Goal: Task Accomplishment & Management: Manage account settings

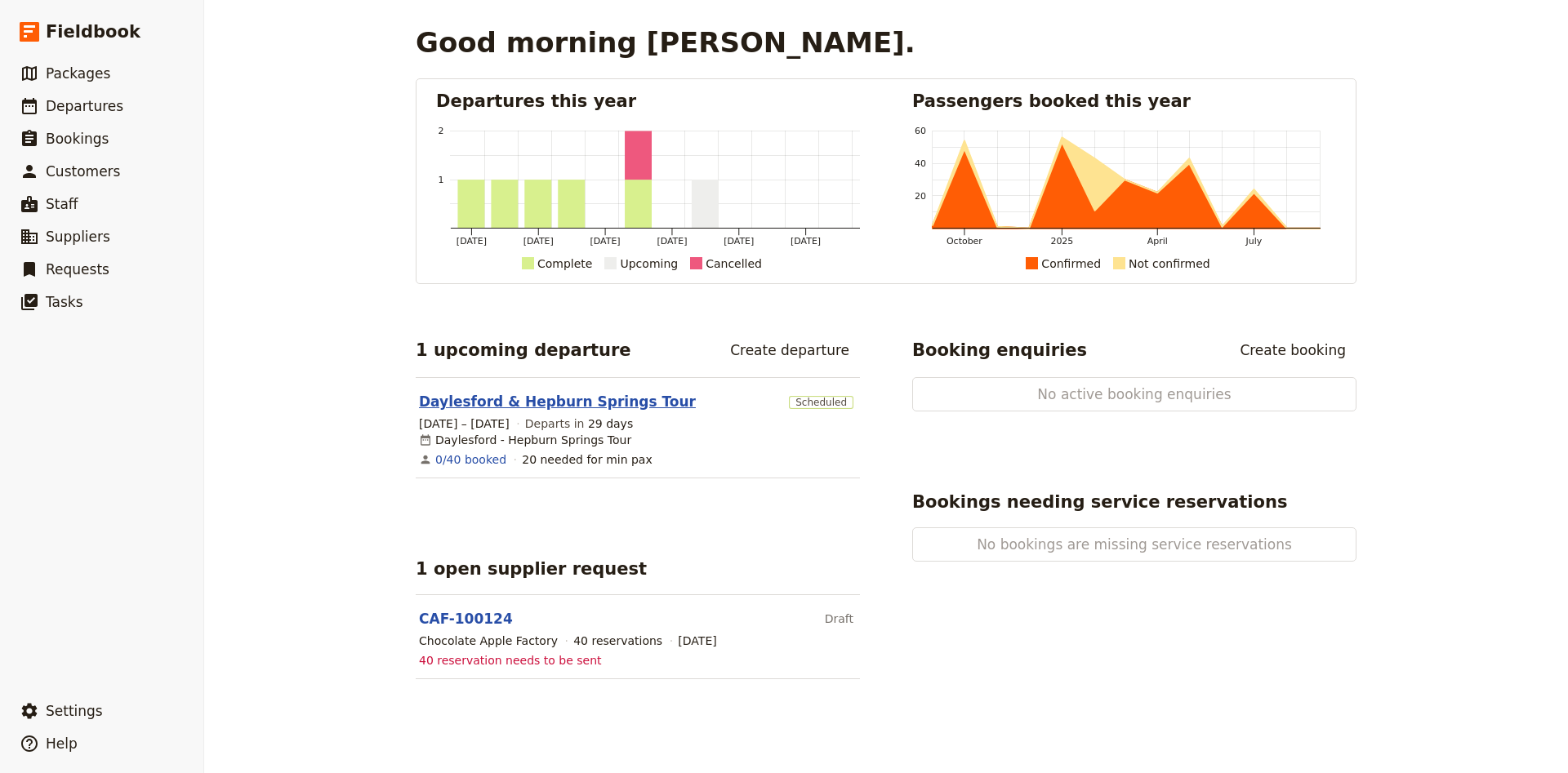
click at [504, 405] on link "Daylesford & Hepburn Springs Tour" at bounding box center [557, 402] width 277 height 20
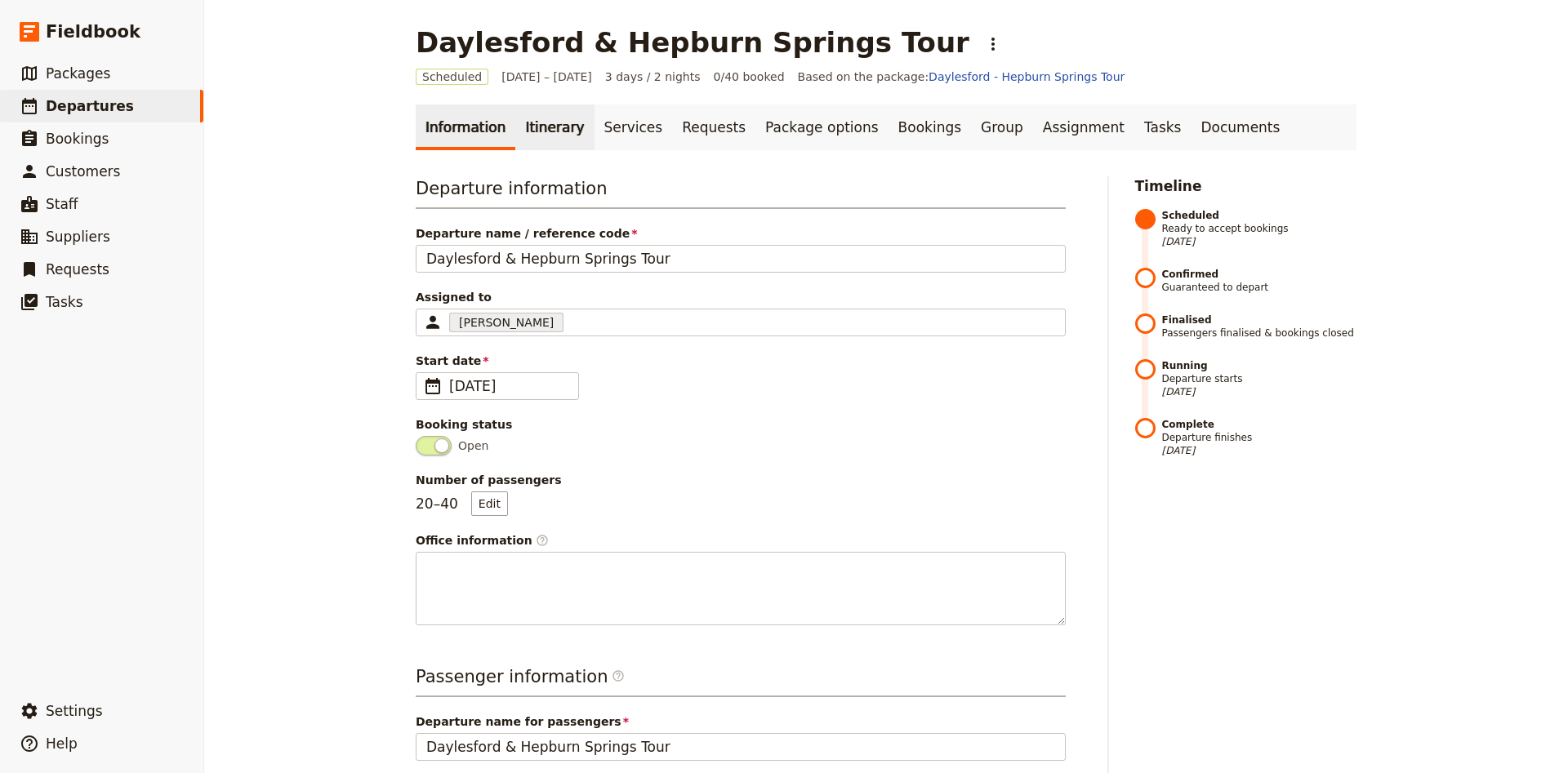
click at [560, 128] on link "Itinerary" at bounding box center [554, 127] width 79 height 46
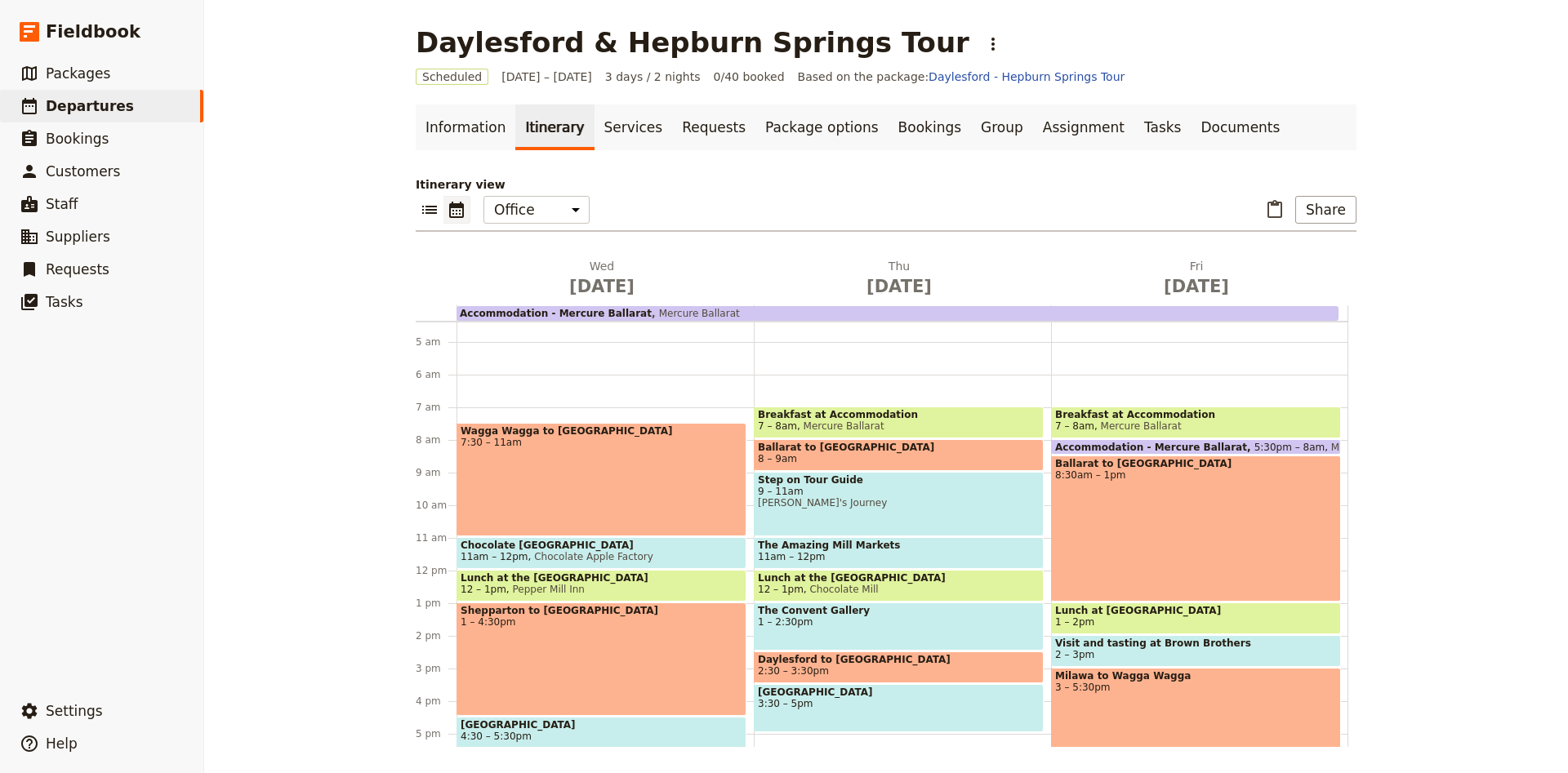
scroll to position [251, 0]
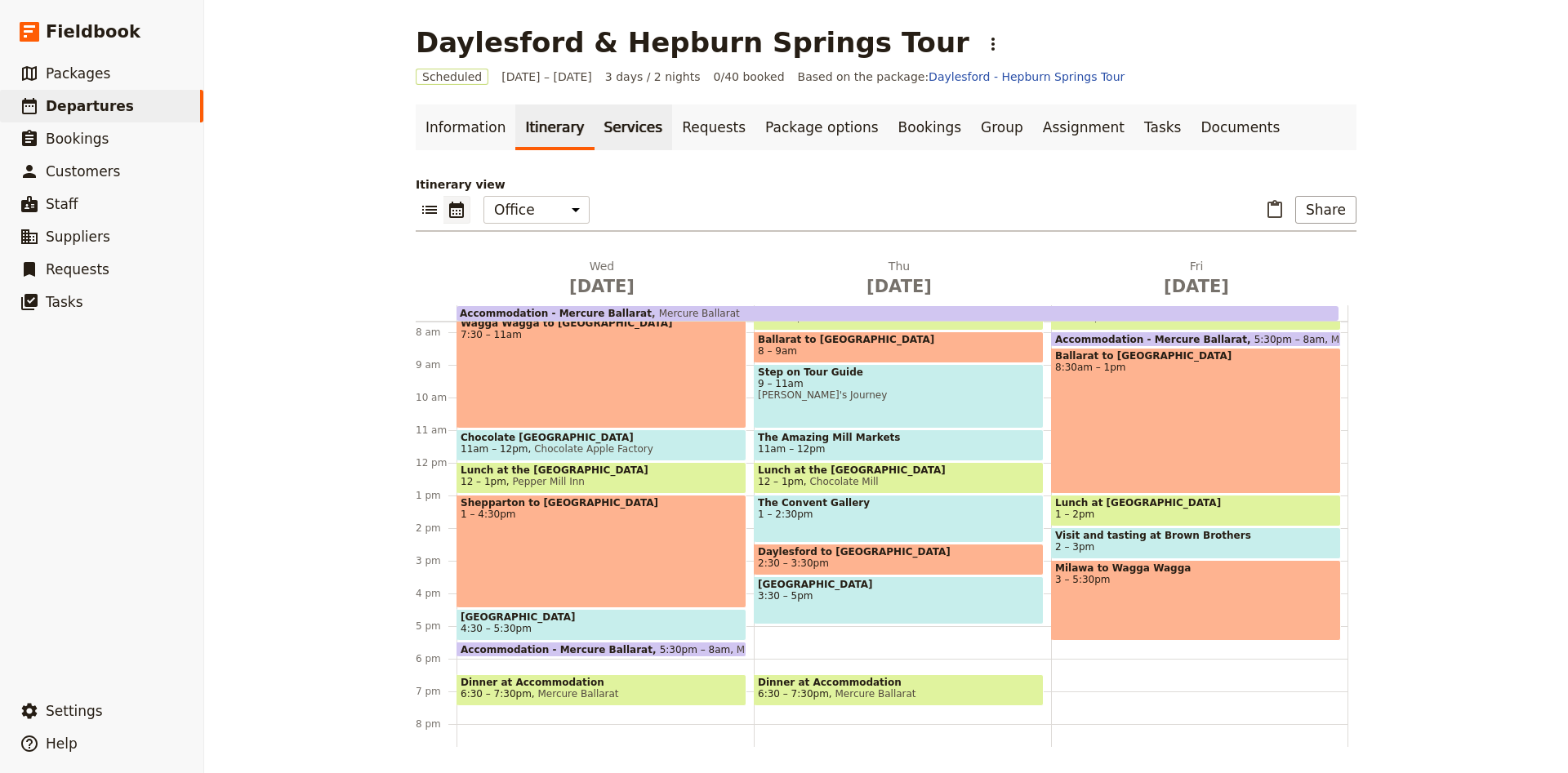
click at [616, 129] on link "Services" at bounding box center [633, 127] width 79 height 46
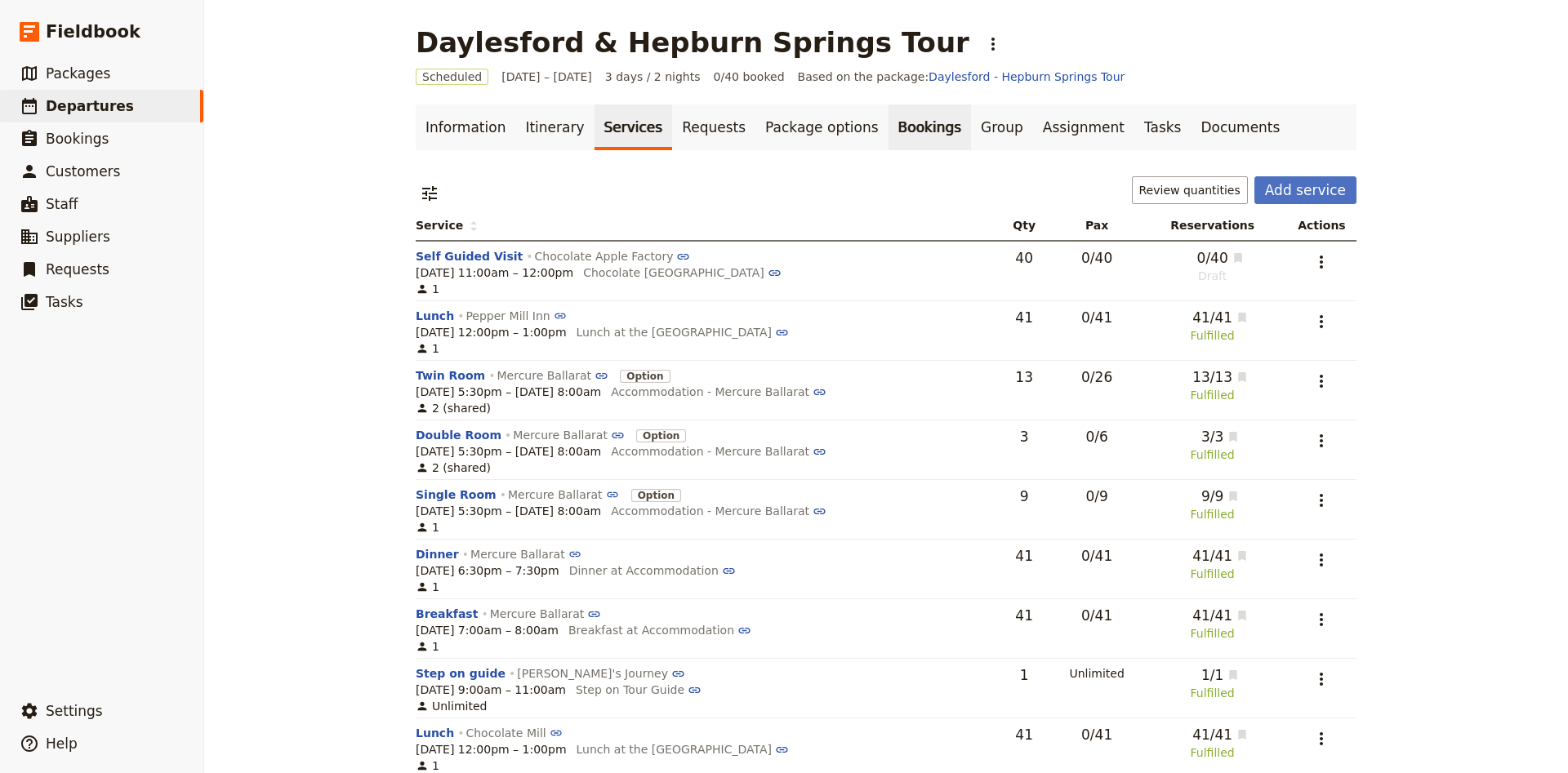
click at [888, 140] on link "Bookings" at bounding box center [929, 127] width 83 height 46
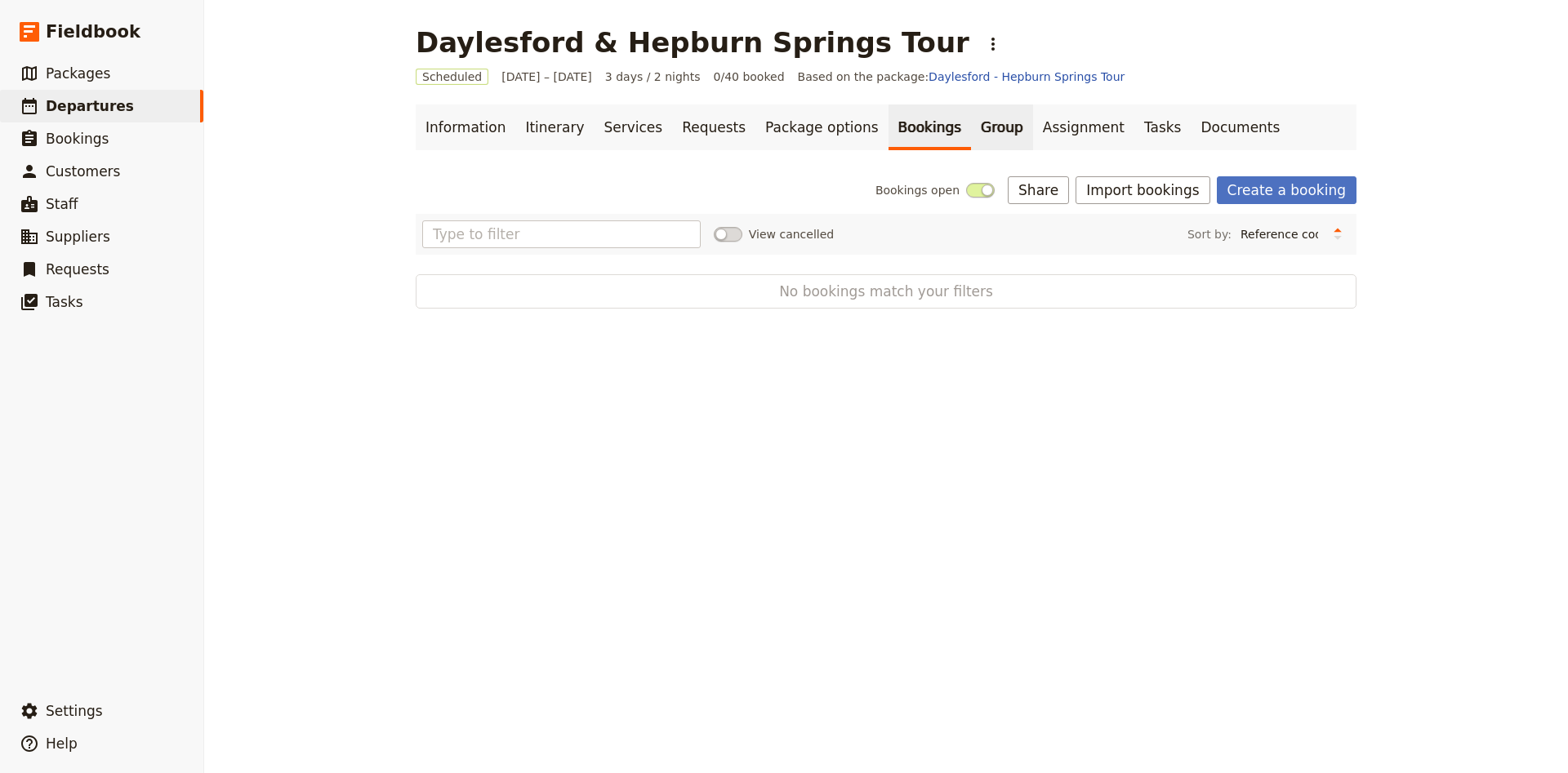
click at [971, 130] on link "Group" at bounding box center [1002, 127] width 62 height 46
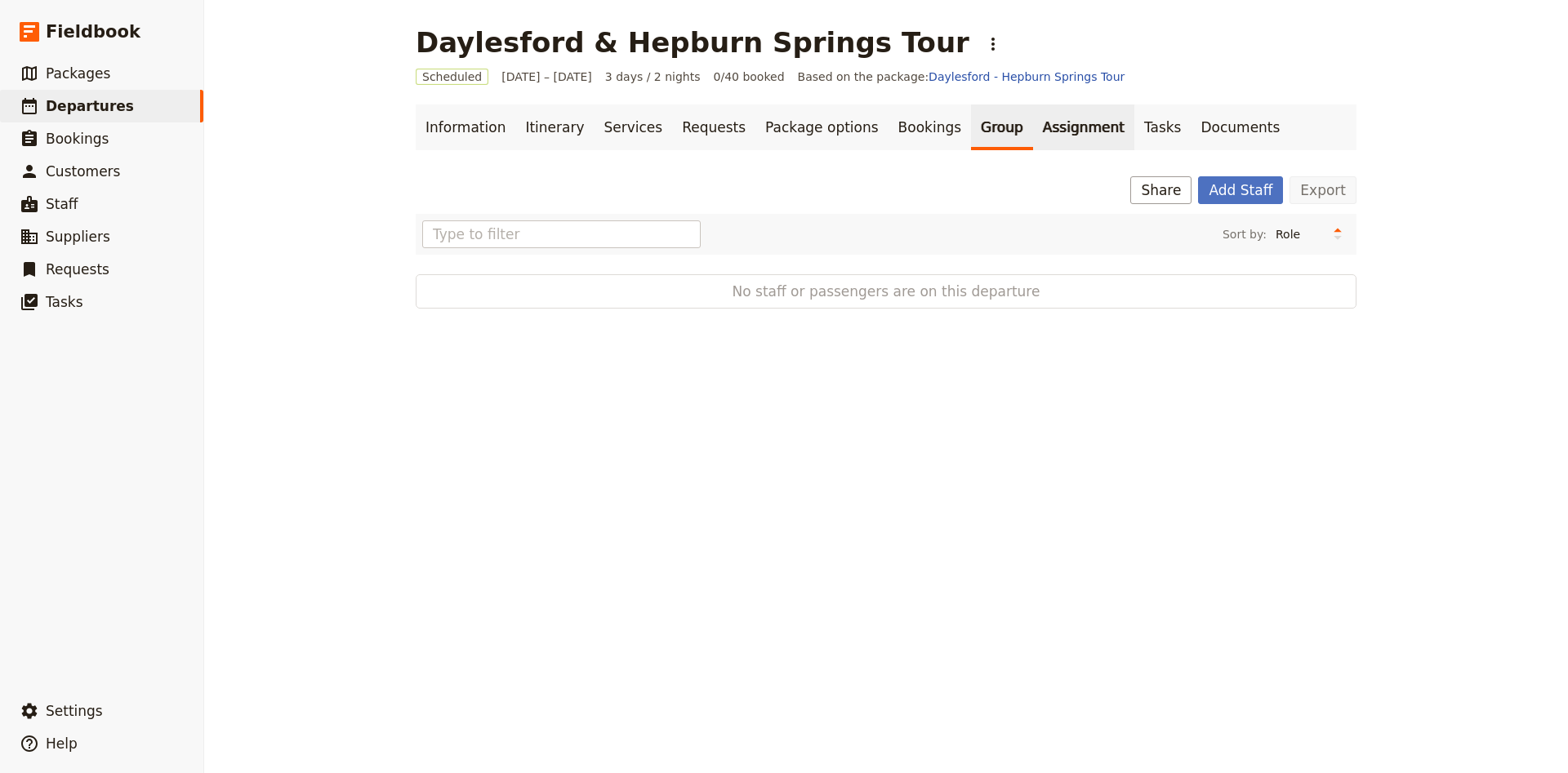
click at [1033, 129] on link "Assignment" at bounding box center [1083, 127] width 101 height 46
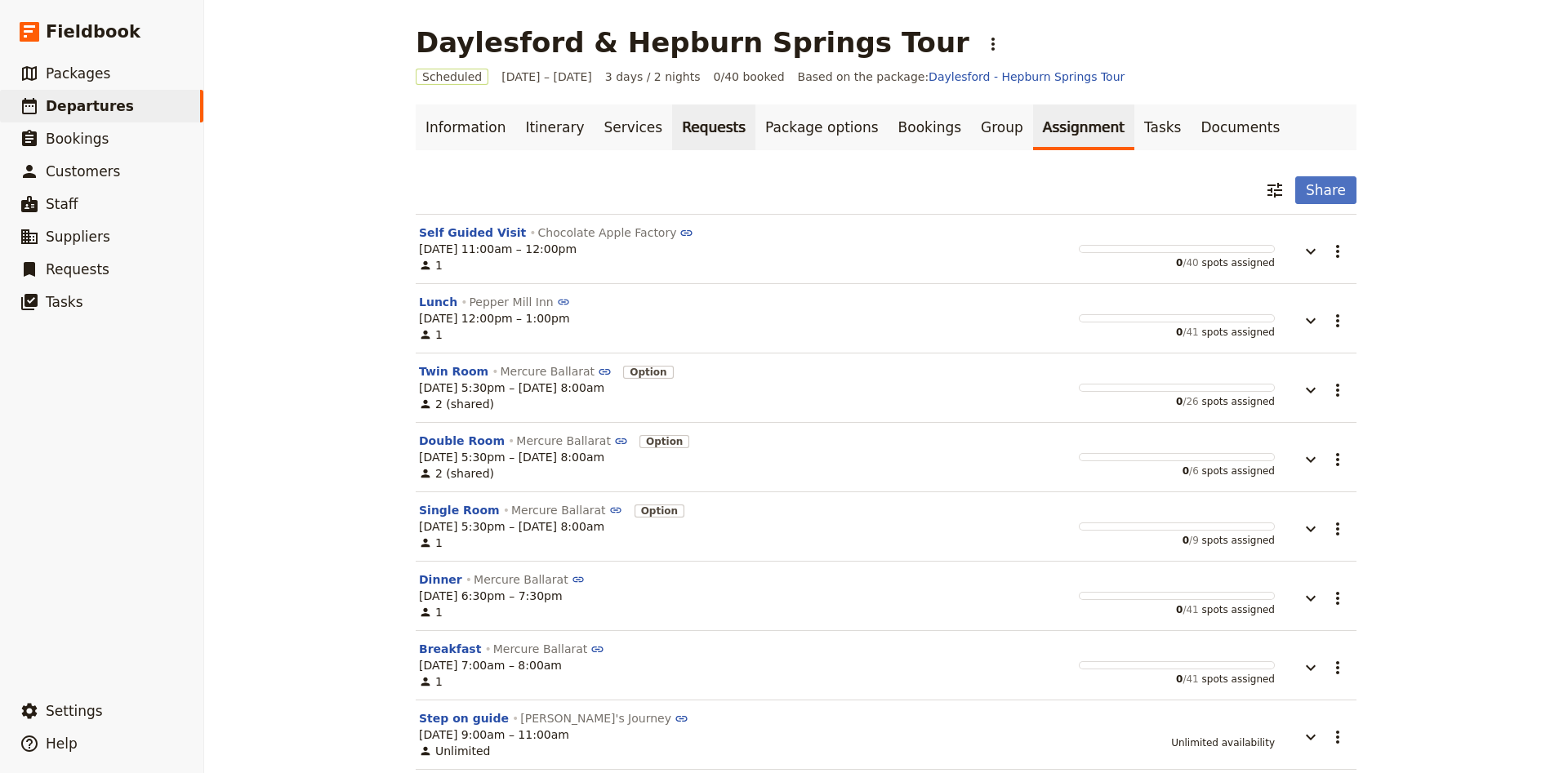
click at [684, 129] on link "Requests" at bounding box center [713, 127] width 84 height 46
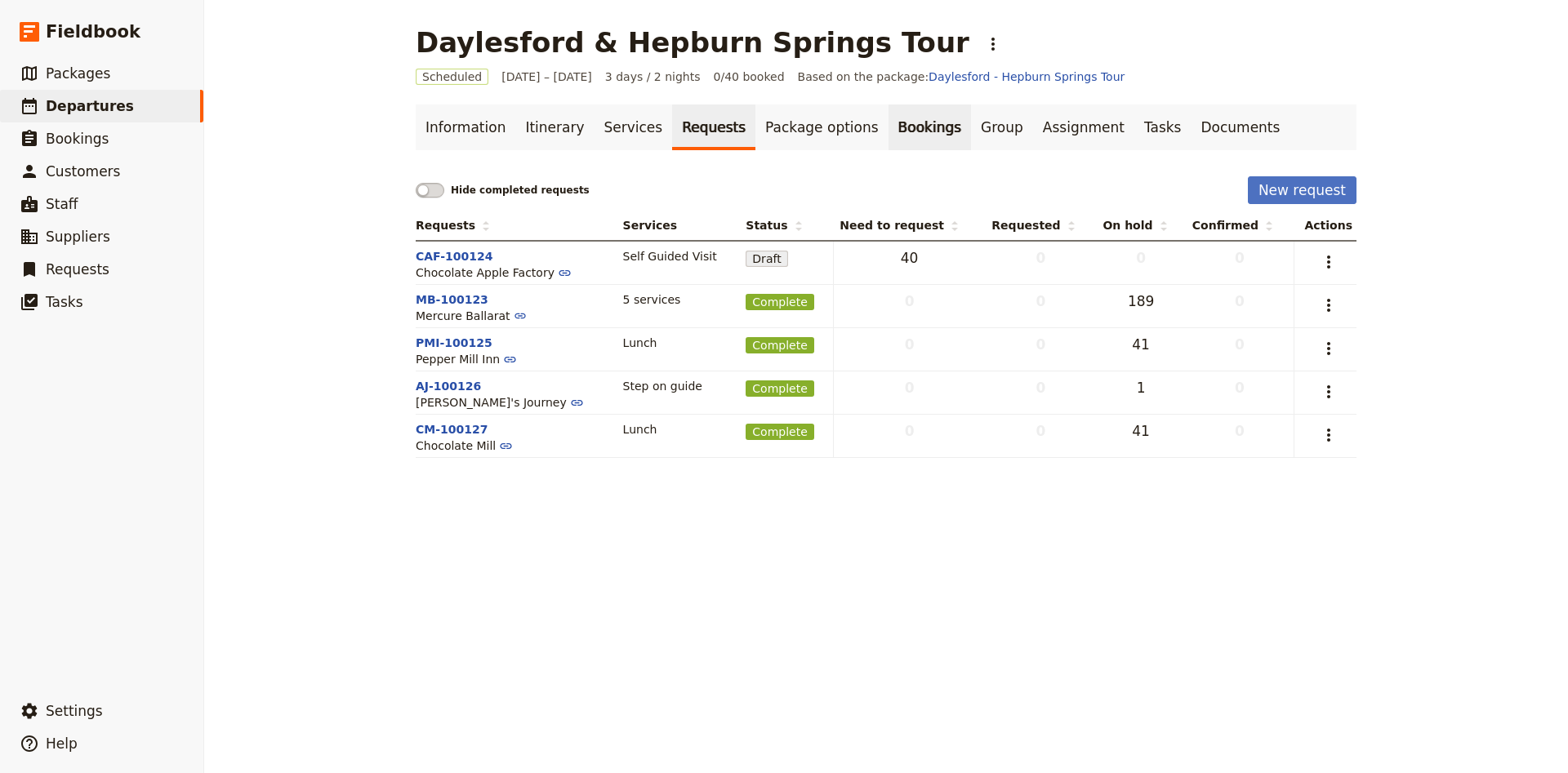
click at [888, 127] on link "Bookings" at bounding box center [929, 127] width 83 height 46
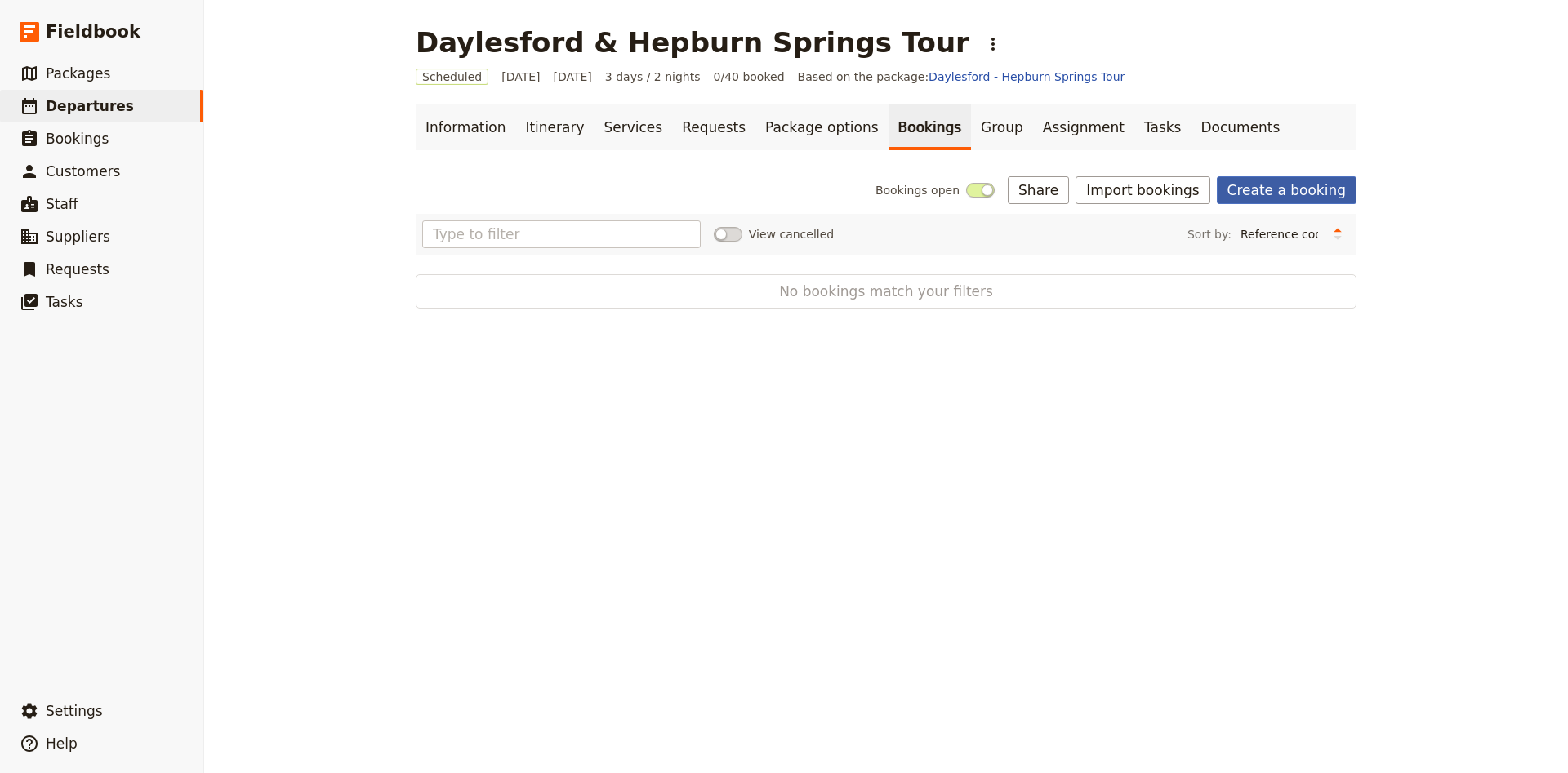
click at [1259, 199] on link "Create a booking" at bounding box center [1286, 190] width 139 height 28
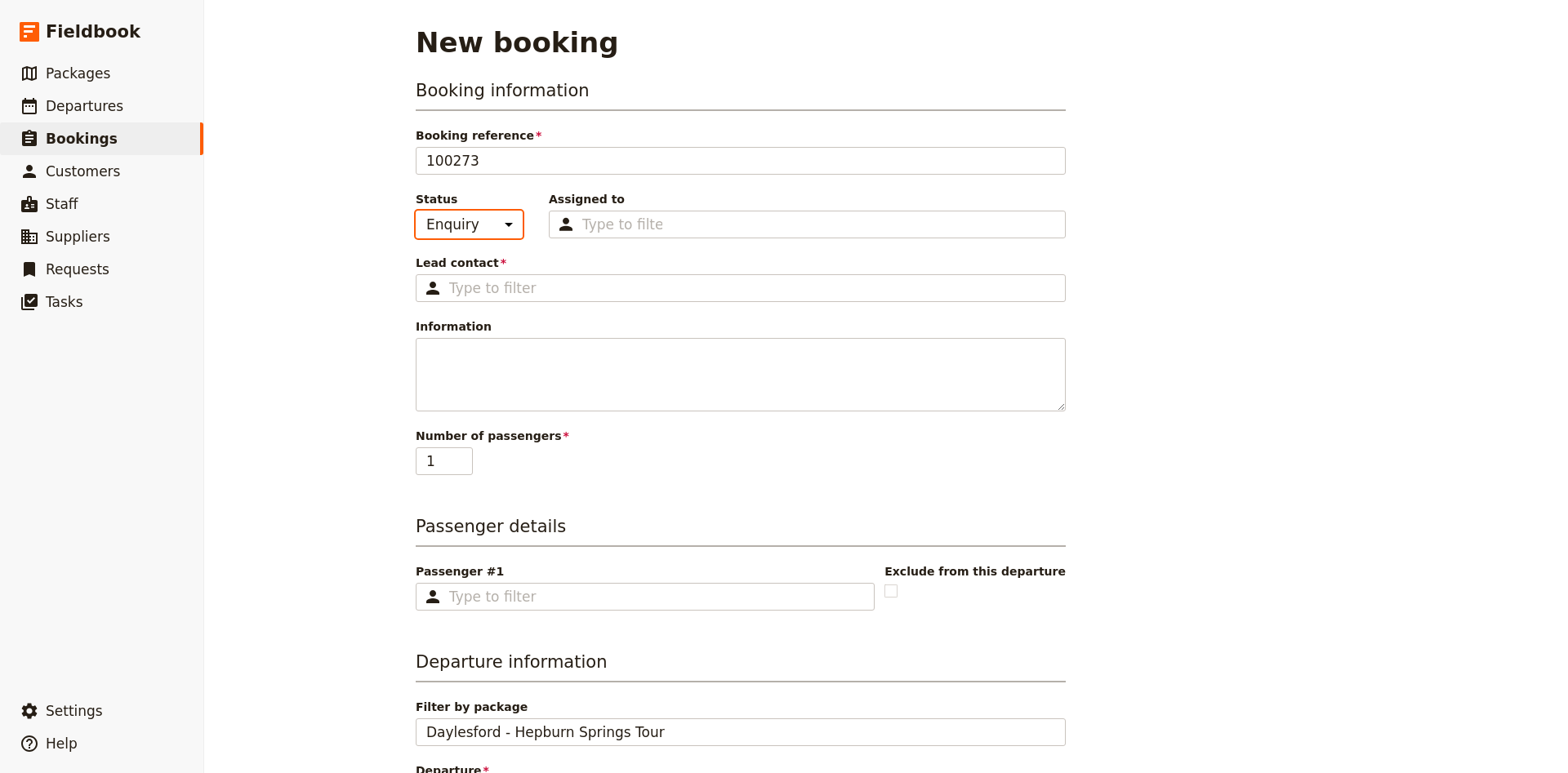
click at [416, 211] on select "Enquiry On hold Confirmed" at bounding box center [470, 225] width 107 height 28
select select "CONFIRMED"
click option "Confirmed" at bounding box center [0, 0] width 0 height 0
click at [612, 214] on div "Type to filter" at bounding box center [807, 225] width 516 height 28
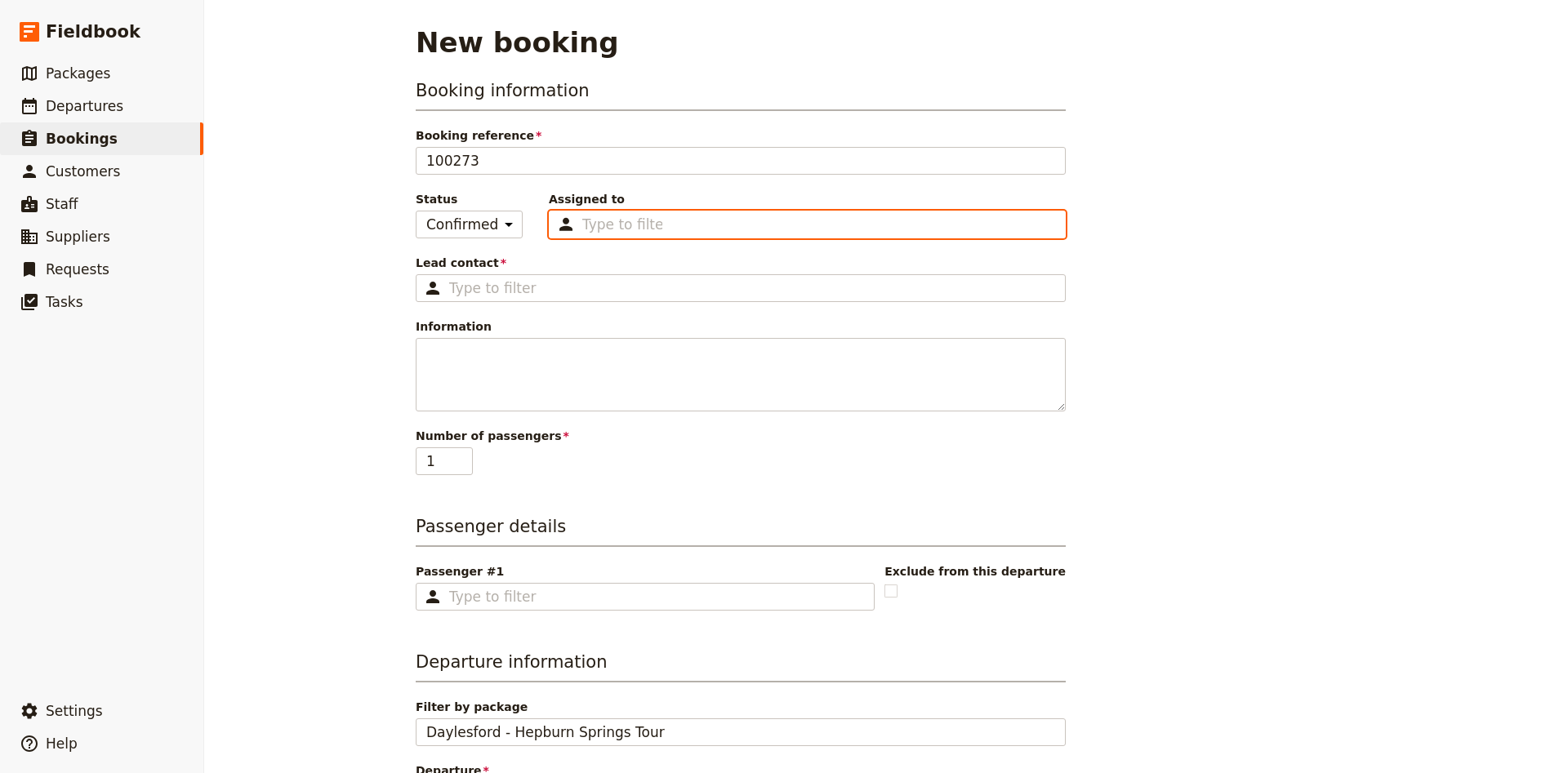
click at [612, 215] on input "Assigned to Type to filter" at bounding box center [622, 225] width 80 height 20
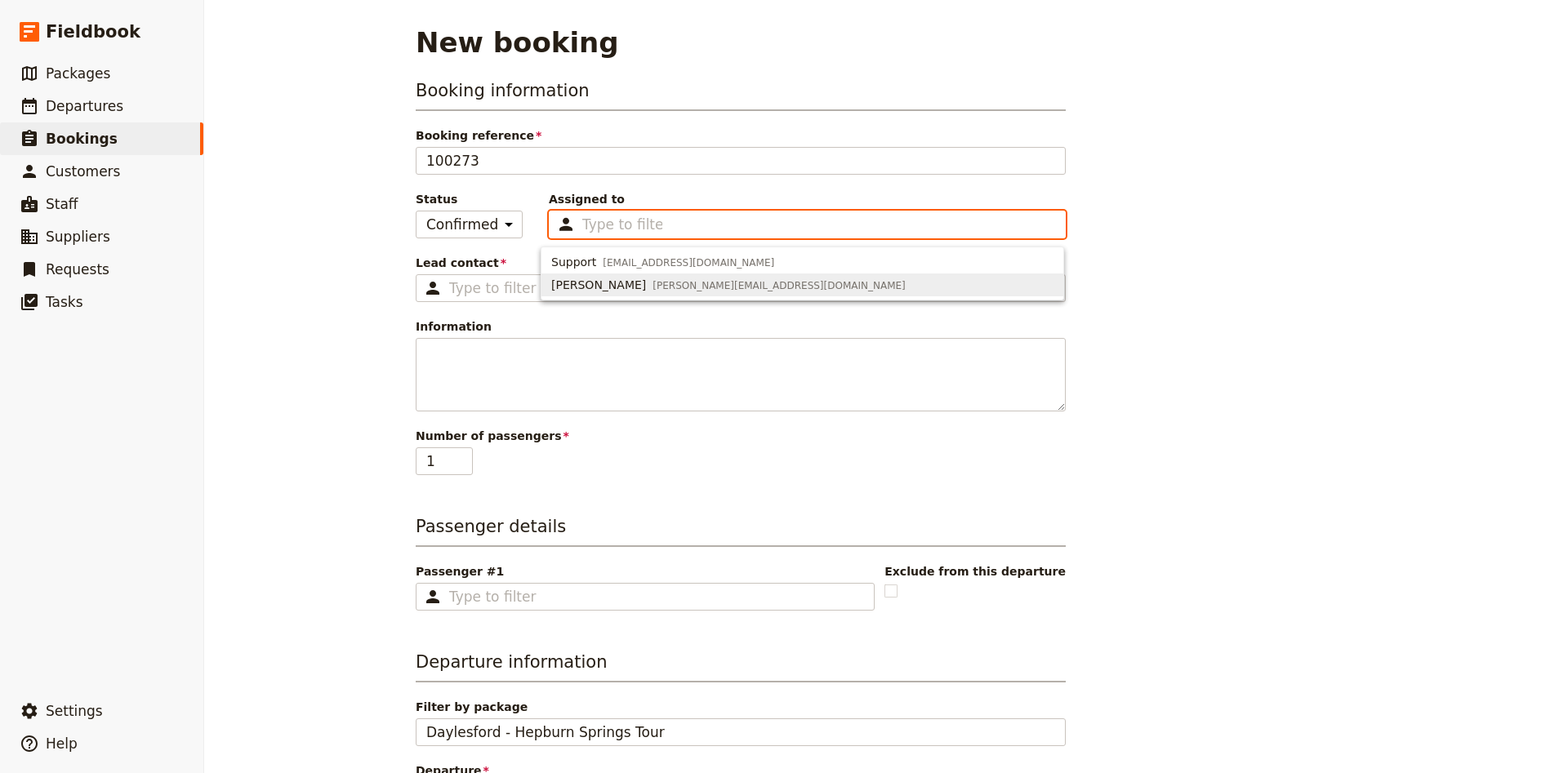
click at [653, 288] on span "[PERSON_NAME][EMAIL_ADDRESS][DOMAIN_NAME]" at bounding box center [779, 286] width 253 height 13
type input "66702fe1a8aa734c57f18693"
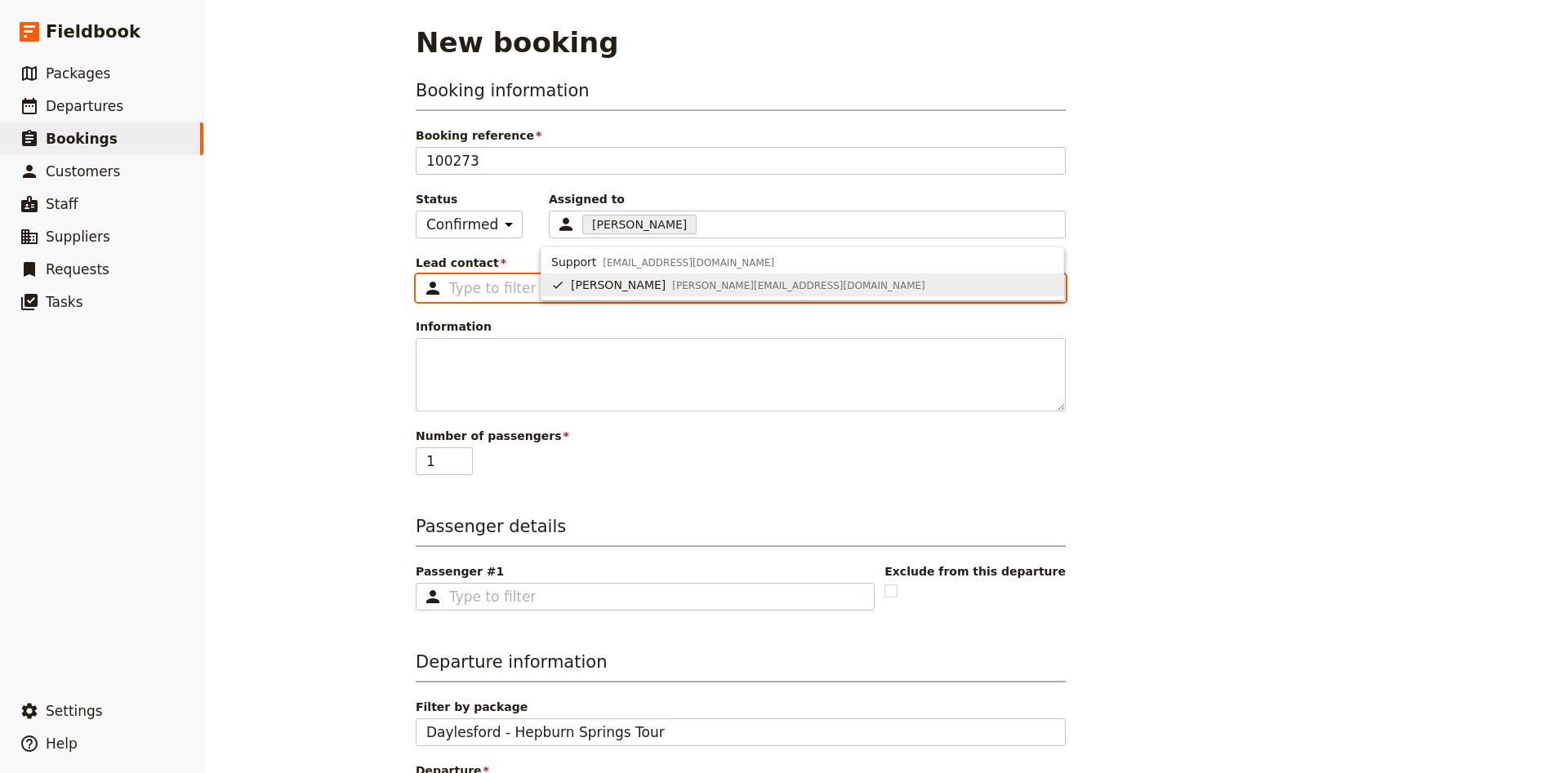
click at [489, 288] on input "Lead contact ​" at bounding box center [751, 289] width 606 height 20
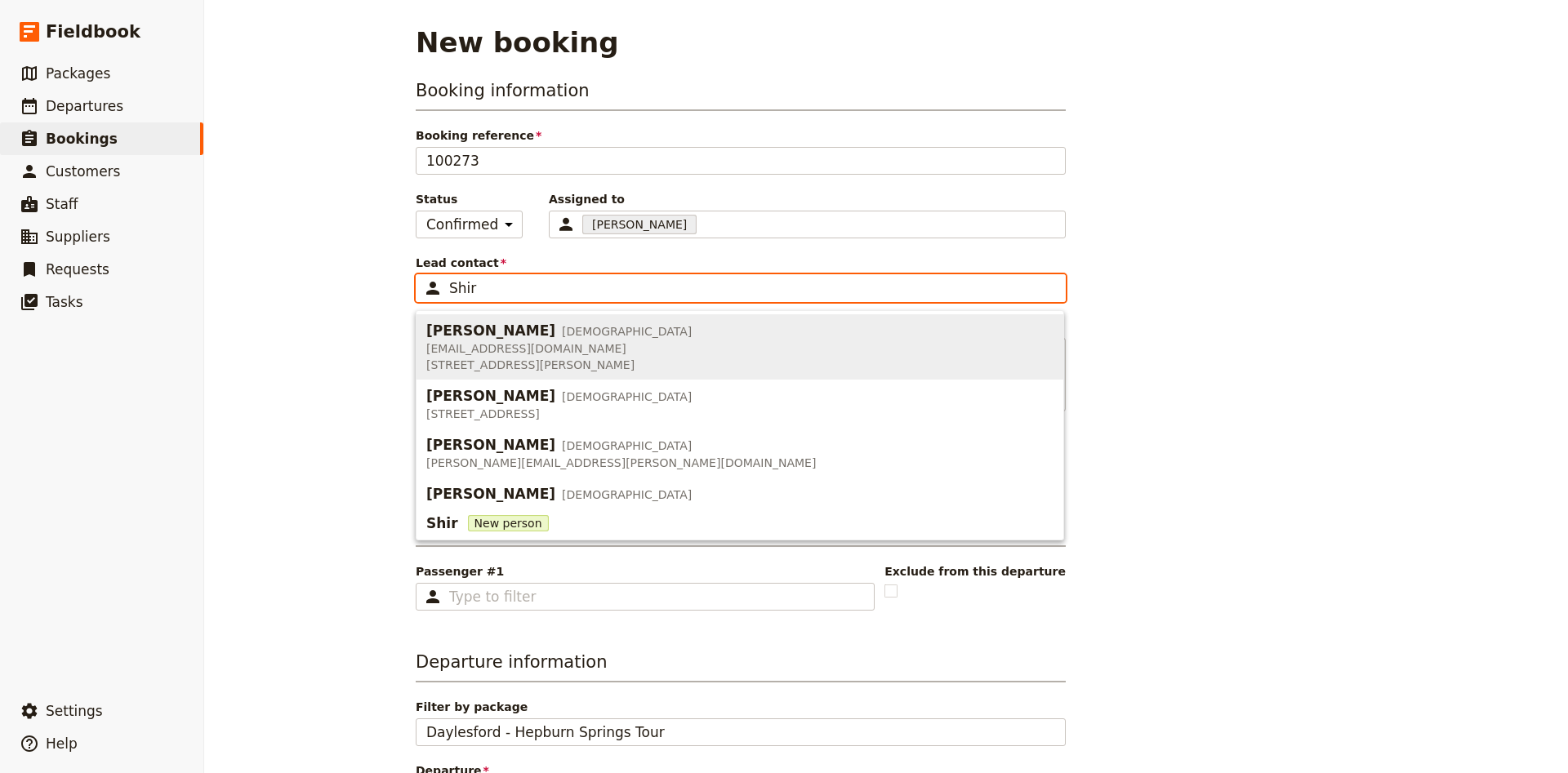
click at [510, 344] on span "[EMAIL_ADDRESS][DOMAIN_NAME]" at bounding box center [558, 348] width 266 height 16
type input "[PERSON_NAME]"
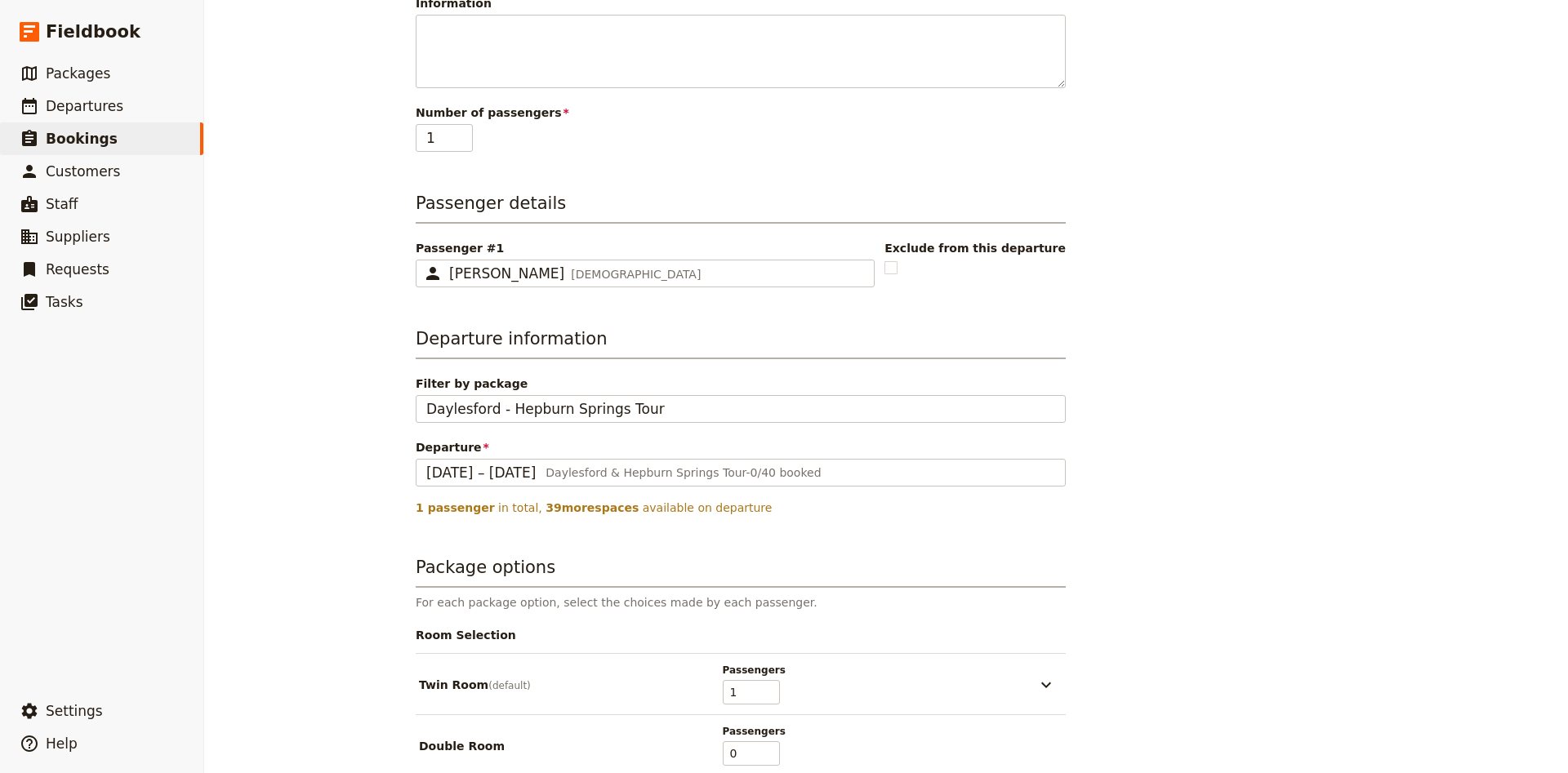
scroll to position [539, 0]
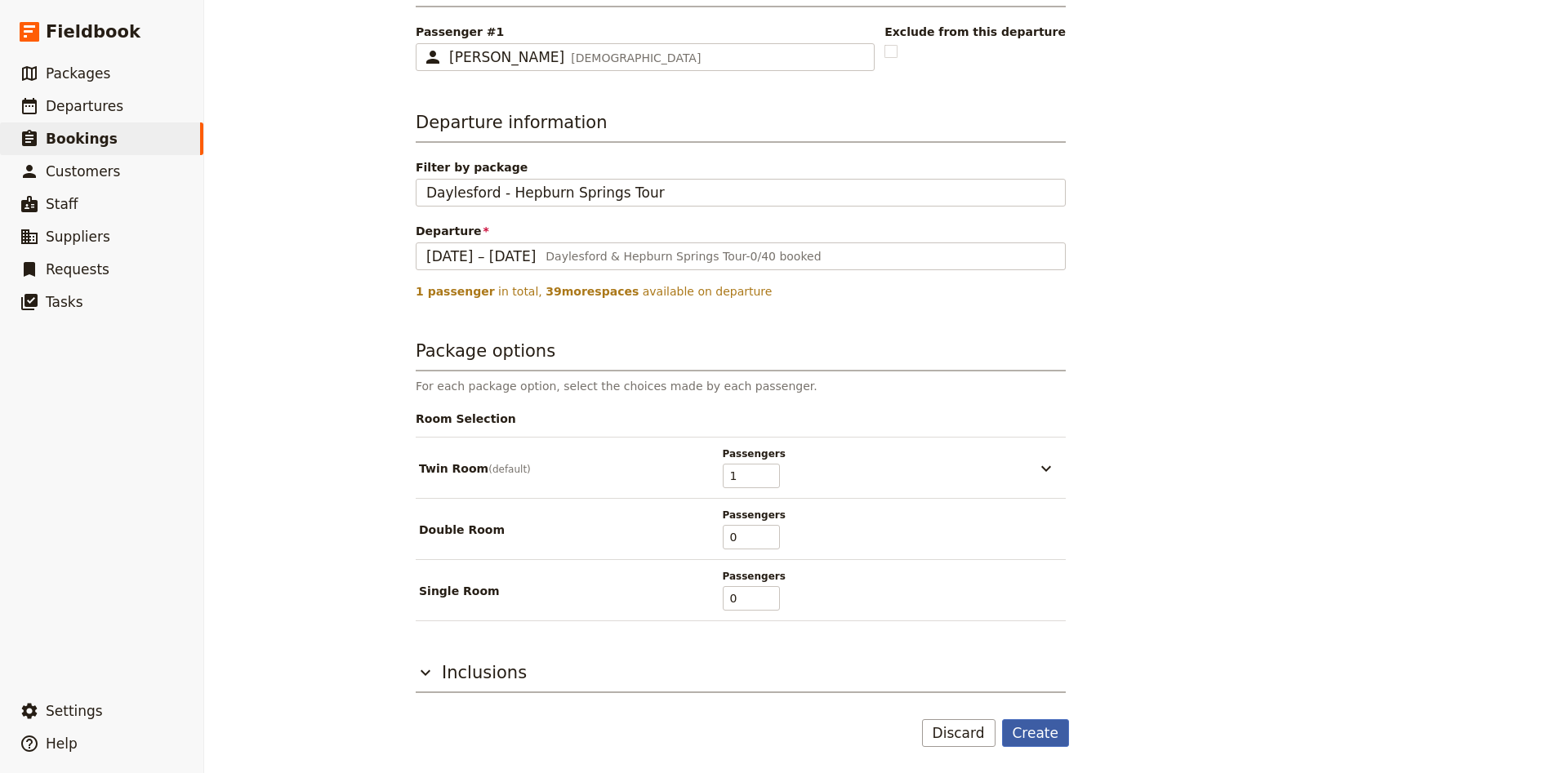
type input "[PERSON_NAME]"
click at [1047, 732] on button "Create" at bounding box center [1036, 733] width 68 height 28
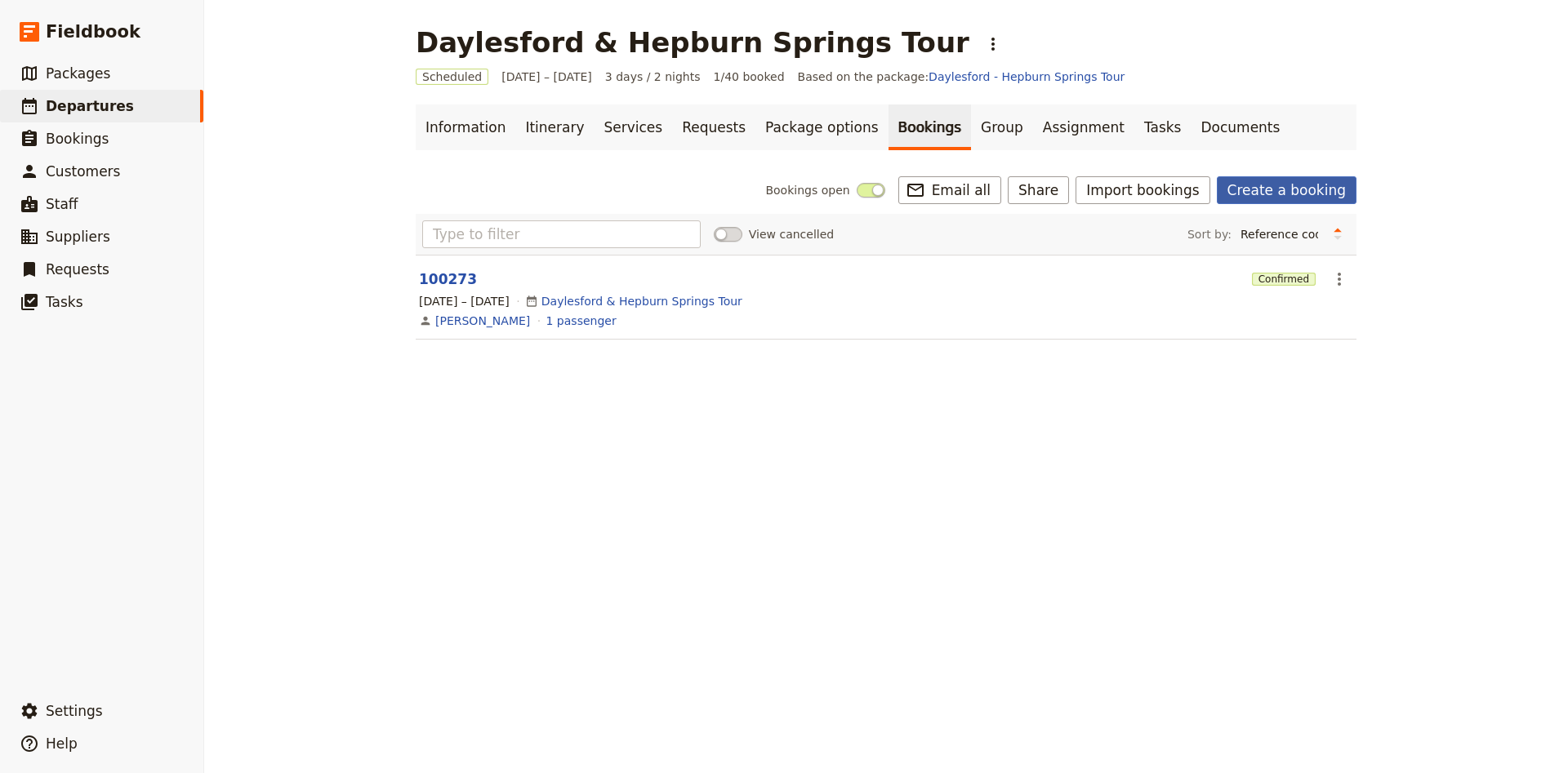
click at [1261, 195] on link "Create a booking" at bounding box center [1286, 190] width 139 height 28
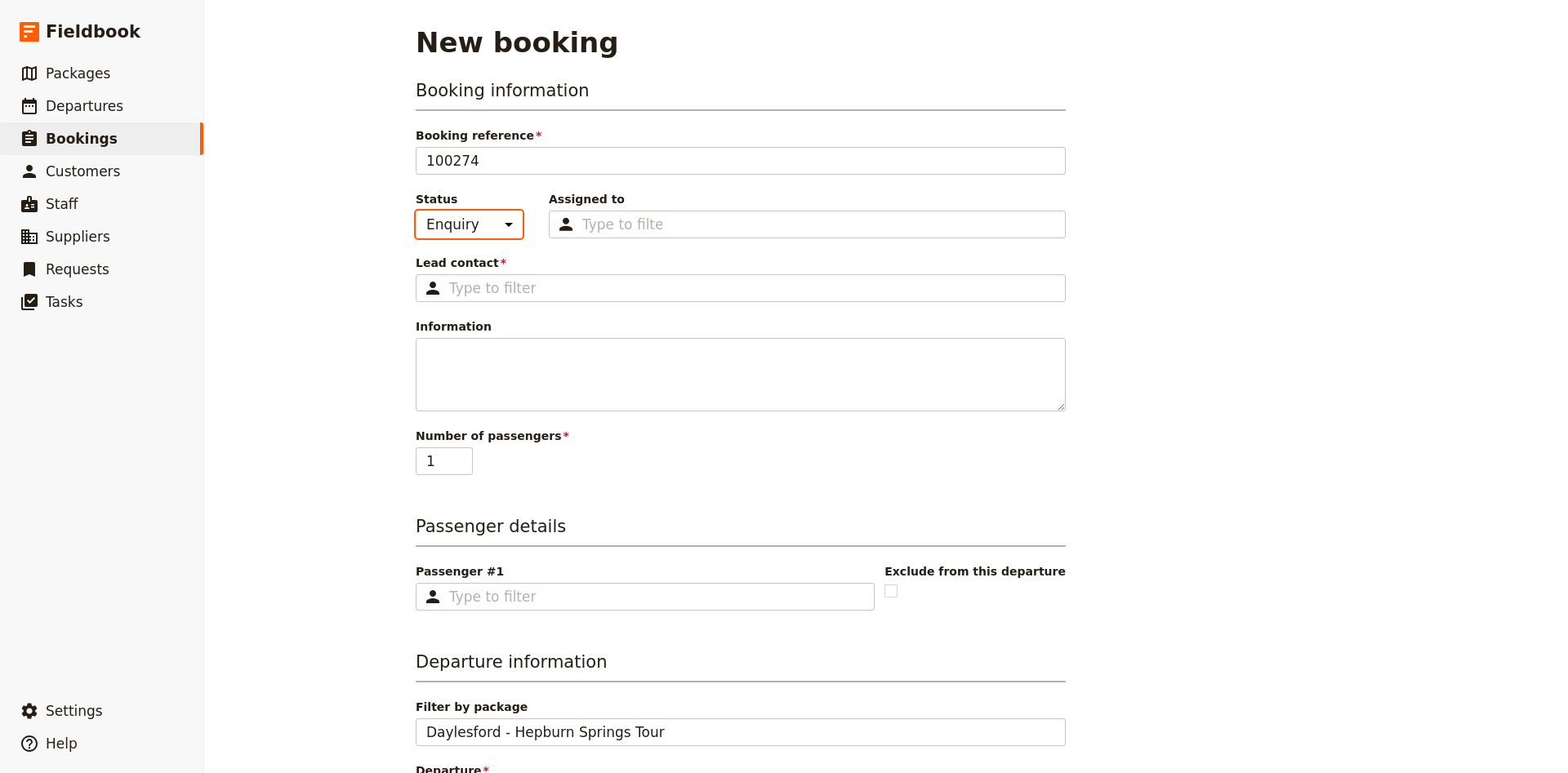
click at [416, 211] on select "Enquiry On hold Confirmed" at bounding box center [470, 225] width 107 height 28
select select "CONFIRMED"
click option "Confirmed" at bounding box center [0, 0] width 0 height 0
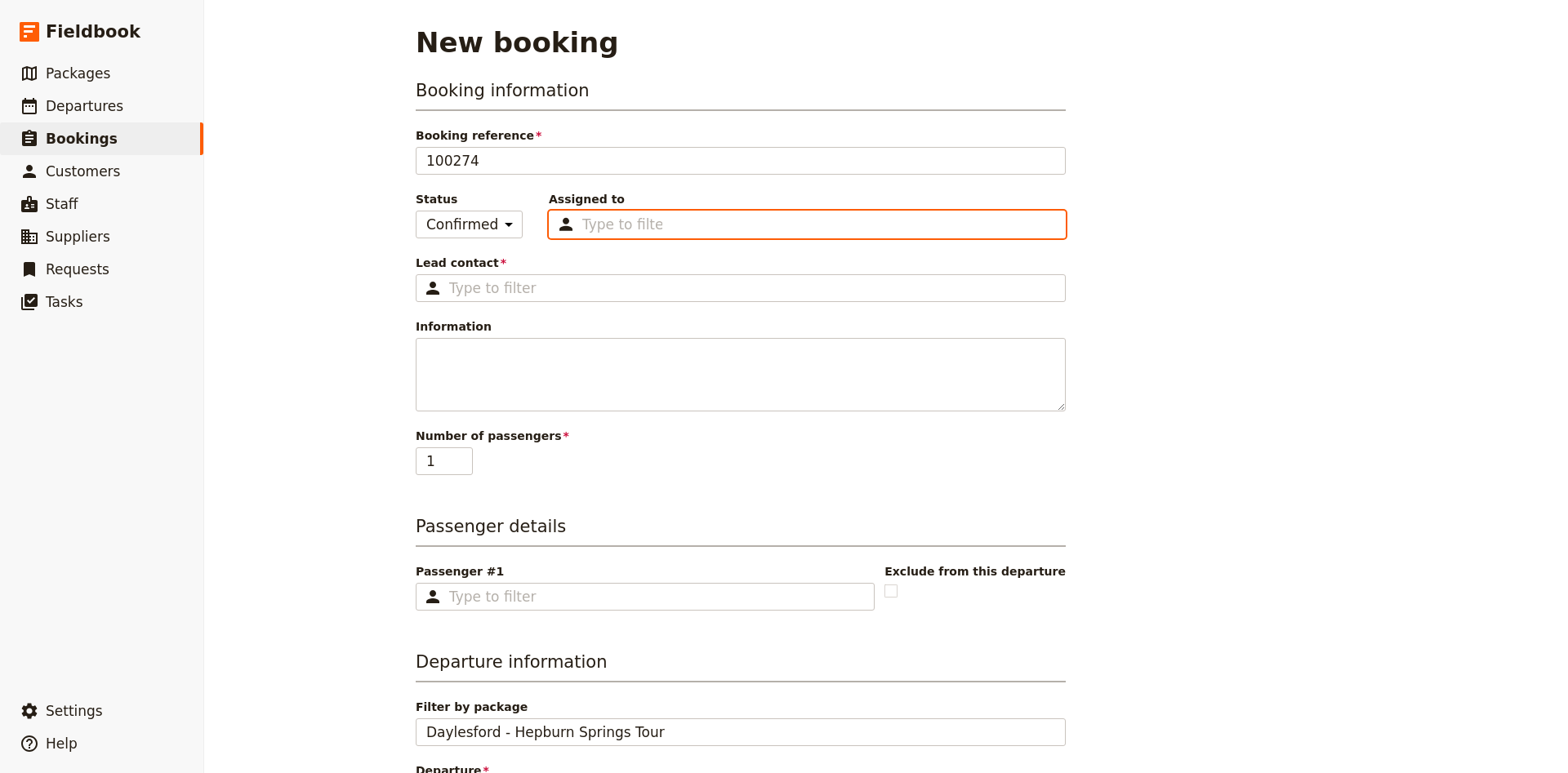
click at [613, 230] on input "Assigned to Type to filter" at bounding box center [622, 225] width 80 height 20
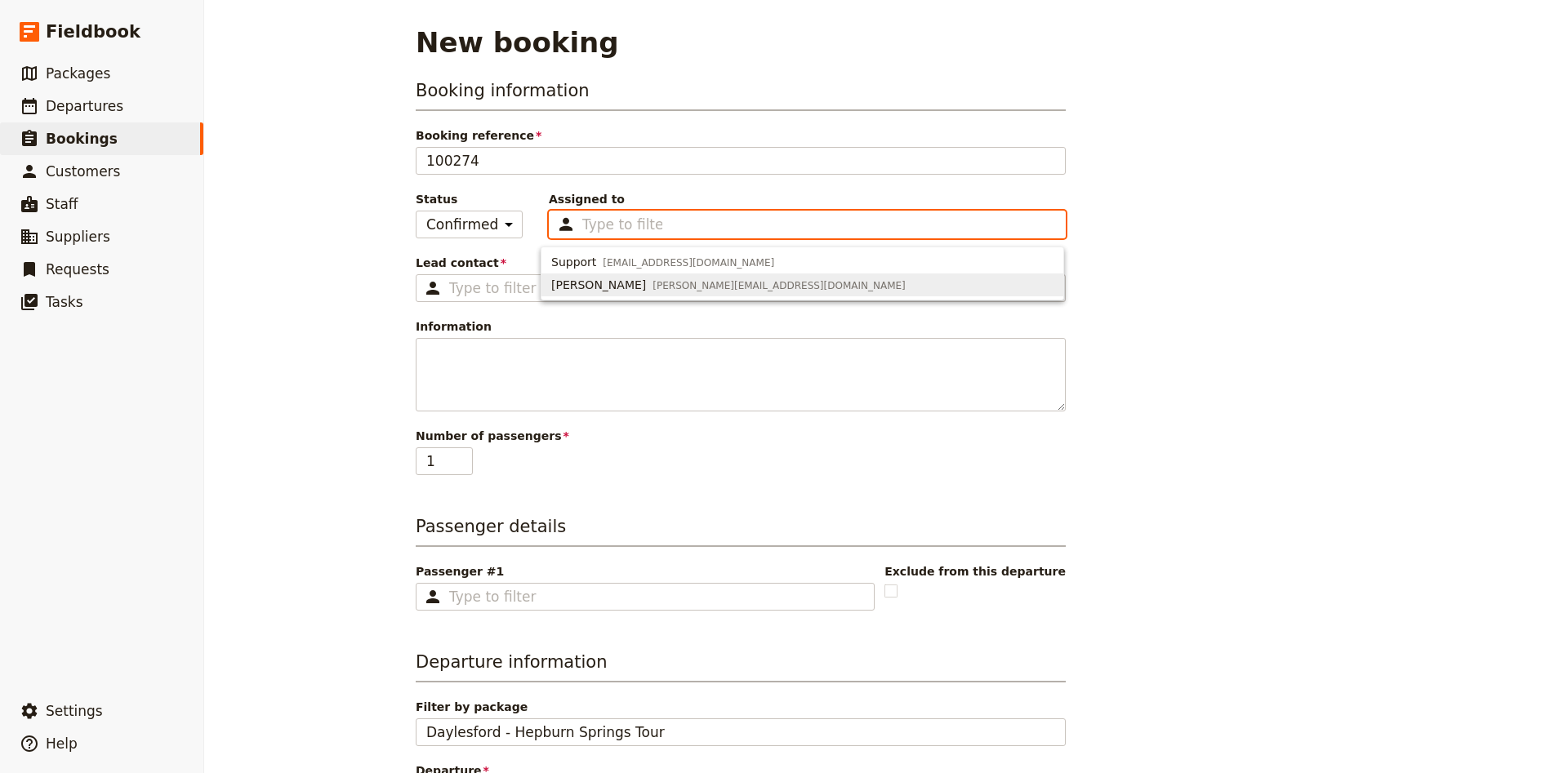
click at [594, 275] on button "Zachary [EMAIL_ADDRESS][DOMAIN_NAME]" at bounding box center [802, 285] width 521 height 23
type input "66702fe1a8aa734c57f18693"
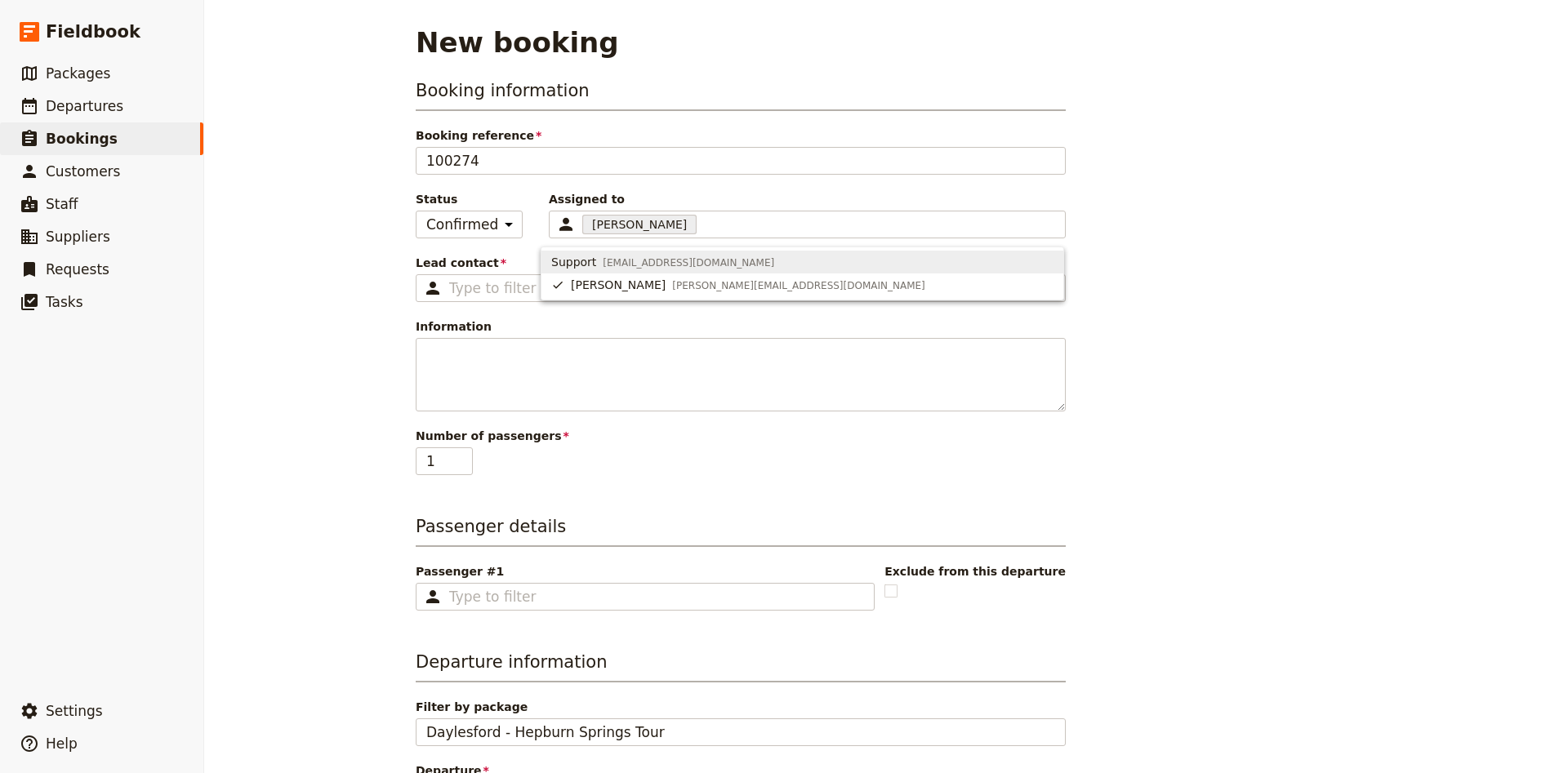
click at [479, 273] on div "Lead contact ​ Please fill out this field." at bounding box center [740, 279] width 650 height 48
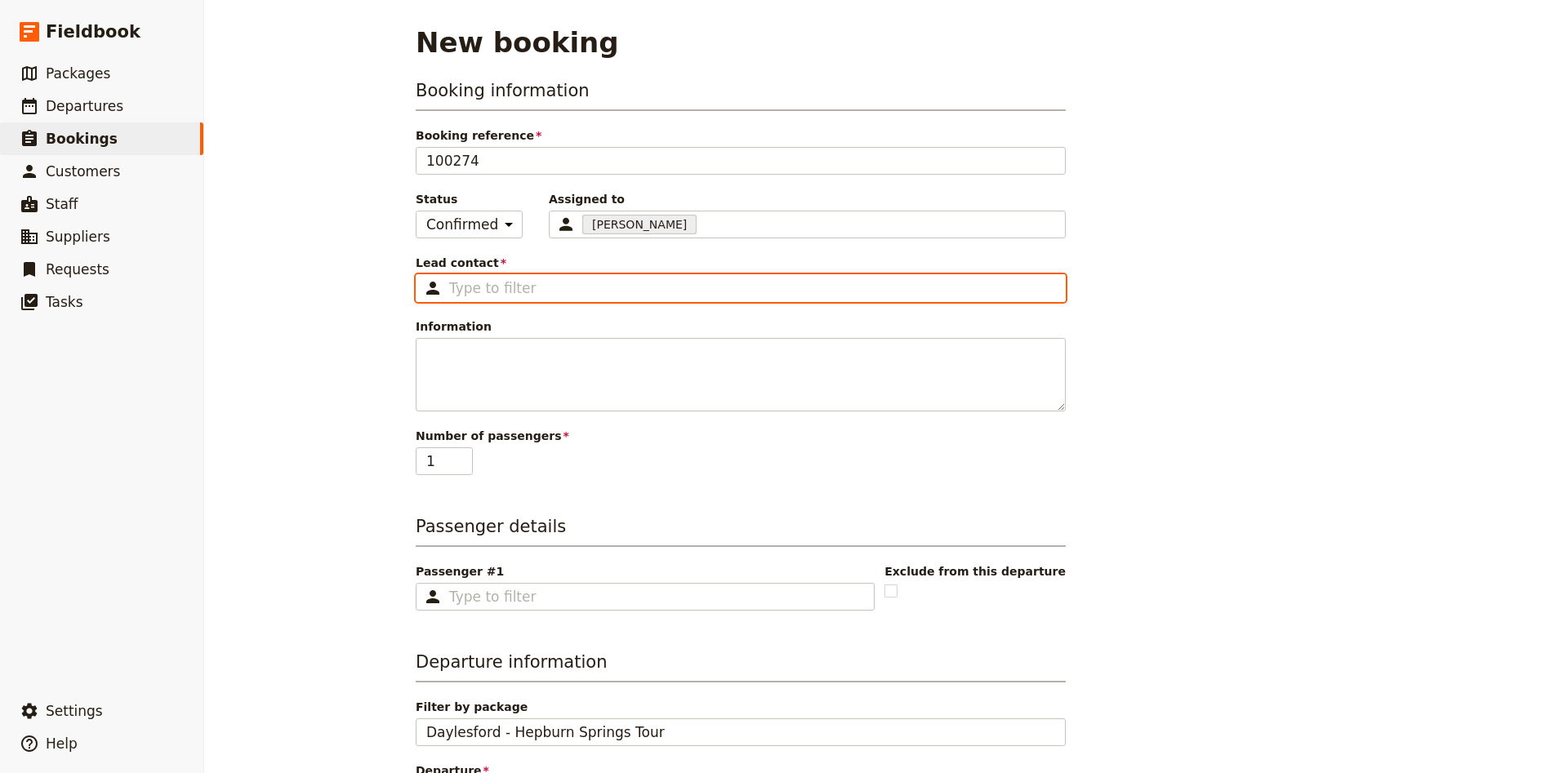
click at [479, 282] on input "Lead contact ​" at bounding box center [751, 289] width 606 height 20
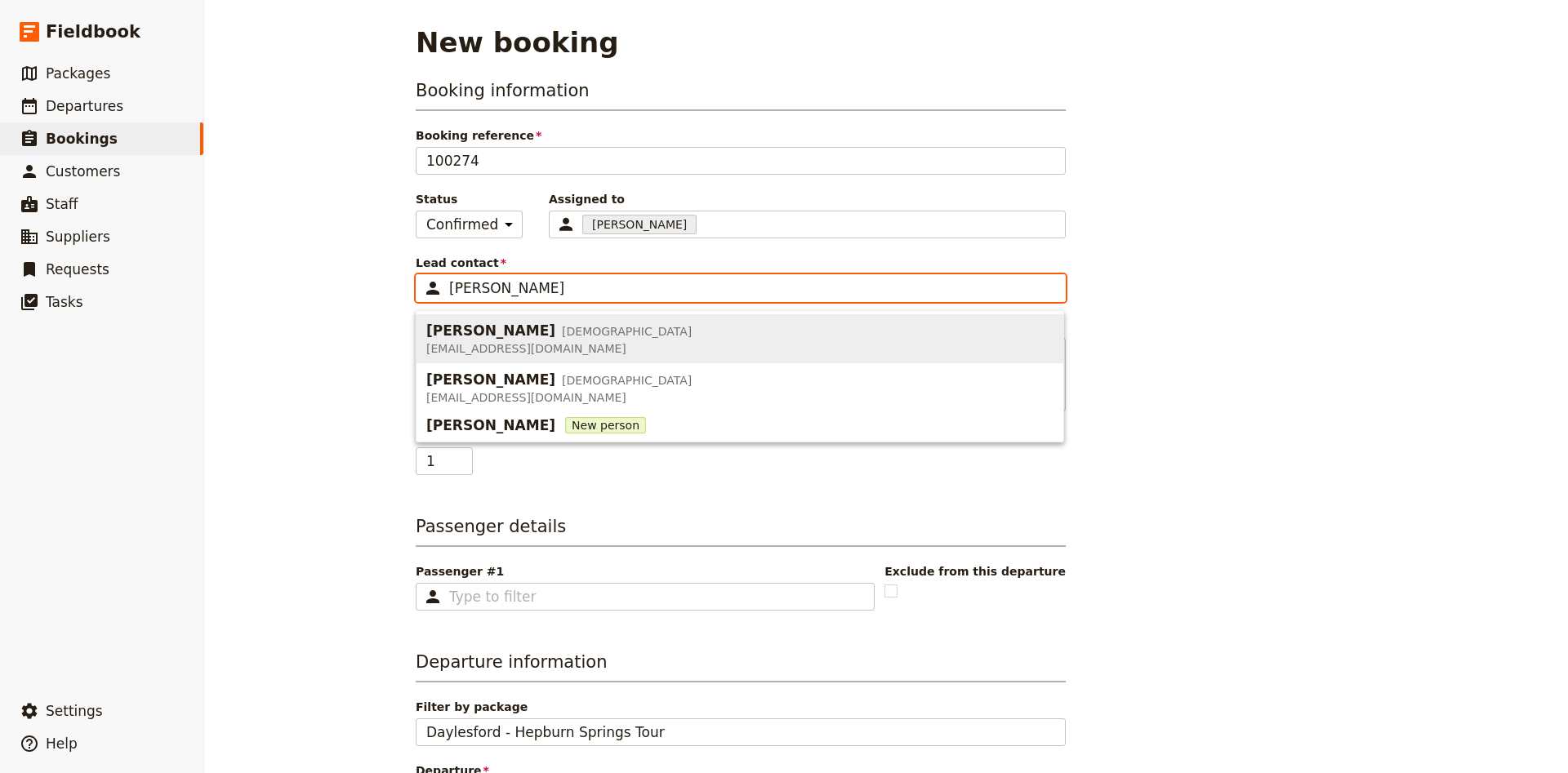
click at [509, 347] on span "[EMAIL_ADDRESS][DOMAIN_NAME]" at bounding box center [558, 348] width 266 height 16
type input "[PERSON_NAME]"
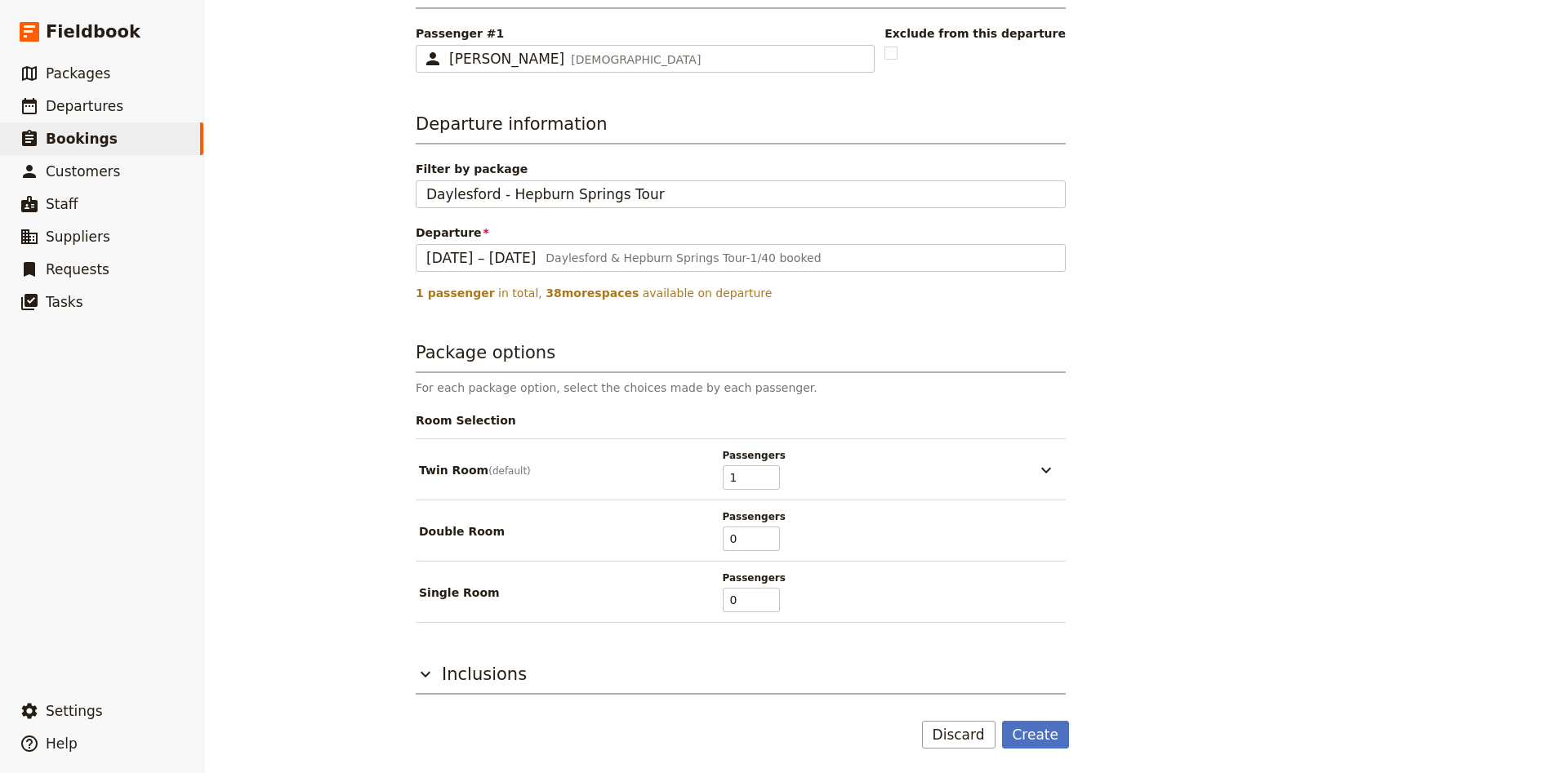
scroll to position [539, 0]
type input "[PERSON_NAME]"
click at [1047, 720] on button "Create" at bounding box center [1036, 733] width 68 height 28
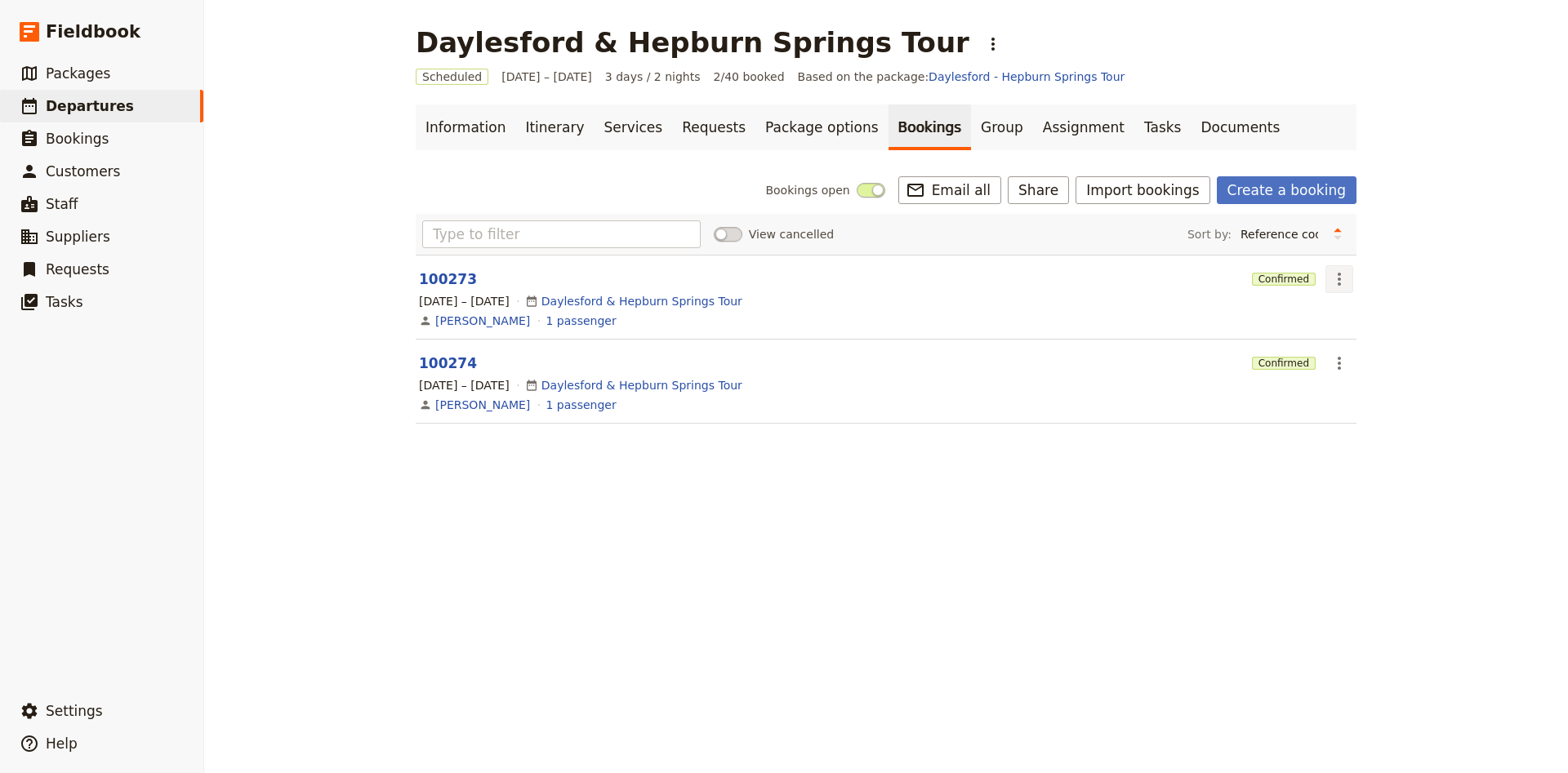
click at [1345, 280] on icon "Actions" at bounding box center [1339, 280] width 20 height 20
click at [1364, 345] on span "Link to another booking..." at bounding box center [1410, 338] width 147 height 16
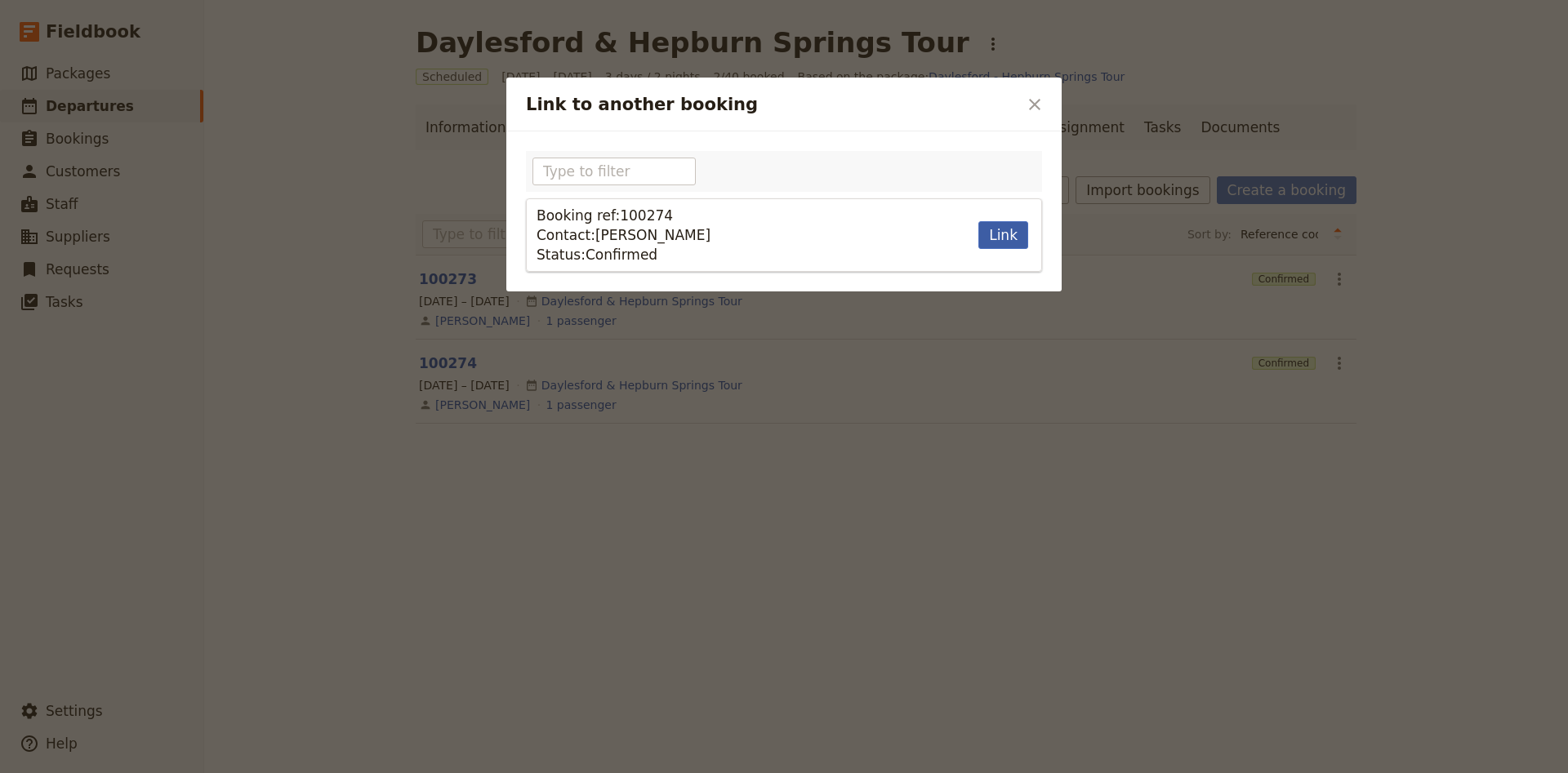
click at [1016, 234] on button "Link" at bounding box center [1003, 235] width 50 height 28
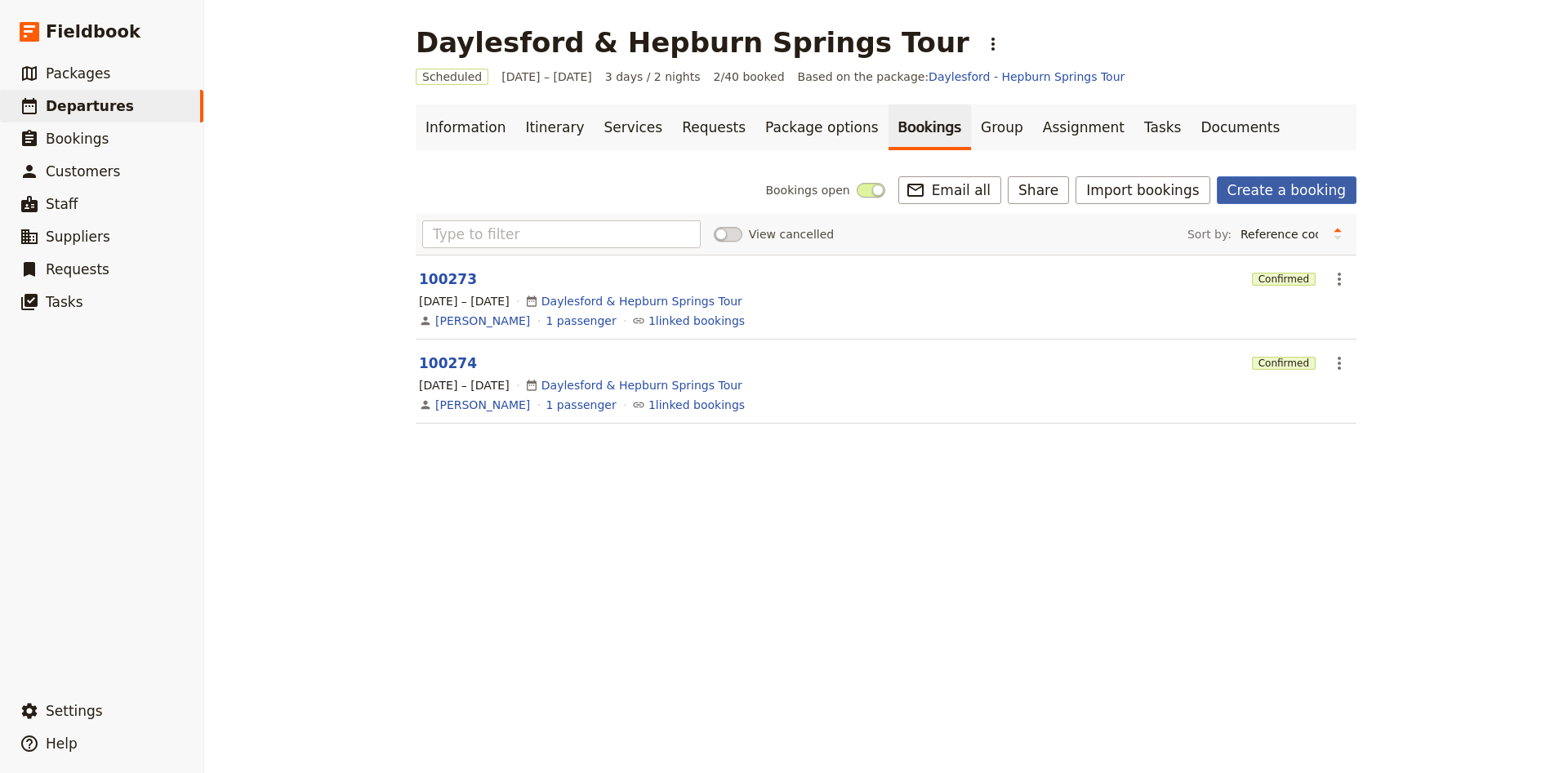
click at [1309, 198] on link "Create a booking" at bounding box center [1286, 190] width 139 height 28
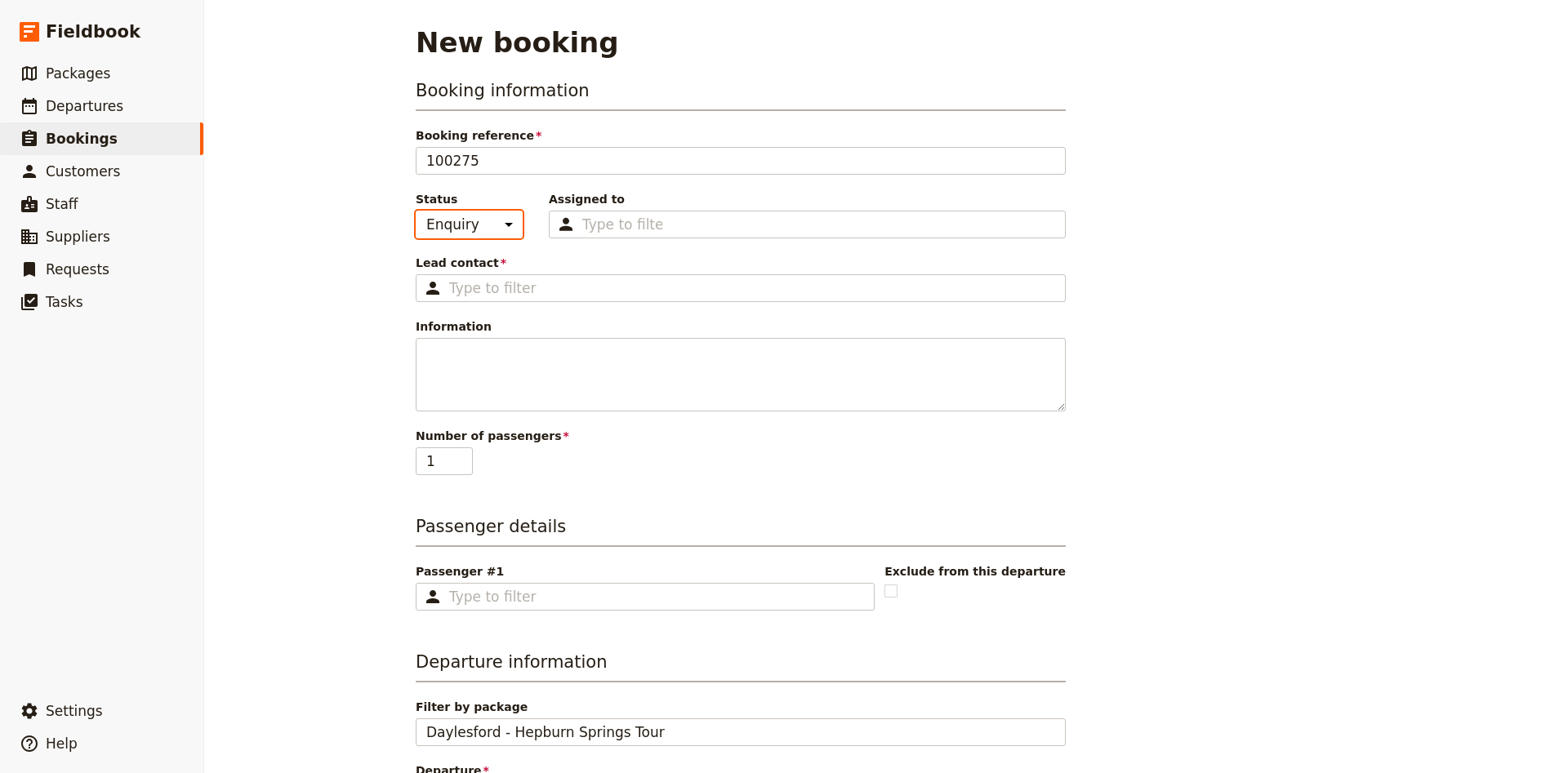
click at [416, 211] on select "Enquiry On hold Confirmed" at bounding box center [470, 225] width 107 height 28
select select "CONFIRMED"
click option "Confirmed" at bounding box center [0, 0] width 0 height 0
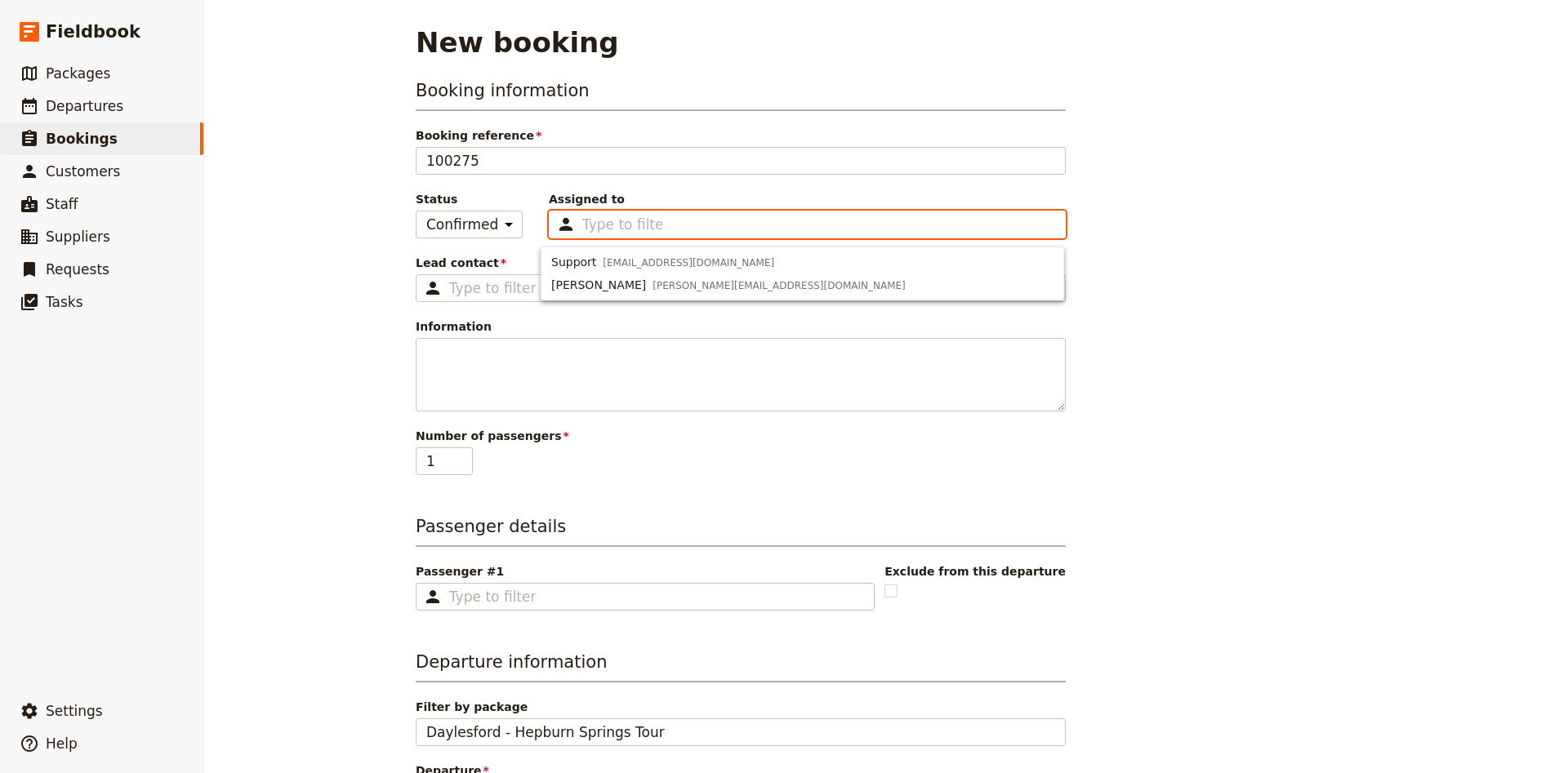
click at [617, 229] on input "Assigned to Type to filter" at bounding box center [622, 225] width 80 height 20
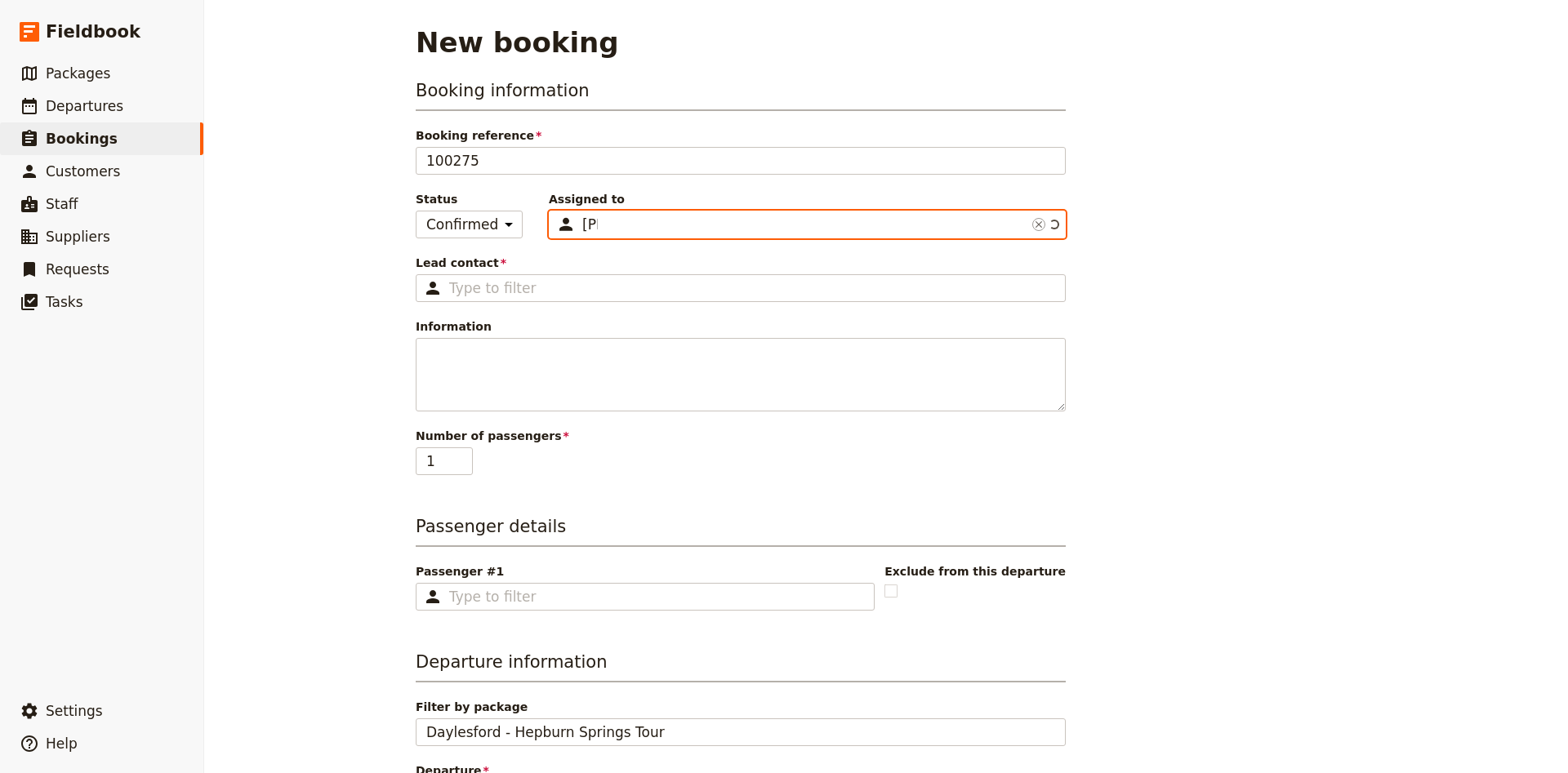
type input "J"
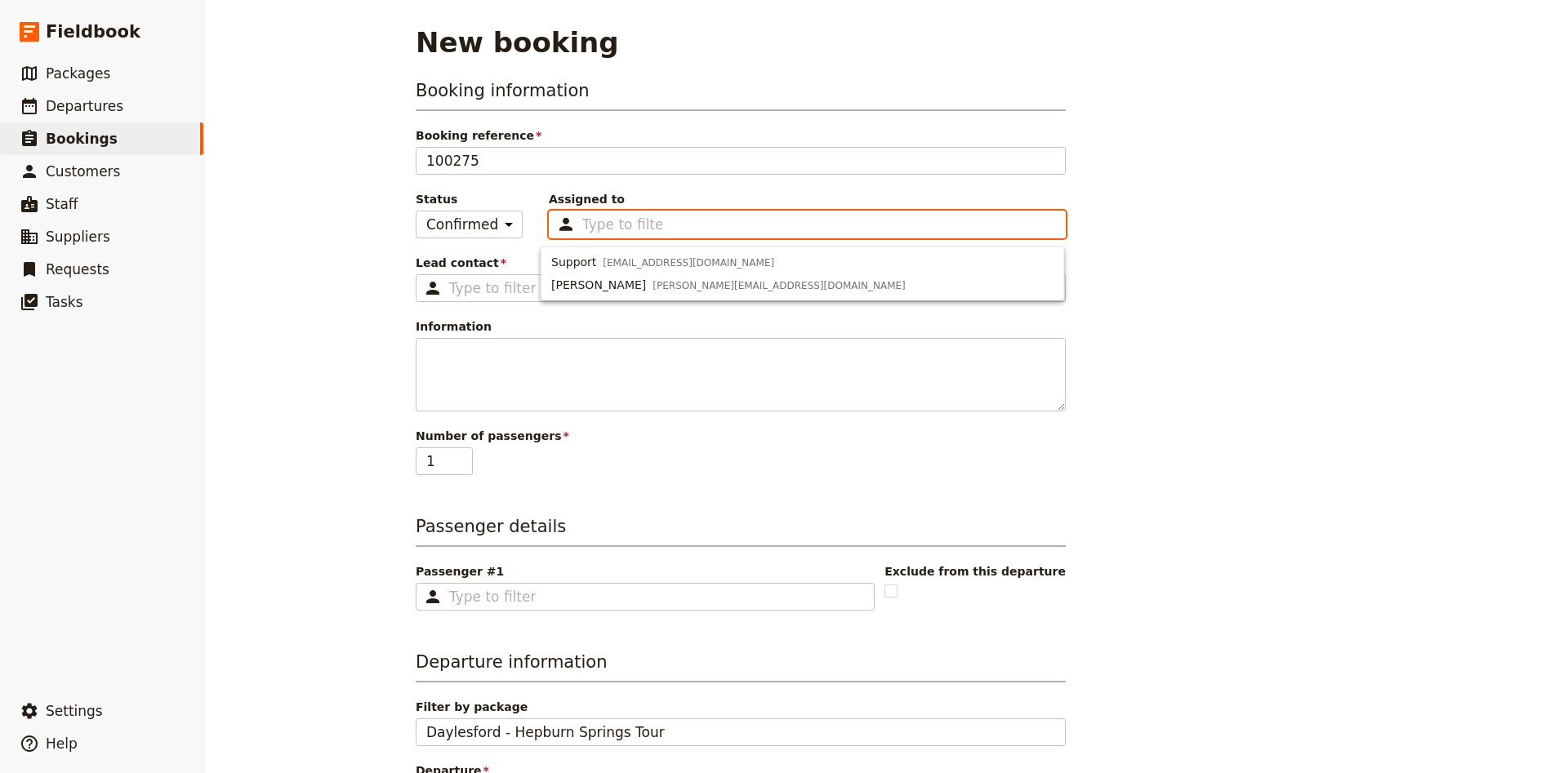
type input "Z"
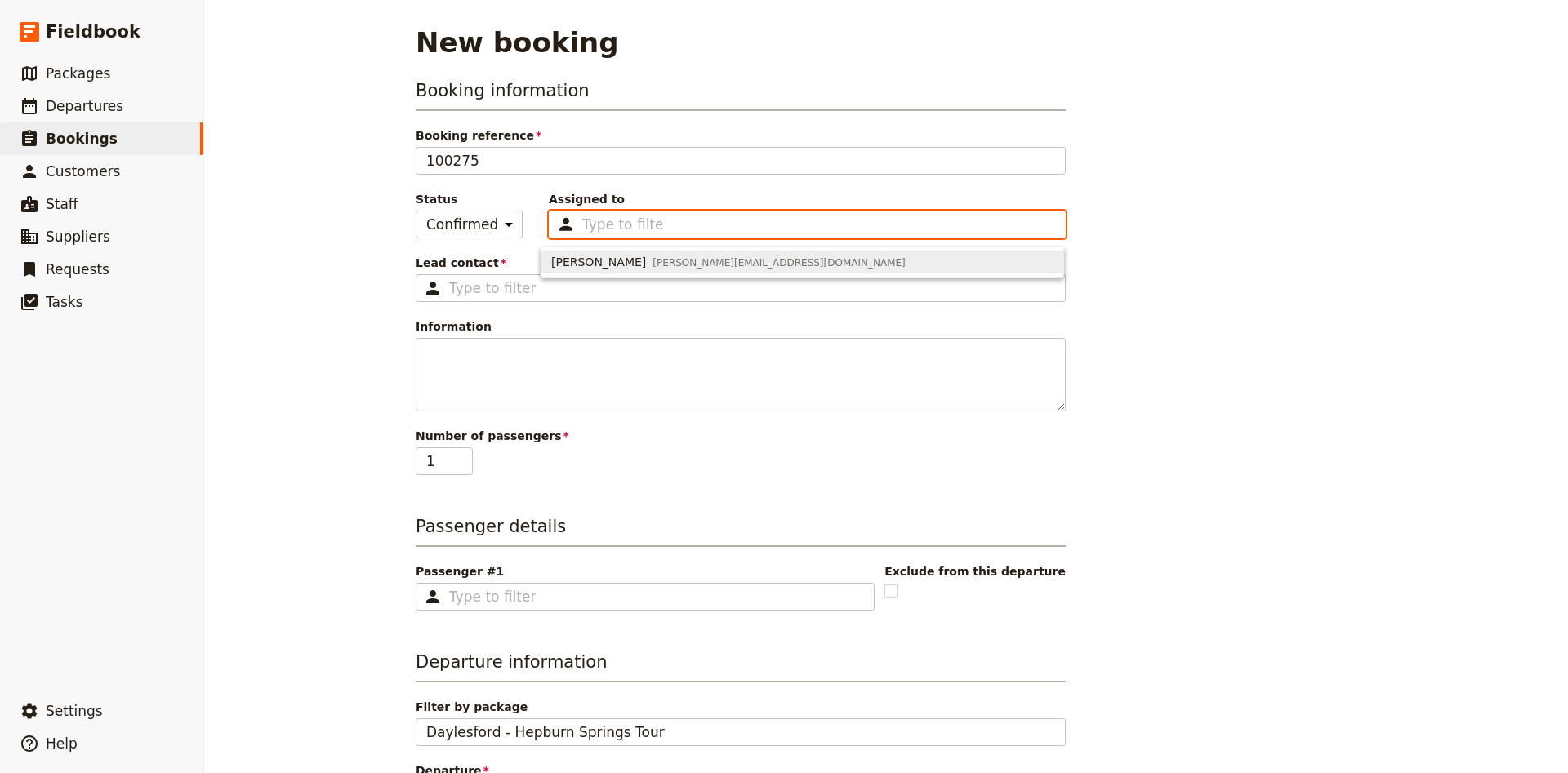
click at [559, 261] on span "[PERSON_NAME]" at bounding box center [598, 262] width 95 height 16
type input "66702fe1a8aa734c57f18693"
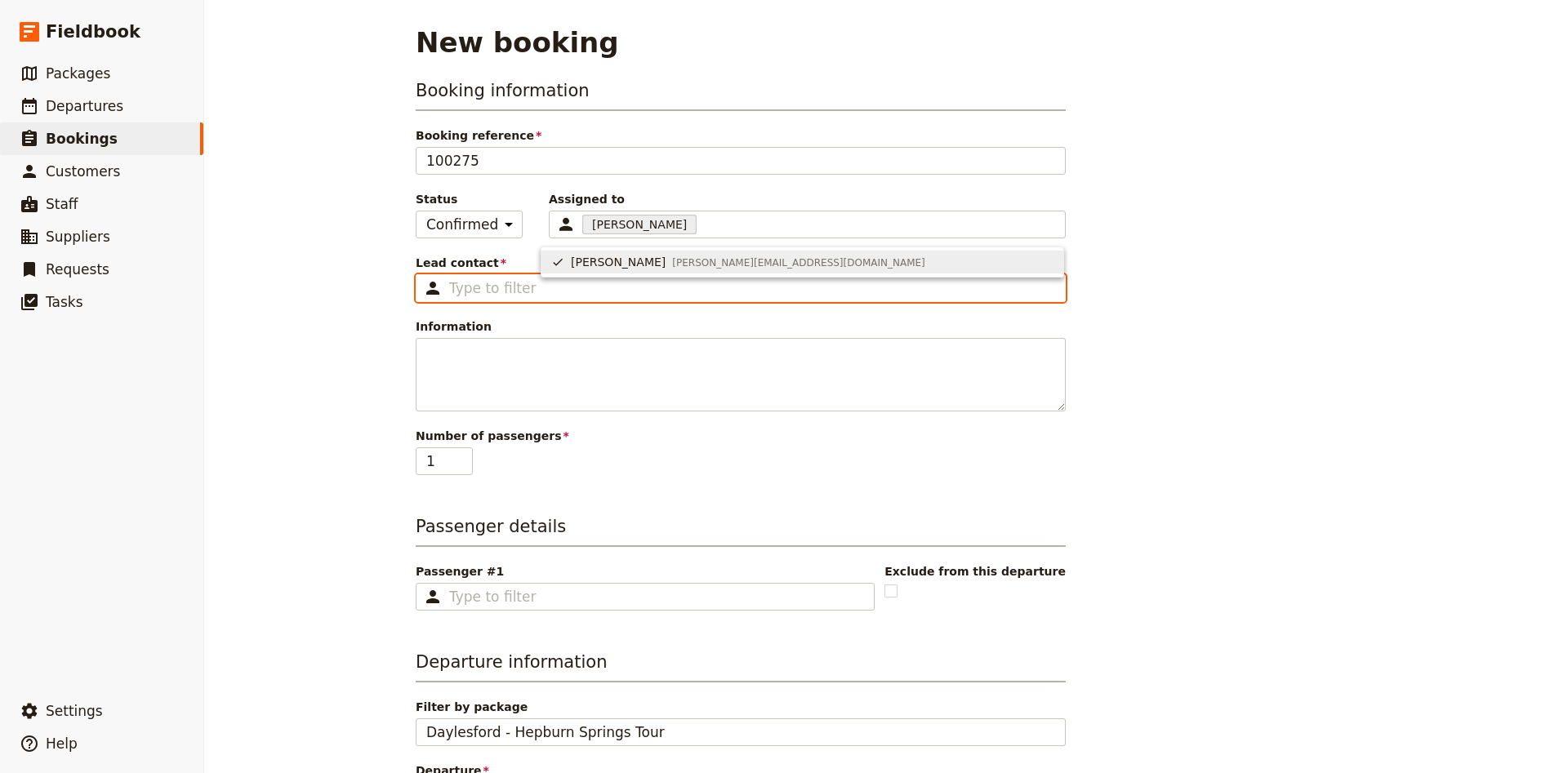
click at [498, 290] on input "Lead contact ​" at bounding box center [751, 289] width 606 height 20
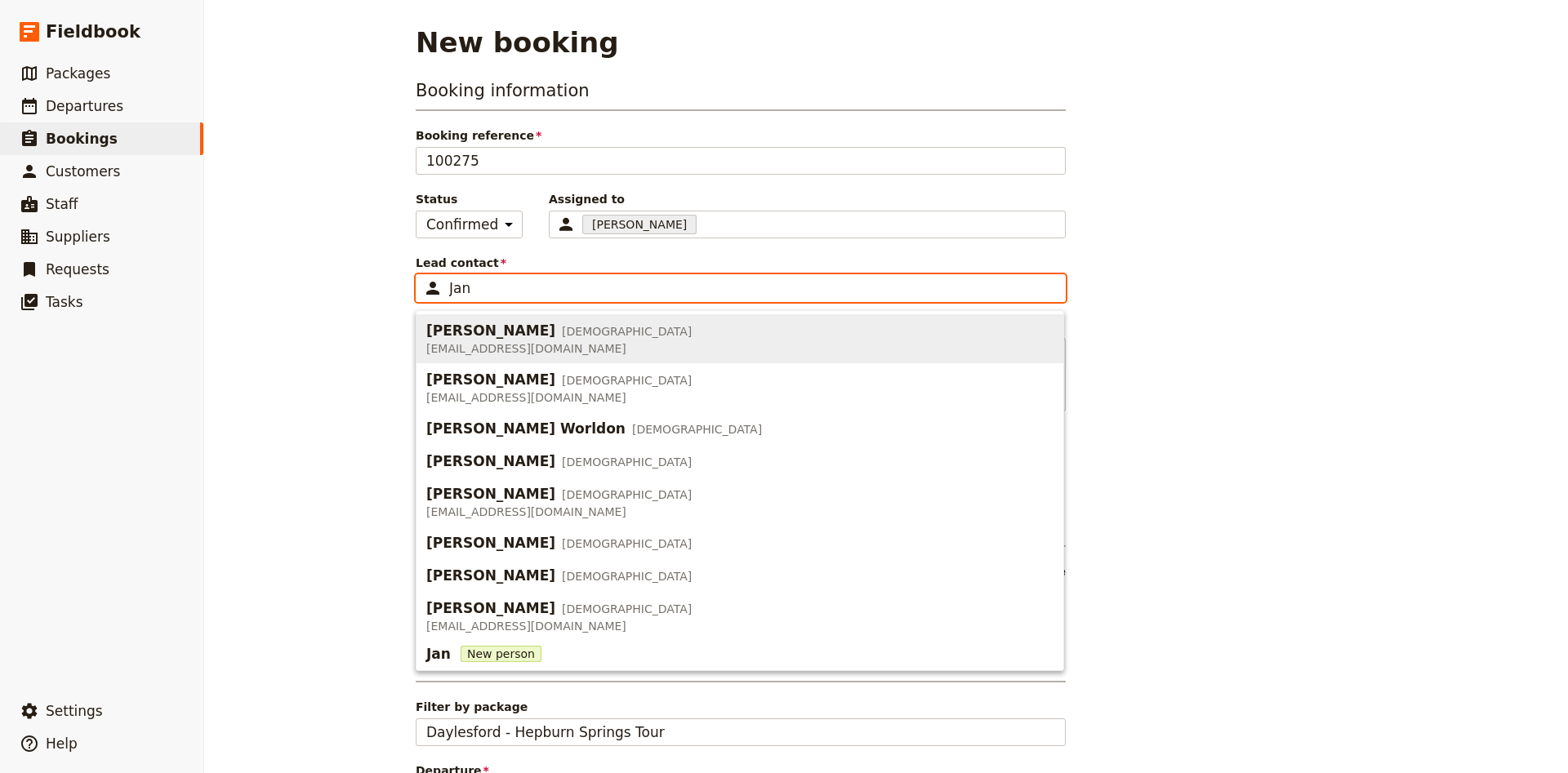
click at [562, 339] on span "[DEMOGRAPHIC_DATA]" at bounding box center [627, 331] width 129 height 16
type input "[PERSON_NAME]"
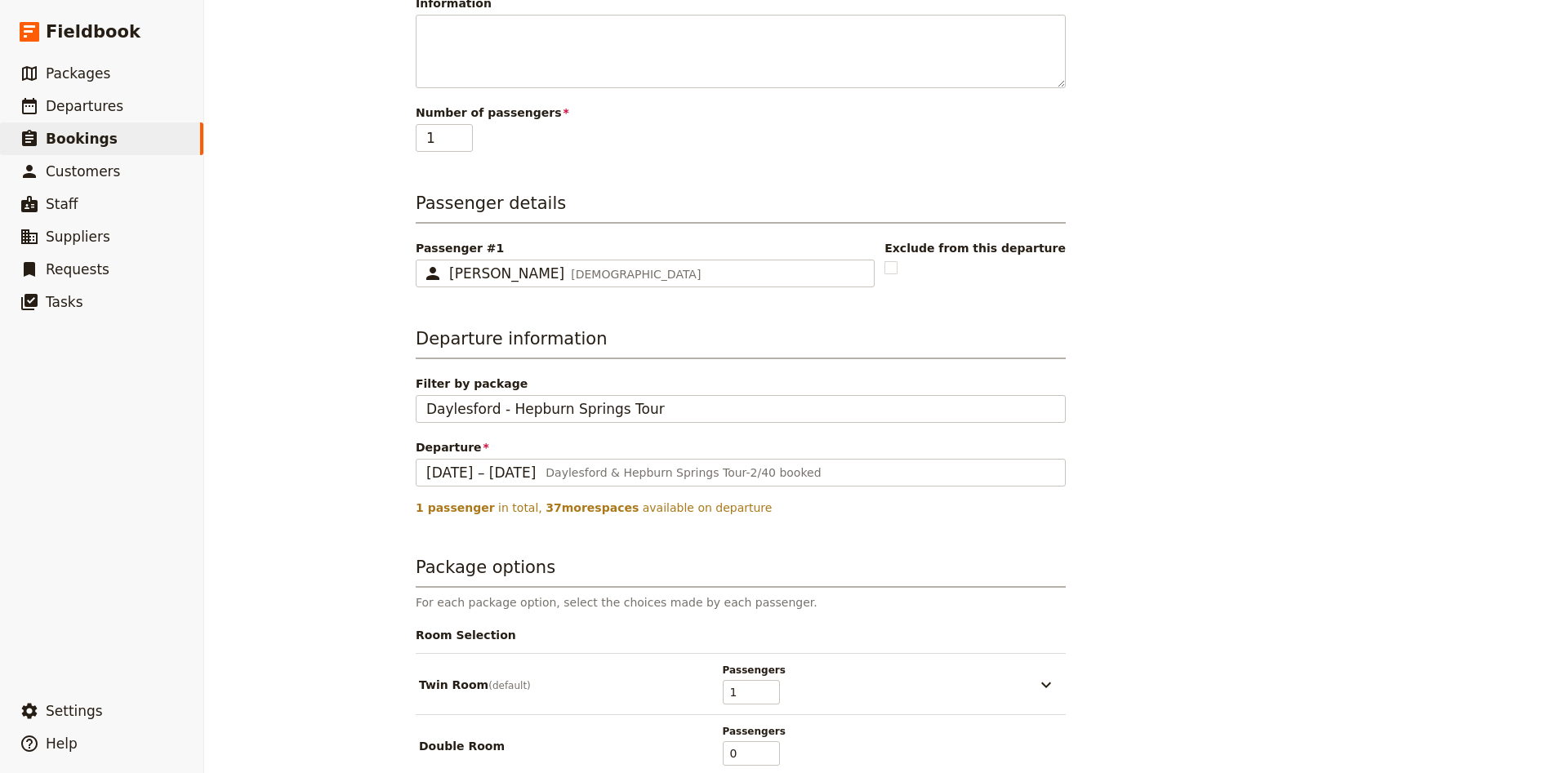
scroll to position [539, 0]
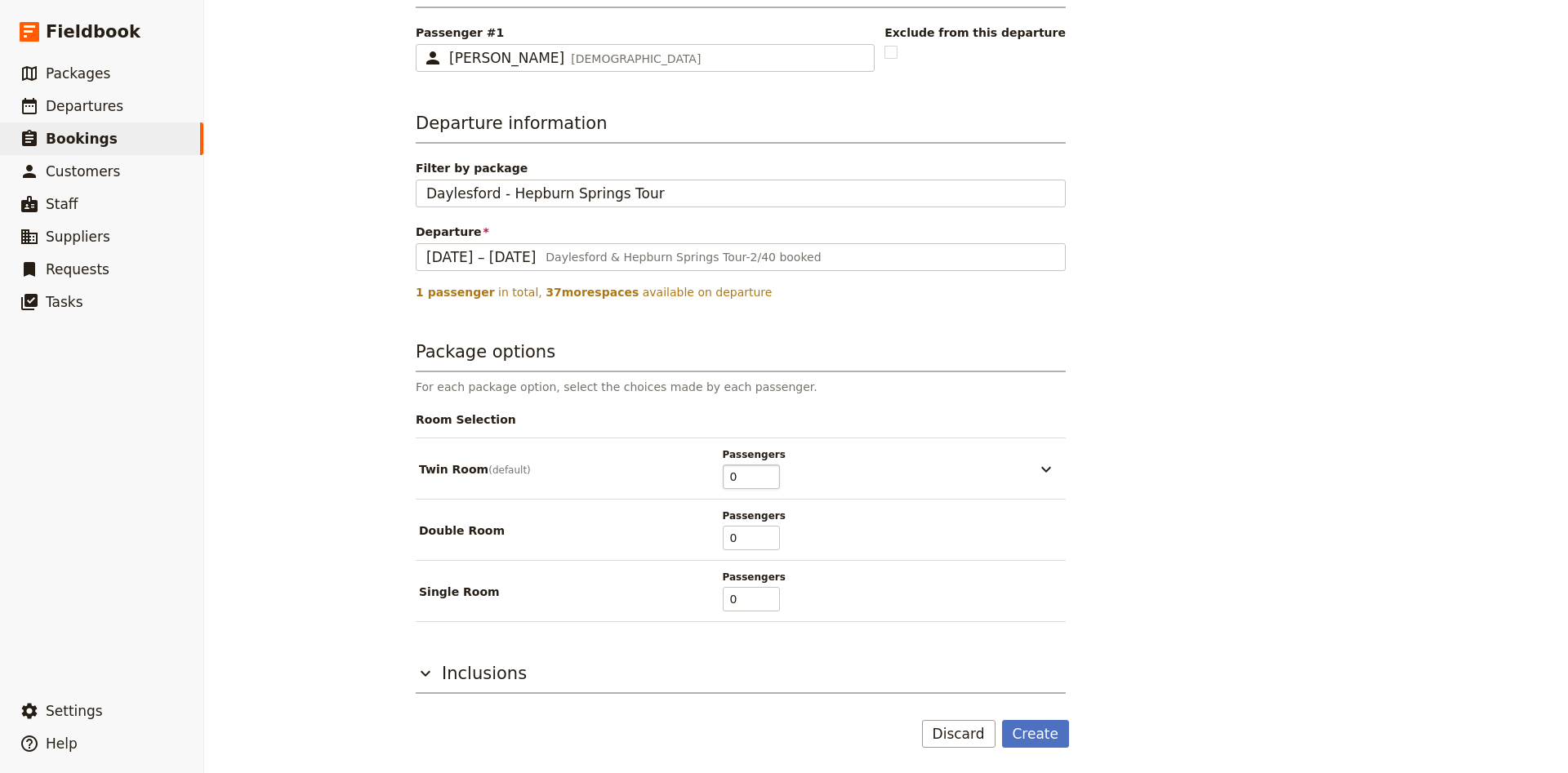
type input "0"
click at [769, 483] on input "0" at bounding box center [750, 477] width 57 height 25
type input "1"
click at [764, 593] on input "1" at bounding box center [750, 599] width 57 height 25
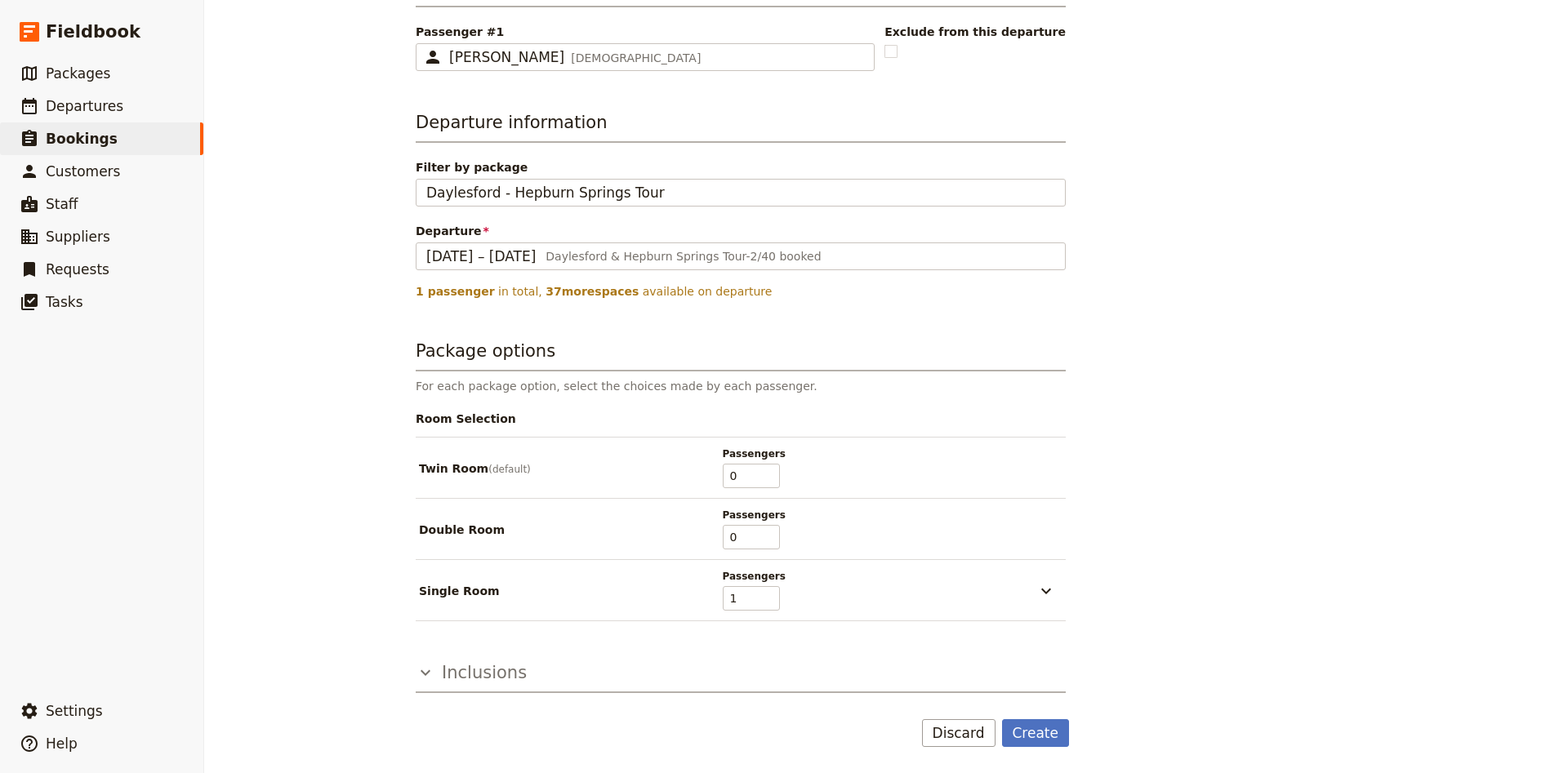
type input "[PERSON_NAME]"
click at [431, 673] on icon "button" at bounding box center [426, 673] width 20 height 20
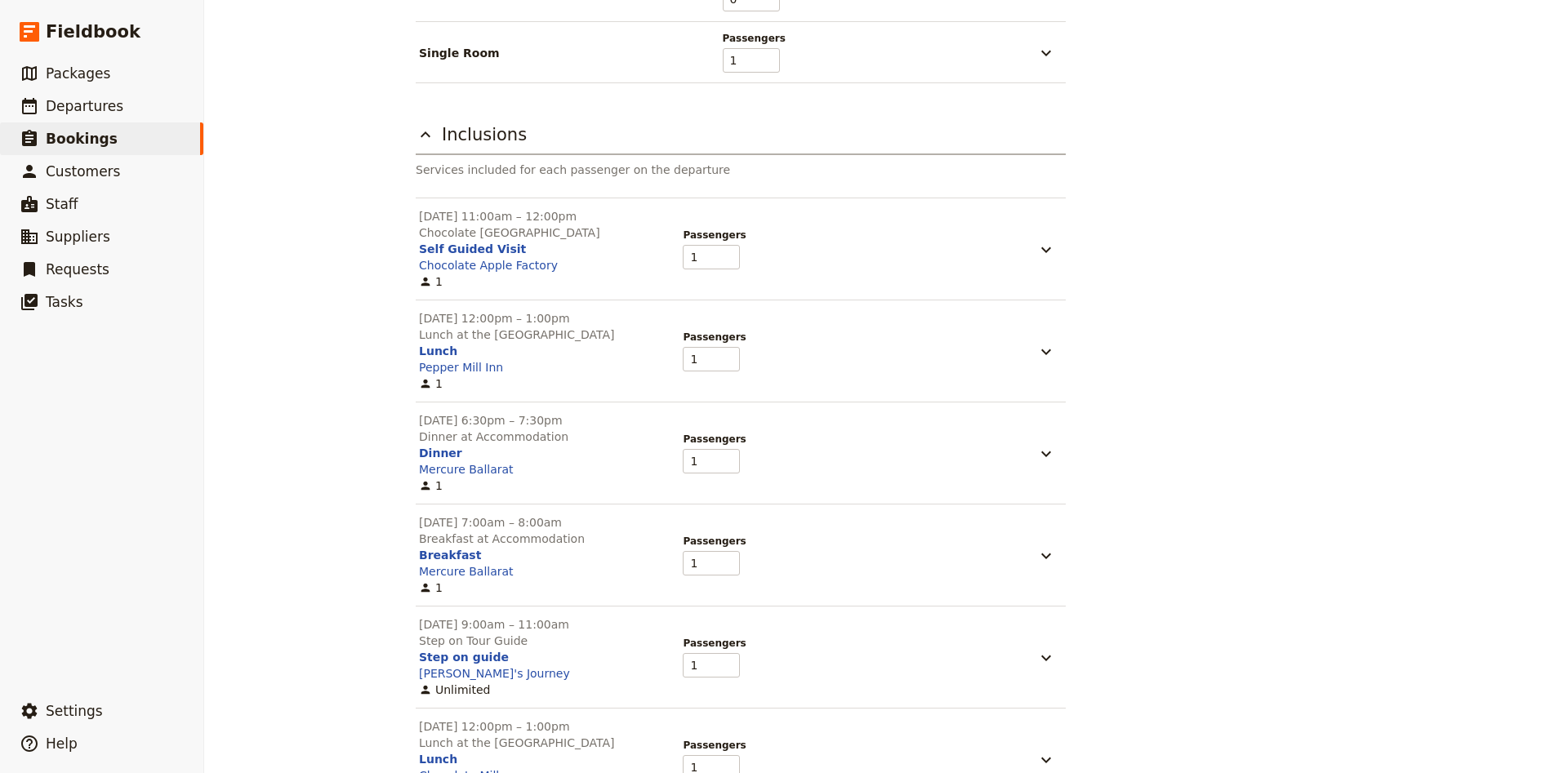
scroll to position [1419, 0]
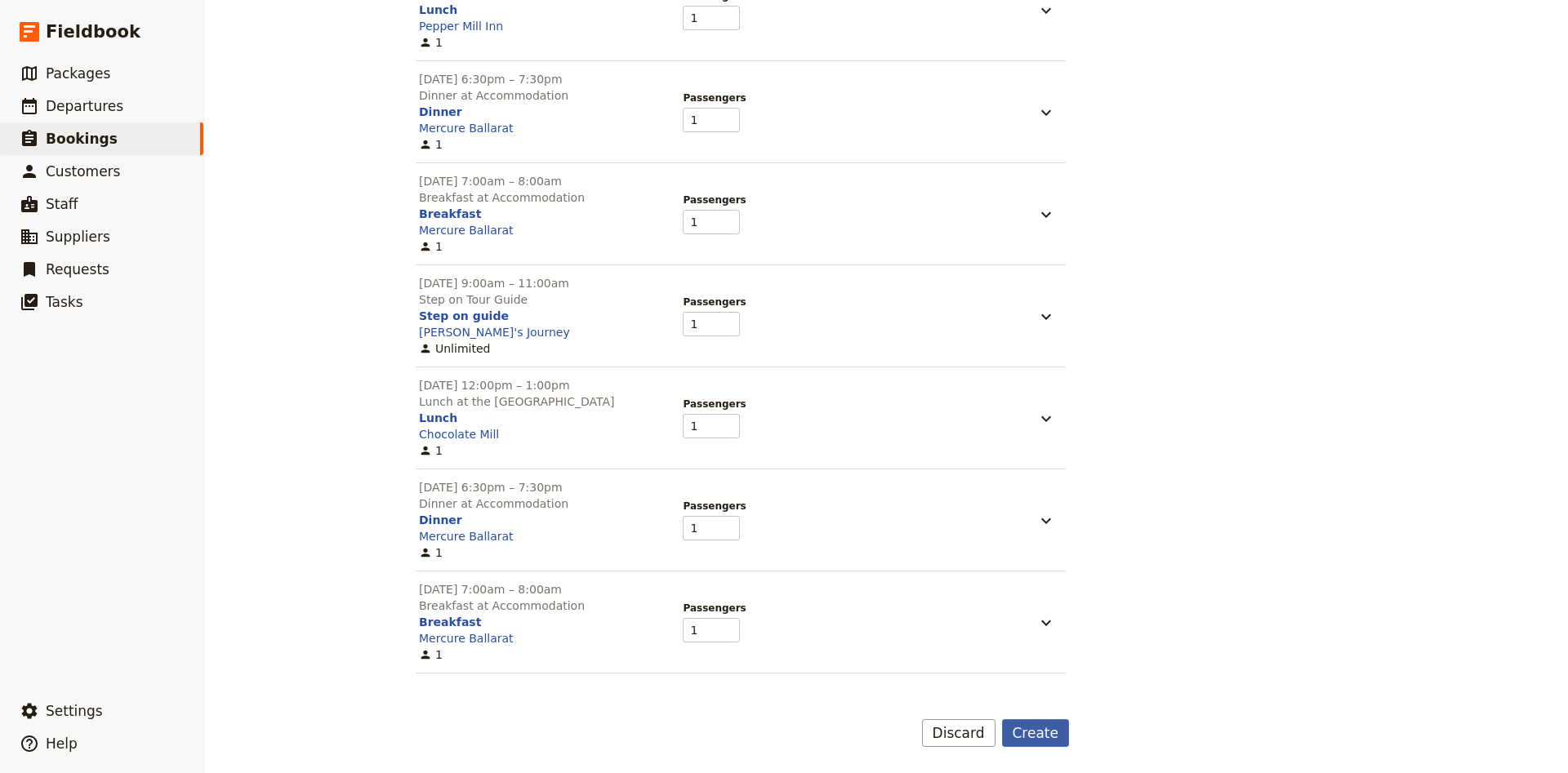
click at [1056, 735] on button "Create" at bounding box center [1036, 733] width 68 height 28
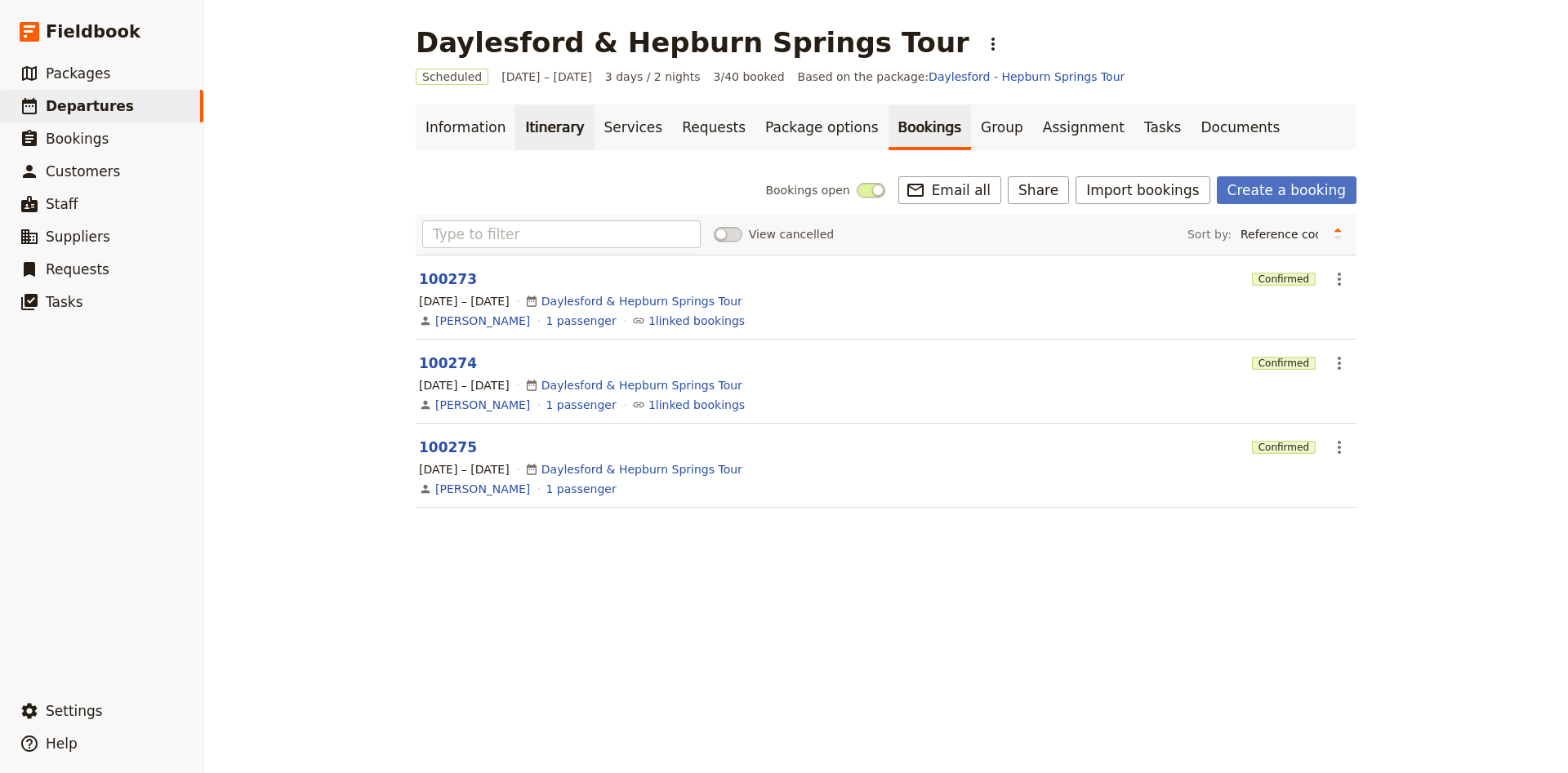
click at [531, 128] on link "Itinerary" at bounding box center [554, 127] width 79 height 46
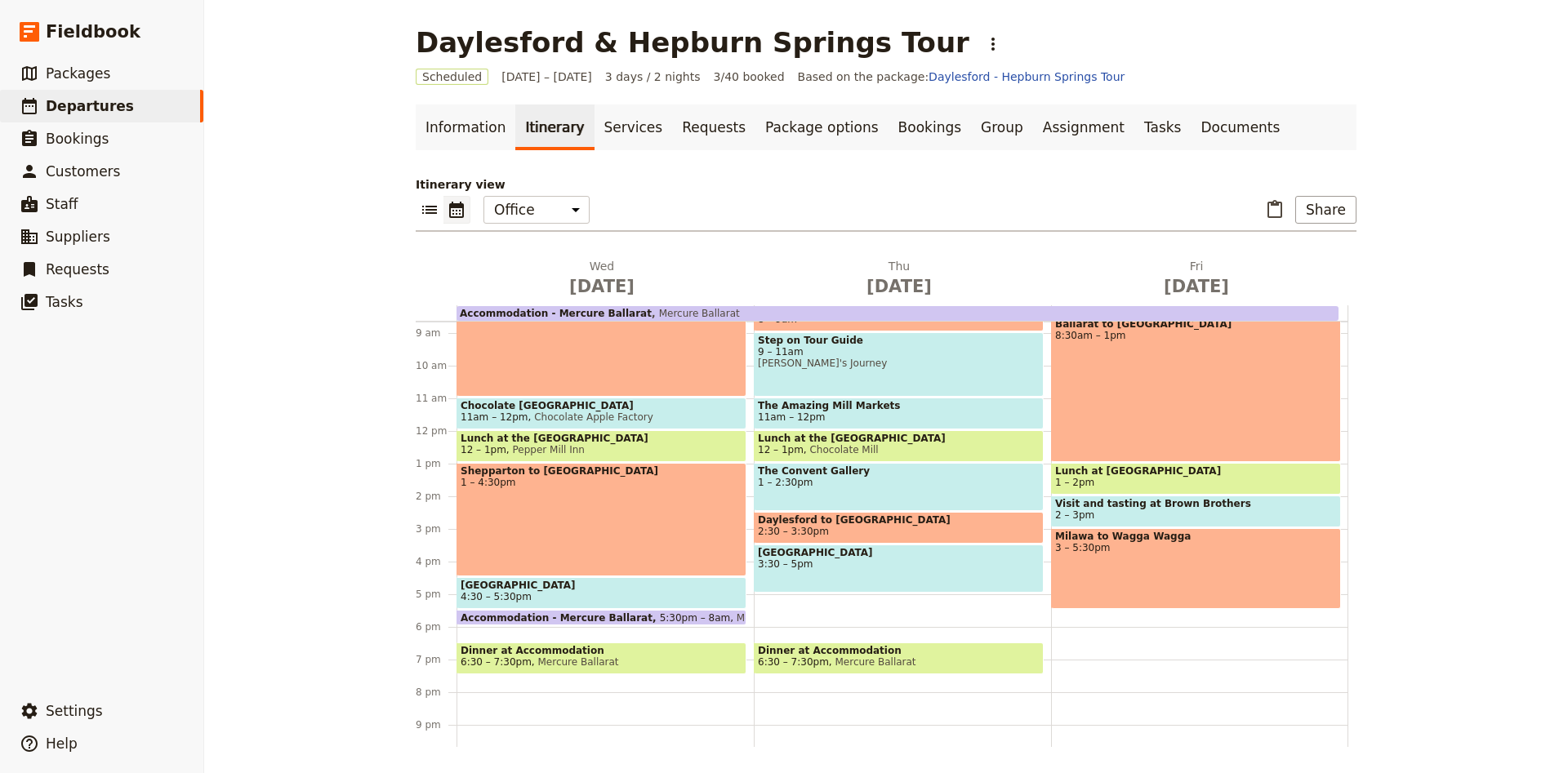
scroll to position [251, 0]
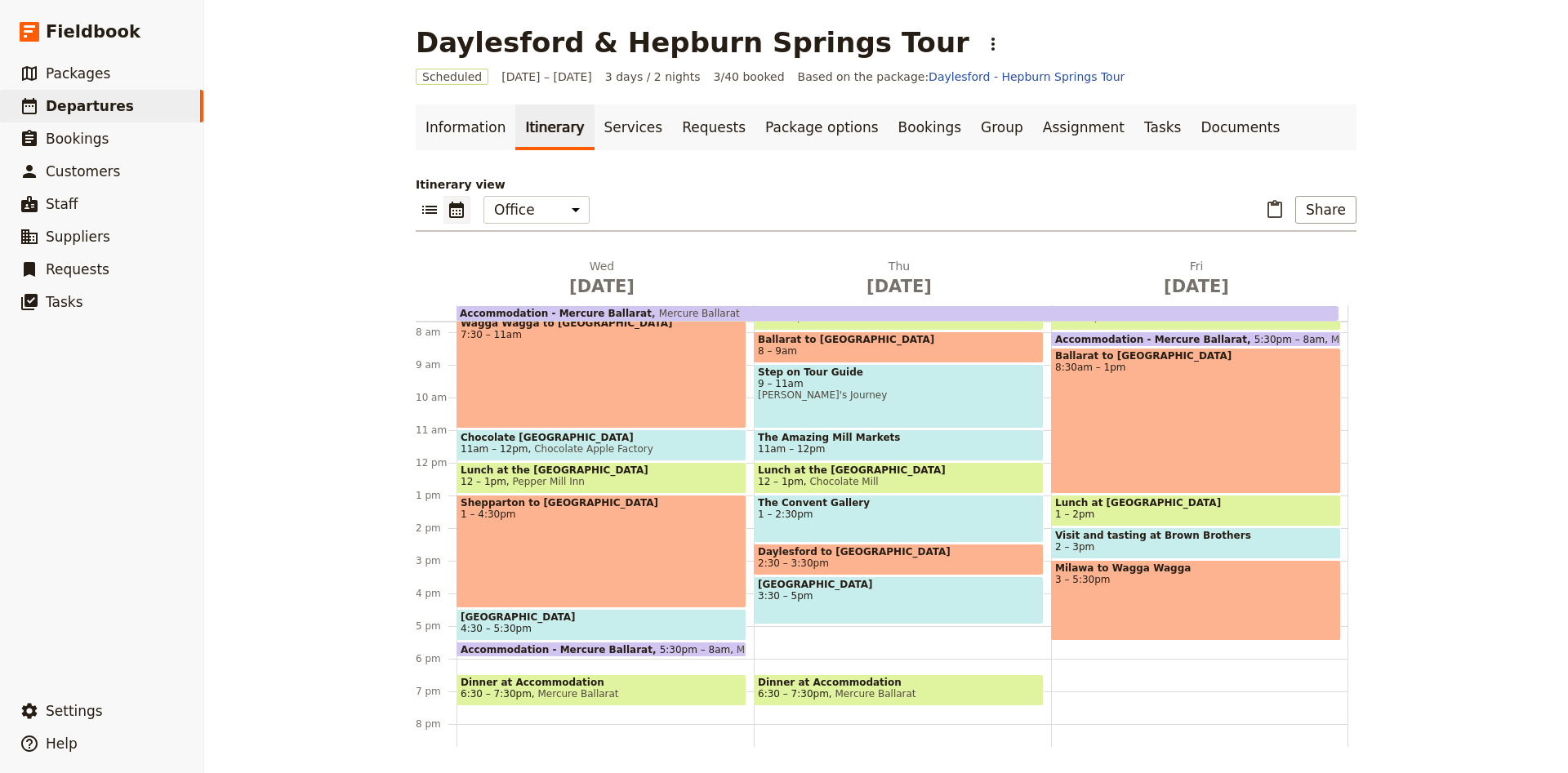
click at [582, 478] on span "12 – 1pm [GEOGRAPHIC_DATA]" at bounding box center [601, 481] width 282 height 11
click at [682, 134] on link "Requests" at bounding box center [713, 127] width 84 height 46
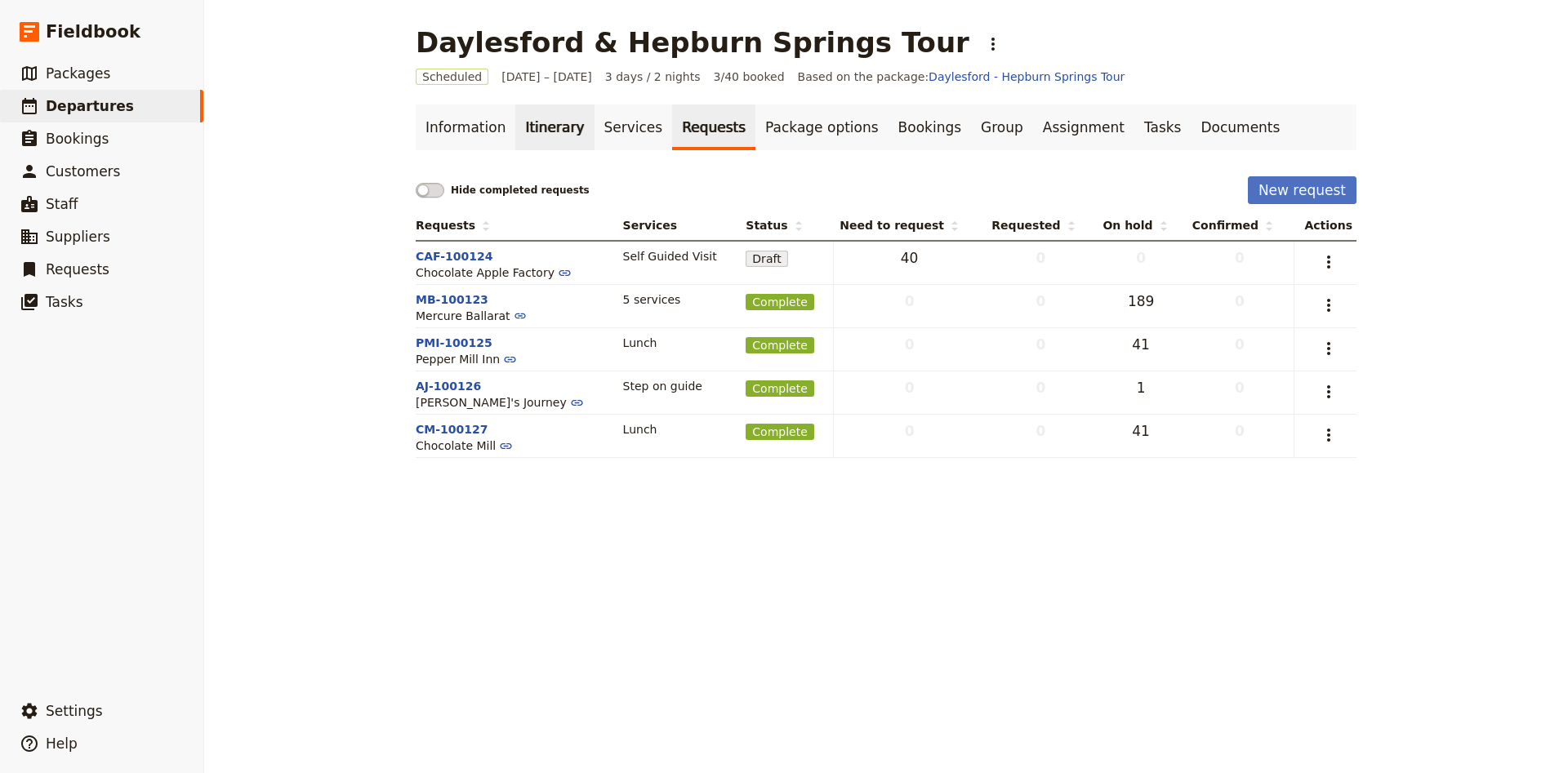
click at [539, 141] on link "Itinerary" at bounding box center [554, 127] width 79 height 46
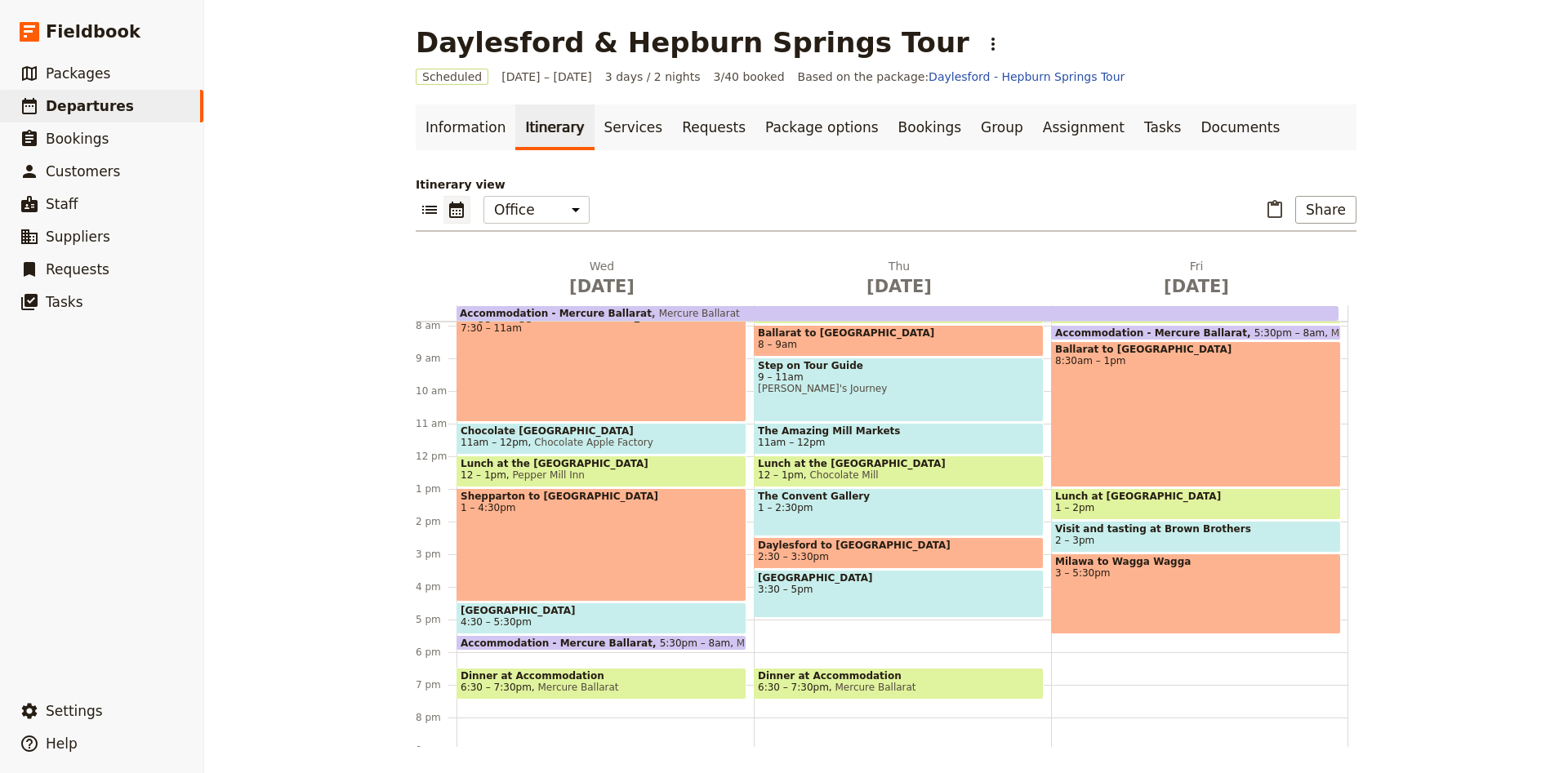
scroll to position [212, 0]
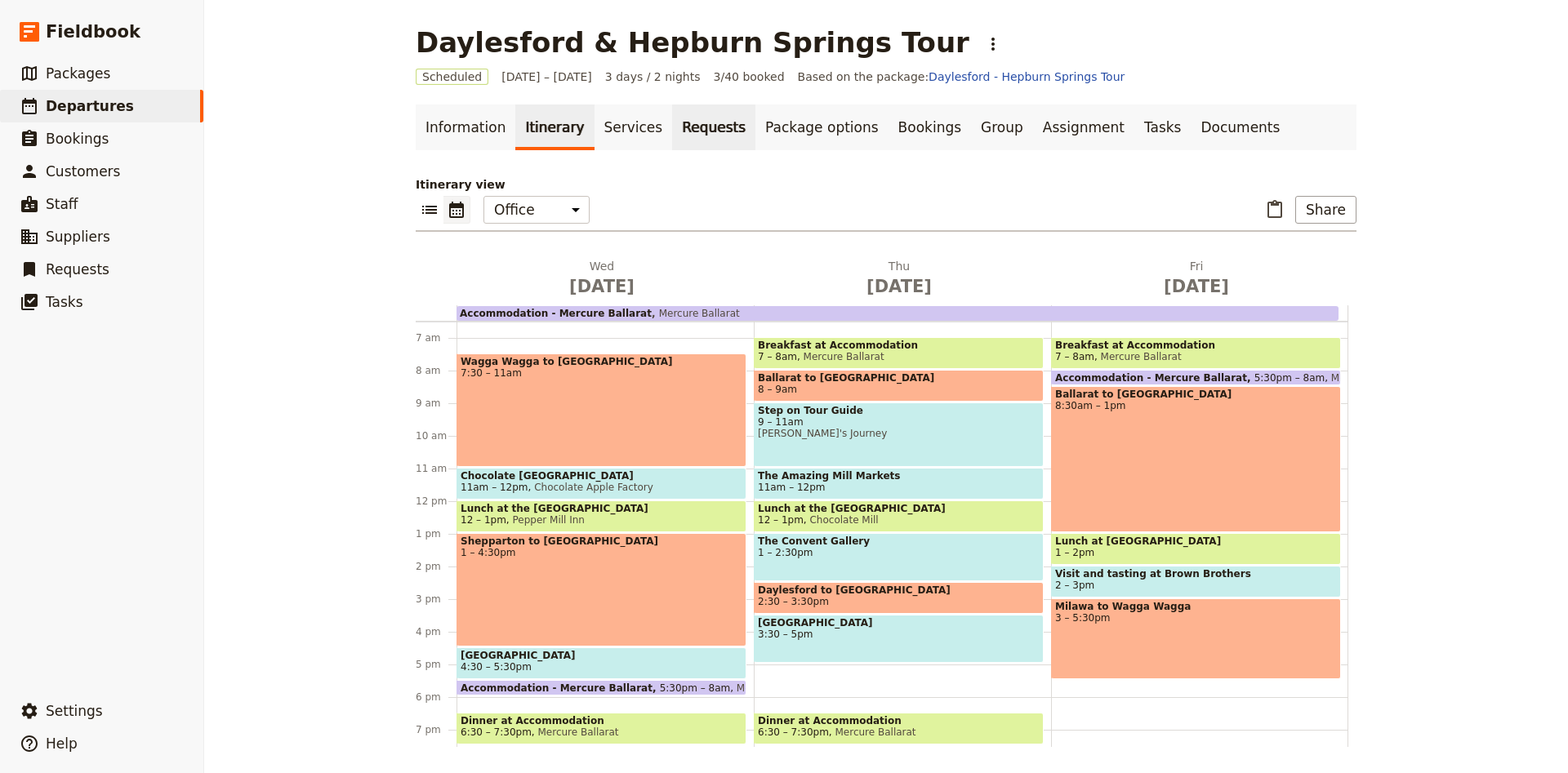
click at [692, 139] on link "Requests" at bounding box center [713, 127] width 84 height 46
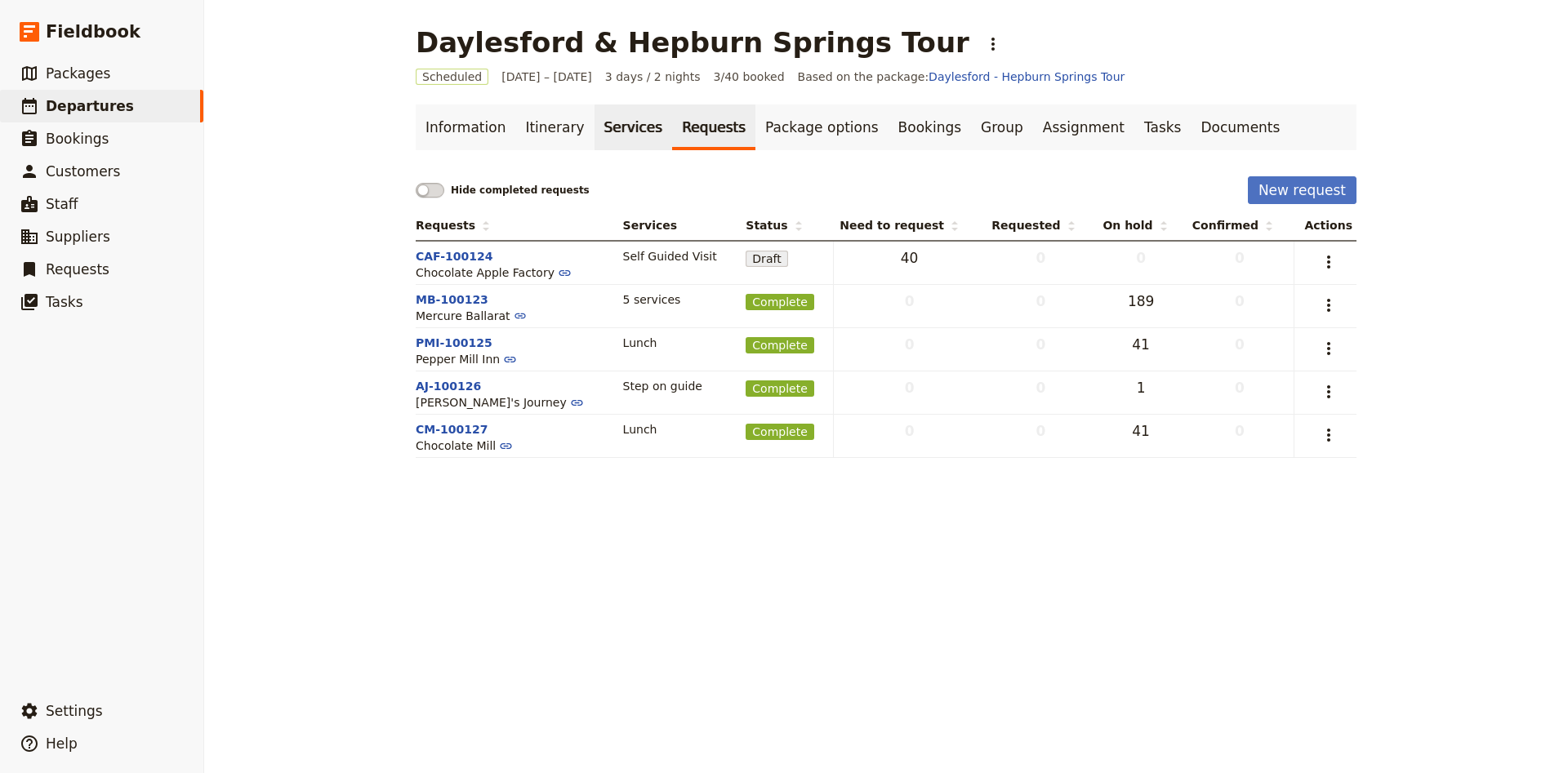
click at [639, 138] on link "Services" at bounding box center [633, 127] width 79 height 46
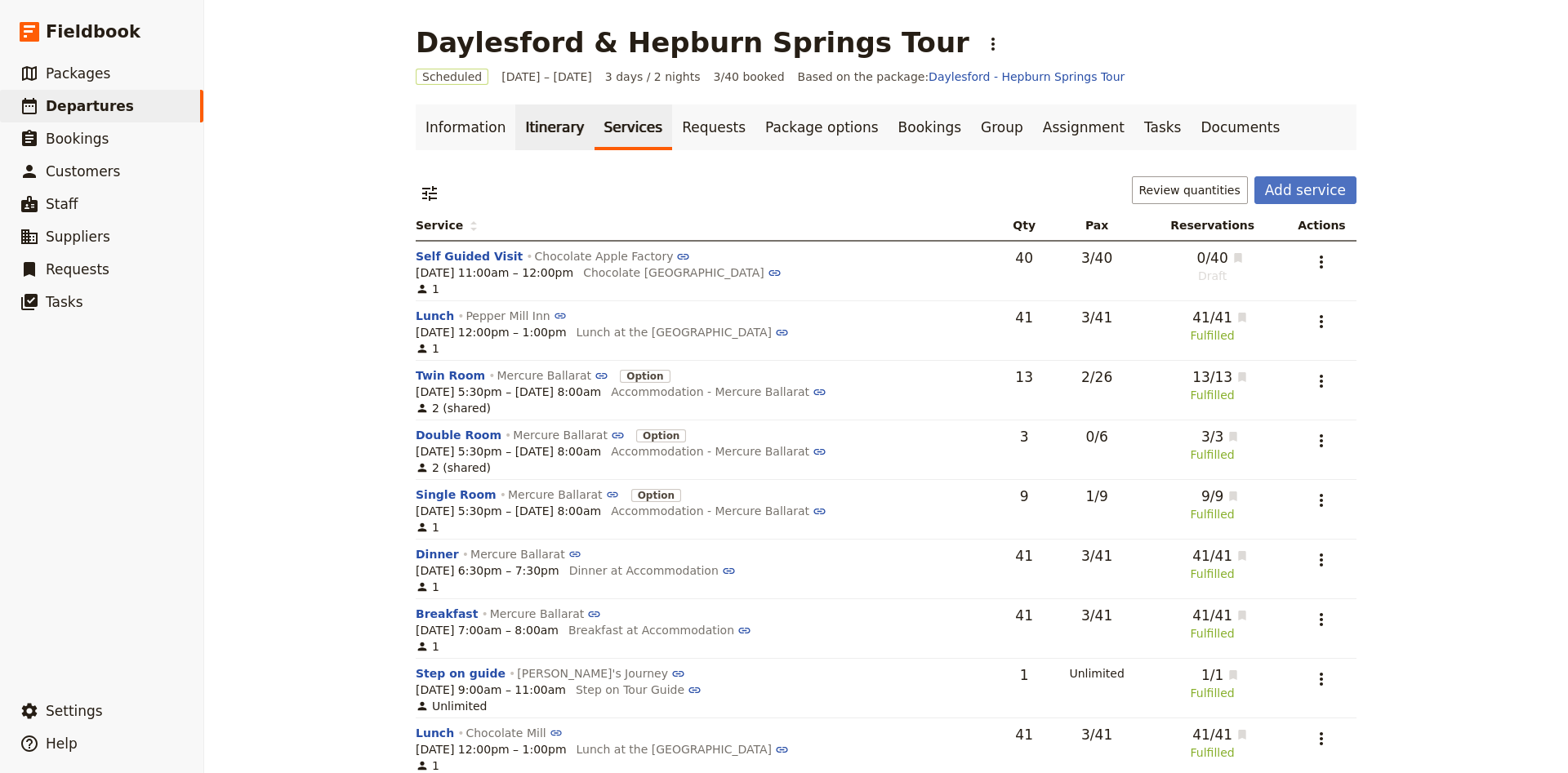
click at [546, 127] on link "Itinerary" at bounding box center [554, 127] width 79 height 46
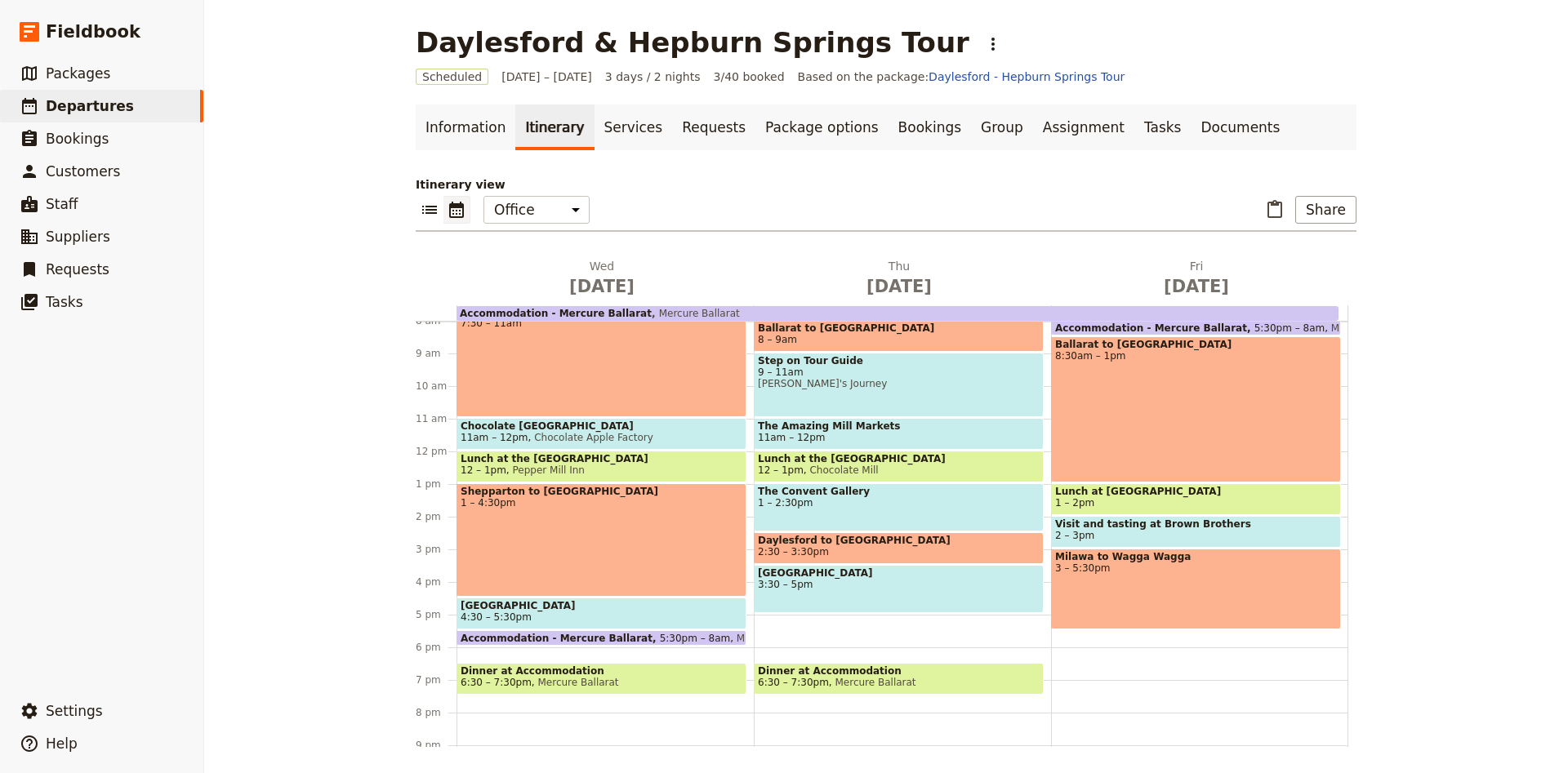
scroll to position [212, 0]
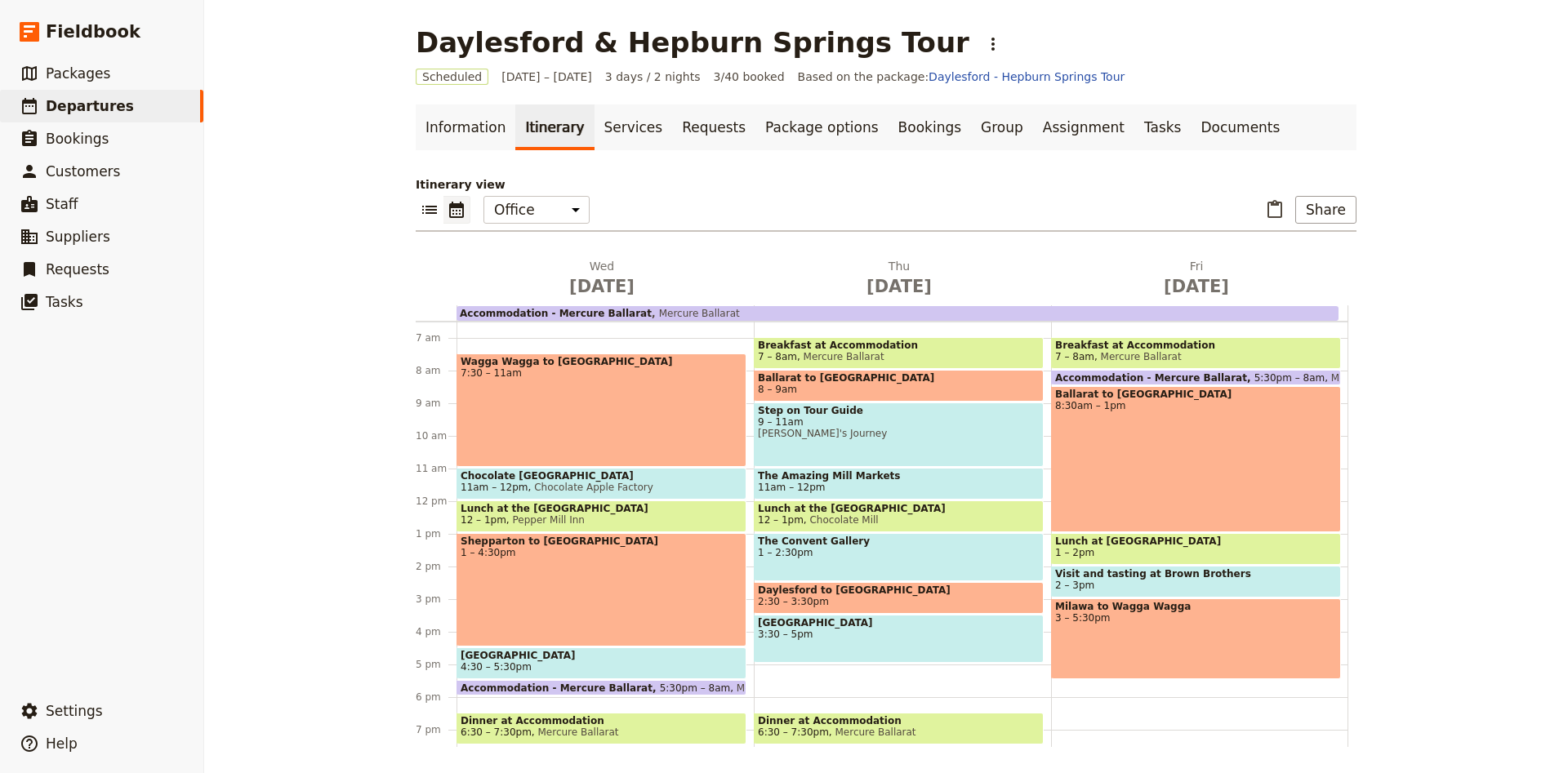
click at [908, 549] on span "1 – 2:30pm" at bounding box center [898, 552] width 282 height 11
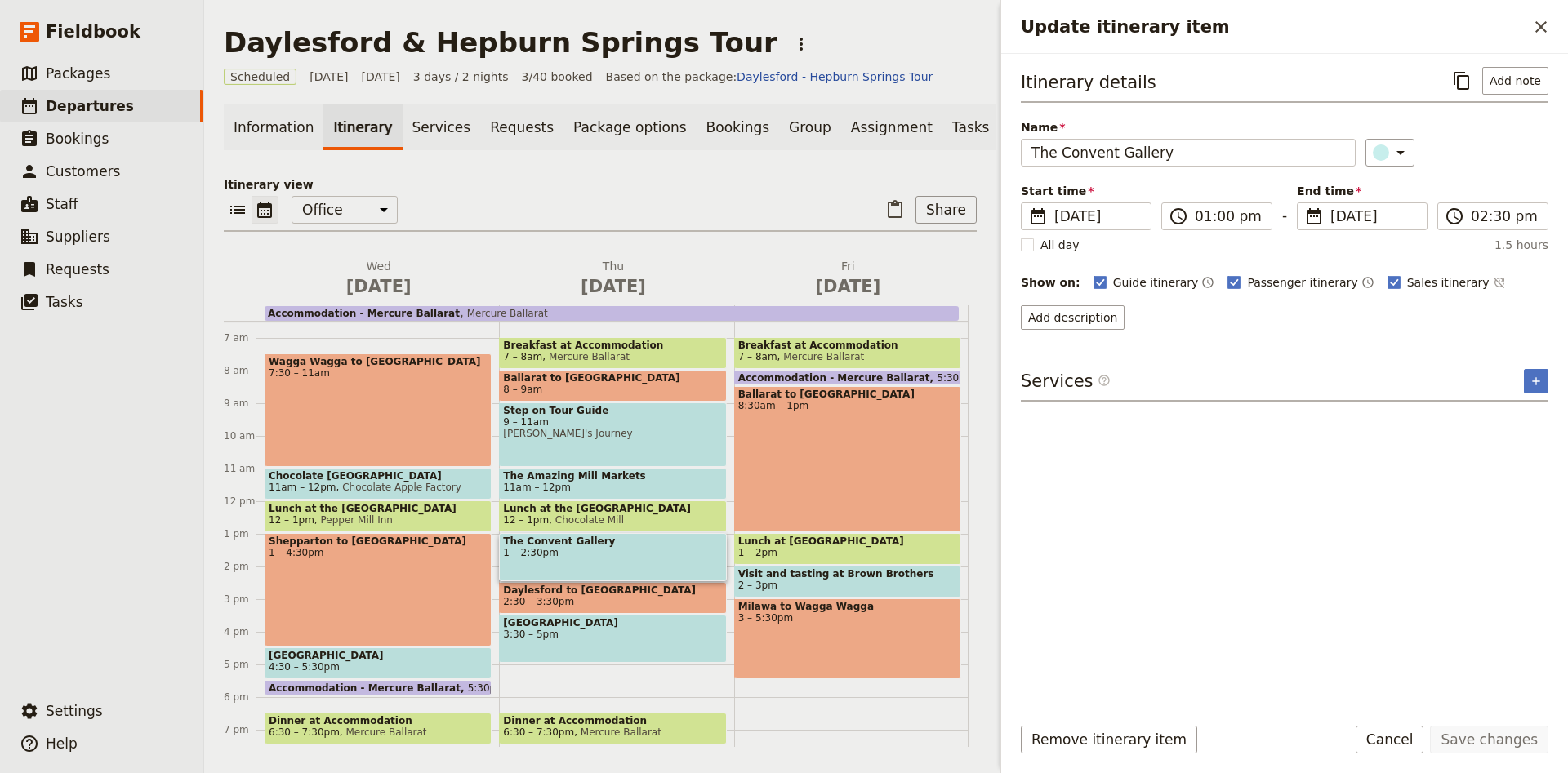
click at [1550, 385] on div "Itinerary details ​ Add note Name The Convent Gallery ​ Start time ​ [DATE] [DA…" at bounding box center [1284, 377] width 567 height 648
click at [1526, 385] on button "​" at bounding box center [1535, 381] width 25 height 25
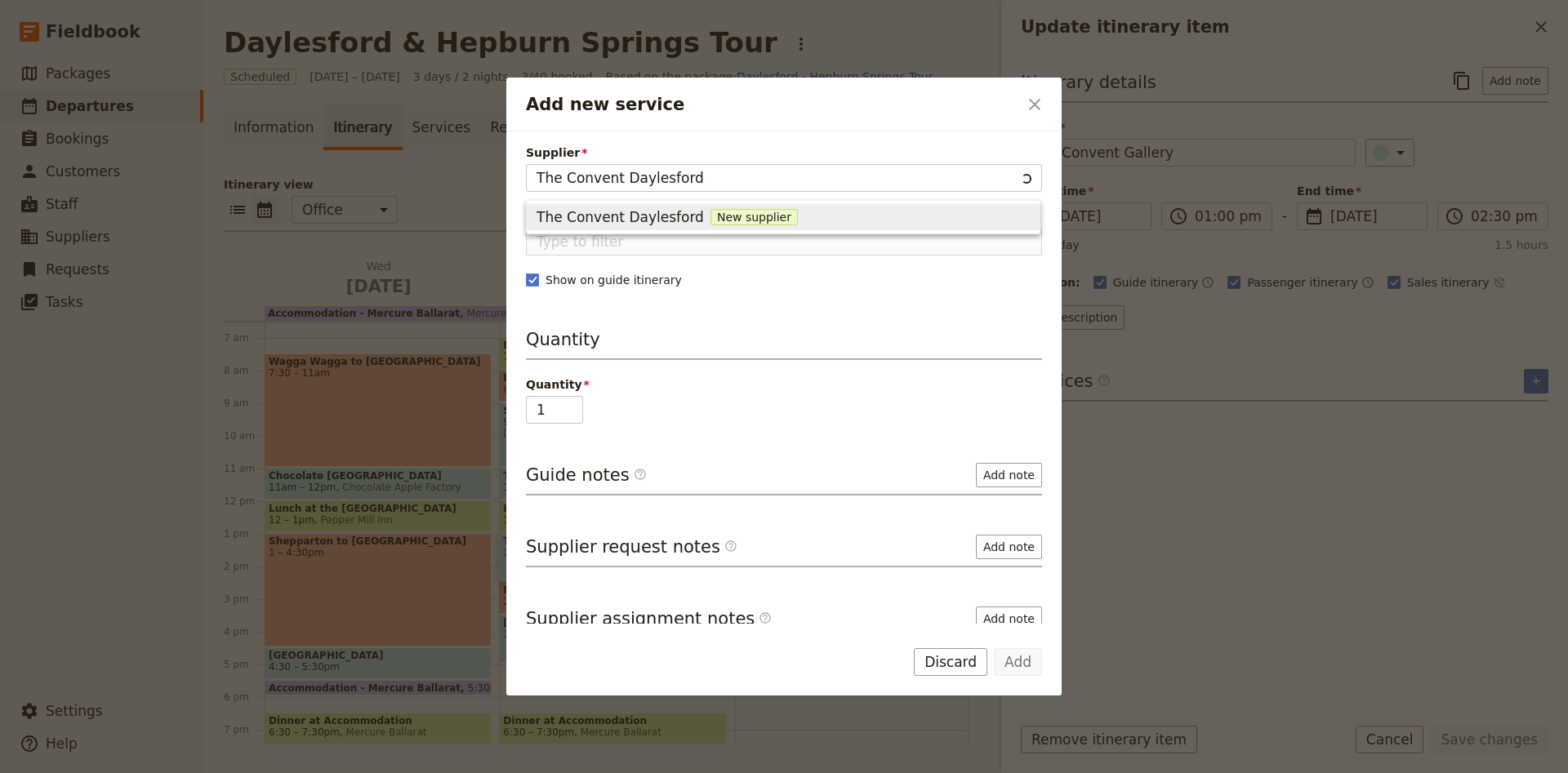
type input "The Convent Daylesford"
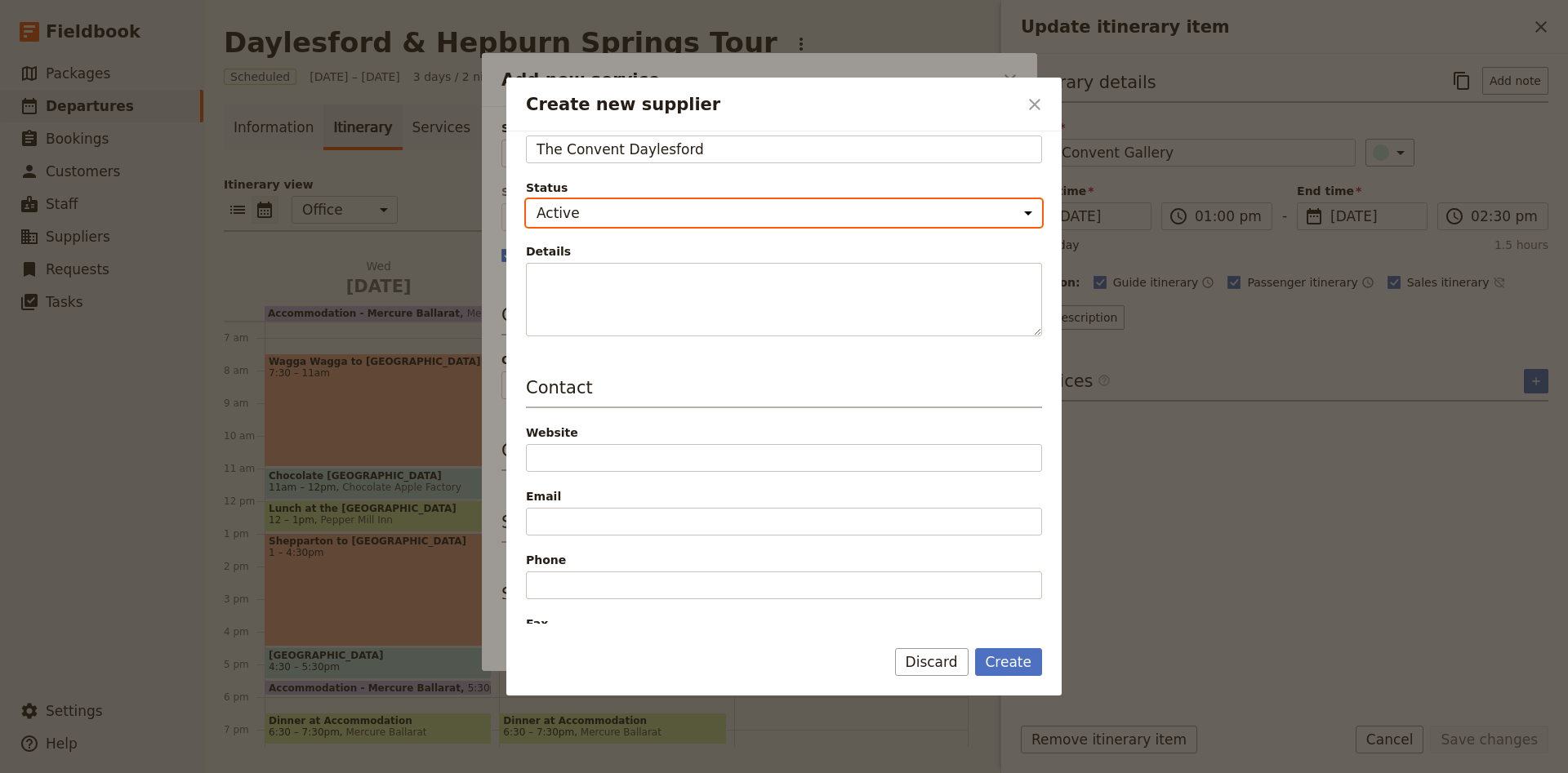
scroll to position [107, 0]
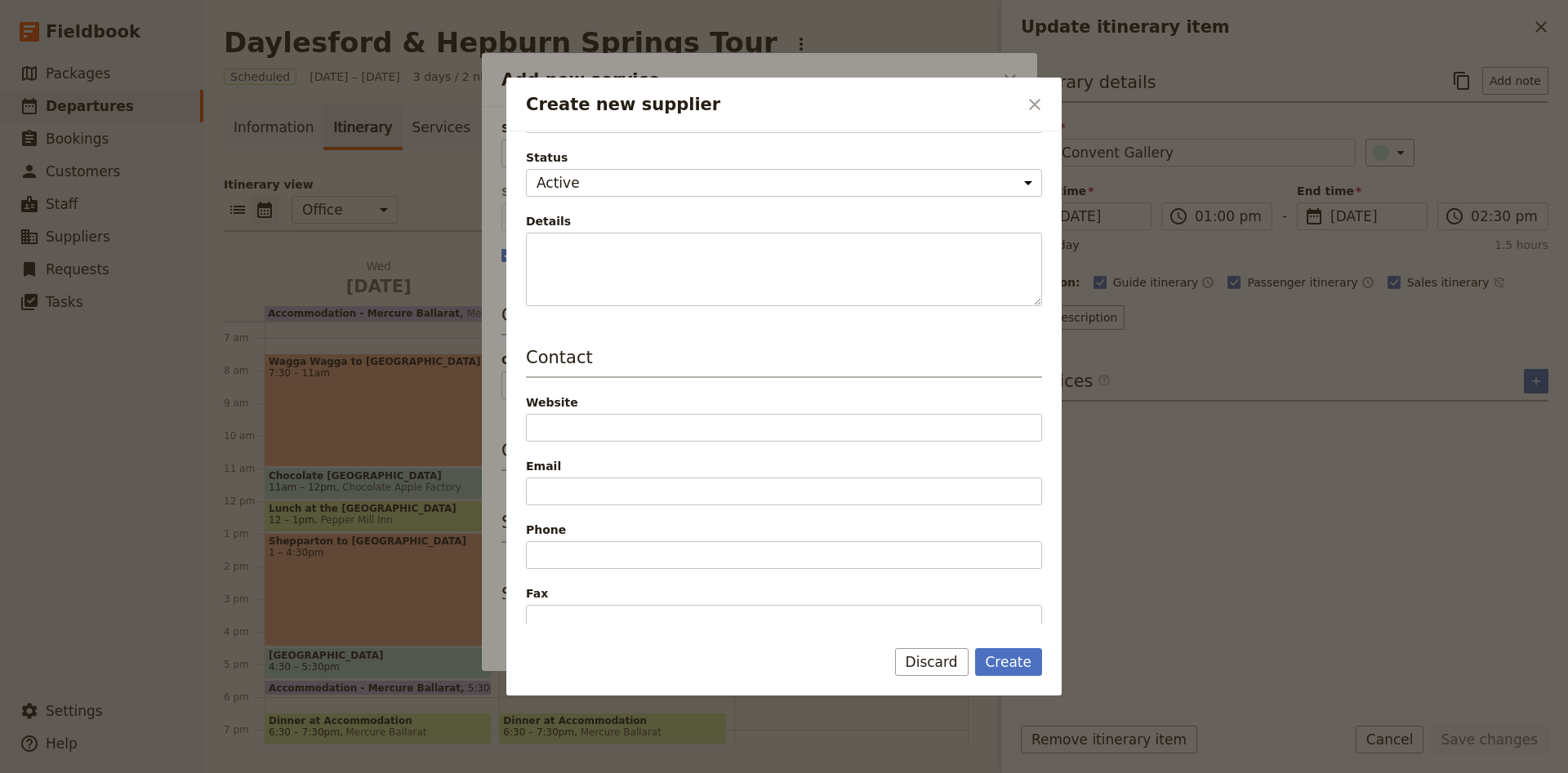
click at [581, 413] on div "Website" at bounding box center [784, 418] width 516 height 48
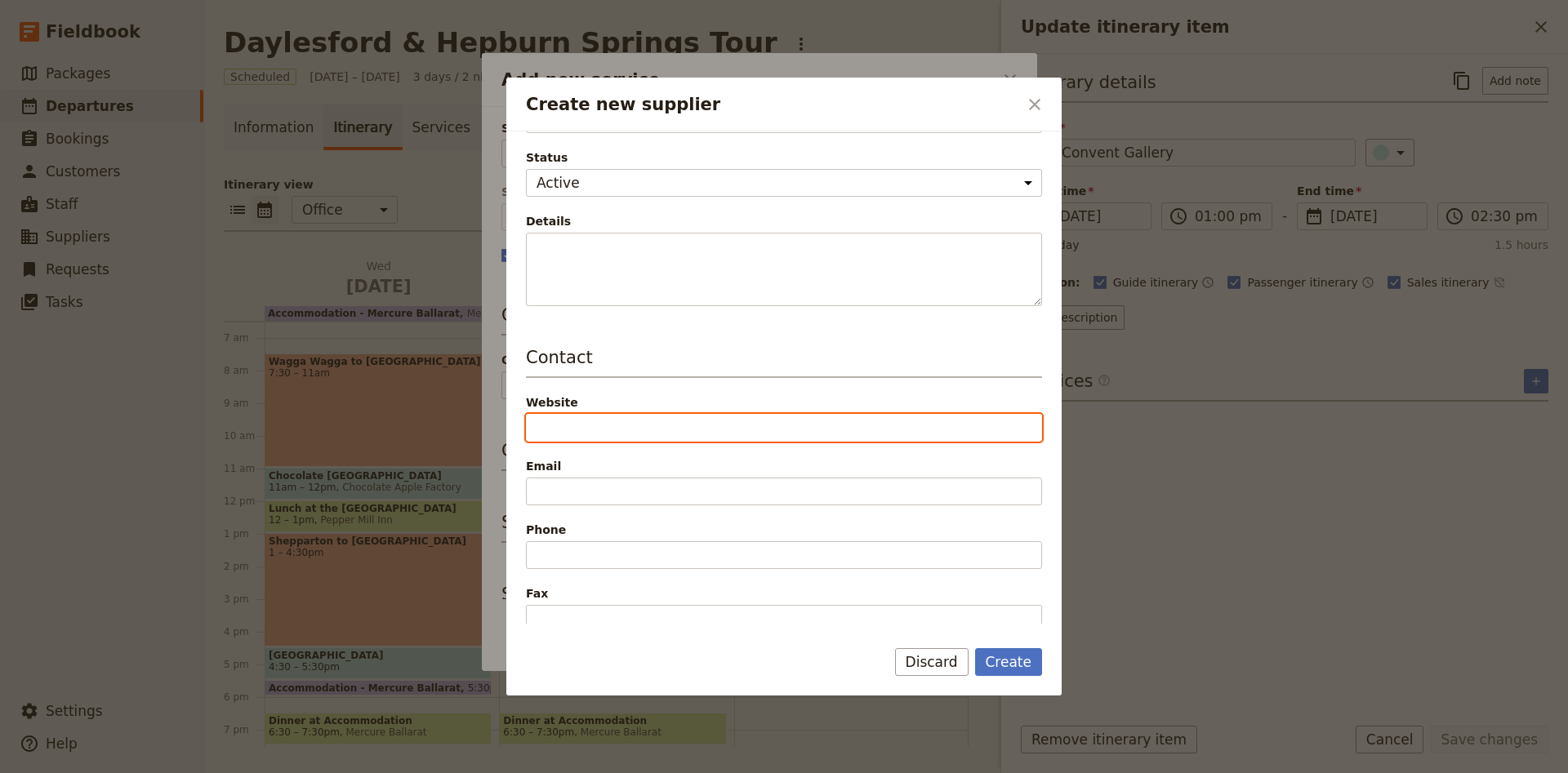
click at [583, 422] on input "Website" at bounding box center [784, 428] width 516 height 28
paste input "[URL][DOMAIN_NAME]"
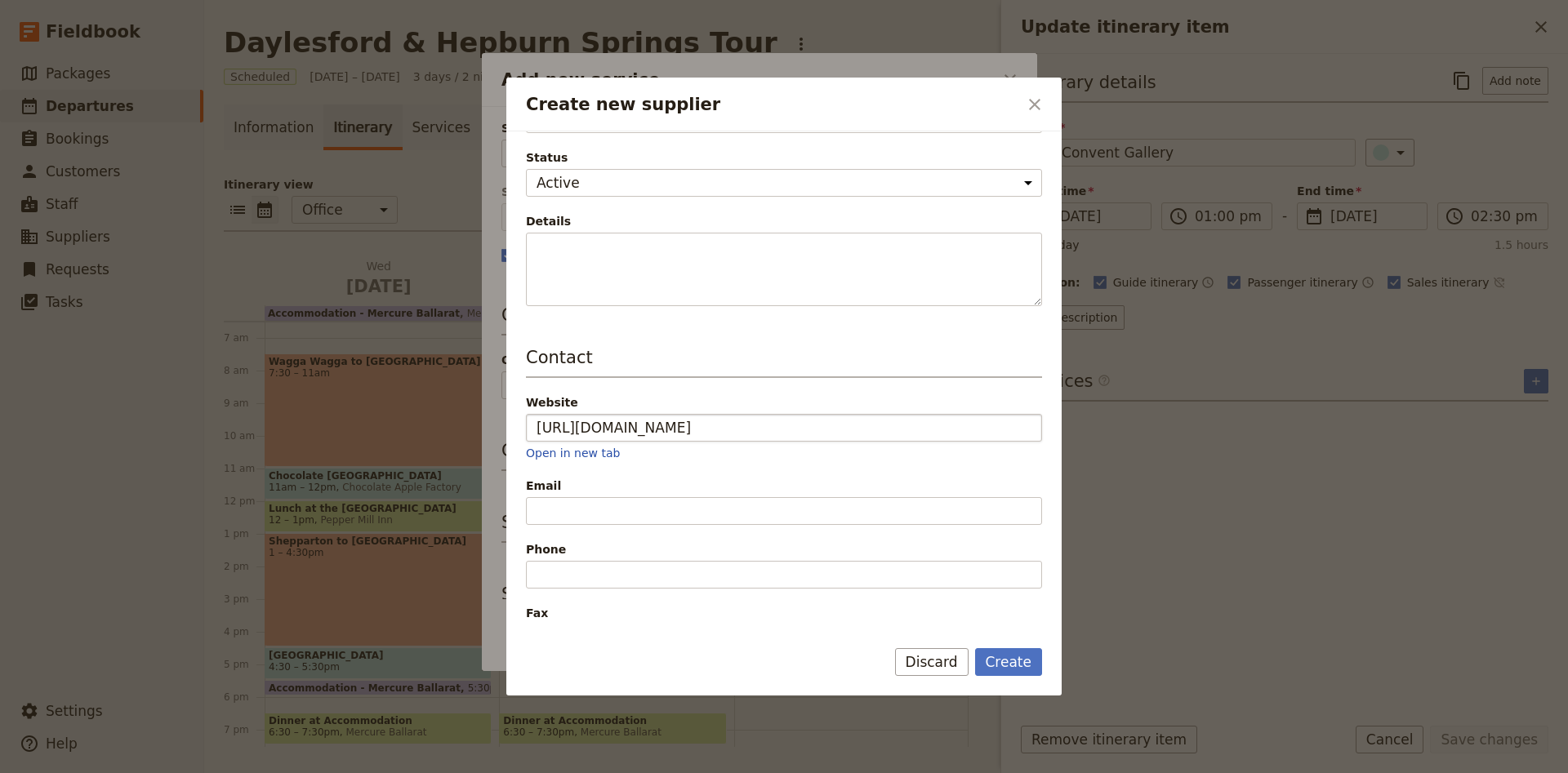
type input "[URL][DOMAIN_NAME]"
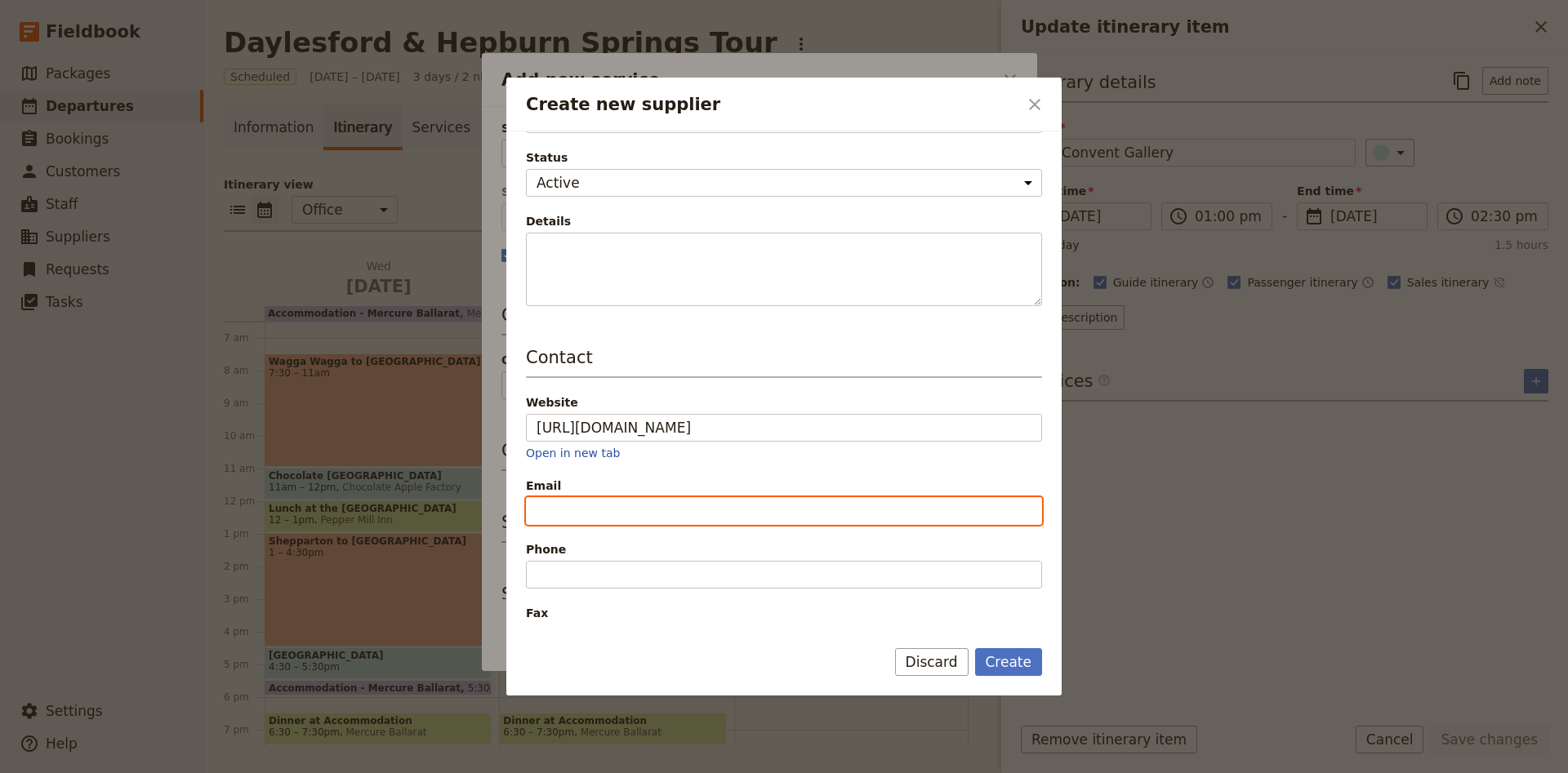
paste input "[EMAIL_ADDRESS][DOMAIN_NAME]"
type input "[EMAIL_ADDRESS][DOMAIN_NAME]"
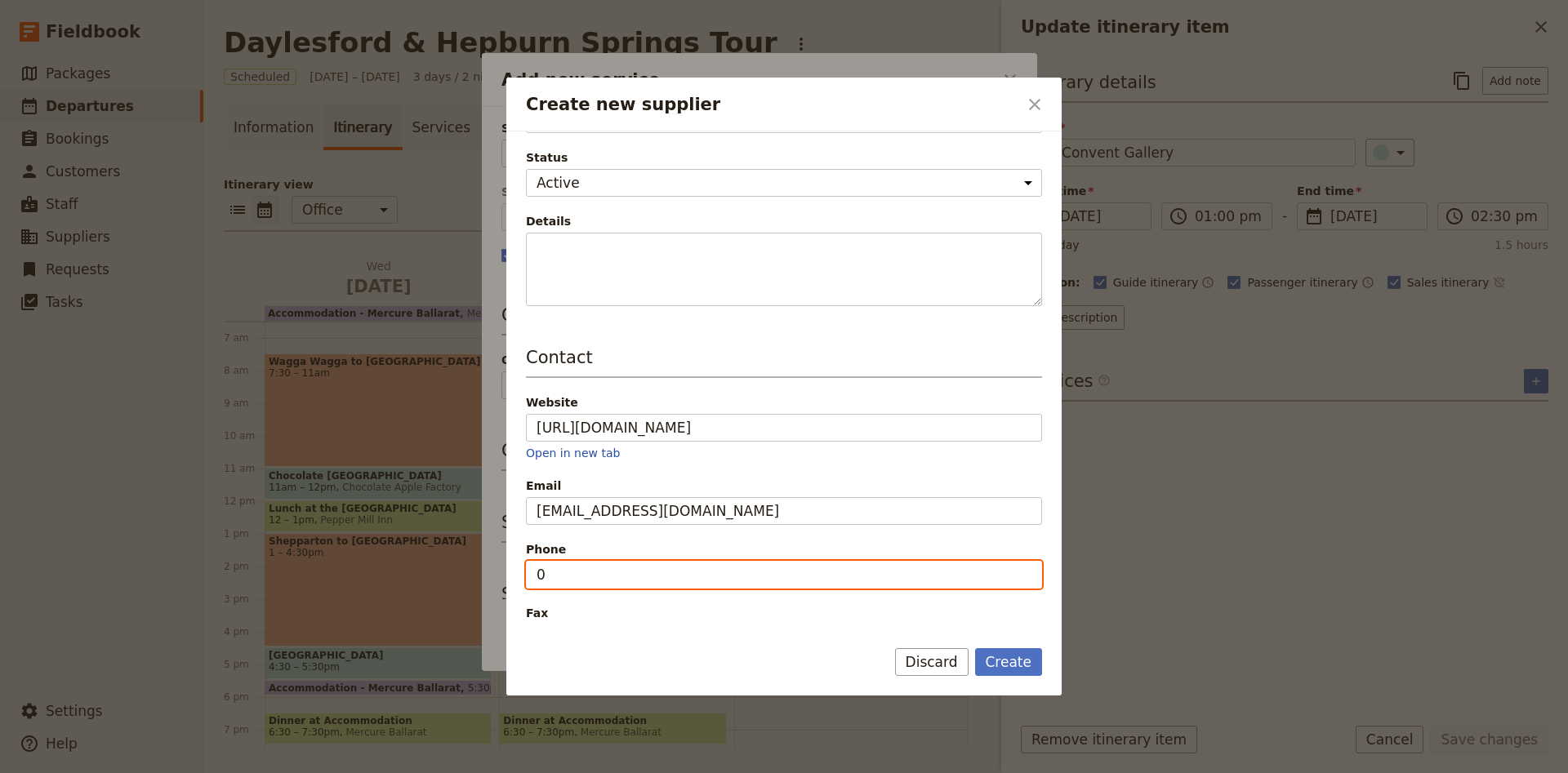
paste input "3 5348 3211"
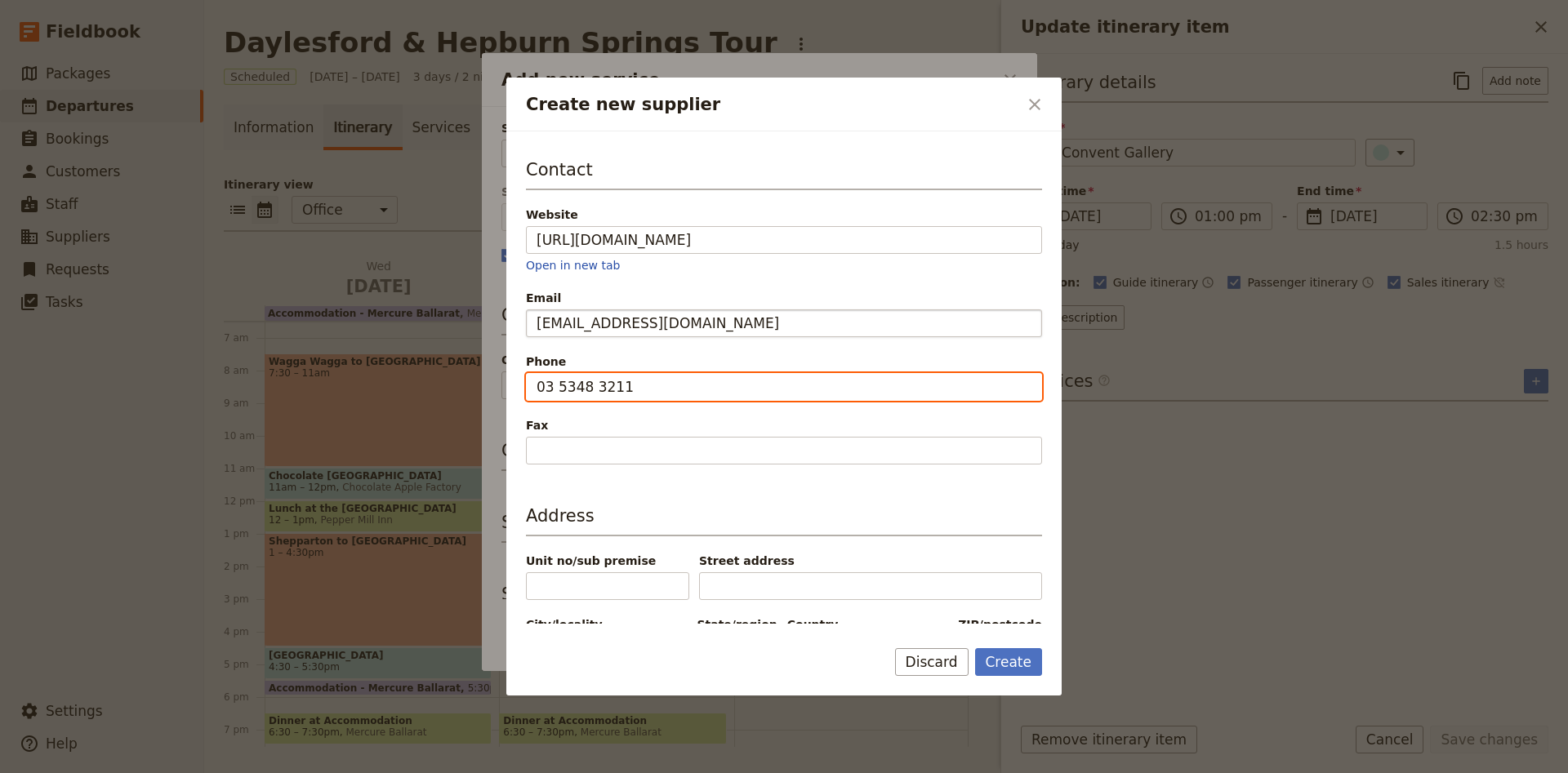
scroll to position [353, 0]
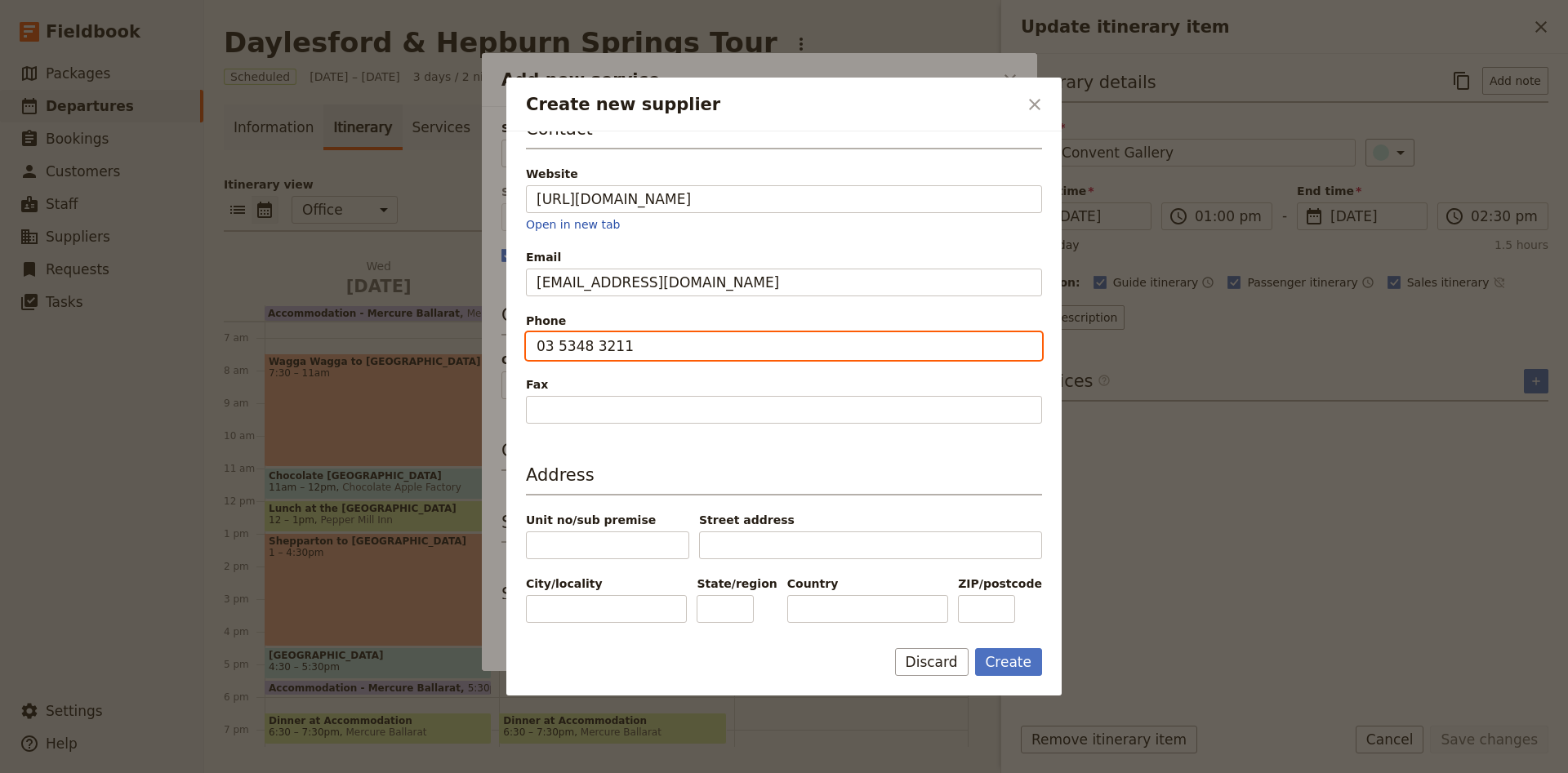
type input "03 5348 3211"
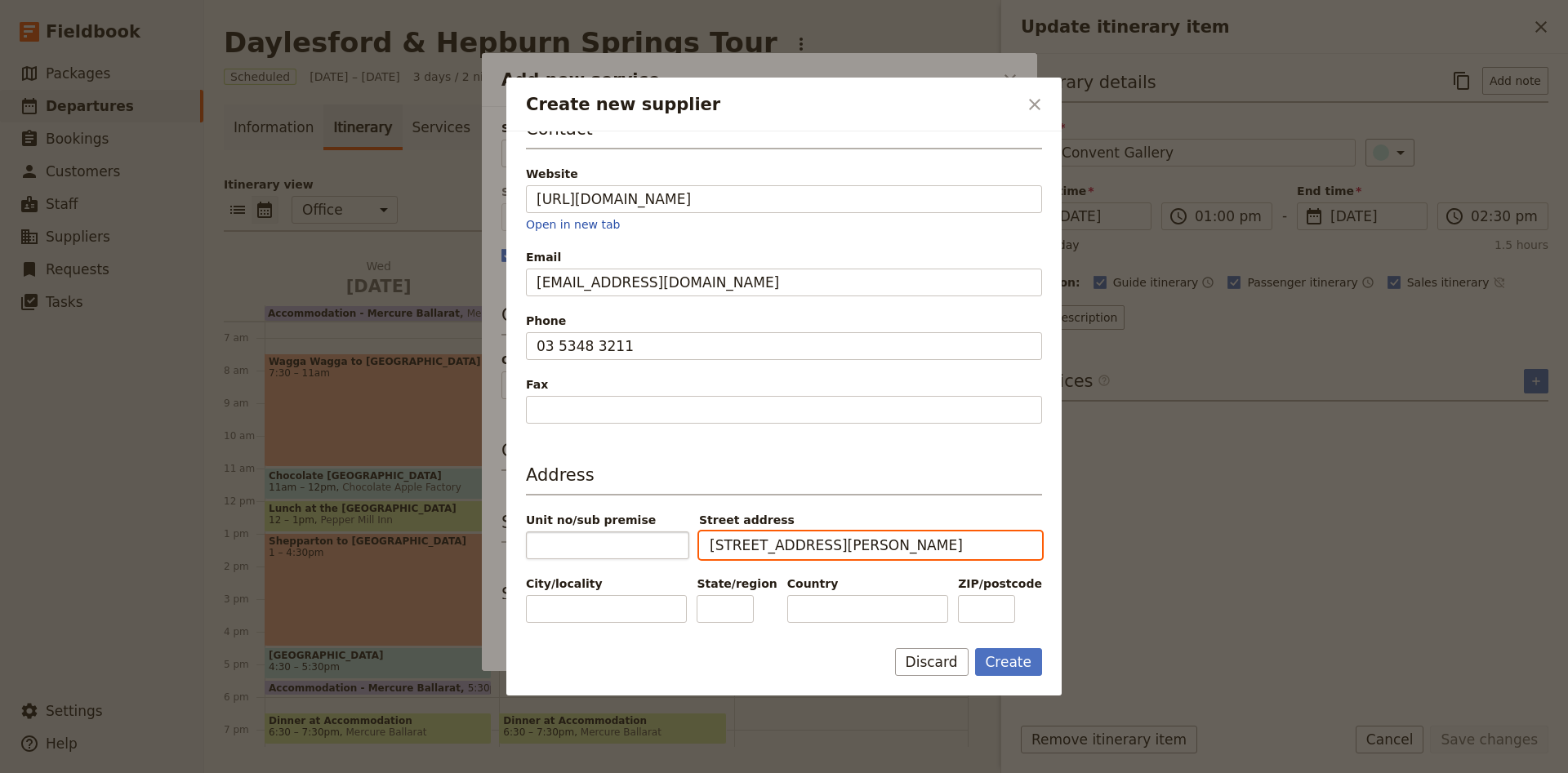
type input "[STREET_ADDRESS][PERSON_NAME]"
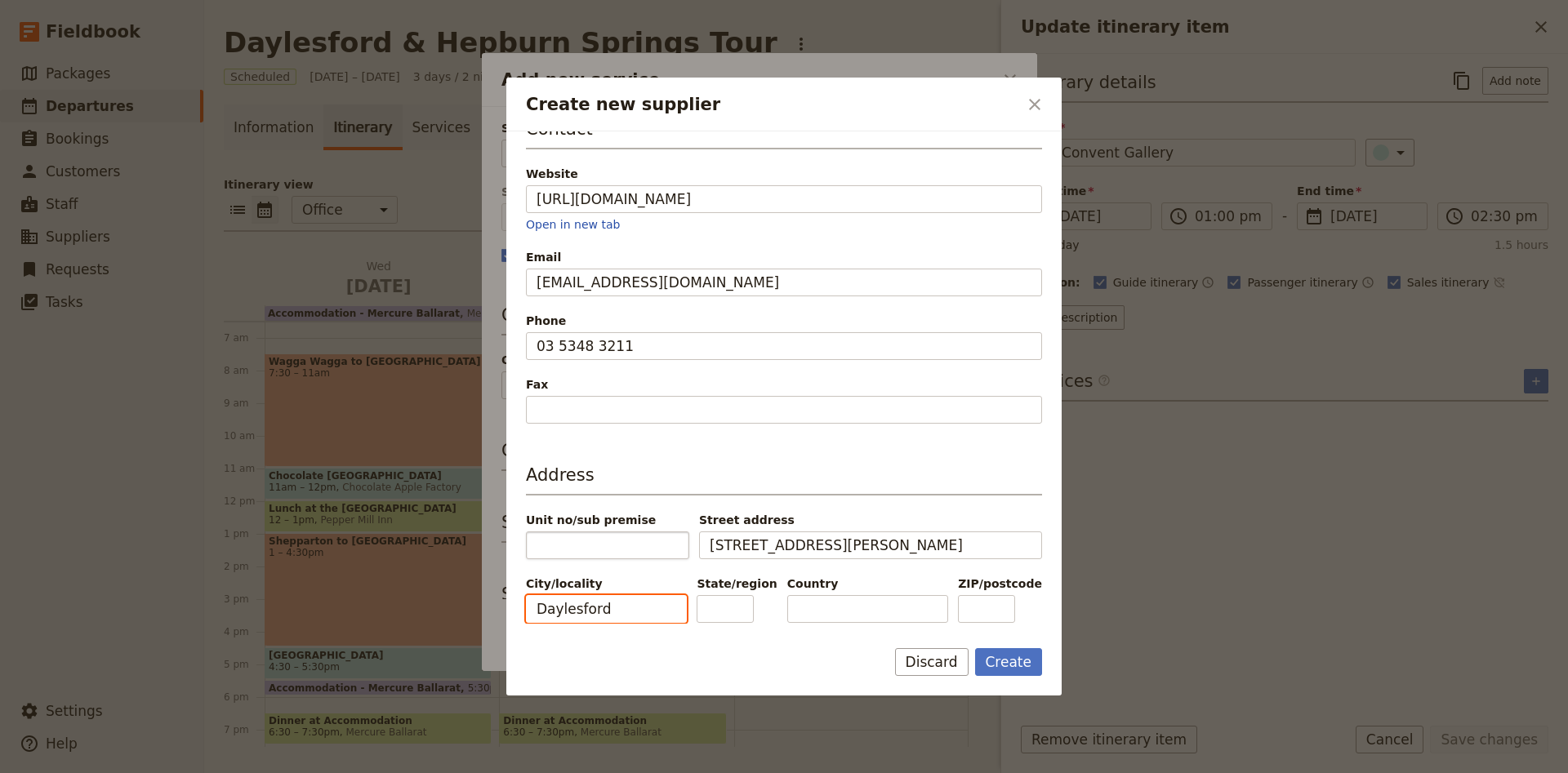
type input "Daylesford"
type input "VIC"
type input "3460"
click at [1012, 667] on button "Create" at bounding box center [1009, 663] width 68 height 28
type input "The Convent Daylesford"
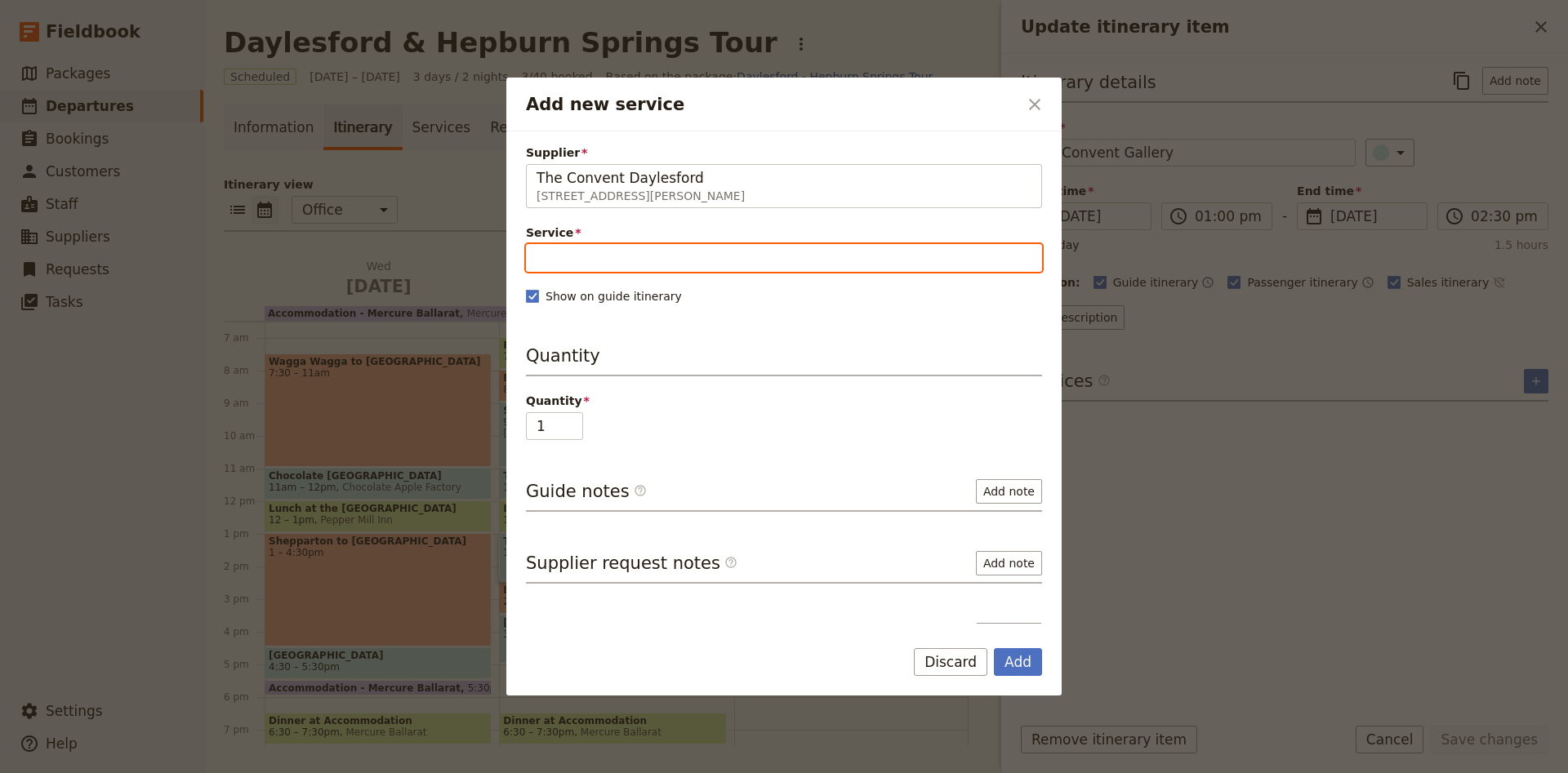
click at [628, 244] on input "Service" at bounding box center [784, 258] width 516 height 28
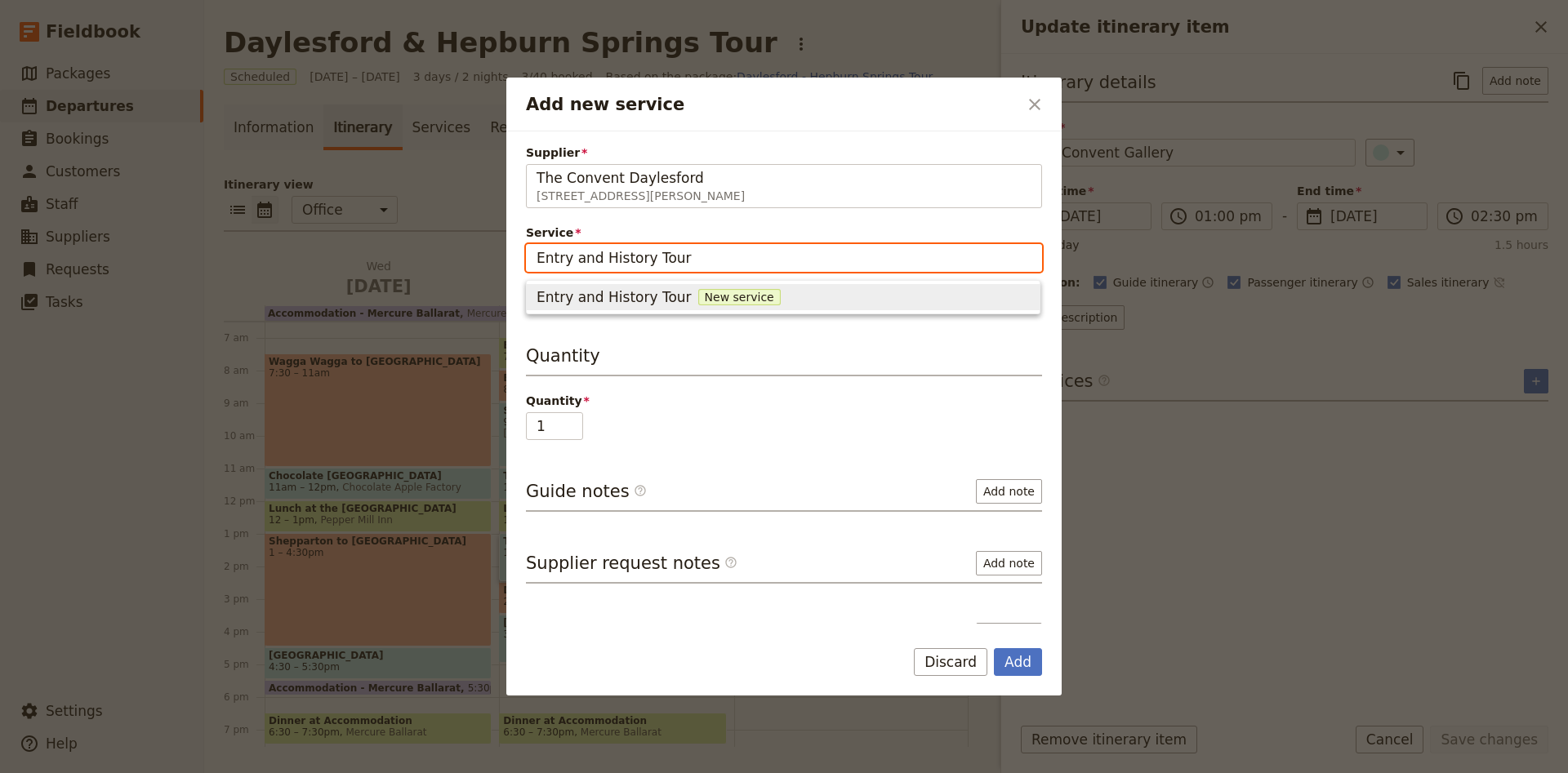
type input "Entry and History Tour"
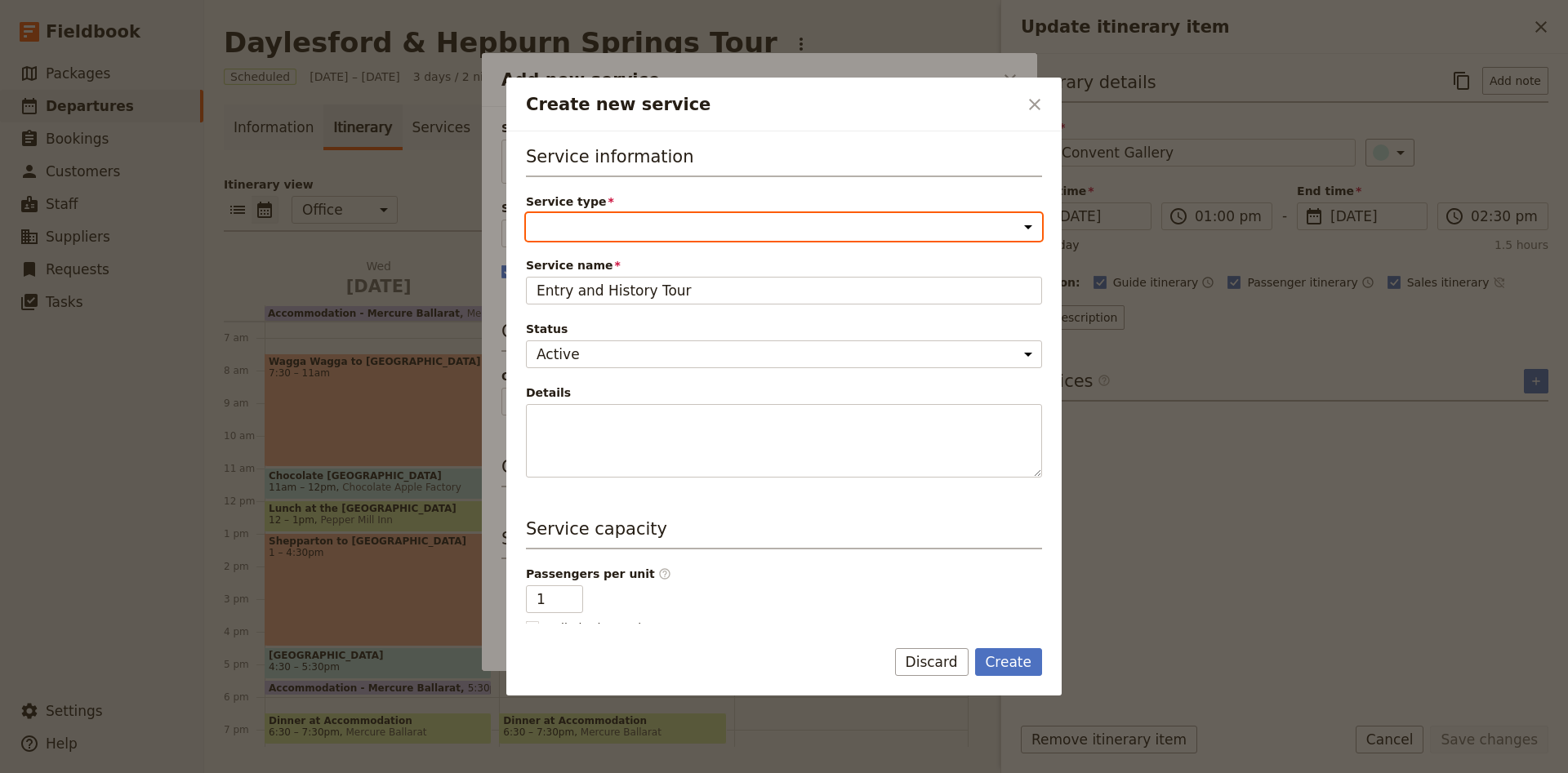
click at [526, 213] on select "Accommodation Activity Transport Flight Food and beverage Other" at bounding box center [784, 227] width 516 height 28
select select "ActivityService"
click option "Activity" at bounding box center [0, 0] width 0 height 0
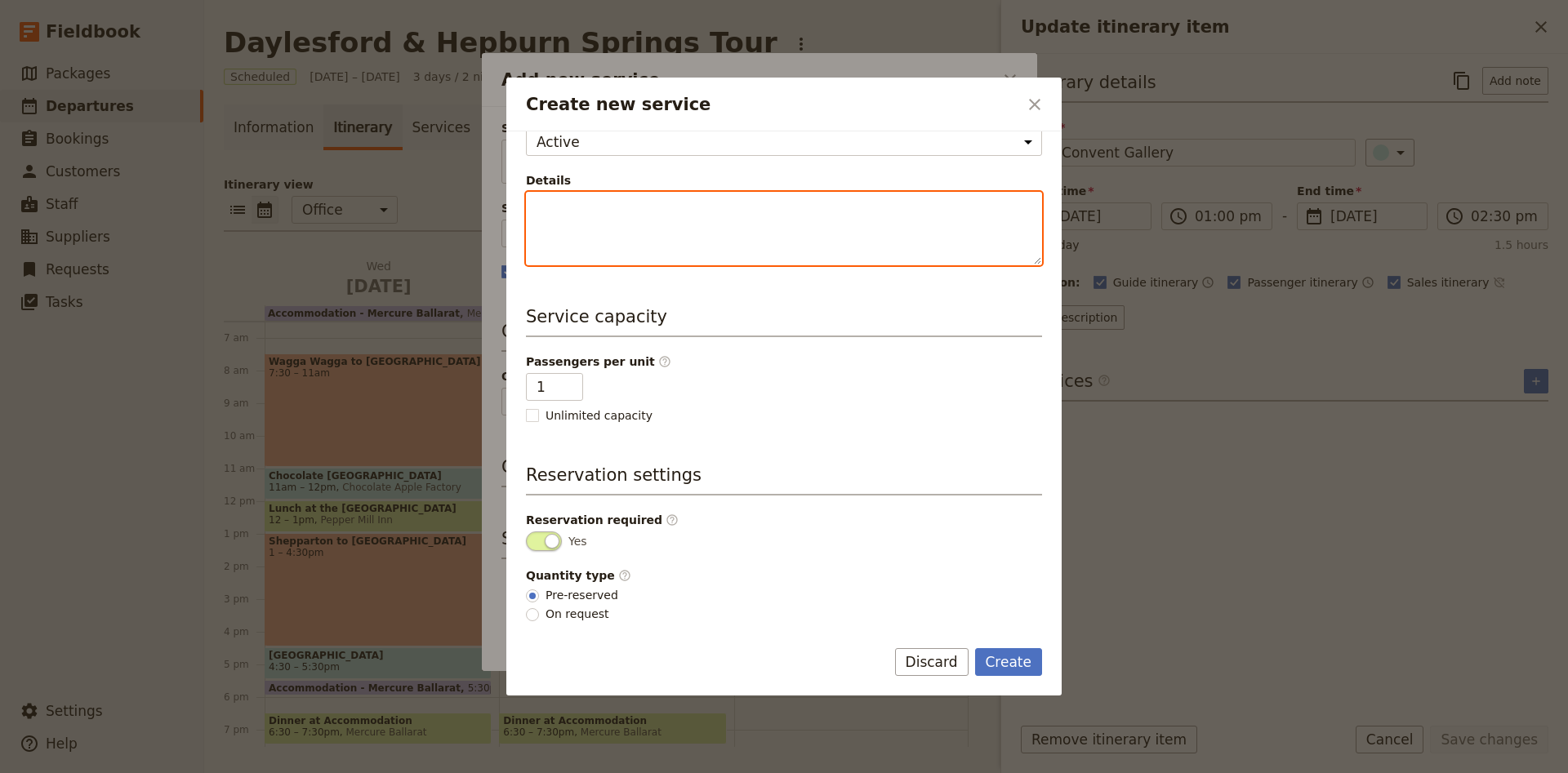
click at [640, 217] on textarea "Details" at bounding box center [784, 229] width 516 height 74
type textarea "Followed by Devonshire Tea"
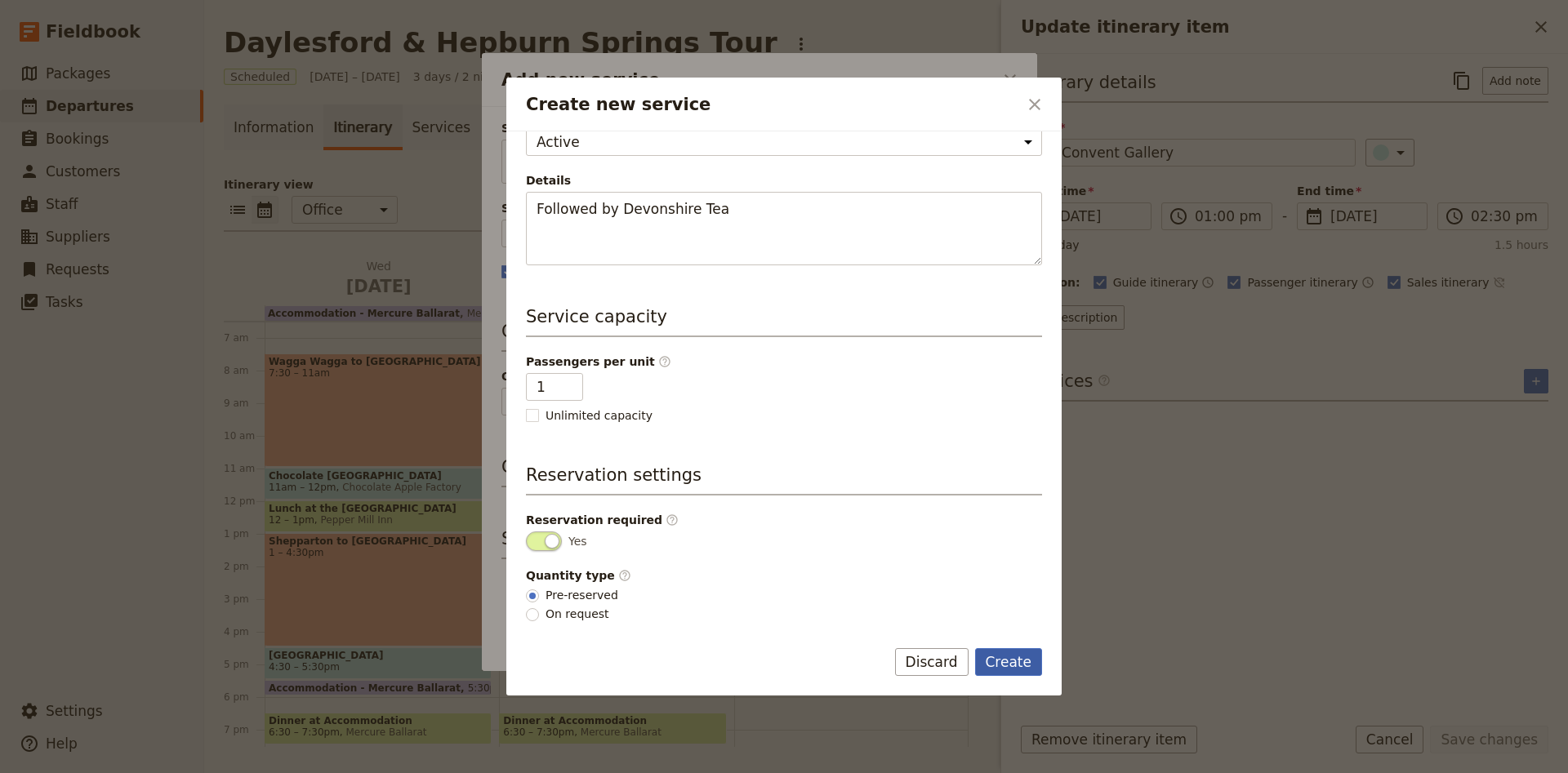
click at [1004, 655] on button "Create" at bounding box center [1009, 663] width 68 height 28
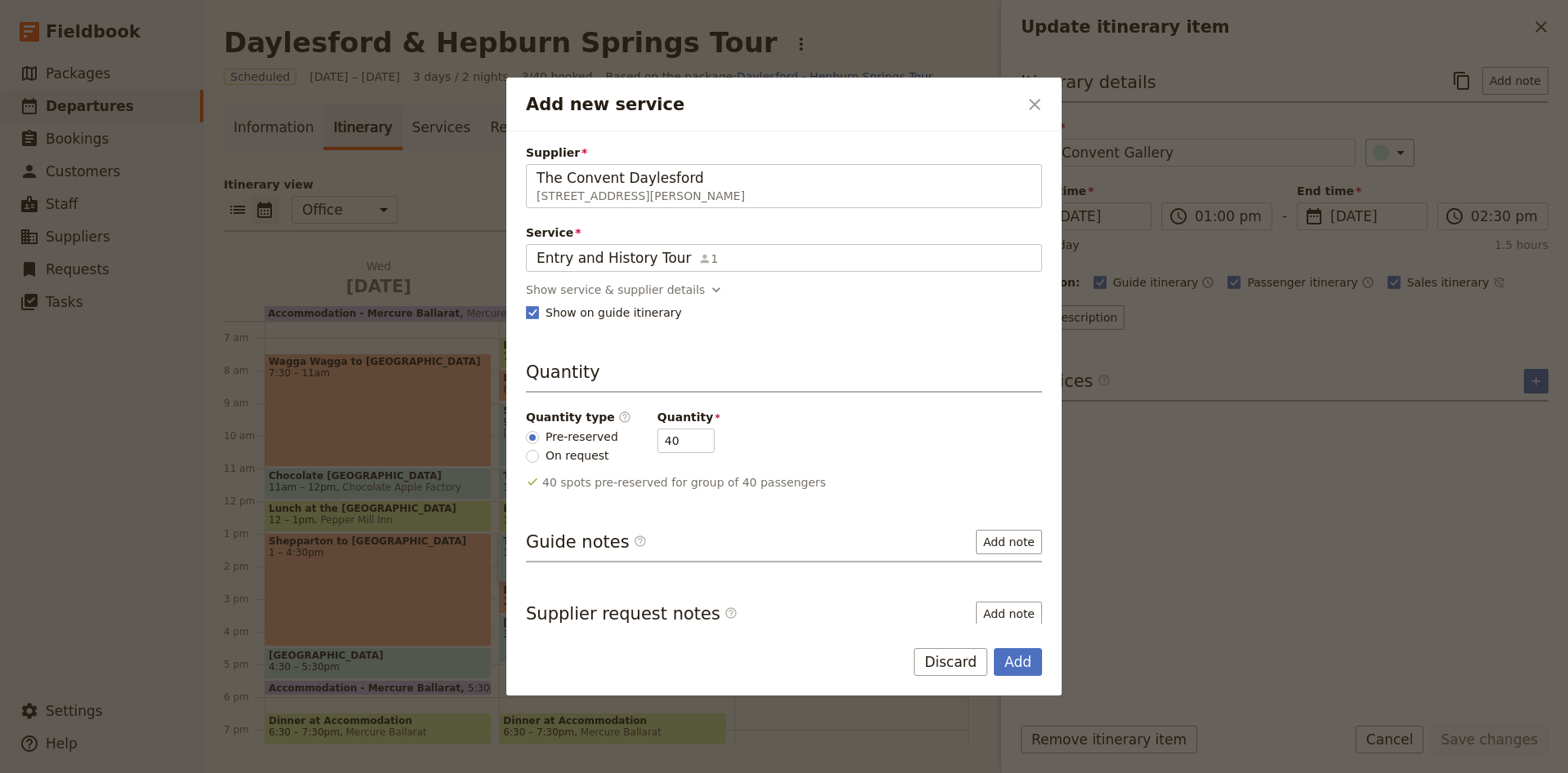
scroll to position [85, 0]
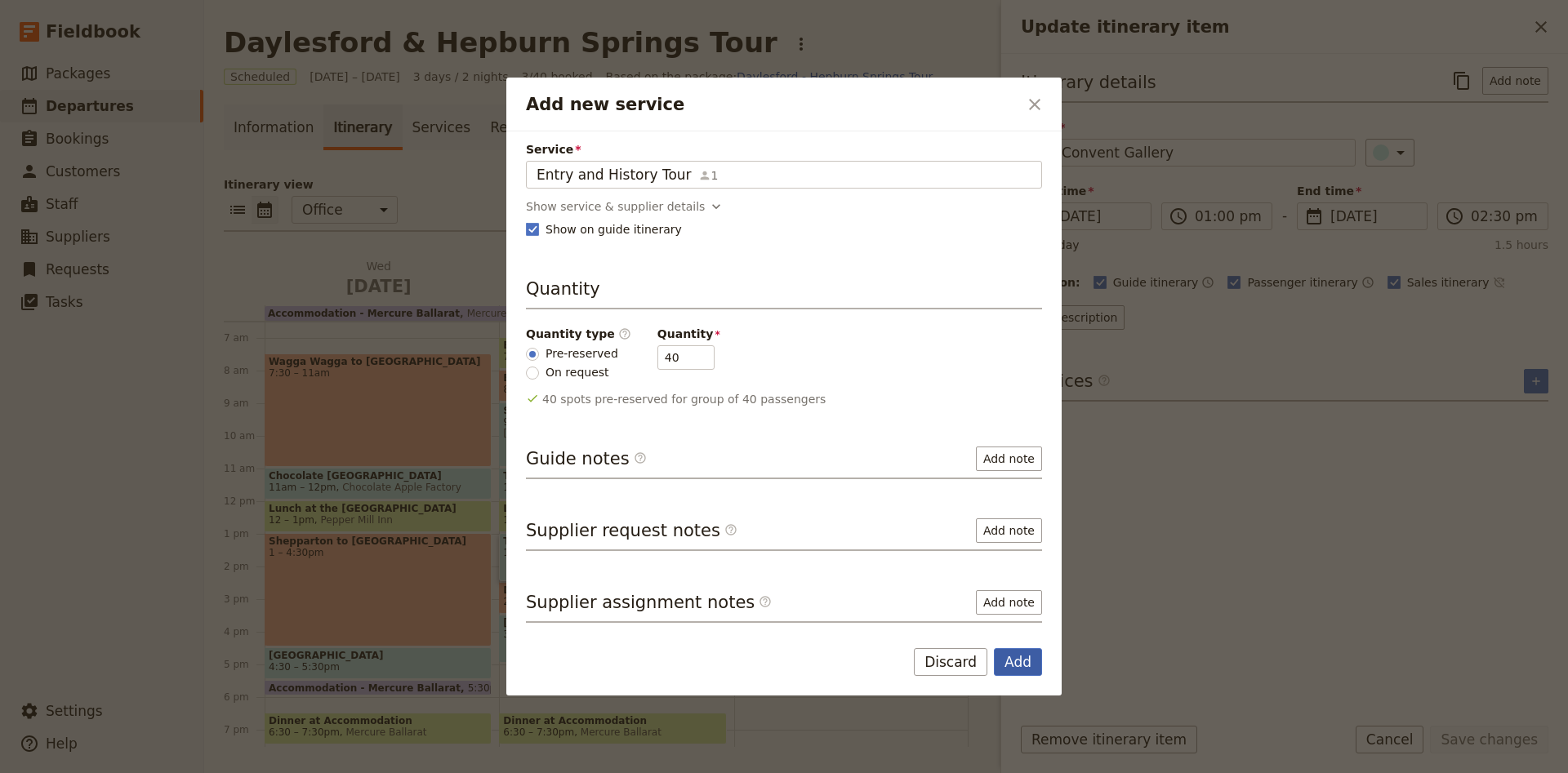
click at [1027, 661] on button "Add" at bounding box center [1018, 663] width 48 height 28
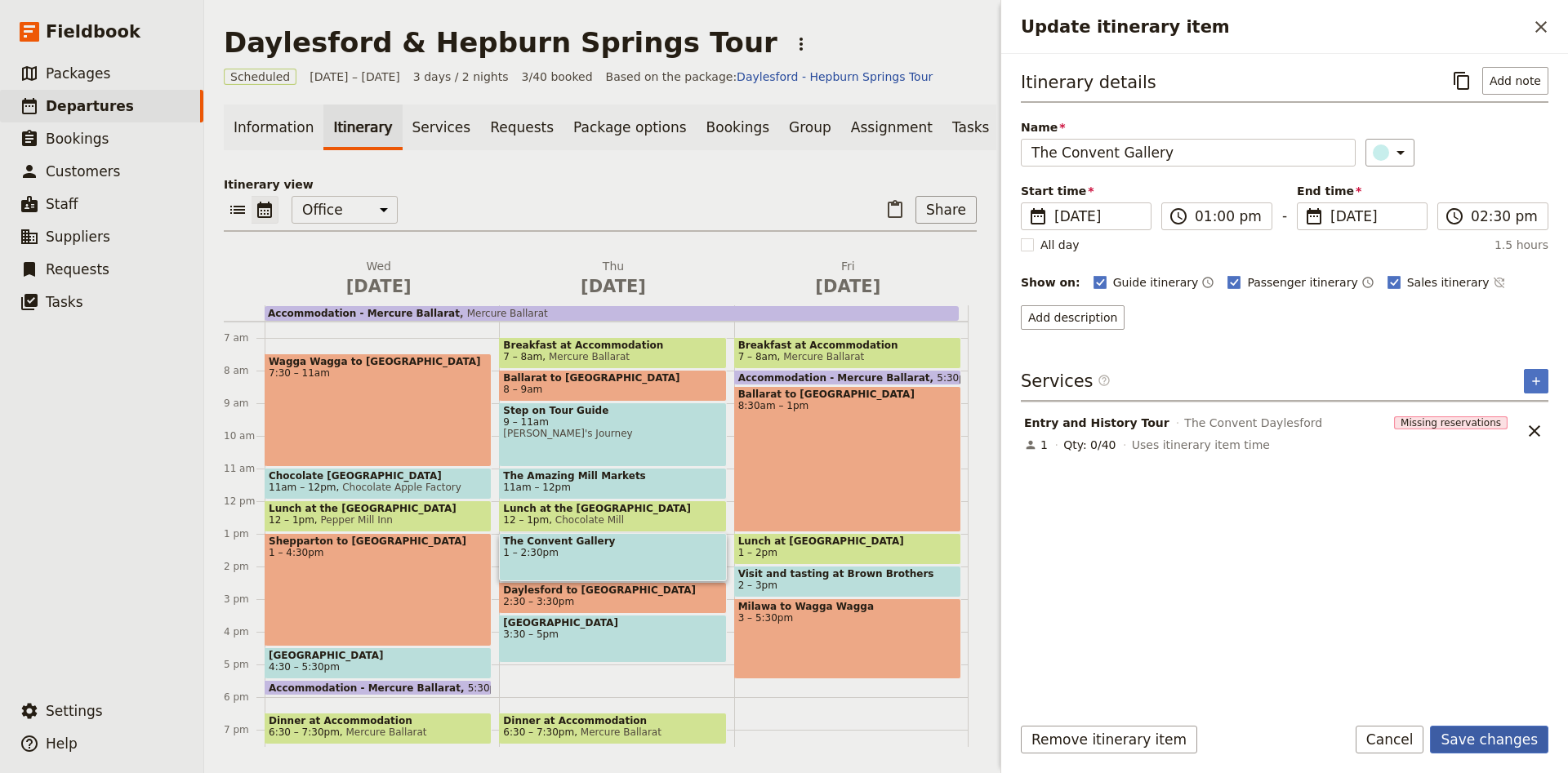
click at [1523, 733] on button "Save changes" at bounding box center [1488, 740] width 118 height 28
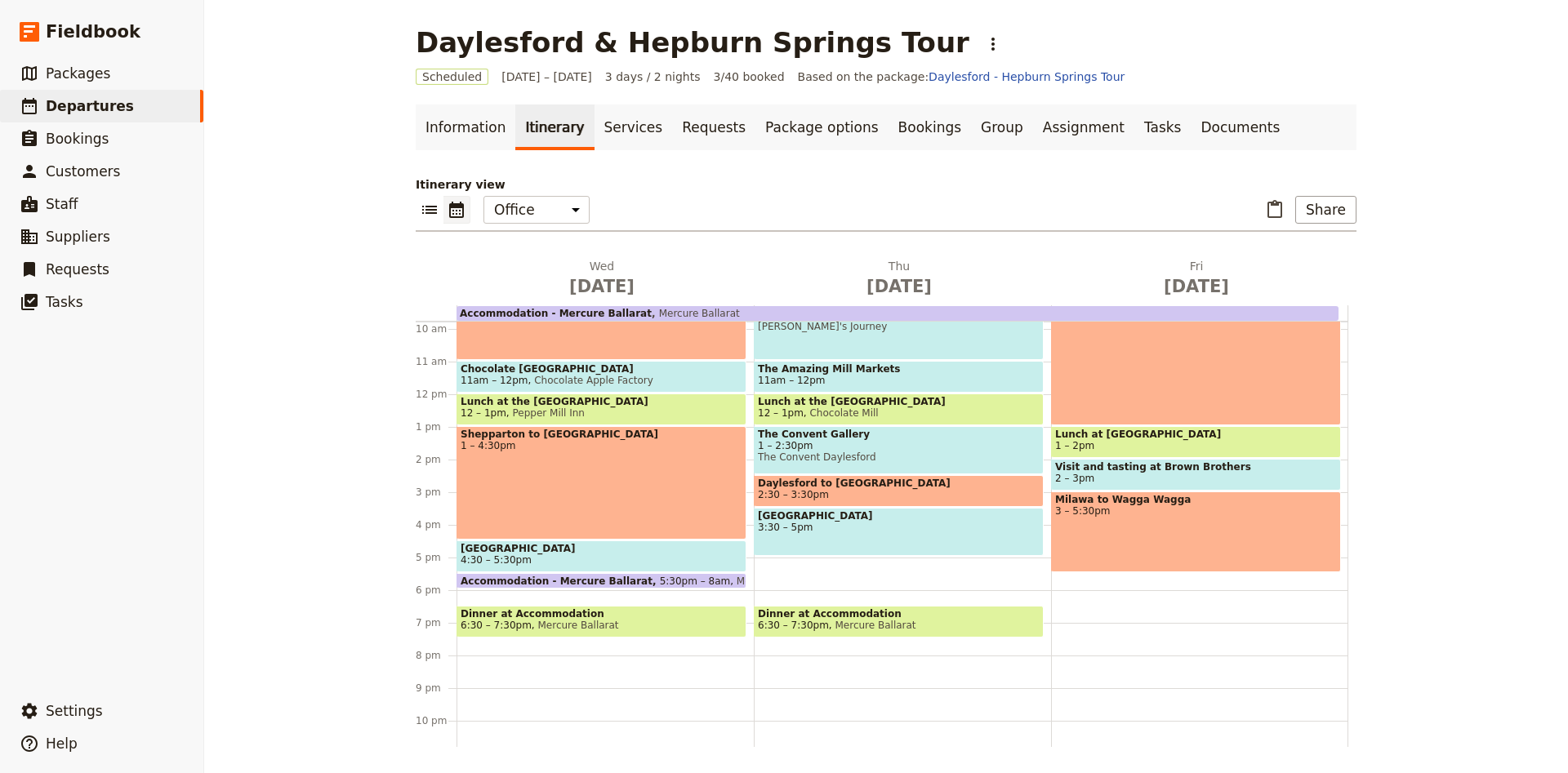
scroll to position [320, 0]
click at [869, 525] on span "3:30 – 5pm" at bounding box center [898, 526] width 282 height 11
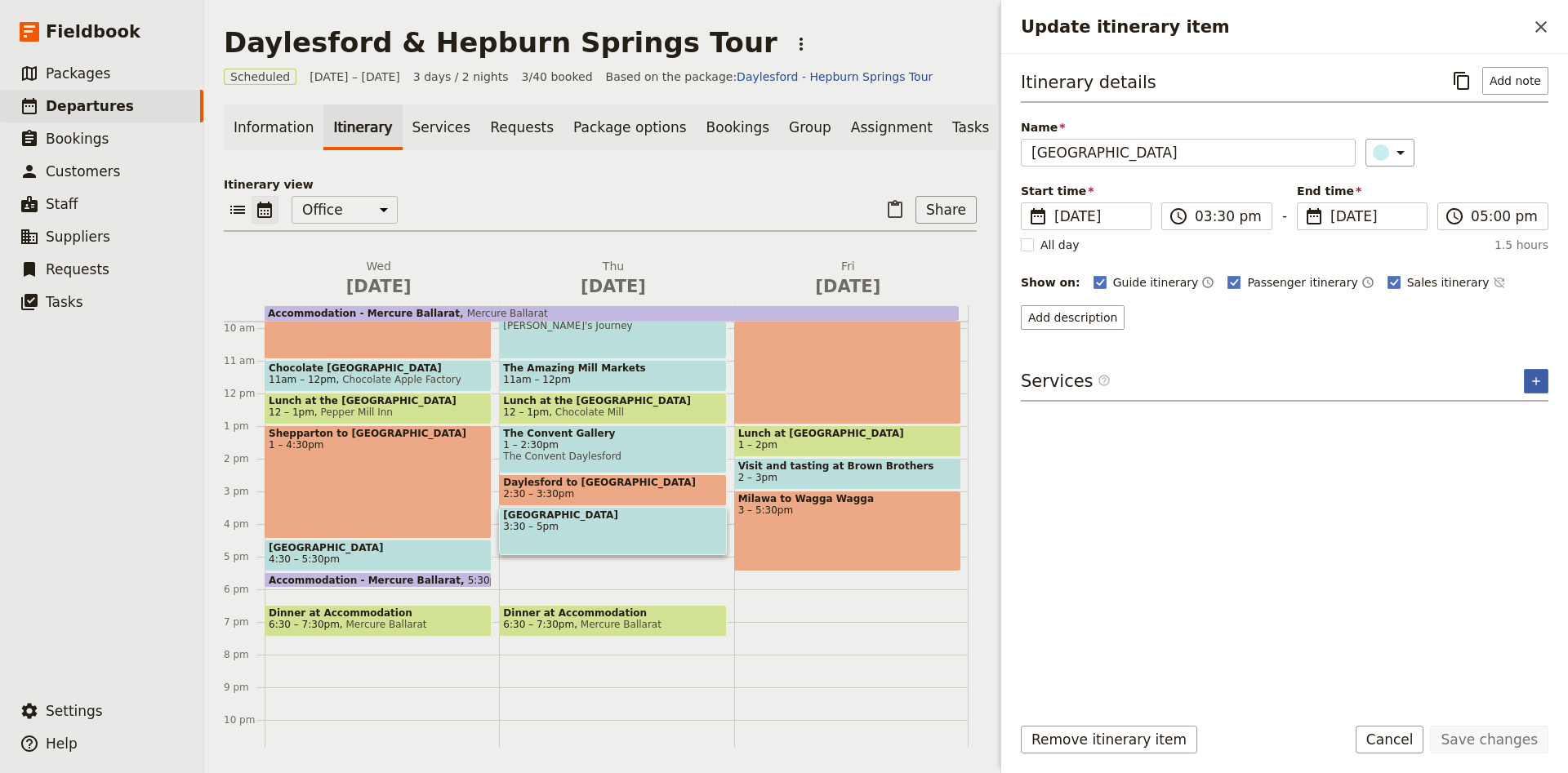
click at [1532, 377] on icon "Add service inclusion" at bounding box center [1535, 381] width 13 height 13
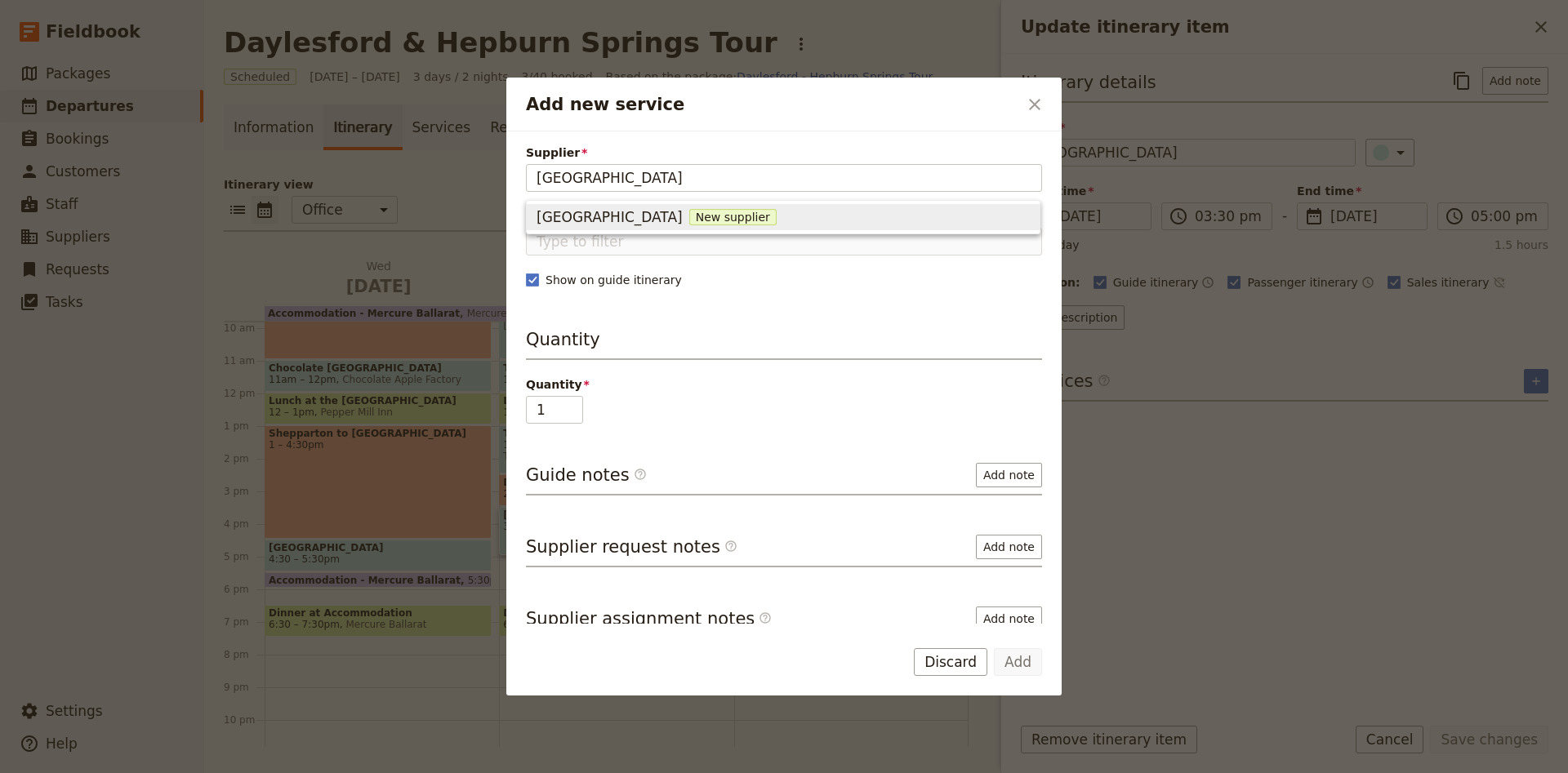
type input "[GEOGRAPHIC_DATA]"
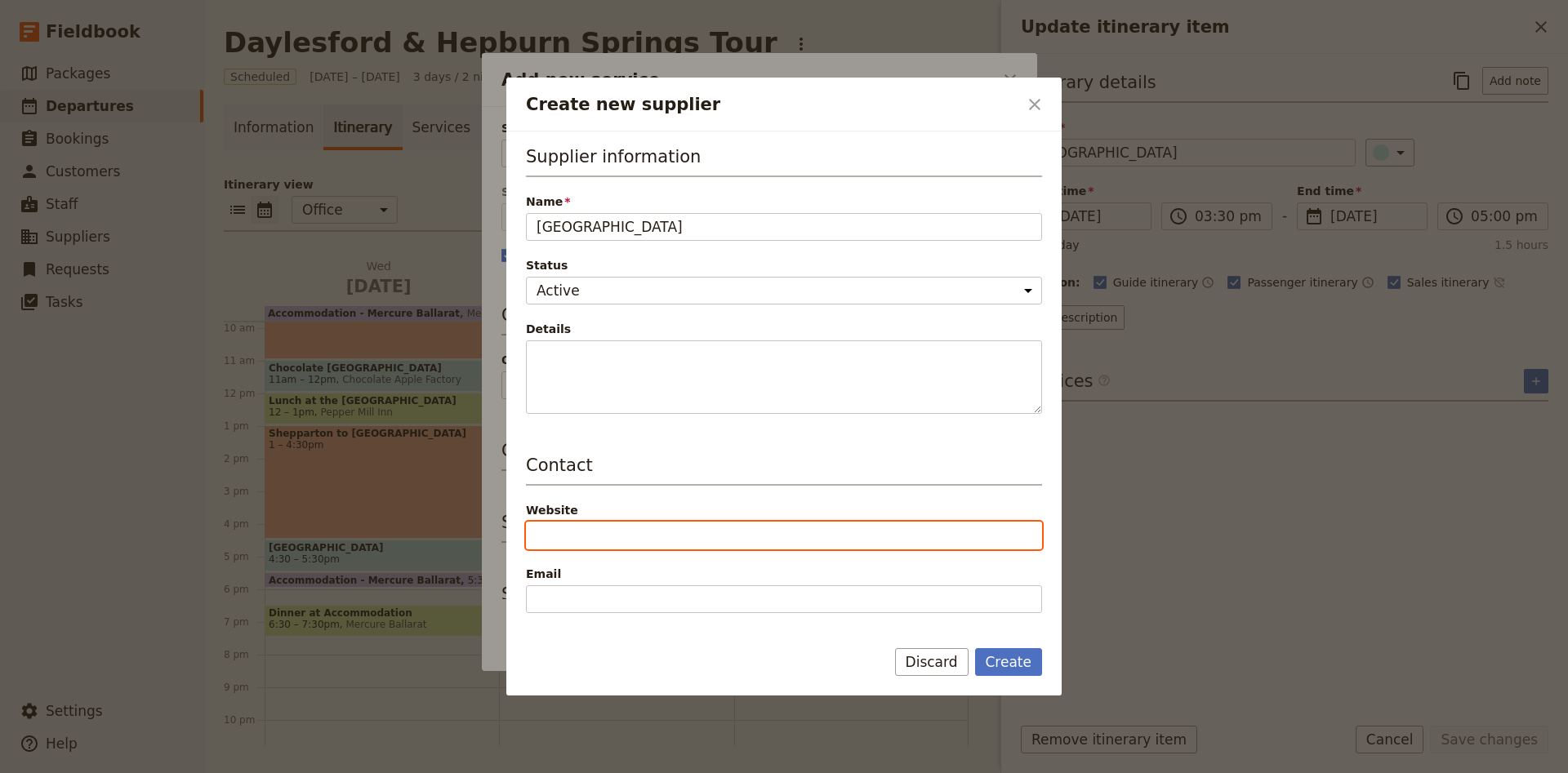
click at [576, 536] on input "Website" at bounding box center [784, 535] width 516 height 28
paste input "[URL][DOMAIN_NAME]"
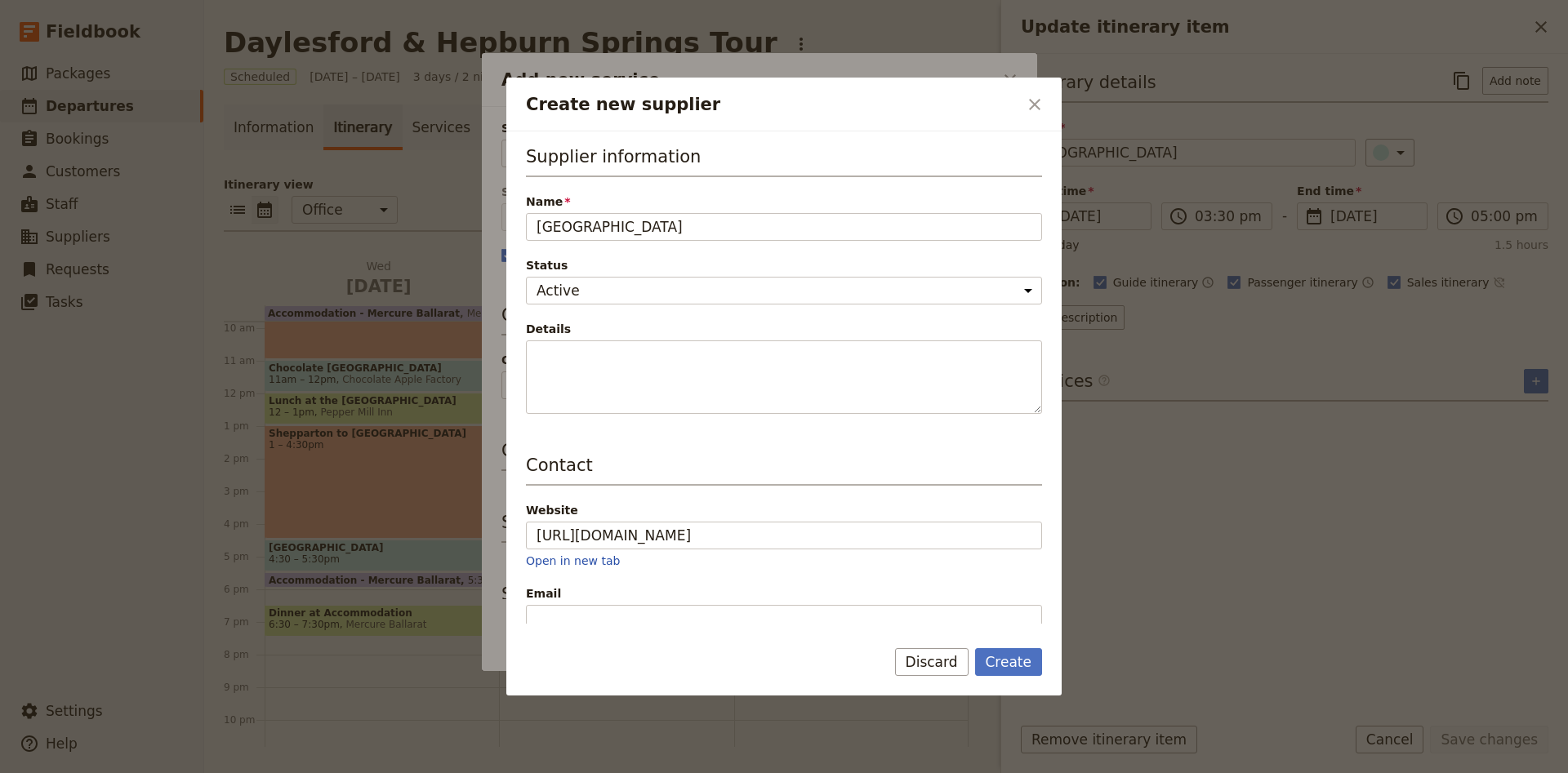
type input "[URL][DOMAIN_NAME]"
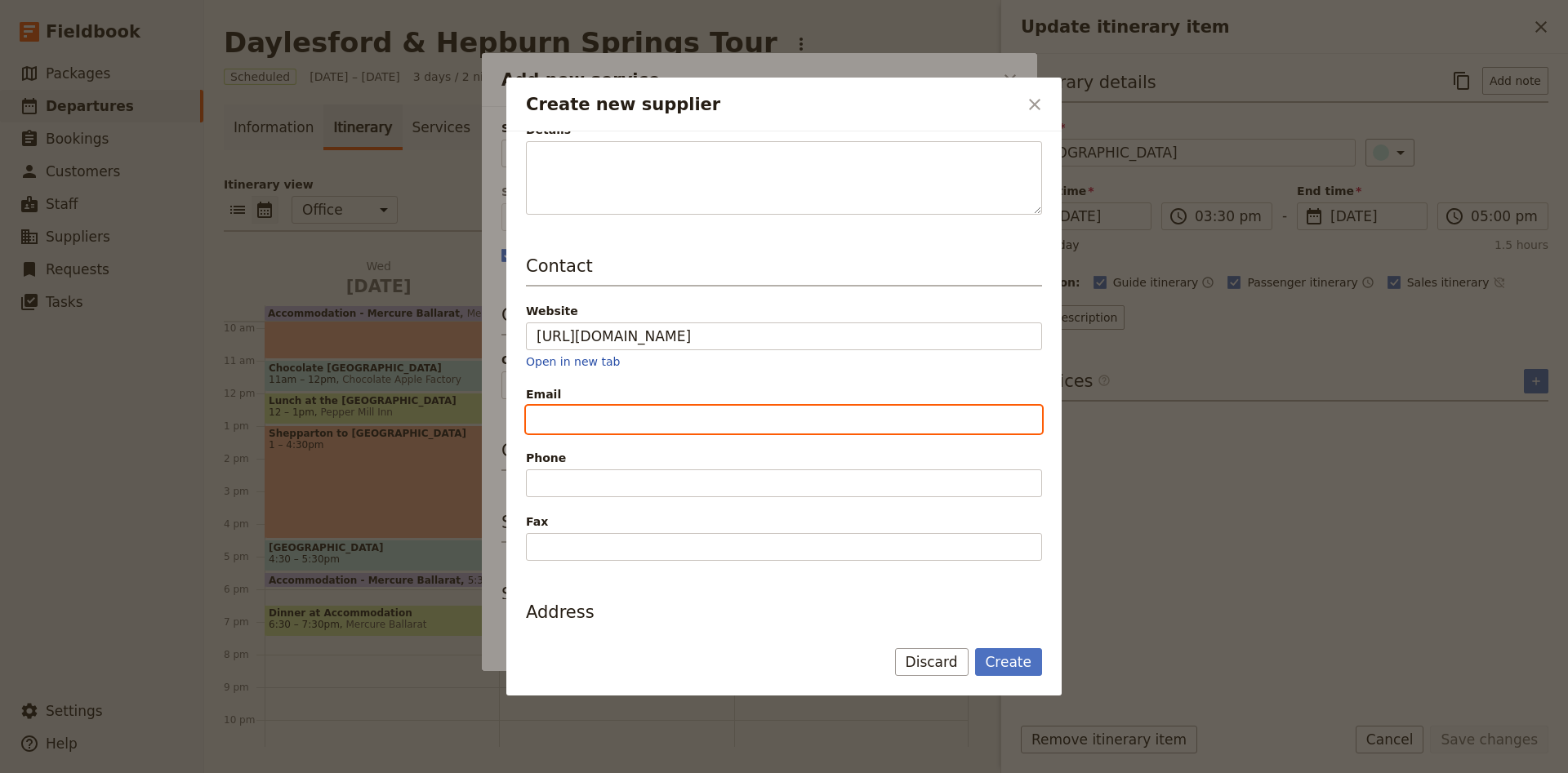
scroll to position [323, 0]
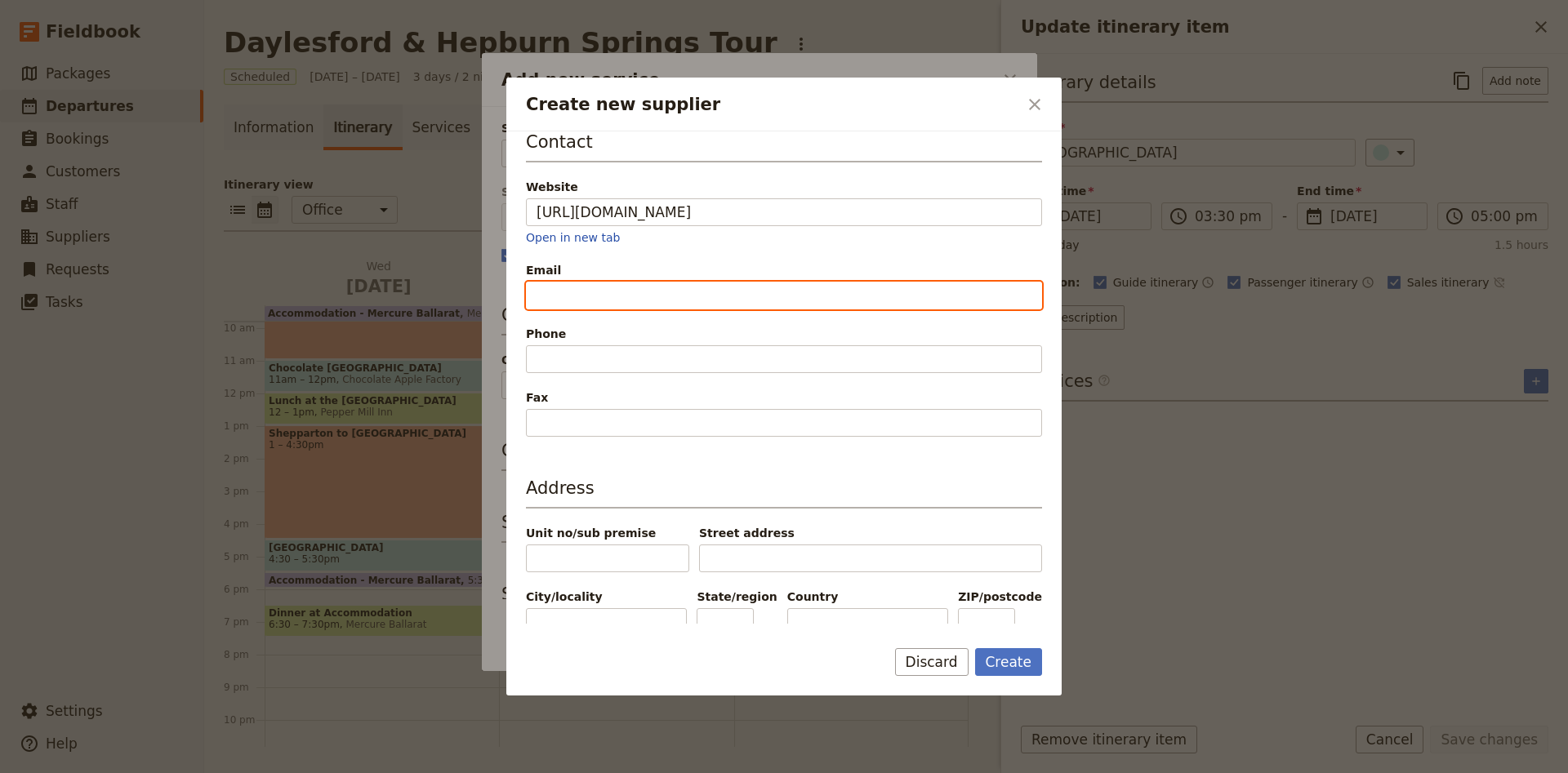
paste input "[EMAIL_ADDRESS][DOMAIN_NAME]"
type input "[EMAIL_ADDRESS][DOMAIN_NAME]"
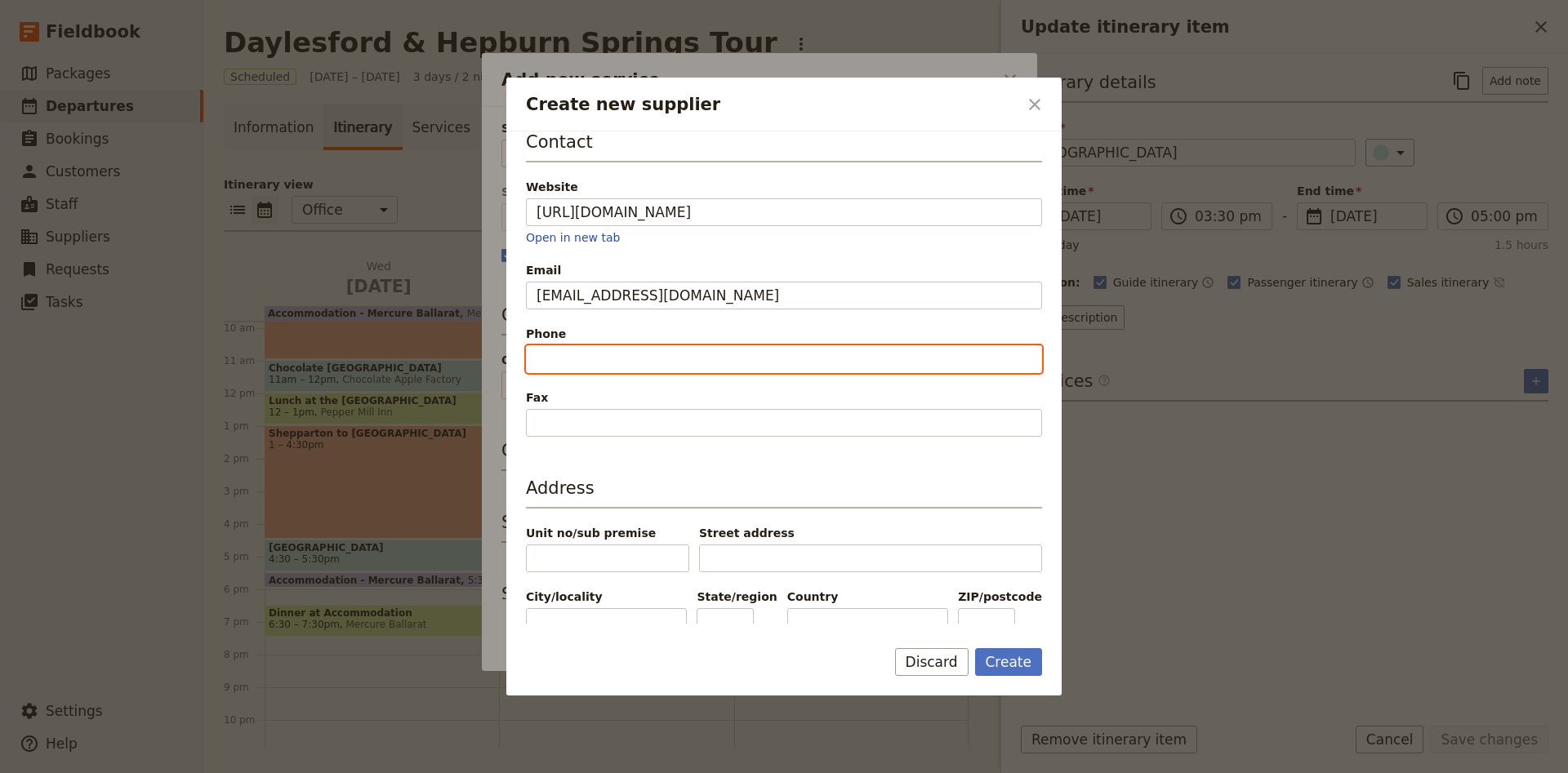
paste input "03 5333 5933"
click at [566, 362] on input "03 5333 5933" at bounding box center [784, 359] width 516 height 28
click at [663, 351] on input "03 5333 5933" at bounding box center [784, 359] width 516 height 28
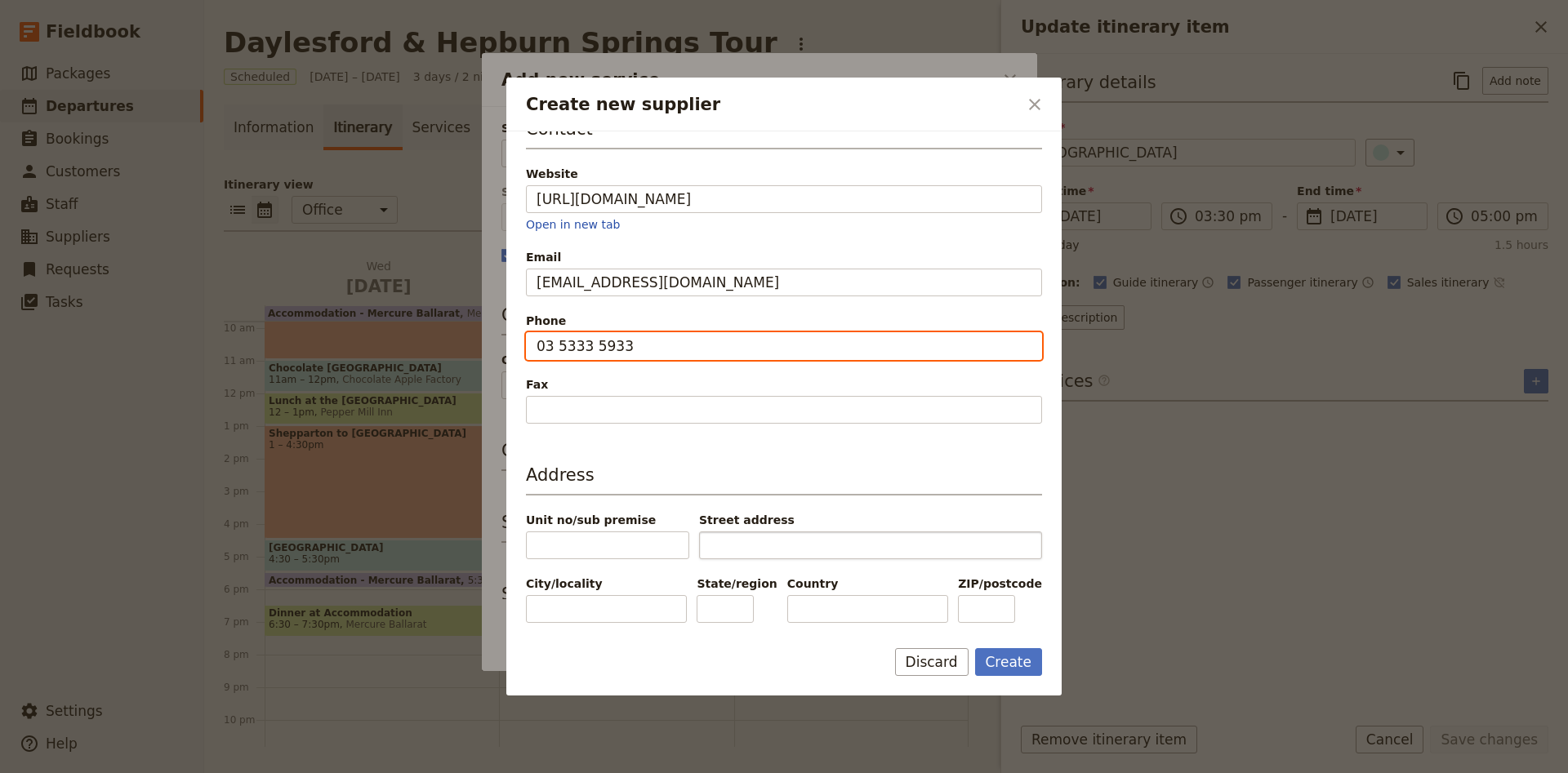
type input "03 5333 5933"
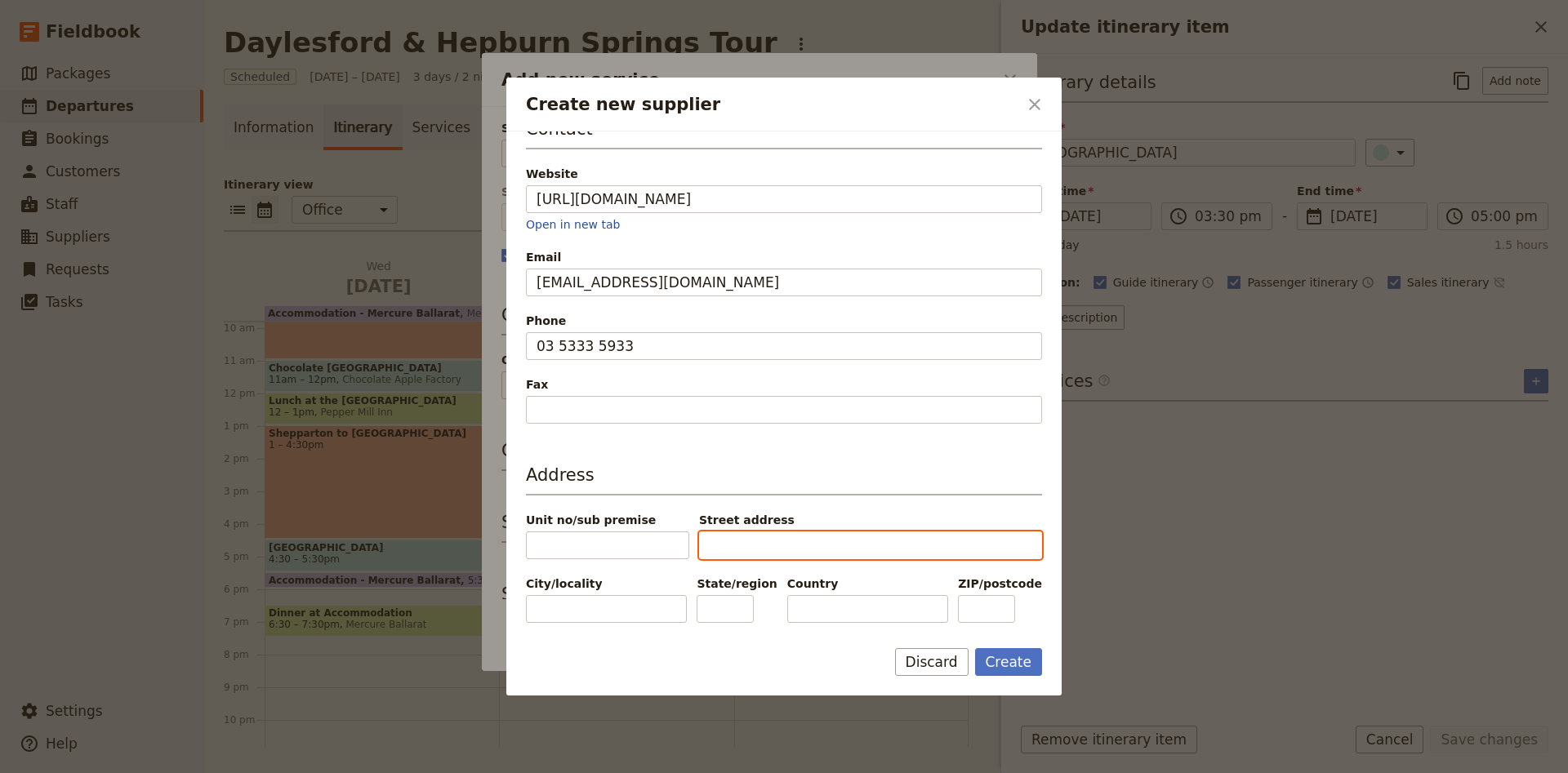
click at [749, 533] on input "Street address" at bounding box center [871, 545] width 343 height 28
type input "[STREET_ADDRESS][PERSON_NAME]"
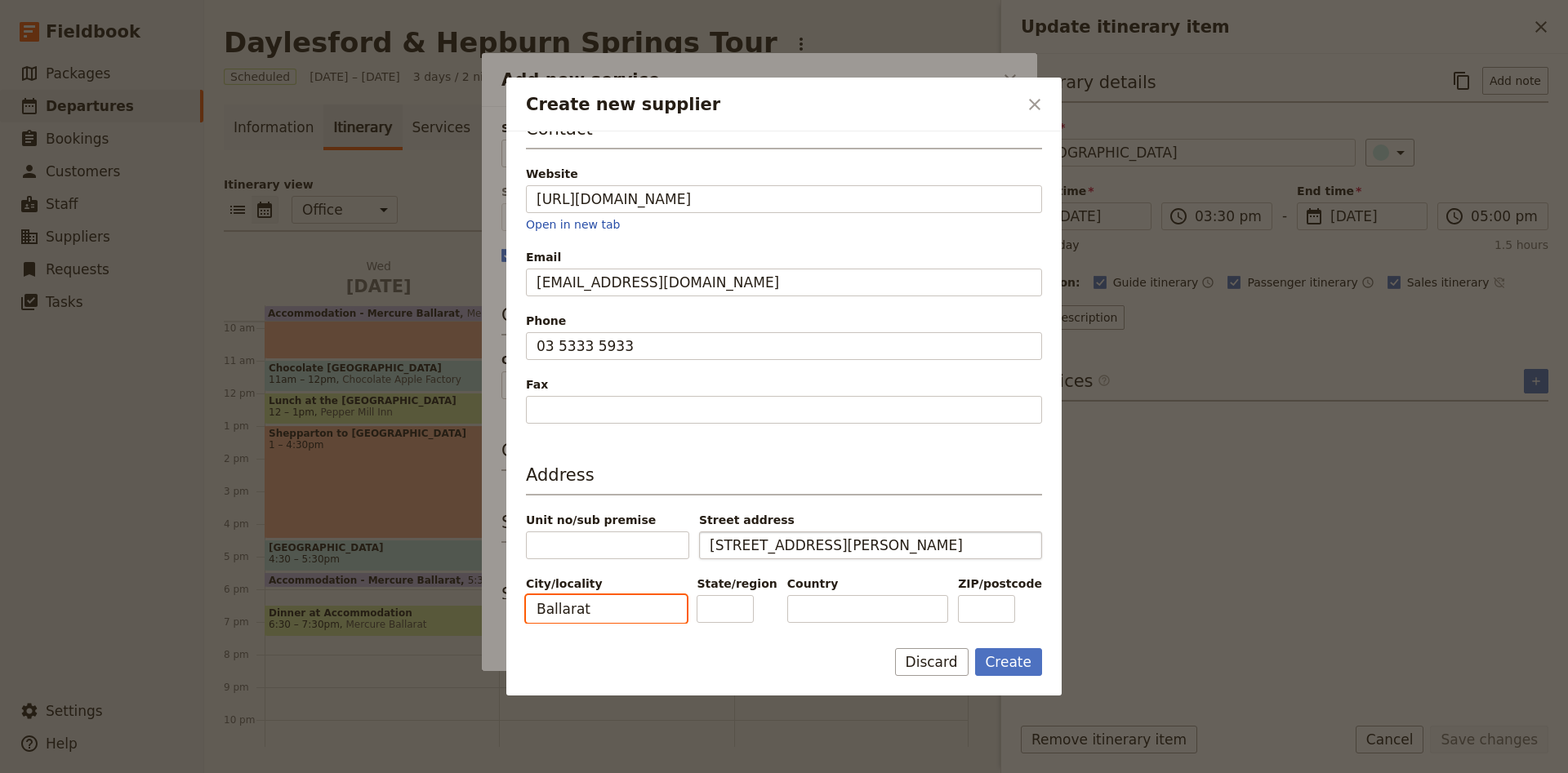
type input "Ballarat"
type input "VIC"
type input "3350"
click at [1004, 658] on button "Create" at bounding box center [1009, 663] width 68 height 28
type input "[GEOGRAPHIC_DATA]"
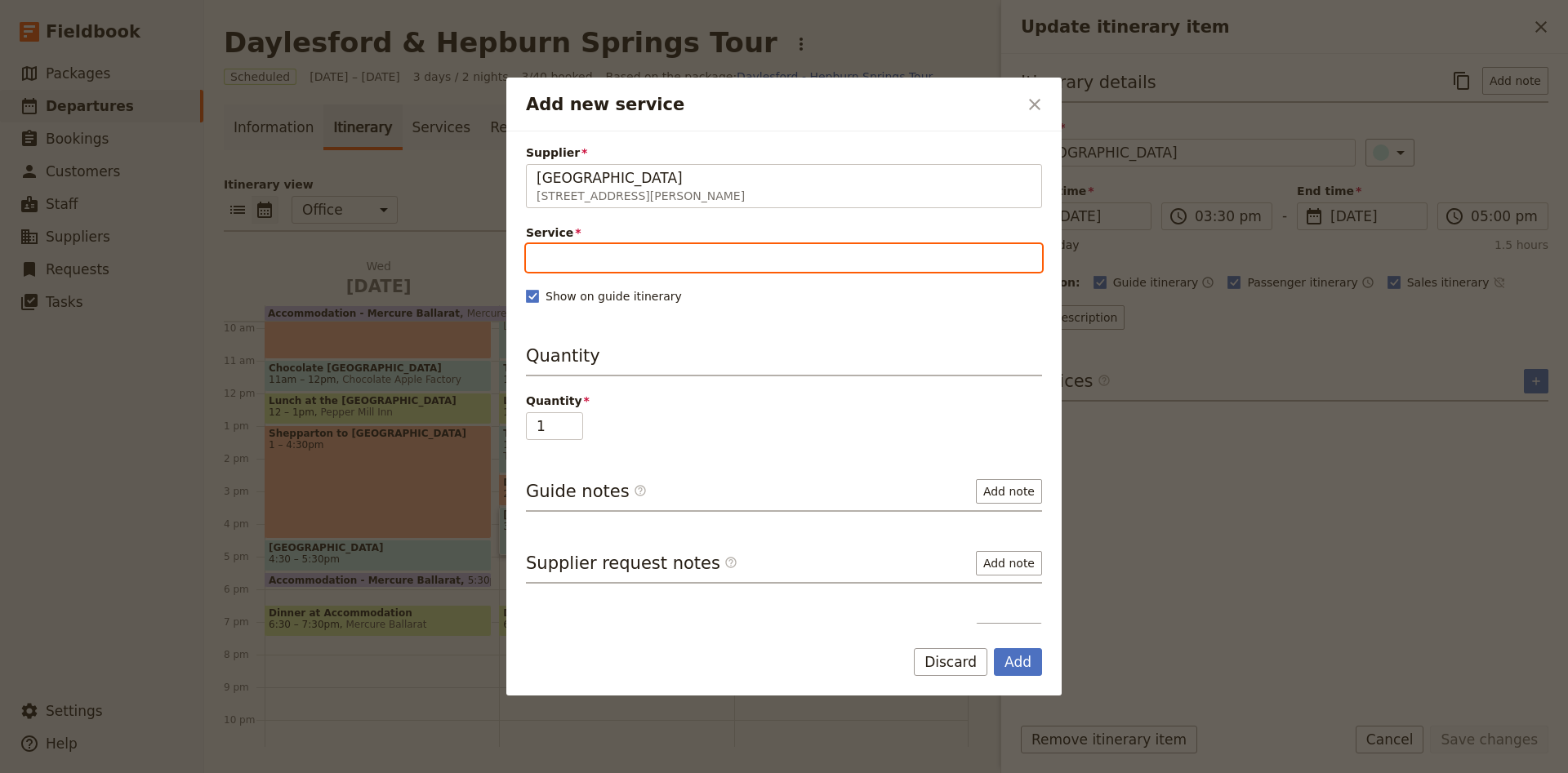
click at [557, 244] on input "Service" at bounding box center [784, 258] width 516 height 28
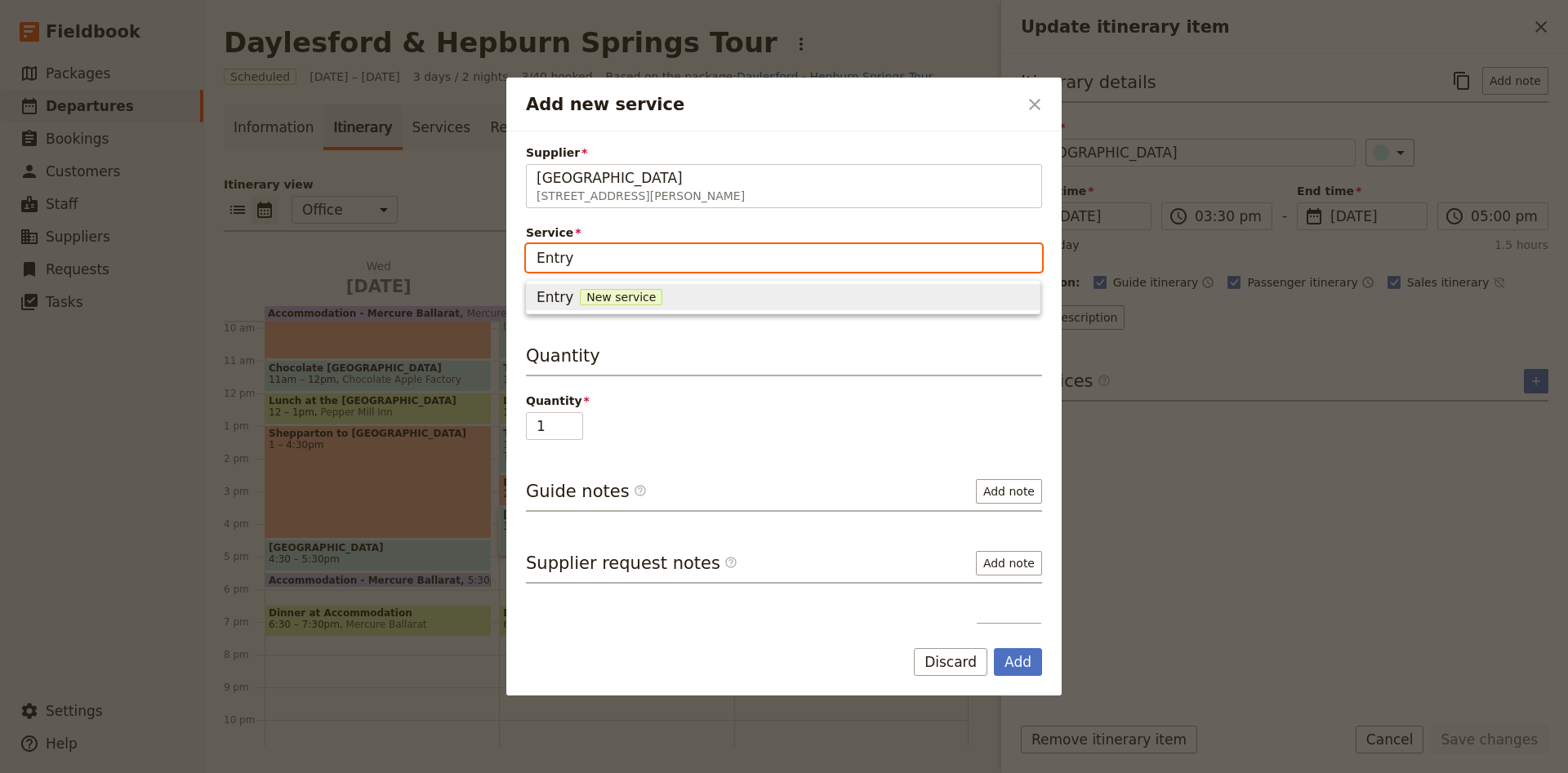
type input "Entry"
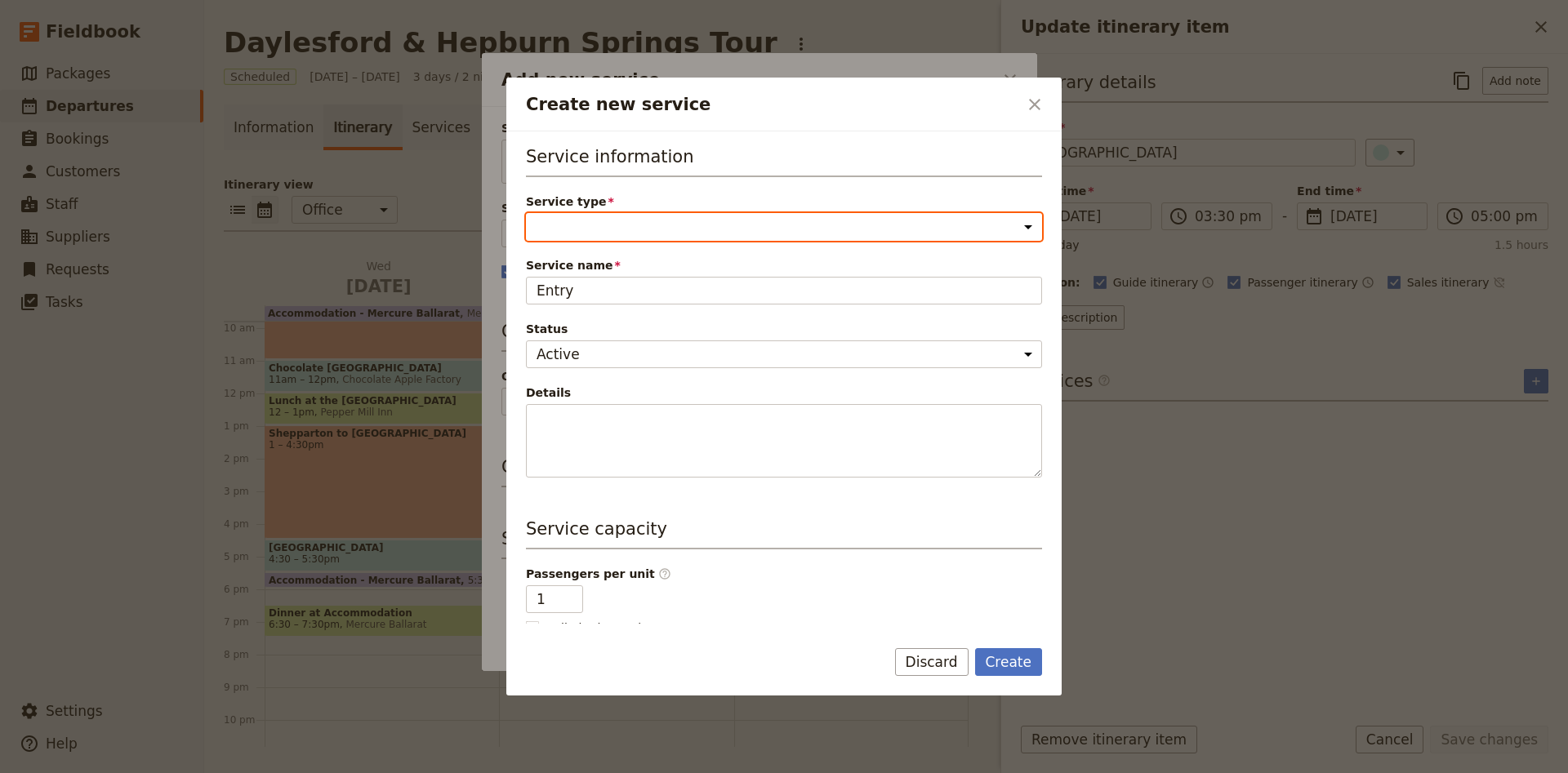
click at [526, 213] on select "Accommodation Activity Transport Flight Food and beverage Other" at bounding box center [784, 227] width 516 height 28
select select "ActivityService"
click option "Activity" at bounding box center [0, 0] width 0 height 0
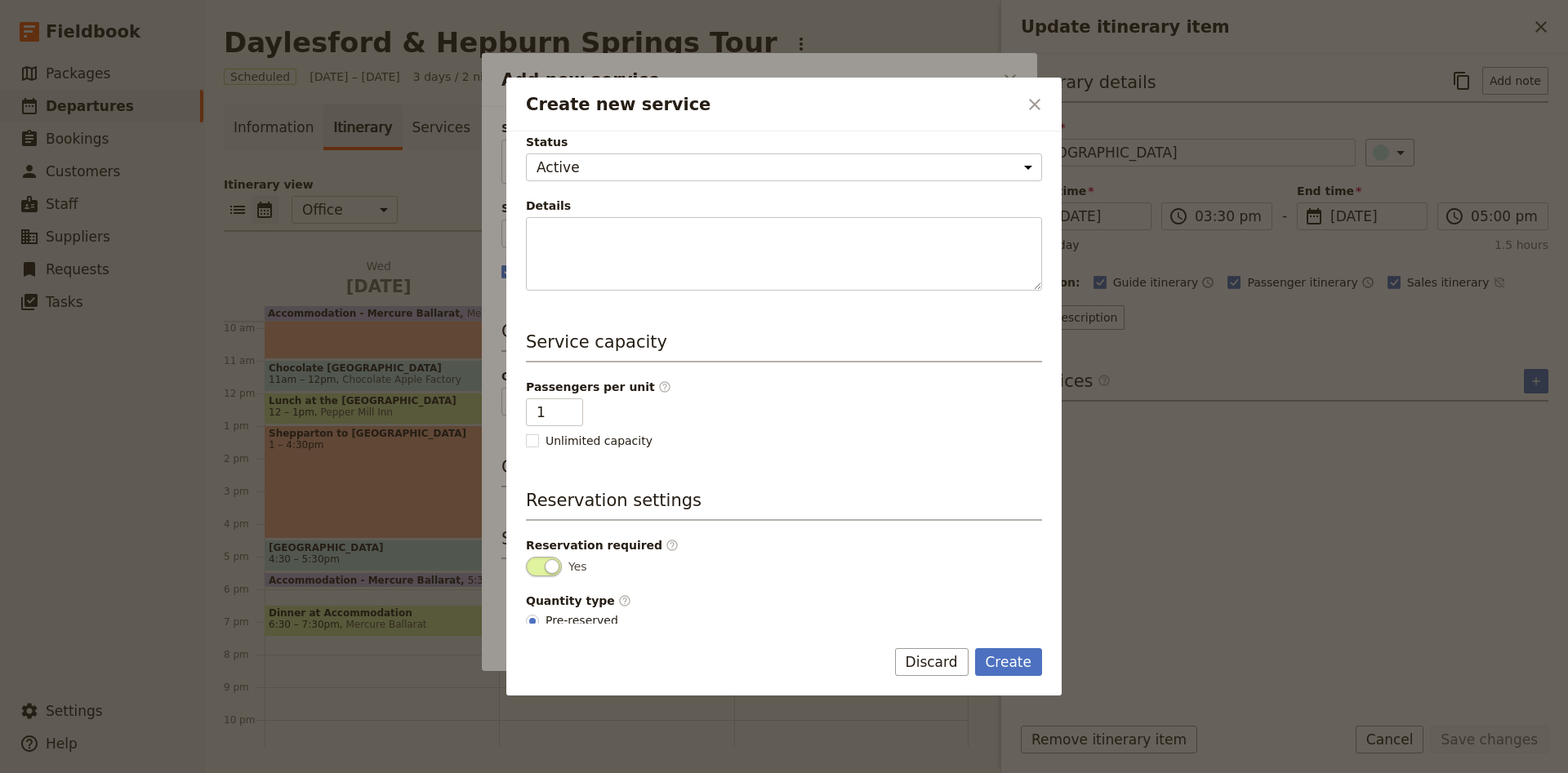
scroll to position [213, 0]
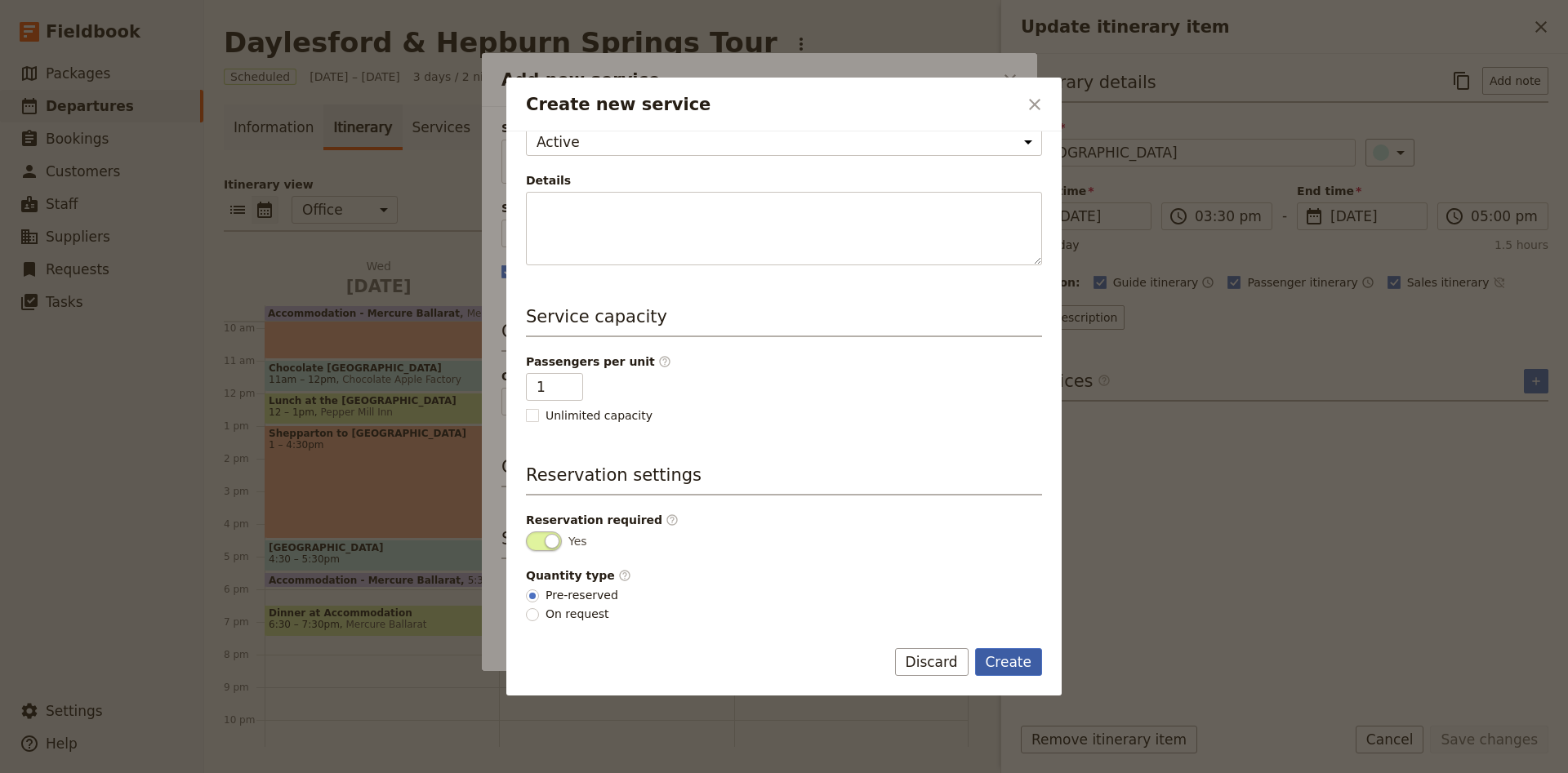
click at [1016, 653] on button "Create" at bounding box center [1009, 663] width 68 height 28
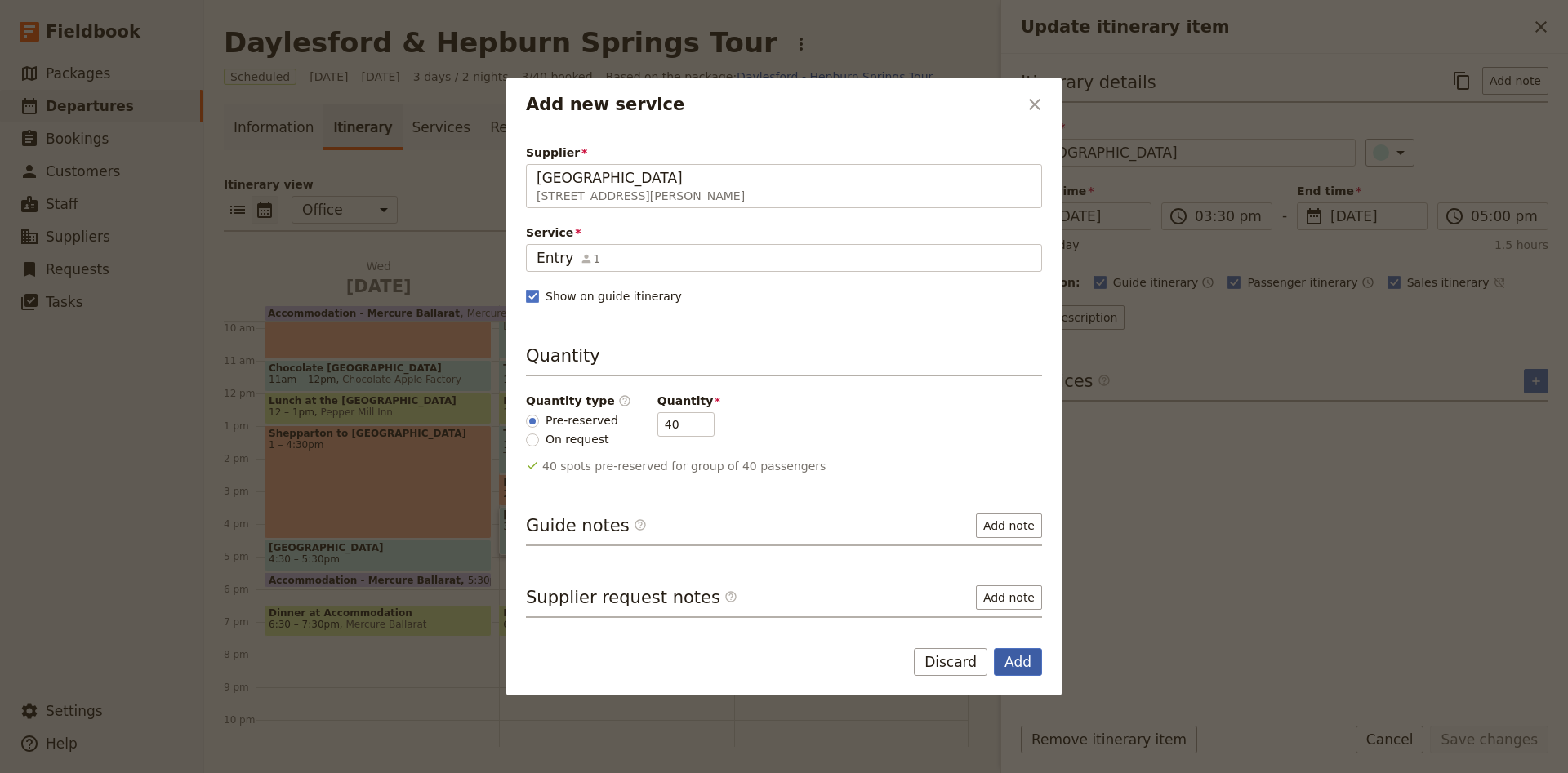
click at [1023, 670] on button "Add" at bounding box center [1018, 663] width 48 height 28
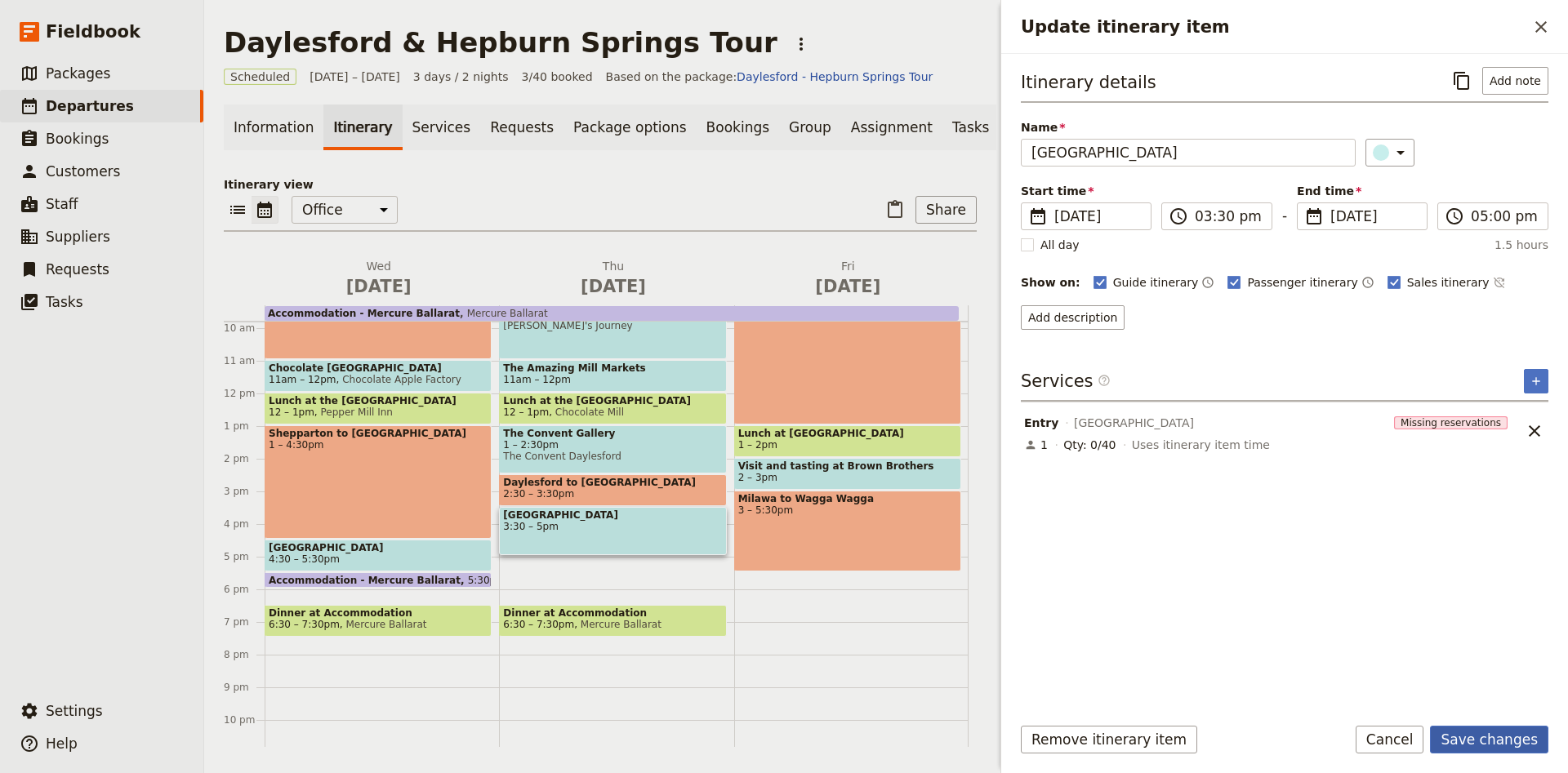
click at [1505, 729] on button "Save changes" at bounding box center [1488, 740] width 118 height 28
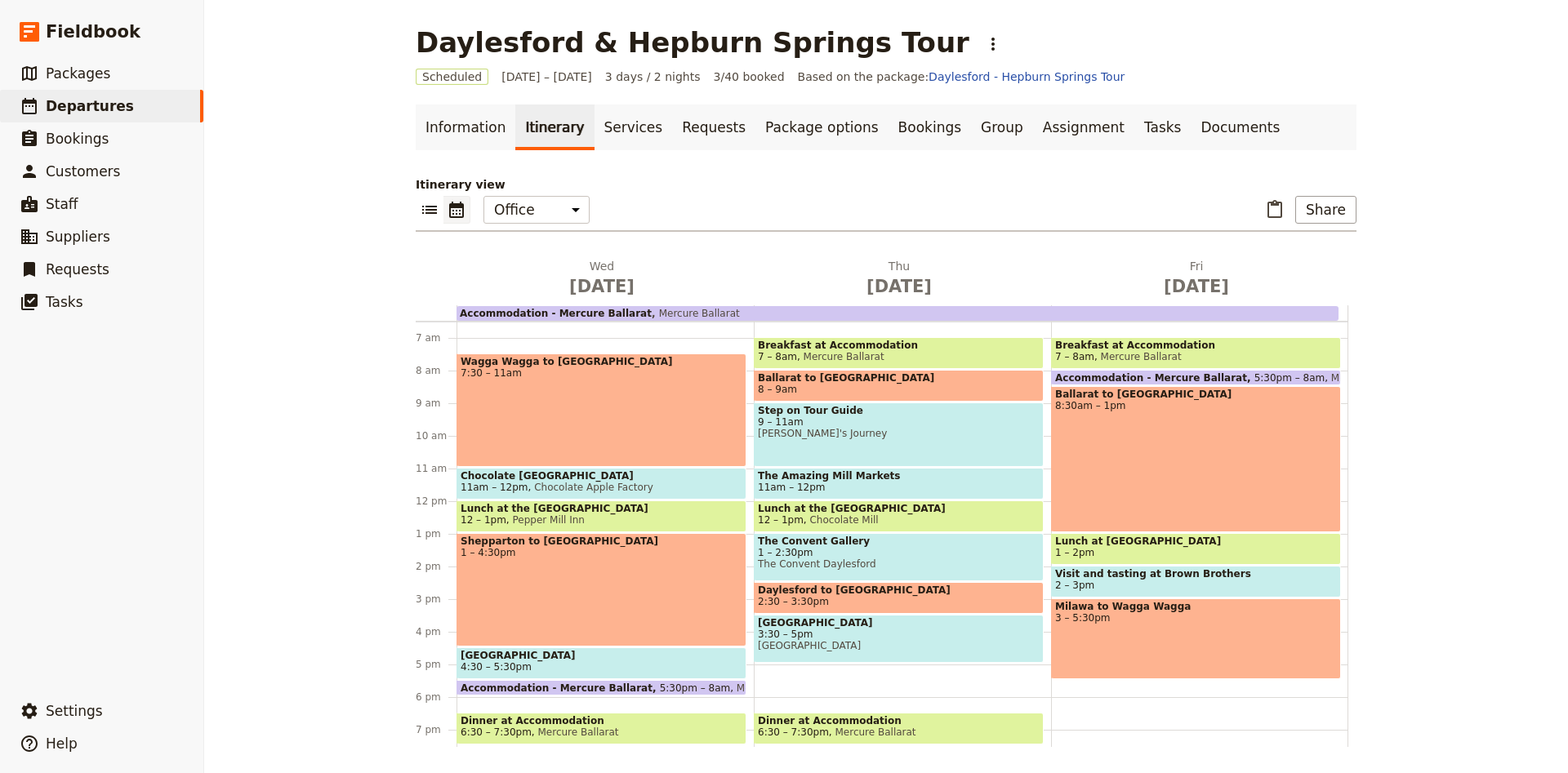
scroll to position [320, 0]
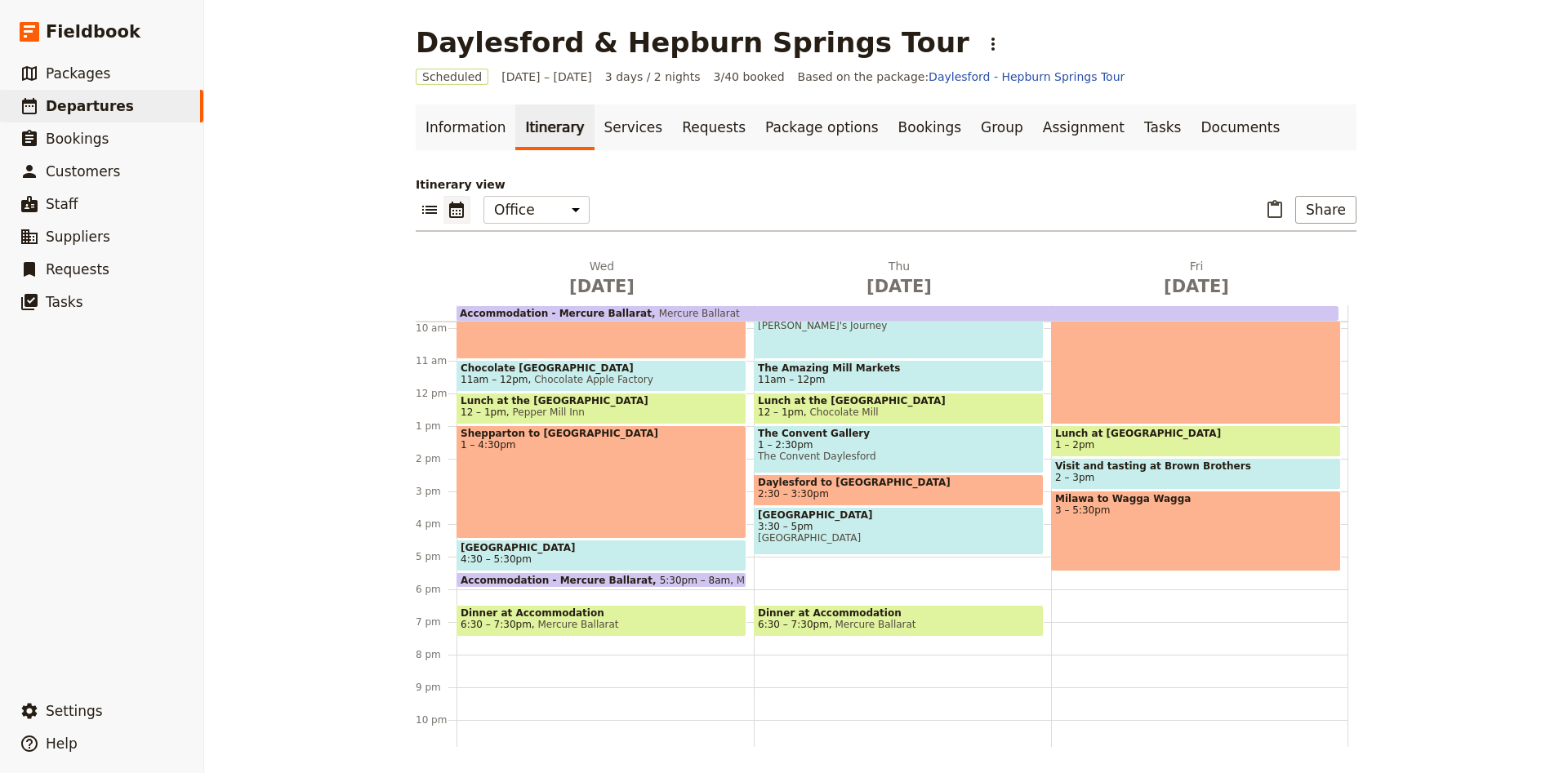
click at [1138, 442] on span "1 – 2pm" at bounding box center [1195, 445] width 282 height 11
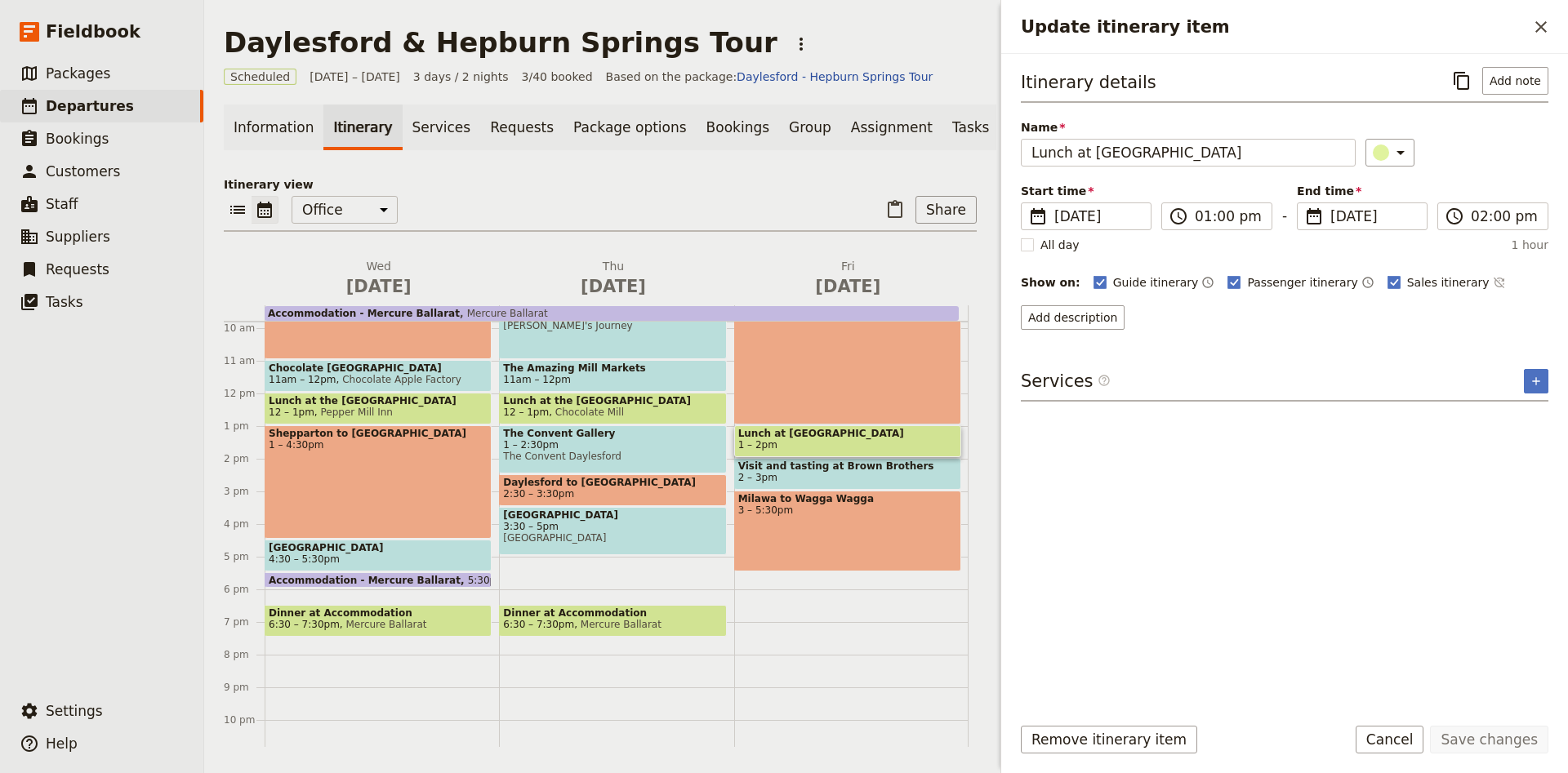
click at [1556, 378] on div "Itinerary details ​ Add note Name Lunch at [GEOGRAPHIC_DATA] ​ Start time ​ [DA…" at bounding box center [1284, 377] width 567 height 648
click at [1550, 382] on div "Itinerary details ​ Add note Name Lunch at [GEOGRAPHIC_DATA] ​ Start time ​ [DA…" at bounding box center [1284, 377] width 567 height 648
click at [1540, 386] on icon "Add service inclusion" at bounding box center [1535, 381] width 13 height 13
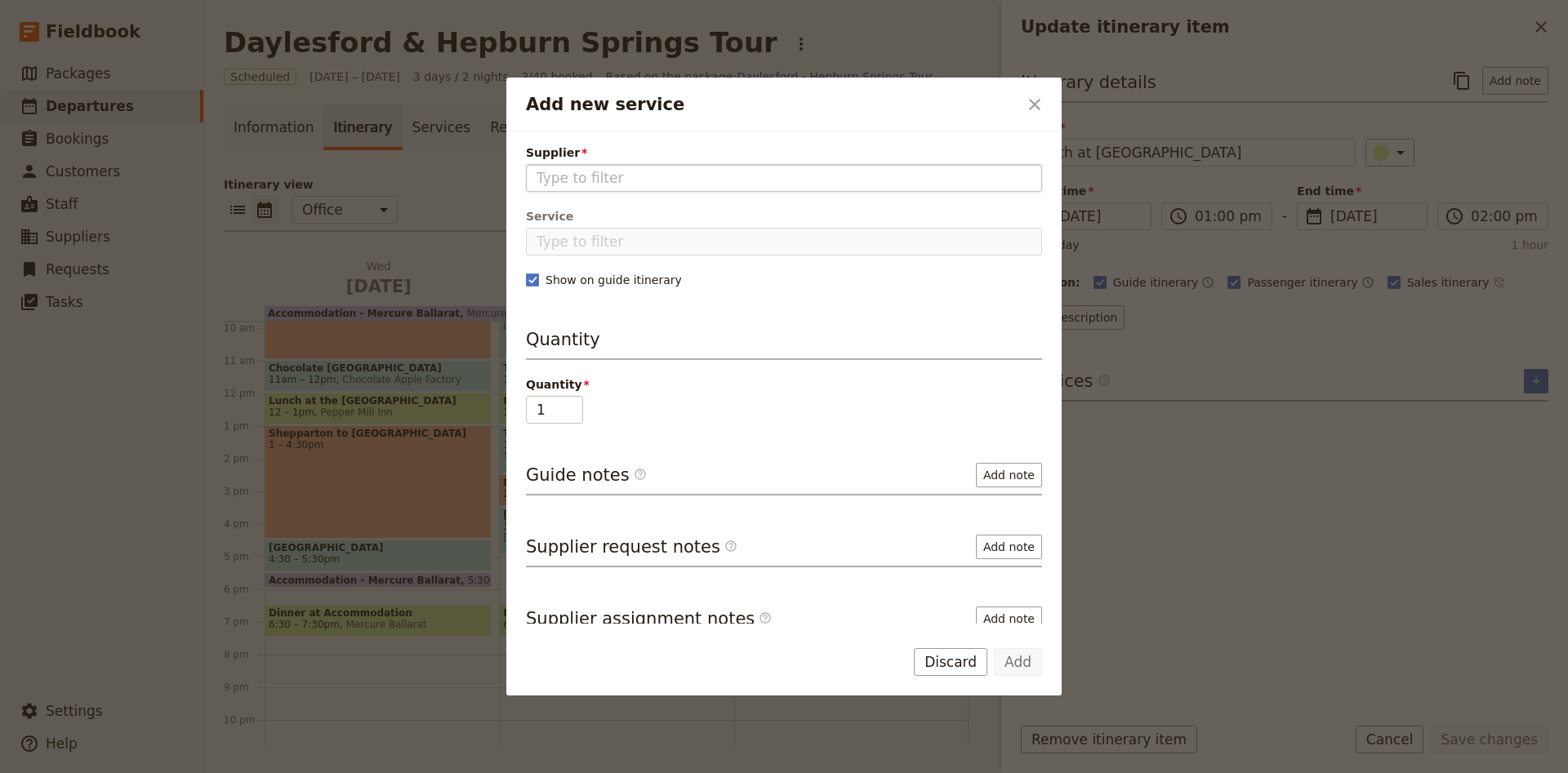
click at [622, 183] on input "Supplier" at bounding box center [783, 178] width 494 height 20
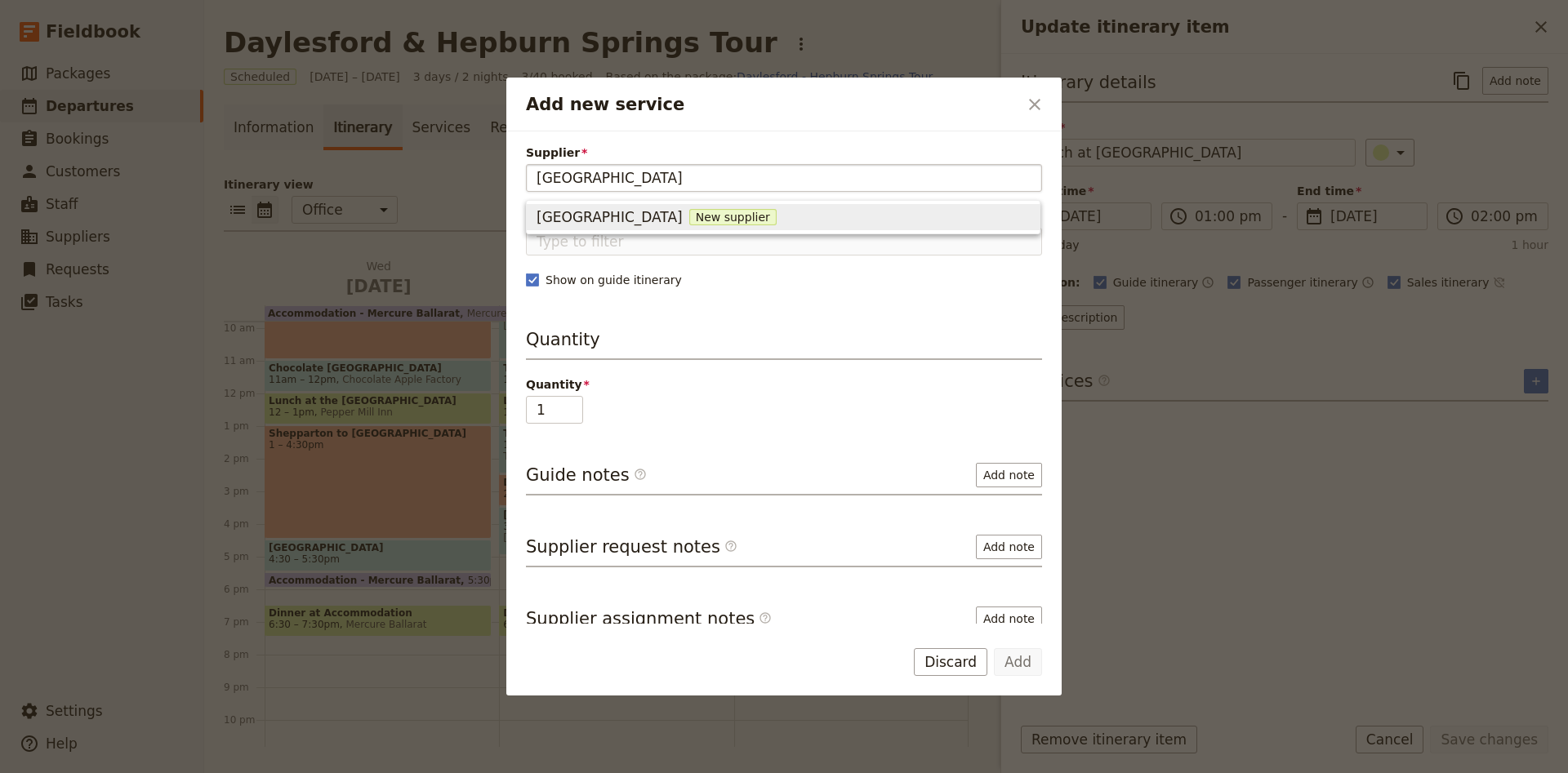
type input "[GEOGRAPHIC_DATA]"
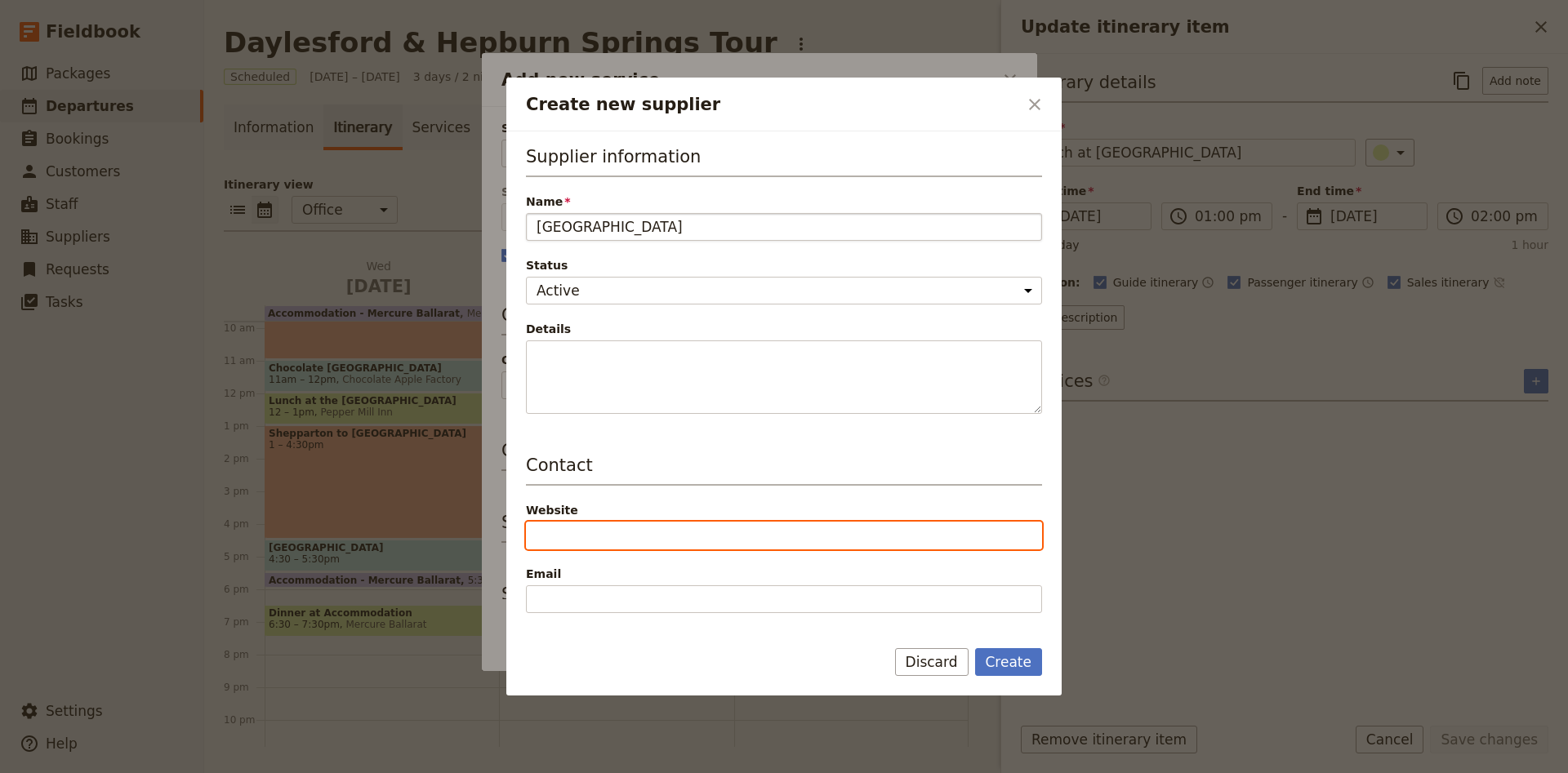
paste input "[URL][DOMAIN_NAME]"
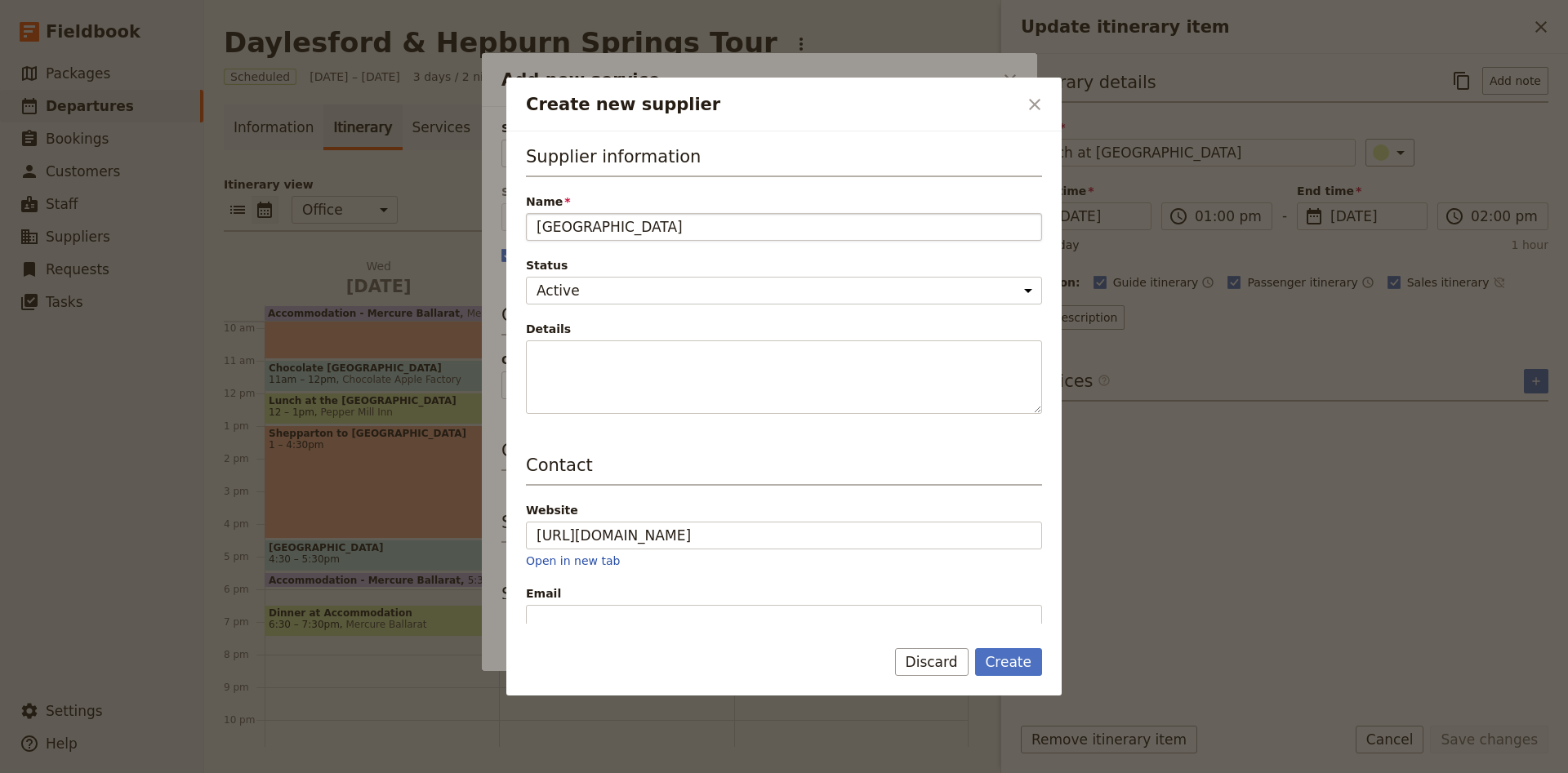
type input "[URL][DOMAIN_NAME]"
paste input "[DOMAIN_NAME][EMAIL_ADDRESS][DOMAIN_NAME]"
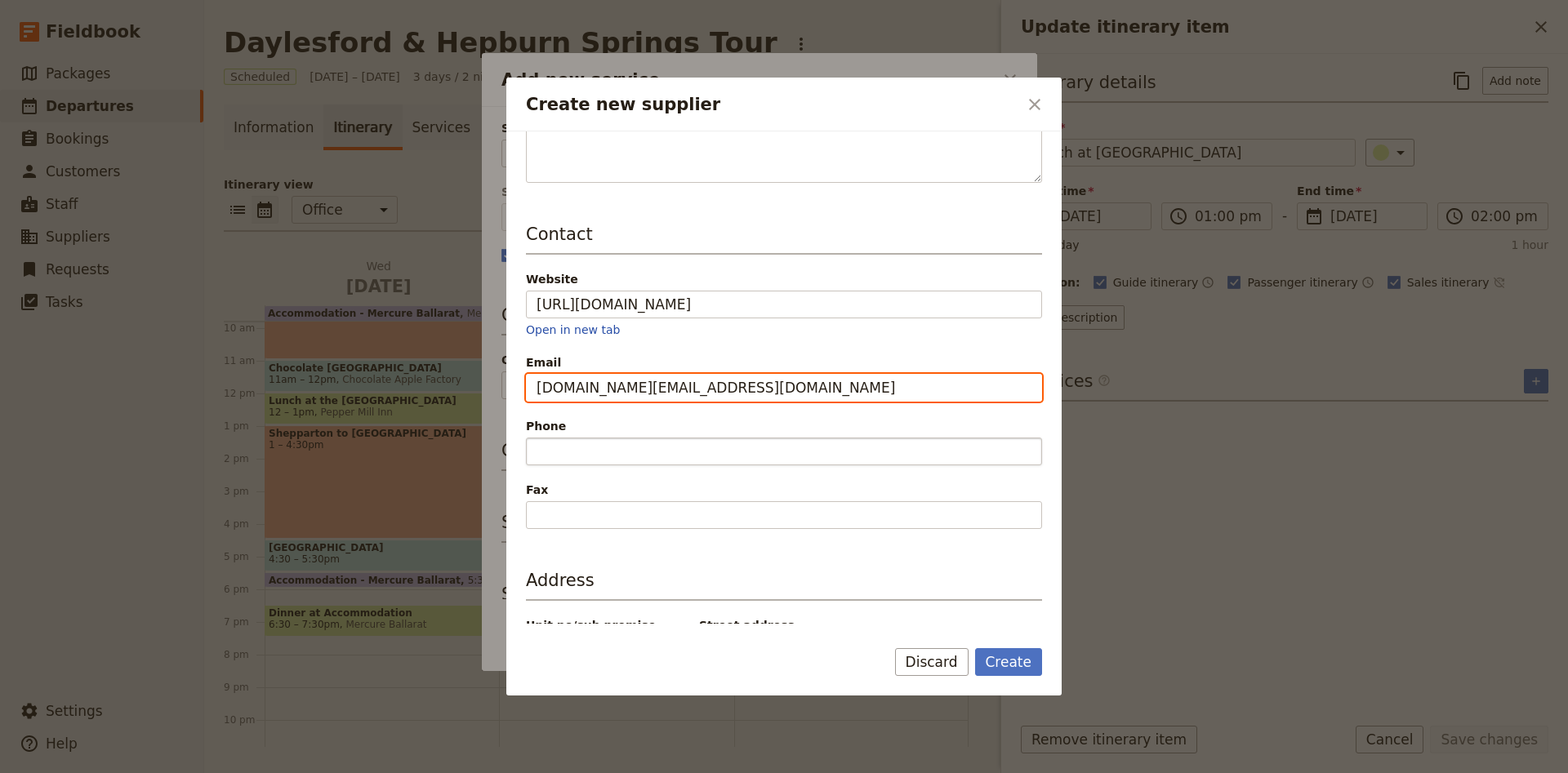
scroll to position [327, 0]
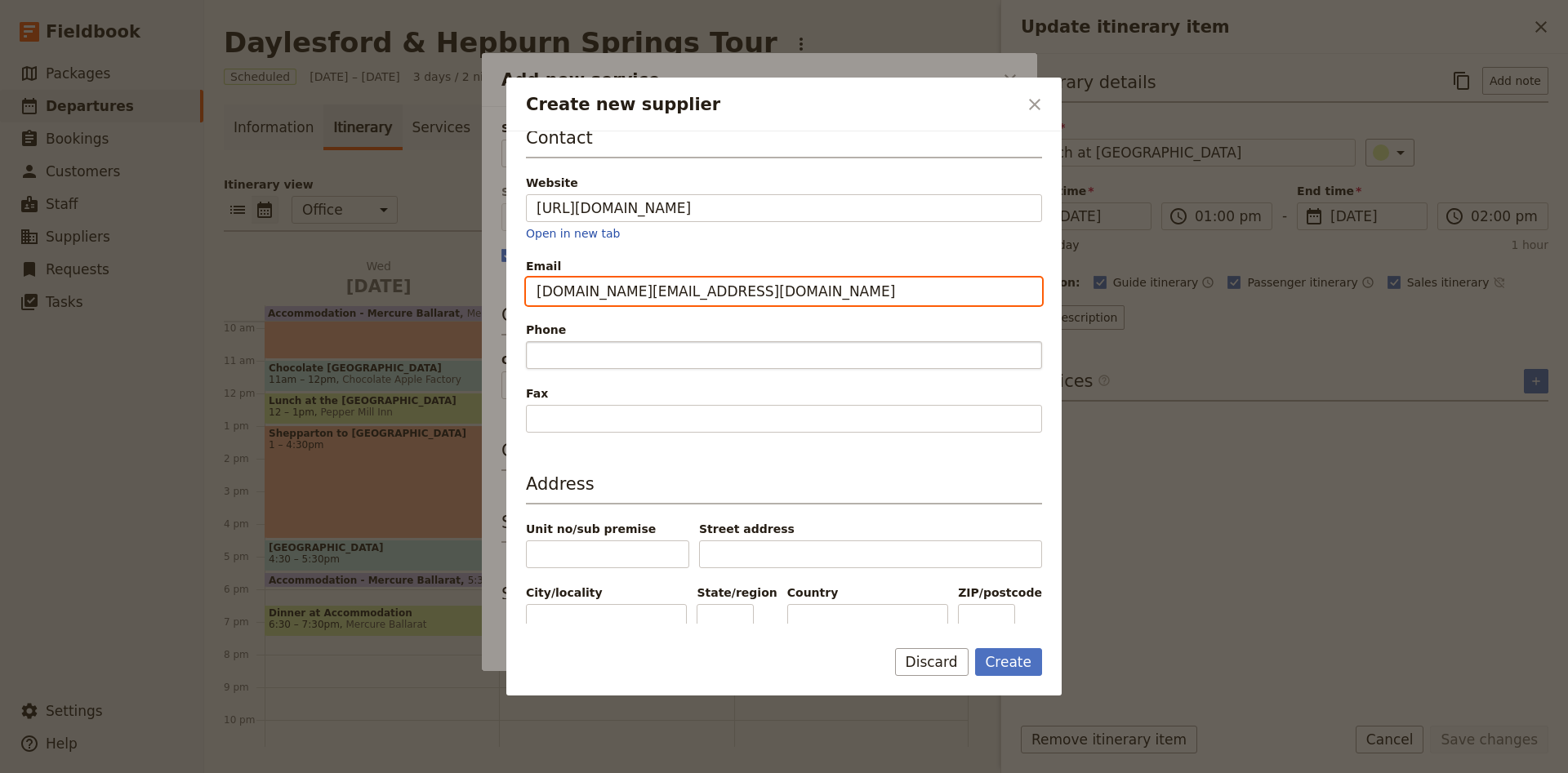
type input "[DOMAIN_NAME][EMAIL_ADDRESS][DOMAIN_NAME]"
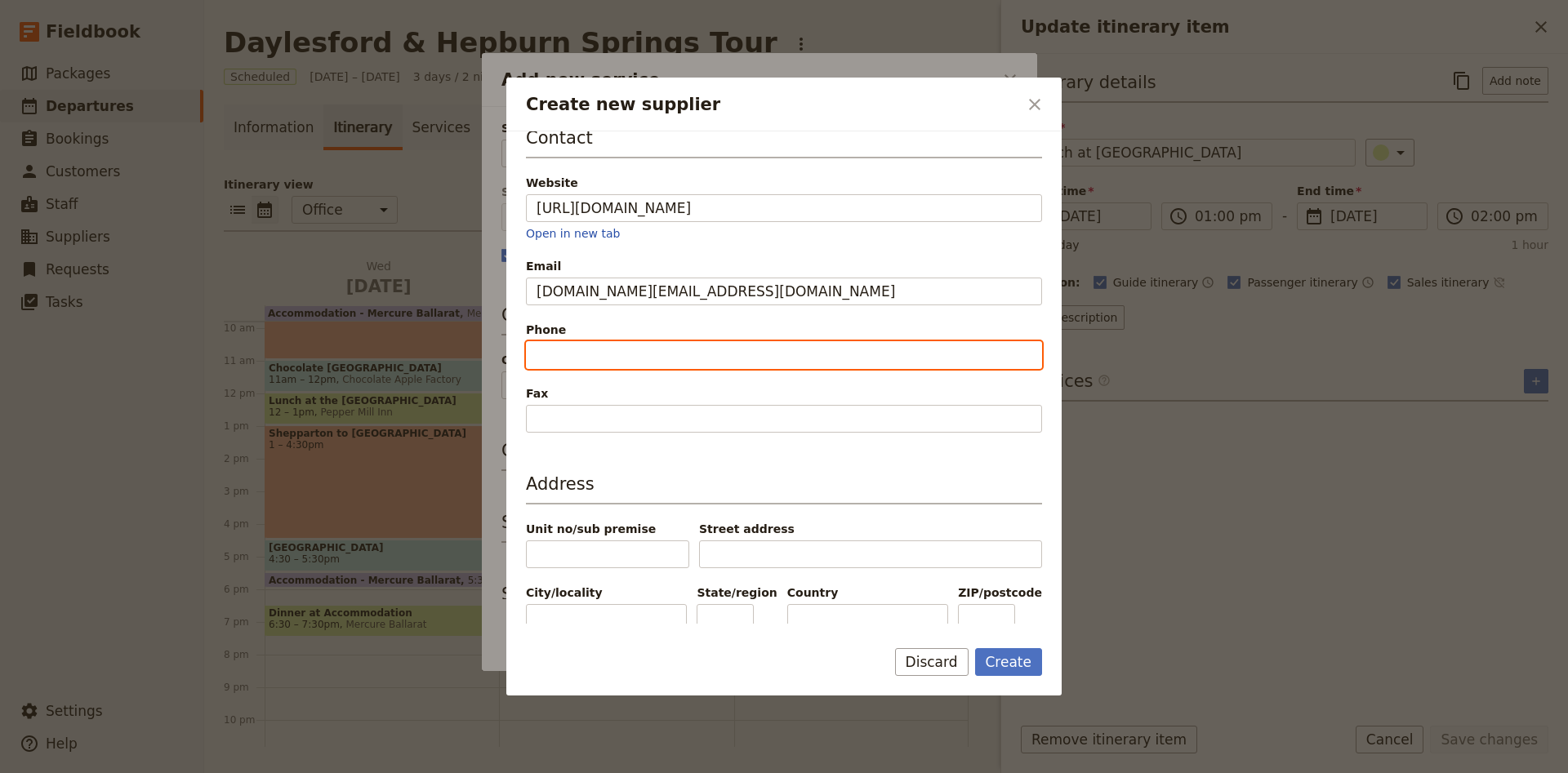
paste input "[PHONE_NUMBER]"
click at [560, 362] on input "[PHONE_NUMBER]" at bounding box center [784, 355] width 516 height 28
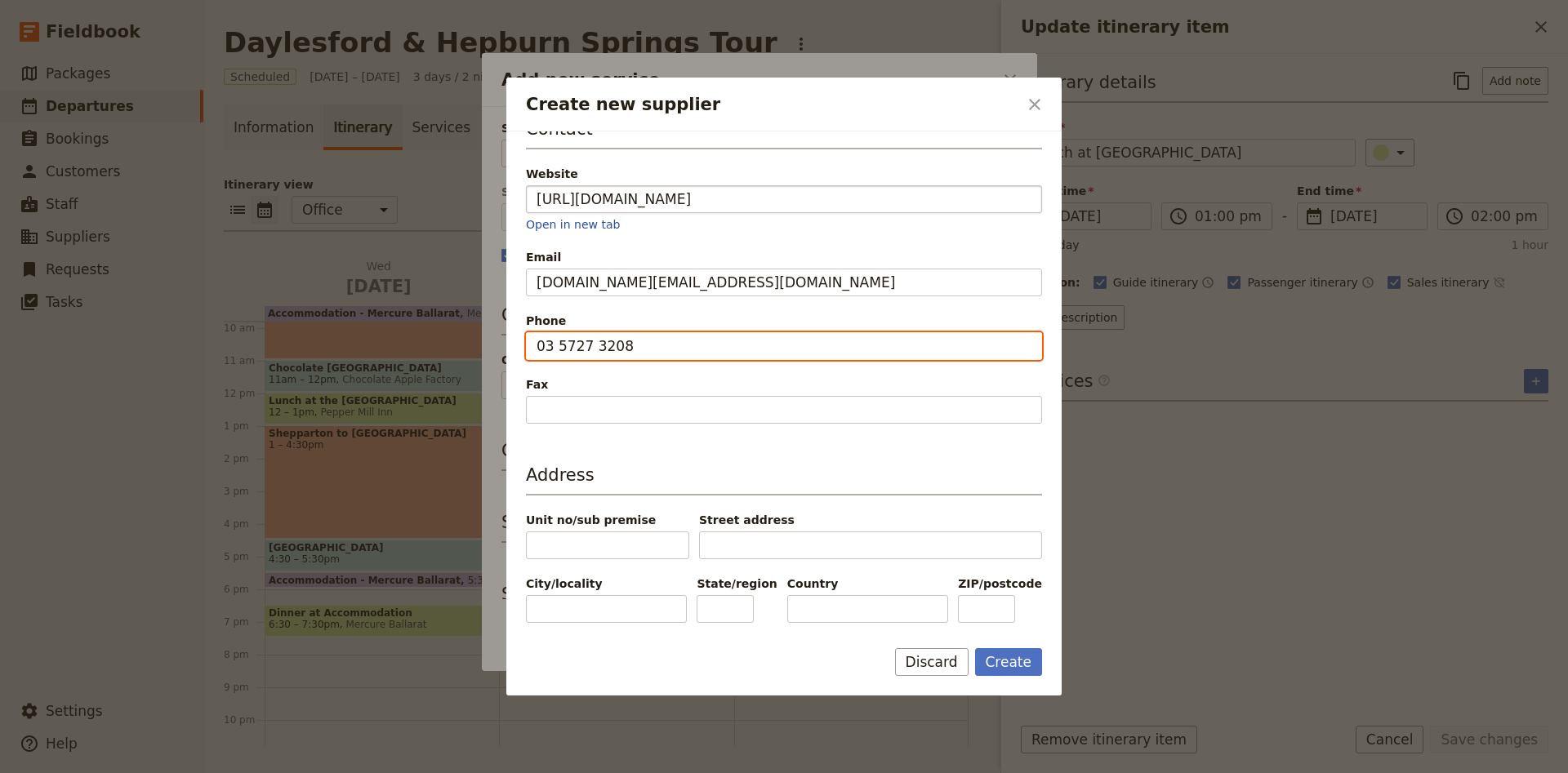
scroll to position [353, 0]
type input "03 5727 3208"
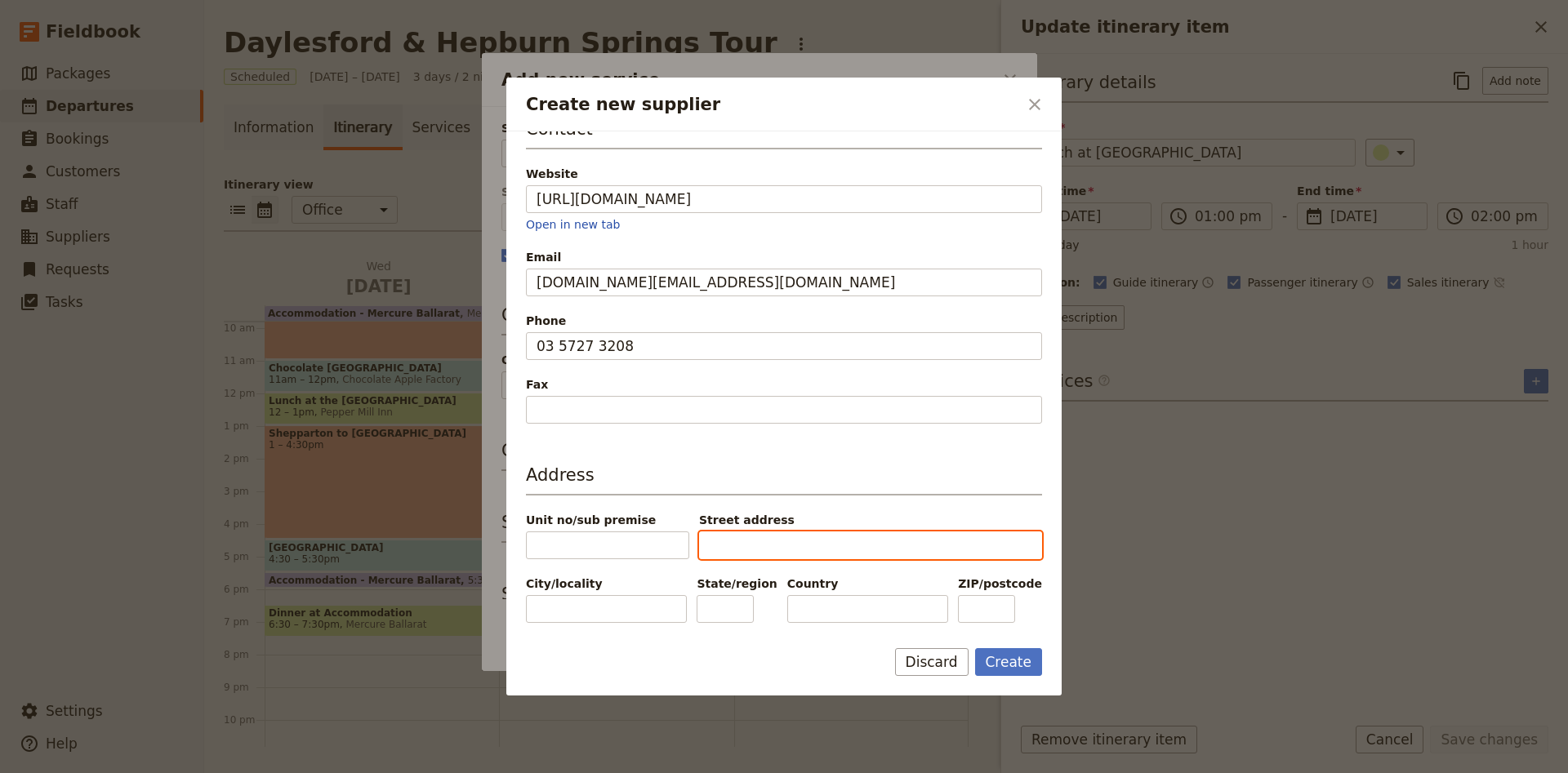
click at [770, 540] on input "Street address" at bounding box center [871, 545] width 343 height 28
type input "[STREET_ADDRESS]"
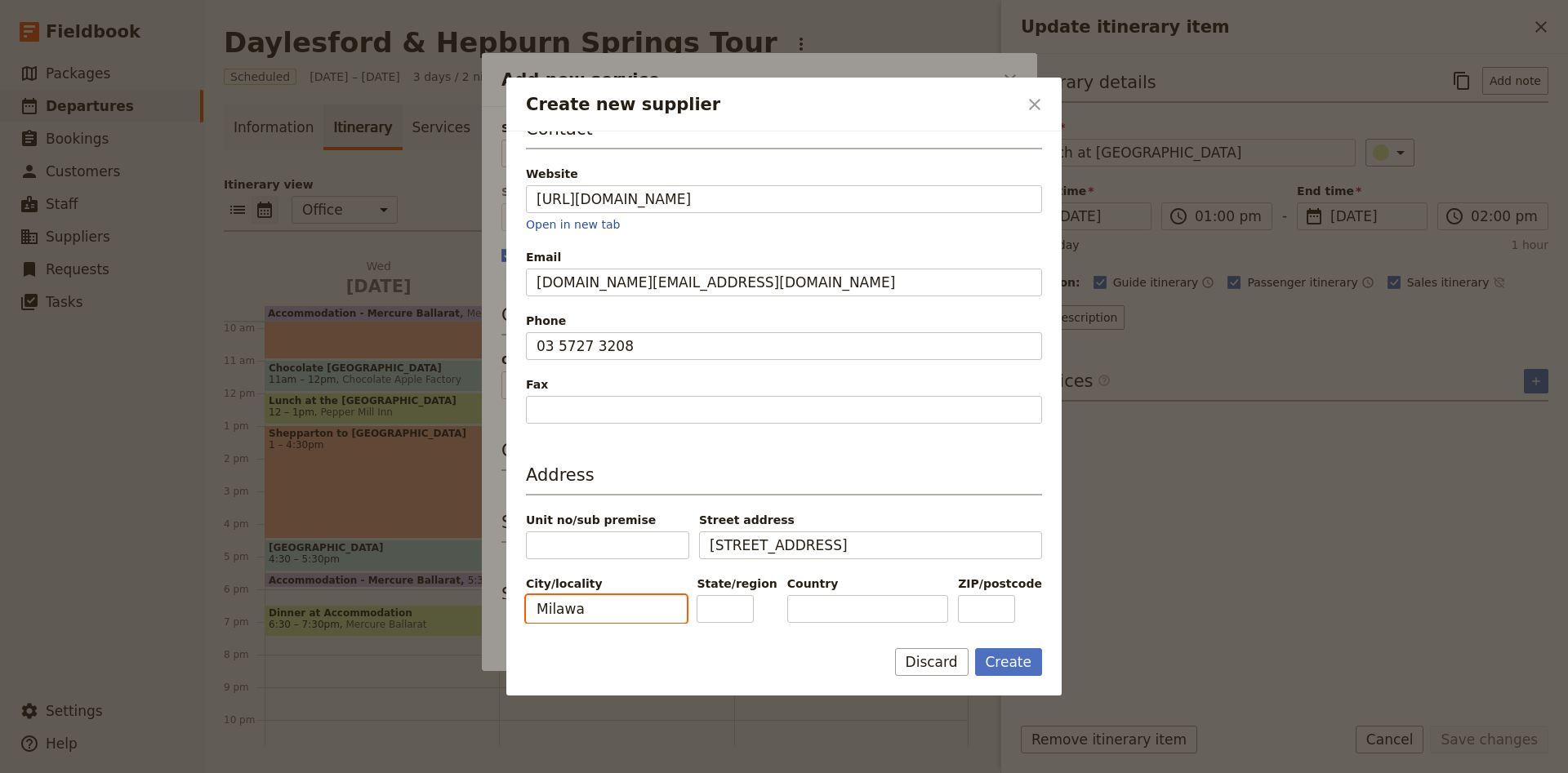
type input "Milawa"
type input "VIC"
type input "3678"
click at [985, 669] on button "Create" at bounding box center [1009, 663] width 68 height 28
type input "[GEOGRAPHIC_DATA]"
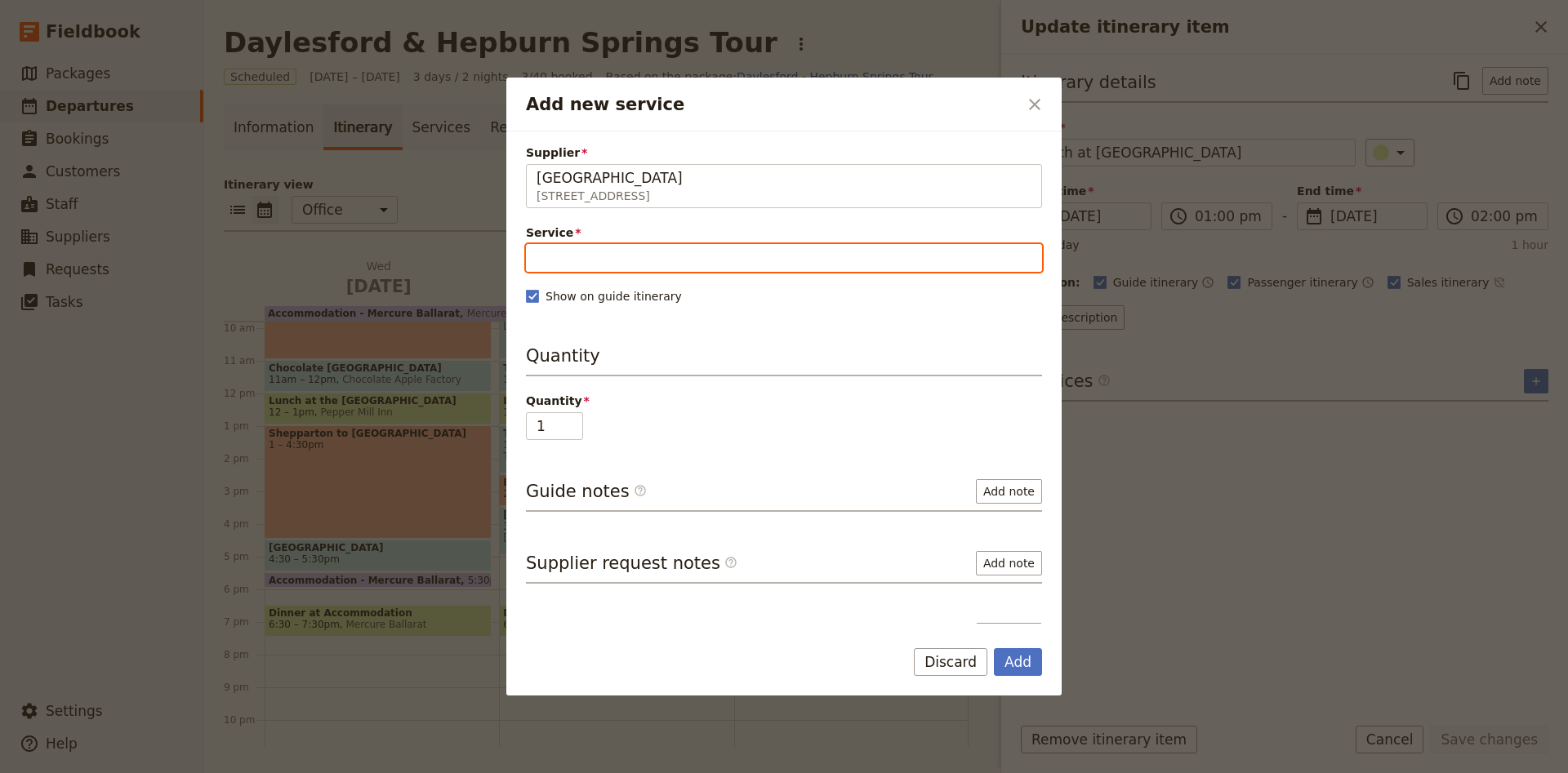
click at [542, 252] on input "Service" at bounding box center [784, 258] width 516 height 28
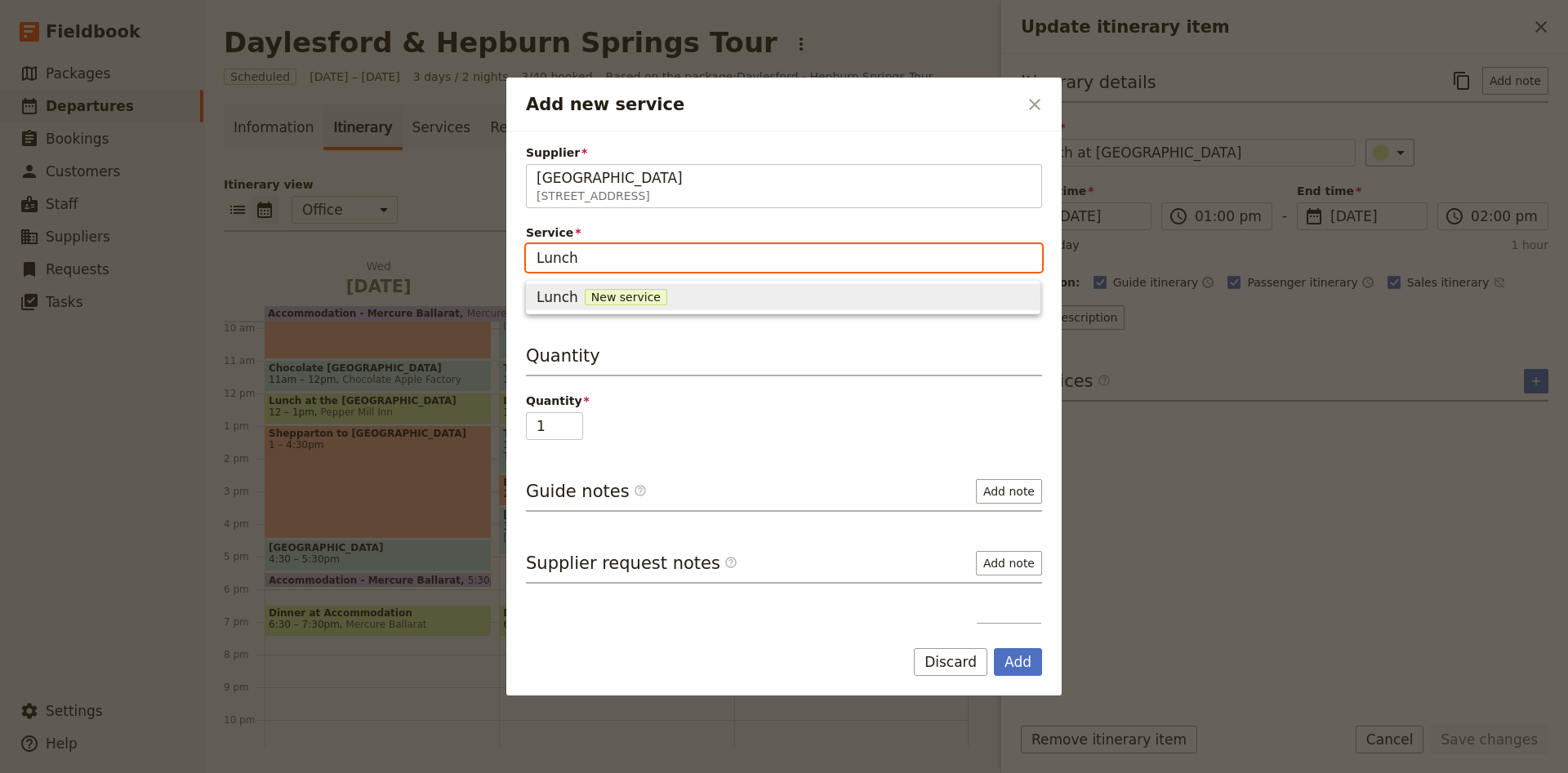
type input "Lunch"
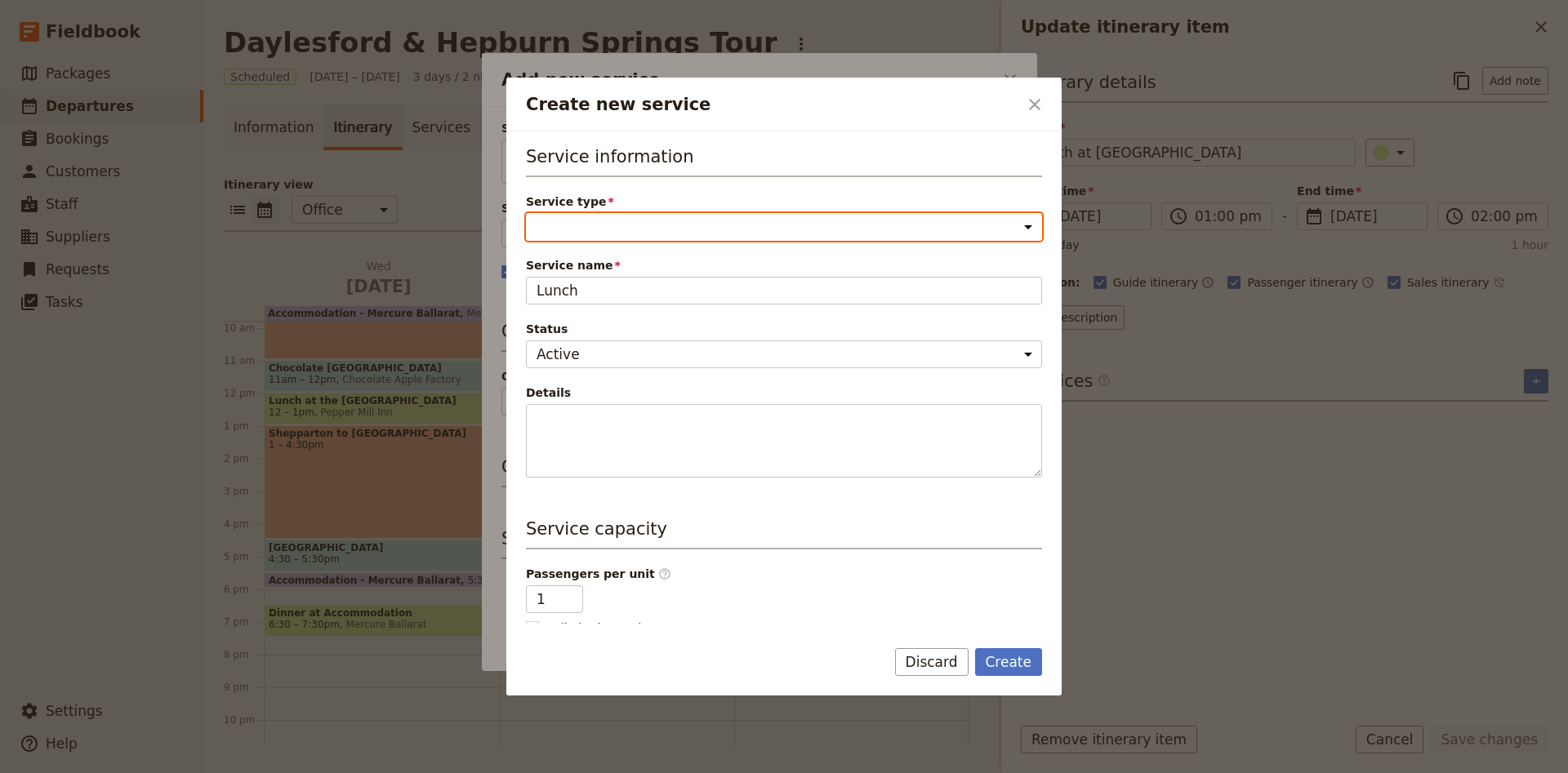
click at [526, 213] on select "Accommodation Activity Transport Flight Food and beverage Other" at bounding box center [784, 227] width 516 height 28
select select "FoodAndBeverageService"
click option "Food and beverage" at bounding box center [0, 0] width 0 height 0
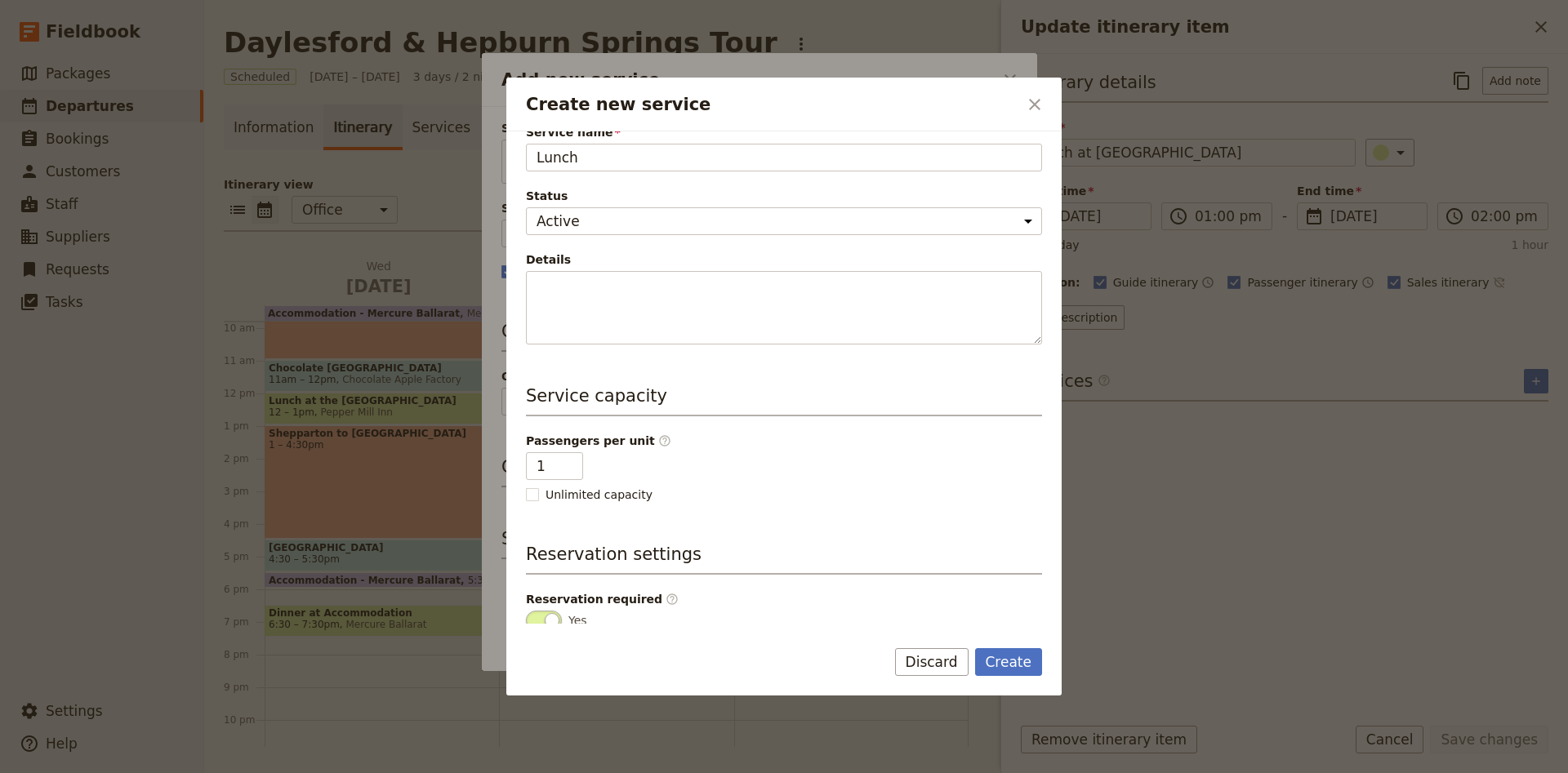
scroll to position [213, 0]
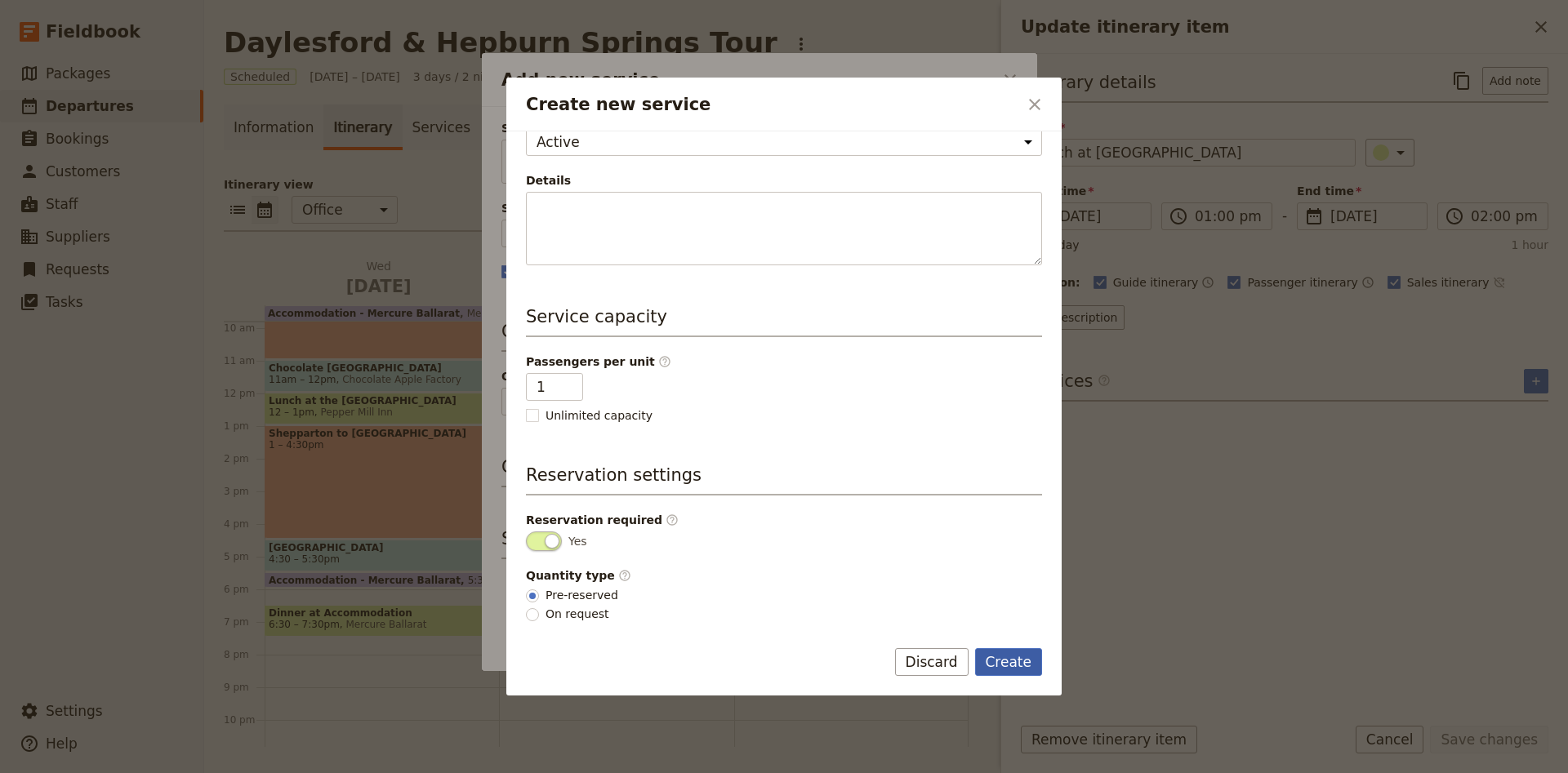
click at [991, 667] on button "Create" at bounding box center [1009, 663] width 68 height 28
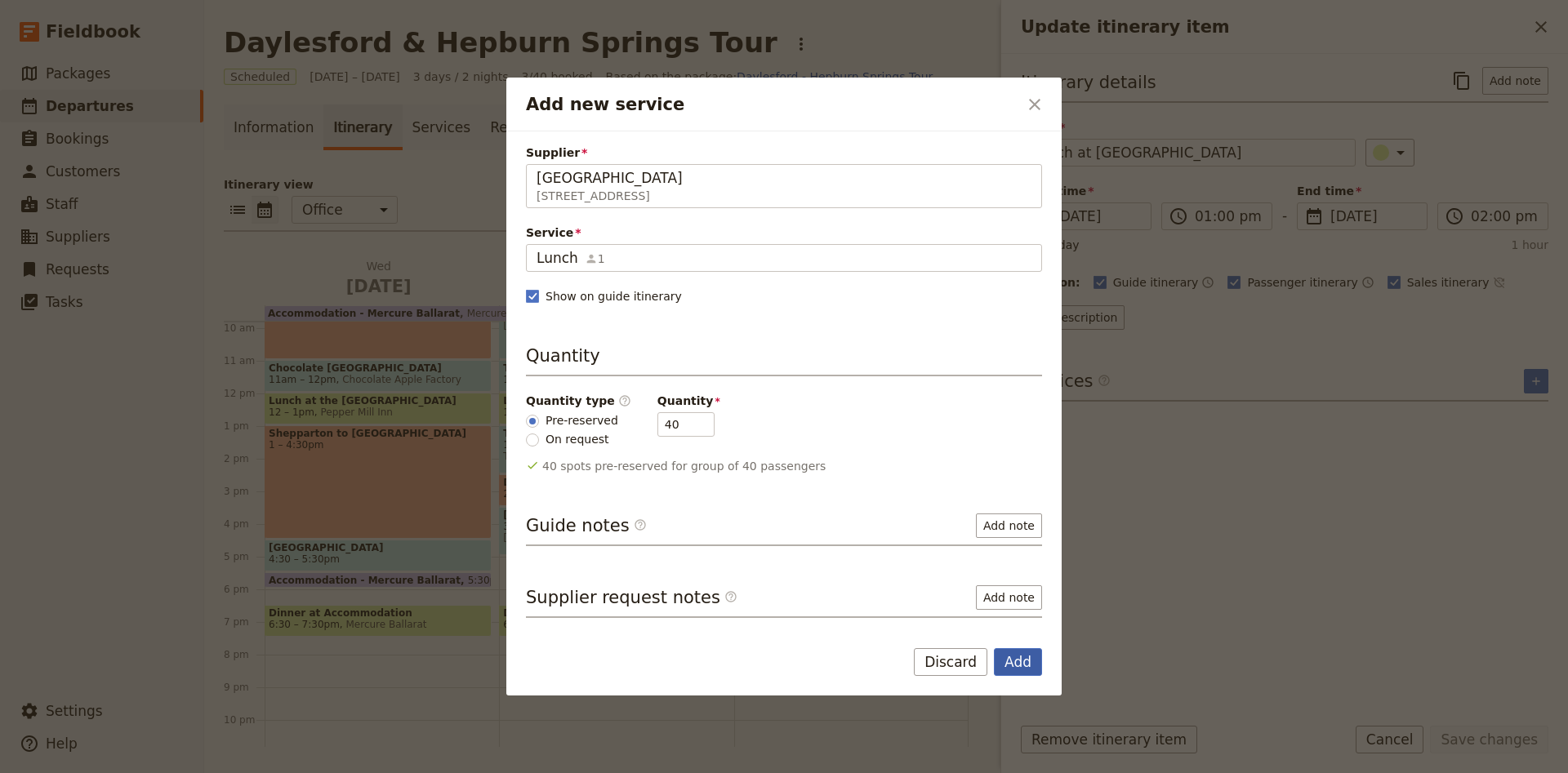
click at [1023, 669] on button "Add" at bounding box center [1018, 663] width 48 height 28
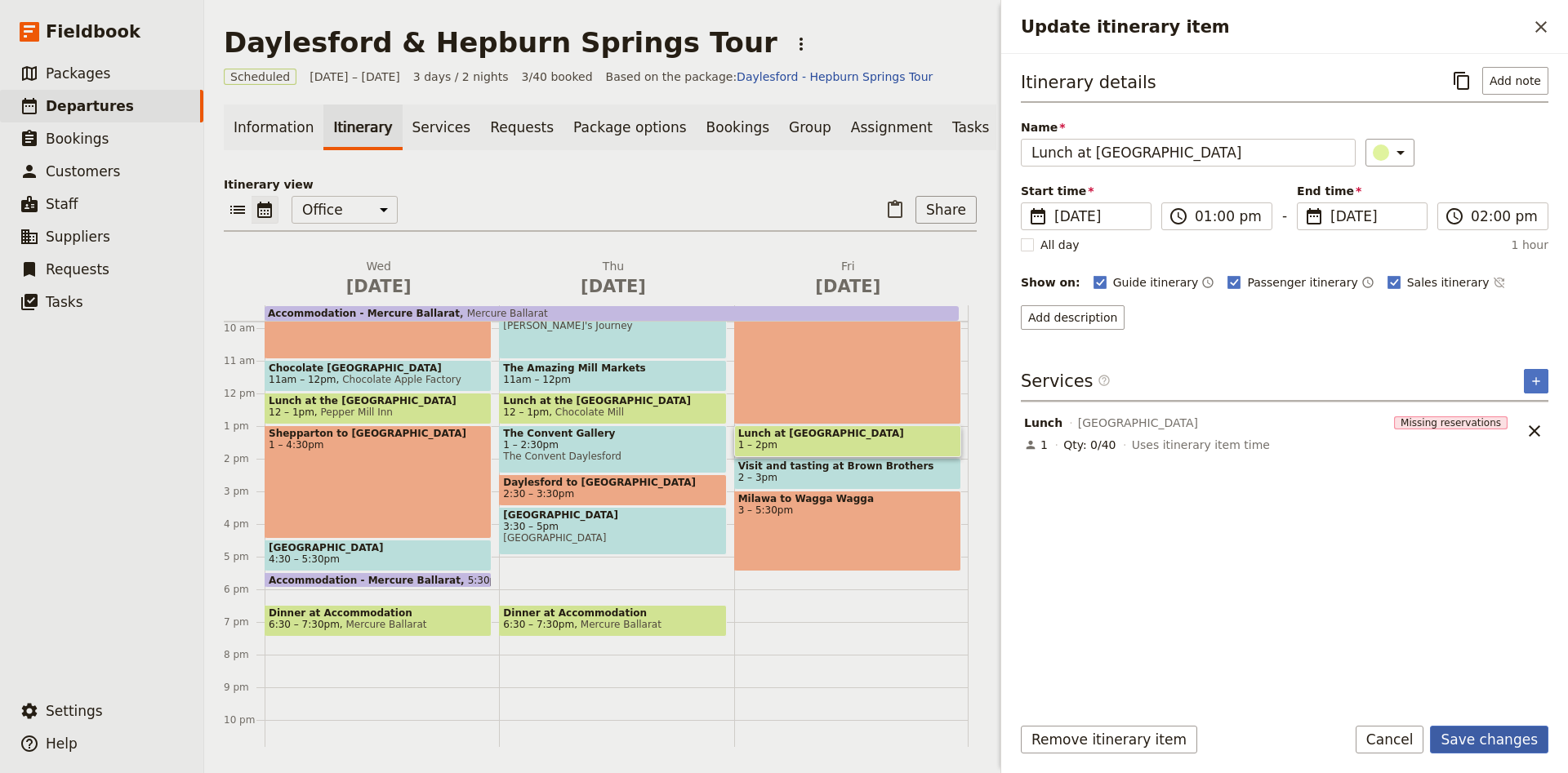
click at [1509, 731] on button "Save changes" at bounding box center [1488, 740] width 118 height 28
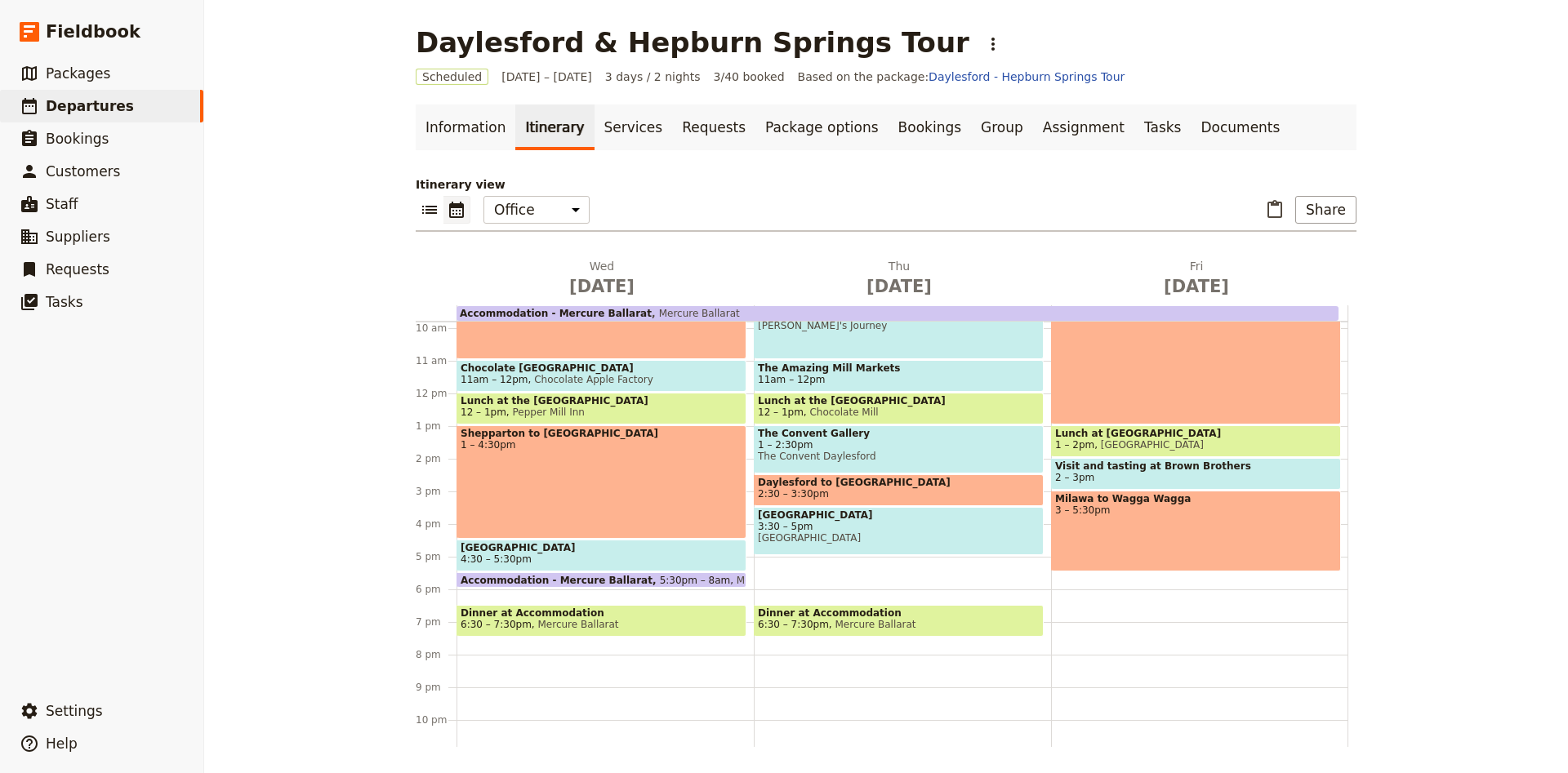
click at [1177, 481] on span "2 – 3pm" at bounding box center [1195, 477] width 282 height 11
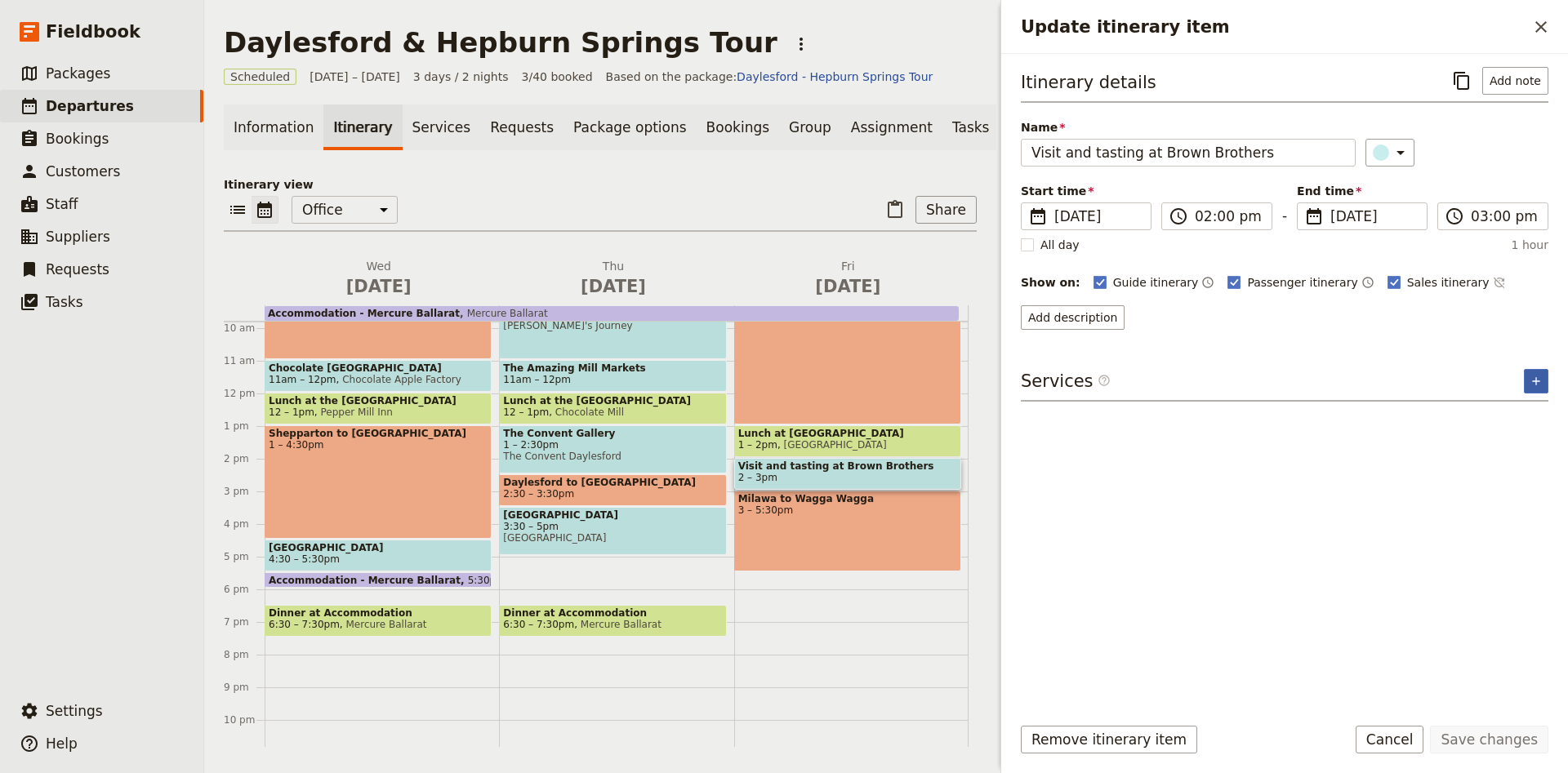
click at [1525, 380] on button "​" at bounding box center [1535, 381] width 25 height 25
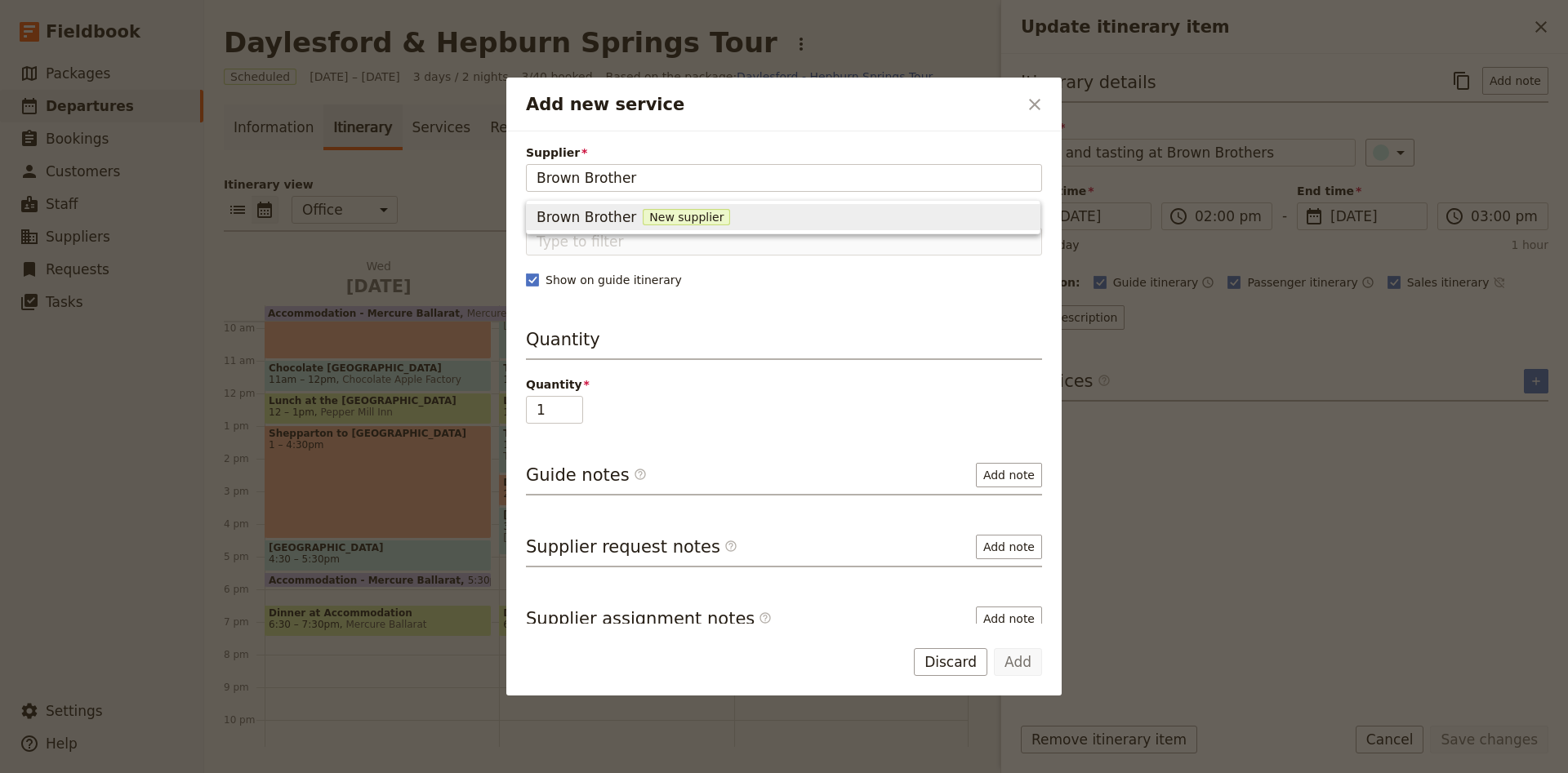
type input "Brown Brother"
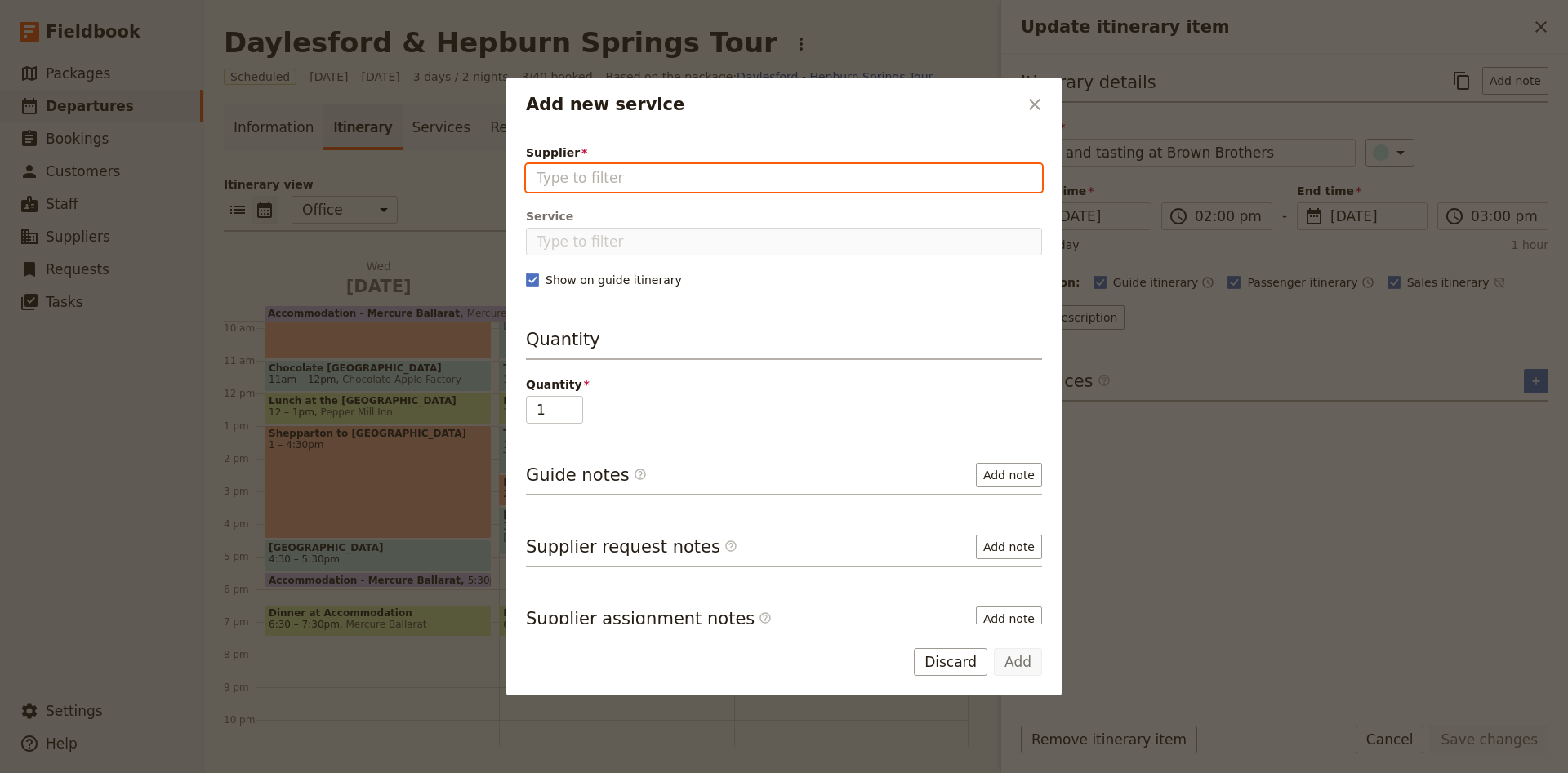
click at [628, 184] on input "Supplier" at bounding box center [783, 178] width 494 height 20
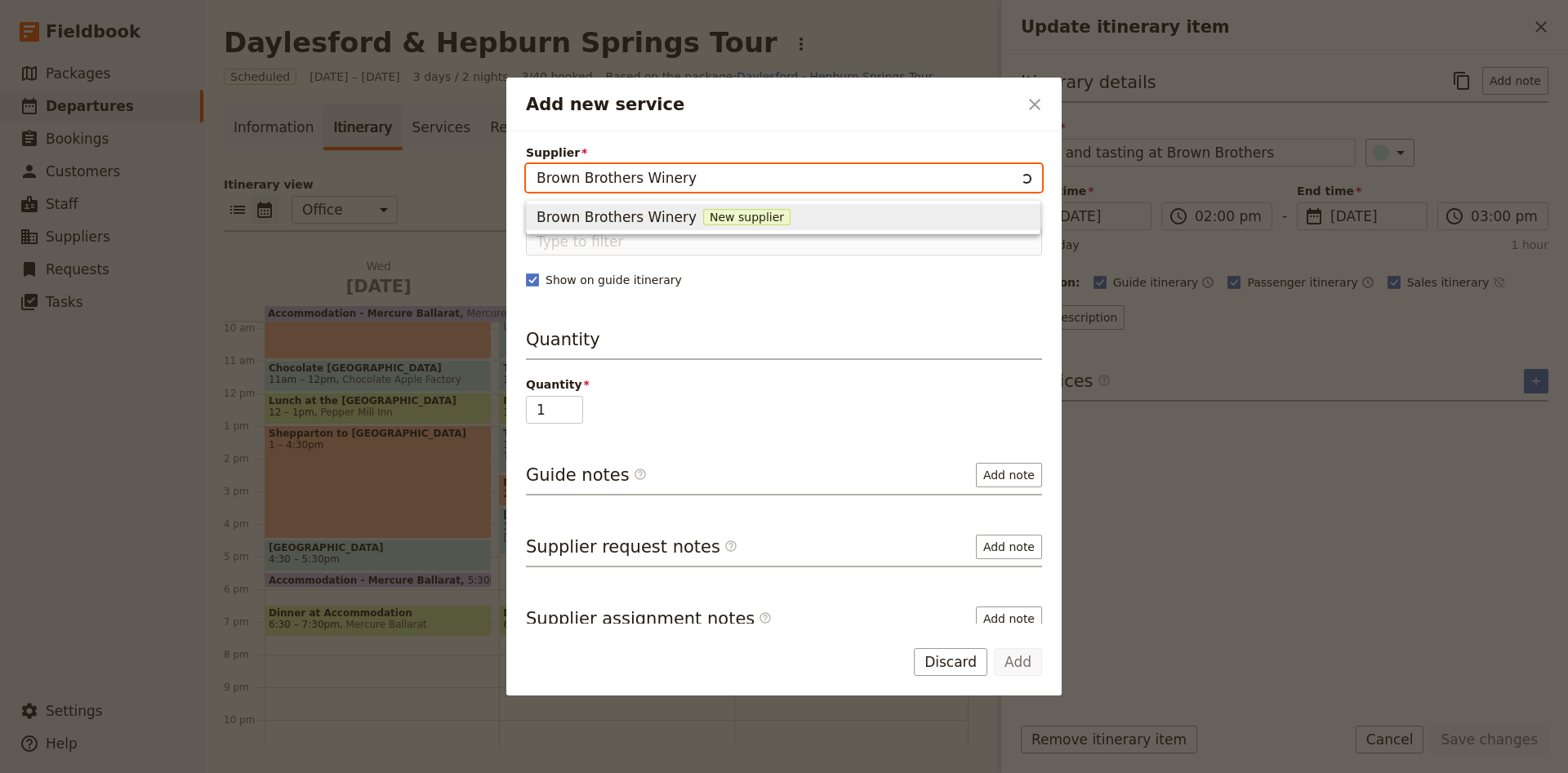
type input "Brown Brothers Winery"
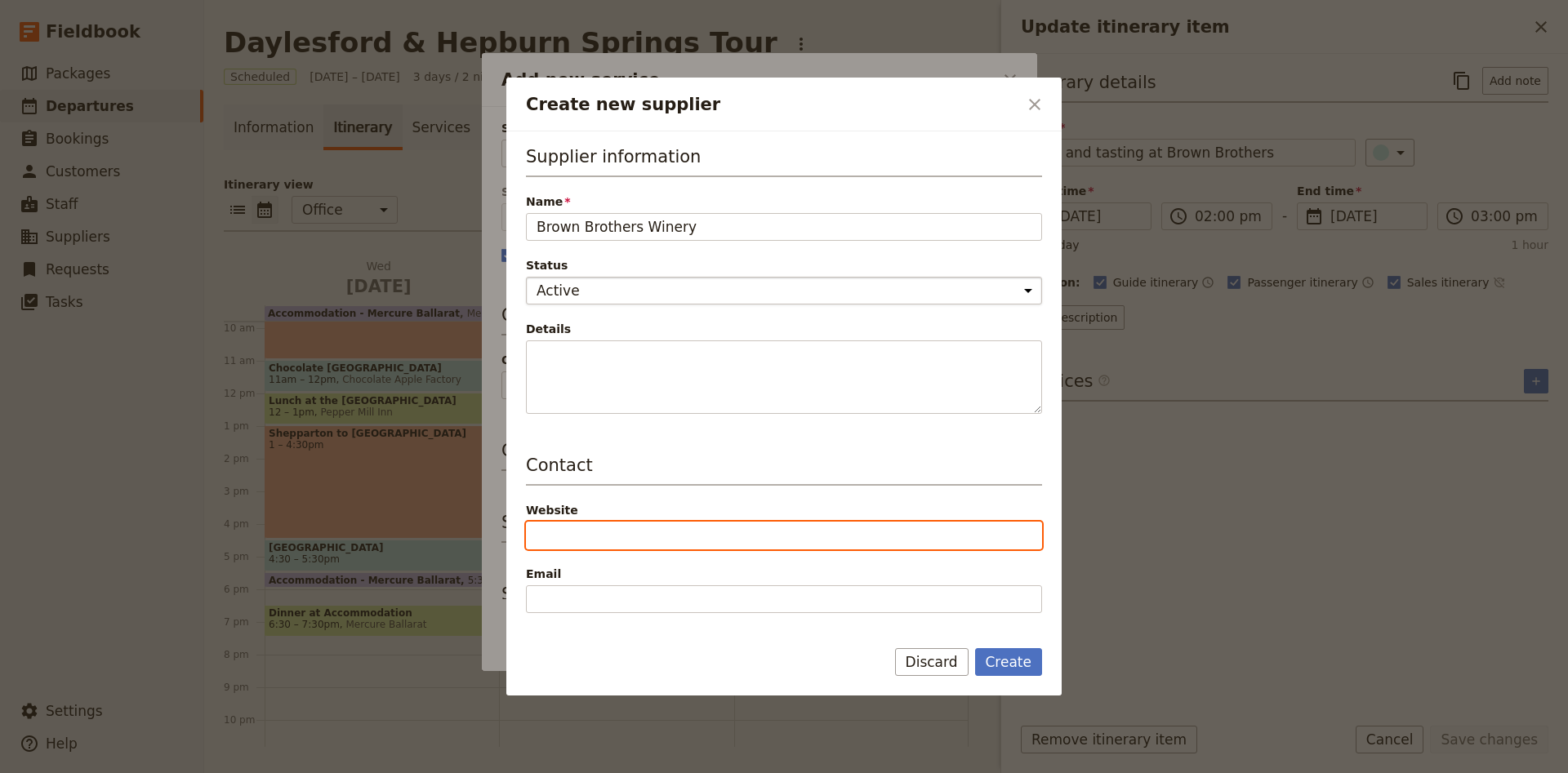
paste input "[URL][DOMAIN_NAME]"
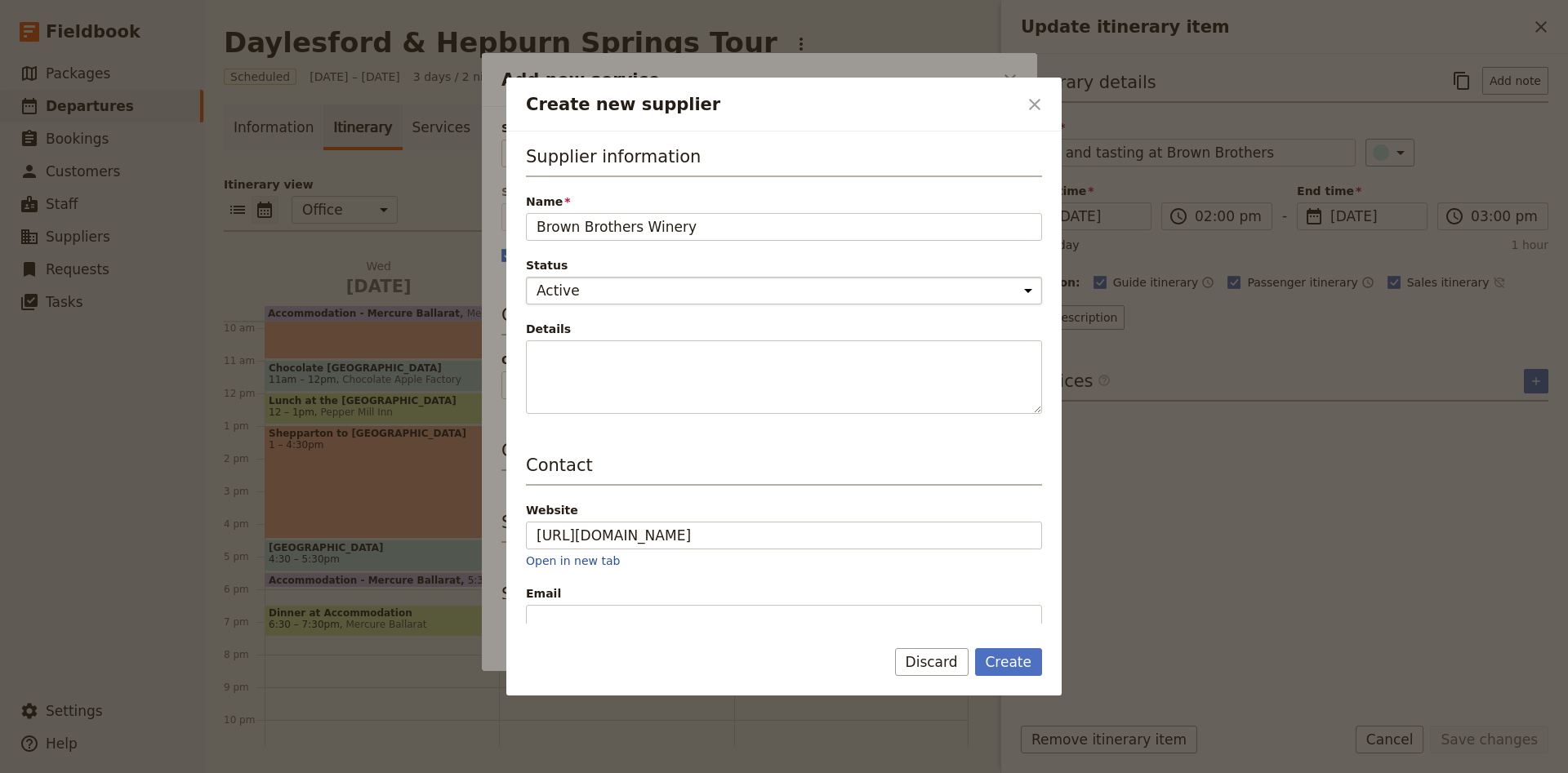
type input "[URL][DOMAIN_NAME]"
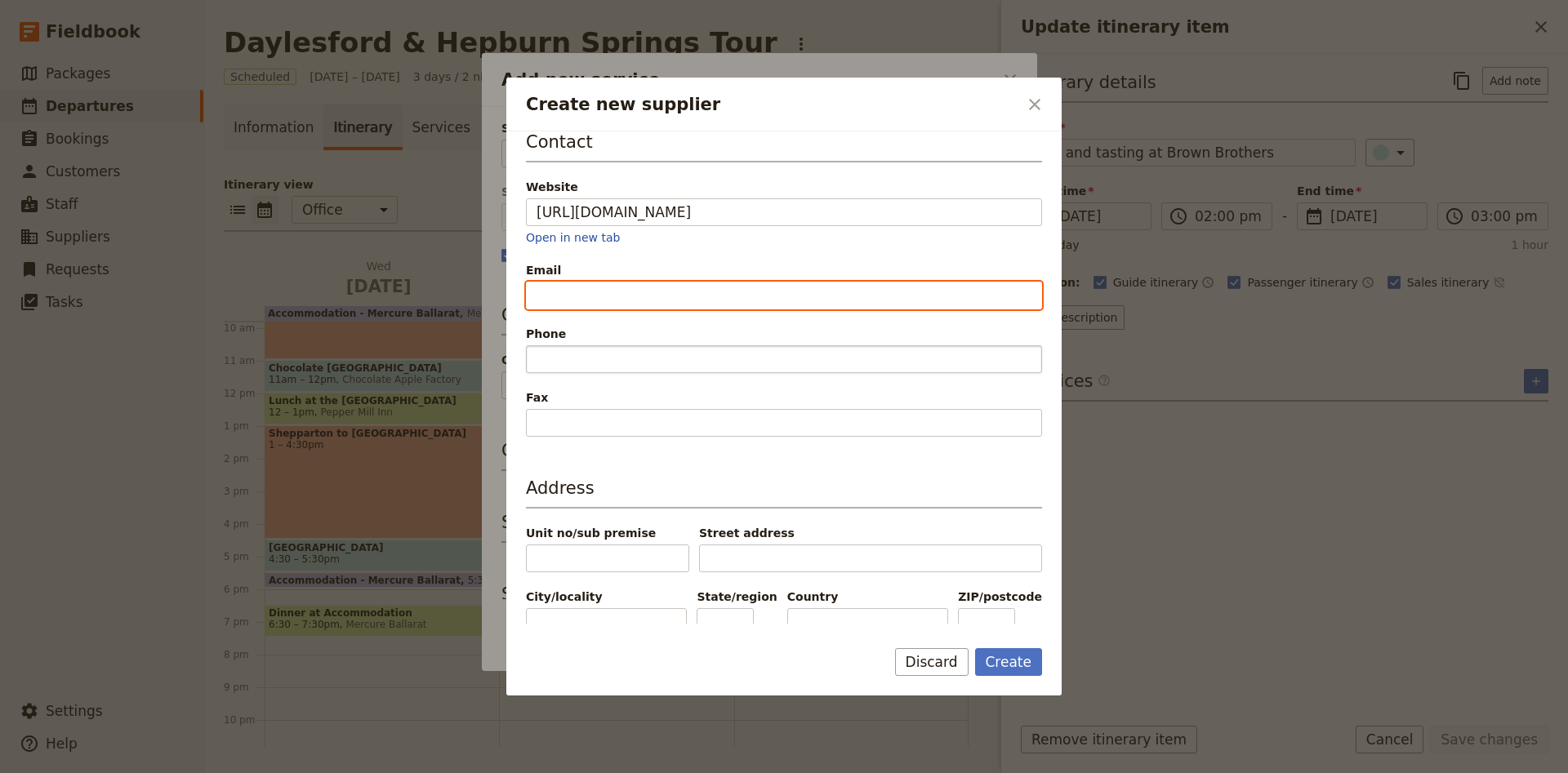
paste input "[EMAIL_ADDRESS][DOMAIN_NAME]"
type input "[EMAIL_ADDRESS][DOMAIN_NAME]"
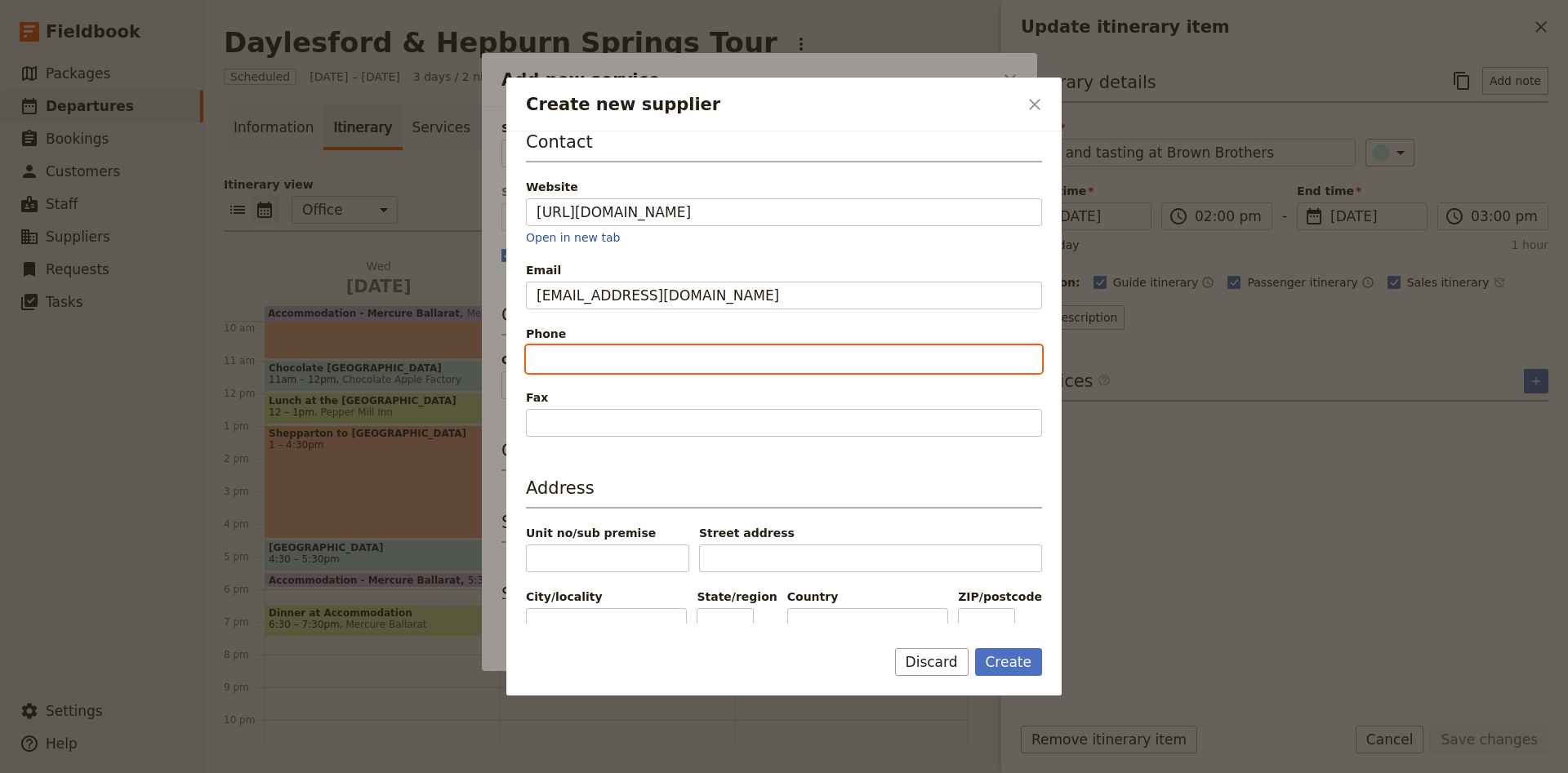
paste input "[PHONE_NUMBER]"
click at [564, 360] on input "[PHONE_NUMBER]" at bounding box center [784, 359] width 516 height 28
type input "03 5720 5500"
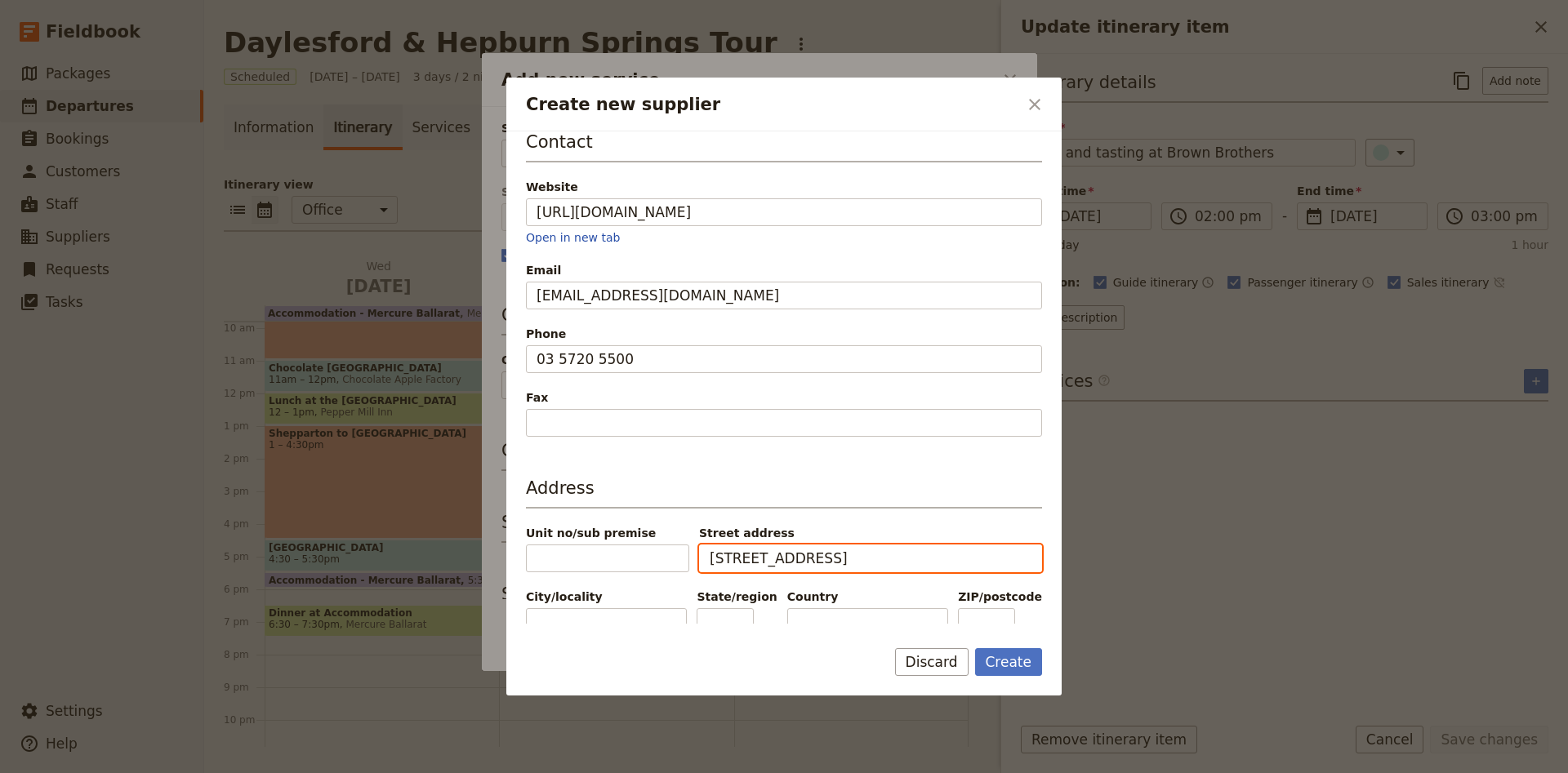
type input "[STREET_ADDRESS]"
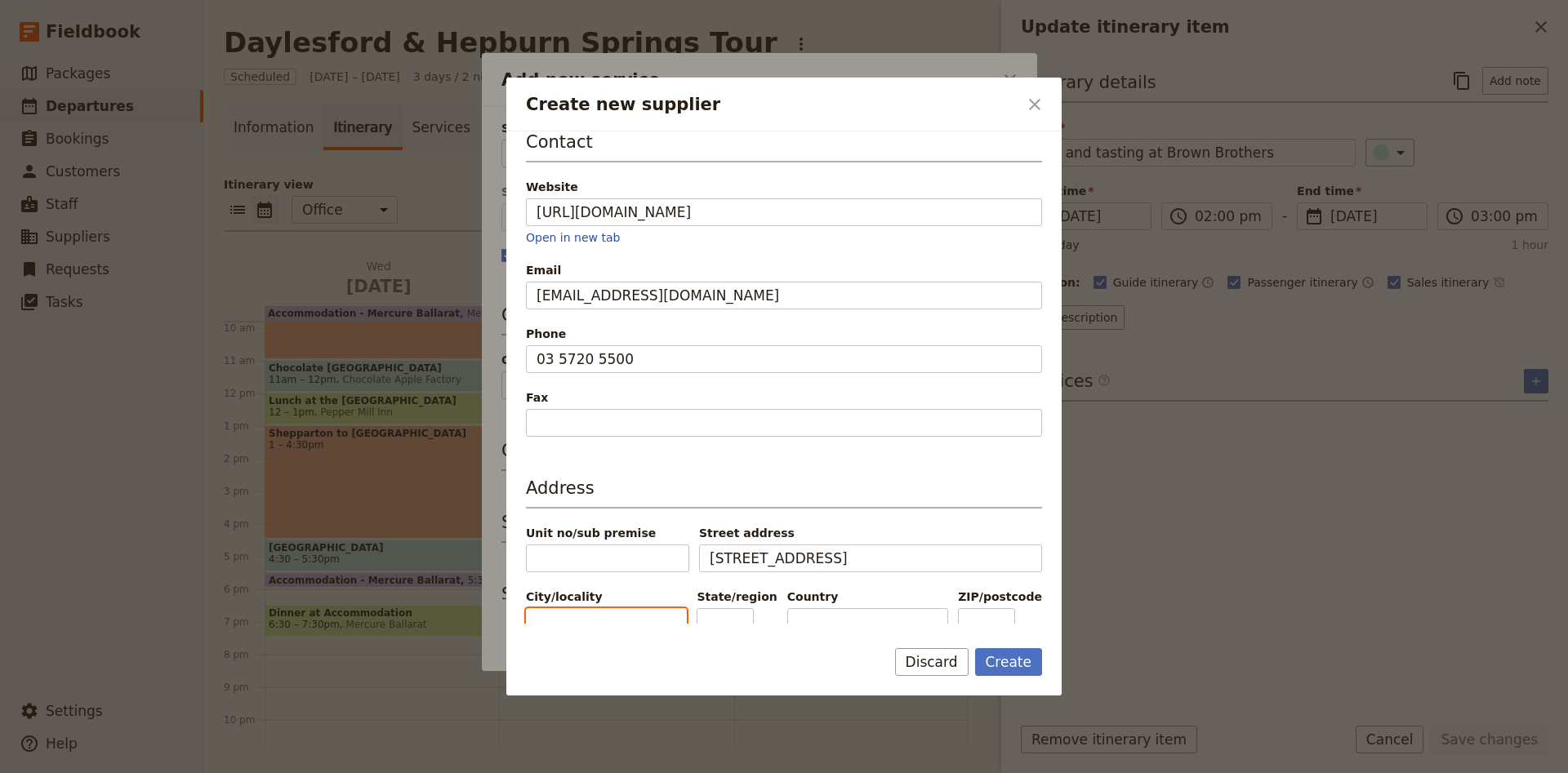
scroll to position [353, 0]
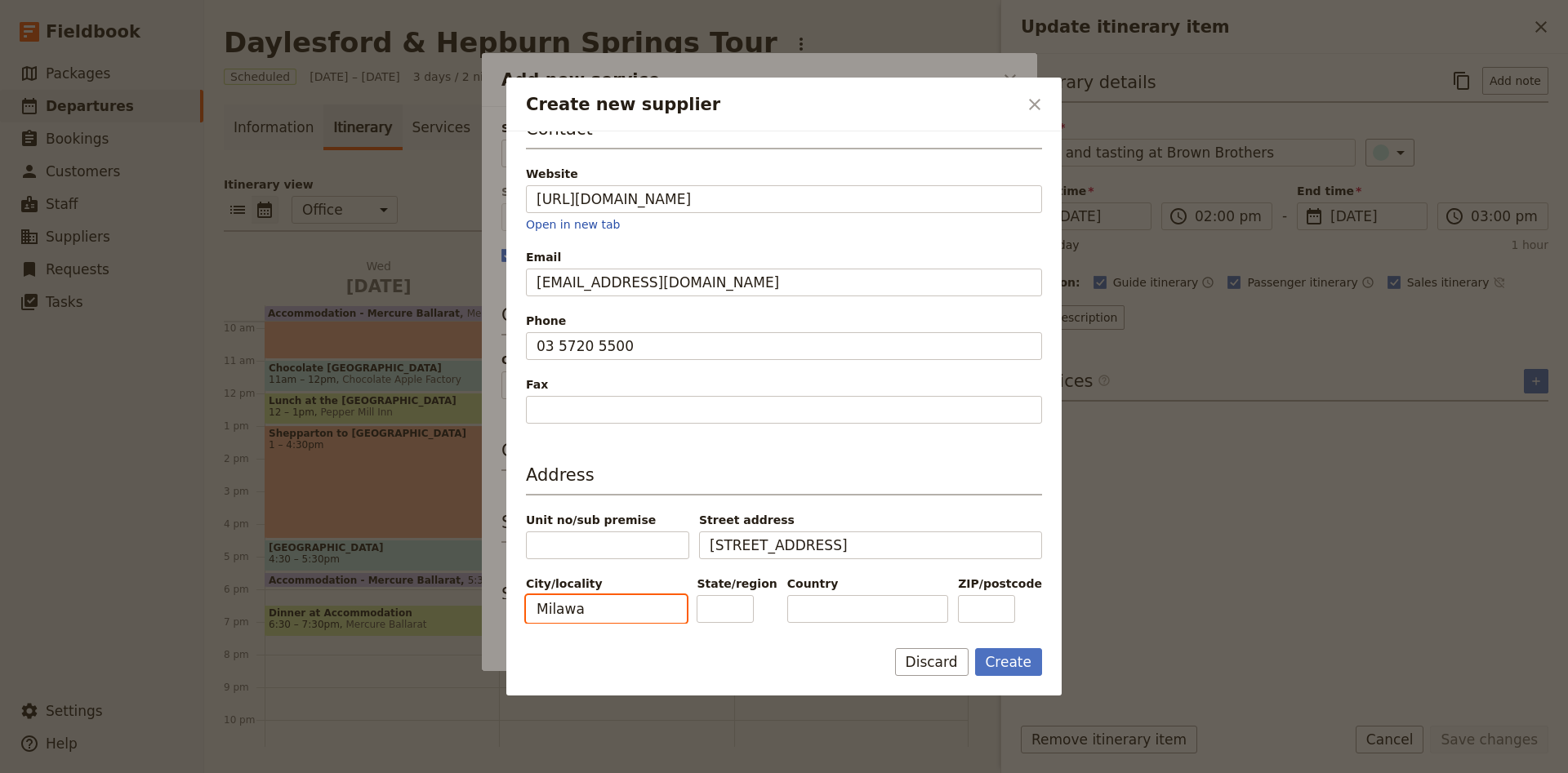
type input "Milawa"
type input "VIC"
type input "3678"
click at [1010, 657] on button "Create" at bounding box center [1009, 663] width 68 height 28
type input "Brown Brothers Winery"
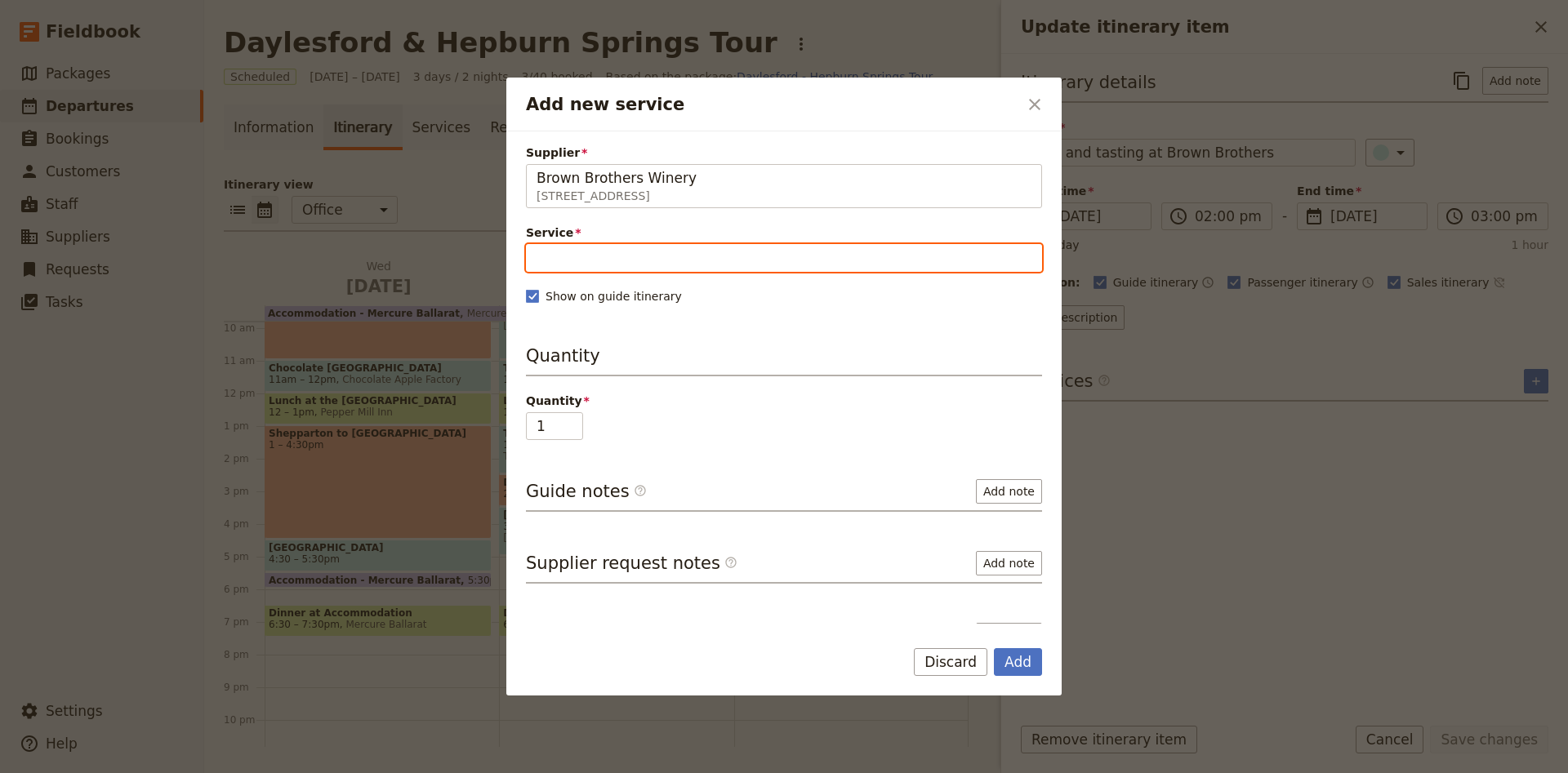
click at [553, 244] on input "Service" at bounding box center [784, 258] width 516 height 28
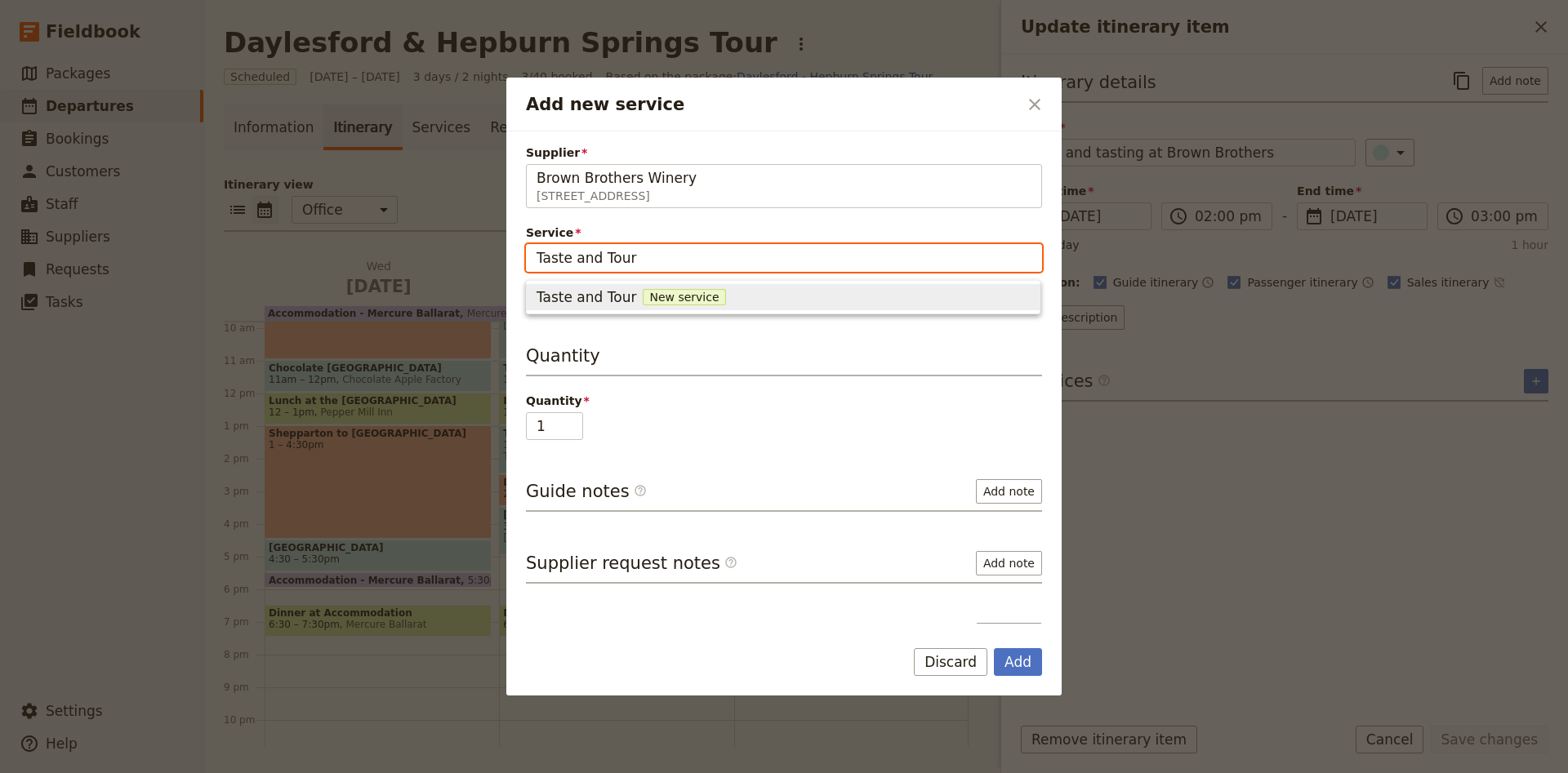
type input "Taste and Tour"
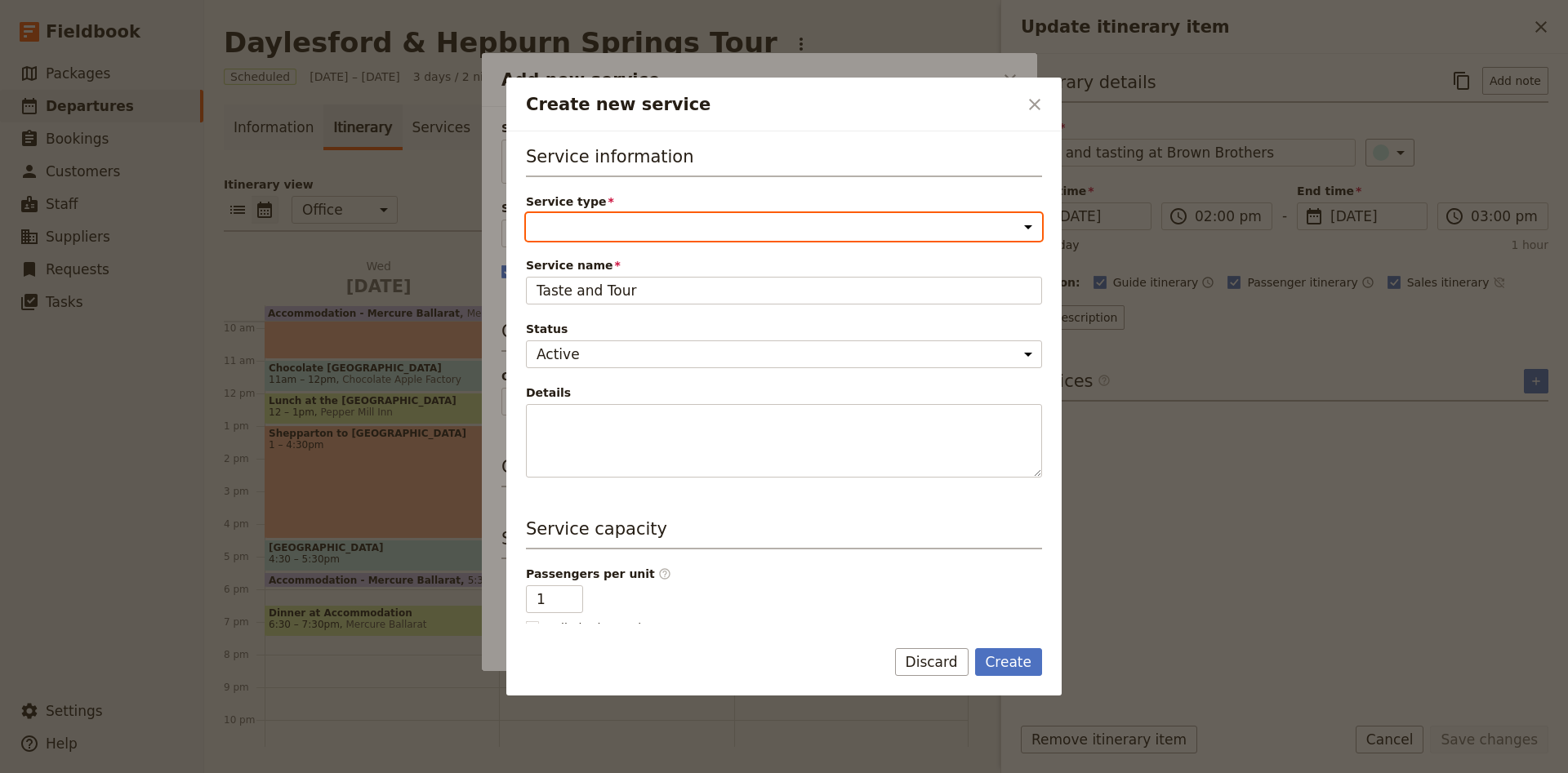
click at [526, 213] on select "Accommodation Activity Transport Flight Food and beverage Other" at bounding box center [784, 227] width 516 height 28
select select "ActivityService"
click option "Activity" at bounding box center [0, 0] width 0 height 0
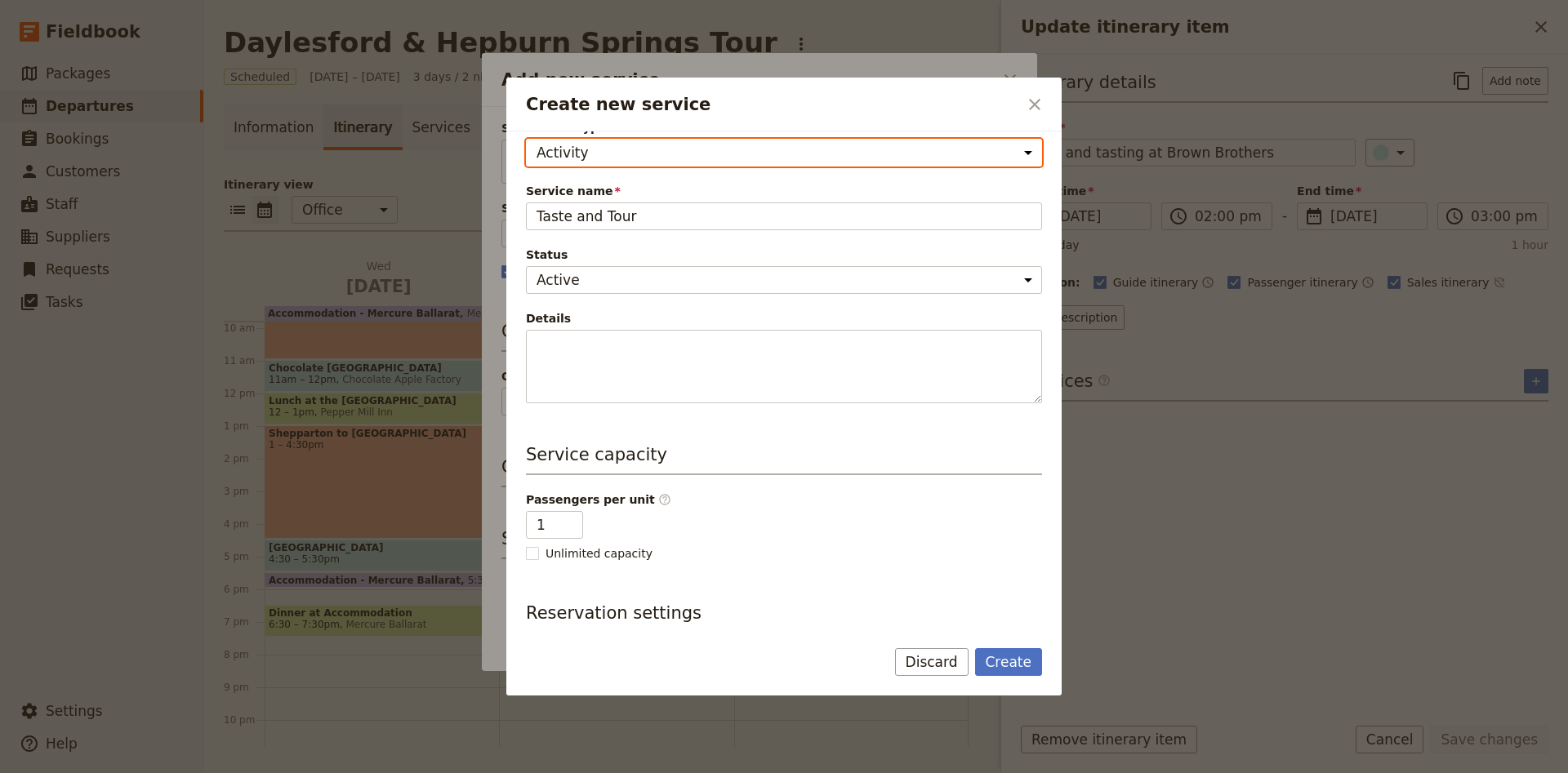
scroll to position [213, 0]
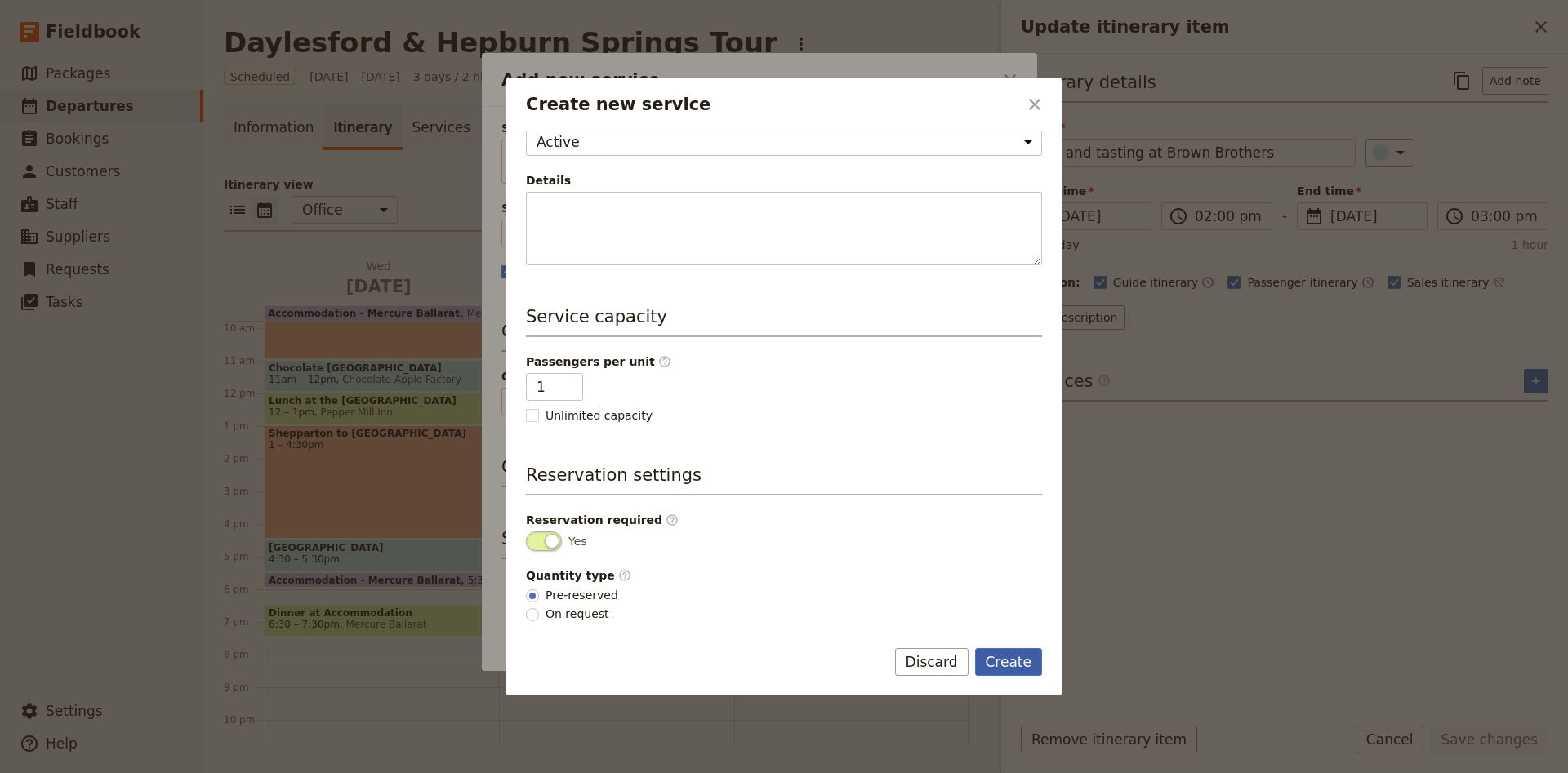
click at [1028, 662] on button "Create" at bounding box center [1009, 663] width 68 height 28
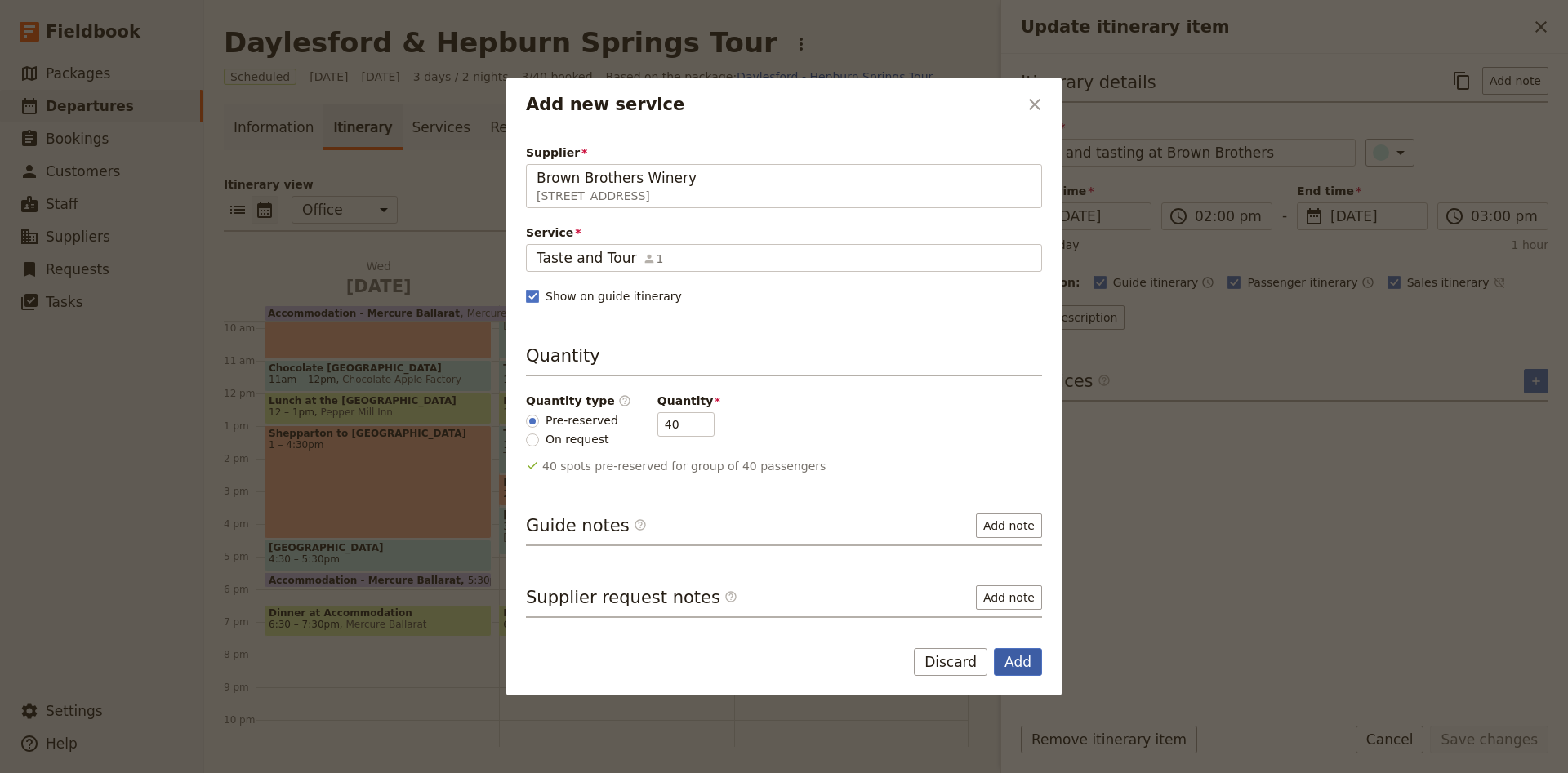
click at [1024, 658] on button "Add" at bounding box center [1018, 663] width 48 height 28
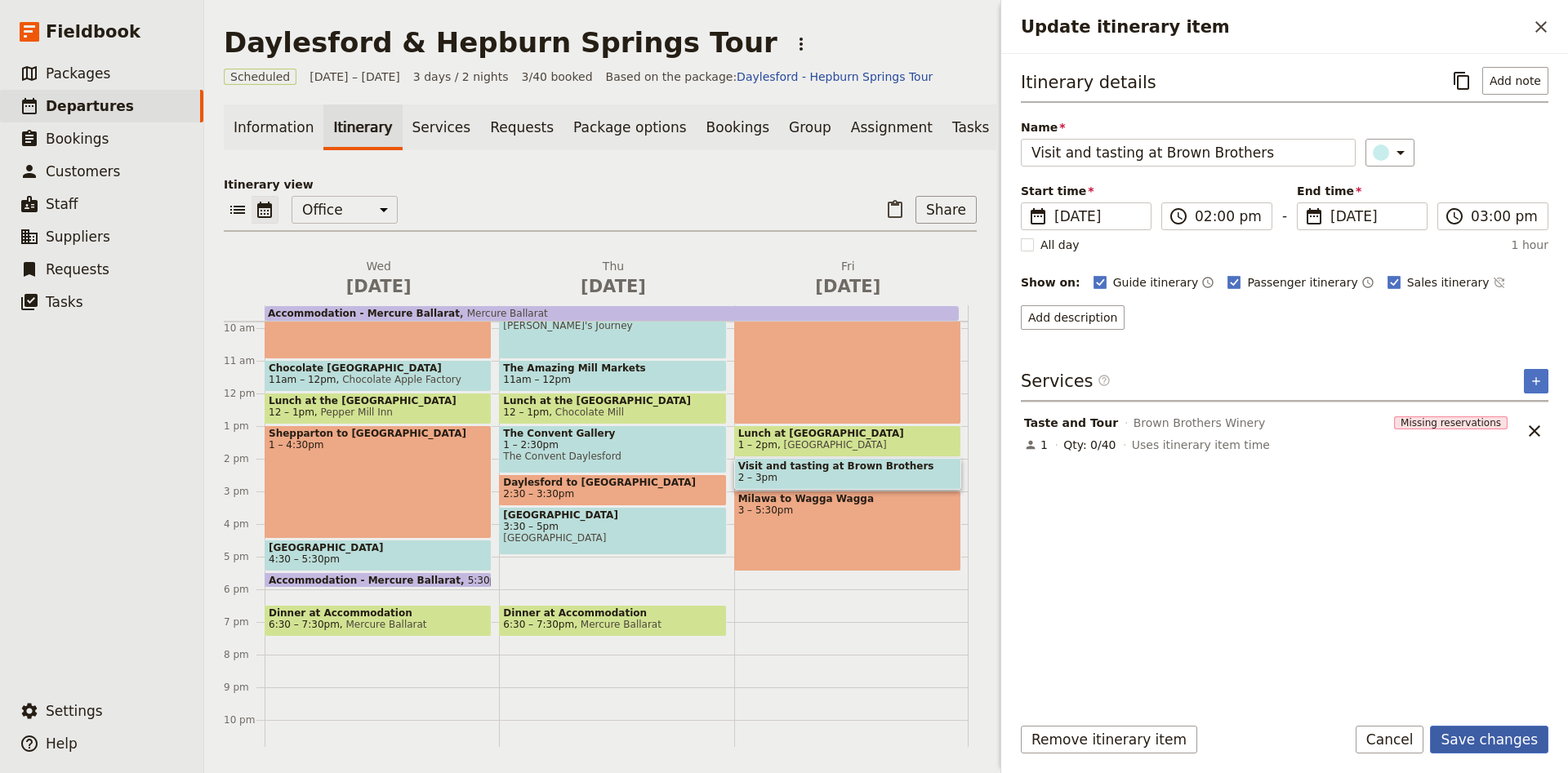
click at [1488, 744] on button "Save changes" at bounding box center [1488, 740] width 118 height 28
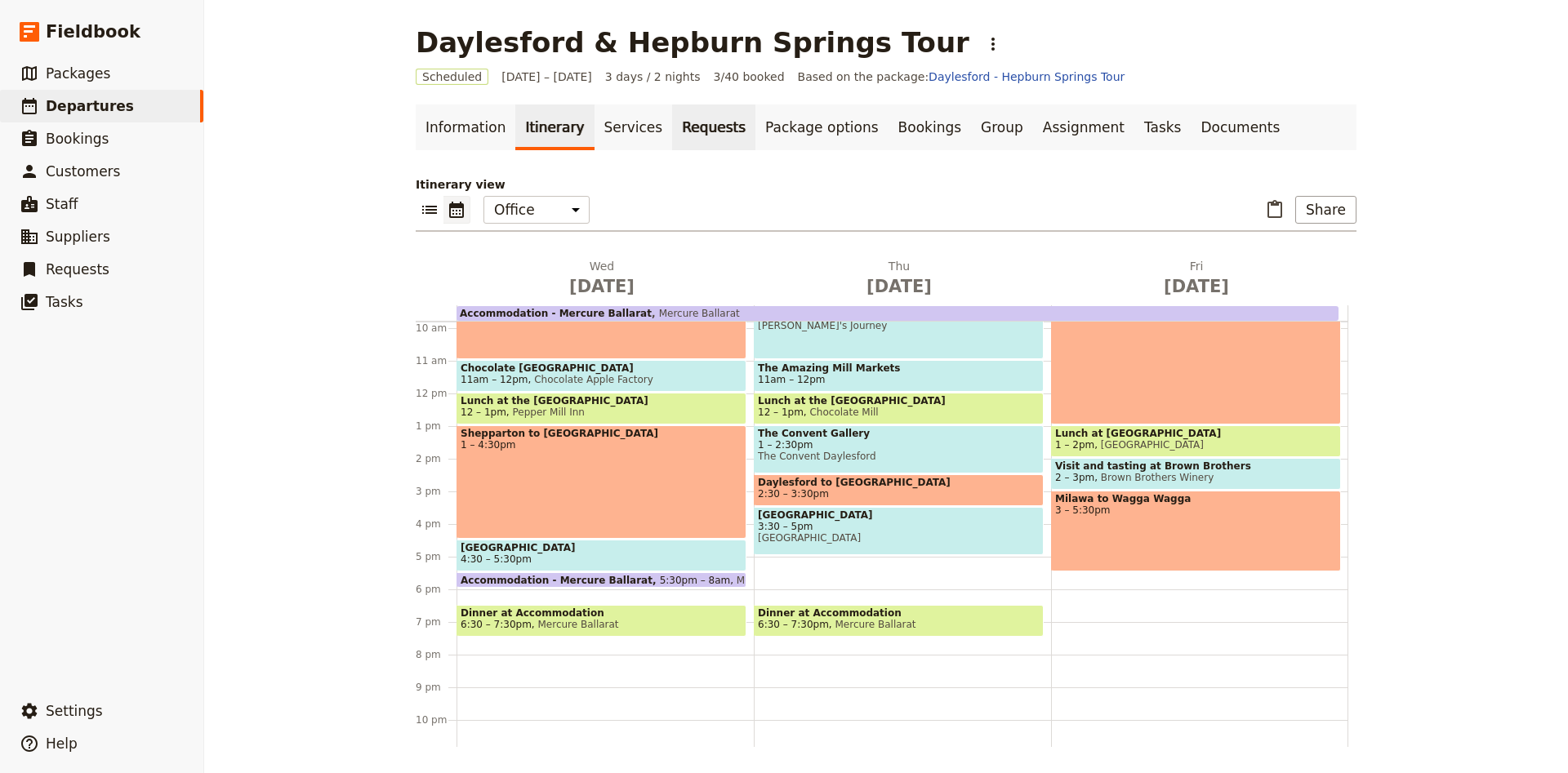
click at [672, 131] on link "Requests" at bounding box center [713, 127] width 84 height 46
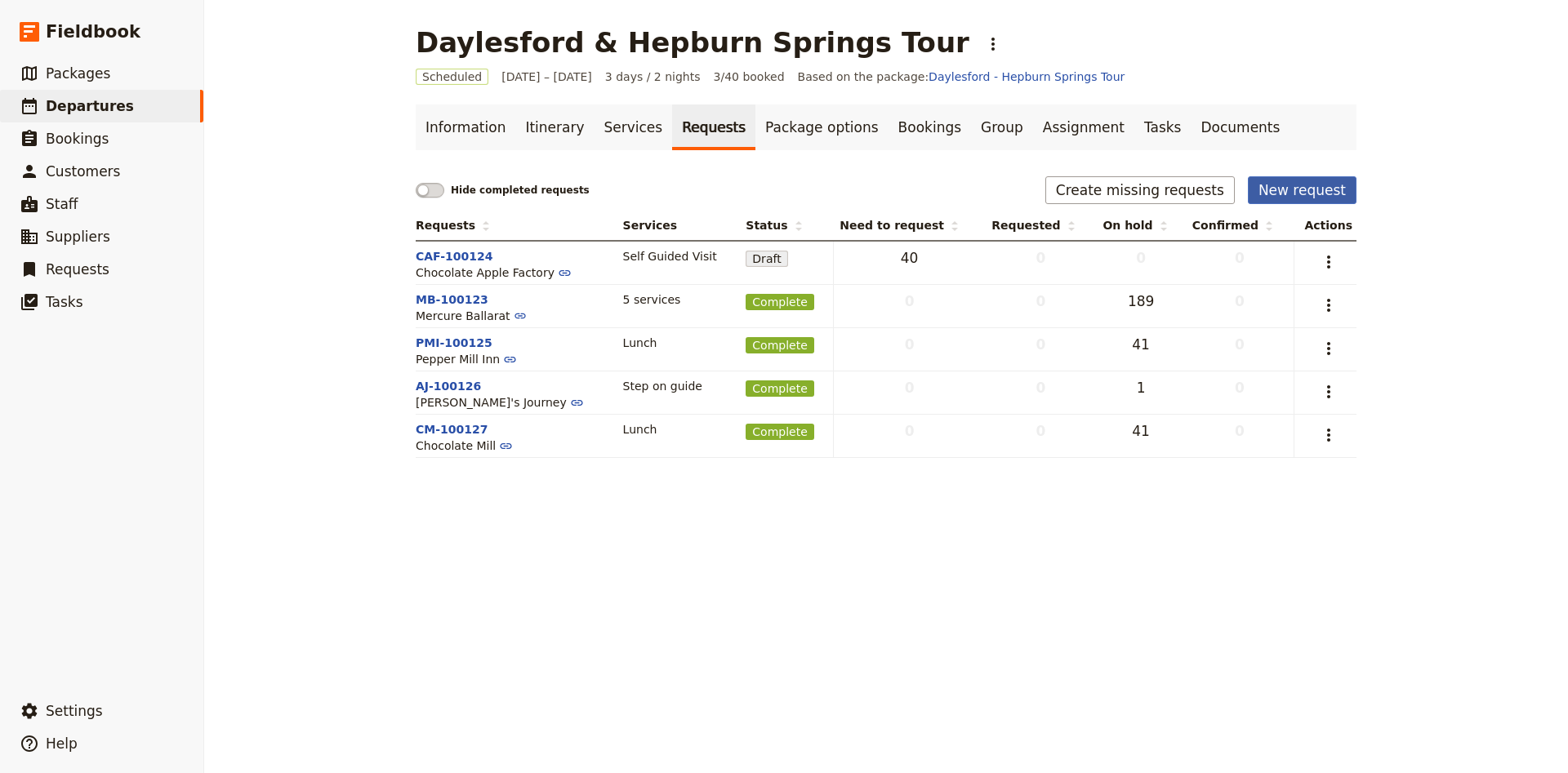
click at [1297, 195] on button "New request" at bounding box center [1301, 190] width 108 height 28
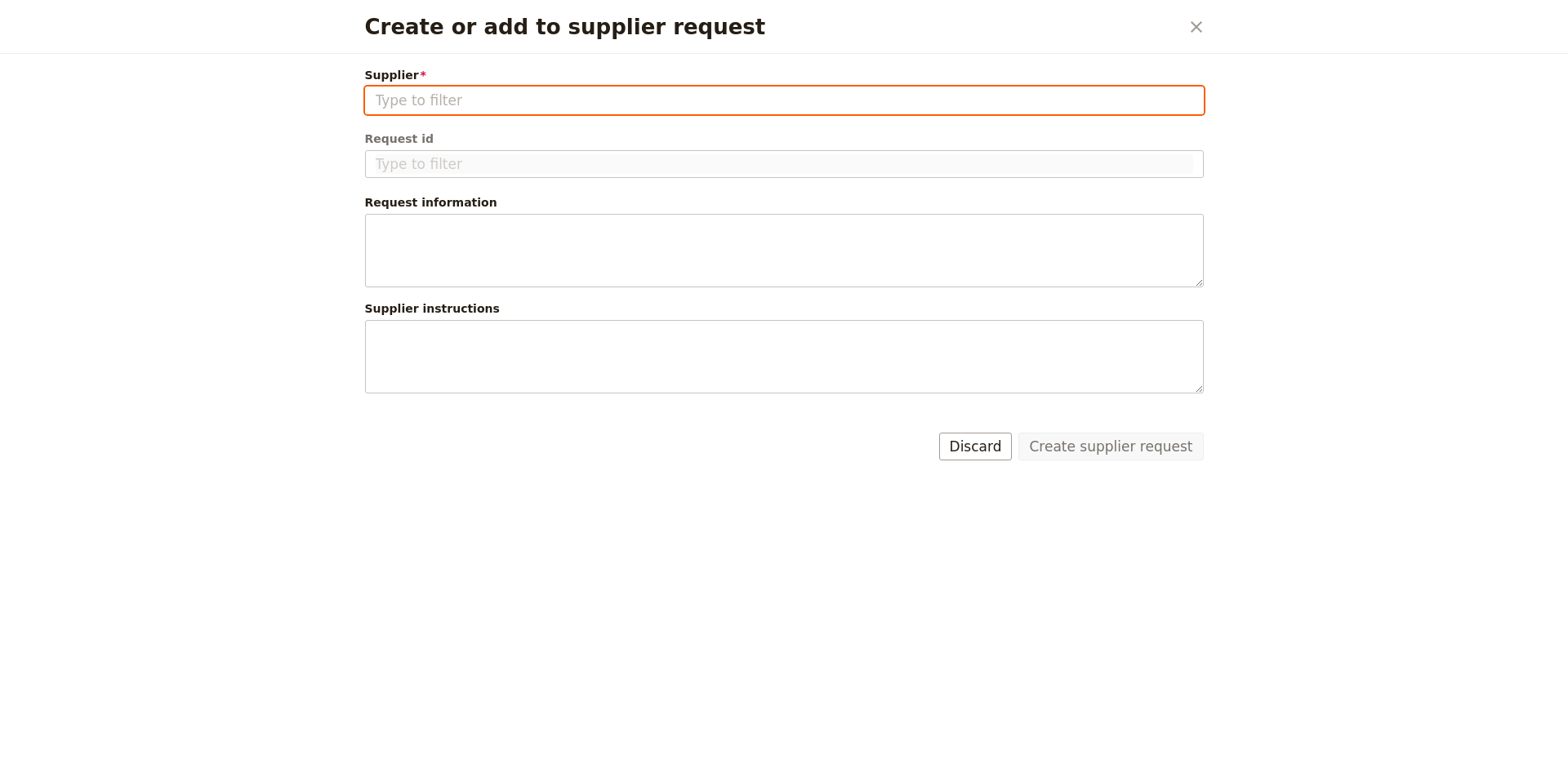
click at [504, 98] on input "Supplier" at bounding box center [785, 100] width 818 height 20
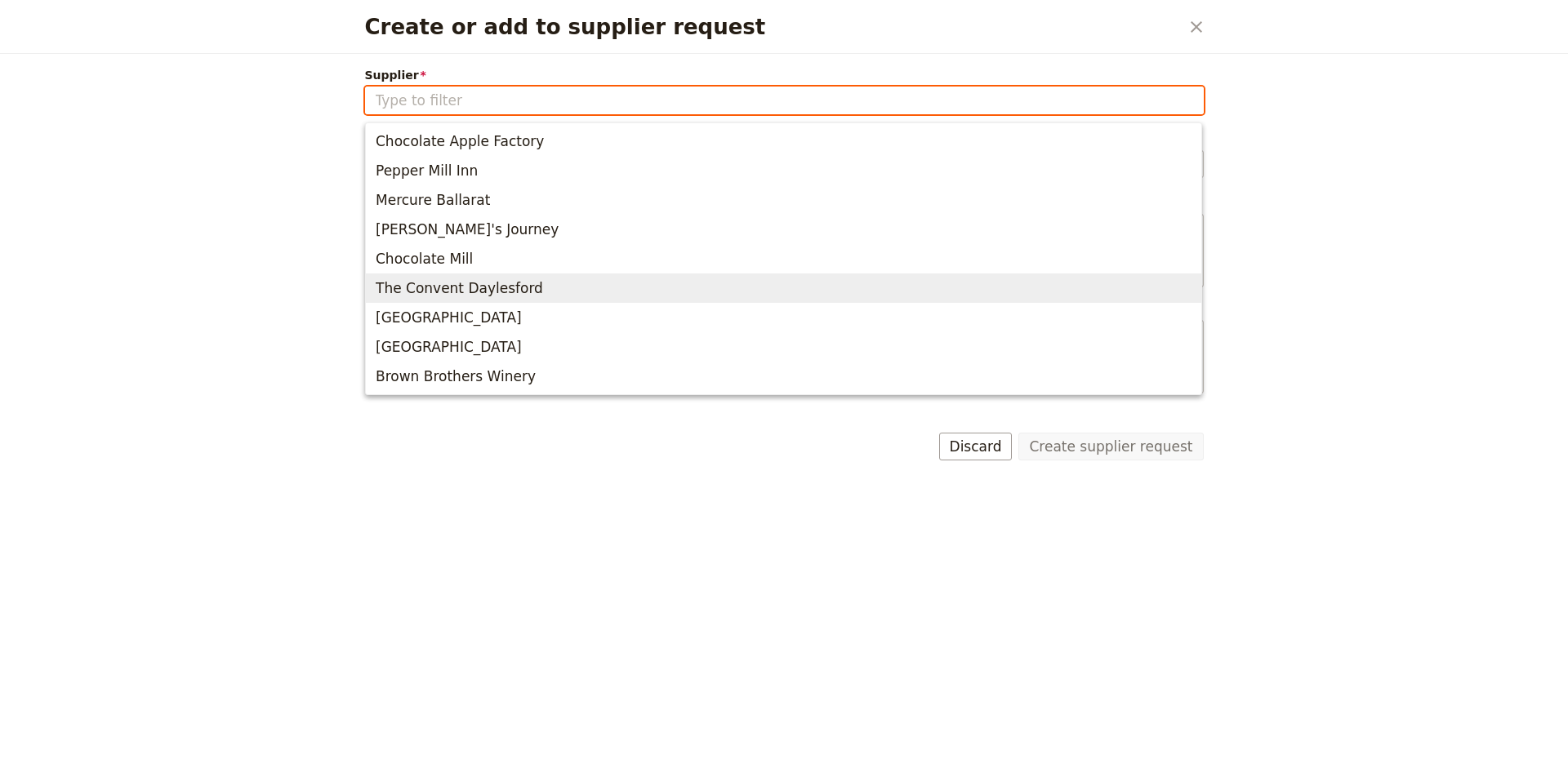
click at [494, 286] on span "The Convent Daylesford" at bounding box center [460, 289] width 167 height 20
type input "The Convent Daylesford"
type input "TCD-100131"
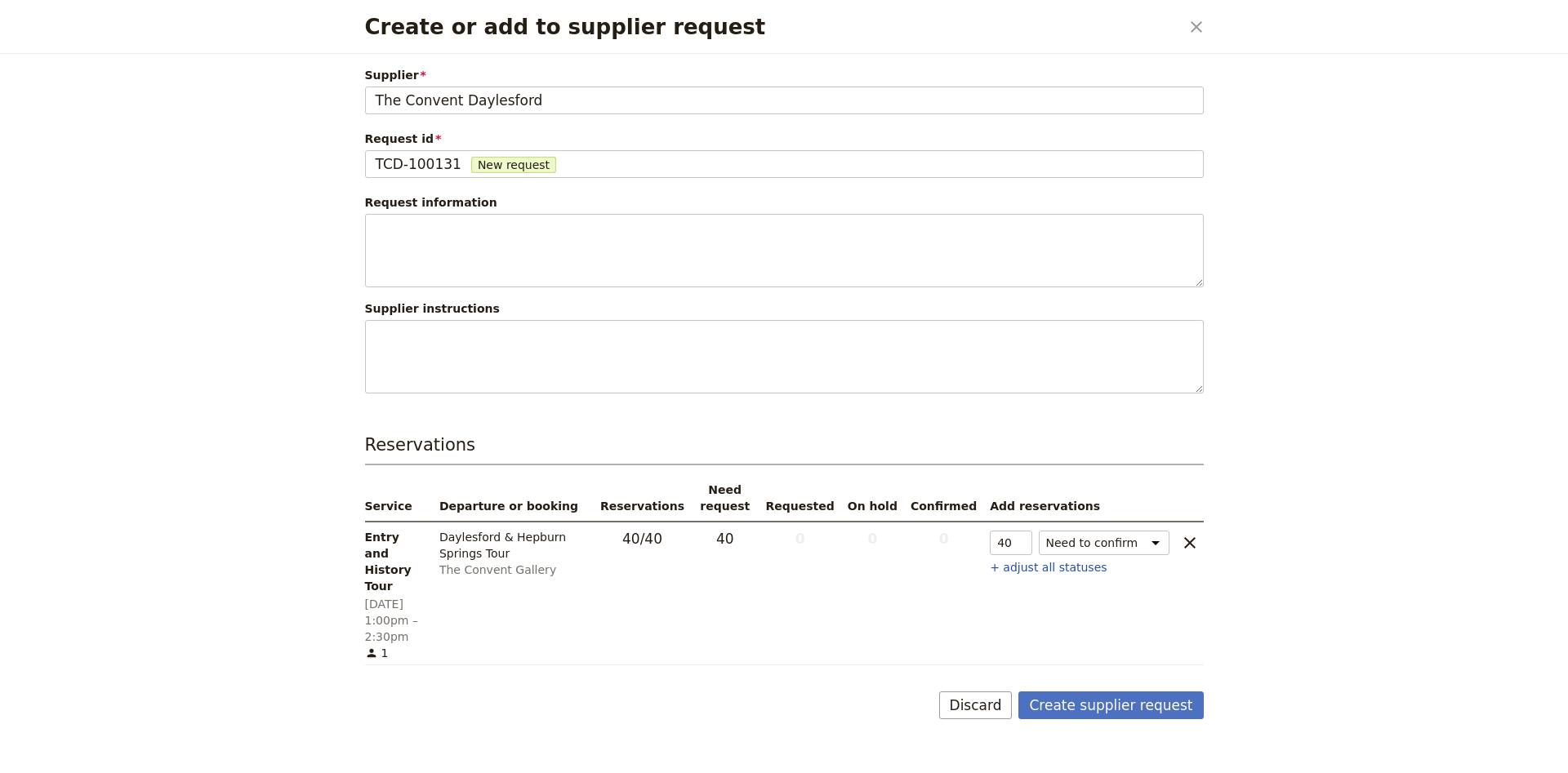
click at [1154, 557] on div "Entry and History Tour NEED_TO_CONFIRM qty 40 Entry and History Tour status Nee…" at bounding box center [1096, 553] width 213 height 48
click at [1039, 530] on select "Need to confirm Need to hold On hold requested Confirm requested On hold Confir…" at bounding box center [1103, 542] width 130 height 25
click at [1099, 691] on button "Create supplier request" at bounding box center [1109, 705] width 184 height 28
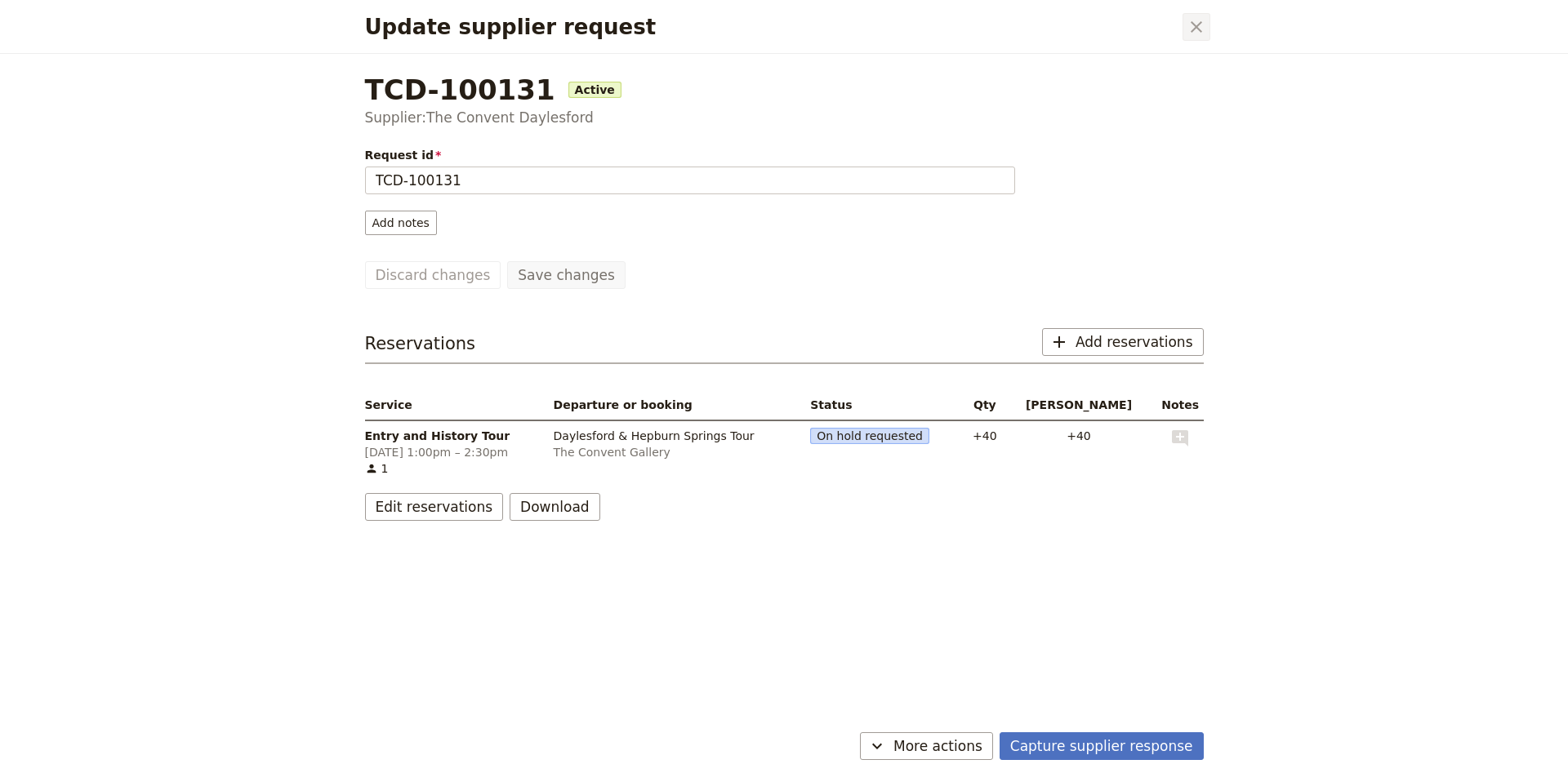
click at [1196, 27] on icon "Close dialog" at bounding box center [1196, 26] width 11 height 11
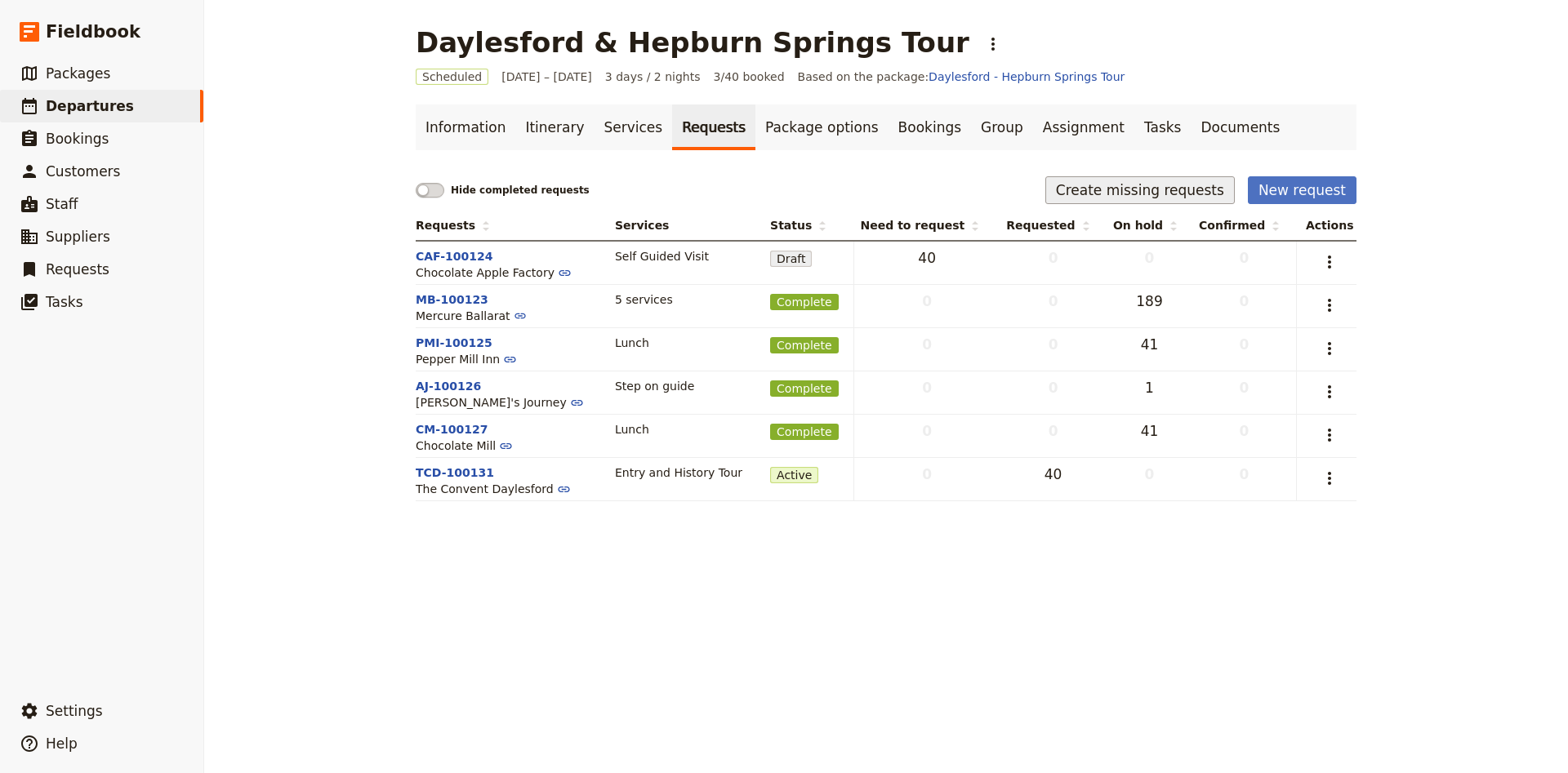
click at [1210, 189] on button "Create missing requests" at bounding box center [1139, 190] width 189 height 28
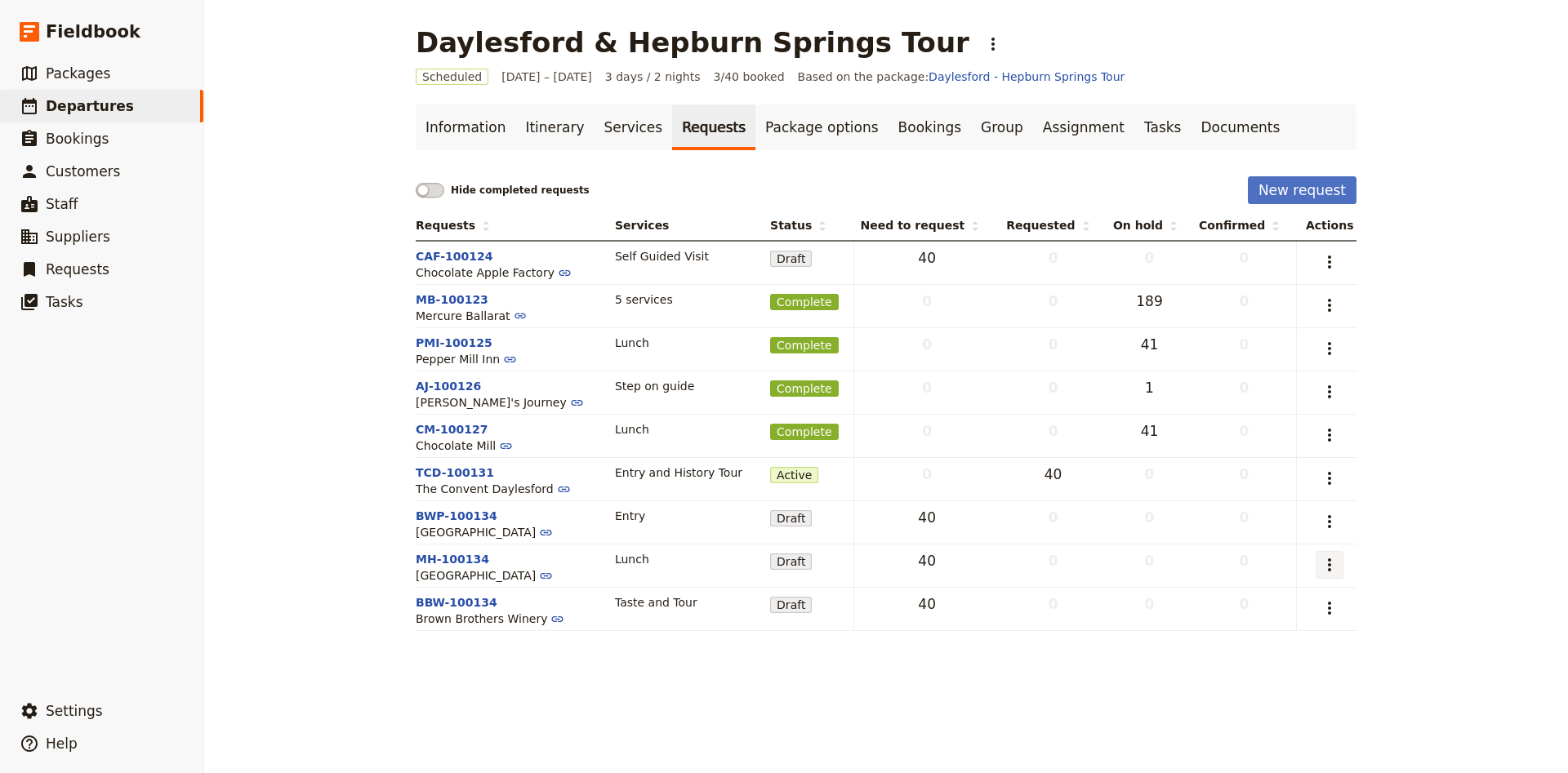
click at [1323, 577] on button "​" at bounding box center [1329, 565] width 28 height 28
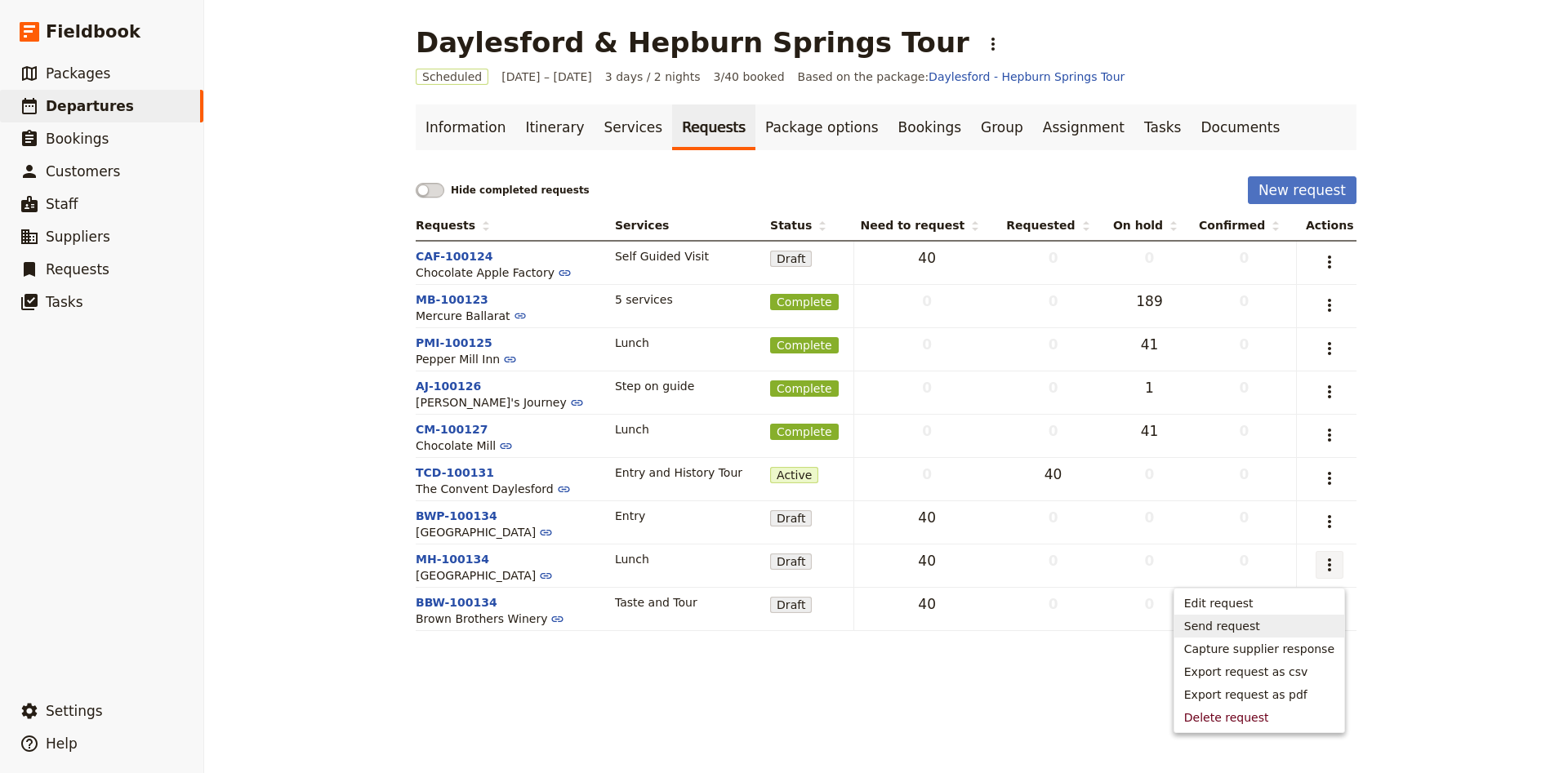
click at [1247, 622] on span "Send request" at bounding box center [1222, 626] width 76 height 16
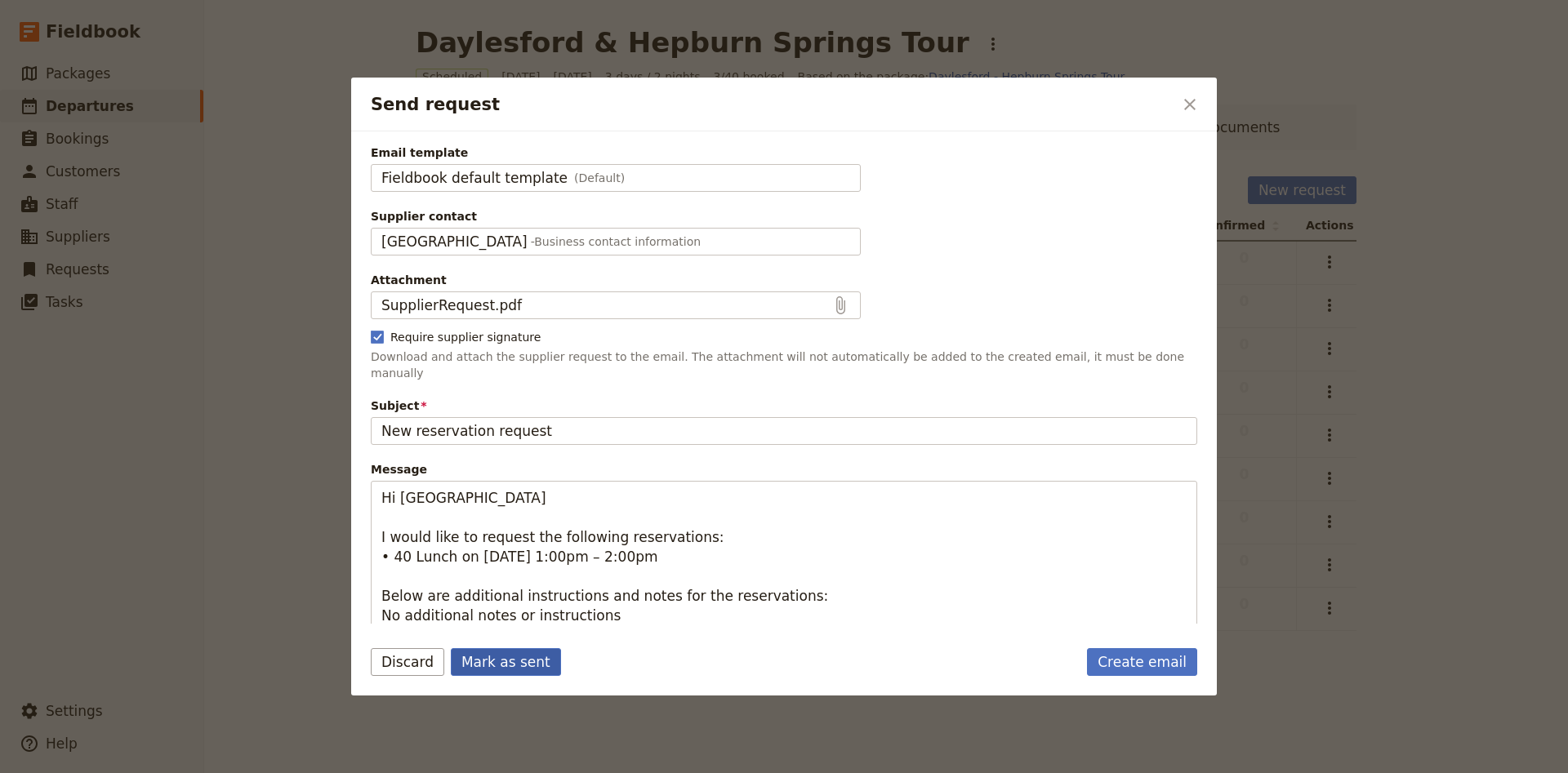
click at [498, 662] on button "Mark as sent" at bounding box center [505, 663] width 110 height 28
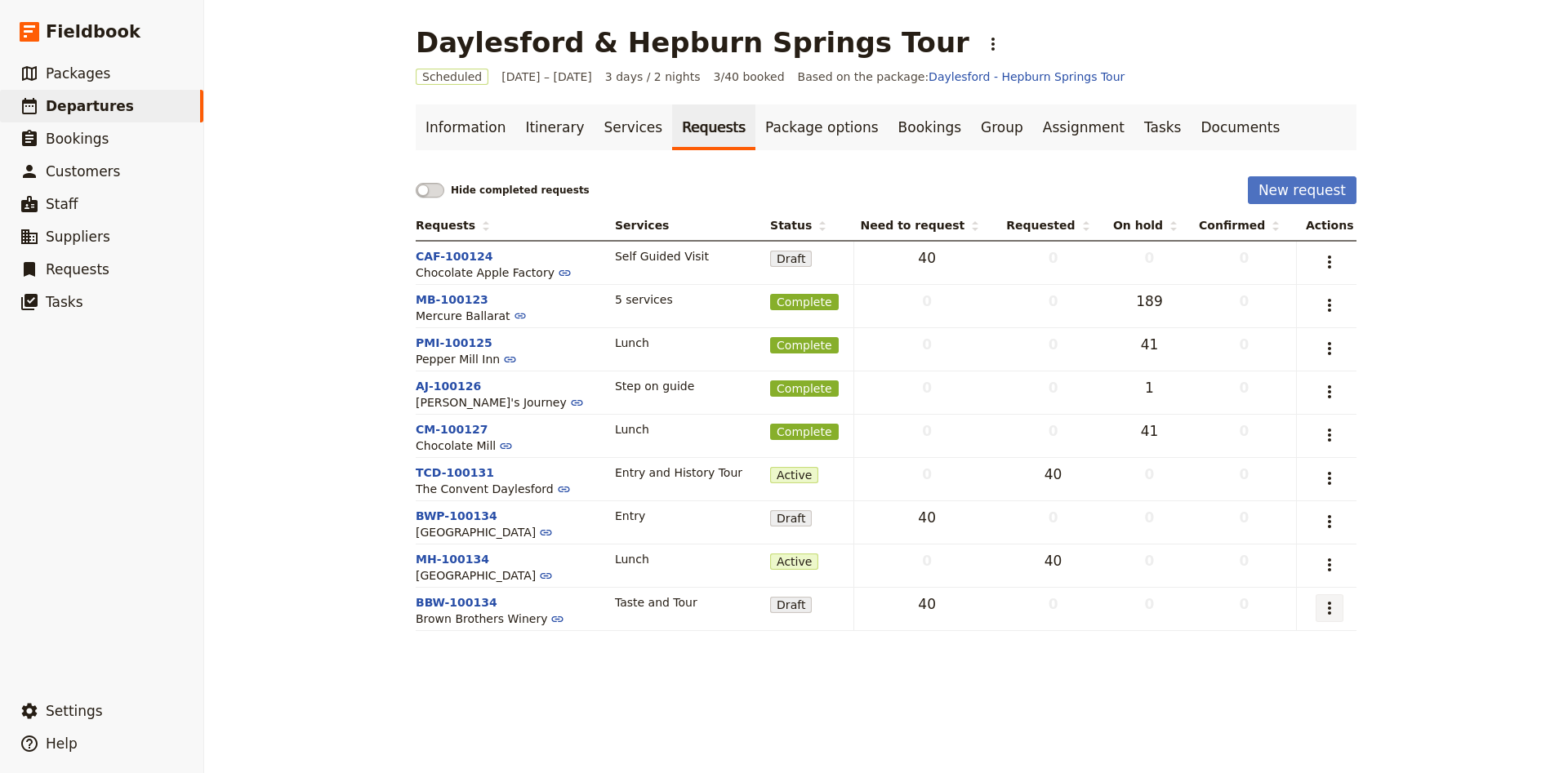
click at [1335, 618] on icon "Actions" at bounding box center [1329, 609] width 20 height 20
click at [1256, 488] on span "Send request" at bounding box center [1222, 483] width 76 height 16
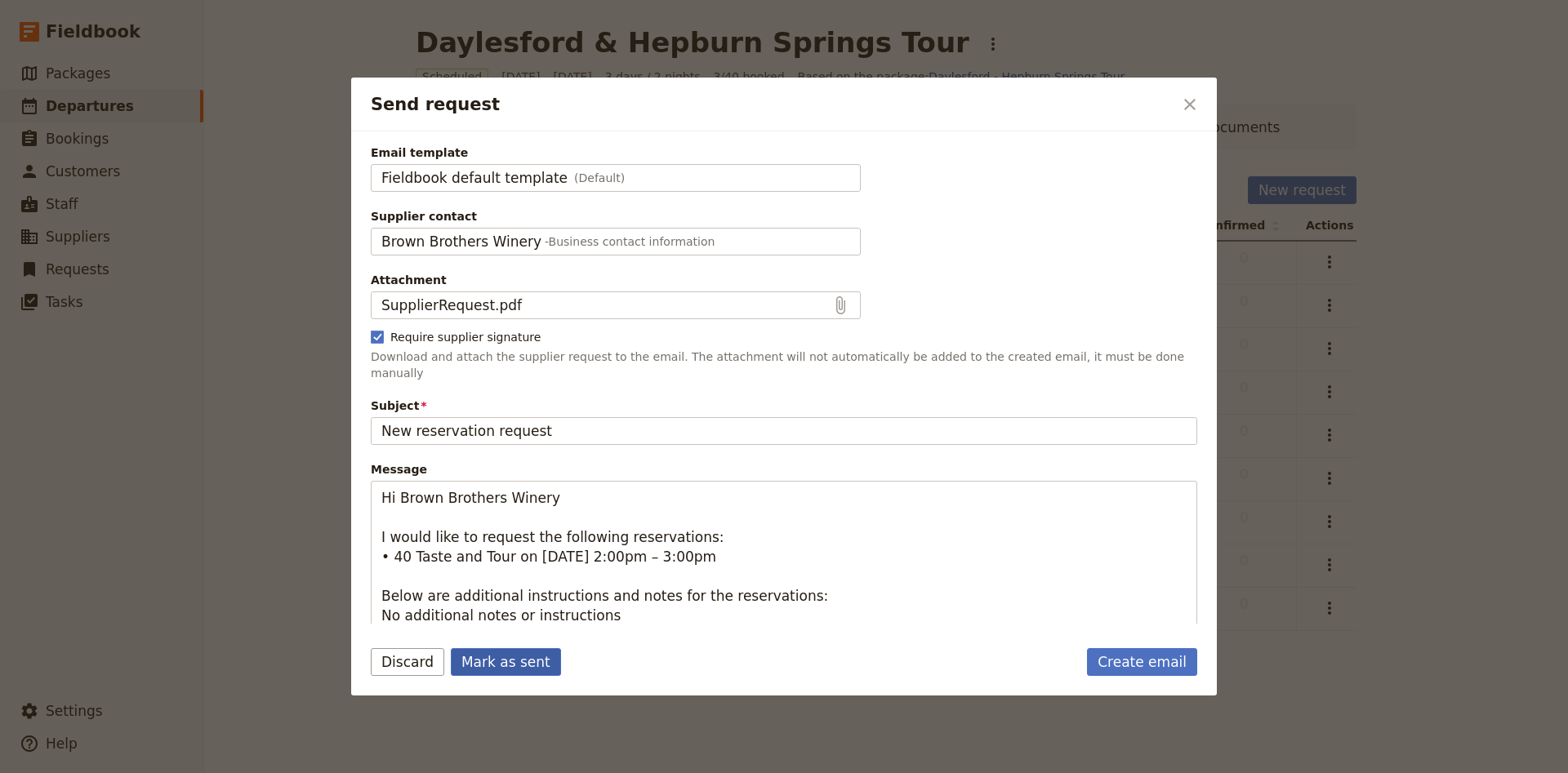
click at [501, 662] on button "Mark as sent" at bounding box center [505, 663] width 110 height 28
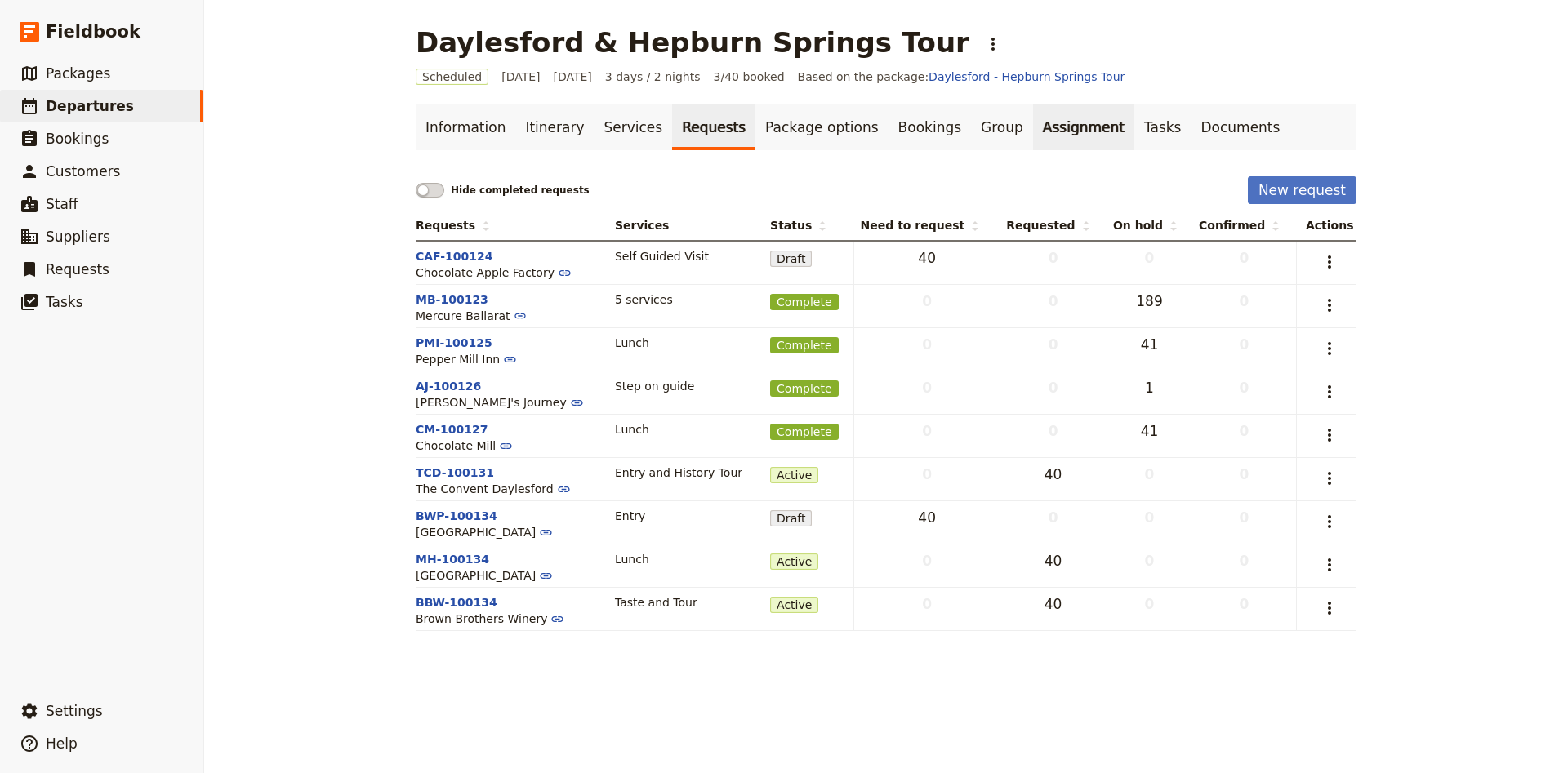
click at [1033, 129] on link "Assignment" at bounding box center [1083, 127] width 101 height 46
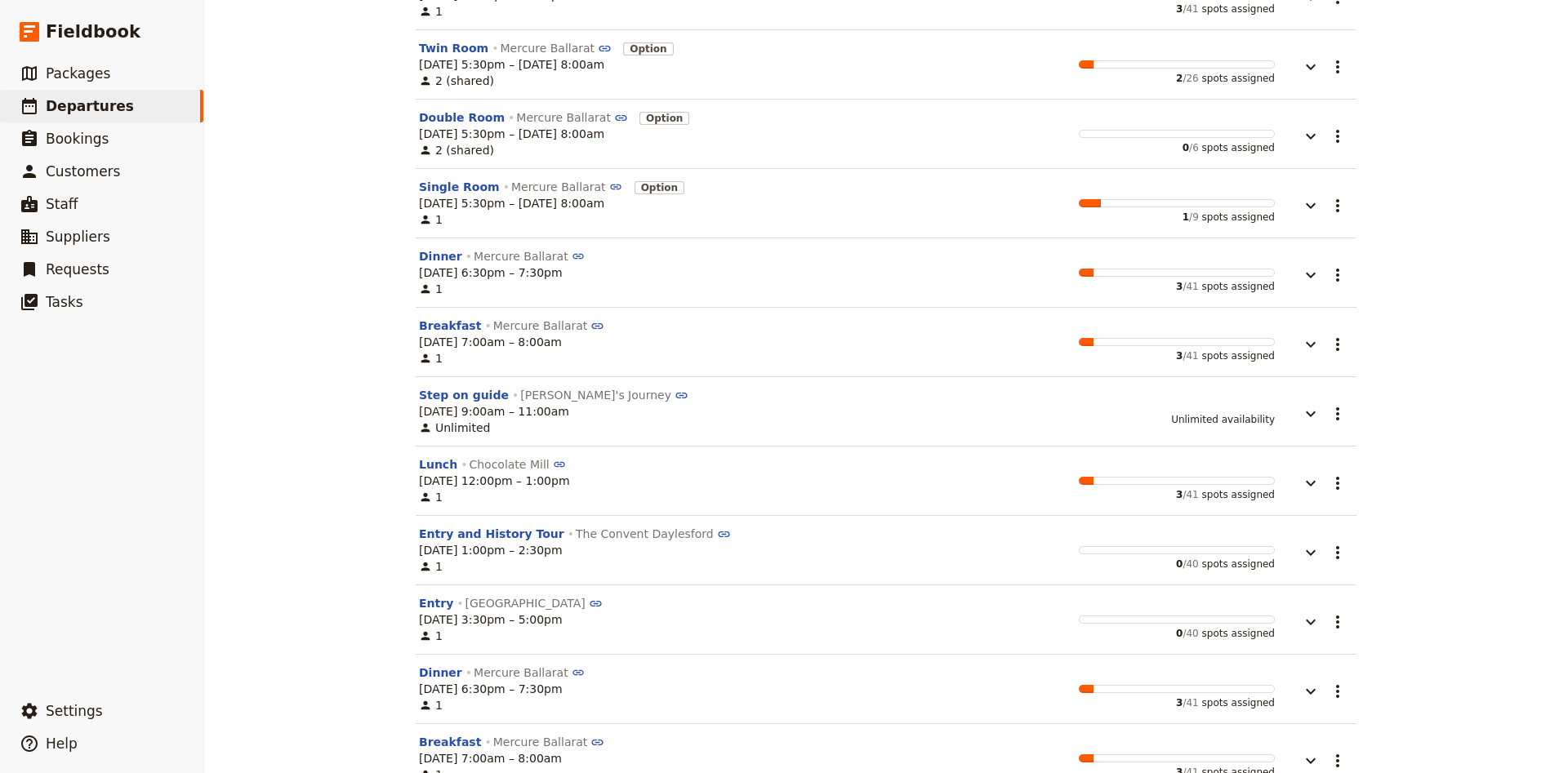
scroll to position [513, 0]
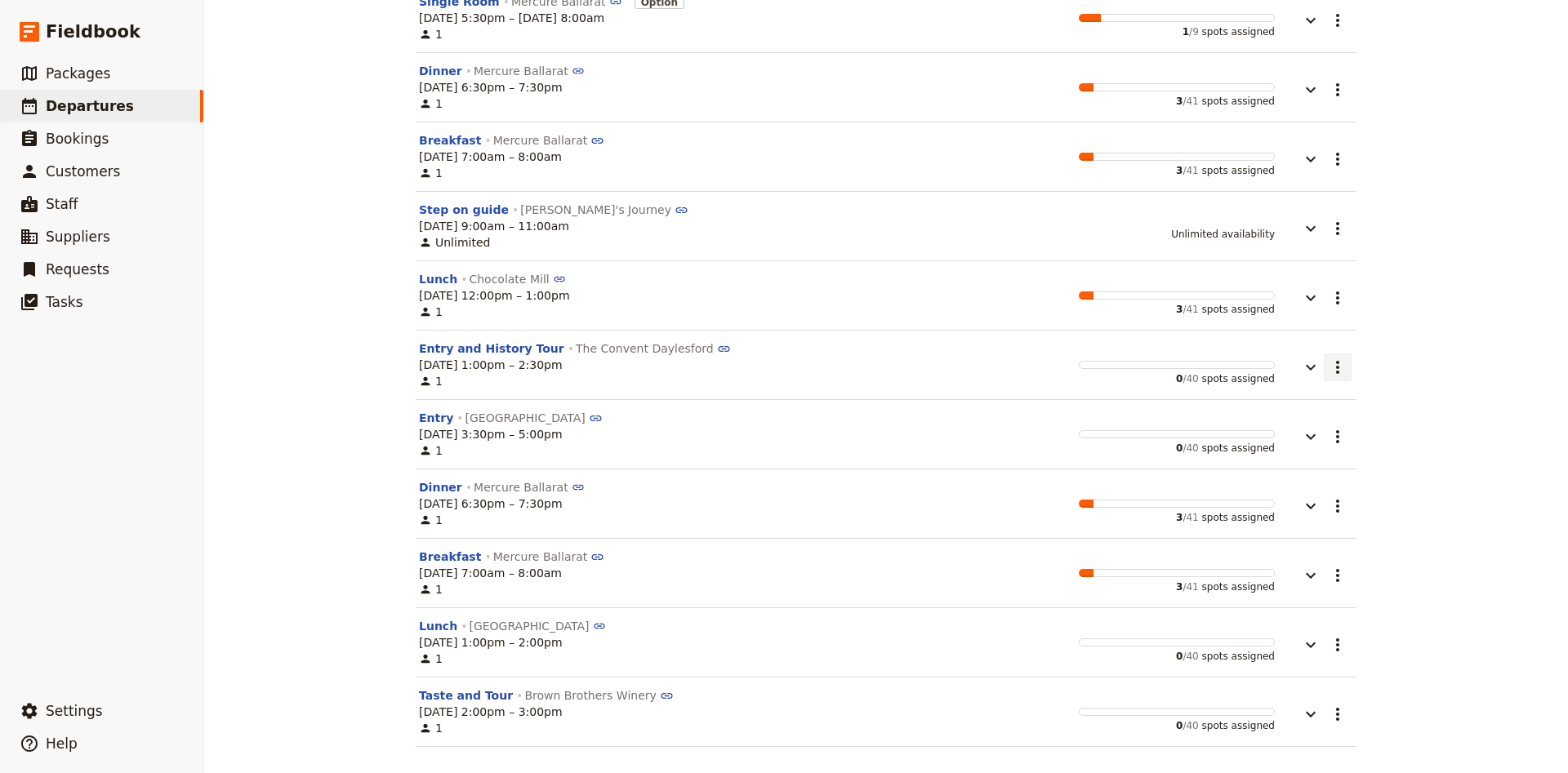
click at [1337, 375] on icon "Actions" at bounding box center [1337, 367] width 20 height 20
click at [1290, 430] on span "Assign all passengers" at bounding box center [1279, 425] width 123 height 16
click at [1334, 440] on icon "Actions" at bounding box center [1337, 437] width 20 height 20
click at [1326, 503] on button "Assign all passengers" at bounding box center [1279, 493] width 143 height 23
click at [1335, 648] on icon "Actions" at bounding box center [1337, 645] width 20 height 20
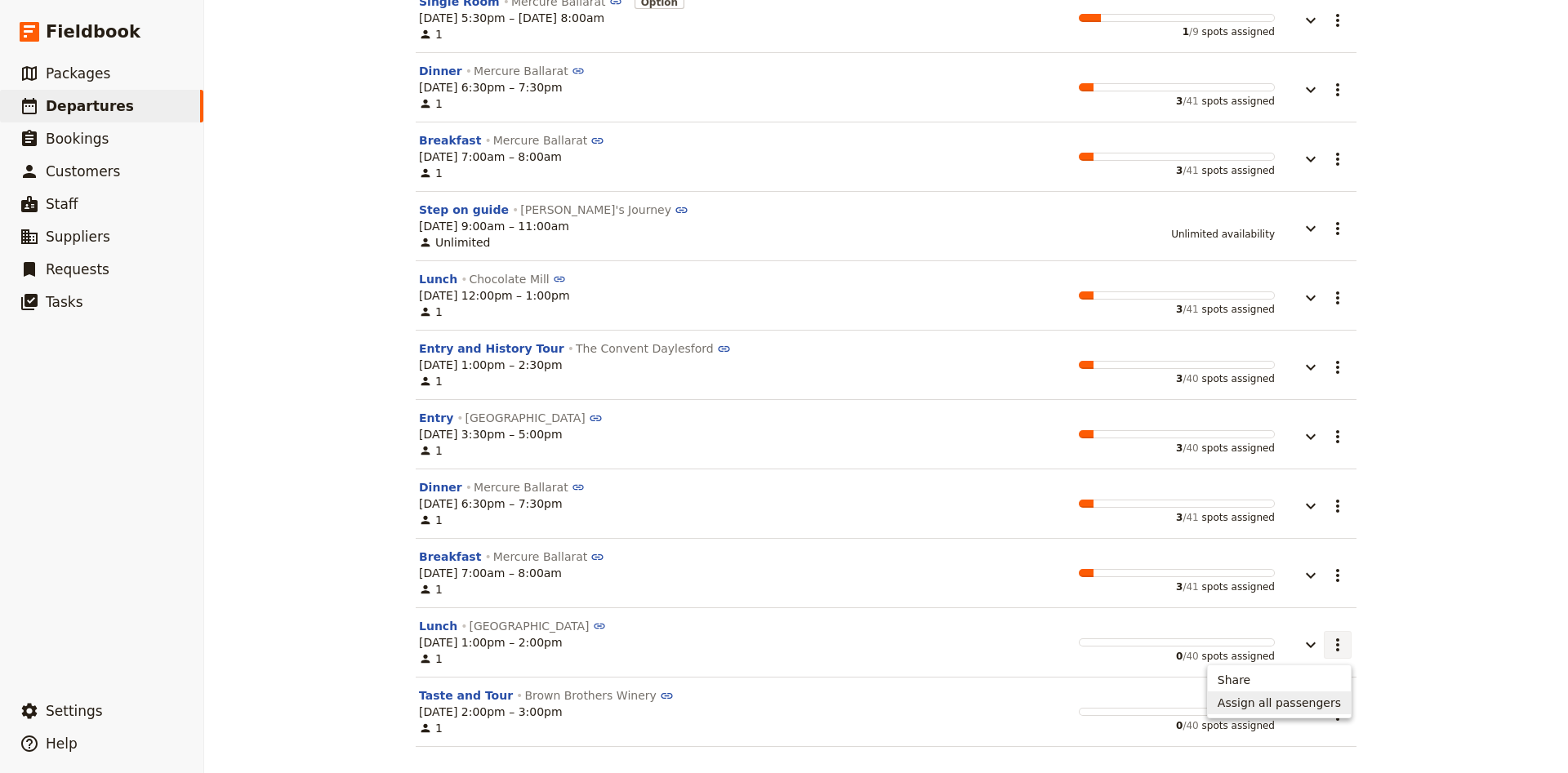
click at [1318, 696] on span "Assign all passengers" at bounding box center [1279, 702] width 123 height 16
click at [1349, 722] on button "​" at bounding box center [1337, 714] width 28 height 28
click at [1332, 684] on span "Assign all passengers" at bounding box center [1279, 678] width 123 height 16
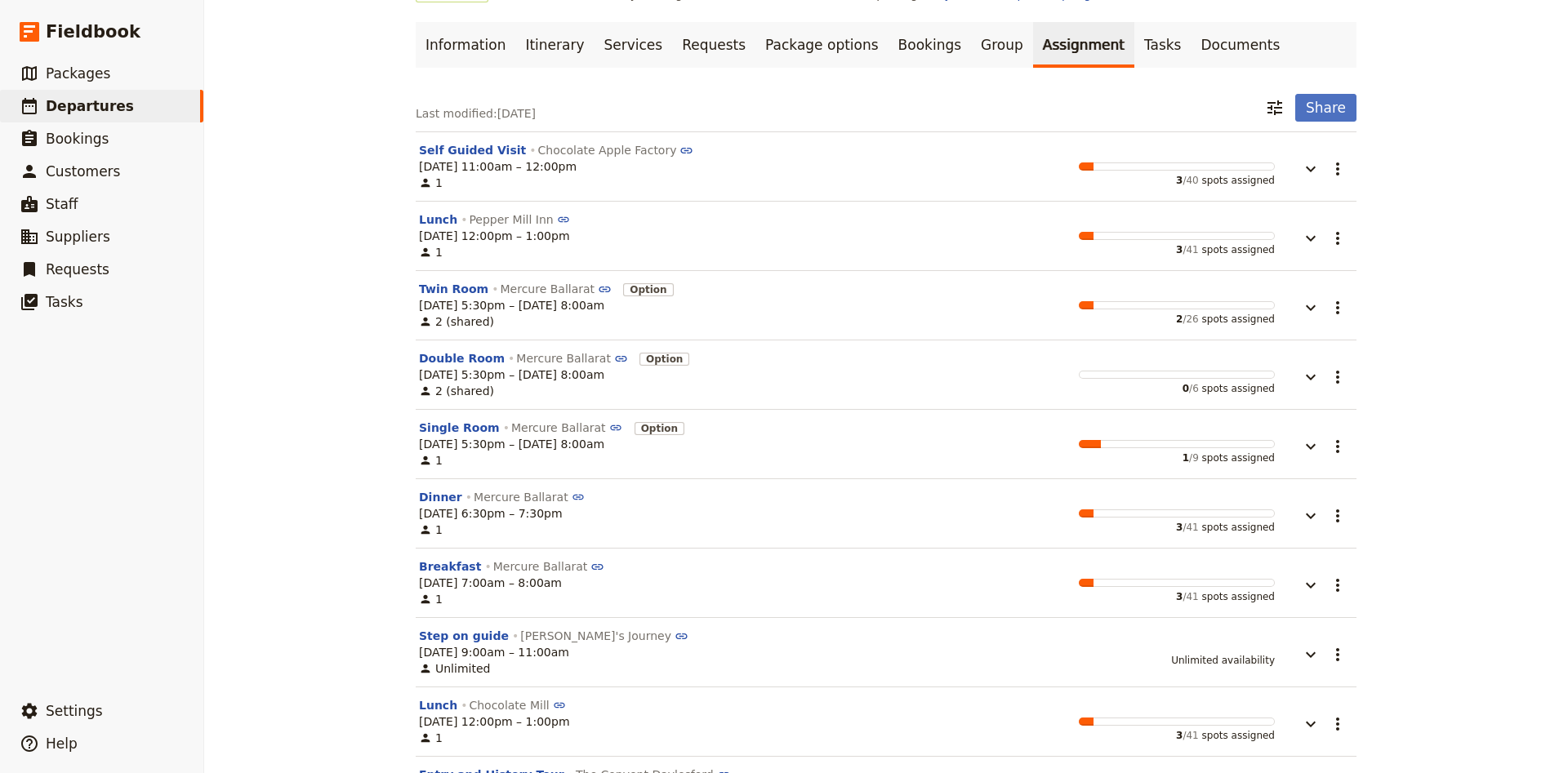
scroll to position [0, 0]
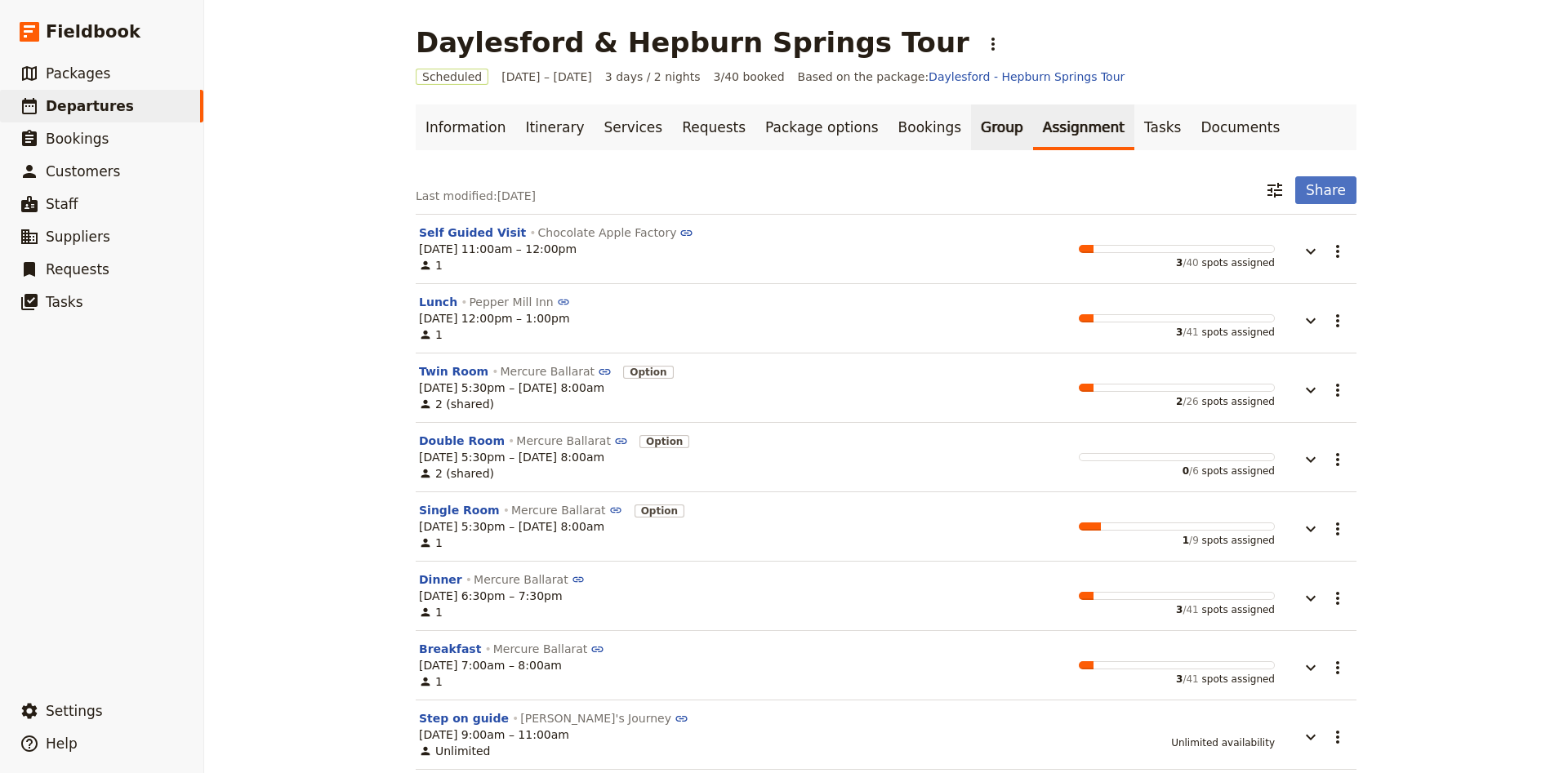
click at [971, 126] on link "Group" at bounding box center [1002, 127] width 62 height 46
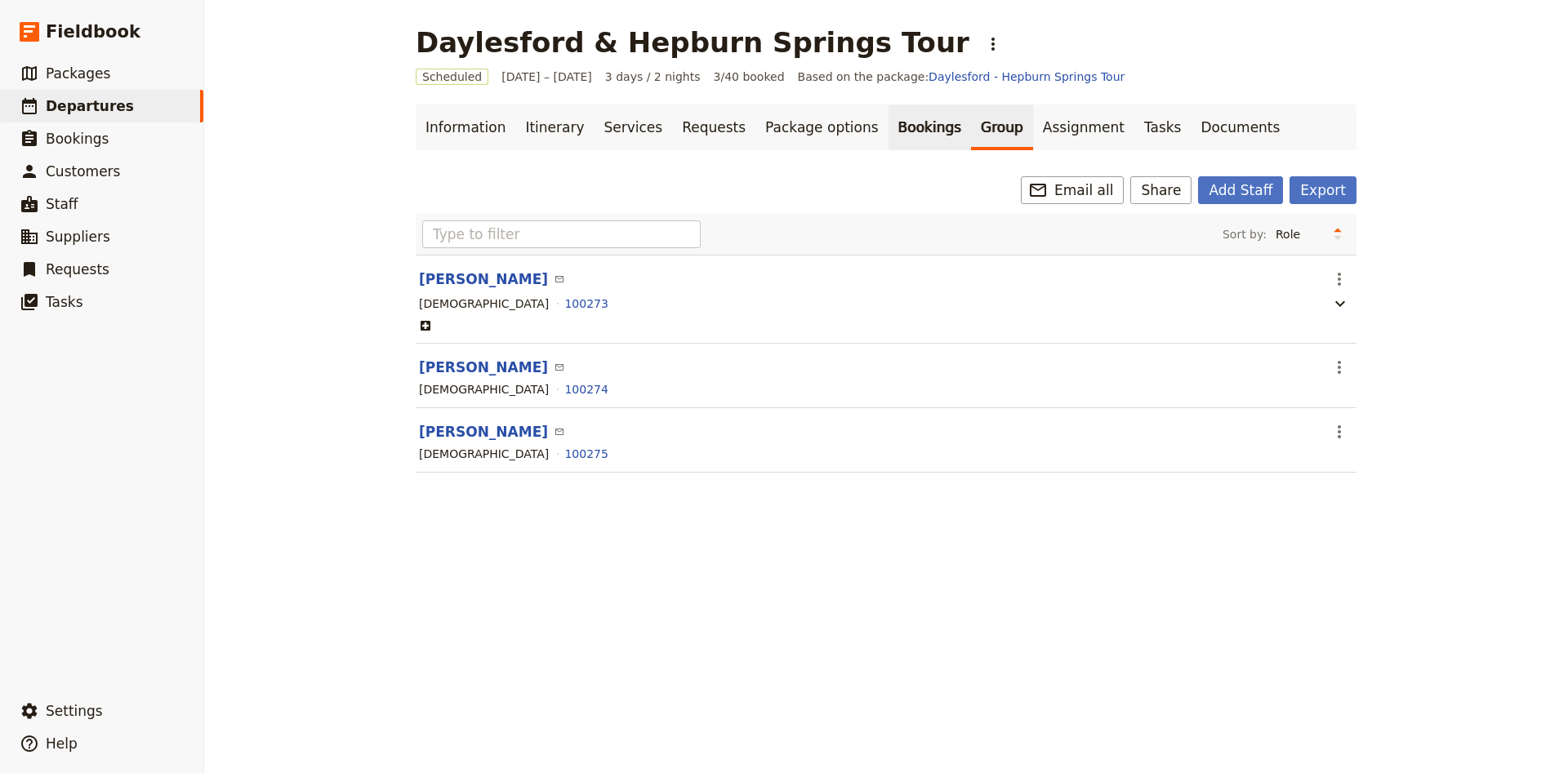
click at [909, 135] on link "Bookings" at bounding box center [929, 127] width 83 height 46
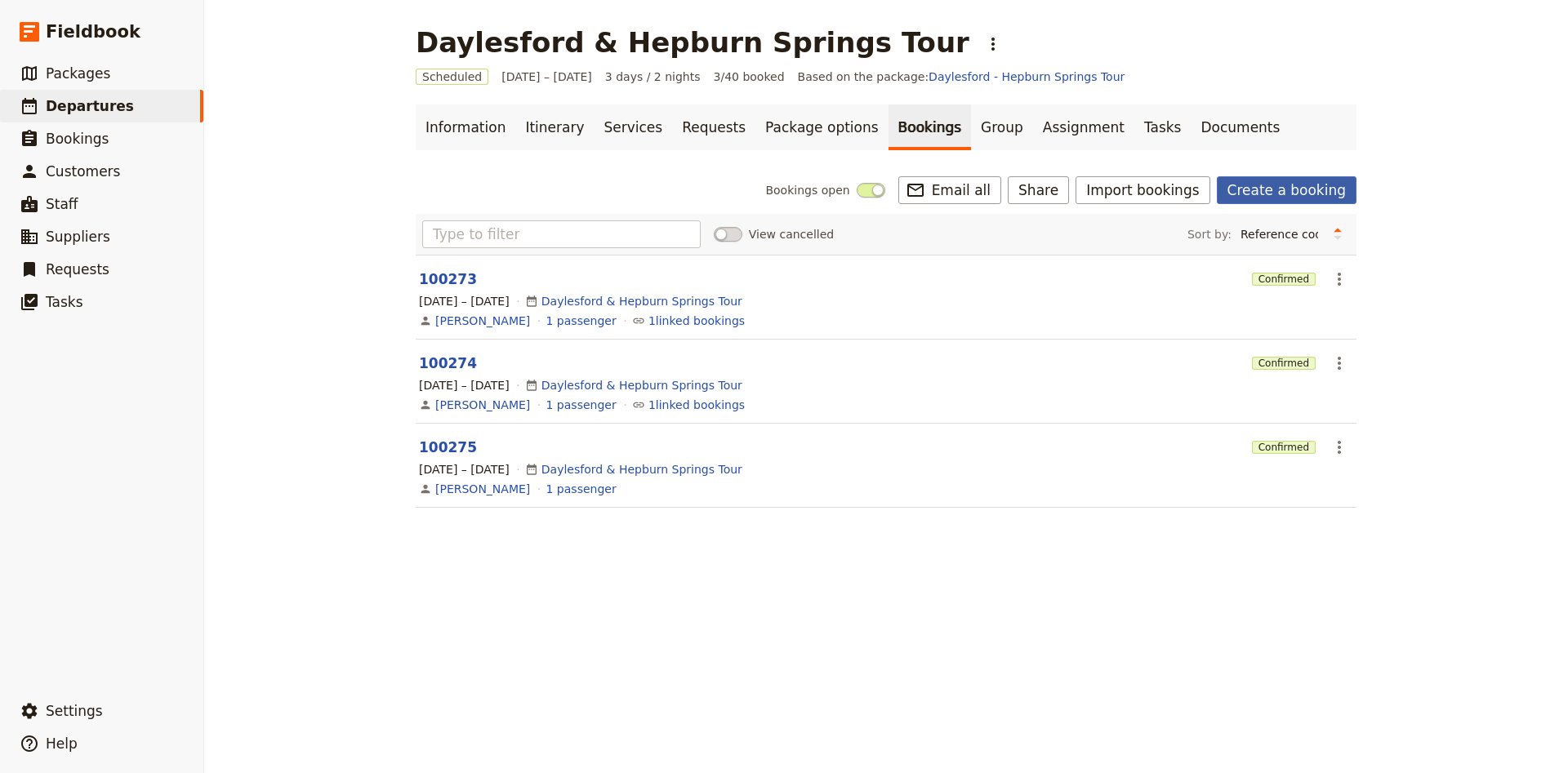
click at [1245, 198] on link "Create a booking" at bounding box center [1286, 190] width 139 height 28
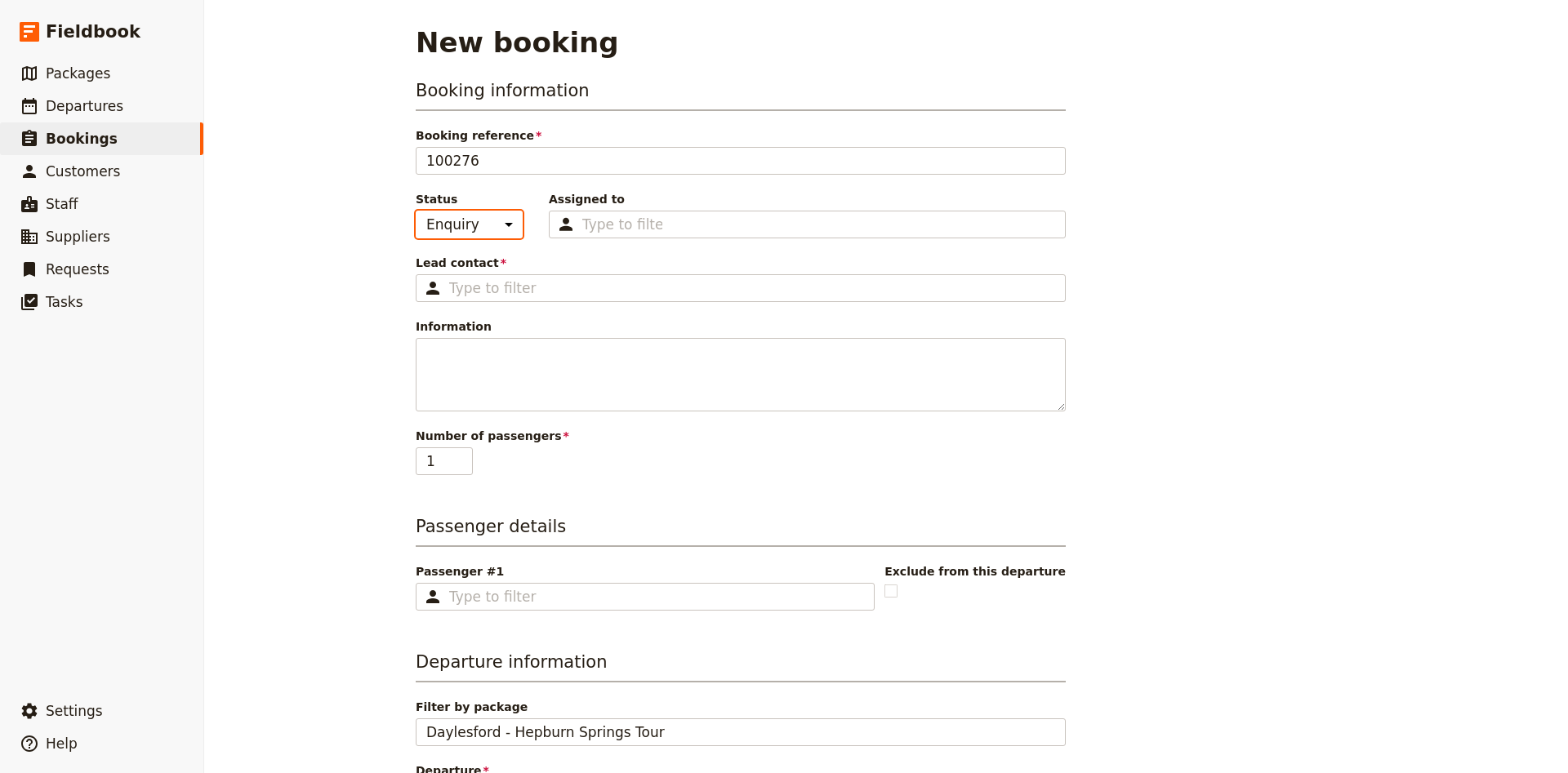
click at [416, 211] on select "Enquiry On hold Confirmed" at bounding box center [470, 225] width 107 height 28
select select "CONFIRMED"
click option "Confirmed" at bounding box center [0, 0] width 0 height 0
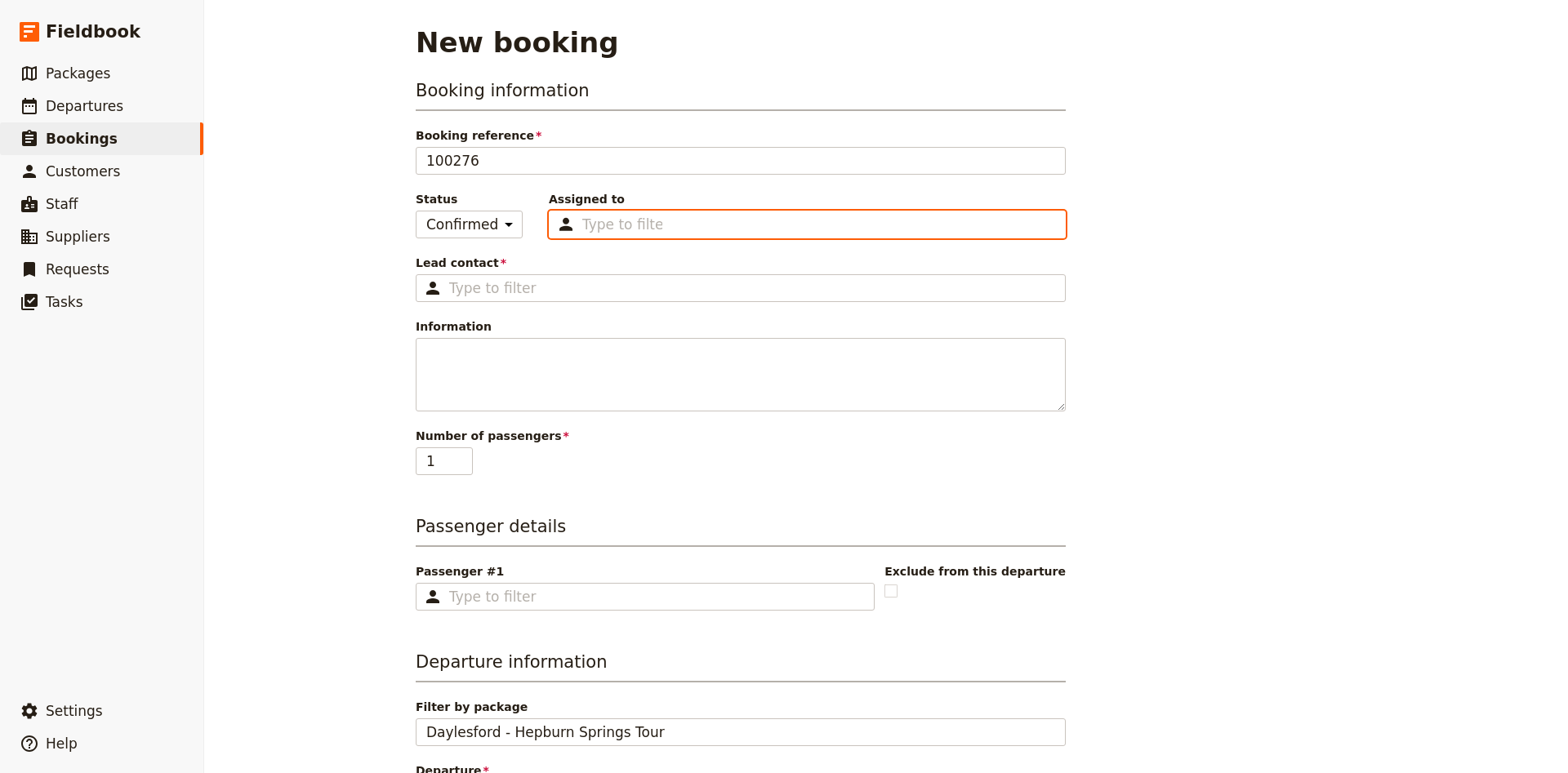
click at [582, 230] on input "Assigned to Type to filter" at bounding box center [622, 225] width 80 height 20
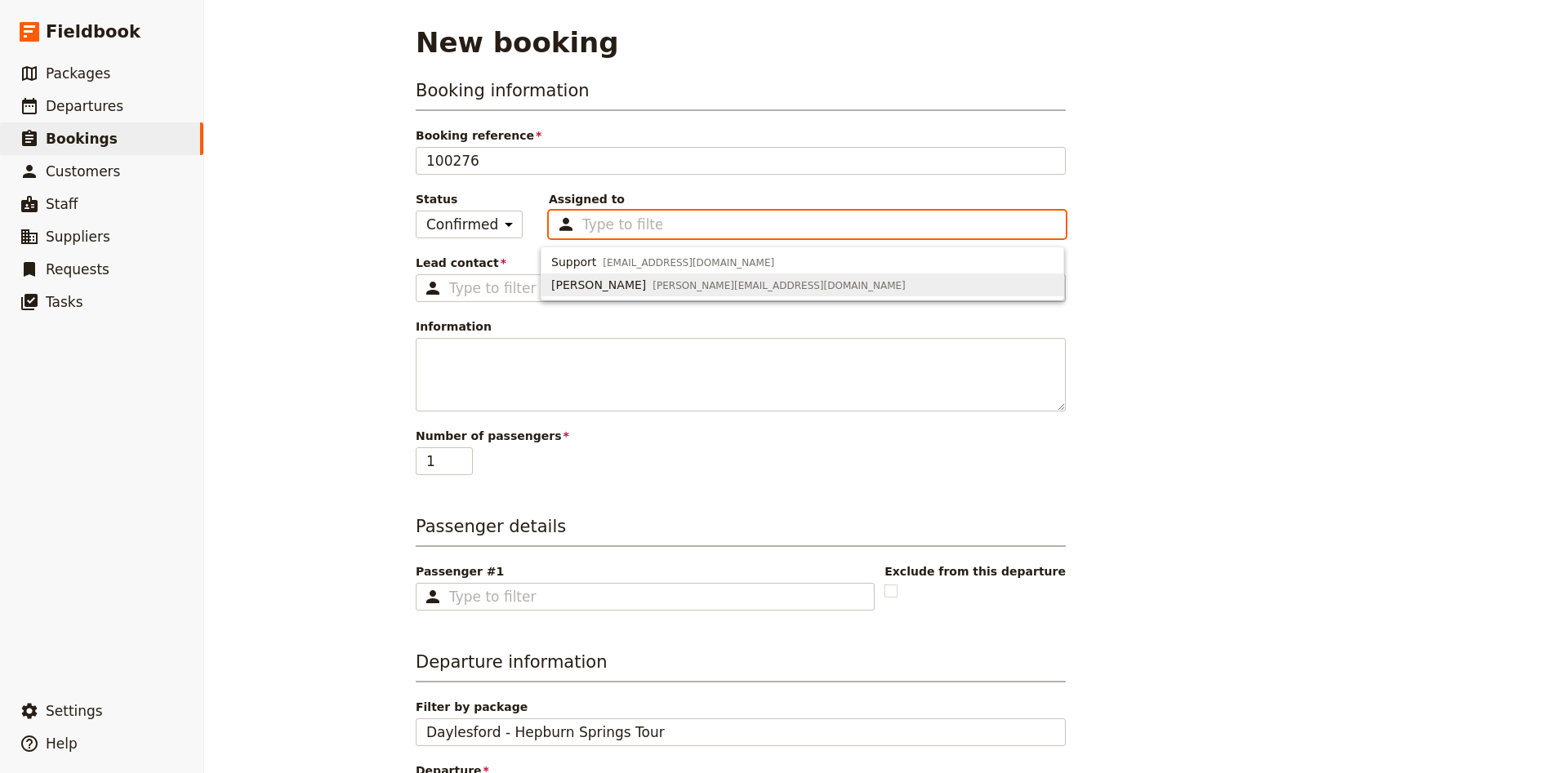
click at [560, 278] on span "[PERSON_NAME]" at bounding box center [598, 285] width 95 height 16
type input "66702fe1a8aa734c57f18693"
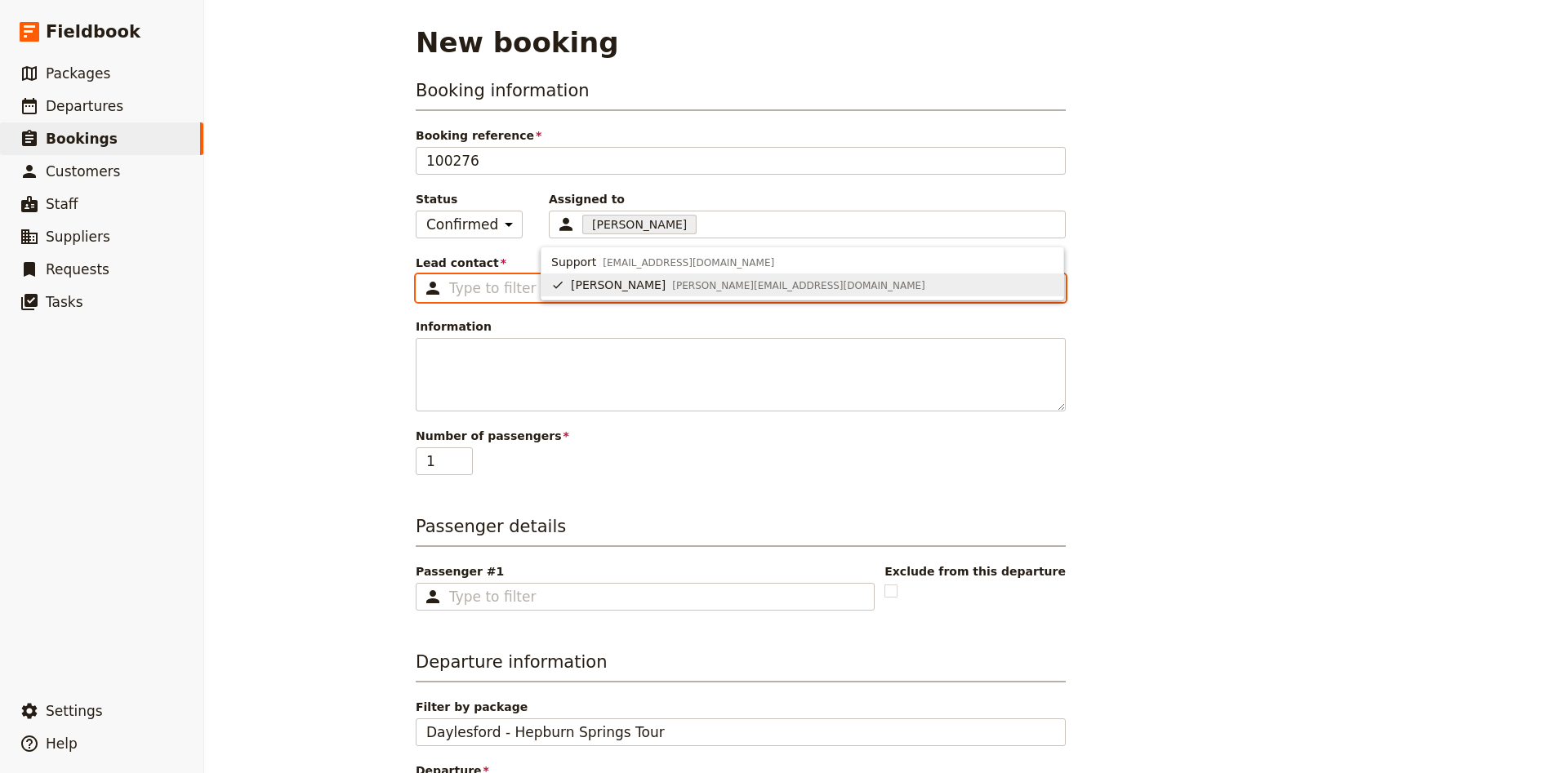
click at [525, 285] on input "Lead contact ​" at bounding box center [751, 289] width 606 height 20
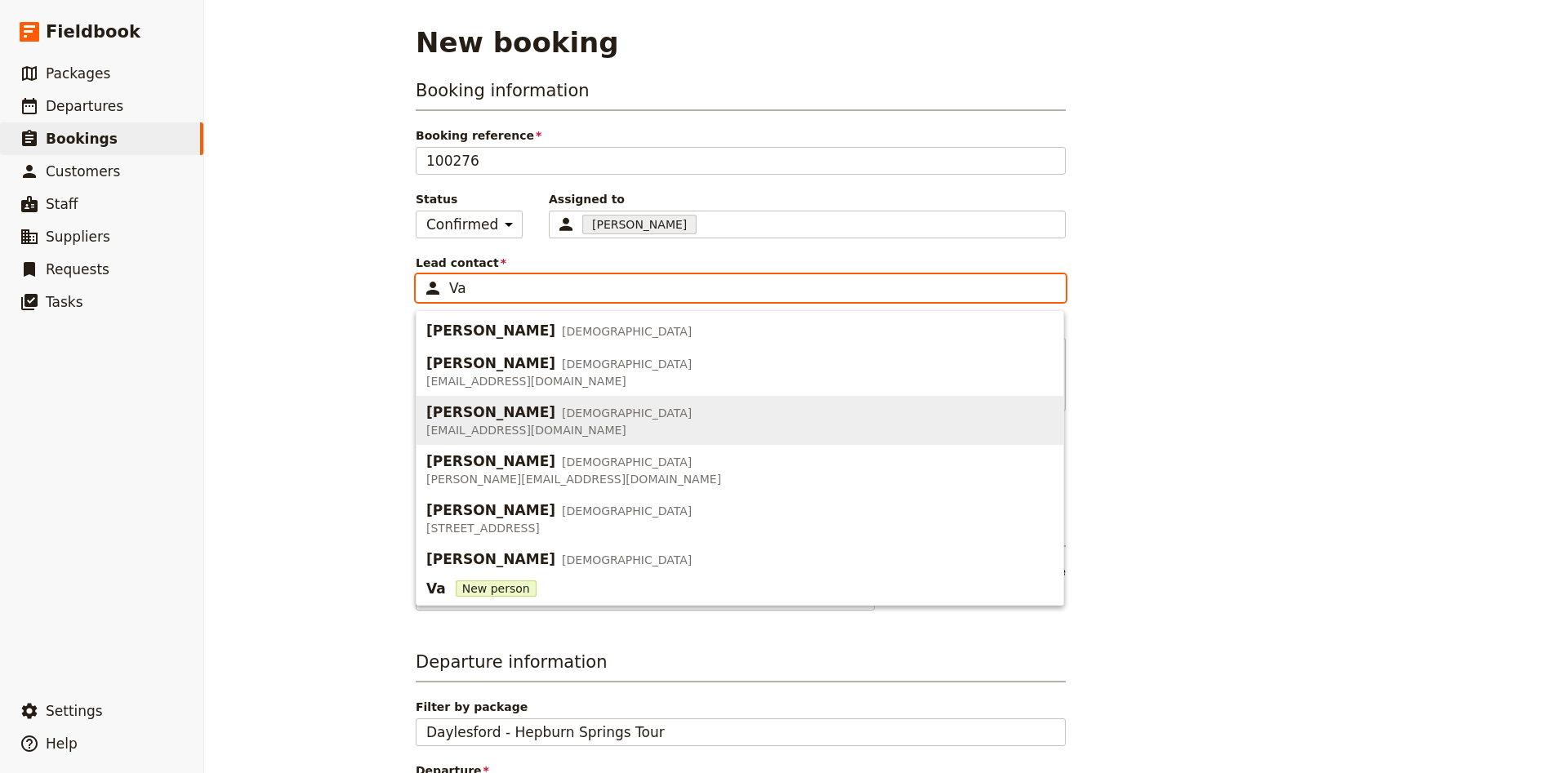
click at [544, 405] on div "[PERSON_NAME] [DEMOGRAPHIC_DATA]" at bounding box center [558, 413] width 266 height 20
type input "[PERSON_NAME]"
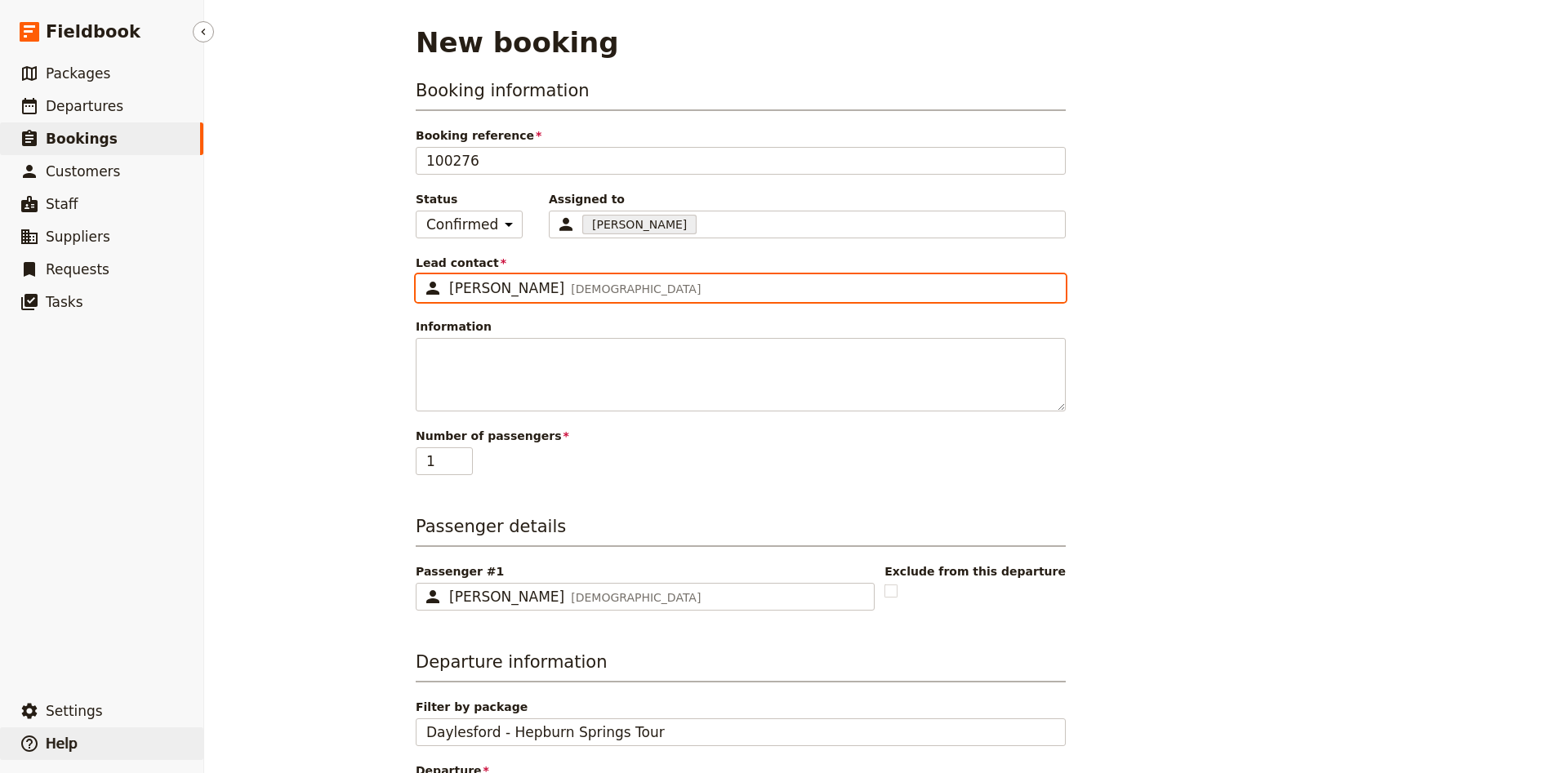
type input "[PERSON_NAME]"
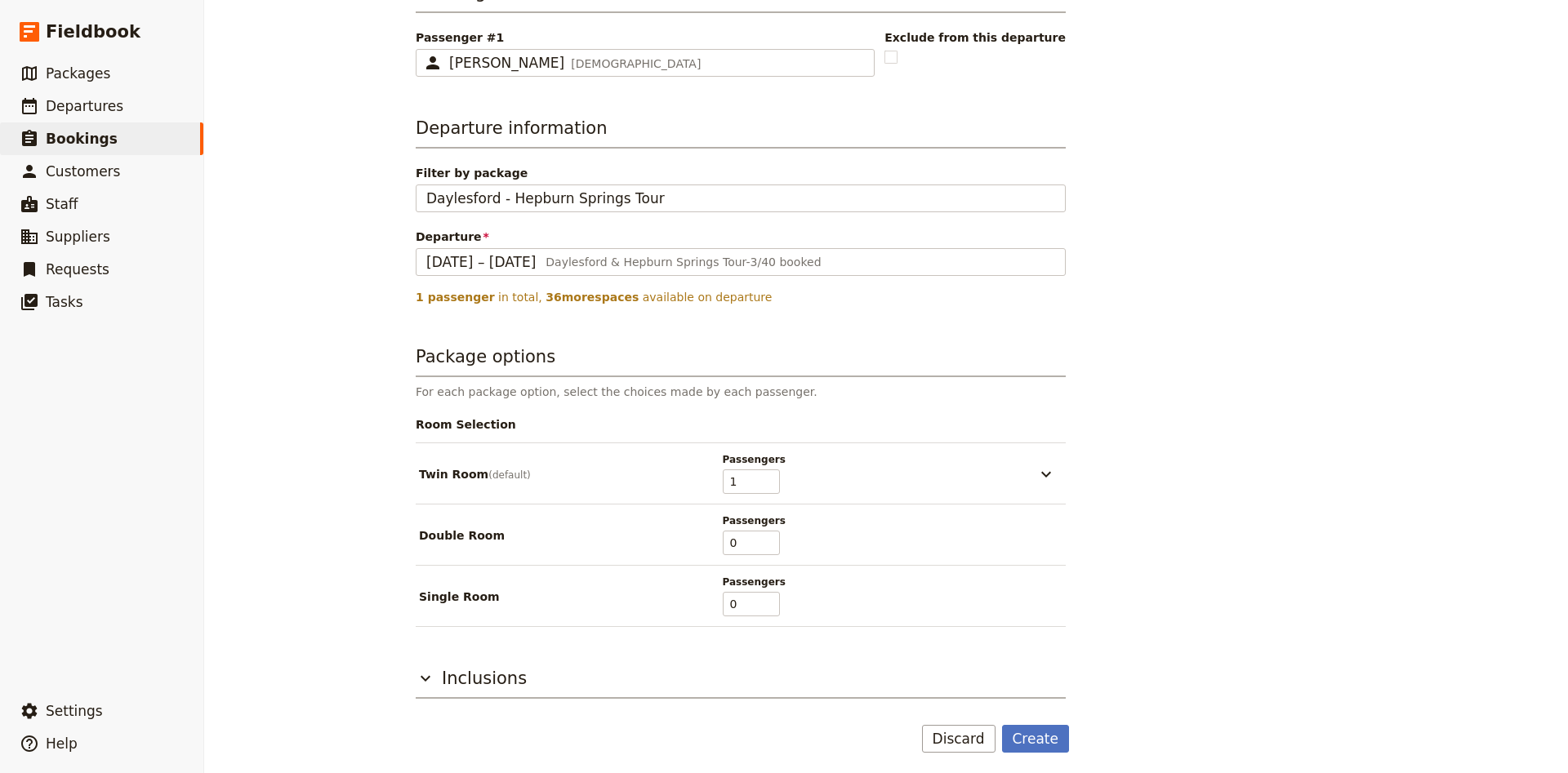
scroll to position [539, 0]
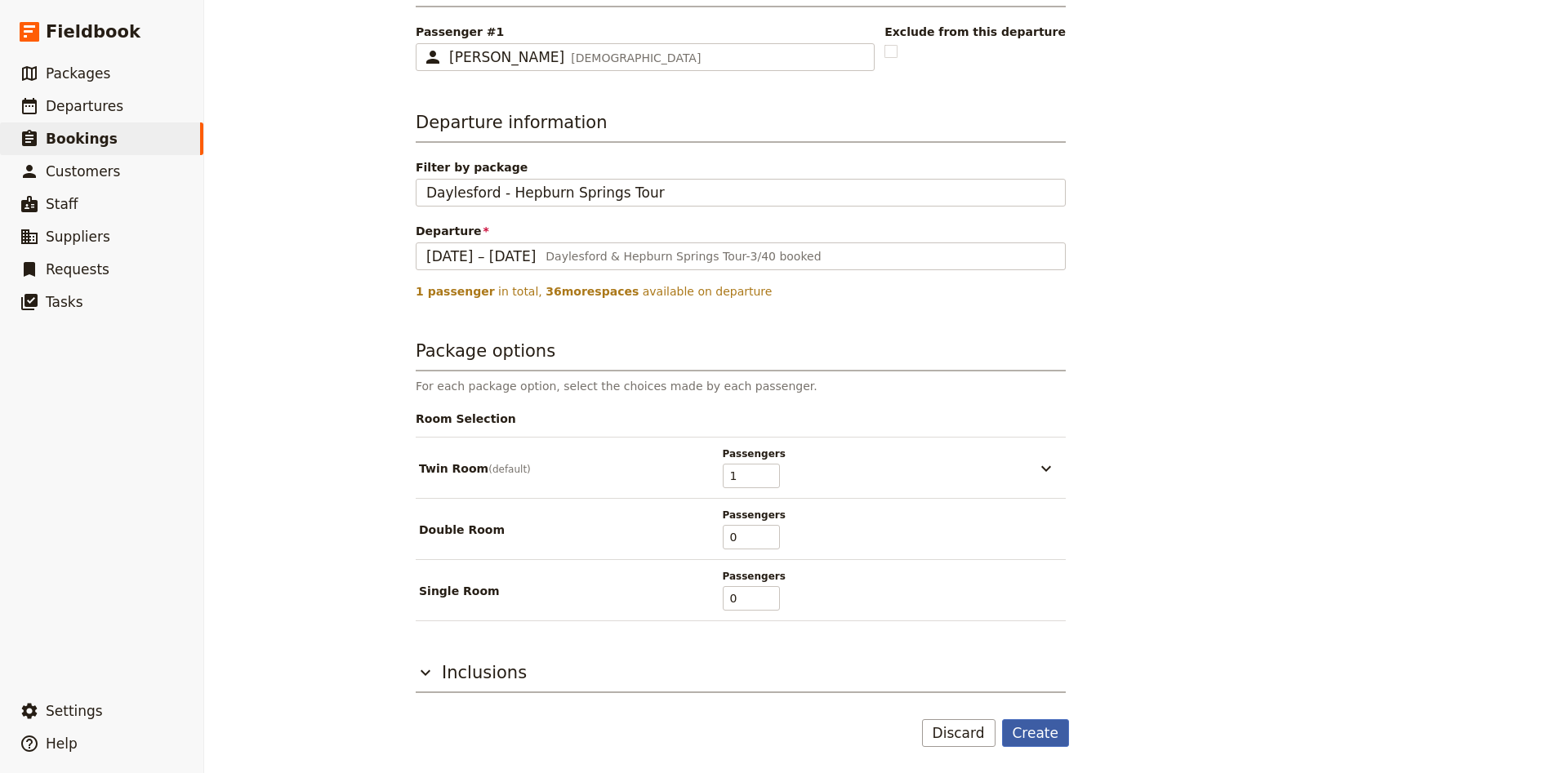
click at [1056, 744] on button "Create" at bounding box center [1036, 733] width 68 height 28
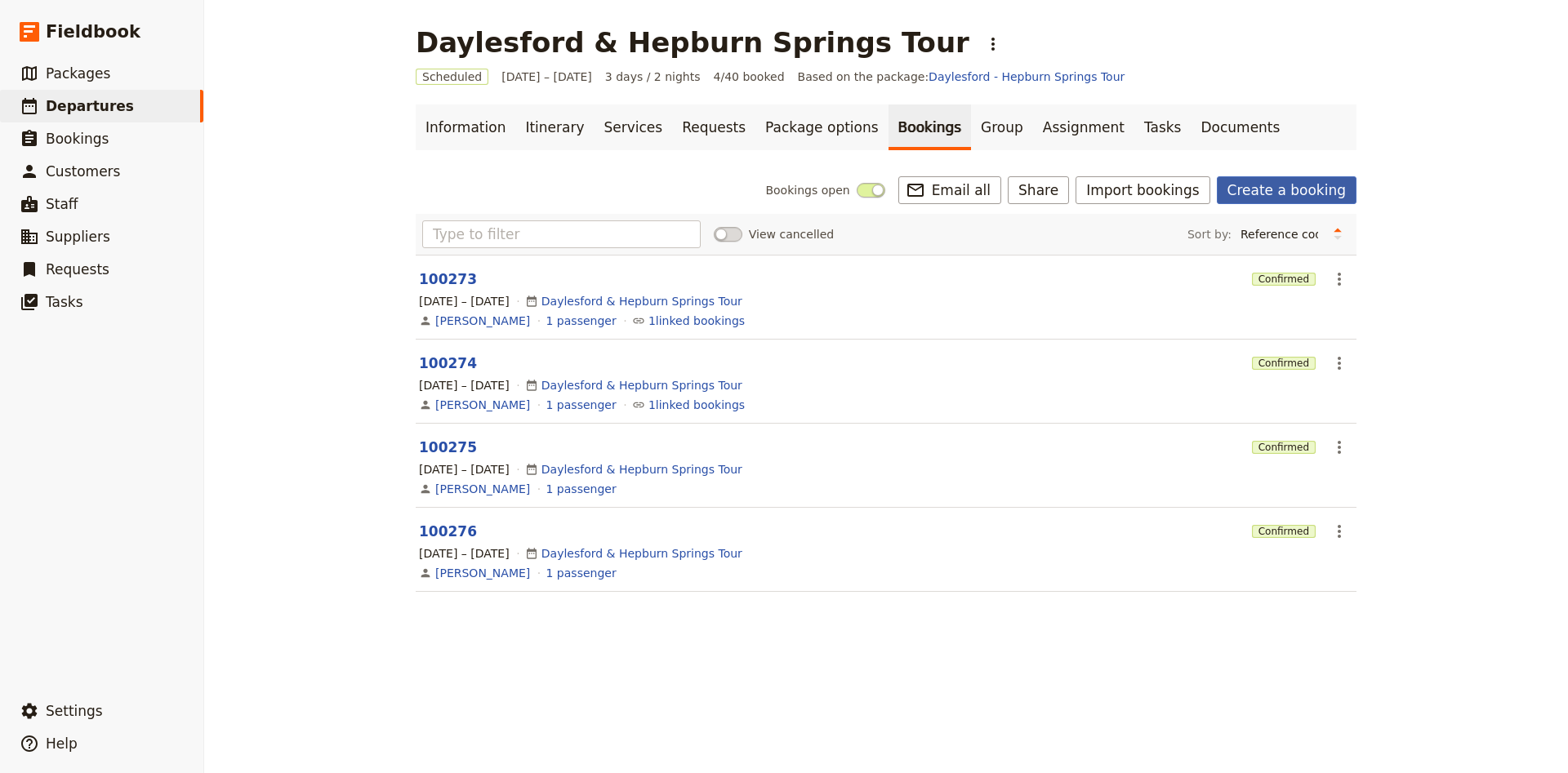
click at [1266, 194] on link "Create a booking" at bounding box center [1286, 190] width 139 height 28
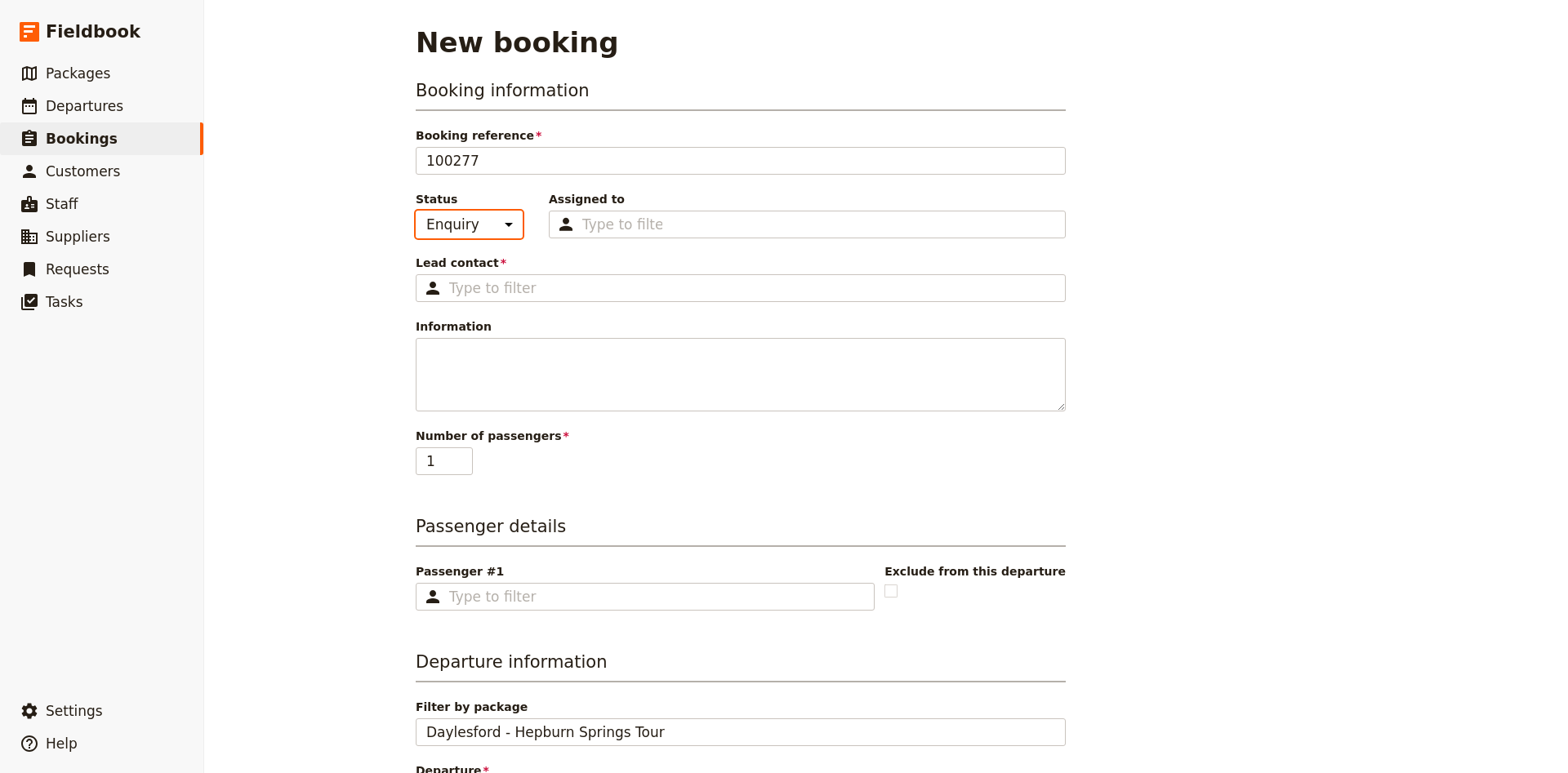
click at [416, 211] on select "Enquiry On hold Confirmed" at bounding box center [470, 225] width 107 height 28
select select "CONFIRMED"
click option "Confirmed" at bounding box center [0, 0] width 0 height 0
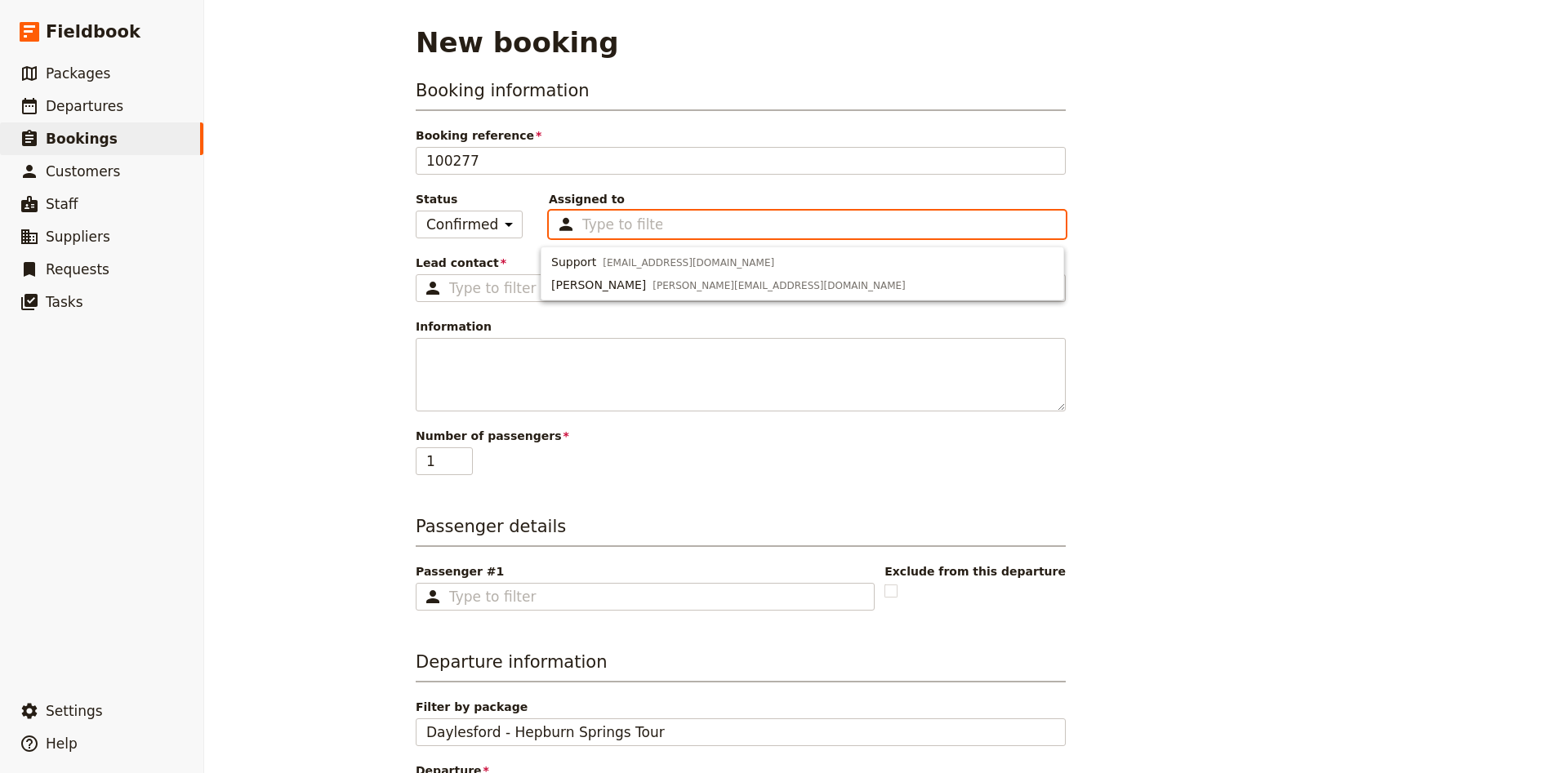
click at [590, 230] on input "Assigned to Type to filter" at bounding box center [622, 225] width 80 height 20
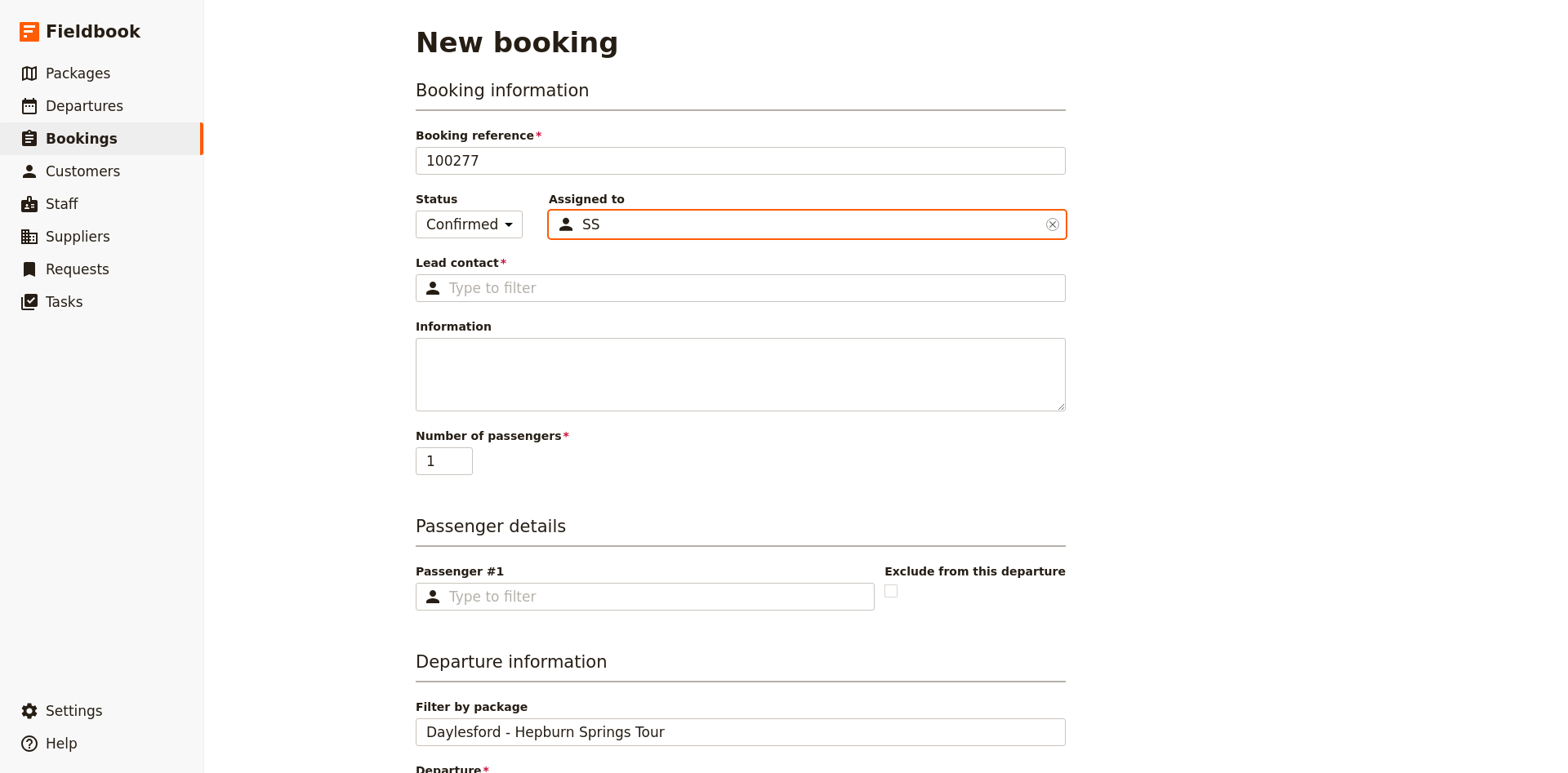
type input "S"
type input "Z"
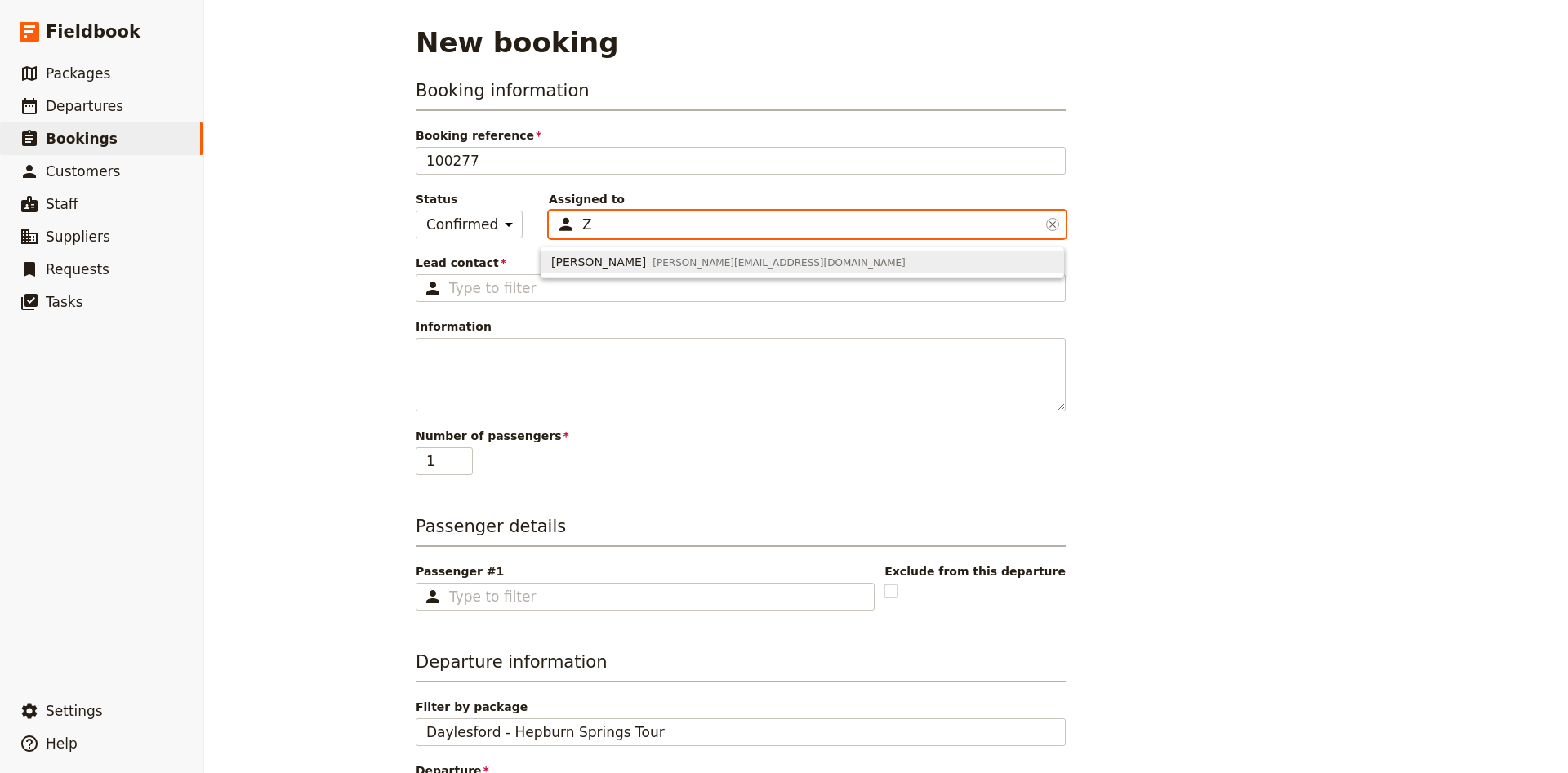
click at [581, 262] on span "[PERSON_NAME]" at bounding box center [598, 262] width 95 height 16
type input "66702fe1a8aa734c57f18693"
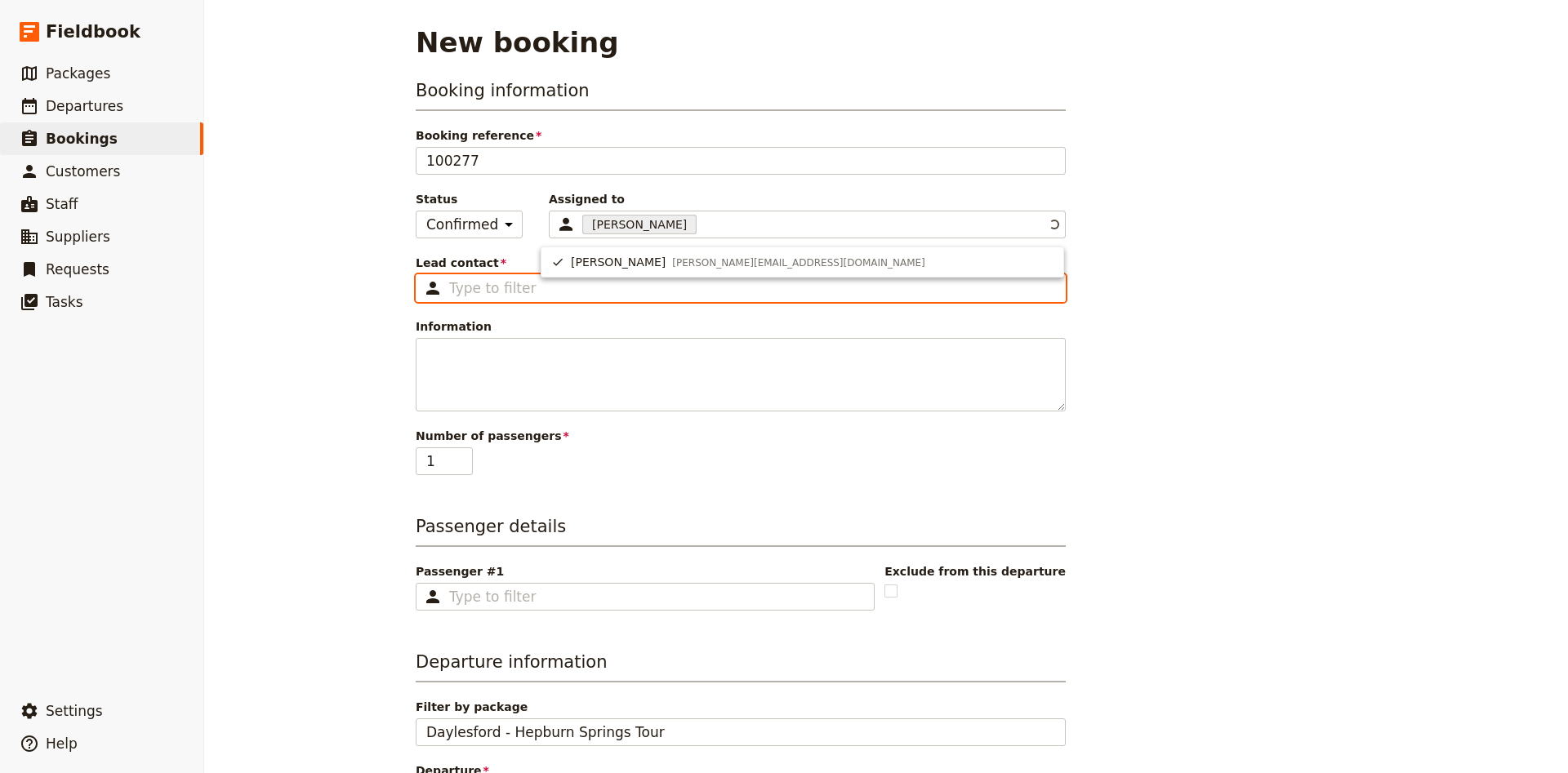
click at [536, 291] on input "Lead contact ​" at bounding box center [751, 289] width 606 height 20
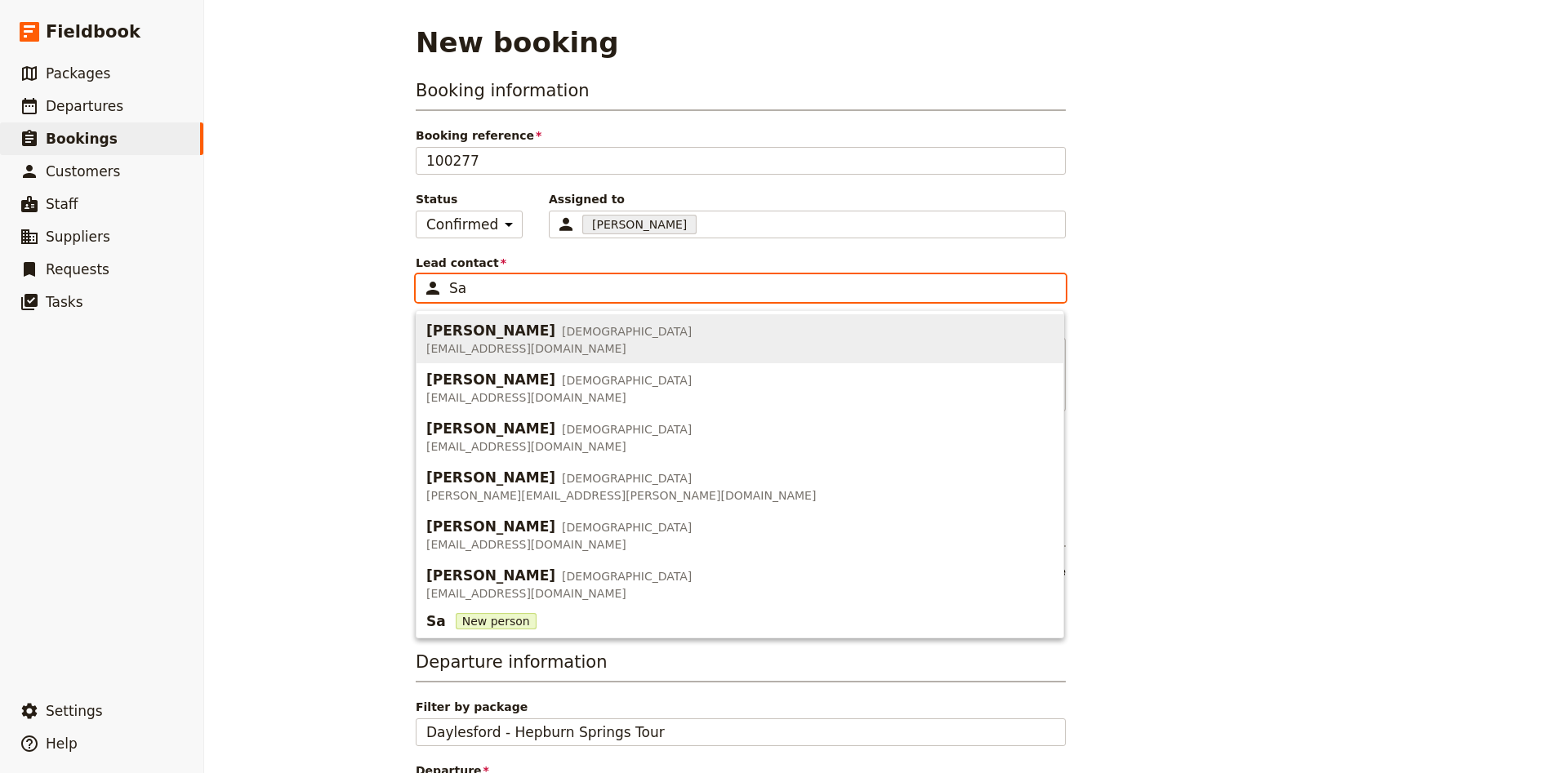
click at [535, 343] on span "[EMAIL_ADDRESS][DOMAIN_NAME]" at bounding box center [558, 348] width 266 height 16
type input "[PERSON_NAME]"
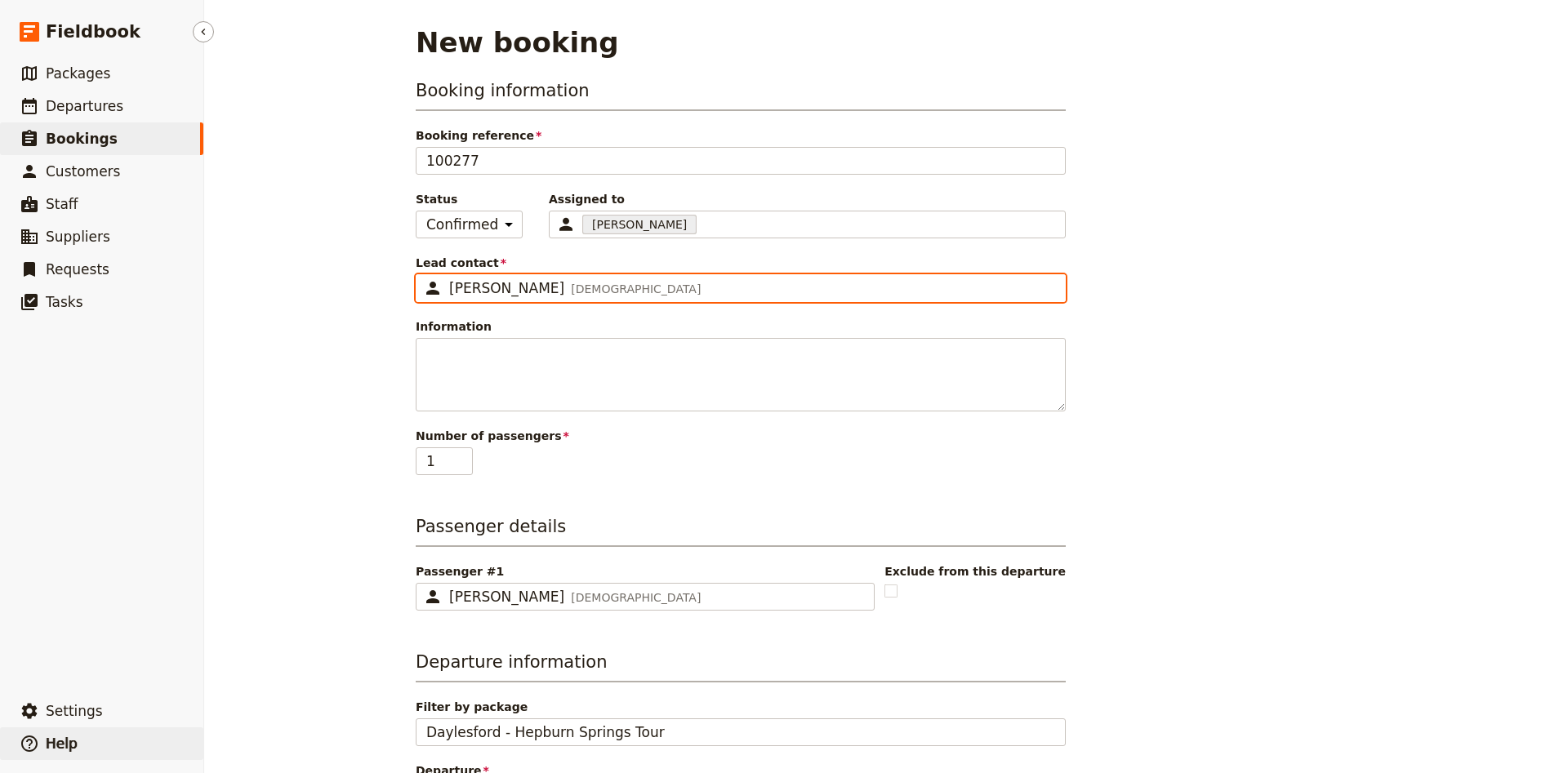
type input "[PERSON_NAME]"
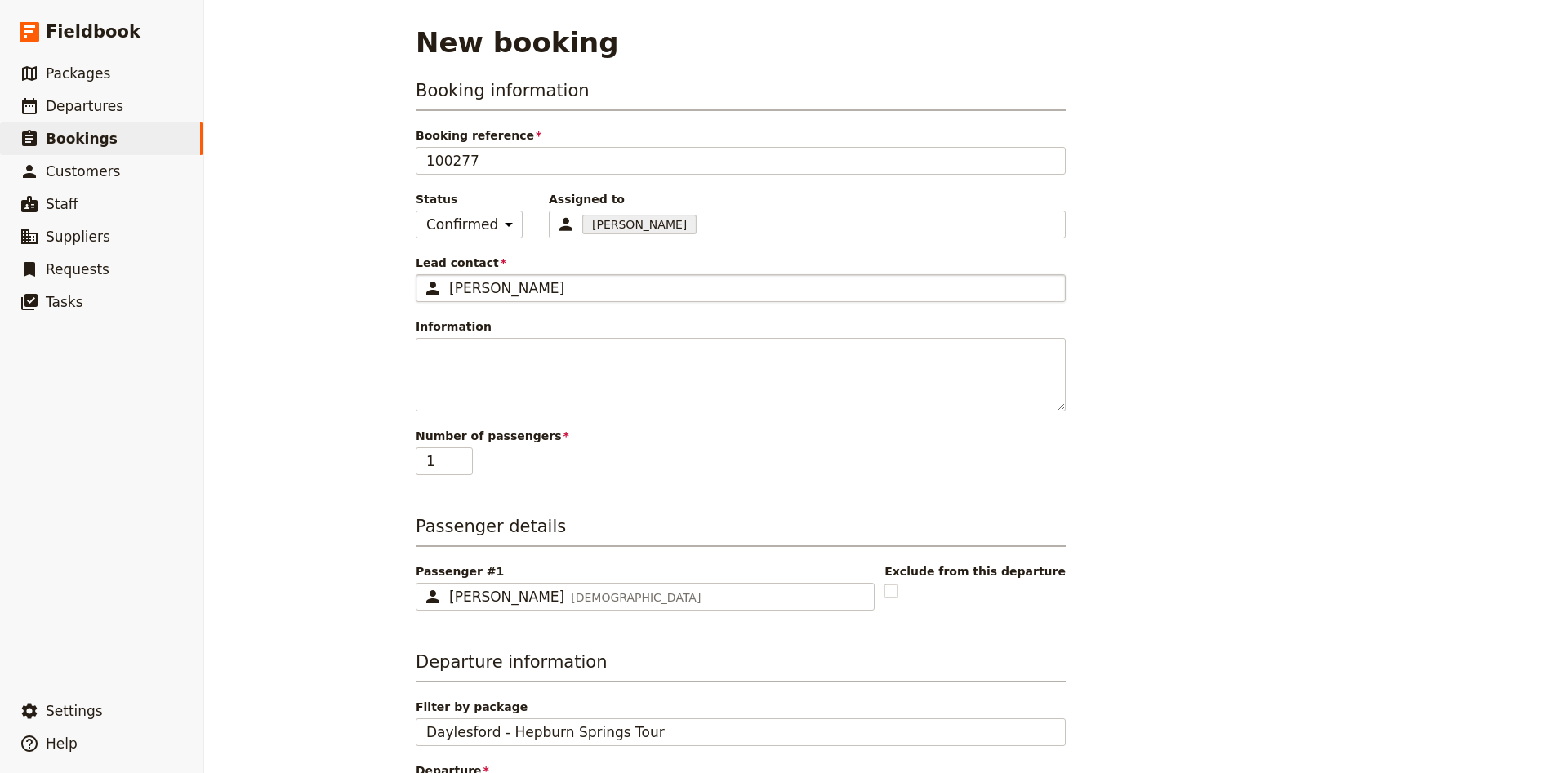
click at [663, 299] on fieldset "​ [PERSON_NAME]" at bounding box center [740, 289] width 650 height 28
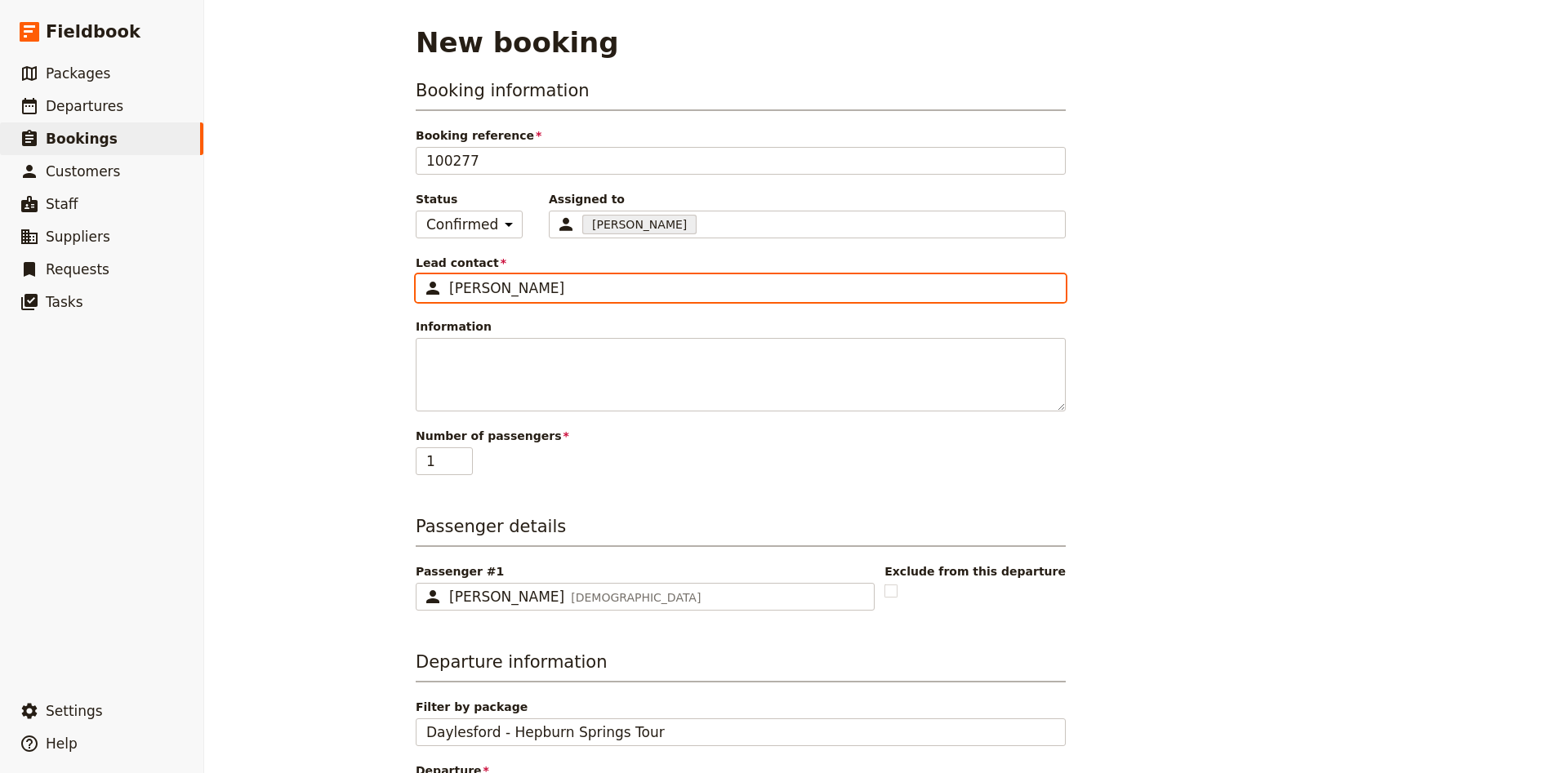
click at [663, 298] on input "[PERSON_NAME]" at bounding box center [751, 289] width 606 height 20
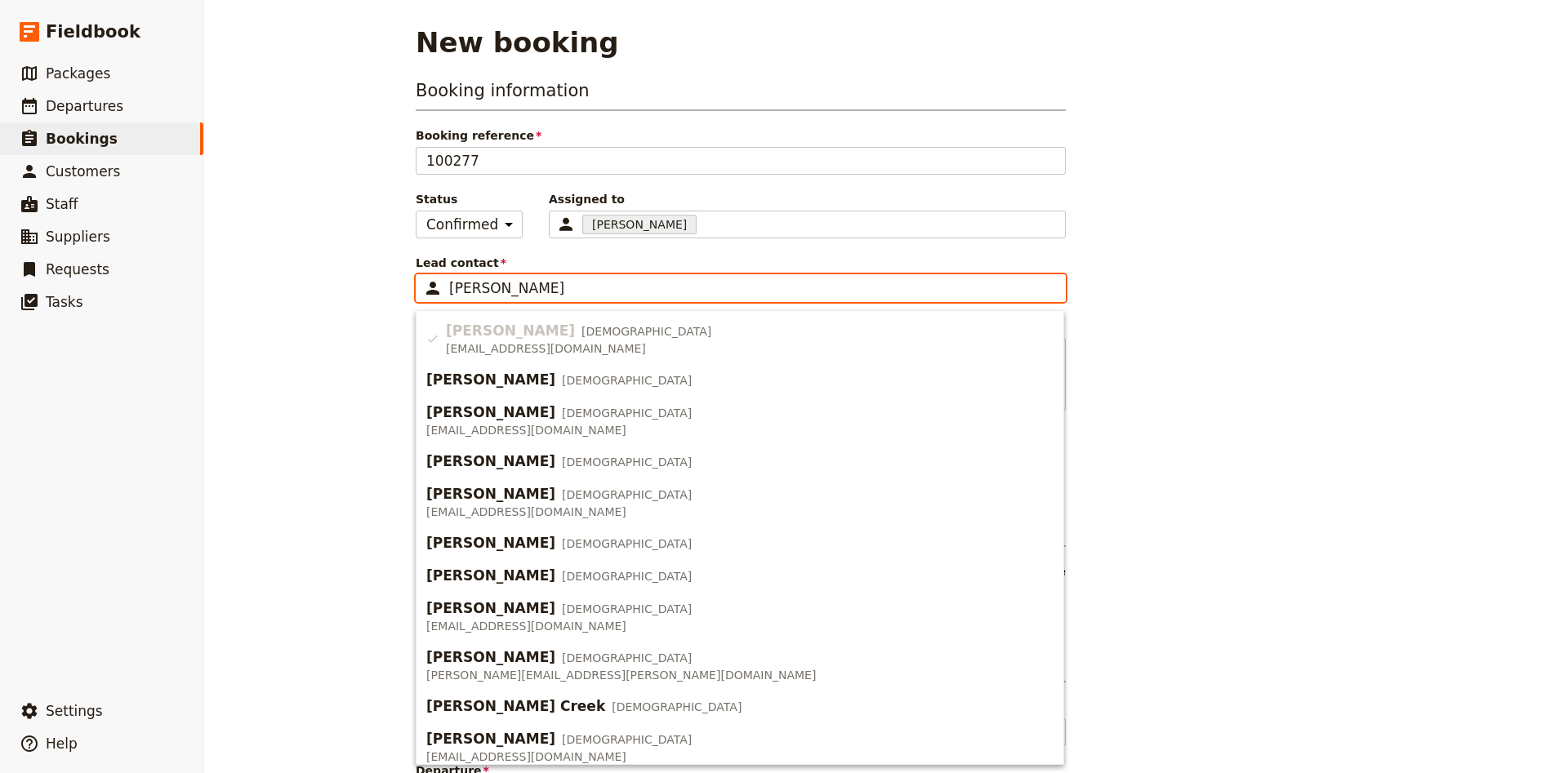
click at [580, 342] on li "[PERSON_NAME] [DEMOGRAPHIC_DATA] [EMAIL_ADDRESS][DOMAIN_NAME]" at bounding box center [740, 338] width 647 height 49
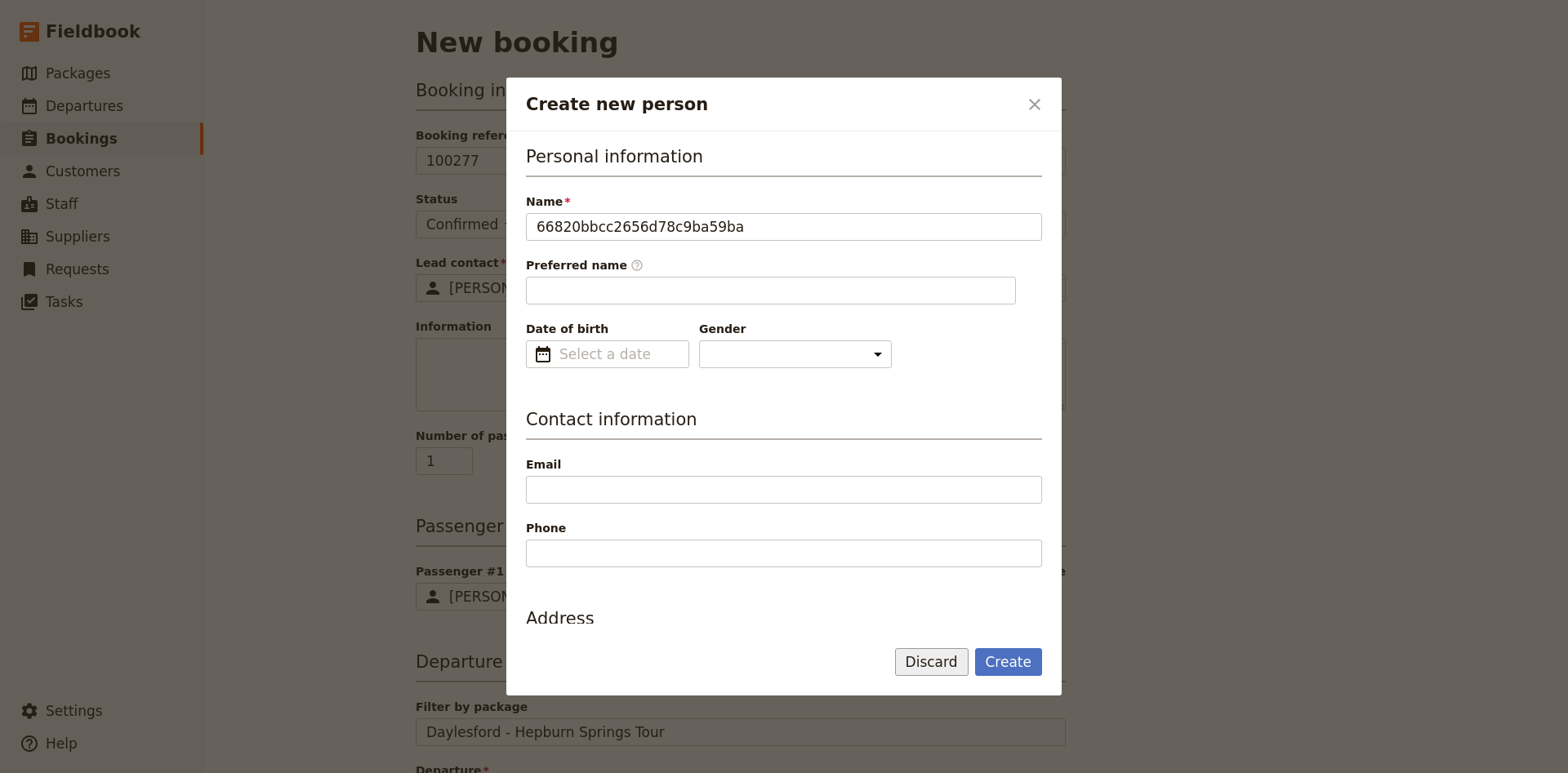
click at [934, 668] on button "Discard" at bounding box center [931, 663] width 74 height 28
click at [942, 664] on button "Discard" at bounding box center [931, 663] width 74 height 28
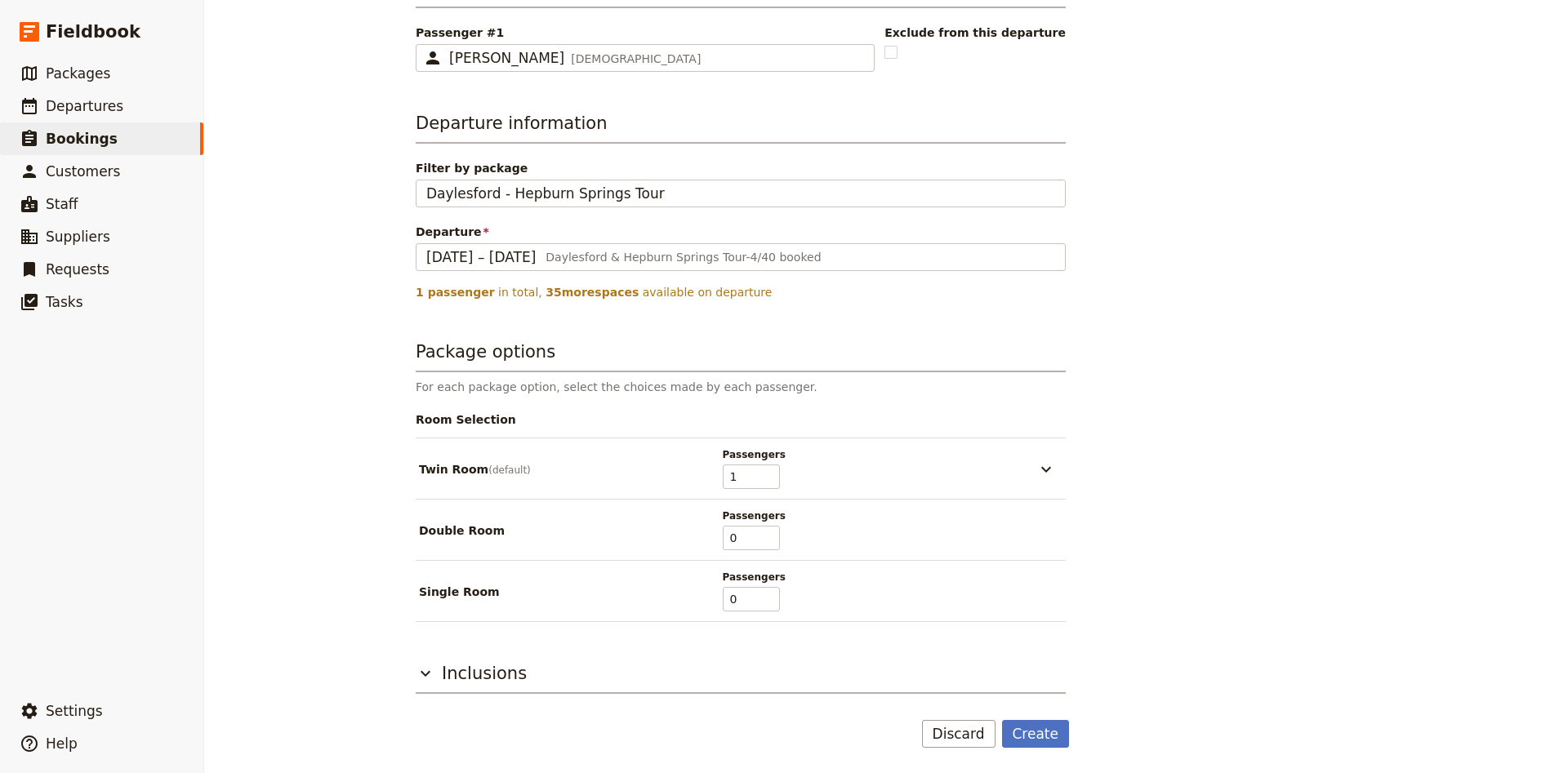
scroll to position [539, 0]
click at [964, 731] on button "Discard" at bounding box center [959, 733] width 74 height 28
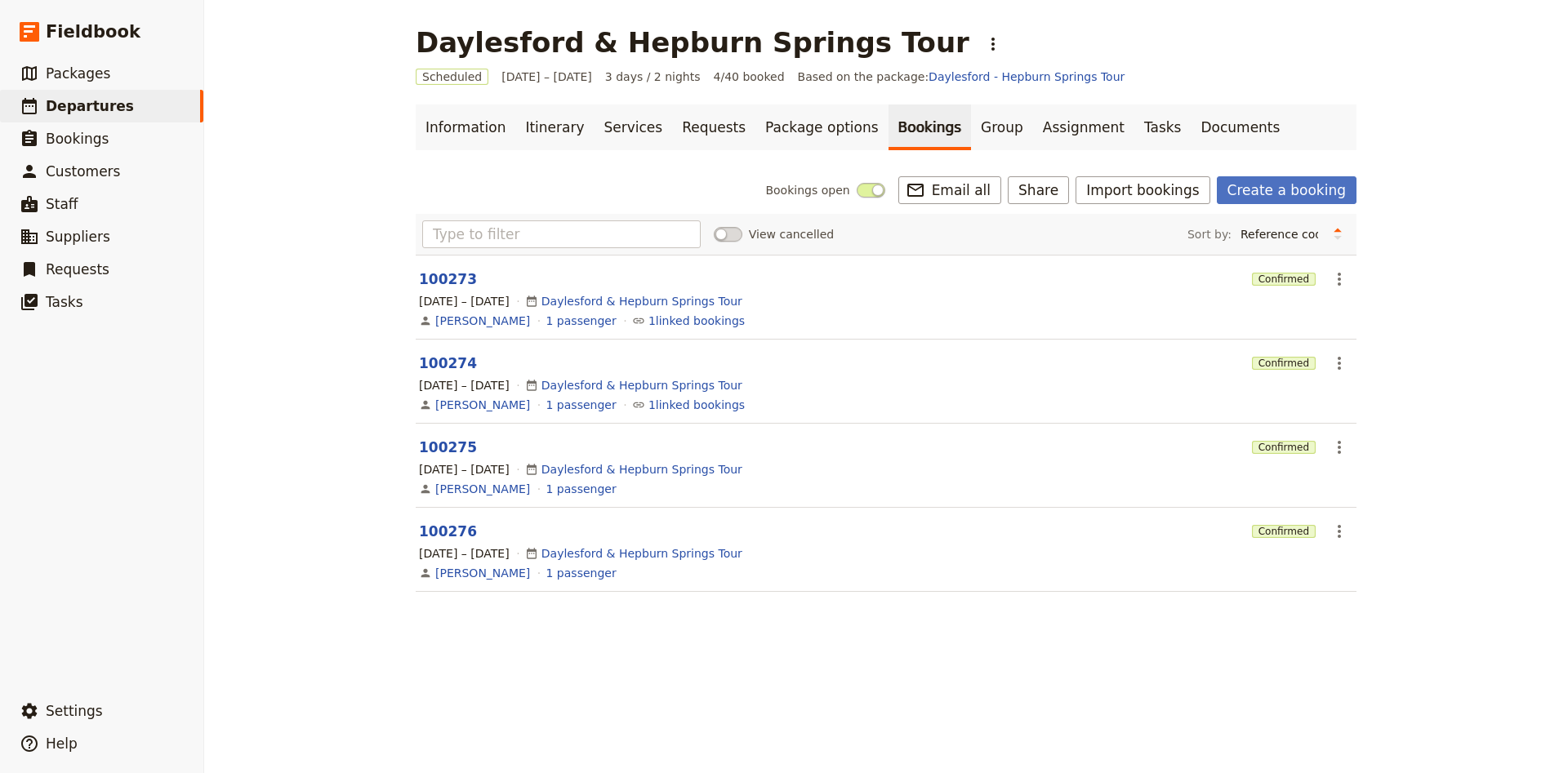
click at [1252, 206] on div "Bookings open ​ Email all Share Import bookings Create a booking View cancelled…" at bounding box center [885, 393] width 940 height 435
click at [1254, 190] on link "Create a booking" at bounding box center [1286, 190] width 139 height 28
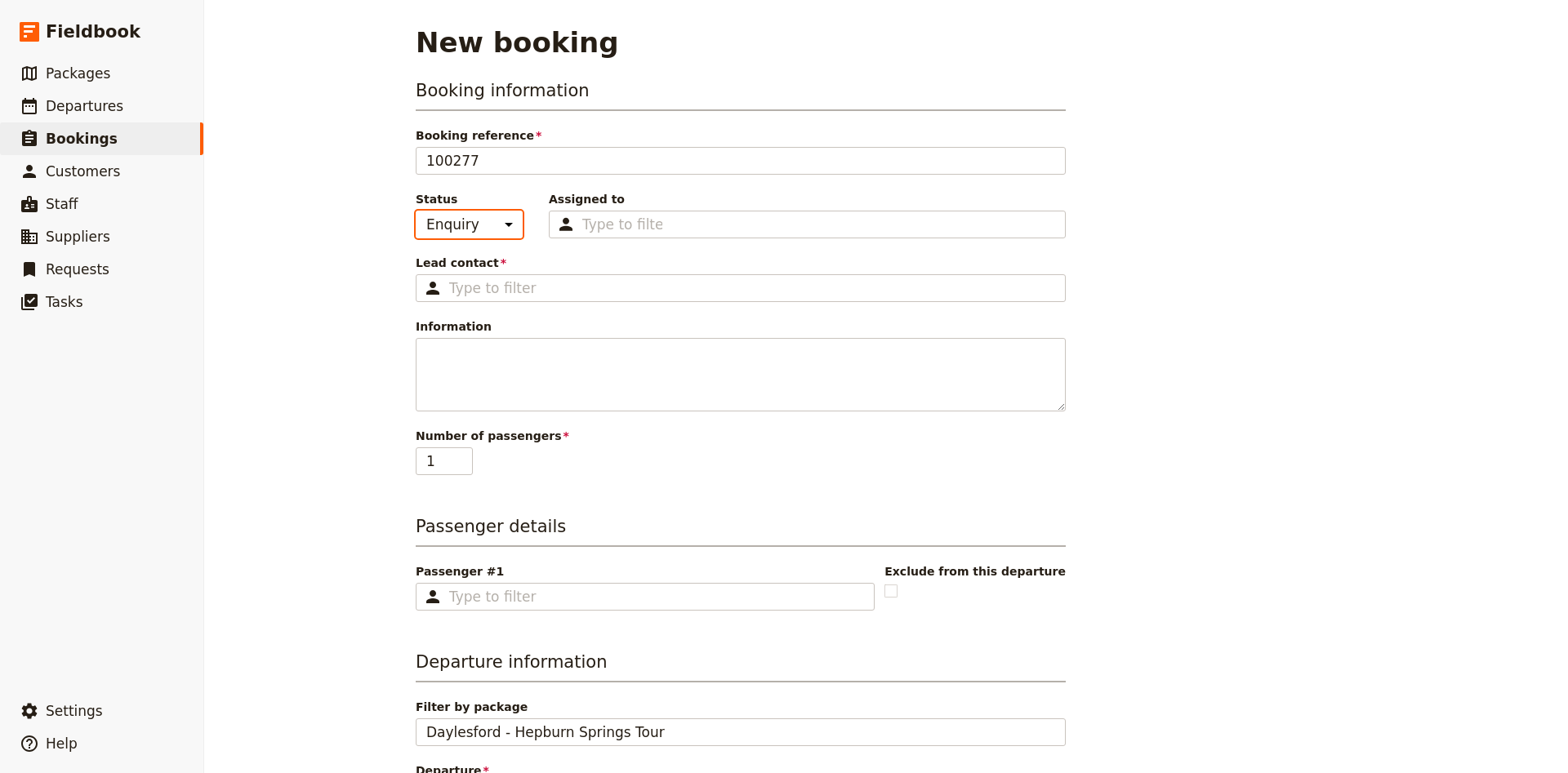
click at [416, 211] on select "Enquiry On hold Confirmed" at bounding box center [470, 225] width 107 height 28
select select "CONFIRMED"
click option "Confirmed" at bounding box center [0, 0] width 0 height 0
click at [659, 227] on div "Type to filter" at bounding box center [807, 225] width 516 height 28
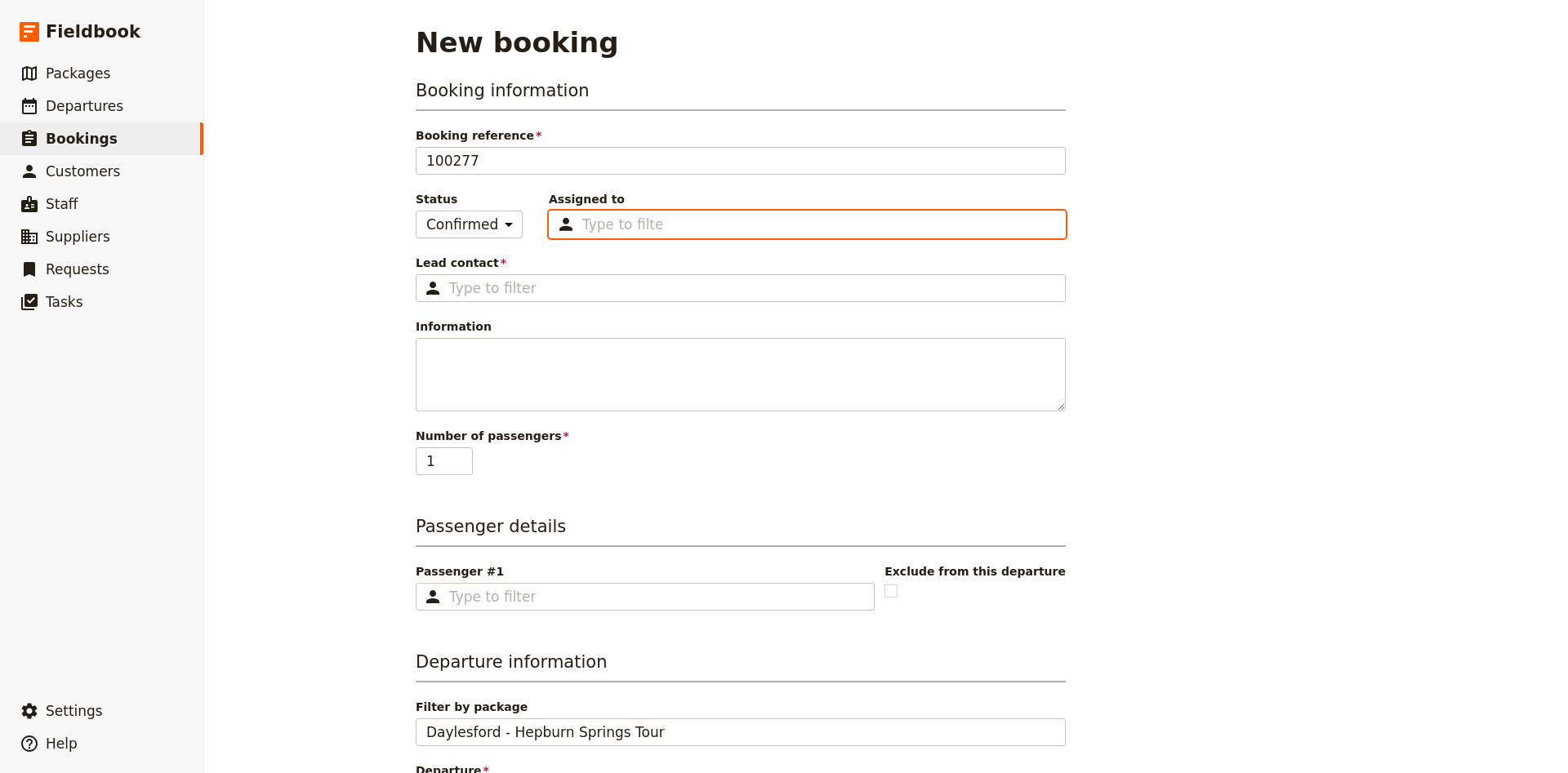
click at [659, 227] on input "Assigned to Type to filter" at bounding box center [622, 225] width 80 height 20
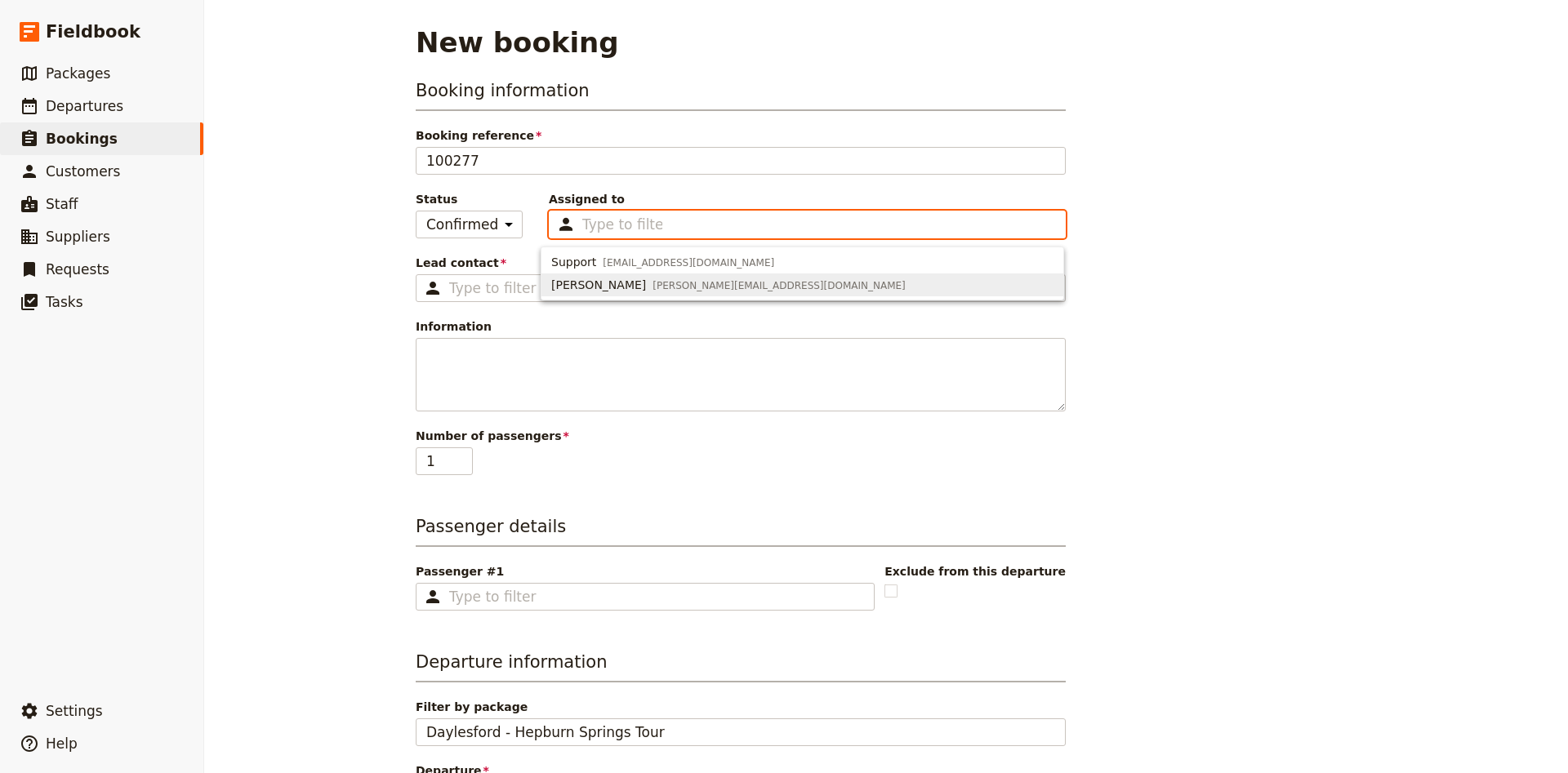
click at [653, 280] on span "[PERSON_NAME][EMAIL_ADDRESS][DOMAIN_NAME]" at bounding box center [779, 286] width 253 height 13
type input "66702fe1a8aa734c57f18693"
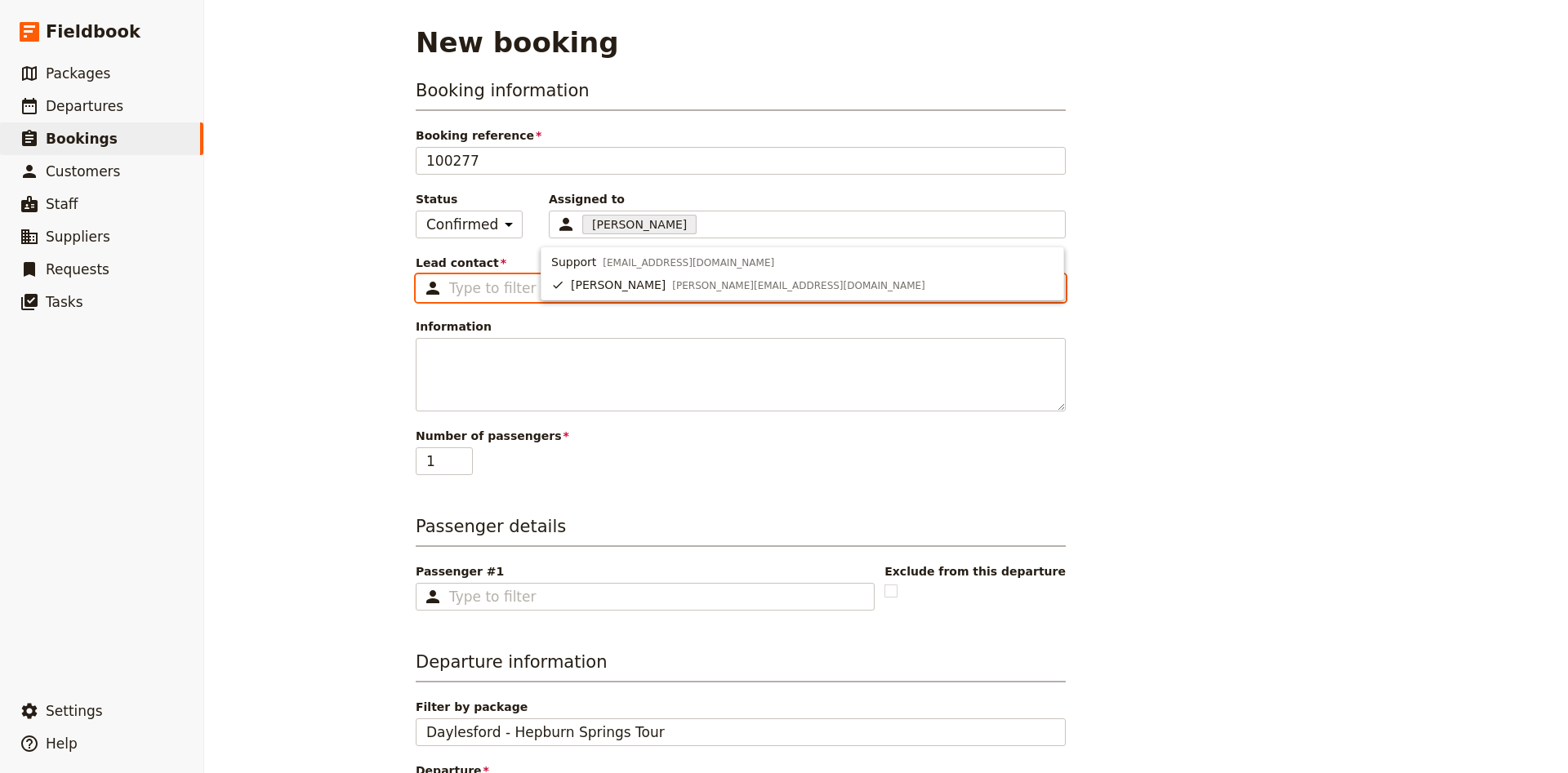
click at [468, 296] on input "Lead contact ​" at bounding box center [751, 289] width 606 height 20
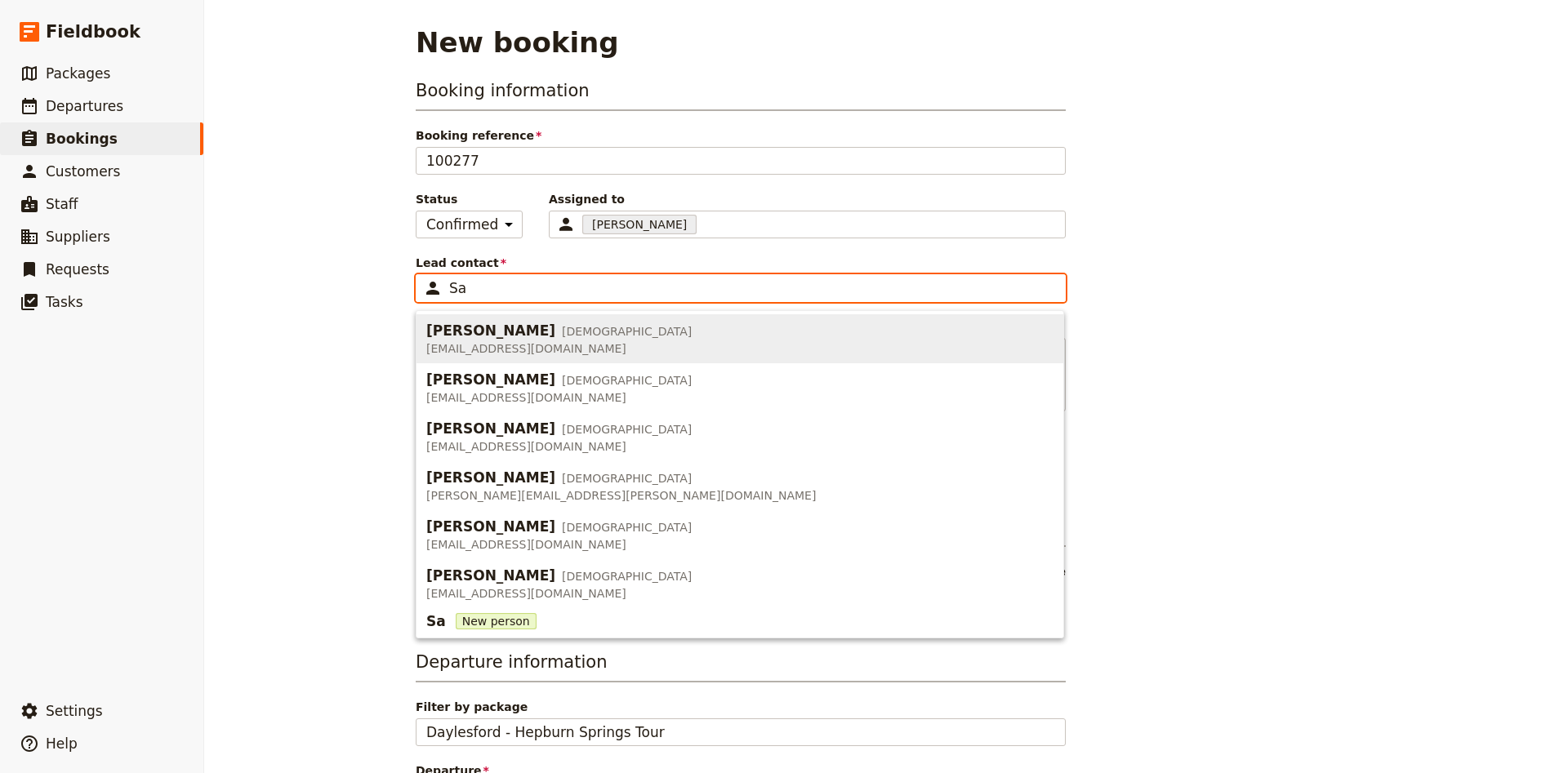
click at [495, 337] on span "[PERSON_NAME]" at bounding box center [490, 331] width 129 height 20
type input "[PERSON_NAME]"
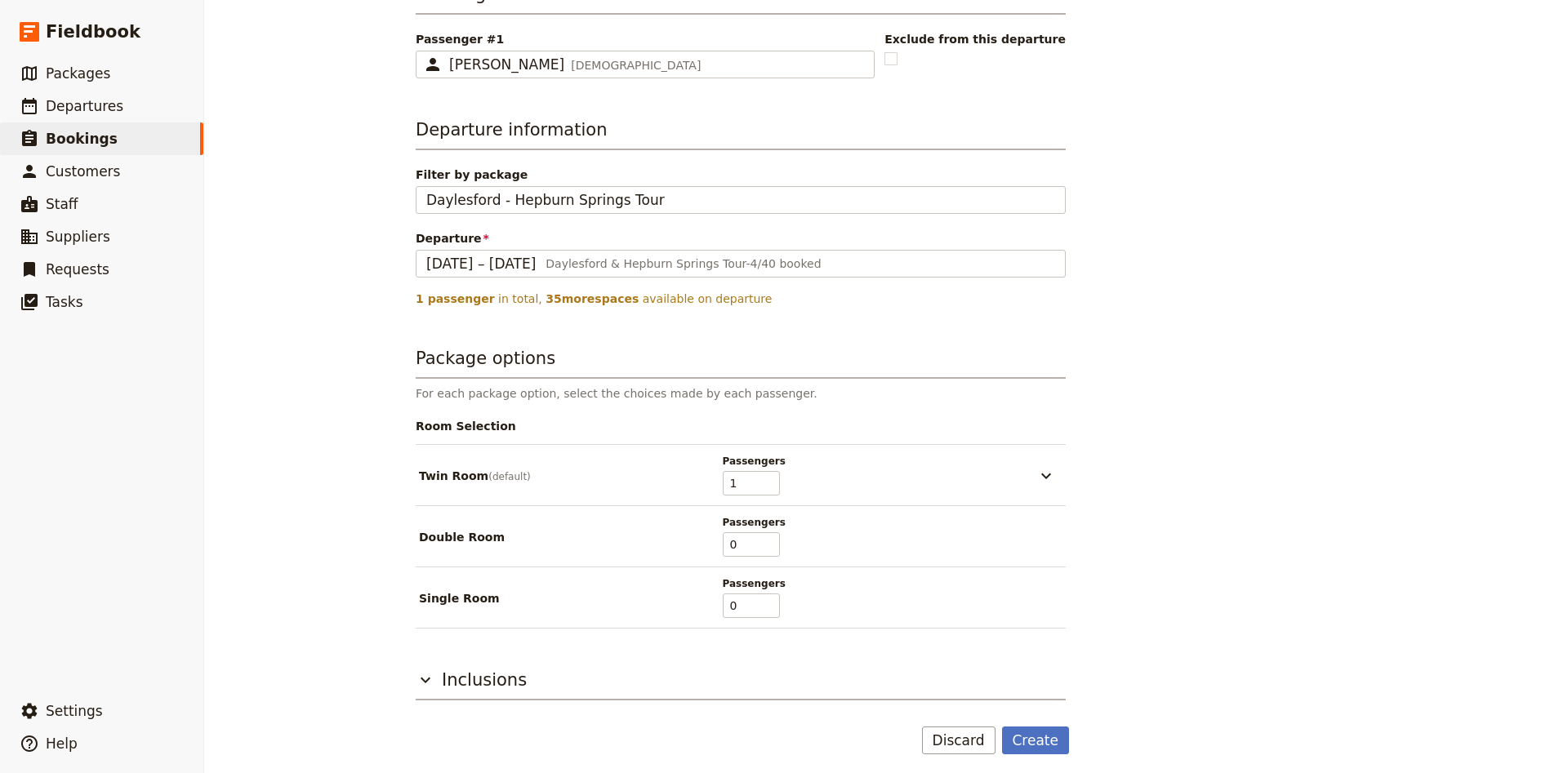
scroll to position [539, 0]
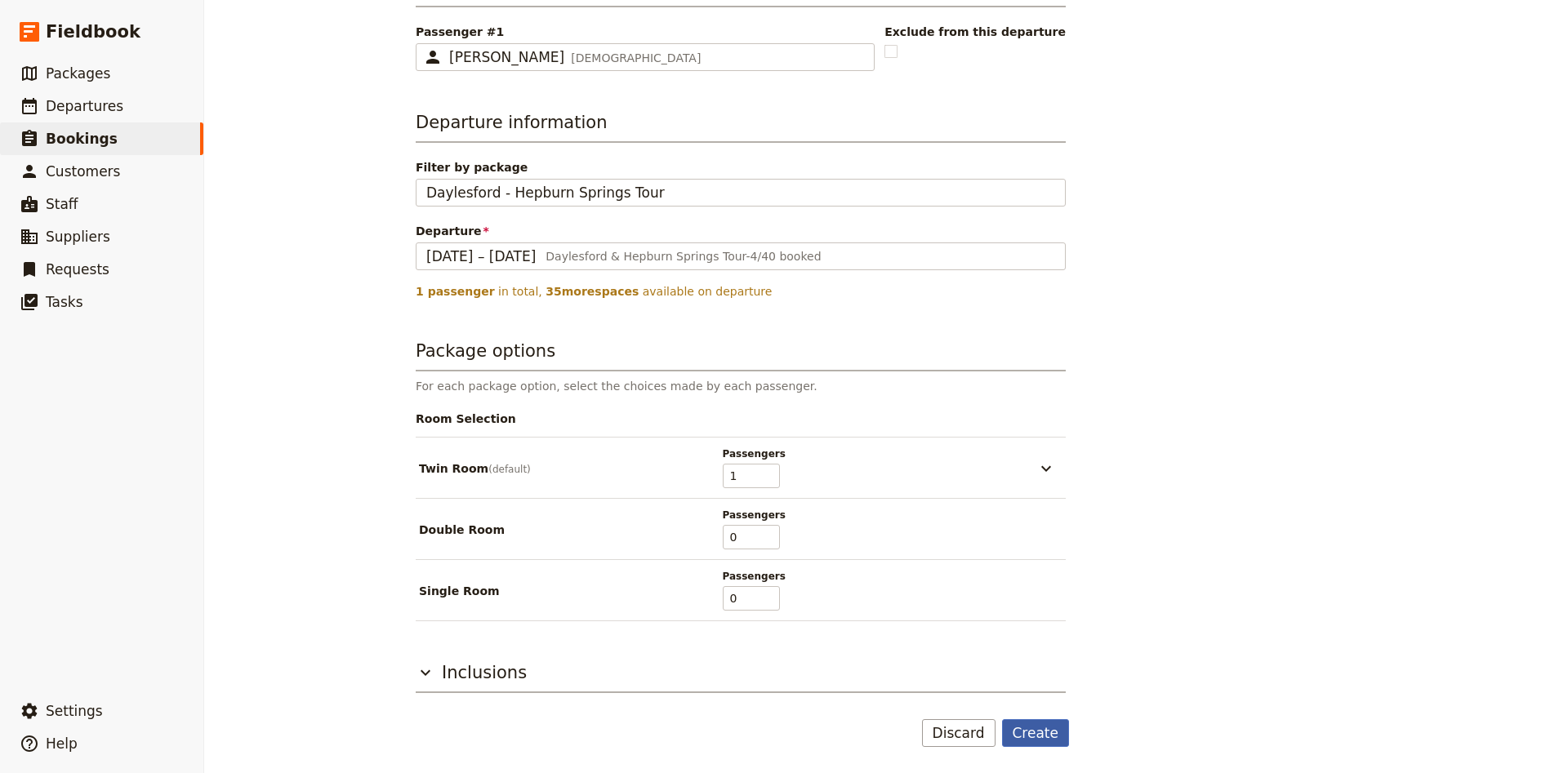
type input "[PERSON_NAME]"
click at [1034, 731] on button "Create" at bounding box center [1036, 733] width 68 height 28
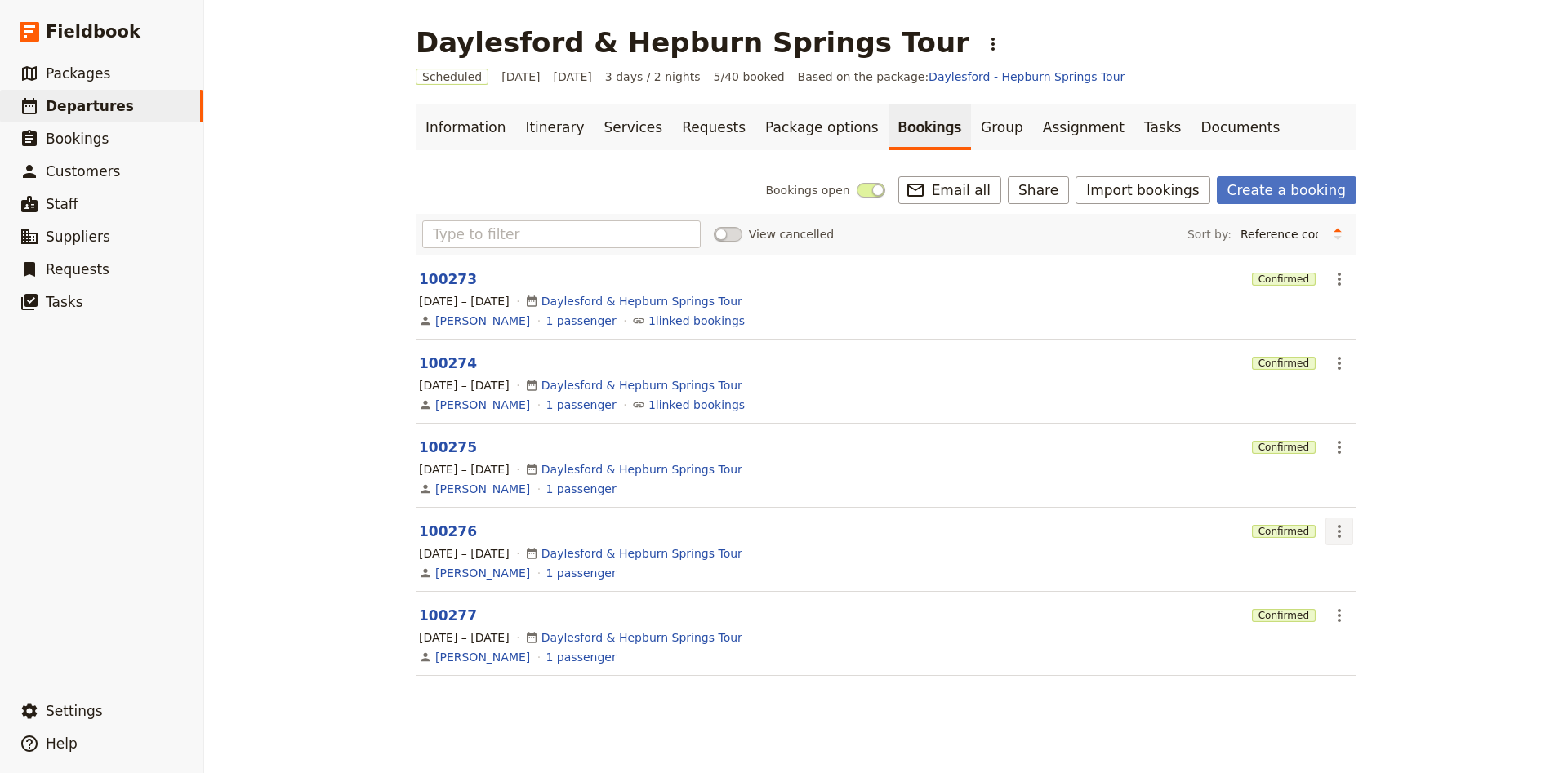
click at [1343, 532] on icon "Actions" at bounding box center [1339, 531] width 20 height 20
click at [1390, 600] on button "Link to another booking..." at bounding box center [1409, 590] width 166 height 23
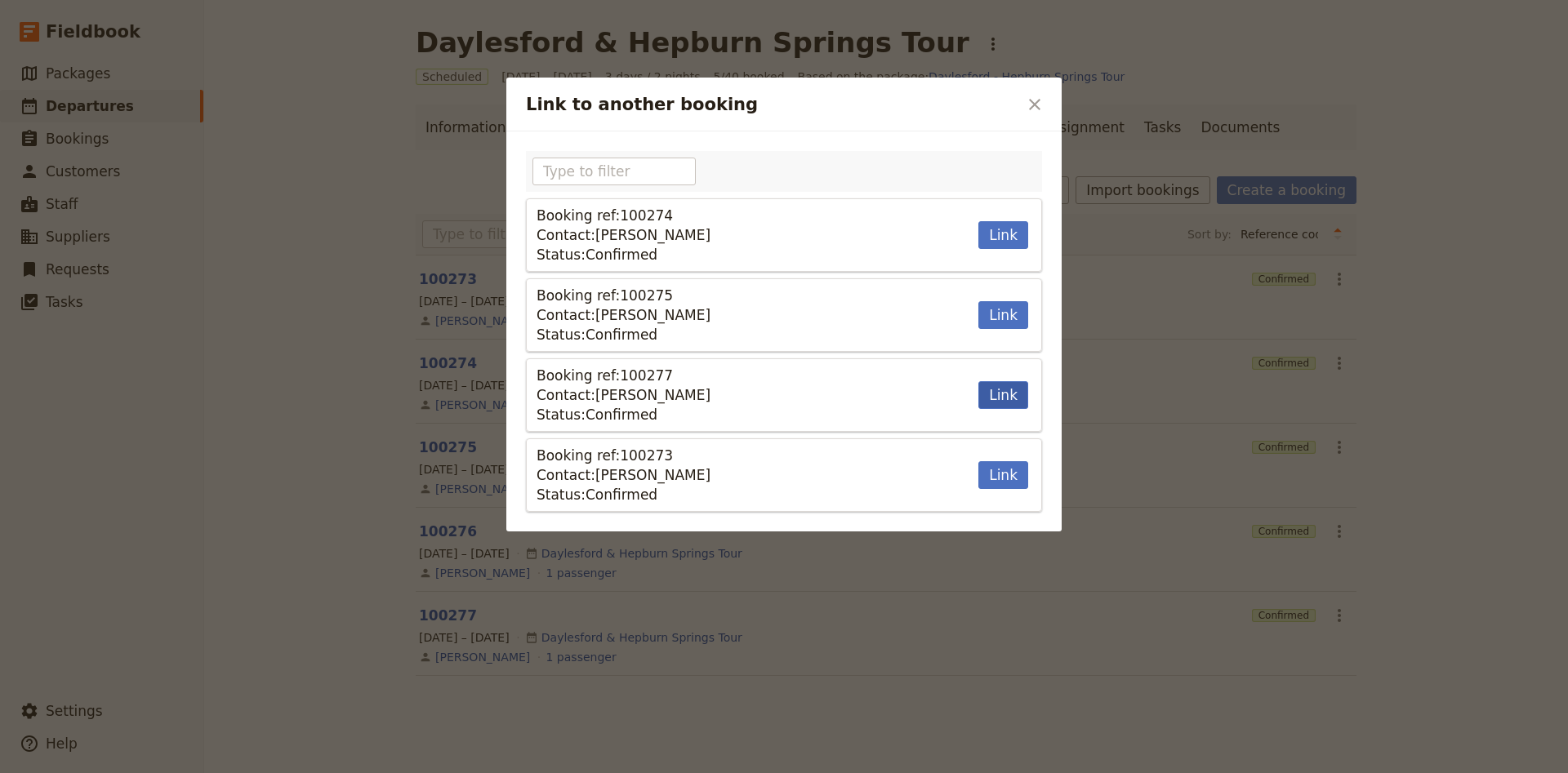
click at [988, 392] on button "Link" at bounding box center [1003, 395] width 50 height 28
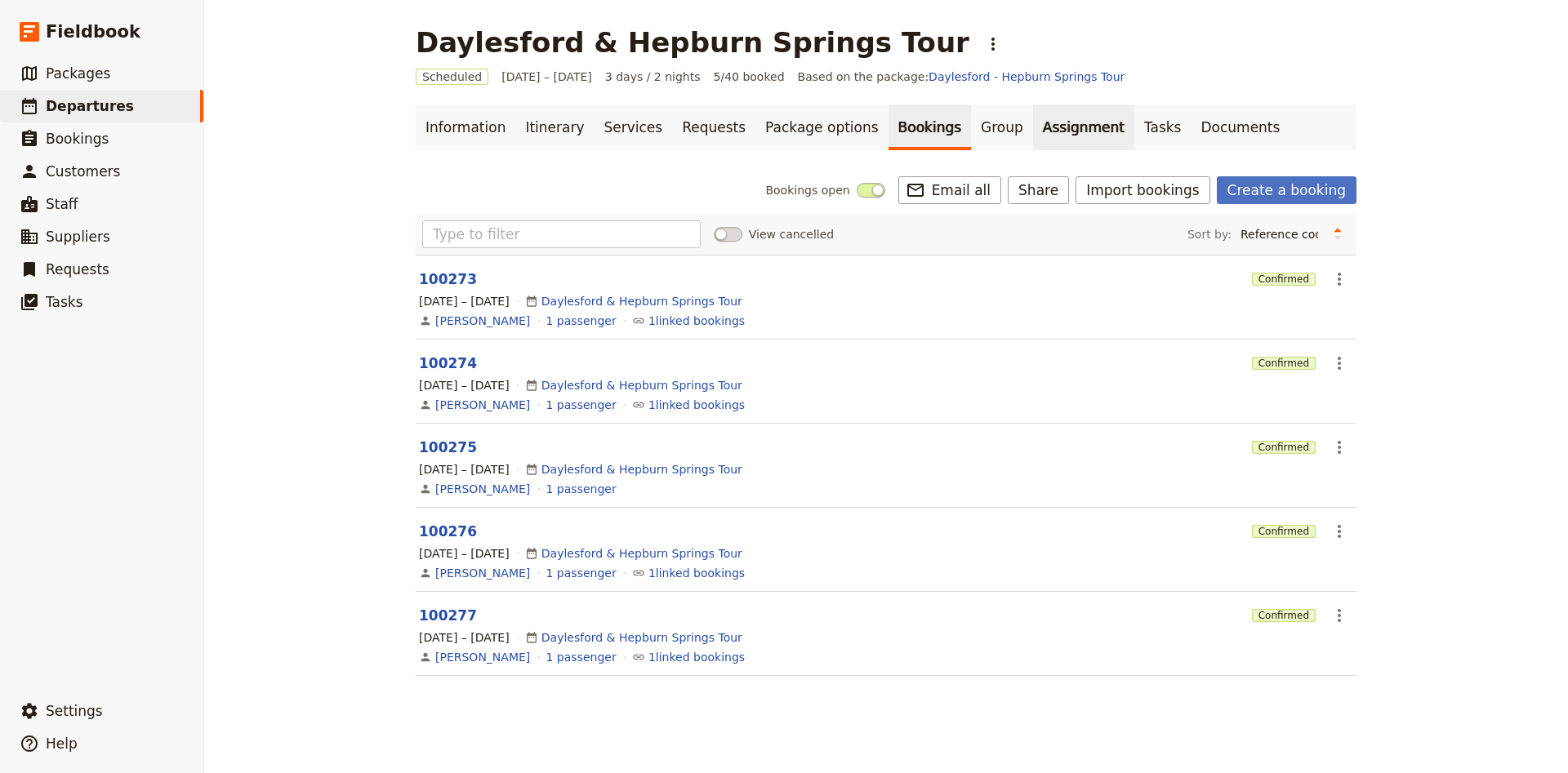
click at [1033, 129] on link "Assignment" at bounding box center [1083, 127] width 101 height 46
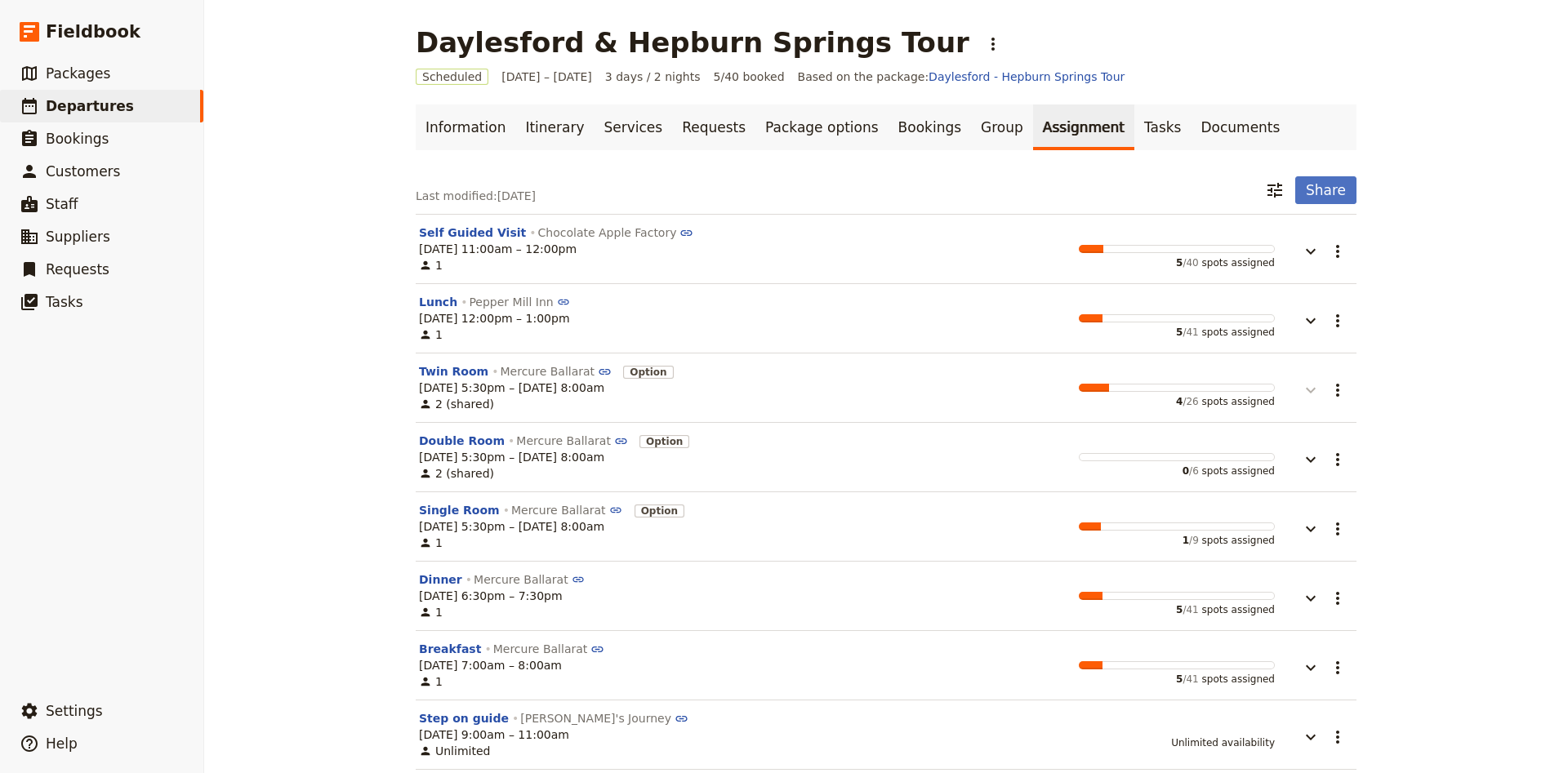
click at [1309, 389] on icon "button" at bounding box center [1310, 390] width 20 height 20
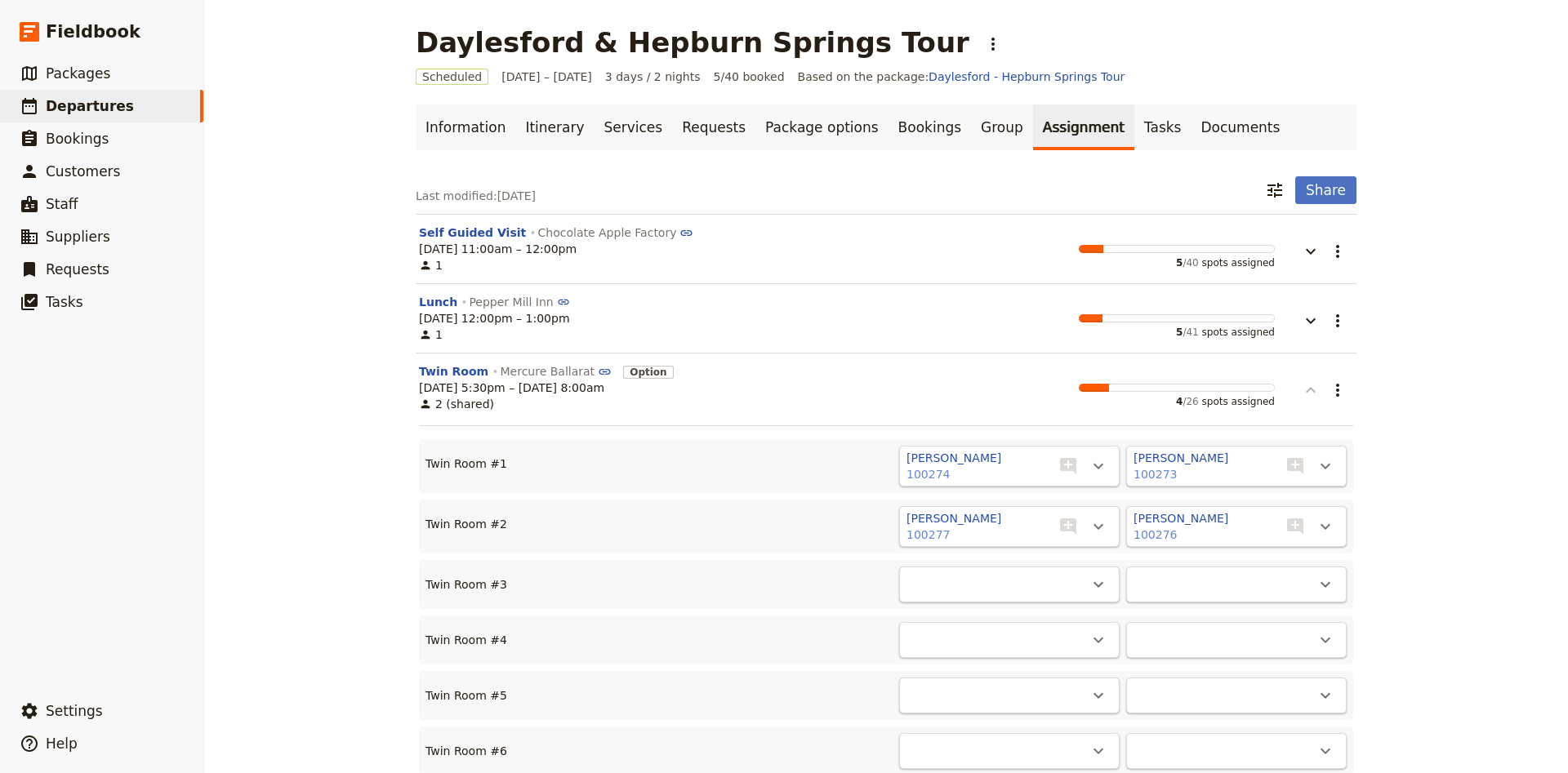
click at [1309, 398] on icon "button" at bounding box center [1310, 390] width 20 height 20
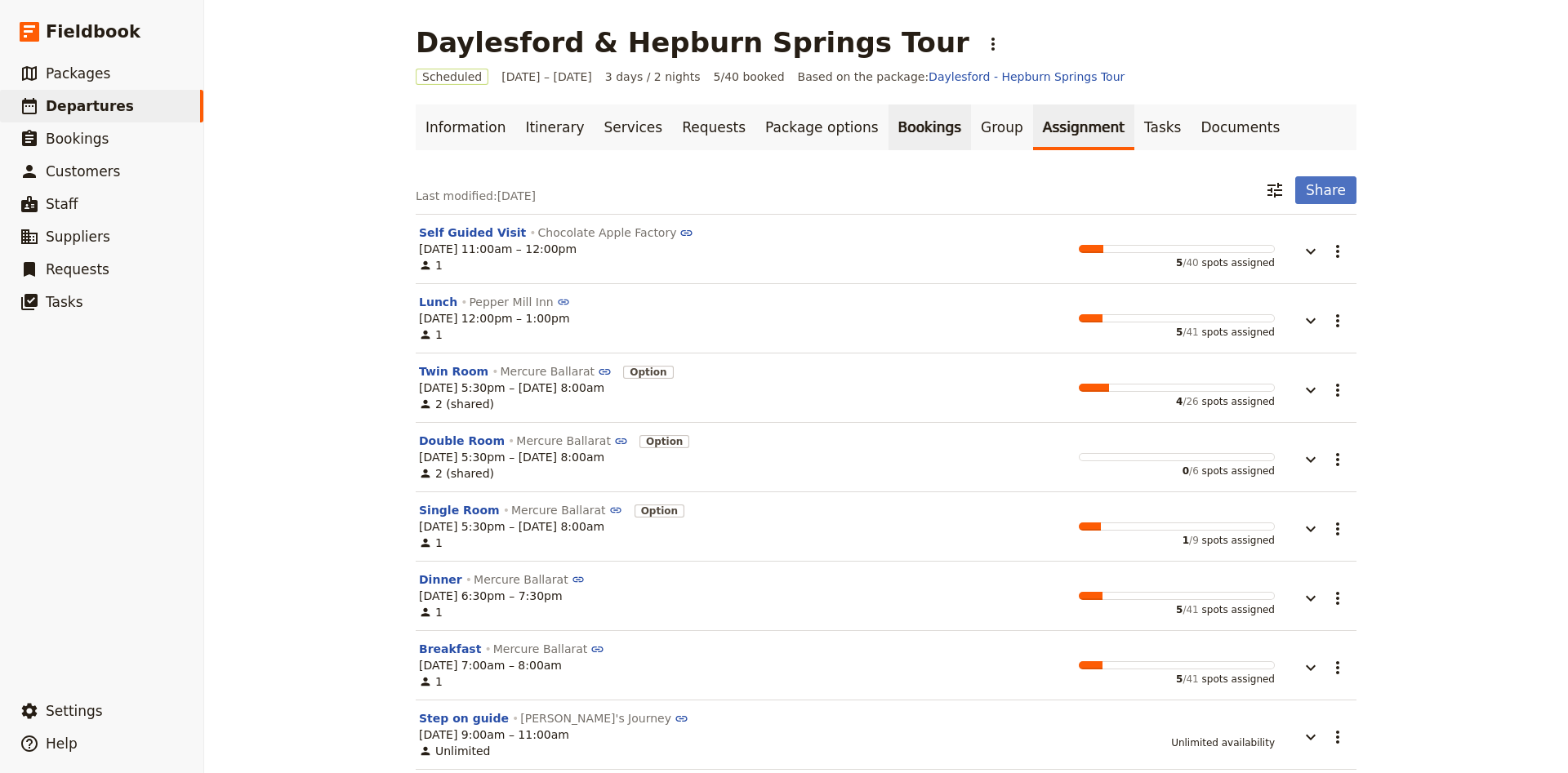
click at [888, 137] on link "Bookings" at bounding box center [929, 127] width 83 height 46
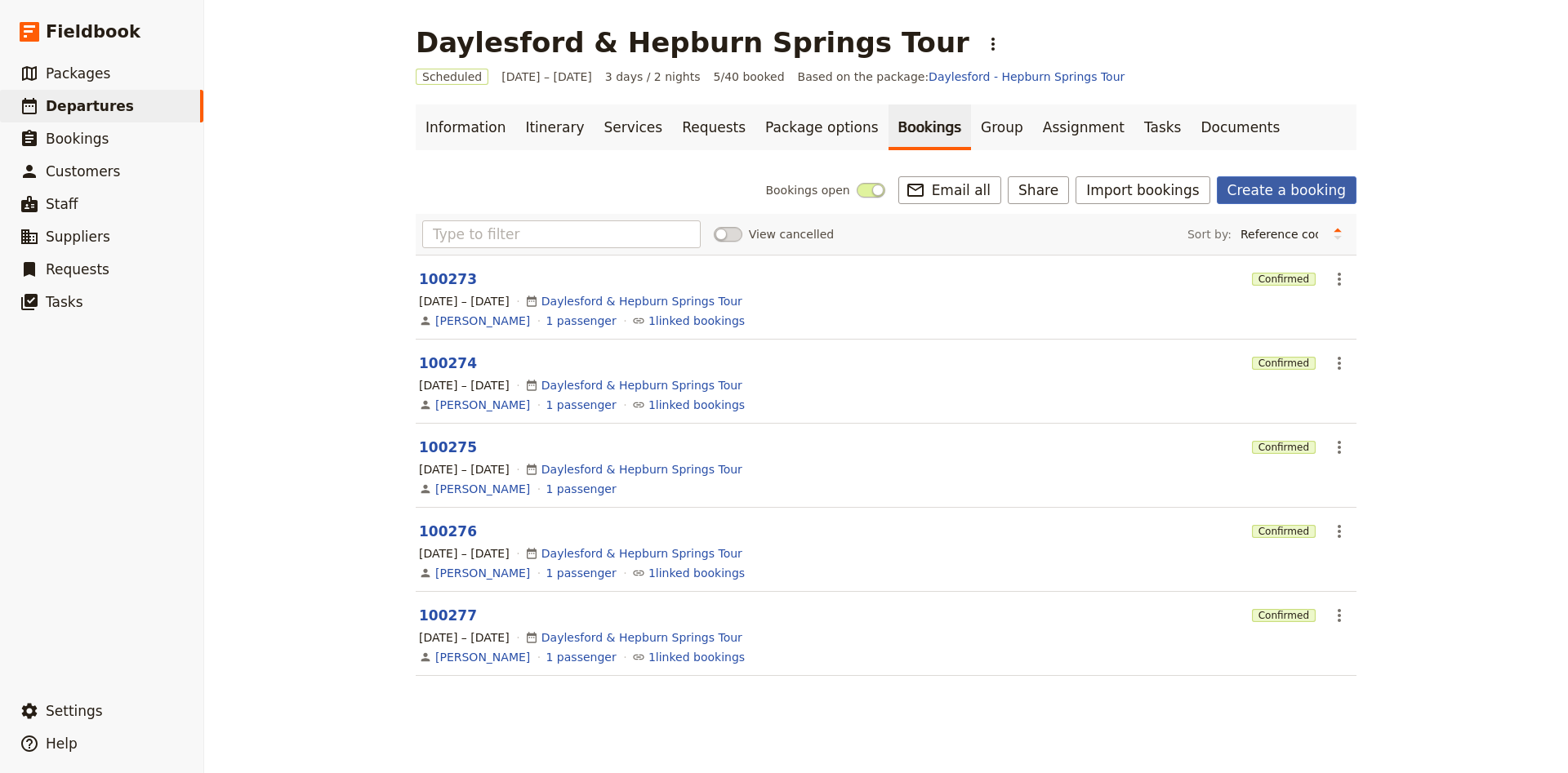
click at [1255, 183] on link "Create a booking" at bounding box center [1286, 190] width 139 height 28
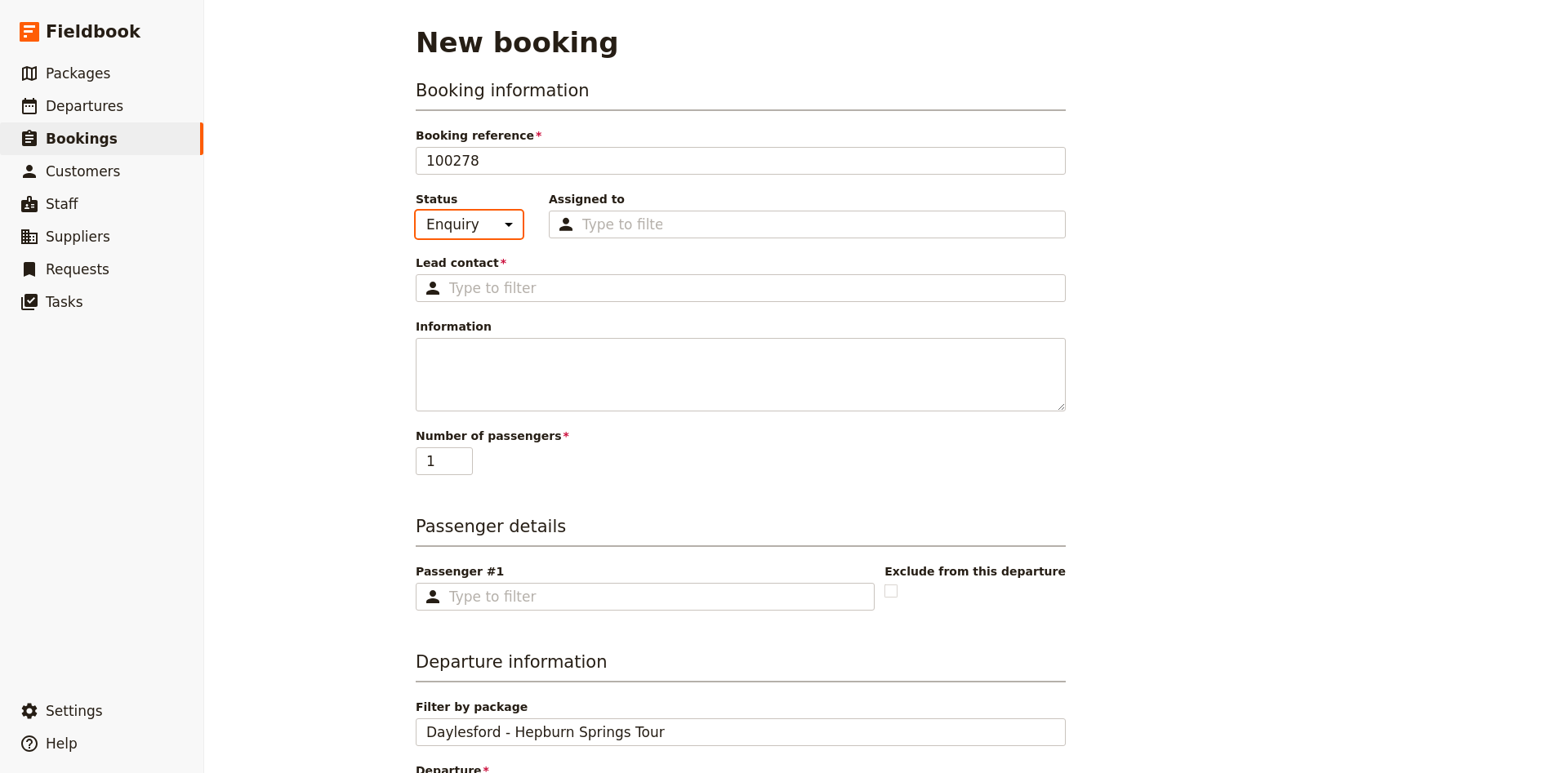
click at [416, 211] on select "Enquiry On hold Confirmed" at bounding box center [470, 225] width 107 height 28
select select "CONFIRMED"
click option "Confirmed" at bounding box center [0, 0] width 0 height 0
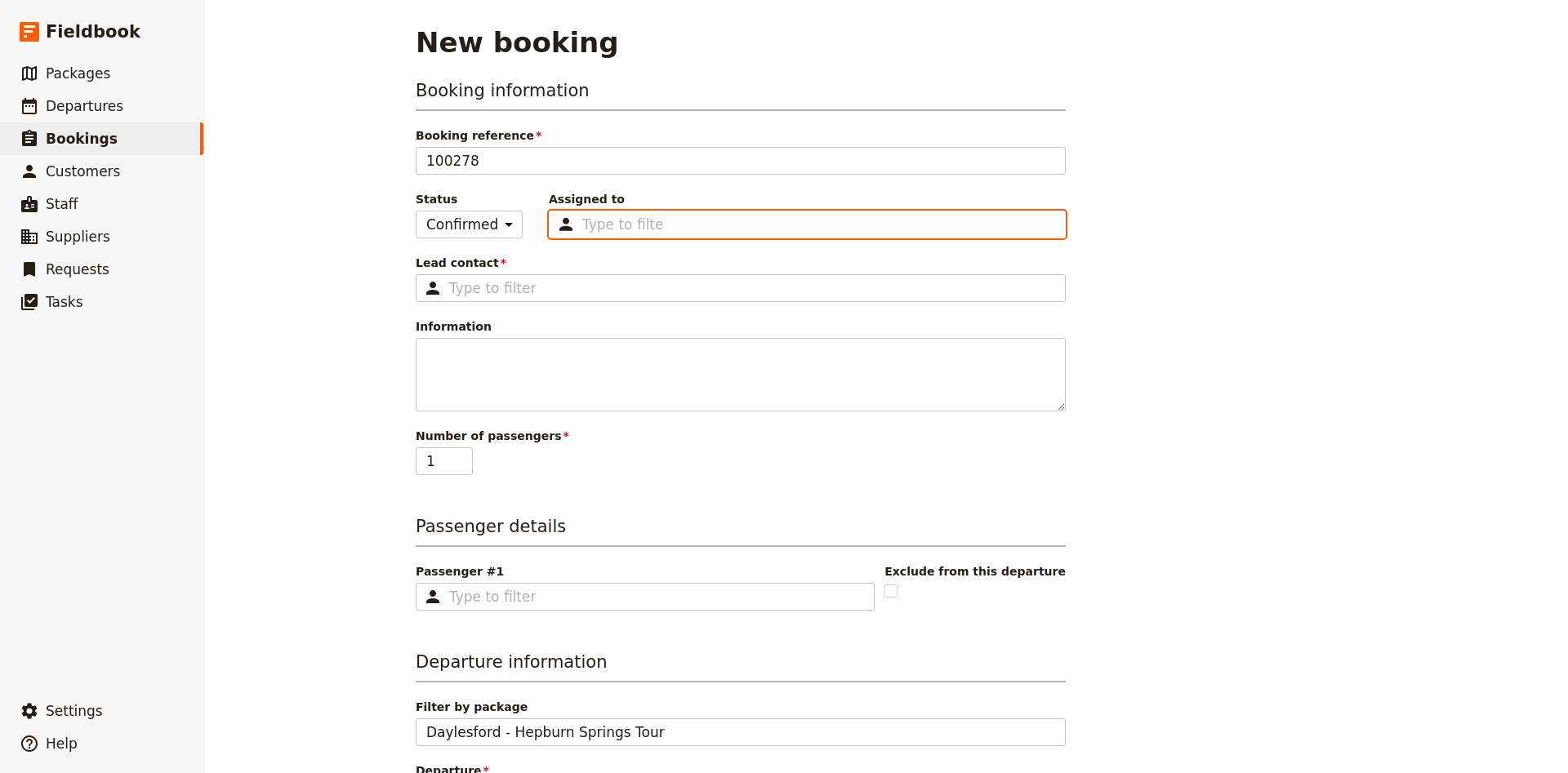
click at [608, 230] on input "Assigned to Type to filter" at bounding box center [622, 225] width 80 height 20
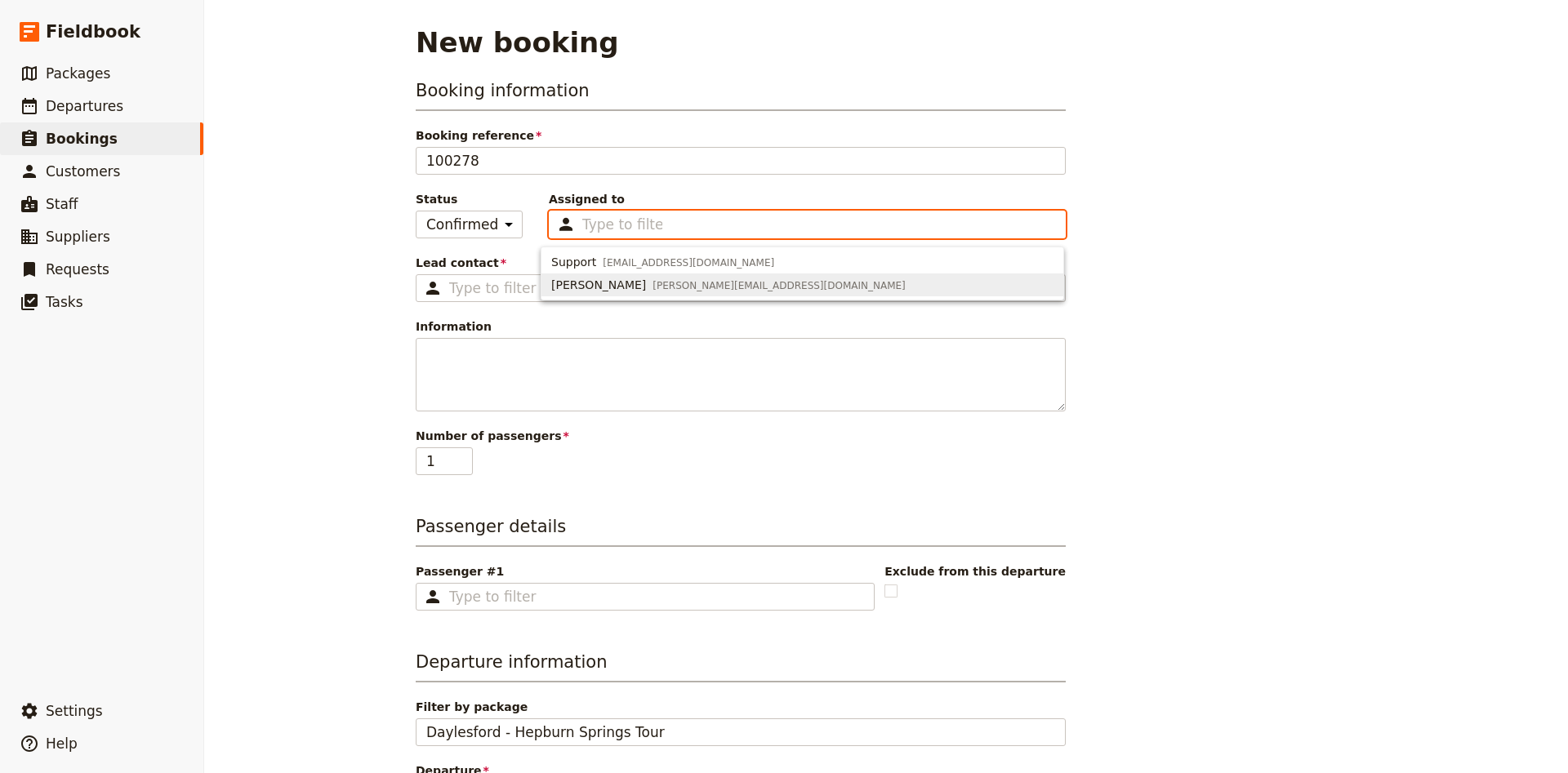
click at [596, 284] on div "Zachary [EMAIL_ADDRESS][DOMAIN_NAME]" at bounding box center [728, 285] width 354 height 16
type input "66702fe1a8aa734c57f18693"
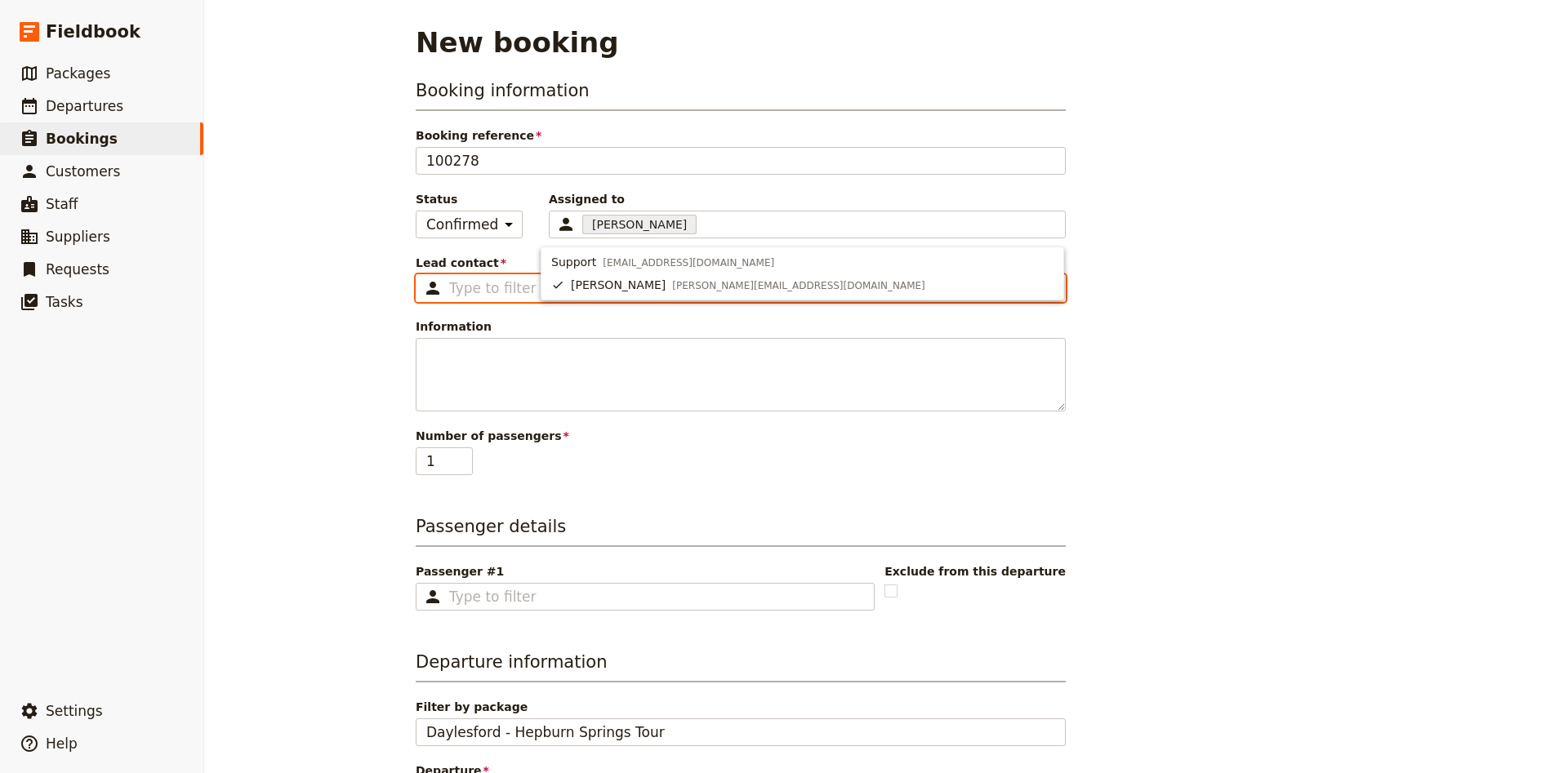
click at [501, 290] on input "Lead contact ​" at bounding box center [751, 289] width 606 height 20
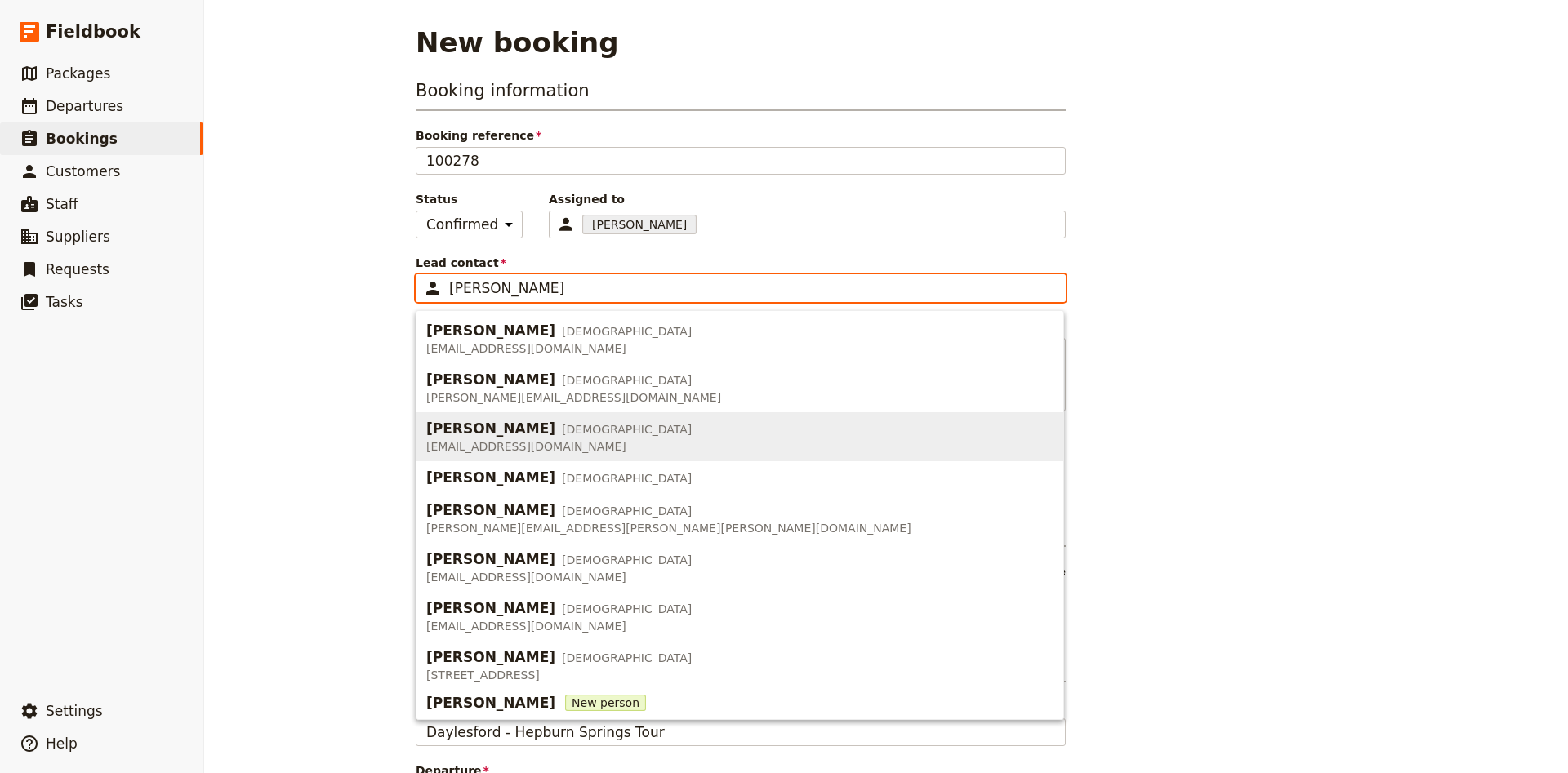
click at [453, 449] on span "[EMAIL_ADDRESS][DOMAIN_NAME]" at bounding box center [558, 447] width 266 height 16
type input "[PERSON_NAME]"
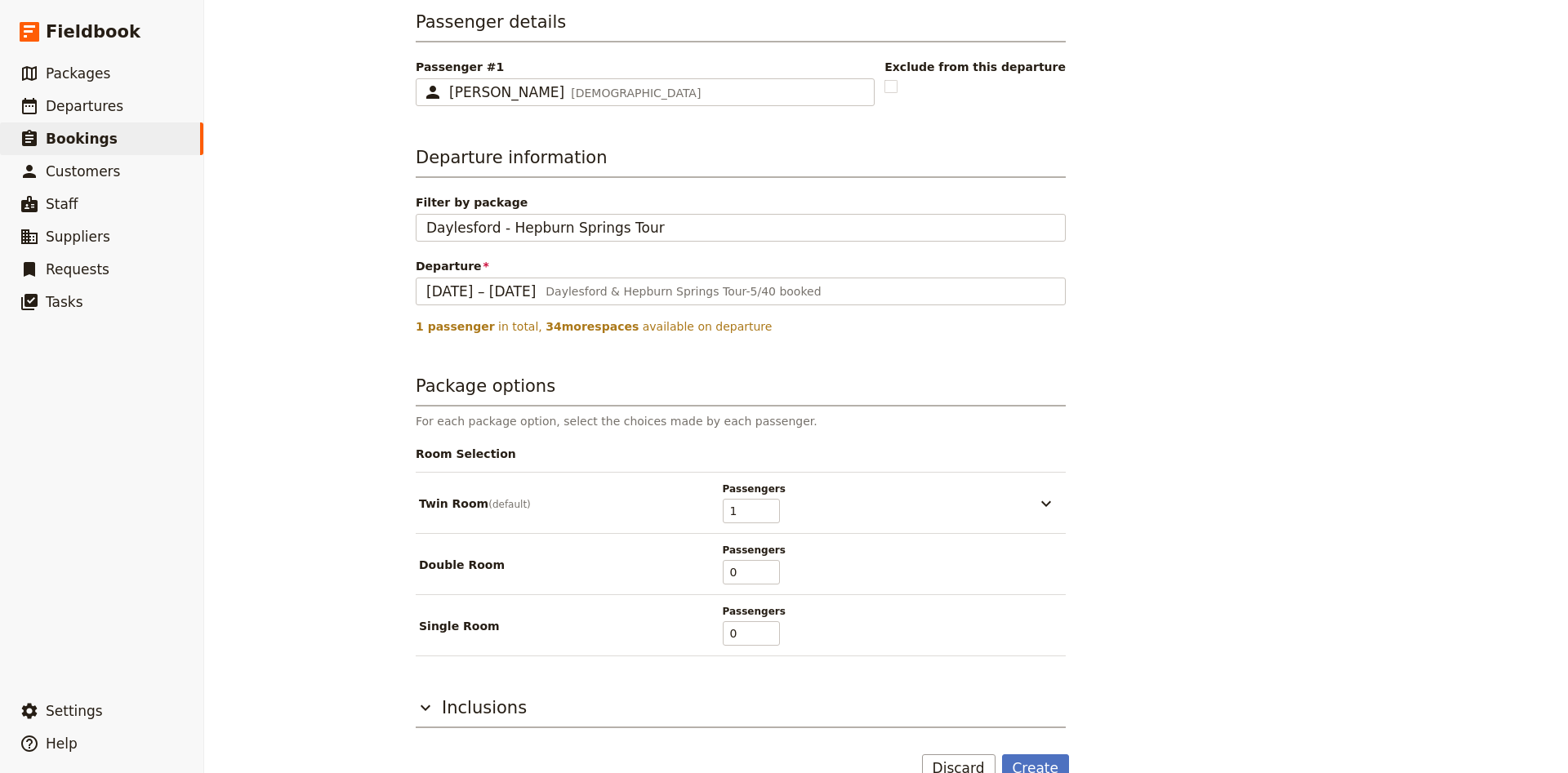
scroll to position [539, 0]
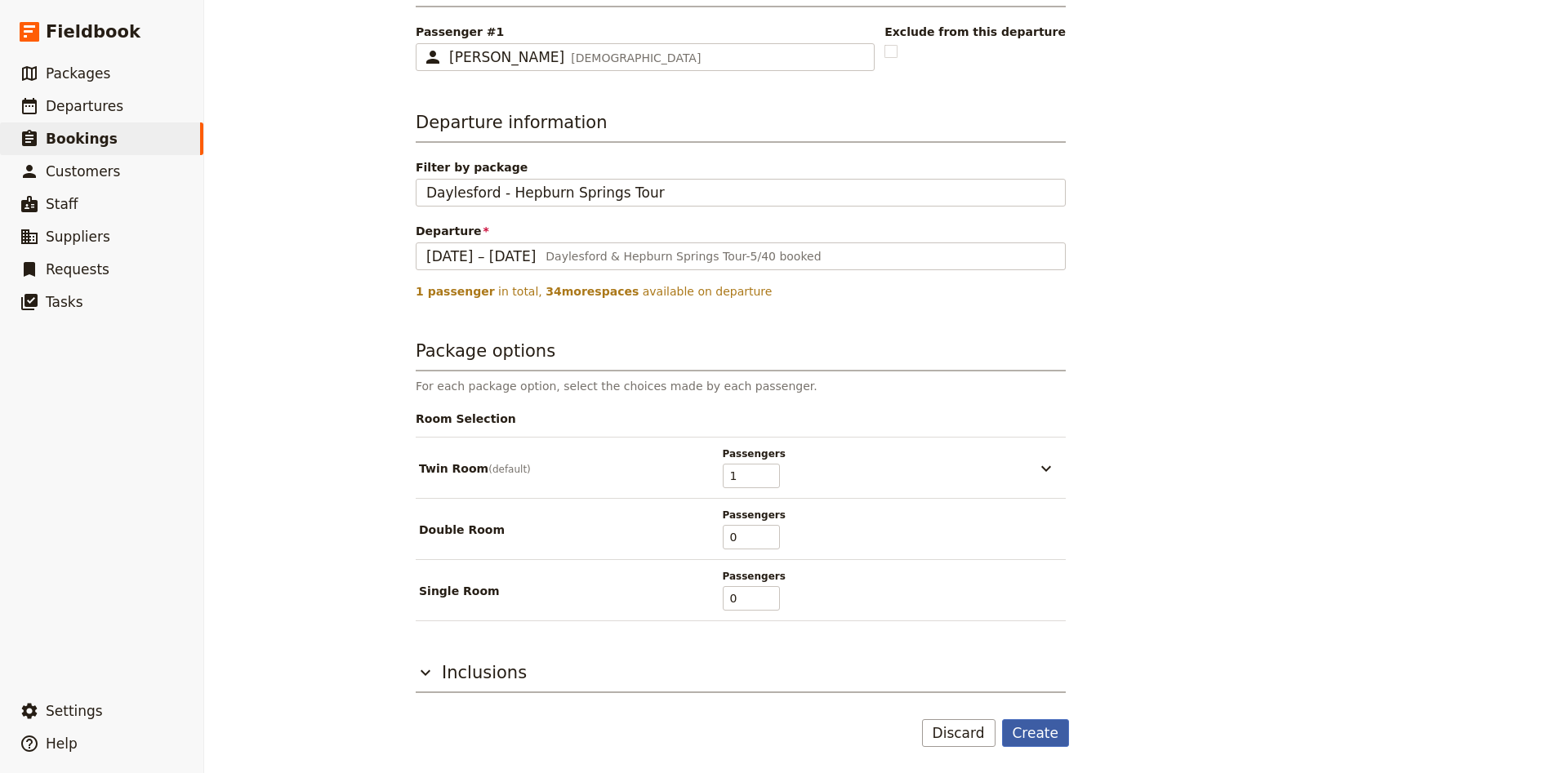
type input "[PERSON_NAME]"
click at [1062, 728] on button "Create" at bounding box center [1036, 733] width 68 height 28
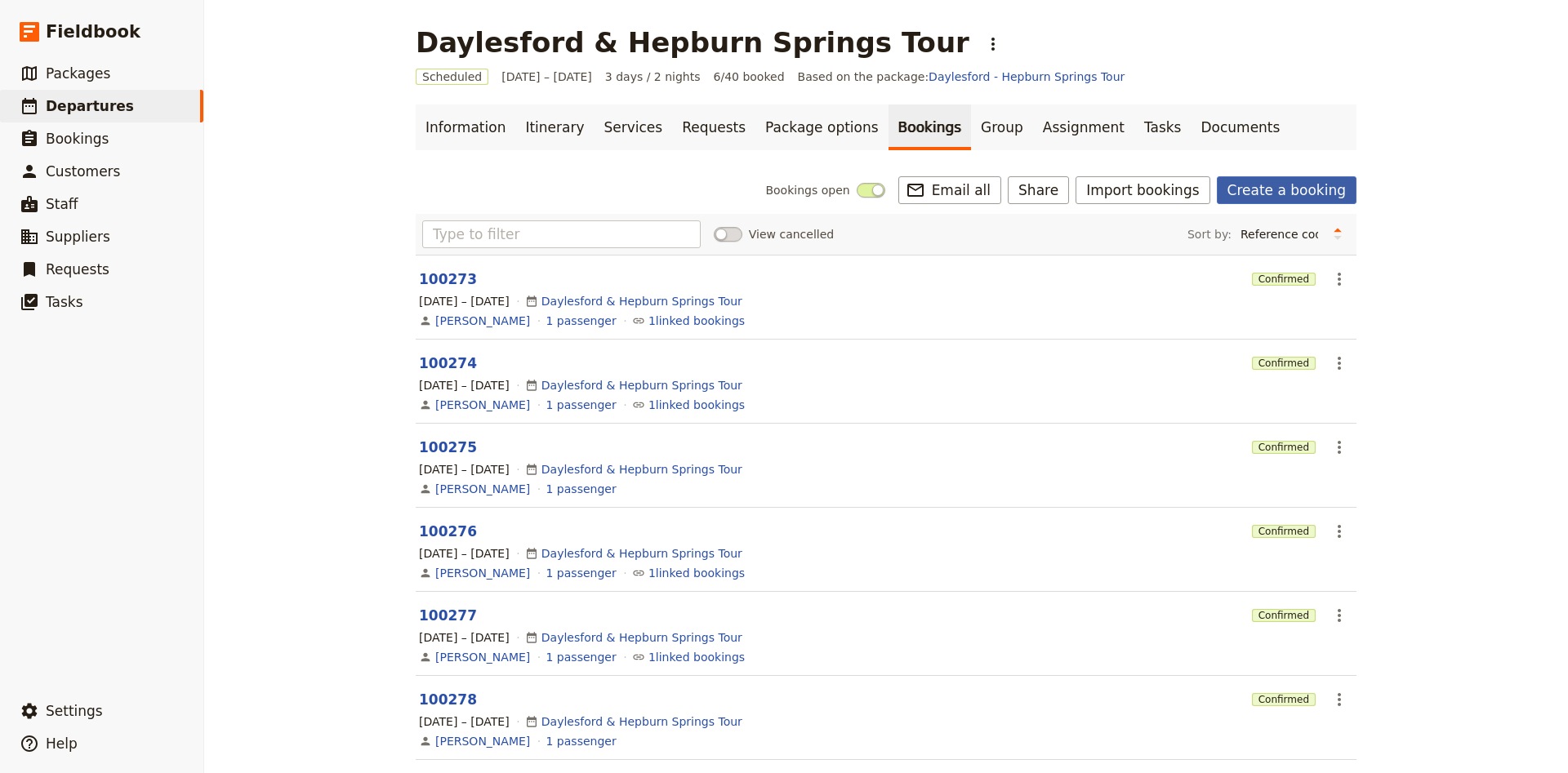
click at [1321, 190] on link "Create a booking" at bounding box center [1286, 190] width 139 height 28
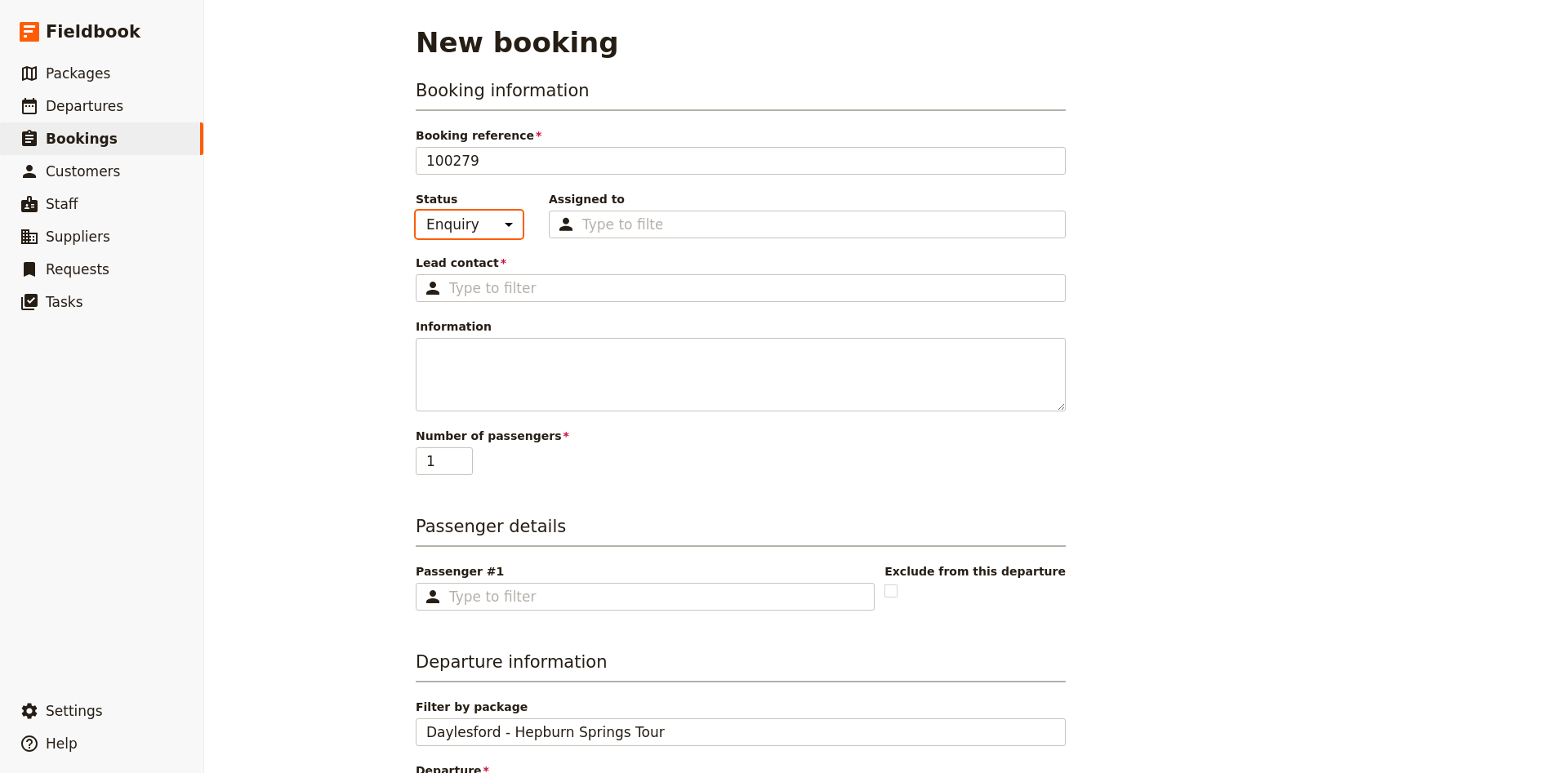
click at [416, 211] on select "Enquiry On hold Confirmed" at bounding box center [470, 225] width 107 height 28
select select "CONFIRMED"
click option "Confirmed" at bounding box center [0, 0] width 0 height 0
click at [567, 224] on icon at bounding box center [566, 225] width 20 height 26
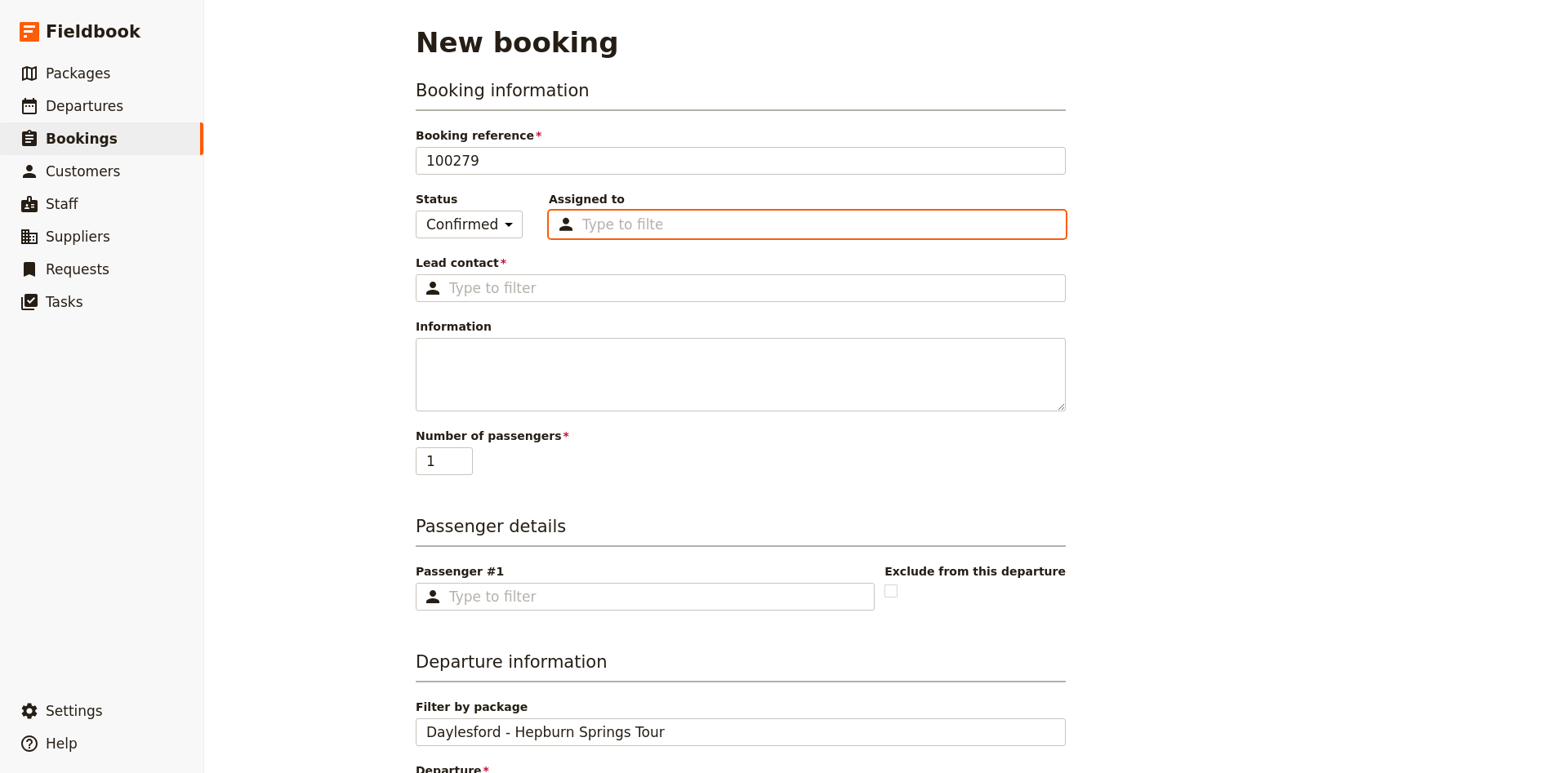
click at [582, 224] on input "Assigned to Type to filter" at bounding box center [622, 225] width 80 height 20
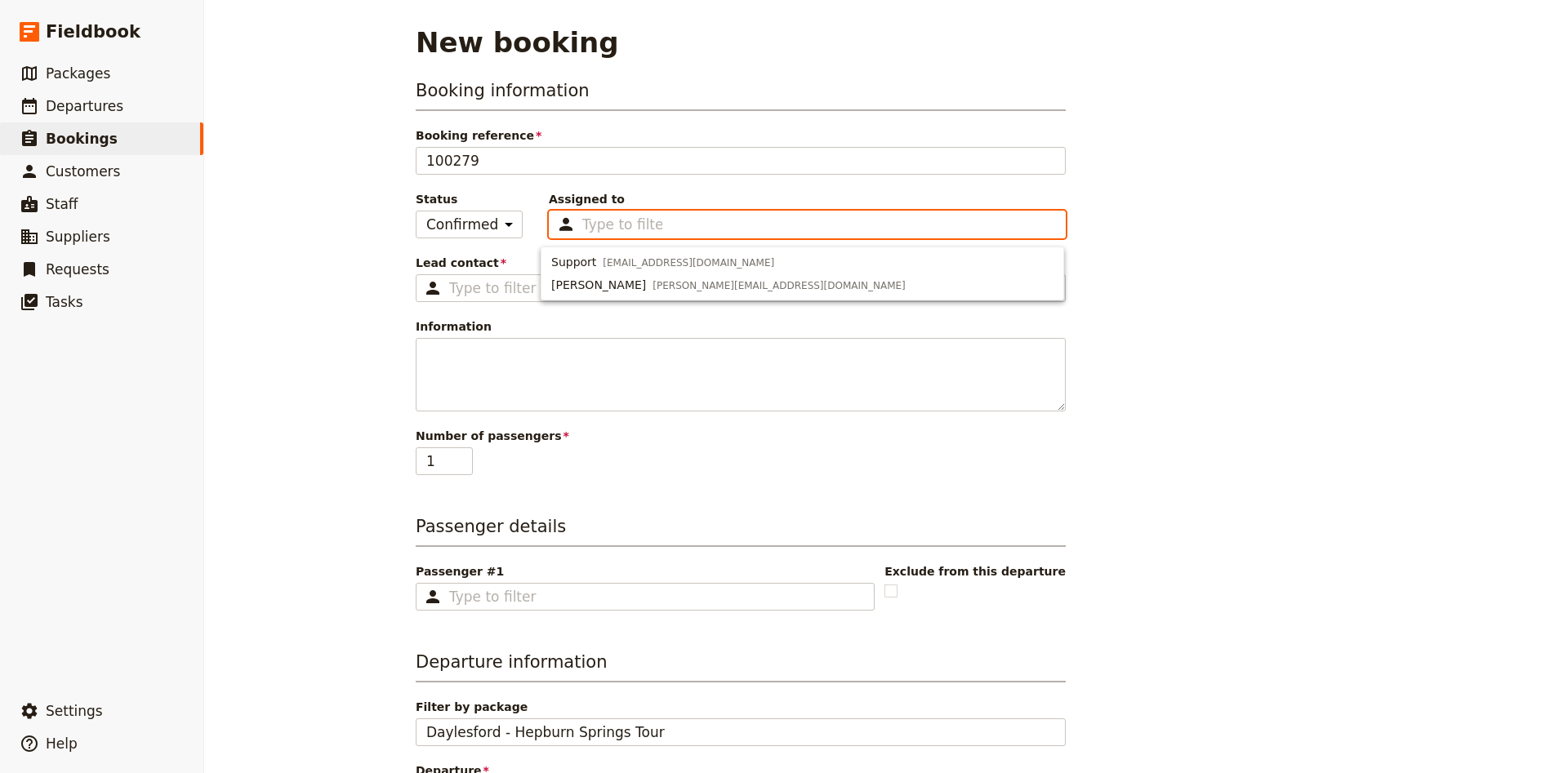
type input "C"
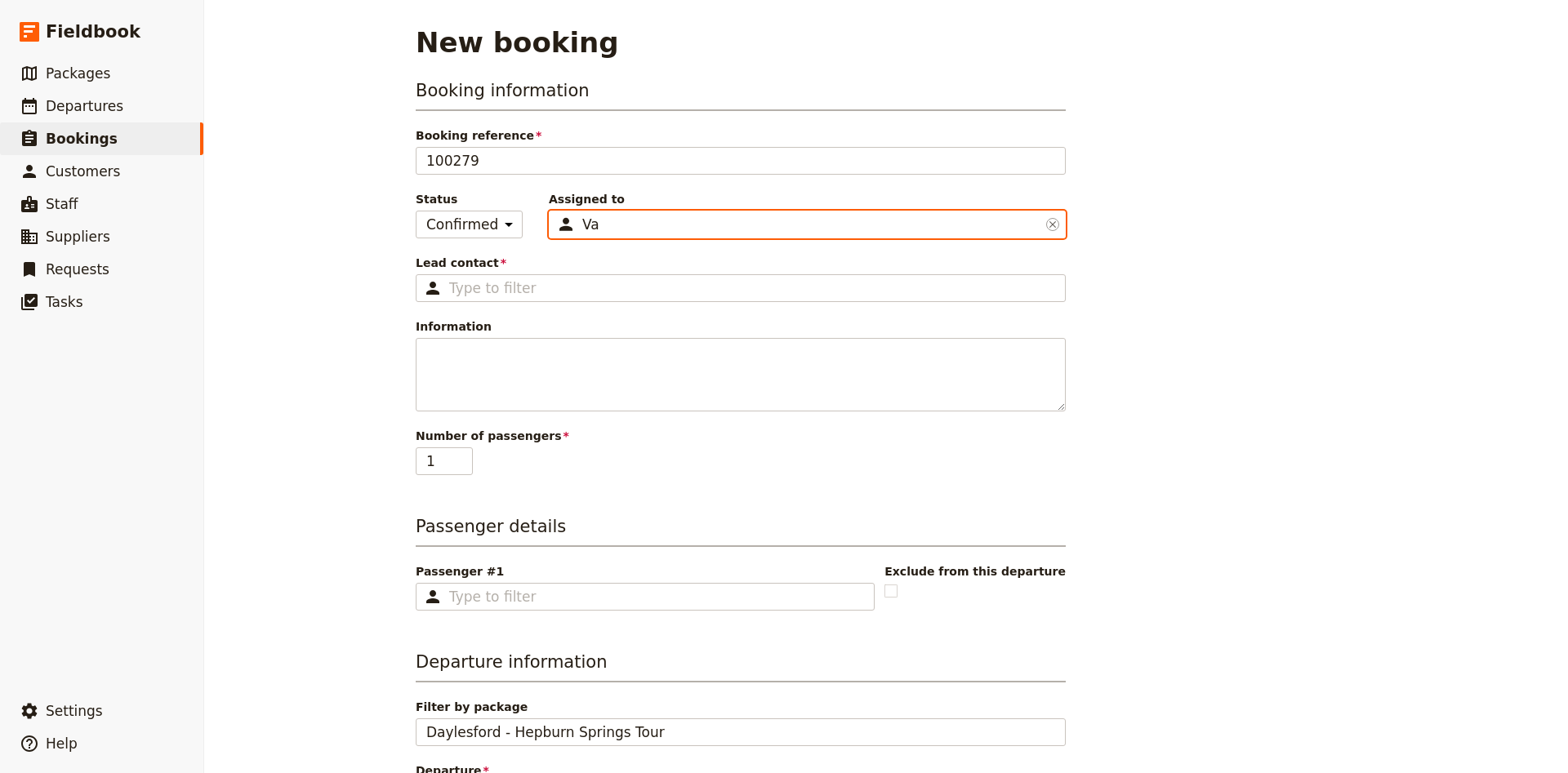
type input "V"
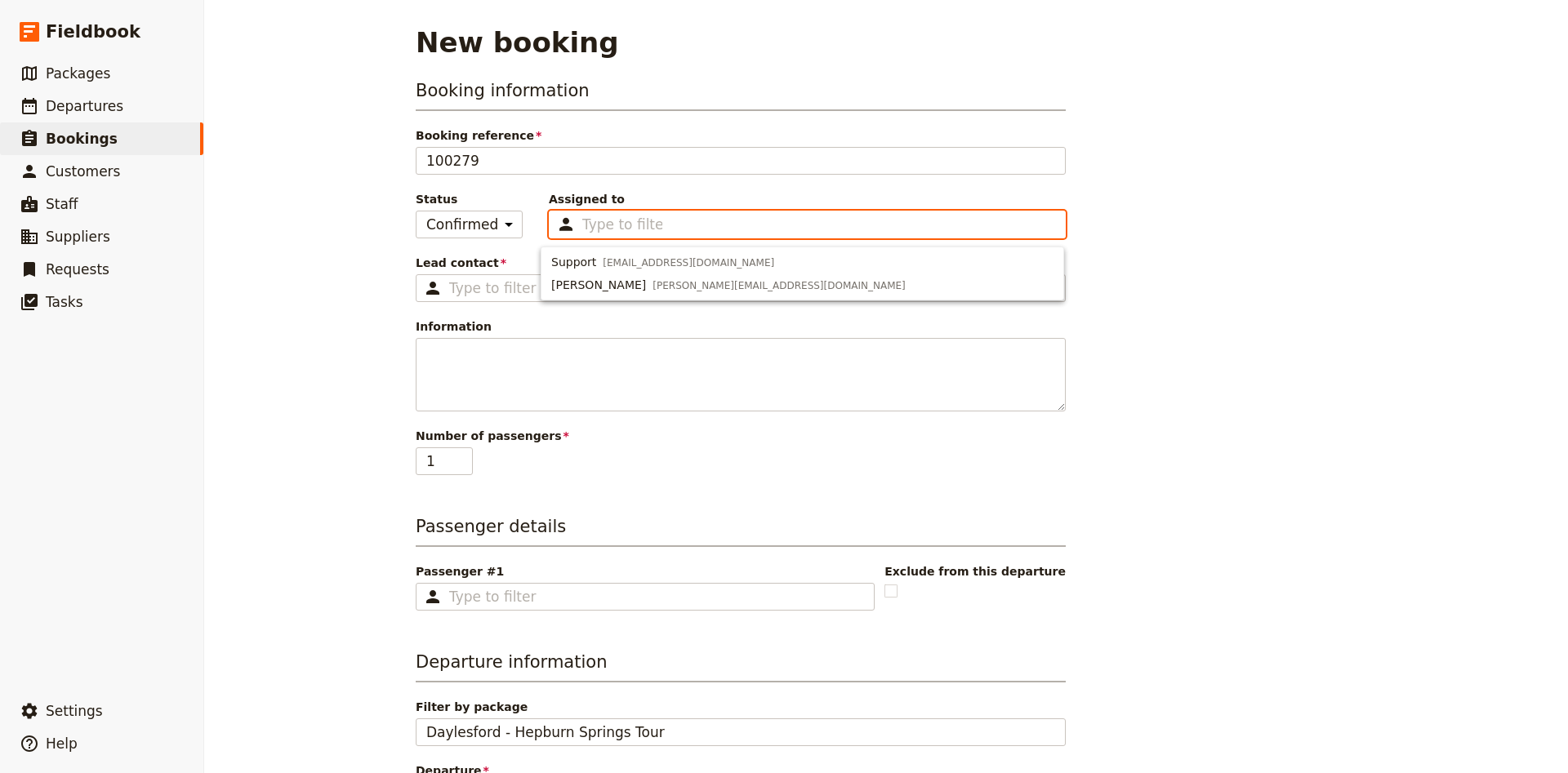
type input "Z"
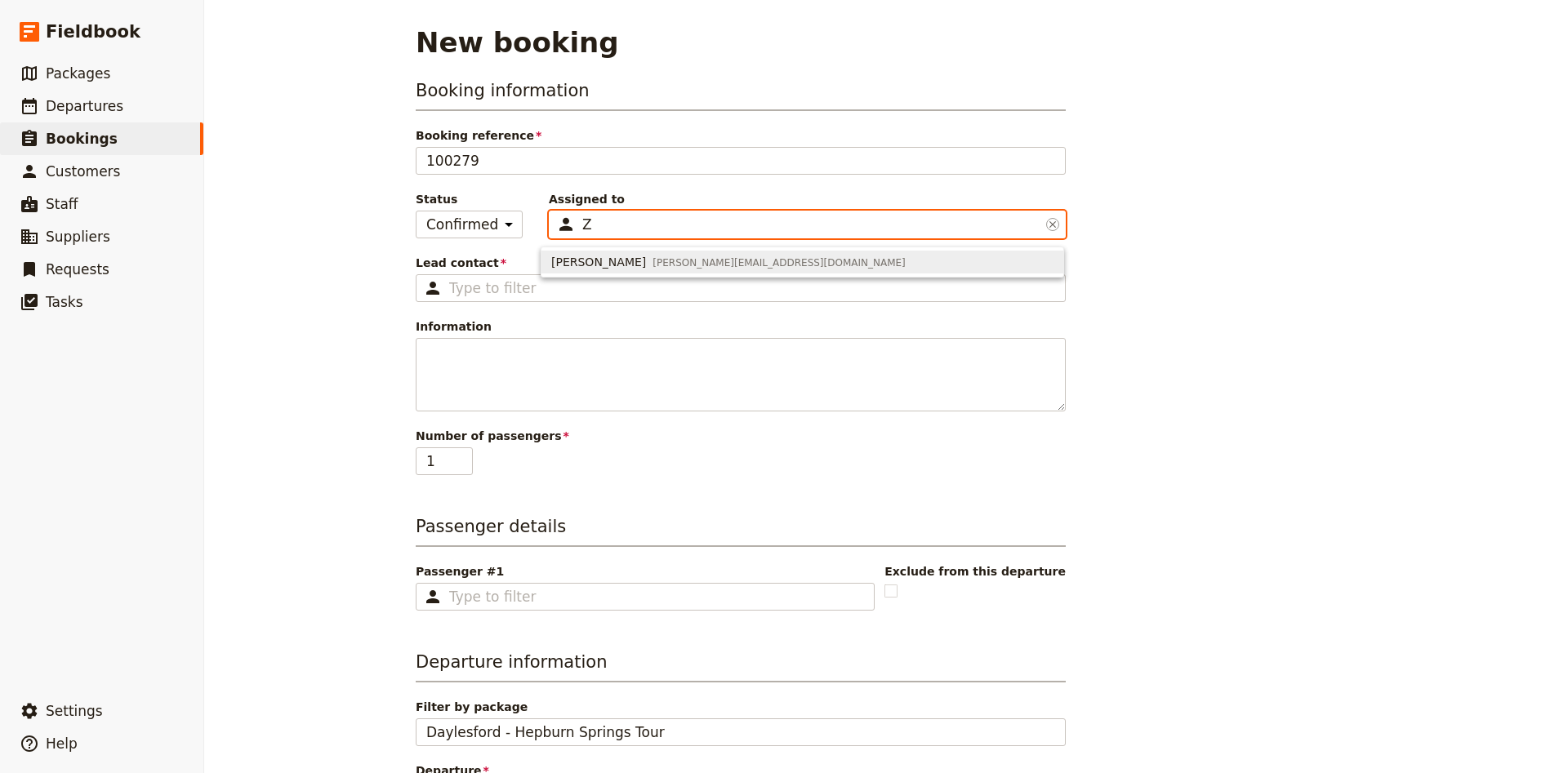
click at [553, 267] on span "[PERSON_NAME]" at bounding box center [598, 262] width 95 height 16
type input "66702fe1a8aa734c57f18693"
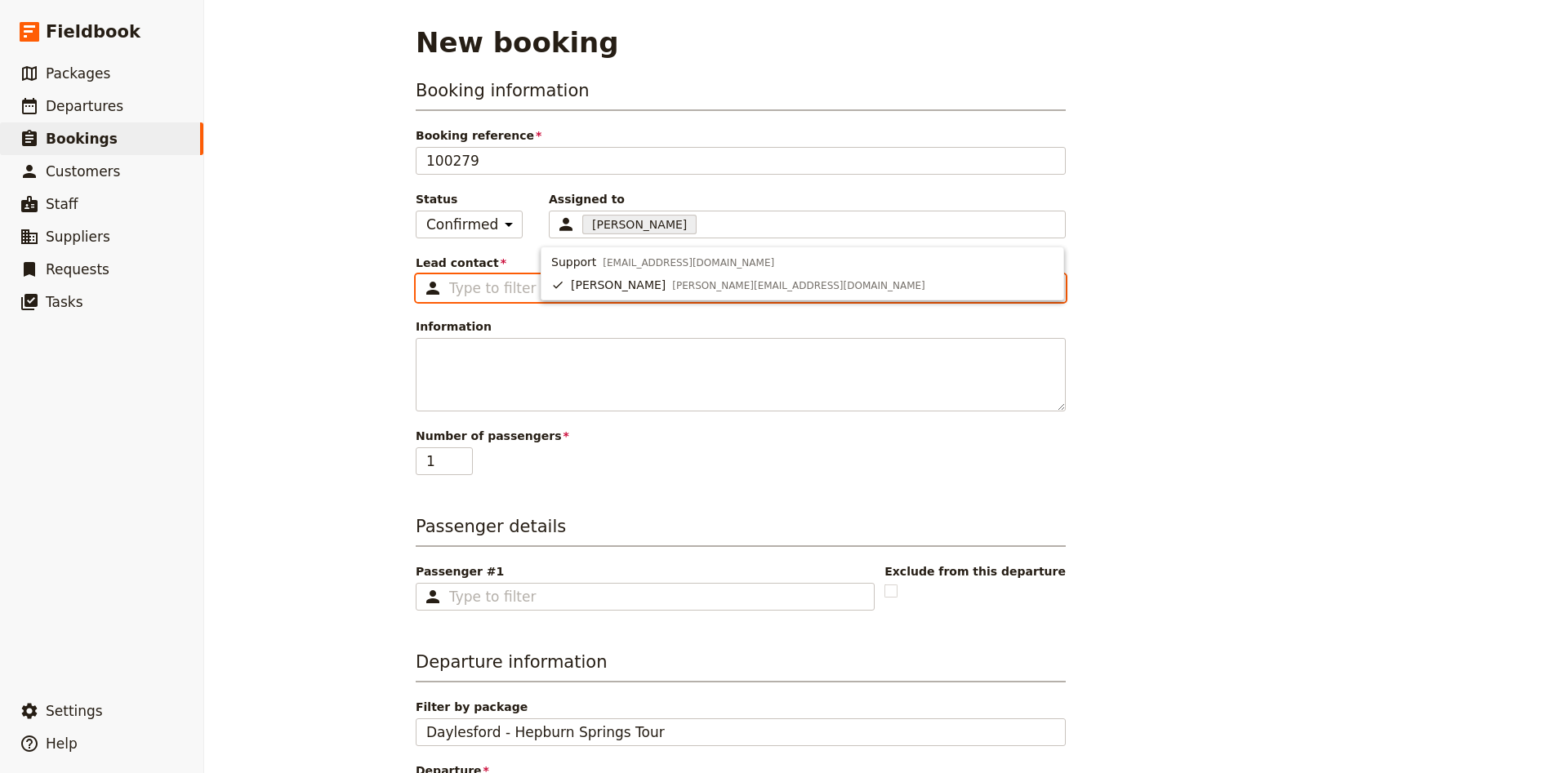
click at [490, 282] on input "Lead contact ​" at bounding box center [751, 289] width 606 height 20
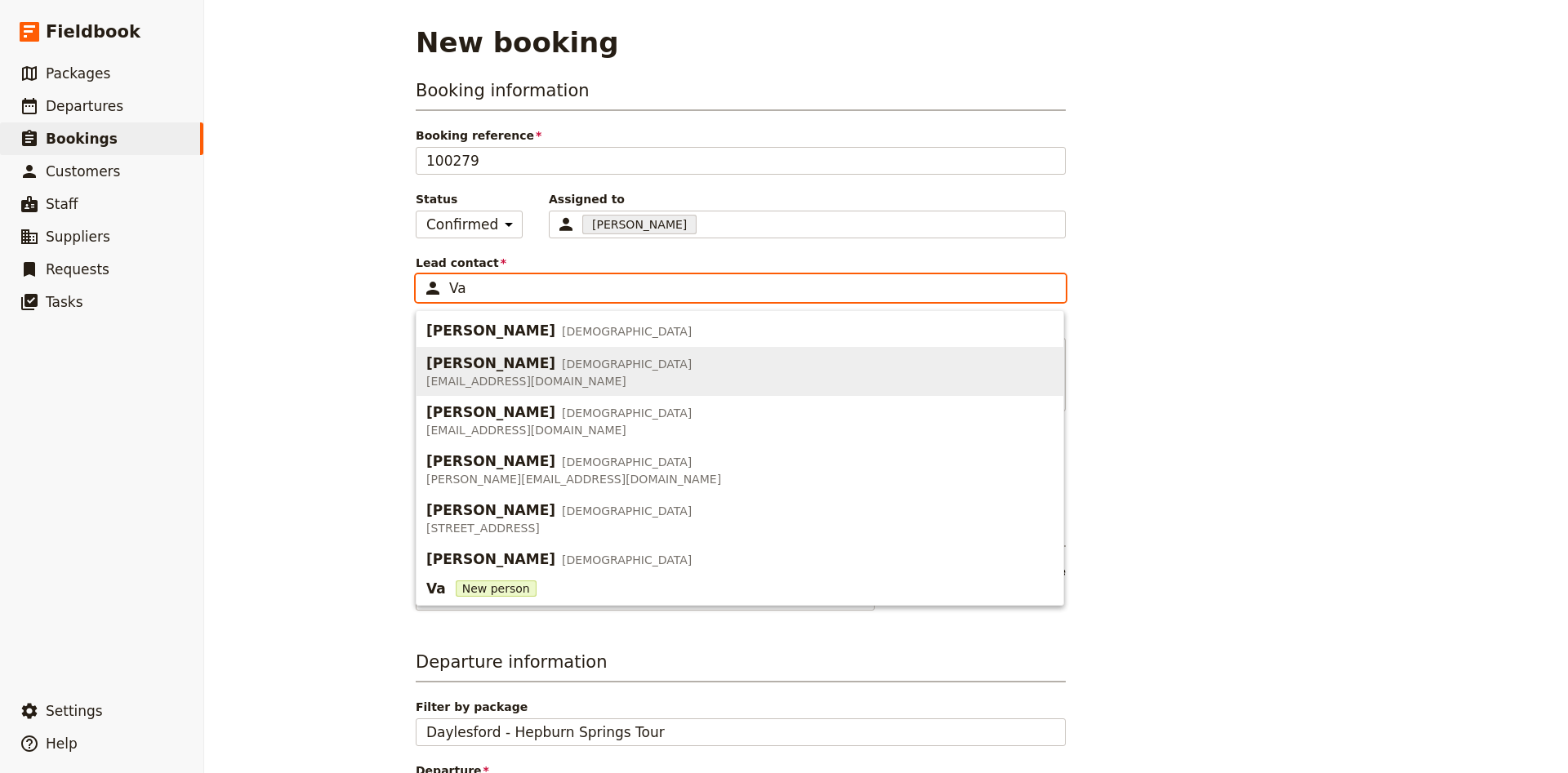
click at [562, 357] on span "[DEMOGRAPHIC_DATA]" at bounding box center [627, 364] width 129 height 16
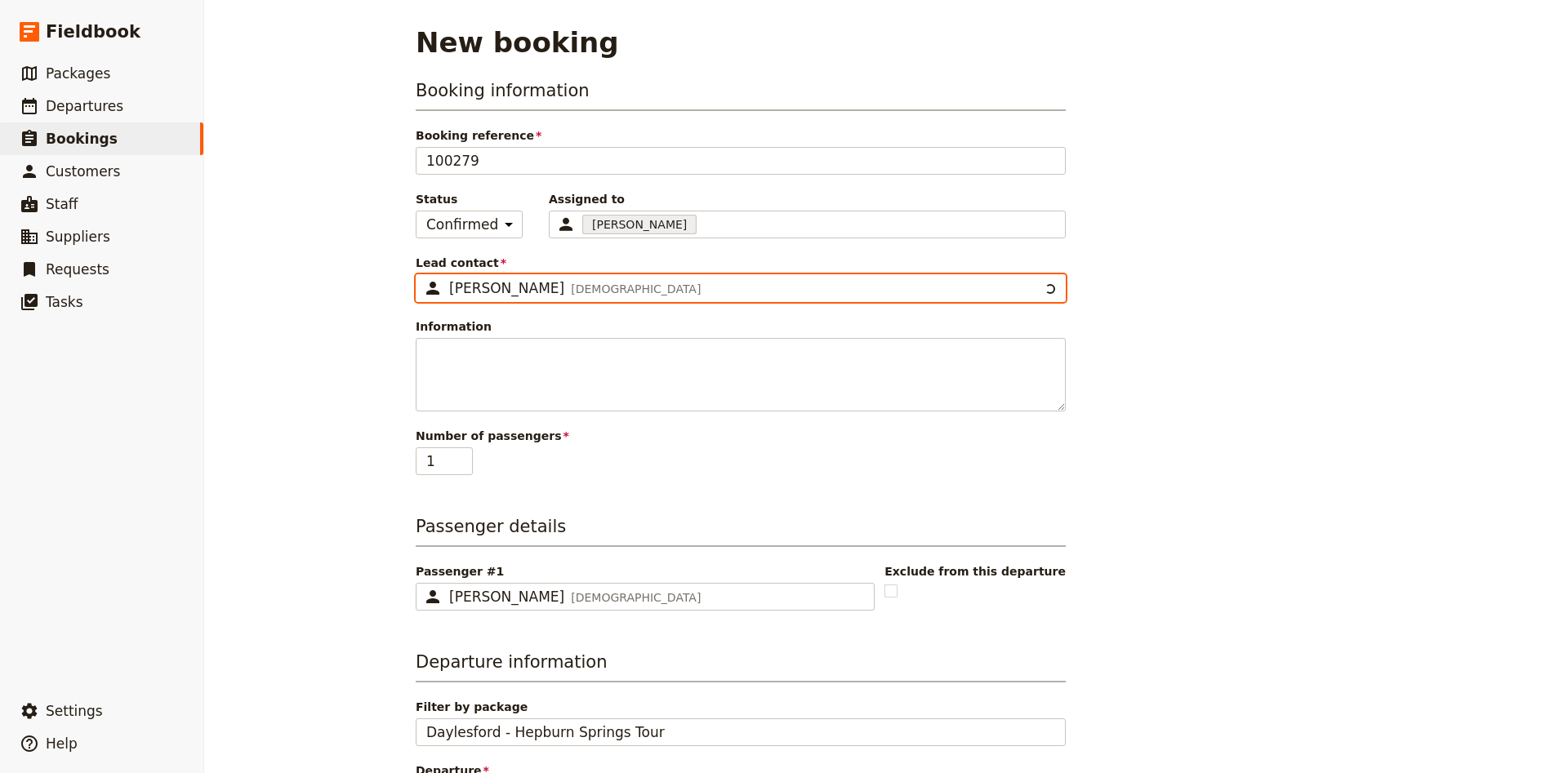
type input "[PERSON_NAME]"
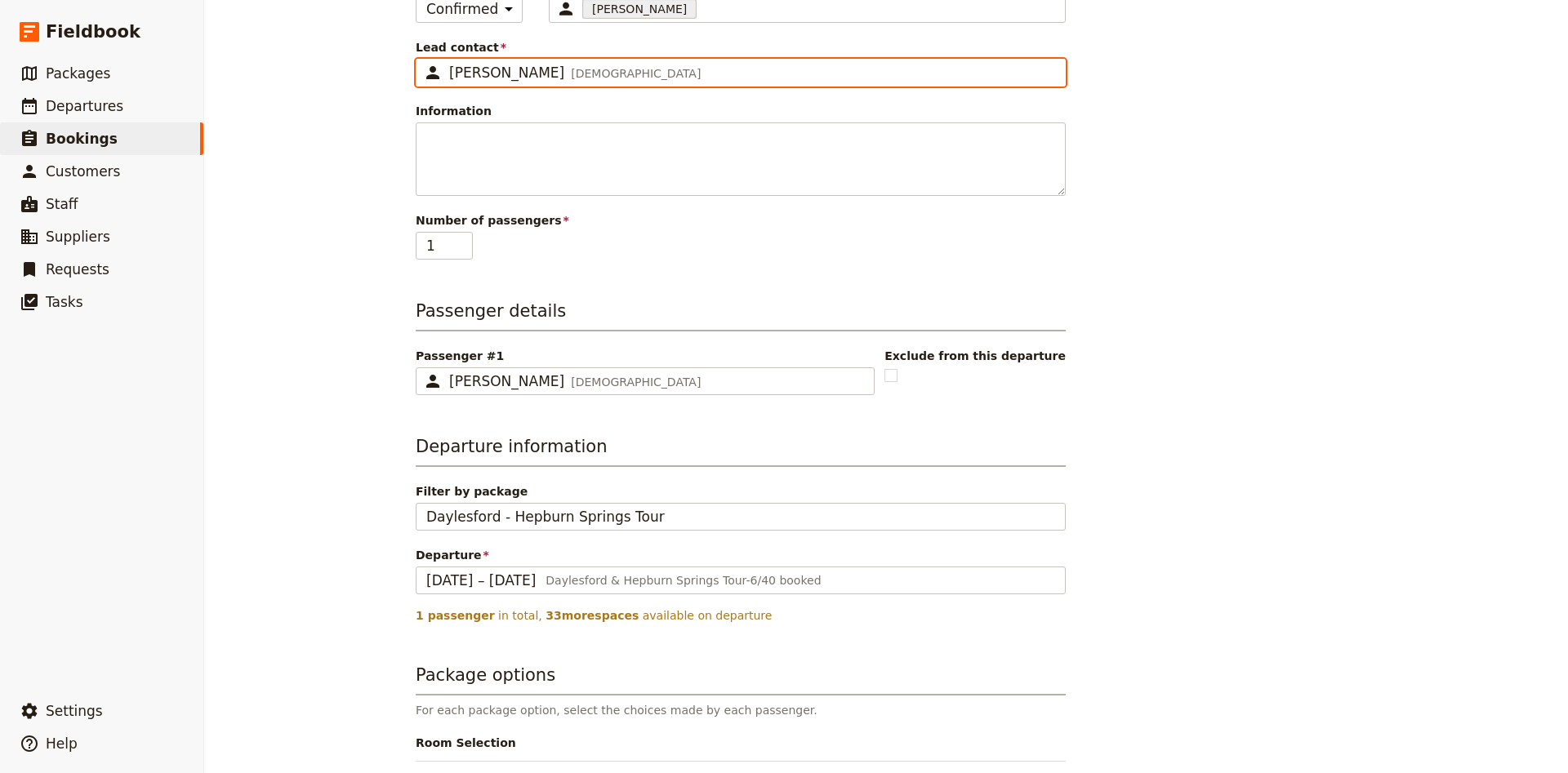
scroll to position [539, 0]
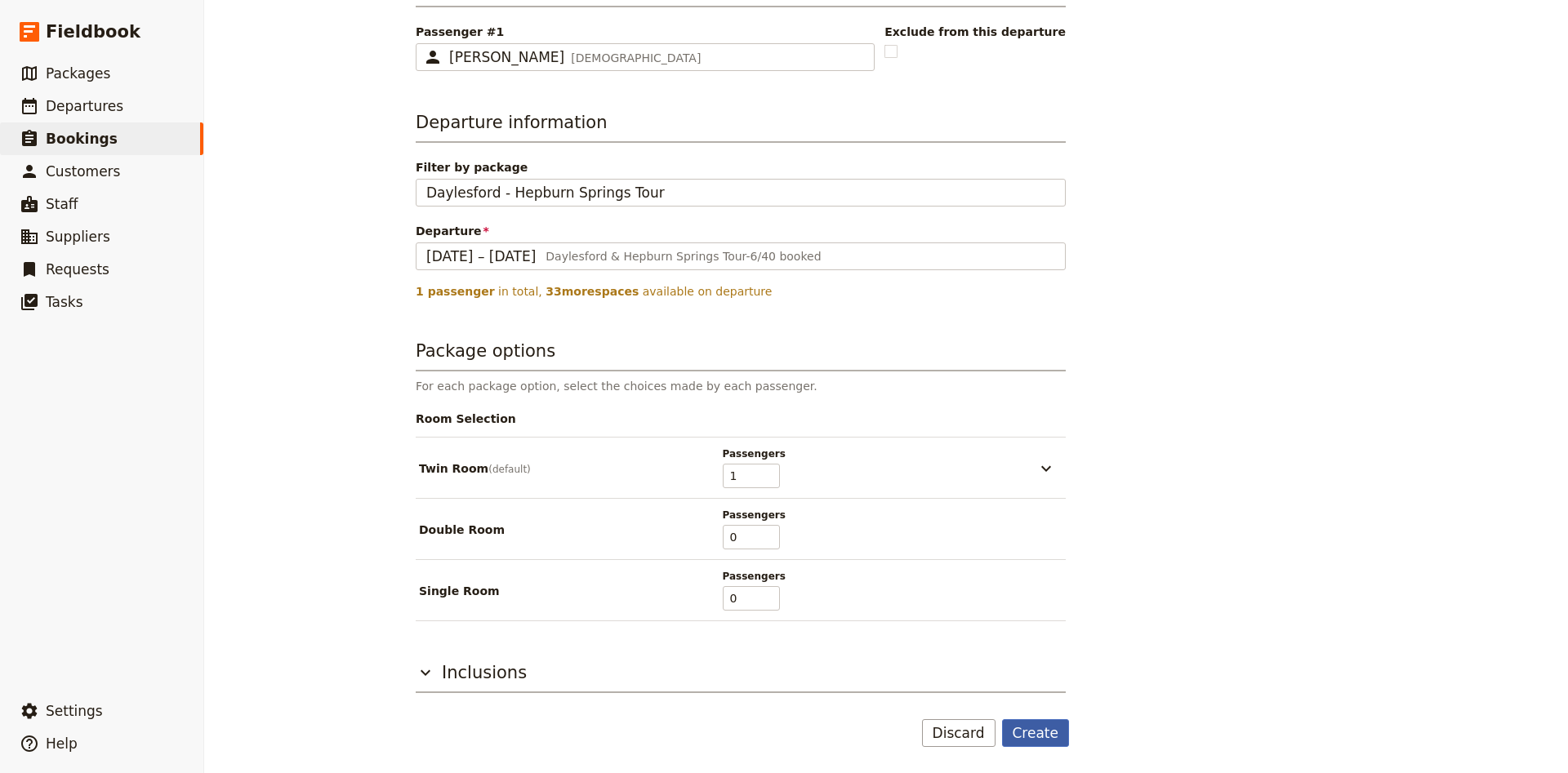
type input "[PERSON_NAME]"
click at [1059, 734] on button "Create" at bounding box center [1036, 733] width 68 height 28
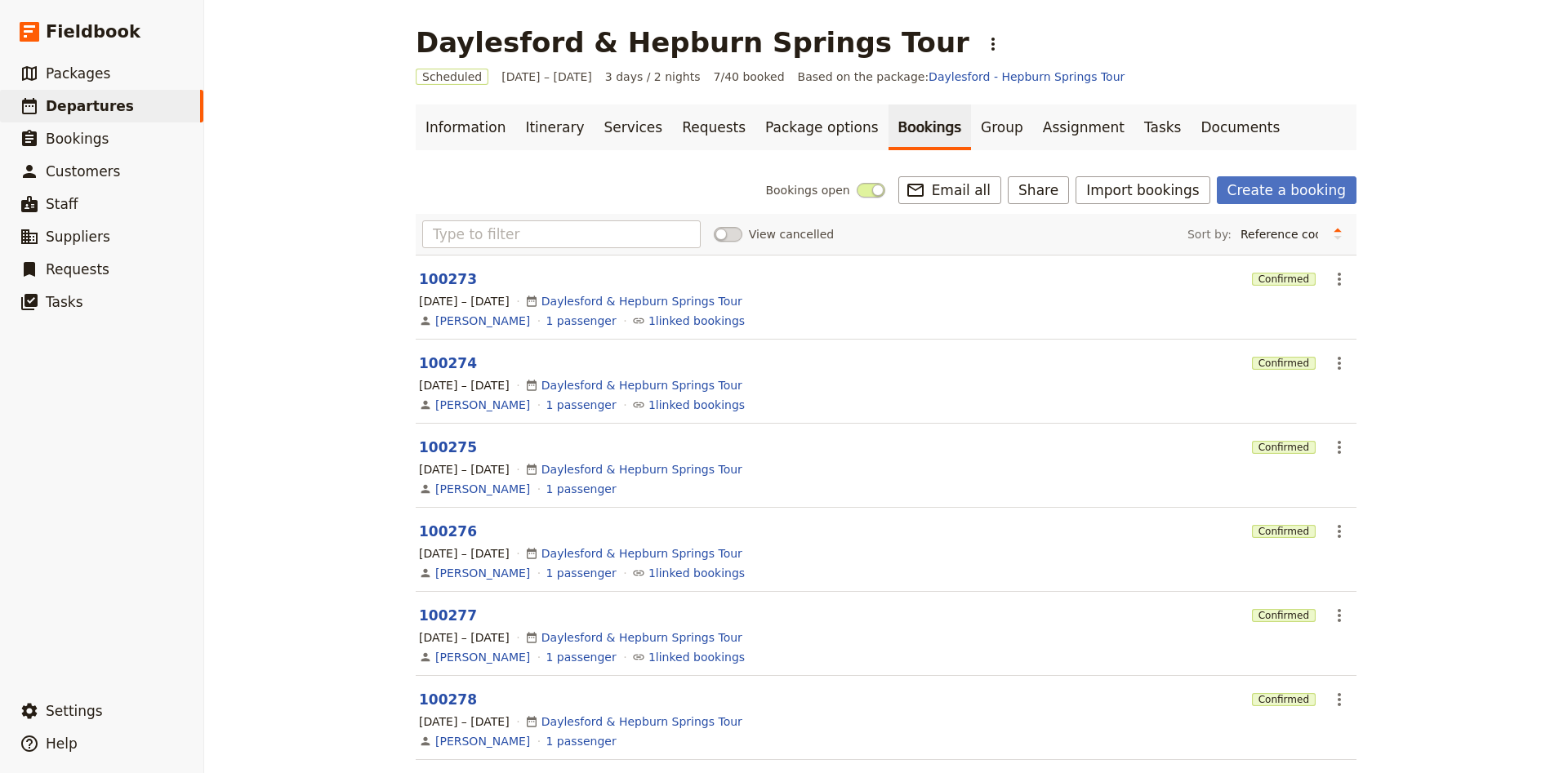
scroll to position [116, 0]
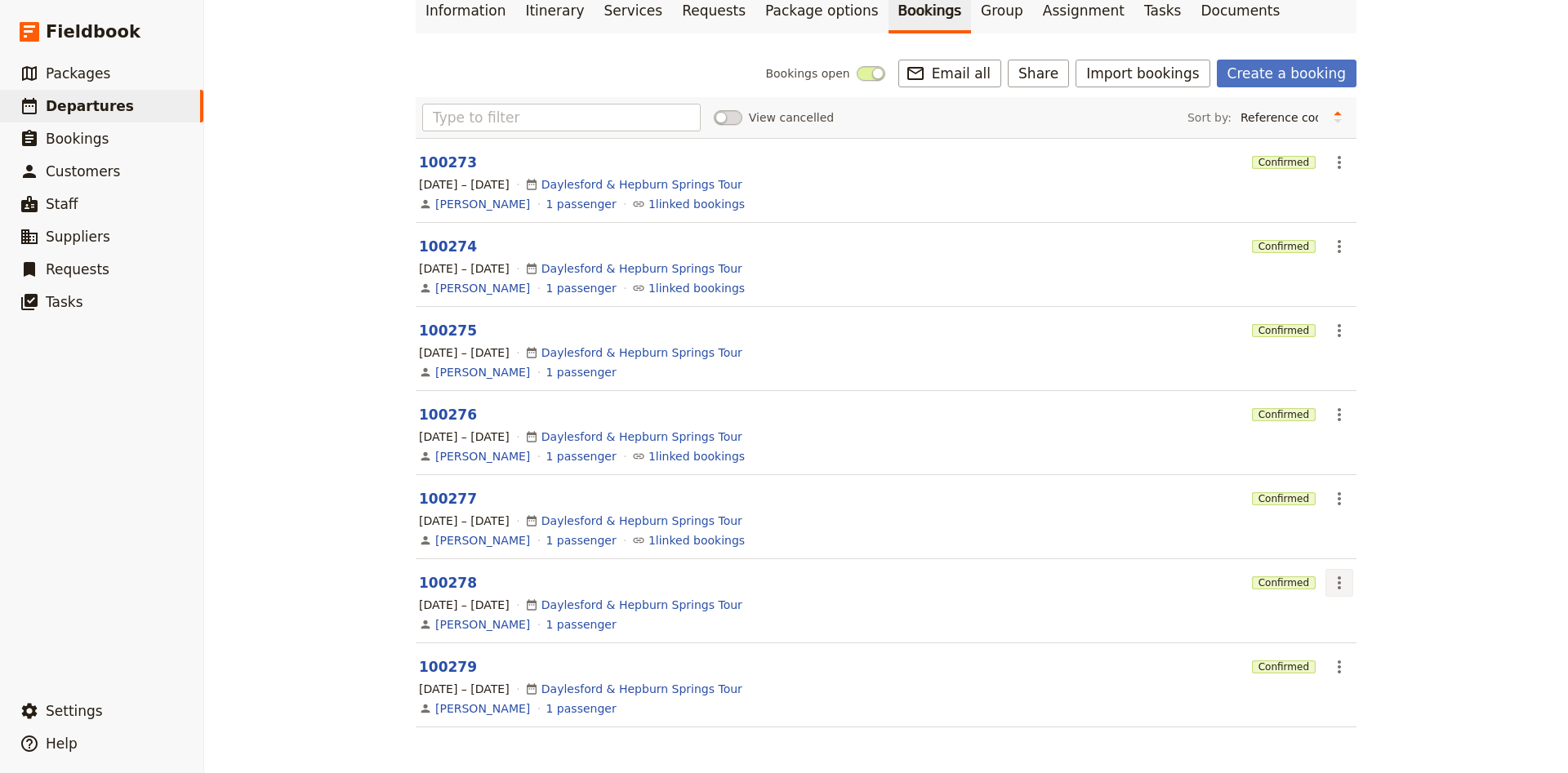
click at [1347, 587] on icon "Actions" at bounding box center [1339, 583] width 20 height 20
click at [1387, 645] on span "Link to another booking..." at bounding box center [1410, 642] width 147 height 16
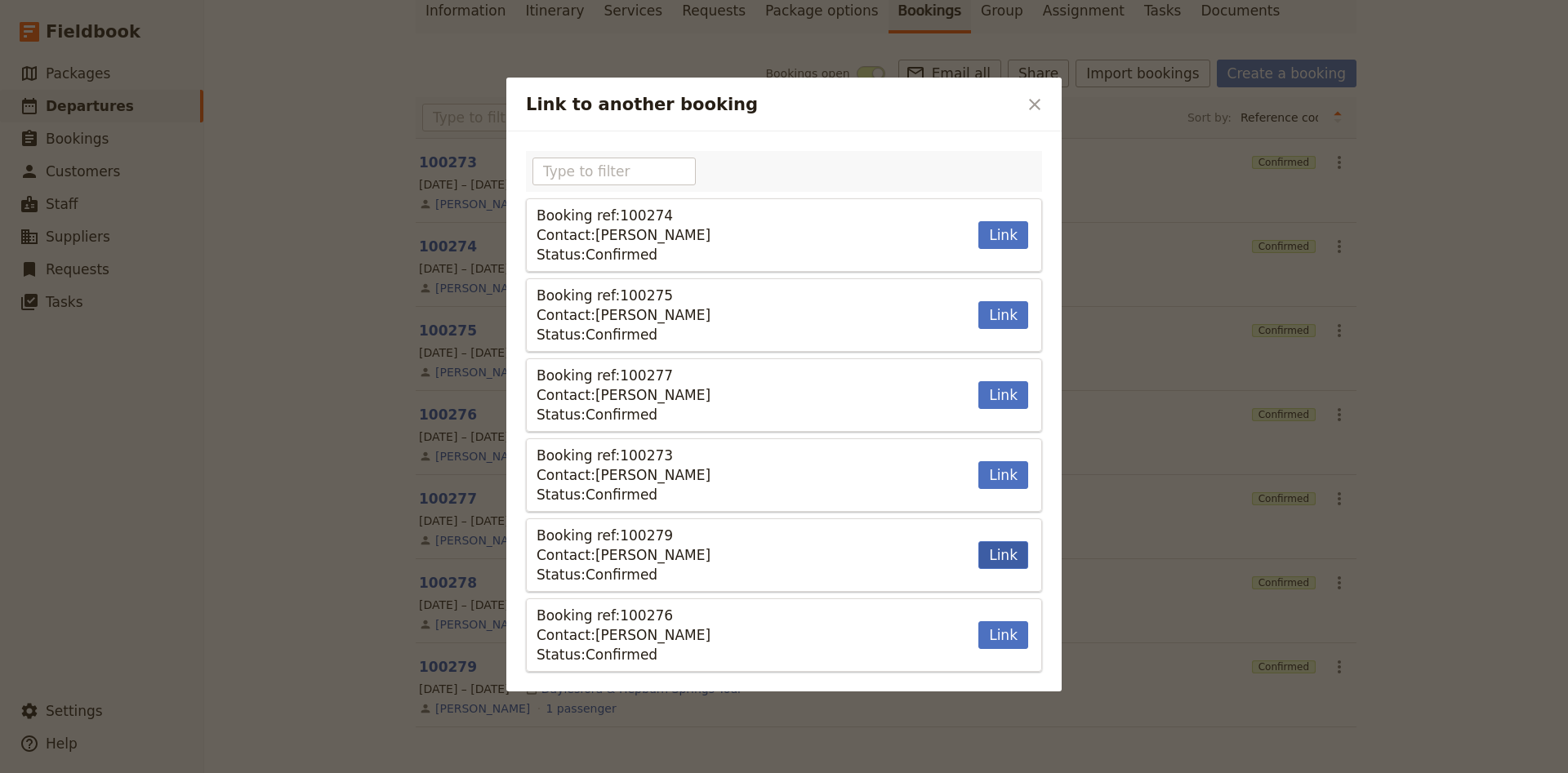
click at [1012, 558] on button "Link" at bounding box center [1003, 555] width 50 height 28
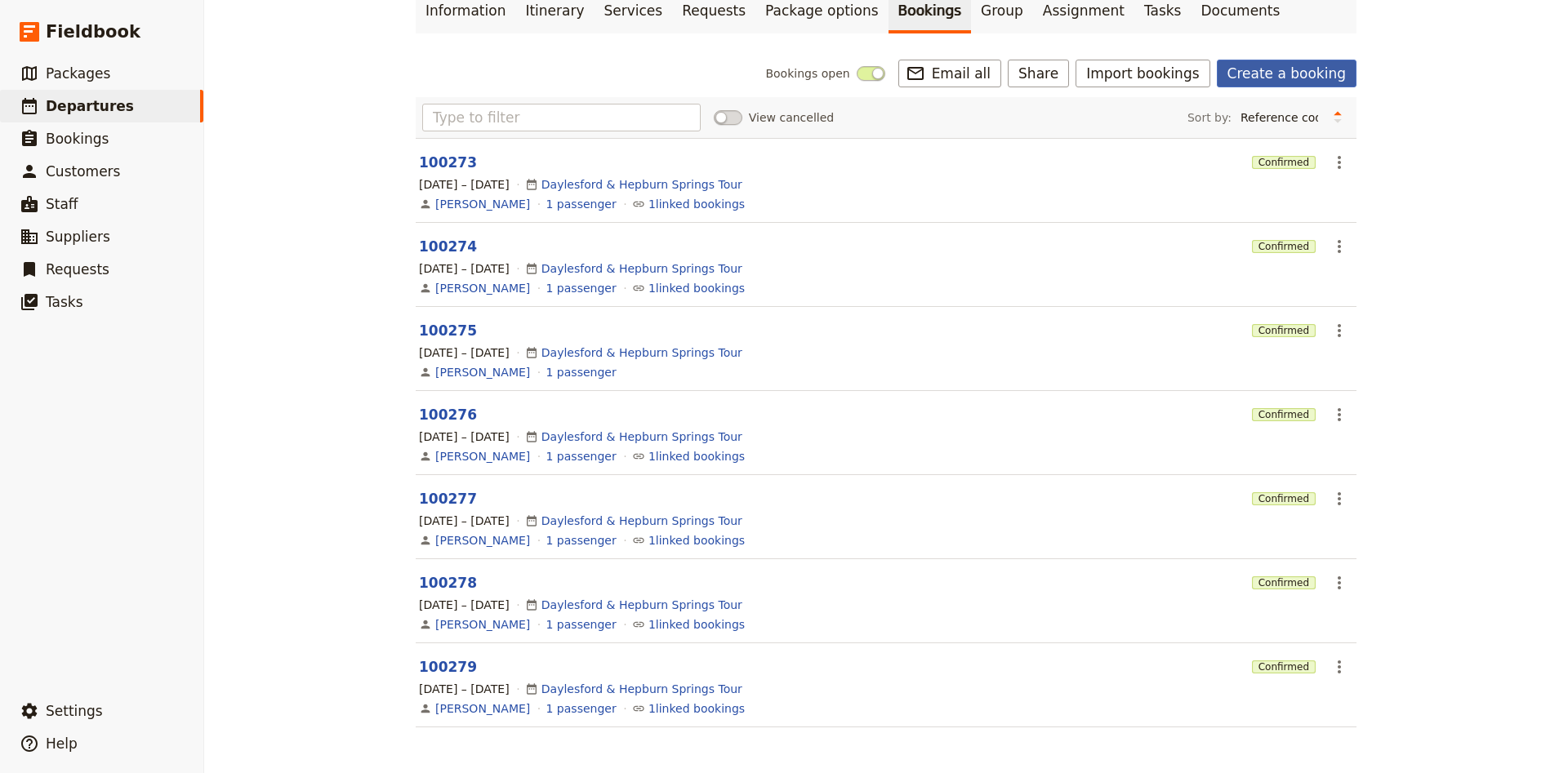
click at [1313, 71] on link "Create a booking" at bounding box center [1286, 74] width 139 height 28
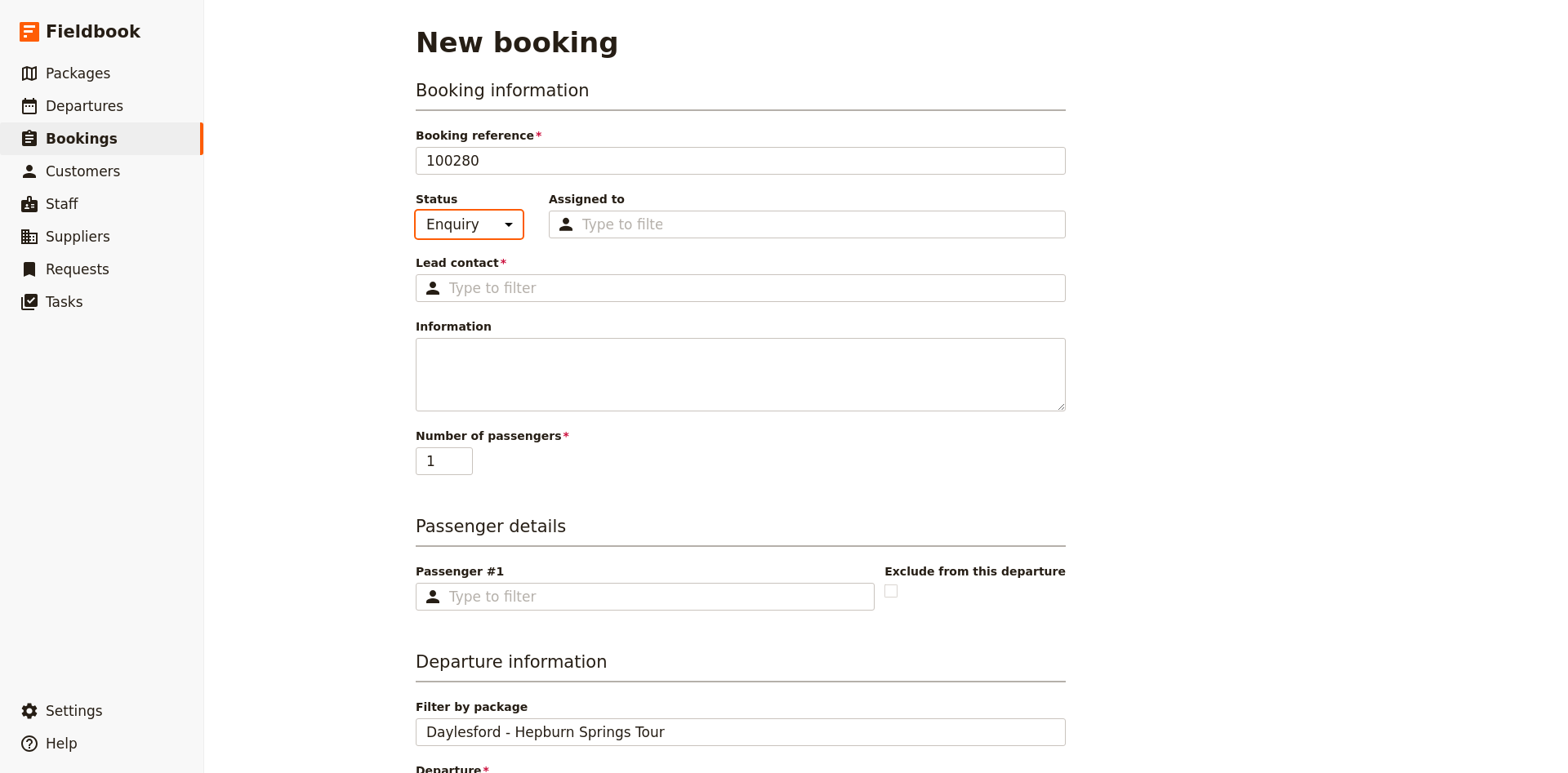
click at [416, 211] on select "Enquiry On hold Confirmed" at bounding box center [470, 225] width 107 height 28
select select "CONFIRMED"
click option "Confirmed" at bounding box center [0, 0] width 0 height 0
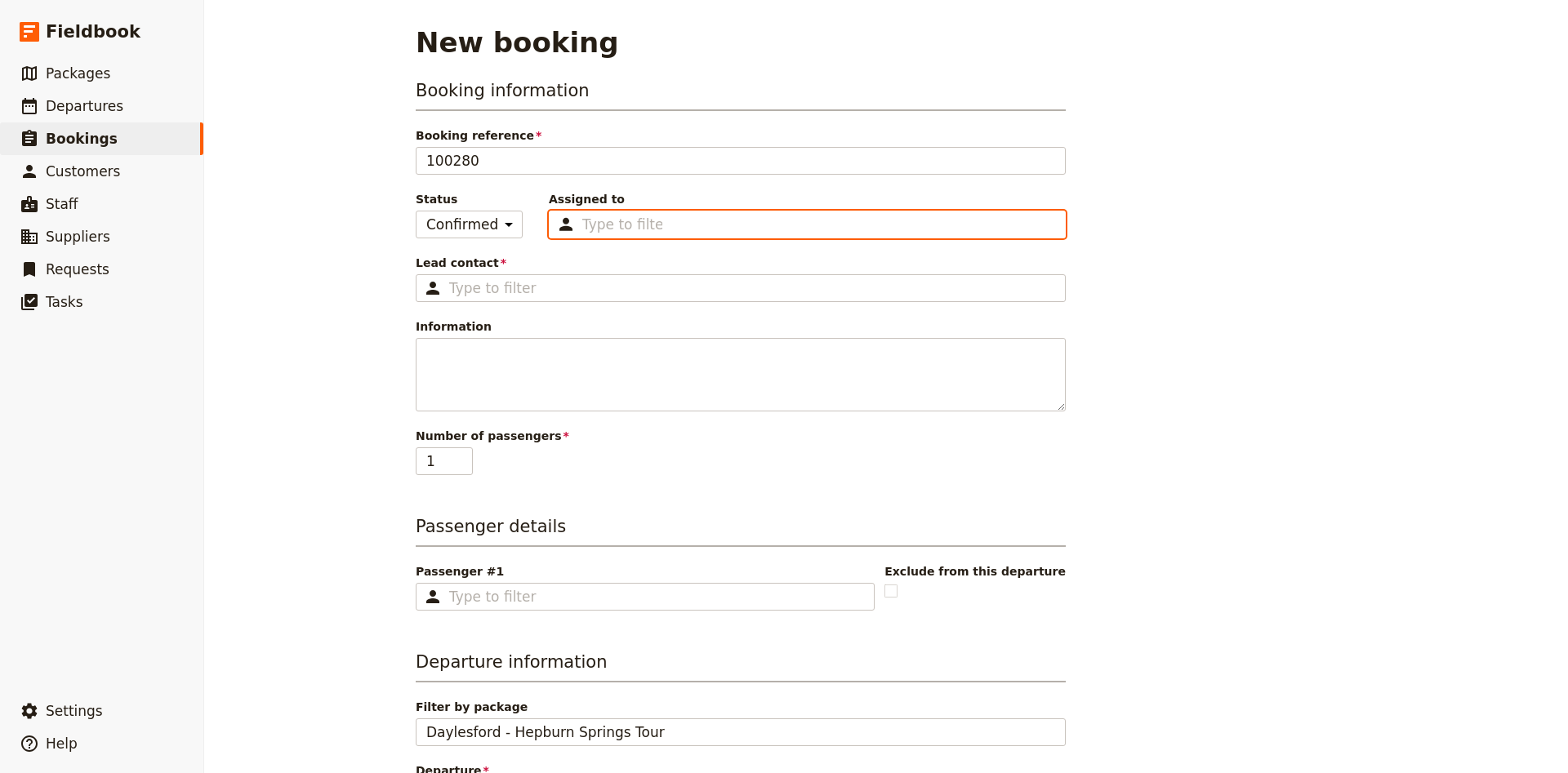
click at [622, 219] on input "Assigned to Type to filter" at bounding box center [622, 225] width 80 height 20
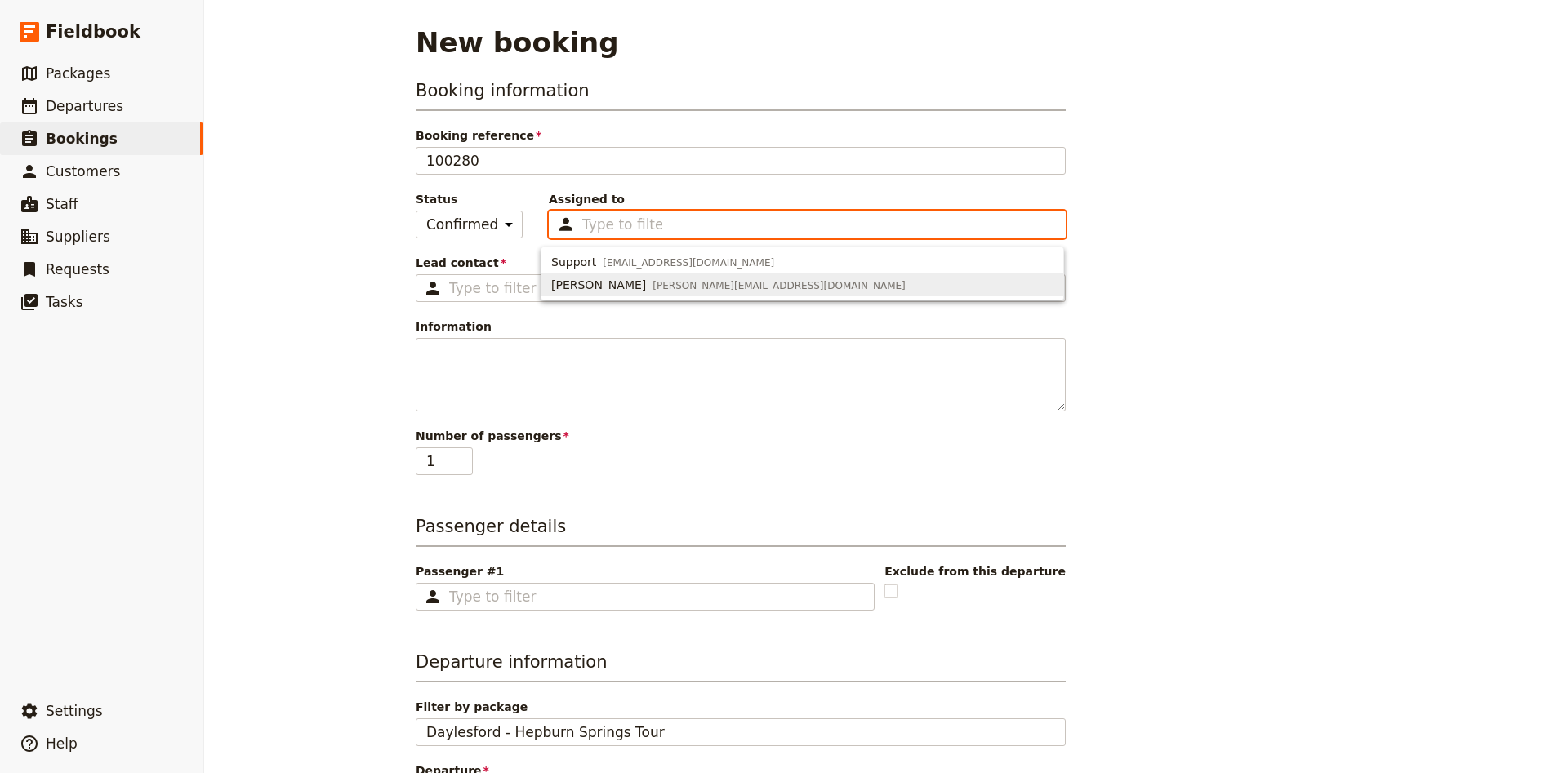
click at [595, 278] on div "Zachary [EMAIL_ADDRESS][DOMAIN_NAME]" at bounding box center [728, 285] width 354 height 16
type input "66702fe1a8aa734c57f18693"
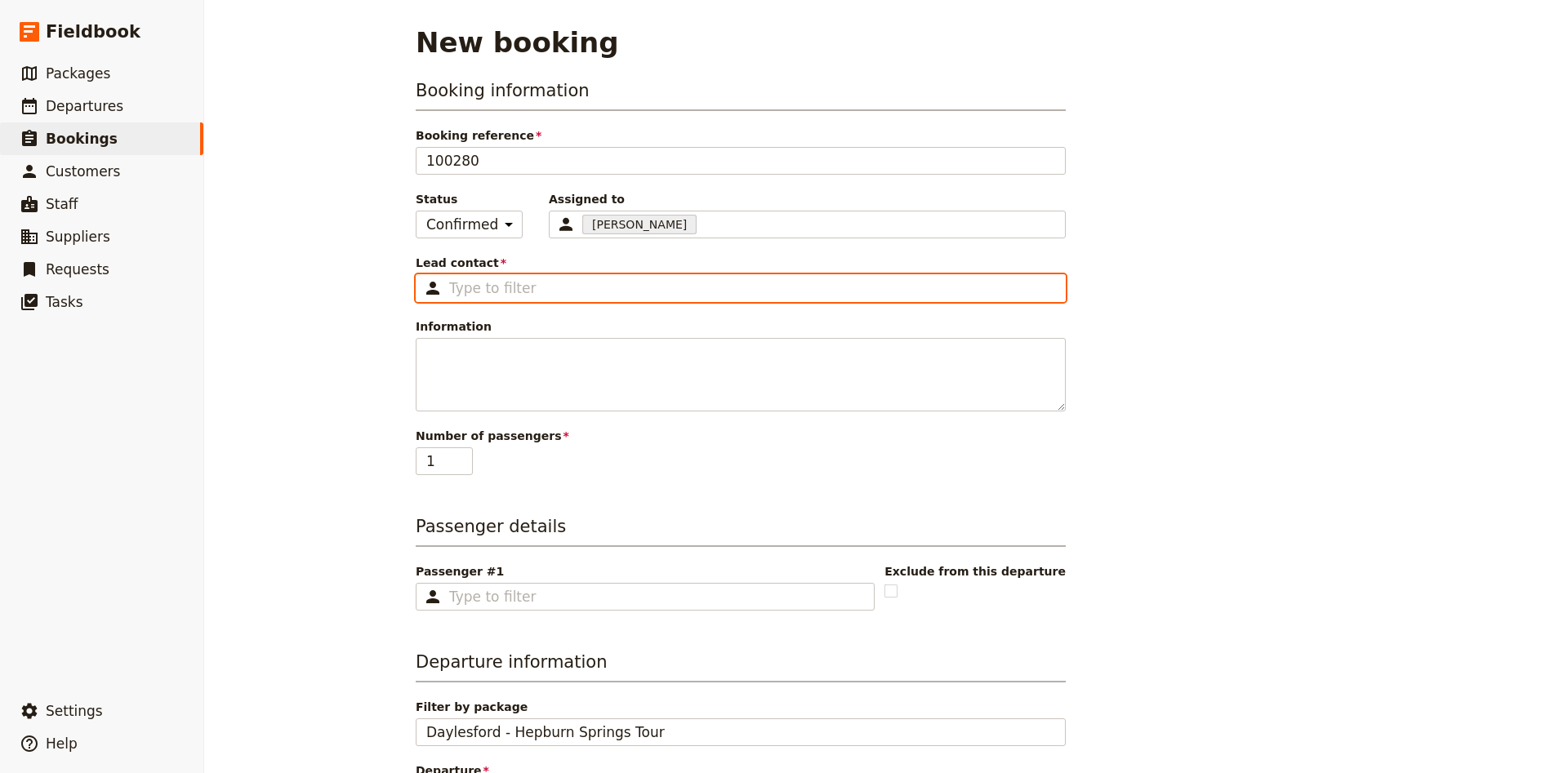
click at [485, 289] on input "Lead contact ​" at bounding box center [751, 289] width 606 height 20
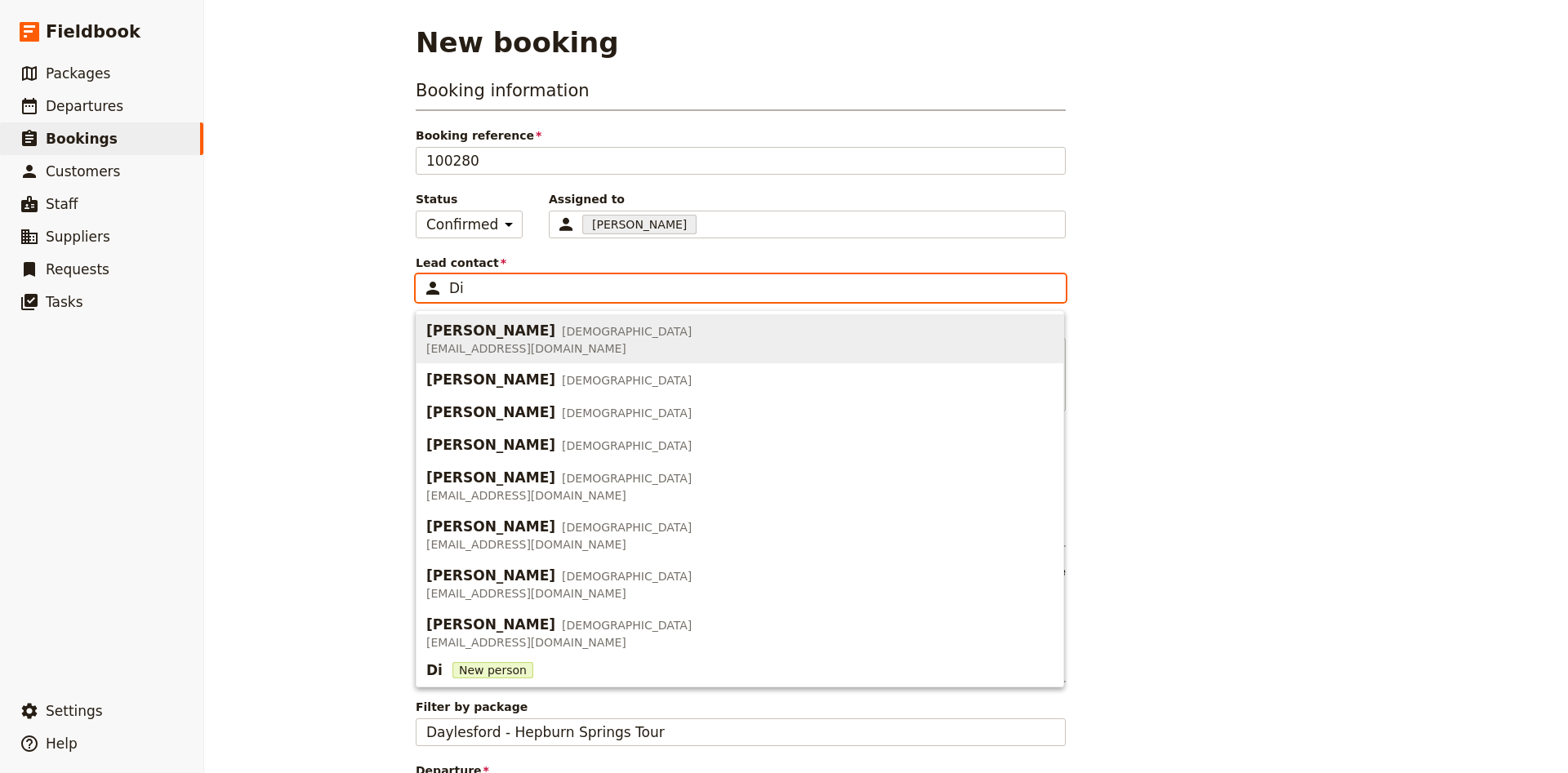
click at [507, 327] on div "[PERSON_NAME] [DEMOGRAPHIC_DATA]" at bounding box center [558, 331] width 266 height 20
type input "[PERSON_NAME]"
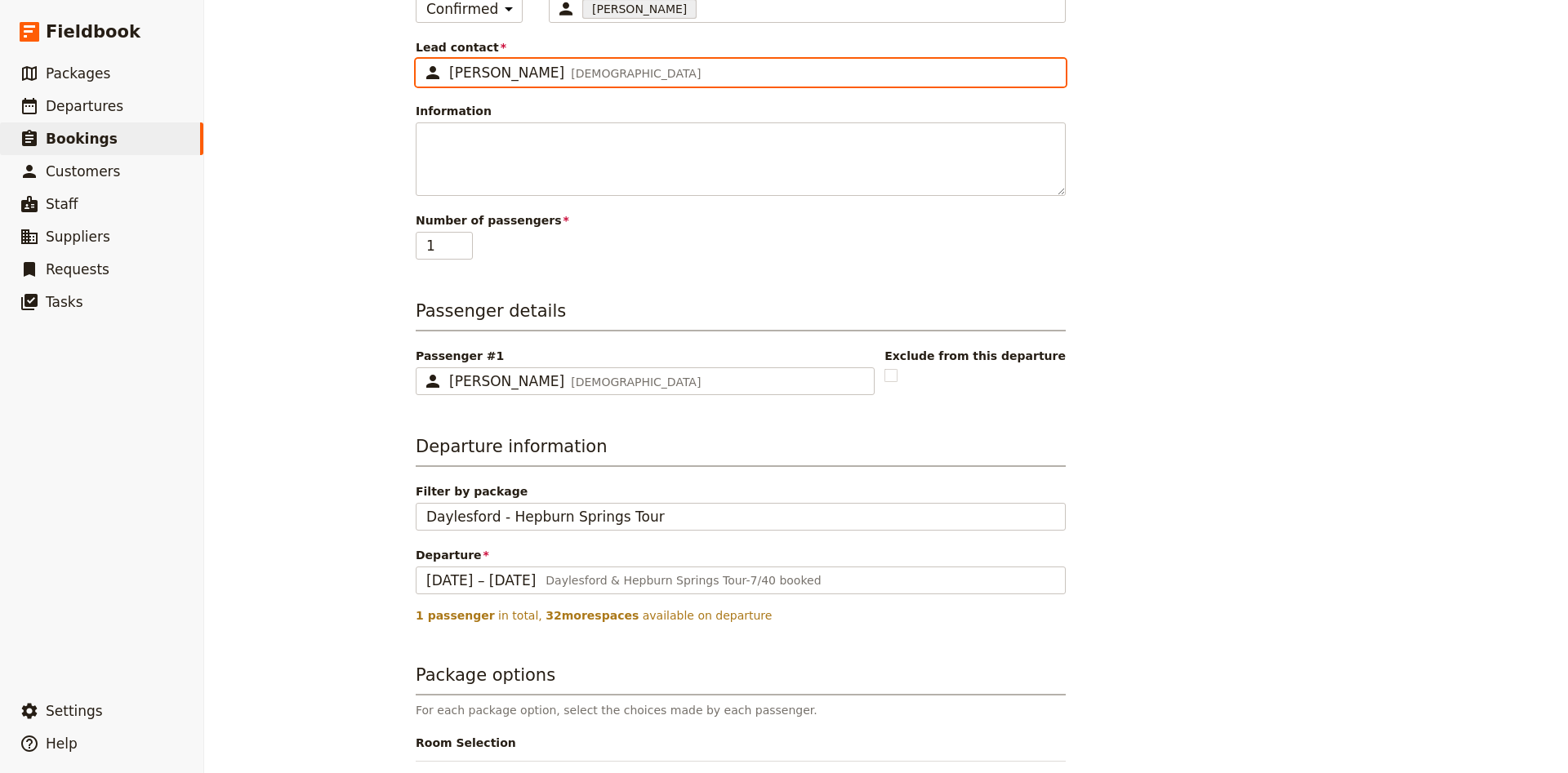
scroll to position [539, 0]
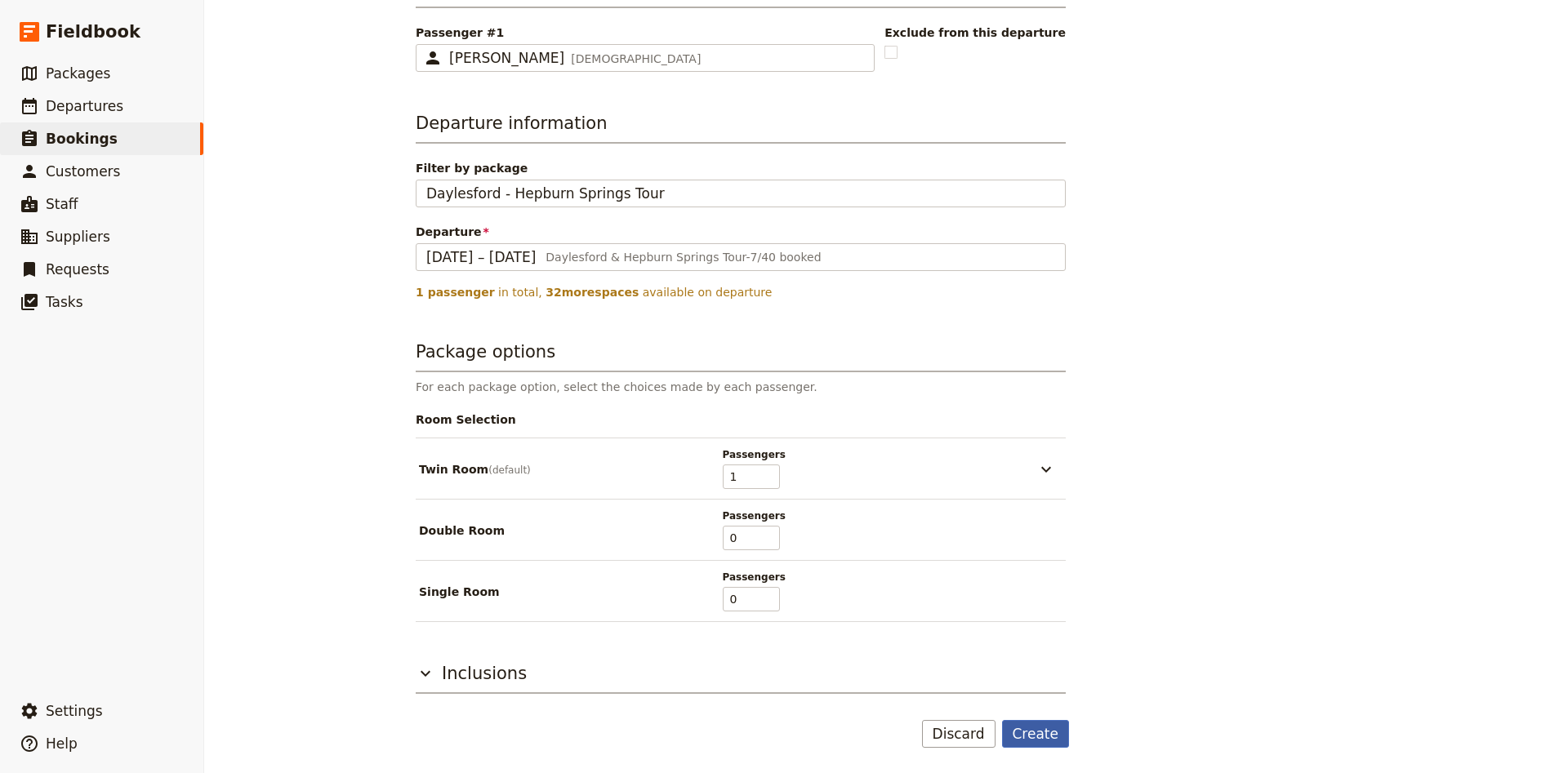
type input "[PERSON_NAME]"
click at [1042, 733] on button "Create" at bounding box center [1036, 734] width 68 height 28
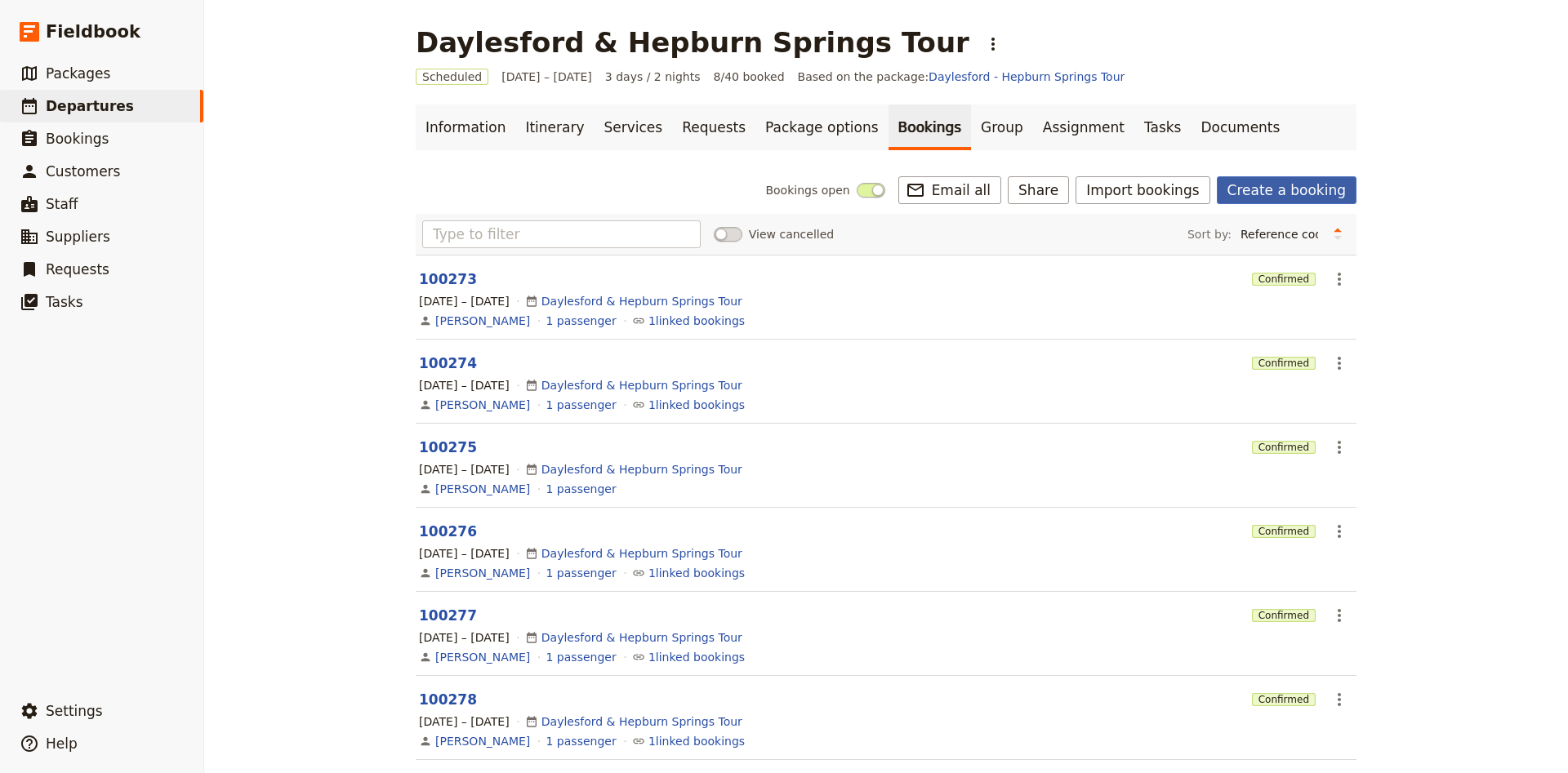
click at [1332, 198] on link "Create a booking" at bounding box center [1286, 190] width 139 height 28
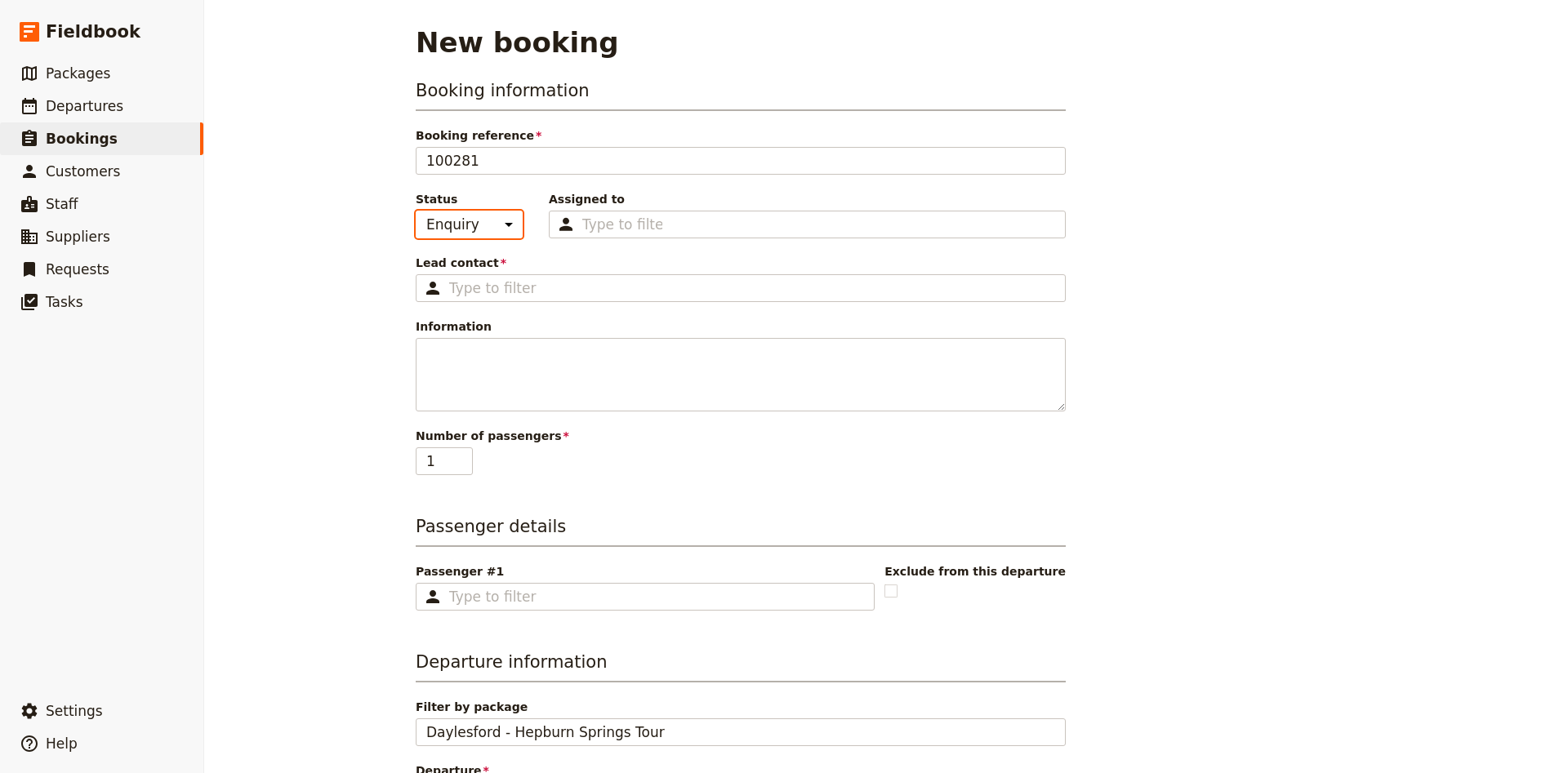
click at [416, 211] on select "Enquiry On hold Confirmed" at bounding box center [470, 225] width 107 height 28
select select "CONFIRMED"
click option "Confirmed" at bounding box center [0, 0] width 0 height 0
click at [610, 235] on div "Type to filter" at bounding box center [807, 225] width 516 height 28
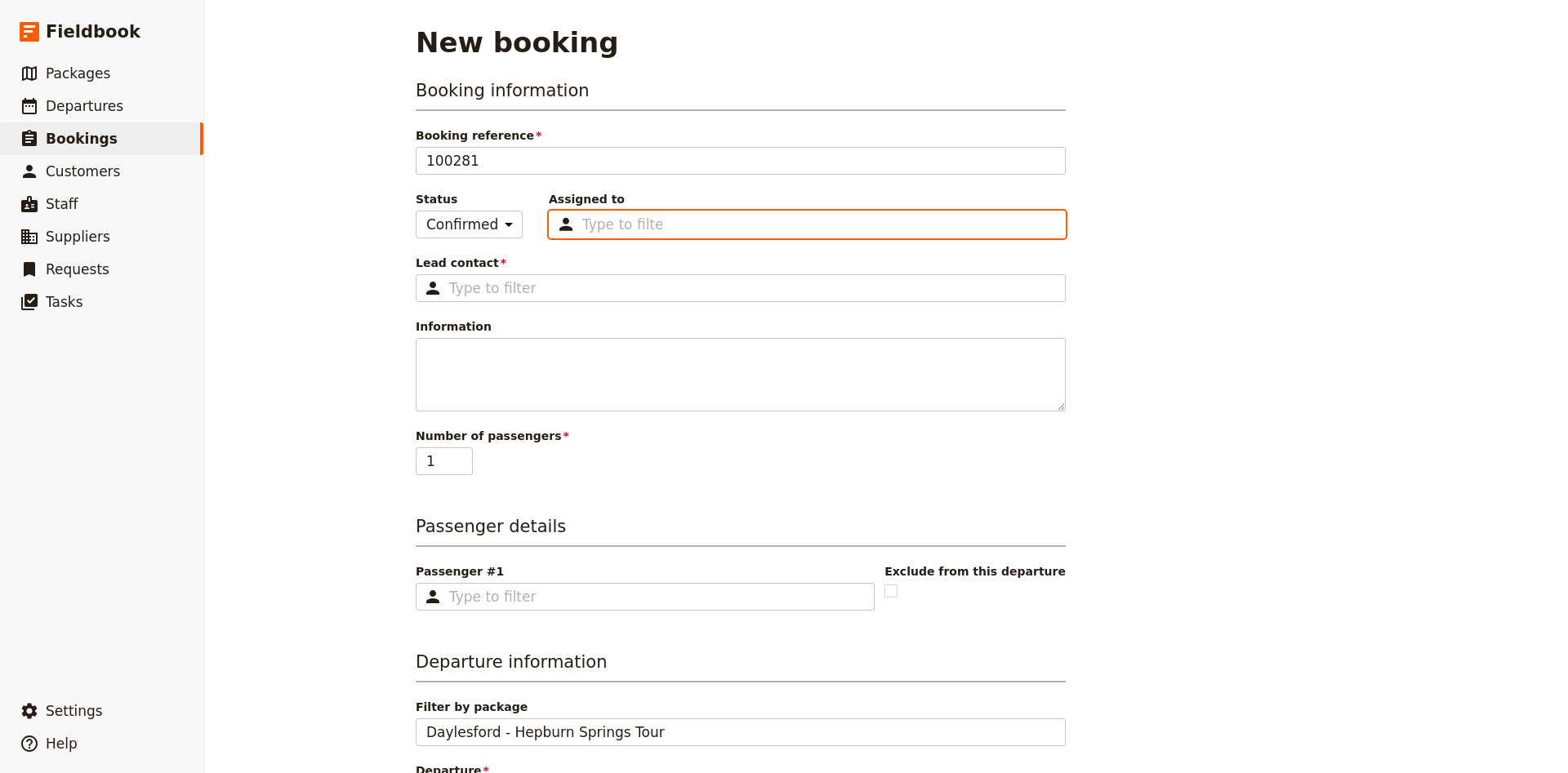
click at [610, 235] on input "Assigned to Type to filter" at bounding box center [622, 225] width 80 height 20
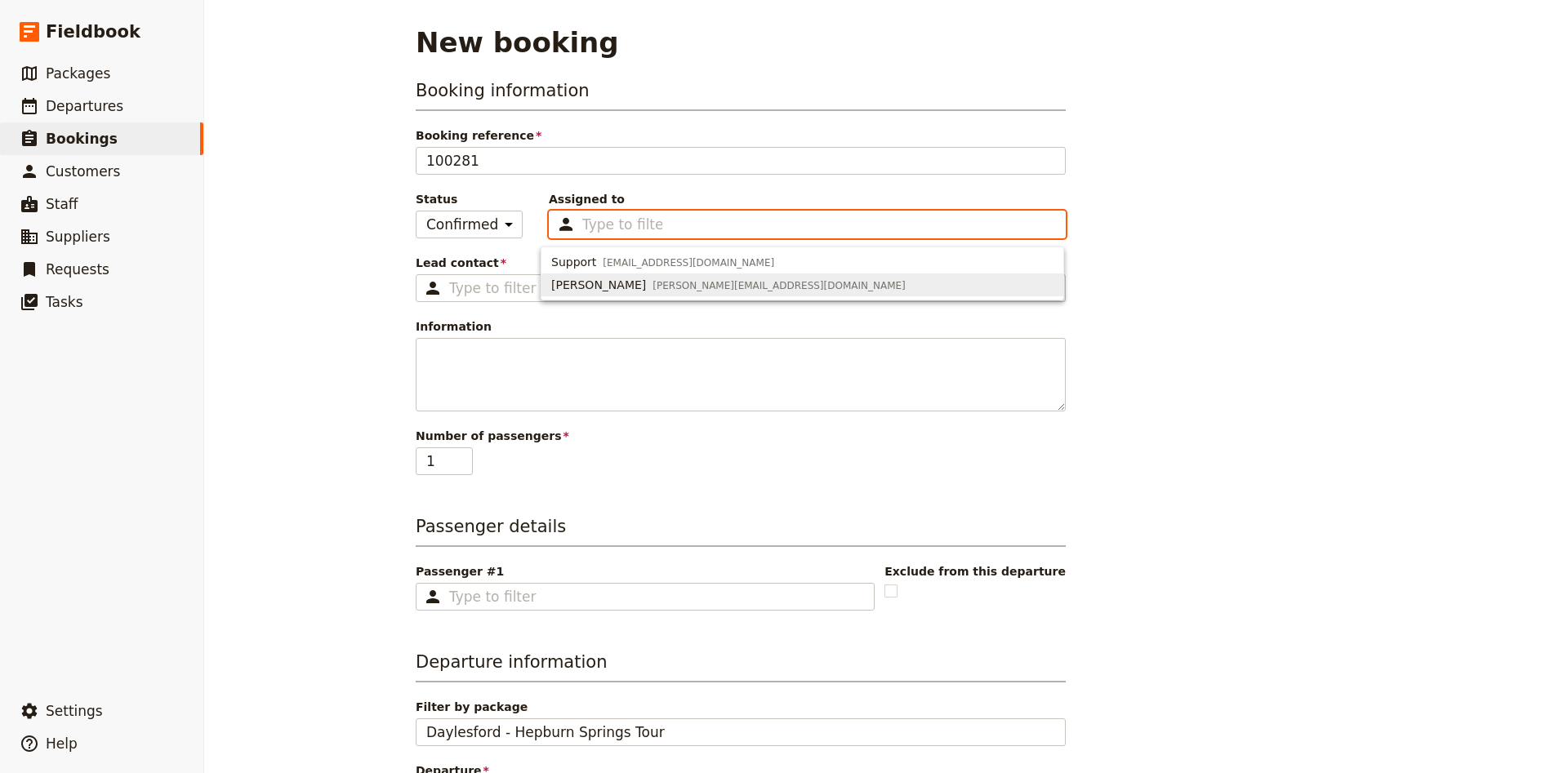
click at [653, 287] on span "[PERSON_NAME][EMAIL_ADDRESS][DOMAIN_NAME]" at bounding box center [779, 286] width 253 height 13
type input "66702fe1a8aa734c57f18693"
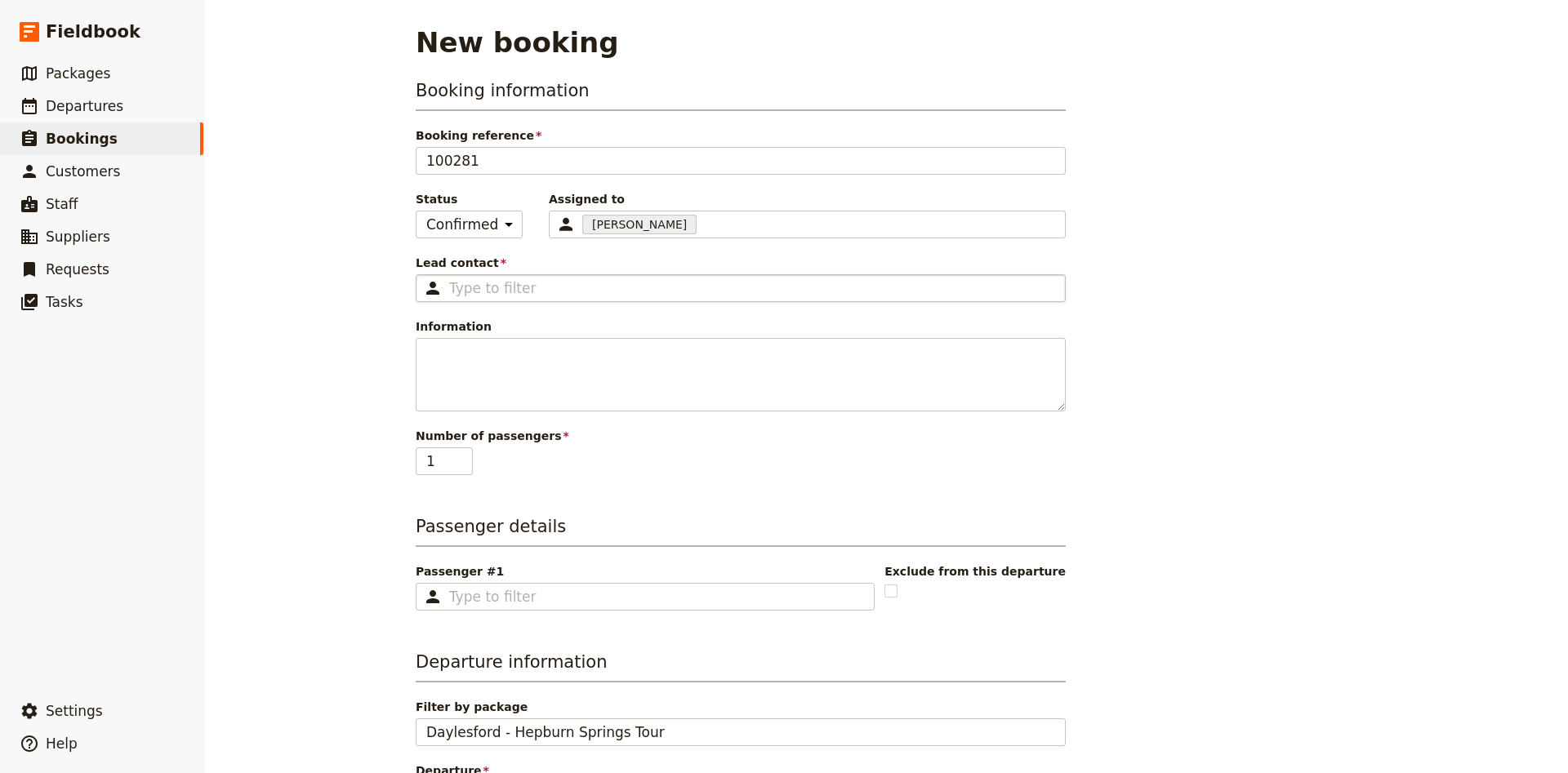
click at [448, 288] on fieldset "​" at bounding box center [740, 289] width 650 height 28
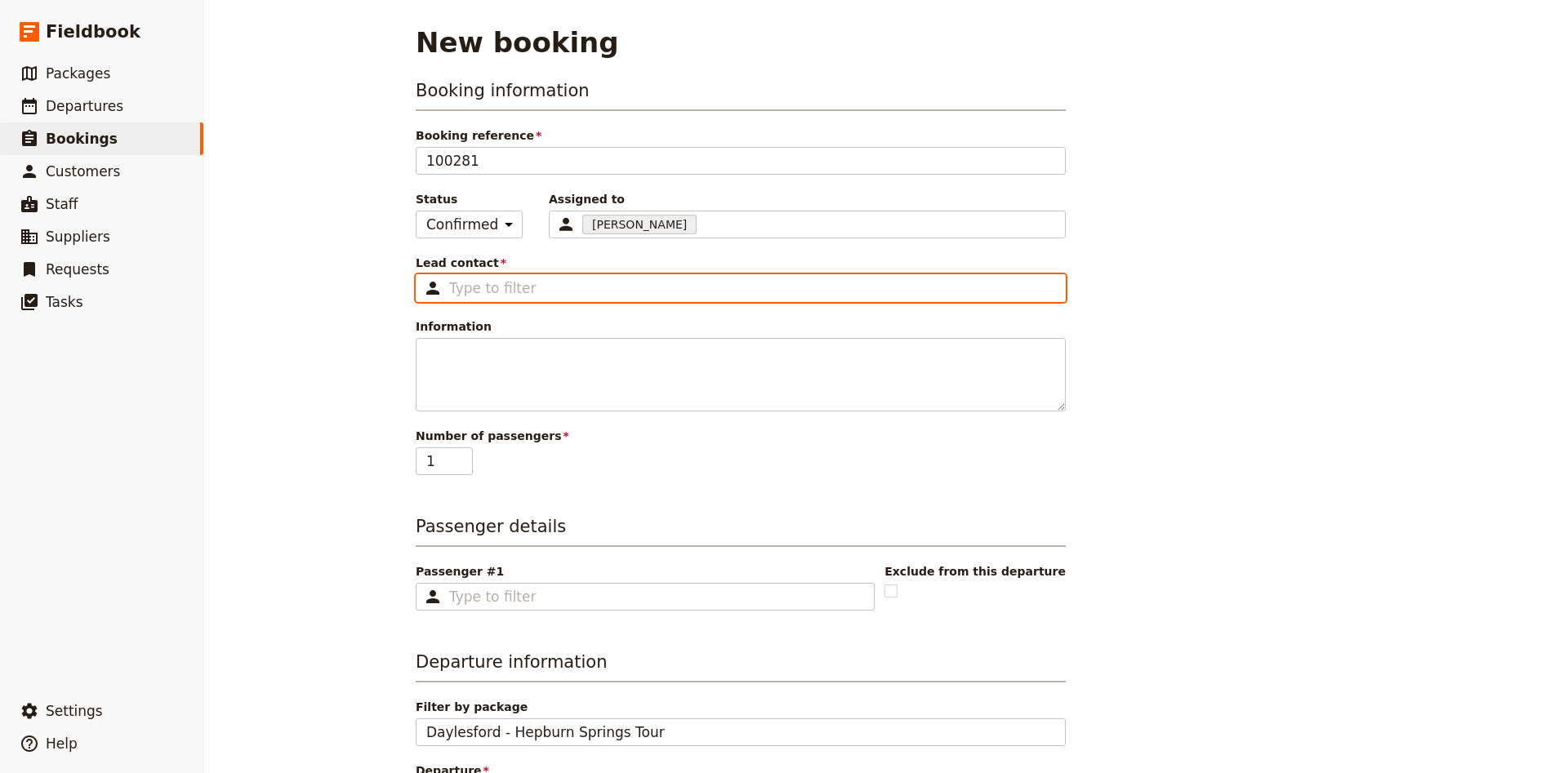
click at [449, 288] on input "Lead contact ​" at bounding box center [751, 289] width 606 height 20
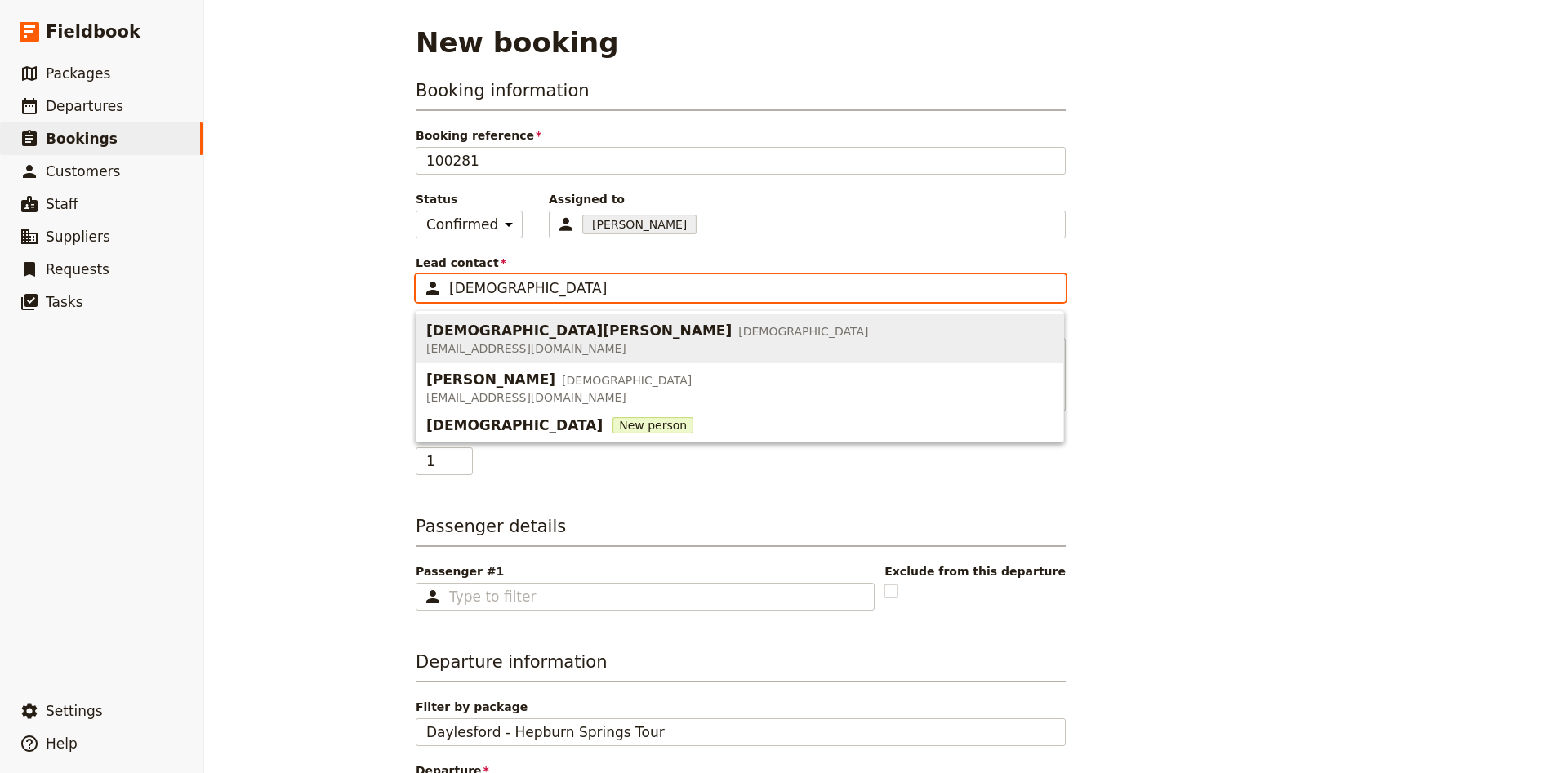
click at [738, 337] on span "[DEMOGRAPHIC_DATA]" at bounding box center [803, 331] width 129 height 16
type input "[DEMOGRAPHIC_DATA][PERSON_NAME]"
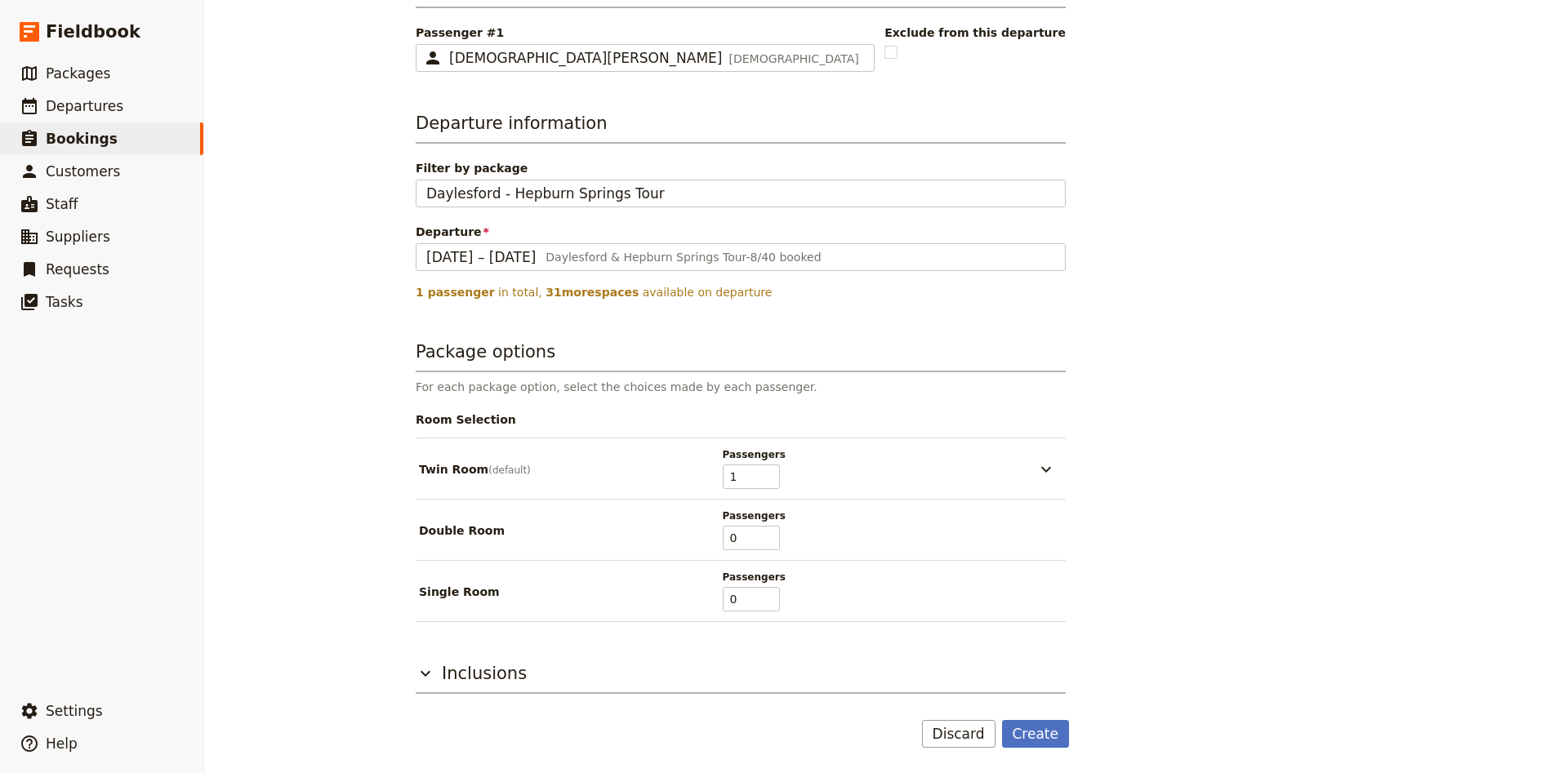
scroll to position [539, 0]
type input "[DEMOGRAPHIC_DATA][PERSON_NAME]"
click at [1032, 744] on button "Create" at bounding box center [1036, 733] width 68 height 28
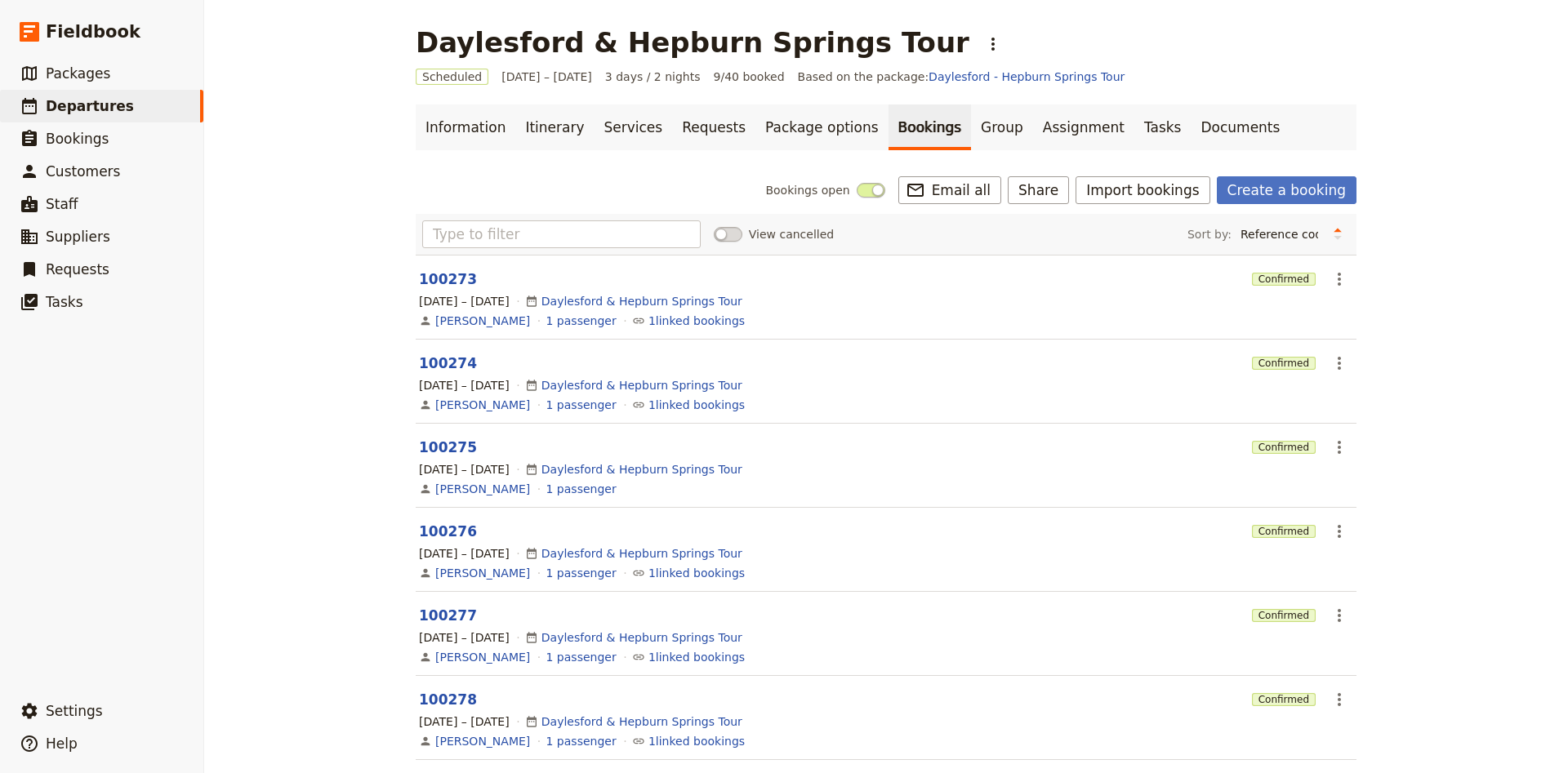
scroll to position [285, 0]
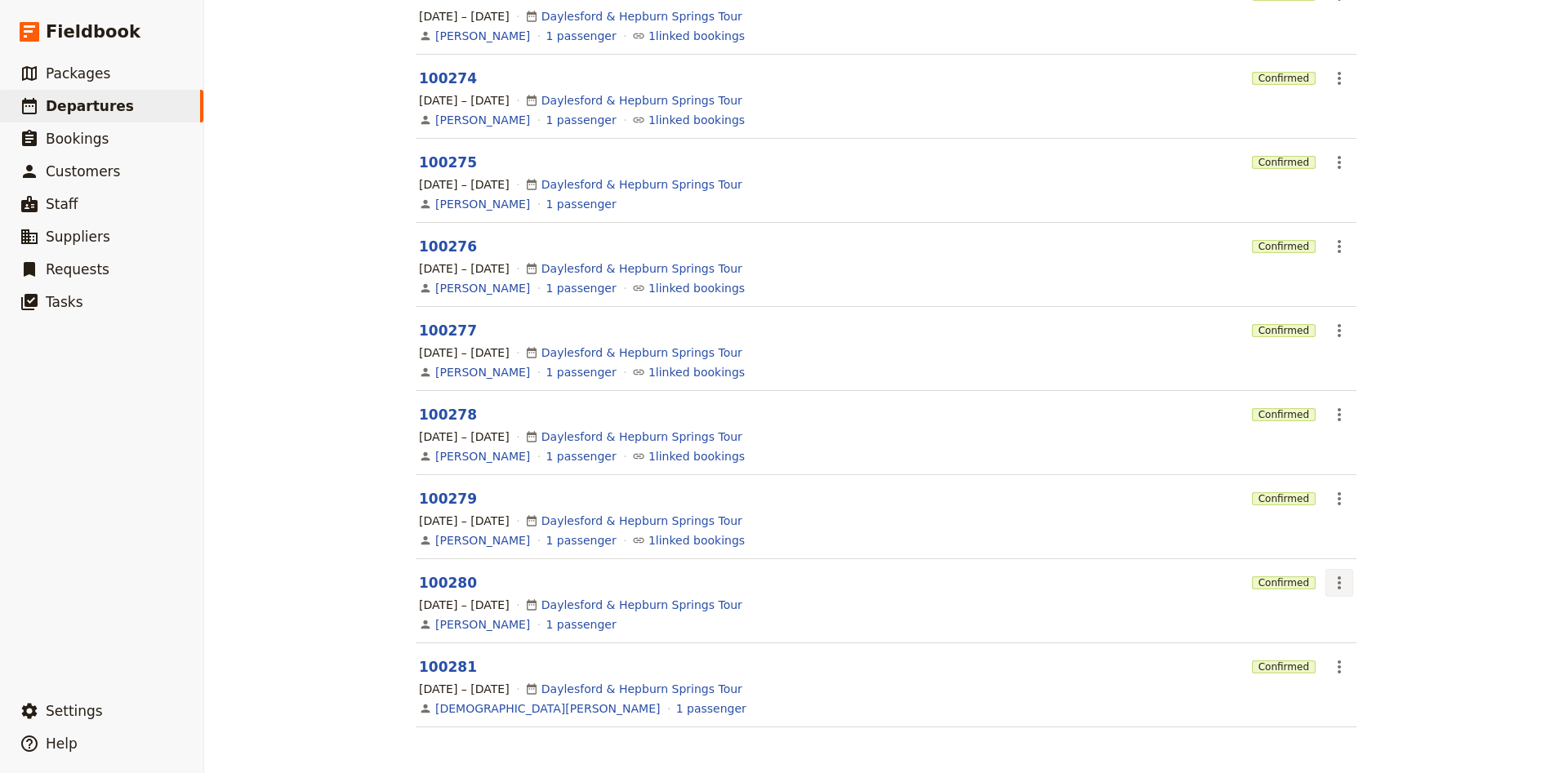
click at [1341, 583] on icon "Actions" at bounding box center [1339, 583] width 20 height 20
click at [1363, 645] on span "Link to another booking..." at bounding box center [1410, 642] width 147 height 16
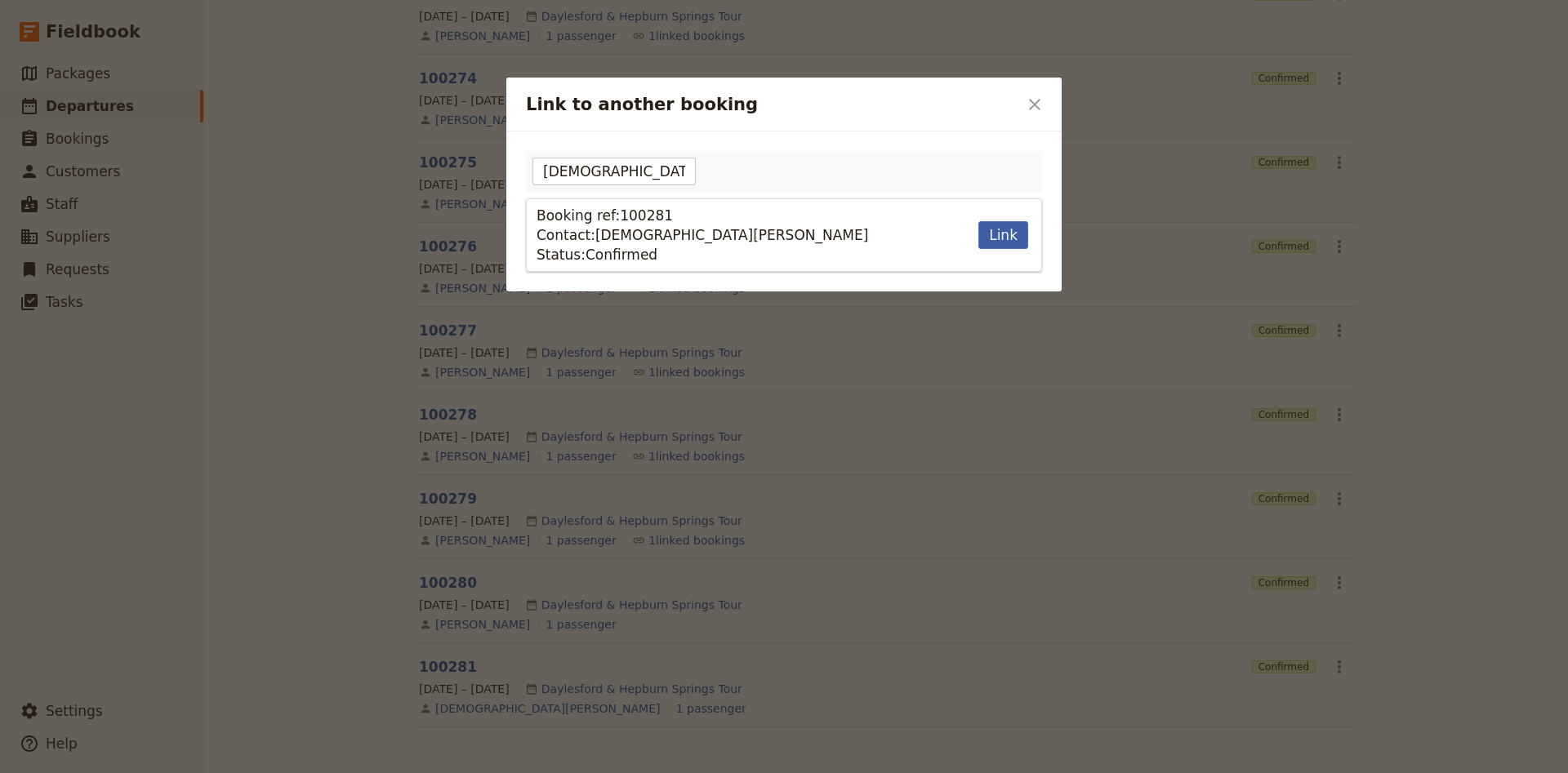
type input "[DEMOGRAPHIC_DATA]"
click at [1000, 242] on button "Link" at bounding box center [1003, 235] width 50 height 28
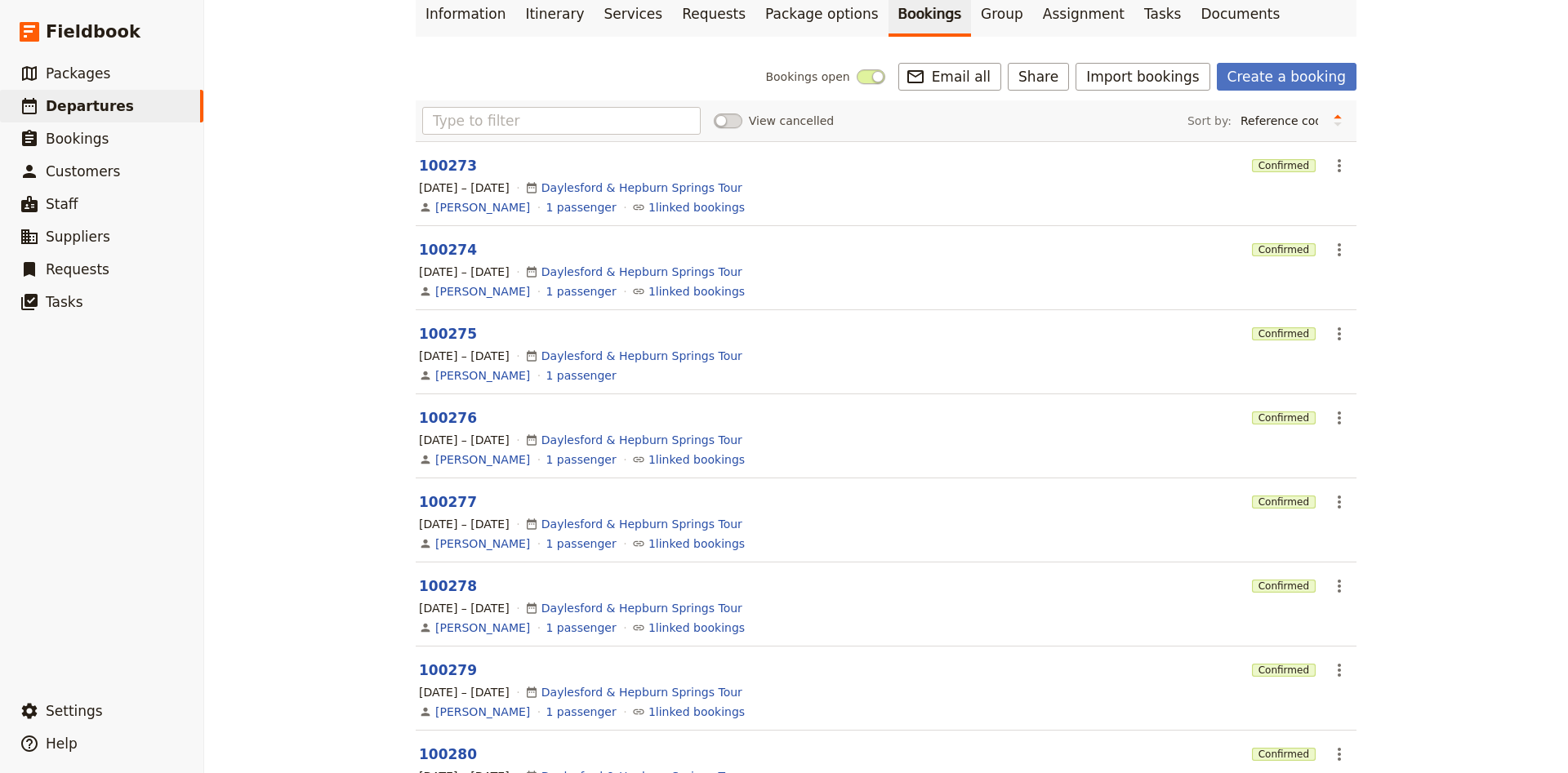
scroll to position [0, 0]
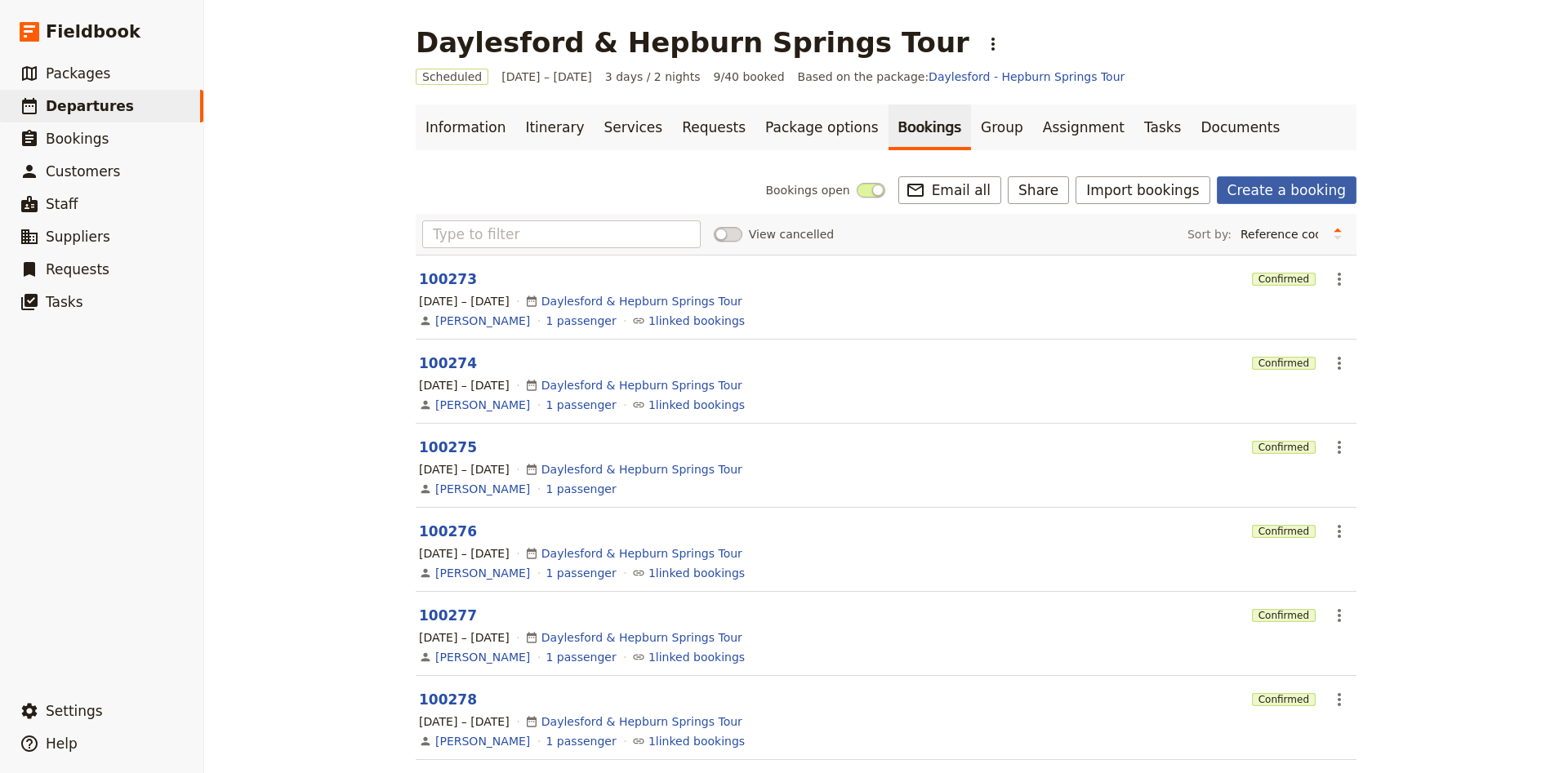
click at [1292, 189] on link "Create a booking" at bounding box center [1286, 190] width 139 height 28
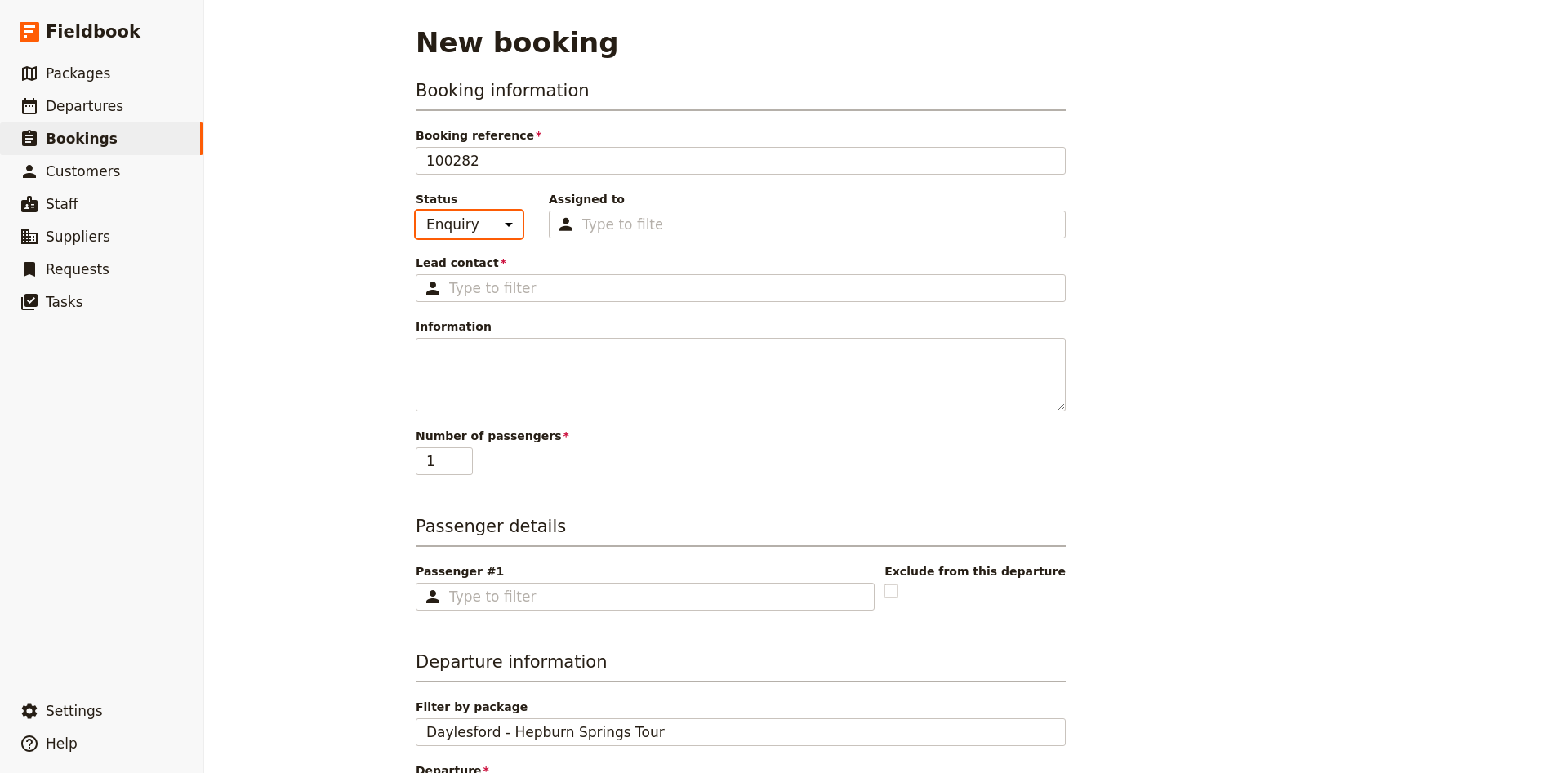
click at [416, 211] on select "Enquiry On hold Confirmed" at bounding box center [470, 225] width 107 height 28
select select "CONFIRMED"
click option "Confirmed" at bounding box center [0, 0] width 0 height 0
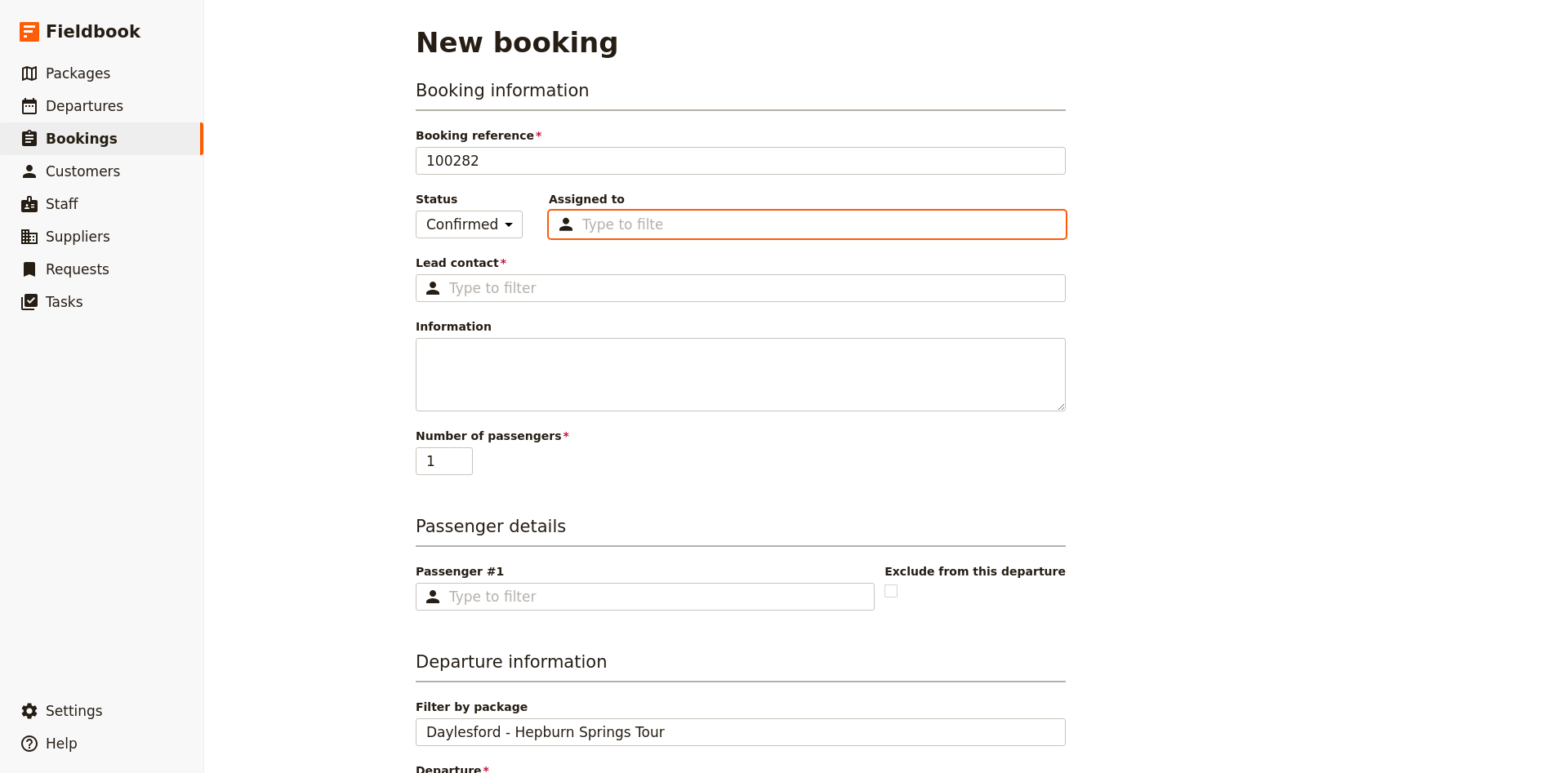
click at [613, 224] on input "Assigned to Type to filter" at bounding box center [622, 225] width 80 height 20
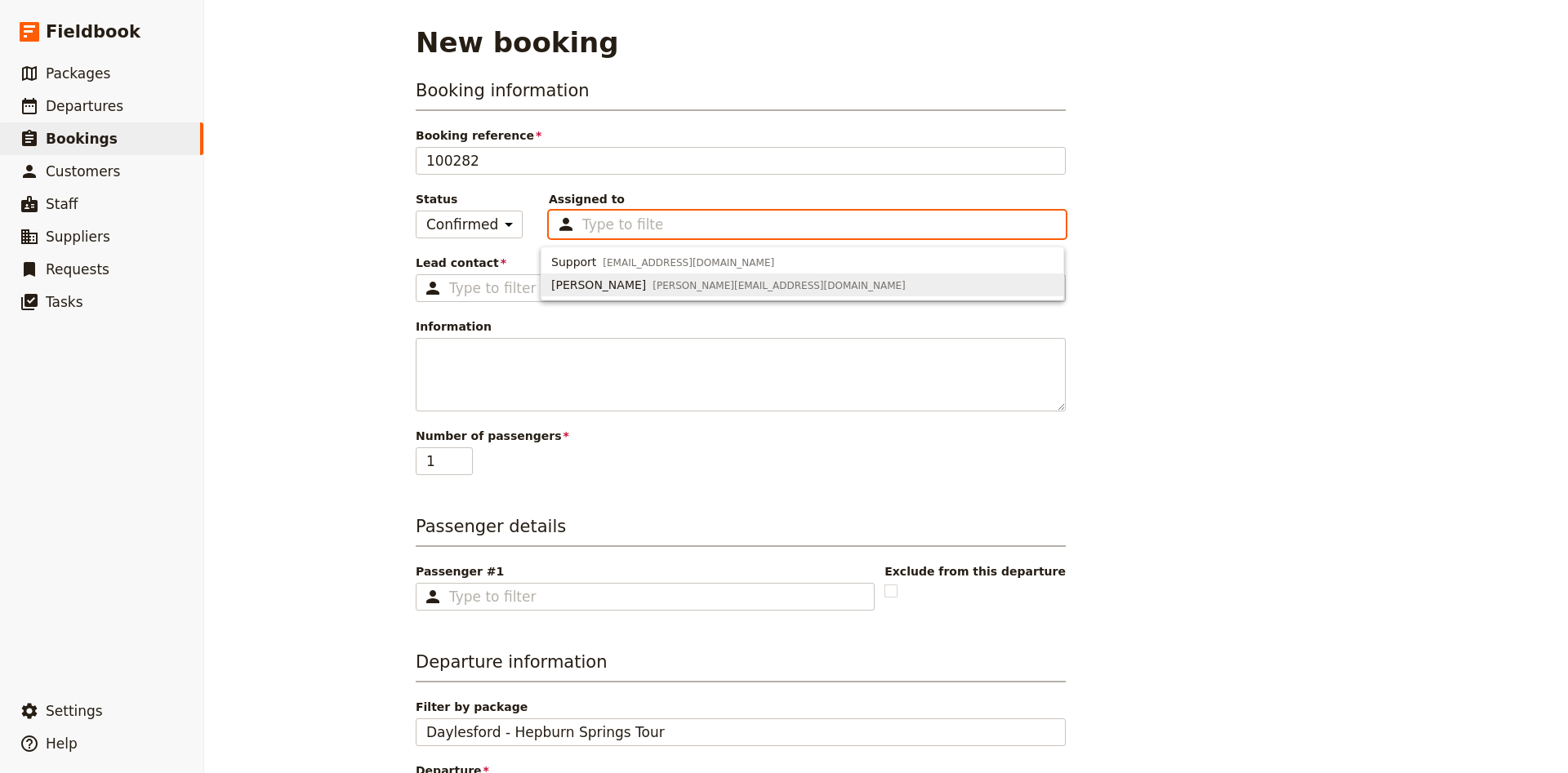
click at [587, 283] on span "[PERSON_NAME]" at bounding box center [598, 285] width 95 height 16
type input "66702fe1a8aa734c57f18693"
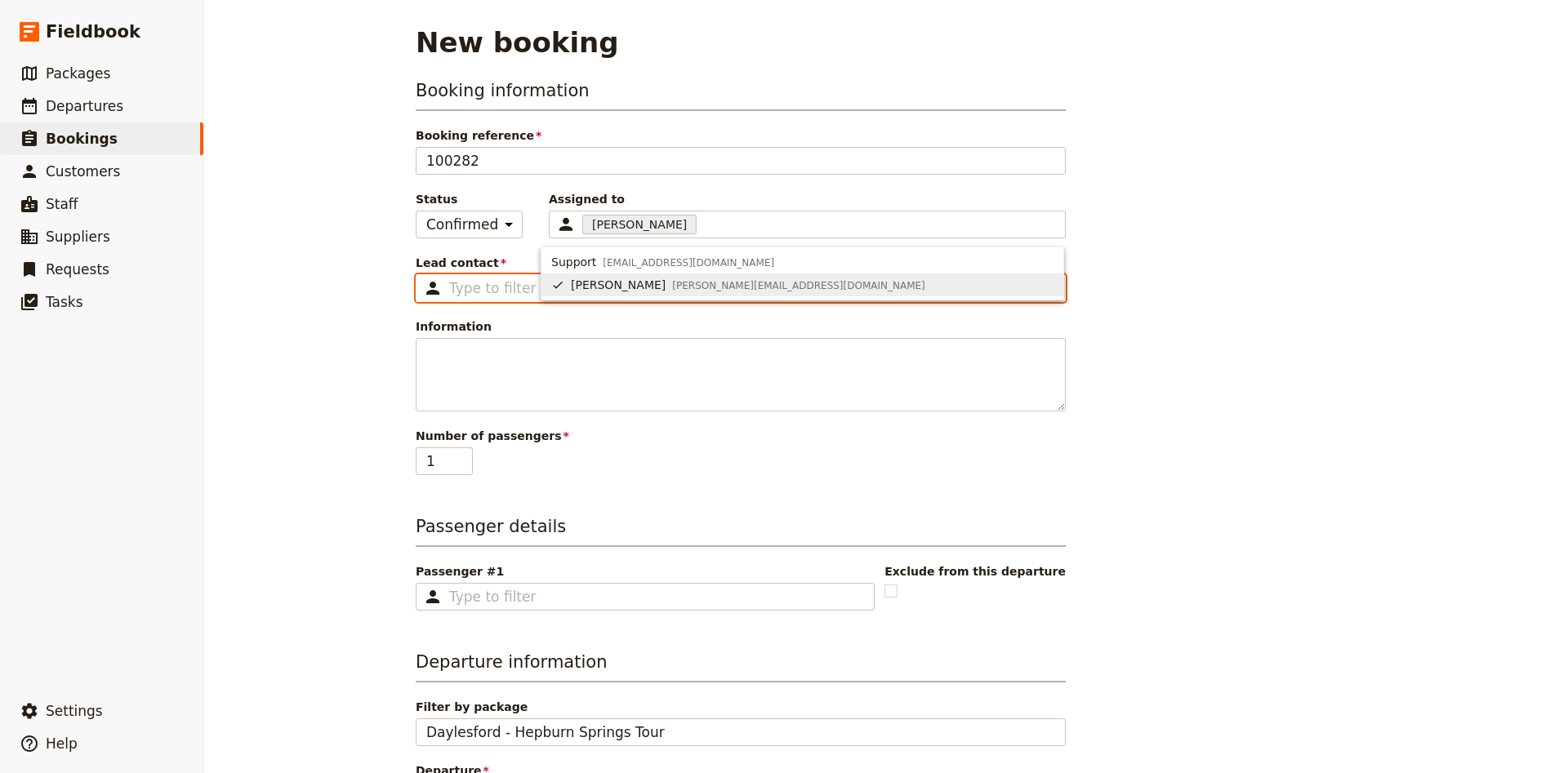
click at [486, 287] on input "Lead contact ​" at bounding box center [751, 289] width 606 height 20
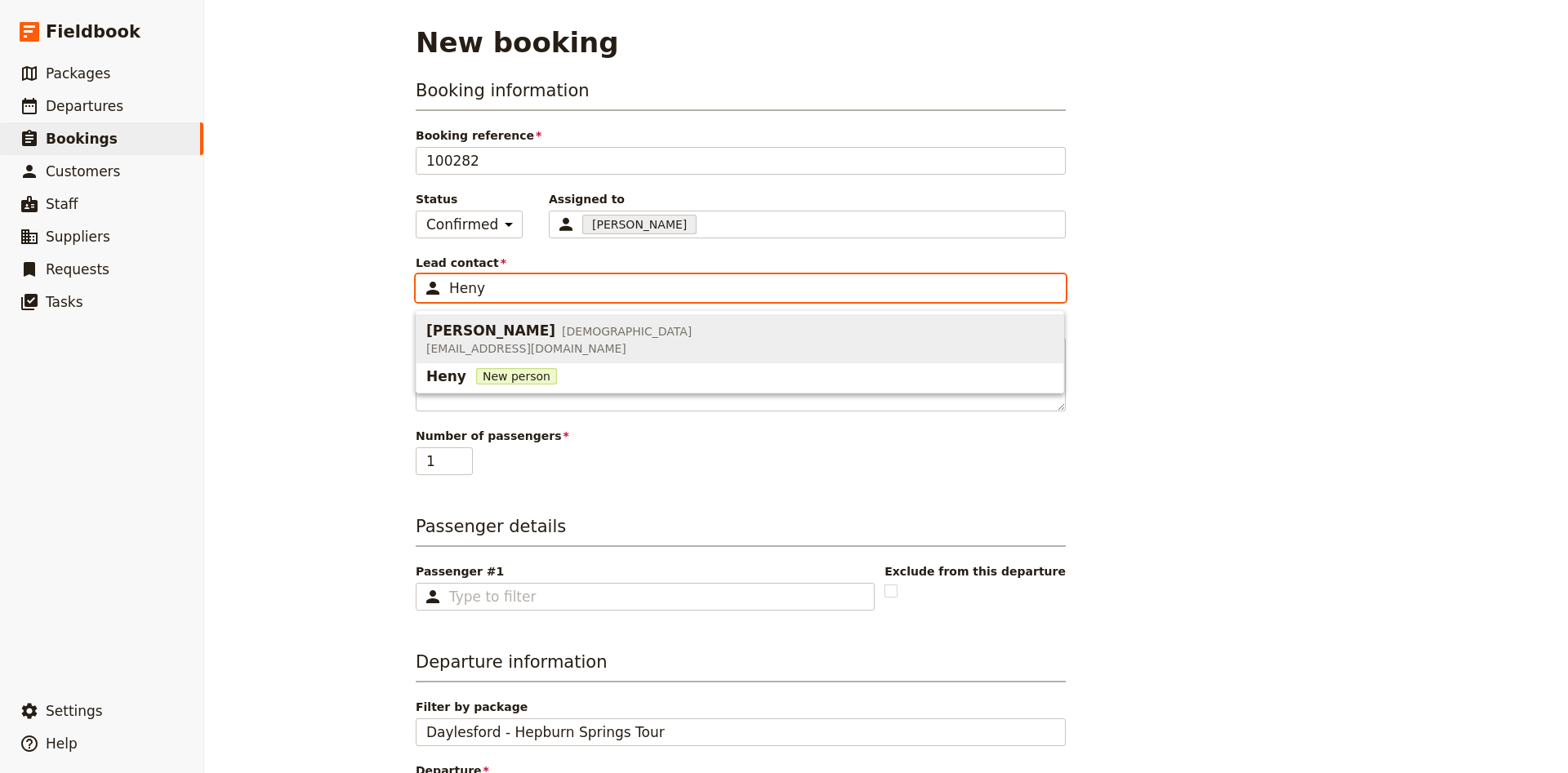
click at [512, 333] on span "[PERSON_NAME]" at bounding box center [490, 331] width 129 height 20
type input "[PERSON_NAME]"
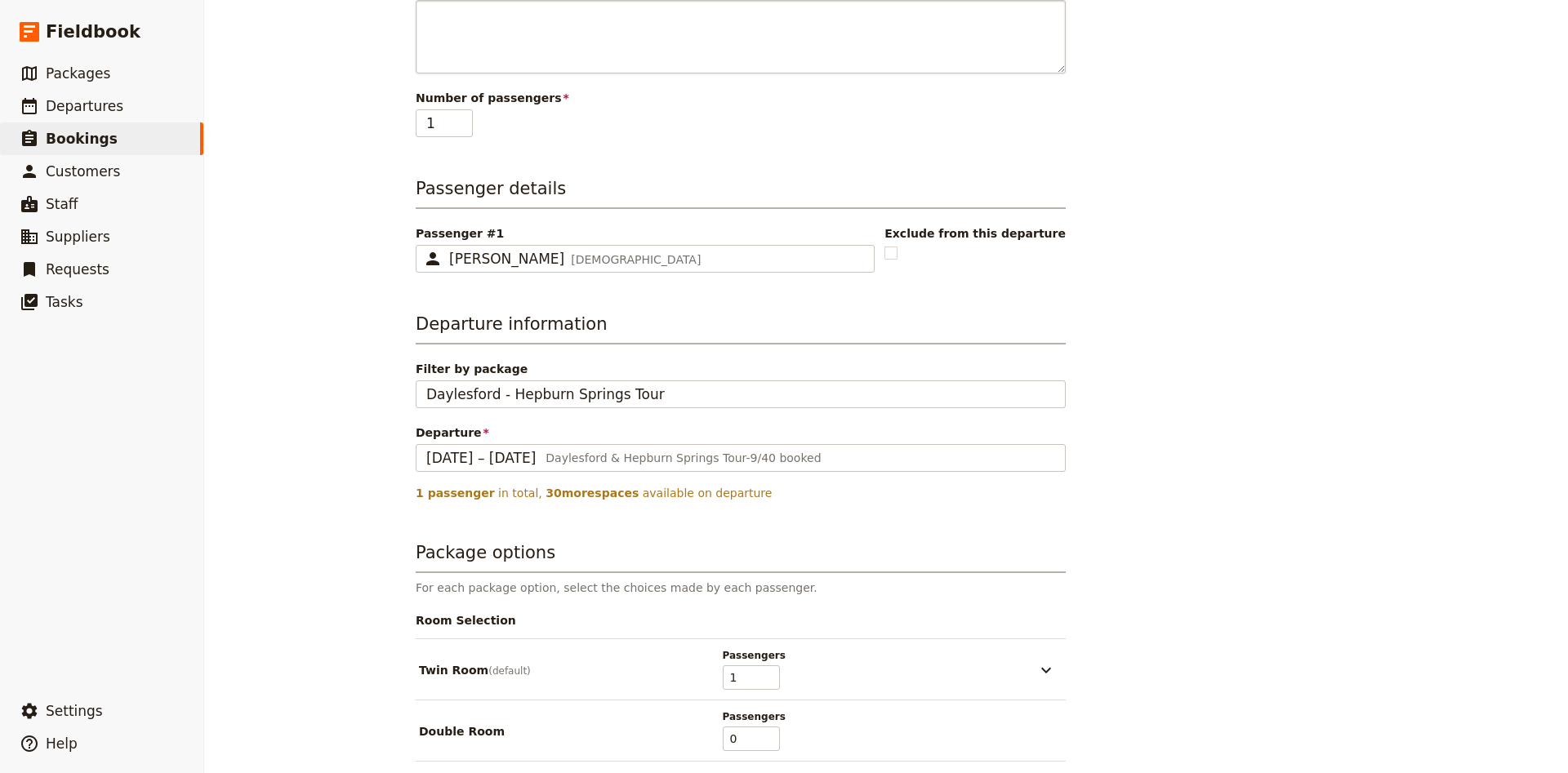
scroll to position [539, 0]
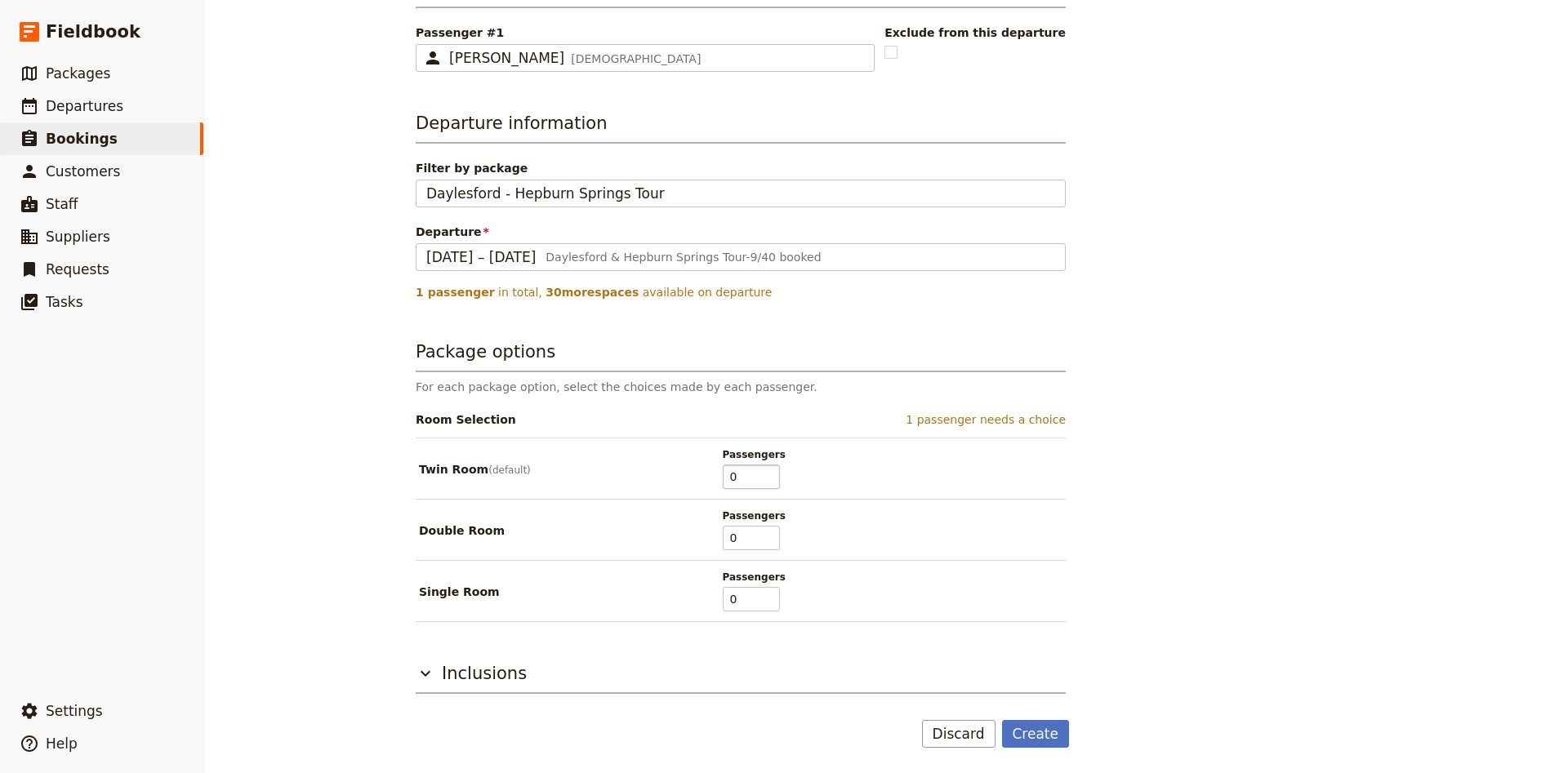
type input "0"
click at [772, 483] on input "0" at bounding box center [750, 477] width 57 height 25
type input "1"
click at [772, 592] on input "1" at bounding box center [750, 599] width 57 height 25
type input "[PERSON_NAME]"
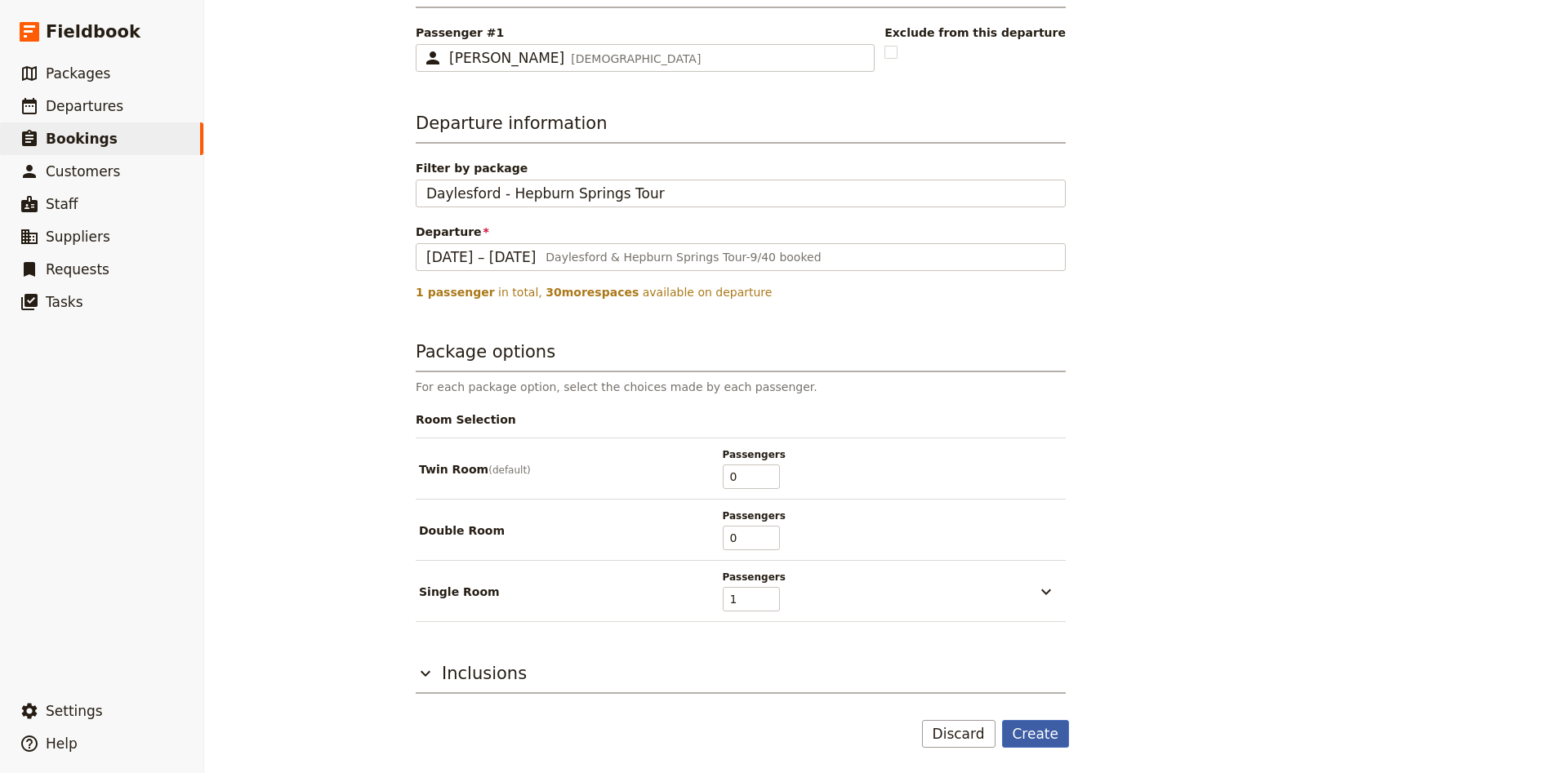
click at [1050, 730] on button "Create" at bounding box center [1036, 734] width 68 height 28
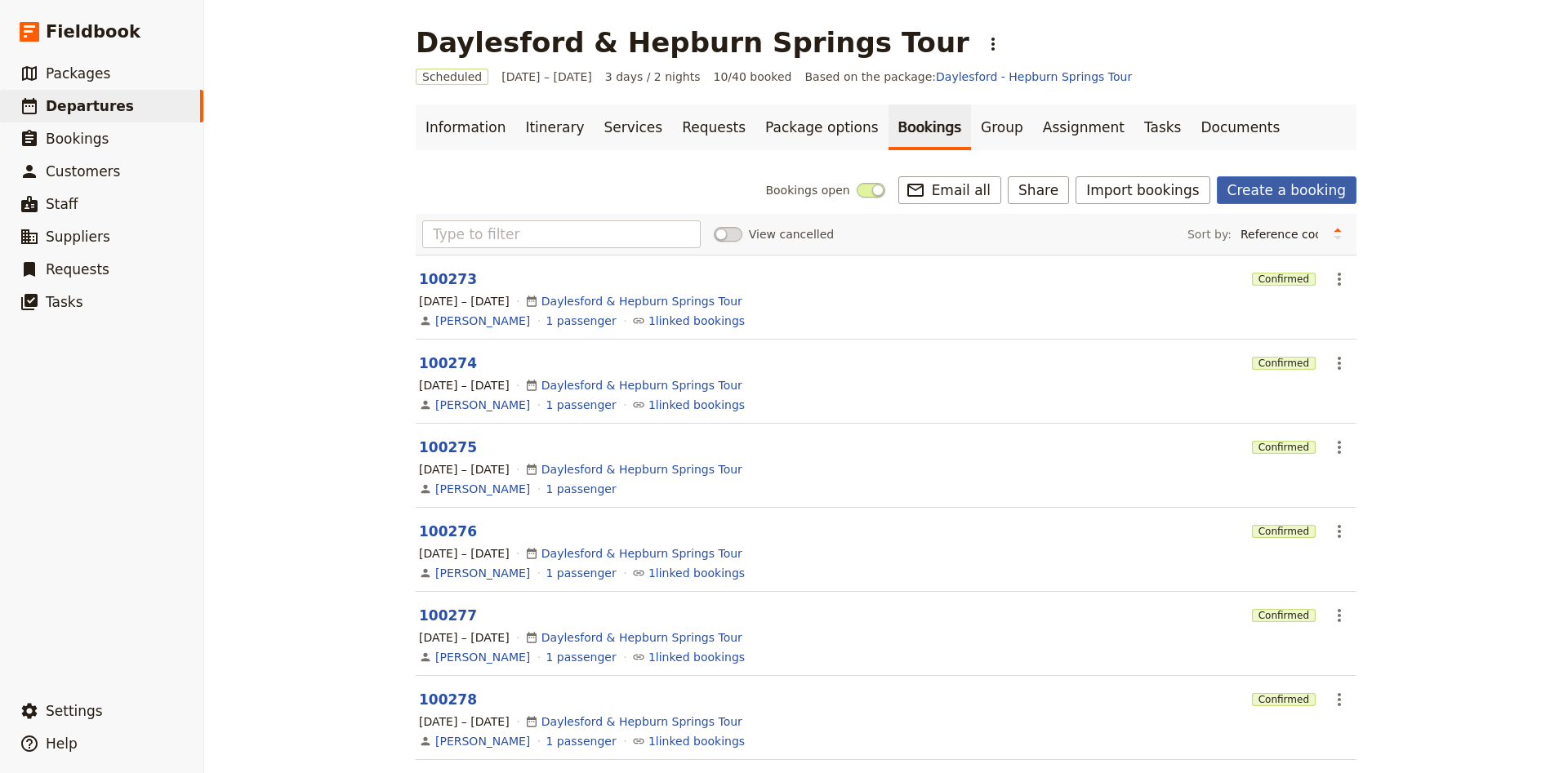
click at [1348, 197] on link "Create a booking" at bounding box center [1286, 190] width 139 height 28
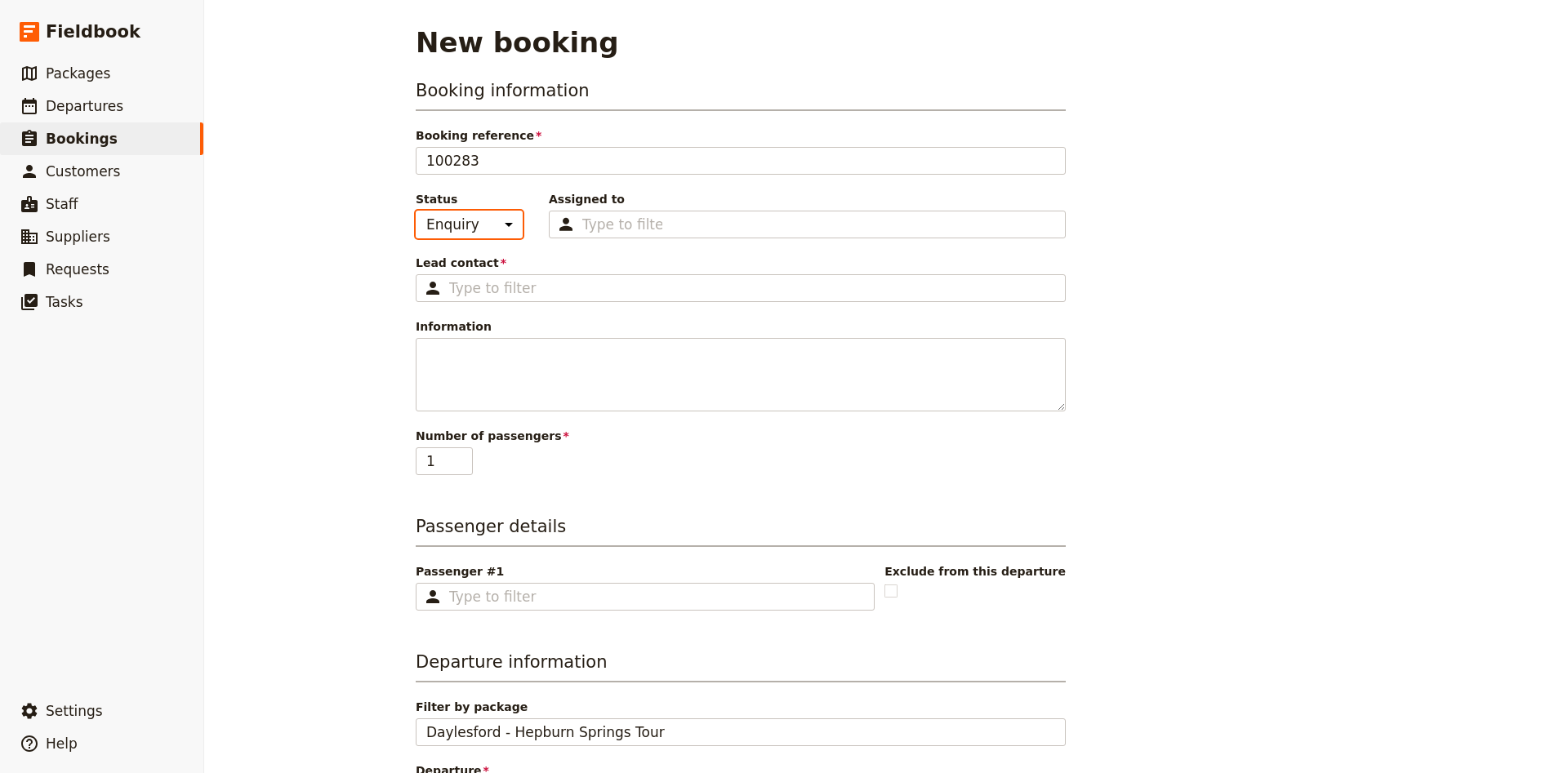
click at [416, 211] on select "Enquiry On hold Confirmed" at bounding box center [470, 225] width 107 height 28
select select "CONFIRMED"
click option "Confirmed" at bounding box center [0, 0] width 0 height 0
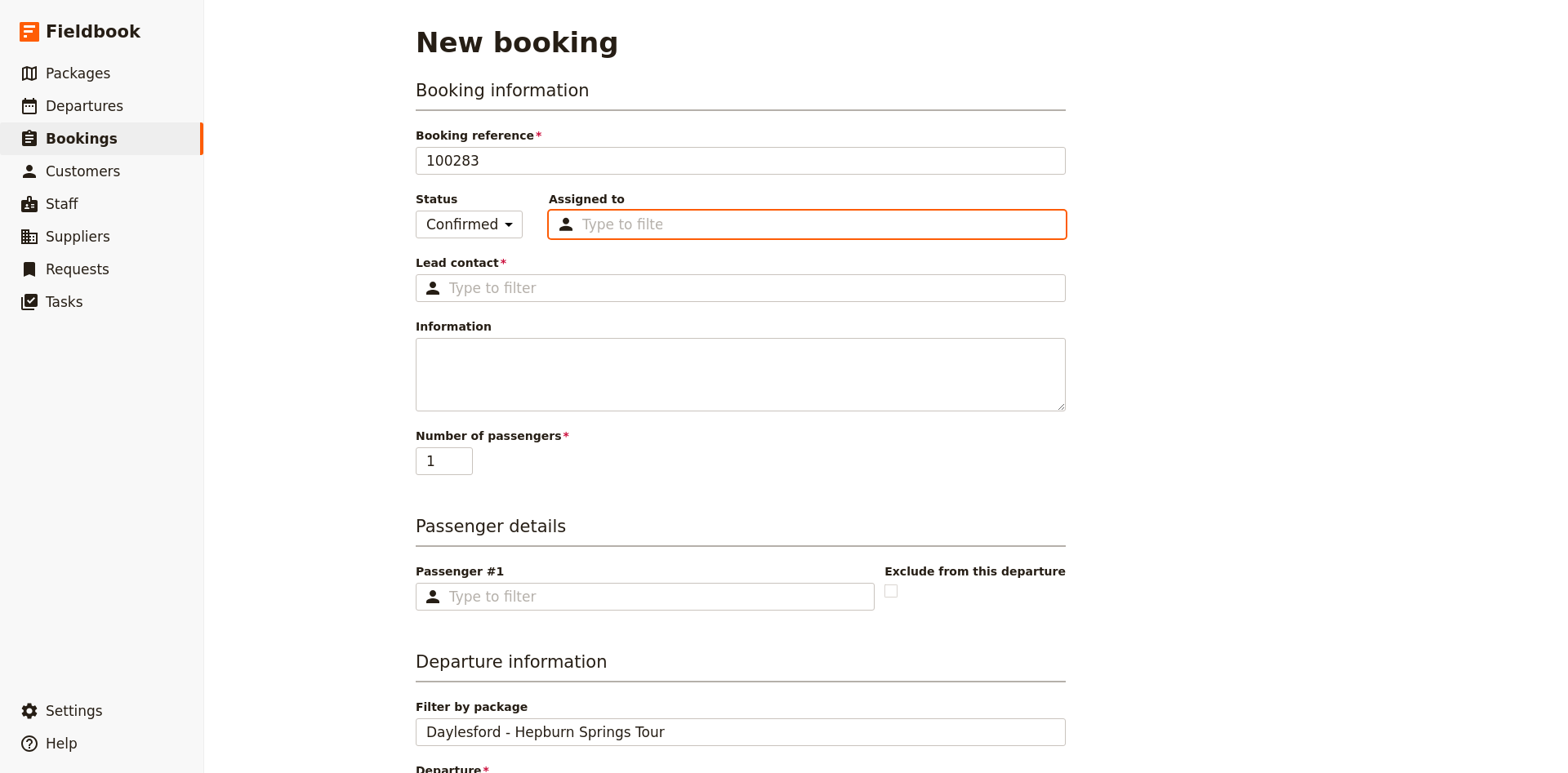
click at [614, 229] on input "Assigned to Type to filter" at bounding box center [622, 225] width 80 height 20
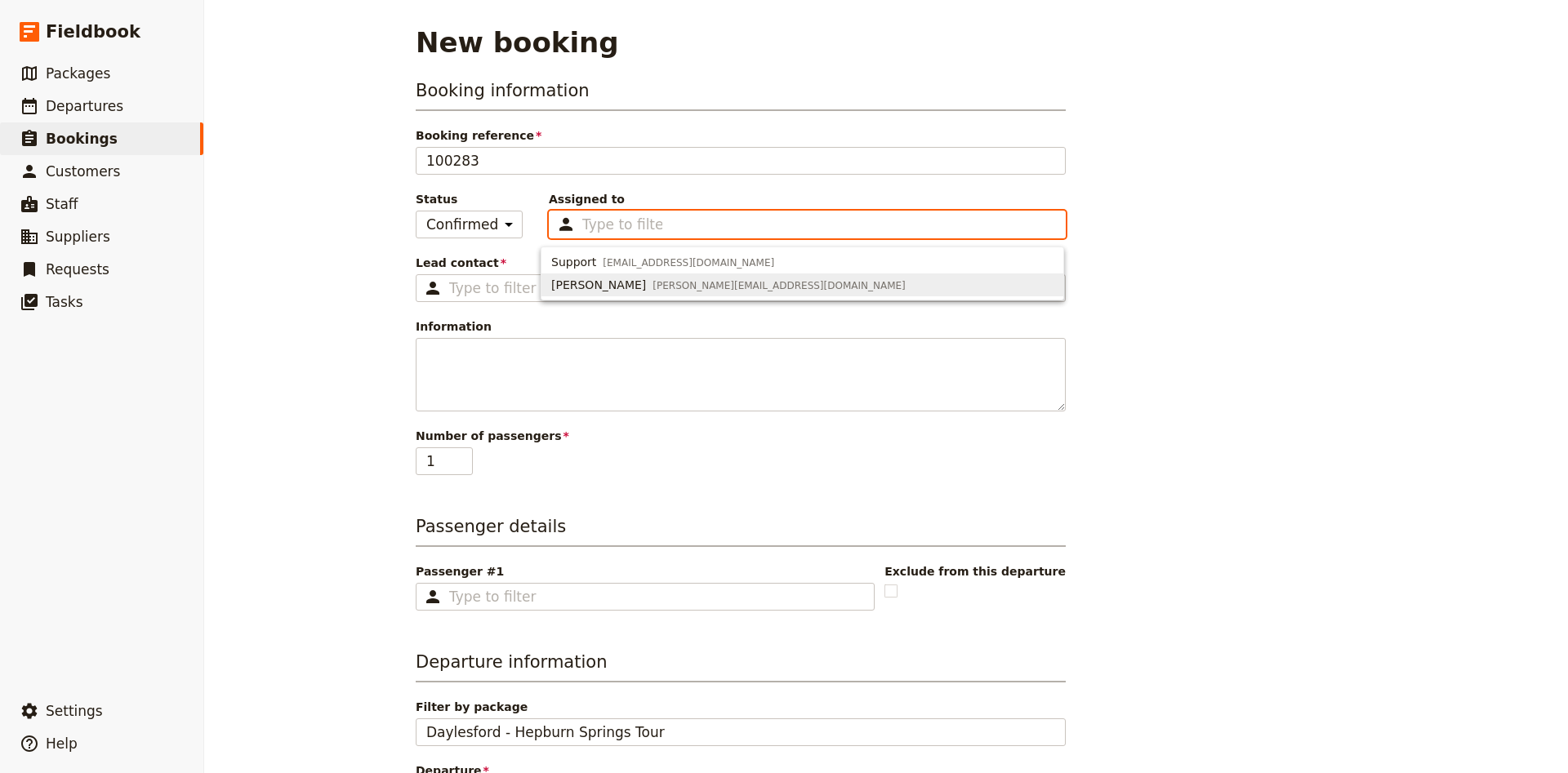
click at [589, 293] on button "Zachary [EMAIL_ADDRESS][DOMAIN_NAME]" at bounding box center [802, 285] width 521 height 23
type input "66702fe1a8aa734c57f18693"
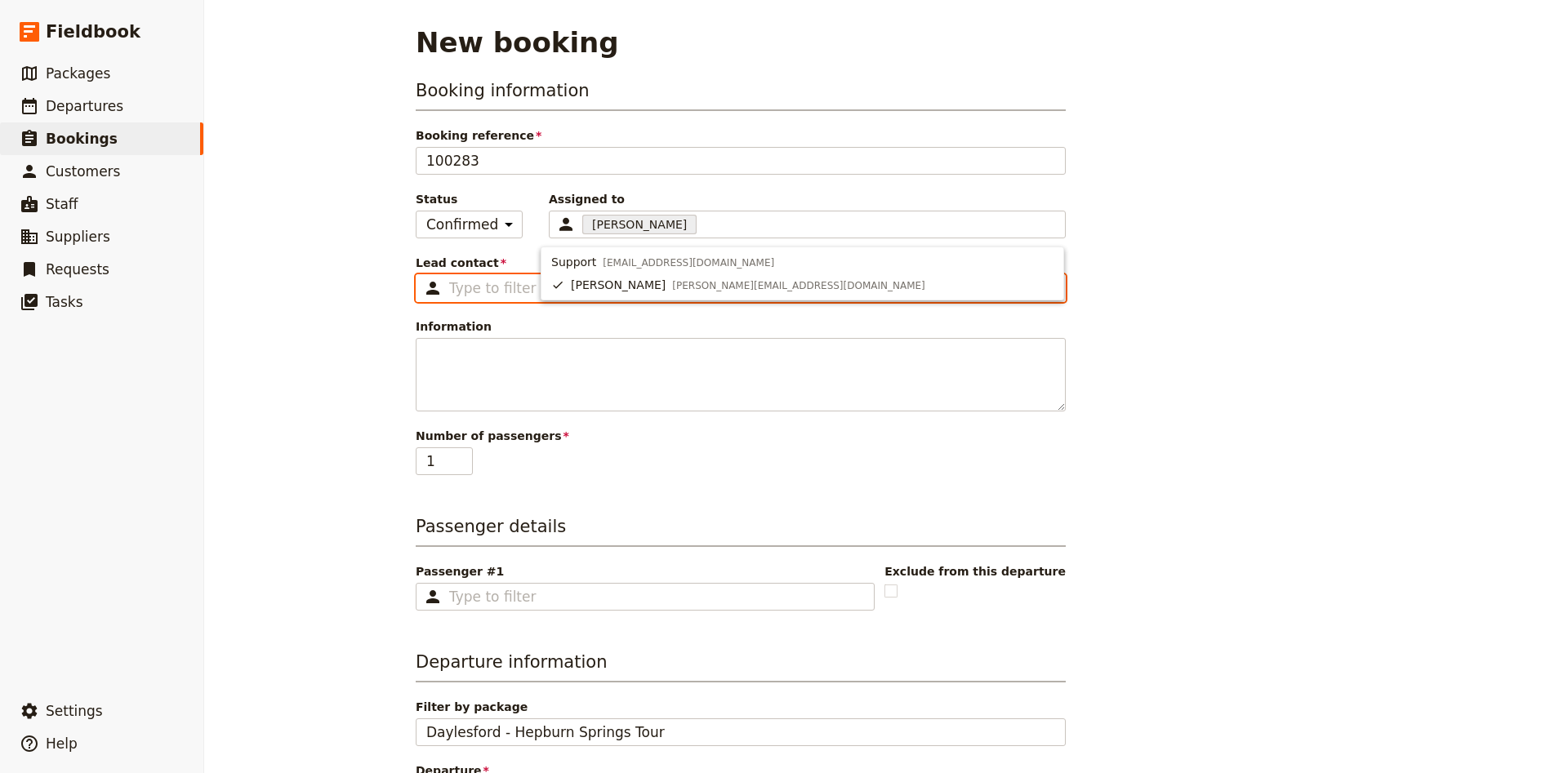
click at [493, 290] on input "Lead contact ​" at bounding box center [751, 289] width 606 height 20
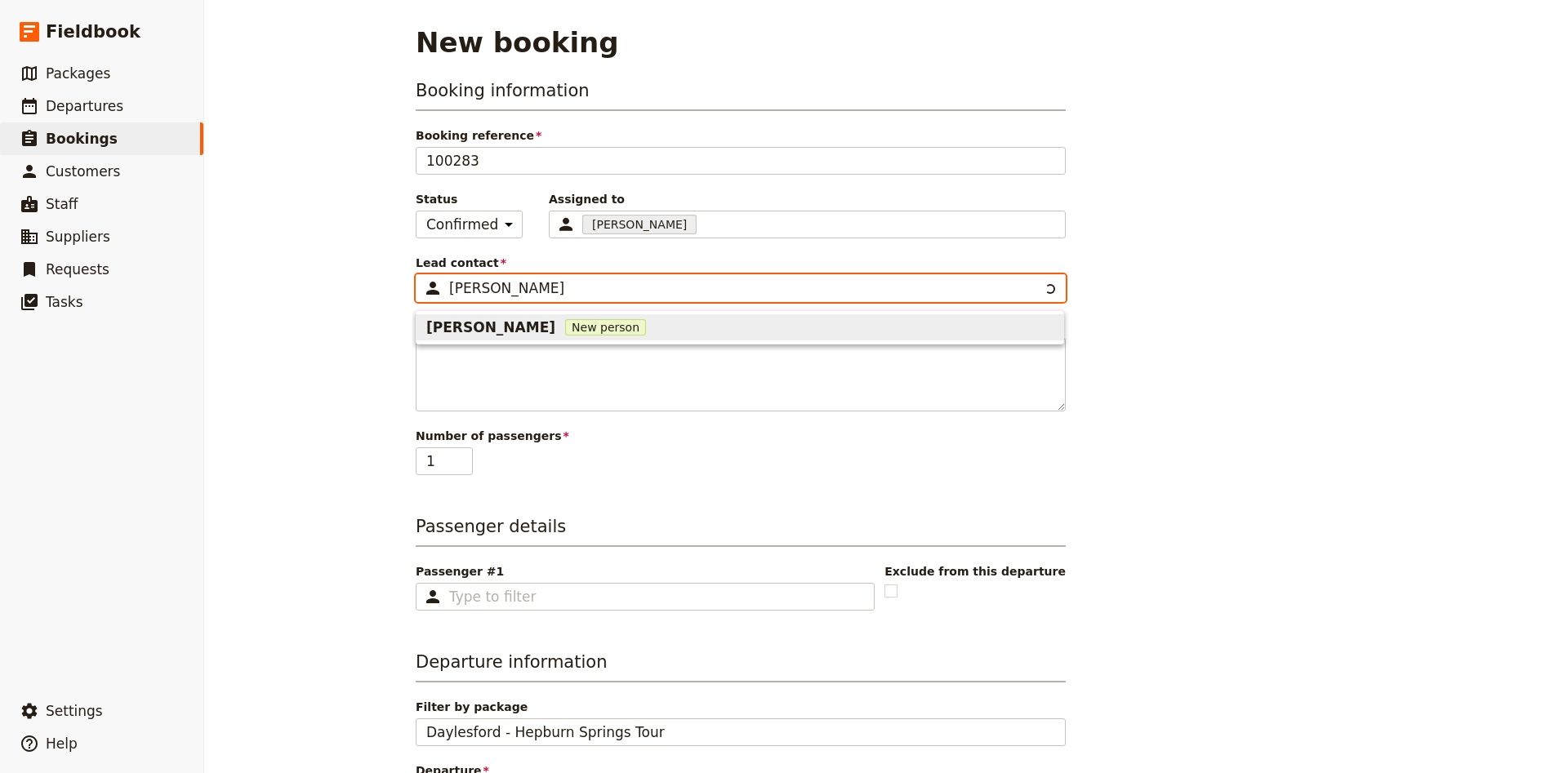
type input "[PERSON_NAME]"
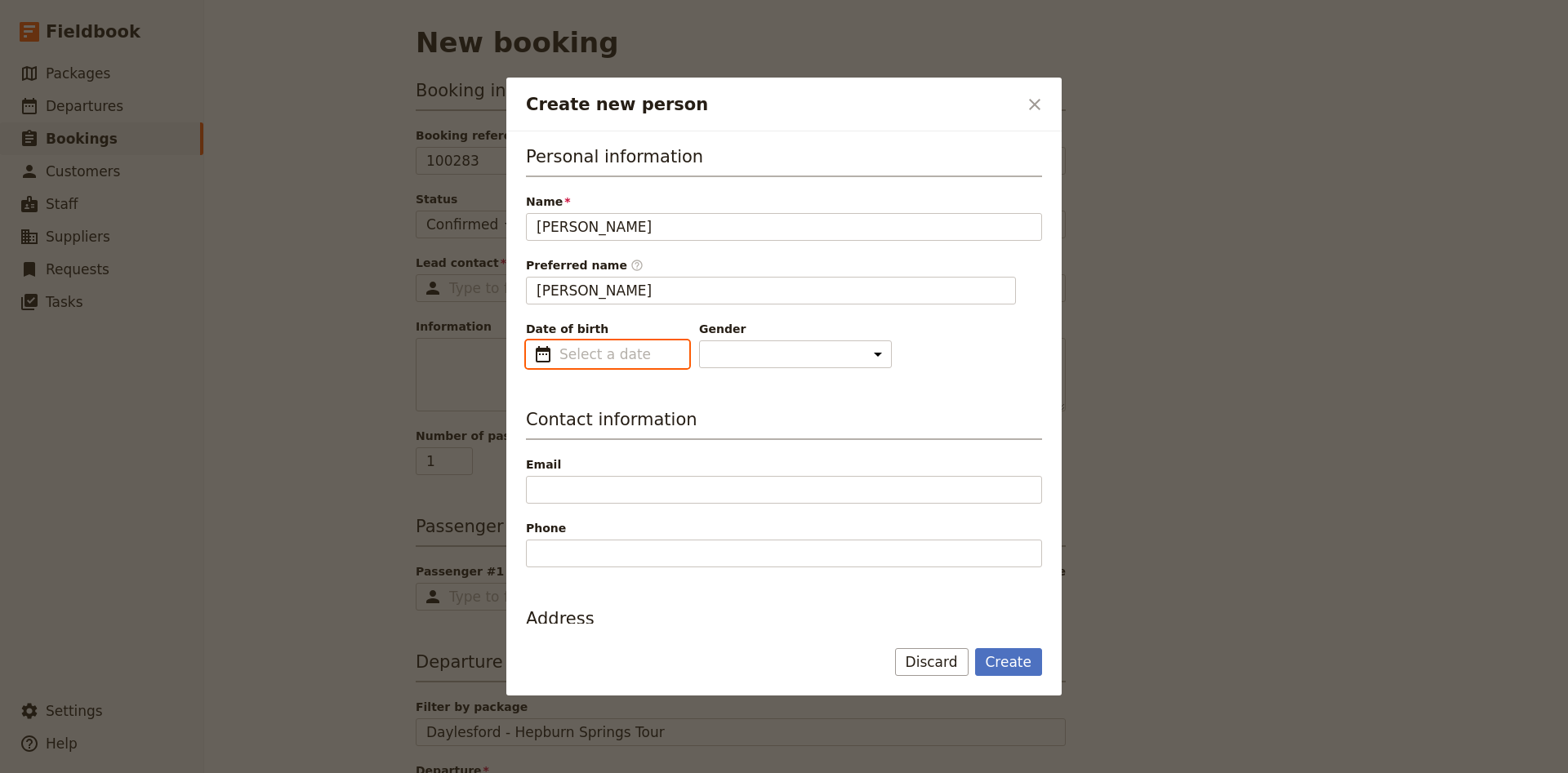
type input "dd/mm/yyyy"
select select "[DEMOGRAPHIC_DATA]"
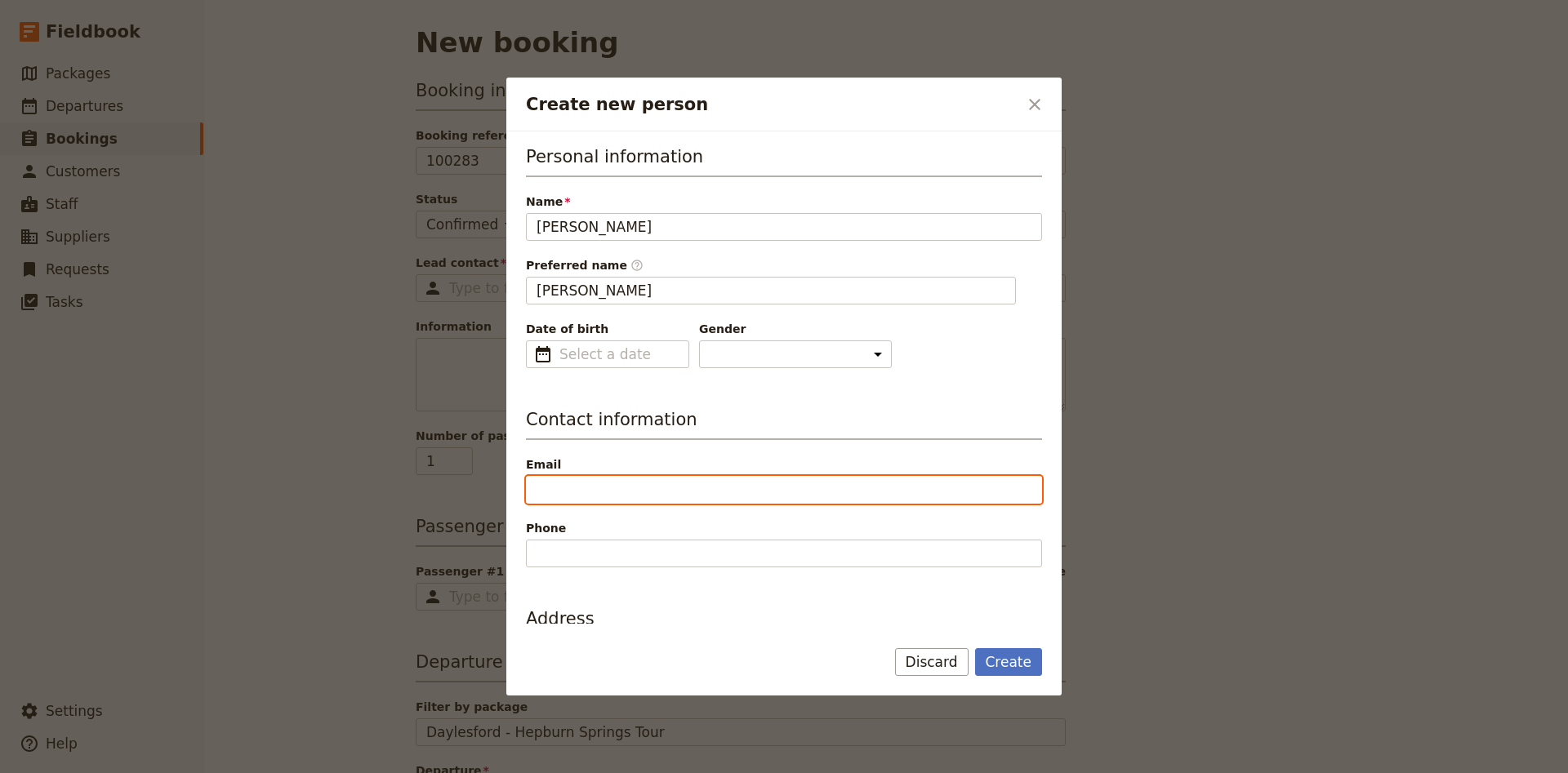
paste input "[EMAIL_ADDRESS][DOMAIN_NAME]"
type input "[EMAIL_ADDRESS][DOMAIN_NAME]"
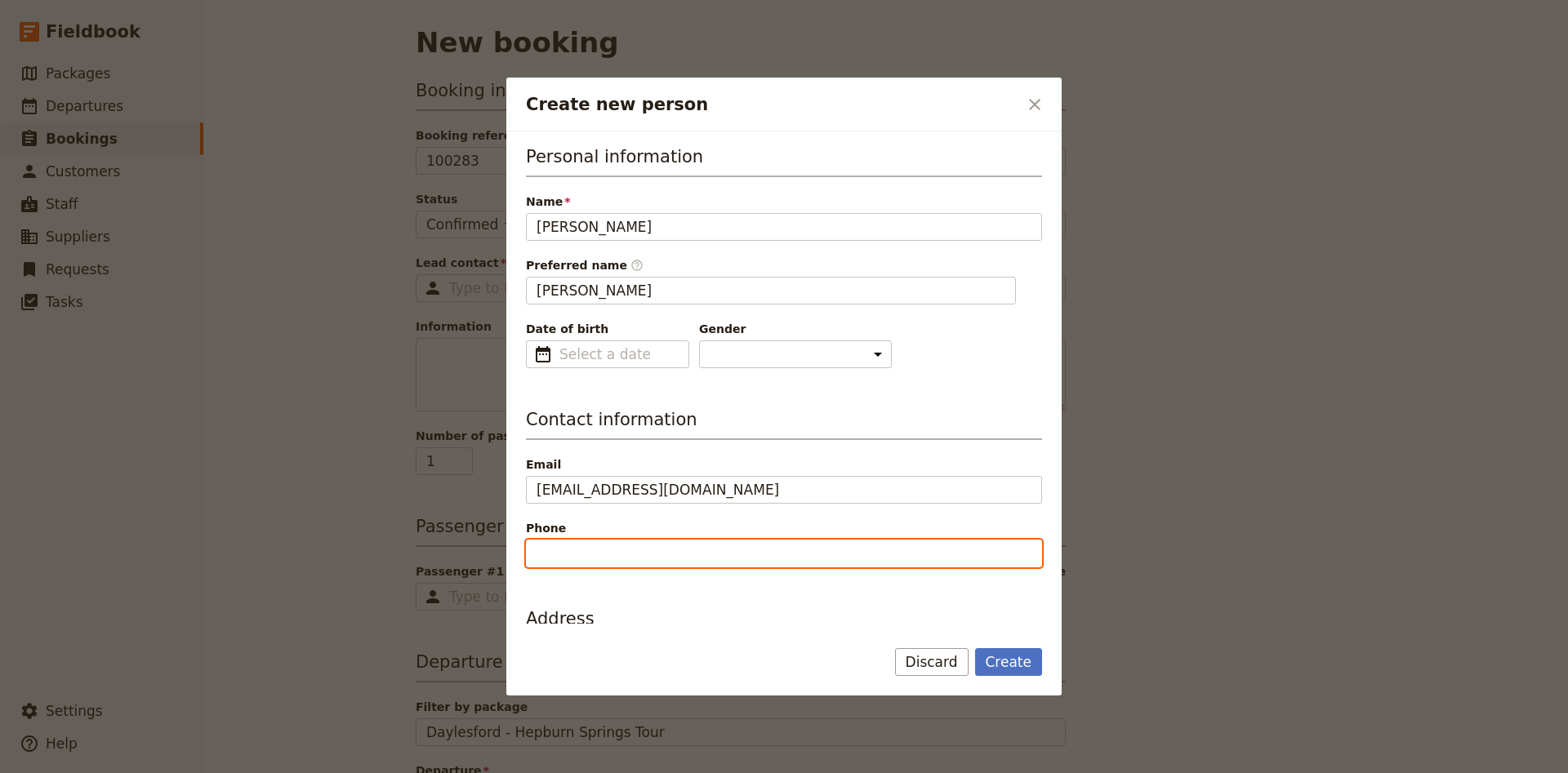
paste input "0488 081 933"
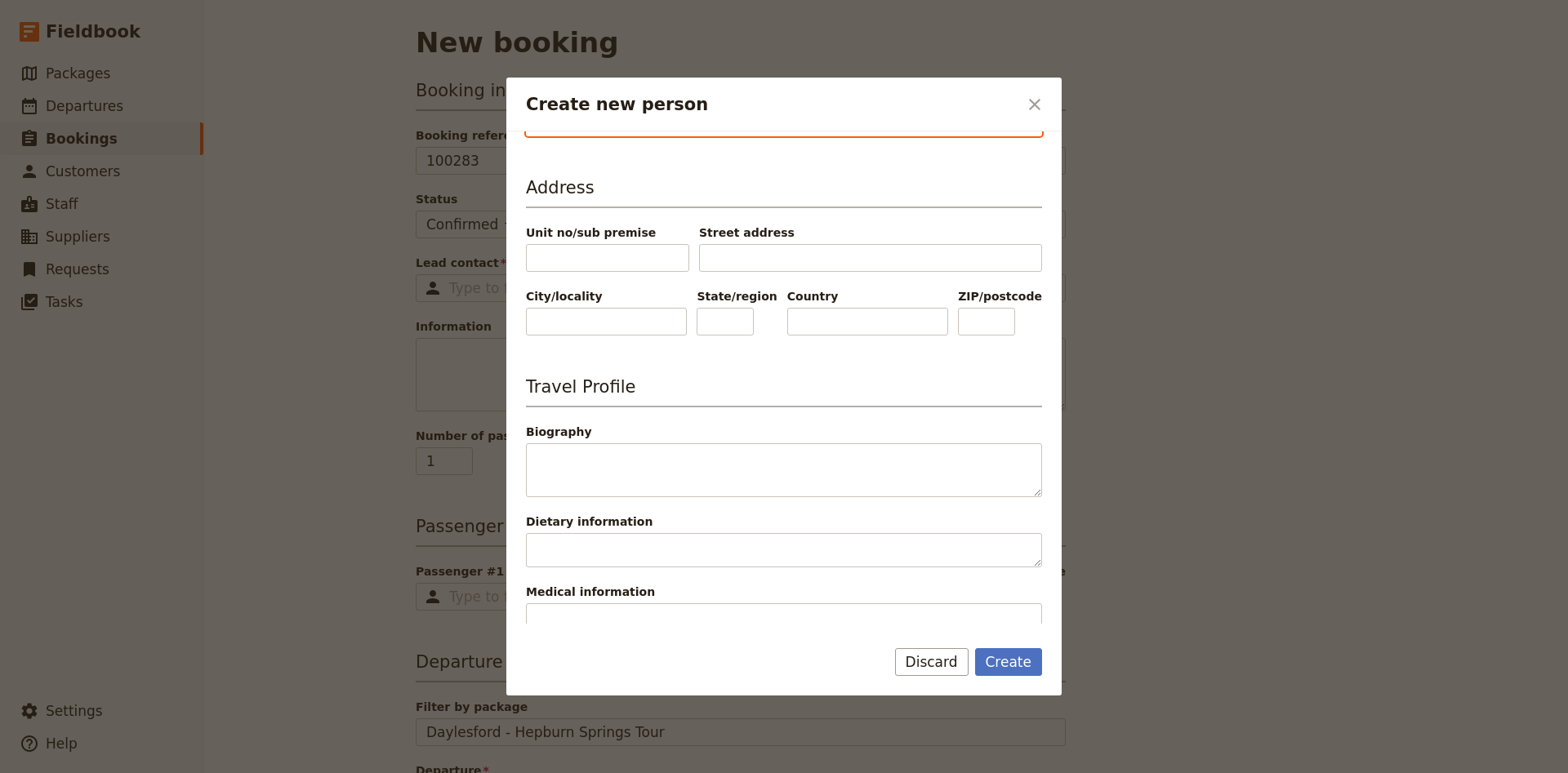
scroll to position [533, 0]
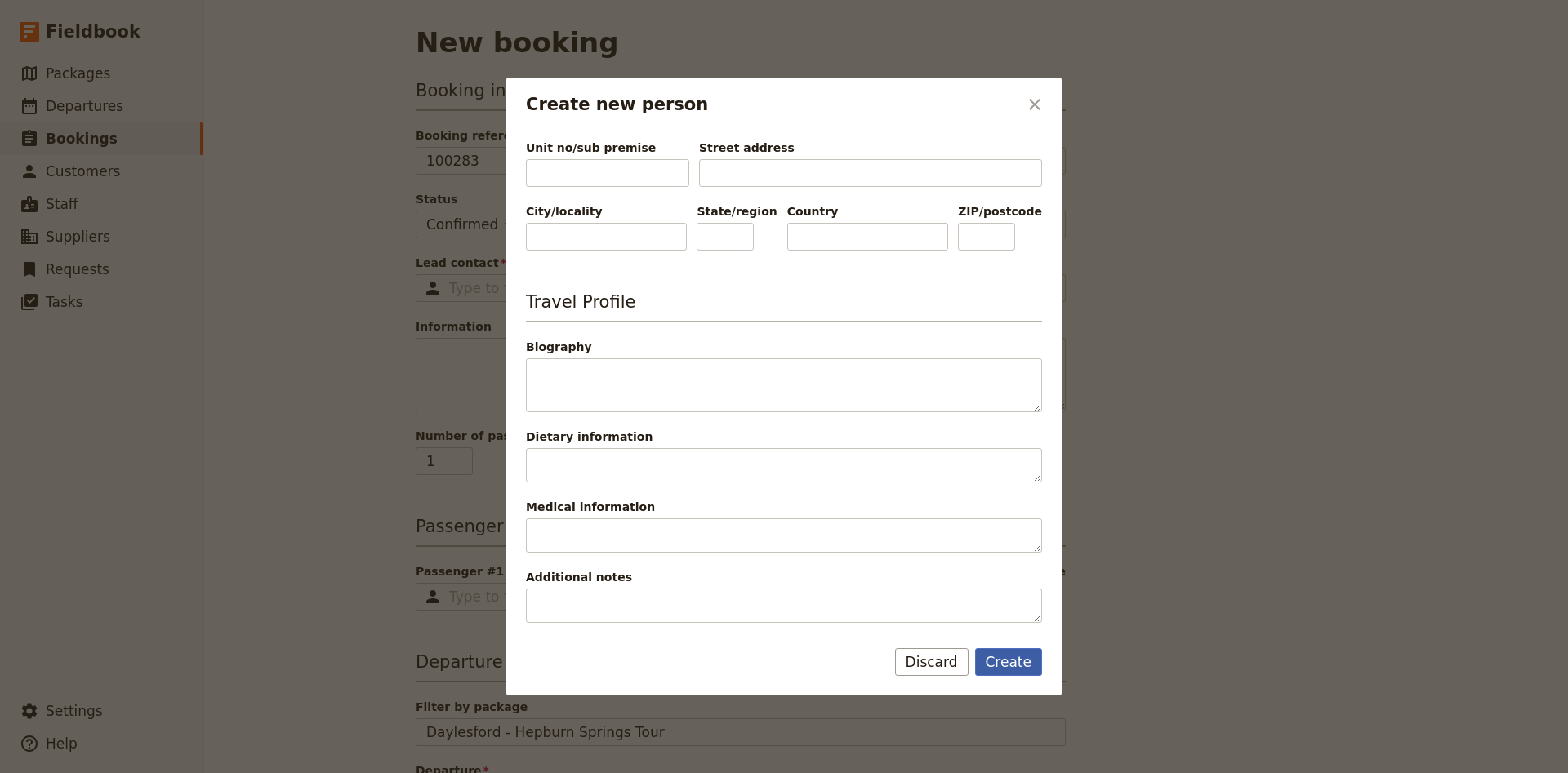
type input "0488 081 933"
click at [1024, 660] on button "Create" at bounding box center [1009, 663] width 68 height 28
type input "[PERSON_NAME]"
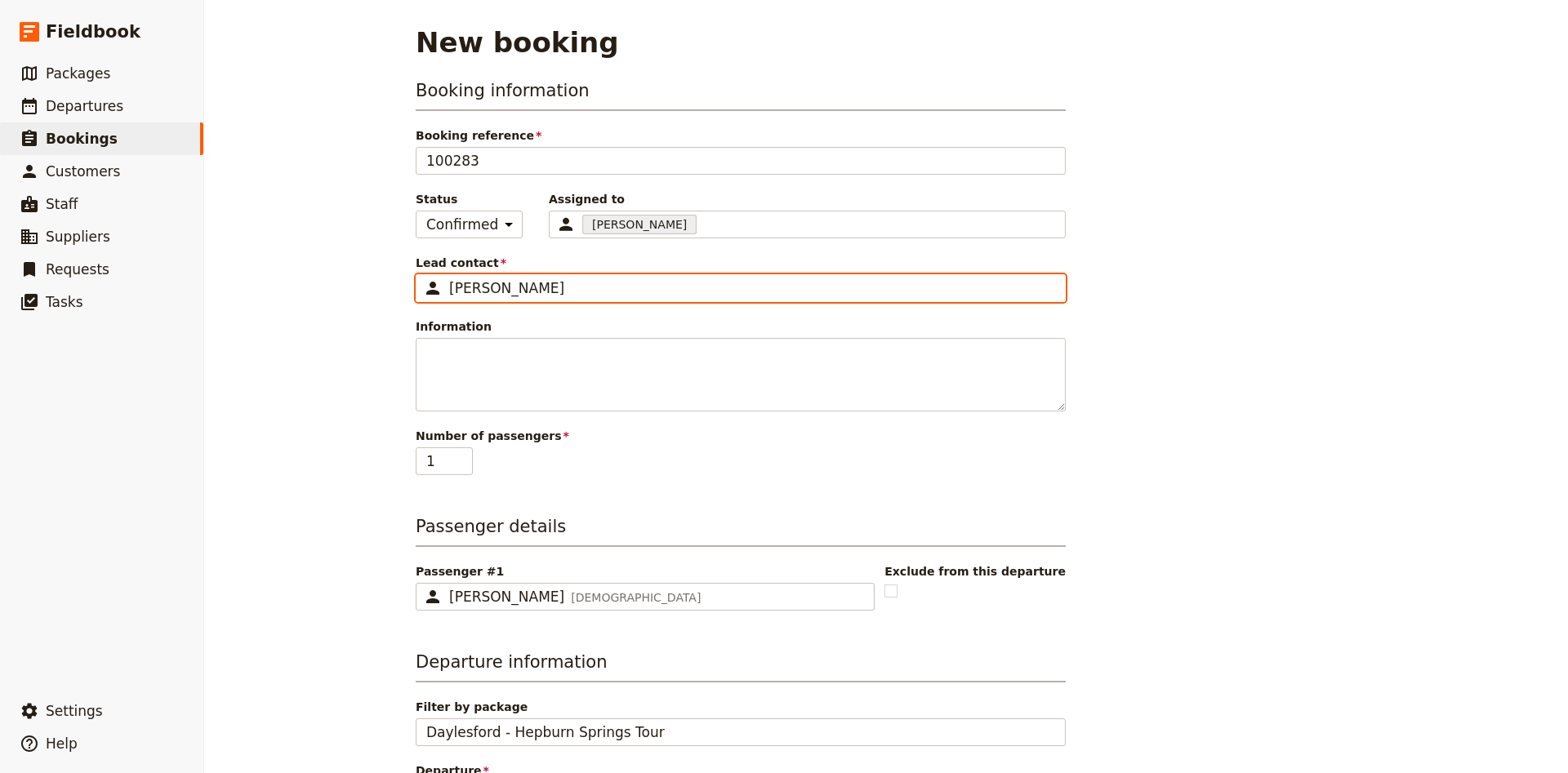
scroll to position [107, 0]
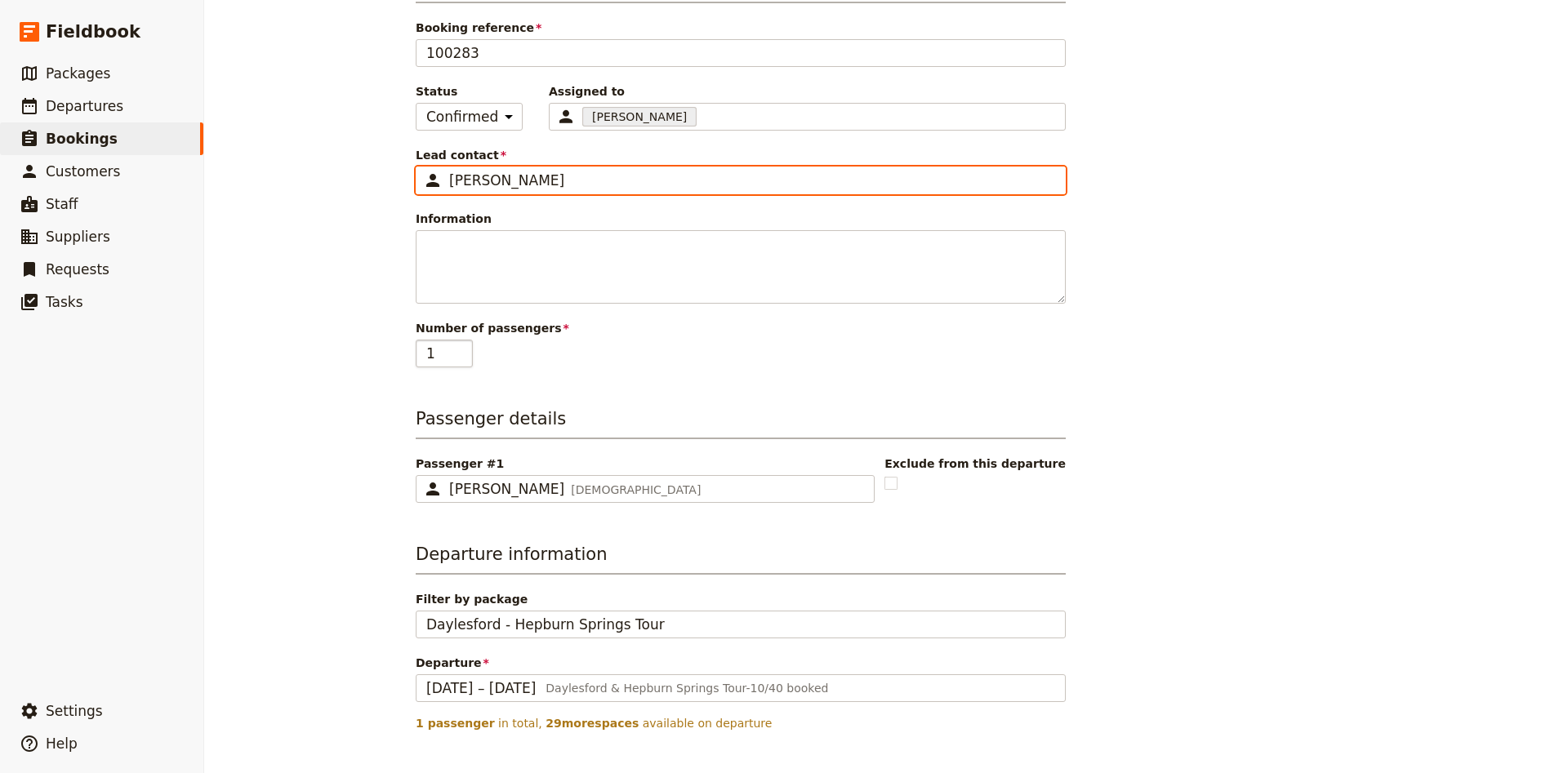
type input "2"
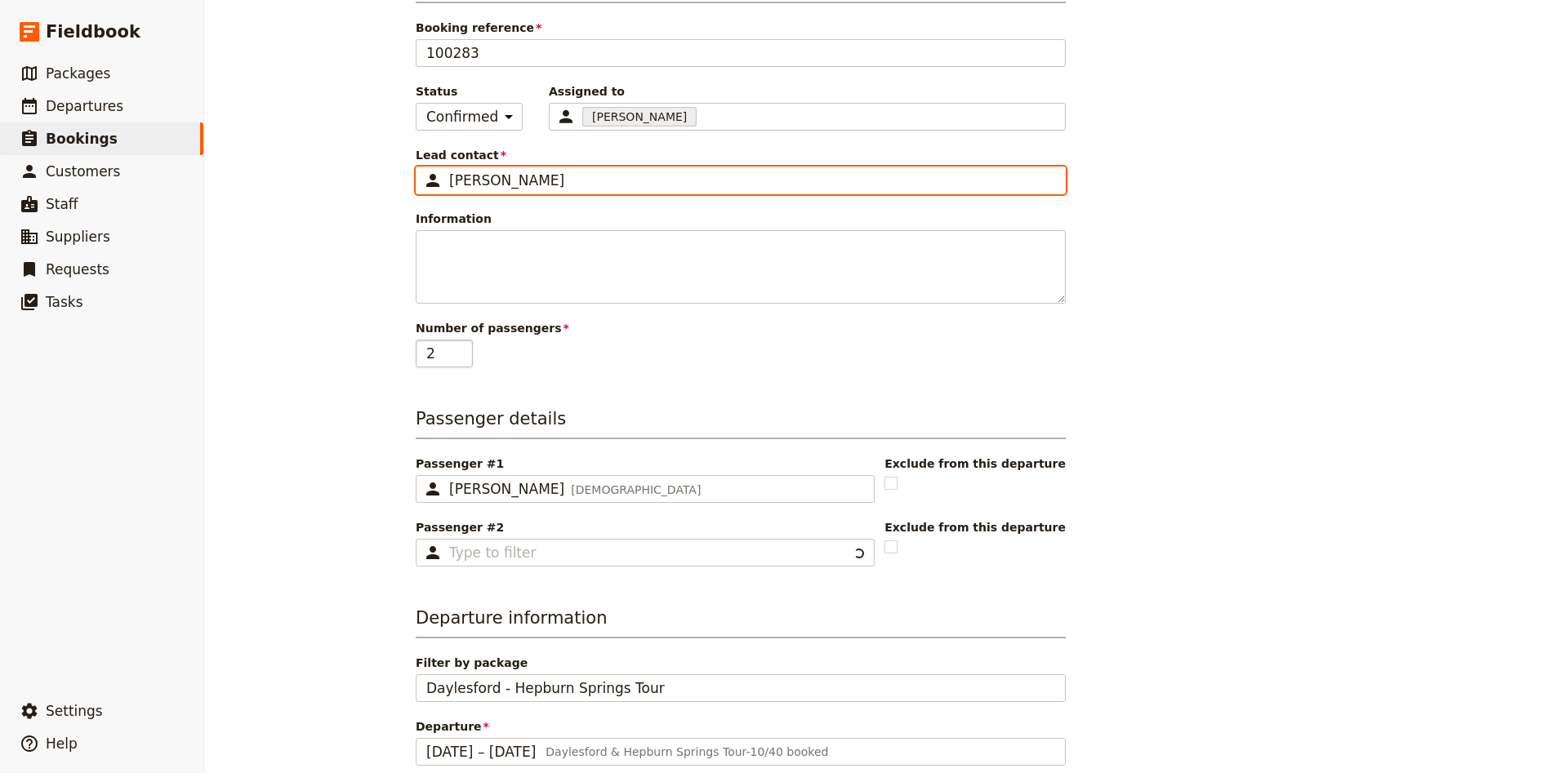
type input "2"
click at [463, 353] on input "2" at bounding box center [444, 353] width 57 height 28
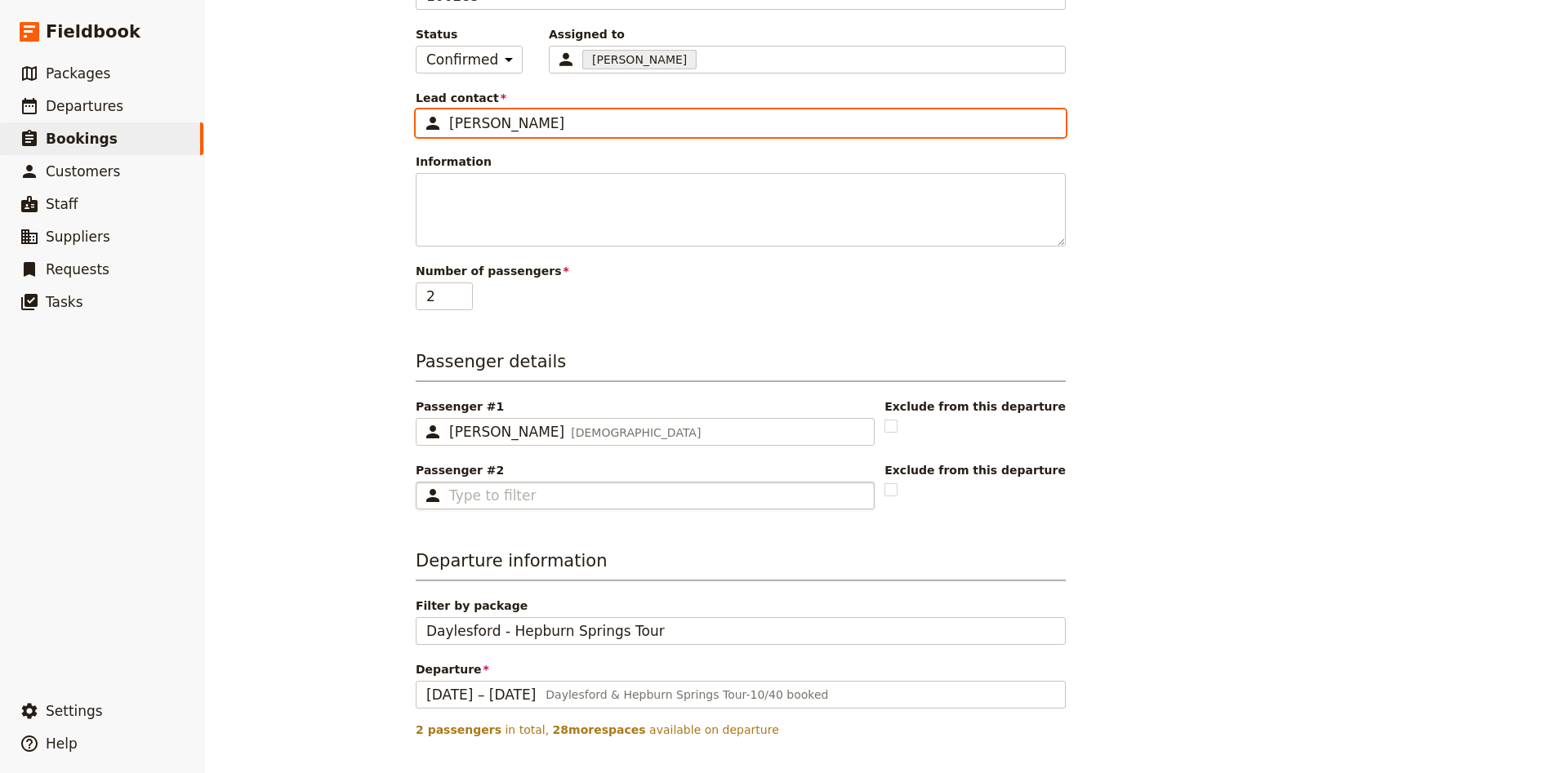
scroll to position [216, 0]
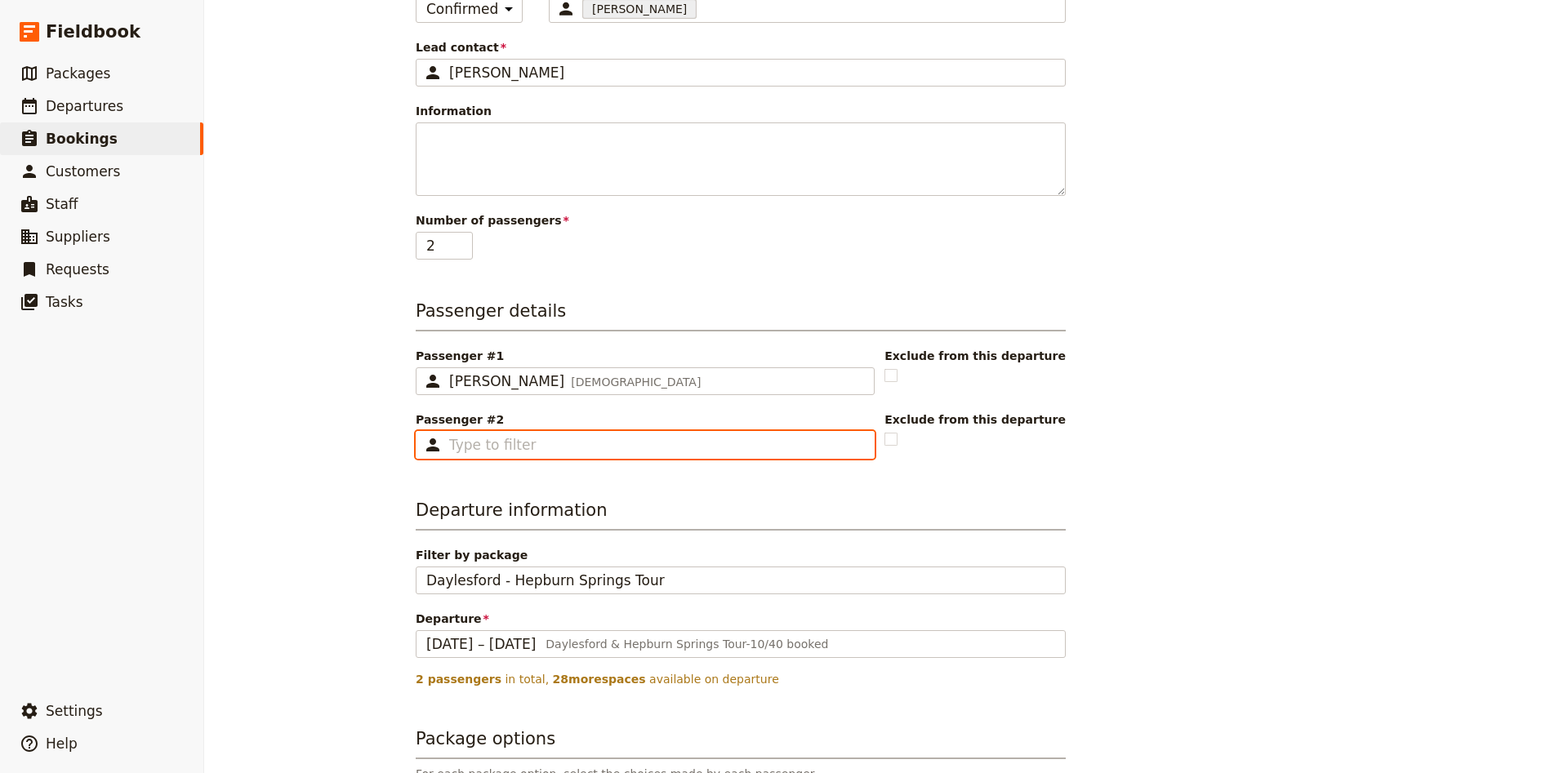
click at [516, 448] on input "Passenger #2 ​" at bounding box center [656, 445] width 415 height 20
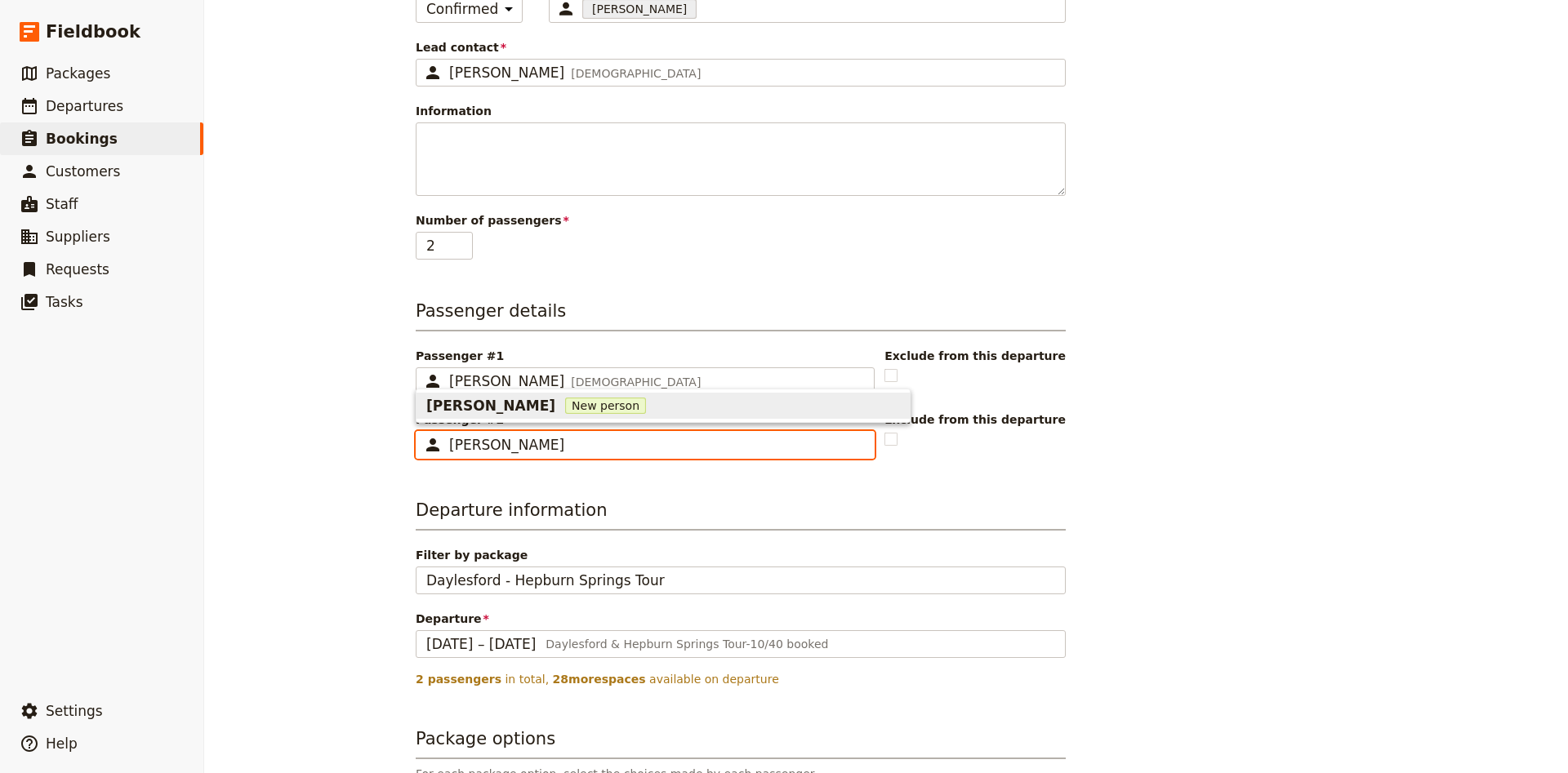
type input "[PERSON_NAME]"
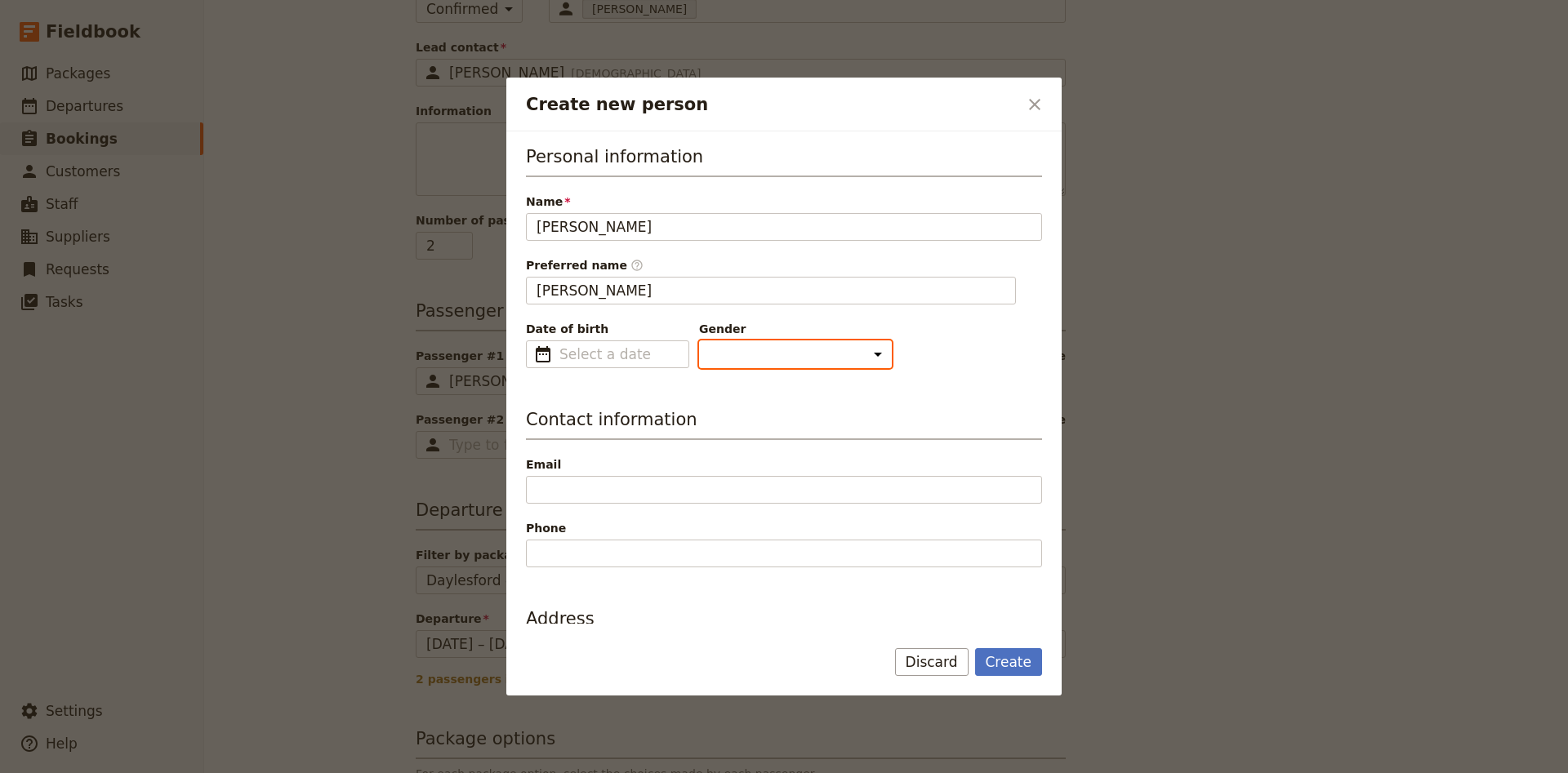
click at [699, 340] on select "[DEMOGRAPHIC_DATA] [DEMOGRAPHIC_DATA] Other" at bounding box center [796, 354] width 193 height 28
select select "[DEMOGRAPHIC_DATA]"
click option "[DEMOGRAPHIC_DATA]" at bounding box center [0, 0] width 0 height 0
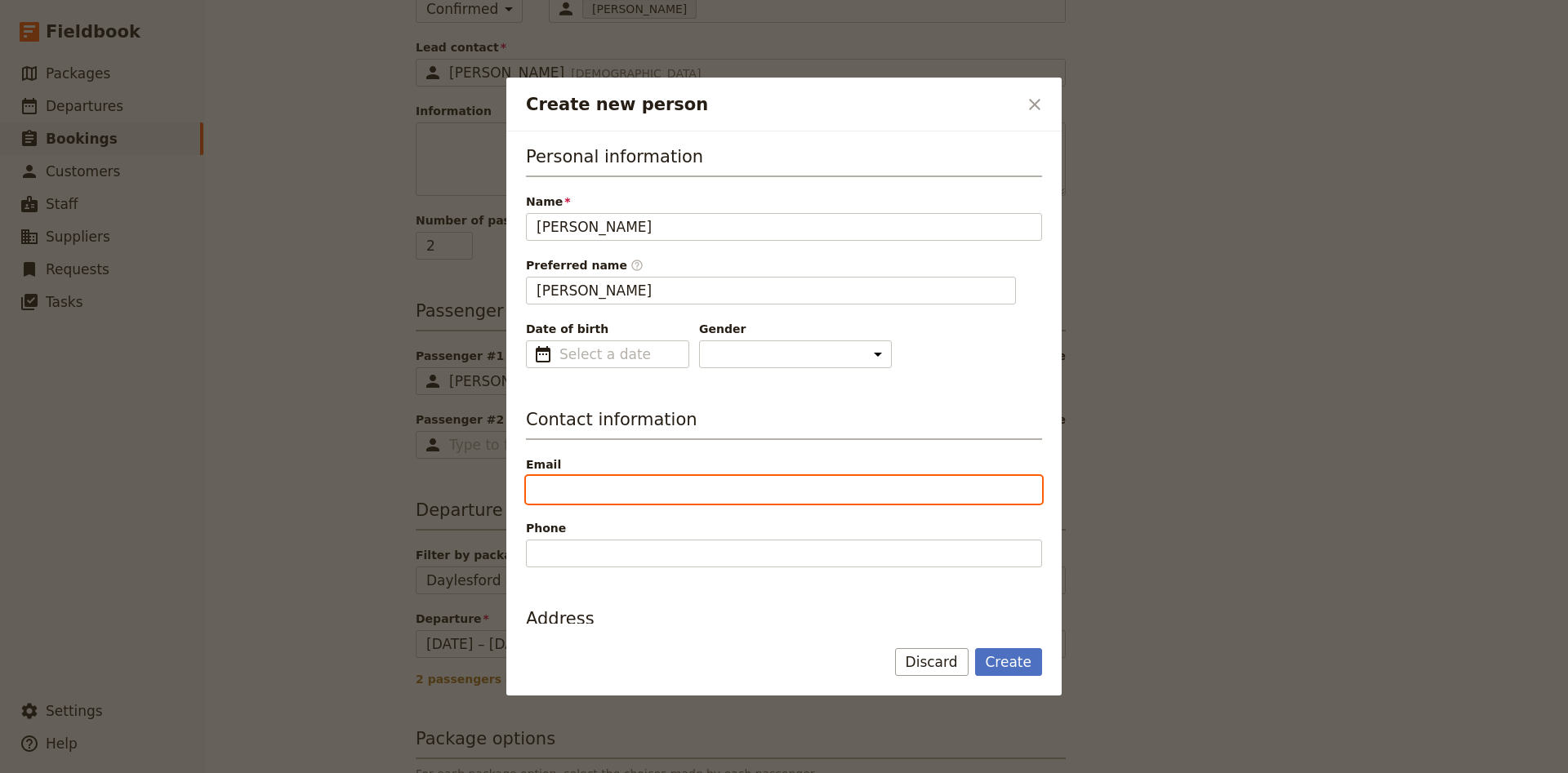
click at [608, 487] on input "Email" at bounding box center [784, 489] width 516 height 28
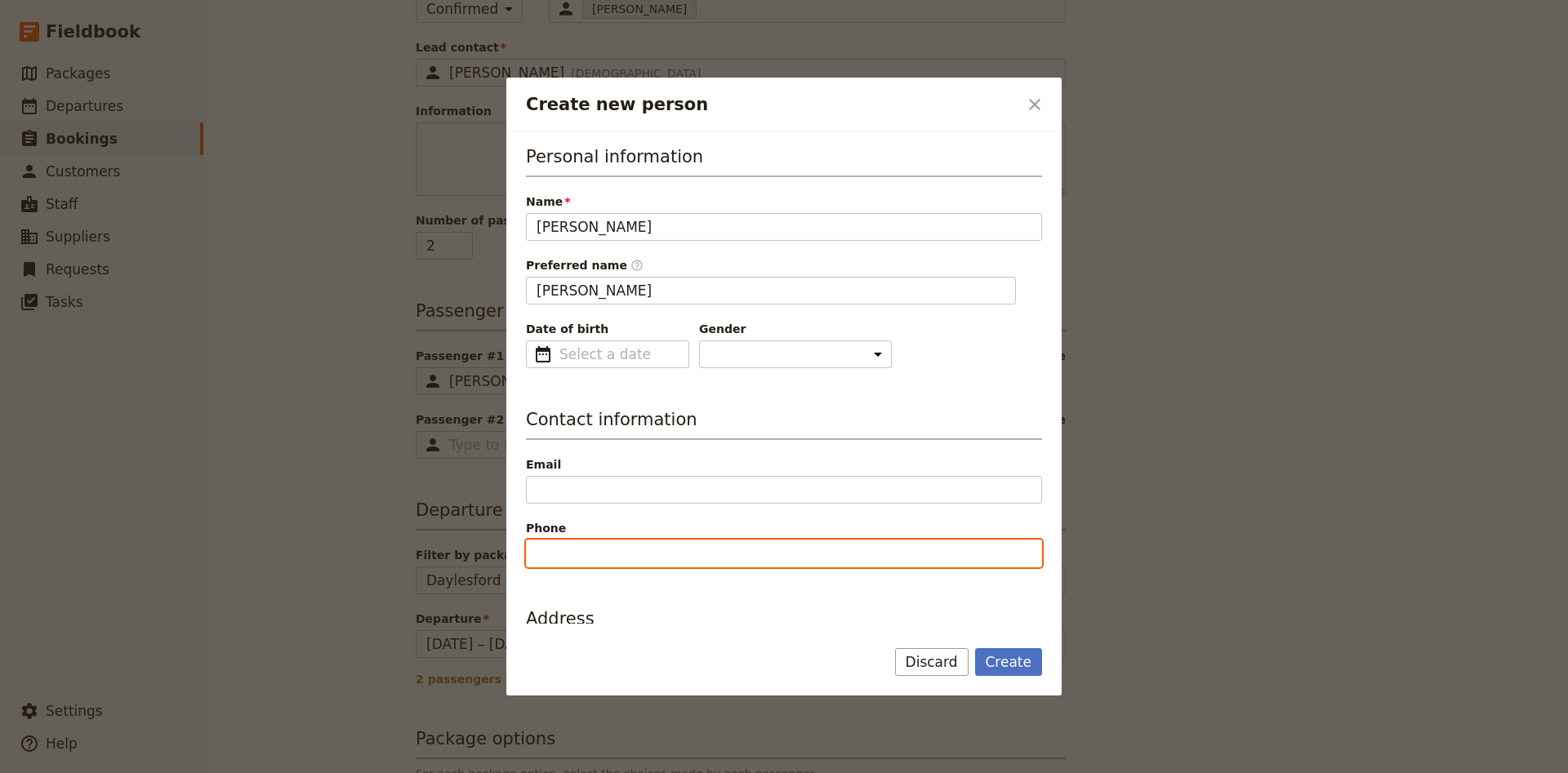
click at [583, 544] on input "Phone" at bounding box center [784, 553] width 516 height 28
paste input "0488 081 933"
type input "0488 081 933"
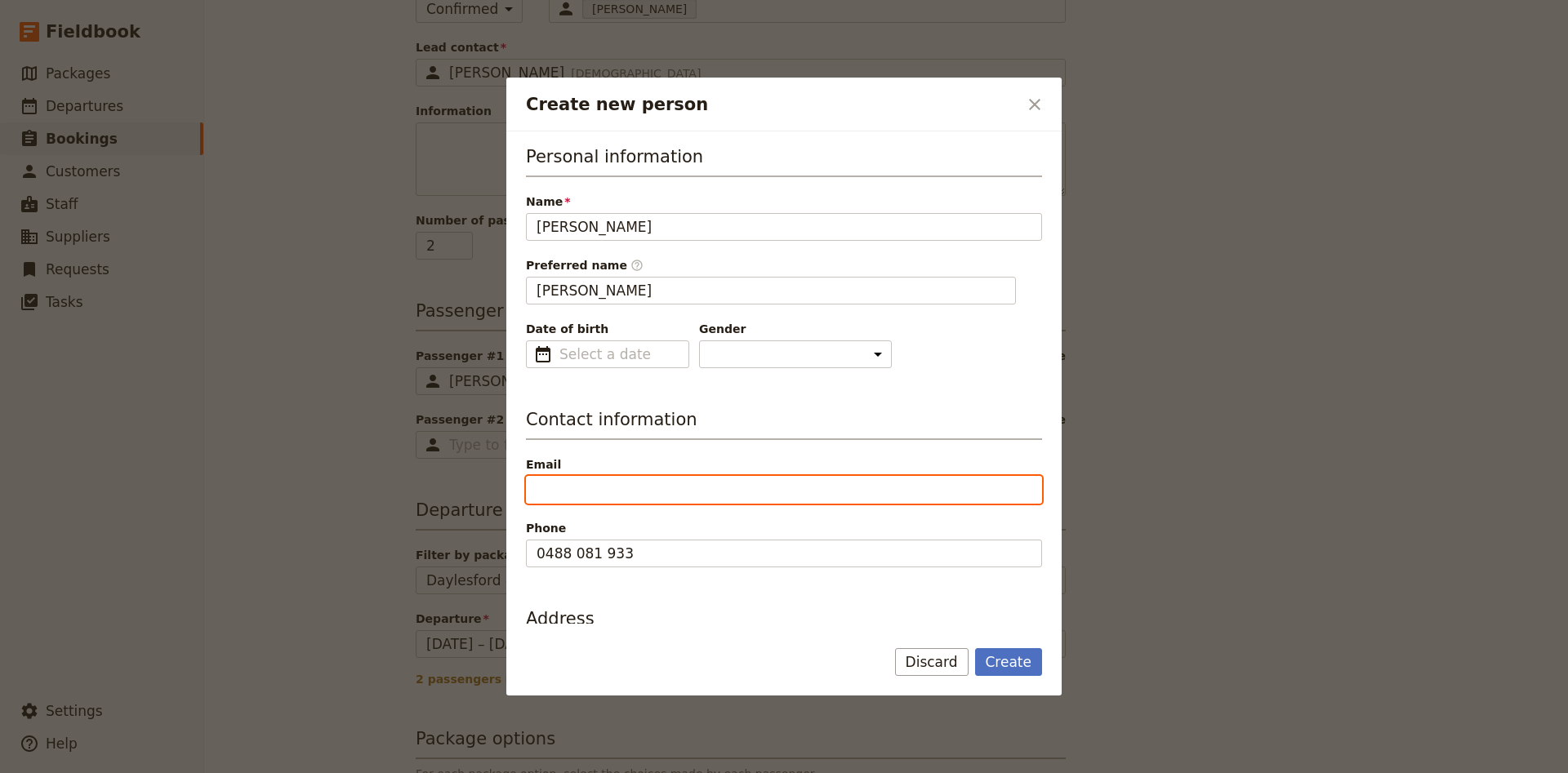
click at [596, 484] on input "Email" at bounding box center [784, 489] width 516 height 28
paste input "[EMAIL_ADDRESS][DOMAIN_NAME]"
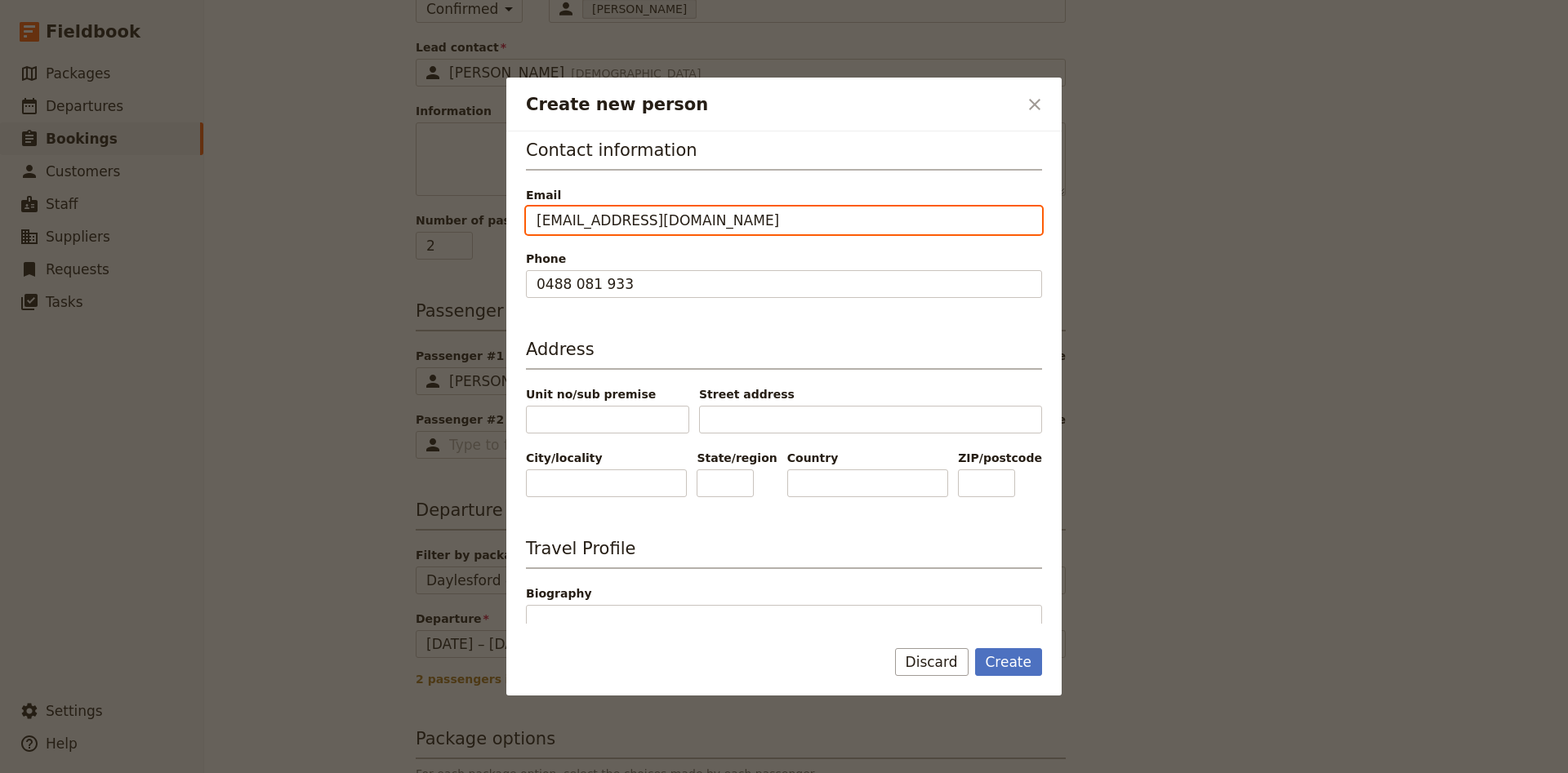
scroll to position [323, 0]
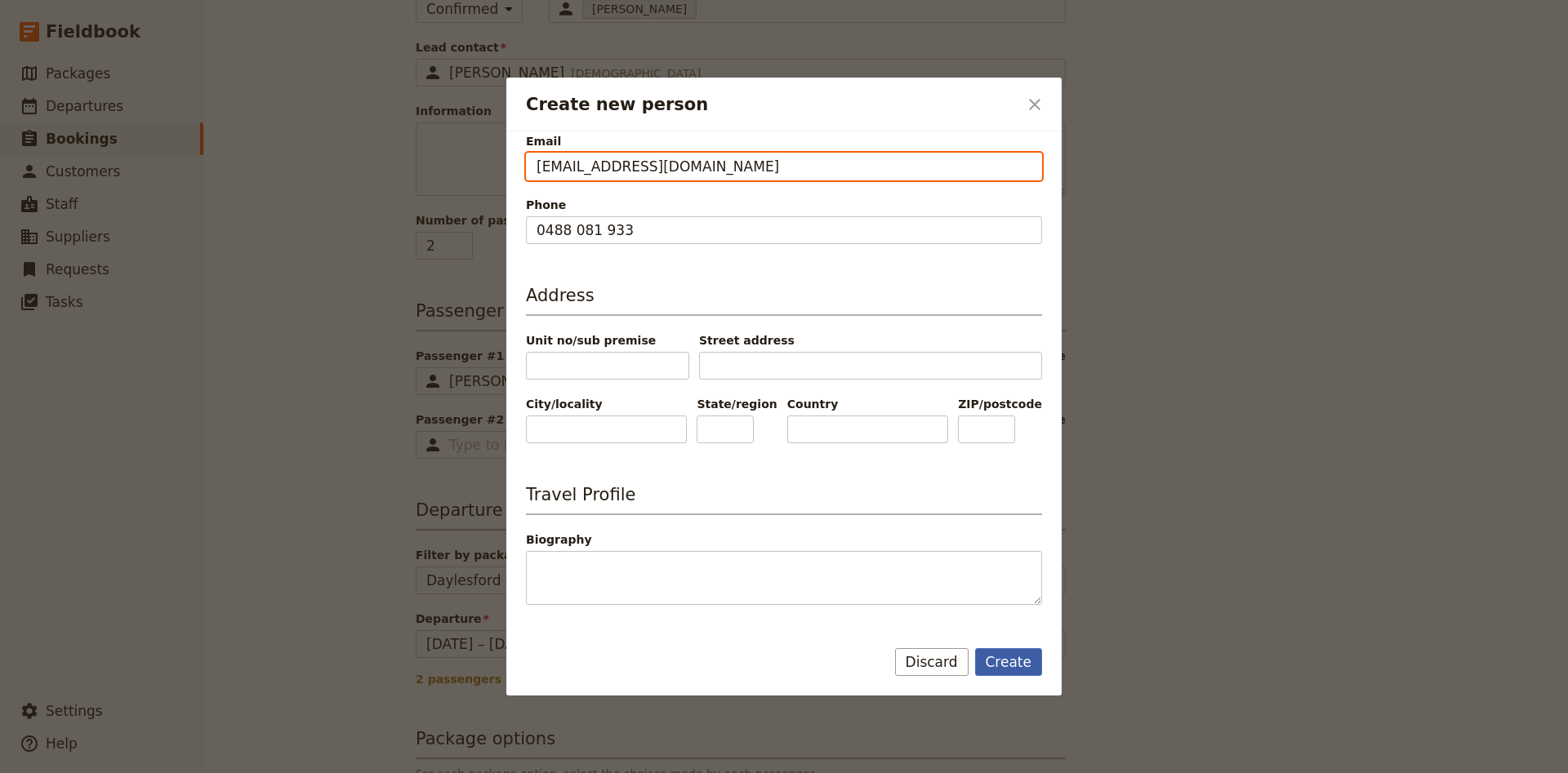
type input "[EMAIL_ADDRESS][DOMAIN_NAME]"
click at [1002, 664] on button "Create" at bounding box center [1009, 663] width 68 height 28
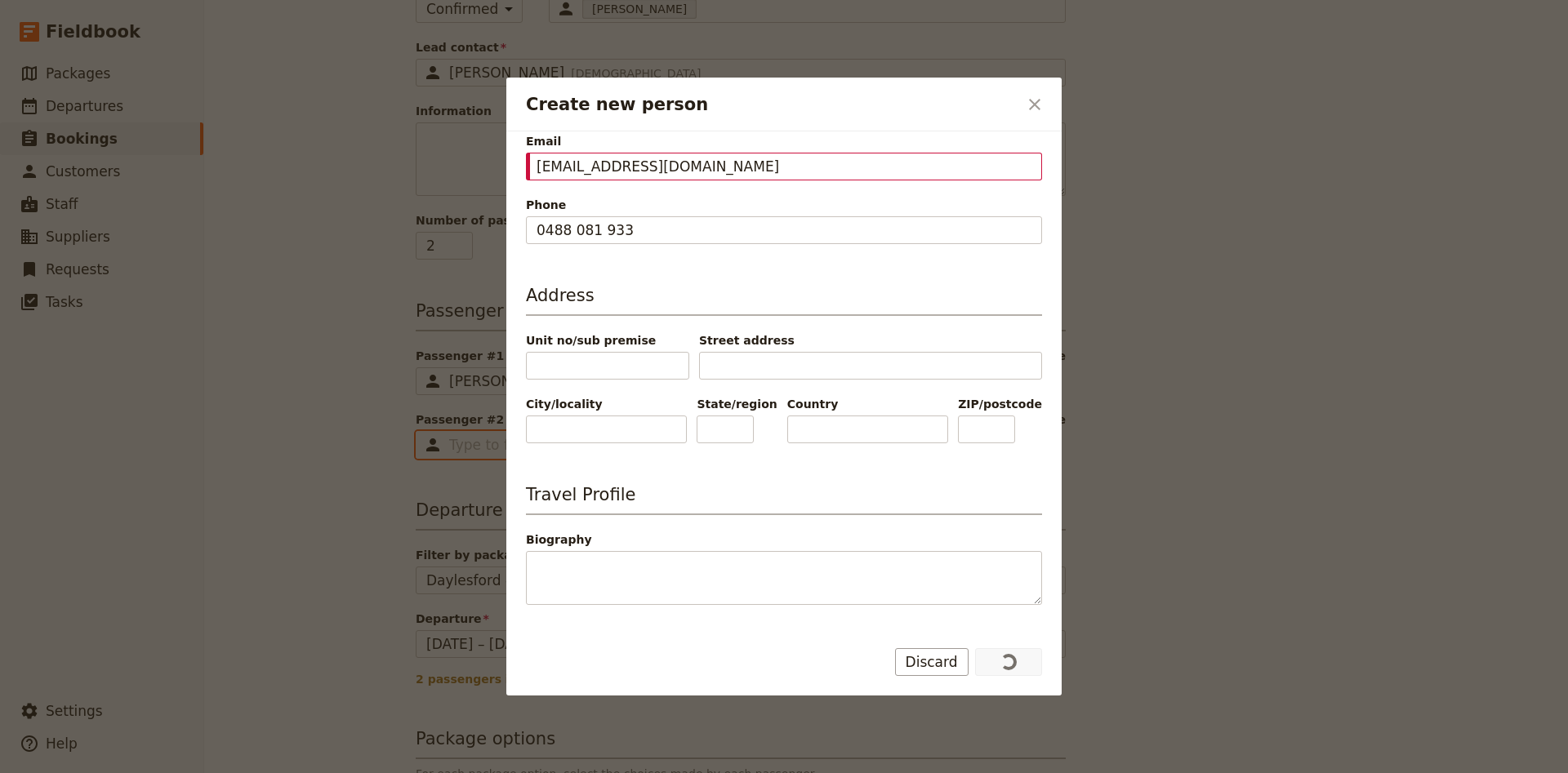
type input "[PERSON_NAME]"
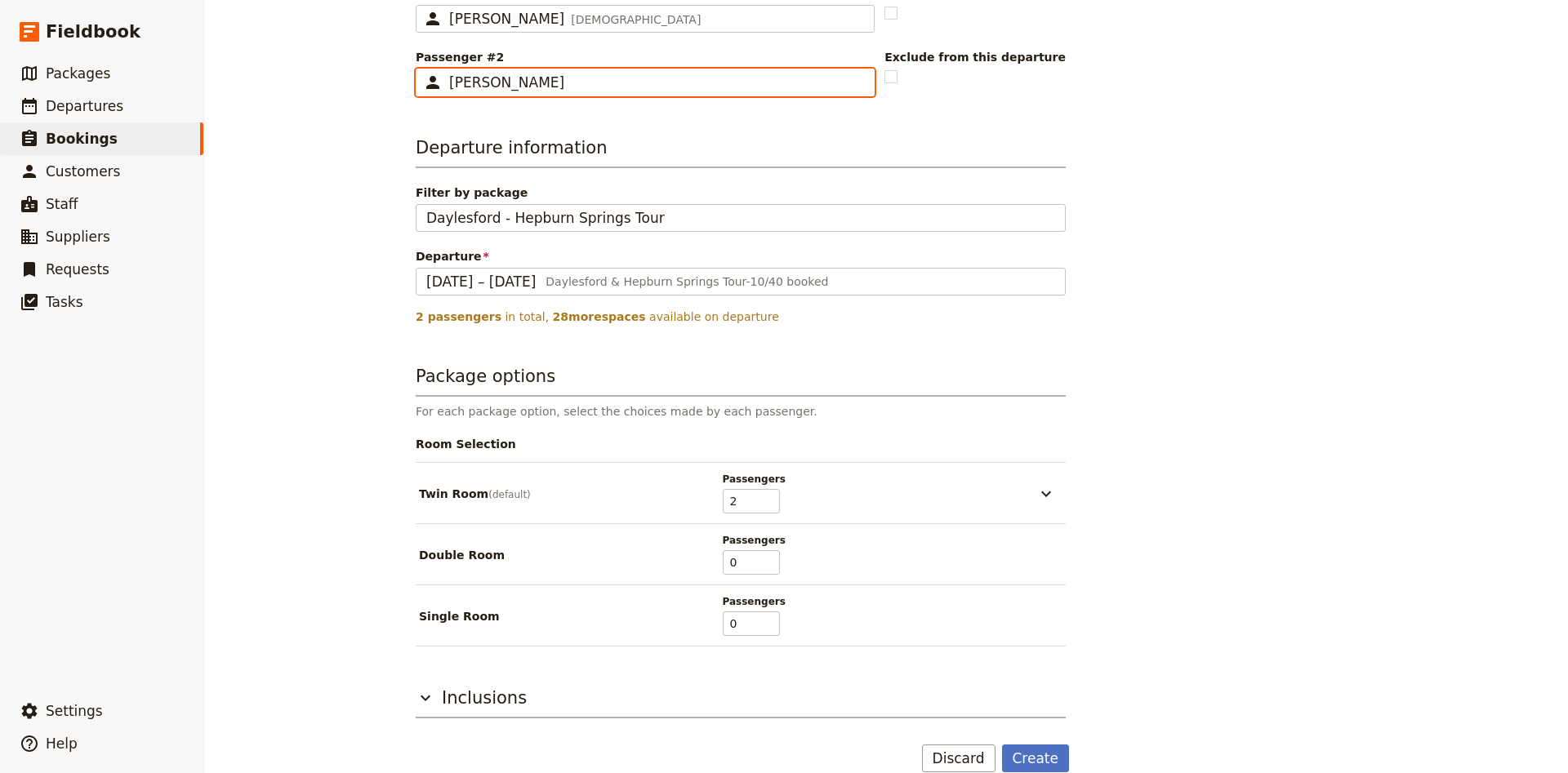
scroll to position [603, 0]
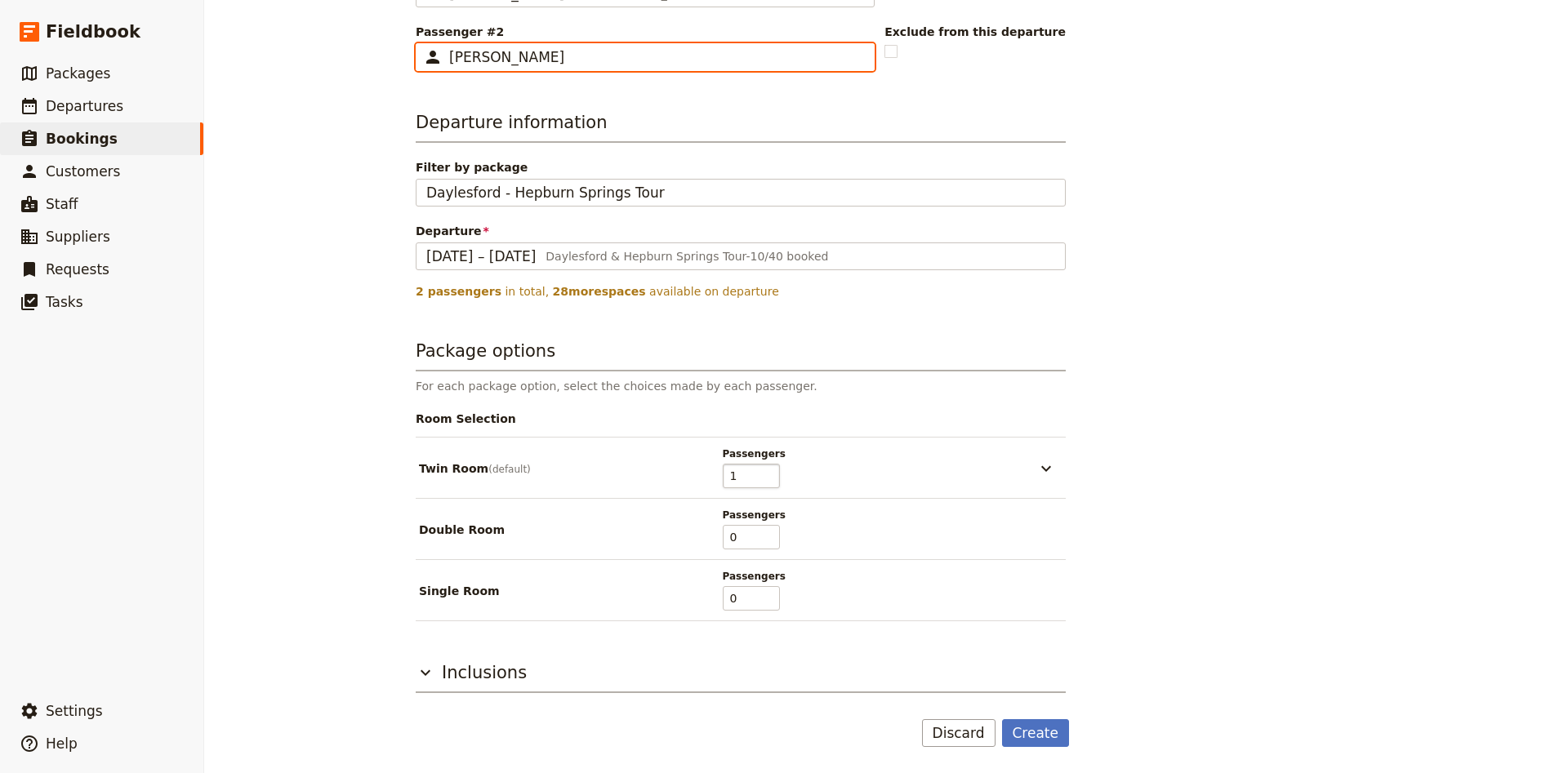
click at [770, 481] on input "1" at bounding box center [750, 476] width 57 height 25
type input "0"
click at [770, 481] on input "0" at bounding box center [750, 476] width 57 height 25
click at [768, 530] on input "1" at bounding box center [750, 537] width 57 height 25
type input "2"
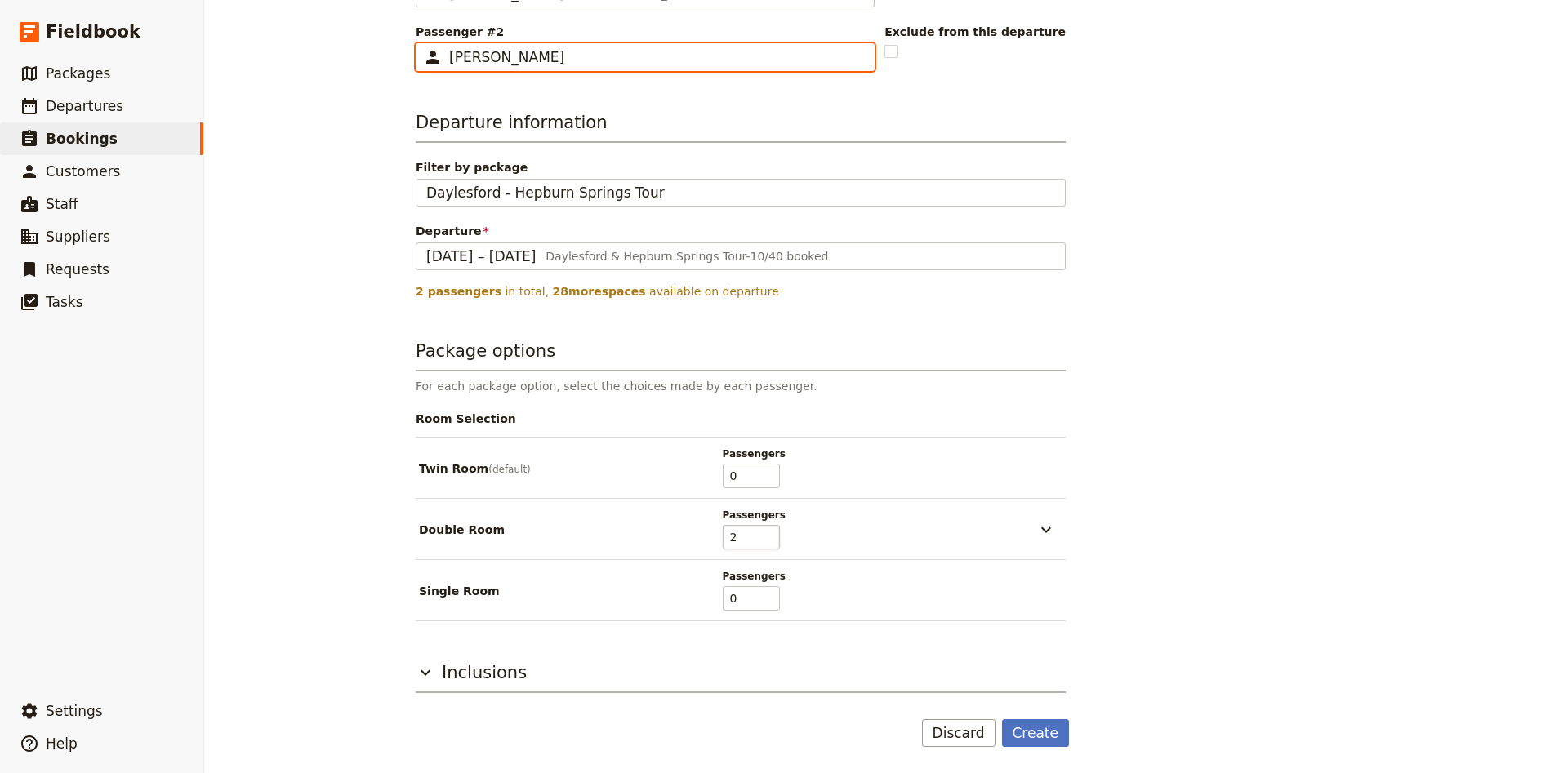
click at [768, 530] on input "2" at bounding box center [750, 537] width 57 height 25
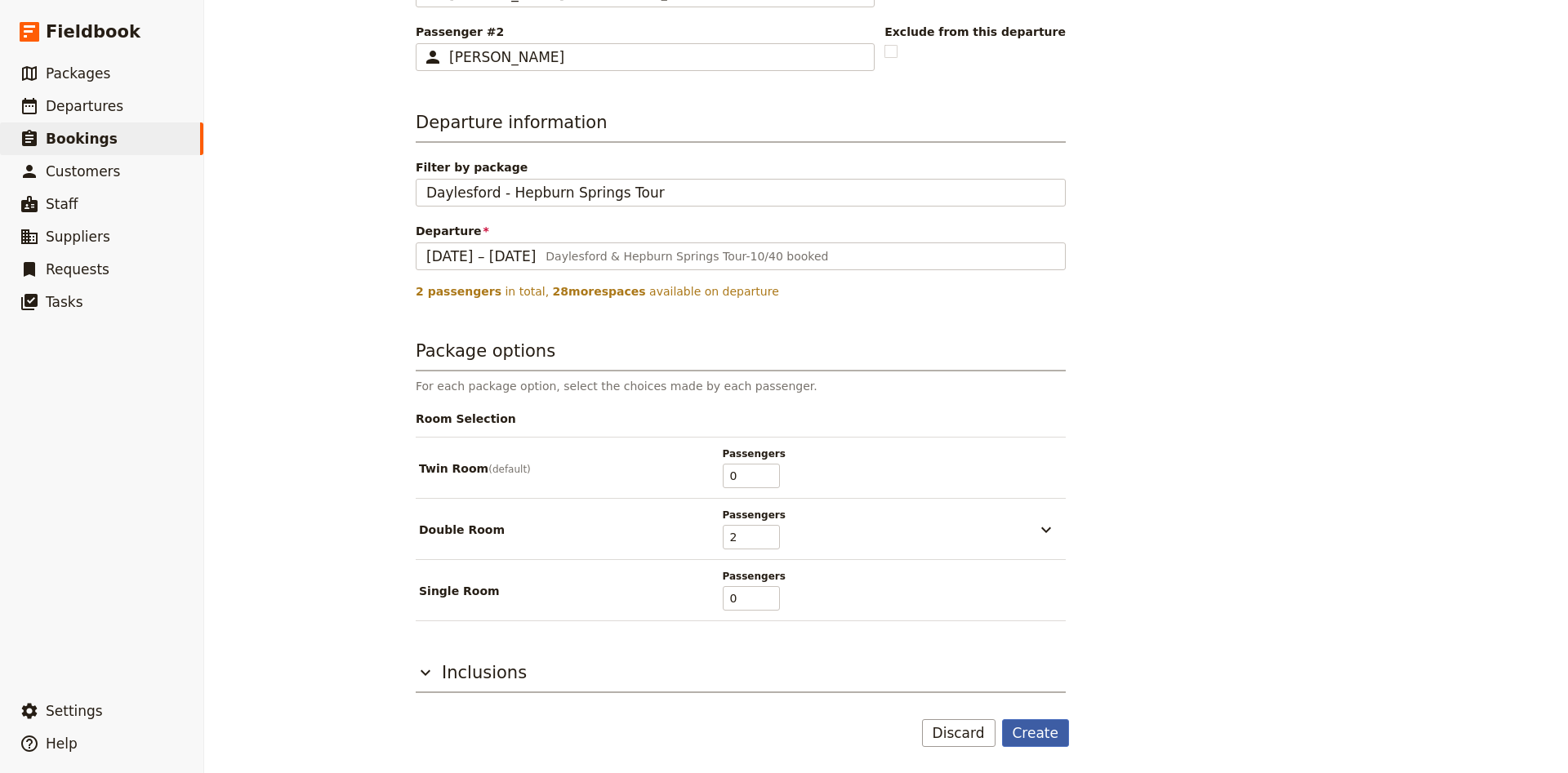
click at [1018, 733] on button "Create" at bounding box center [1036, 733] width 68 height 28
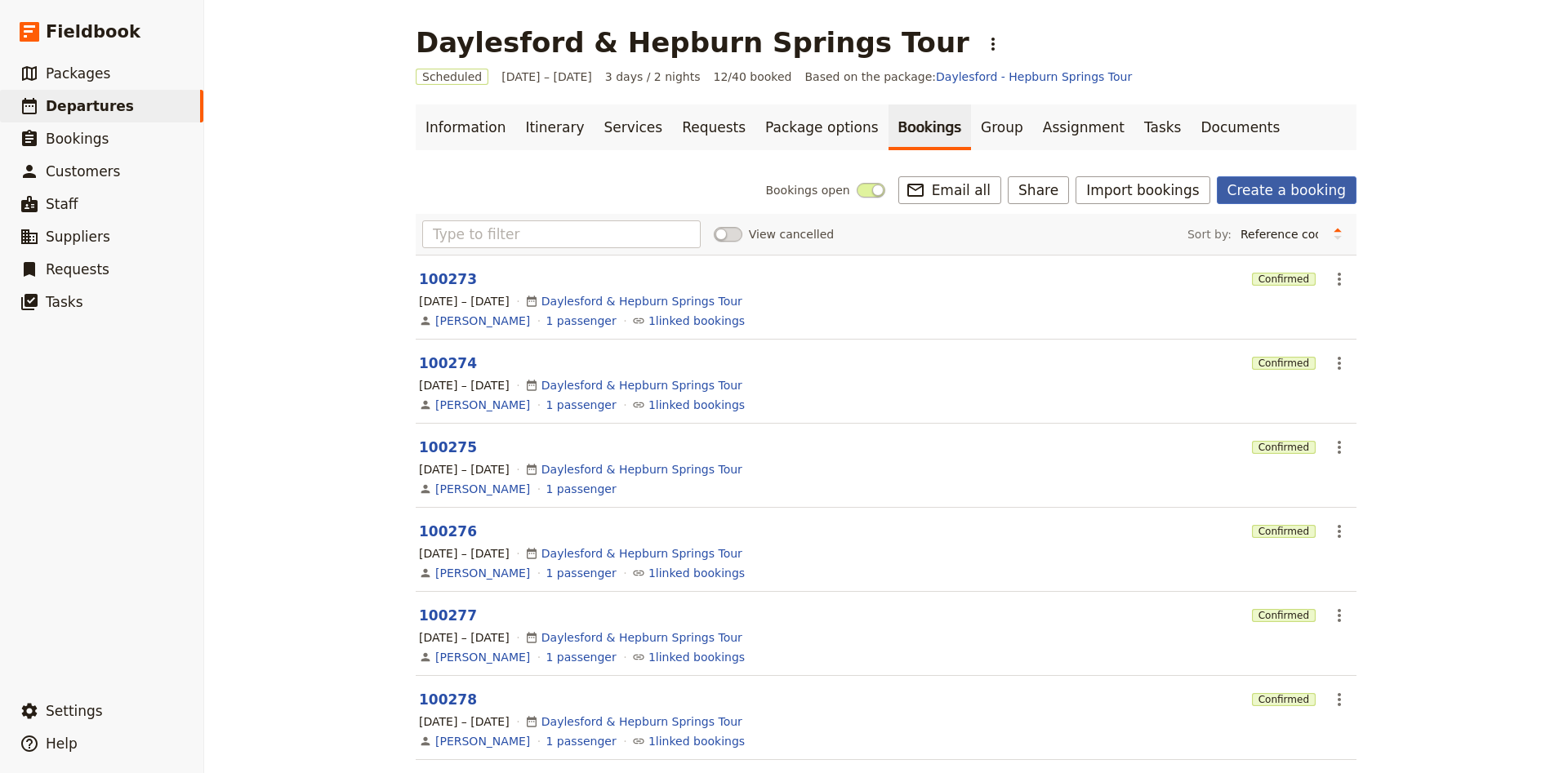
click at [1336, 186] on link "Create a booking" at bounding box center [1286, 190] width 139 height 28
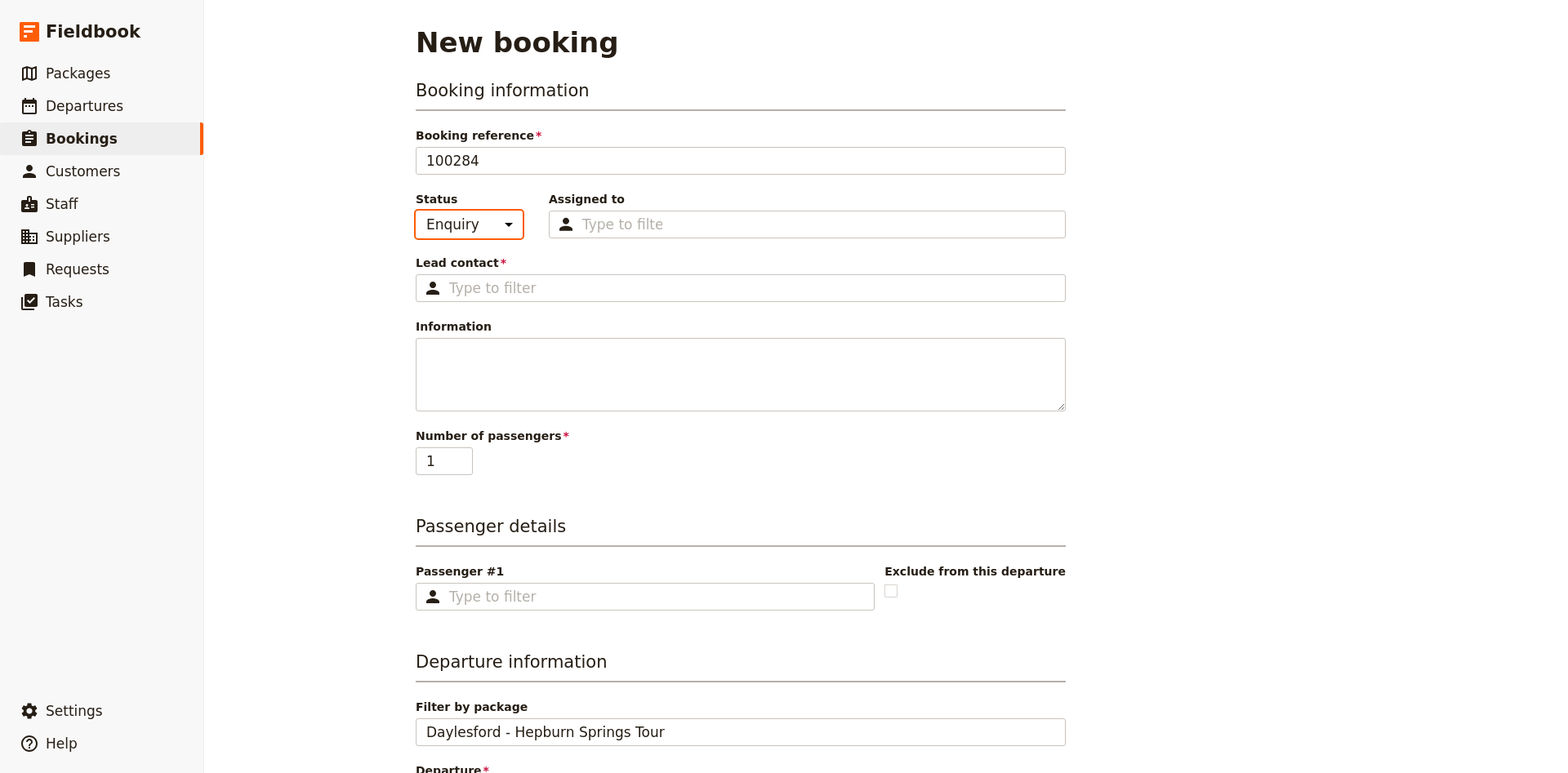
click at [416, 211] on select "Enquiry On hold Confirmed" at bounding box center [470, 225] width 107 height 28
select select "CONFIRMED"
click option "Confirmed" at bounding box center [0, 0] width 0 height 0
click at [659, 224] on div "Type to filter" at bounding box center [807, 225] width 516 height 28
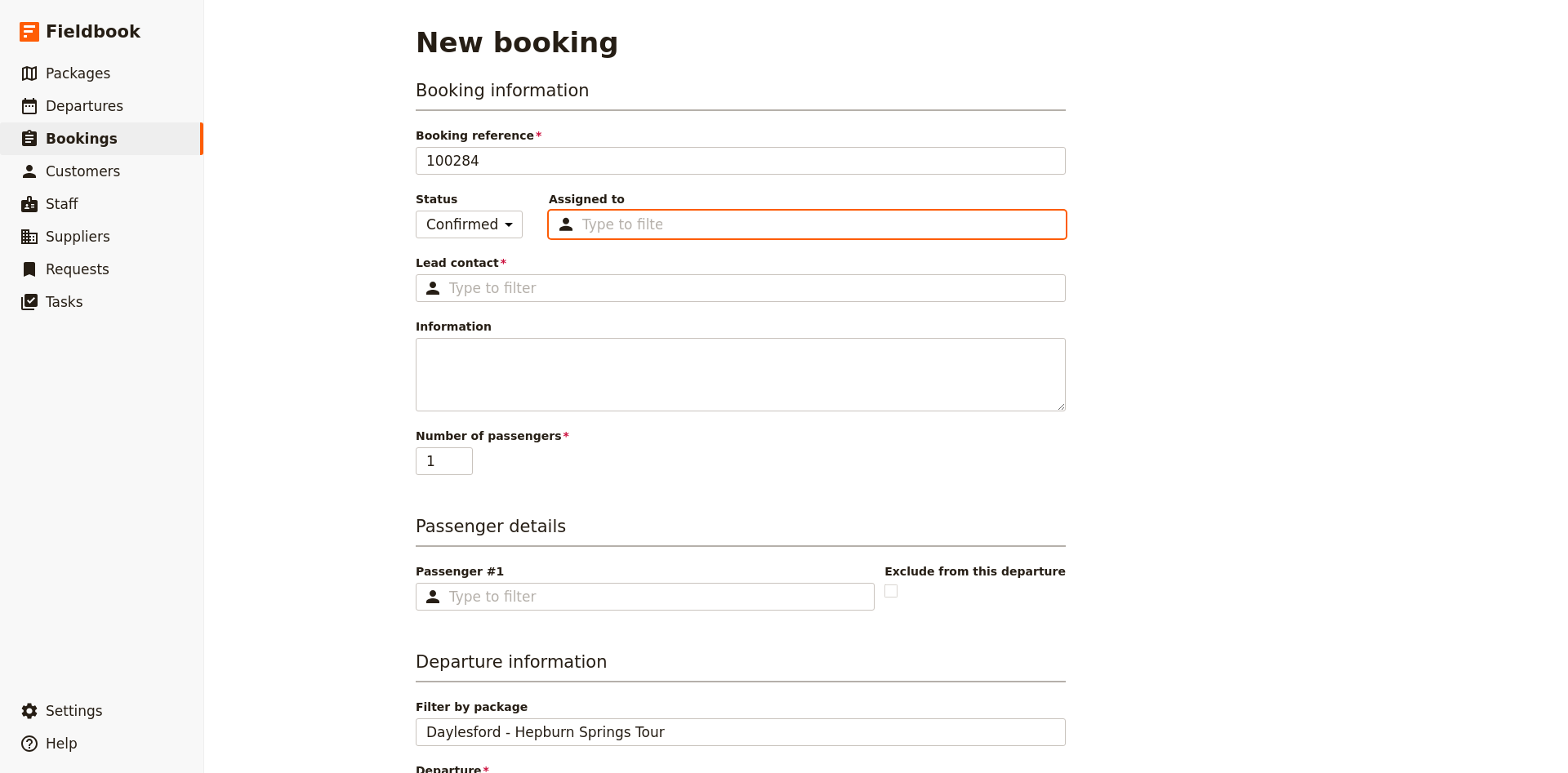
click at [659, 224] on input "Assigned to Type to filter" at bounding box center [622, 225] width 80 height 20
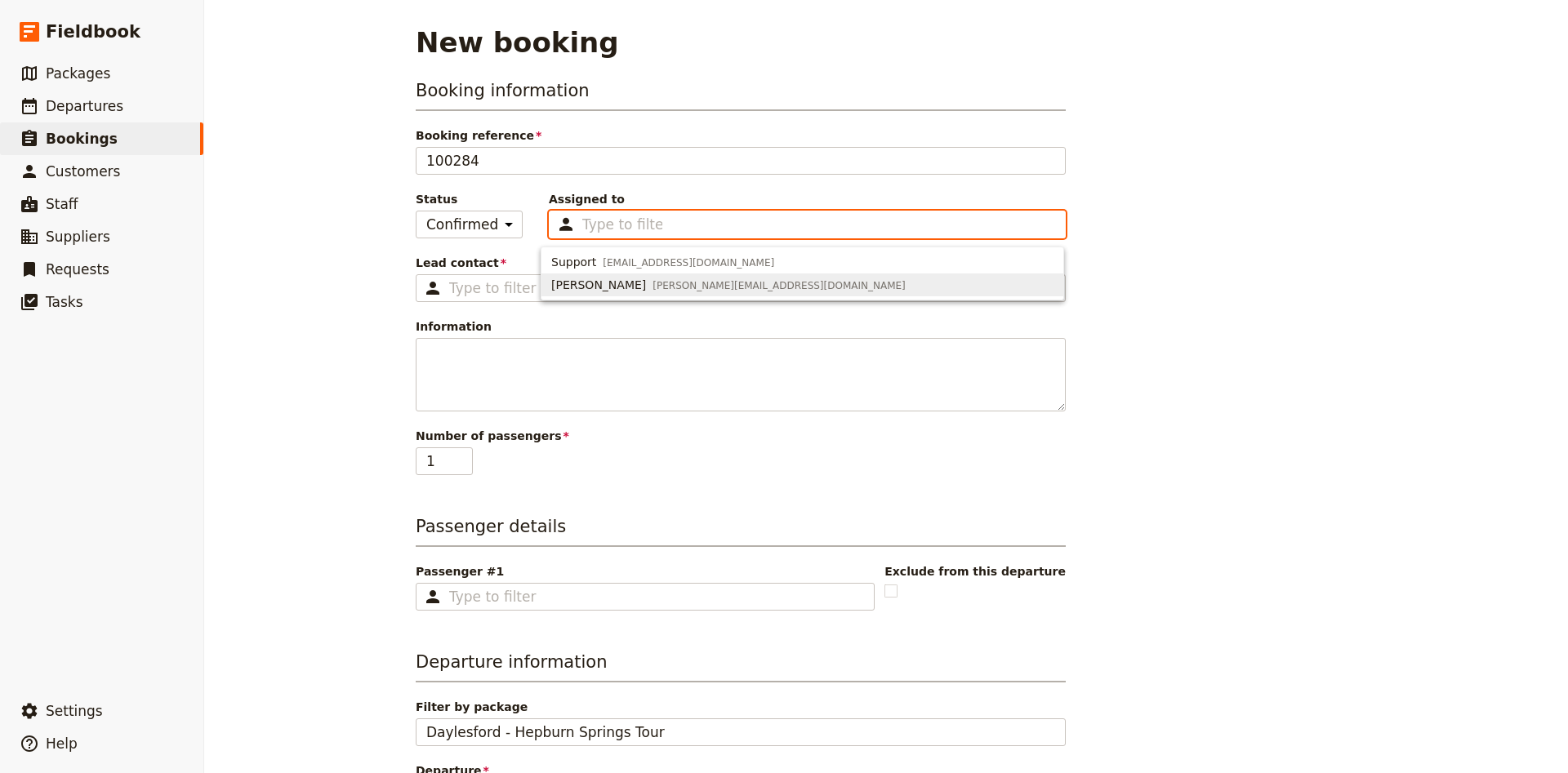
click at [588, 286] on span "[PERSON_NAME]" at bounding box center [598, 285] width 95 height 16
type input "66702fe1a8aa734c57f18693"
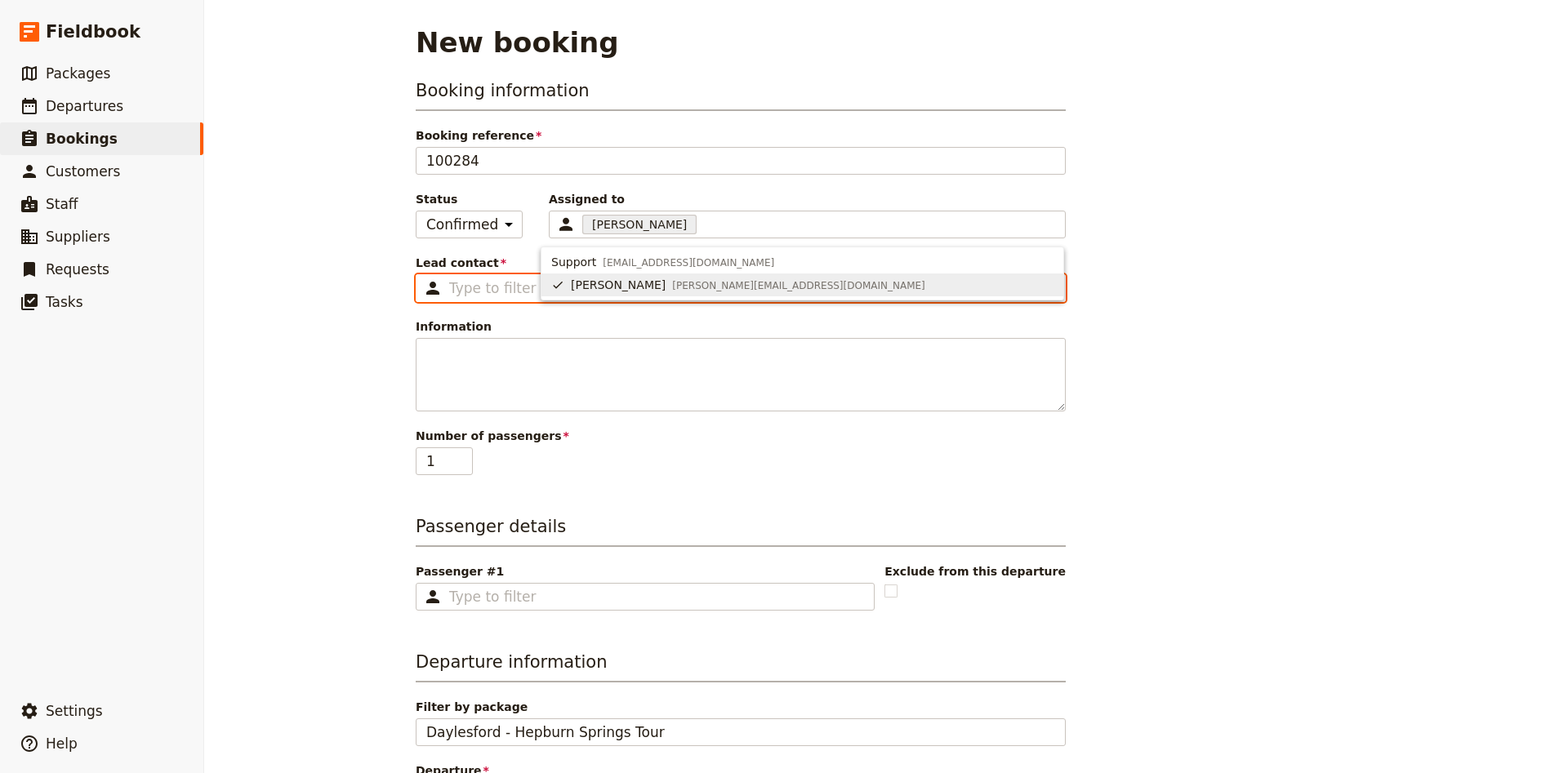
click at [535, 291] on input "Lead contact ​" at bounding box center [751, 289] width 606 height 20
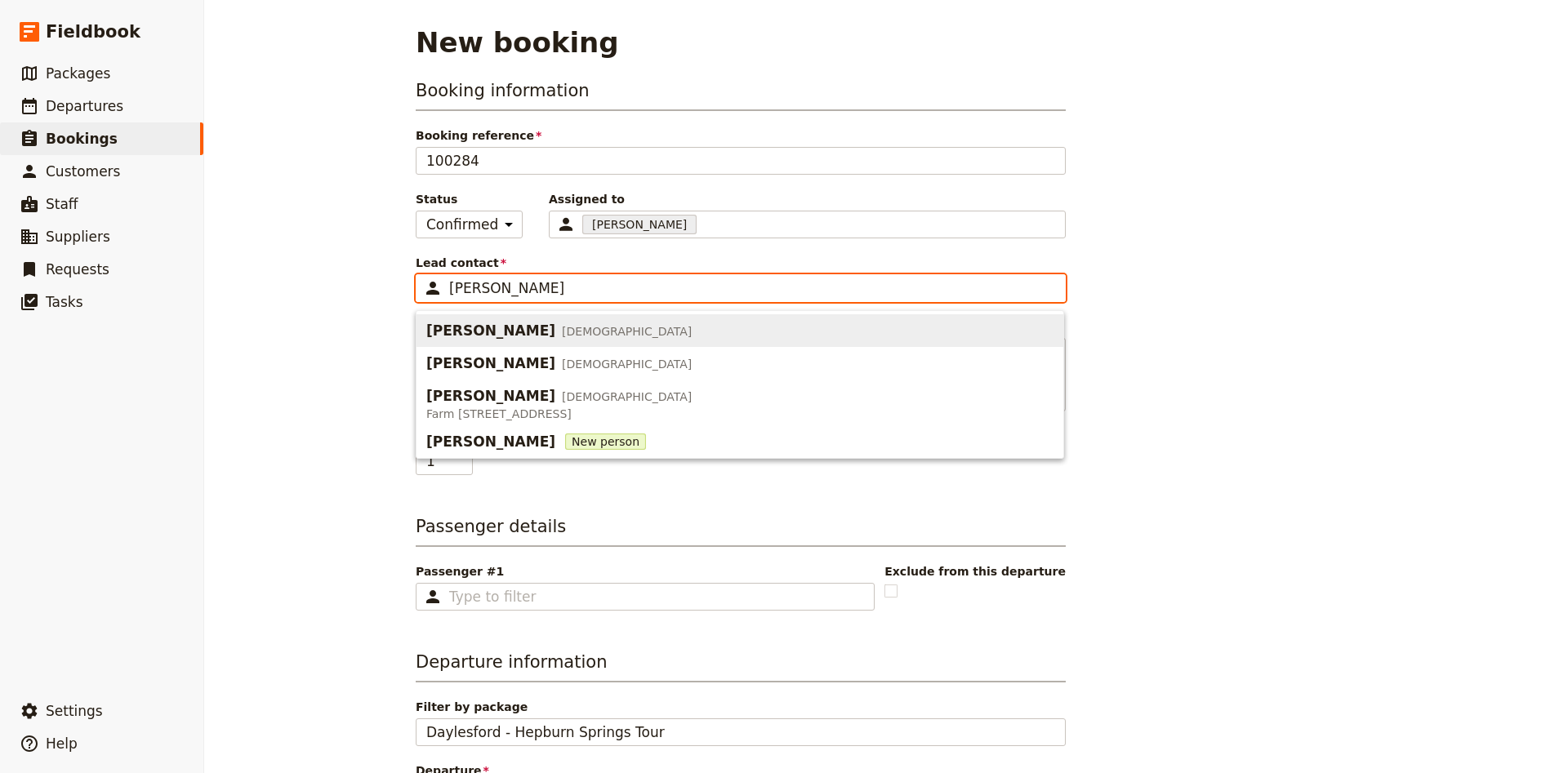
click at [514, 340] on div "[PERSON_NAME] [DEMOGRAPHIC_DATA]" at bounding box center [558, 330] width 266 height 26
type input "[PERSON_NAME]"
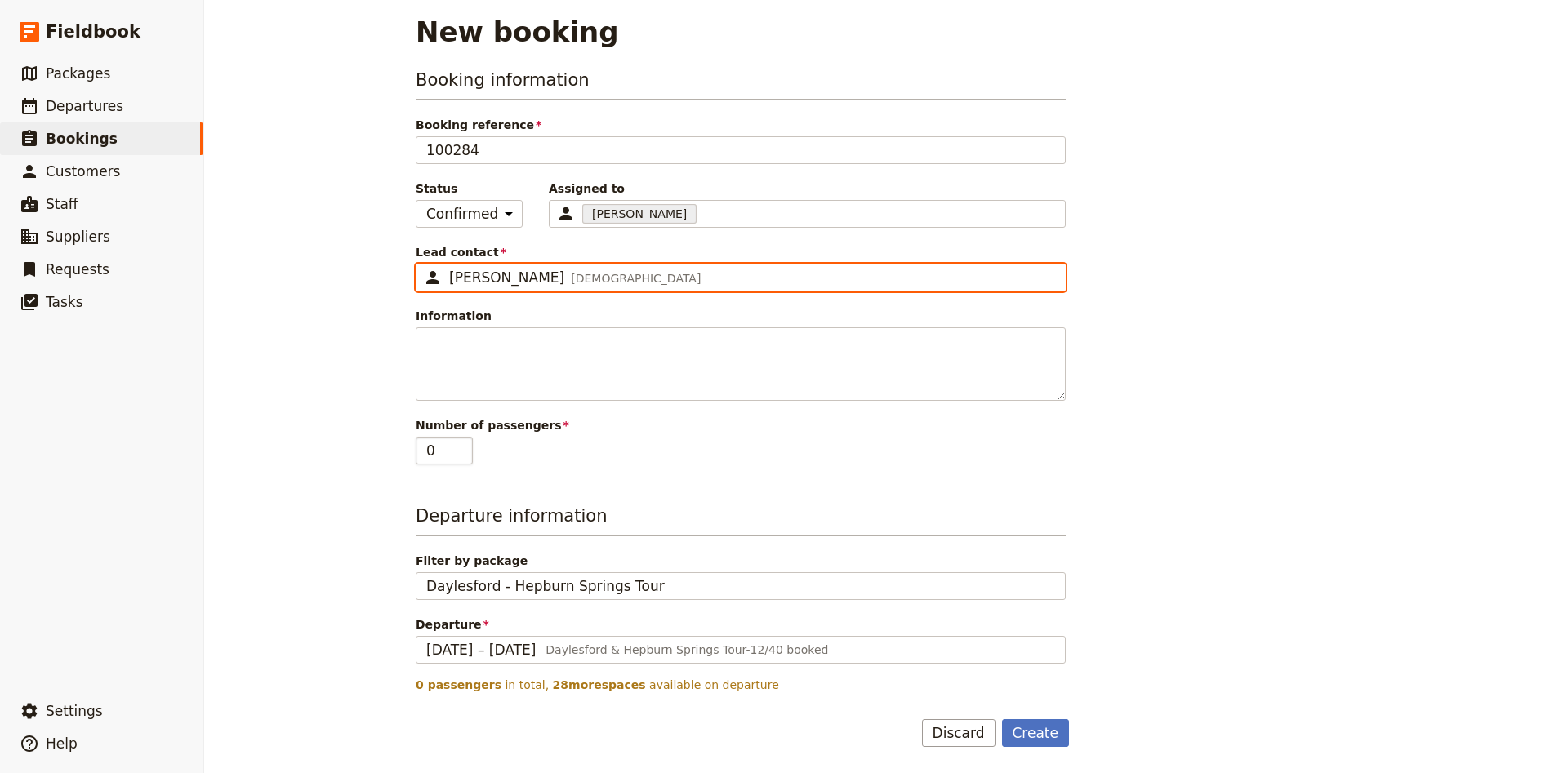
scroll to position [11, 0]
click at [467, 437] on input "0" at bounding box center [444, 451] width 57 height 28
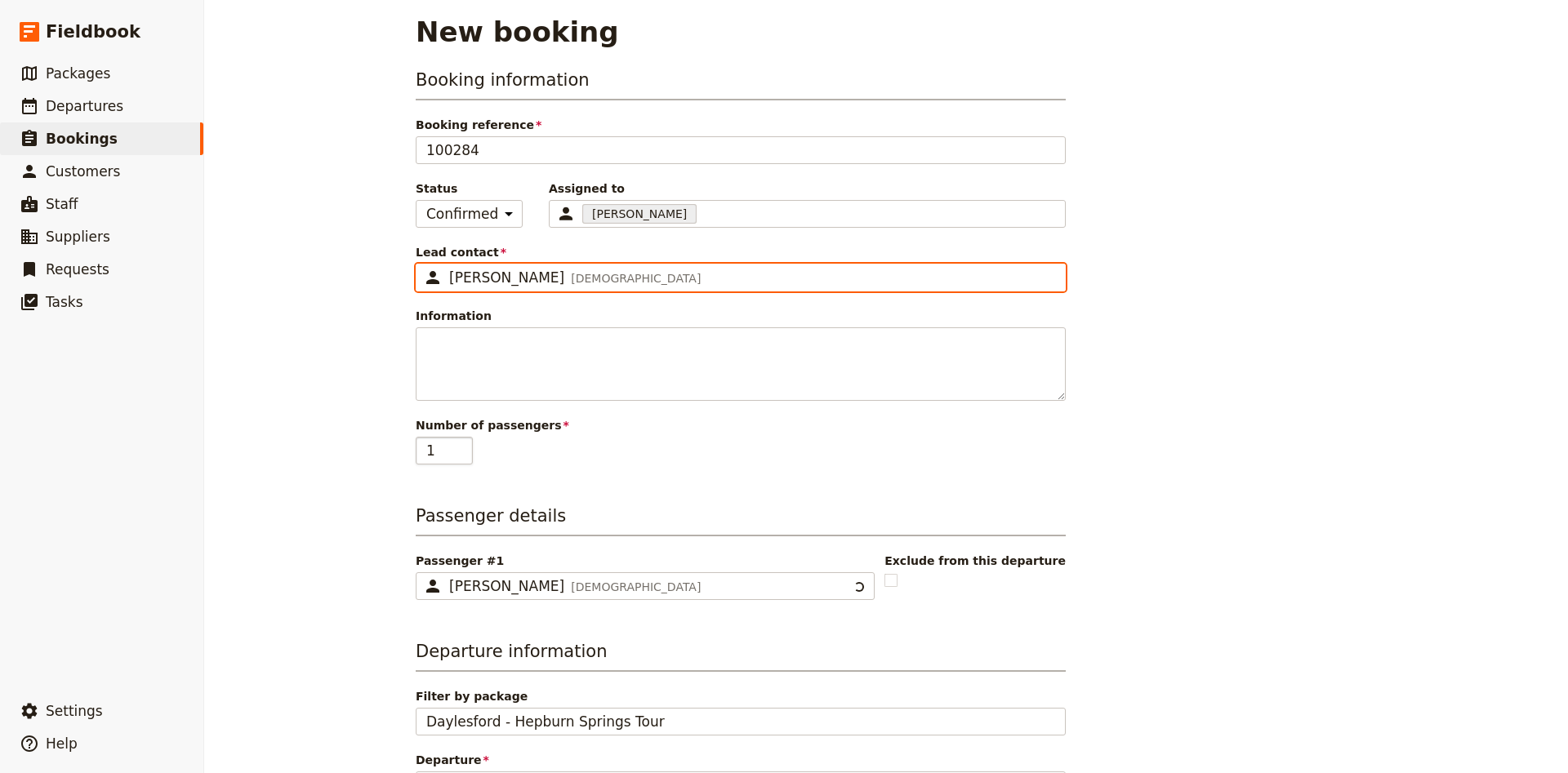
click at [467, 445] on input "1" at bounding box center [444, 451] width 57 height 28
type input "2"
click at [467, 445] on input "2" at bounding box center [444, 451] width 57 height 28
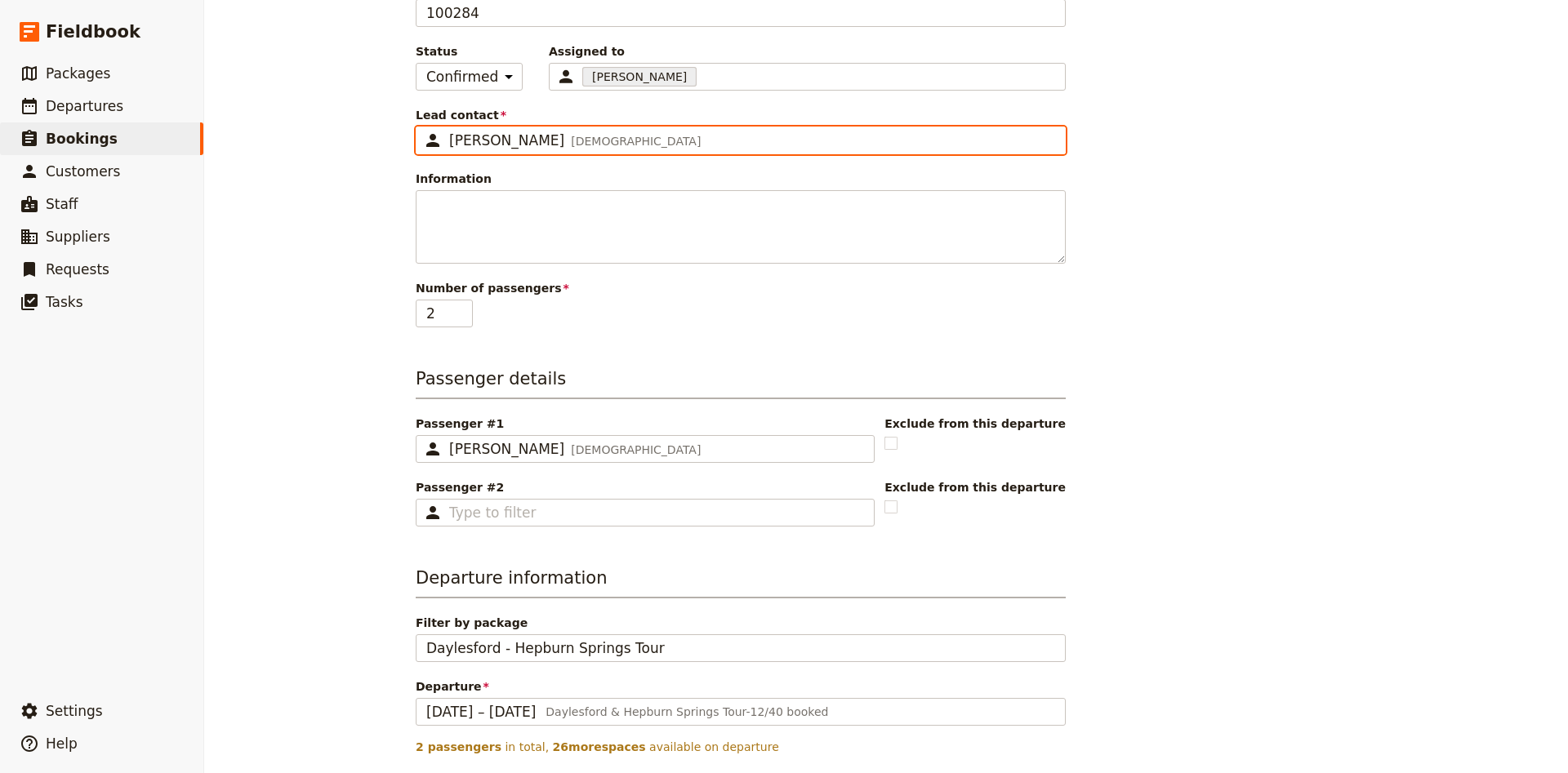
scroll to position [226, 0]
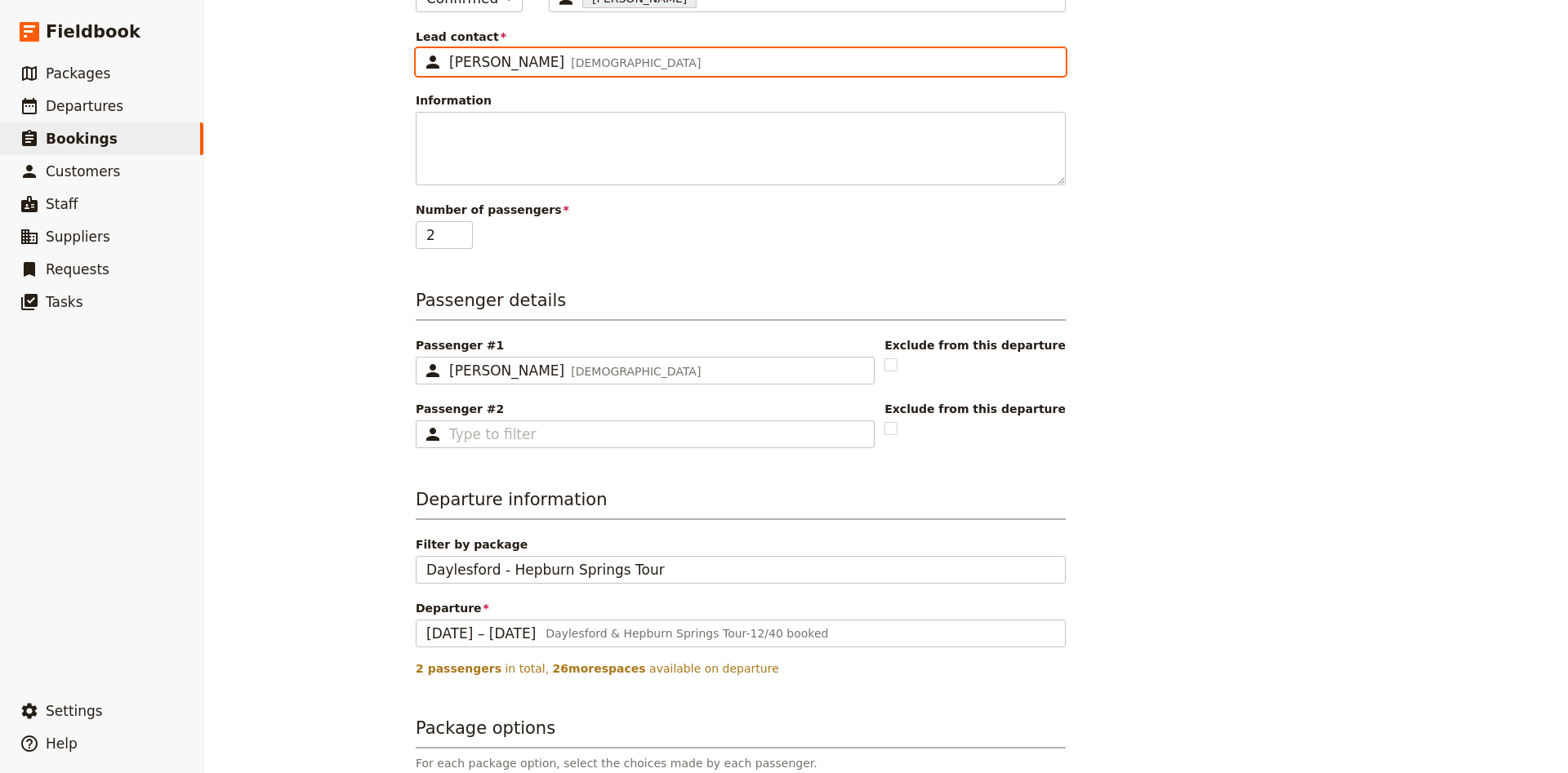
type input "[PERSON_NAME]"
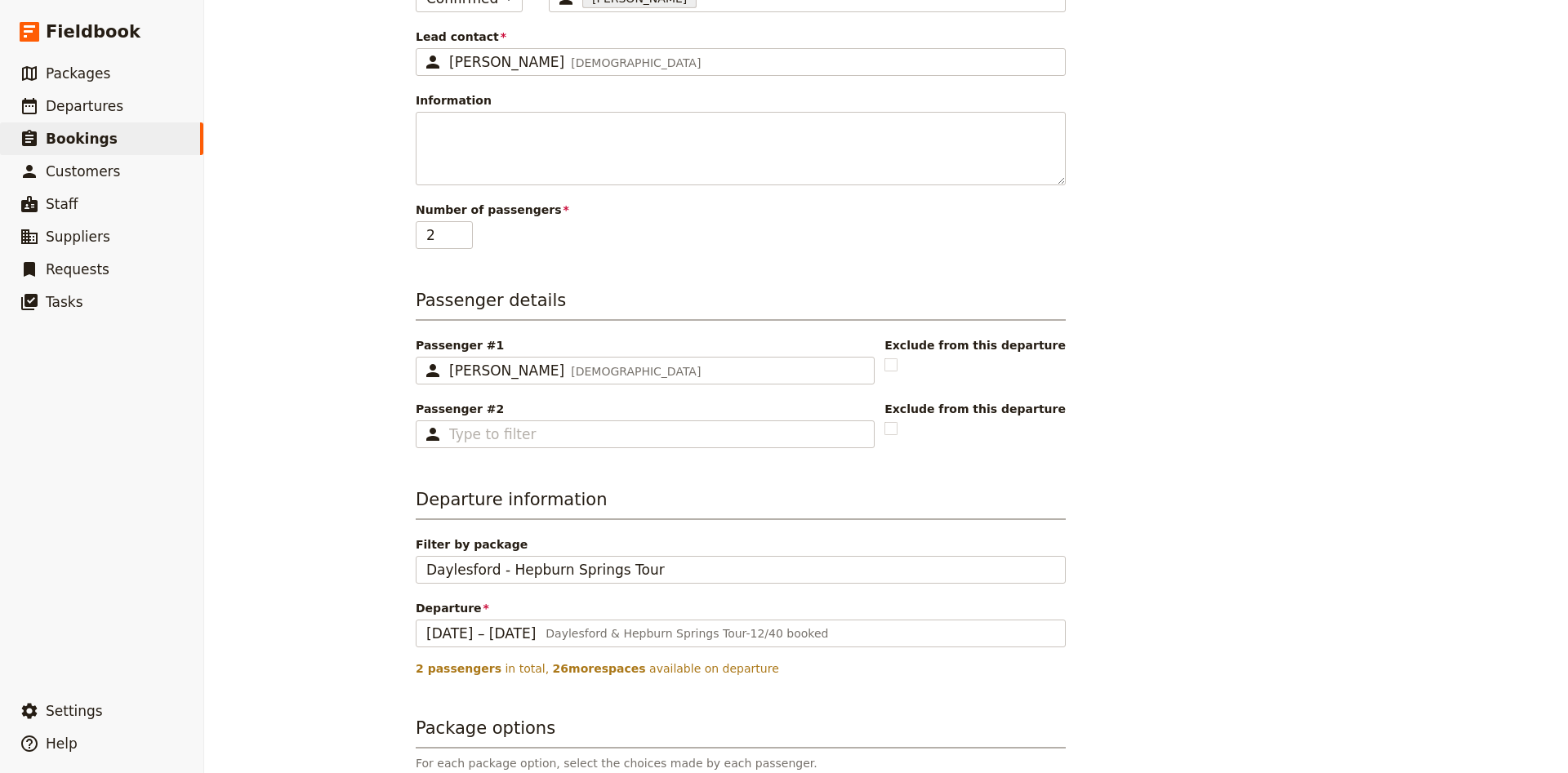
click at [534, 420] on div "Passenger #2 ​" at bounding box center [645, 425] width 459 height 48
click at [526, 424] on fieldset "​" at bounding box center [645, 435] width 459 height 28
click at [526, 425] on input "Passenger #2 ​" at bounding box center [656, 435] width 415 height 20
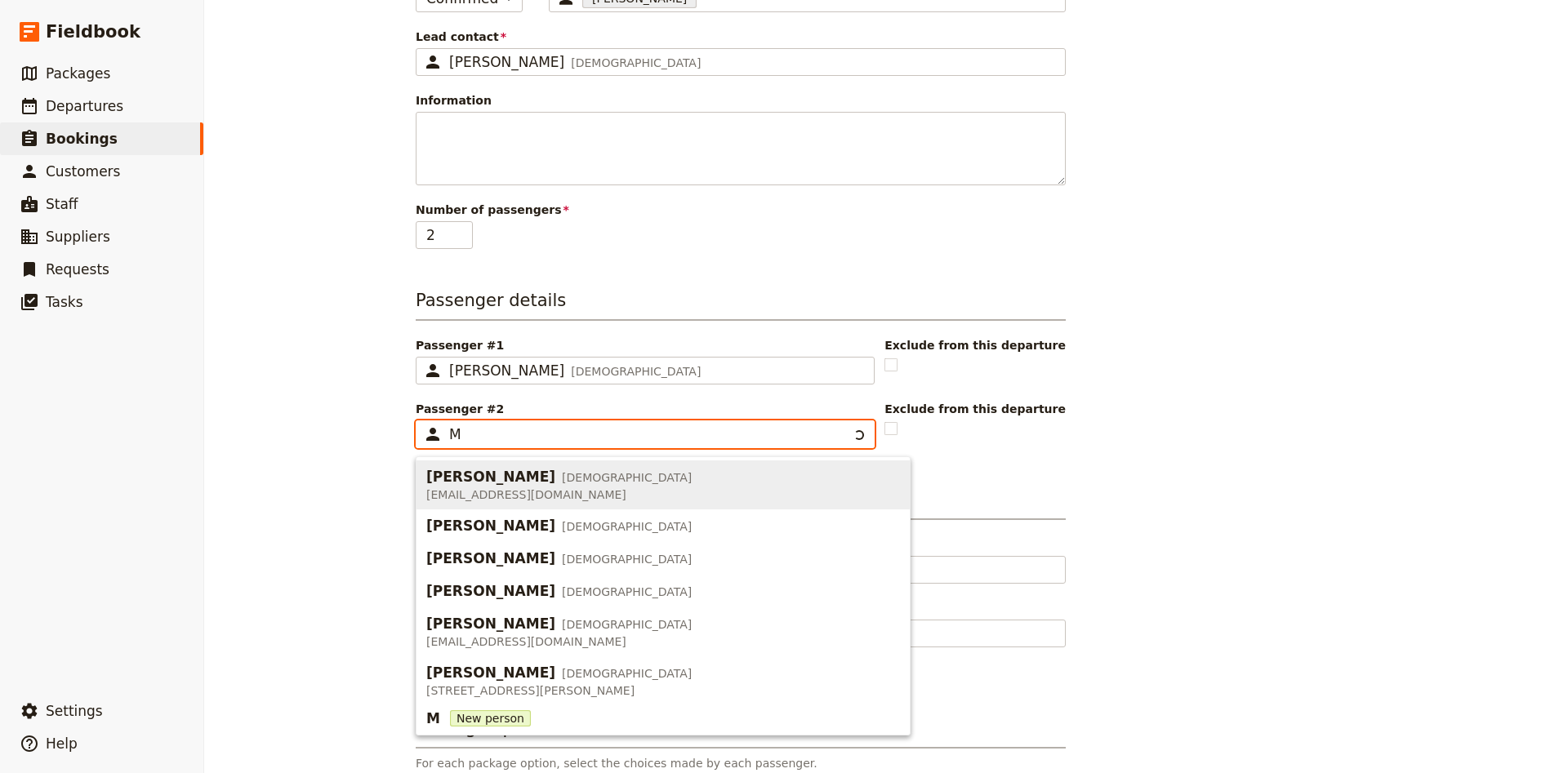
scroll to position [0, 0]
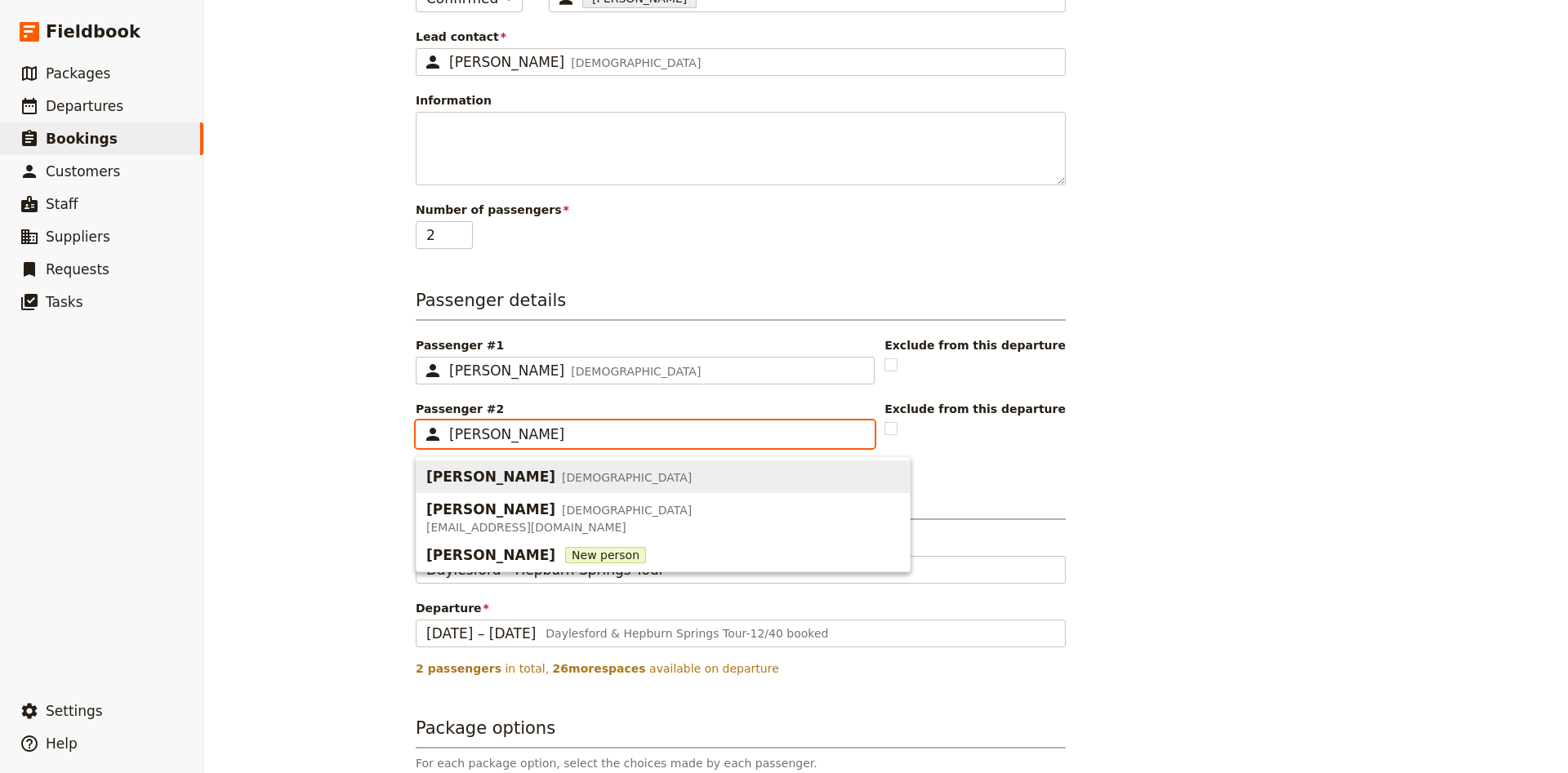
click at [576, 474] on span "[PERSON_NAME] [DEMOGRAPHIC_DATA]" at bounding box center [663, 477] width 474 height 26
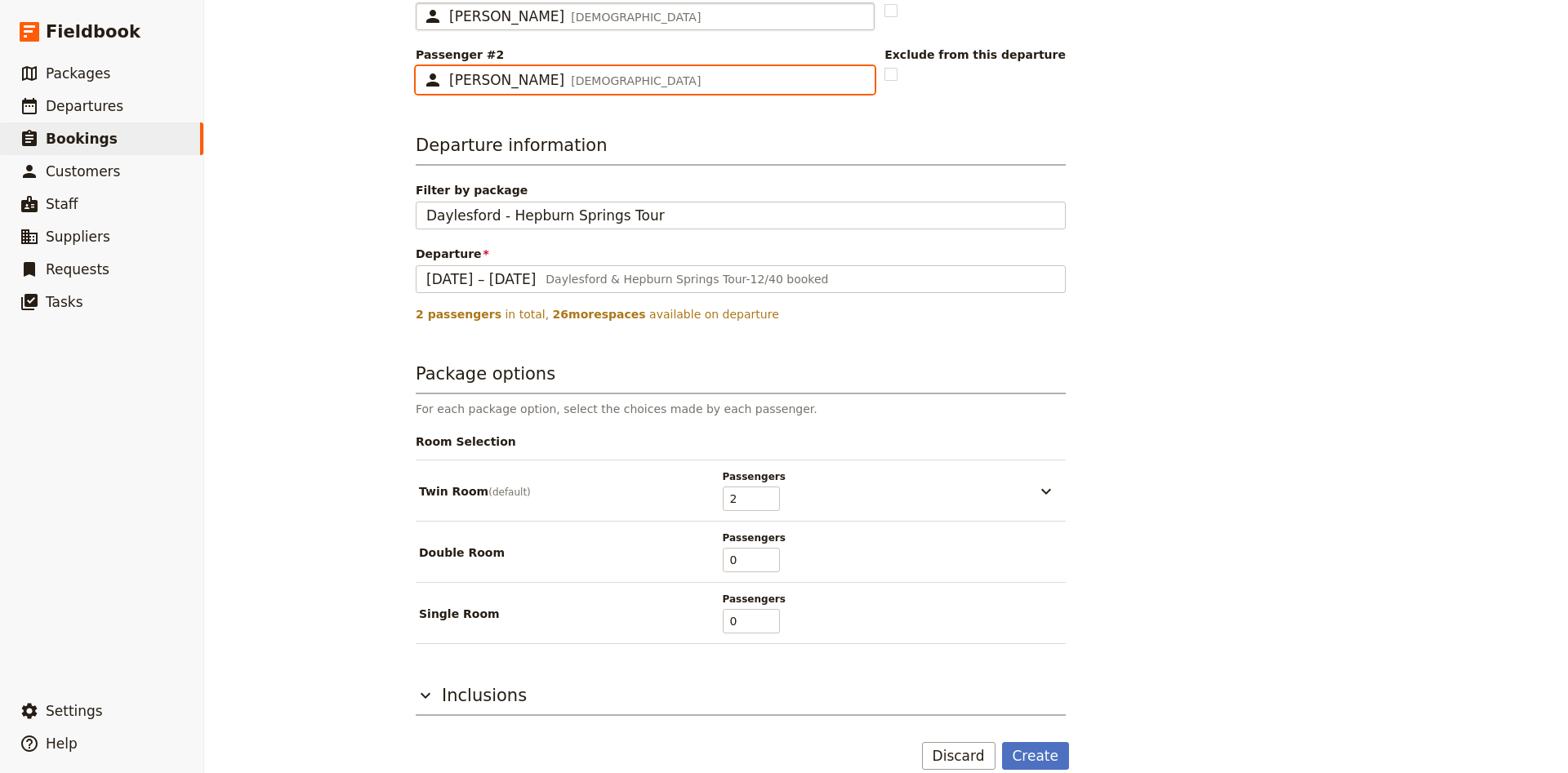
scroll to position [603, 0]
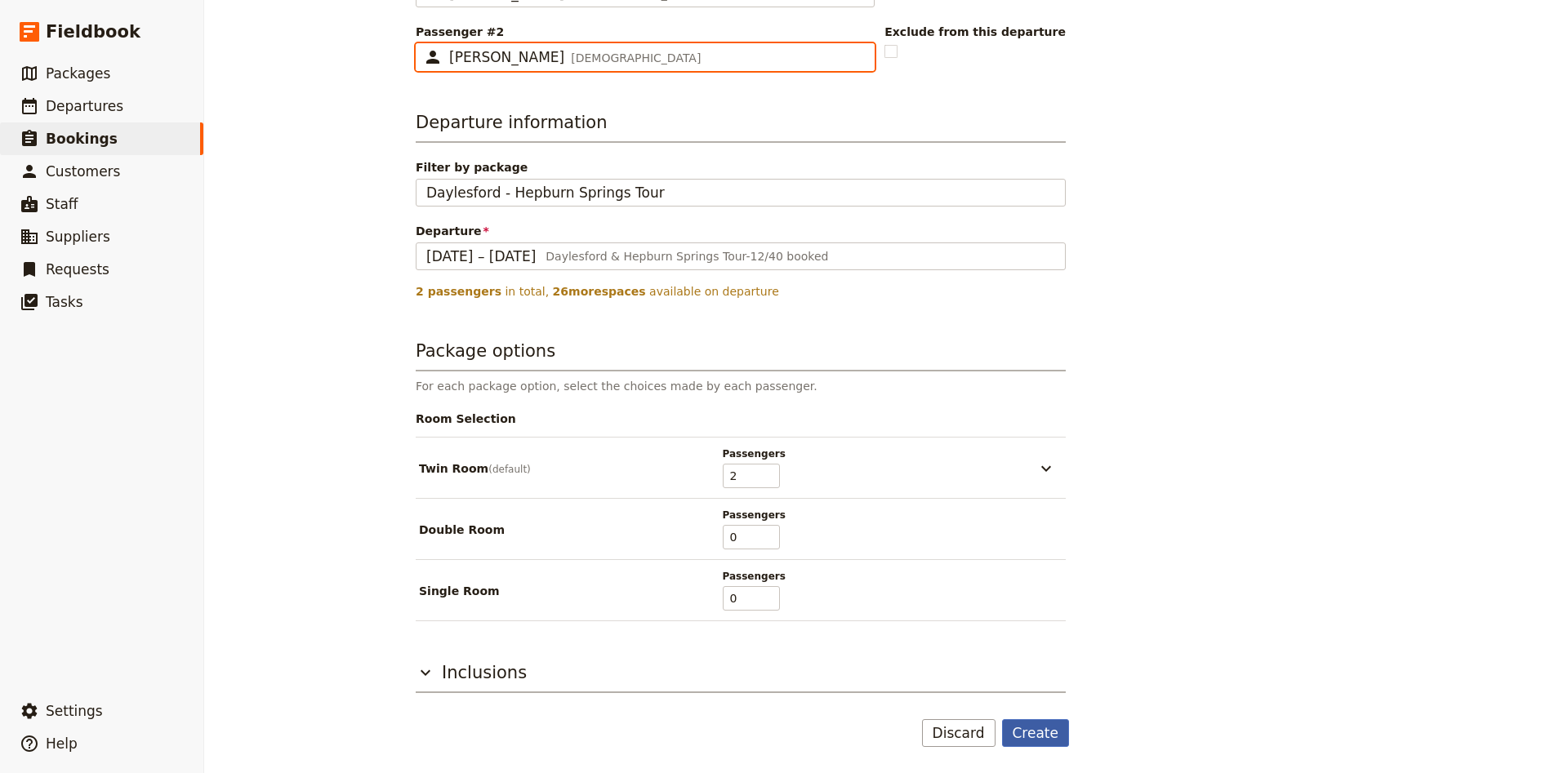
type input "[PERSON_NAME]"
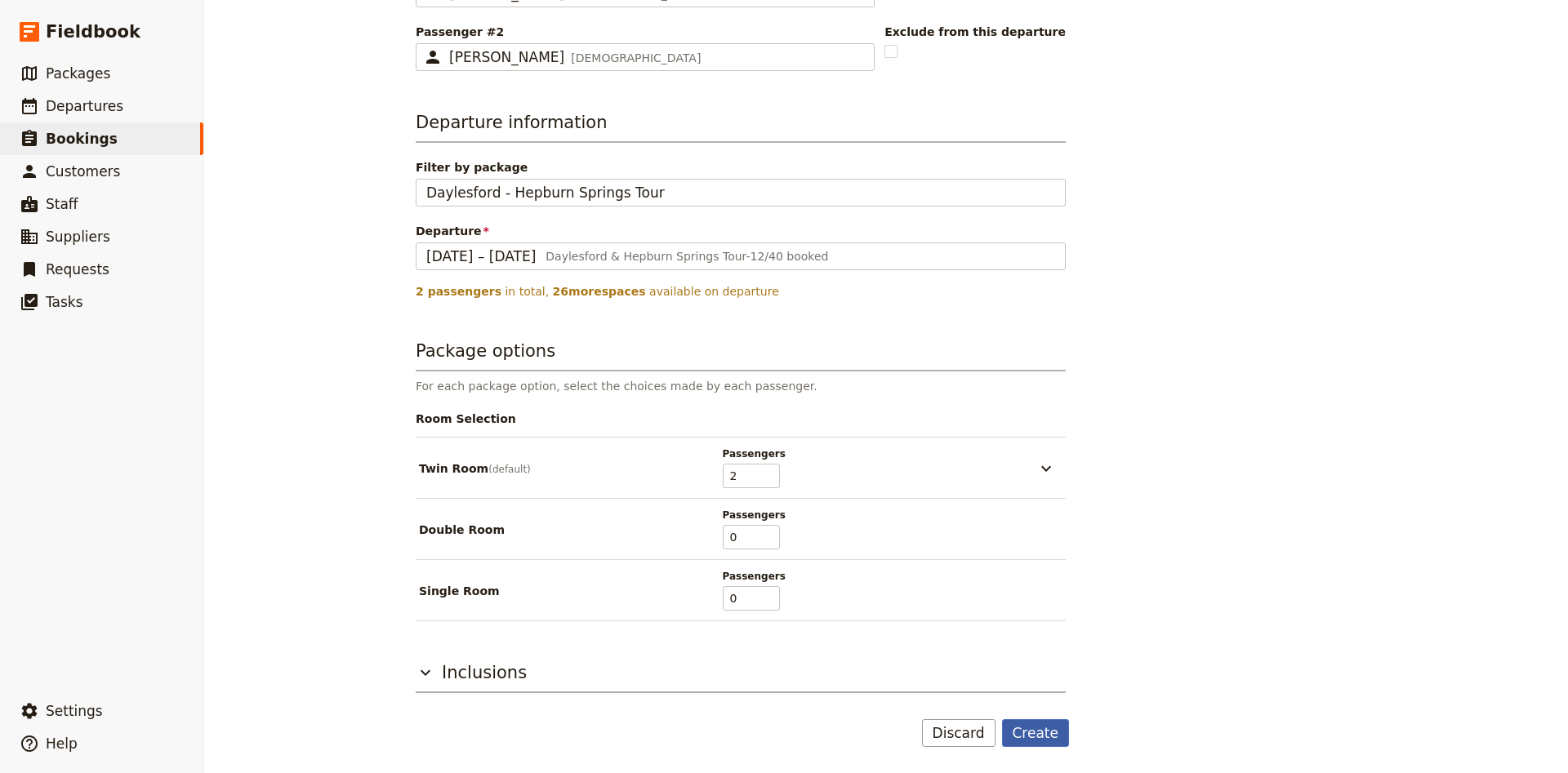
click at [1050, 721] on button "Create" at bounding box center [1036, 733] width 68 height 28
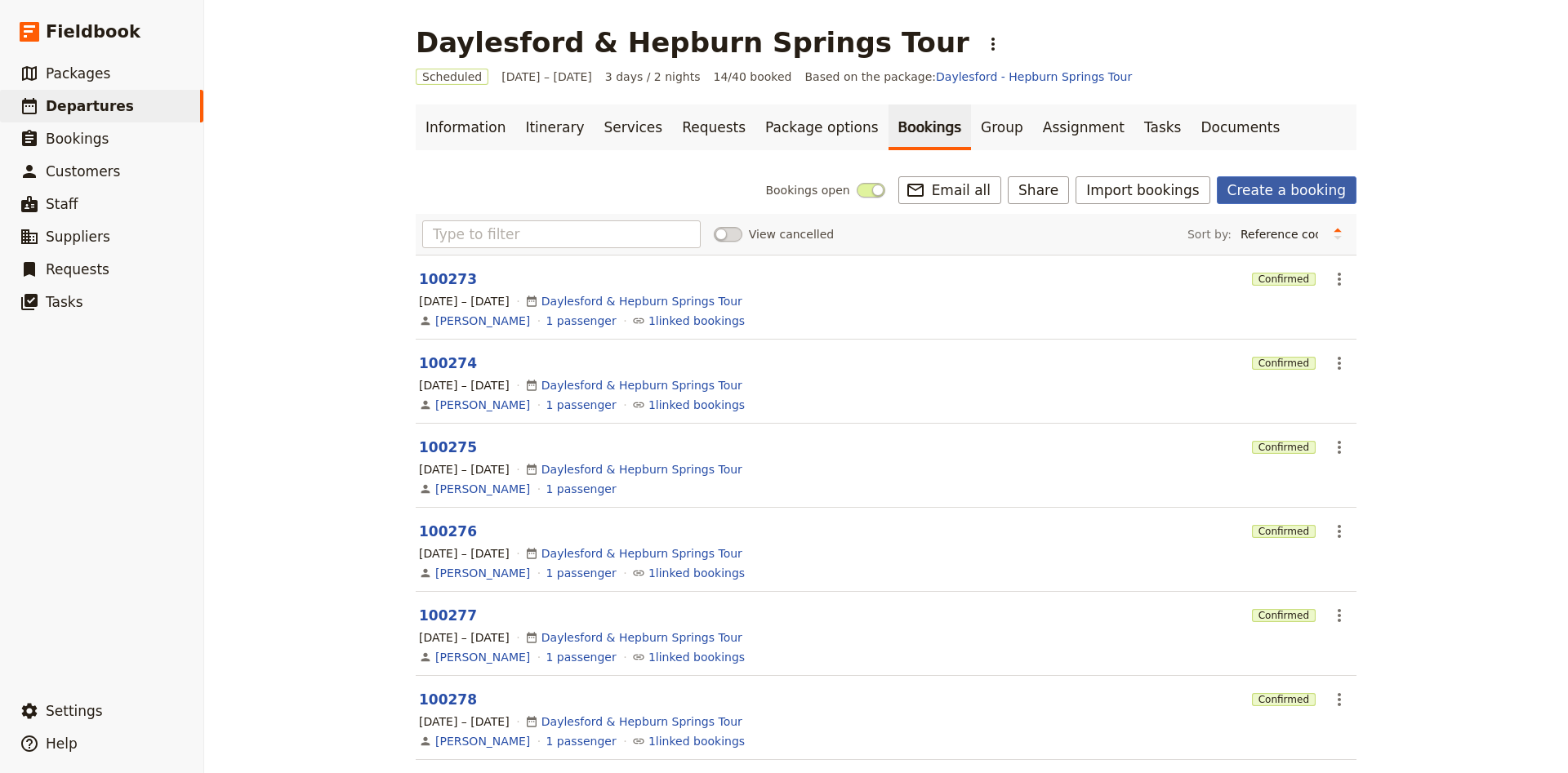
click at [1321, 188] on link "Create a booking" at bounding box center [1286, 190] width 139 height 28
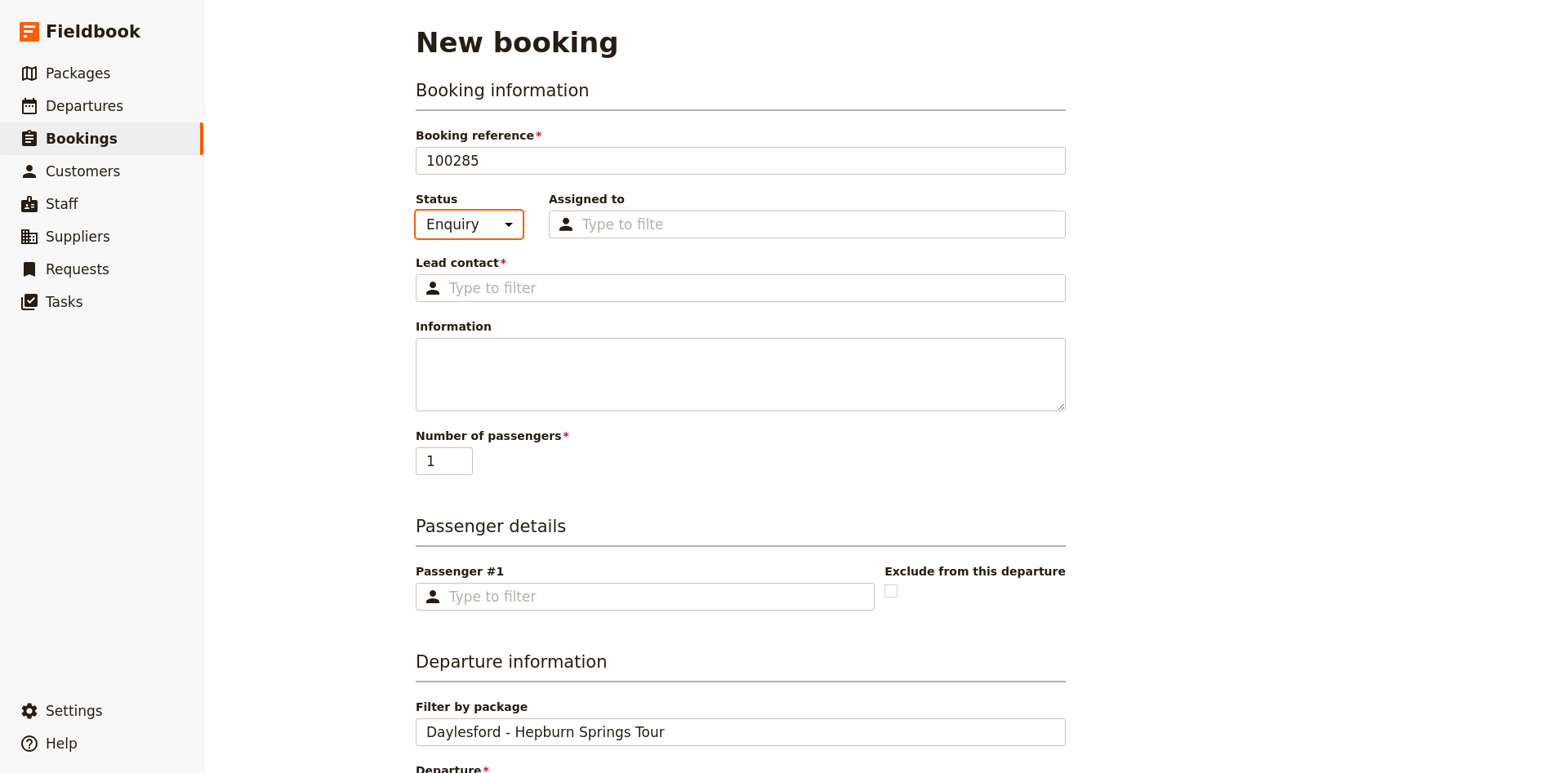
click at [416, 211] on select "Enquiry On hold Confirmed" at bounding box center [470, 225] width 107 height 28
select select "CONFIRMED"
click option "Confirmed" at bounding box center [0, 0] width 0 height 0
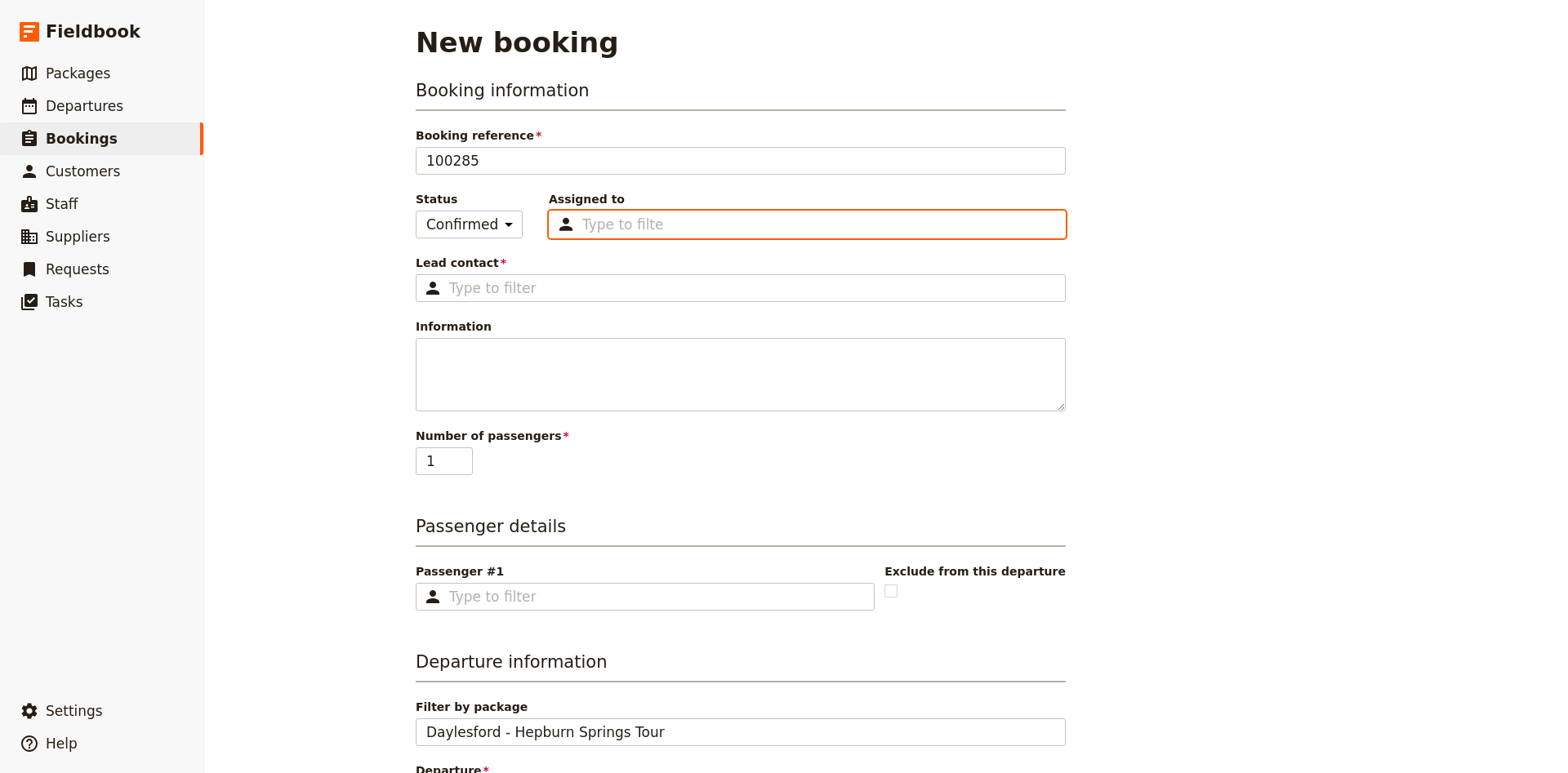
click at [593, 229] on input "Assigned to Type to filter" at bounding box center [622, 225] width 80 height 20
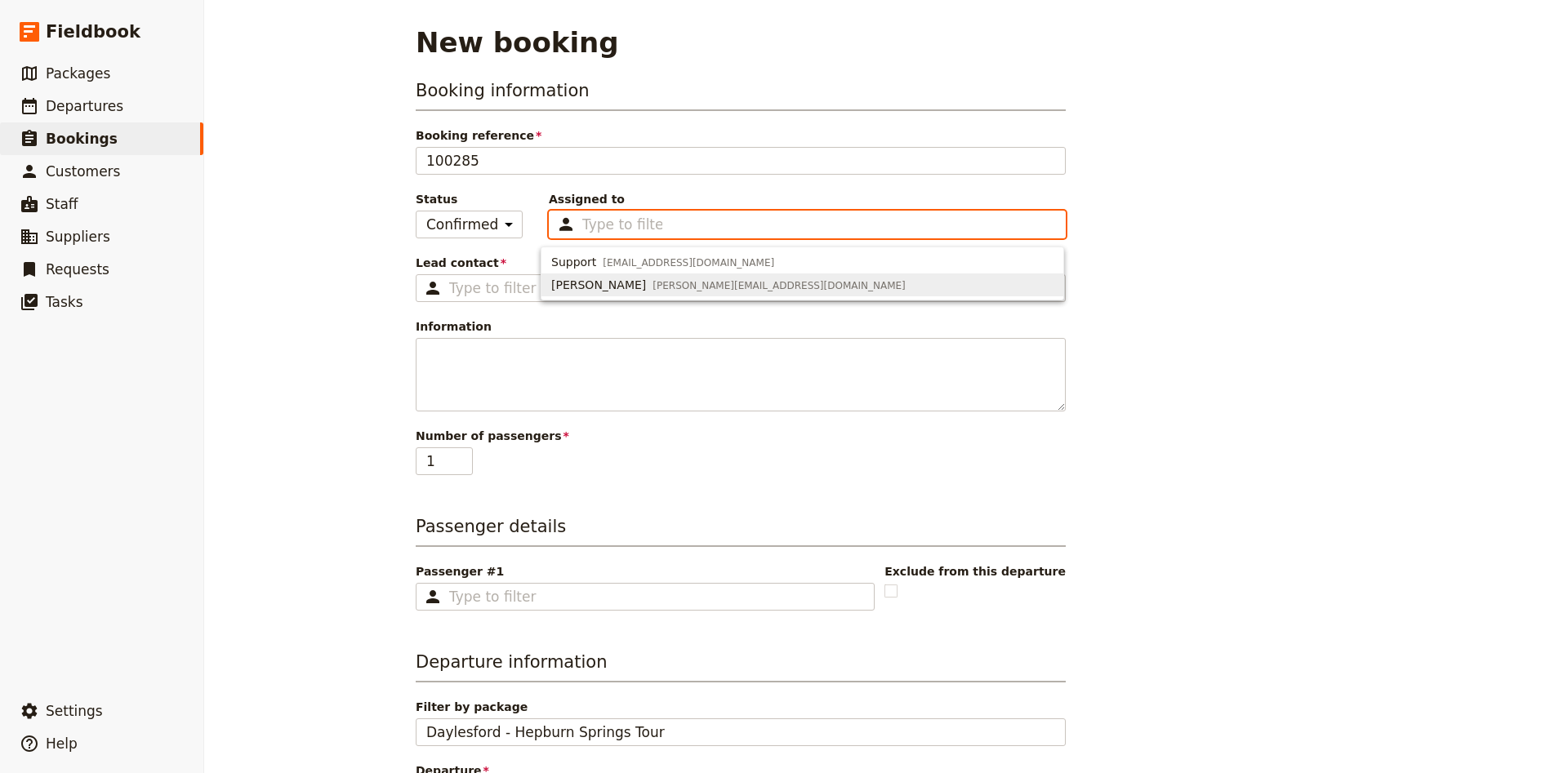
click at [582, 290] on span "[PERSON_NAME]" at bounding box center [598, 285] width 95 height 16
type input "66702fe1a8aa734c57f18693"
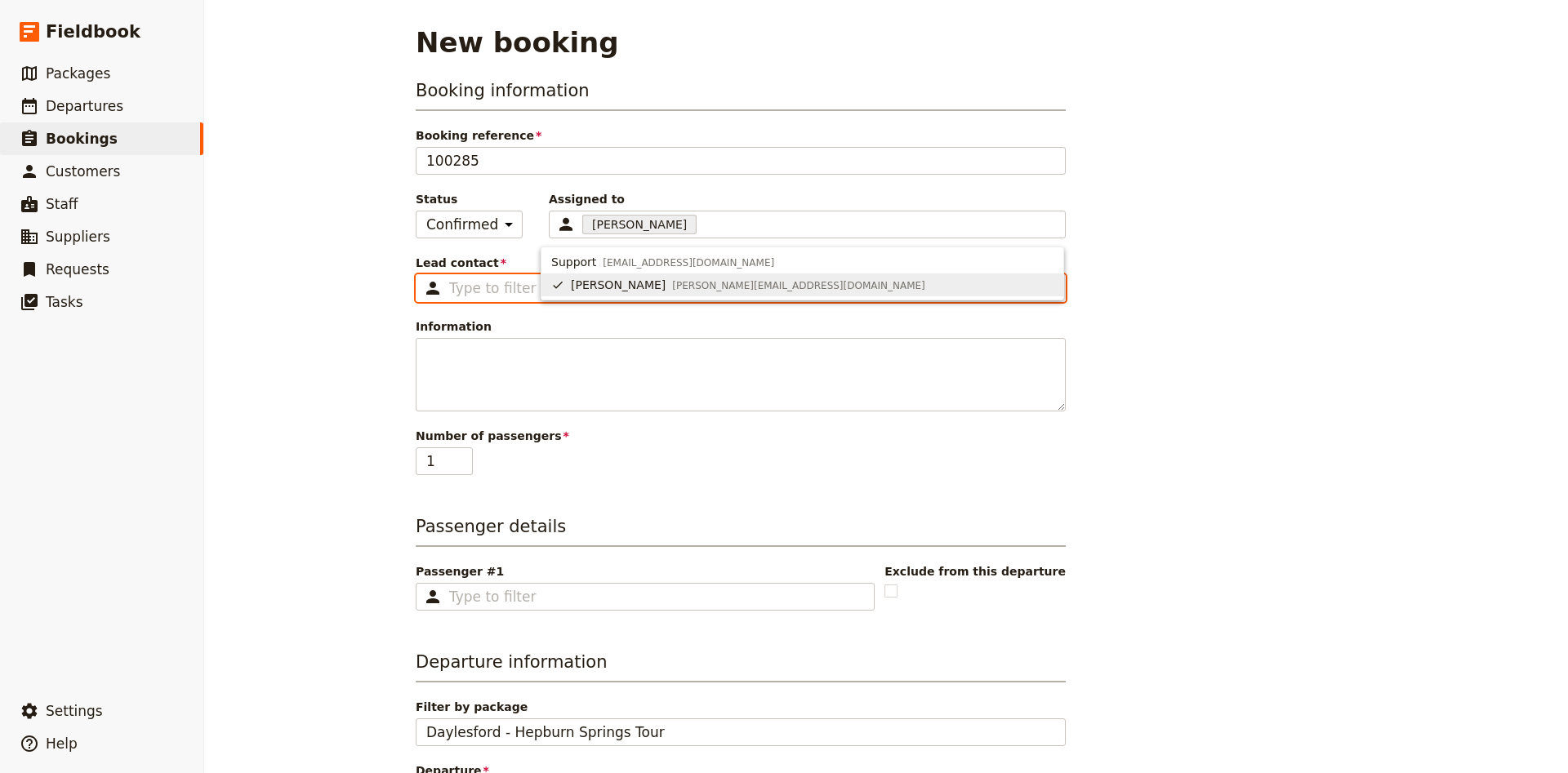
click at [510, 287] on input "Lead contact ​" at bounding box center [751, 289] width 606 height 20
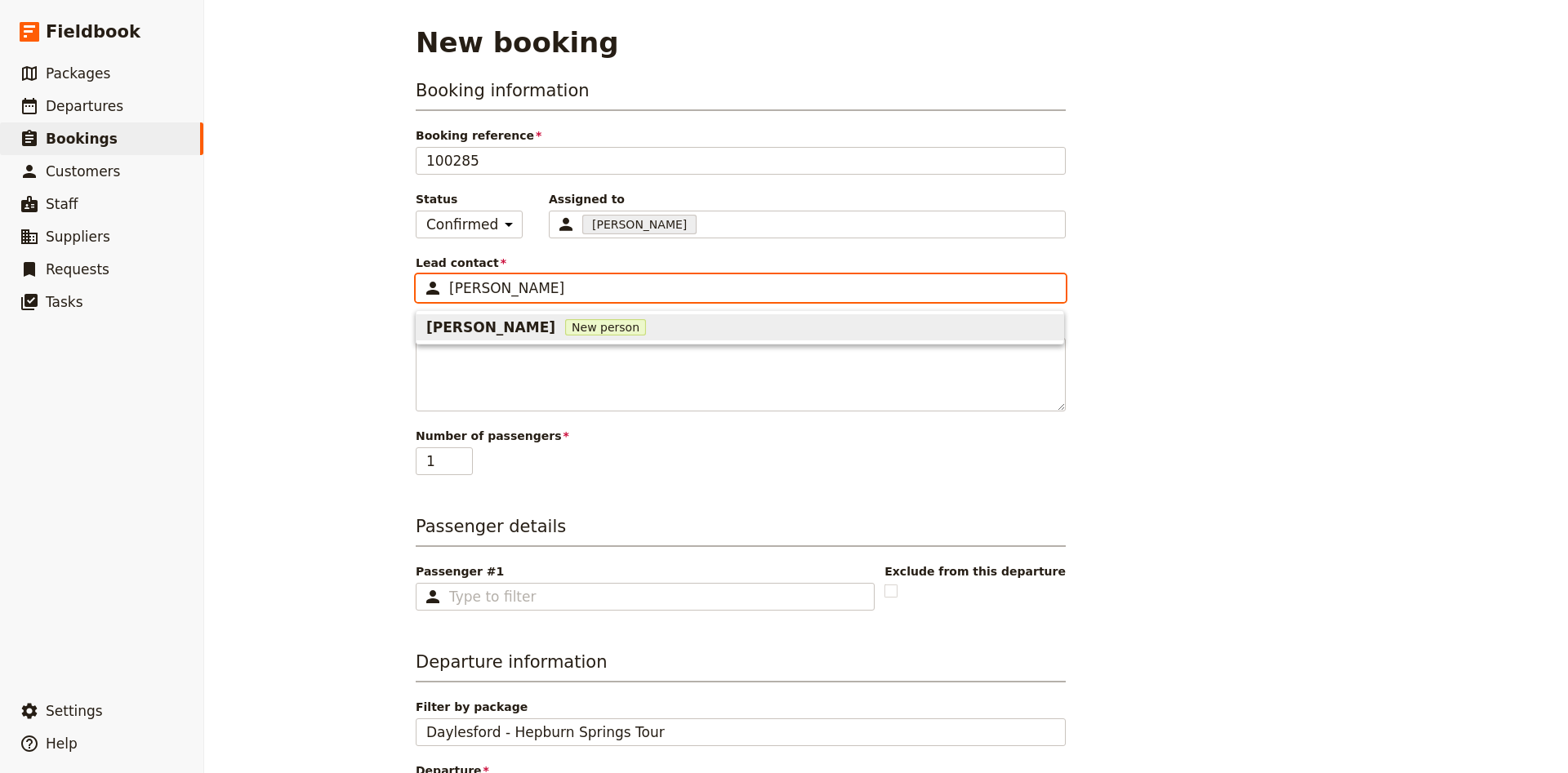
type input "[PERSON_NAME]"
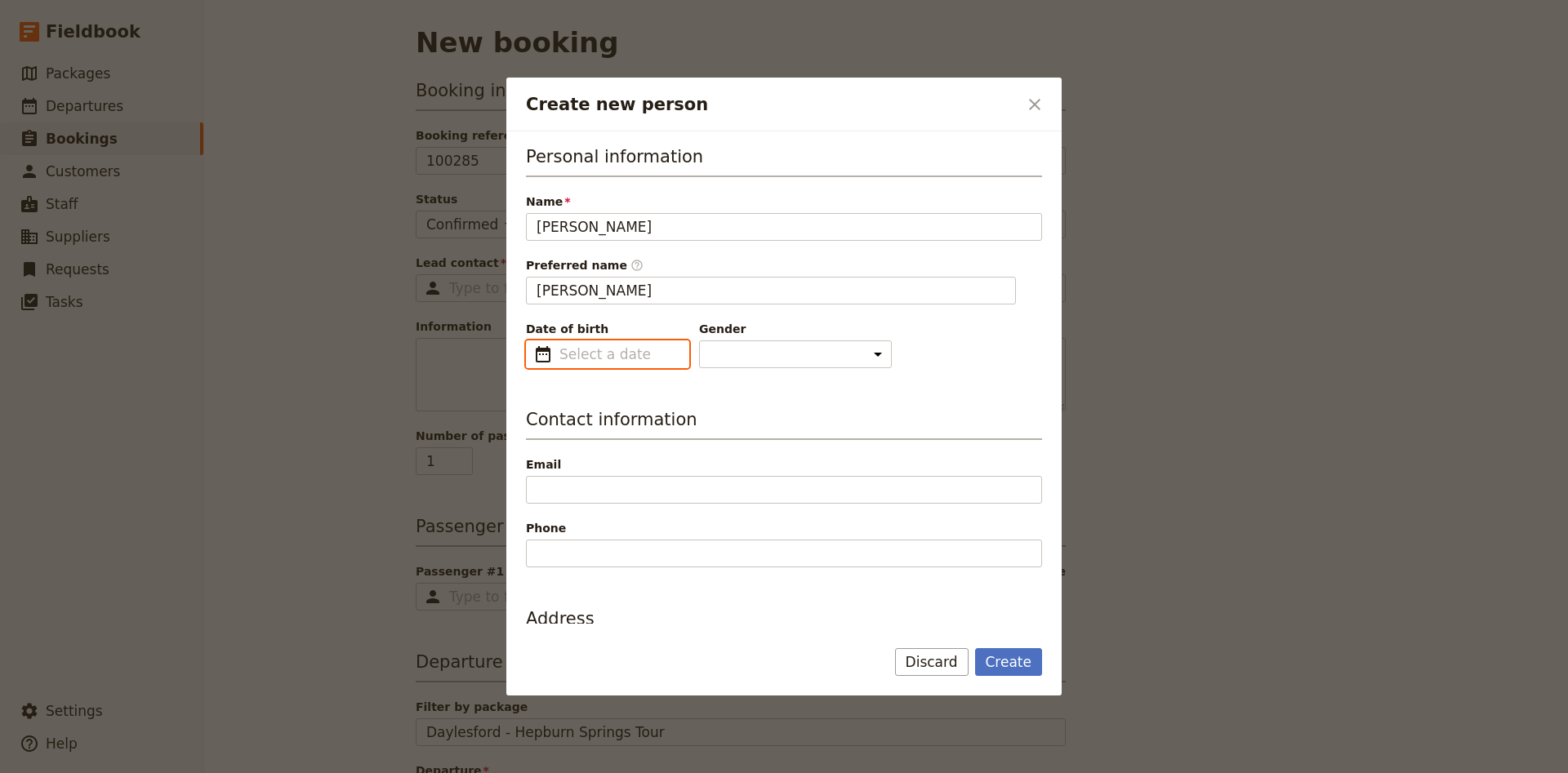
type input "dd/mm/yyyy"
select select "[DEMOGRAPHIC_DATA]"
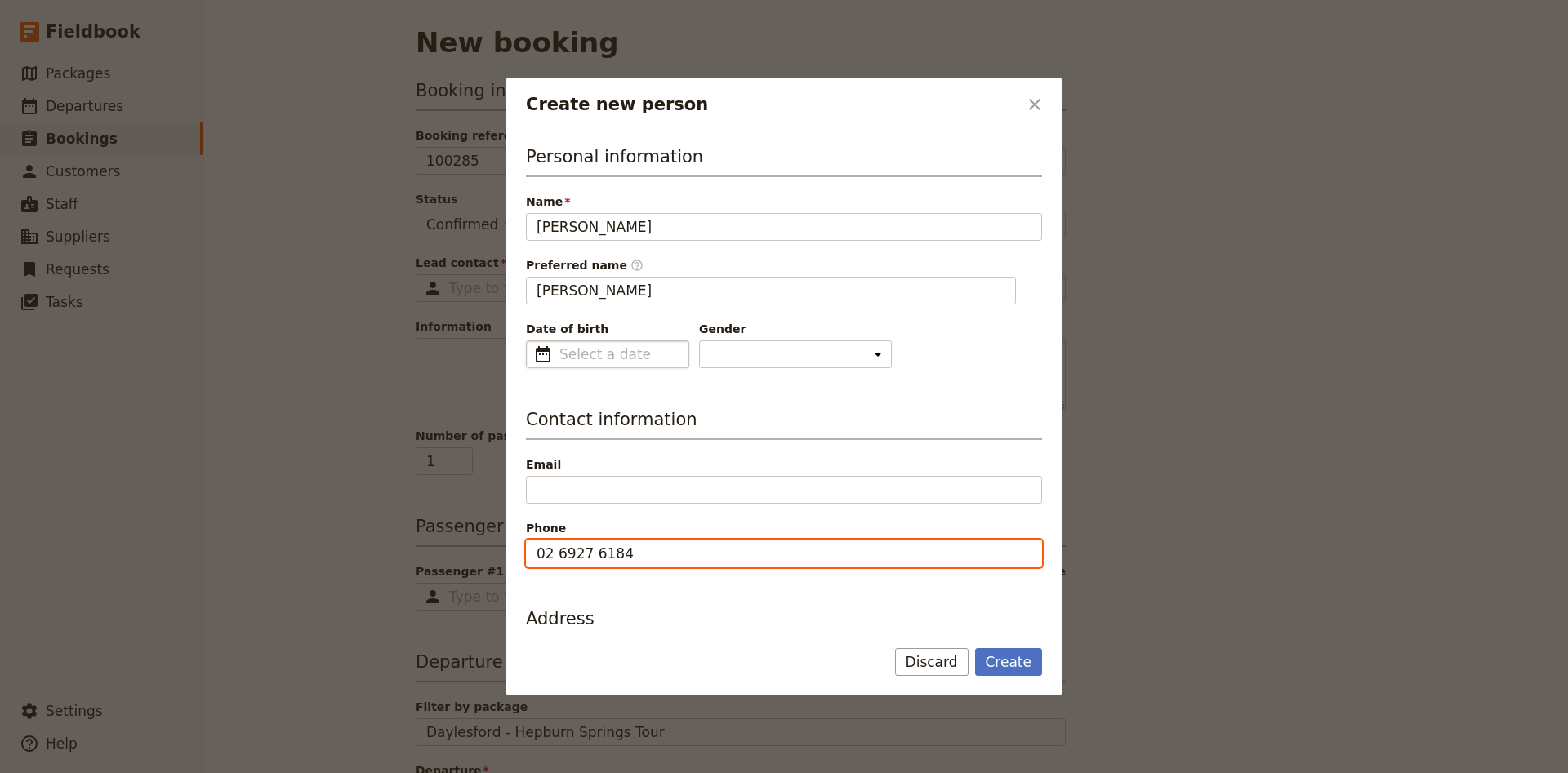
type input "02 6927 6184"
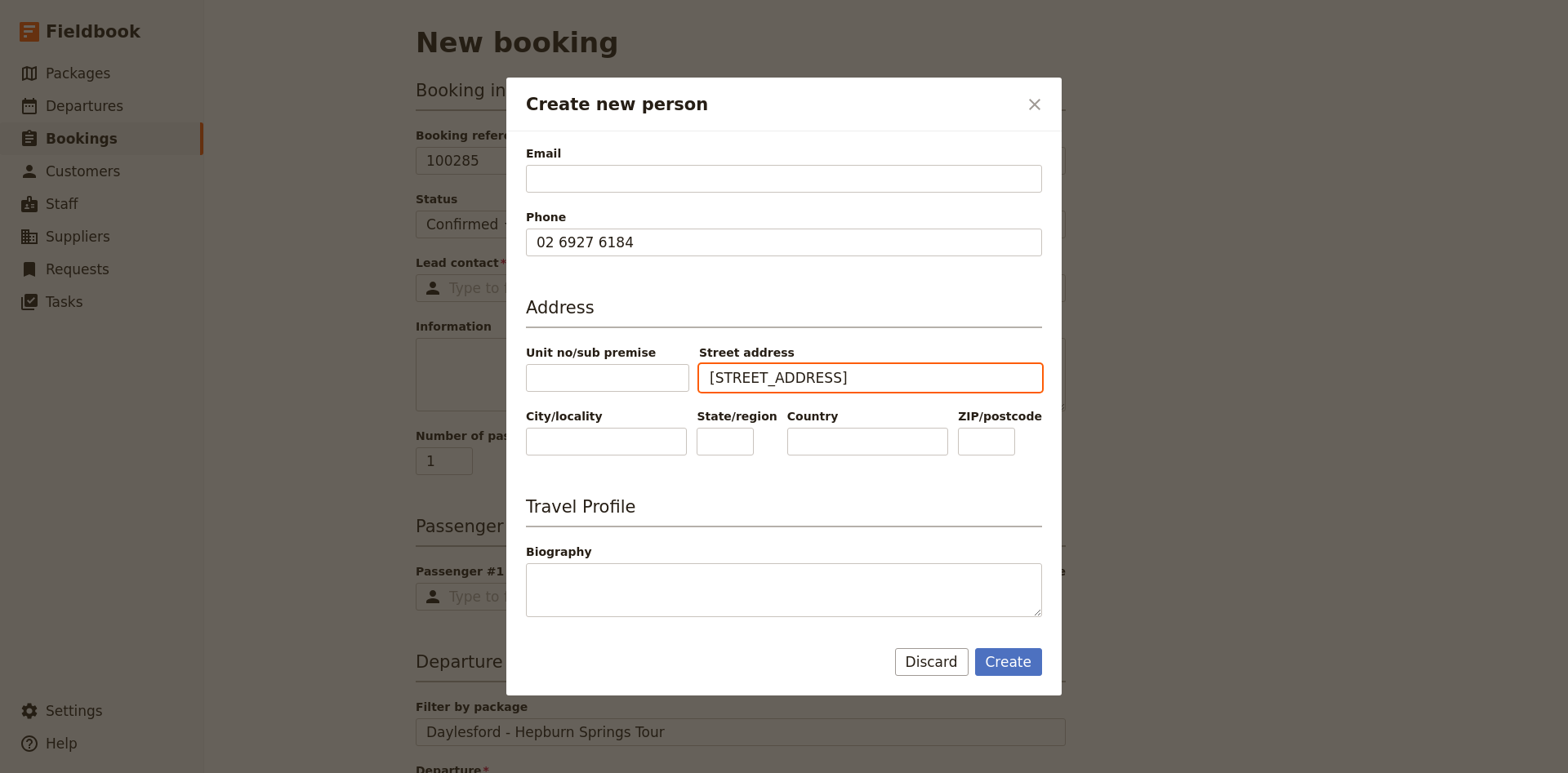
type input "[STREET_ADDRESS]"
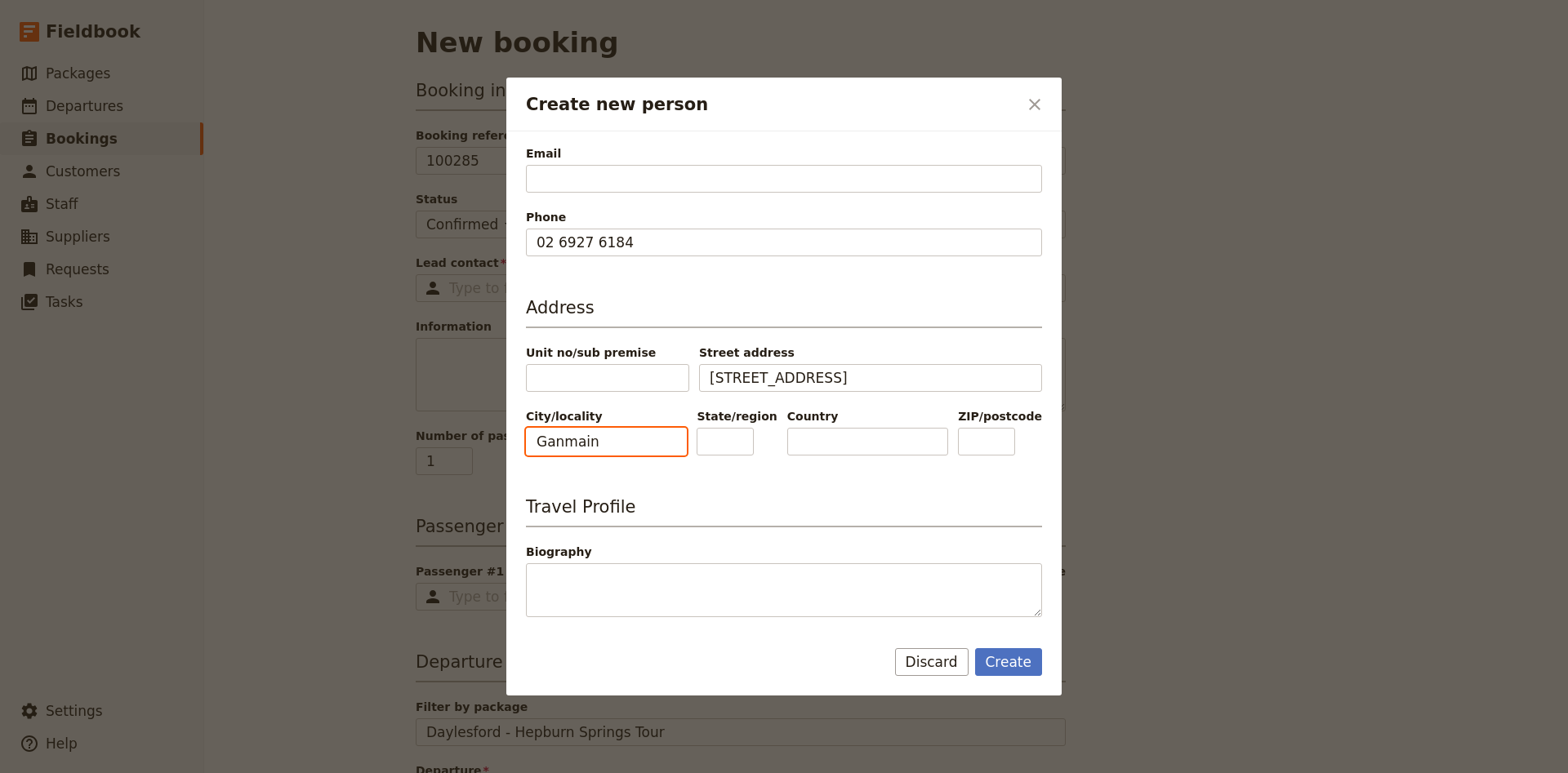
type input "Ganmain"
type input "[GEOGRAPHIC_DATA]"
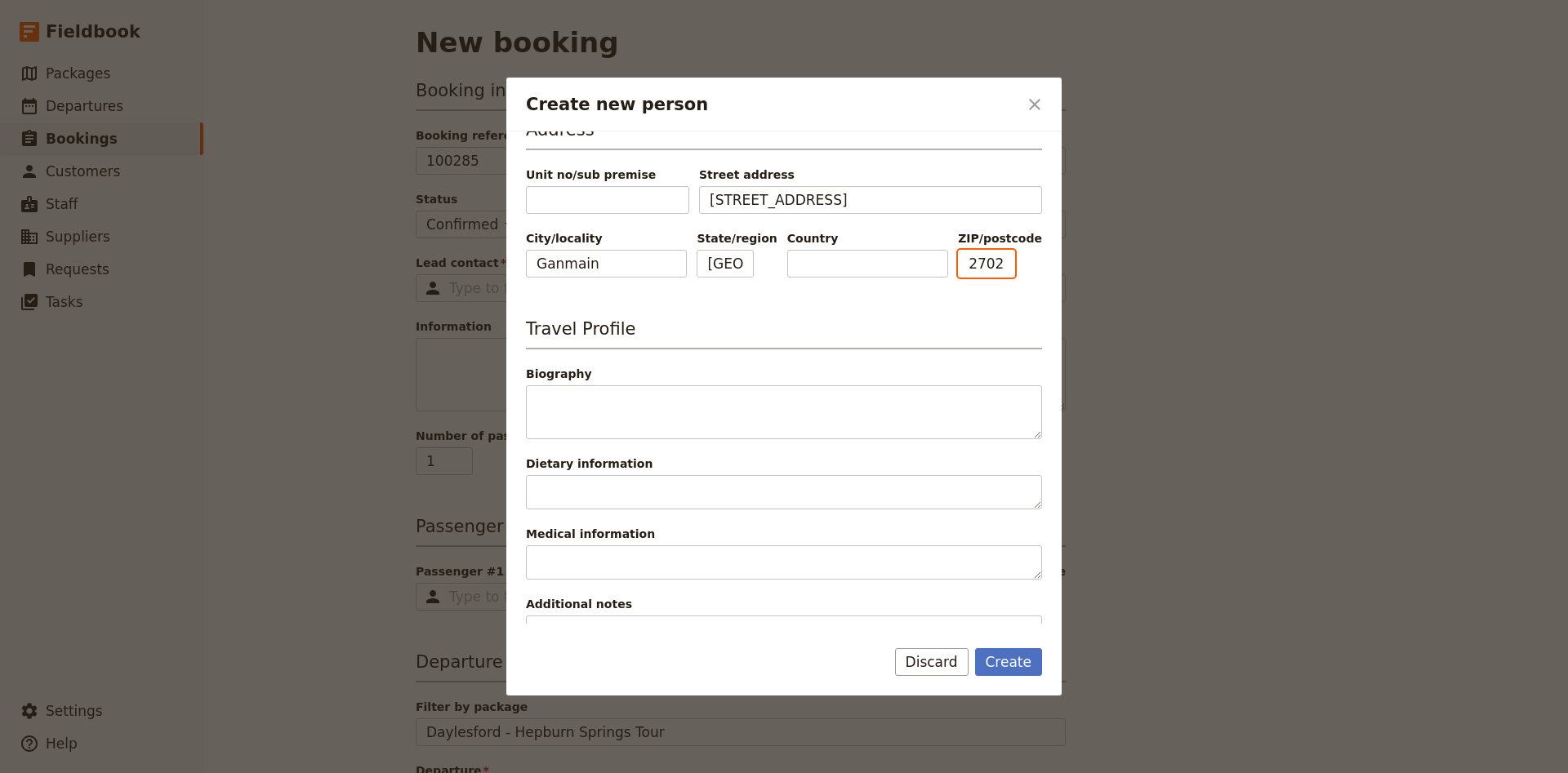
scroll to position [533, 0]
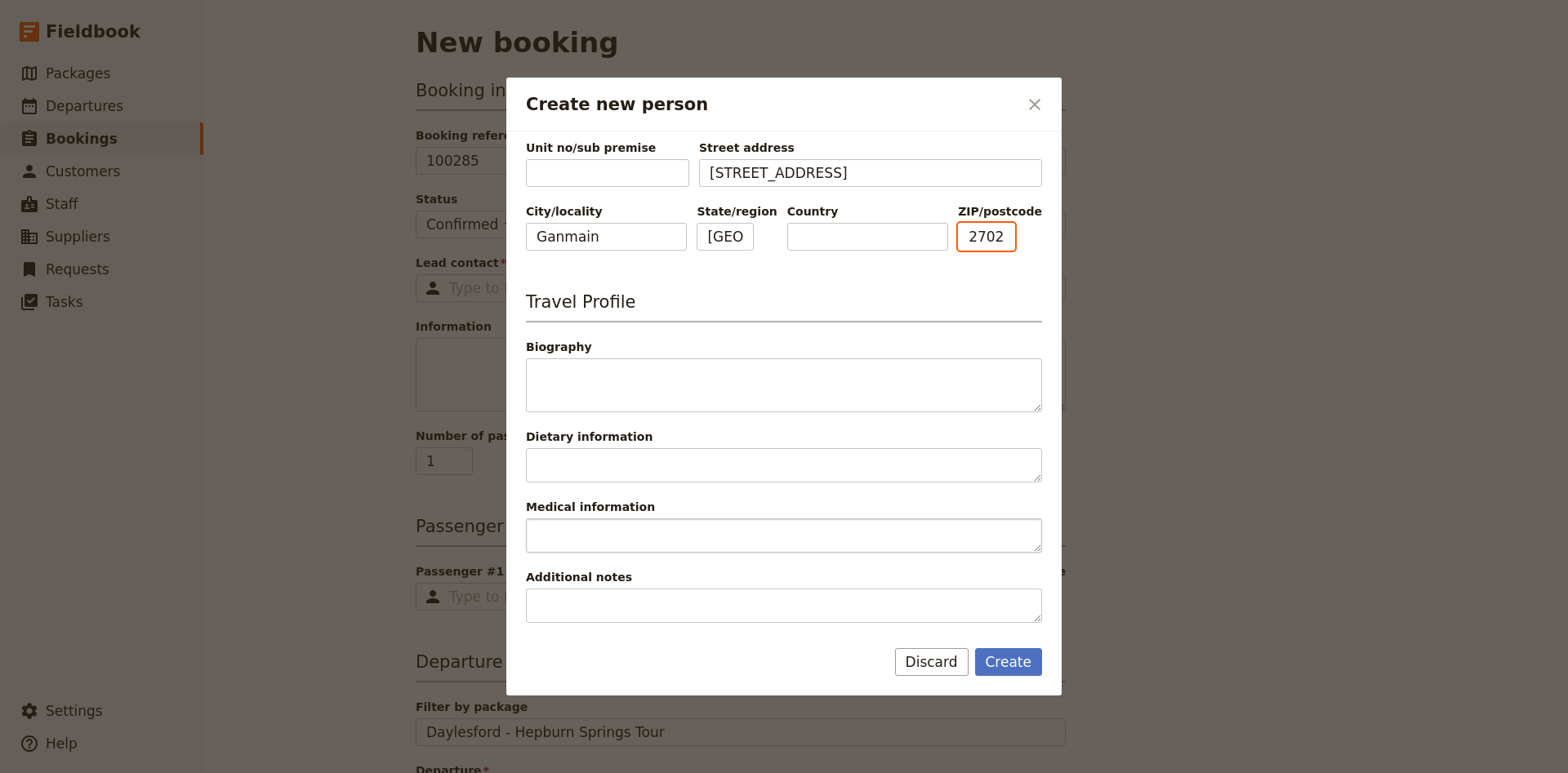
type input "2702"
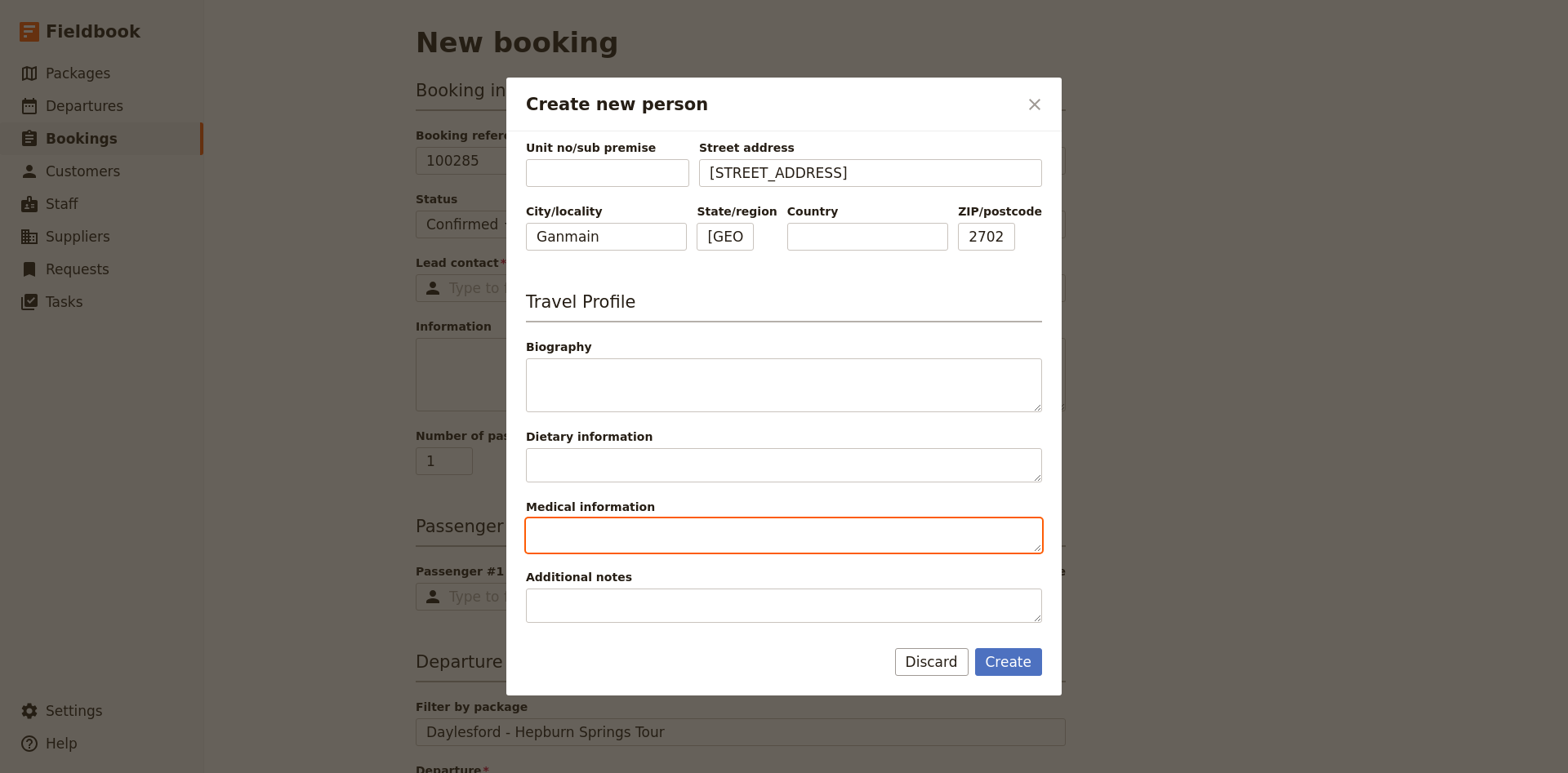
click at [574, 540] on textarea "Medical information" at bounding box center [784, 535] width 516 height 34
type textarea "Bringing [PERSON_NAME]"
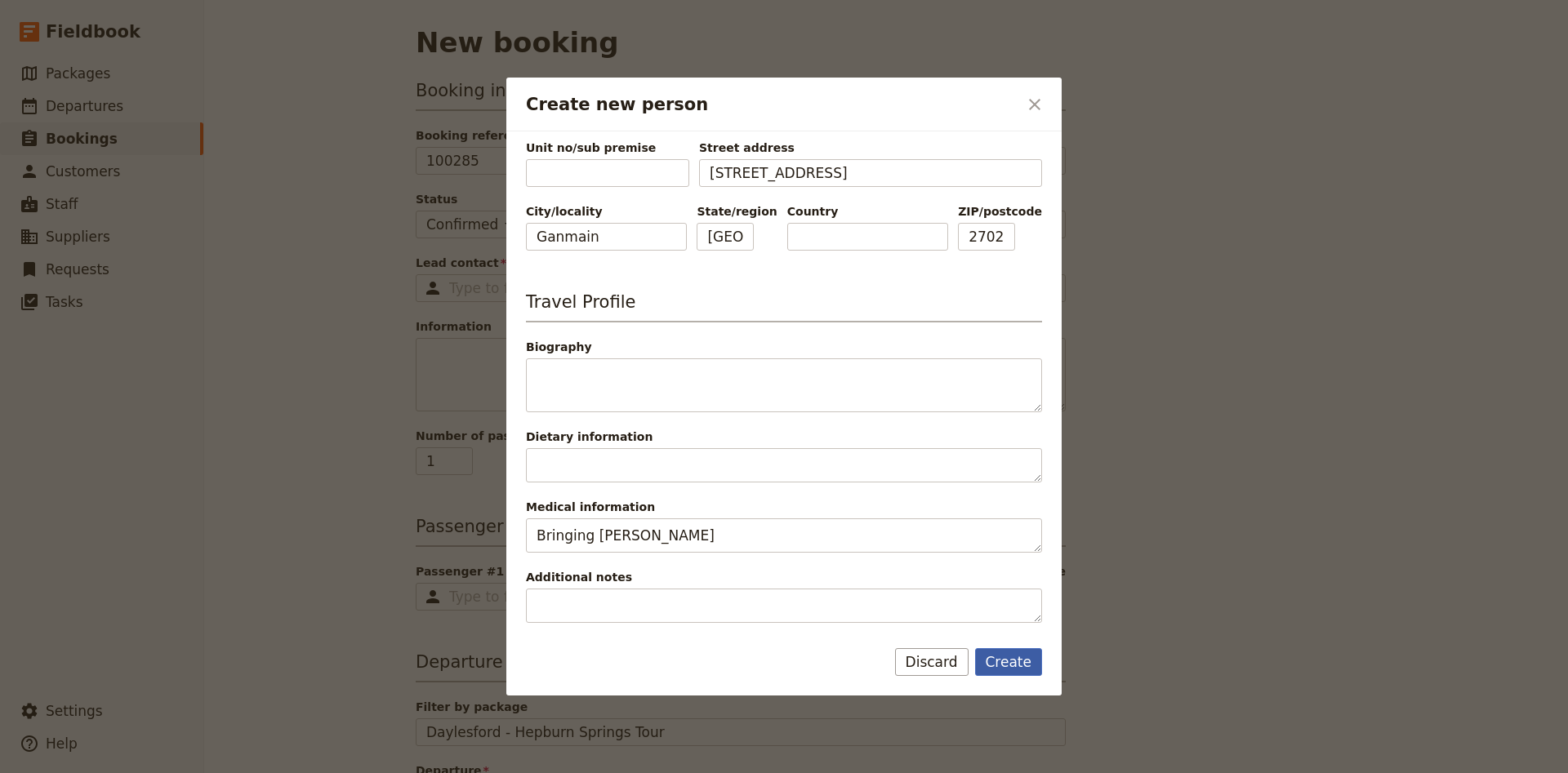
click at [1021, 664] on button "Create" at bounding box center [1009, 663] width 68 height 28
type input "[PERSON_NAME]"
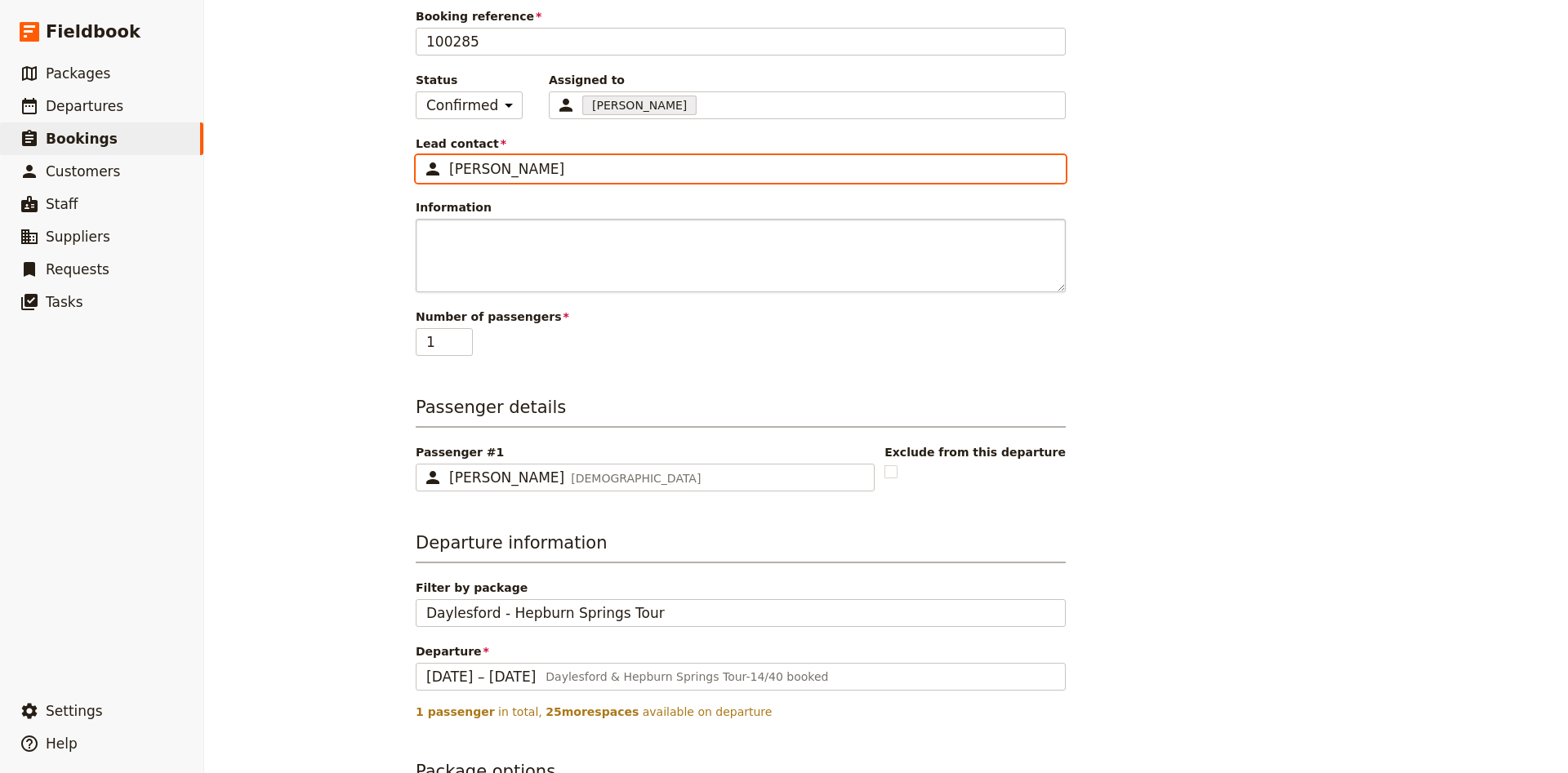
scroll to position [0, 0]
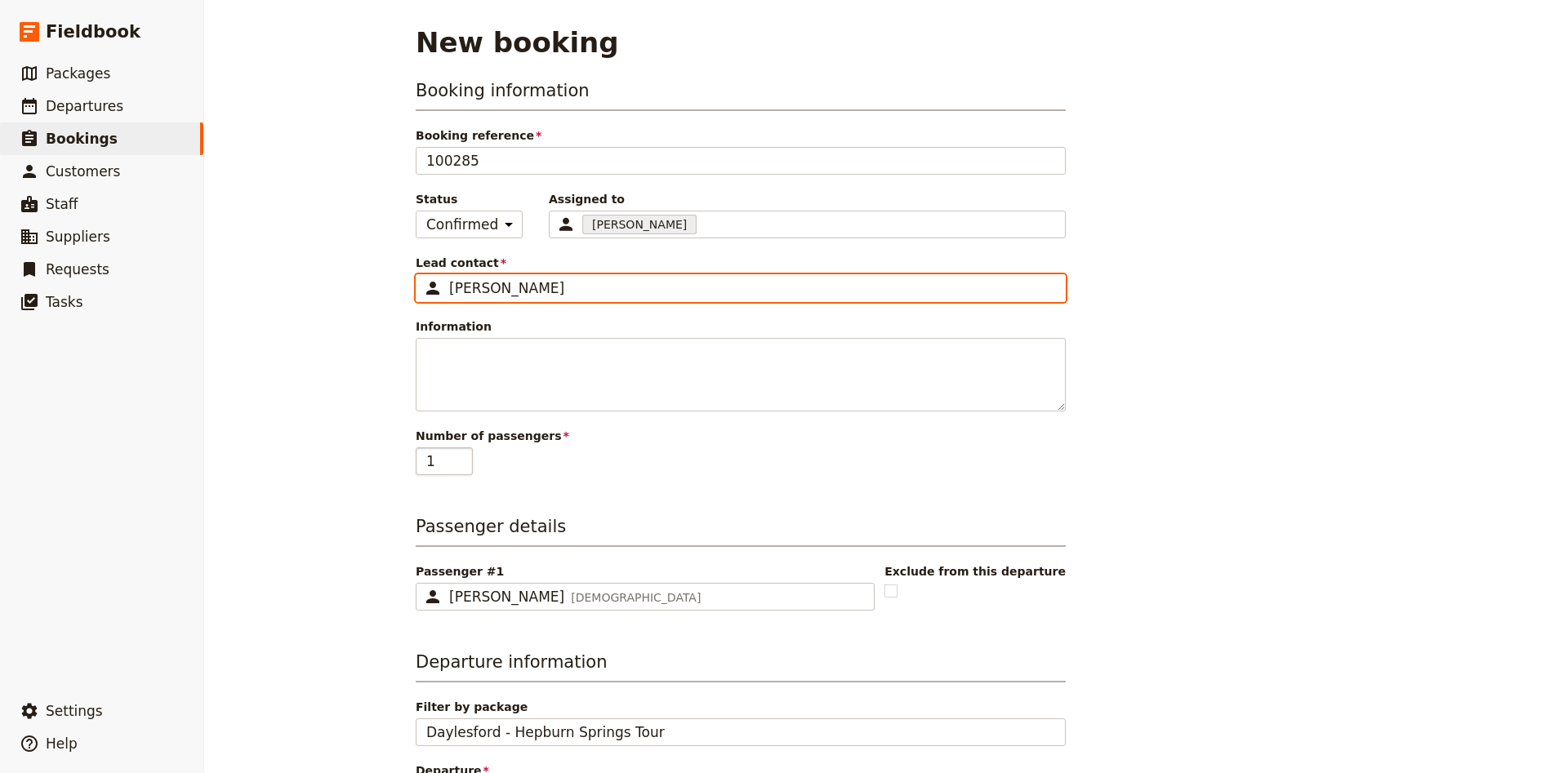
type input "2"
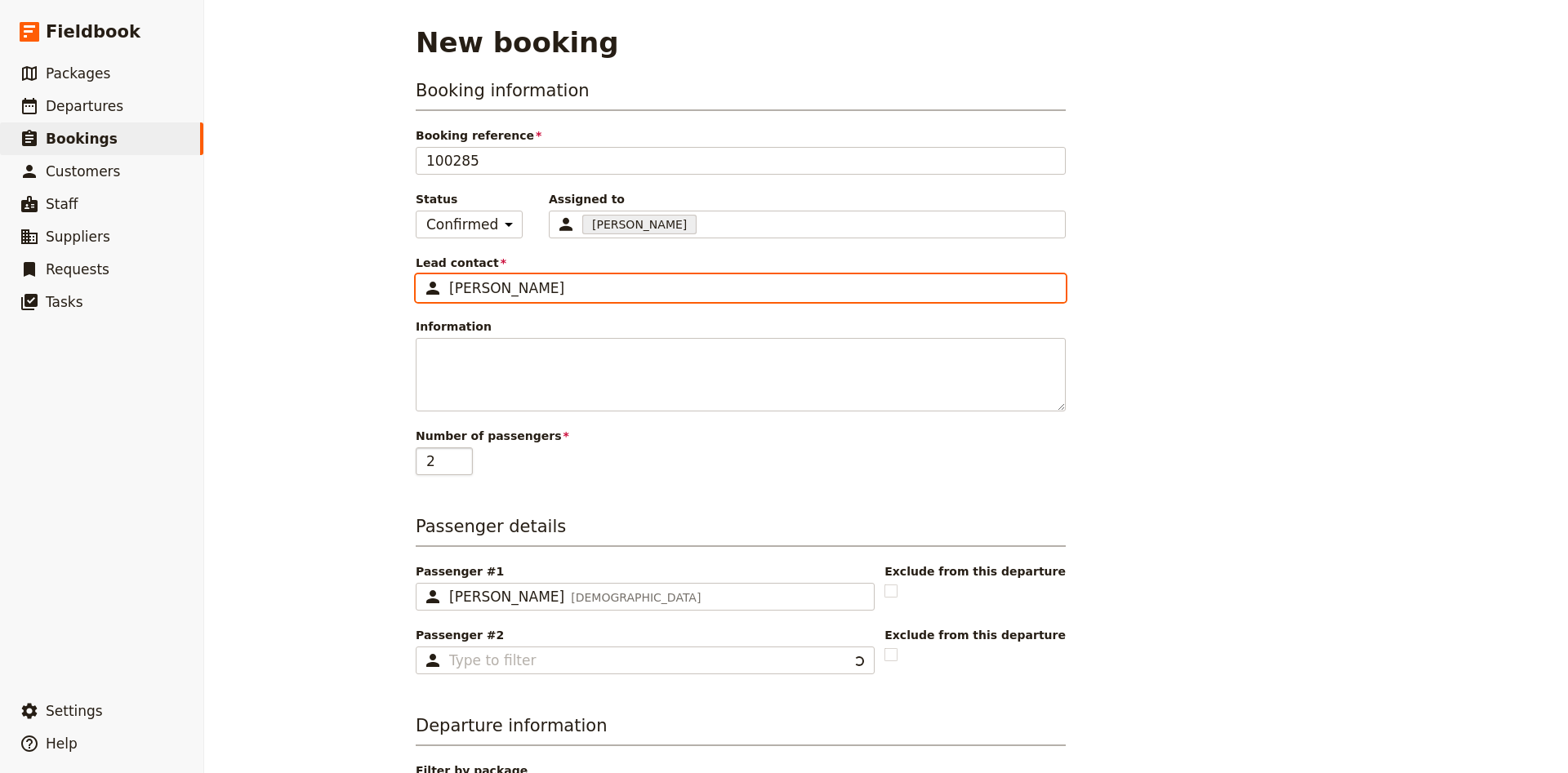
type input "2"
click at [468, 458] on input "2" at bounding box center [444, 462] width 57 height 28
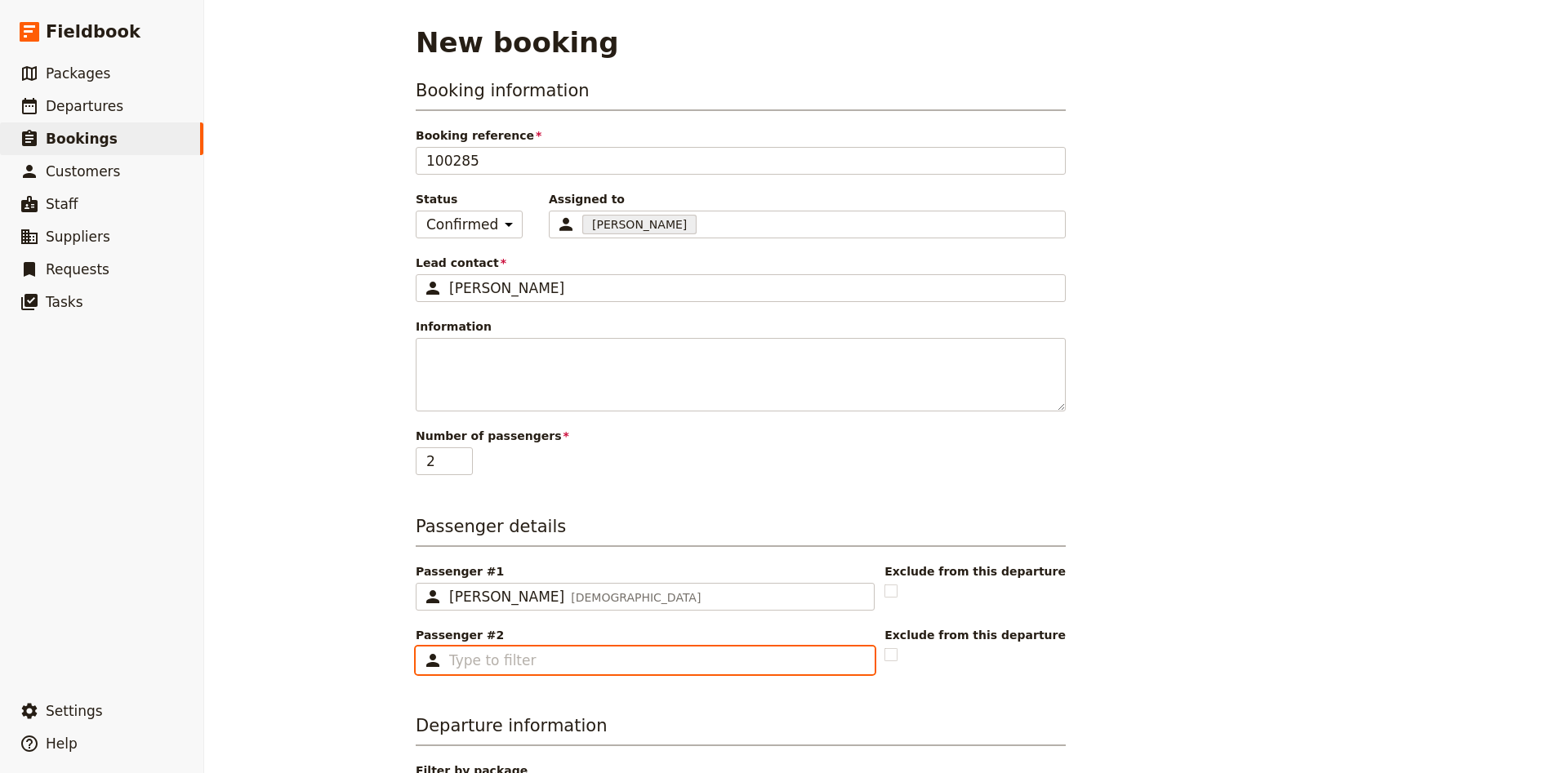
click at [476, 664] on input "Passenger #2 ​" at bounding box center [656, 661] width 415 height 20
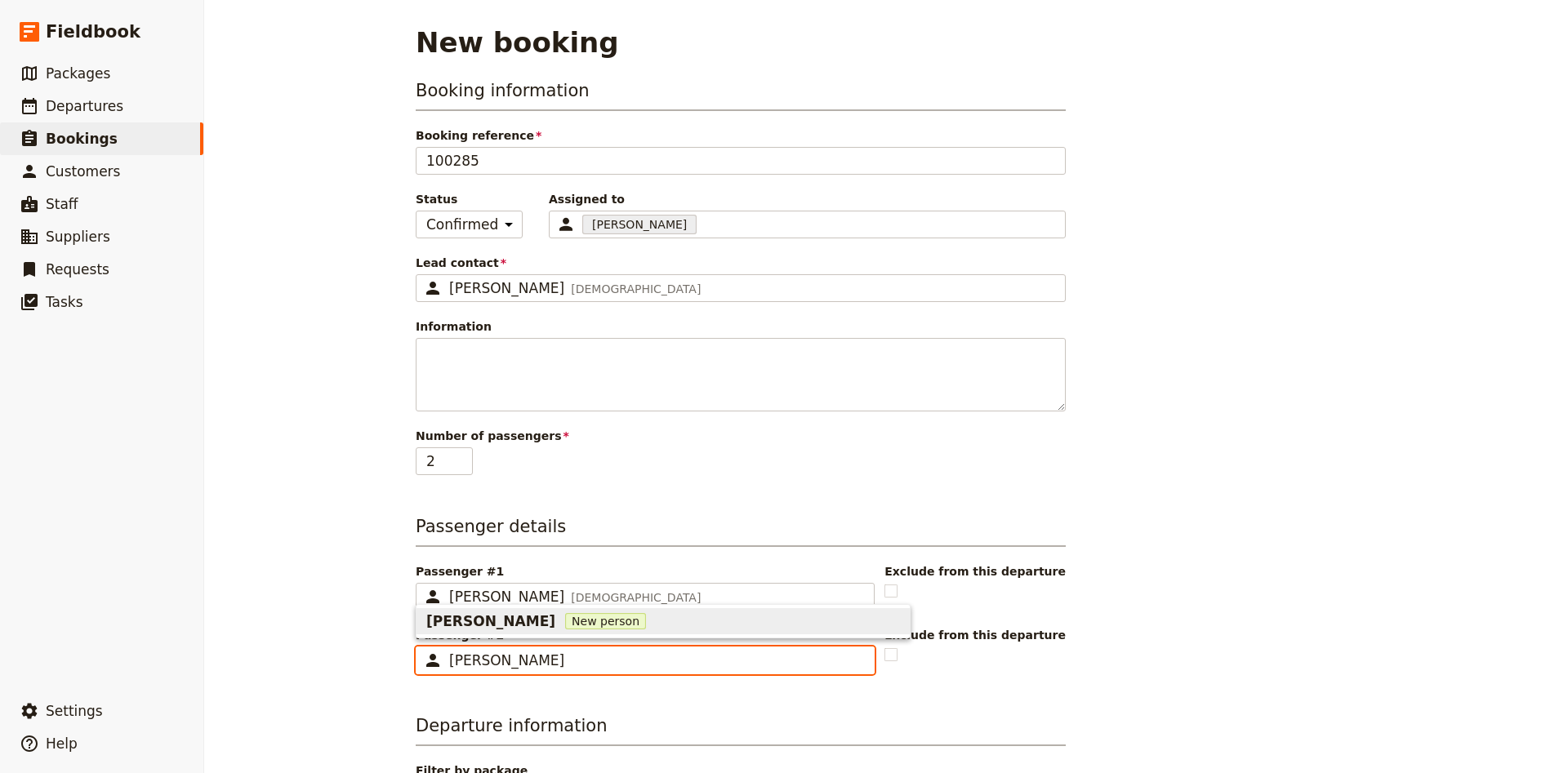
type input "[PERSON_NAME]"
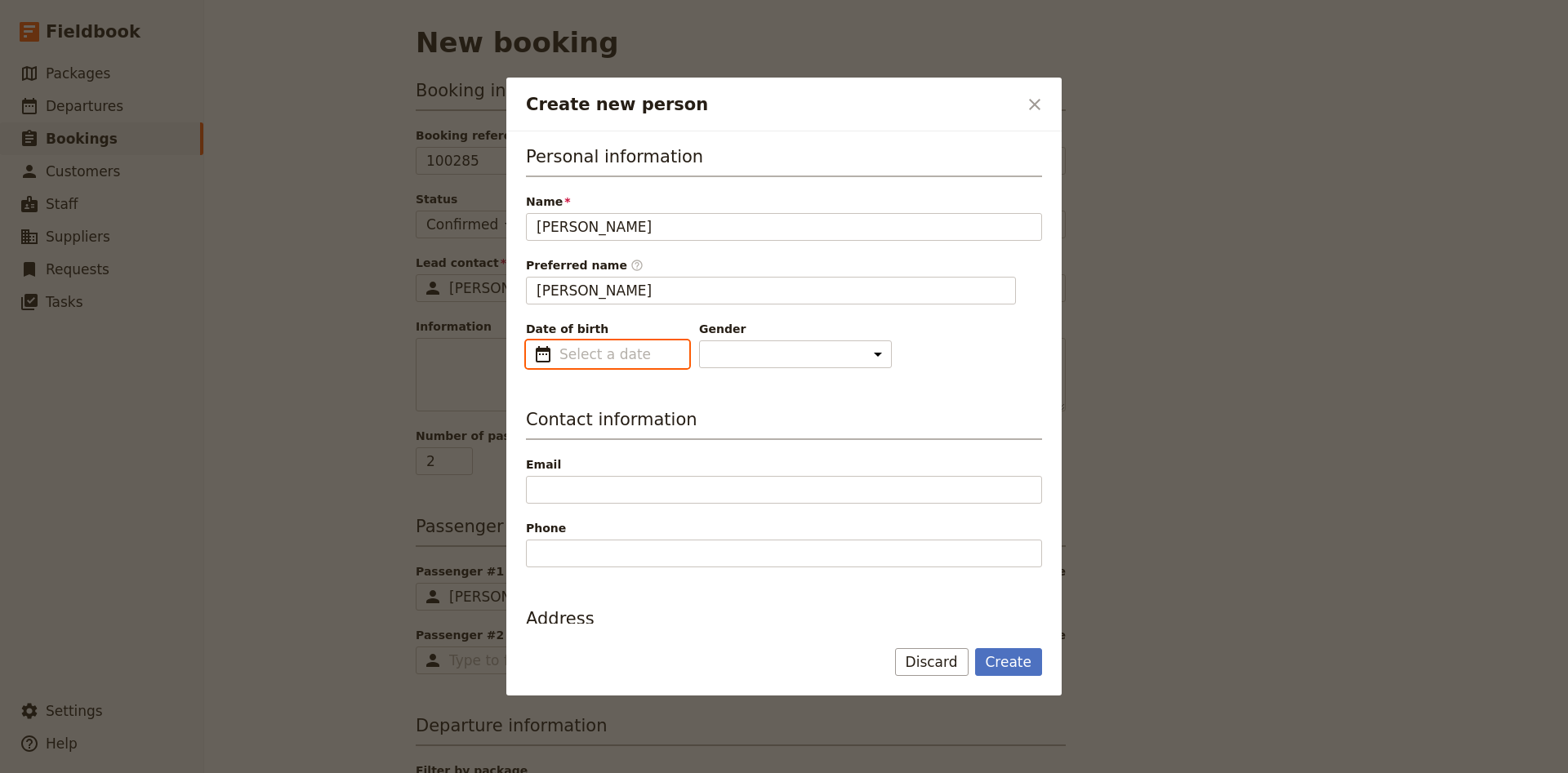
type input "dd/mm/yyyy"
select select "[DEMOGRAPHIC_DATA]"
click at [1012, 664] on button "Create" at bounding box center [1009, 663] width 68 height 28
type input "[PERSON_NAME]"
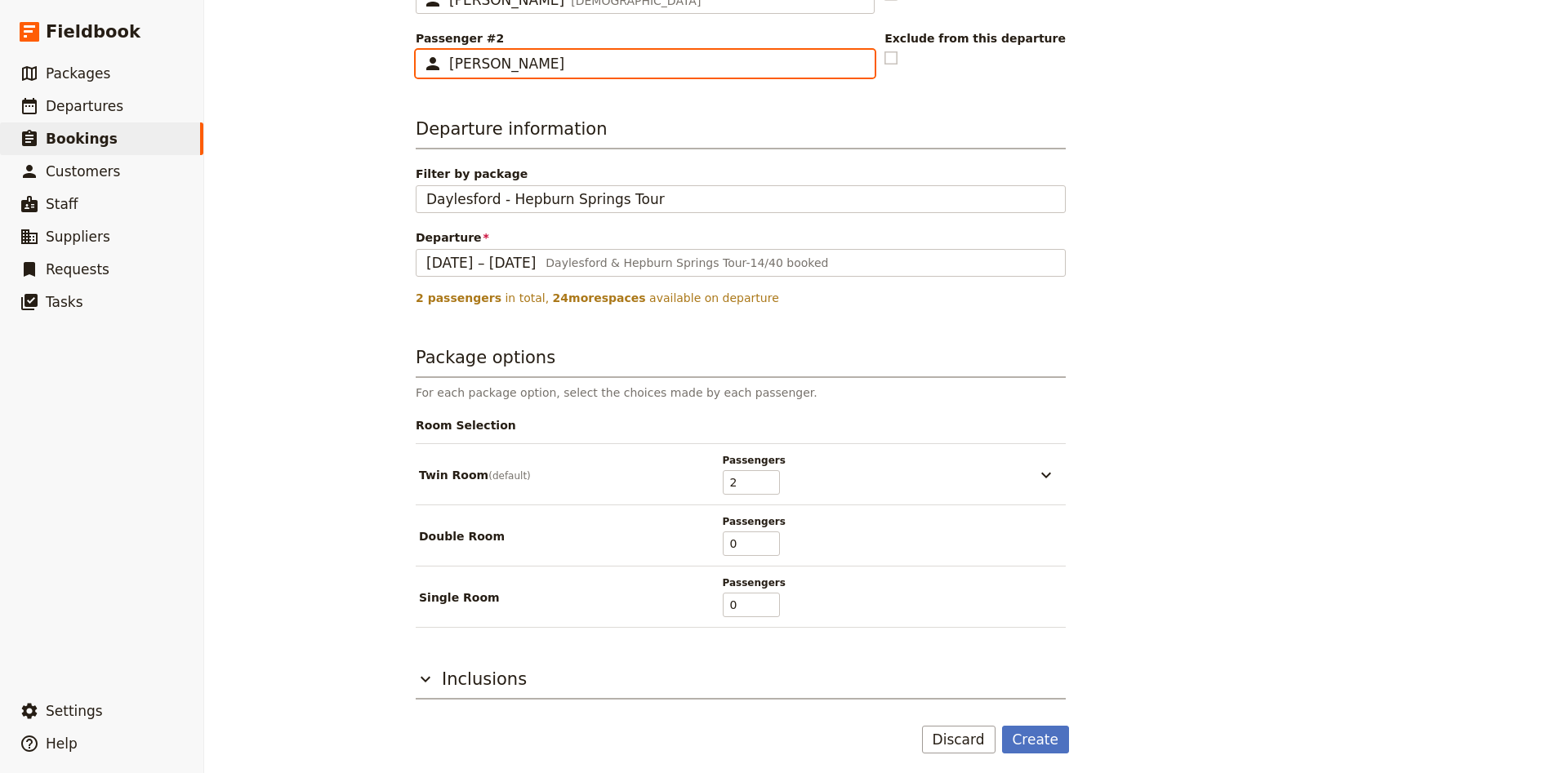
scroll to position [603, 0]
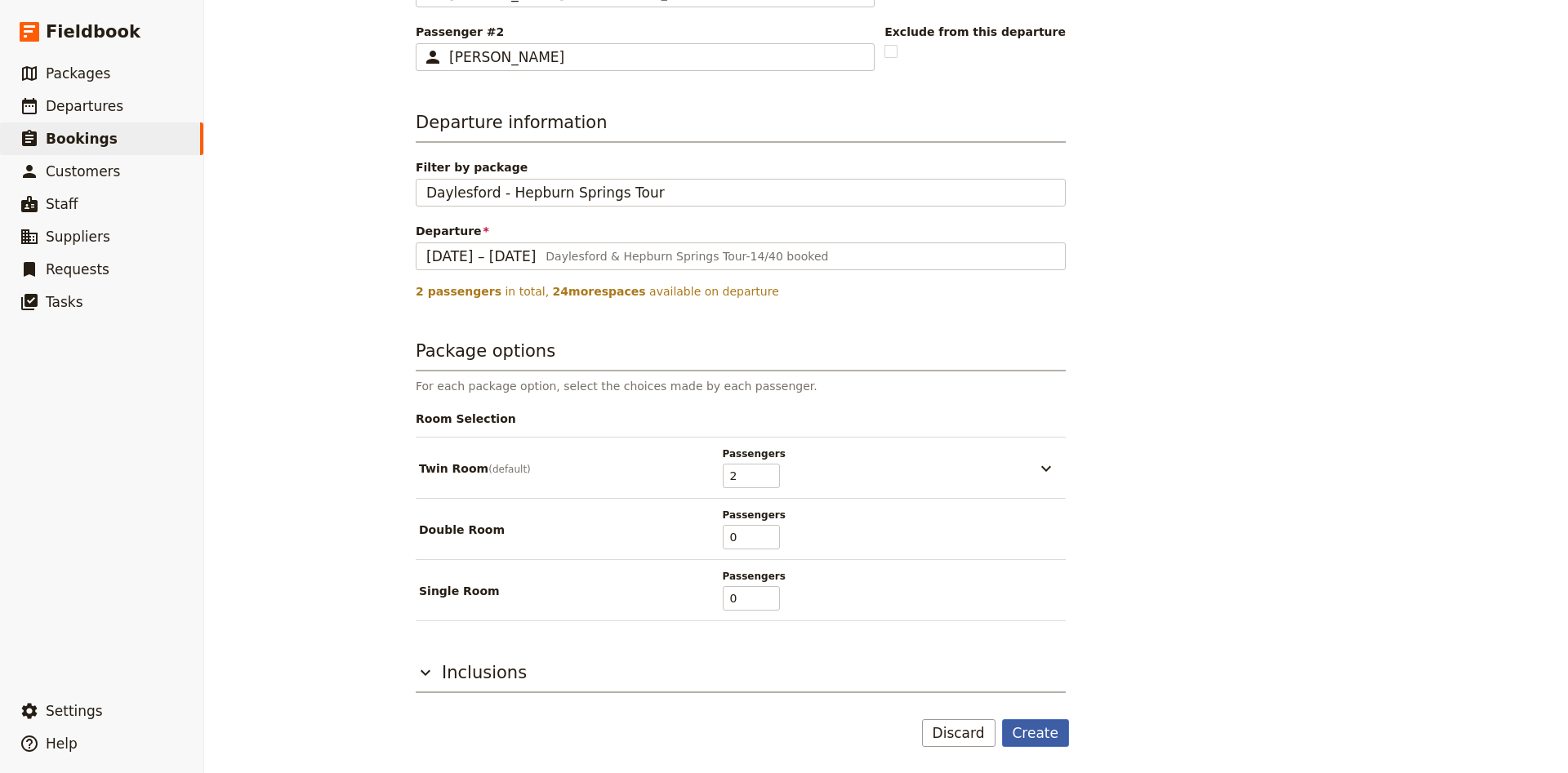
click at [1044, 740] on button "Create" at bounding box center [1036, 733] width 68 height 28
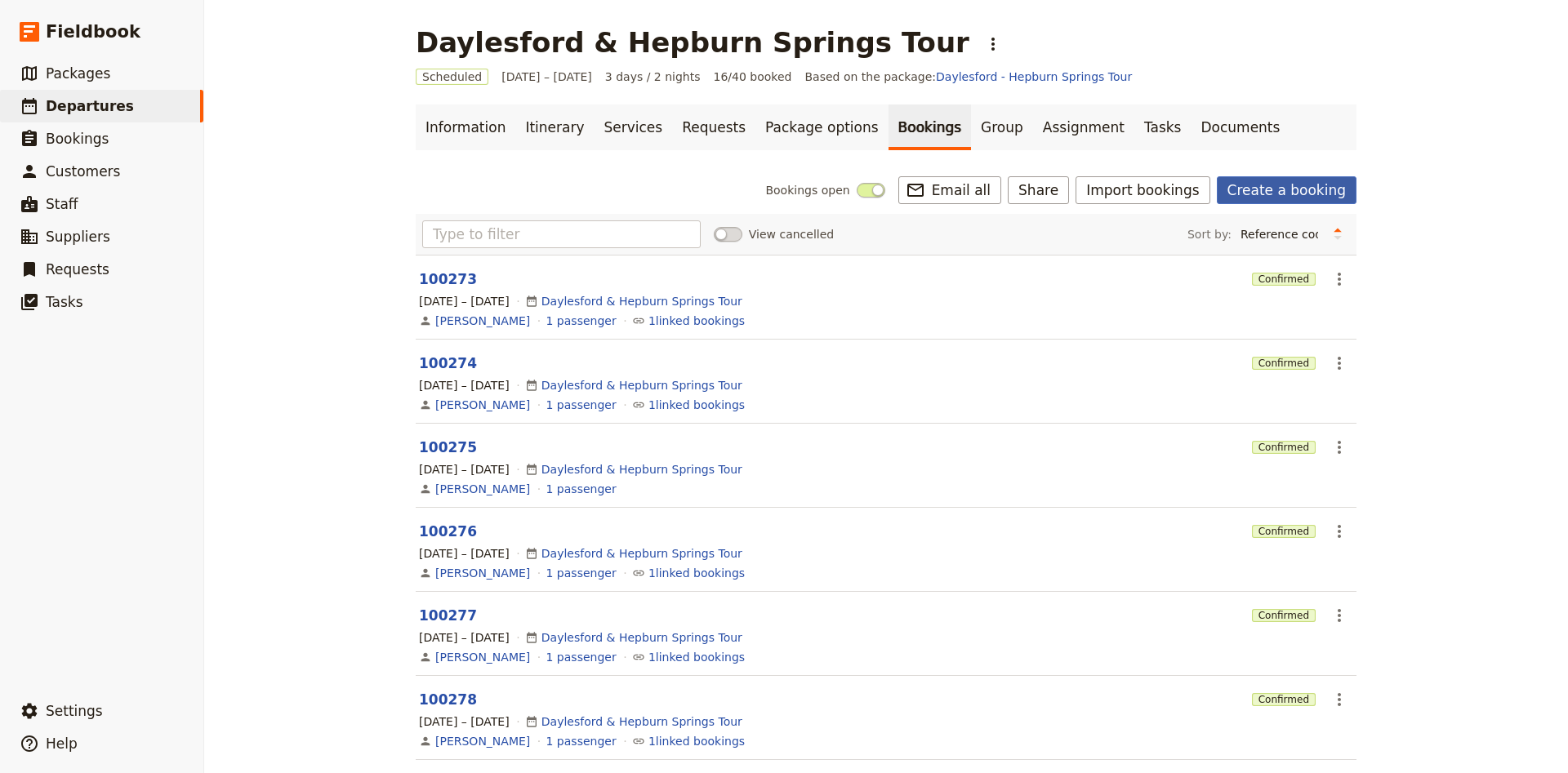
click at [1327, 200] on link "Create a booking" at bounding box center [1286, 190] width 139 height 28
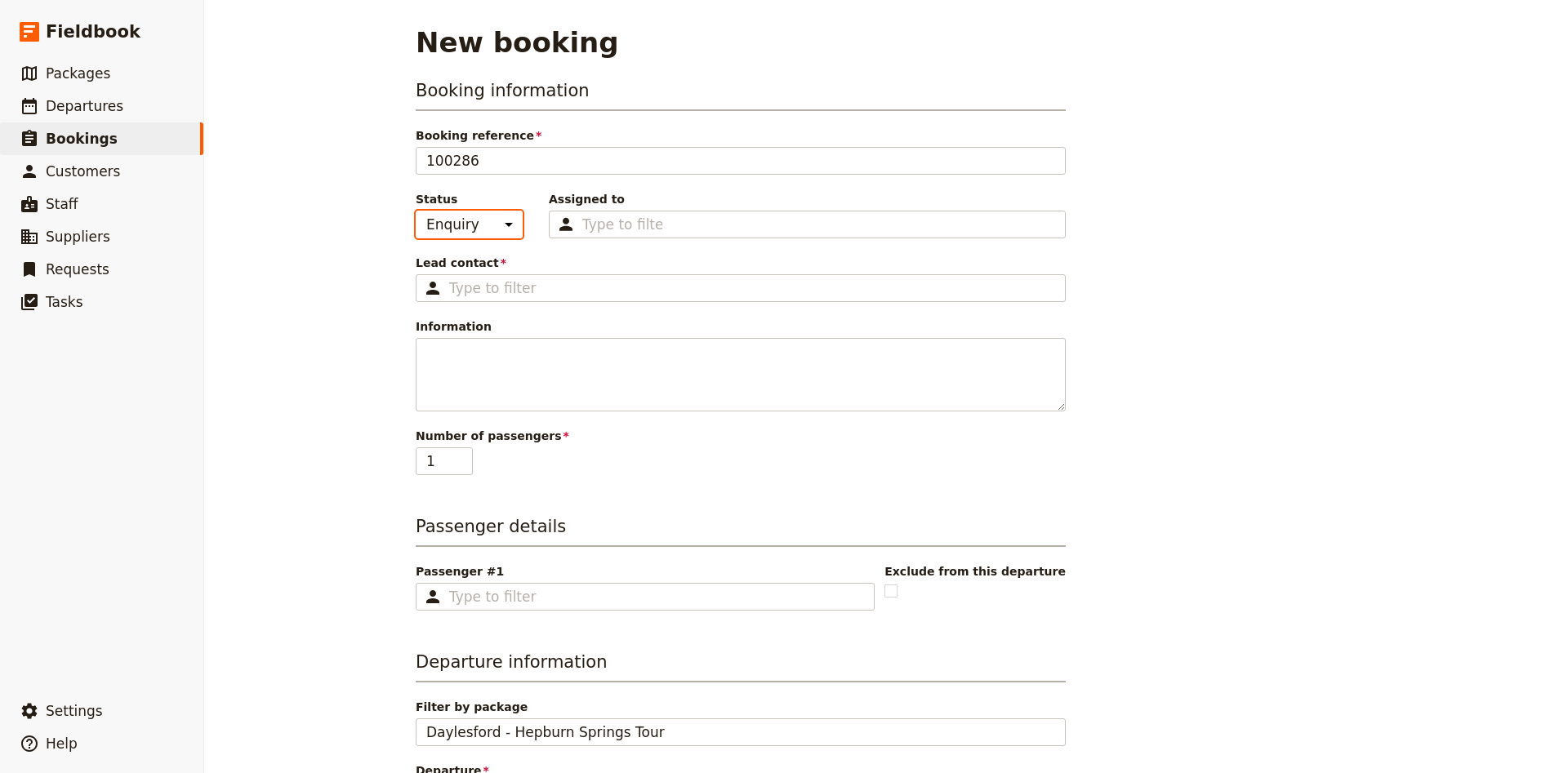
click at [416, 211] on select "Enquiry On hold Confirmed" at bounding box center [470, 225] width 107 height 28
select select "CONFIRMED"
click option "Confirmed" at bounding box center [0, 0] width 0 height 0
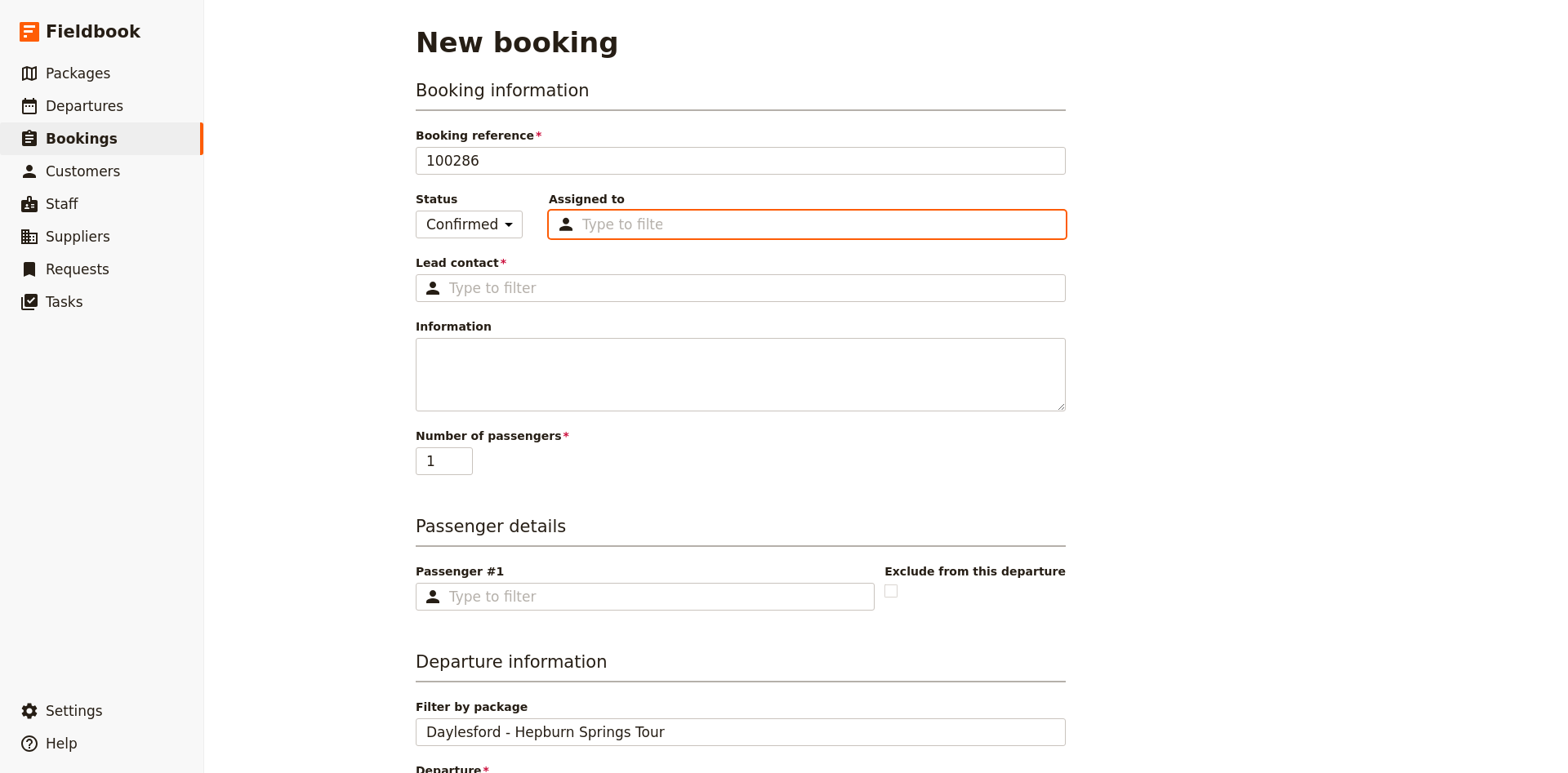
click at [605, 224] on input "Assigned to Type to filter" at bounding box center [622, 225] width 80 height 20
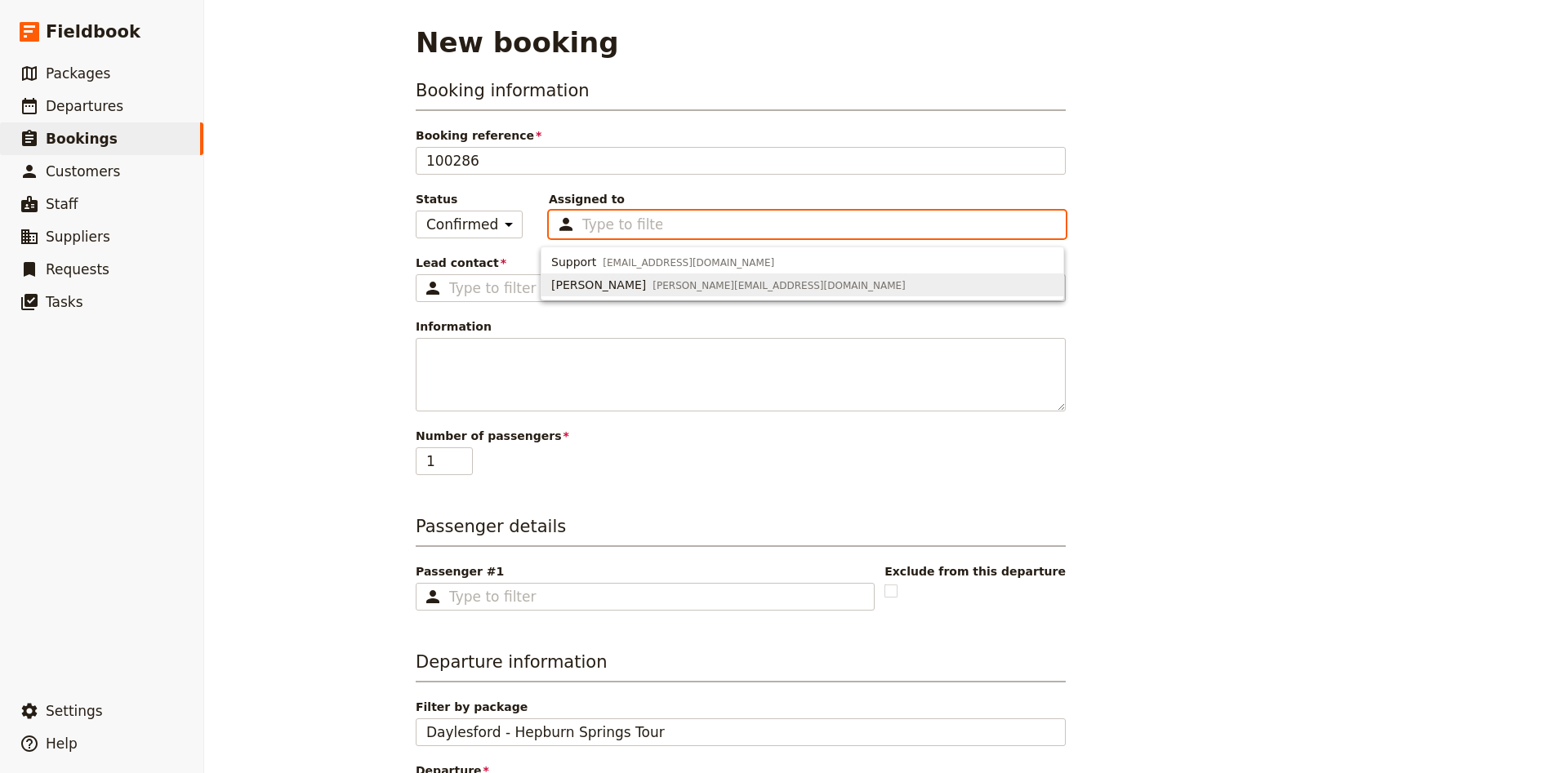
click at [653, 285] on span "[PERSON_NAME][EMAIL_ADDRESS][DOMAIN_NAME]" at bounding box center [779, 286] width 253 height 13
type input "66702fe1a8aa734c57f18693"
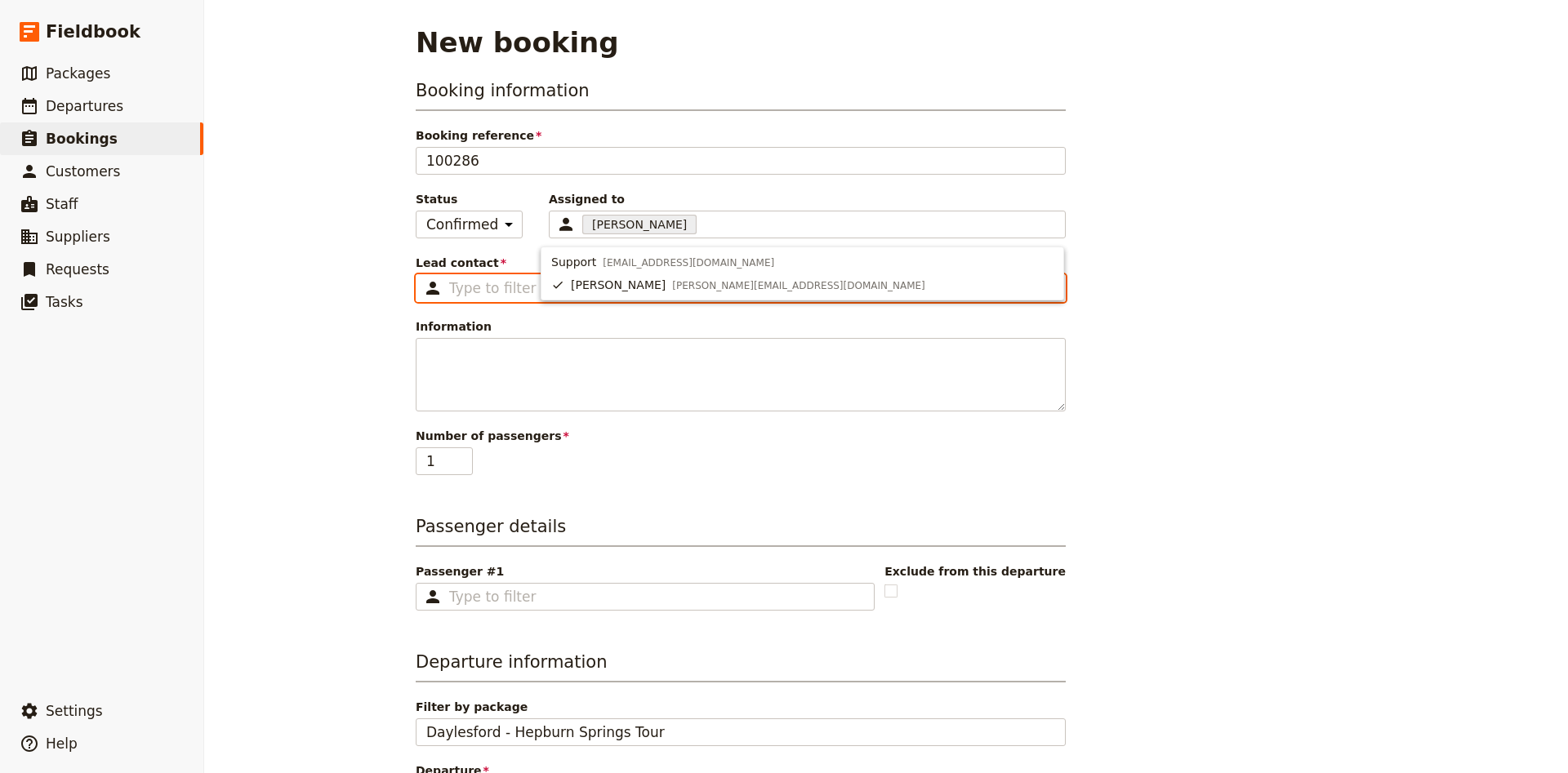
click at [490, 285] on input "Lead contact ​" at bounding box center [751, 289] width 606 height 20
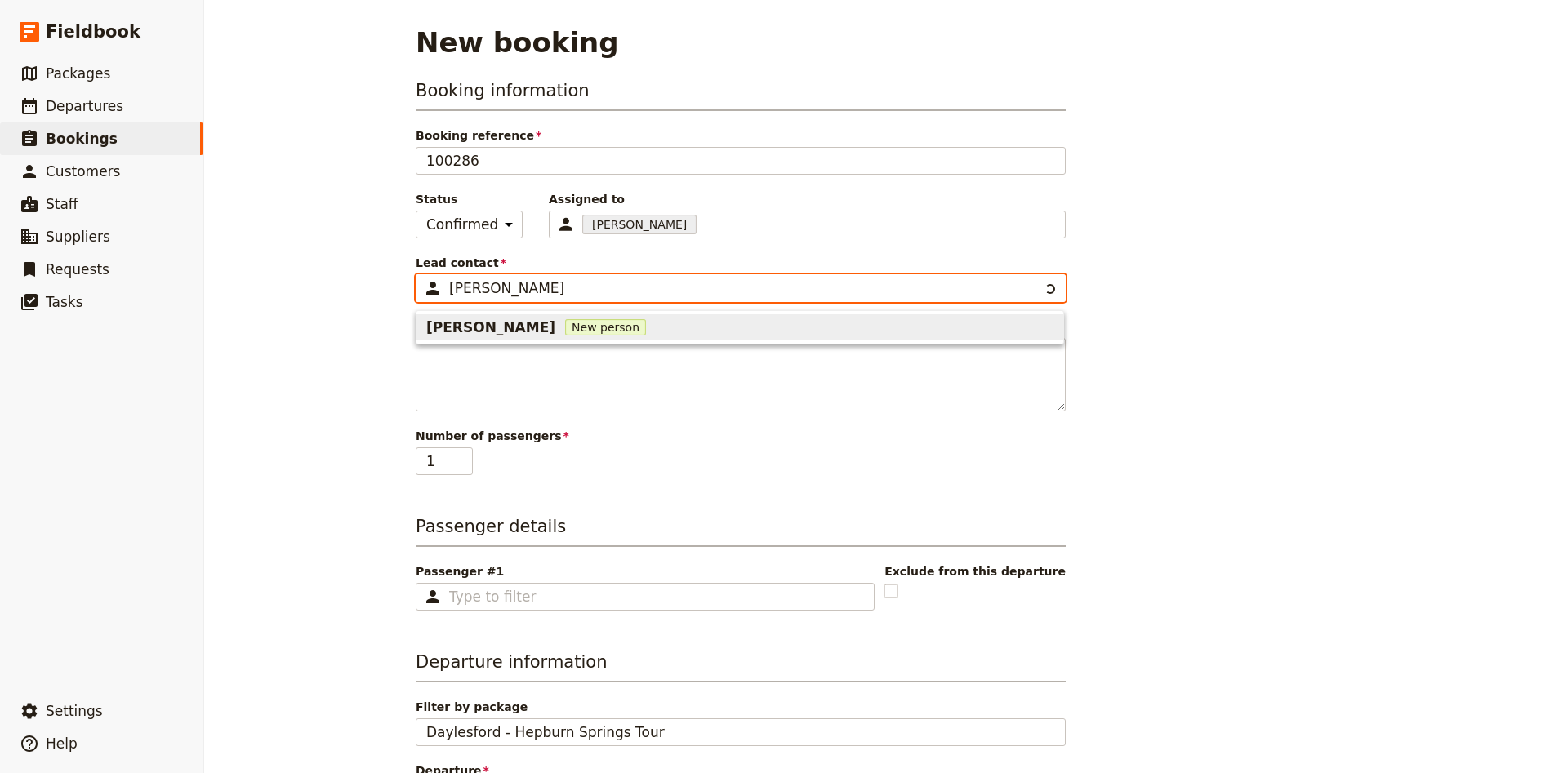
type input "[PERSON_NAME]"
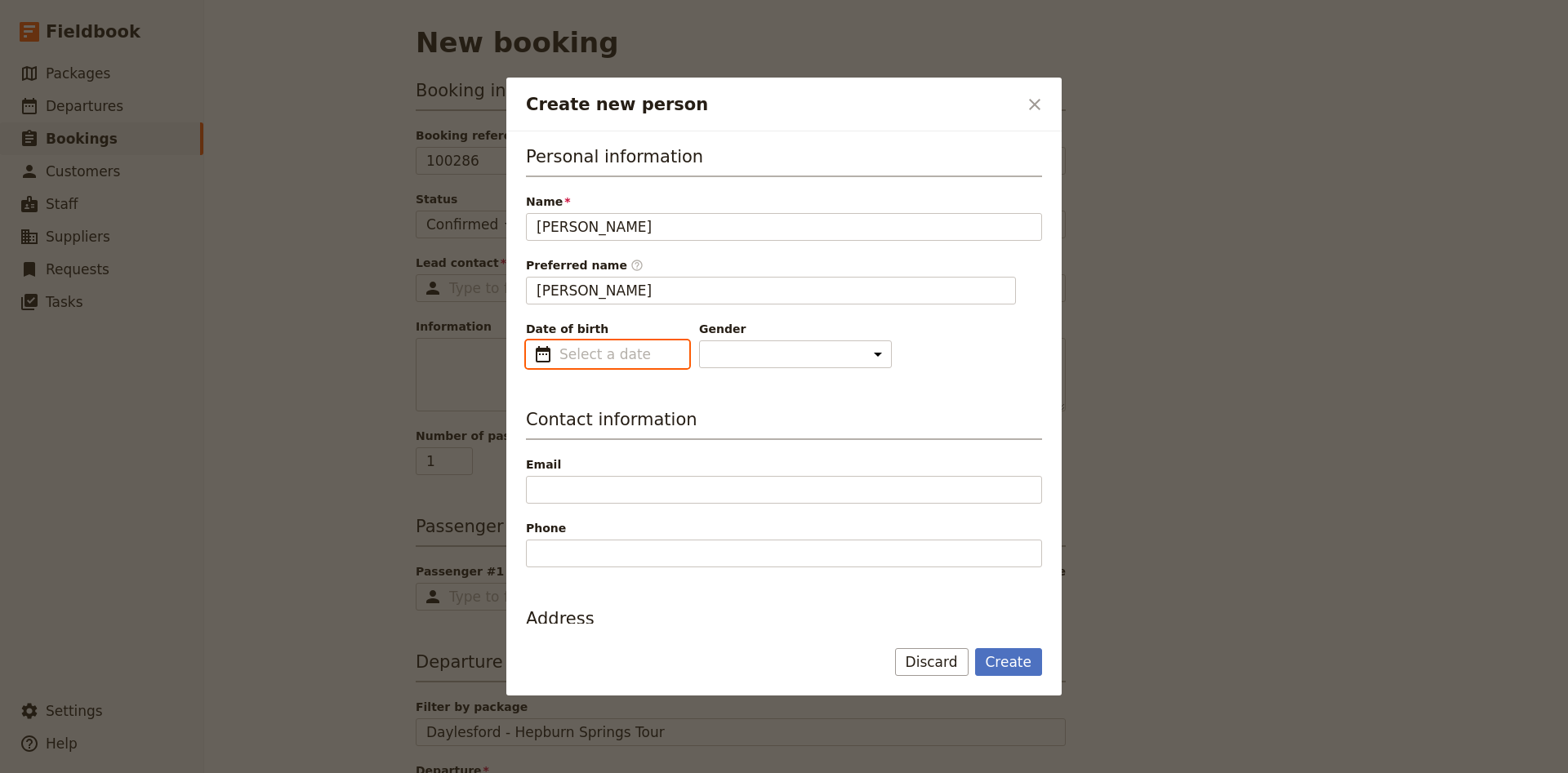
type input "dd/mm/yyyy"
select select "[DEMOGRAPHIC_DATA]"
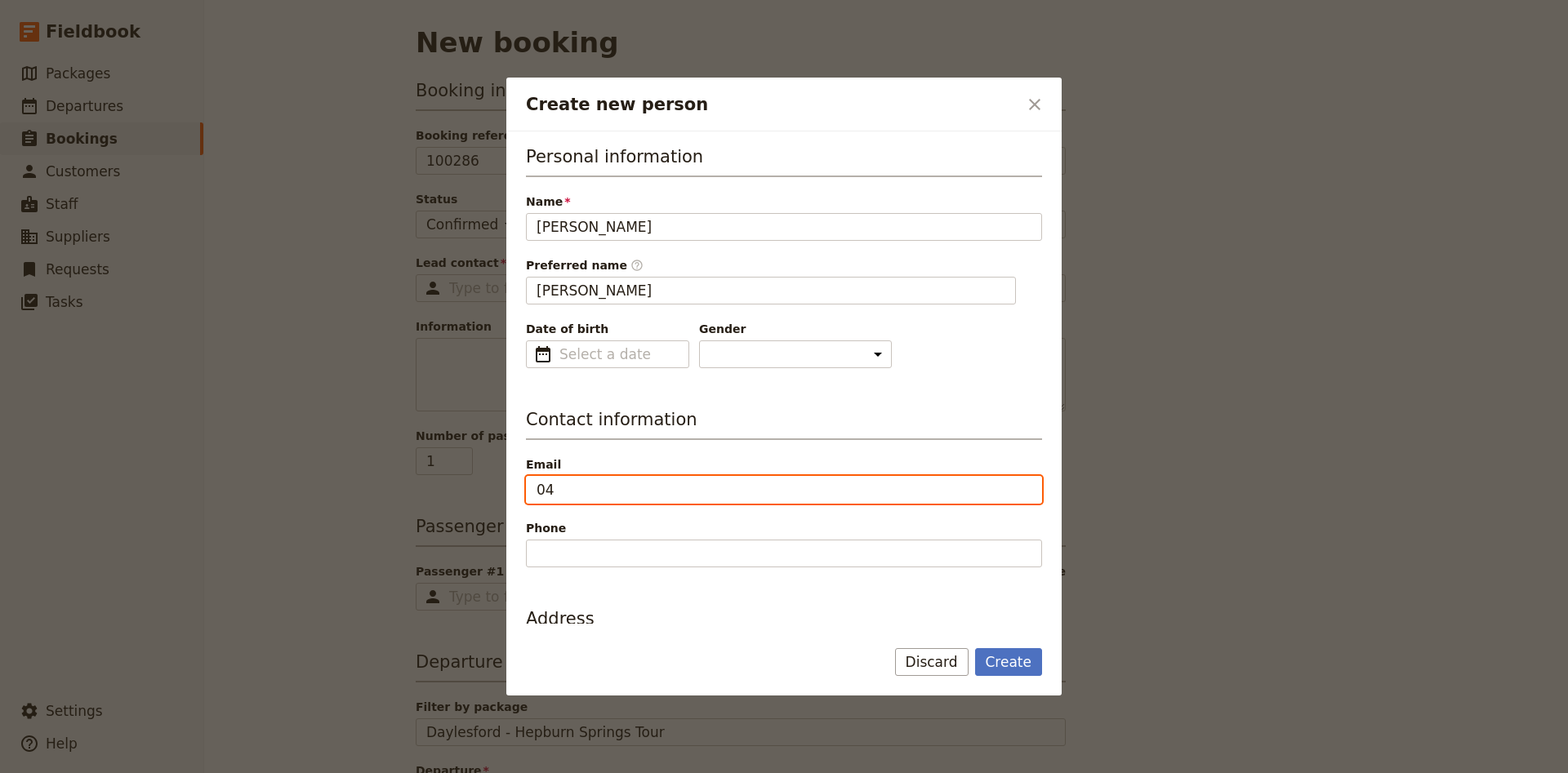
type input "0"
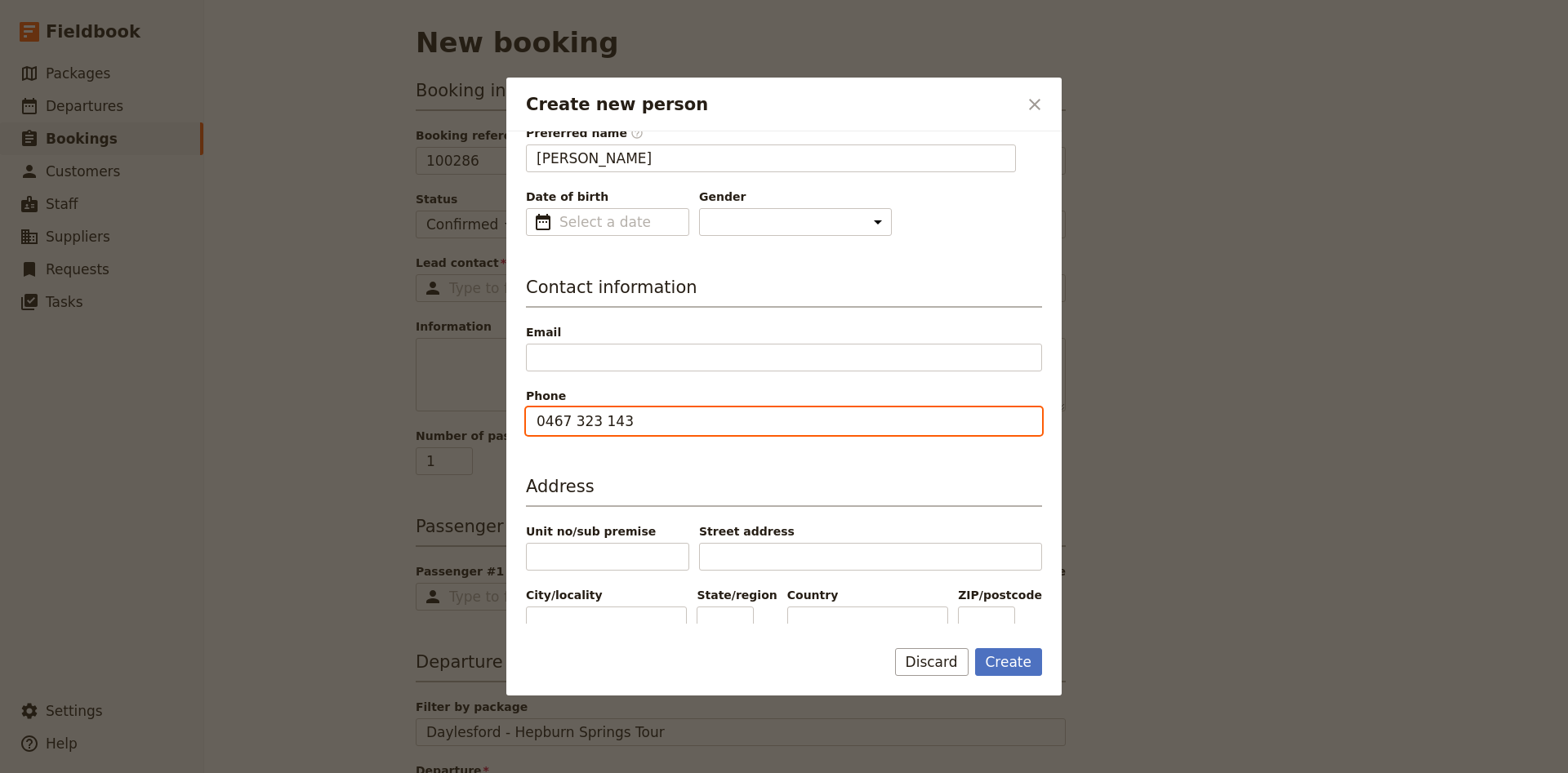
scroll to position [323, 0]
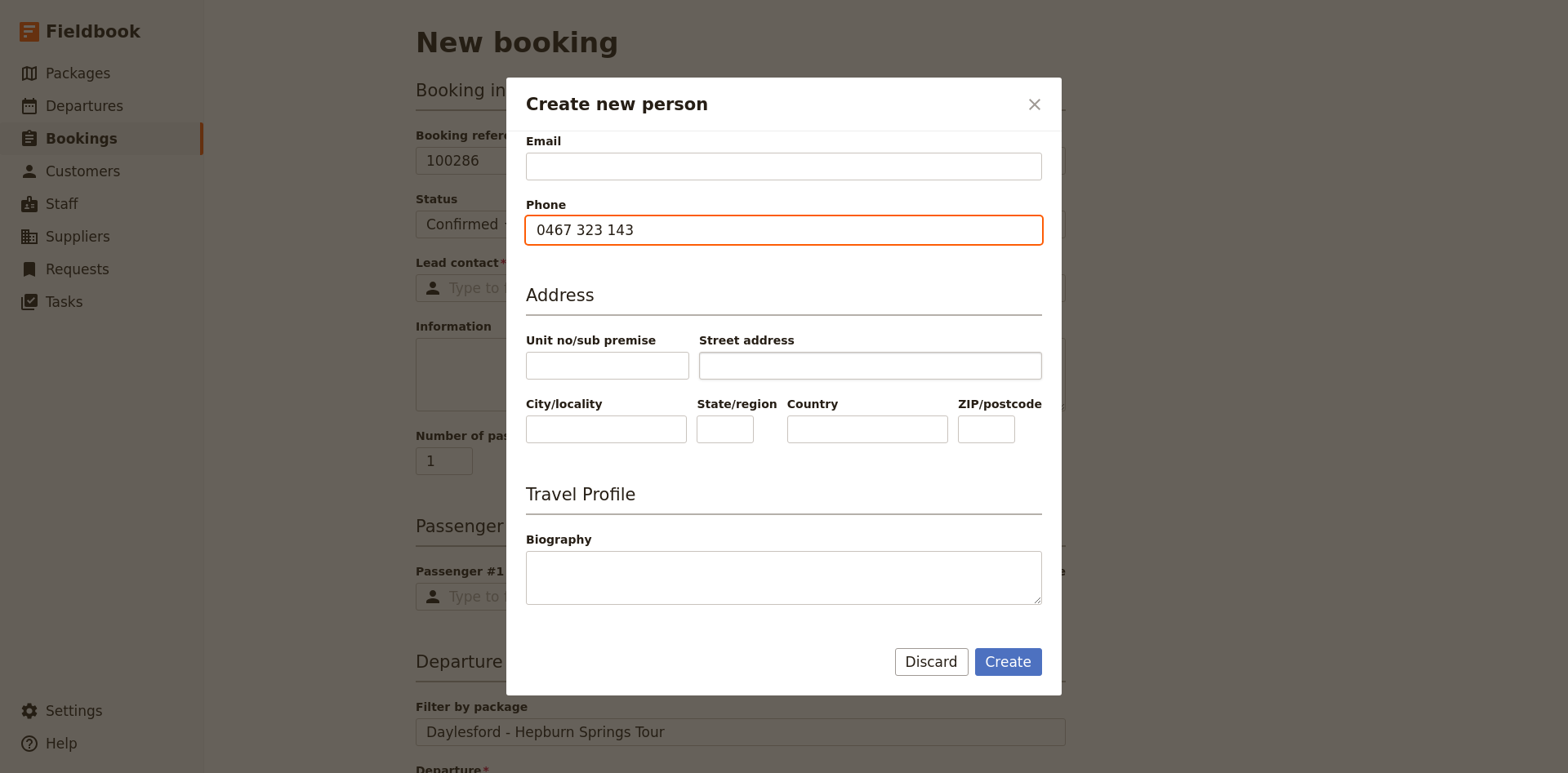
type input "0467 323 143"
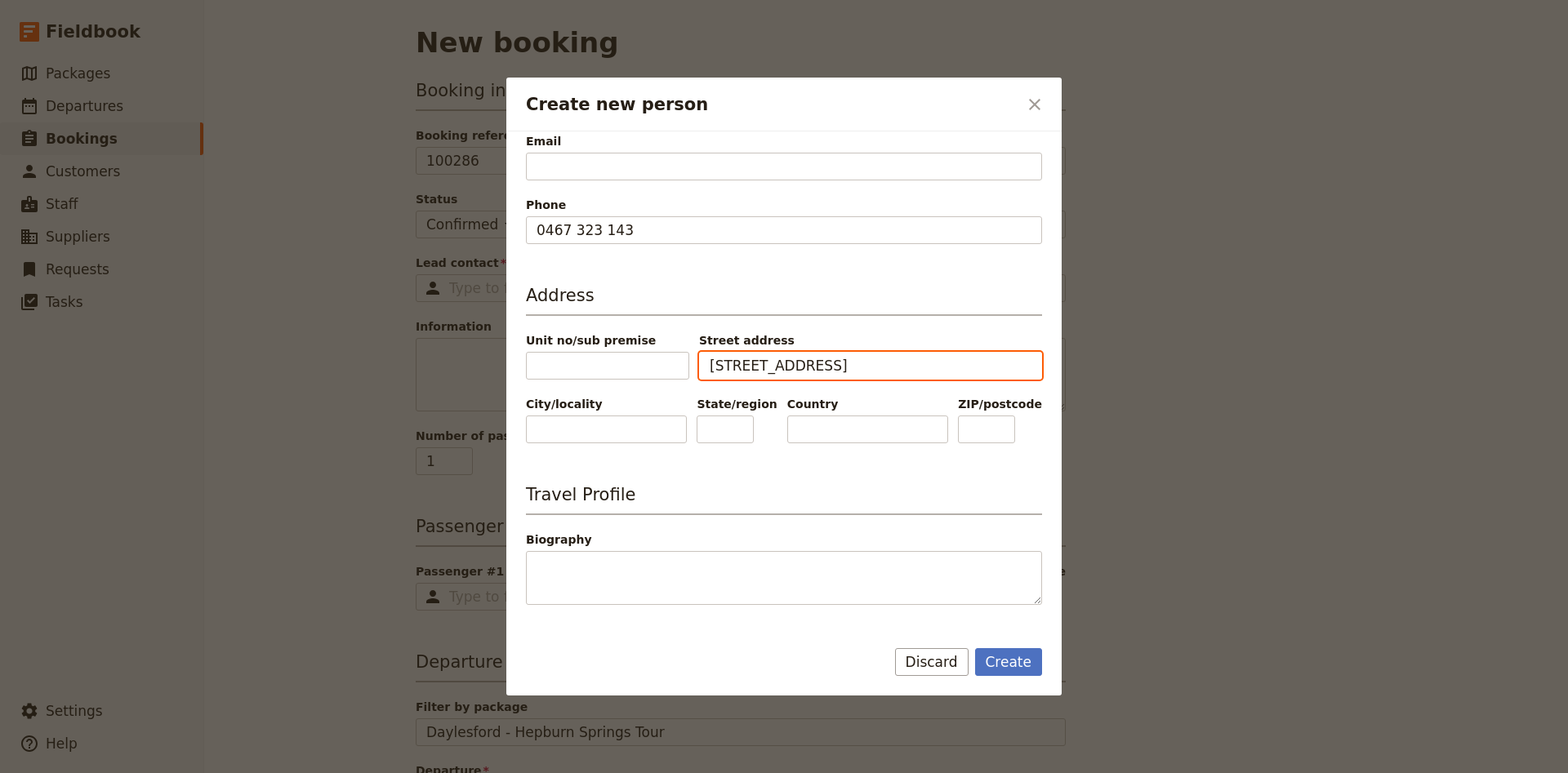
type input "[STREET_ADDRESS]"
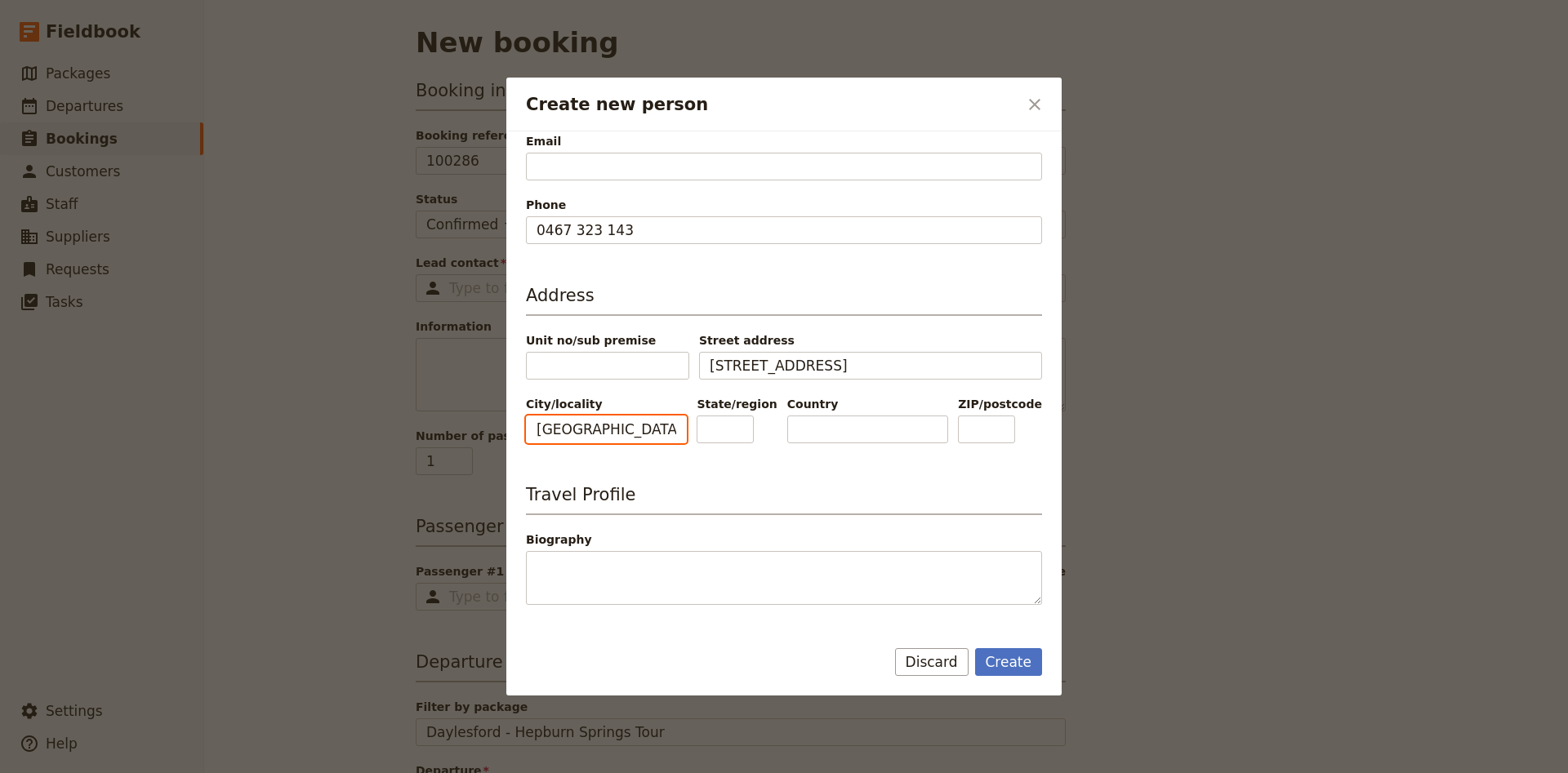
type input "[GEOGRAPHIC_DATA]"
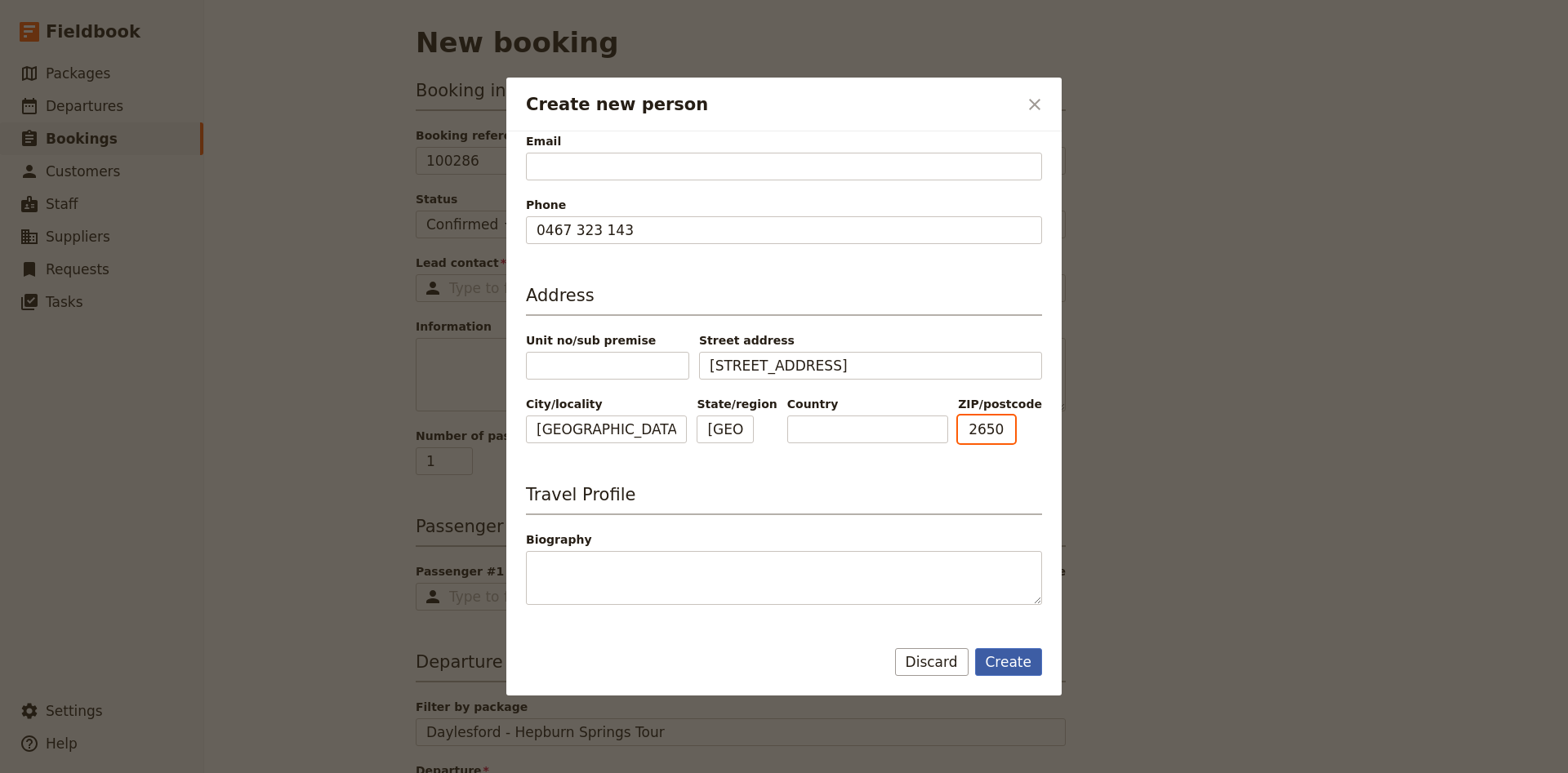
type input "2650"
click at [1034, 672] on button "Create" at bounding box center [1009, 663] width 68 height 28
type input "[PERSON_NAME]"
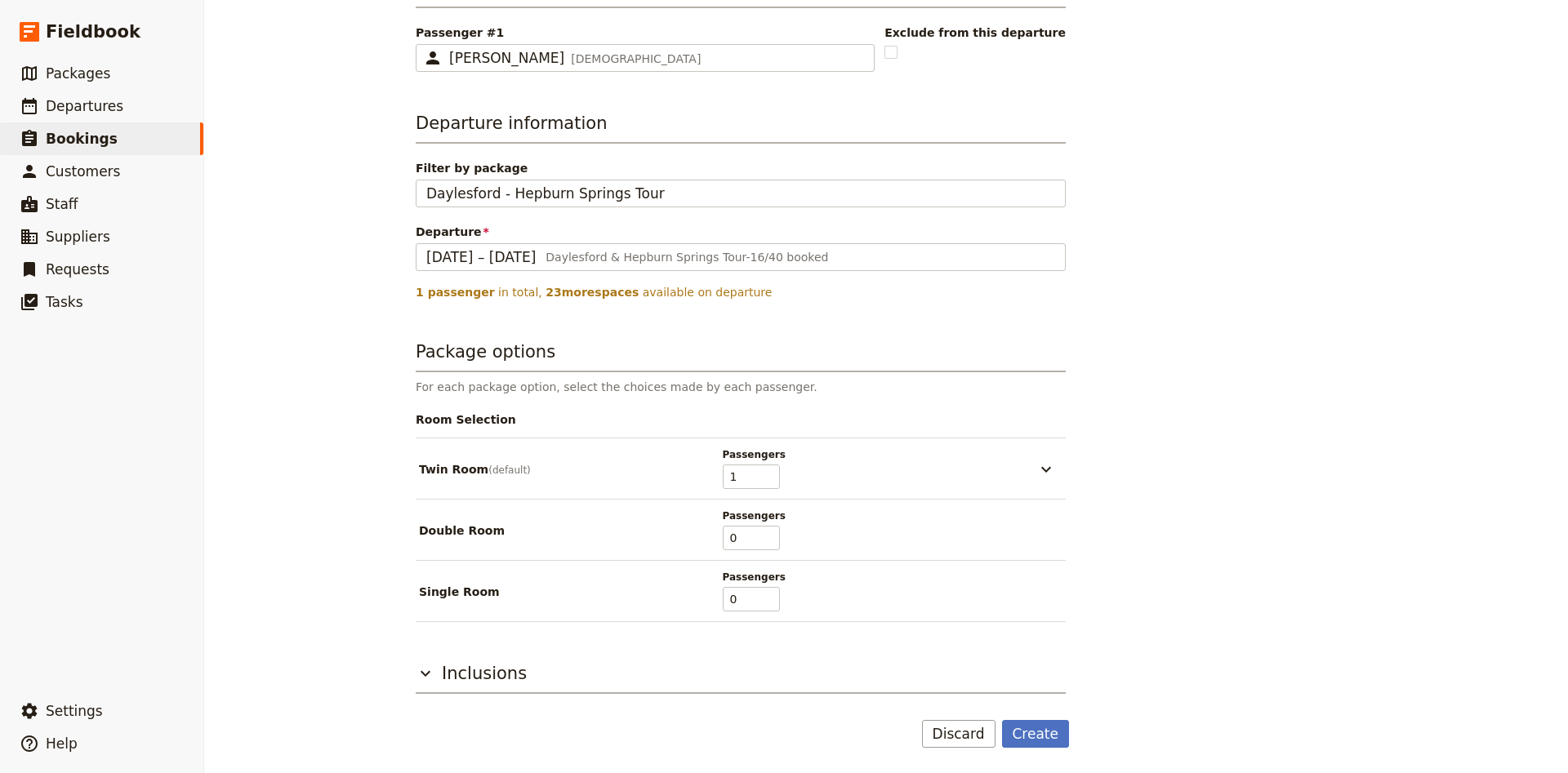
scroll to position [539, 0]
click at [1052, 724] on button "Create" at bounding box center [1036, 733] width 68 height 28
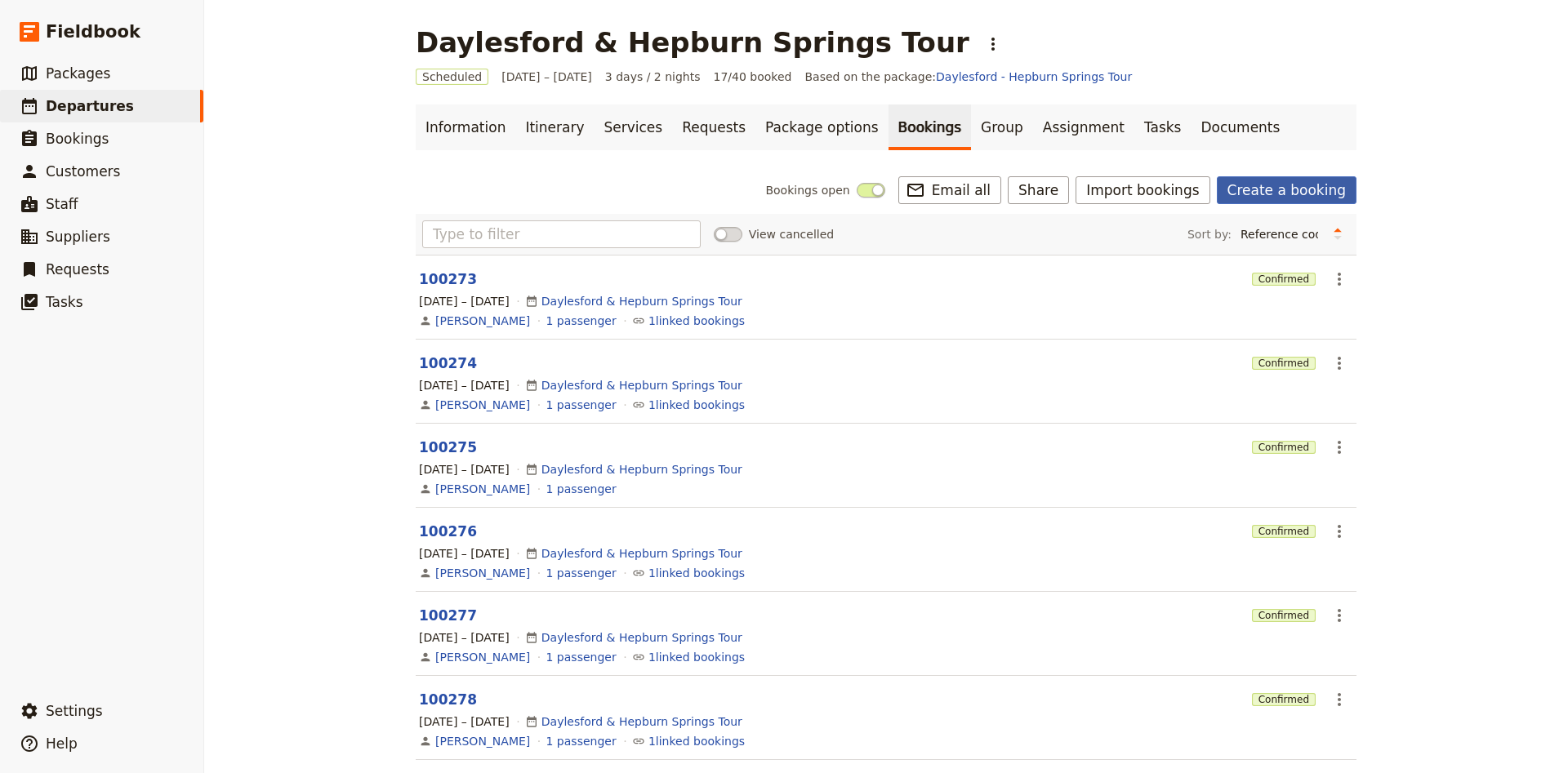
click at [1321, 184] on link "Create a booking" at bounding box center [1286, 190] width 139 height 28
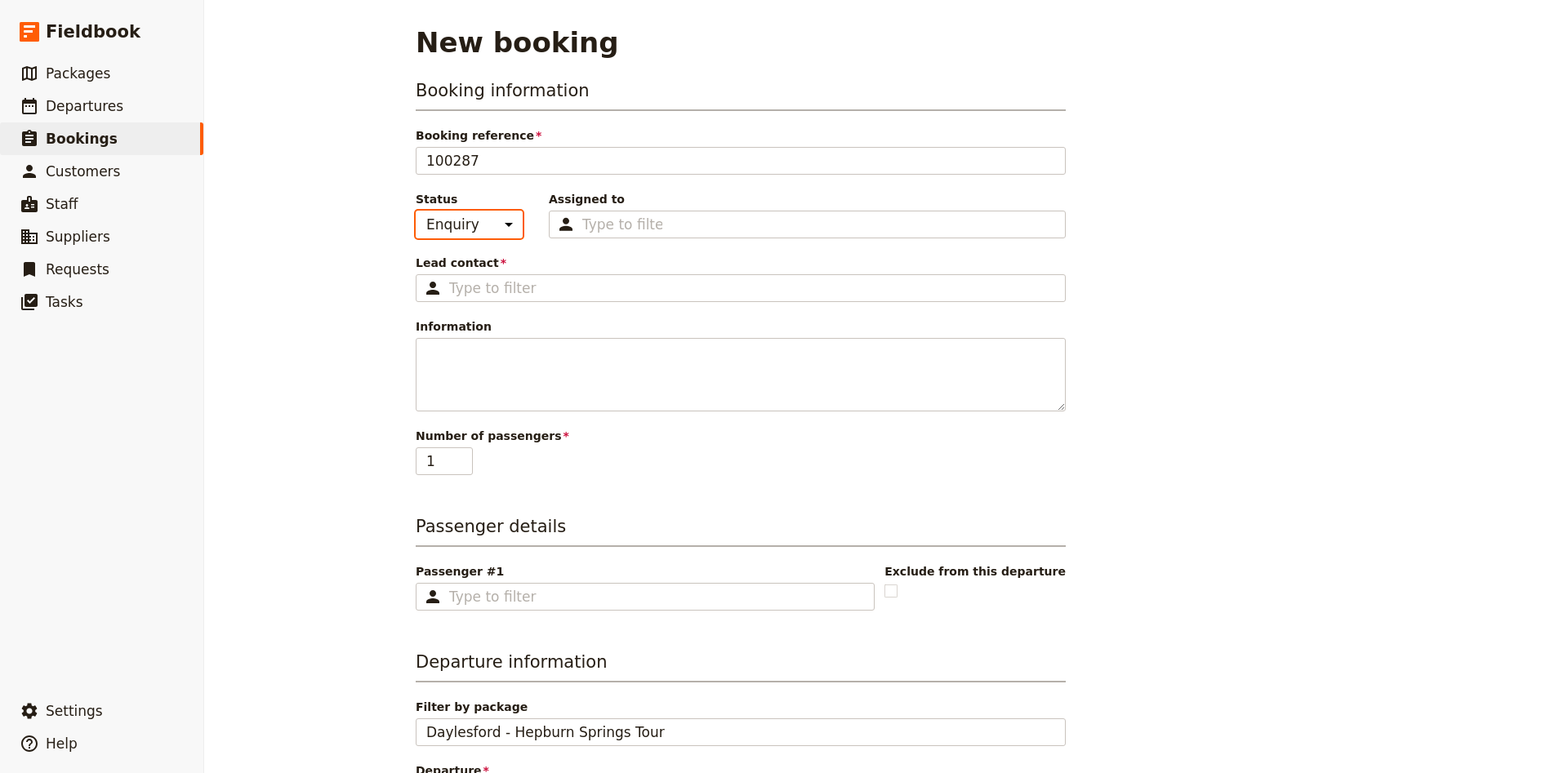
click at [513, 218] on select "Enquiry On hold Confirmed" at bounding box center [470, 225] width 107 height 28
click at [416, 211] on select "Enquiry On hold Confirmed" at bounding box center [470, 225] width 107 height 28
select select "CONFIRMED"
click option "Confirmed" at bounding box center [0, 0] width 0 height 0
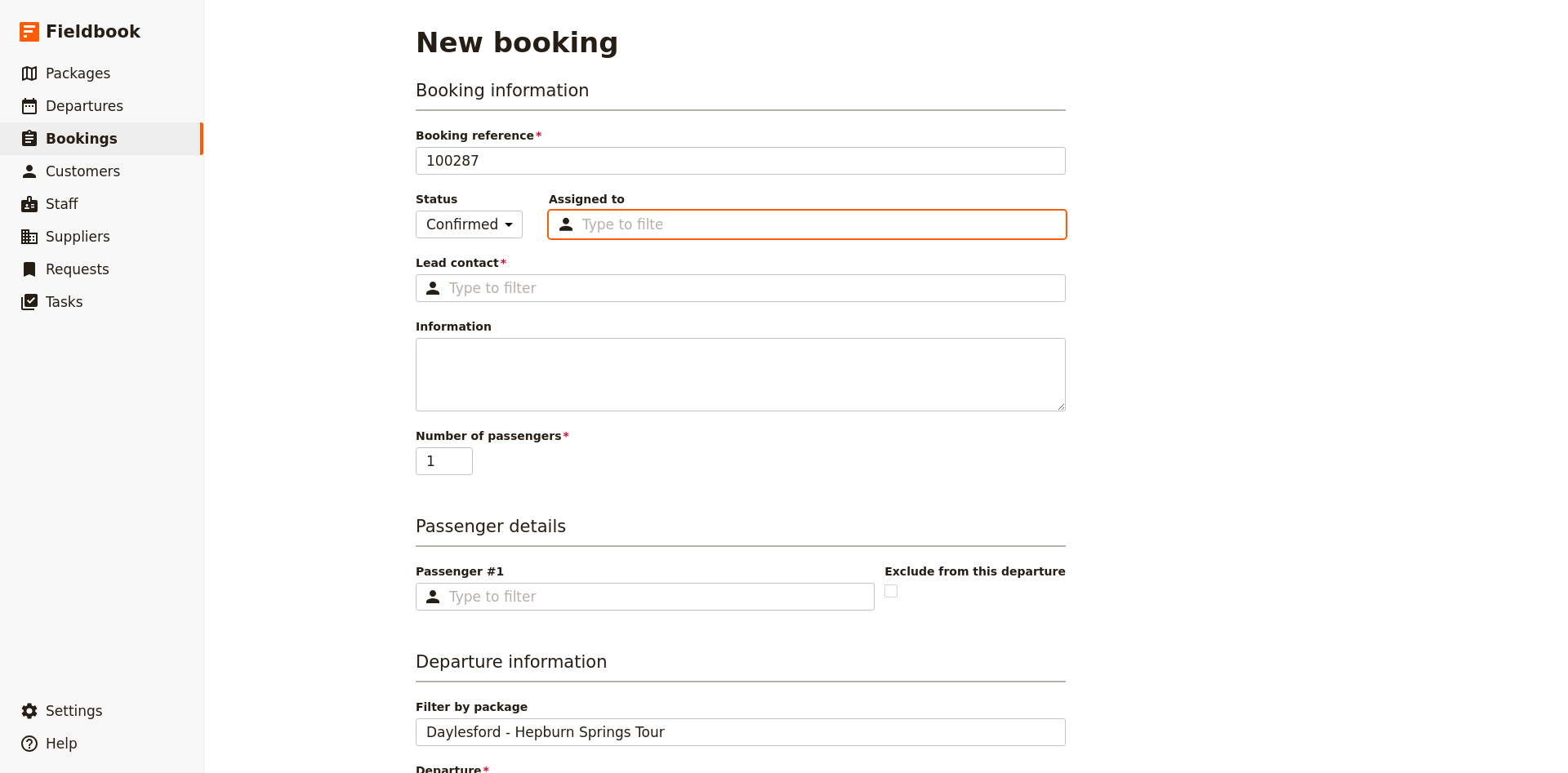
click at [608, 229] on input "Assigned to Type to filter" at bounding box center [622, 225] width 80 height 20
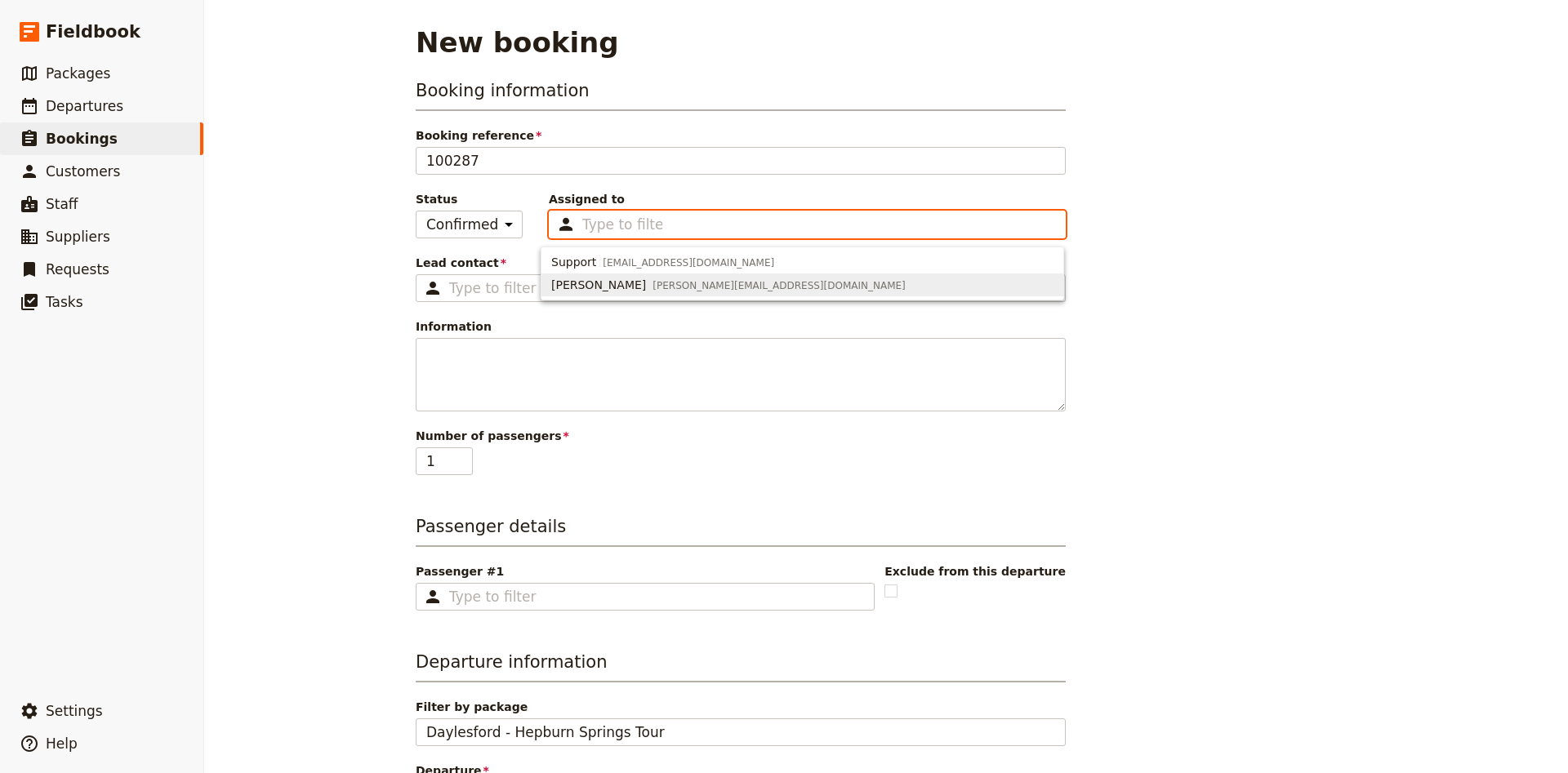
click at [608, 277] on div "Zachary [EMAIL_ADDRESS][DOMAIN_NAME]" at bounding box center [728, 285] width 354 height 16
type input "66702fe1a8aa734c57f18693"
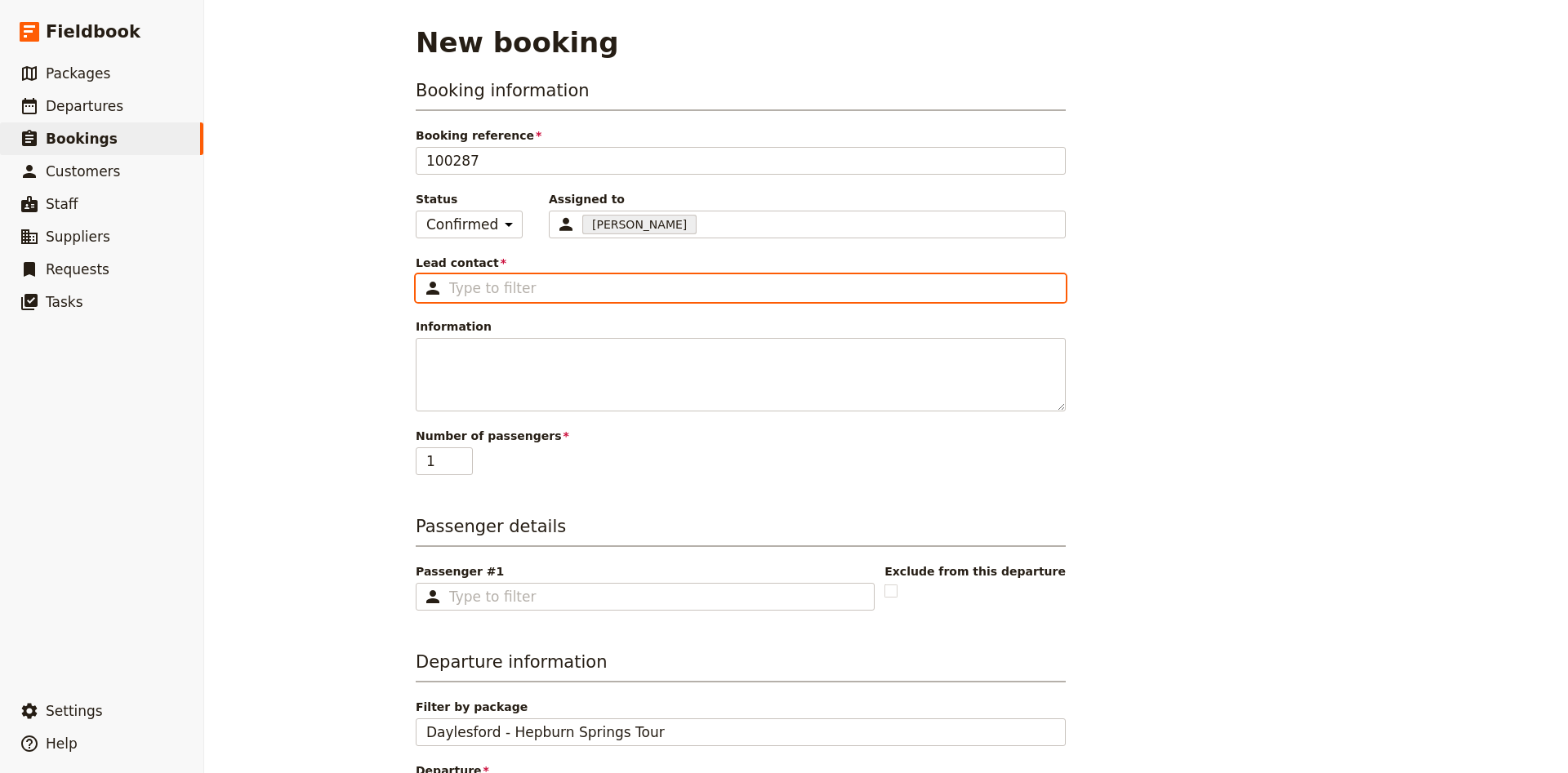
click at [473, 285] on input "Lead contact ​" at bounding box center [751, 289] width 606 height 20
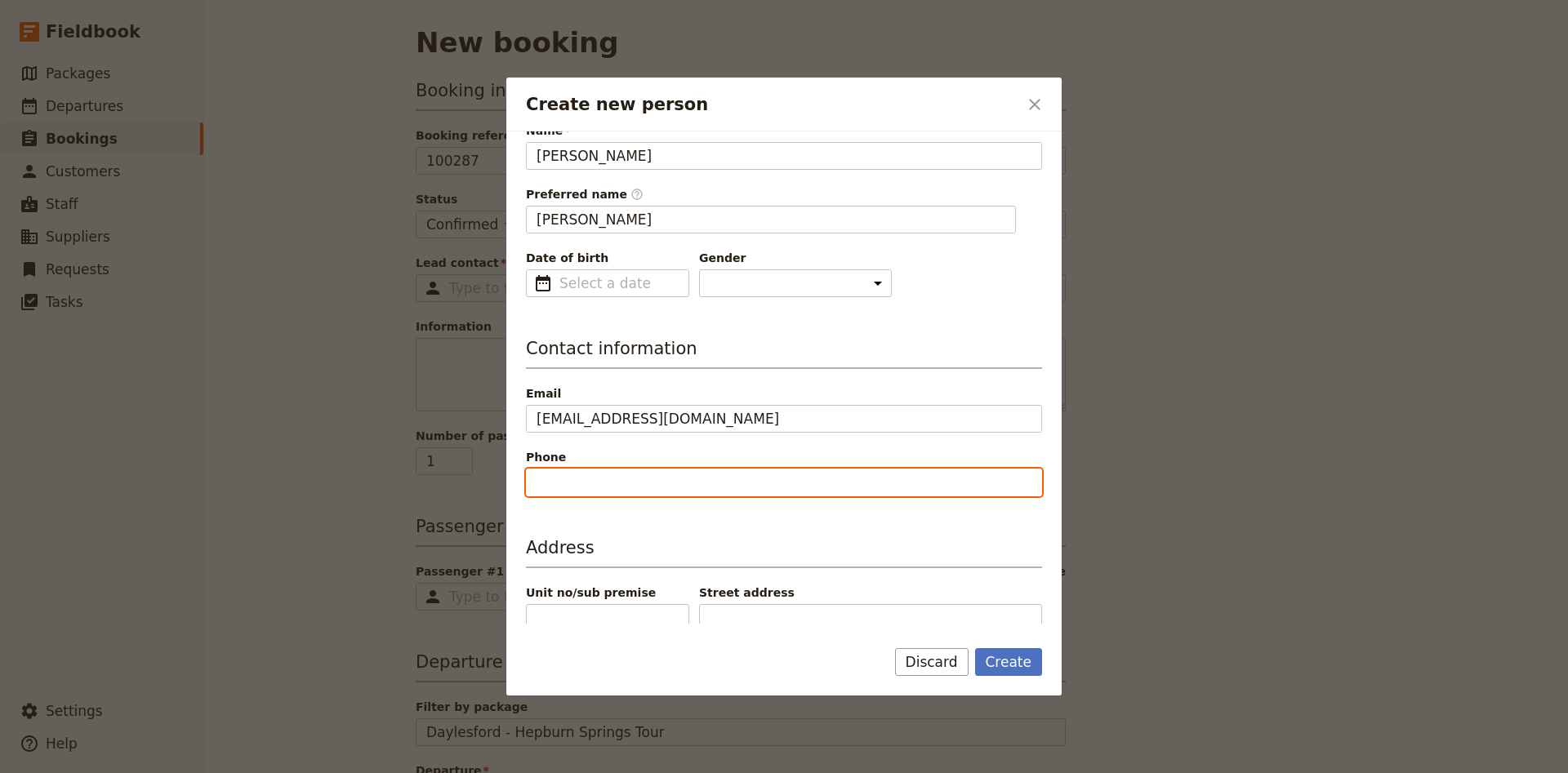
scroll to position [107, 0]
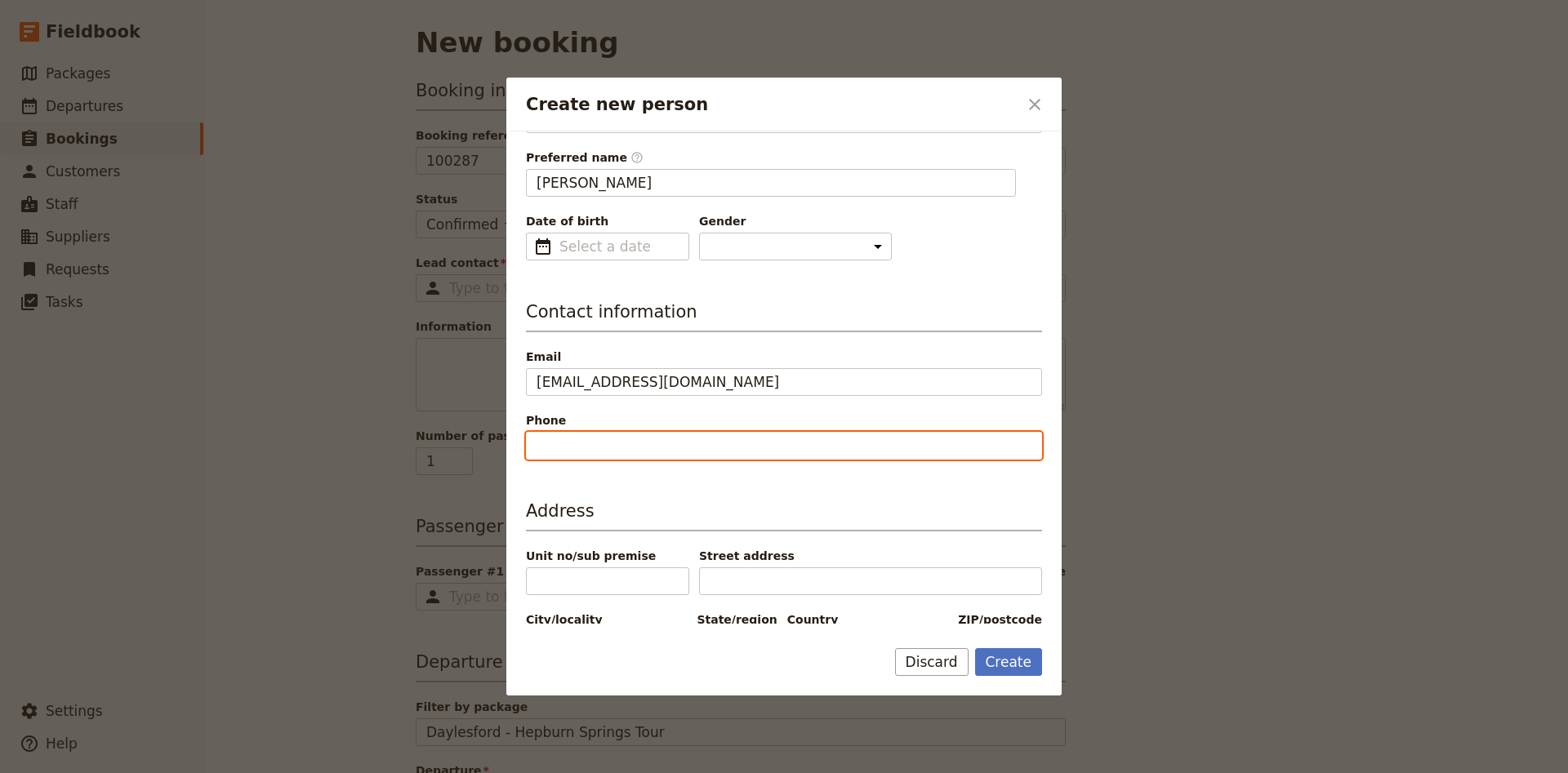
paste input "[PHONE_NUMBER]"
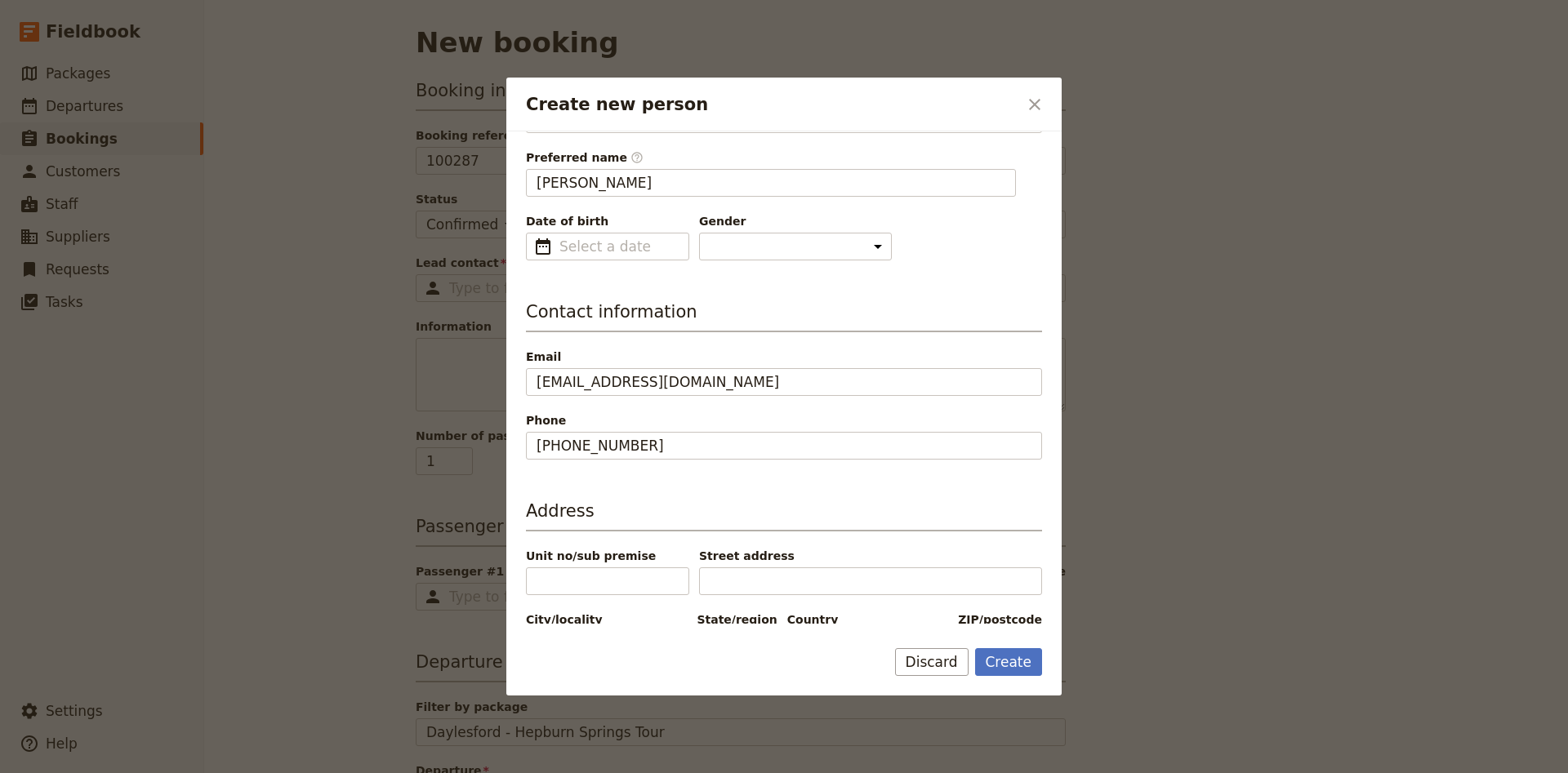
click at [1045, 672] on div "Create Discard" at bounding box center [784, 673] width 555 height 48
click at [1034, 669] on button "Create" at bounding box center [1009, 663] width 68 height 28
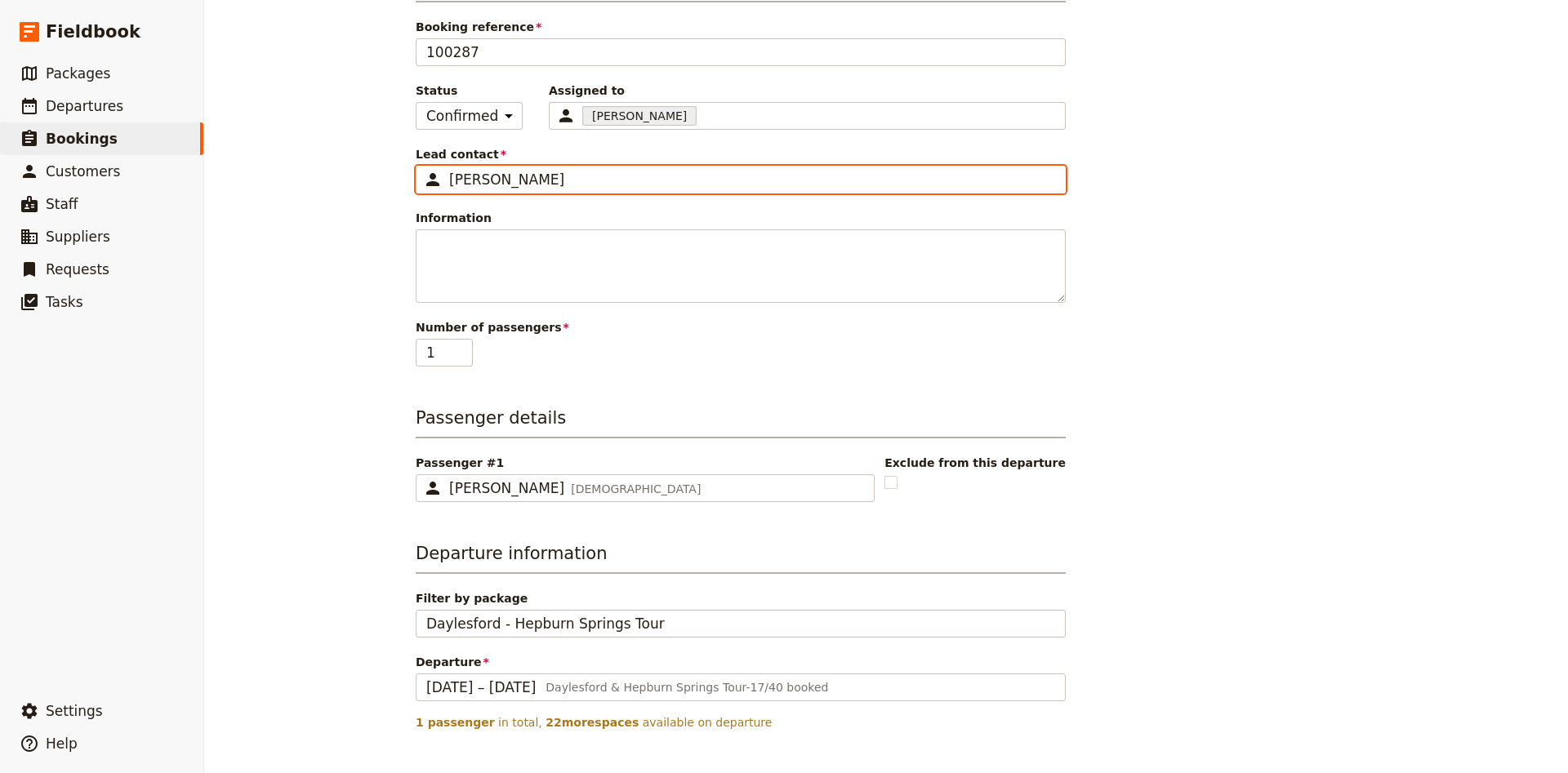
scroll to position [539, 0]
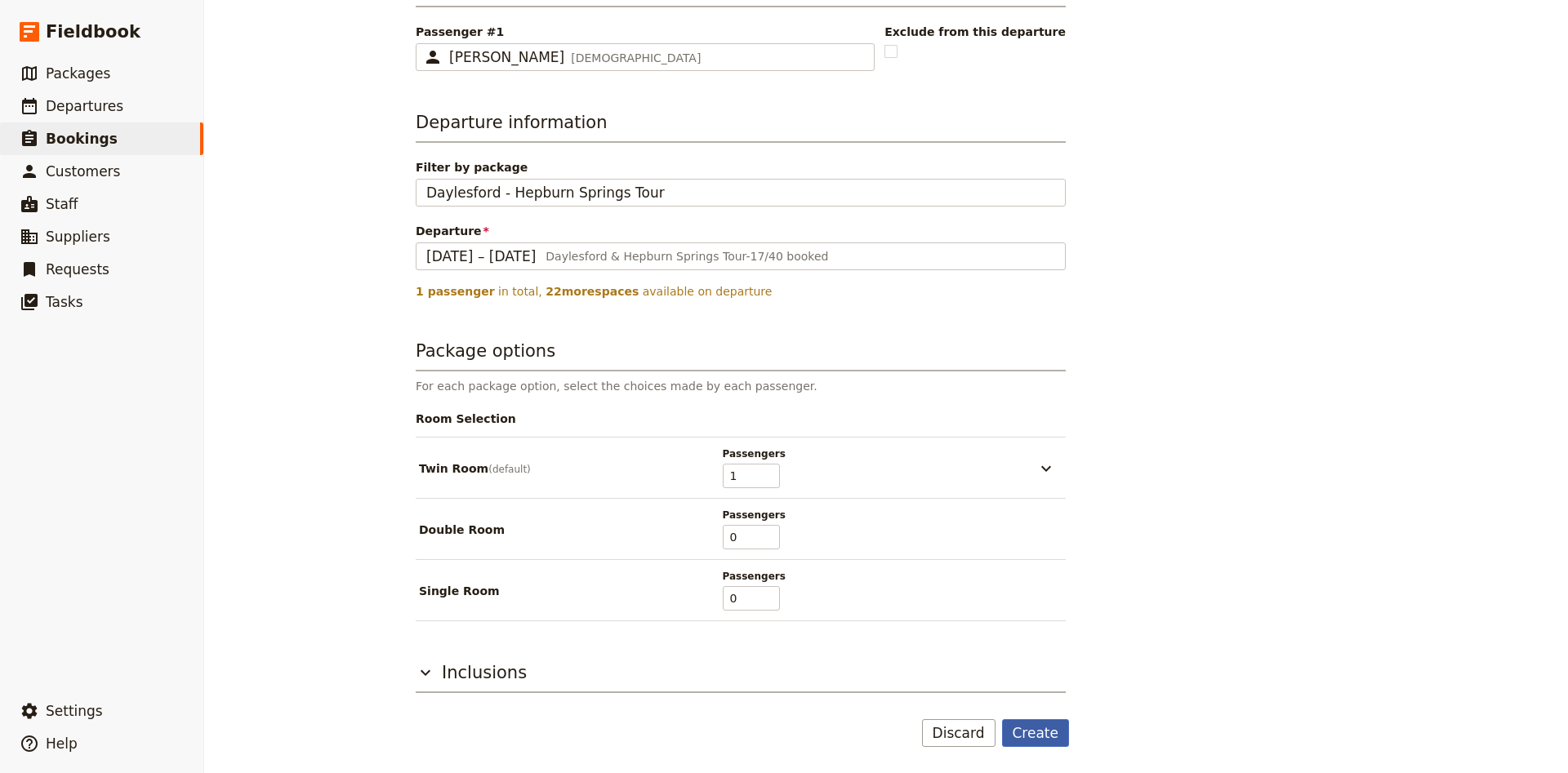
click at [1024, 729] on button "Create" at bounding box center [1036, 733] width 68 height 28
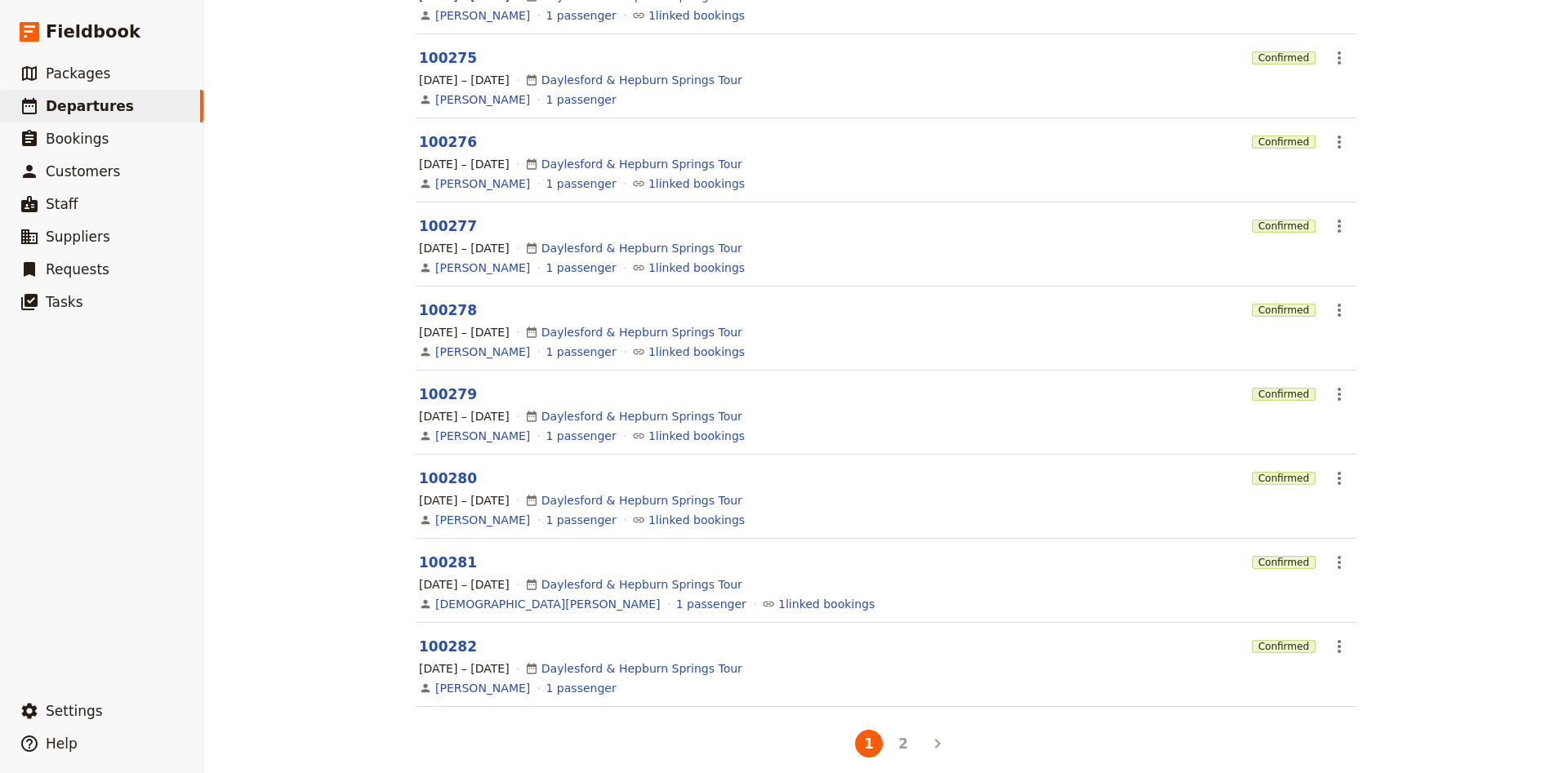
scroll to position [403, 0]
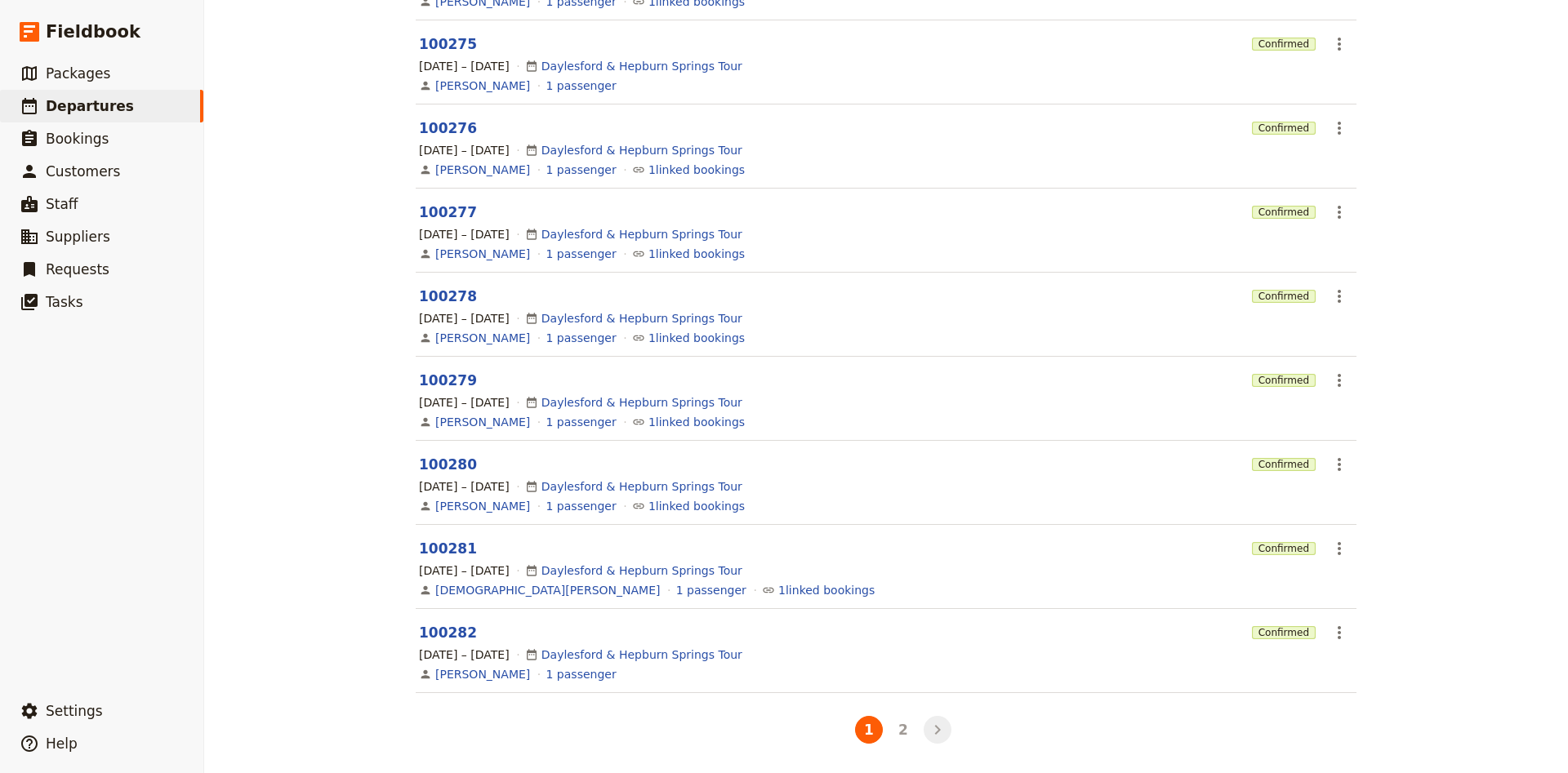
click at [940, 730] on icon "Next" at bounding box center [938, 730] width 6 height 10
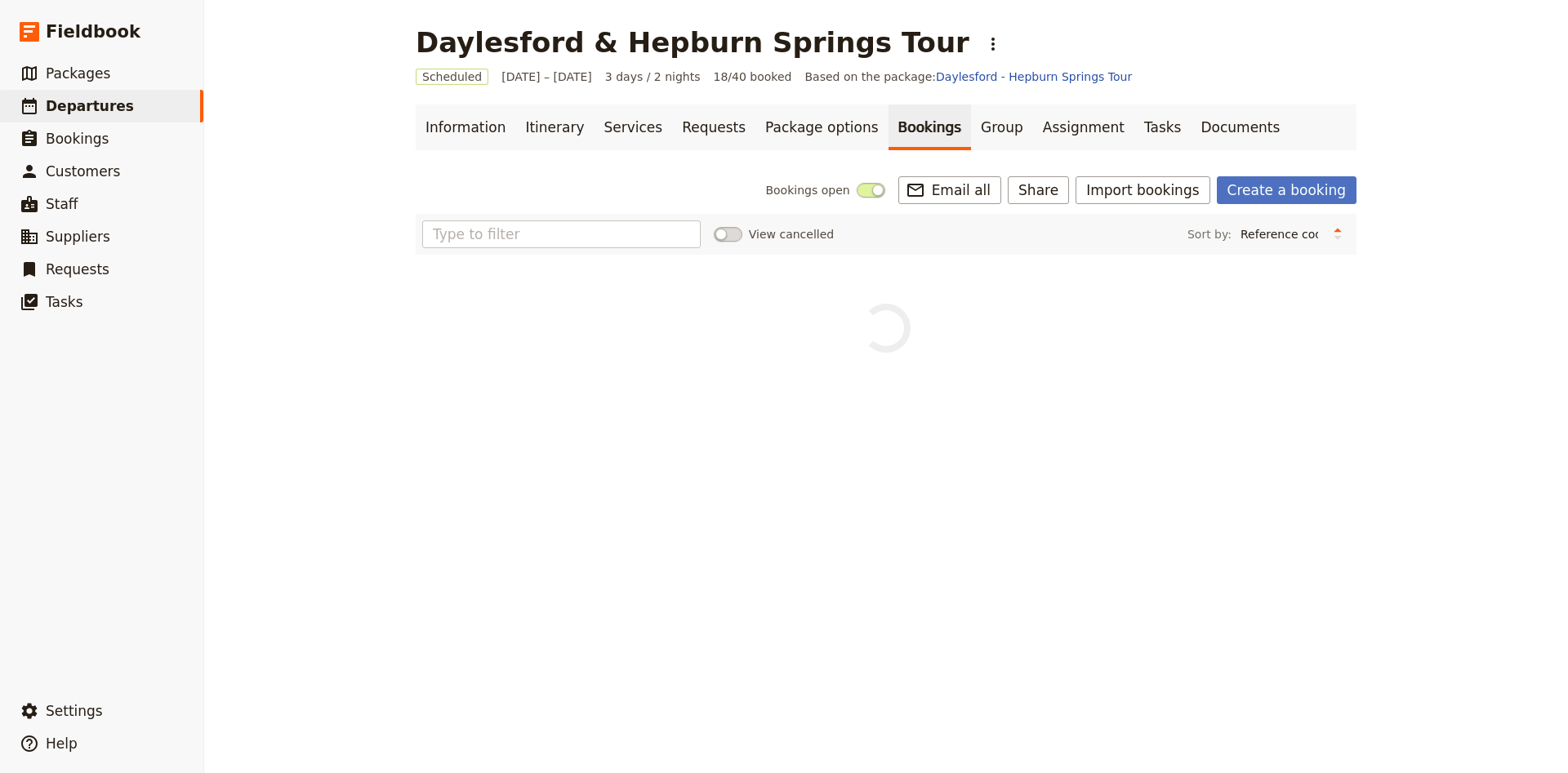
scroll to position [0, 0]
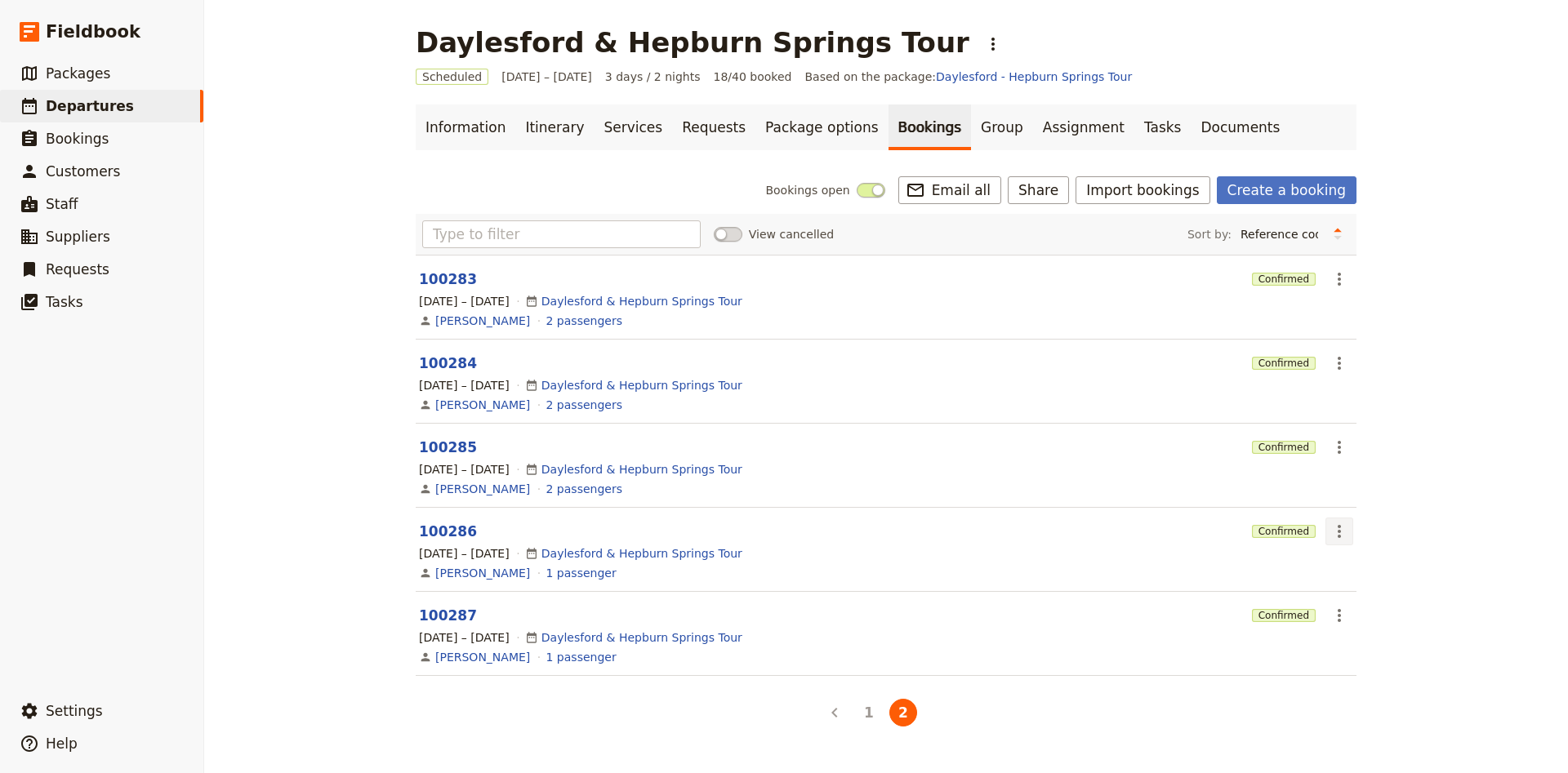
click at [1336, 539] on icon "Actions" at bounding box center [1339, 531] width 20 height 20
click at [1387, 597] on span "Link to another booking..." at bounding box center [1410, 590] width 147 height 16
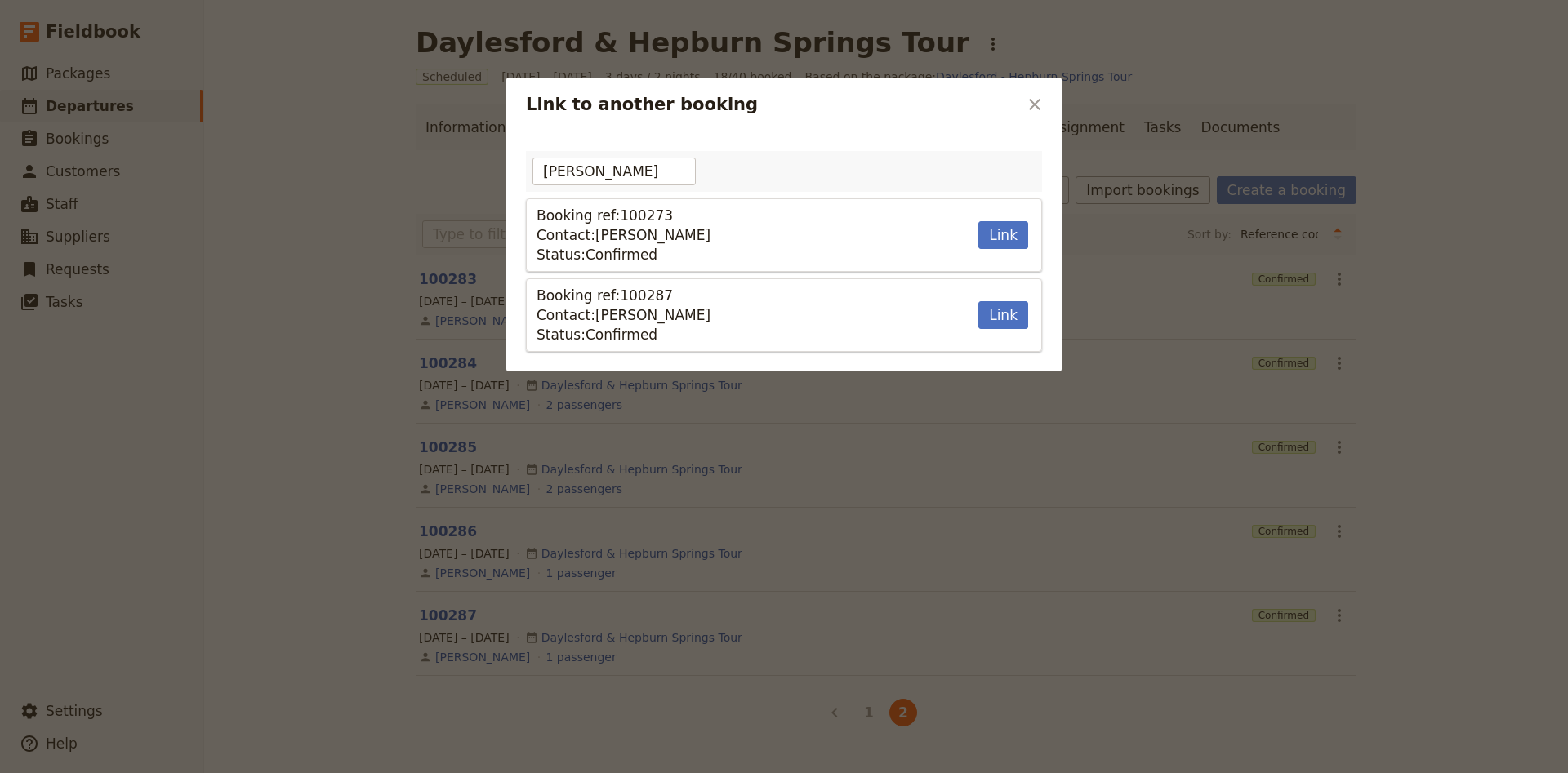
click at [1022, 312] on button "Link" at bounding box center [1003, 315] width 50 height 28
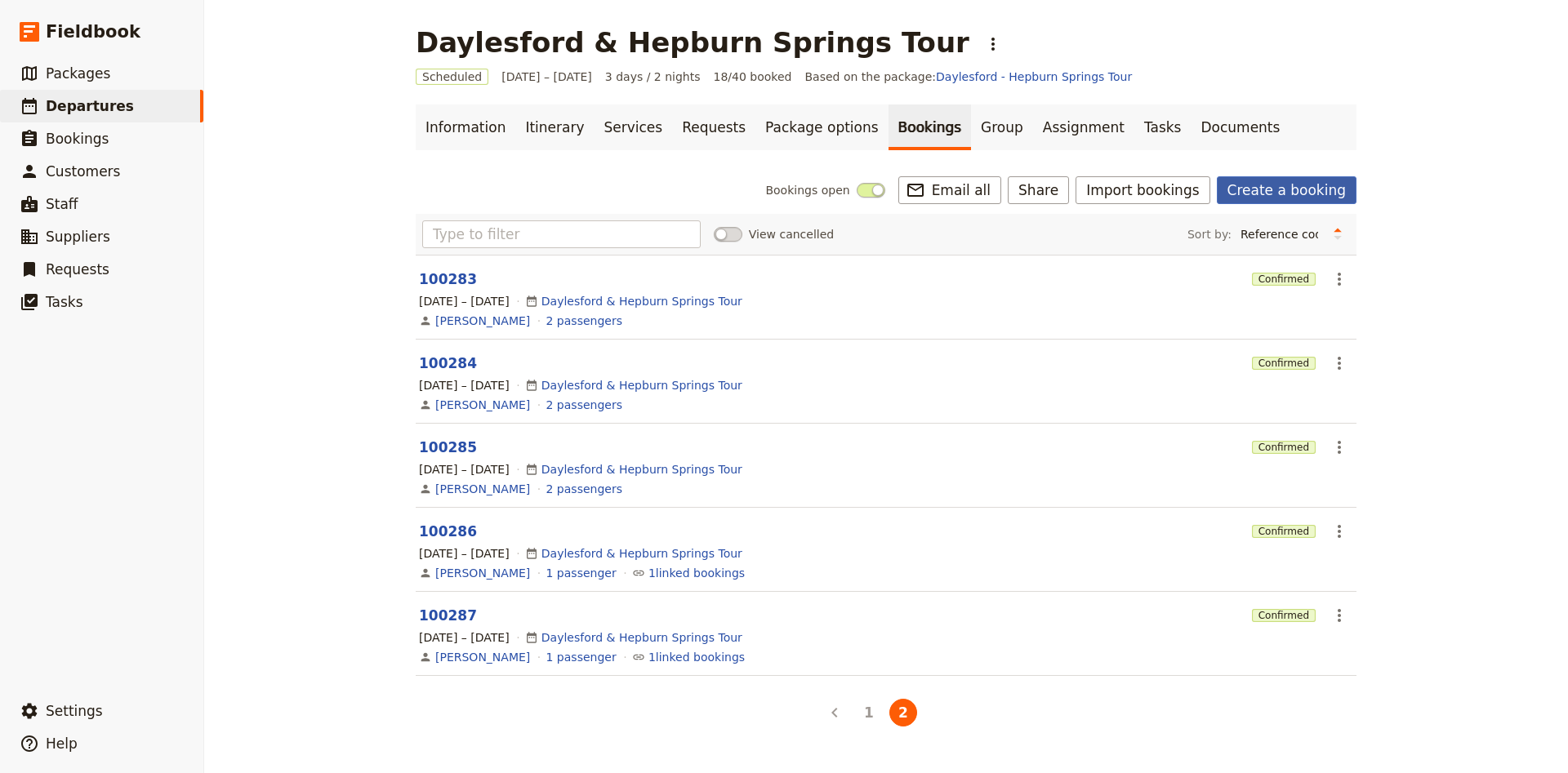
click at [1273, 186] on link "Create a booking" at bounding box center [1286, 190] width 139 height 28
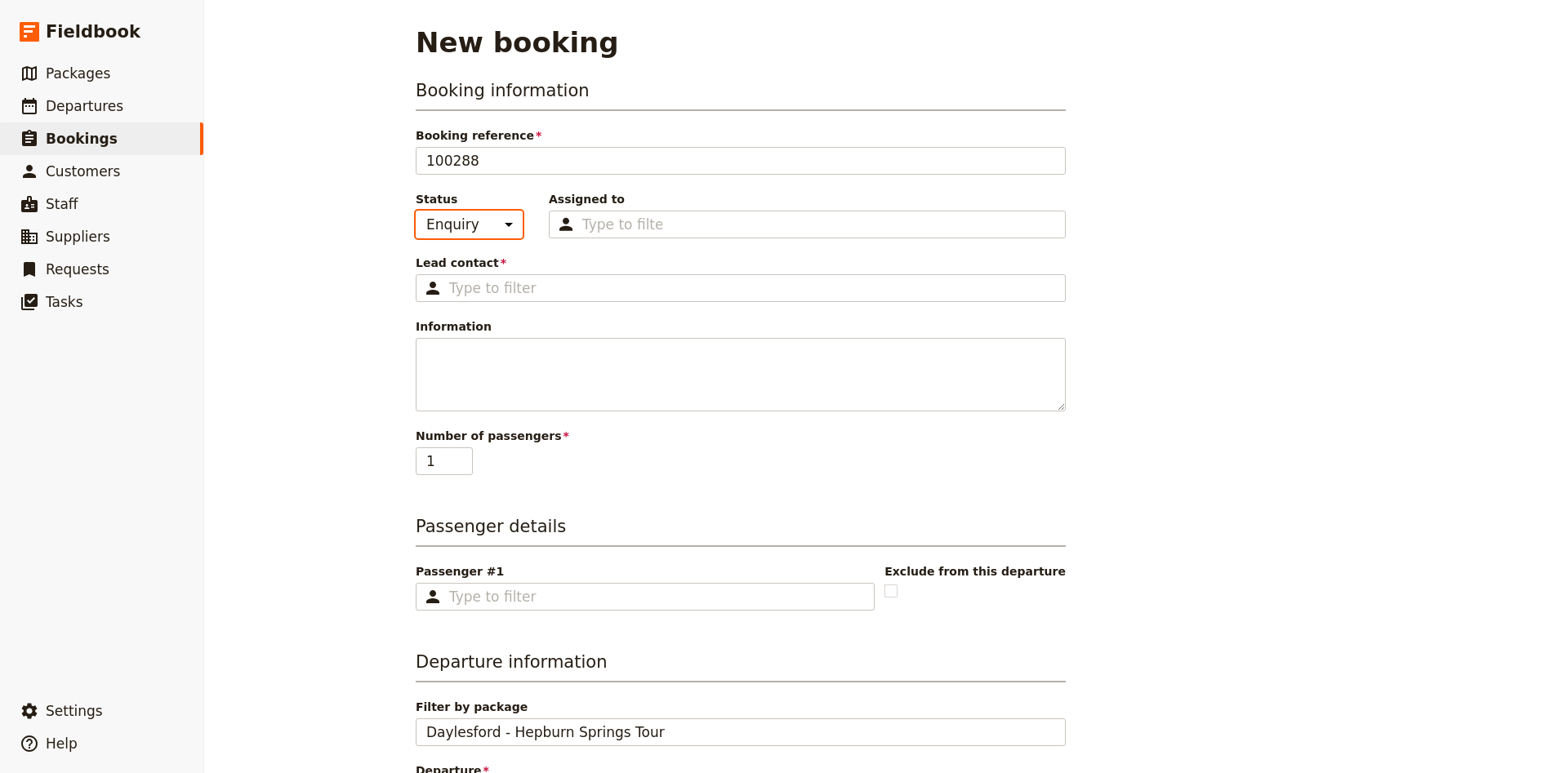
click at [416, 211] on select "Enquiry On hold Confirmed" at bounding box center [470, 225] width 107 height 28
click option "Confirmed" at bounding box center [0, 0] width 0 height 0
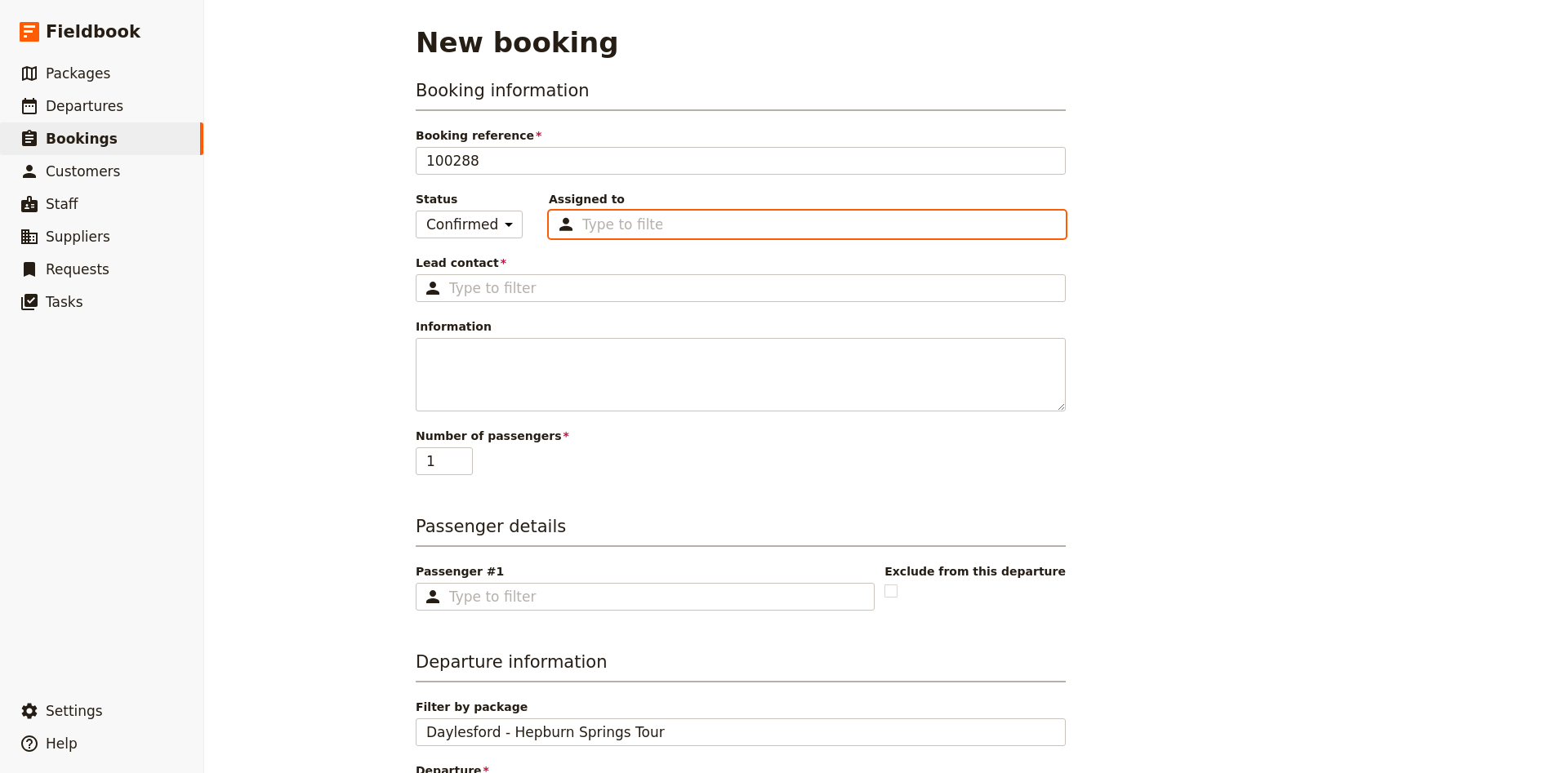
click at [598, 226] on input "Assigned to Type to filter" at bounding box center [622, 225] width 80 height 20
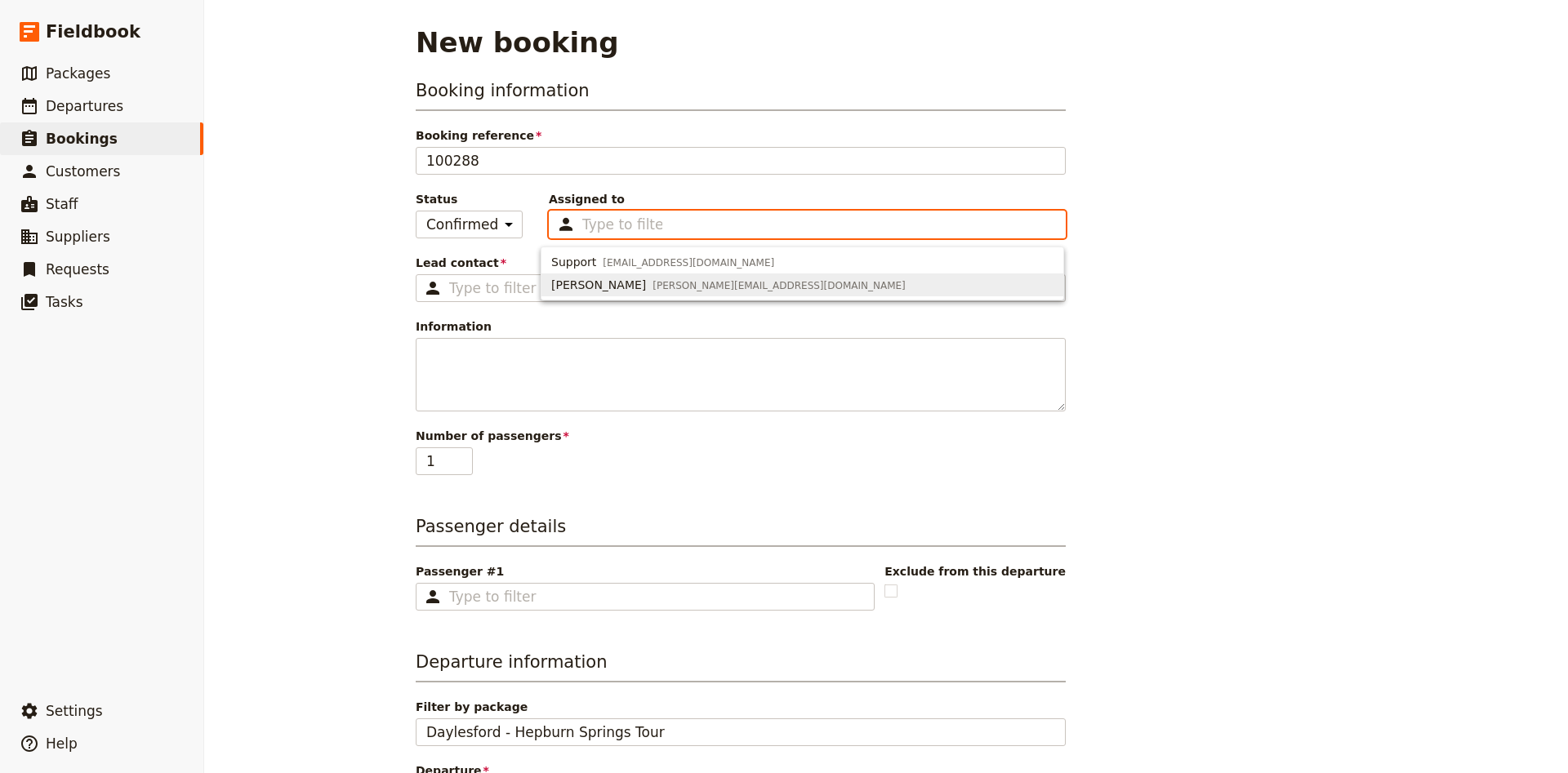
click at [582, 282] on span "[PERSON_NAME]" at bounding box center [598, 285] width 95 height 16
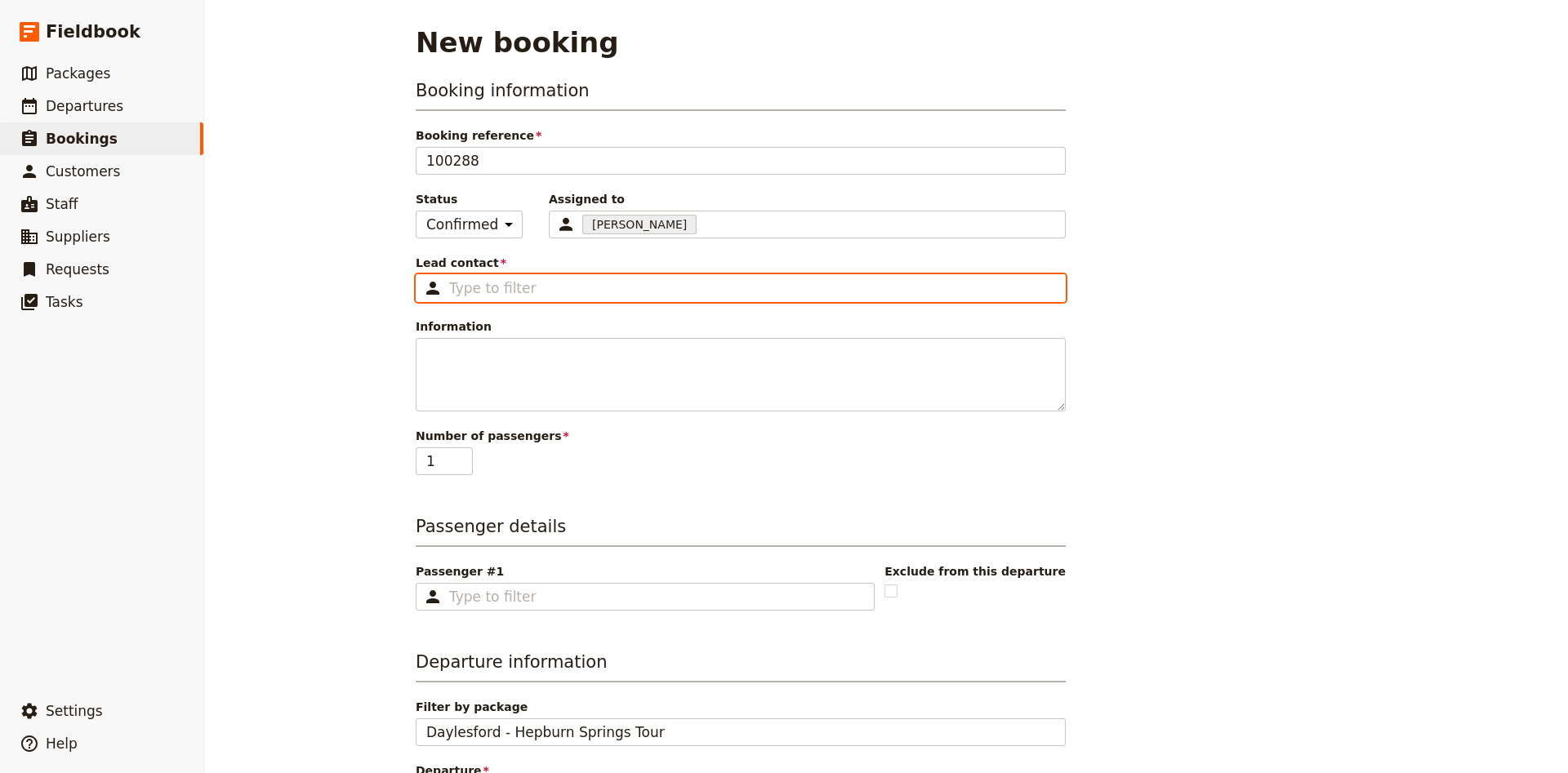
click at [510, 287] on input "Lead contact ​" at bounding box center [751, 289] width 606 height 20
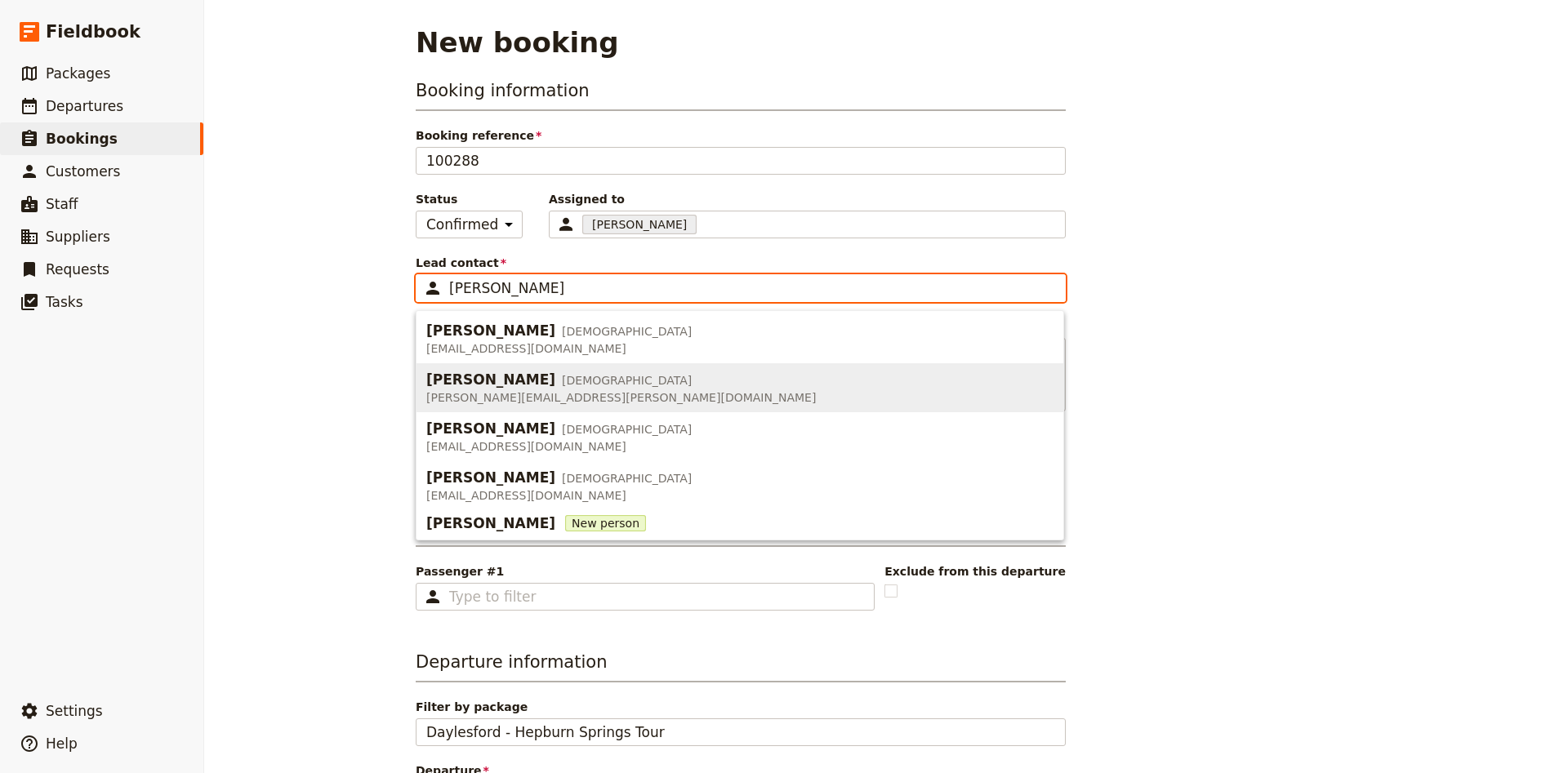
click at [507, 378] on span "[PERSON_NAME]" at bounding box center [490, 380] width 129 height 20
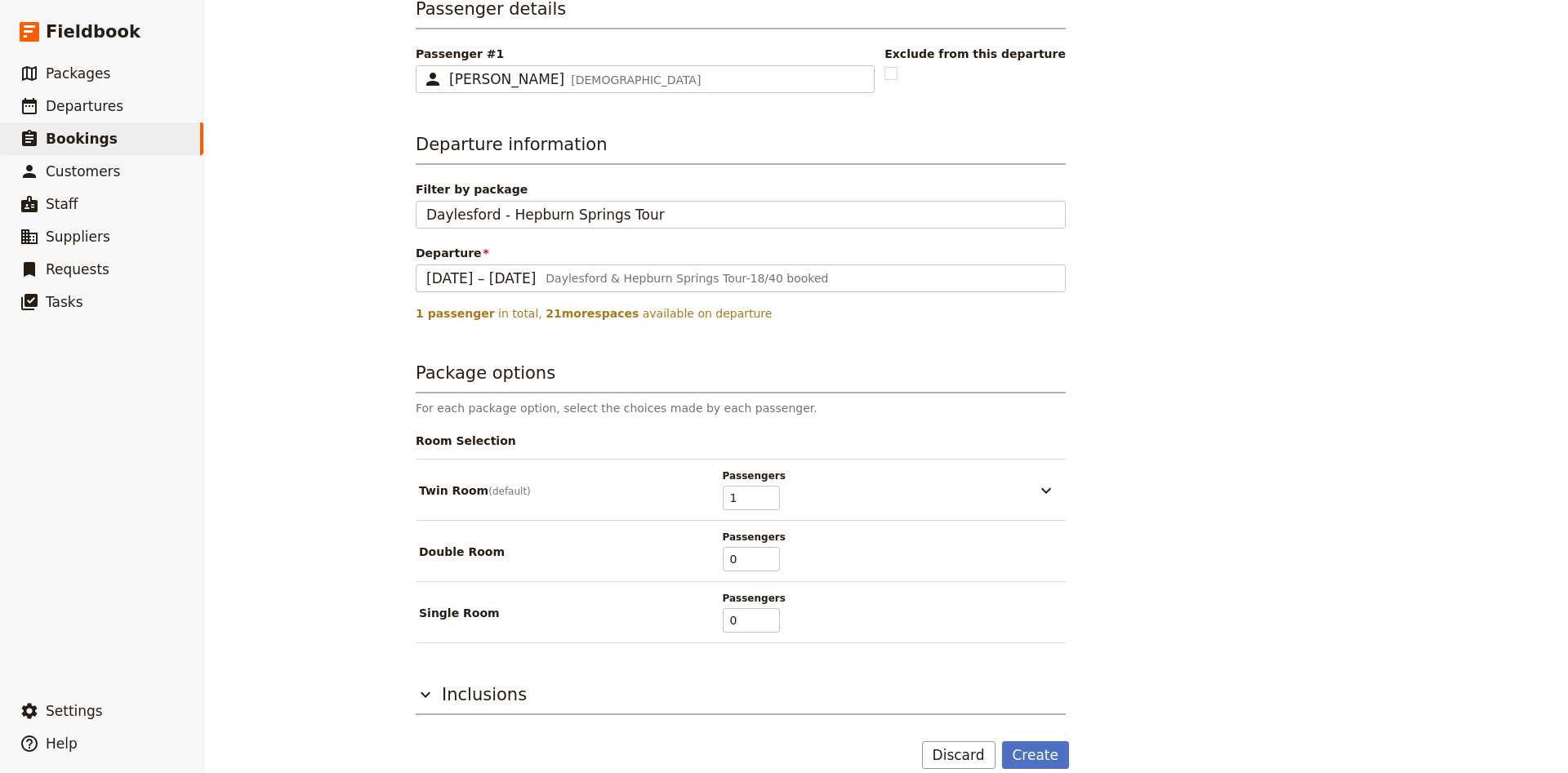
scroll to position [539, 0]
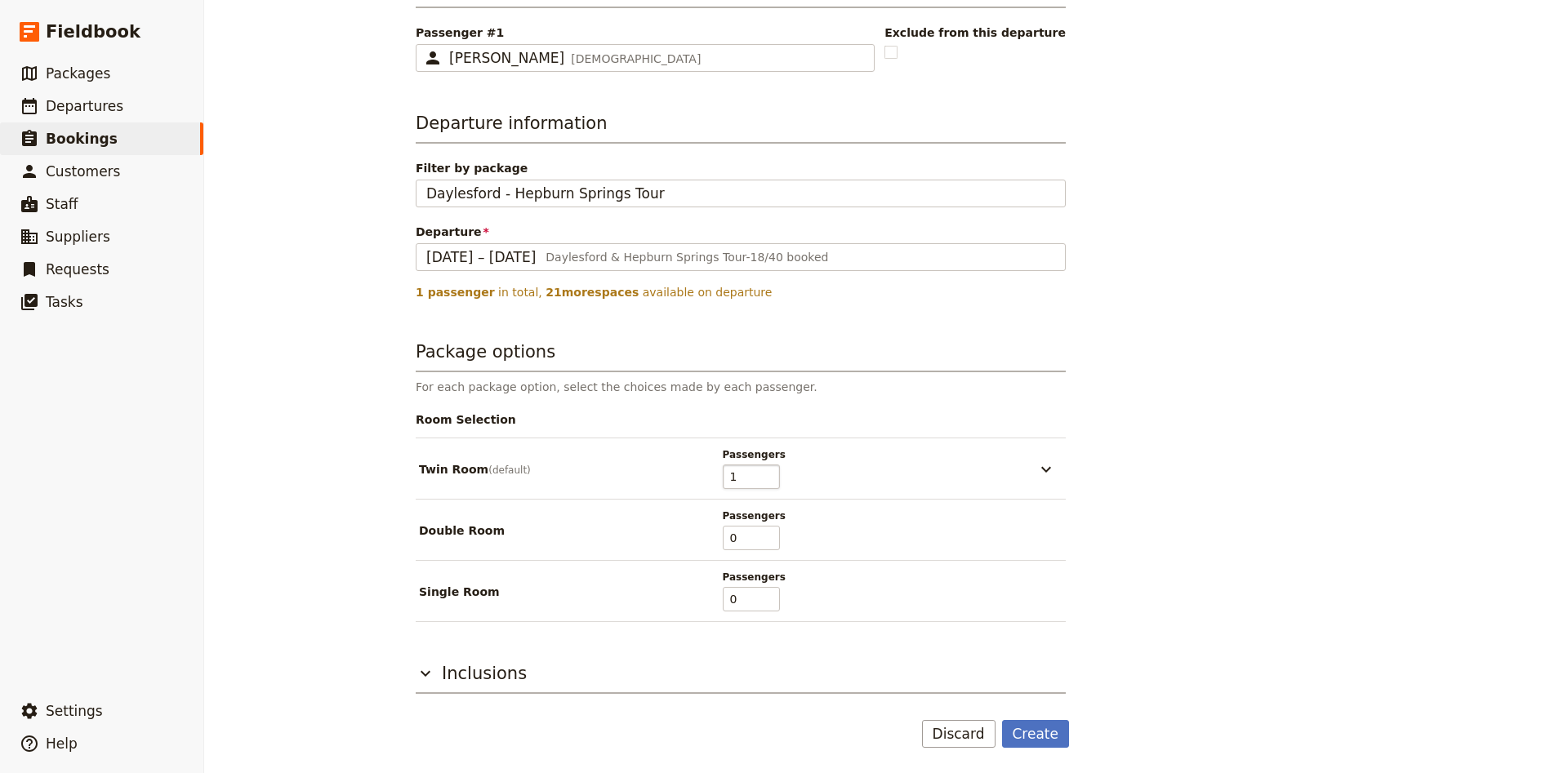
click at [767, 475] on input "1" at bounding box center [750, 477] width 57 height 25
click at [768, 483] on input "0" at bounding box center [750, 477] width 57 height 25
click at [763, 596] on input "1" at bounding box center [750, 599] width 57 height 25
click at [1055, 733] on button "Create" at bounding box center [1036, 734] width 68 height 28
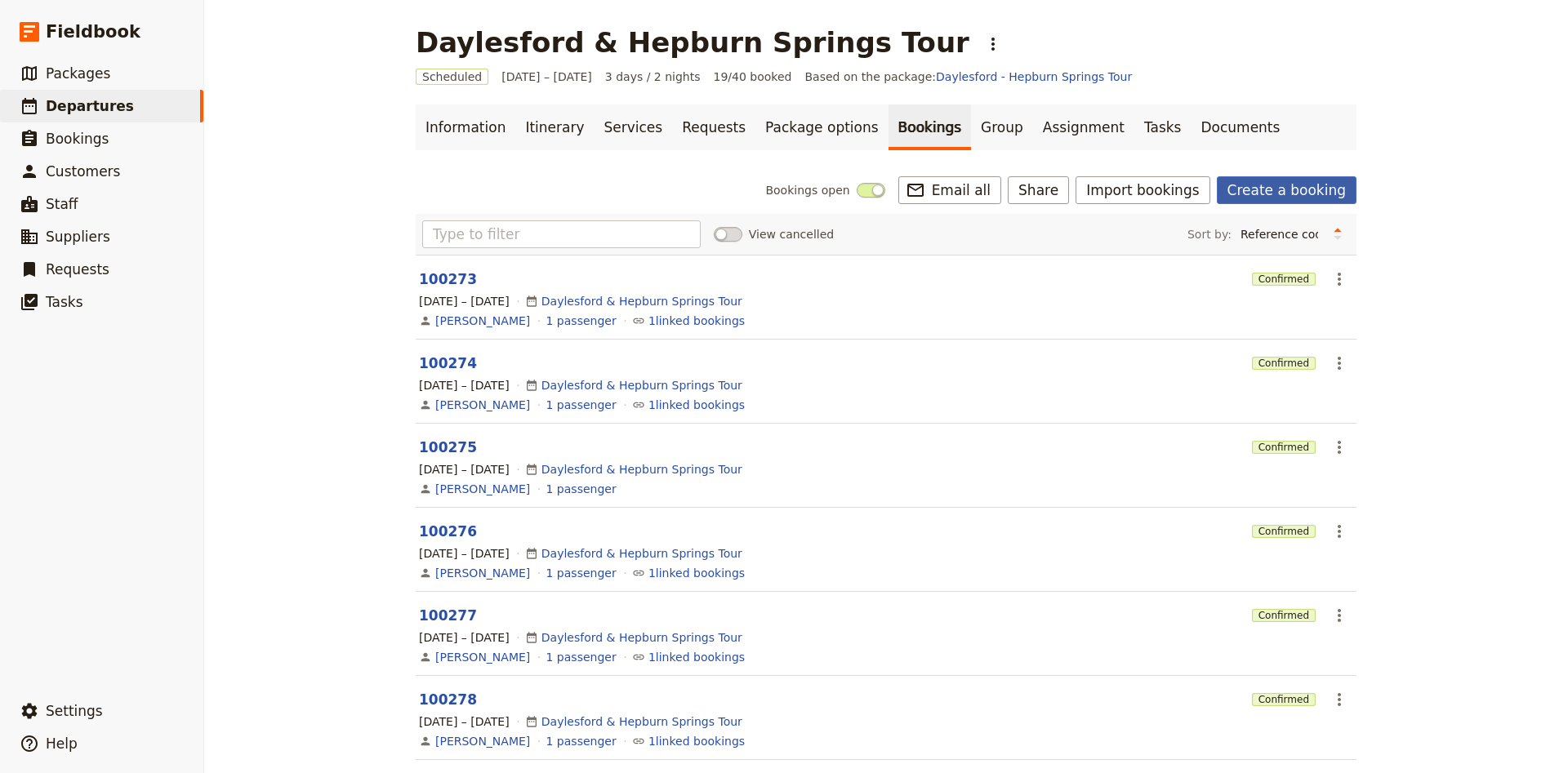
click at [1329, 193] on link "Create a booking" at bounding box center [1286, 190] width 139 height 28
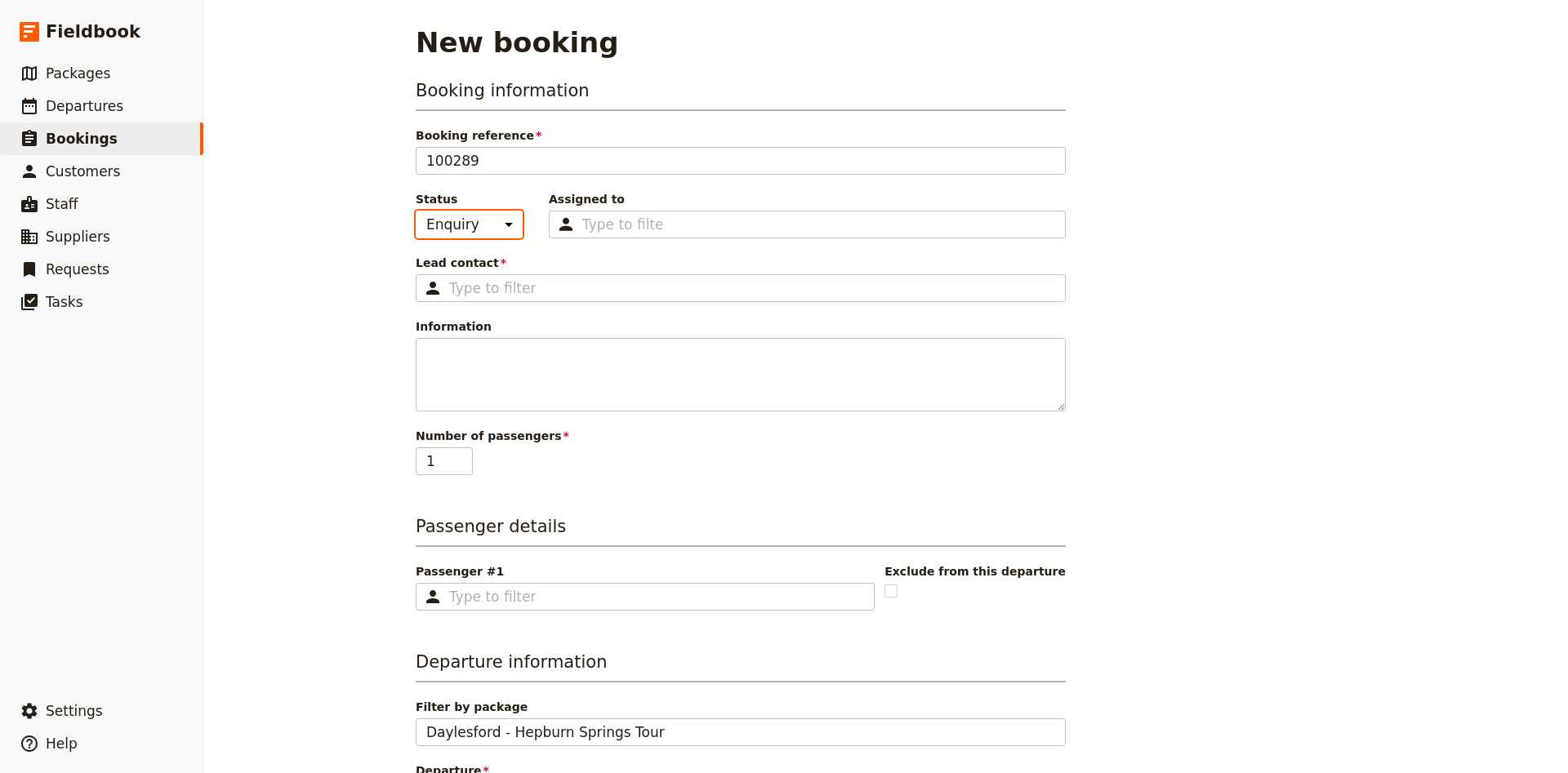
click at [416, 211] on select "Enquiry On hold Confirmed" at bounding box center [470, 225] width 107 height 28
click option "Confirmed" at bounding box center [0, 0] width 0 height 0
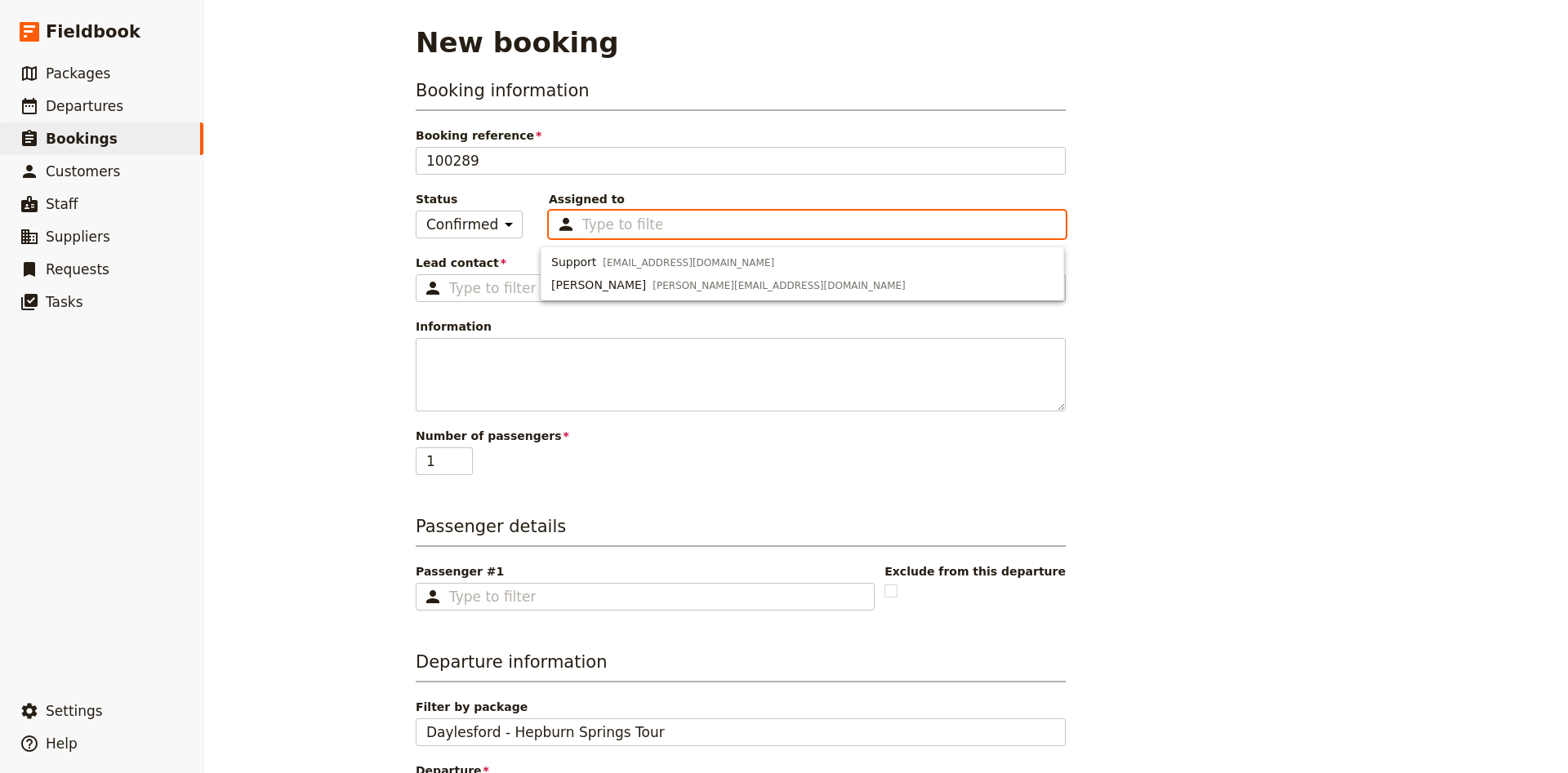
click at [603, 218] on input "Assigned to Type to filter" at bounding box center [622, 225] width 80 height 20
click at [581, 290] on span "[PERSON_NAME]" at bounding box center [598, 285] width 95 height 16
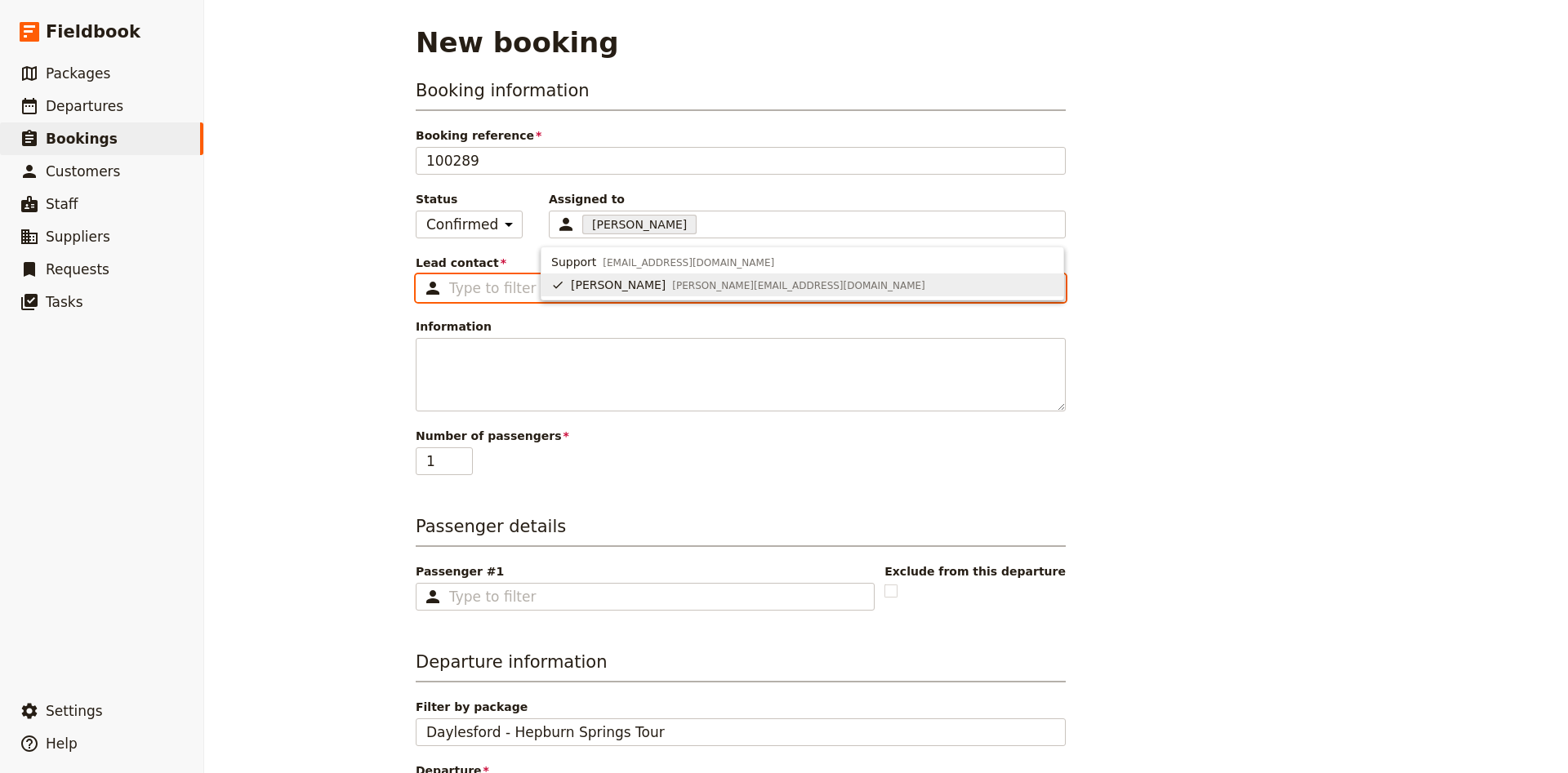
click at [495, 291] on input "Lead contact ​" at bounding box center [751, 289] width 606 height 20
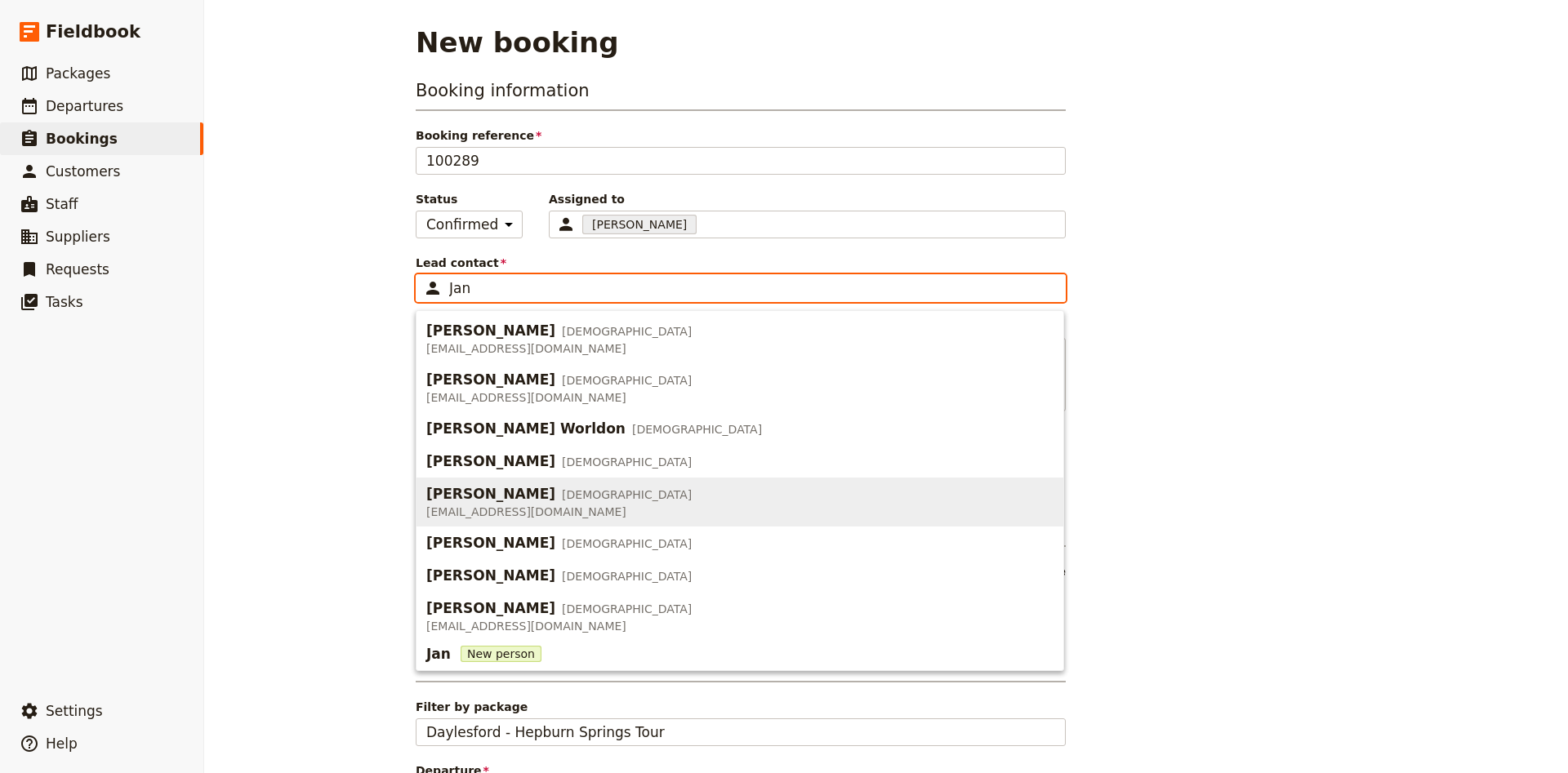
click at [466, 495] on span "[PERSON_NAME]" at bounding box center [490, 494] width 129 height 20
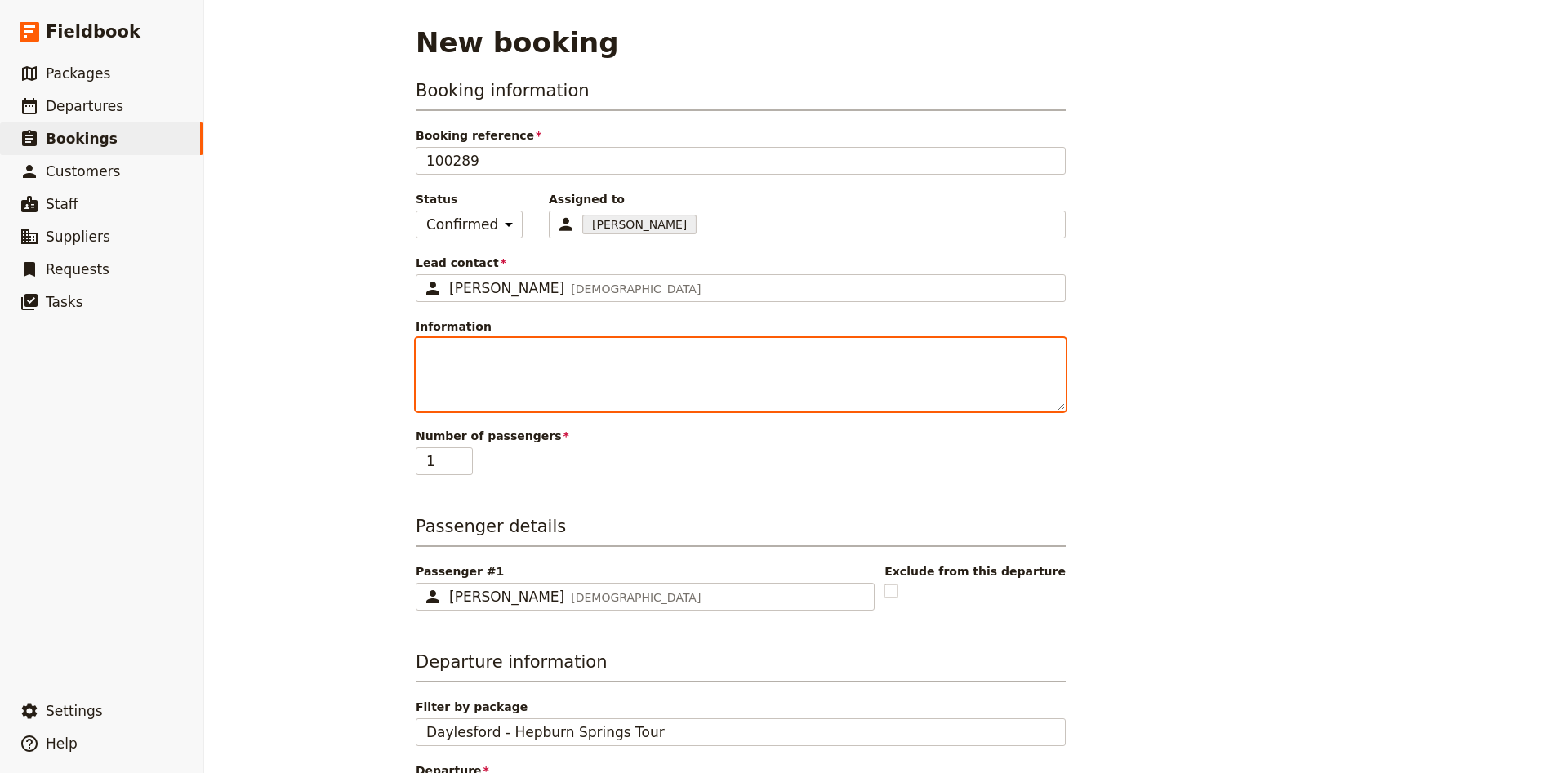
click at [537, 386] on textarea "Information" at bounding box center [740, 375] width 650 height 74
click at [456, 458] on input "2" at bounding box center [444, 462] width 57 height 28
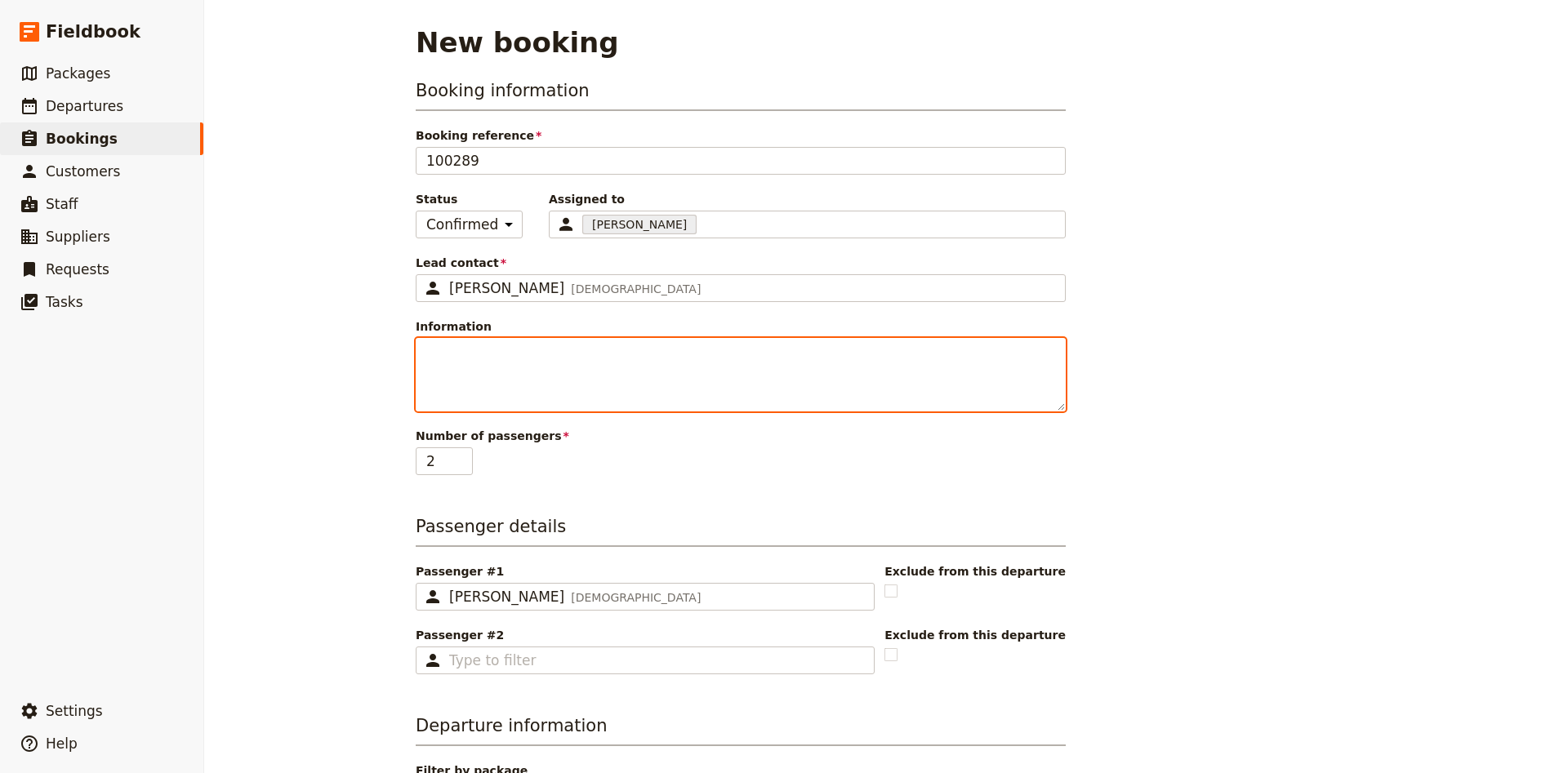
scroll to position [107, 0]
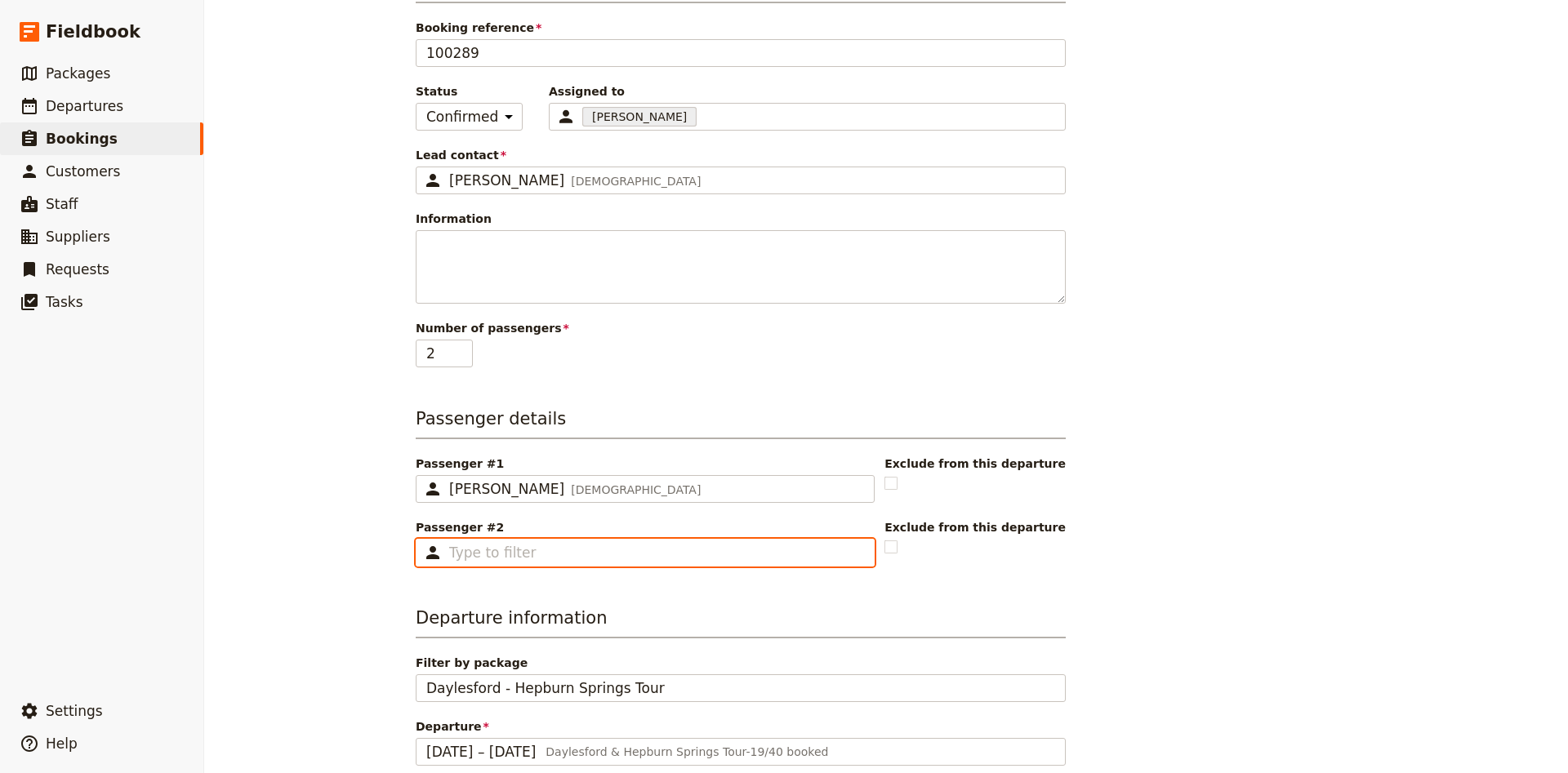
click at [498, 545] on input "Passenger #2 ​" at bounding box center [656, 553] width 415 height 20
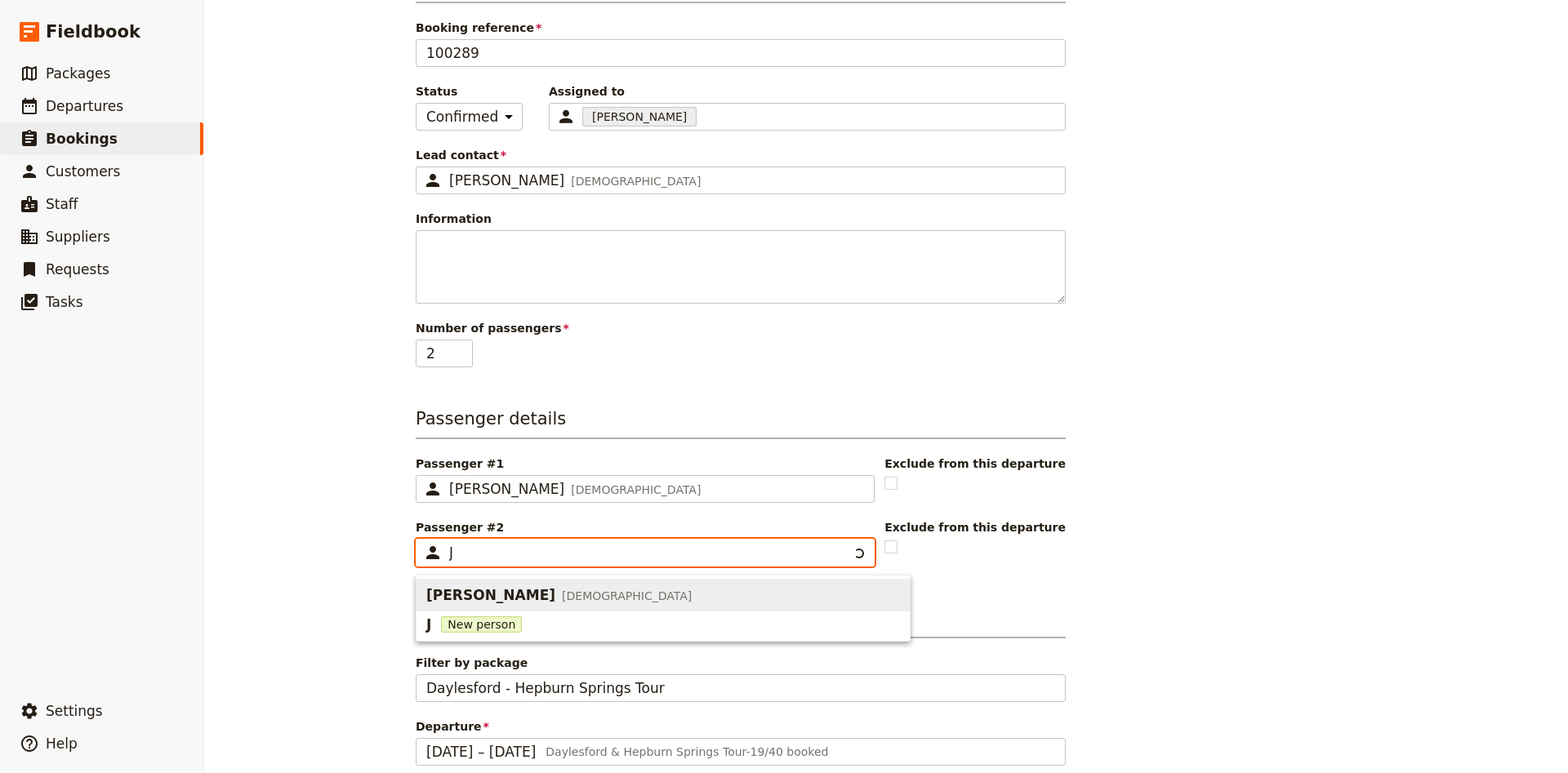
scroll to position [0, 0]
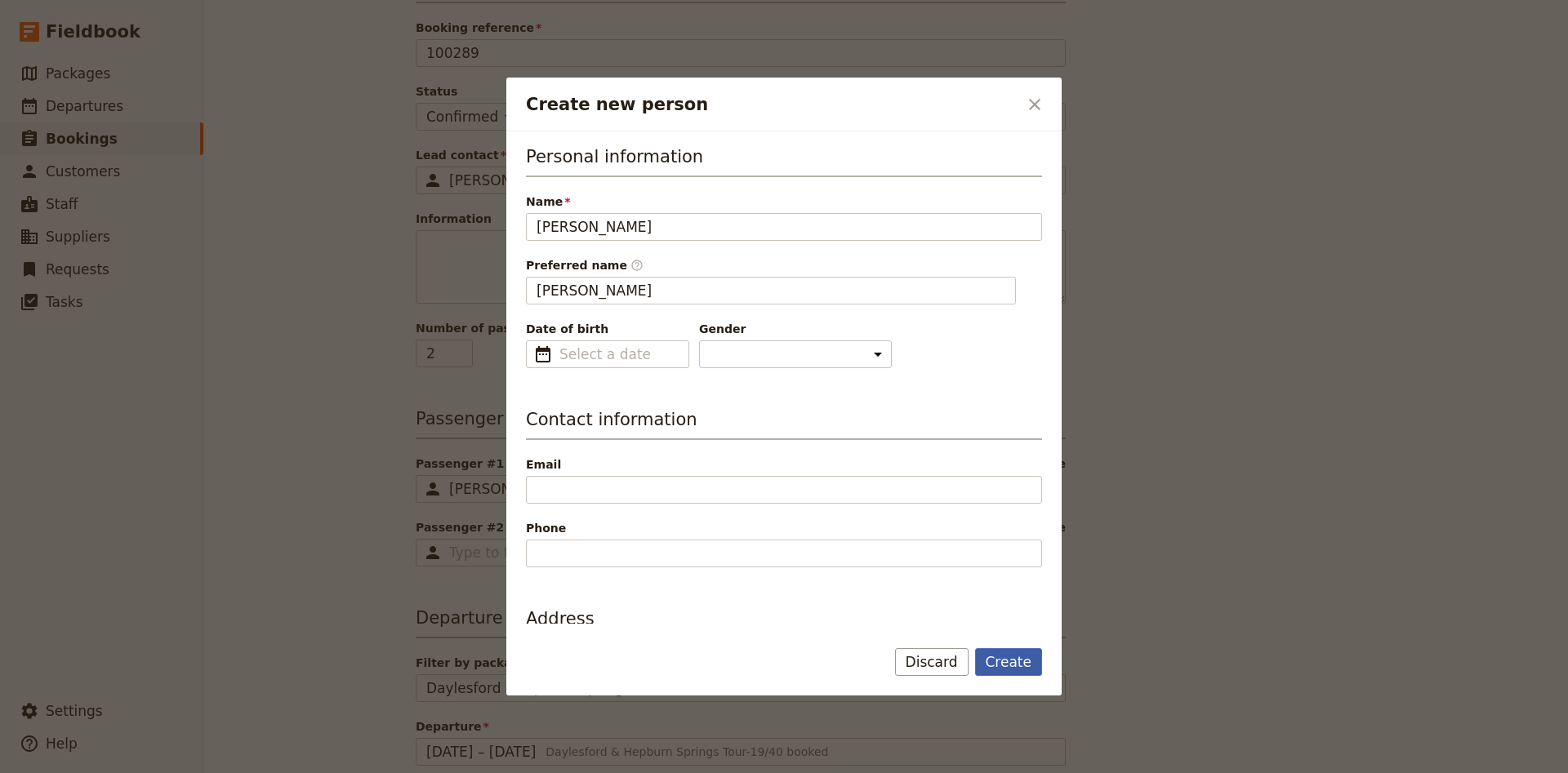
click at [1032, 664] on button "Create" at bounding box center [1009, 663] width 68 height 28
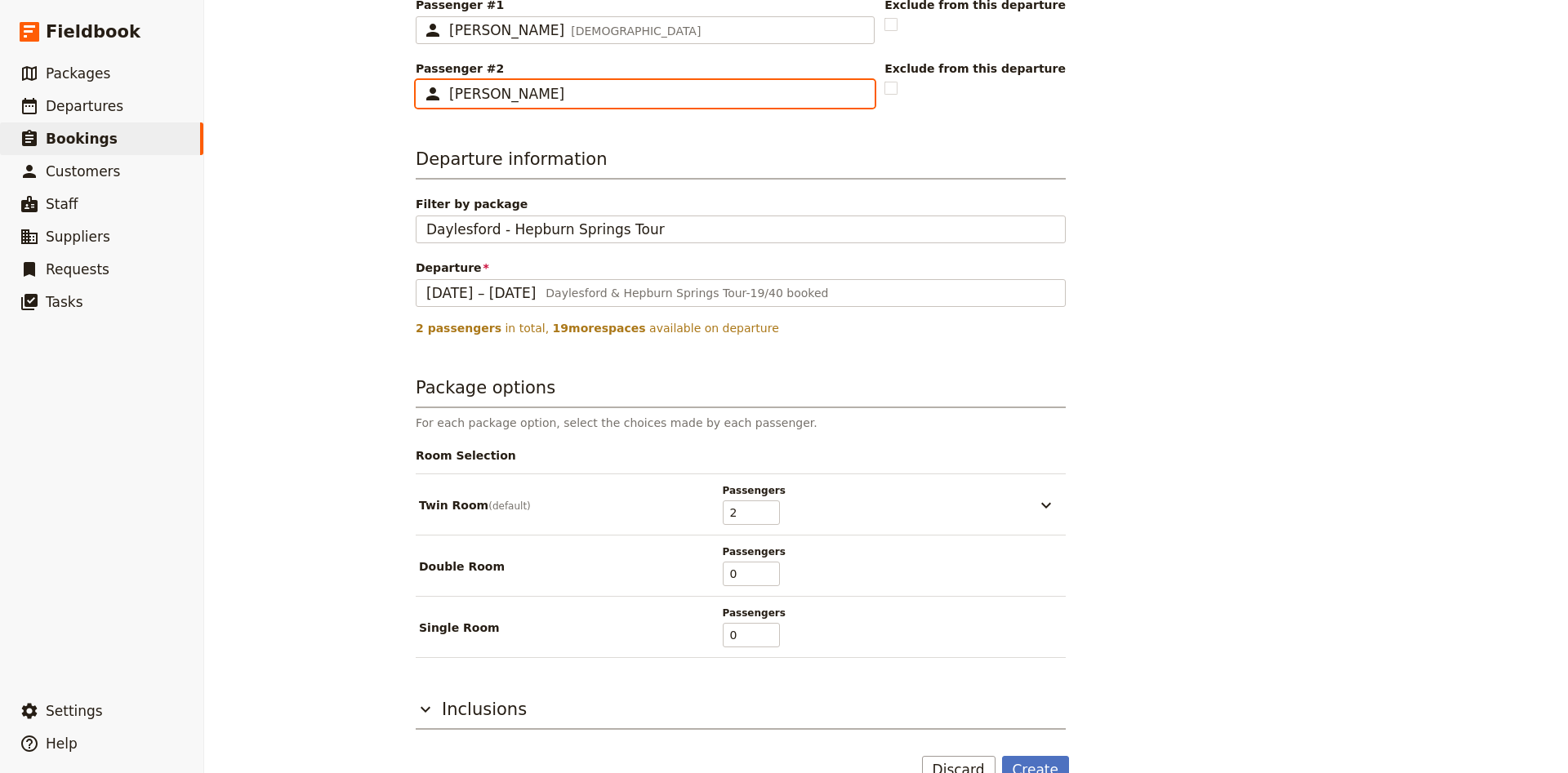
scroll to position [603, 0]
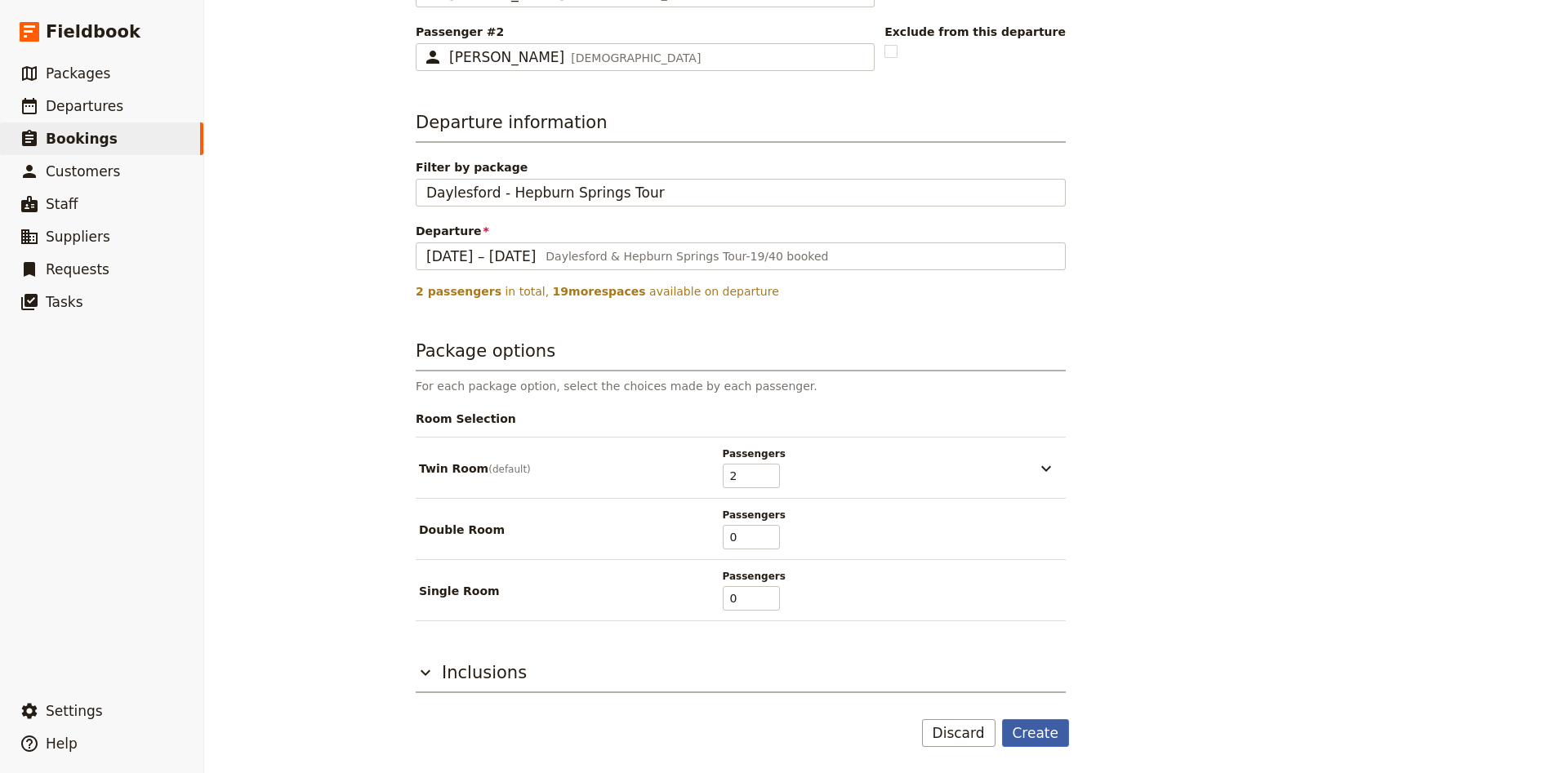
click at [1040, 726] on button "Create" at bounding box center [1036, 733] width 68 height 28
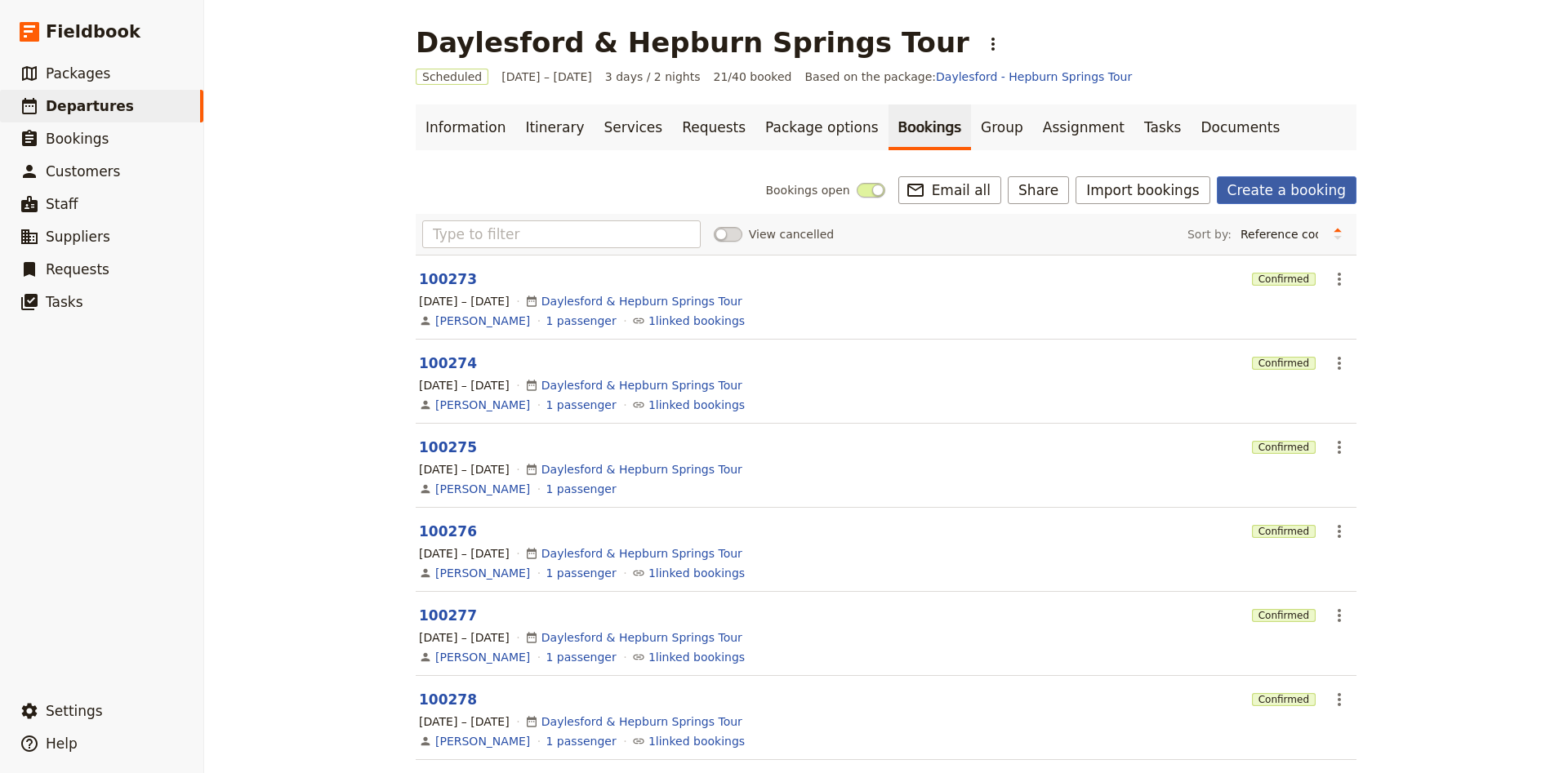
click at [1268, 185] on link "Create a booking" at bounding box center [1286, 190] width 139 height 28
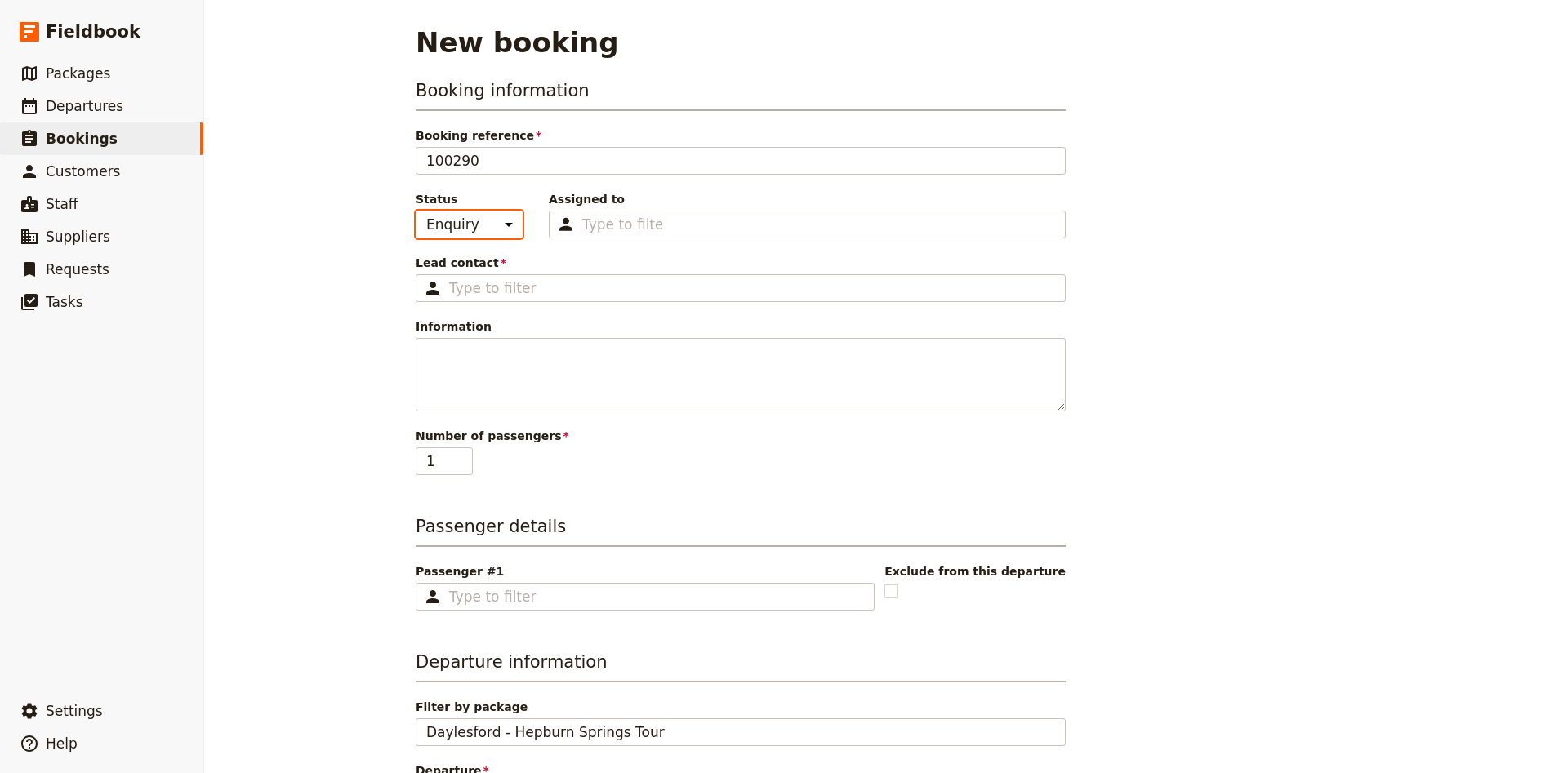
click at [416, 211] on select "Enquiry On hold Confirmed" at bounding box center [470, 225] width 107 height 28
click option "Confirmed" at bounding box center [0, 0] width 0 height 0
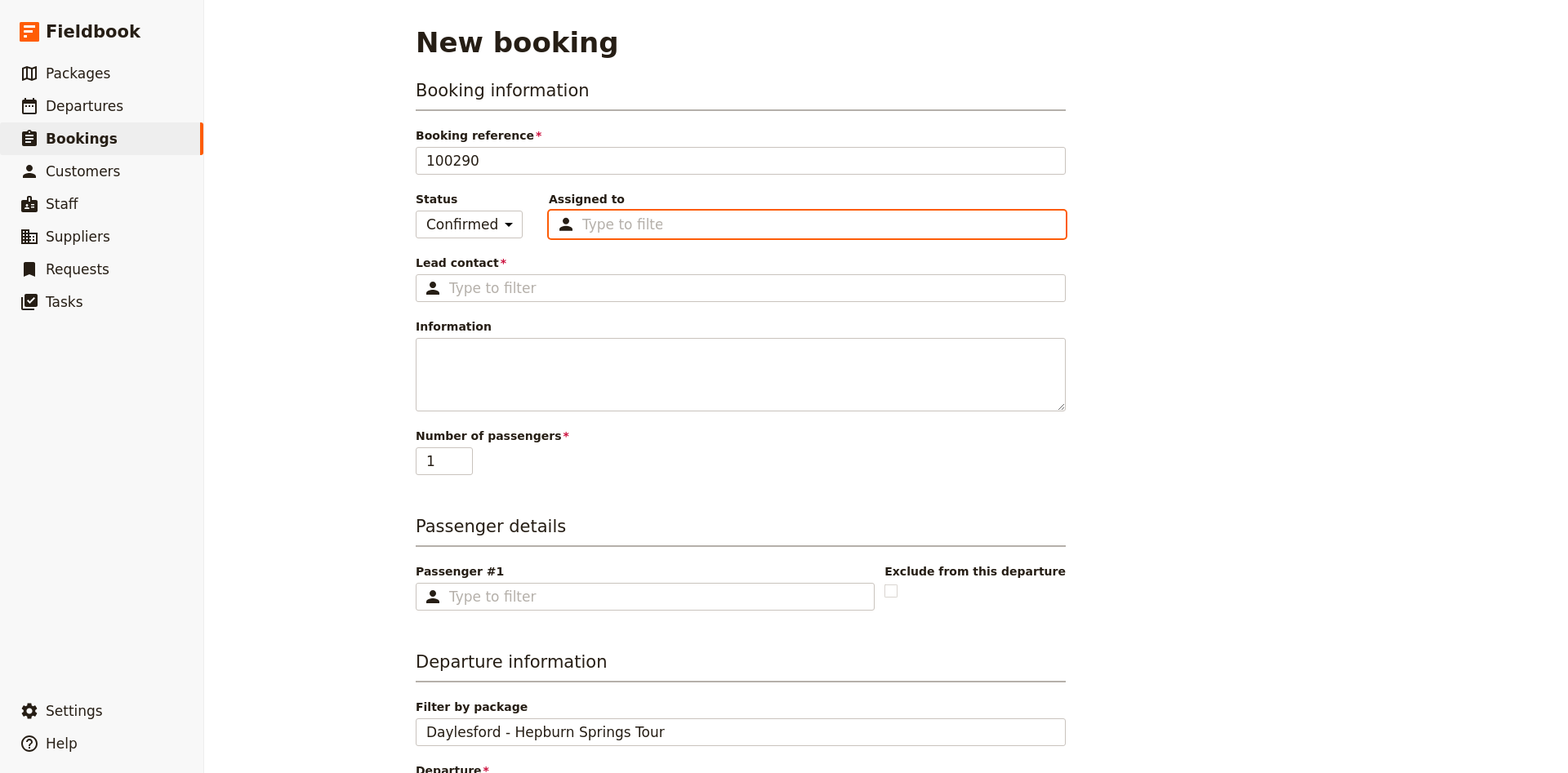
click at [601, 228] on input "Assigned to Type to filter" at bounding box center [622, 225] width 80 height 20
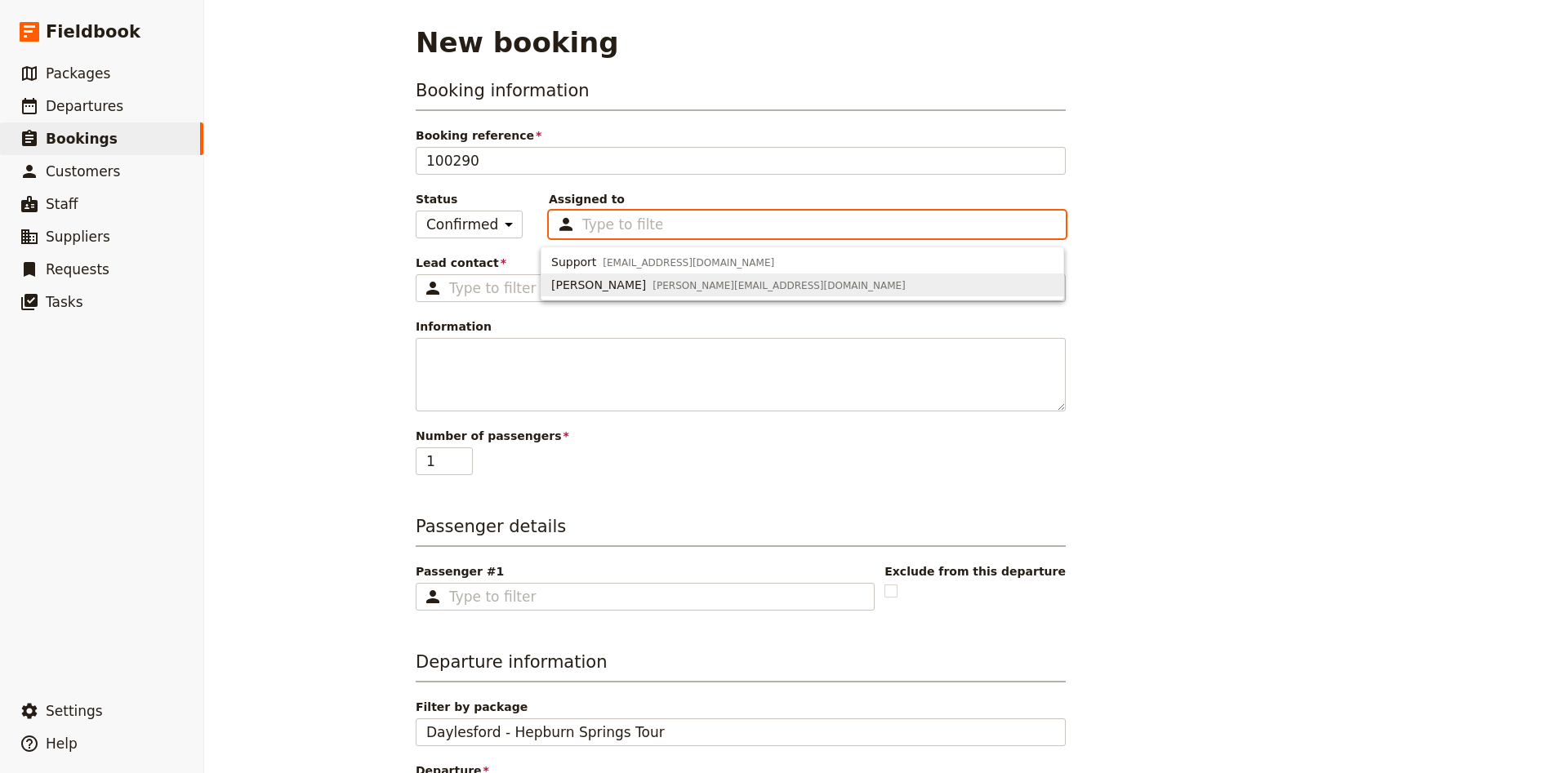
click at [653, 285] on span "[PERSON_NAME][EMAIL_ADDRESS][DOMAIN_NAME]" at bounding box center [779, 286] width 253 height 13
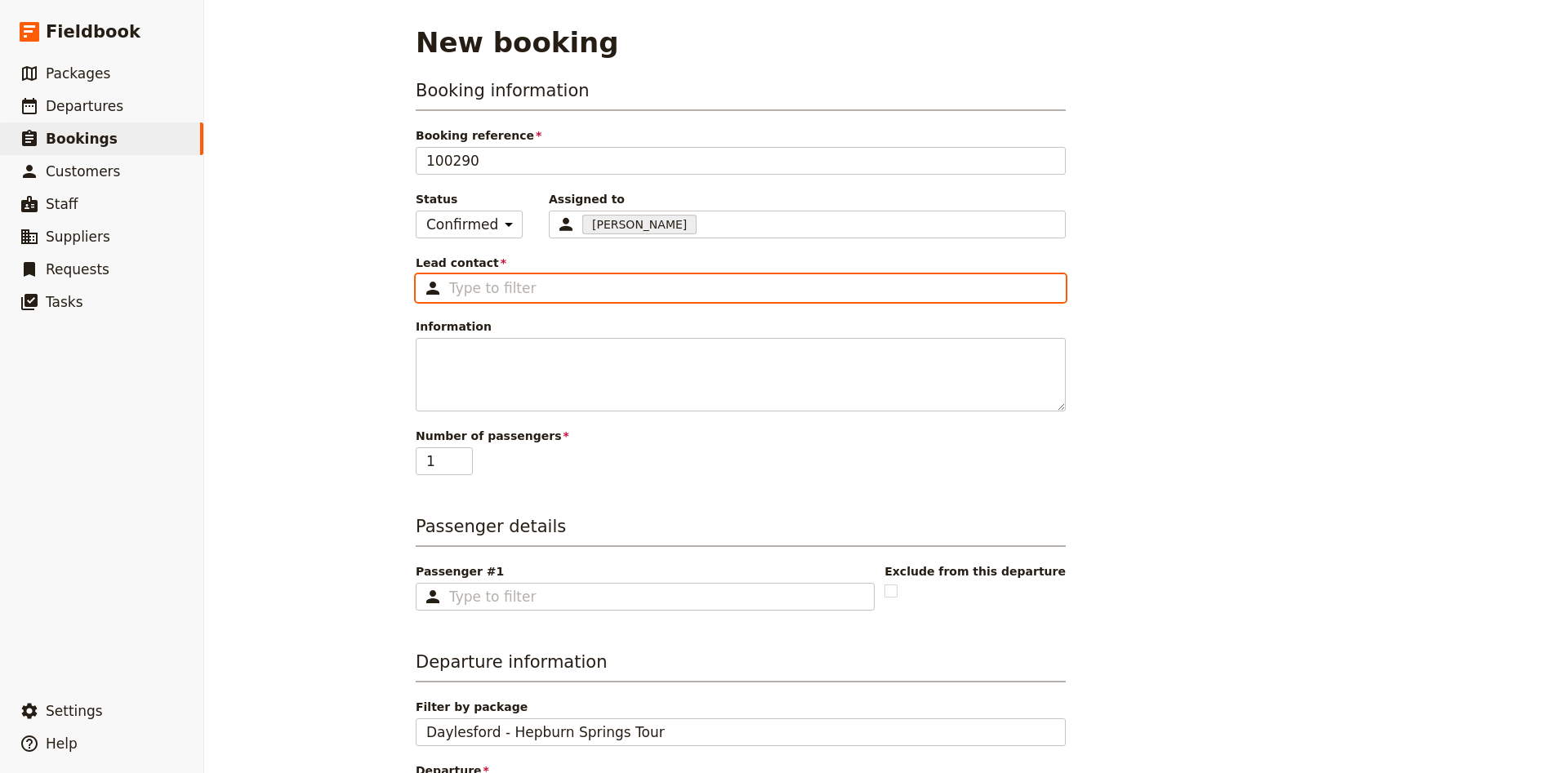
click at [514, 289] on input "Lead contact ​" at bounding box center [751, 289] width 606 height 20
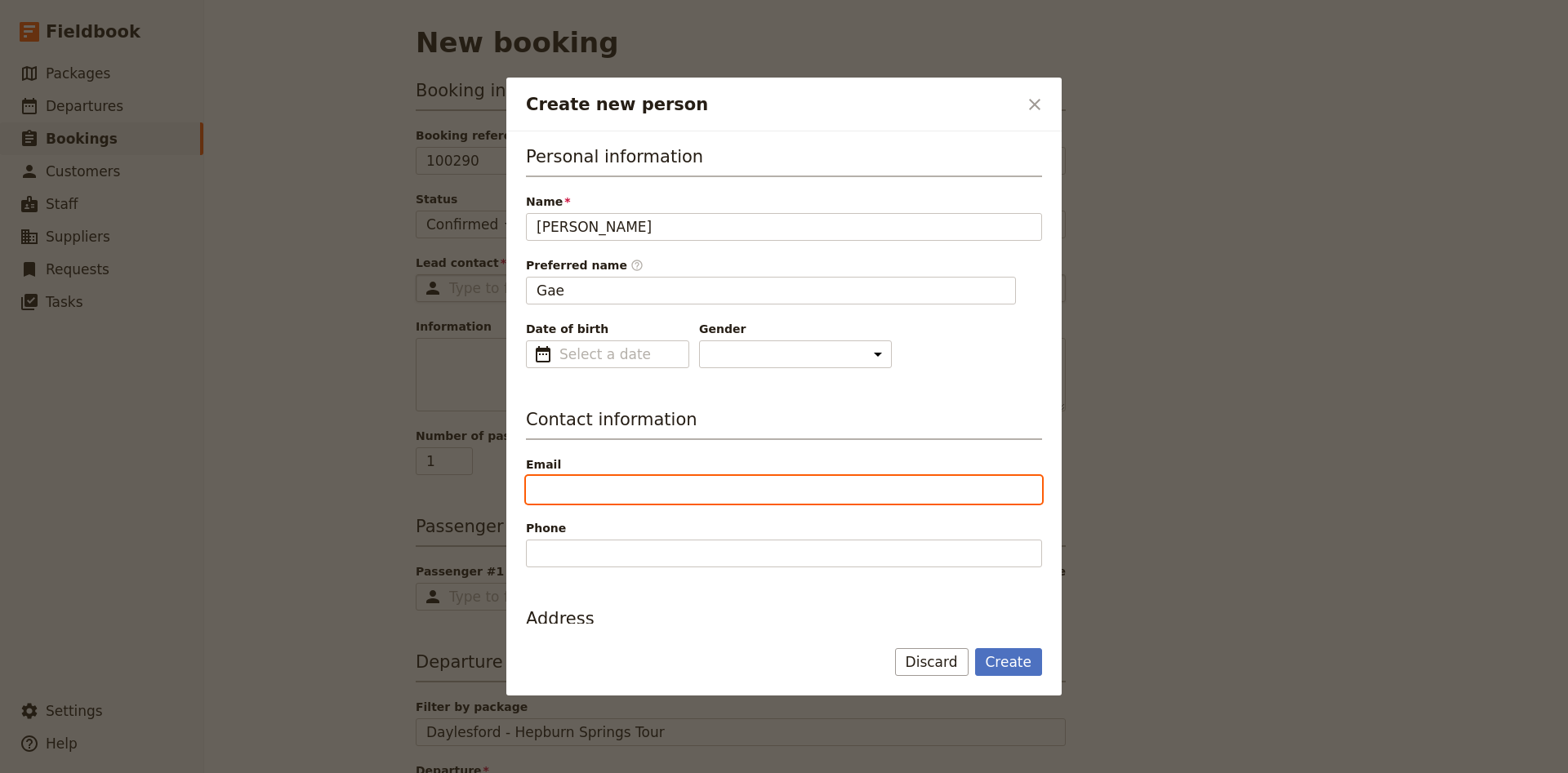
paste input "[EMAIL_ADDRESS][DOMAIN_NAME]"
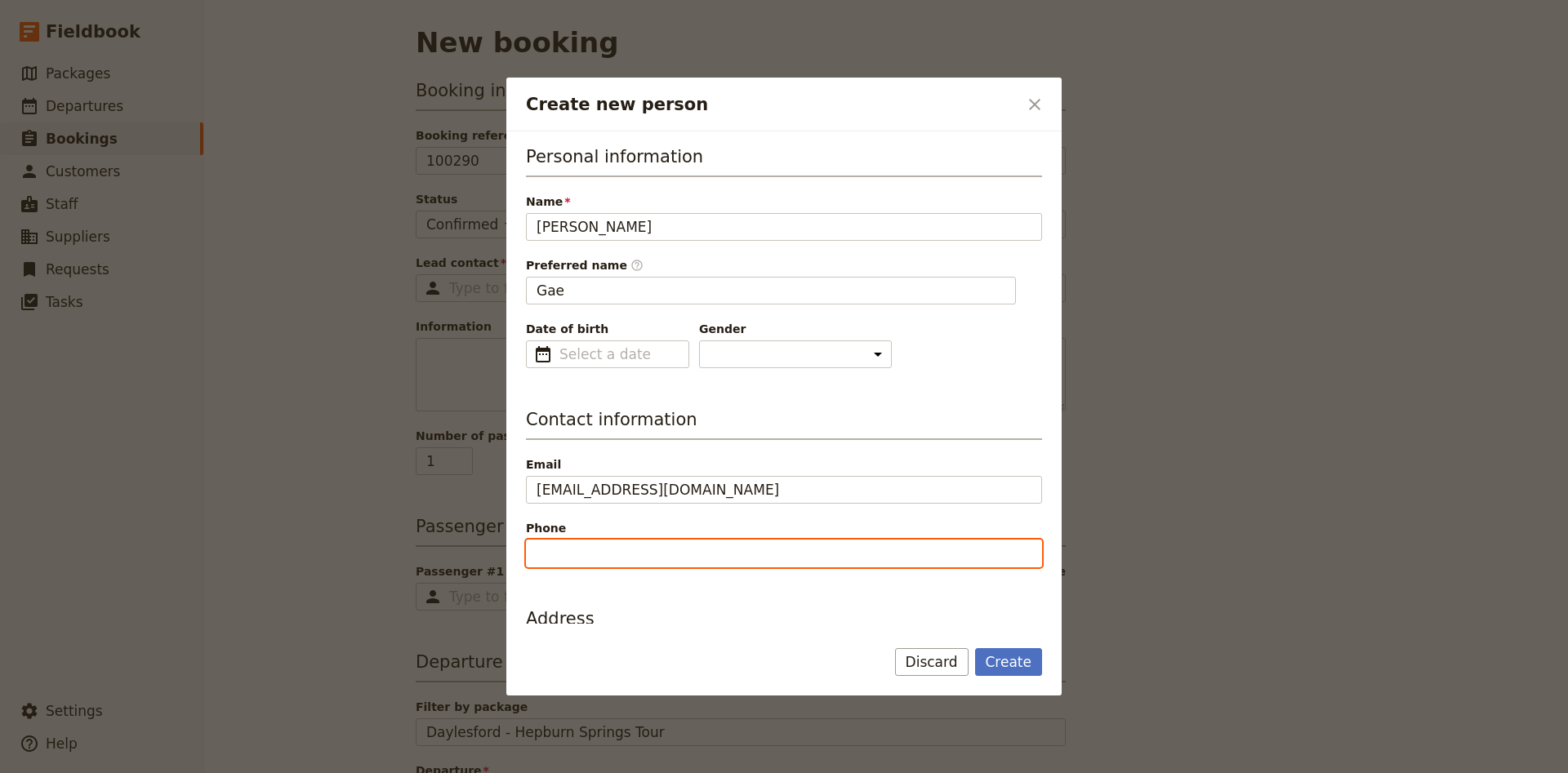
scroll to position [323, 0]
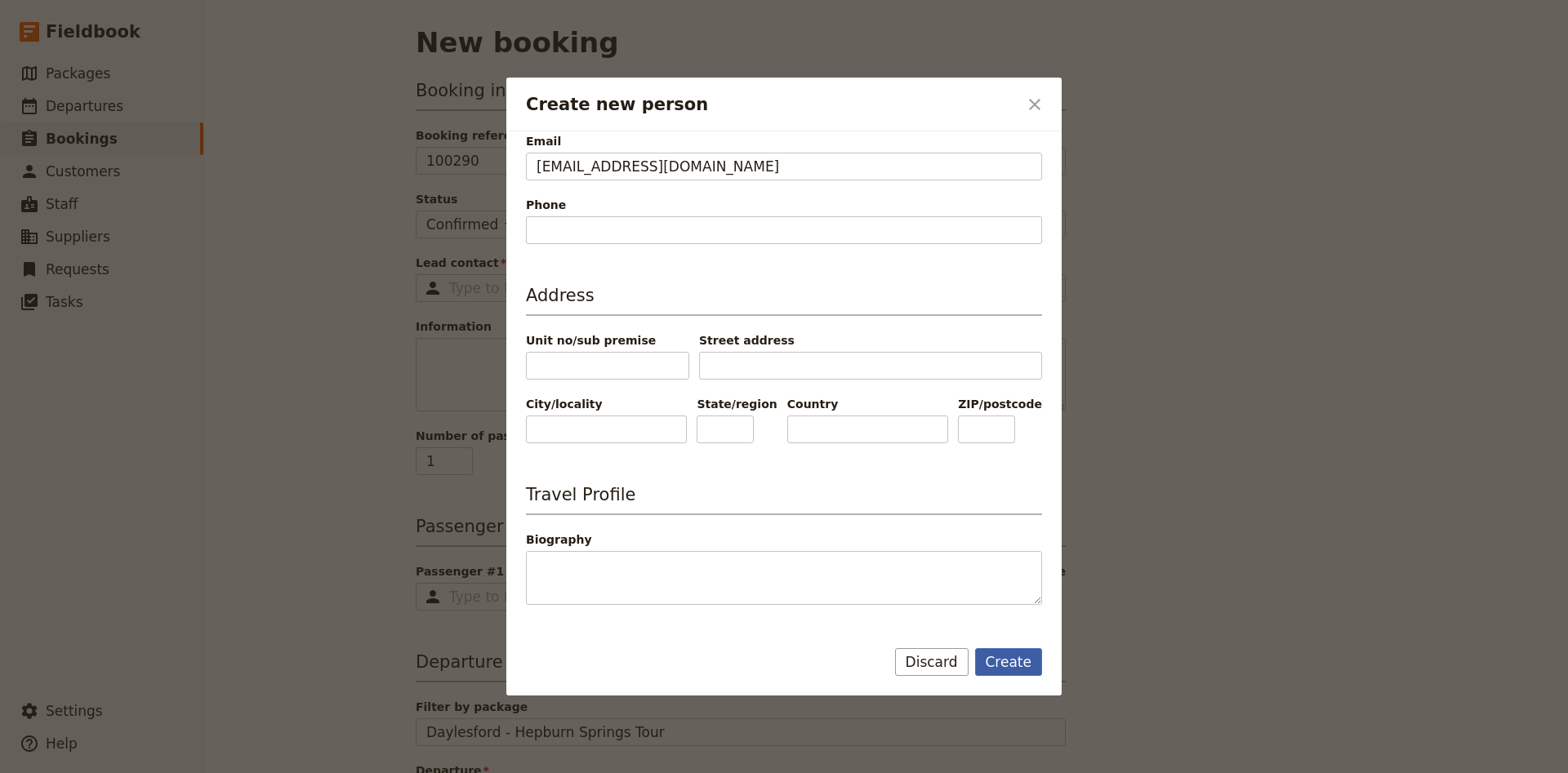
click at [1018, 657] on button "Create" at bounding box center [1009, 663] width 68 height 28
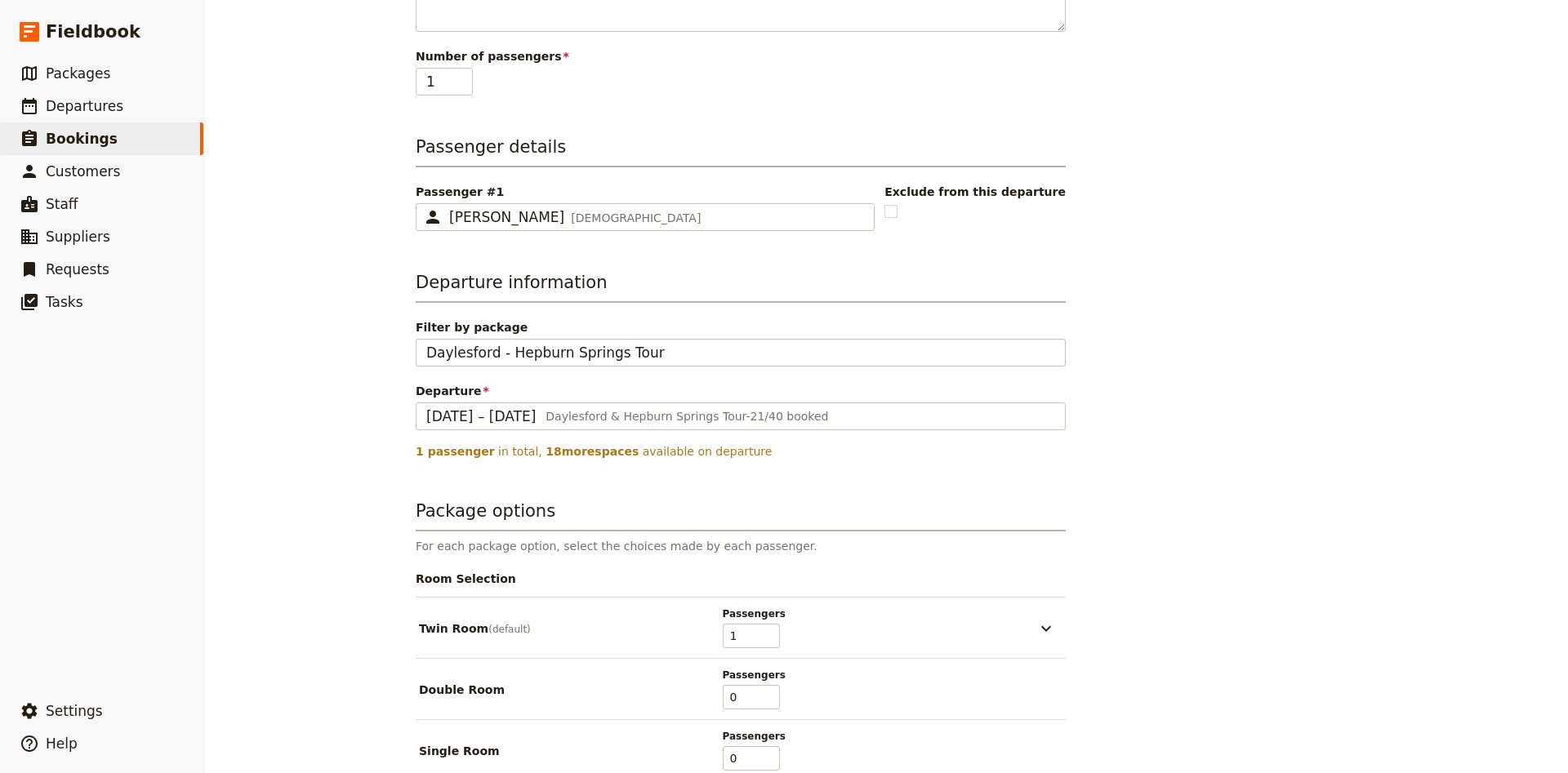
scroll to position [431, 0]
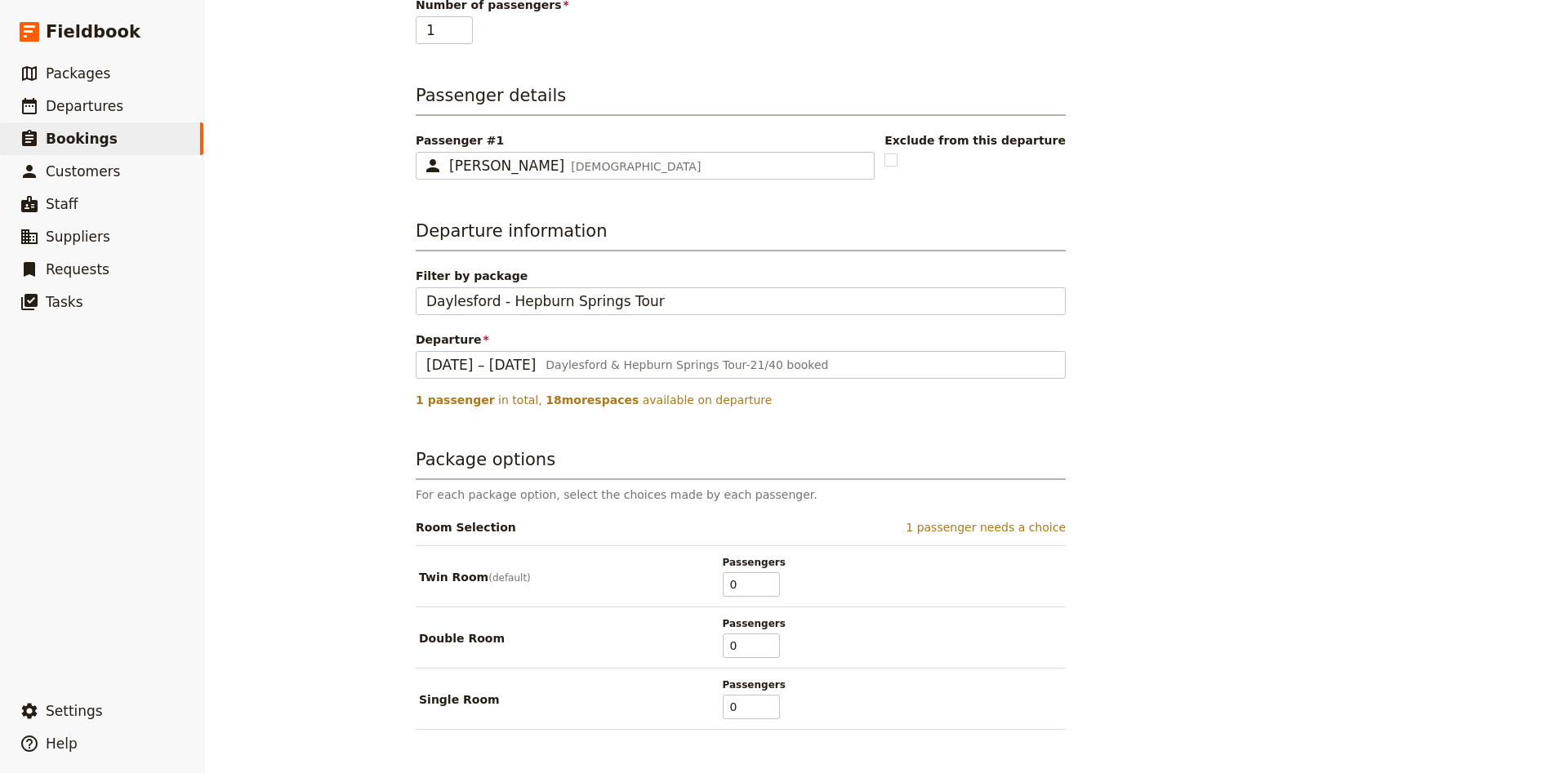
drag, startPoint x: 771, startPoint y: 591, endPoint x: 773, endPoint y: 629, distance: 38.1
click at [770, 591] on input "0" at bounding box center [750, 584] width 57 height 25
click at [767, 699] on input "1" at bounding box center [750, 706] width 57 height 25
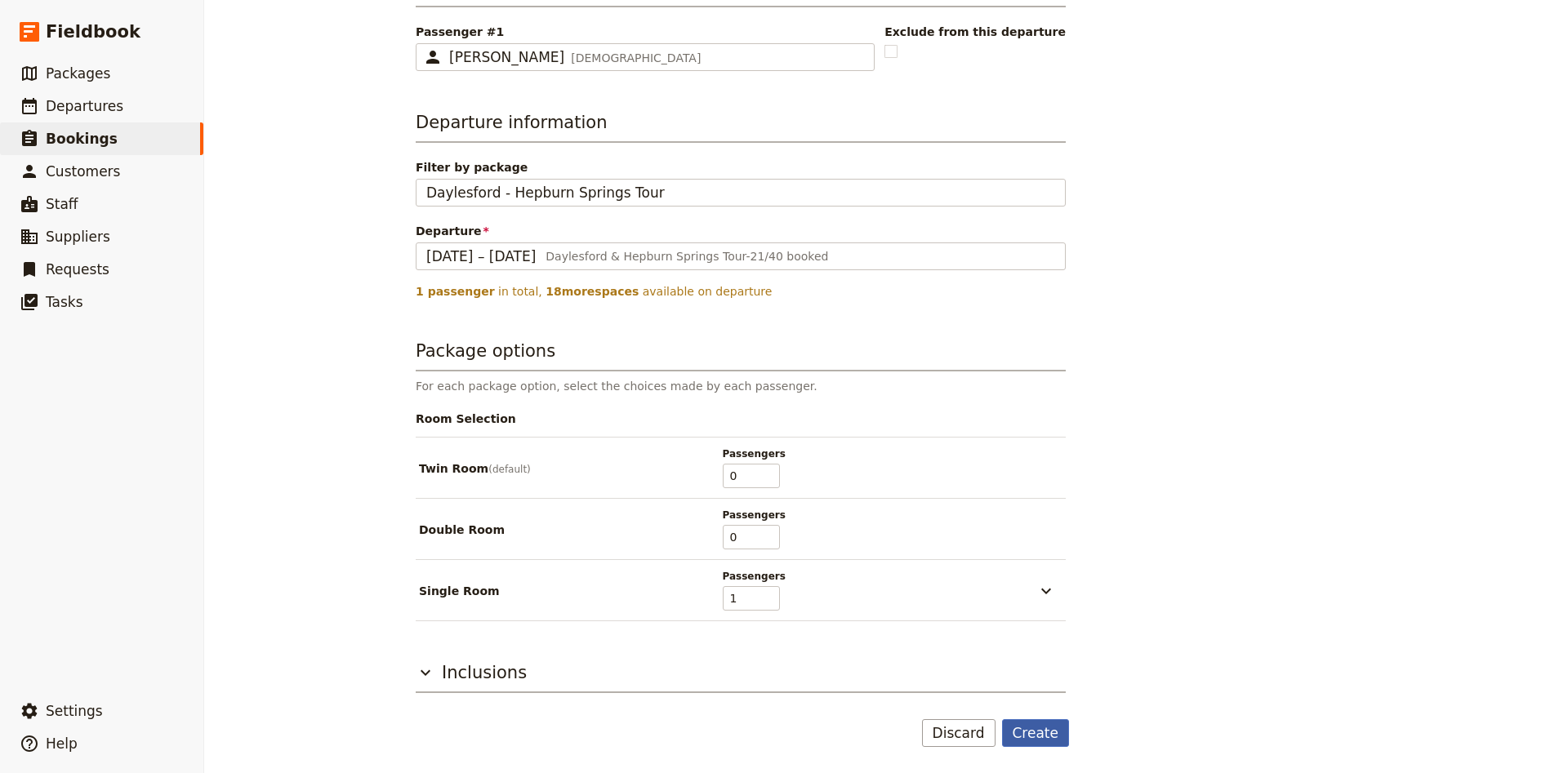
click at [1047, 734] on button "Create" at bounding box center [1036, 733] width 68 height 28
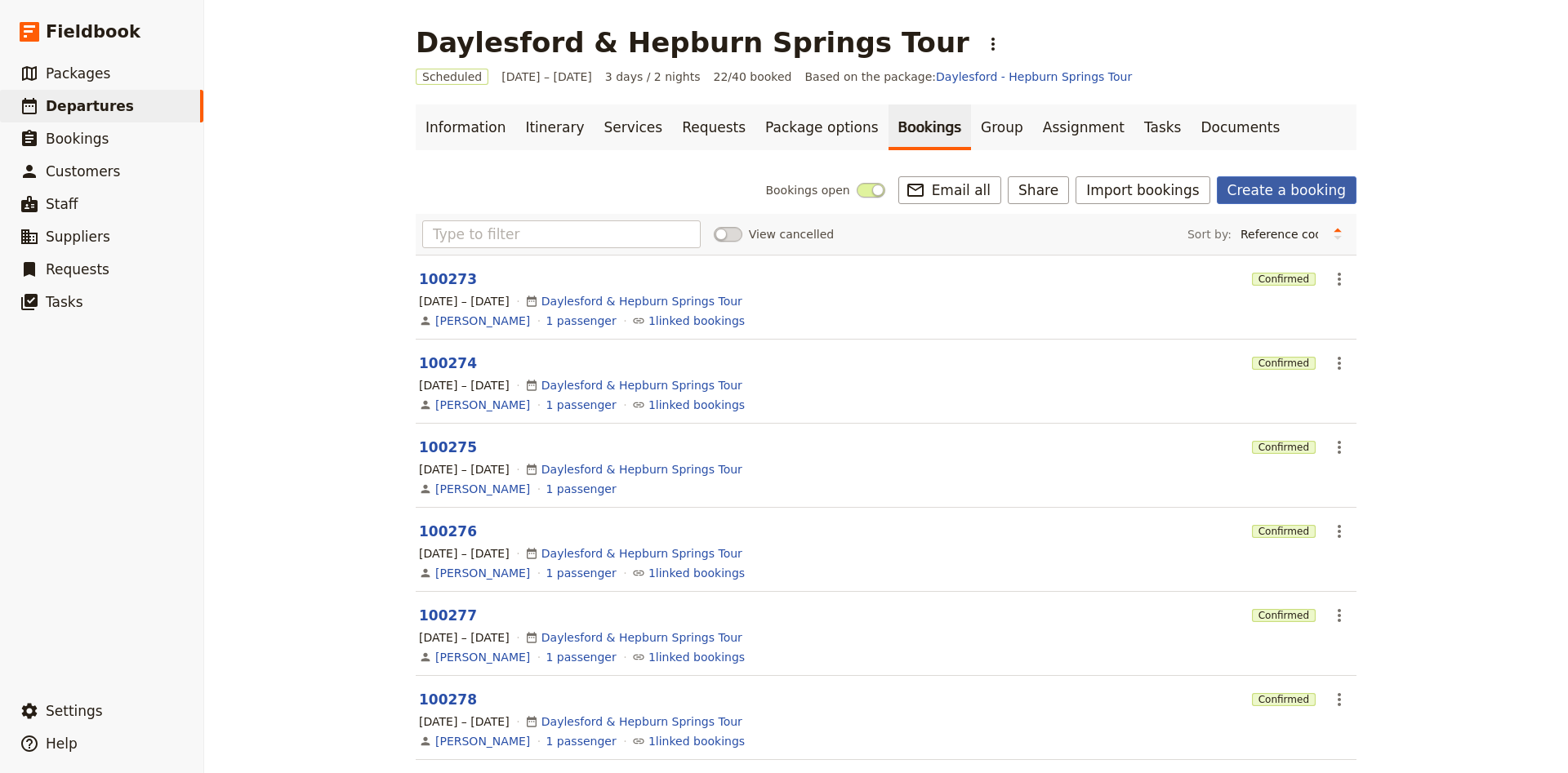
click at [1275, 183] on link "Create a booking" at bounding box center [1286, 190] width 139 height 28
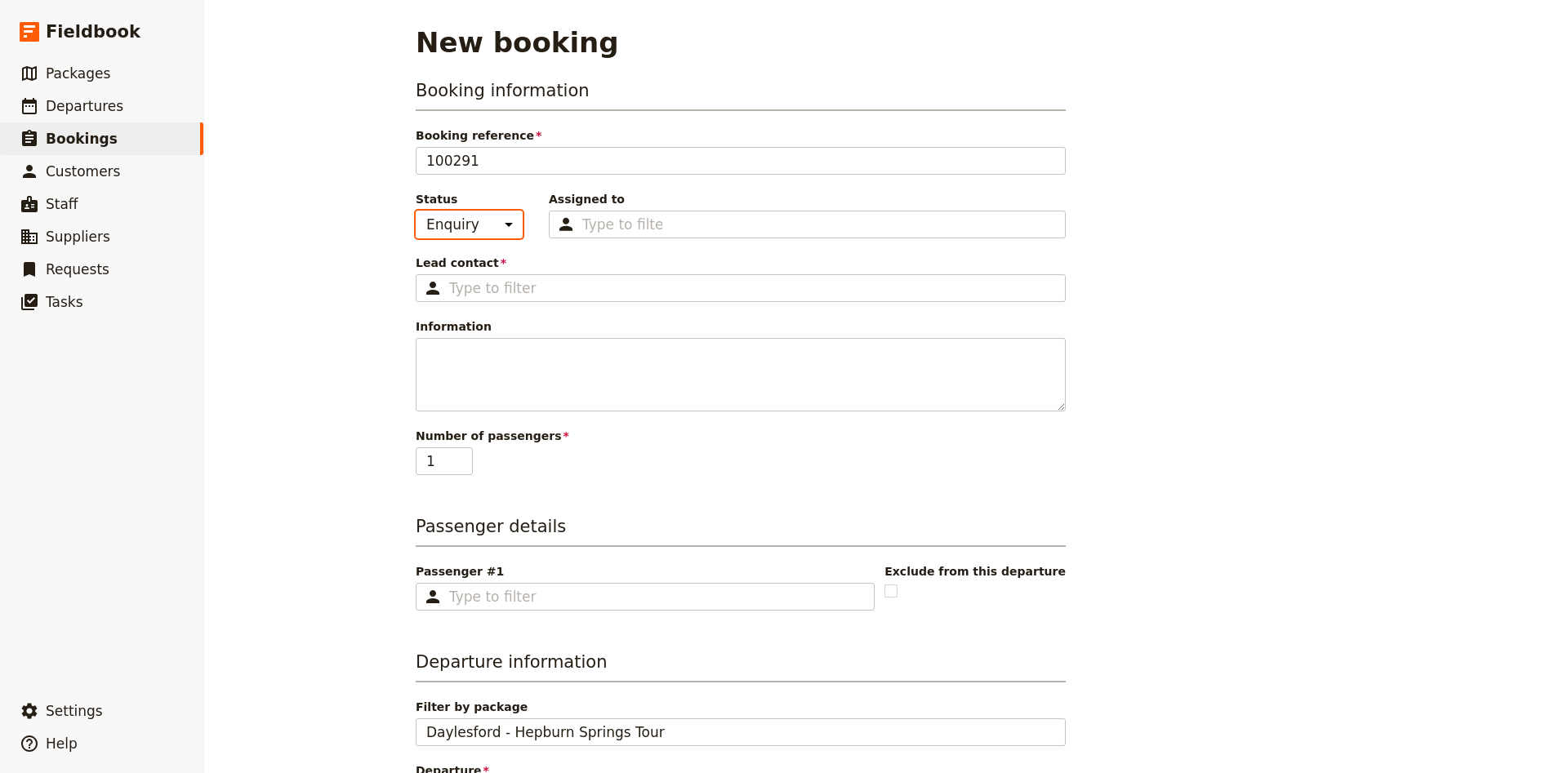
click at [416, 211] on select "Enquiry On hold Confirmed" at bounding box center [470, 225] width 107 height 28
click option "Confirmed" at bounding box center [0, 0] width 0 height 0
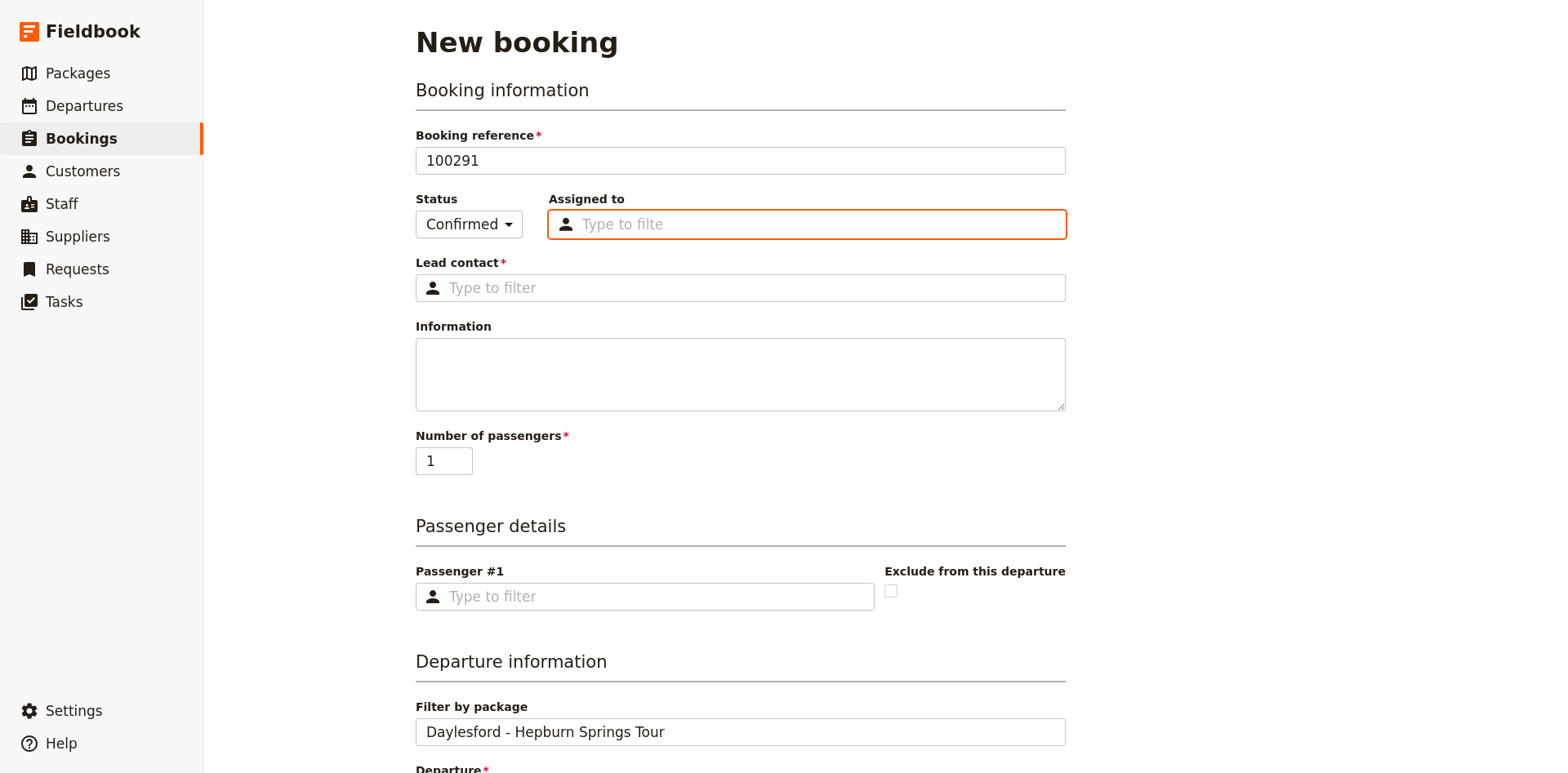
click at [607, 230] on input "Assigned to Type to filter" at bounding box center [622, 225] width 80 height 20
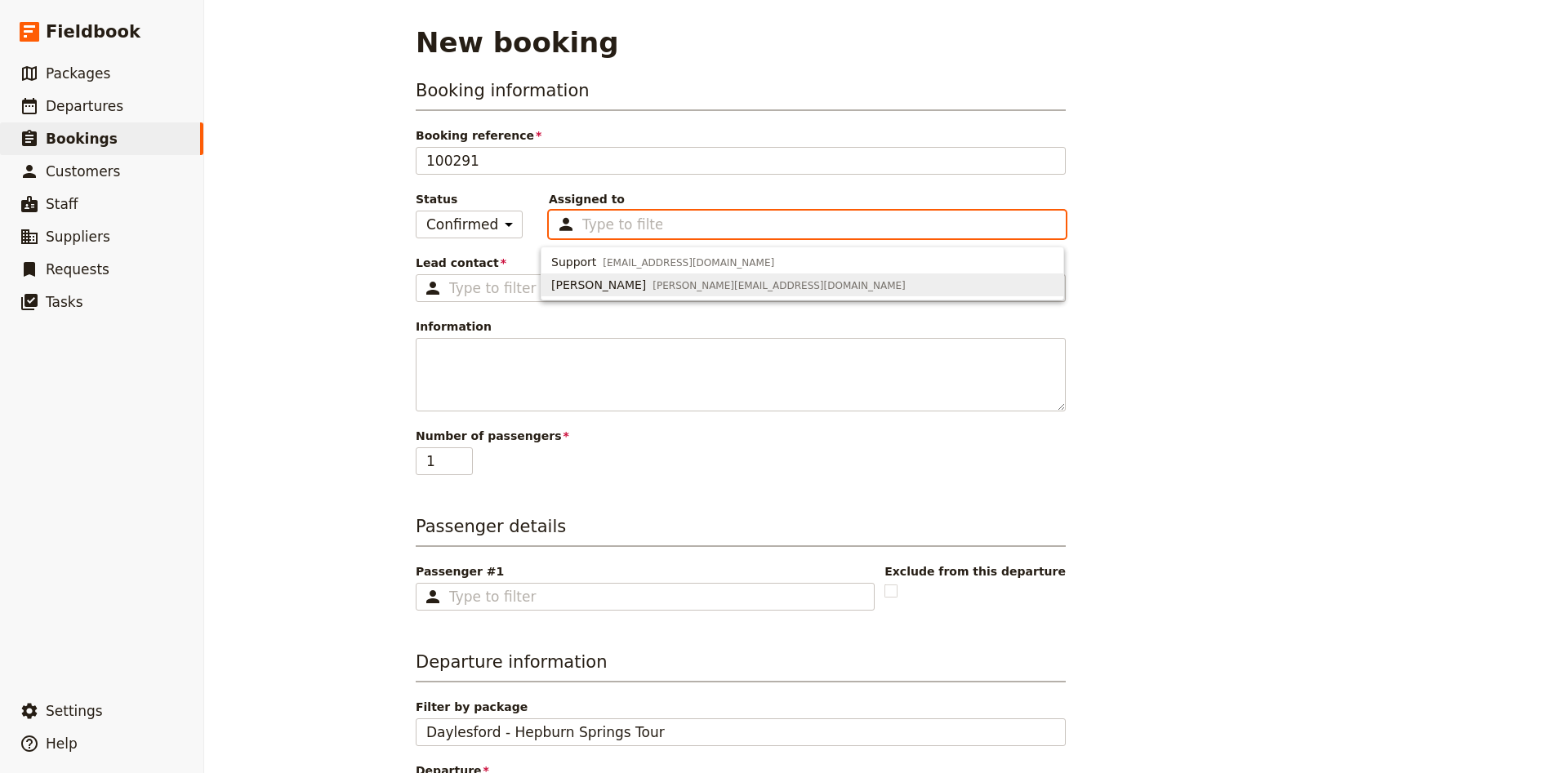
click at [578, 288] on span "[PERSON_NAME]" at bounding box center [598, 285] width 95 height 16
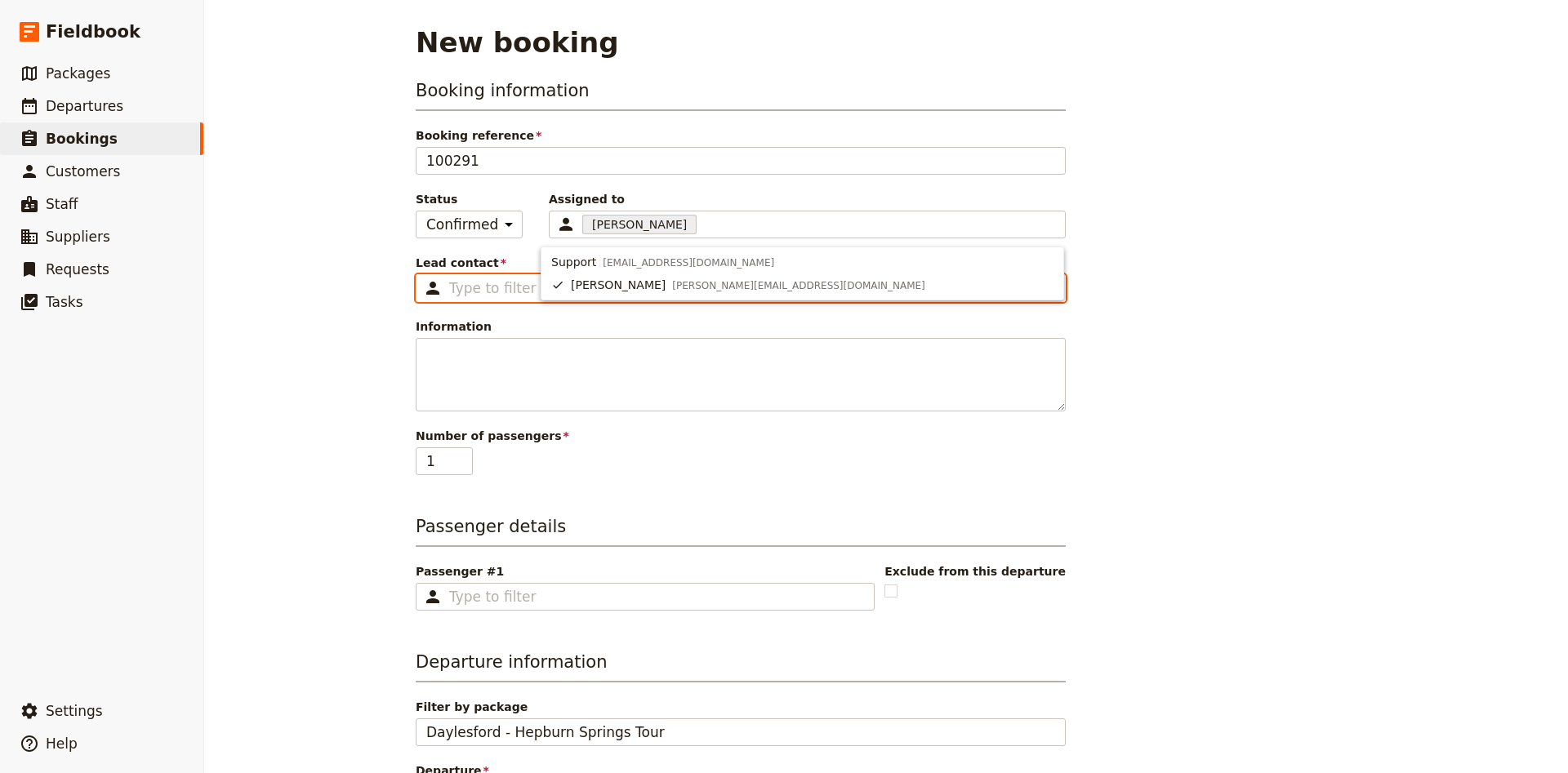
click at [516, 292] on input "Lead contact ​" at bounding box center [751, 289] width 606 height 20
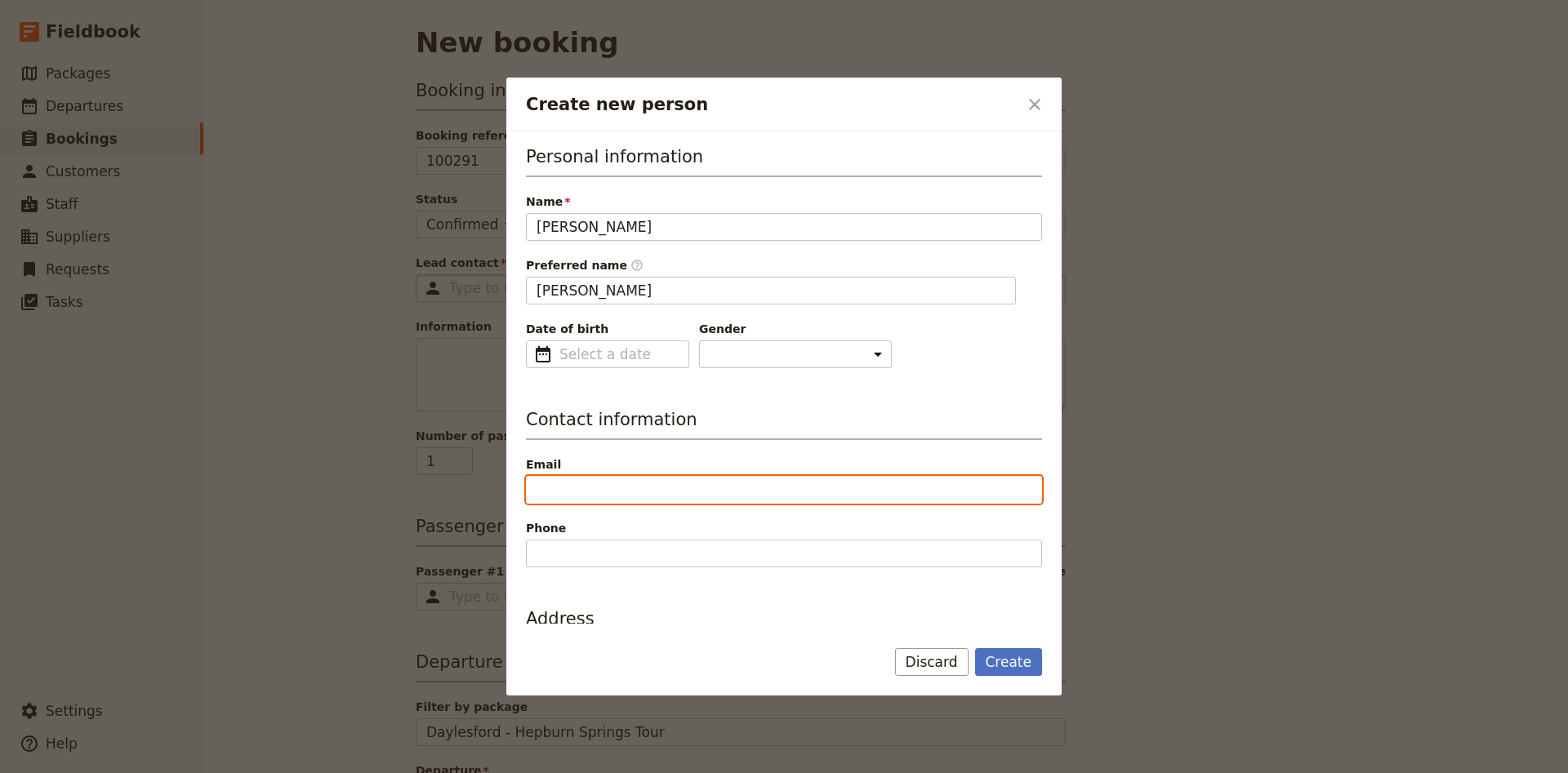
paste input "[PERSON_NAME][EMAIL_ADDRESS][DOMAIN_NAME]"
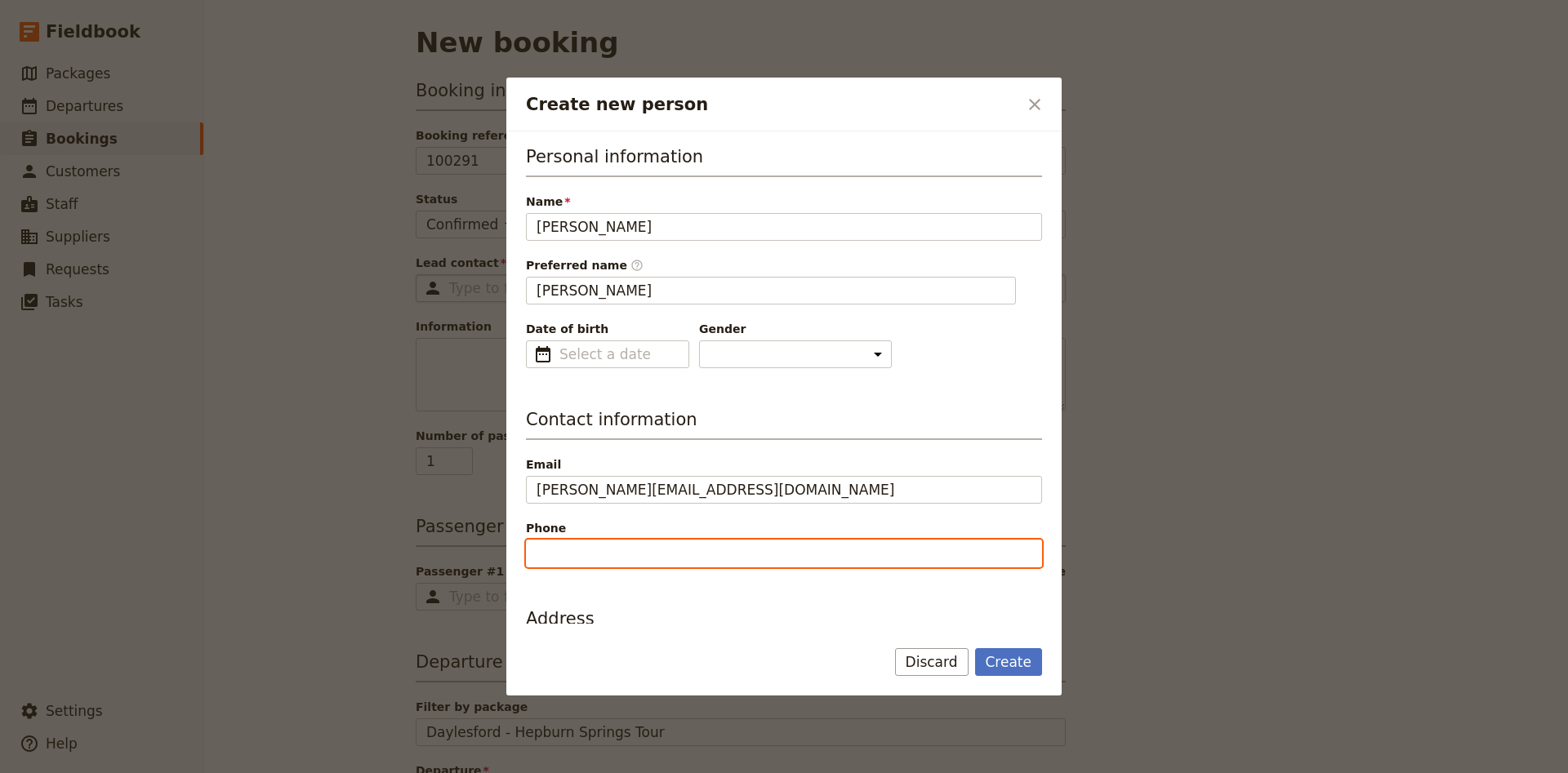
paste input "0408 202 250"
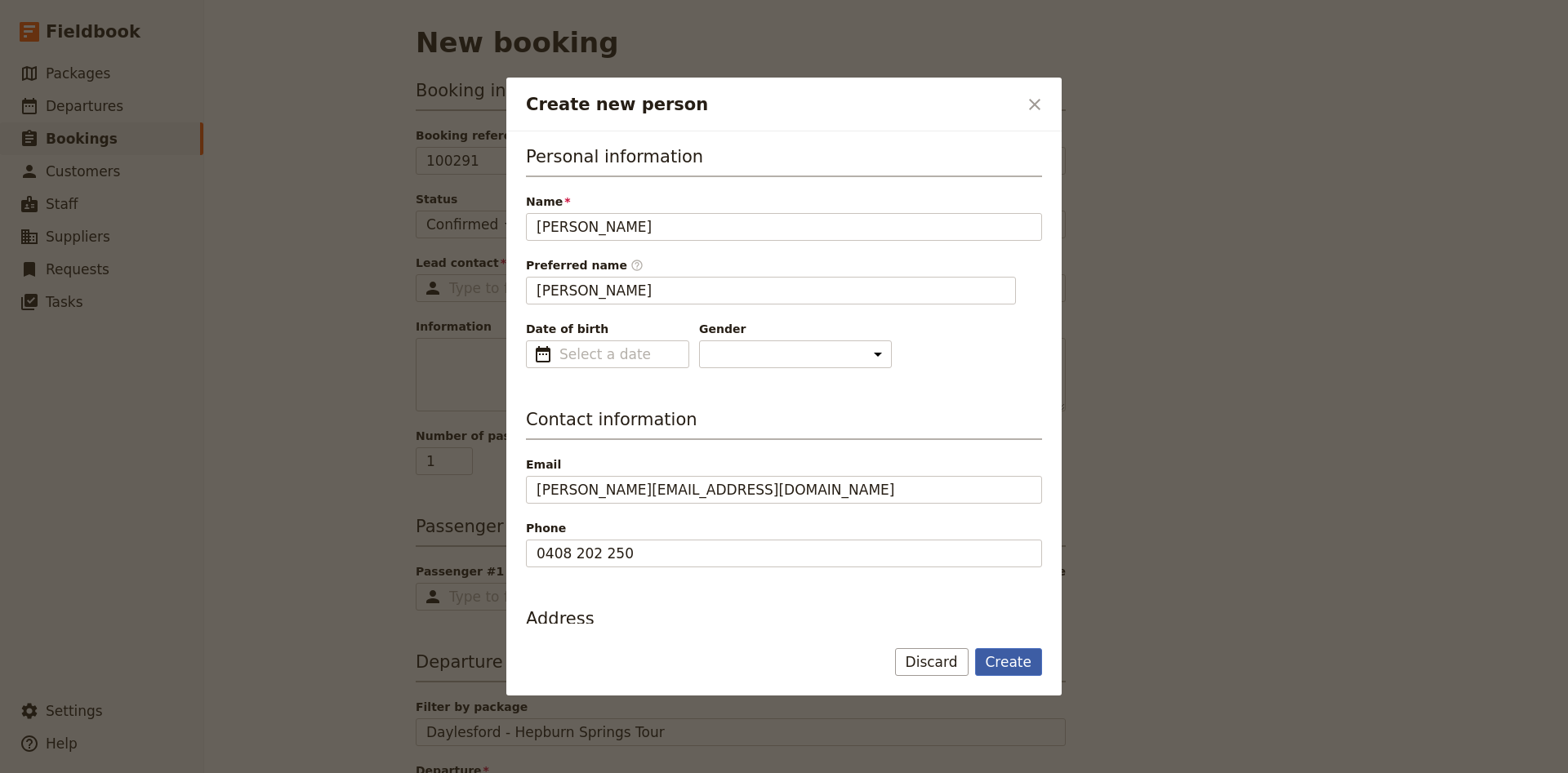
click at [1003, 661] on button "Create" at bounding box center [1009, 663] width 68 height 28
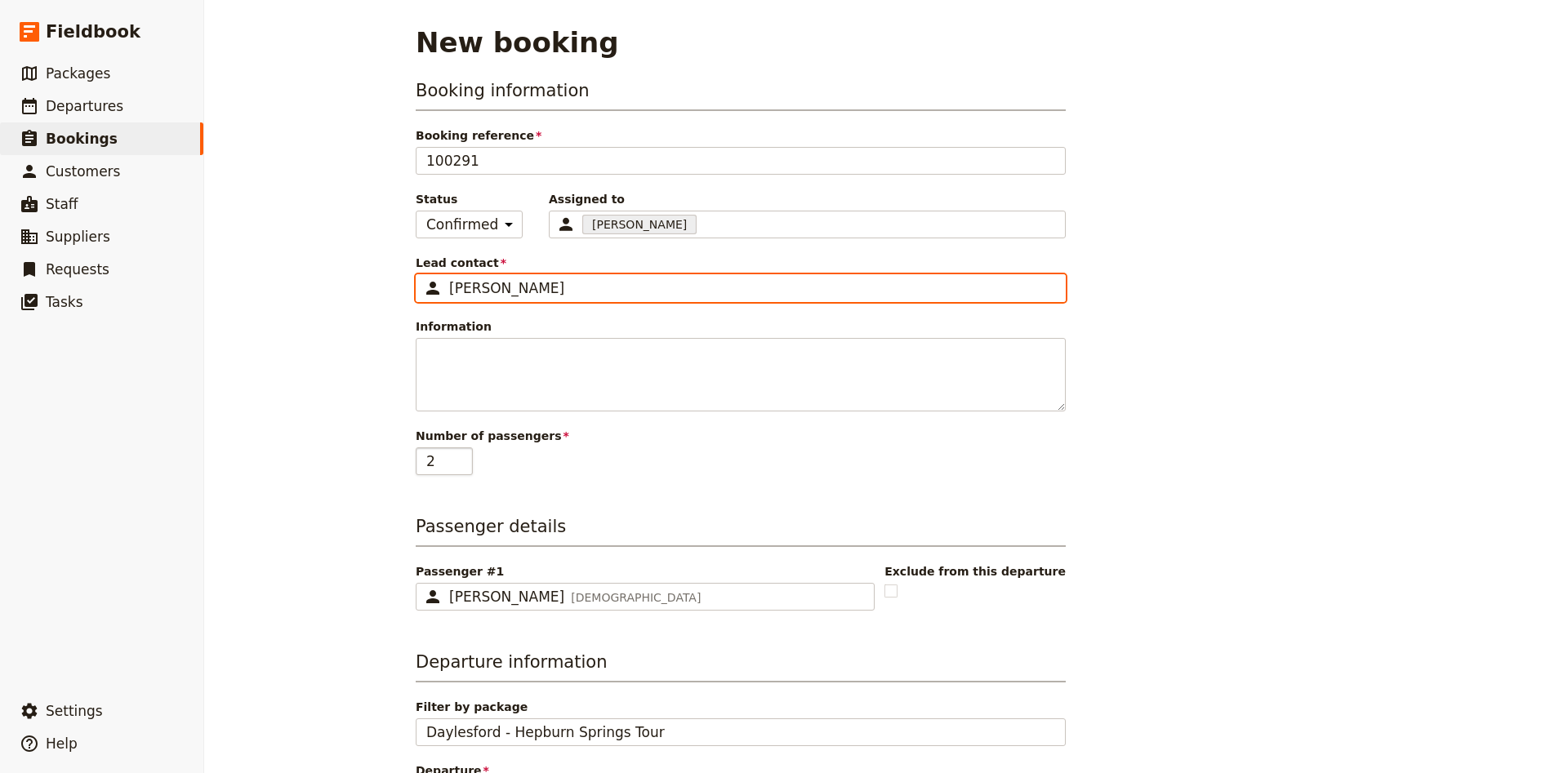
click at [462, 461] on input "2" at bounding box center [444, 462] width 57 height 28
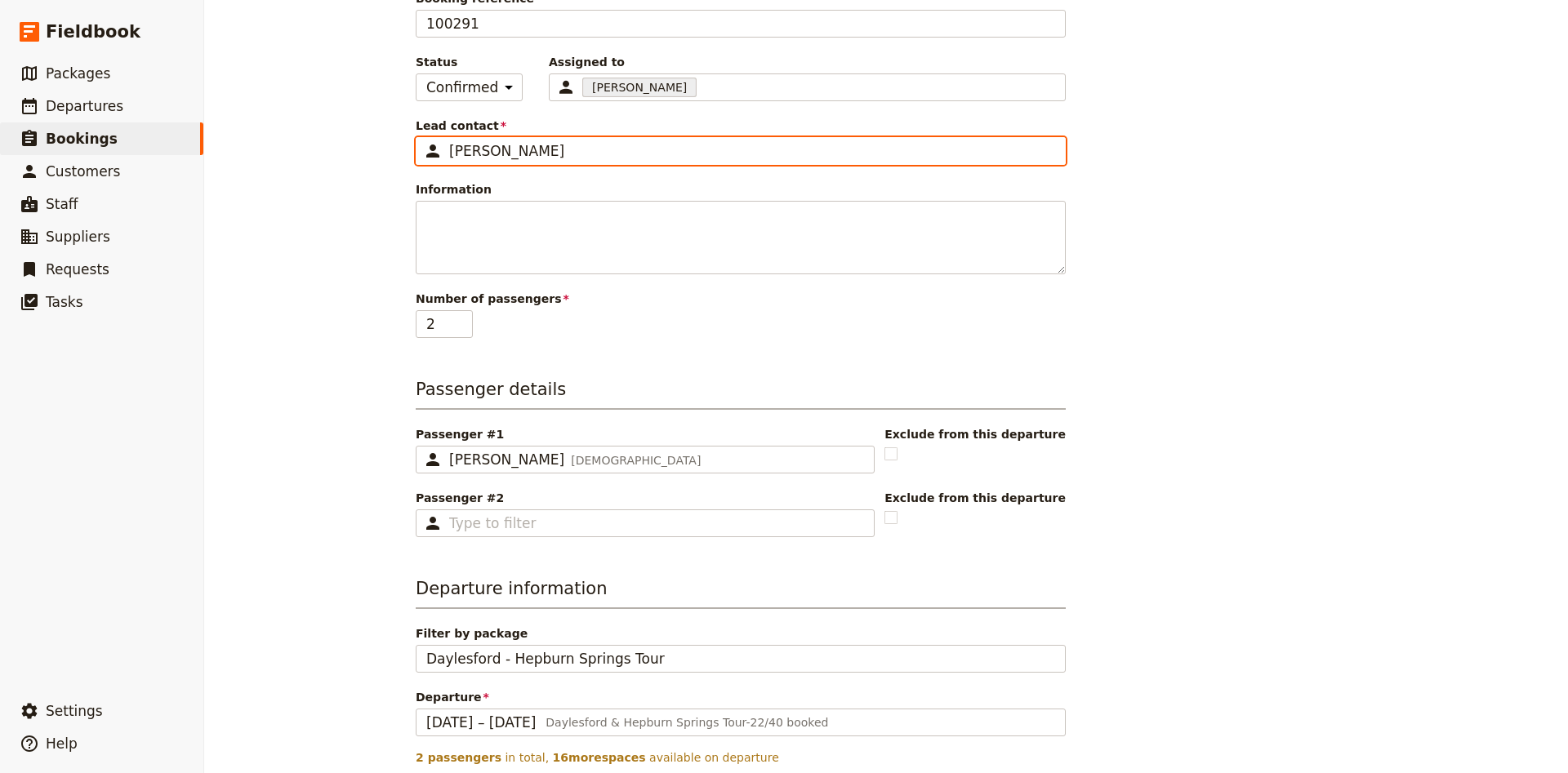
scroll to position [216, 0]
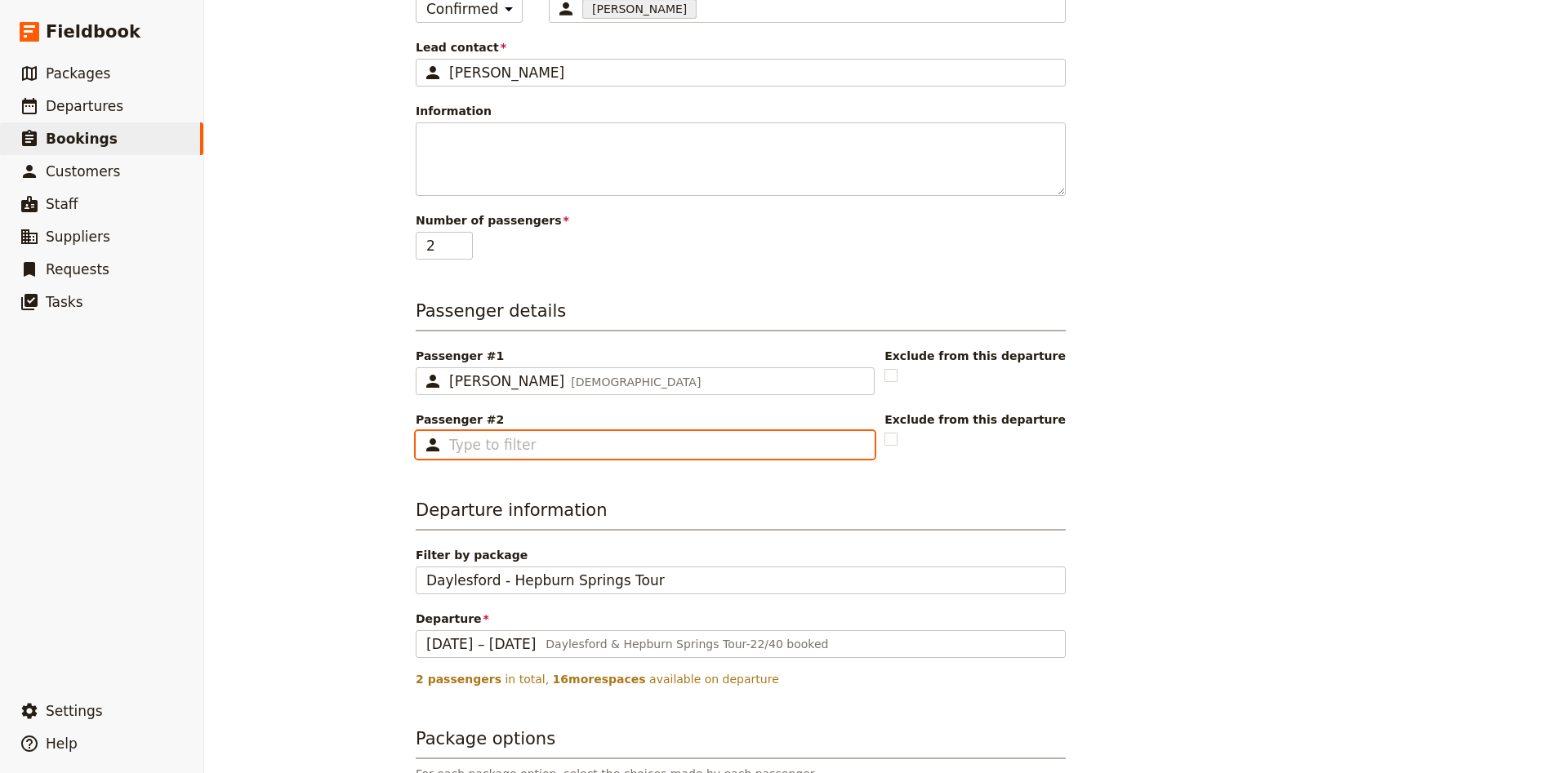
click at [476, 449] on input "Passenger #2 ​" at bounding box center [656, 445] width 415 height 20
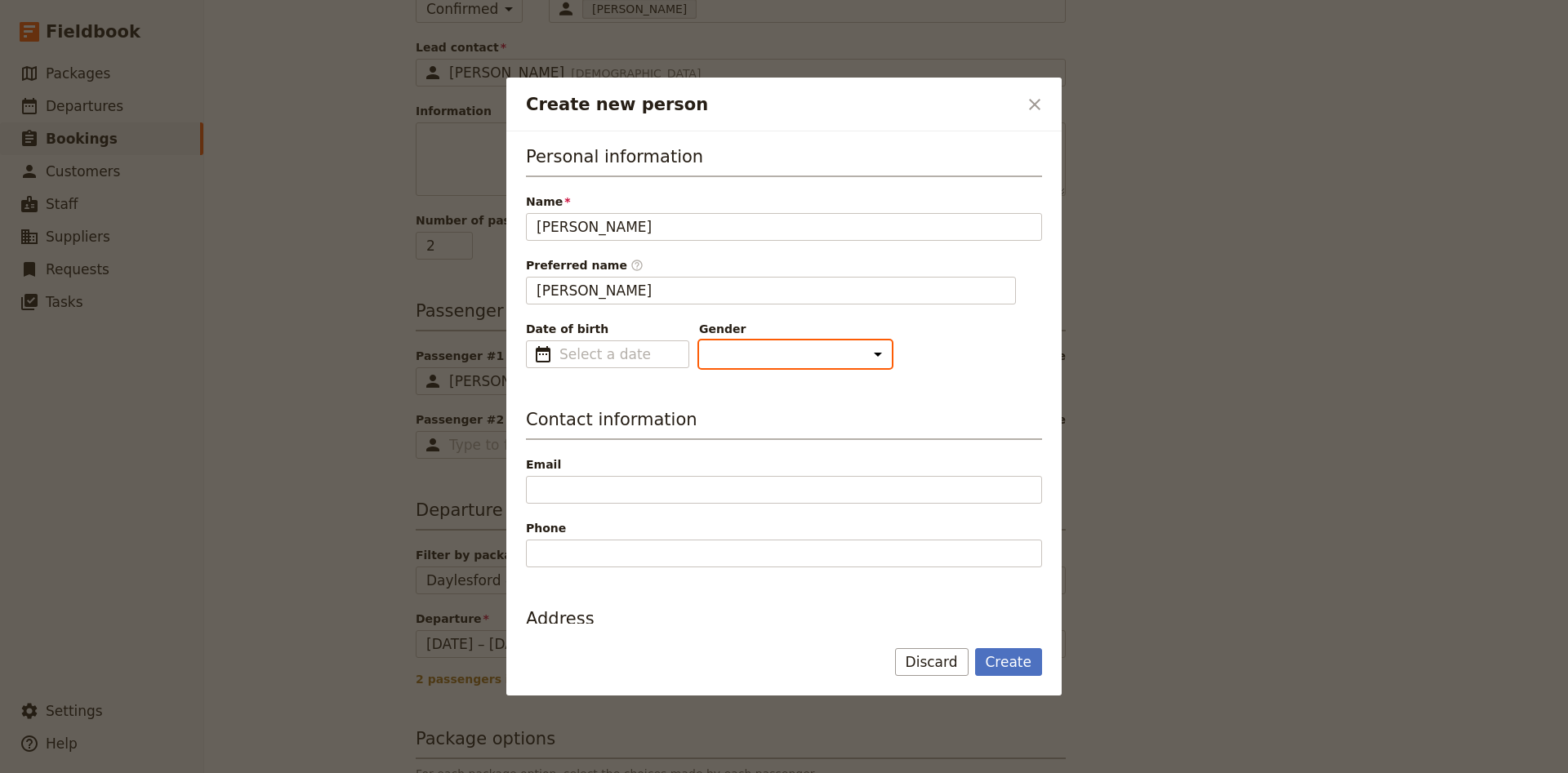
click at [699, 340] on select "[DEMOGRAPHIC_DATA] [DEMOGRAPHIC_DATA] Other" at bounding box center [796, 354] width 193 height 28
click option "[DEMOGRAPHIC_DATA]" at bounding box center [0, 0] width 0 height 0
click at [976, 659] on div "Create Discard" at bounding box center [968, 663] width 147 height 28
click at [996, 654] on button "Create" at bounding box center [1009, 663] width 68 height 28
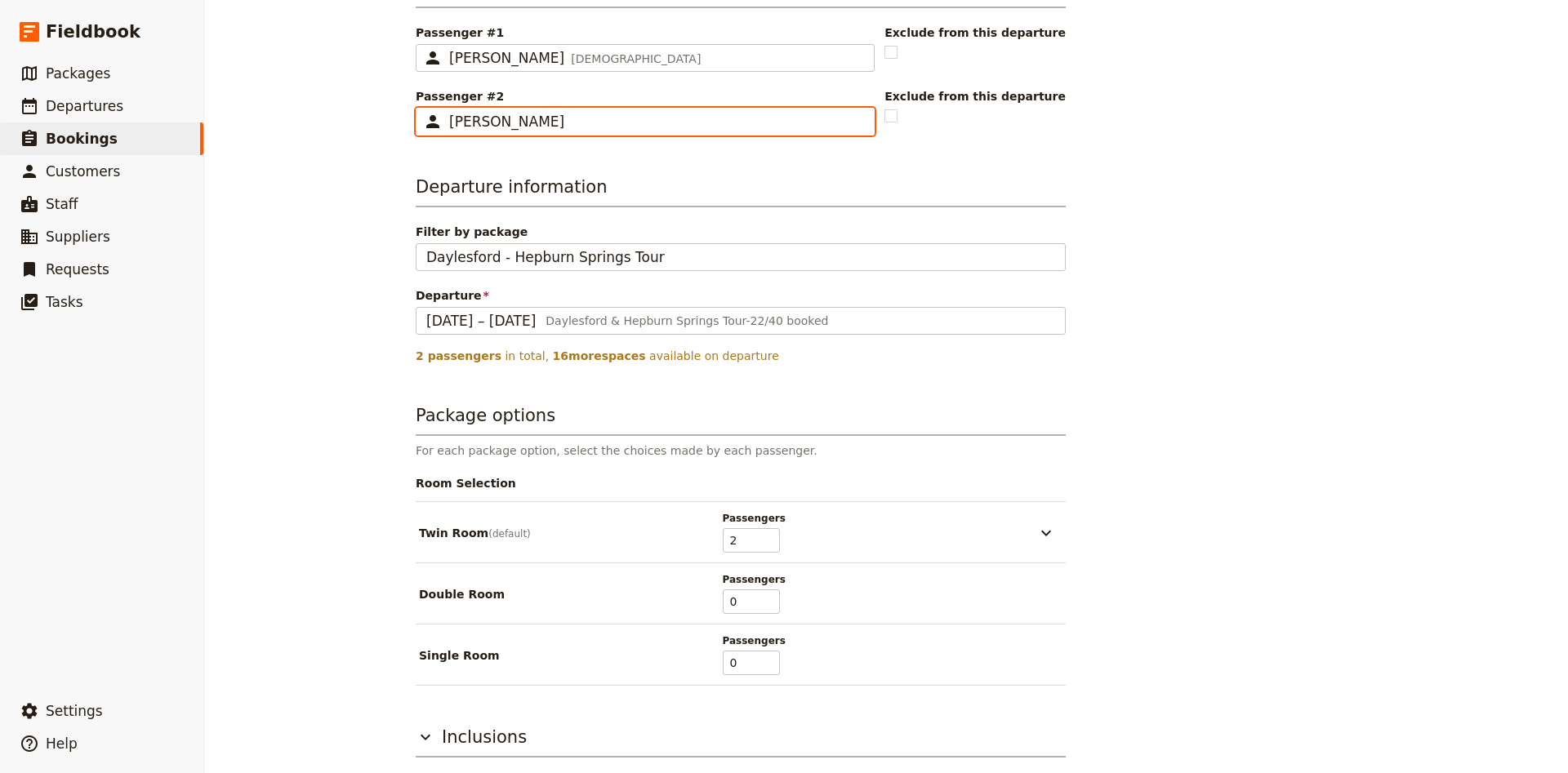
scroll to position [603, 0]
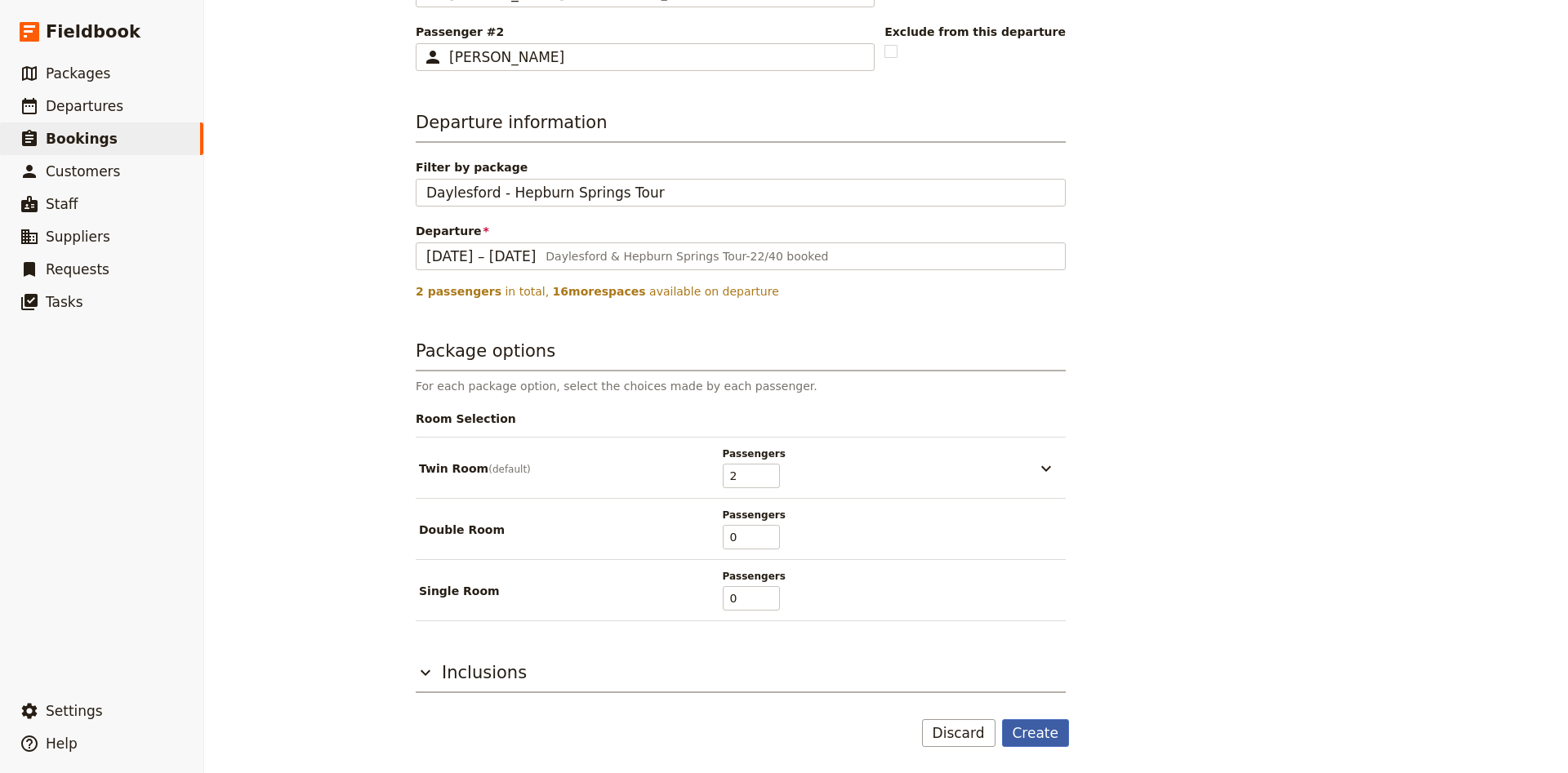
click at [1029, 731] on button "Create" at bounding box center [1036, 733] width 68 height 28
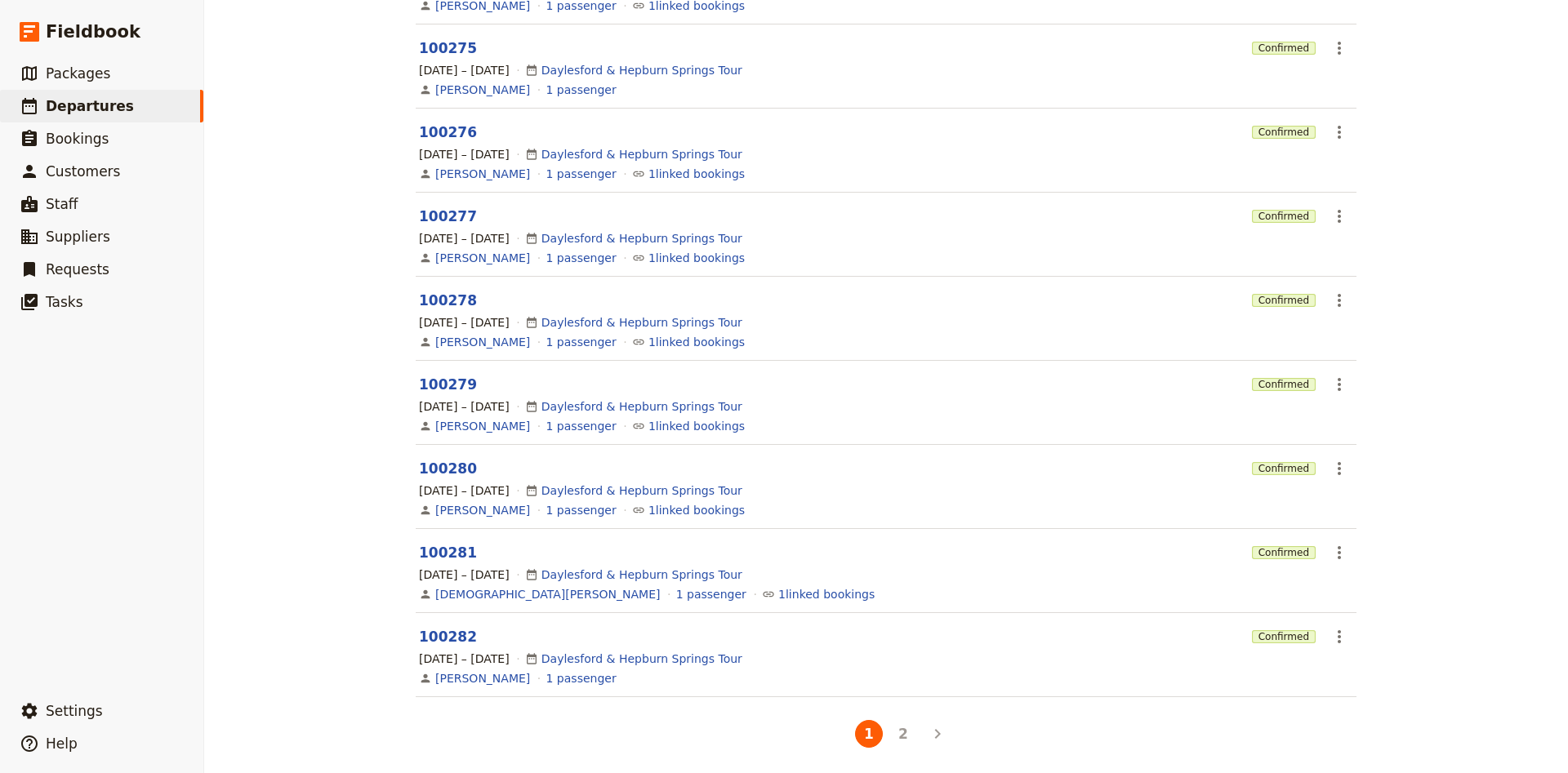
scroll to position [403, 0]
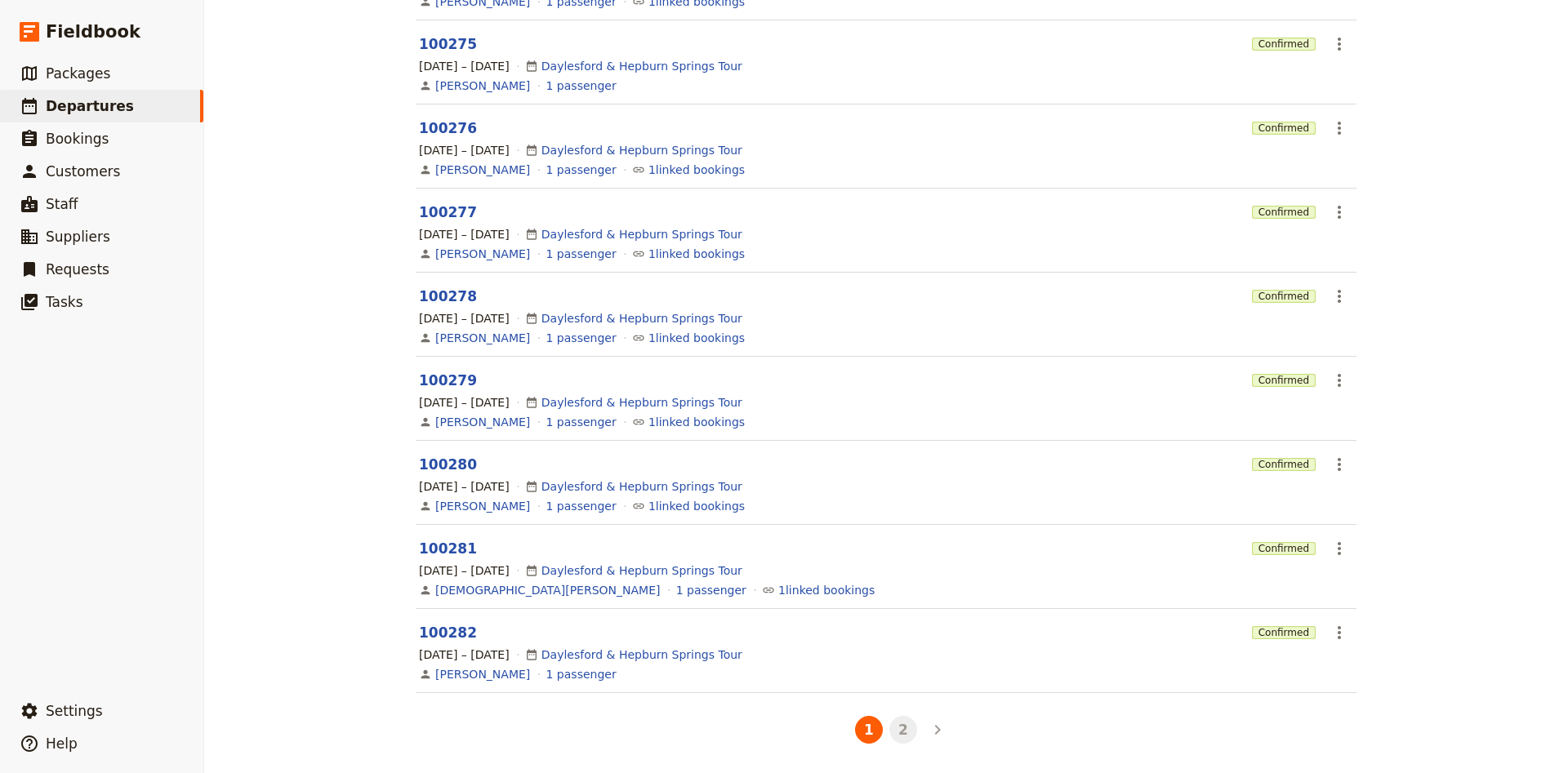
click at [906, 727] on button "2" at bounding box center [903, 730] width 28 height 28
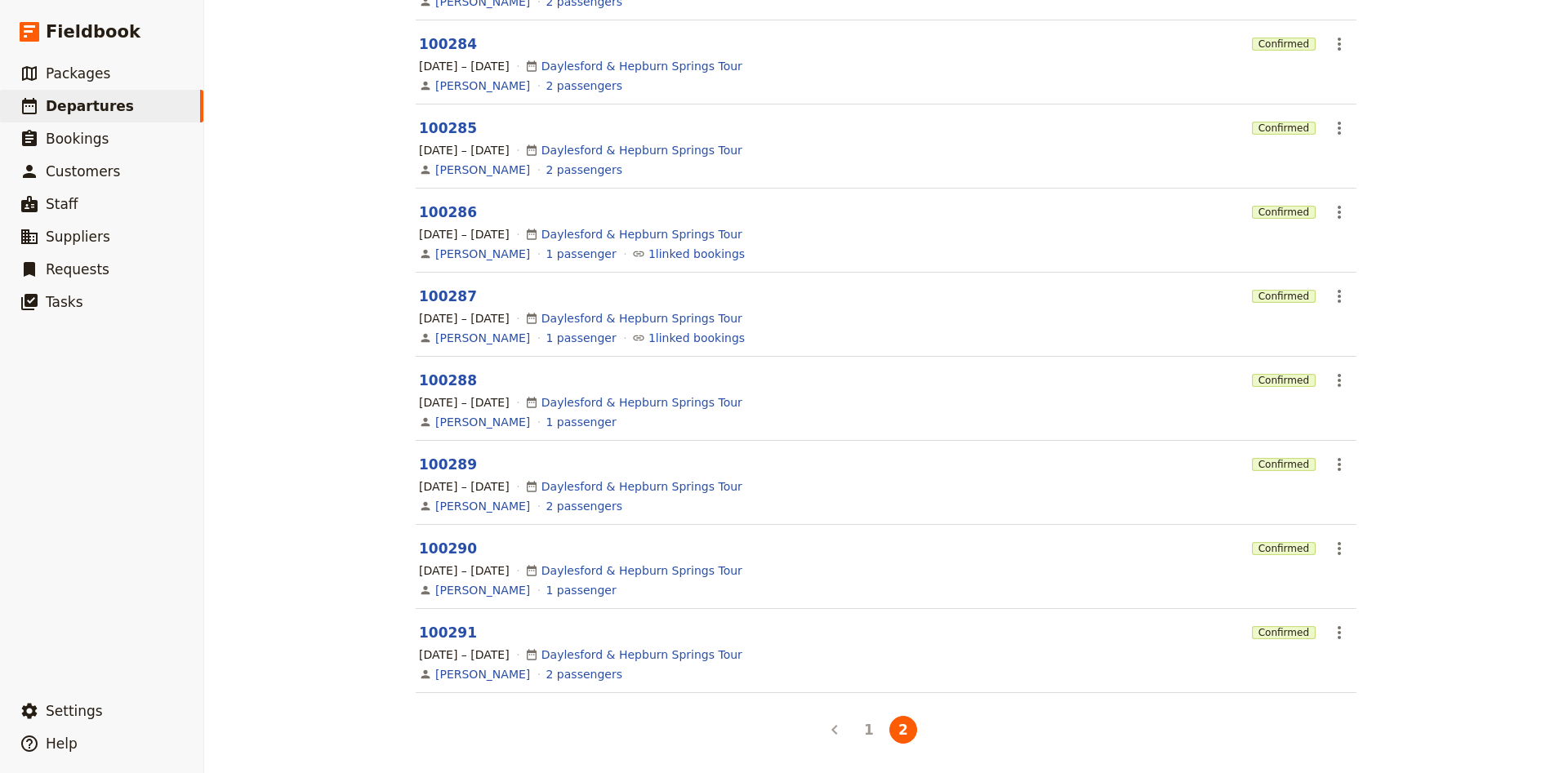
scroll to position [0, 0]
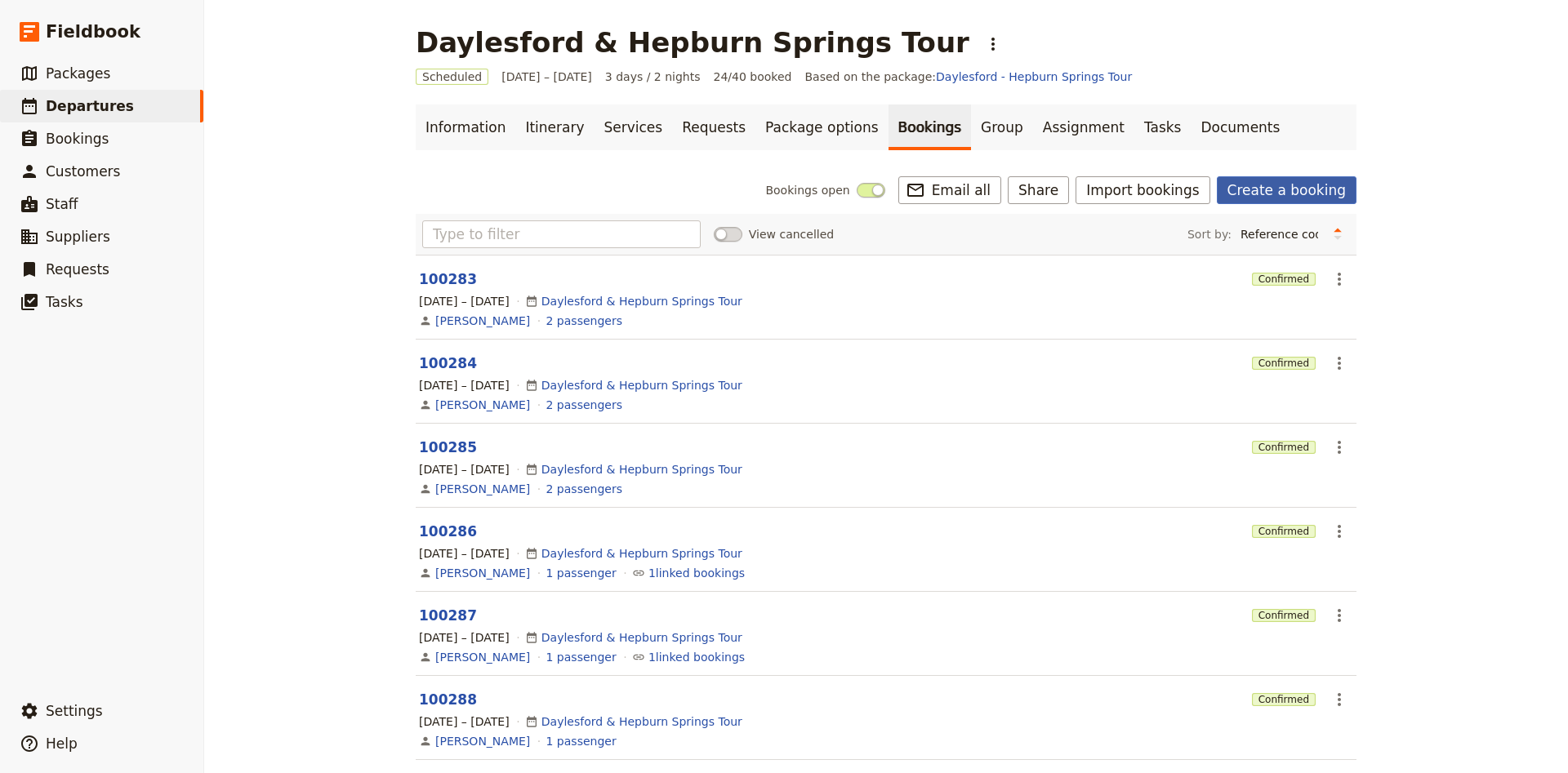
click at [1313, 198] on link "Create a booking" at bounding box center [1286, 190] width 139 height 28
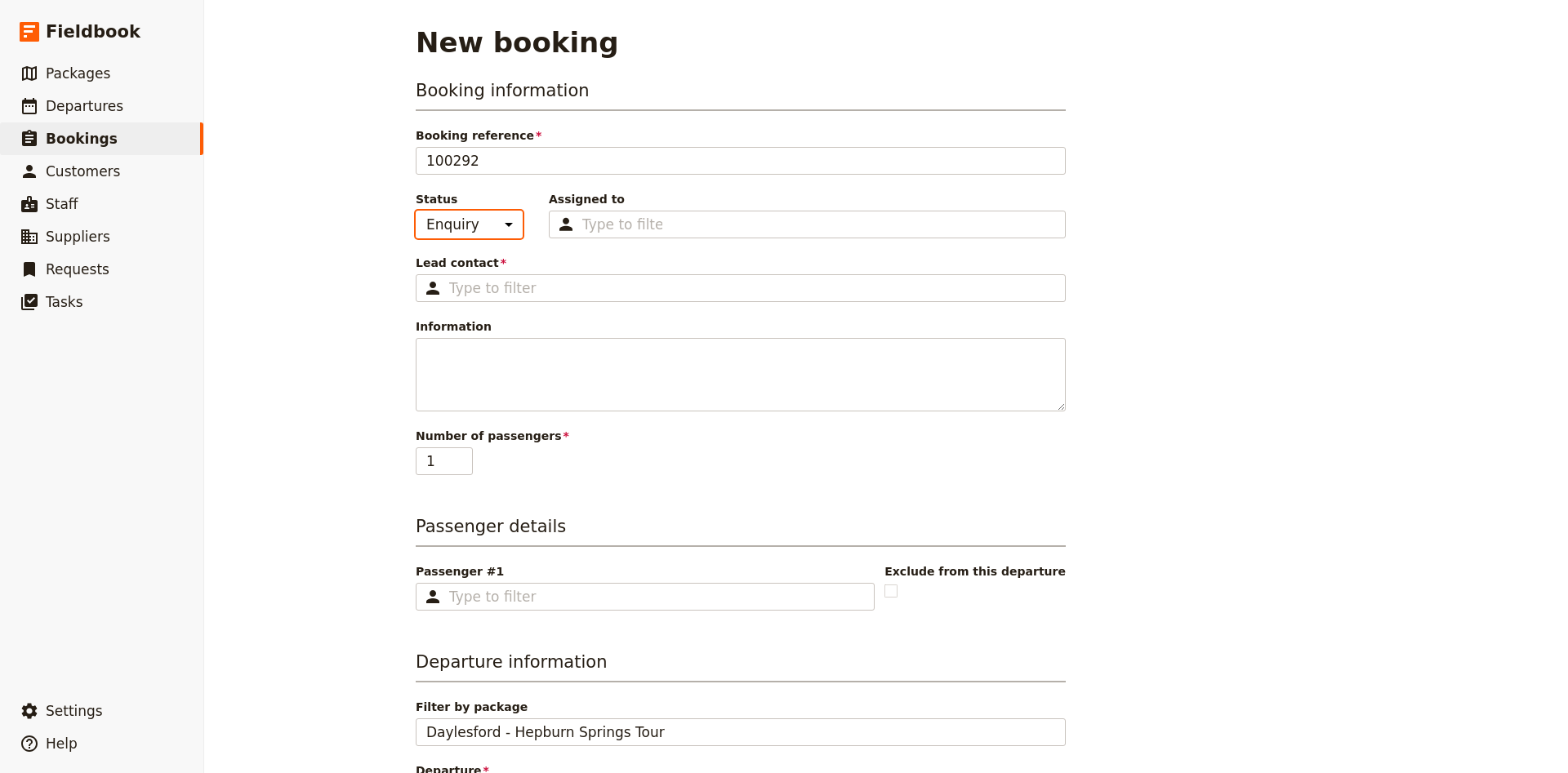
click at [416, 211] on select "Enquiry On hold Confirmed" at bounding box center [470, 225] width 107 height 28
click option "Confirmed" at bounding box center [0, 0] width 0 height 0
click at [599, 236] on div "Type to filter" at bounding box center [807, 225] width 516 height 28
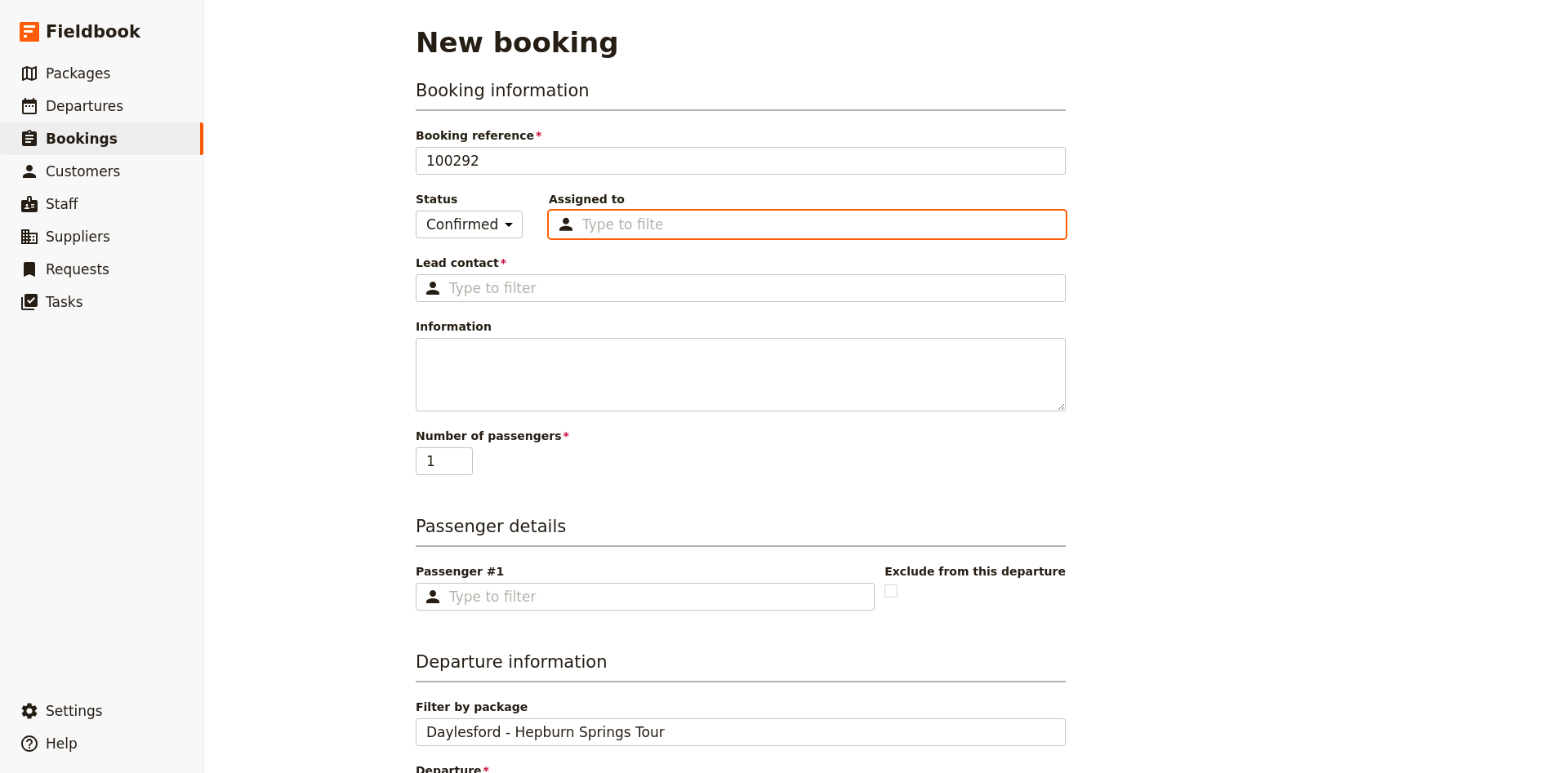
click at [599, 235] on input "Assigned to Type to filter" at bounding box center [622, 225] width 80 height 20
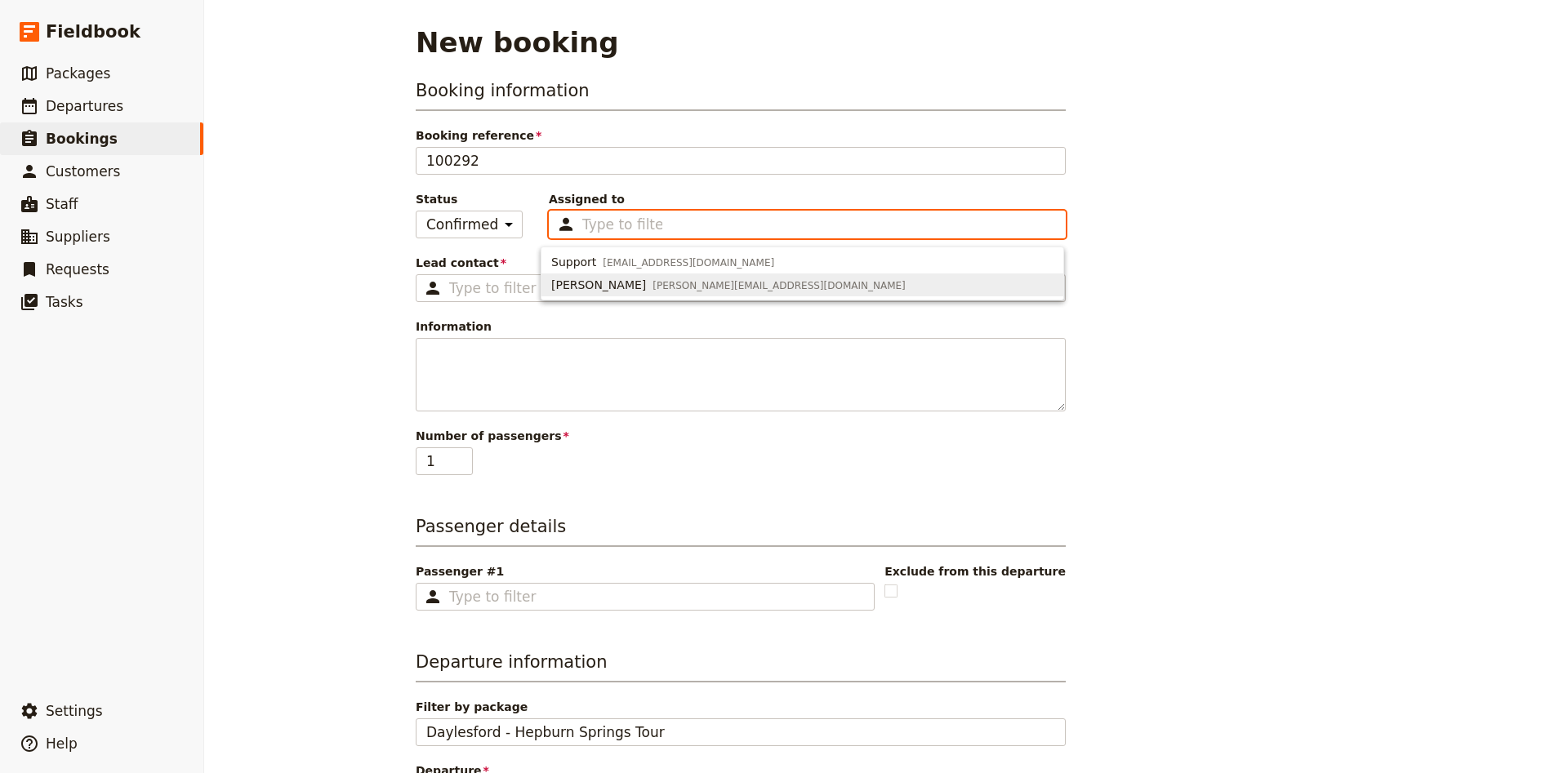
click at [596, 283] on div "Zachary [EMAIL_ADDRESS][DOMAIN_NAME]" at bounding box center [728, 285] width 354 height 16
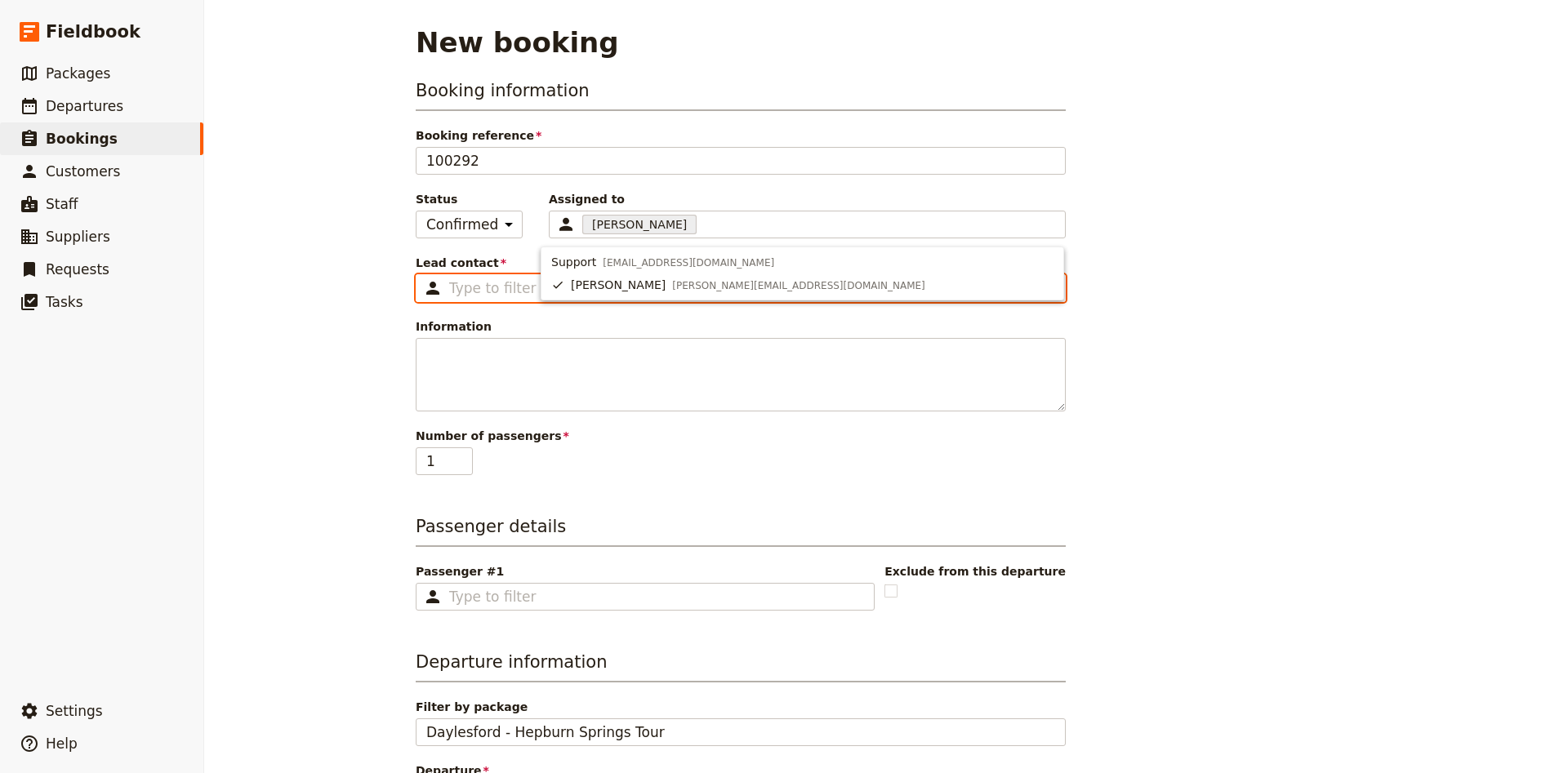
click at [490, 290] on input "Lead contact ​" at bounding box center [751, 289] width 606 height 20
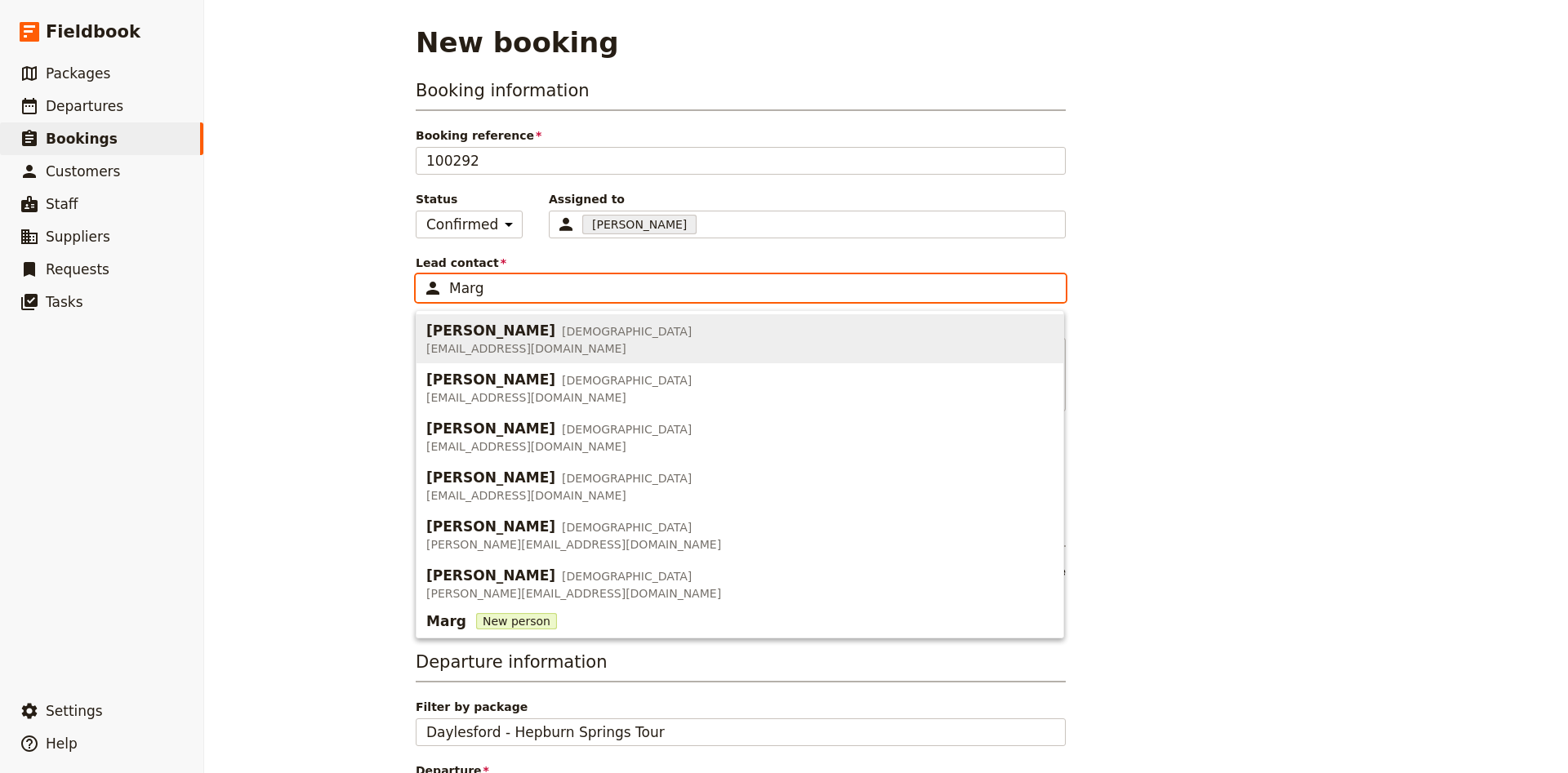
click at [458, 337] on span "[PERSON_NAME]" at bounding box center [490, 331] width 129 height 20
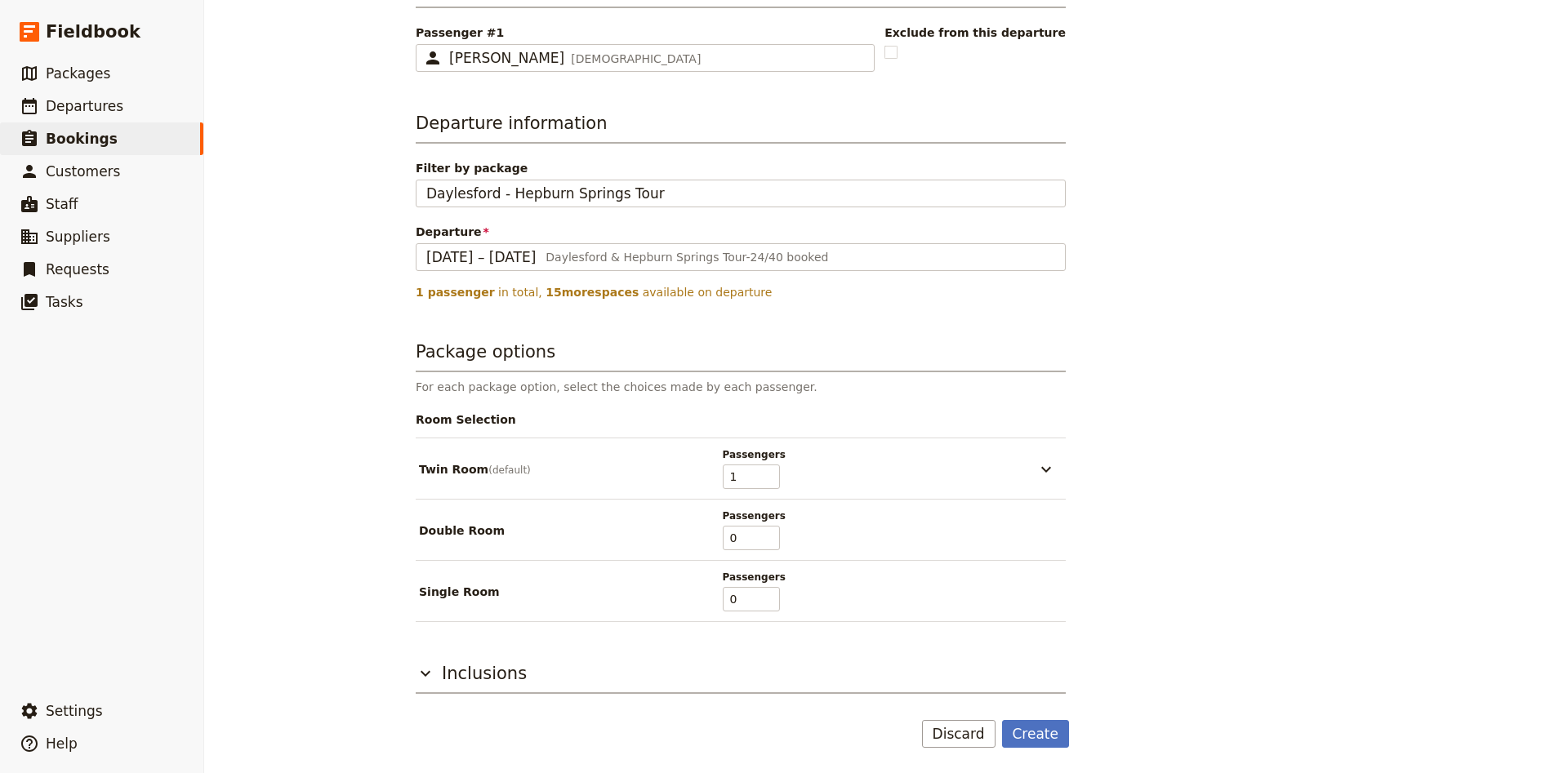
scroll to position [539, 0]
click at [1018, 726] on button "Create" at bounding box center [1036, 733] width 68 height 28
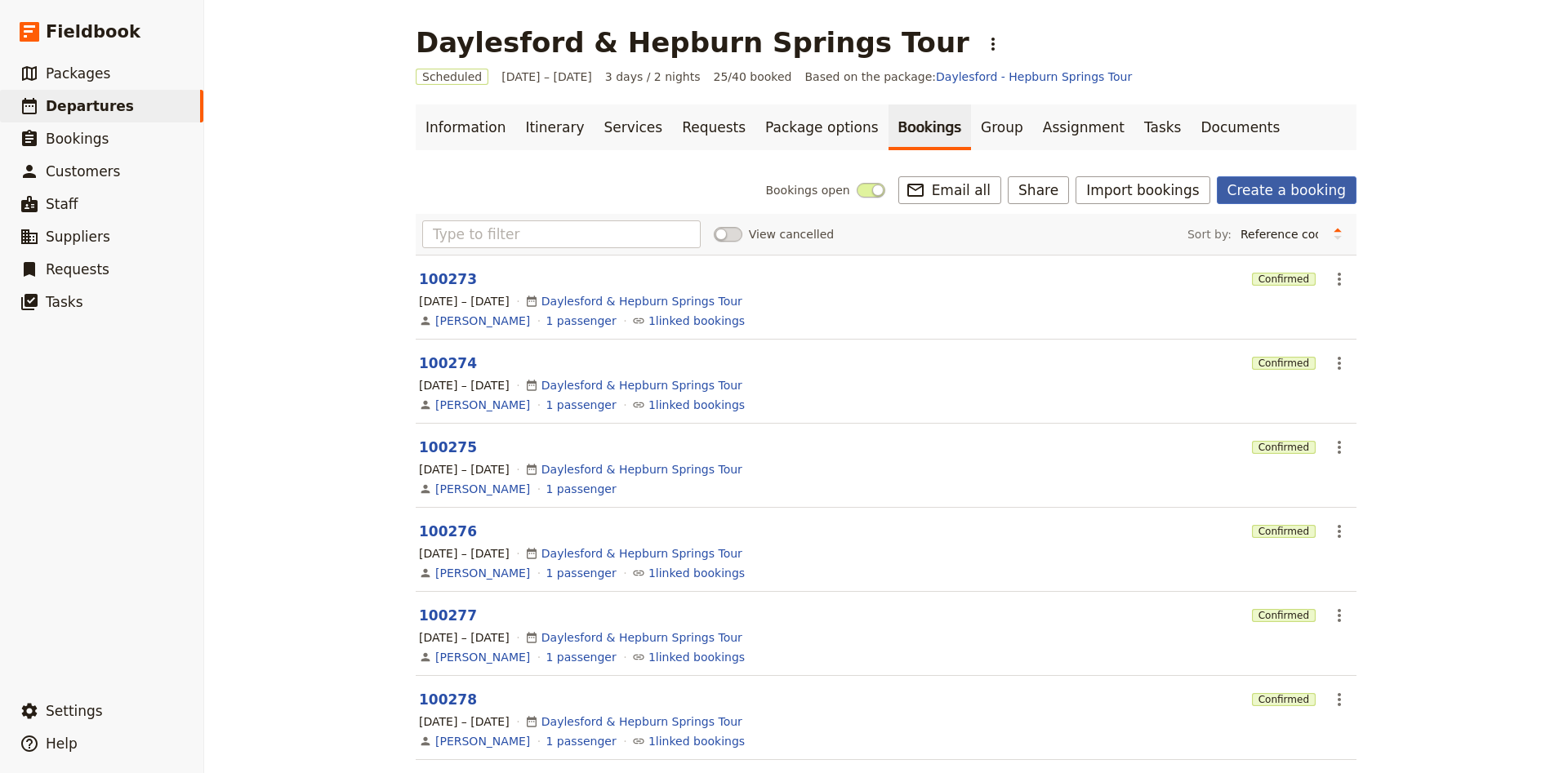
click at [1301, 194] on link "Create a booking" at bounding box center [1286, 190] width 139 height 28
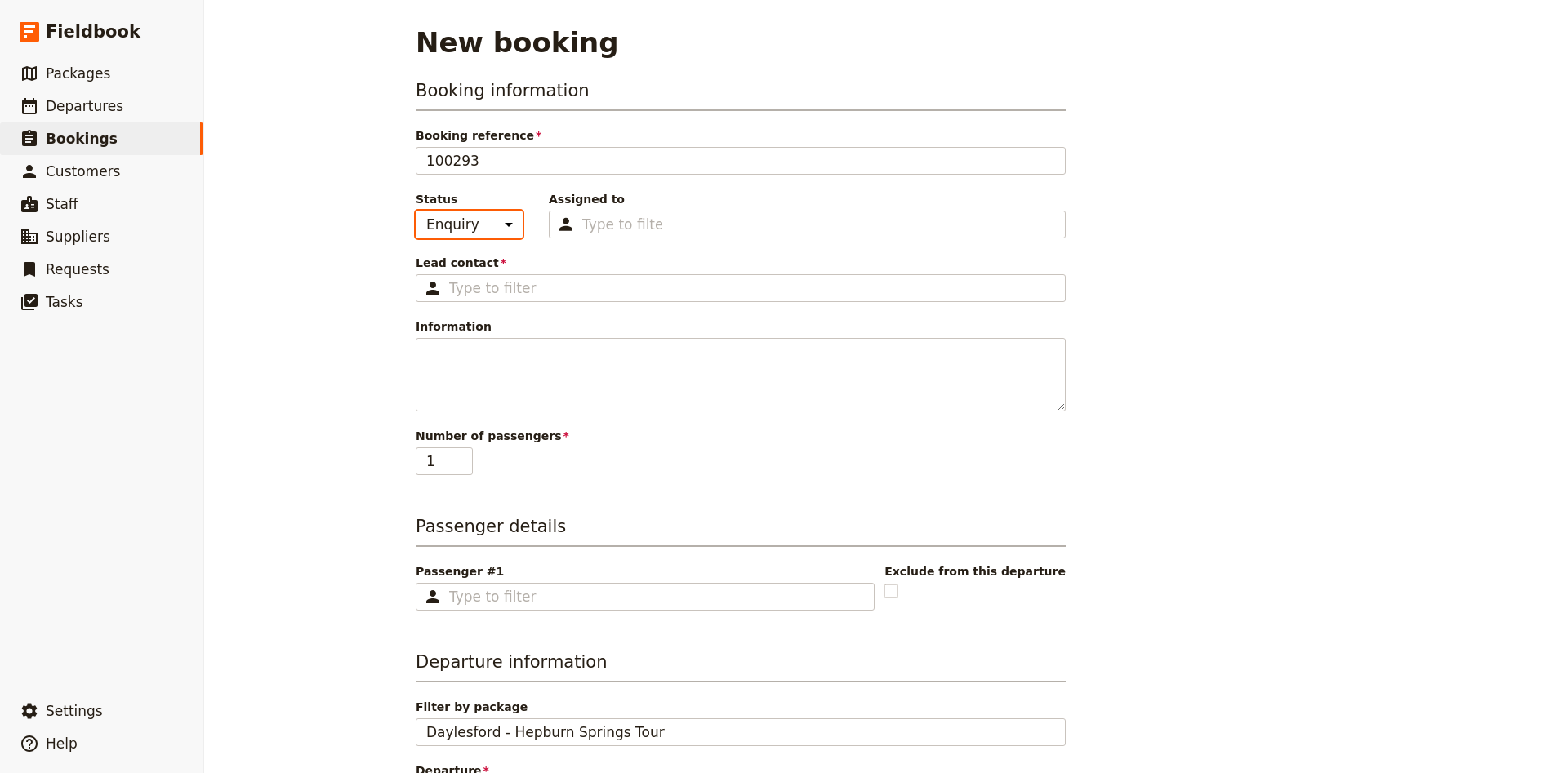
click at [416, 211] on select "Enquiry On hold Confirmed" at bounding box center [470, 225] width 107 height 28
click option "Confirmed" at bounding box center [0, 0] width 0 height 0
click at [649, 239] on div "Booking information Booking reference 100293 Status Enquiry On hold Confirmed A…" at bounding box center [740, 277] width 650 height 397
click at [658, 225] on div "Type to filter" at bounding box center [807, 225] width 516 height 28
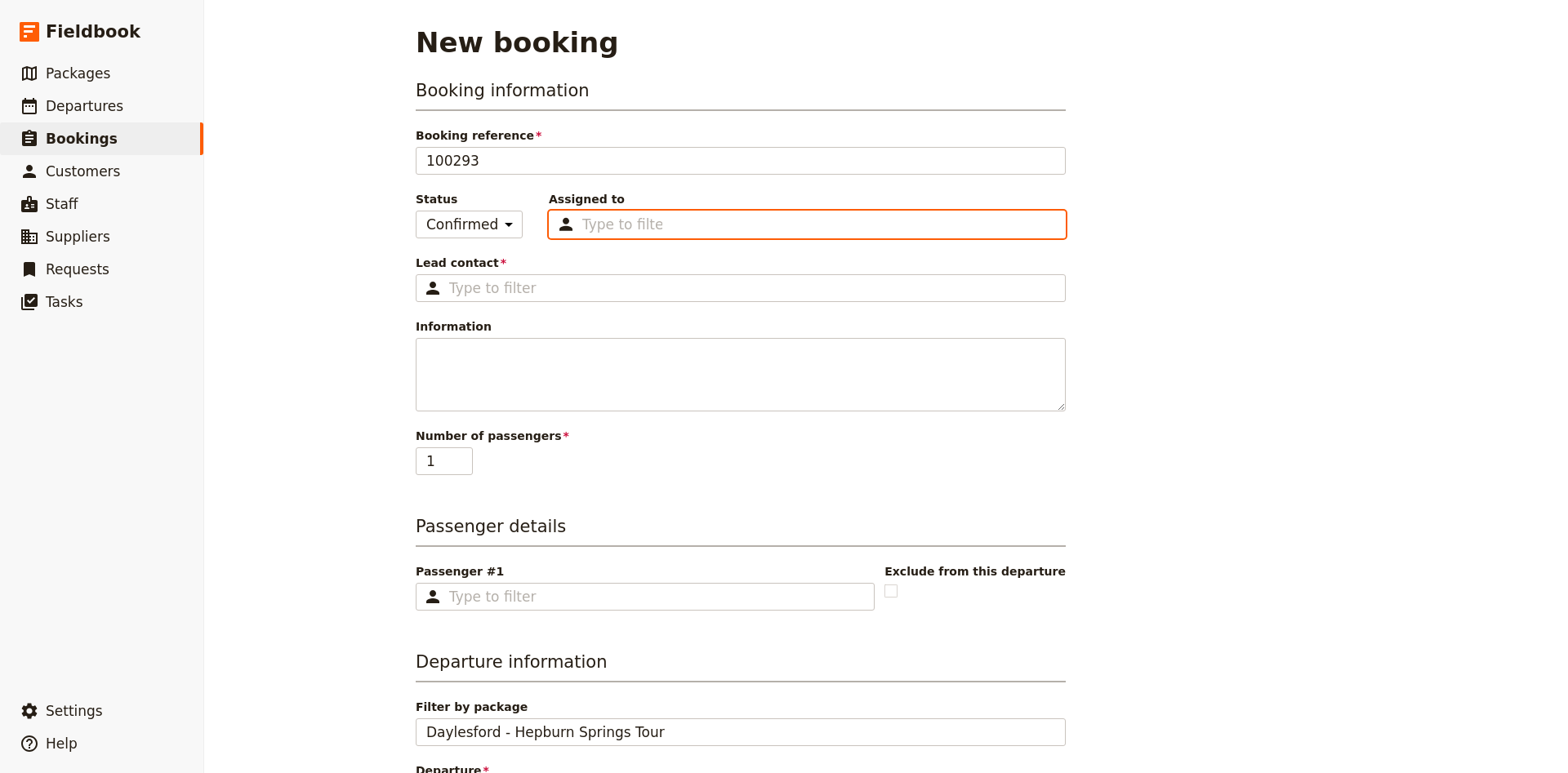
click at [658, 225] on input "Assigned to Type to filter" at bounding box center [622, 225] width 80 height 20
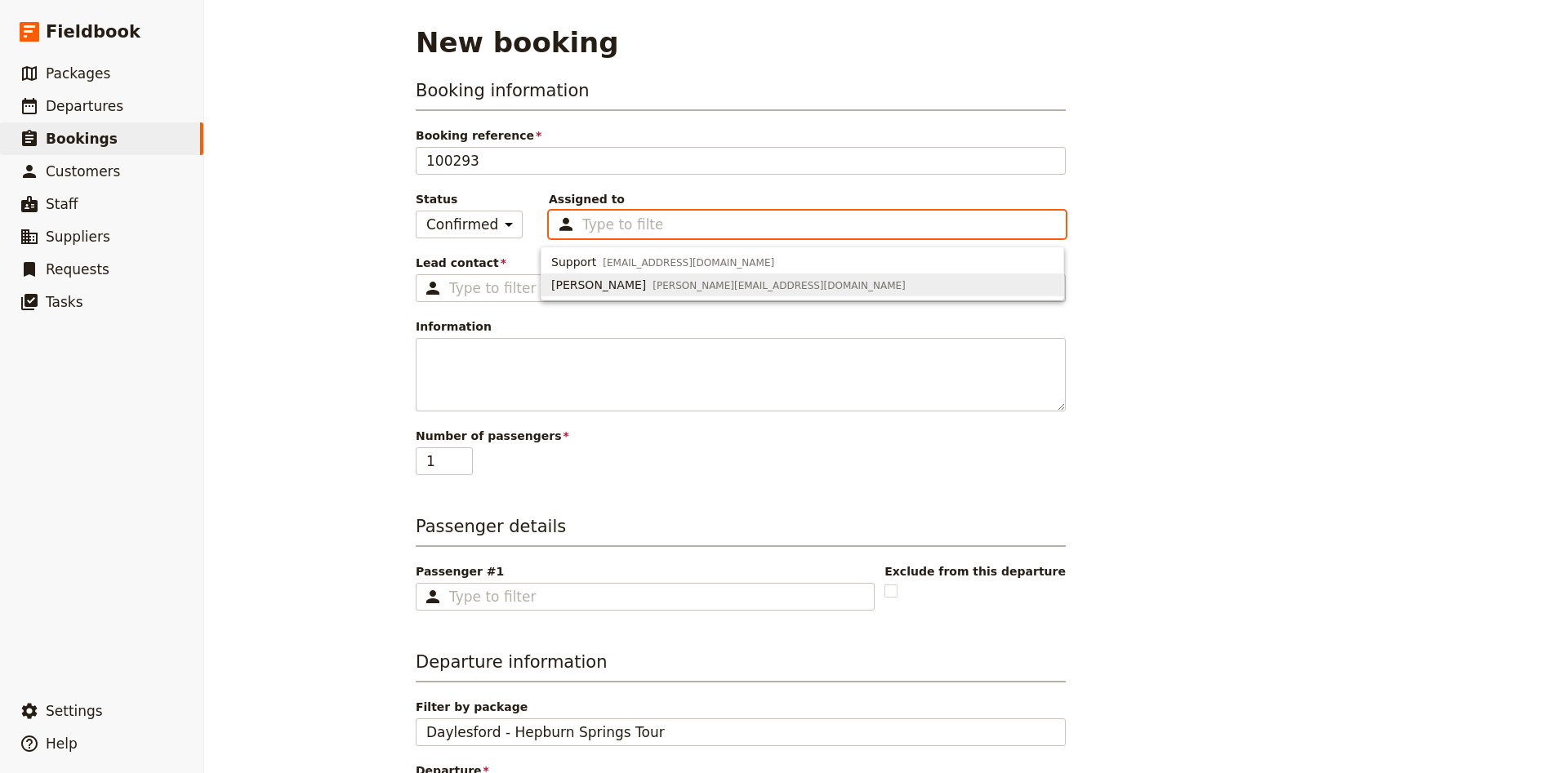
click at [653, 277] on div "Zachary [EMAIL_ADDRESS][DOMAIN_NAME]" at bounding box center [728, 285] width 354 height 16
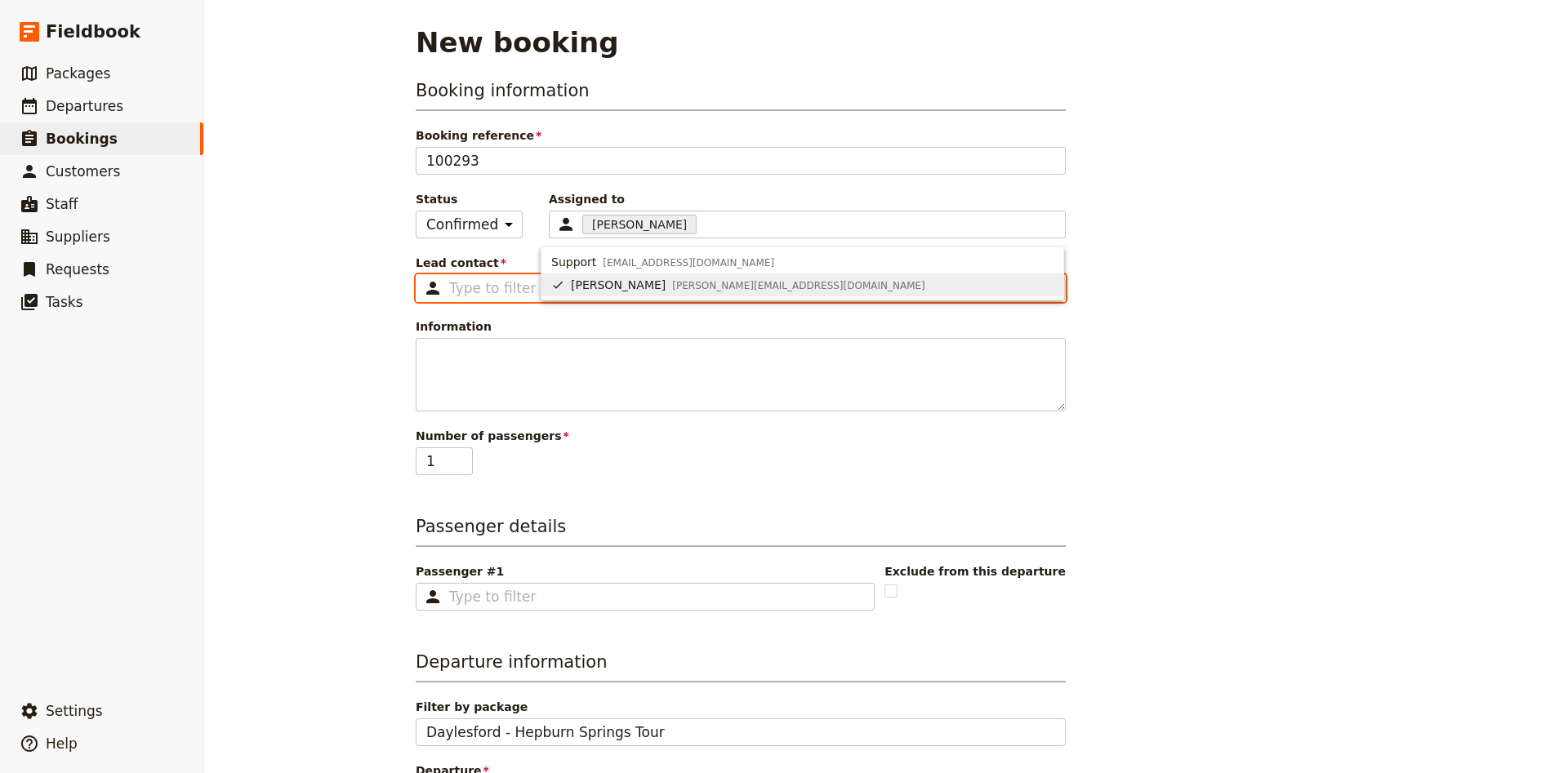
click at [462, 284] on input "Lead contact ​" at bounding box center [751, 289] width 606 height 20
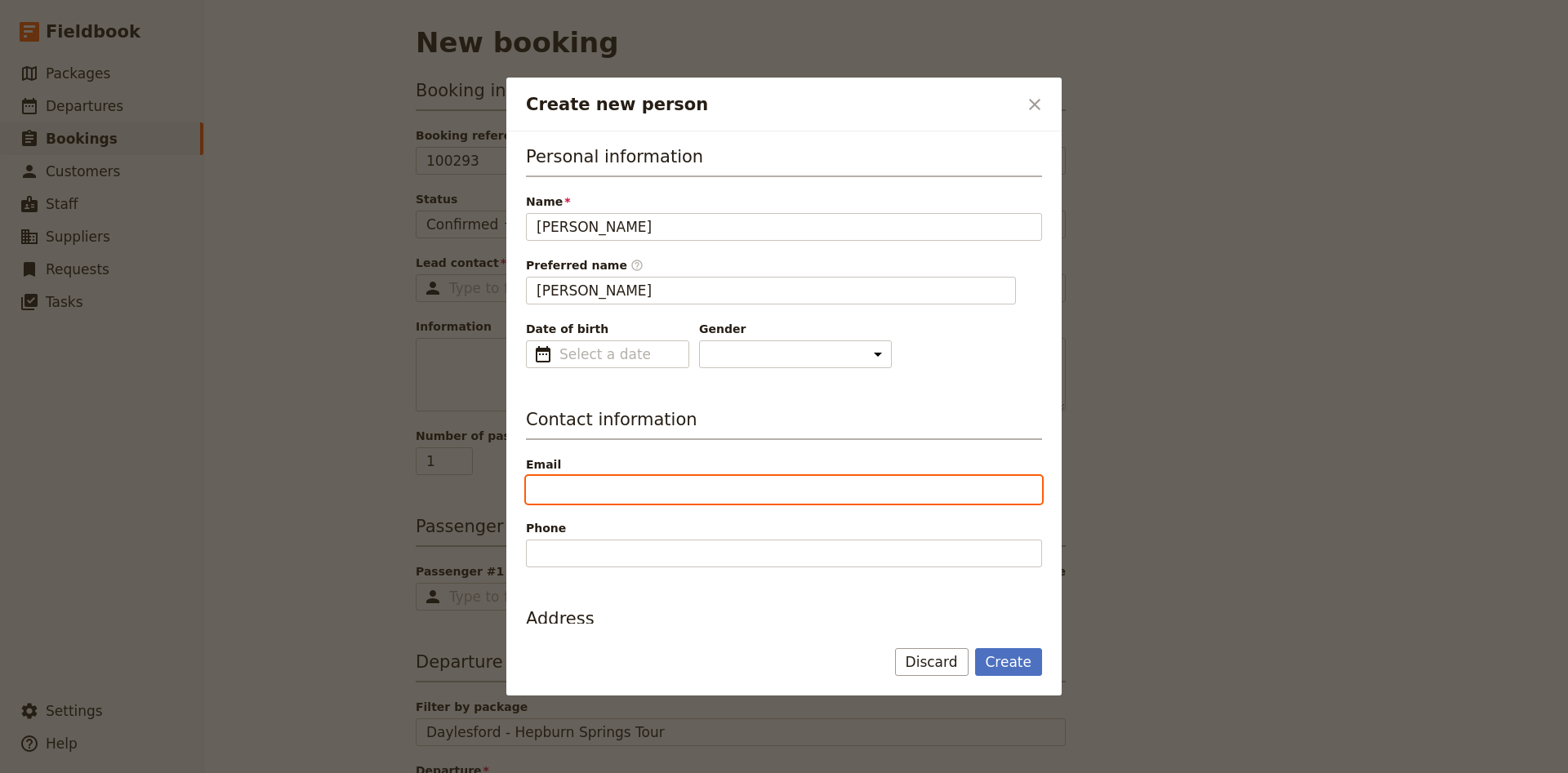
paste input "[EMAIL_ADDRESS][DOMAIN_NAME]"
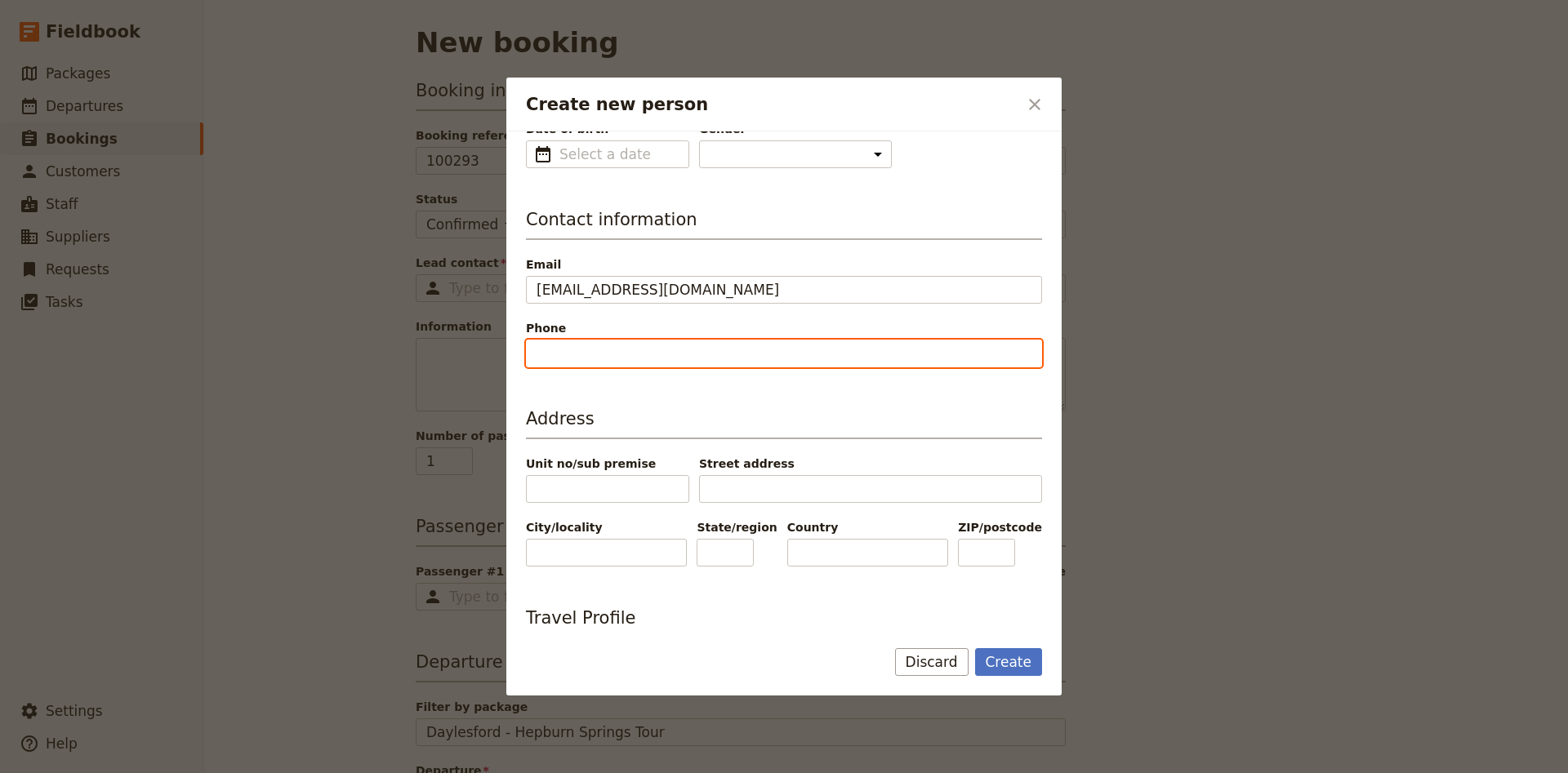
scroll to position [323, 0]
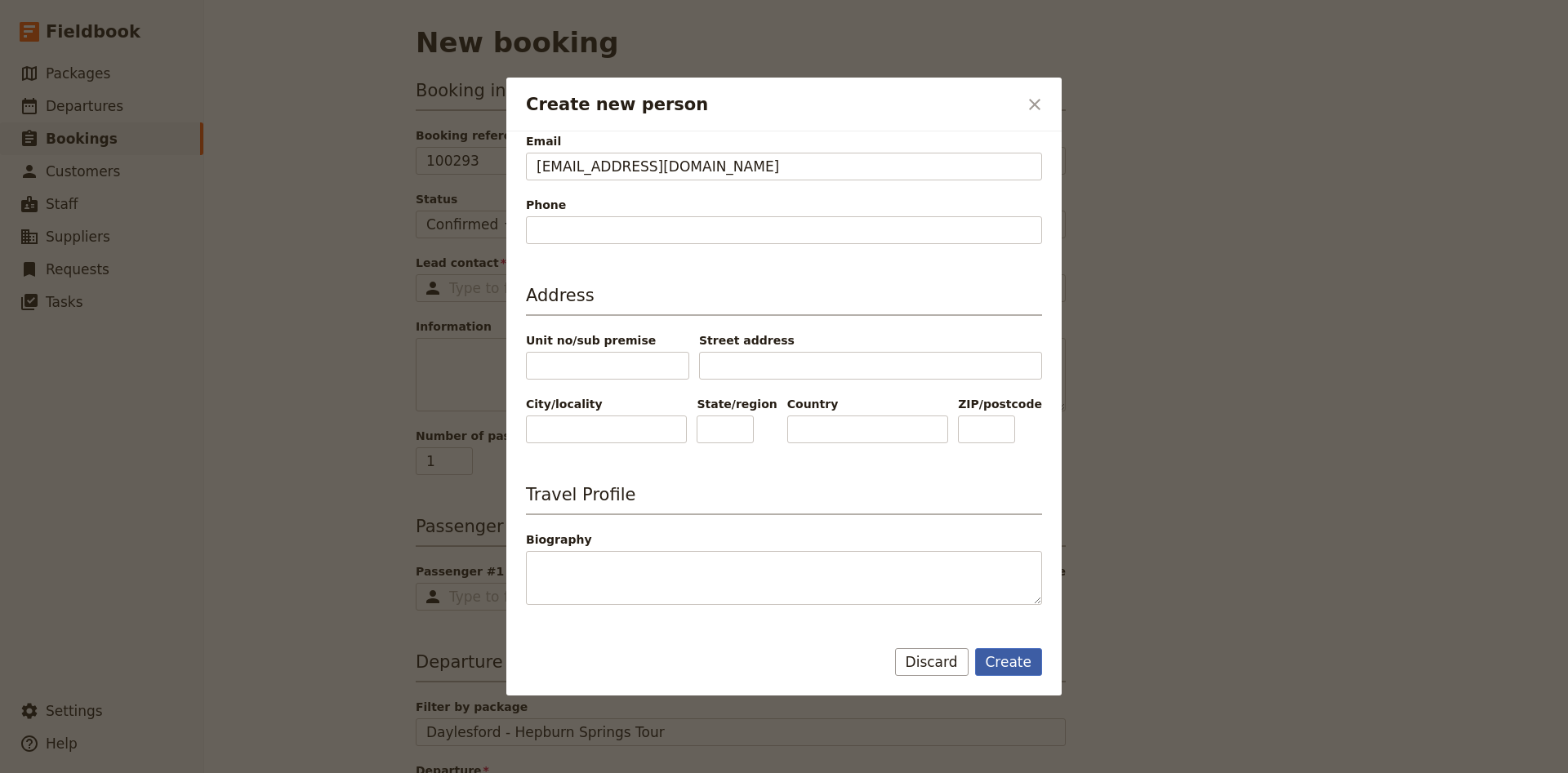
click at [1023, 668] on button "Create" at bounding box center [1009, 663] width 68 height 28
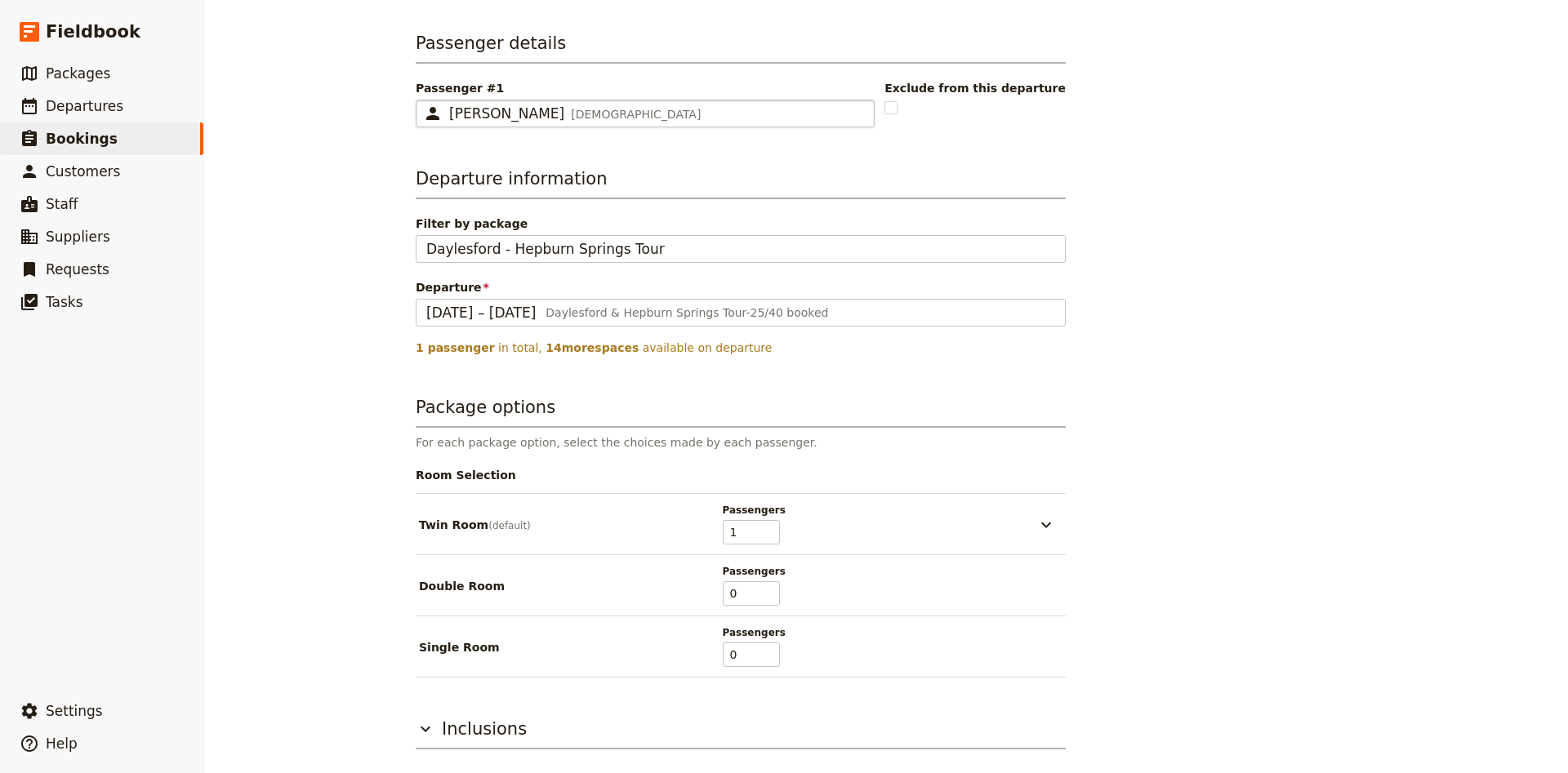
scroll to position [539, 0]
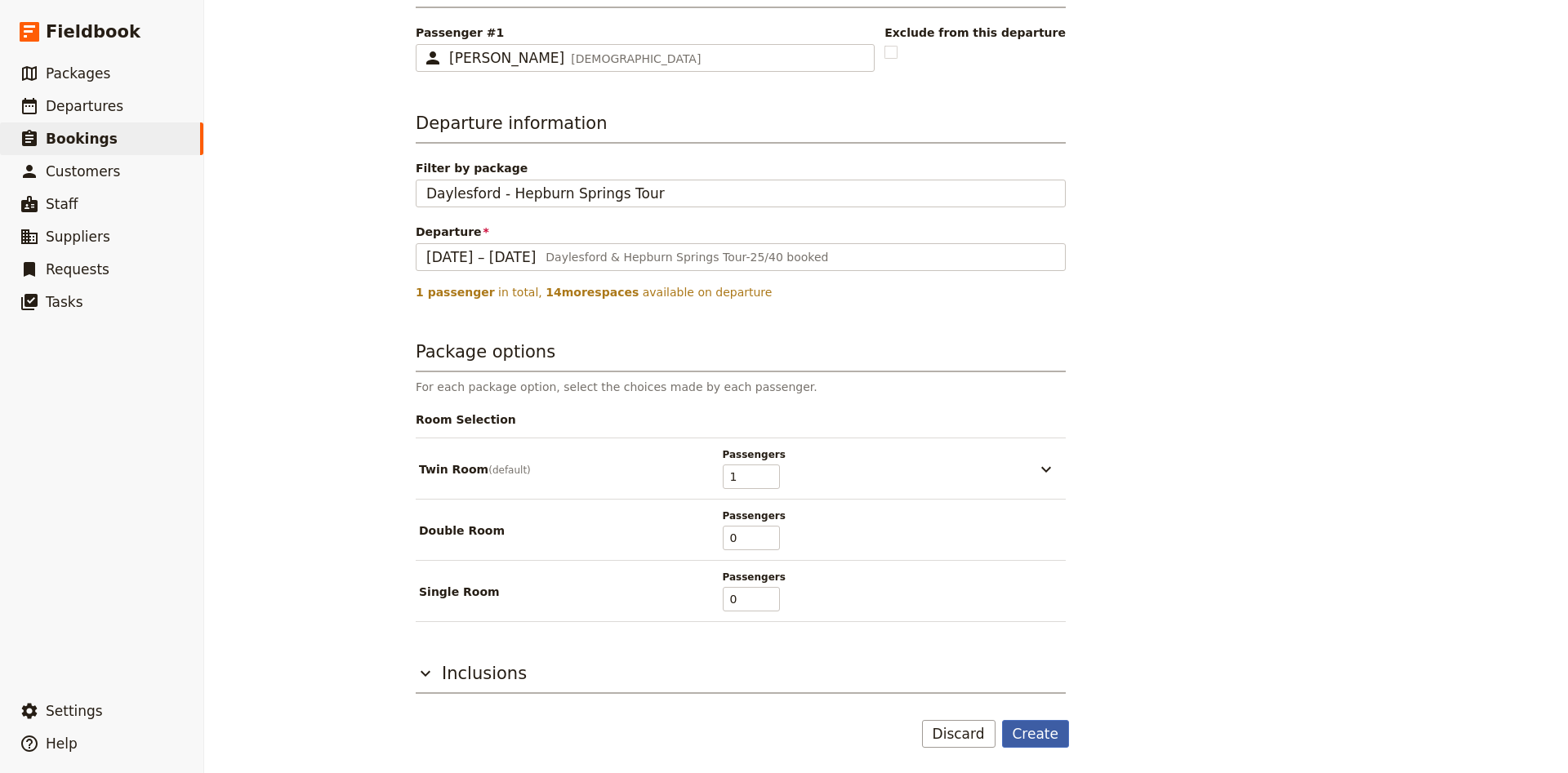
click at [1052, 733] on button "Create" at bounding box center [1036, 734] width 68 height 28
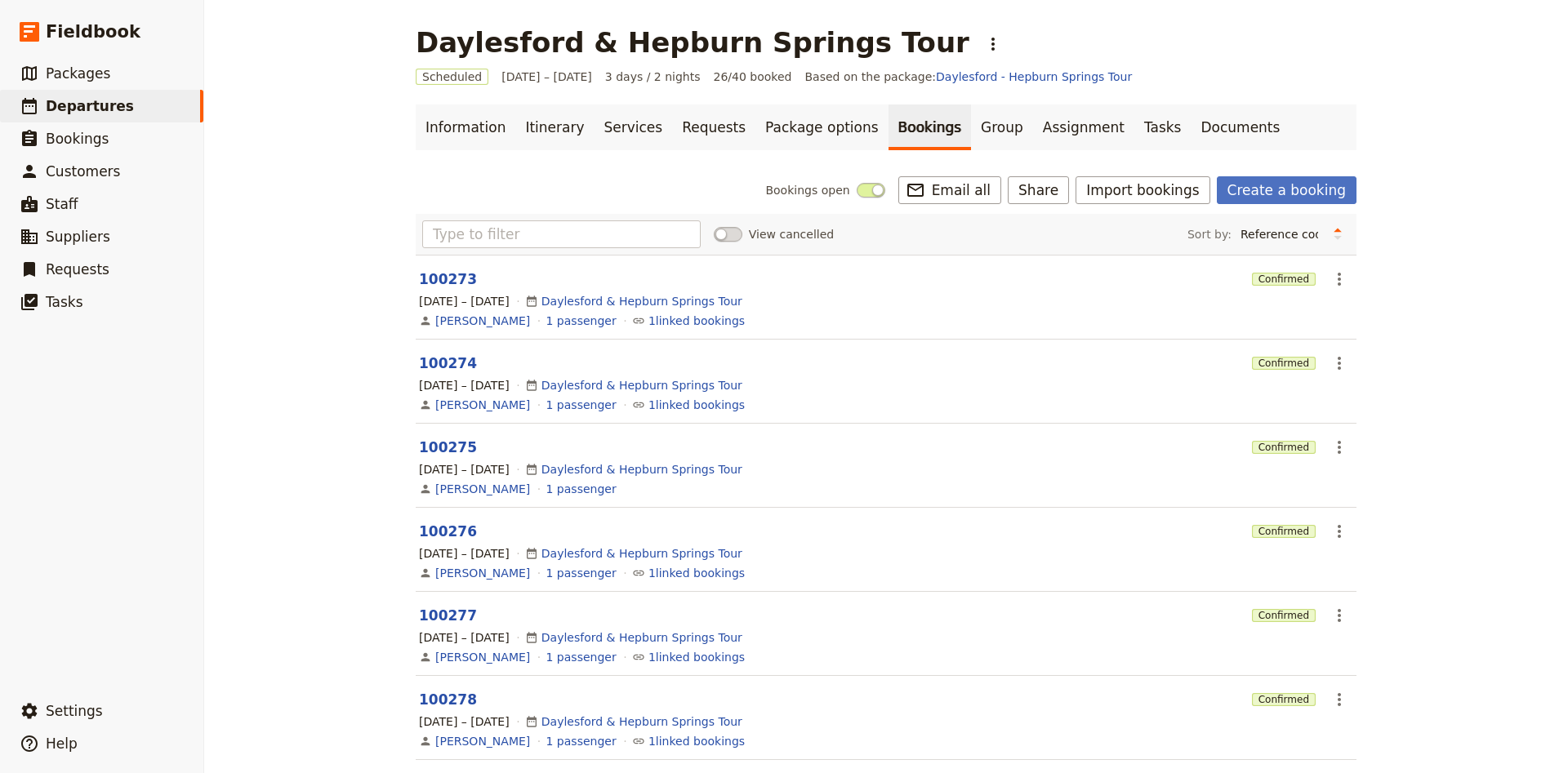
scroll to position [403, 0]
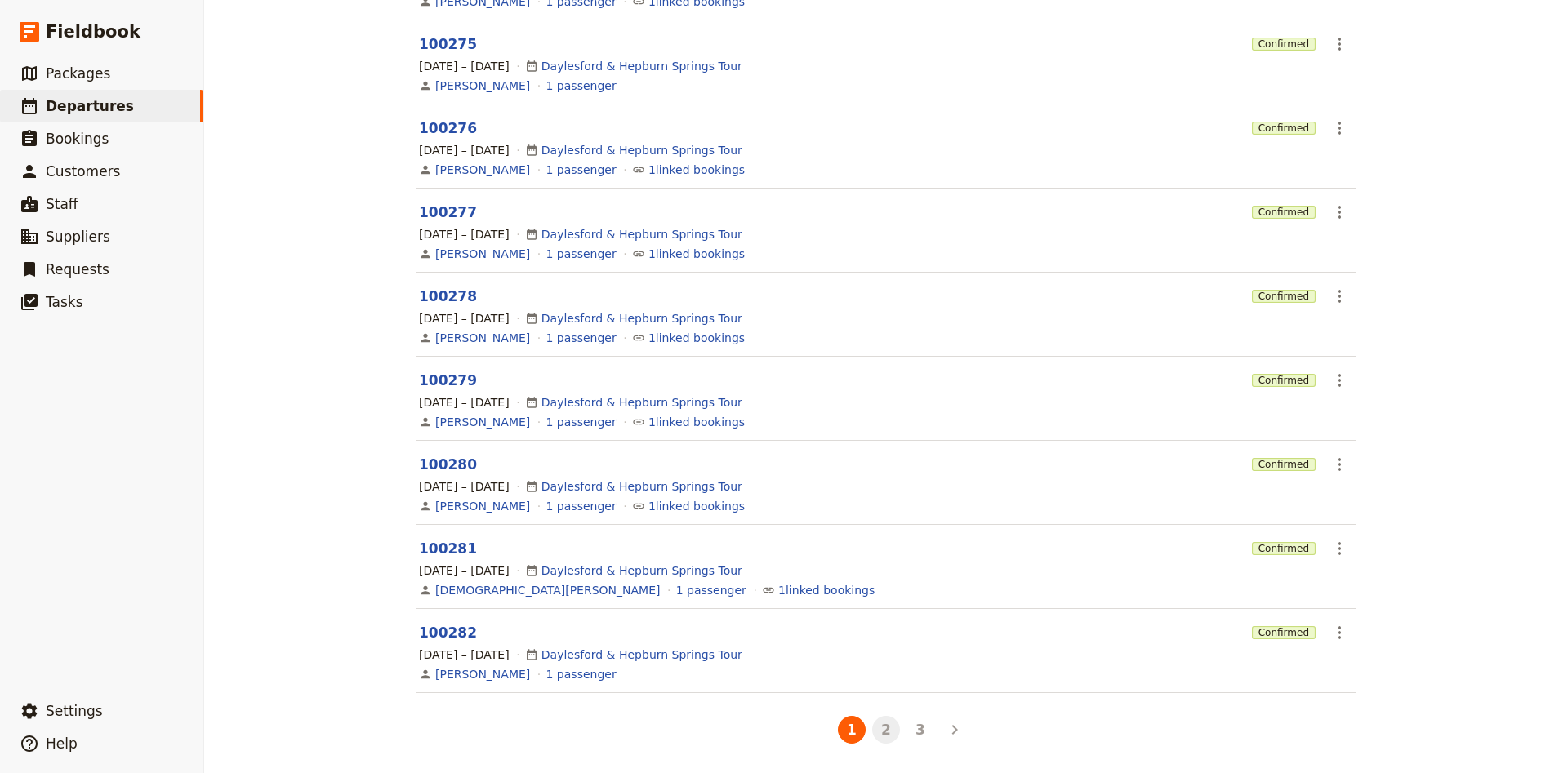
click at [877, 731] on button "2" at bounding box center [885, 730] width 28 height 28
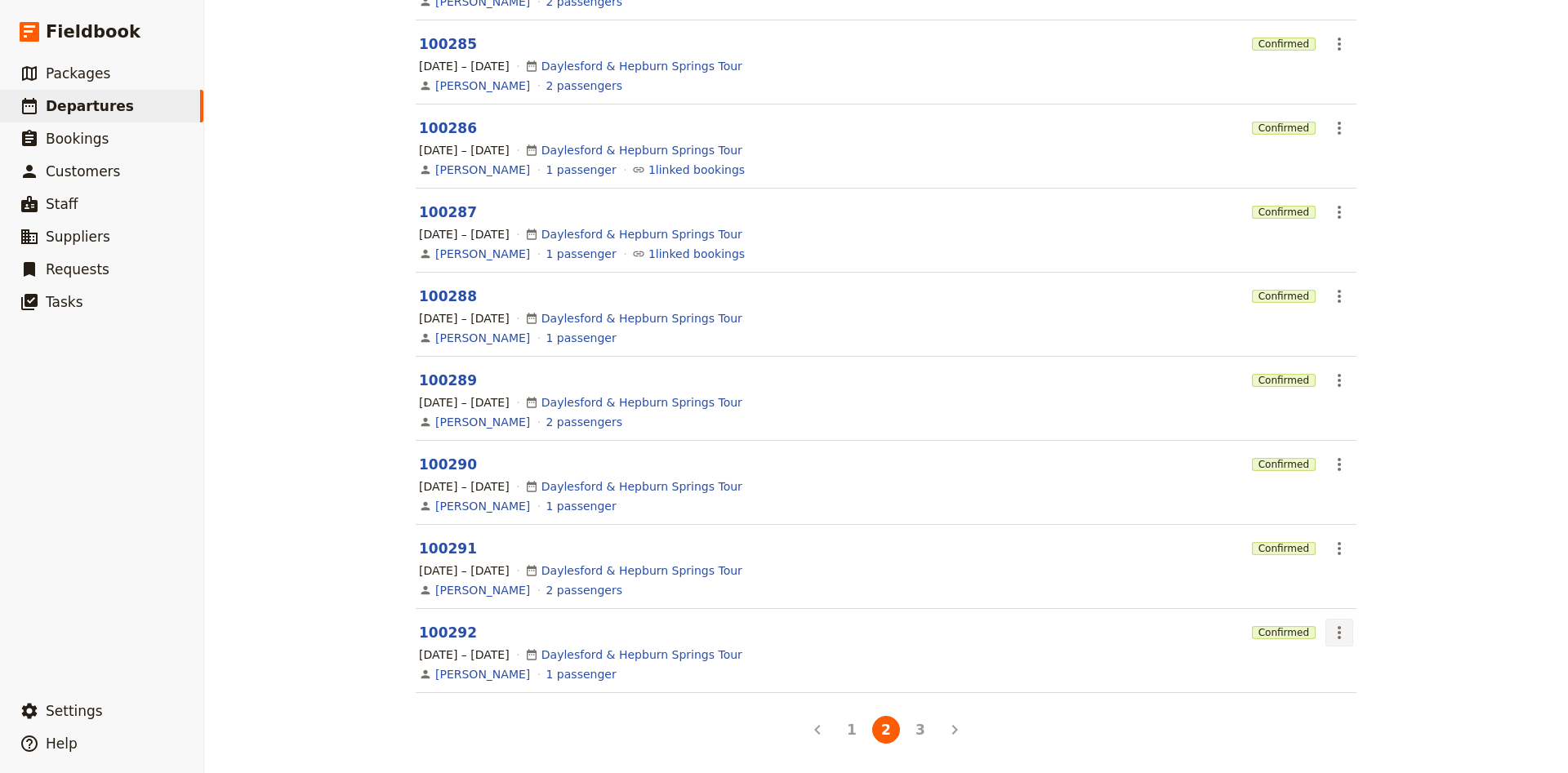
click at [1328, 633] on button "​" at bounding box center [1339, 633] width 28 height 28
click at [1401, 523] on span "Link to another booking..." at bounding box center [1410, 516] width 147 height 16
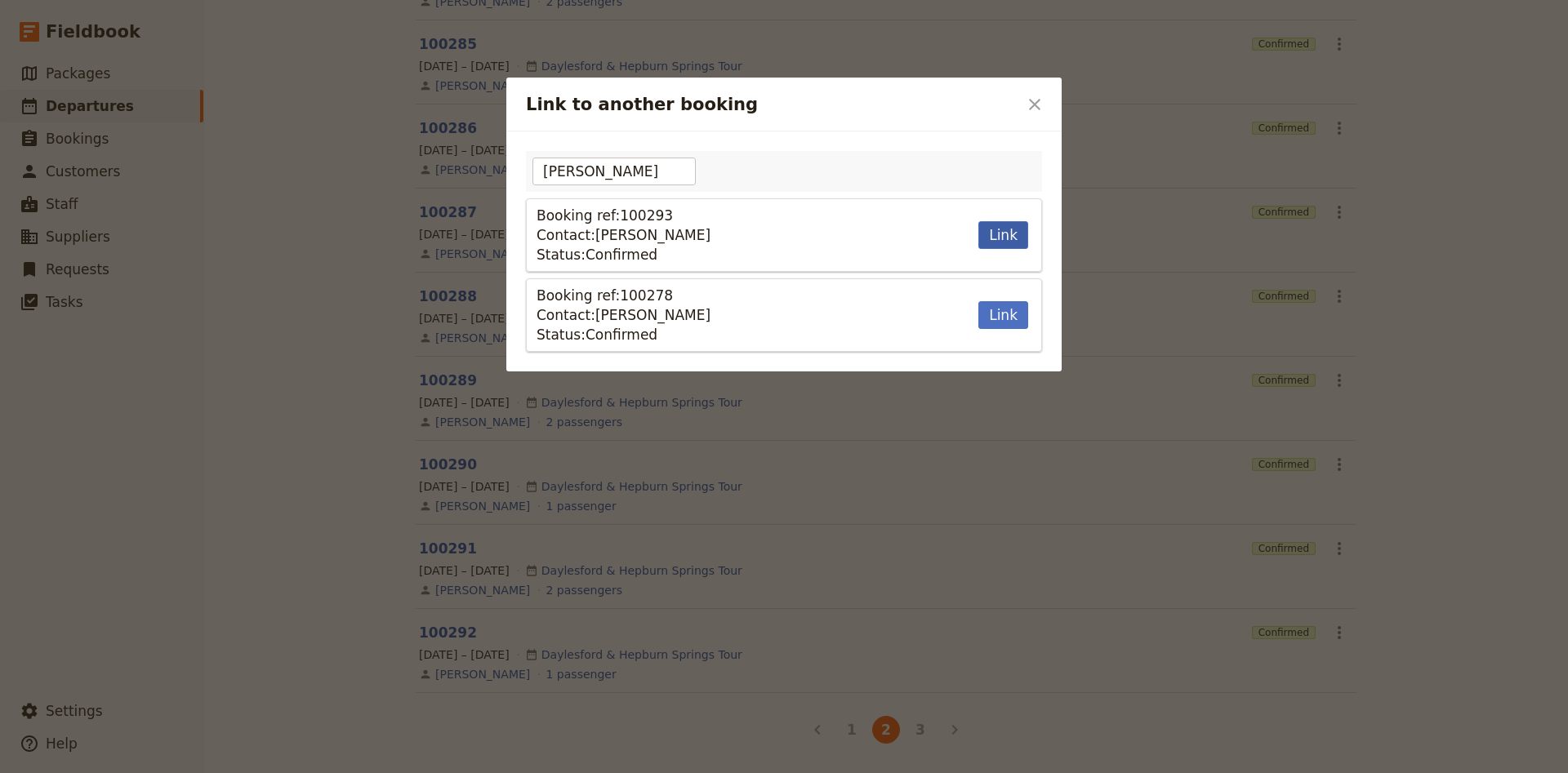
click at [994, 239] on button "Link" at bounding box center [1003, 235] width 50 height 28
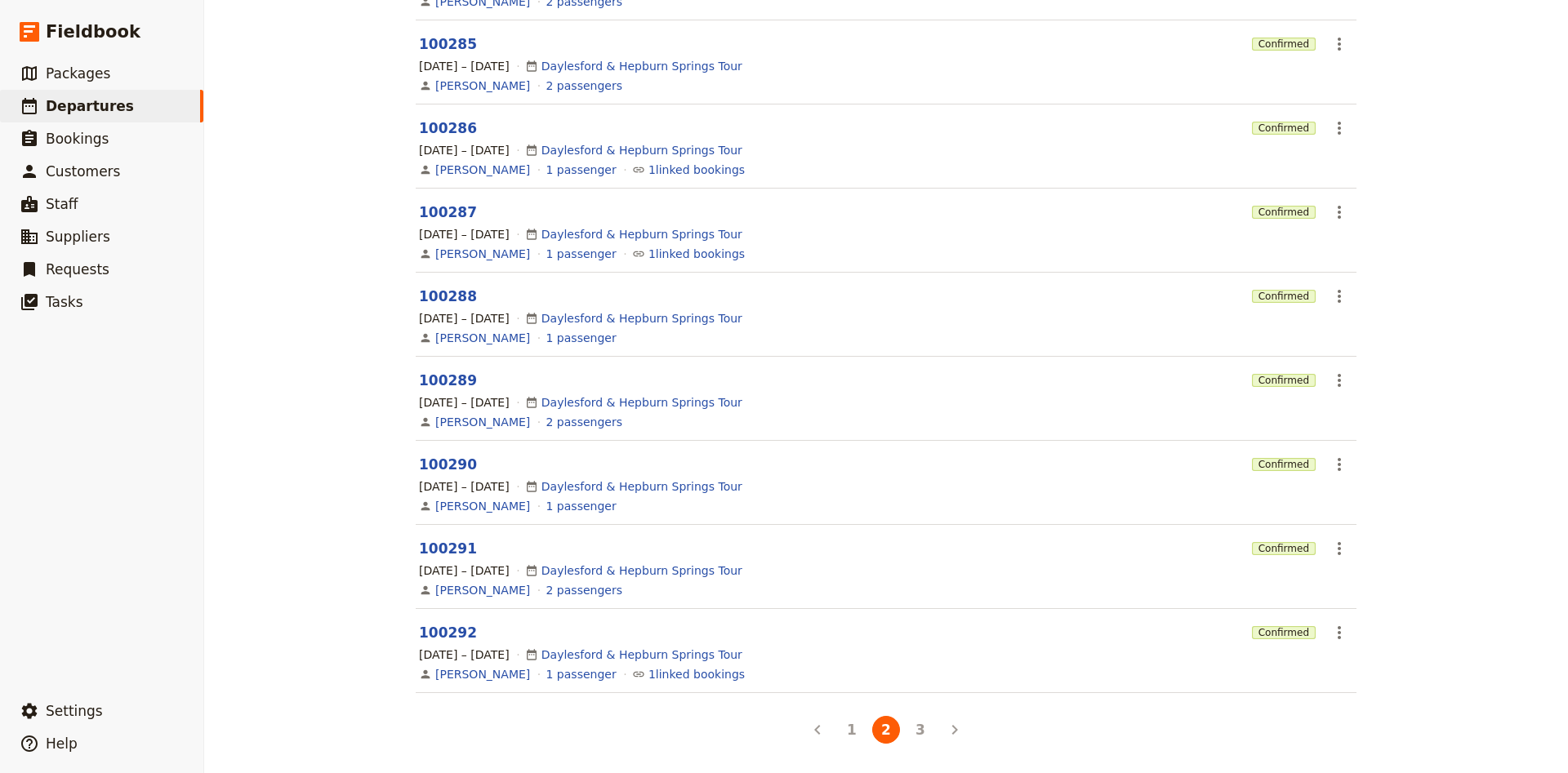
scroll to position [0, 0]
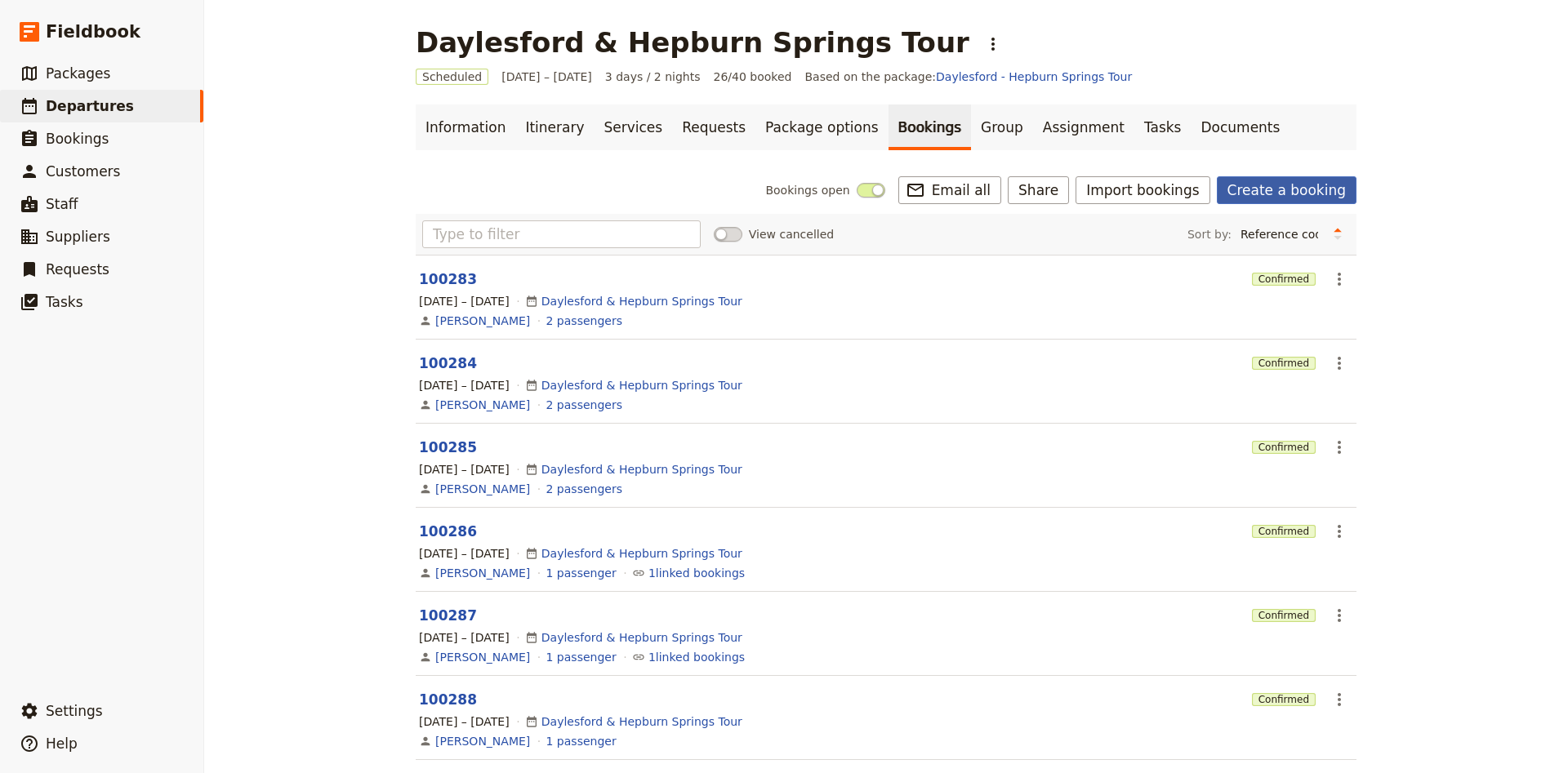
click at [1314, 184] on link "Create a booking" at bounding box center [1286, 190] width 139 height 28
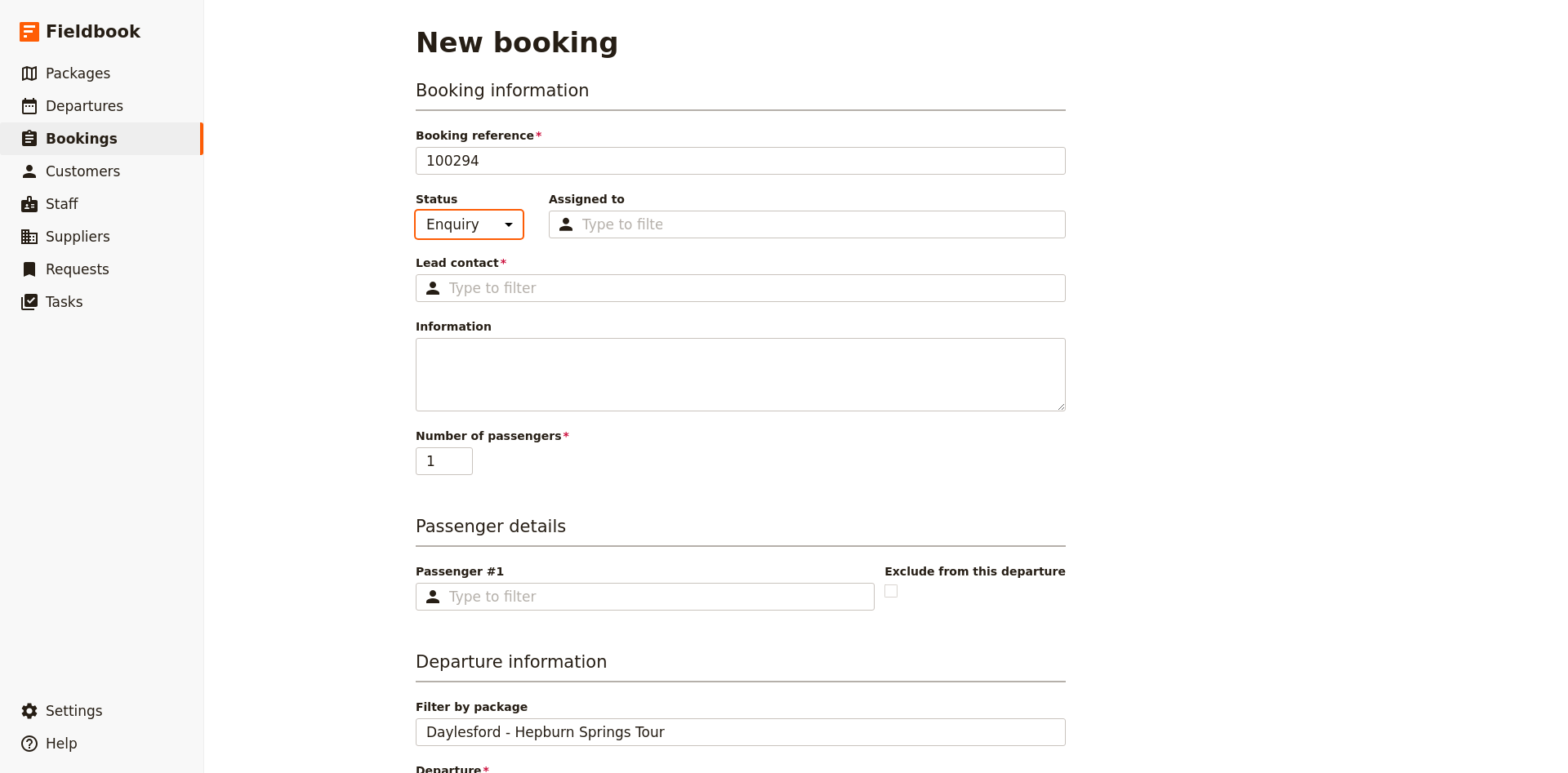
click at [416, 211] on select "Enquiry On hold Confirmed" at bounding box center [470, 225] width 107 height 28
click option "Confirmed" at bounding box center [0, 0] width 0 height 0
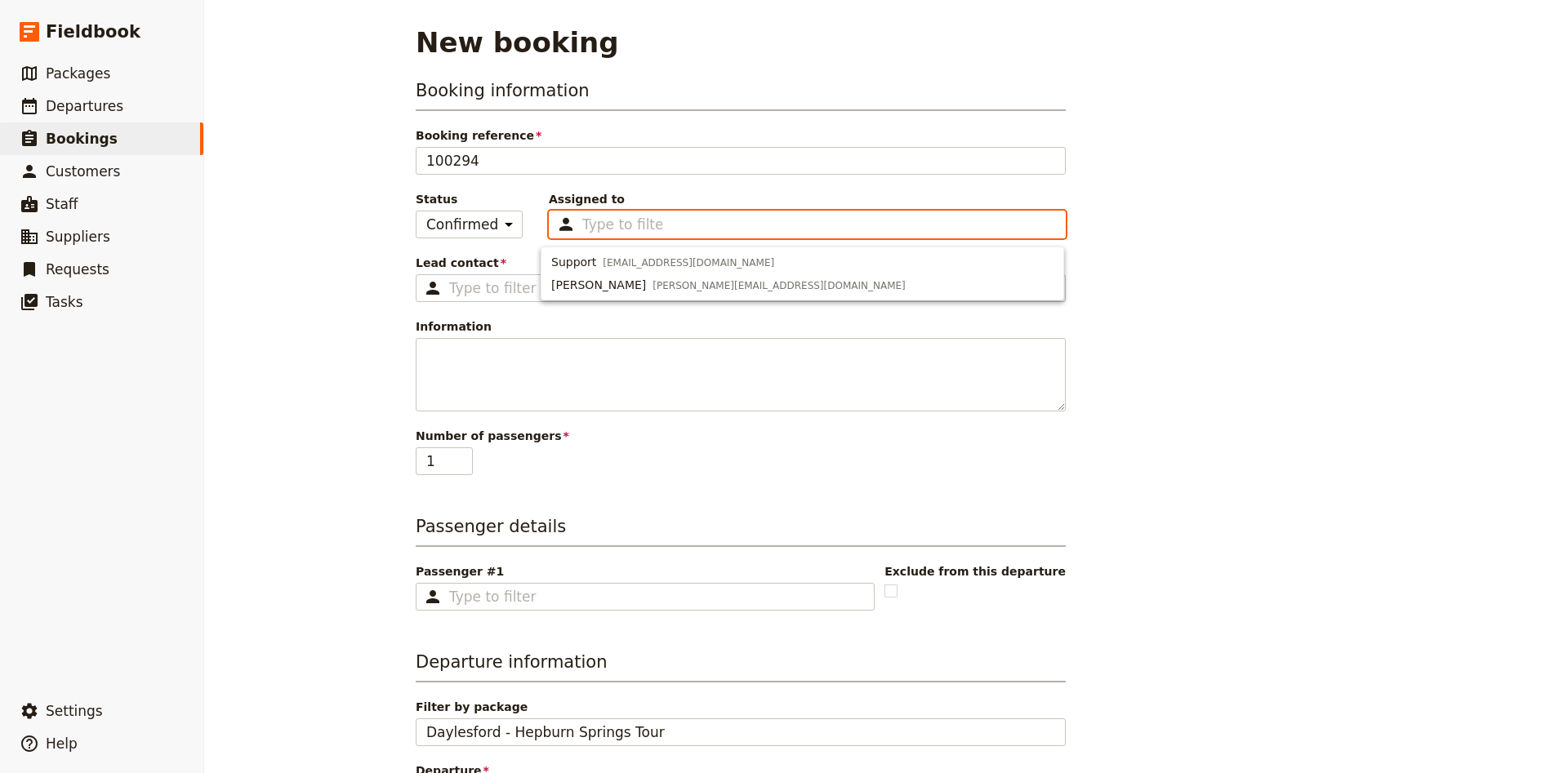
click at [602, 230] on input "Assigned to Type to filter" at bounding box center [622, 225] width 80 height 20
click at [592, 283] on div "Zachary [EMAIL_ADDRESS][DOMAIN_NAME]" at bounding box center [728, 285] width 354 height 16
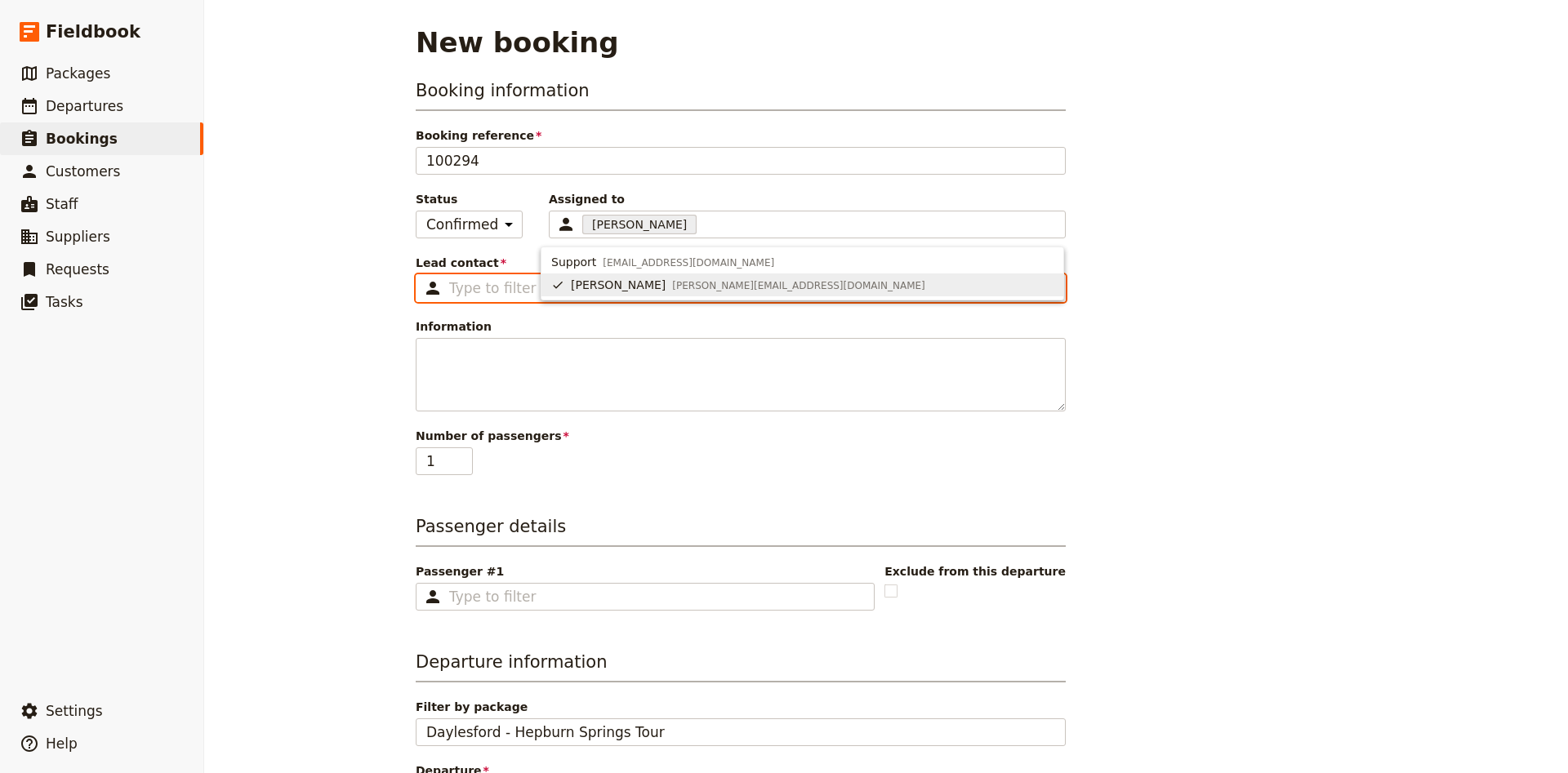
click at [491, 284] on input "Lead contact ​" at bounding box center [751, 289] width 606 height 20
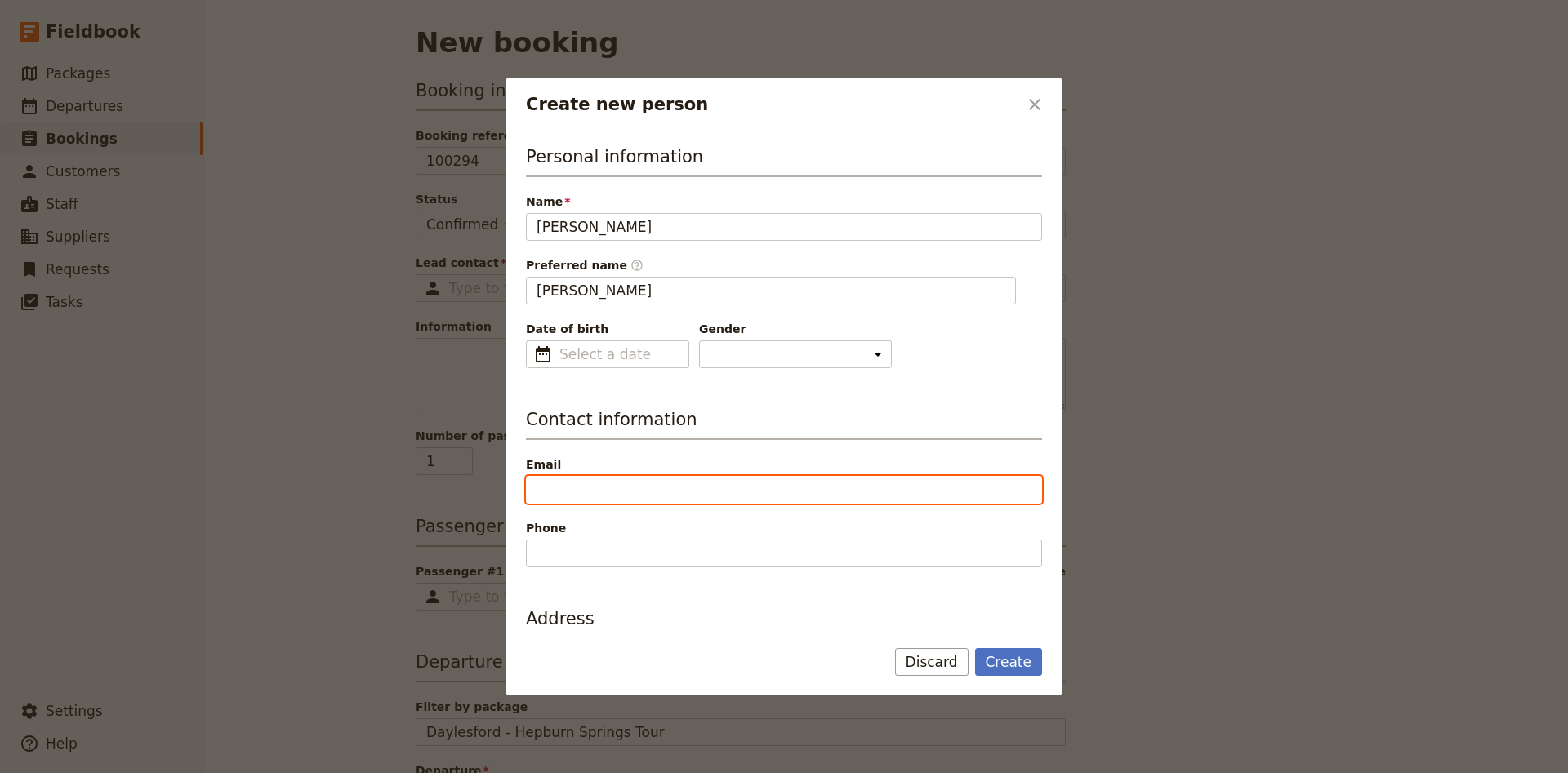
scroll to position [431, 0]
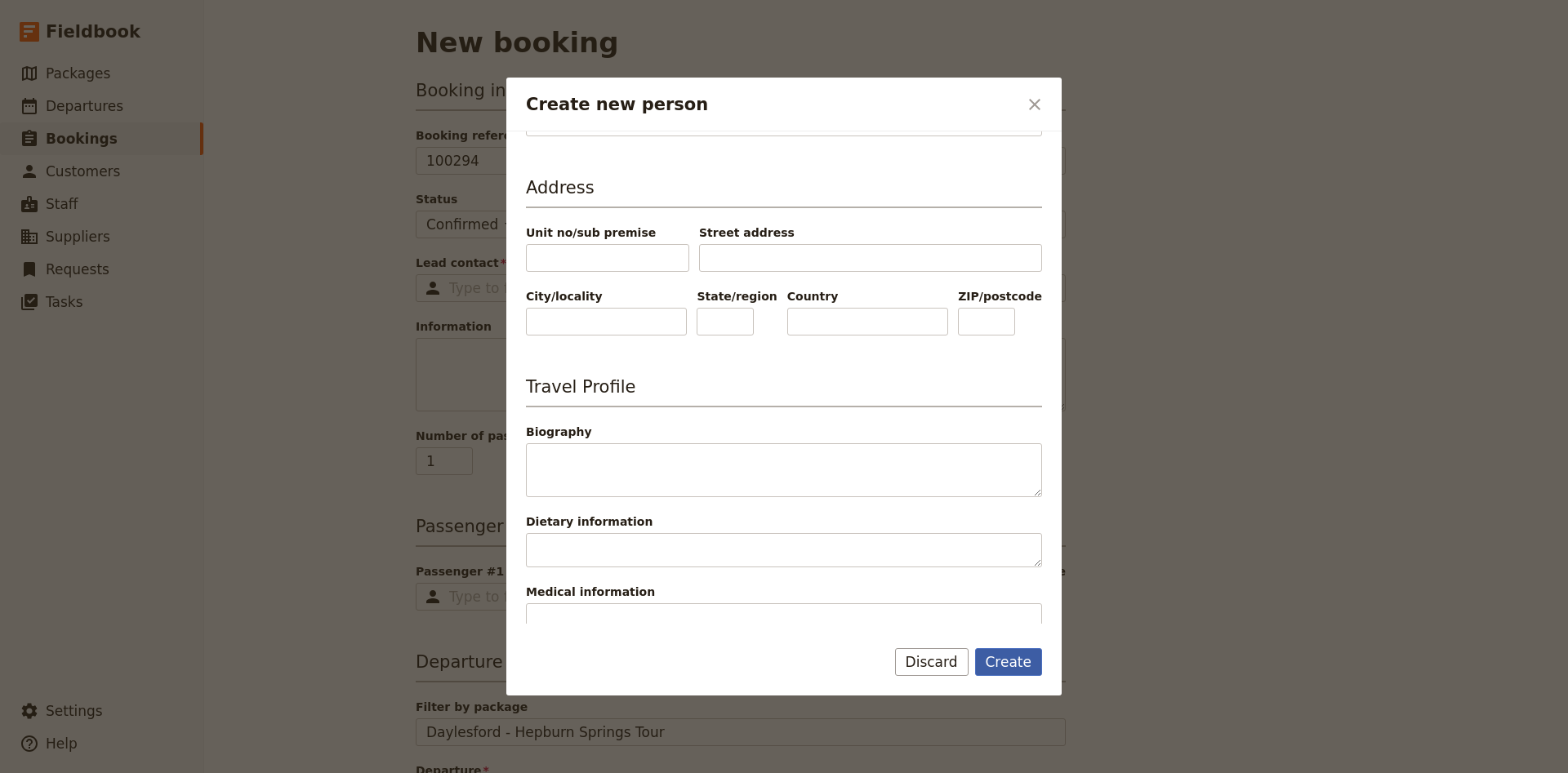
click at [1000, 663] on button "Create" at bounding box center [1009, 663] width 68 height 28
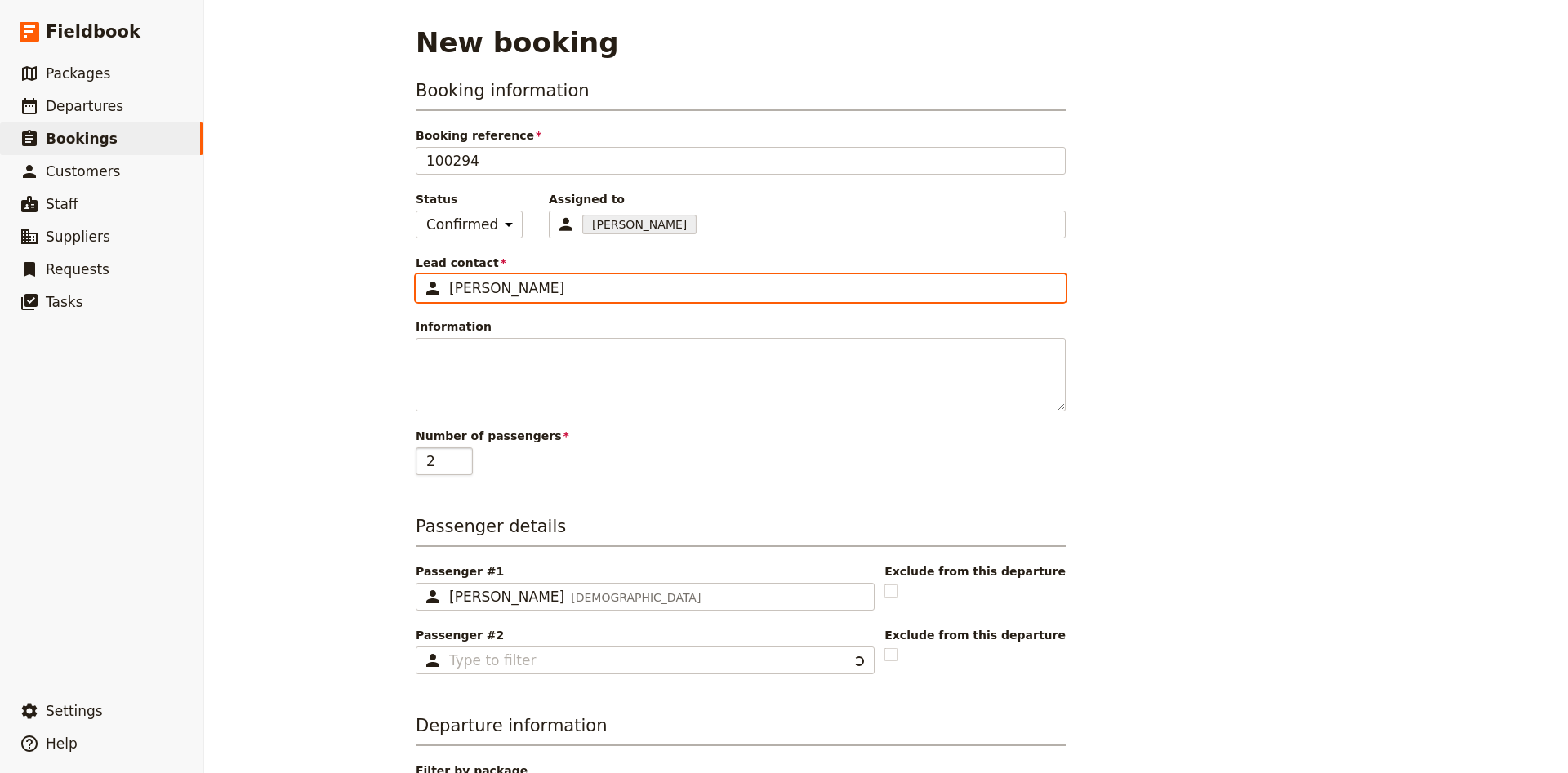
click at [467, 456] on input "2" at bounding box center [444, 462] width 57 height 28
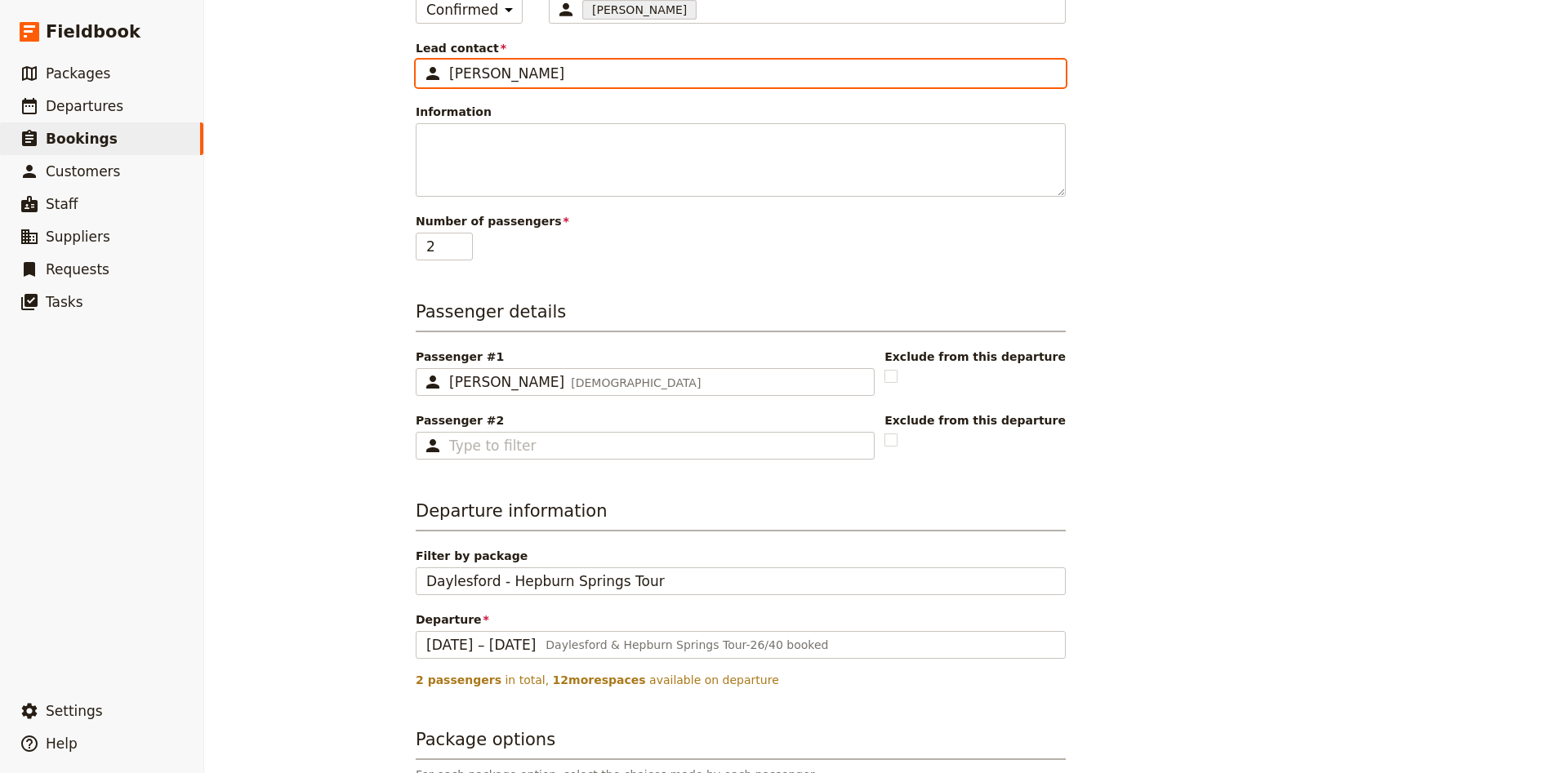
scroll to position [216, 0]
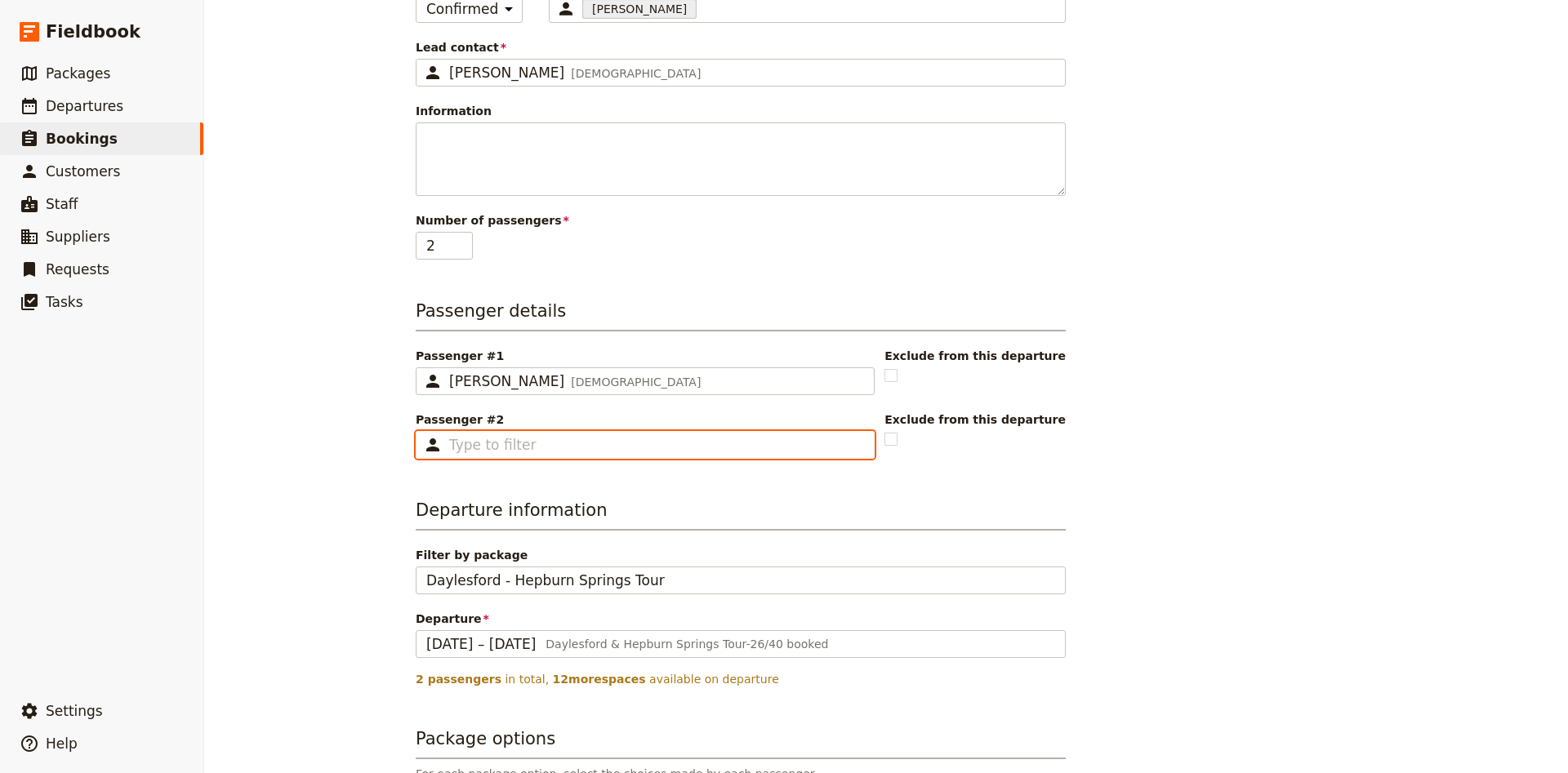
click at [494, 443] on input "Passenger #2 ​" at bounding box center [656, 445] width 415 height 20
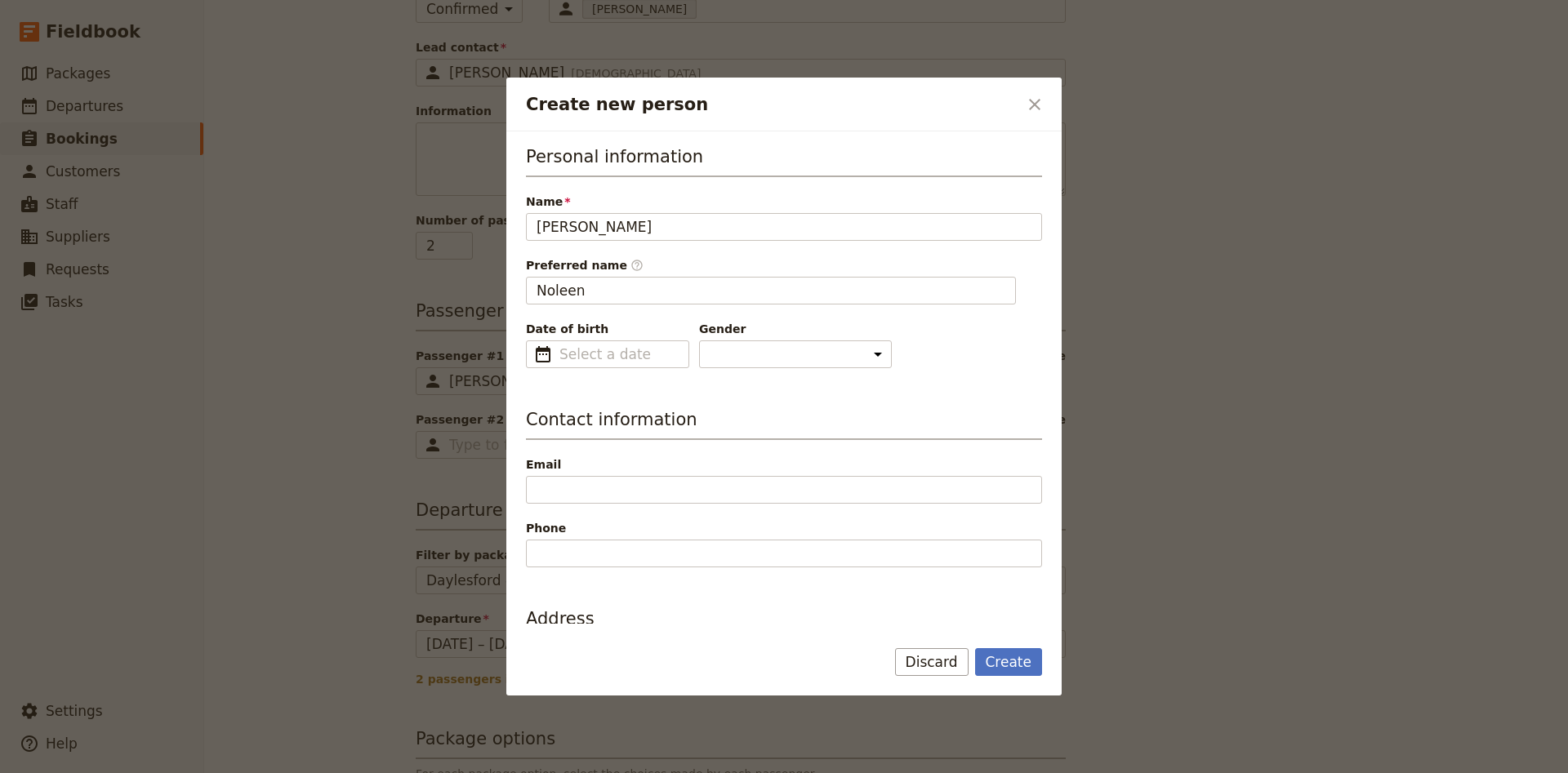
click at [758, 337] on div "Gender [DEMOGRAPHIC_DATA] [DEMOGRAPHIC_DATA] Other" at bounding box center [796, 345] width 193 height 48
click at [699, 340] on select "[DEMOGRAPHIC_DATA] [DEMOGRAPHIC_DATA] Other" at bounding box center [796, 354] width 193 height 28
click option "[DEMOGRAPHIC_DATA]" at bounding box center [0, 0] width 0 height 0
click at [993, 656] on button "Create" at bounding box center [1009, 663] width 68 height 28
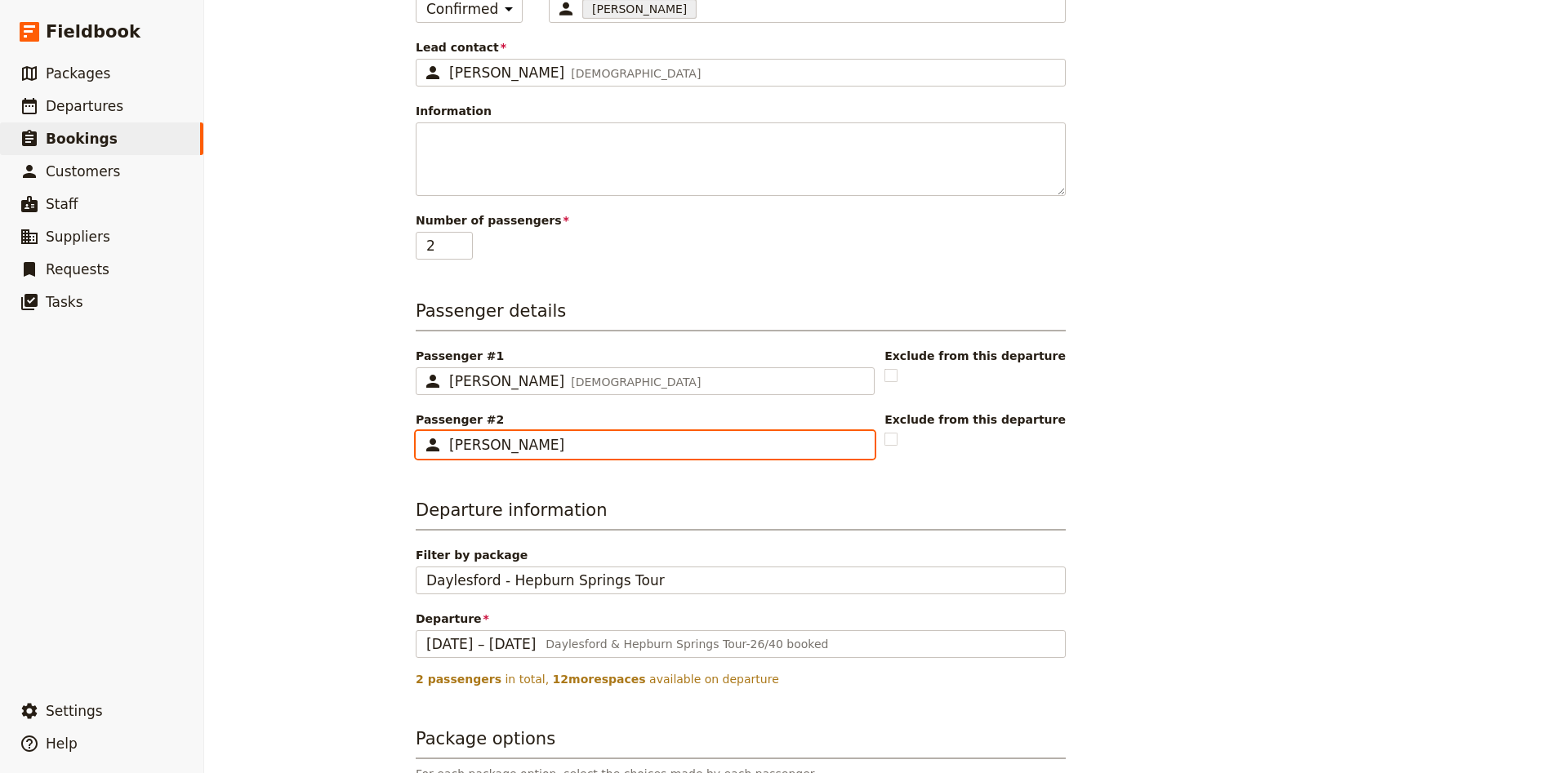
scroll to position [603, 0]
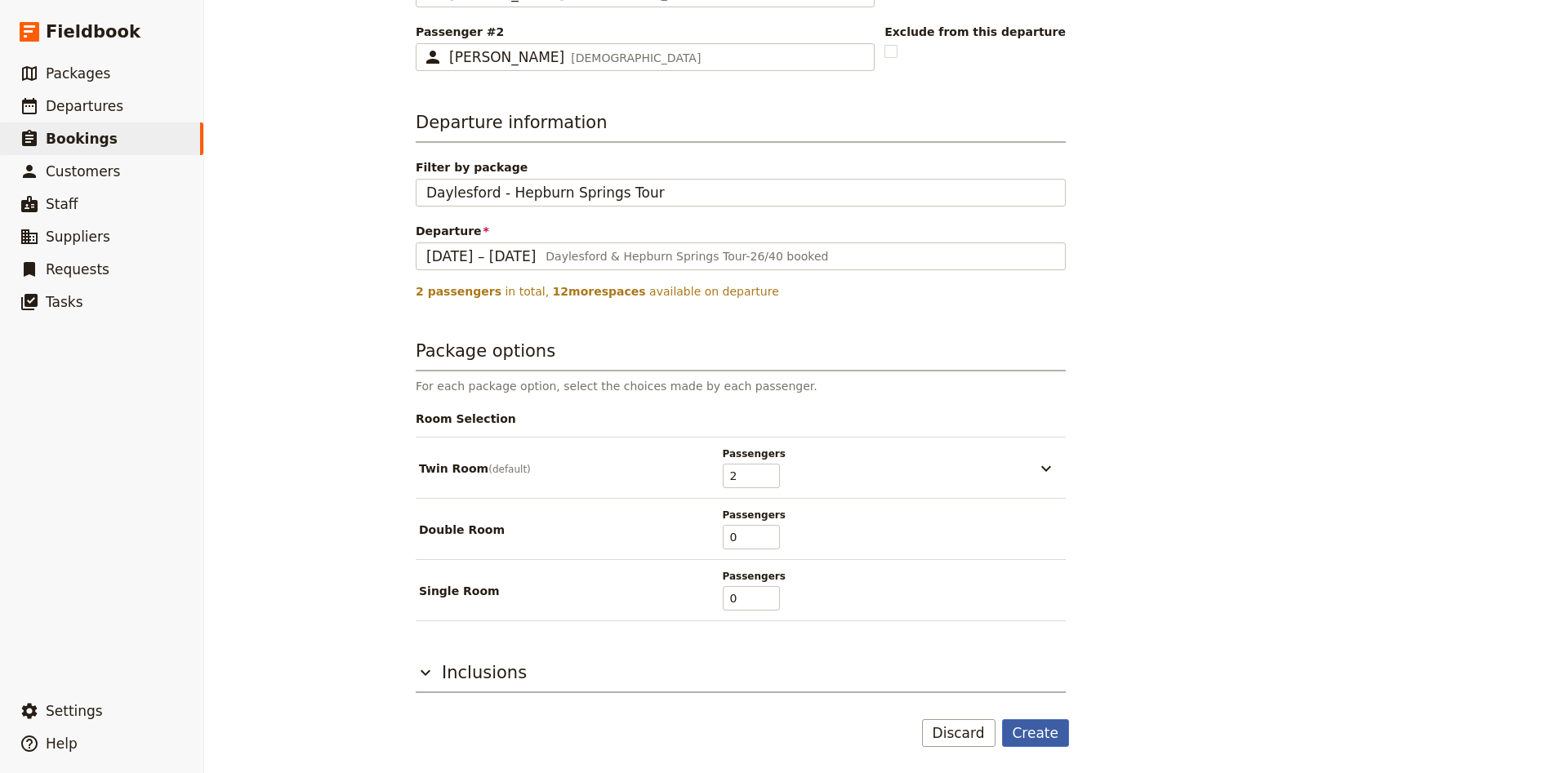
click at [1056, 738] on button "Create" at bounding box center [1036, 733] width 68 height 28
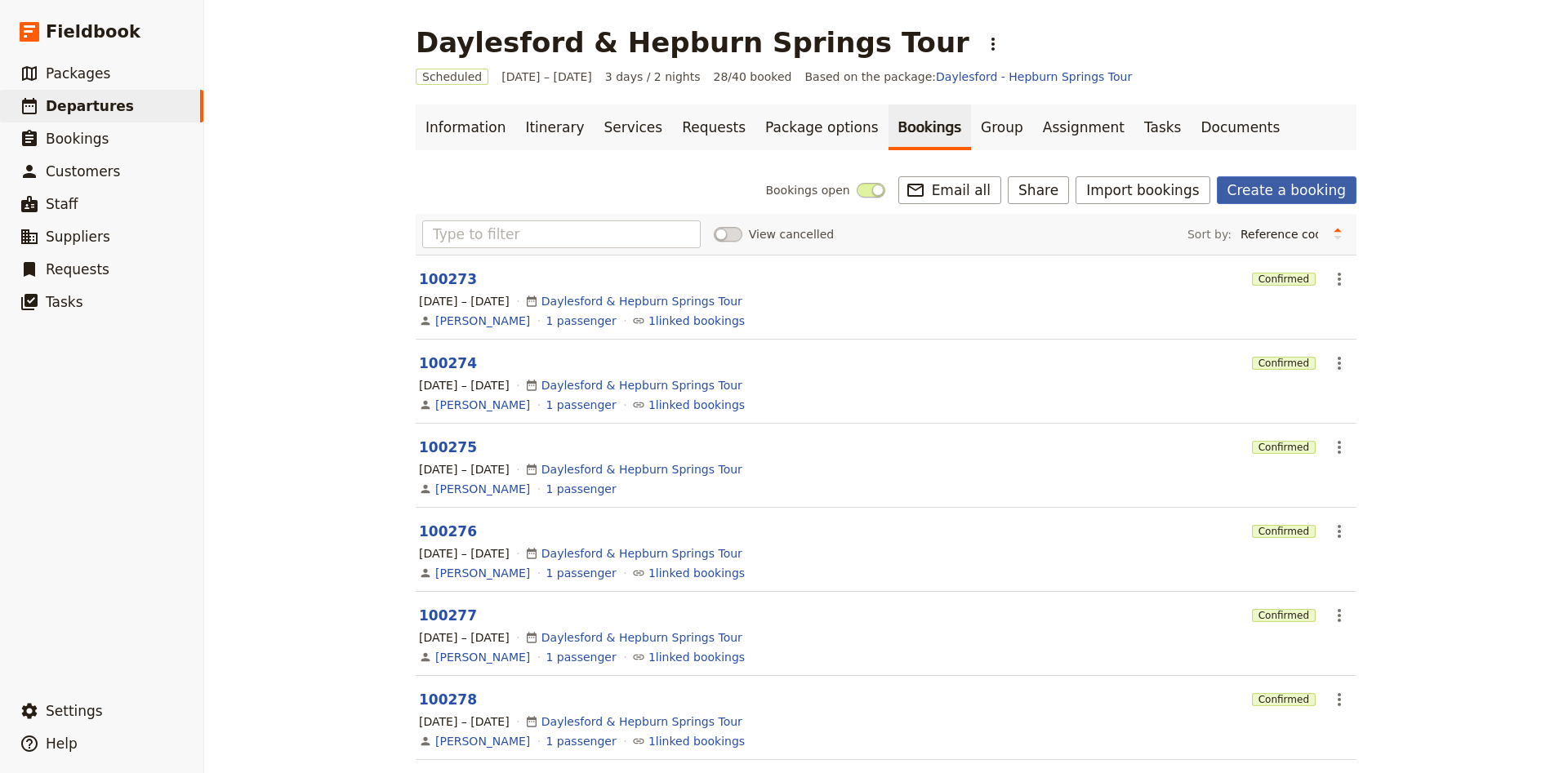
click at [1285, 191] on link "Create a booking" at bounding box center [1286, 190] width 139 height 28
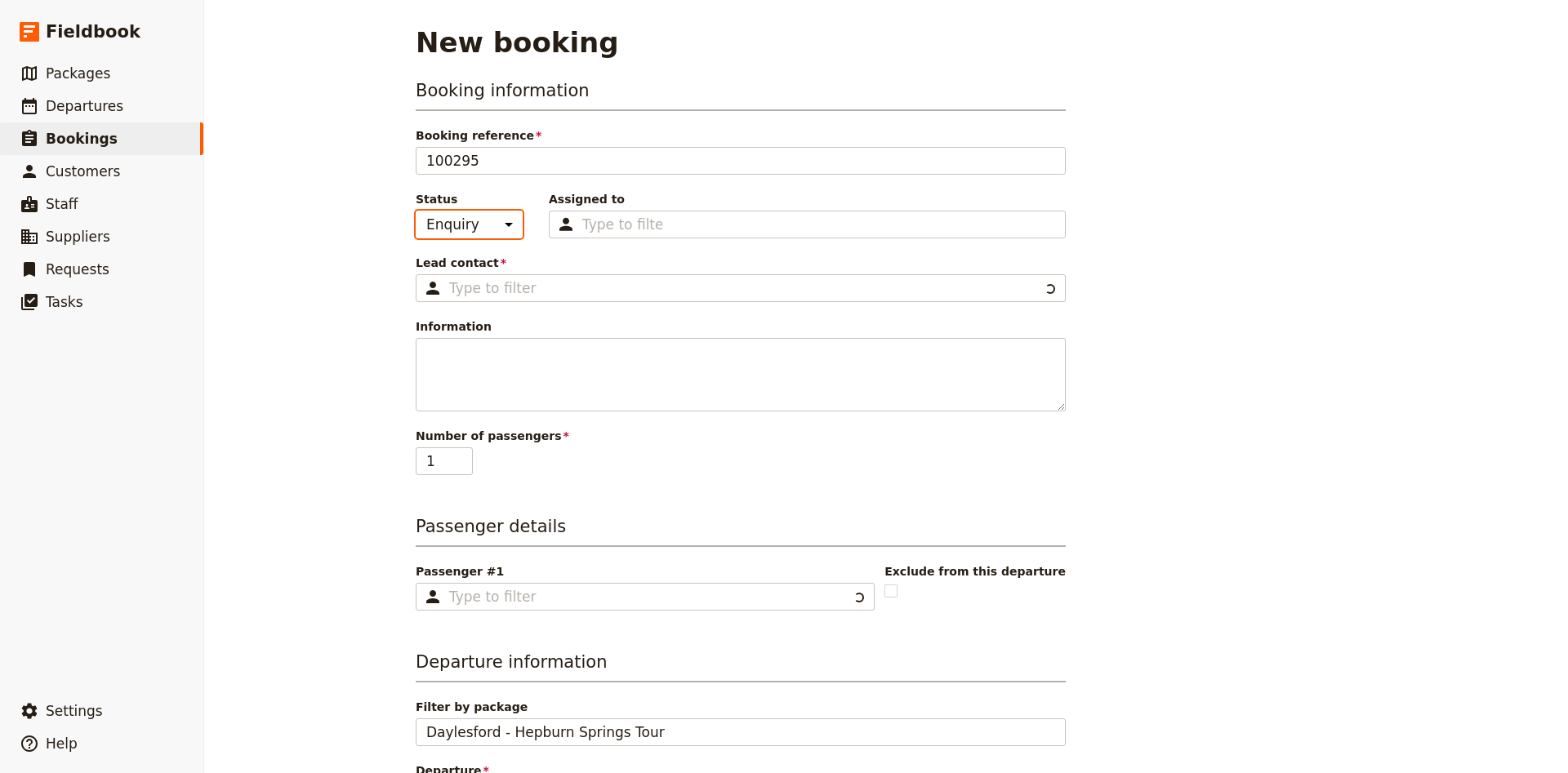
click at [416, 211] on select "Enquiry On hold Confirmed" at bounding box center [470, 225] width 107 height 28
click option "Confirmed" at bounding box center [0, 0] width 0 height 0
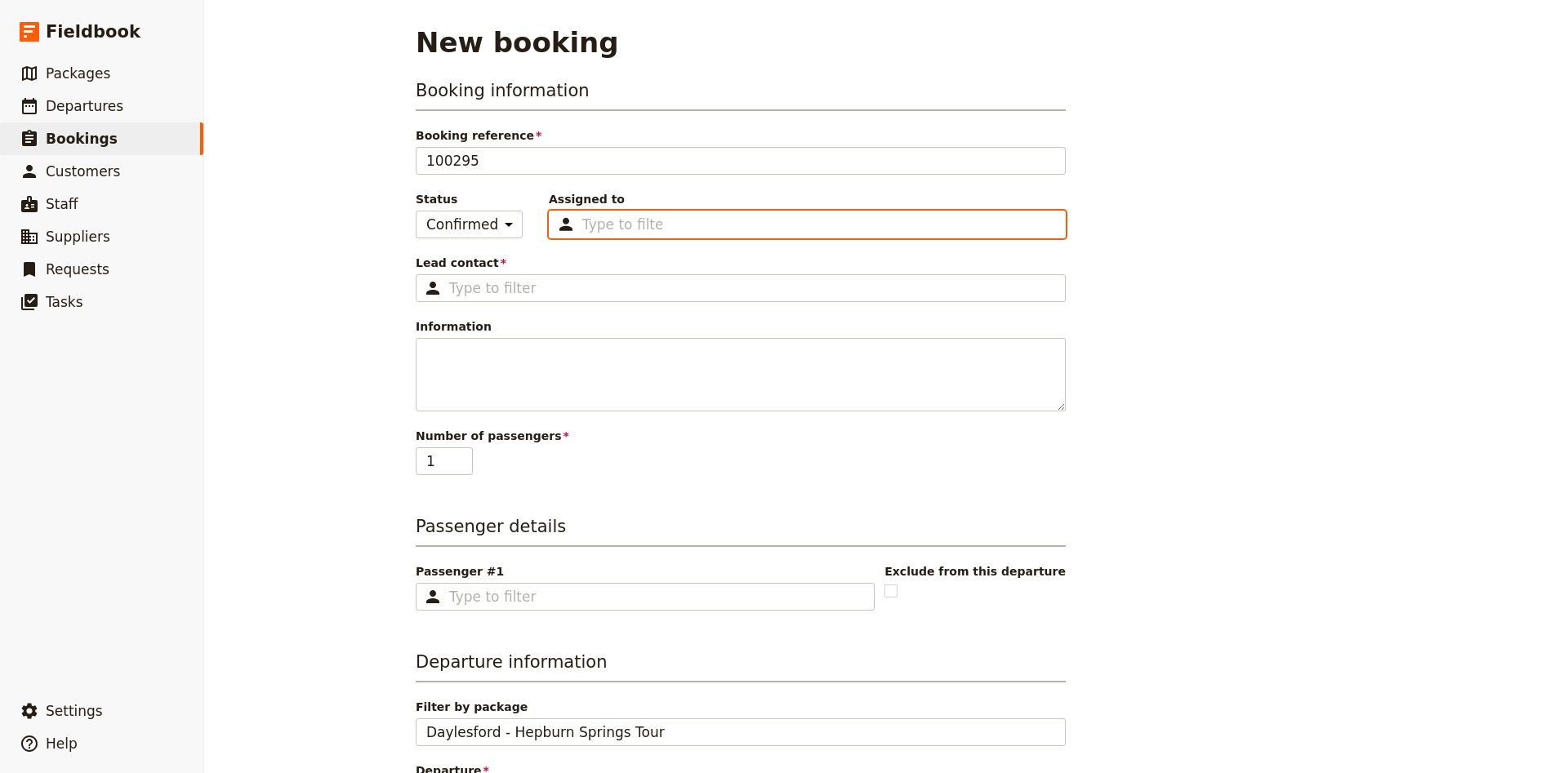
click at [599, 223] on input "Assigned to Type to filter" at bounding box center [622, 225] width 80 height 20
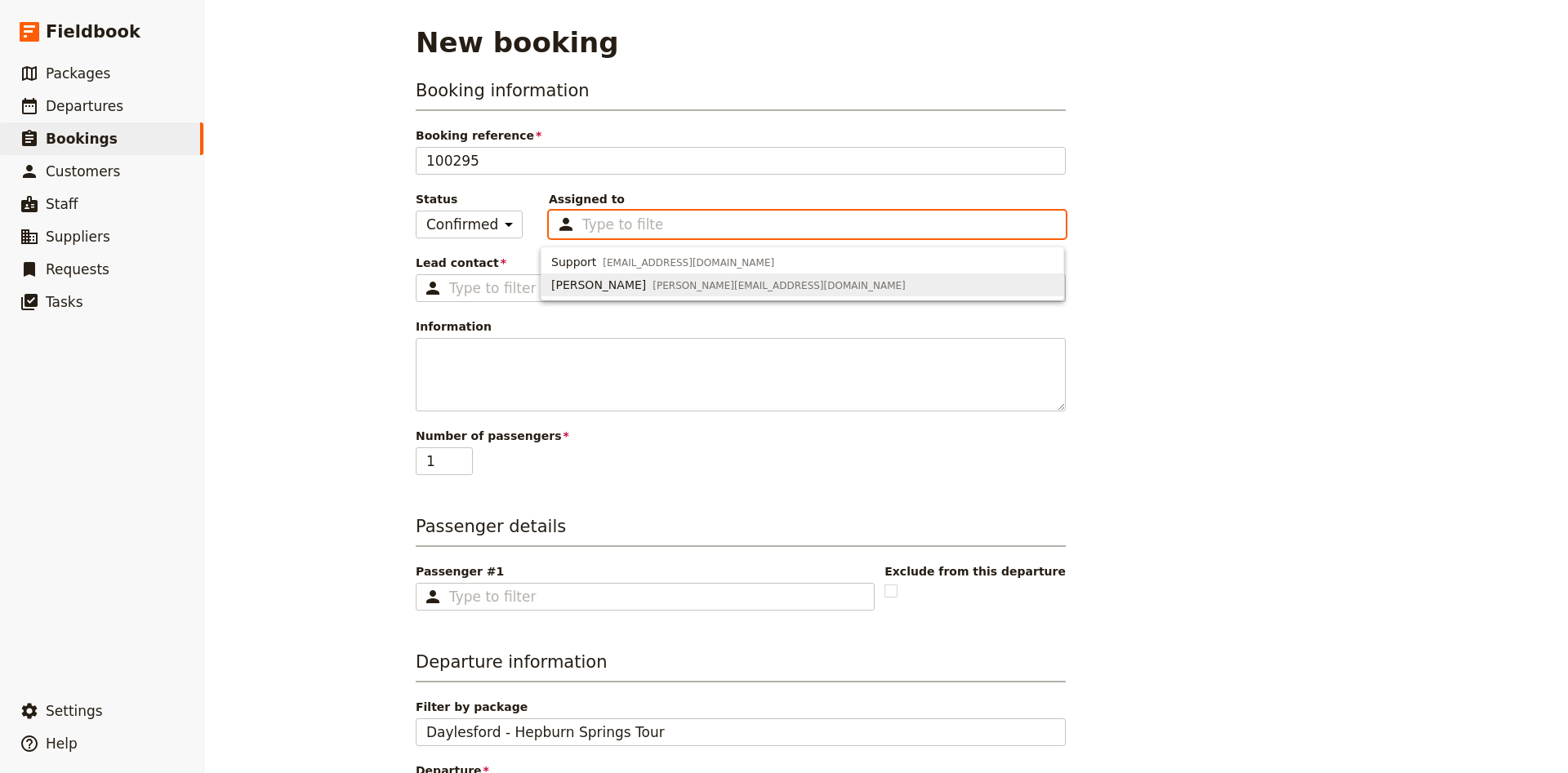
click at [596, 284] on div "Zachary [EMAIL_ADDRESS][DOMAIN_NAME]" at bounding box center [728, 285] width 354 height 16
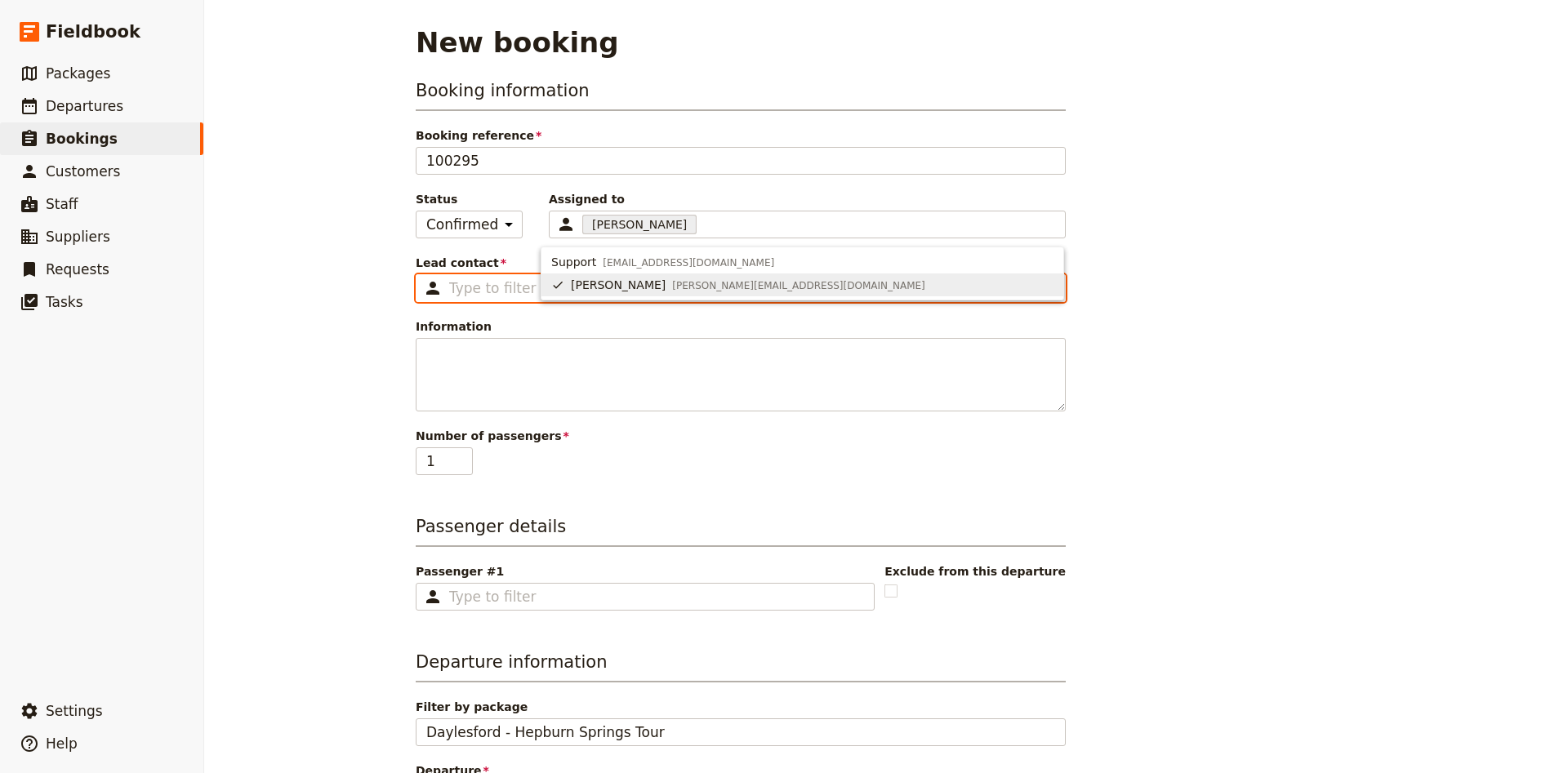
click at [465, 290] on input "Lead contact ​" at bounding box center [751, 289] width 606 height 20
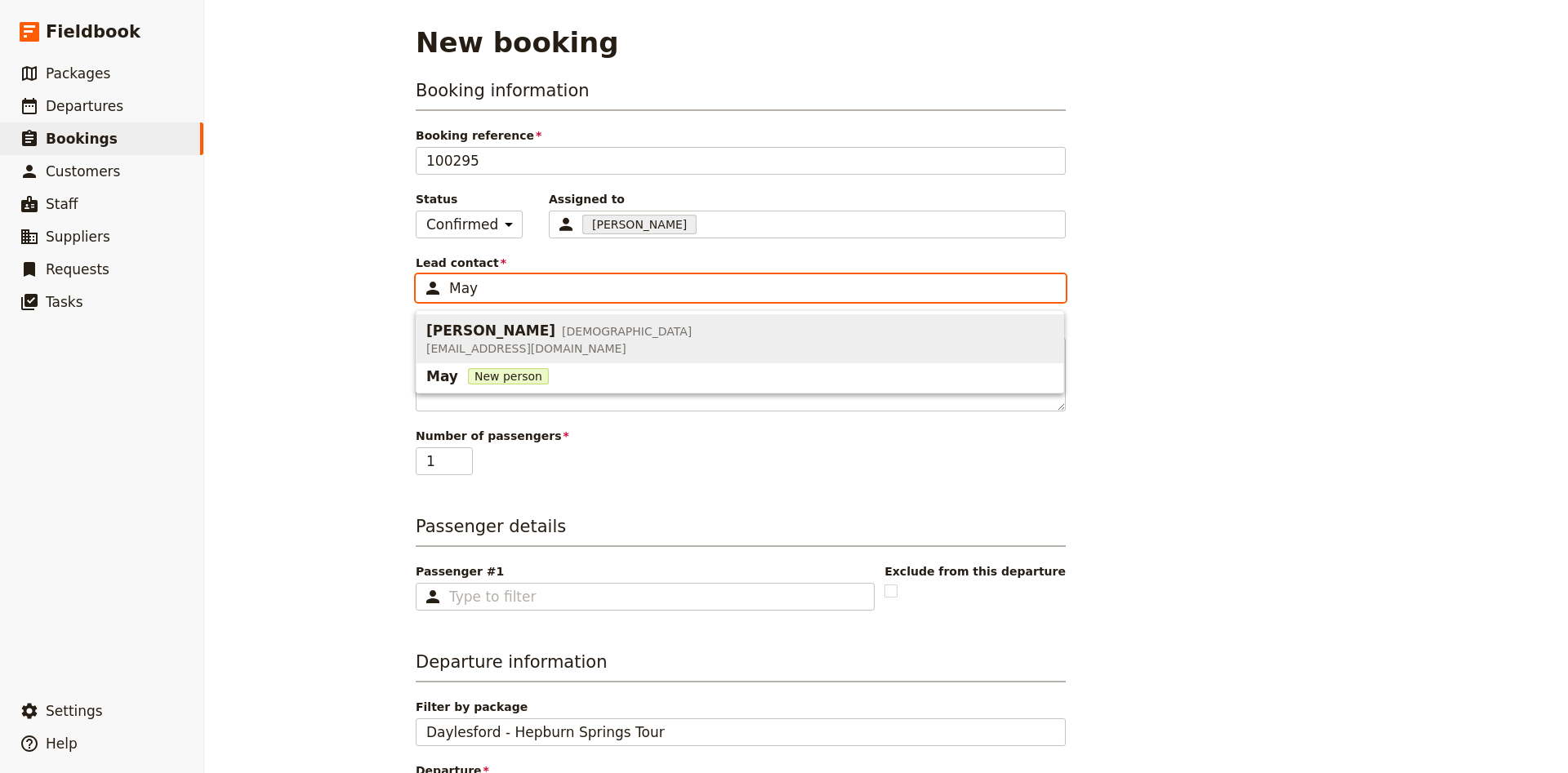
click at [485, 330] on span "[PERSON_NAME]" at bounding box center [490, 331] width 129 height 20
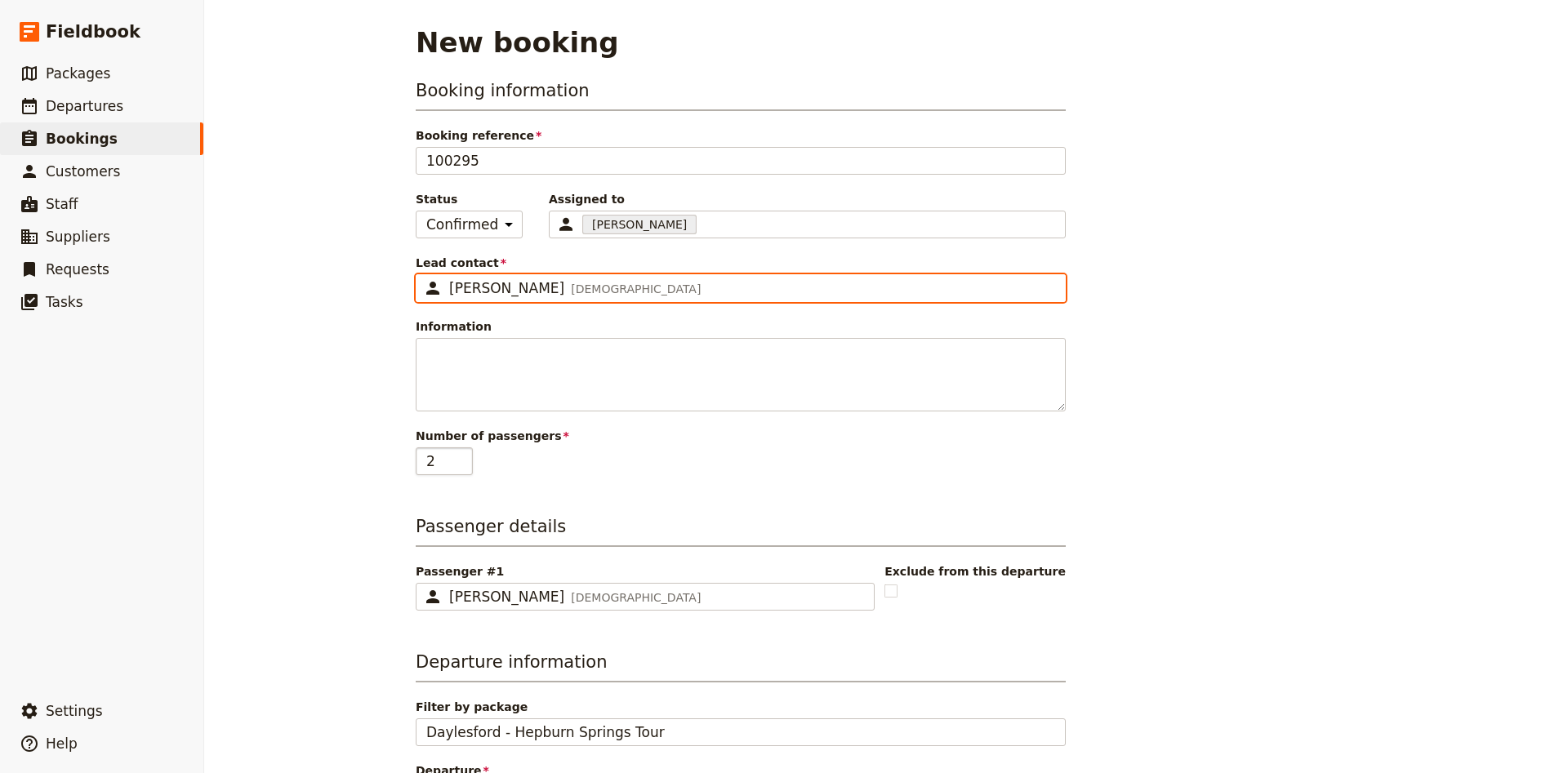
click at [462, 454] on input "2" at bounding box center [444, 462] width 57 height 28
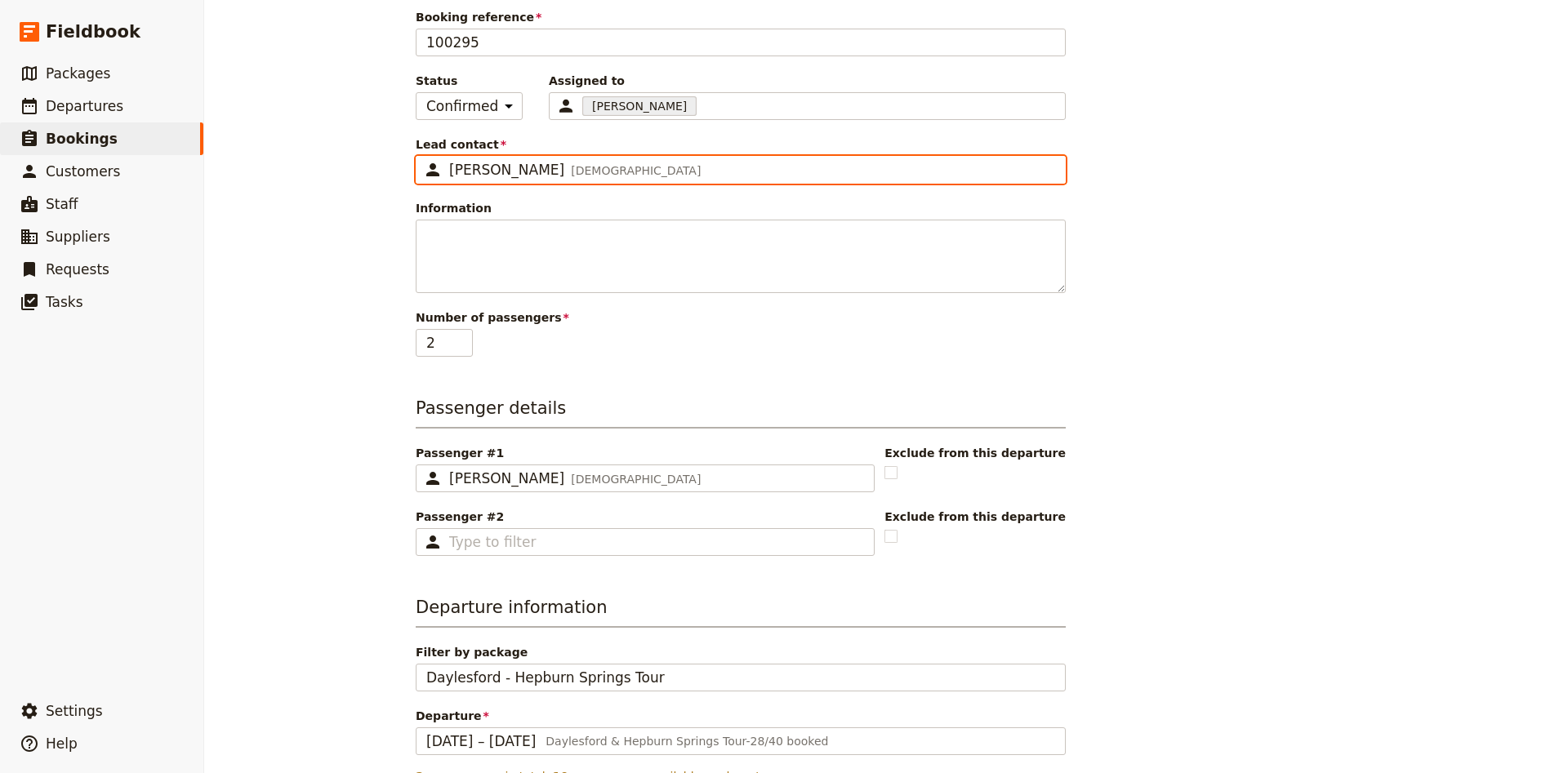
scroll to position [216, 0]
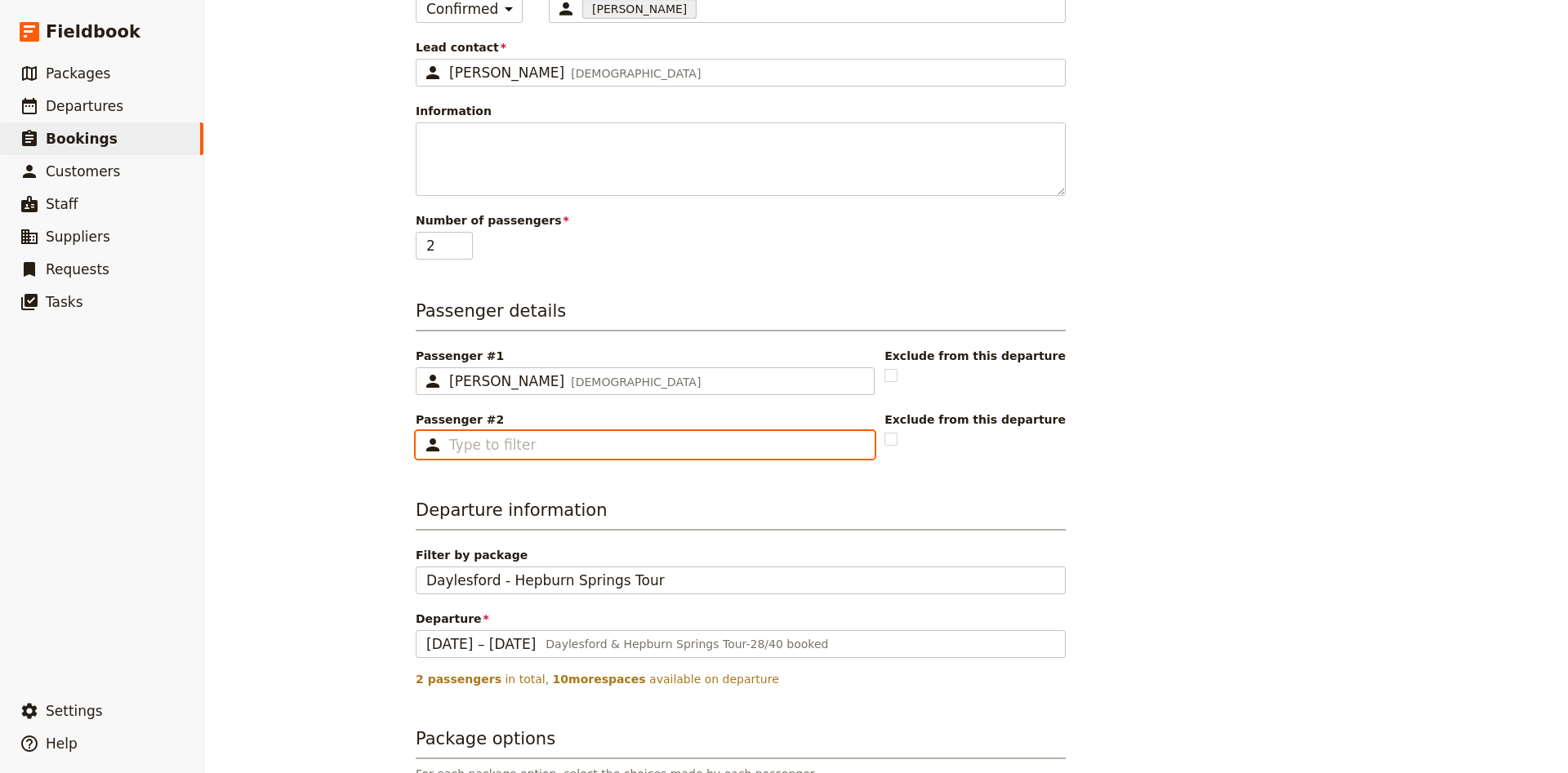
click at [490, 445] on input "Passenger #2 ​" at bounding box center [656, 445] width 415 height 20
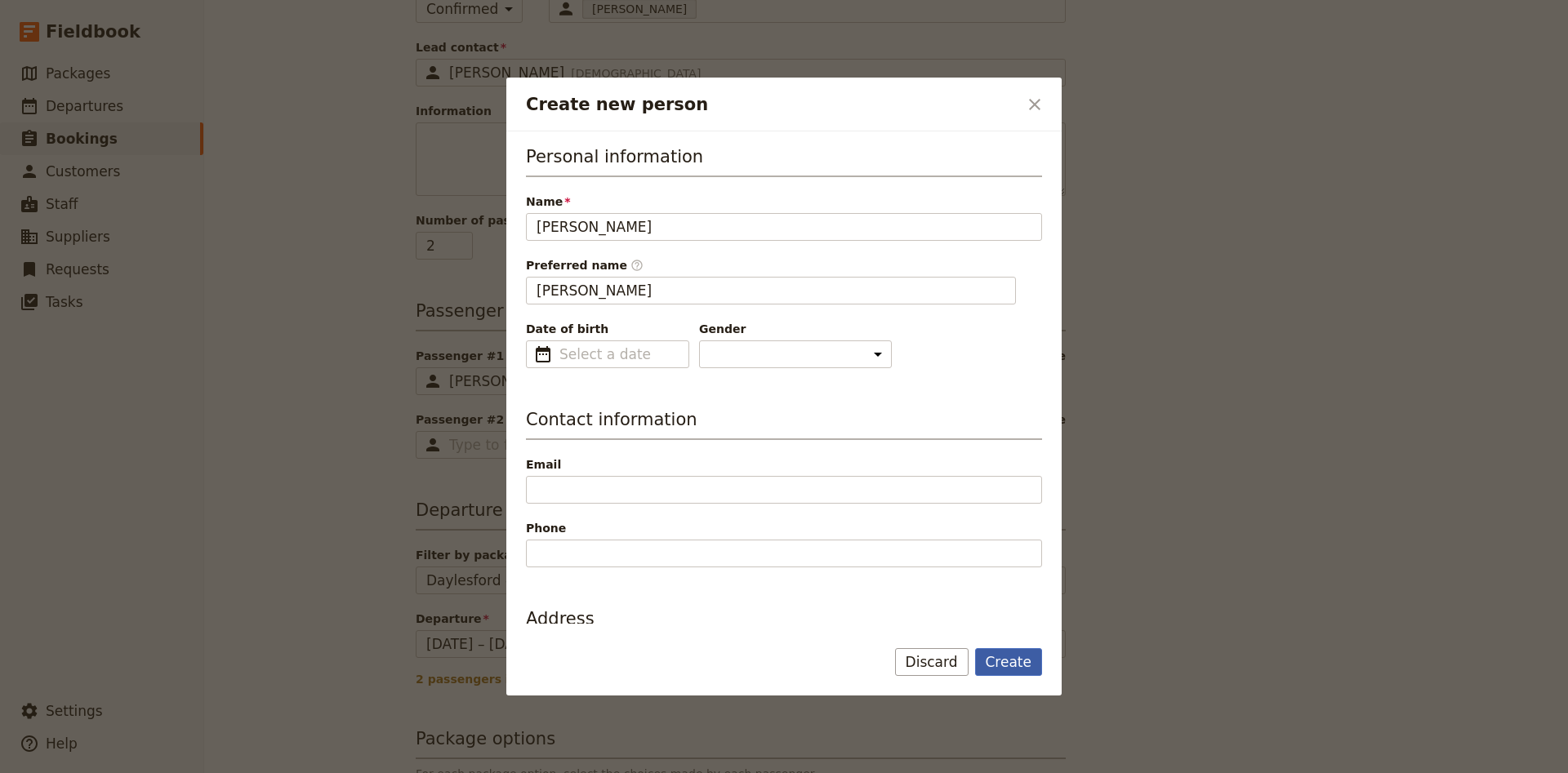
click at [998, 658] on button "Create" at bounding box center [1009, 663] width 68 height 28
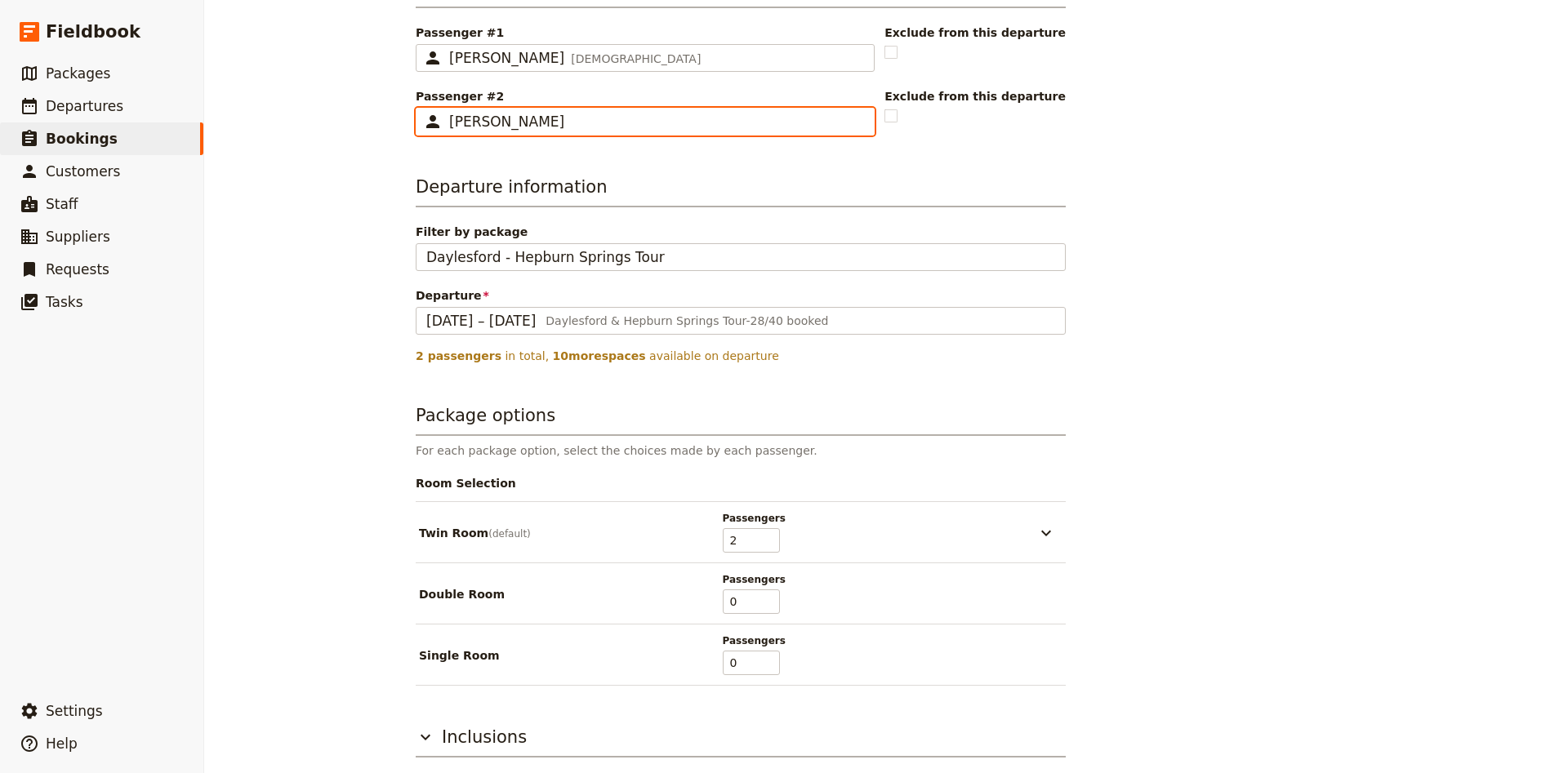
scroll to position [603, 0]
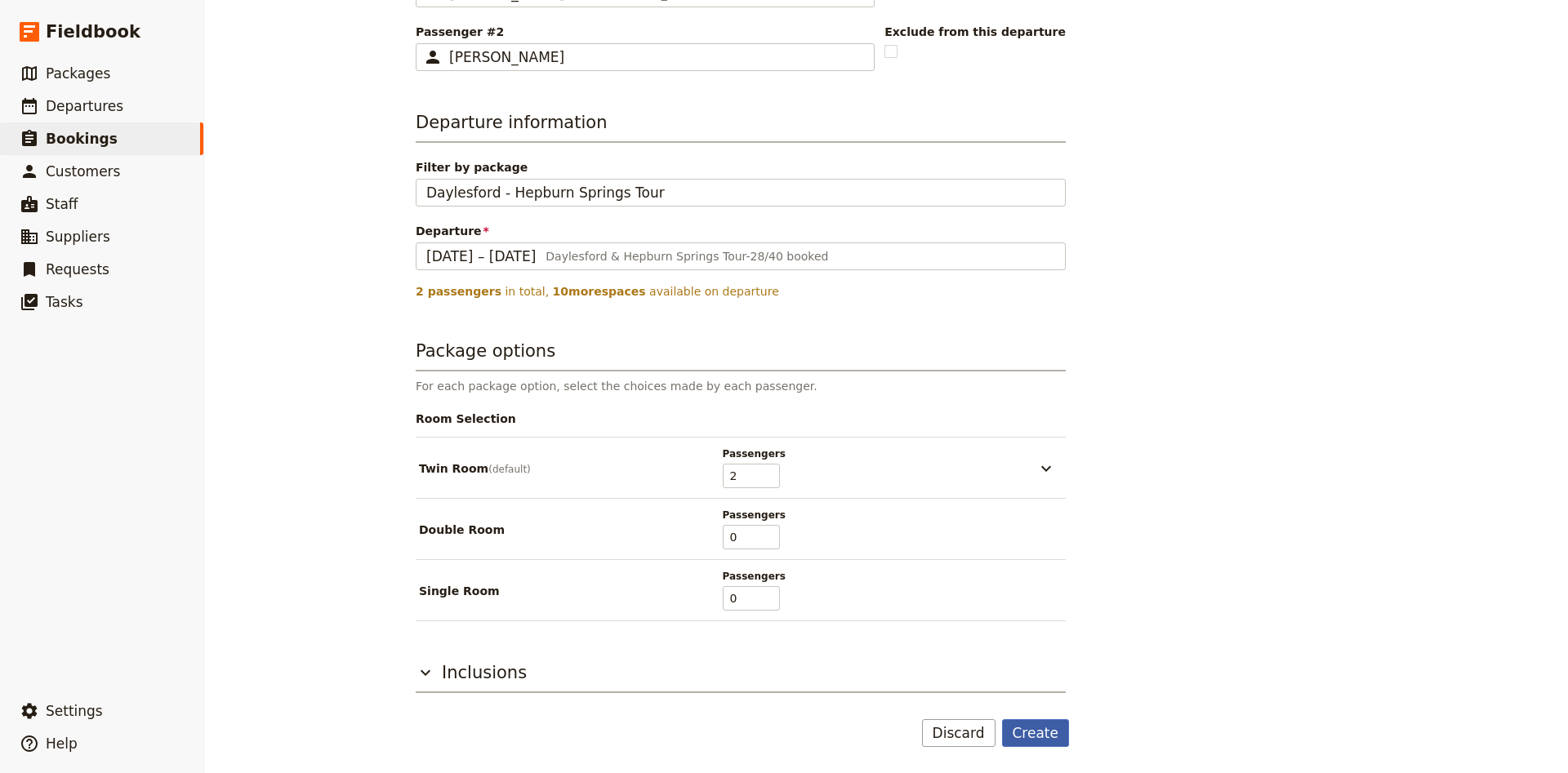
click at [1039, 734] on button "Create" at bounding box center [1036, 733] width 68 height 28
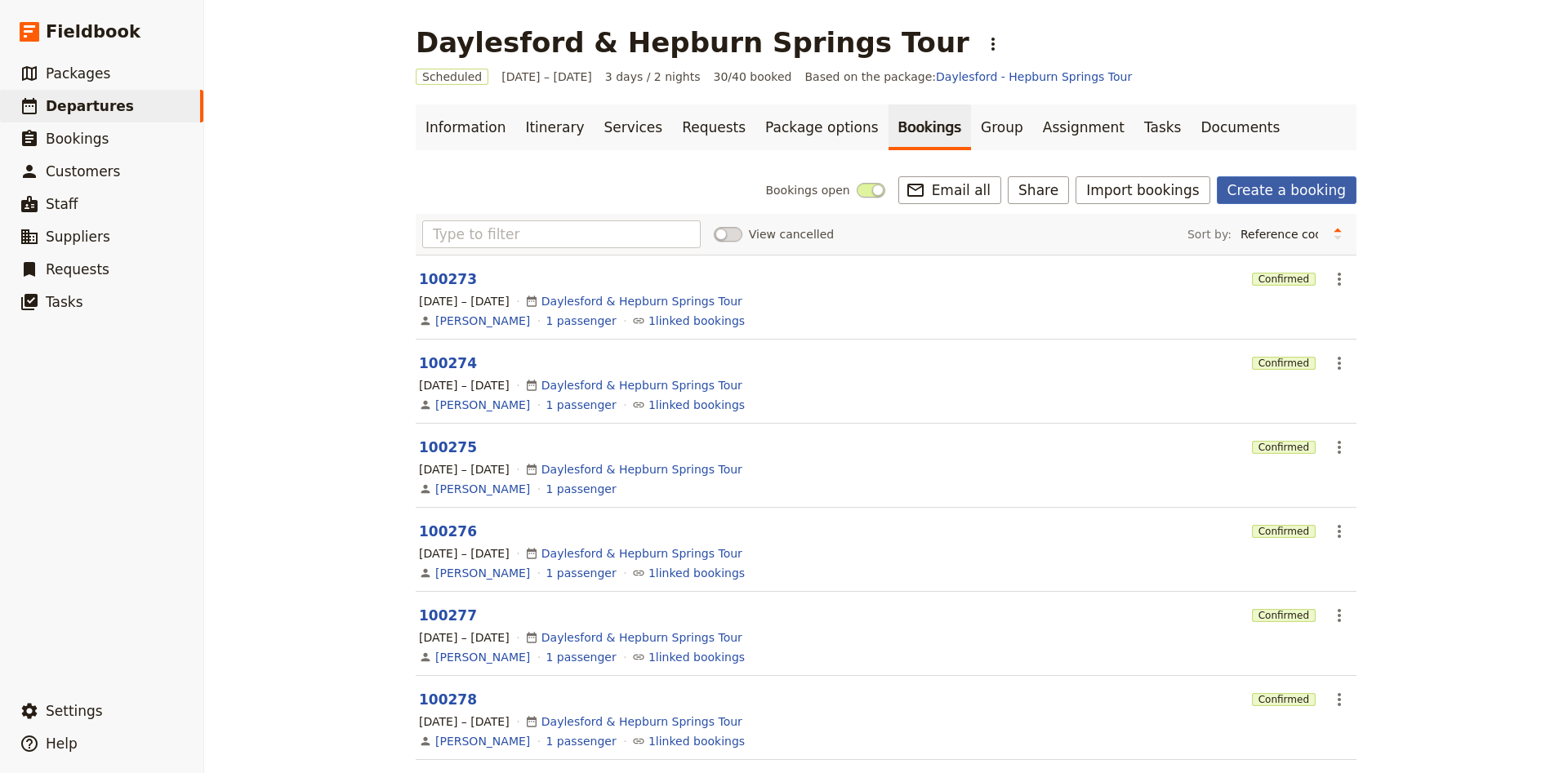
click at [1319, 187] on link "Create a booking" at bounding box center [1286, 190] width 139 height 28
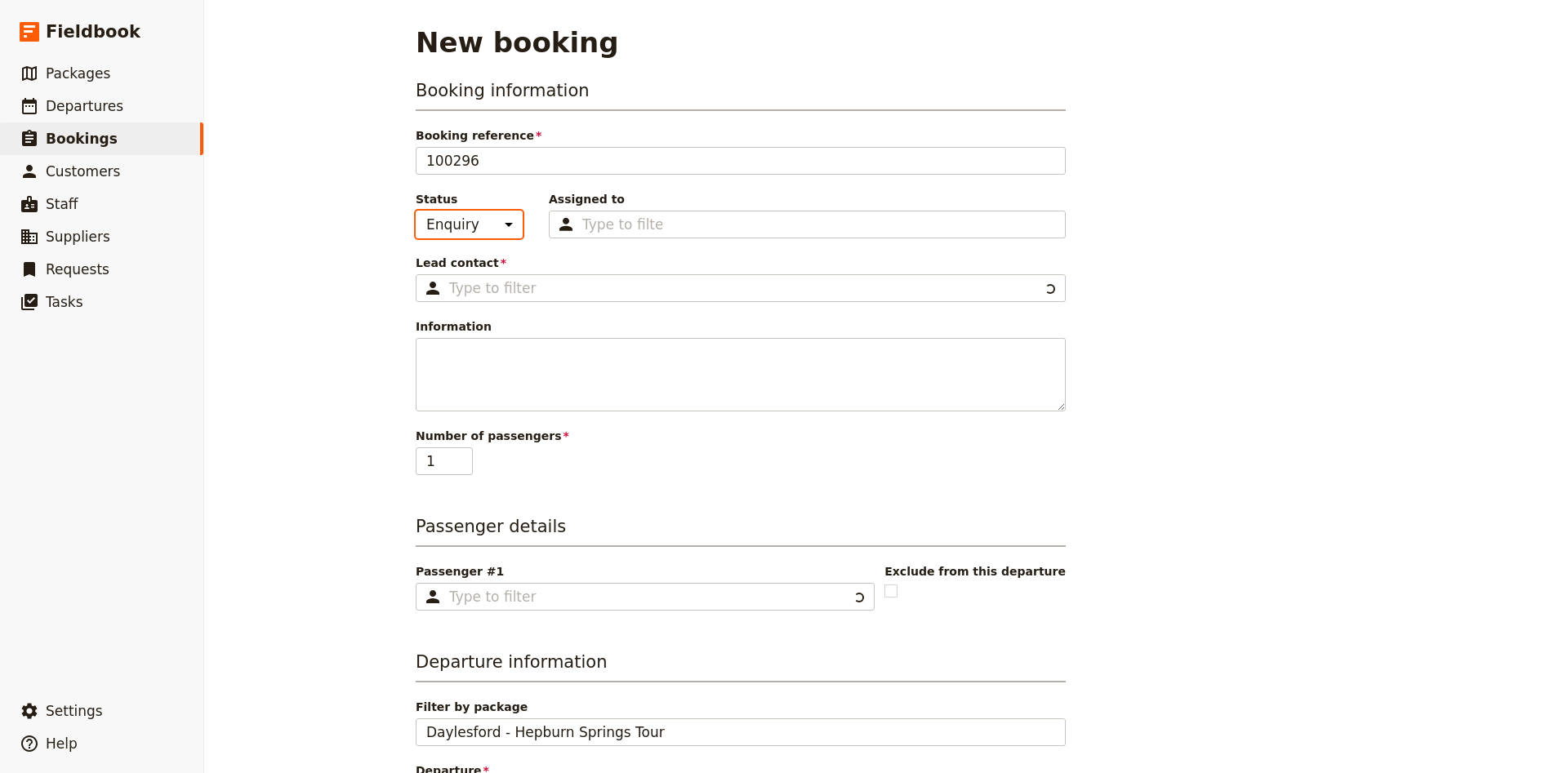
click at [416, 211] on select "Enquiry On hold Confirmed" at bounding box center [470, 225] width 107 height 28
click option "Confirmed" at bounding box center [0, 0] width 0 height 0
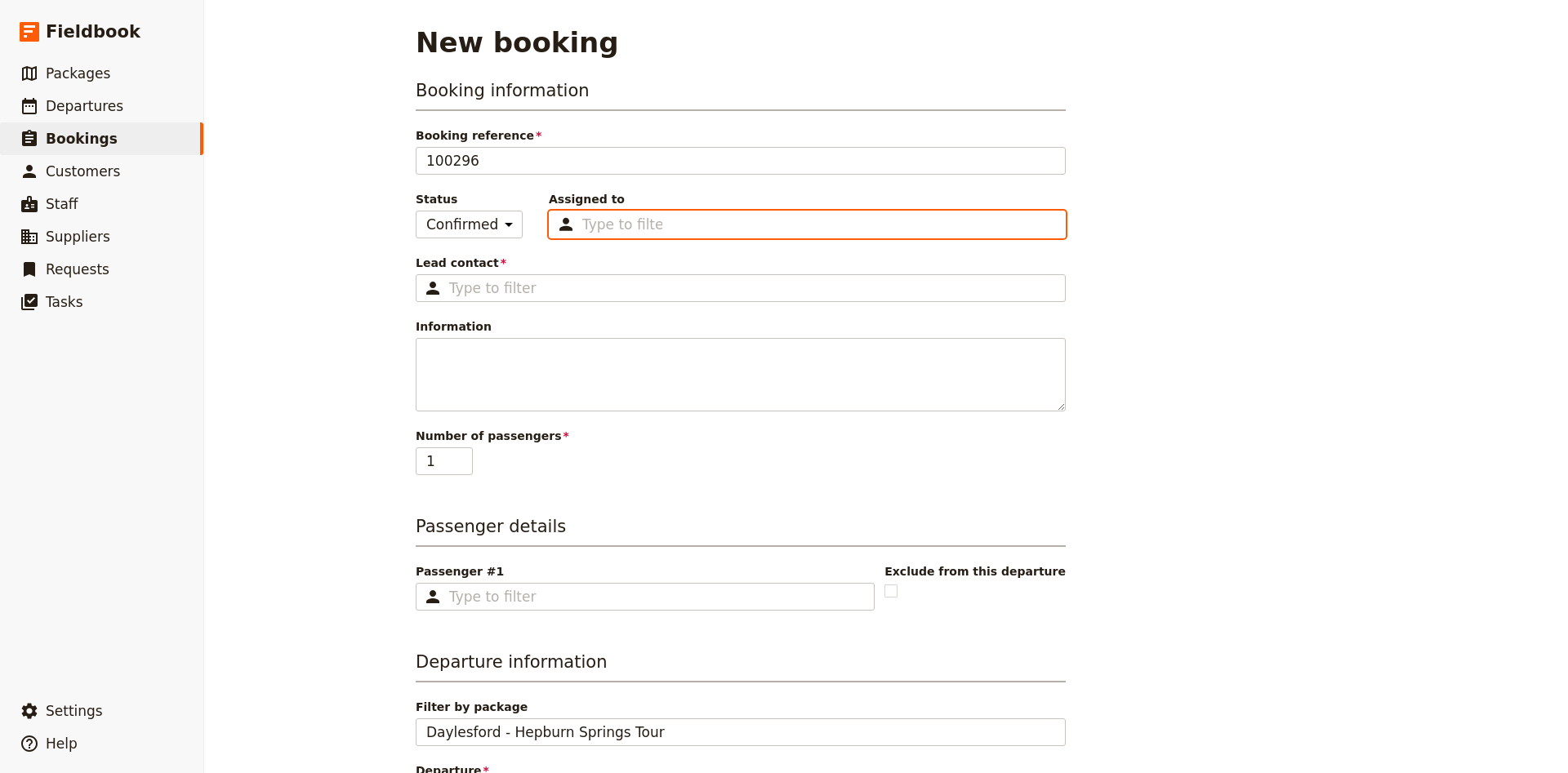
click at [609, 224] on input "Assigned to Type to filter" at bounding box center [622, 225] width 80 height 20
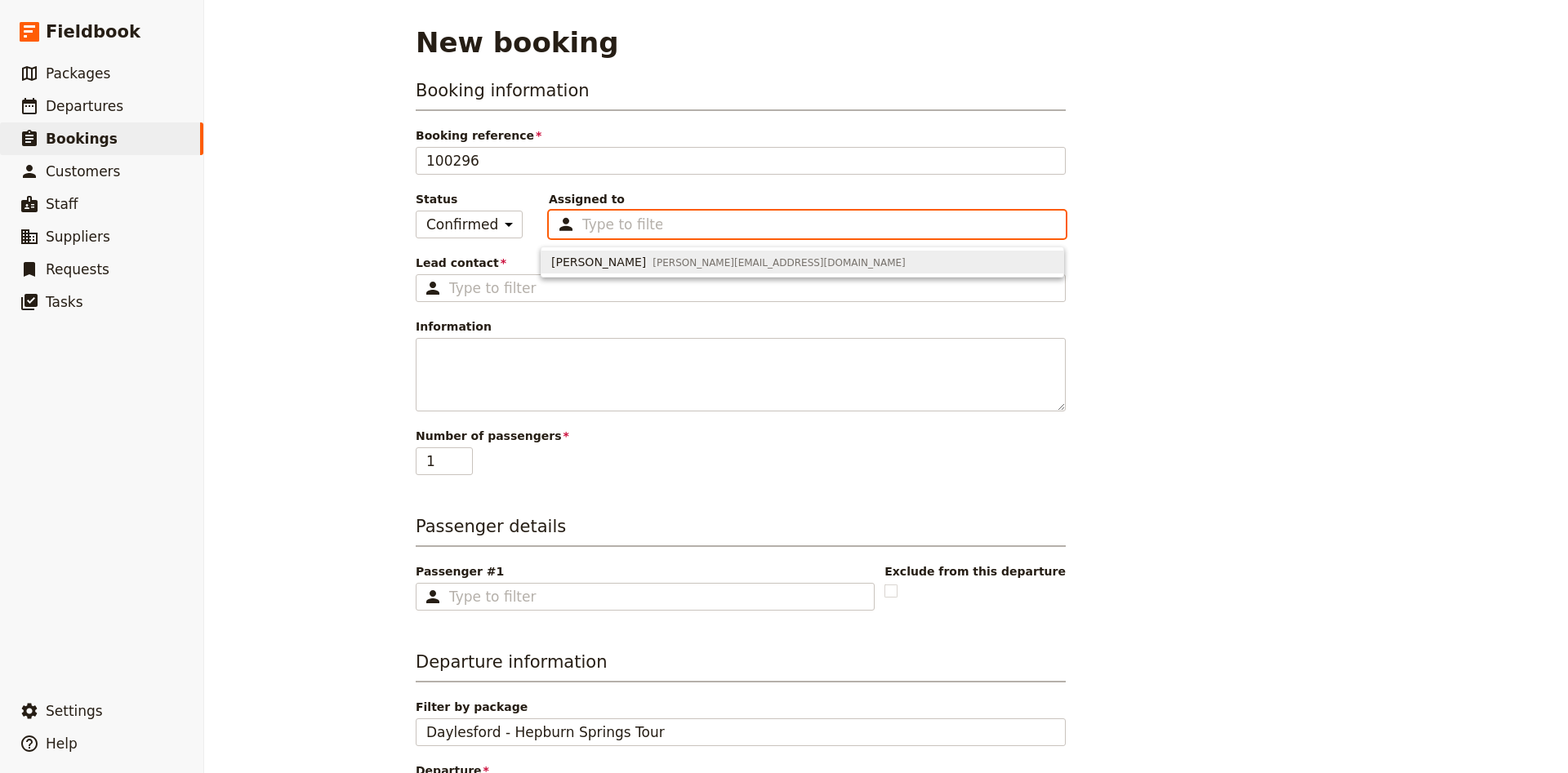
click at [653, 266] on span "[PERSON_NAME][EMAIL_ADDRESS][DOMAIN_NAME]" at bounding box center [779, 263] width 253 height 13
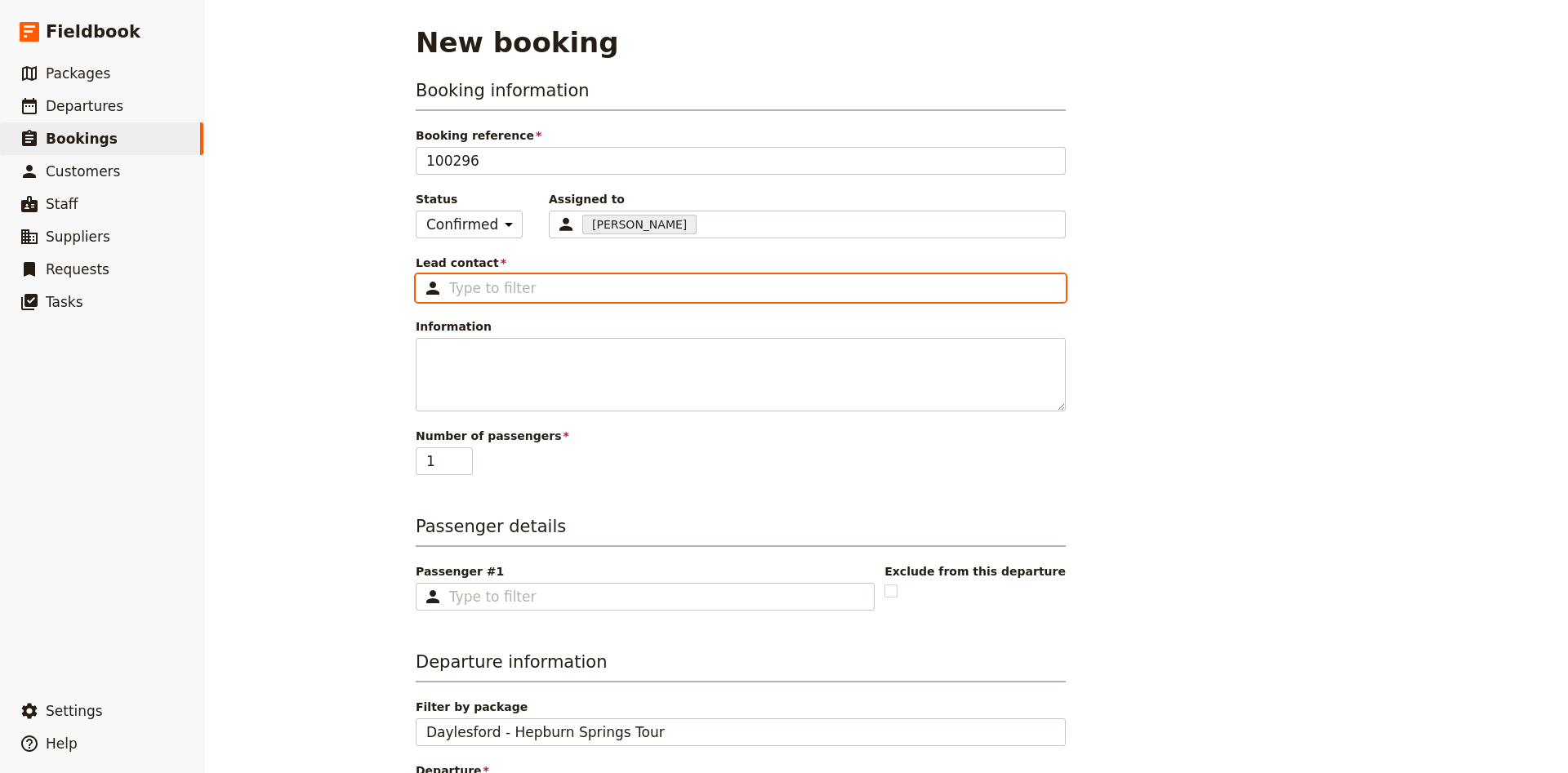
click at [491, 293] on input "Lead contact ​" at bounding box center [751, 289] width 606 height 20
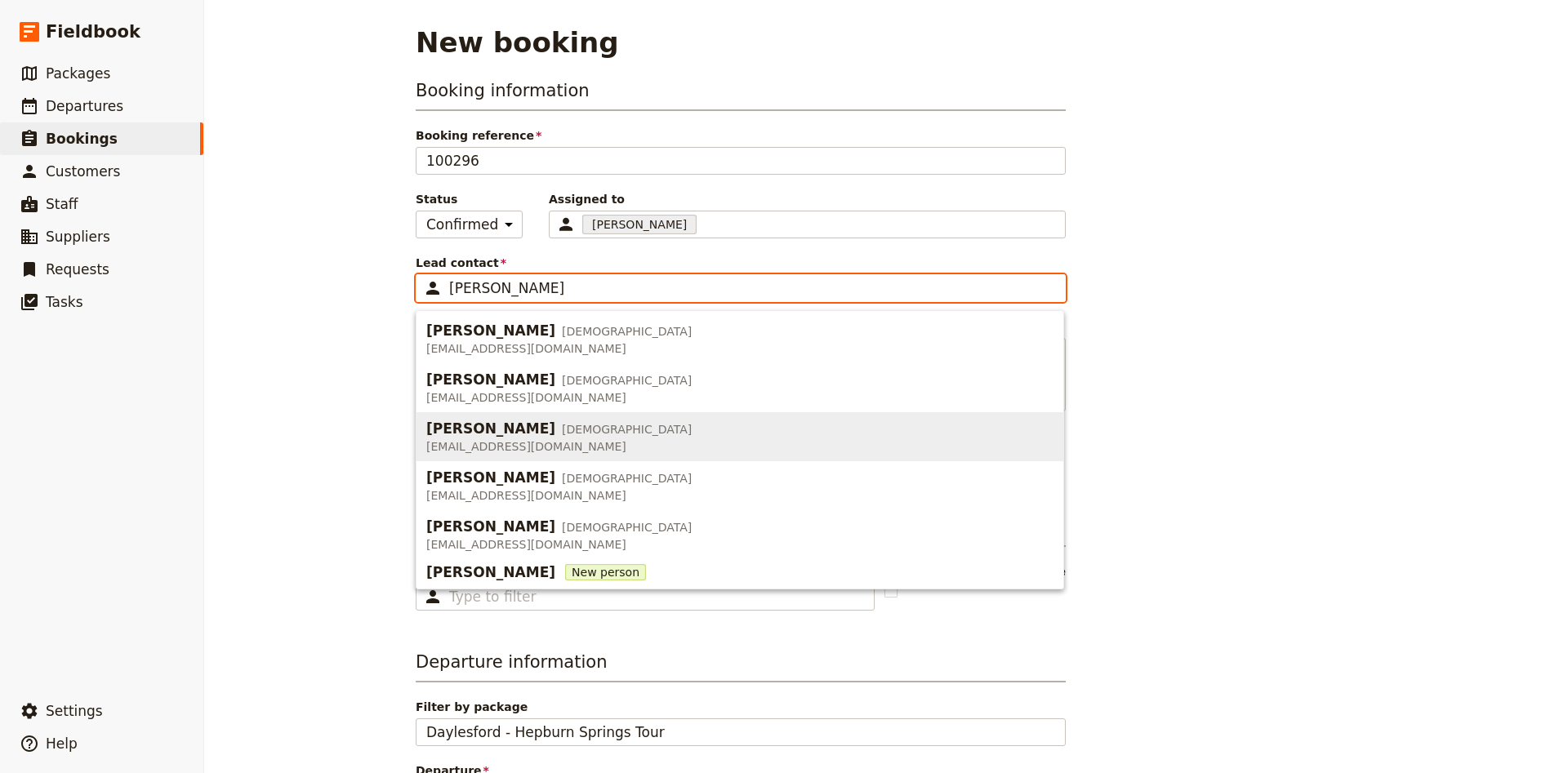
click at [489, 438] on span "[PERSON_NAME]" at bounding box center [490, 429] width 129 height 20
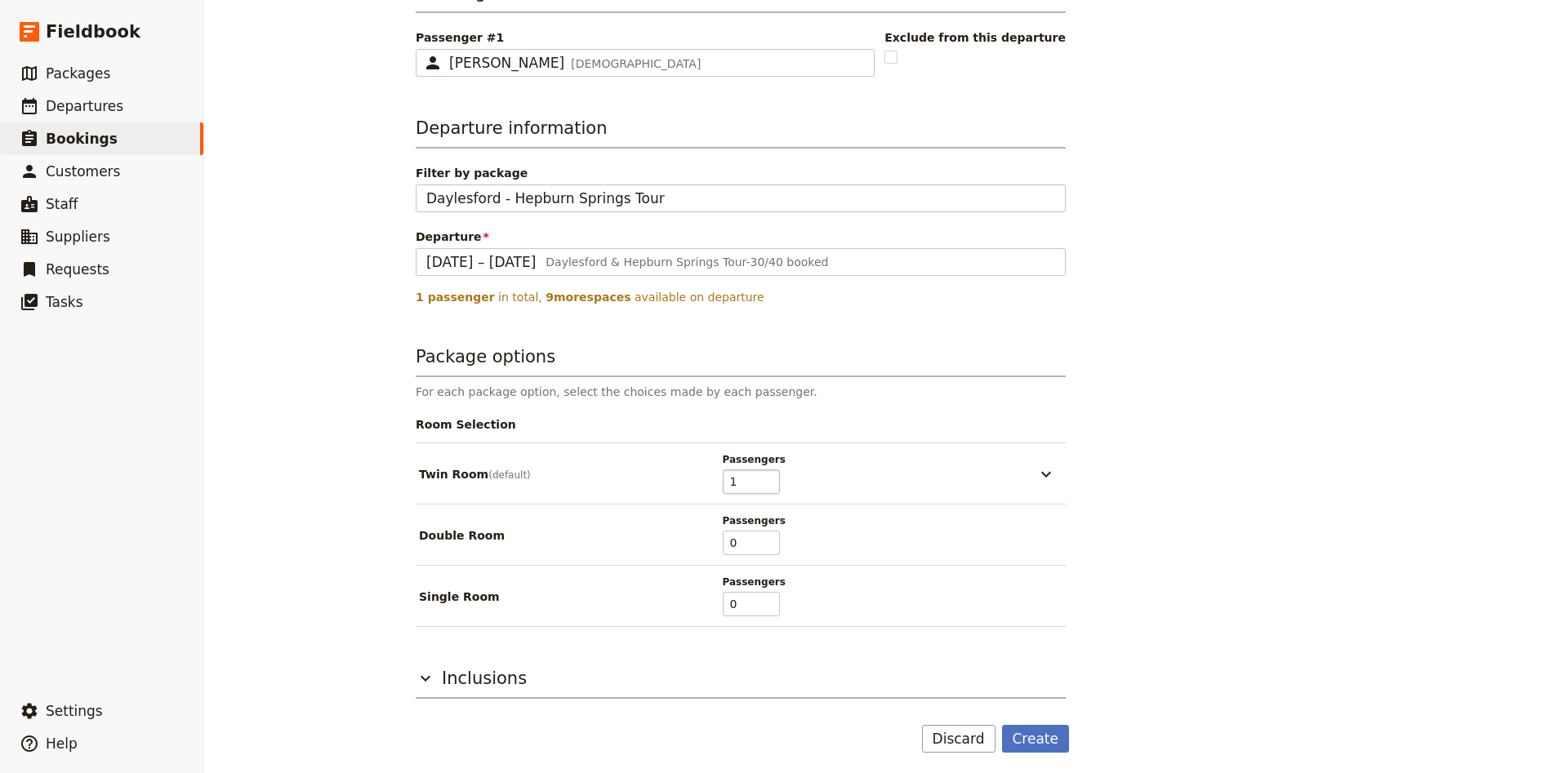
scroll to position [539, 0]
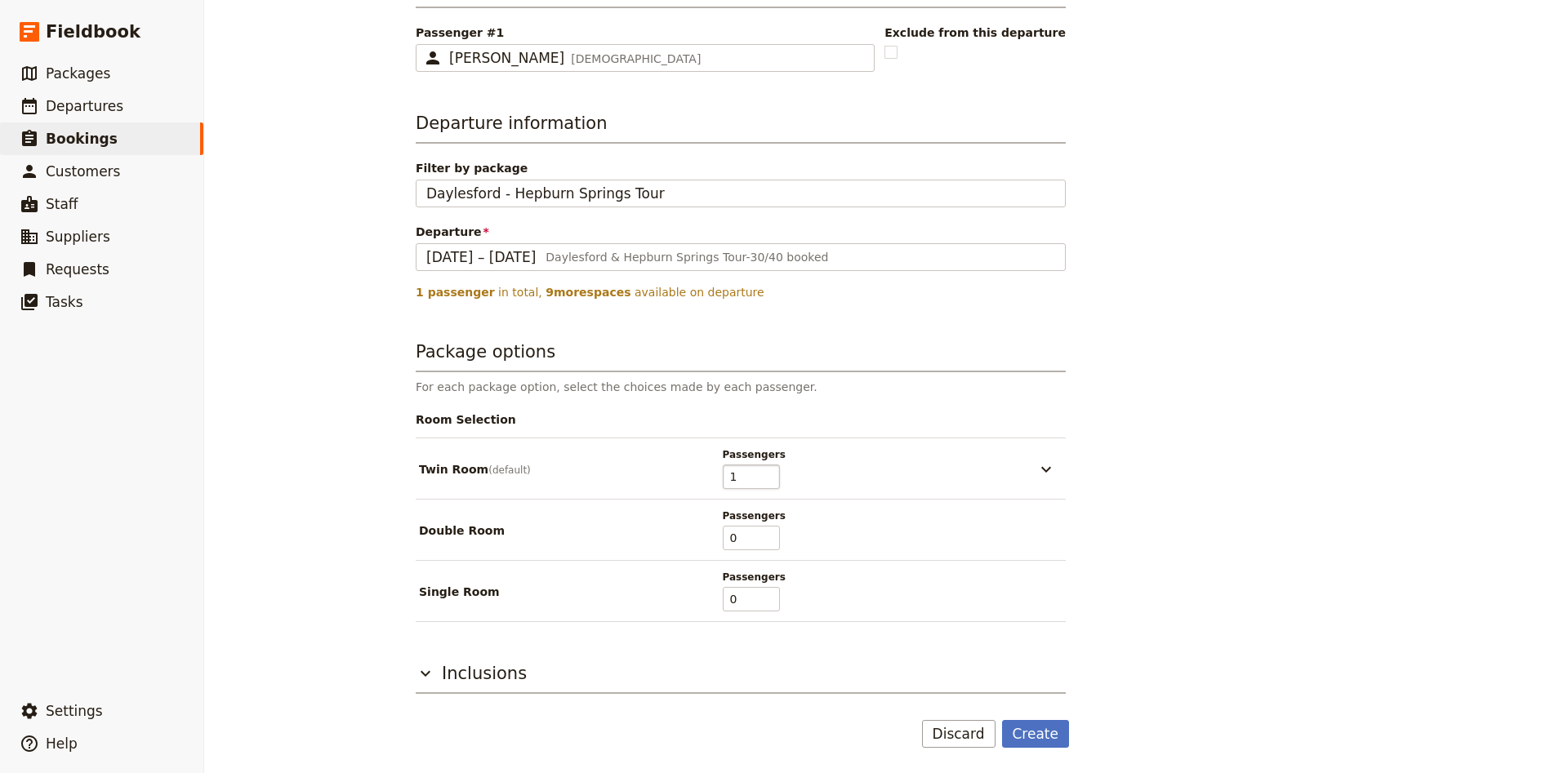
click at [771, 481] on input "0" at bounding box center [750, 477] width 57 height 25
click at [774, 594] on input "1" at bounding box center [750, 599] width 57 height 25
click at [1038, 737] on button "Create" at bounding box center [1036, 733] width 68 height 28
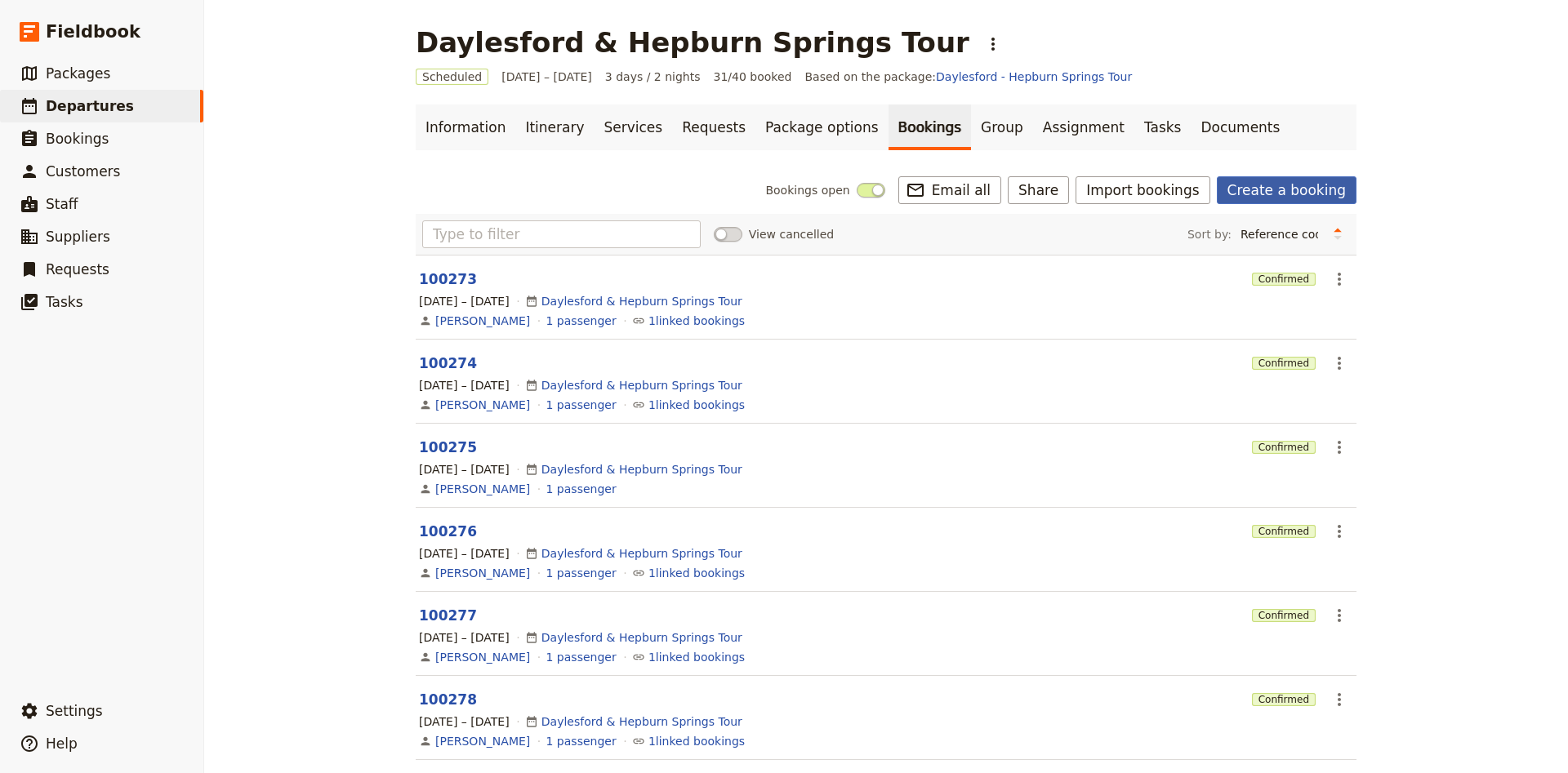
click at [1313, 192] on link "Create a booking" at bounding box center [1286, 190] width 139 height 28
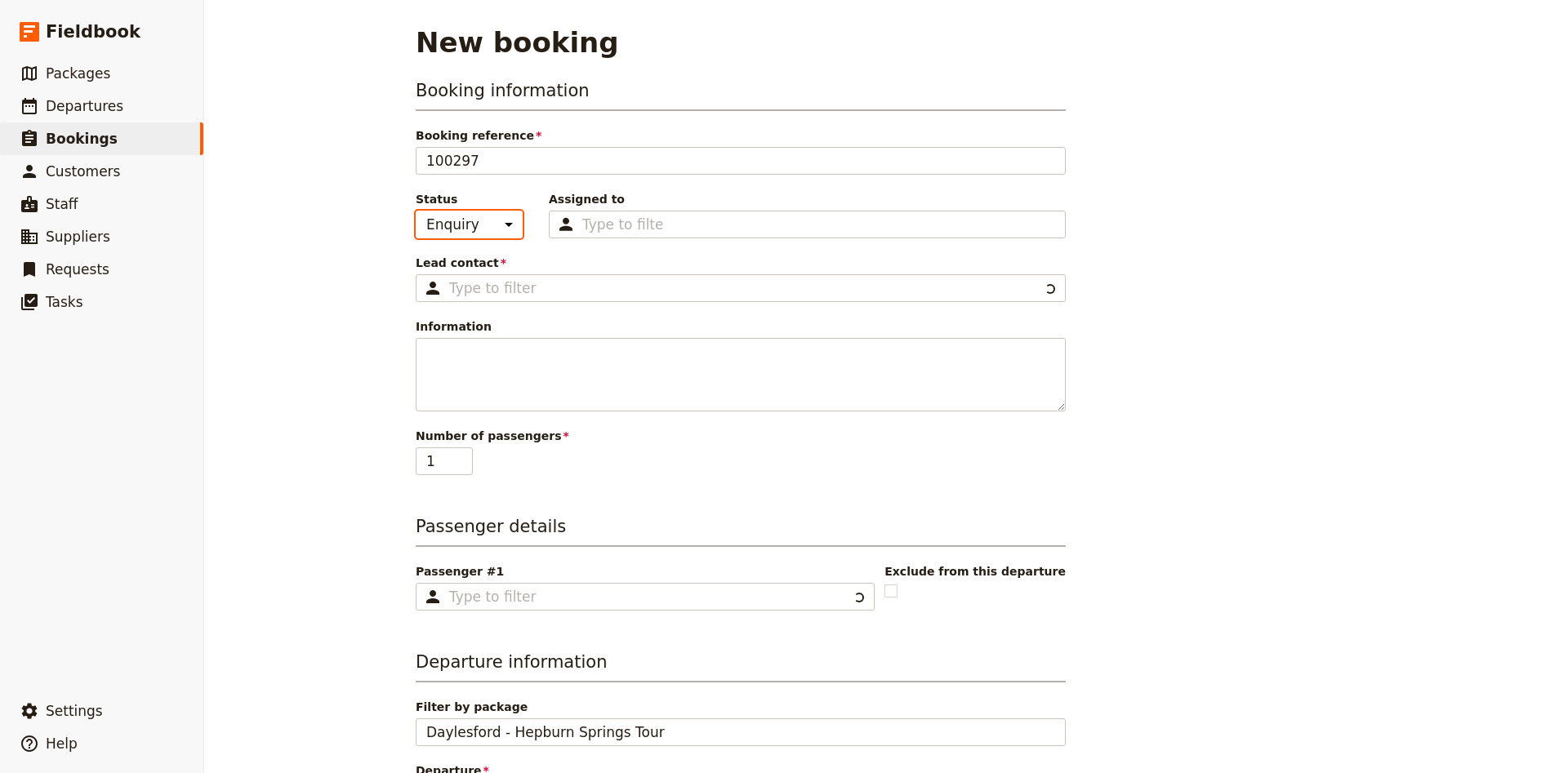
click at [416, 211] on select "Enquiry On hold Confirmed" at bounding box center [470, 225] width 107 height 28
click option "Confirmed" at bounding box center [0, 0] width 0 height 0
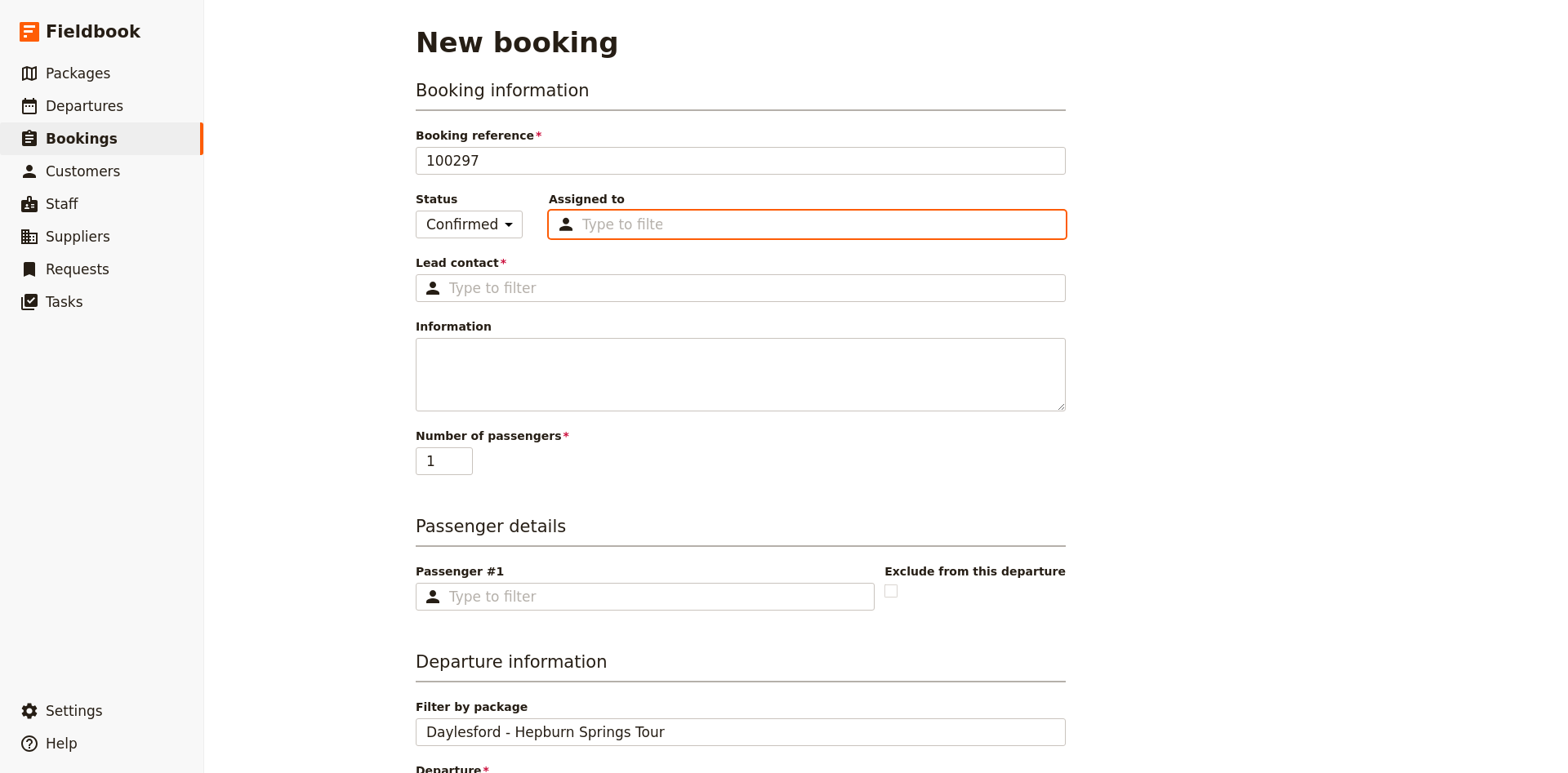
click at [602, 228] on input "Assigned to Type to filter" at bounding box center [622, 225] width 80 height 20
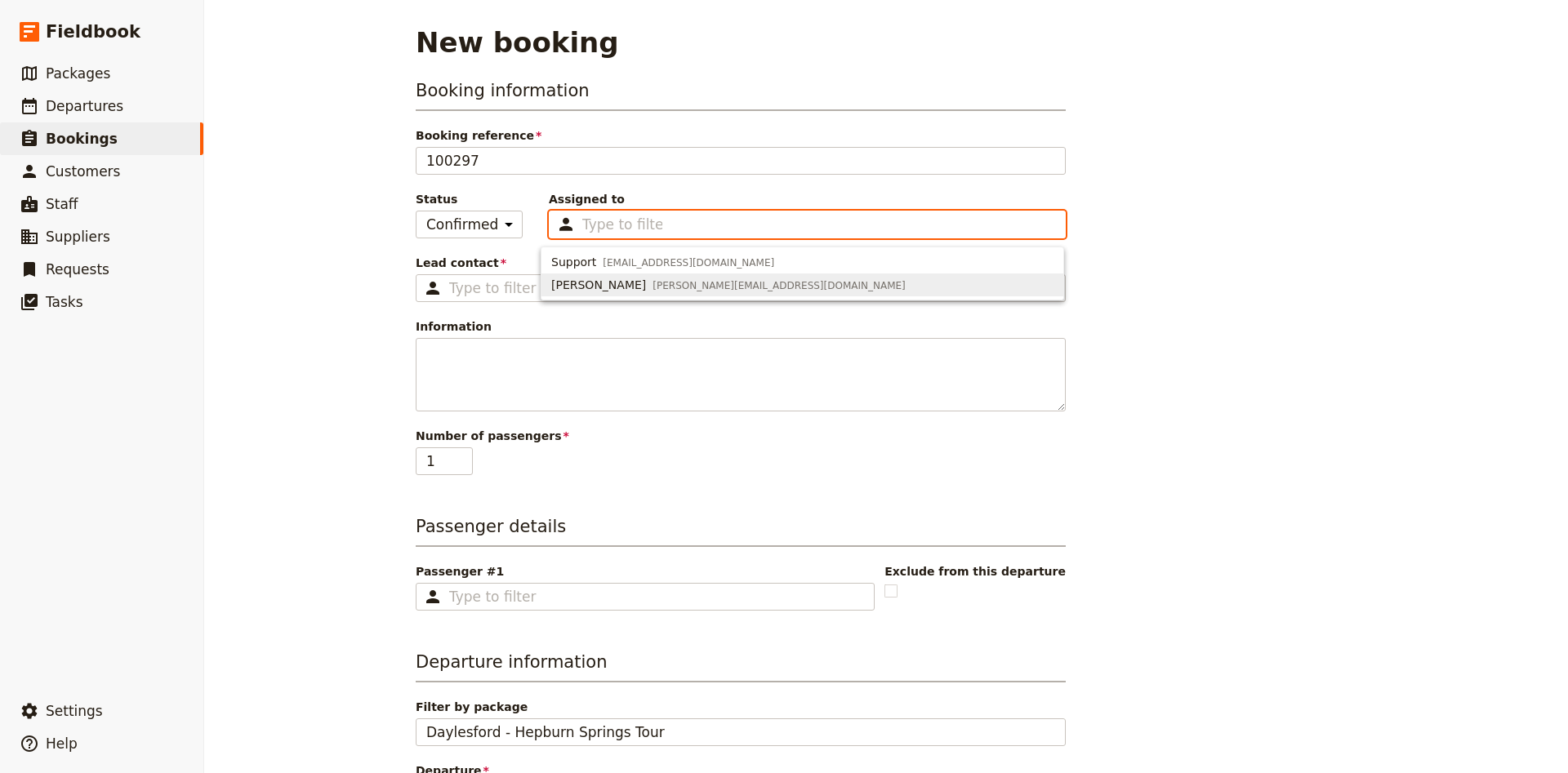
click at [578, 285] on span "[PERSON_NAME]" at bounding box center [598, 285] width 95 height 16
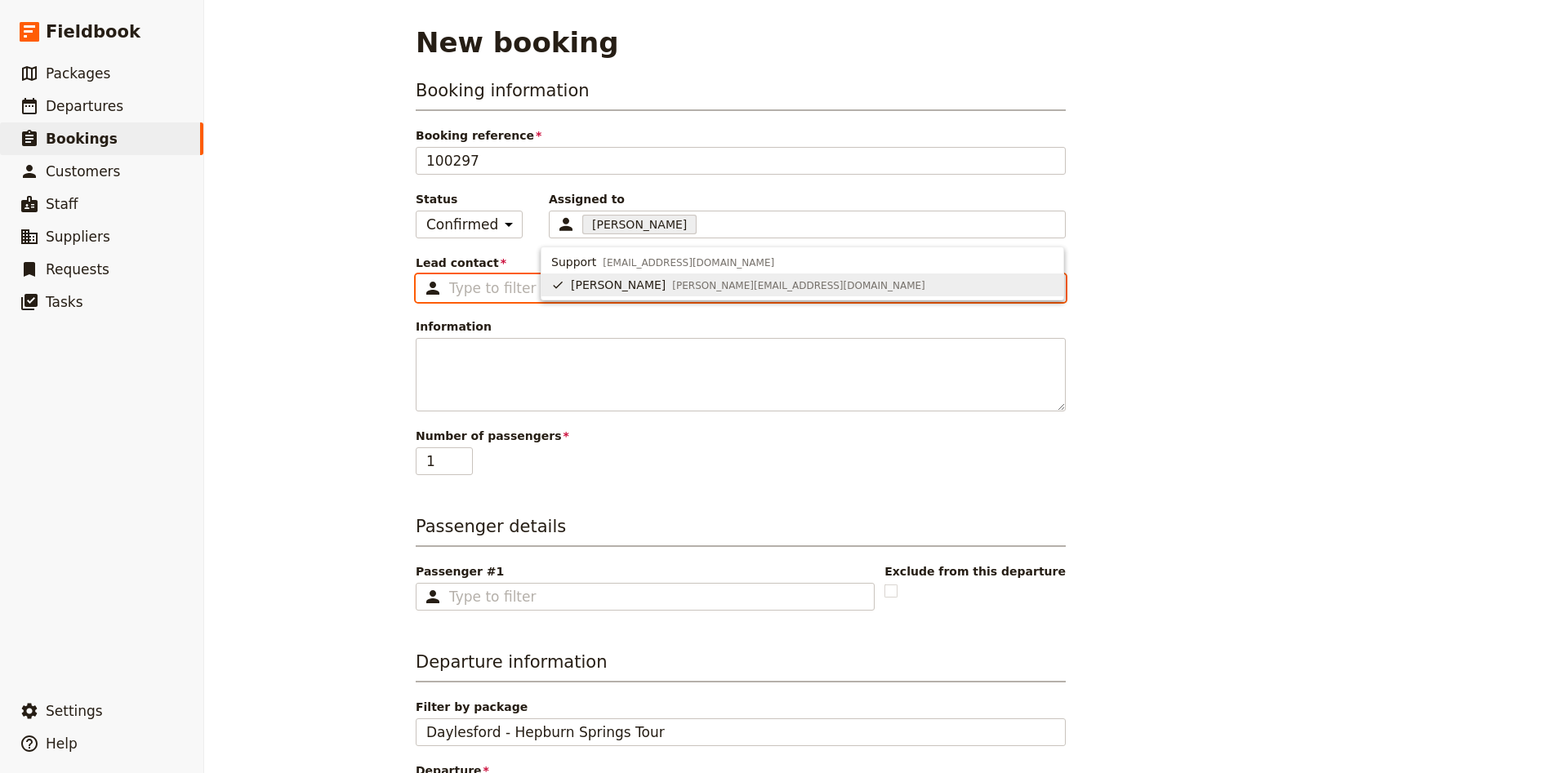
click at [493, 293] on input "Lead contact ​" at bounding box center [751, 289] width 606 height 20
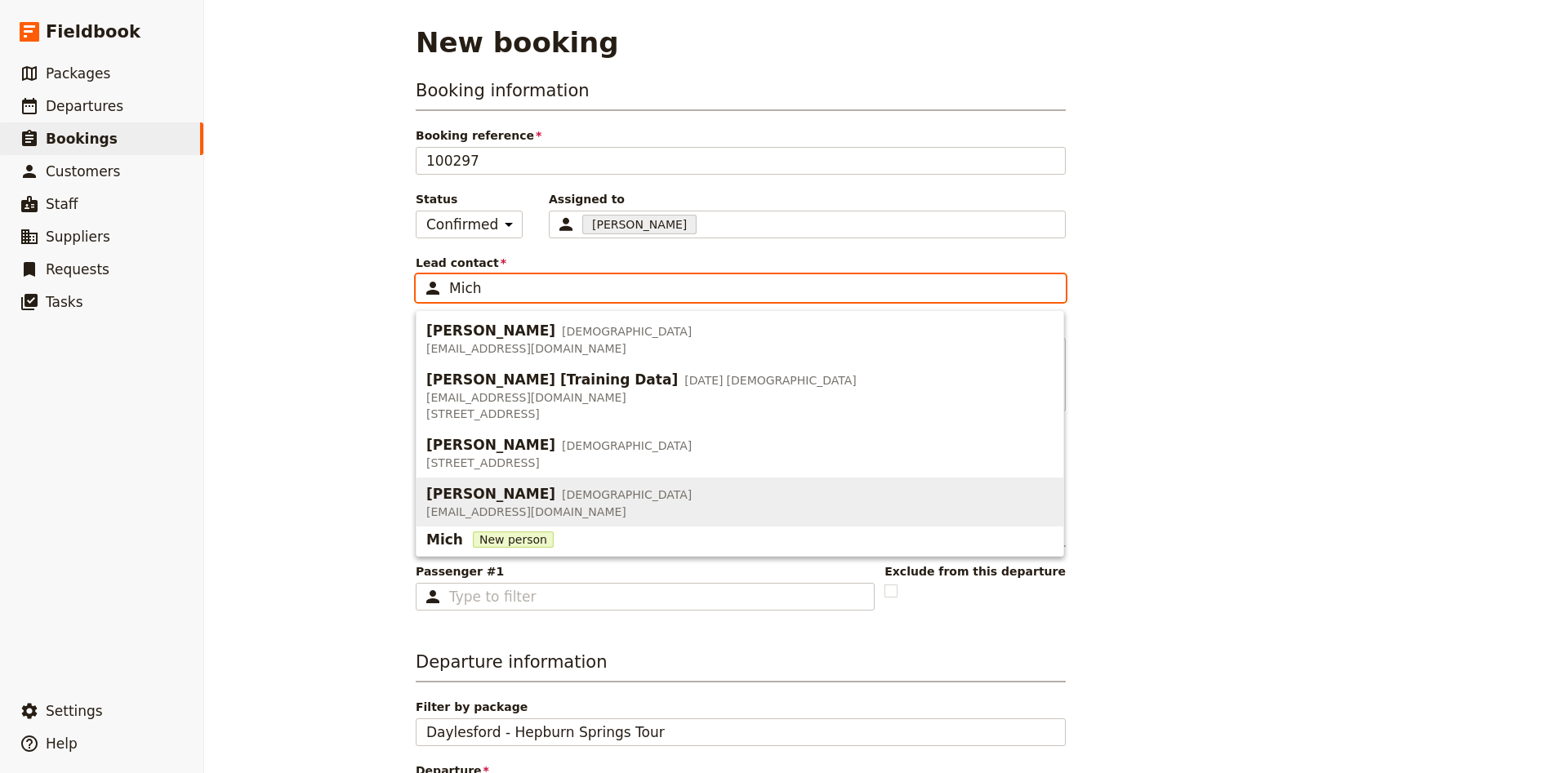
click at [510, 514] on span "[EMAIL_ADDRESS][DOMAIN_NAME]" at bounding box center [558, 511] width 266 height 16
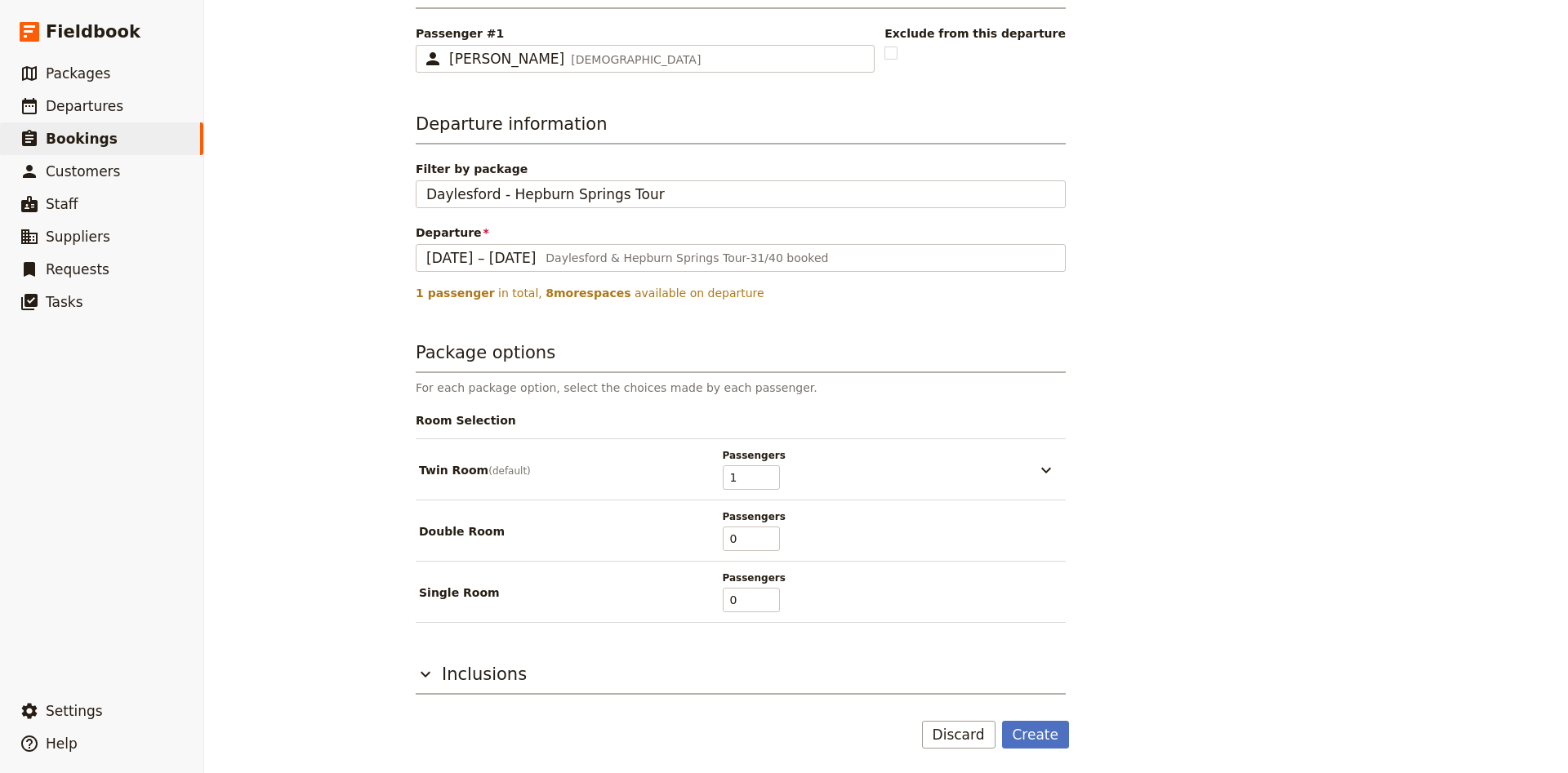
scroll to position [539, 0]
click at [1054, 742] on button "Create" at bounding box center [1036, 733] width 68 height 28
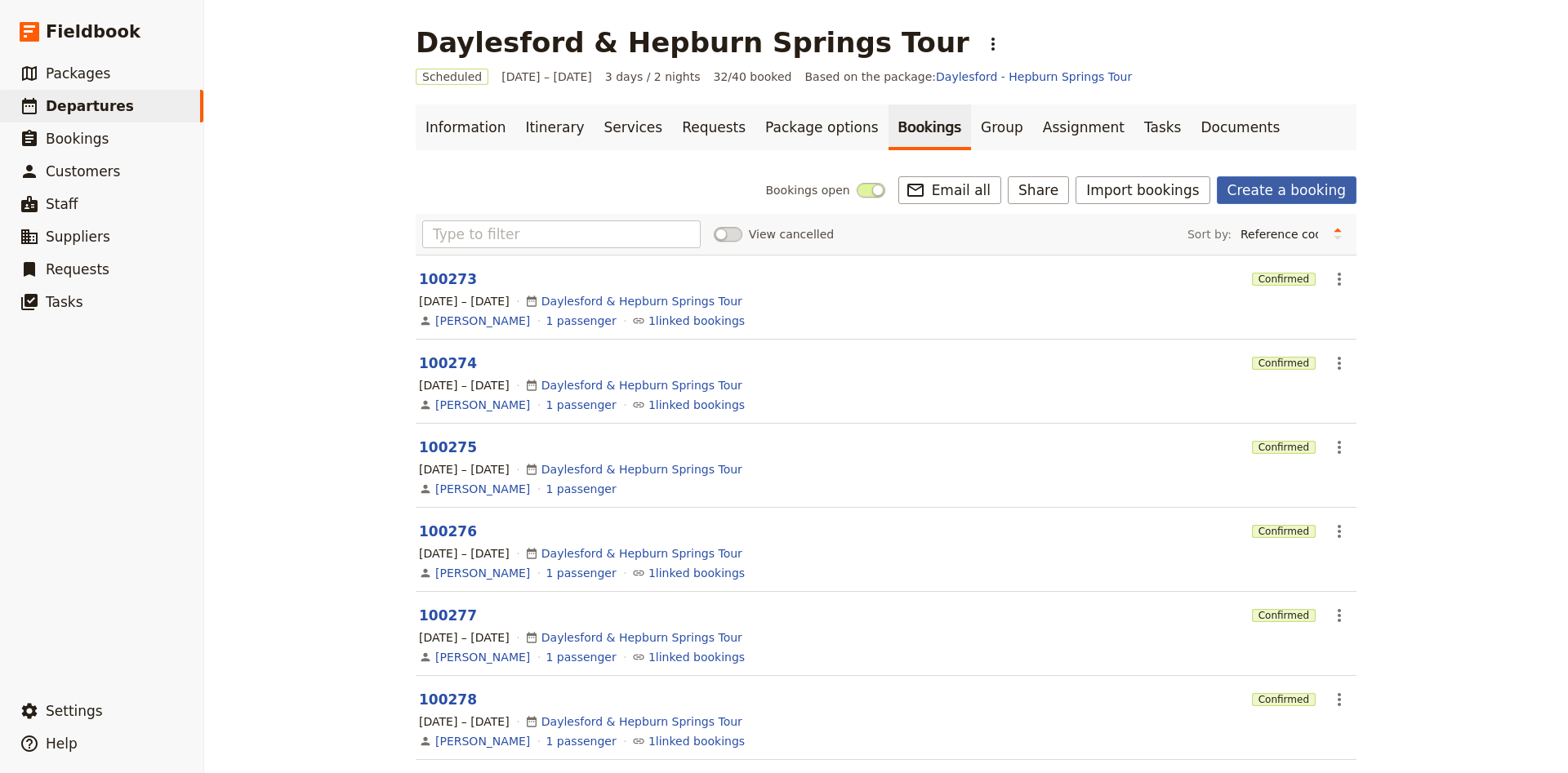
click at [1299, 190] on link "Create a booking" at bounding box center [1286, 190] width 139 height 28
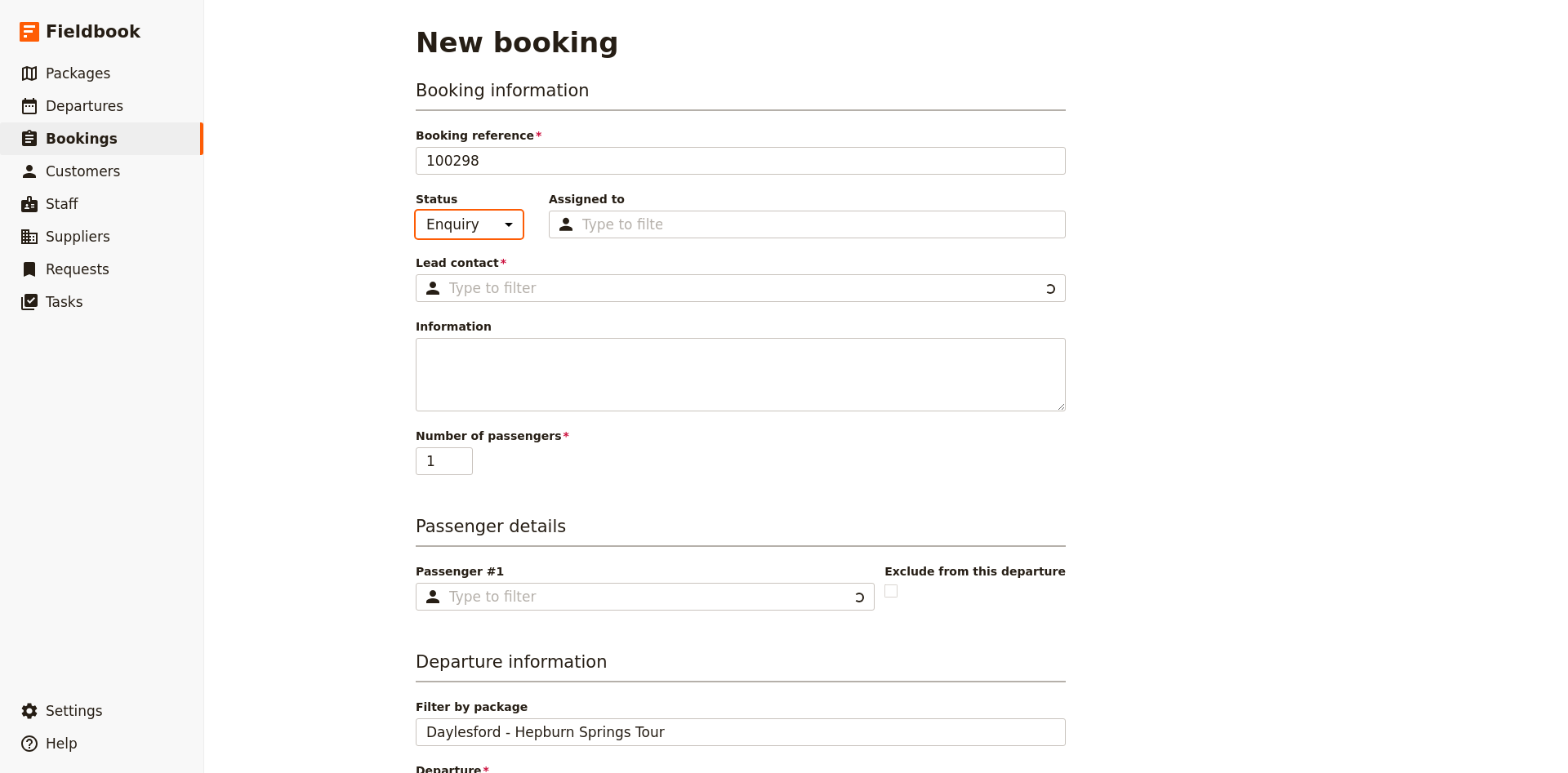
click at [416, 211] on select "Enquiry On hold Confirmed" at bounding box center [470, 225] width 107 height 28
click option "Confirmed" at bounding box center [0, 0] width 0 height 0
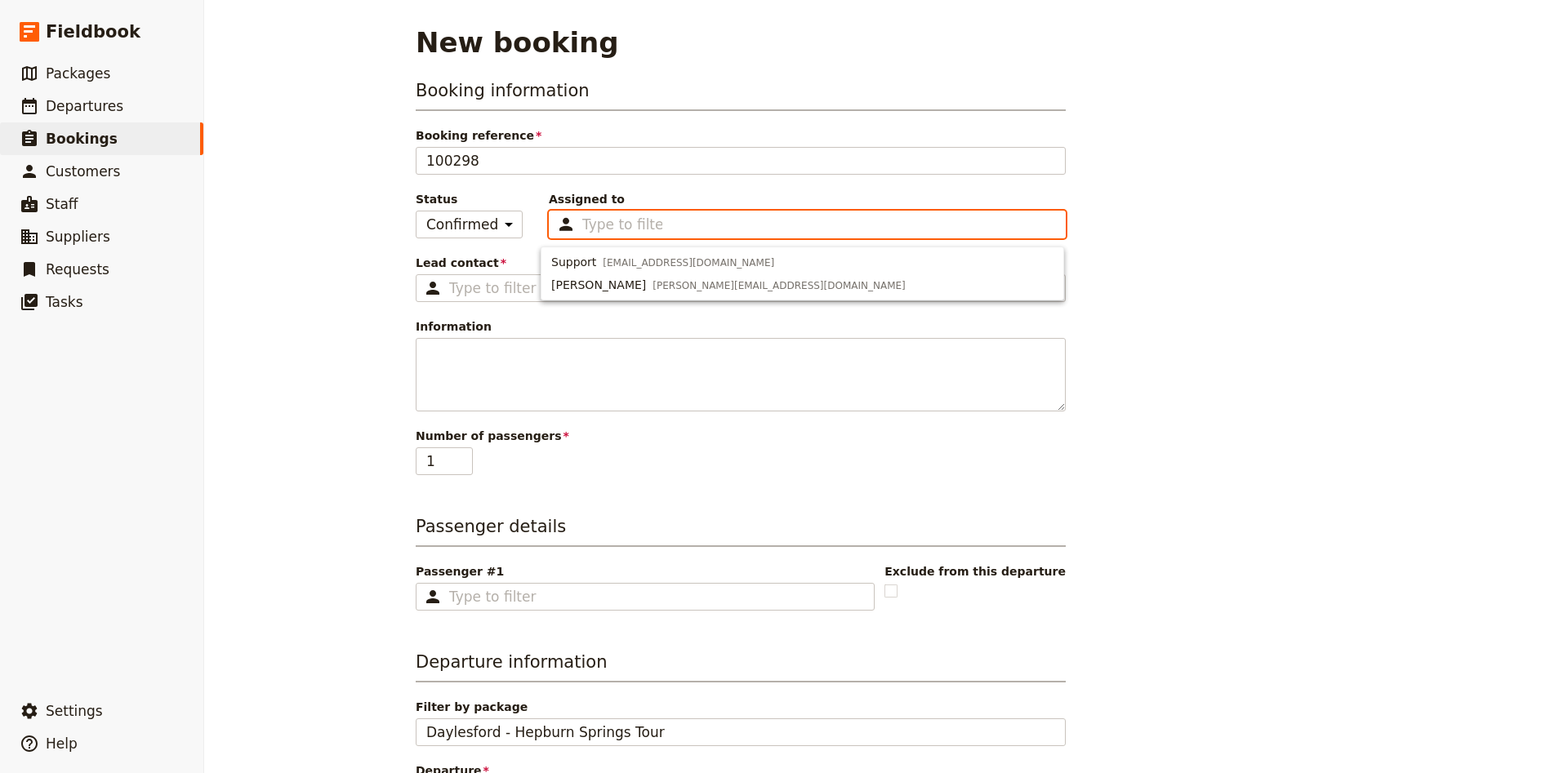
click at [584, 230] on input "Assigned to Type to filter" at bounding box center [622, 225] width 80 height 20
click at [581, 287] on span "[PERSON_NAME]" at bounding box center [598, 285] width 95 height 16
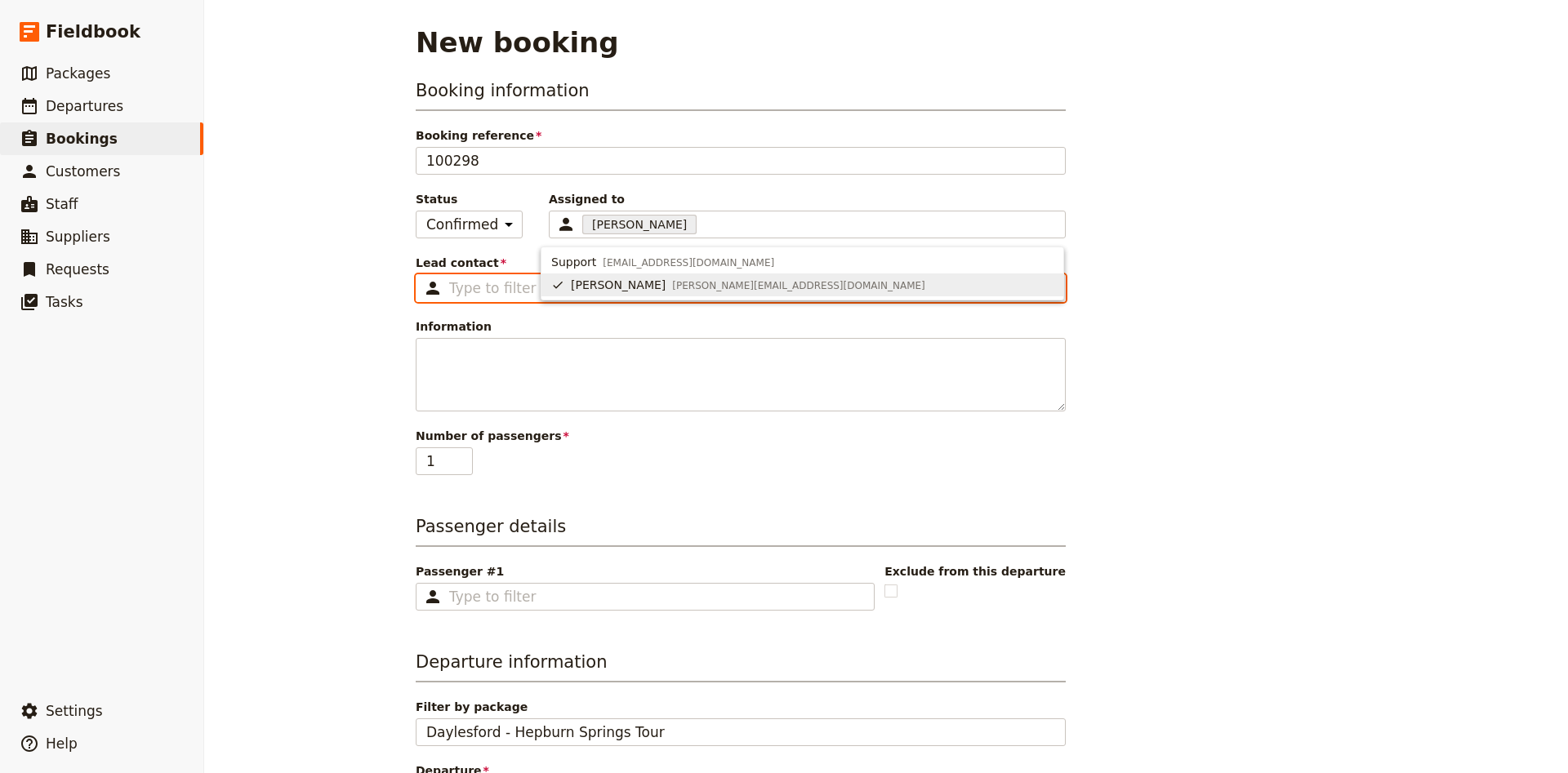
click at [503, 294] on input "Lead contact ​" at bounding box center [751, 289] width 606 height 20
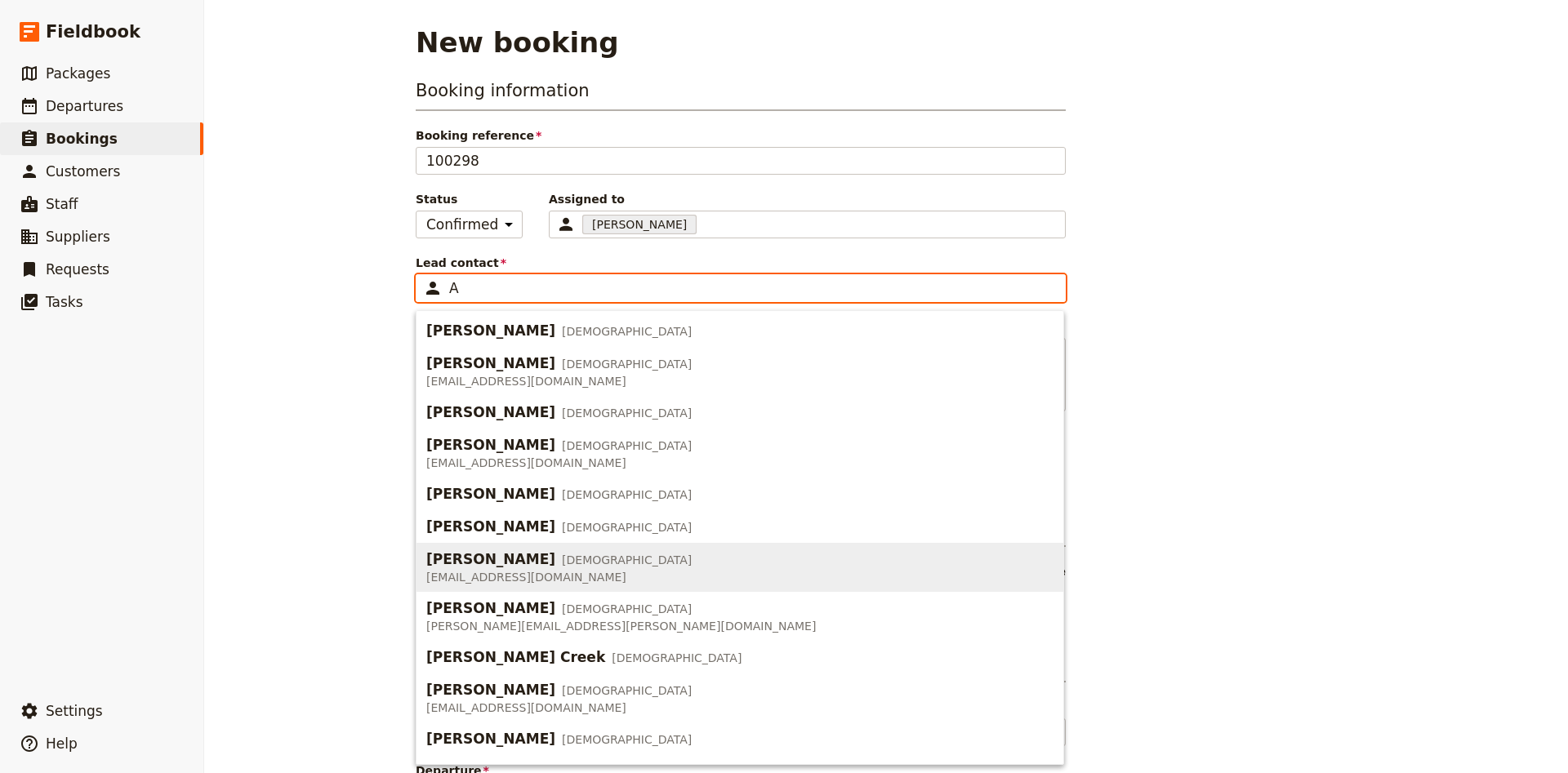
click at [562, 564] on span "[DEMOGRAPHIC_DATA]" at bounding box center [627, 560] width 129 height 16
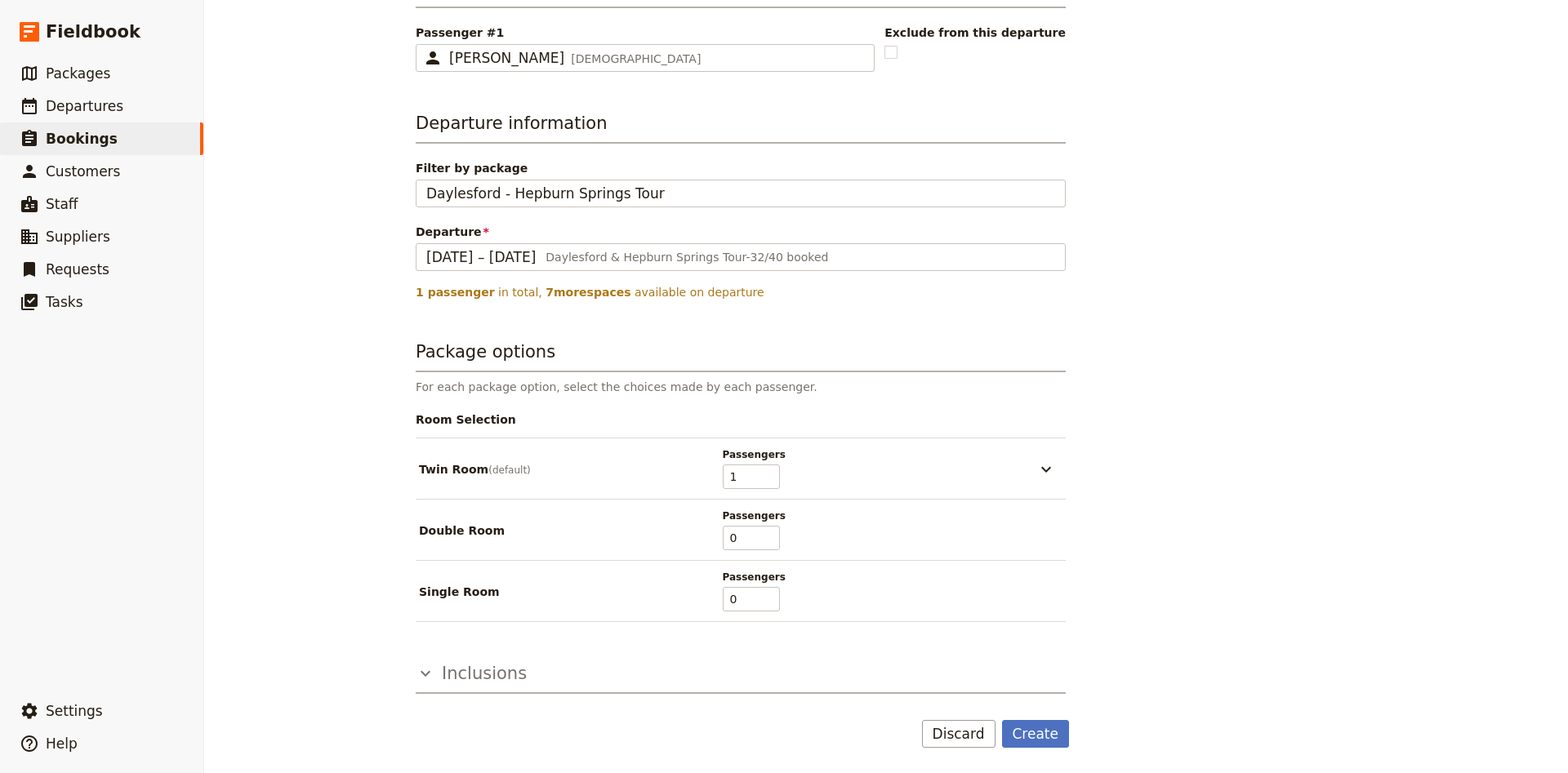
scroll to position [539, 0]
click at [1028, 726] on button "Create" at bounding box center [1036, 733] width 68 height 28
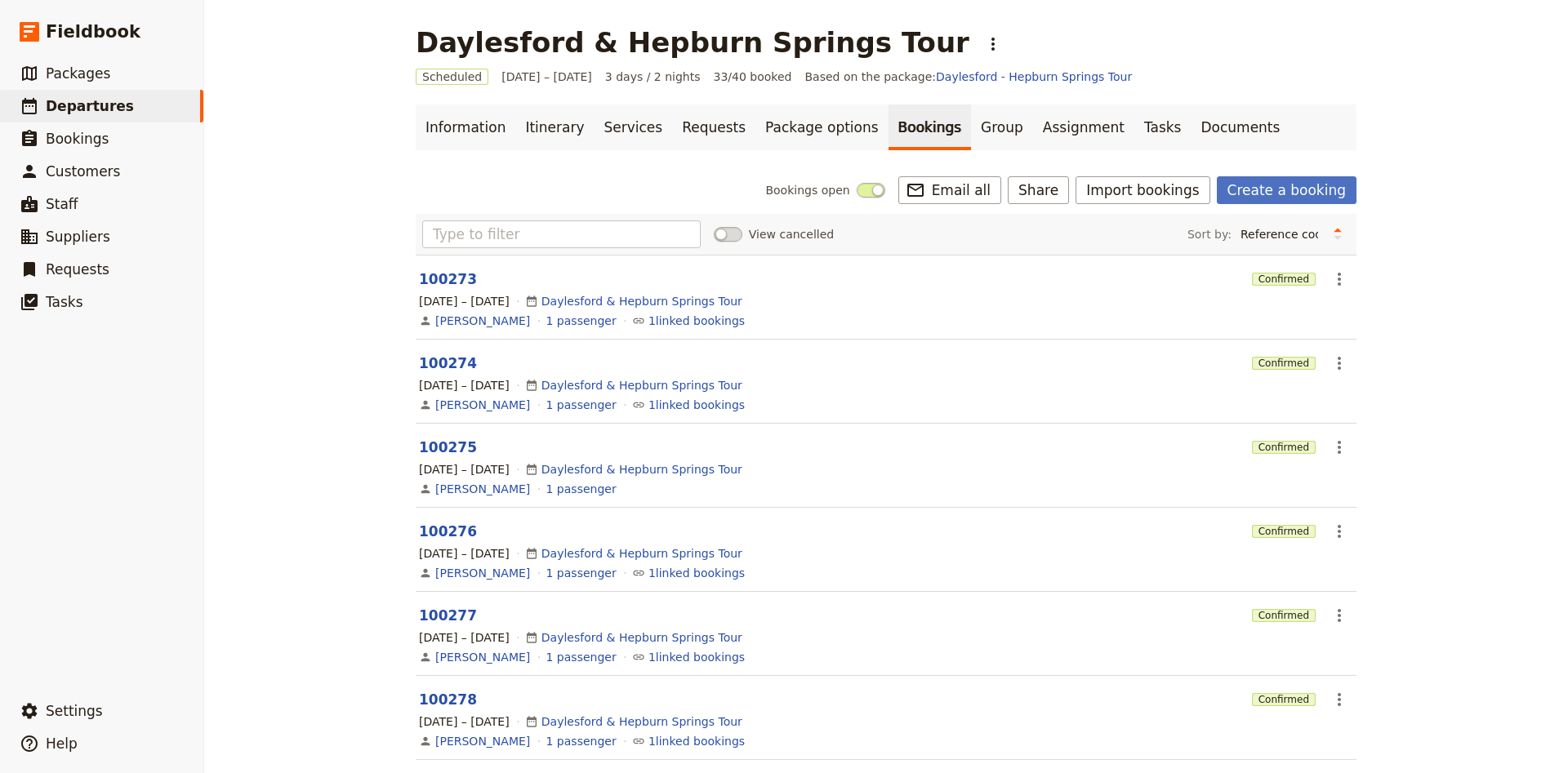
scroll to position [403, 0]
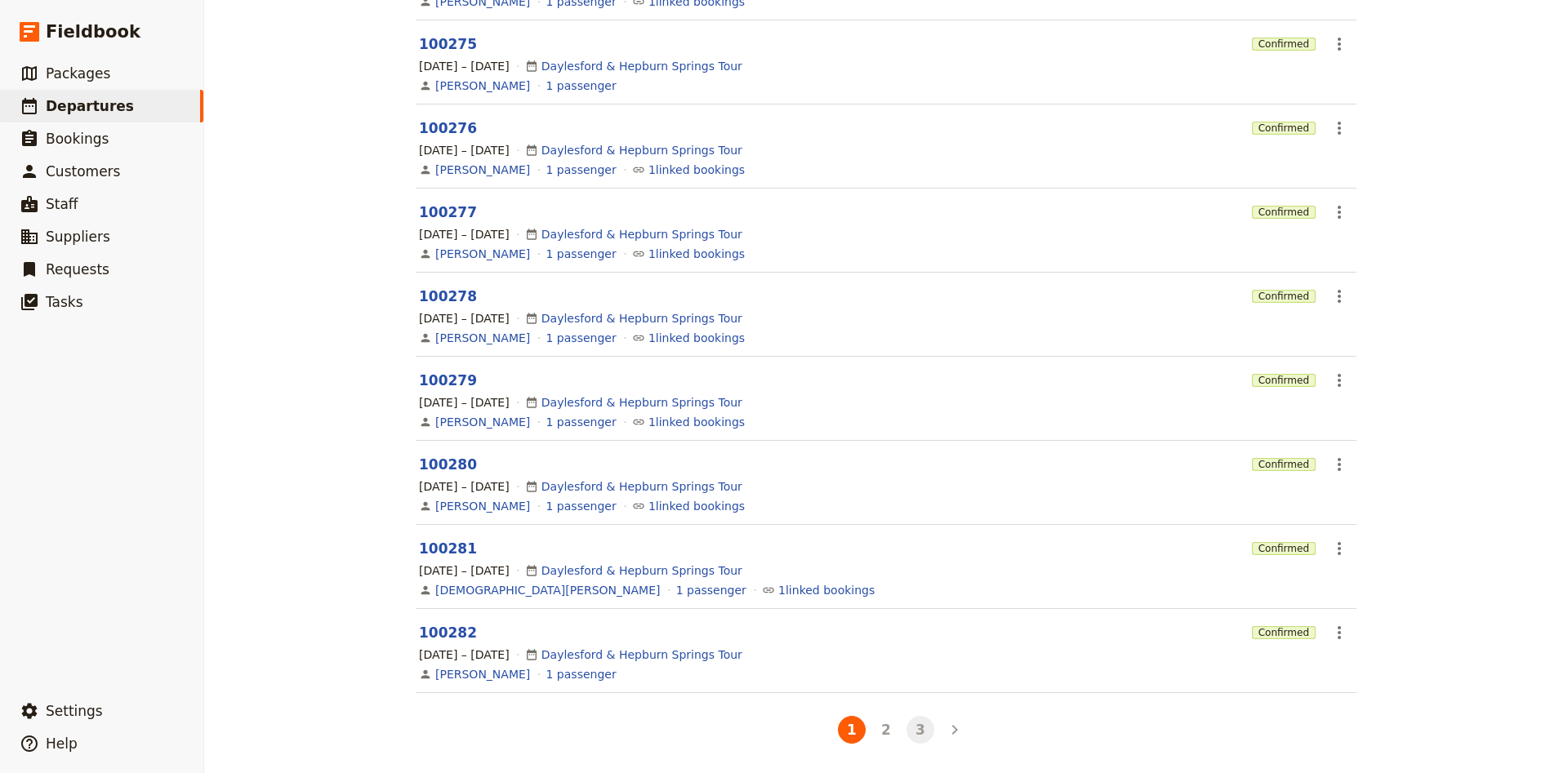
click at [914, 728] on button "3" at bounding box center [920, 730] width 28 height 28
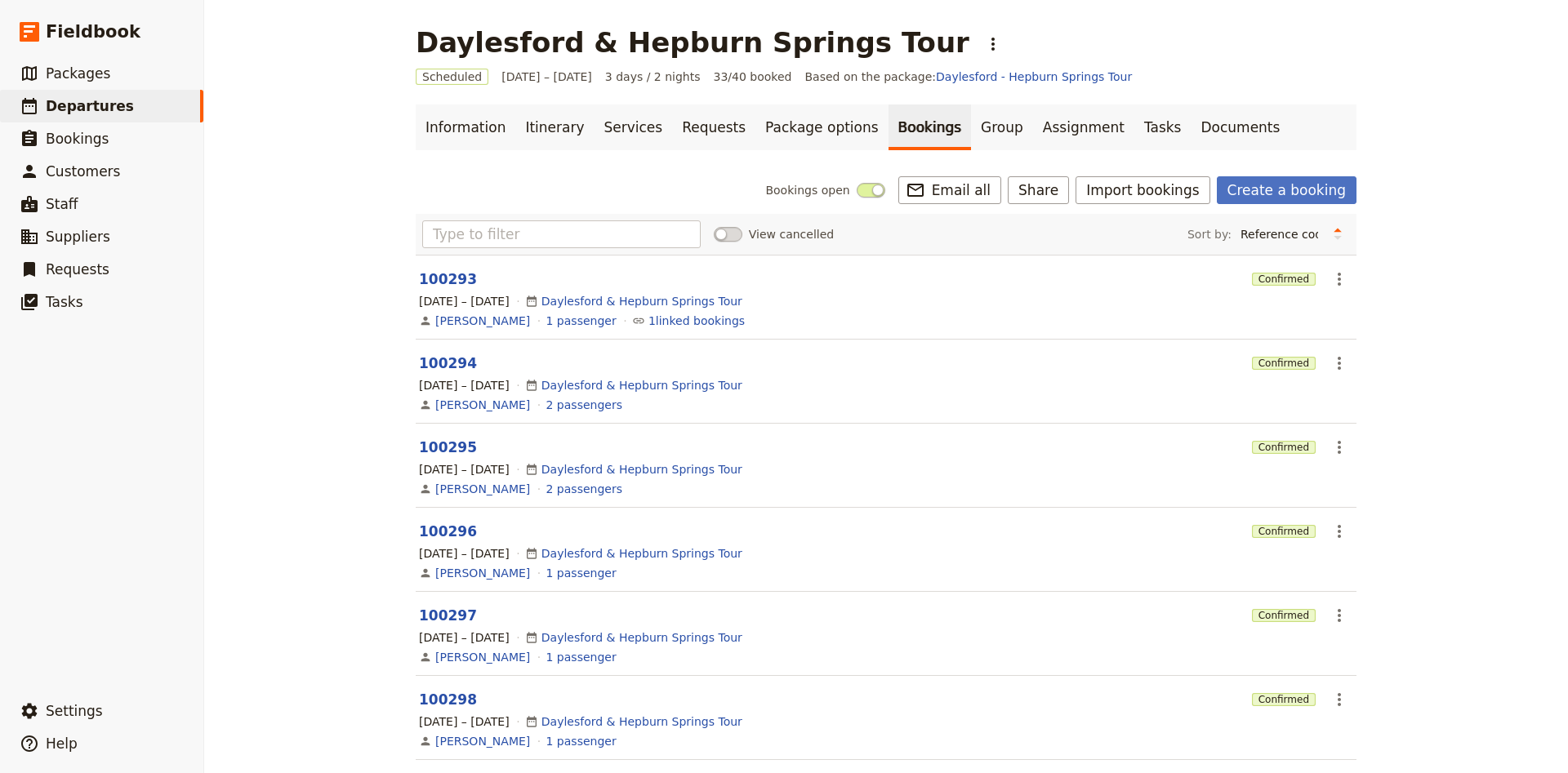
scroll to position [67, 0]
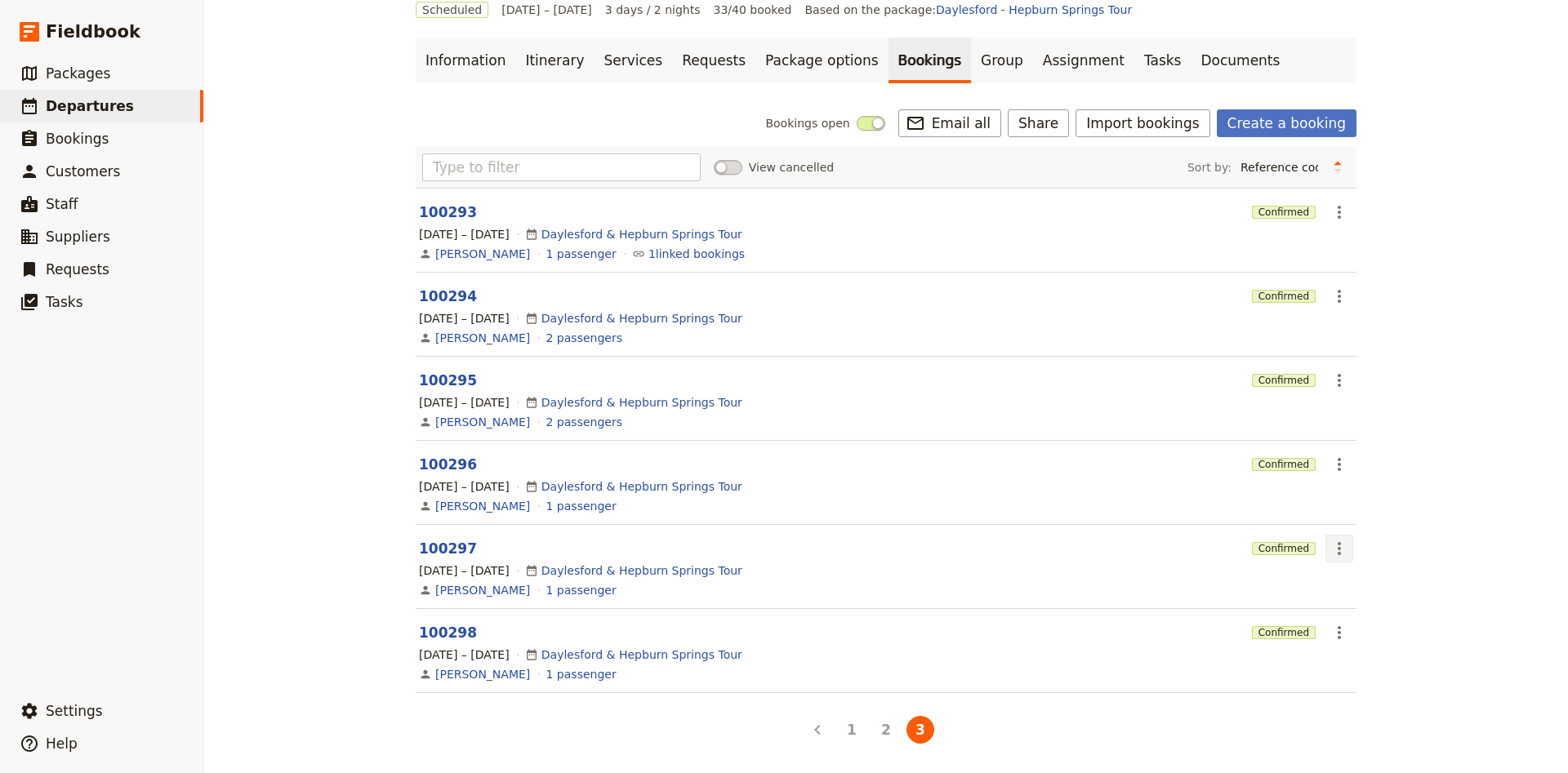
click at [1342, 554] on icon "Actions" at bounding box center [1339, 549] width 20 height 20
click at [1388, 612] on span "Link to another booking..." at bounding box center [1410, 607] width 147 height 16
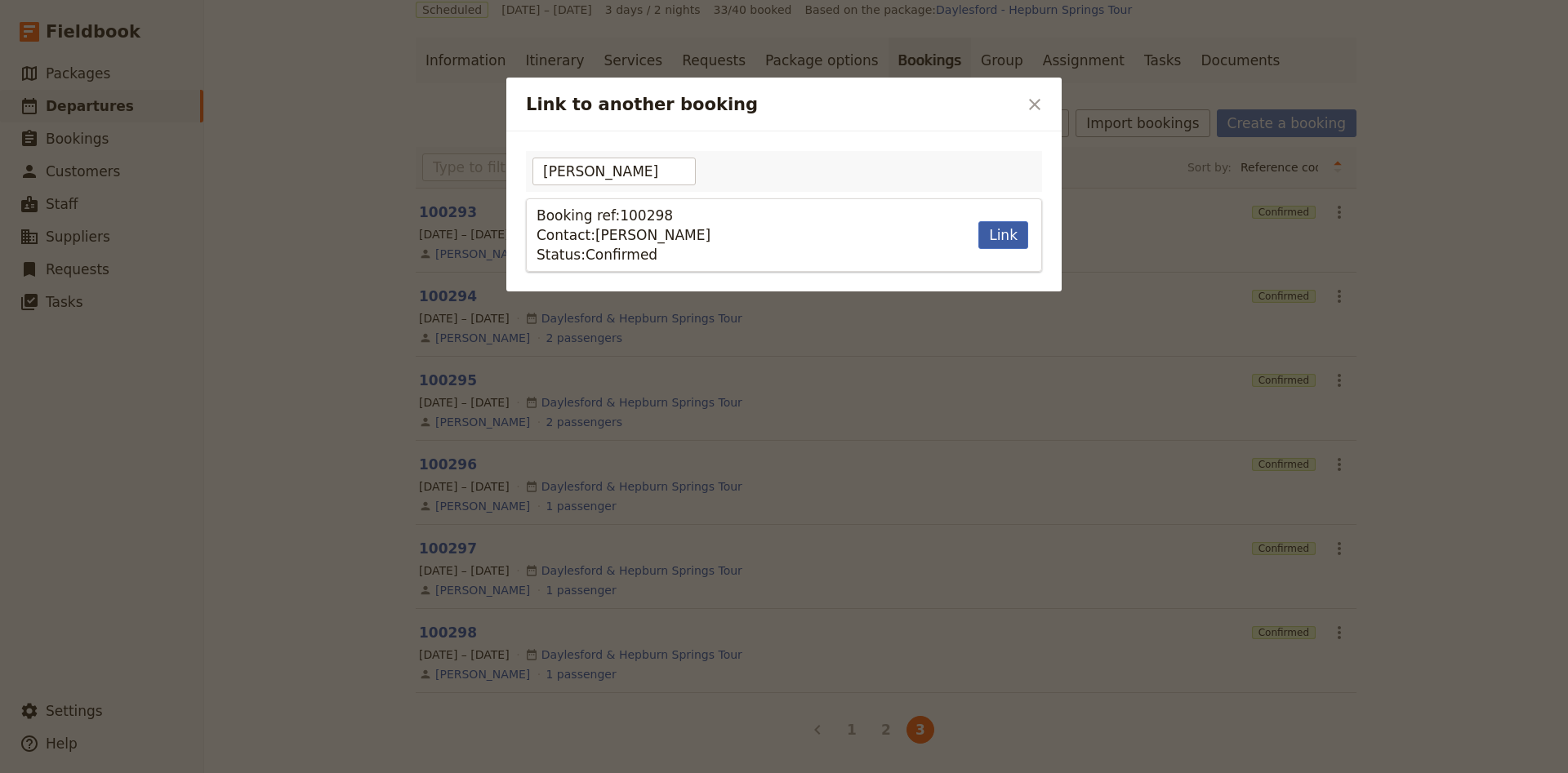
click at [997, 244] on button "Link" at bounding box center [1003, 235] width 50 height 28
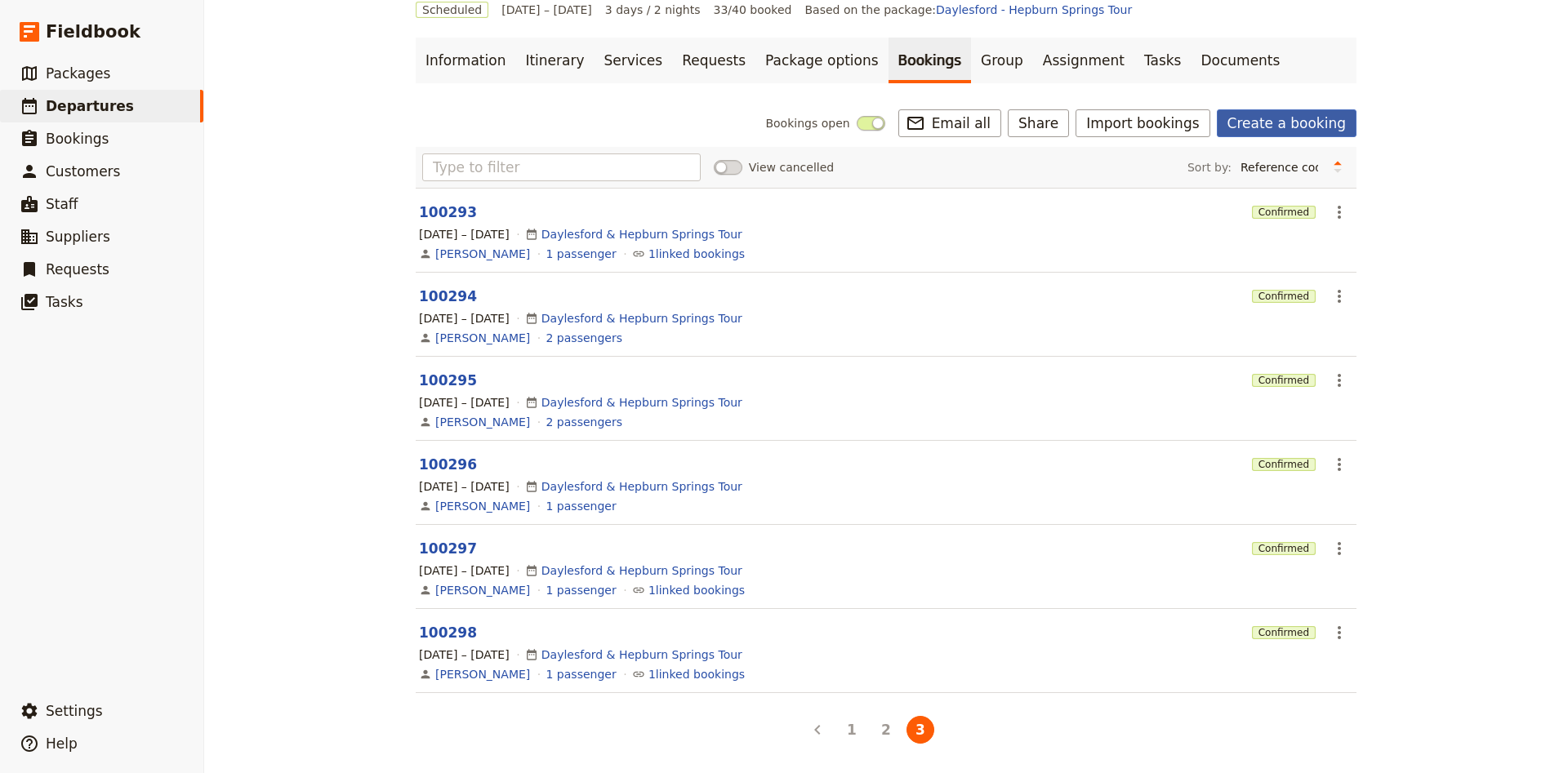
click at [1258, 120] on link "Create a booking" at bounding box center [1286, 123] width 139 height 28
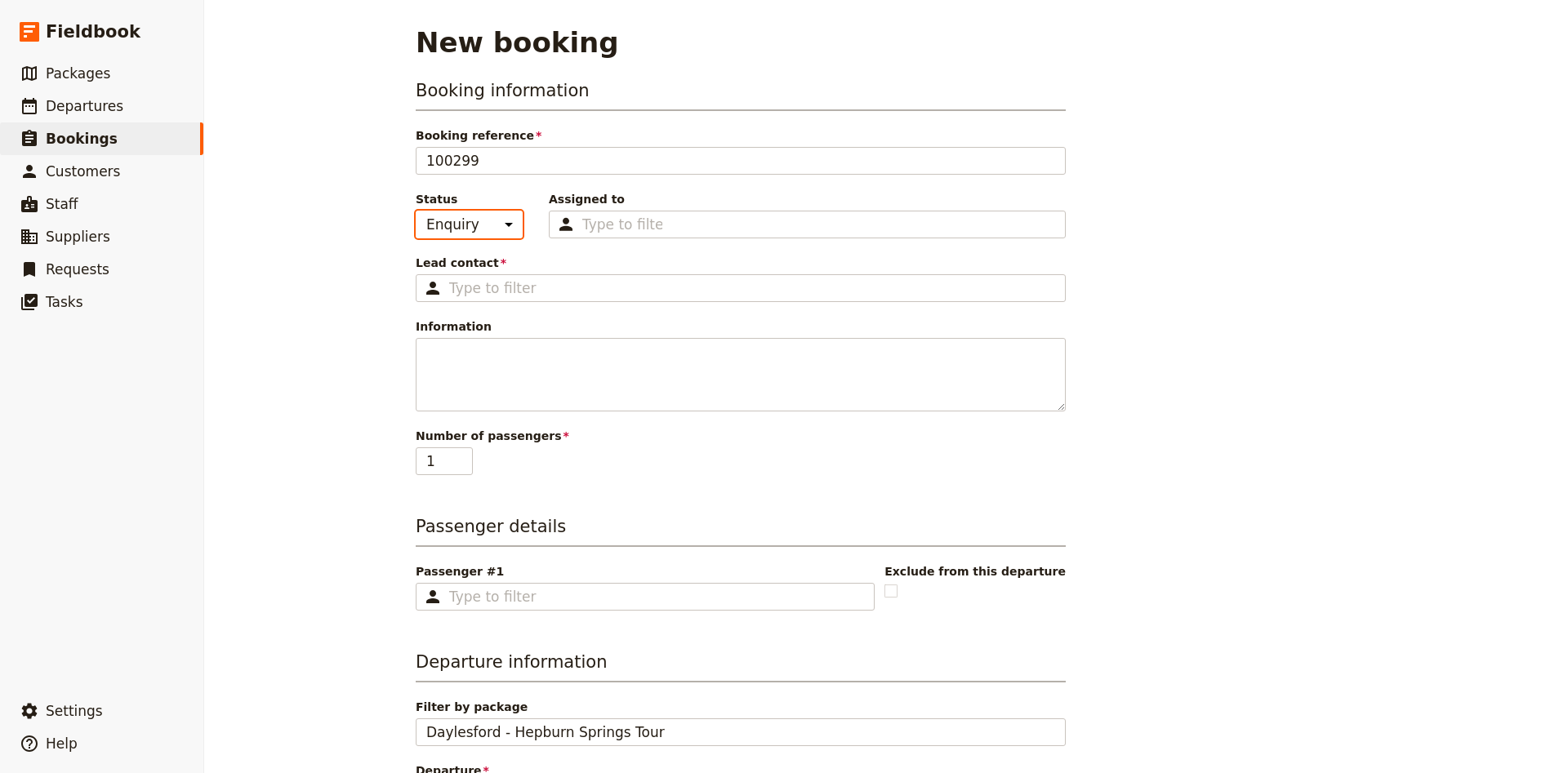
click at [416, 211] on select "Enquiry On hold Confirmed" at bounding box center [470, 225] width 107 height 28
click option "Confirmed" at bounding box center [0, 0] width 0 height 0
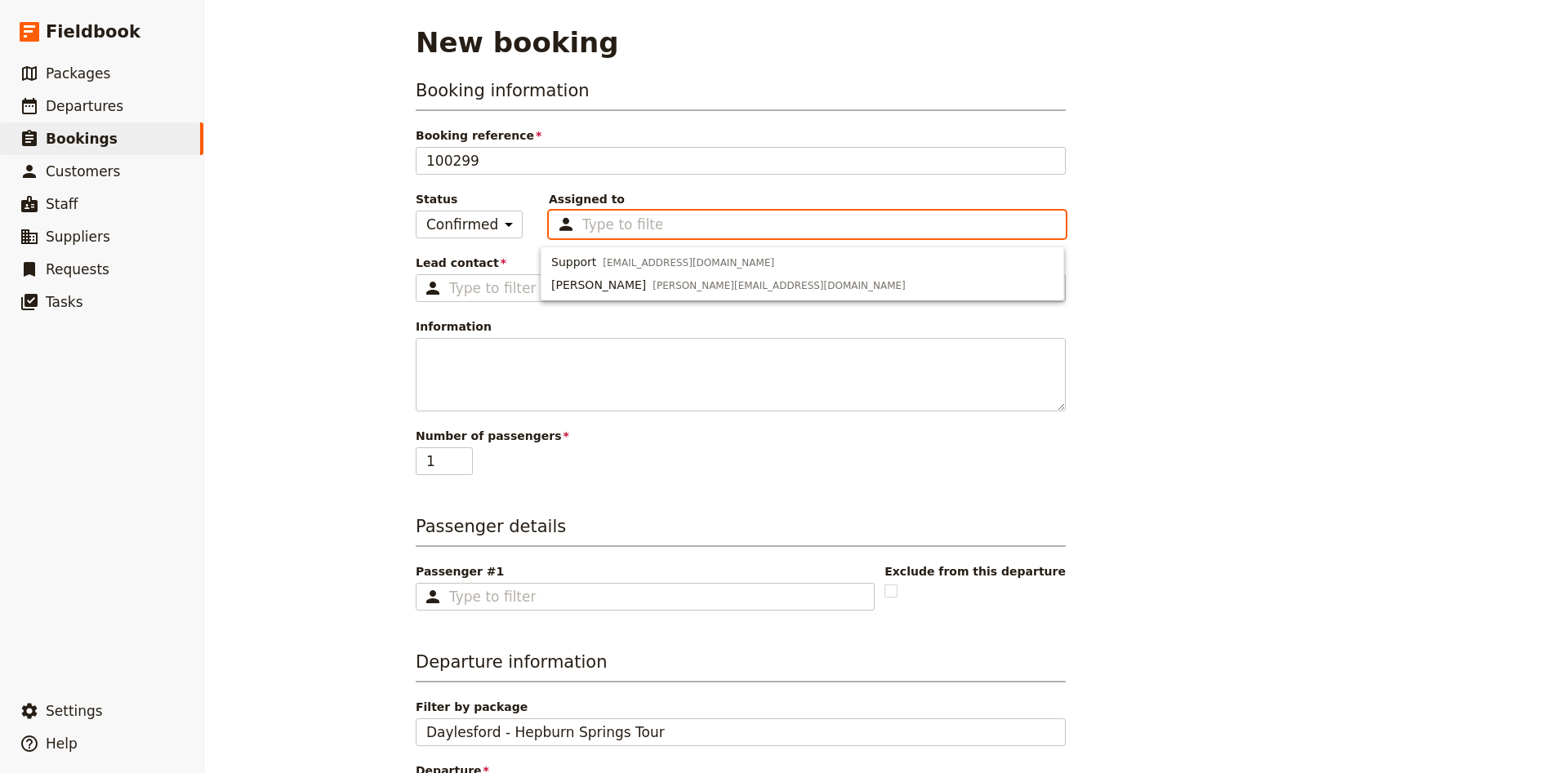
click at [601, 227] on input "Assigned to Type to filter" at bounding box center [622, 225] width 80 height 20
click at [583, 284] on span "[PERSON_NAME]" at bounding box center [598, 285] width 95 height 16
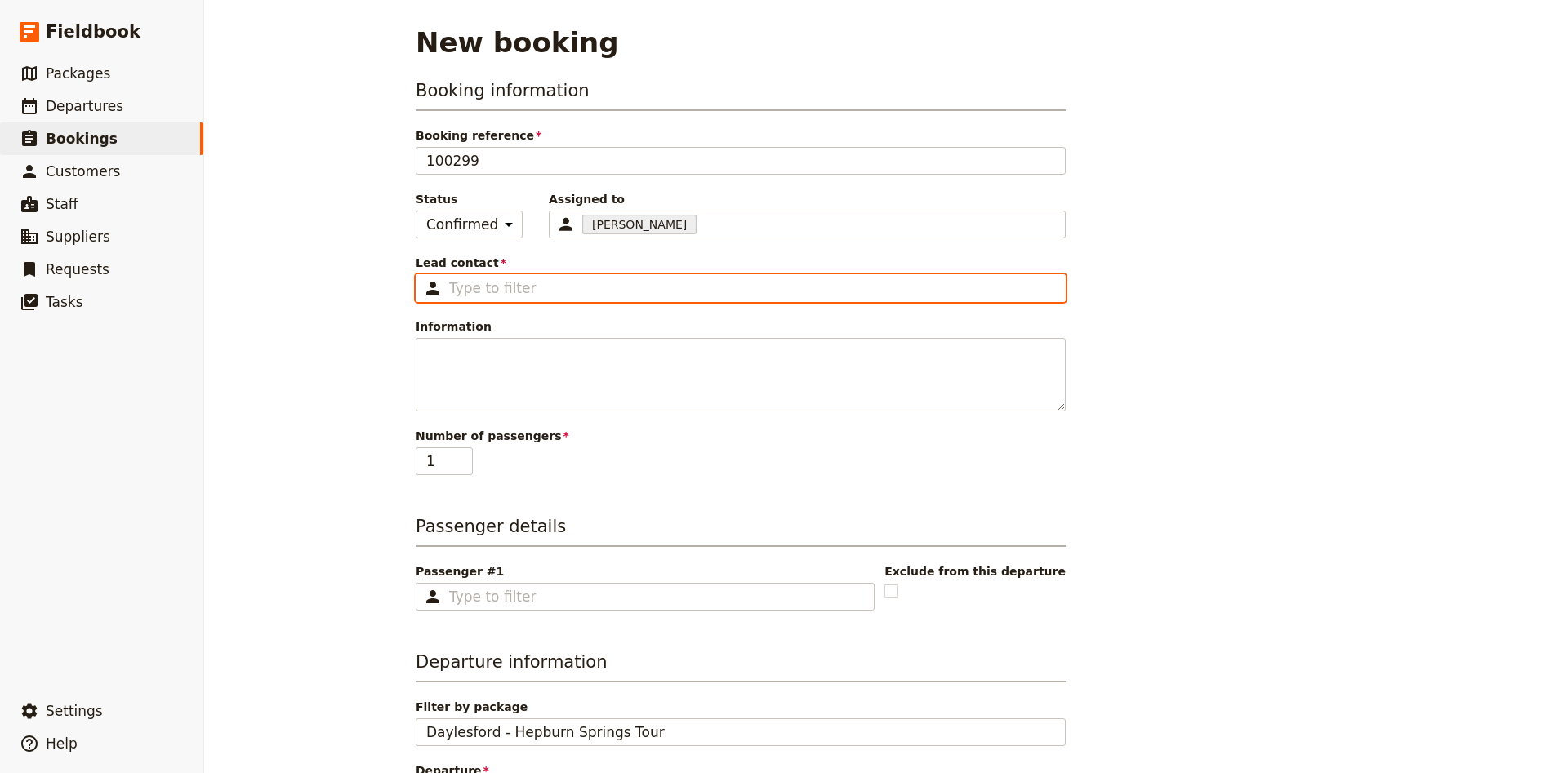
click at [521, 290] on input "Lead contact ​" at bounding box center [751, 289] width 606 height 20
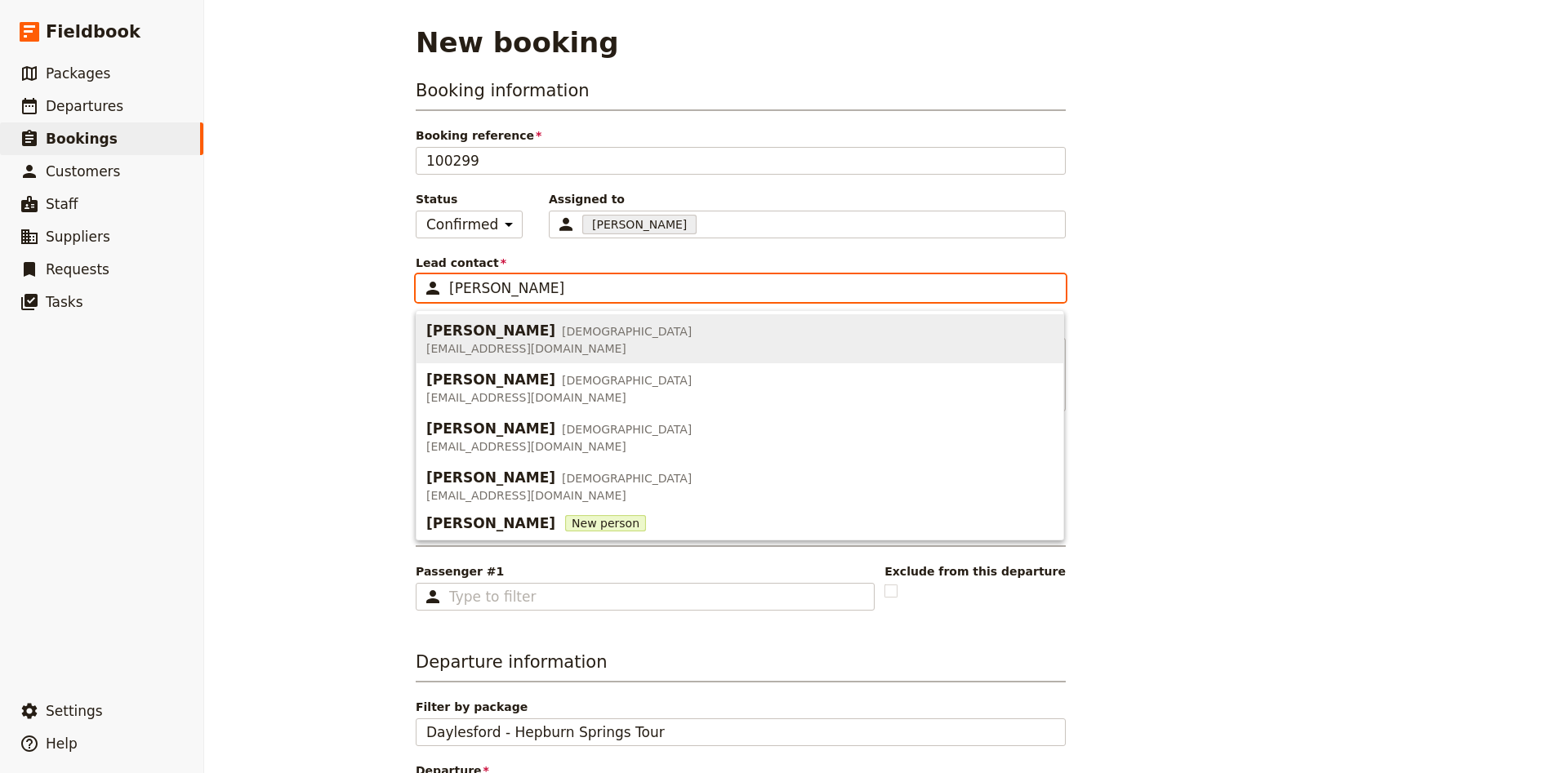
click at [518, 347] on span "[EMAIL_ADDRESS][DOMAIN_NAME]" at bounding box center [558, 348] width 266 height 16
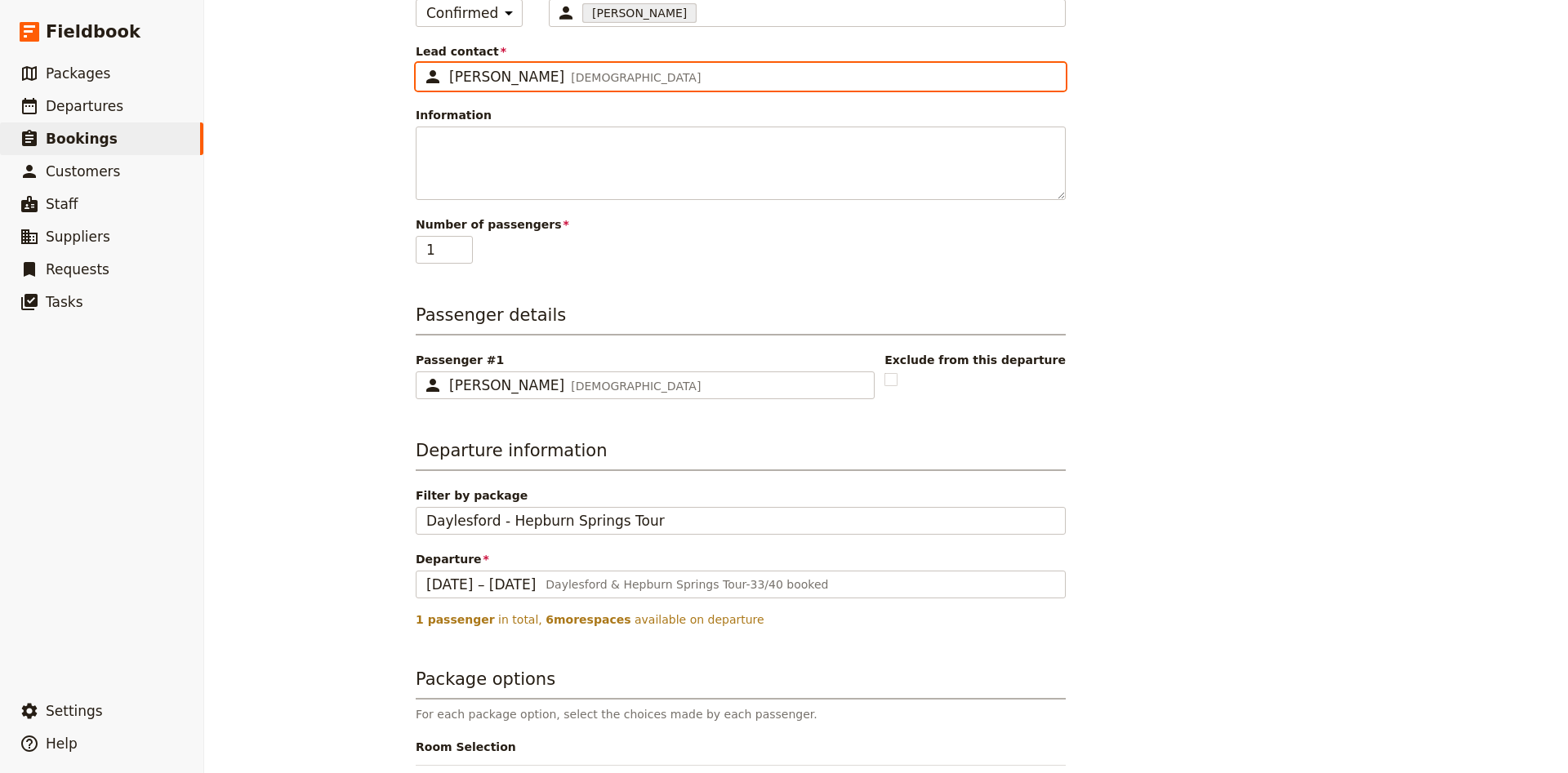
scroll to position [216, 0]
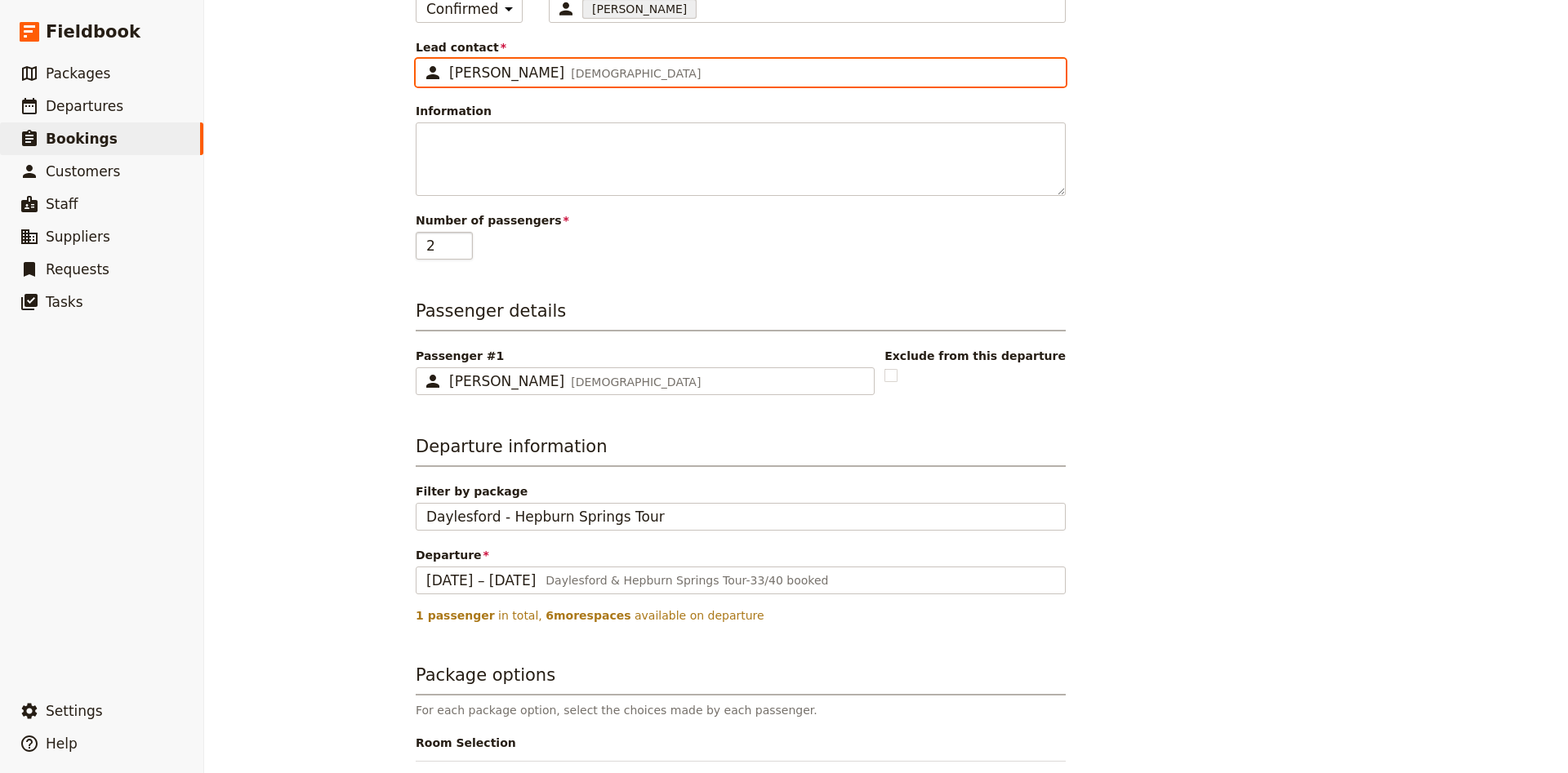
click at [458, 240] on input "2" at bounding box center [444, 246] width 57 height 28
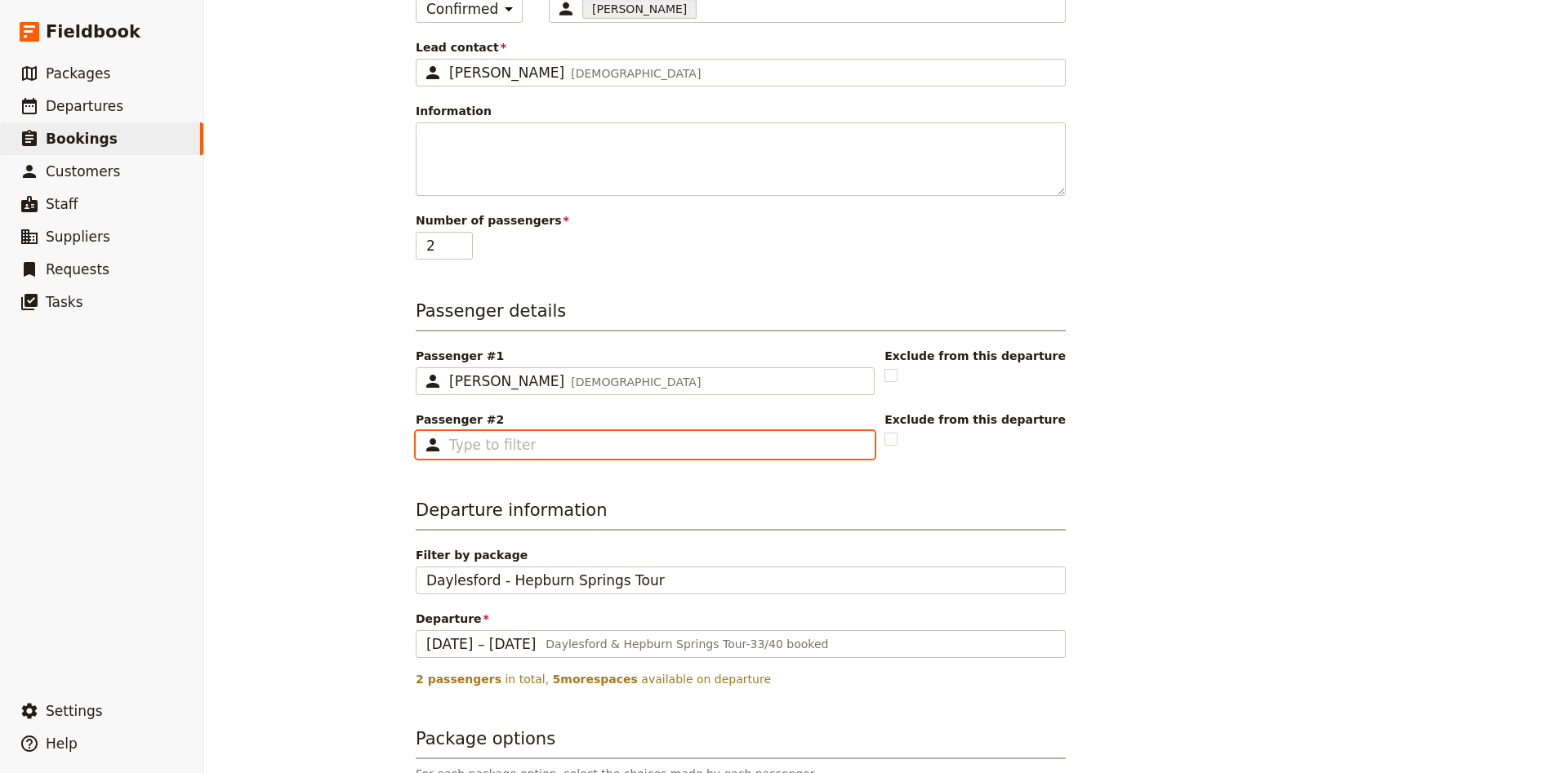
click at [484, 454] on input "Passenger #2 ​" at bounding box center [656, 445] width 415 height 20
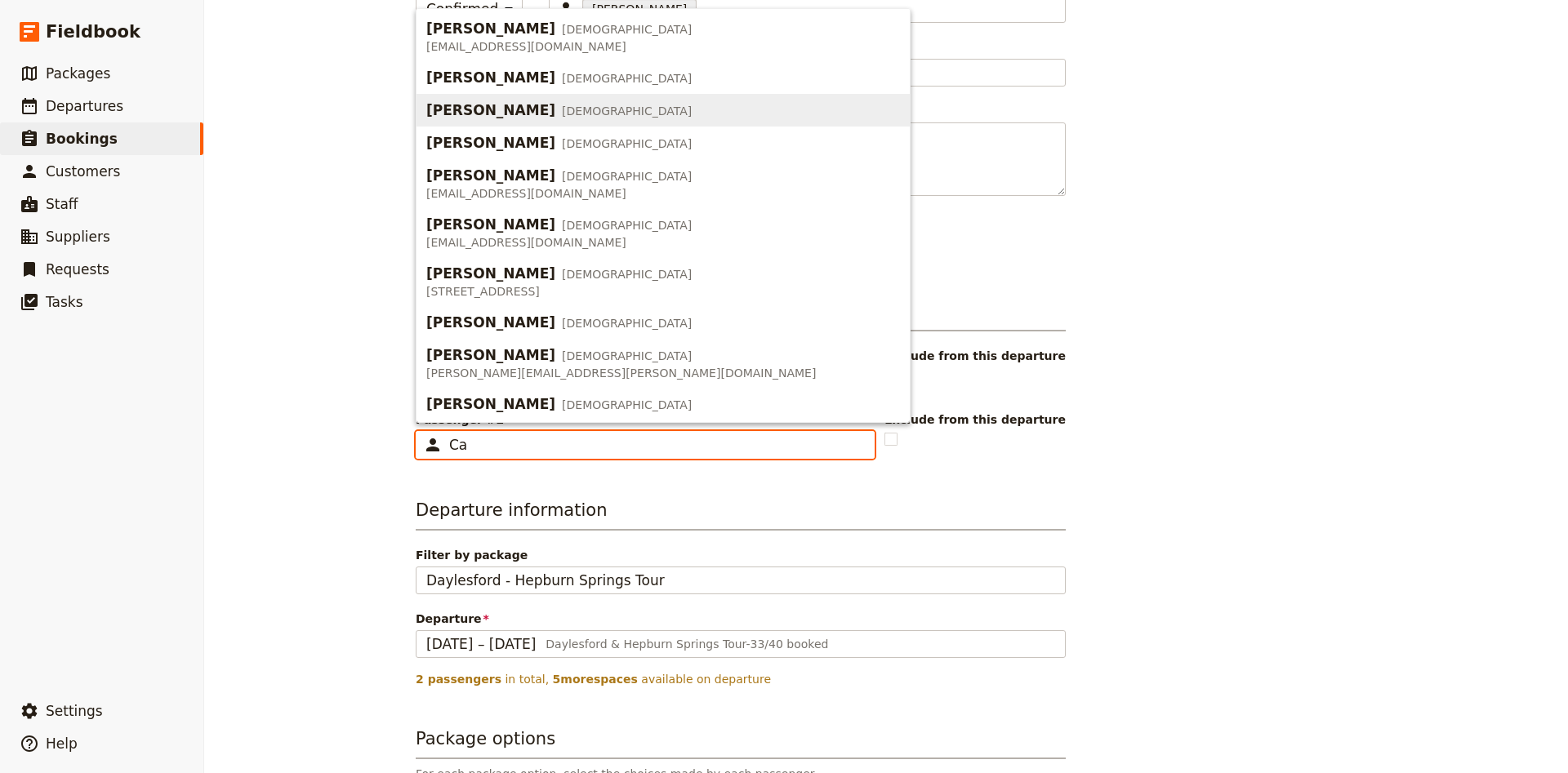
click at [504, 119] on span "[PERSON_NAME]" at bounding box center [490, 110] width 129 height 20
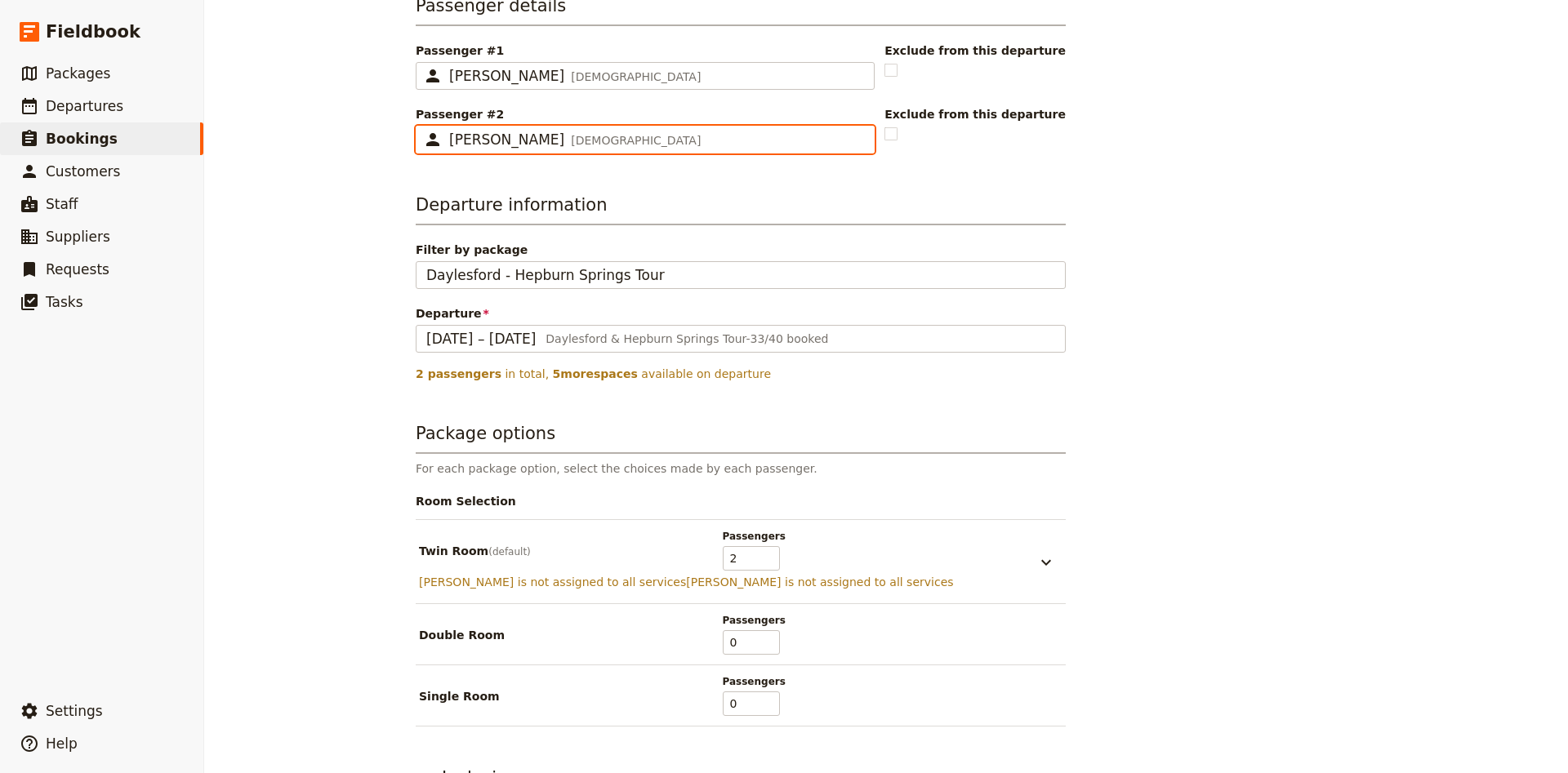
scroll to position [539, 0]
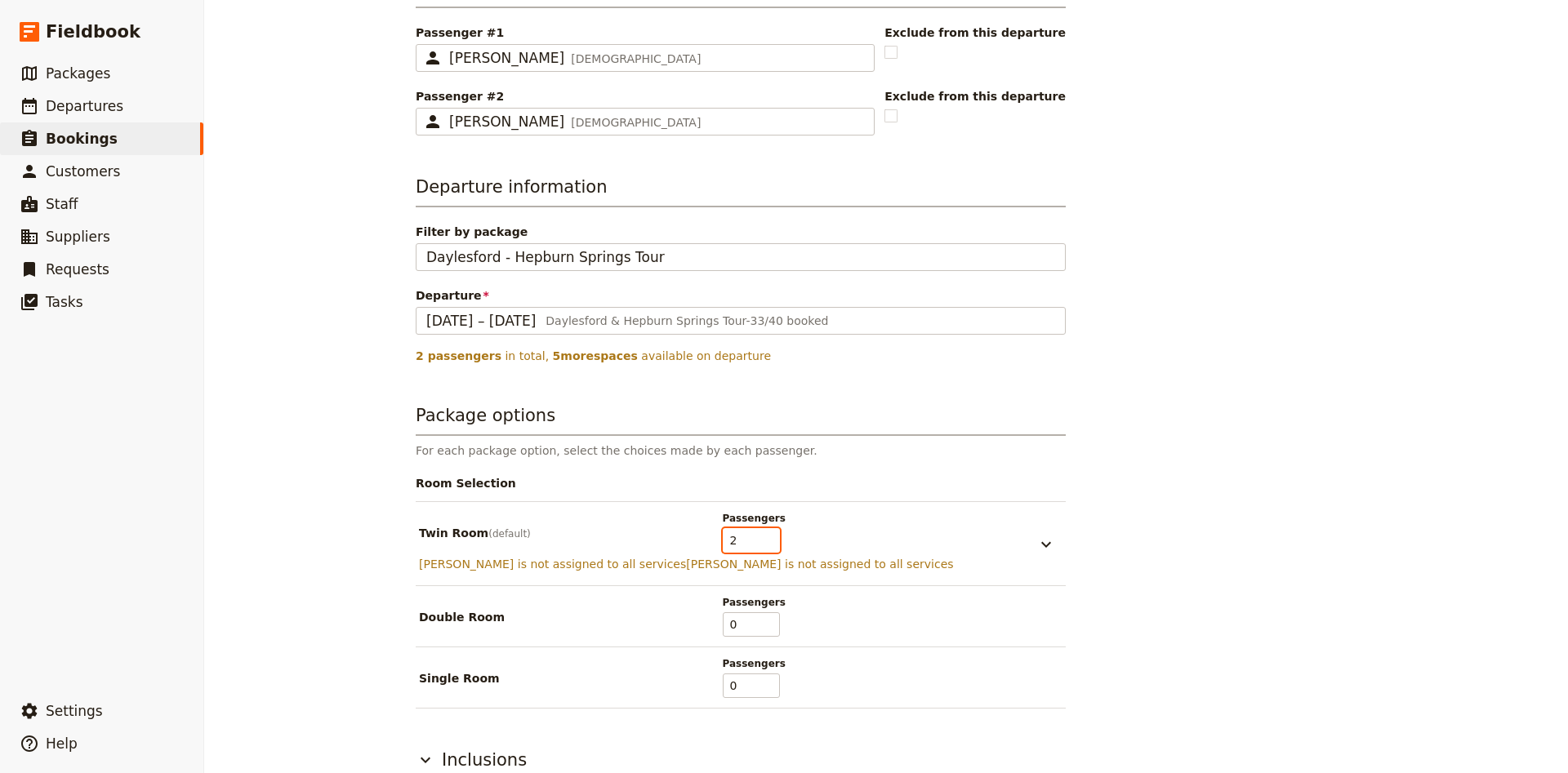
click at [771, 548] on input "2" at bounding box center [750, 540] width 57 height 25
click at [767, 547] on input "1" at bounding box center [750, 540] width 57 height 25
click at [767, 547] on input "0" at bounding box center [750, 540] width 57 height 25
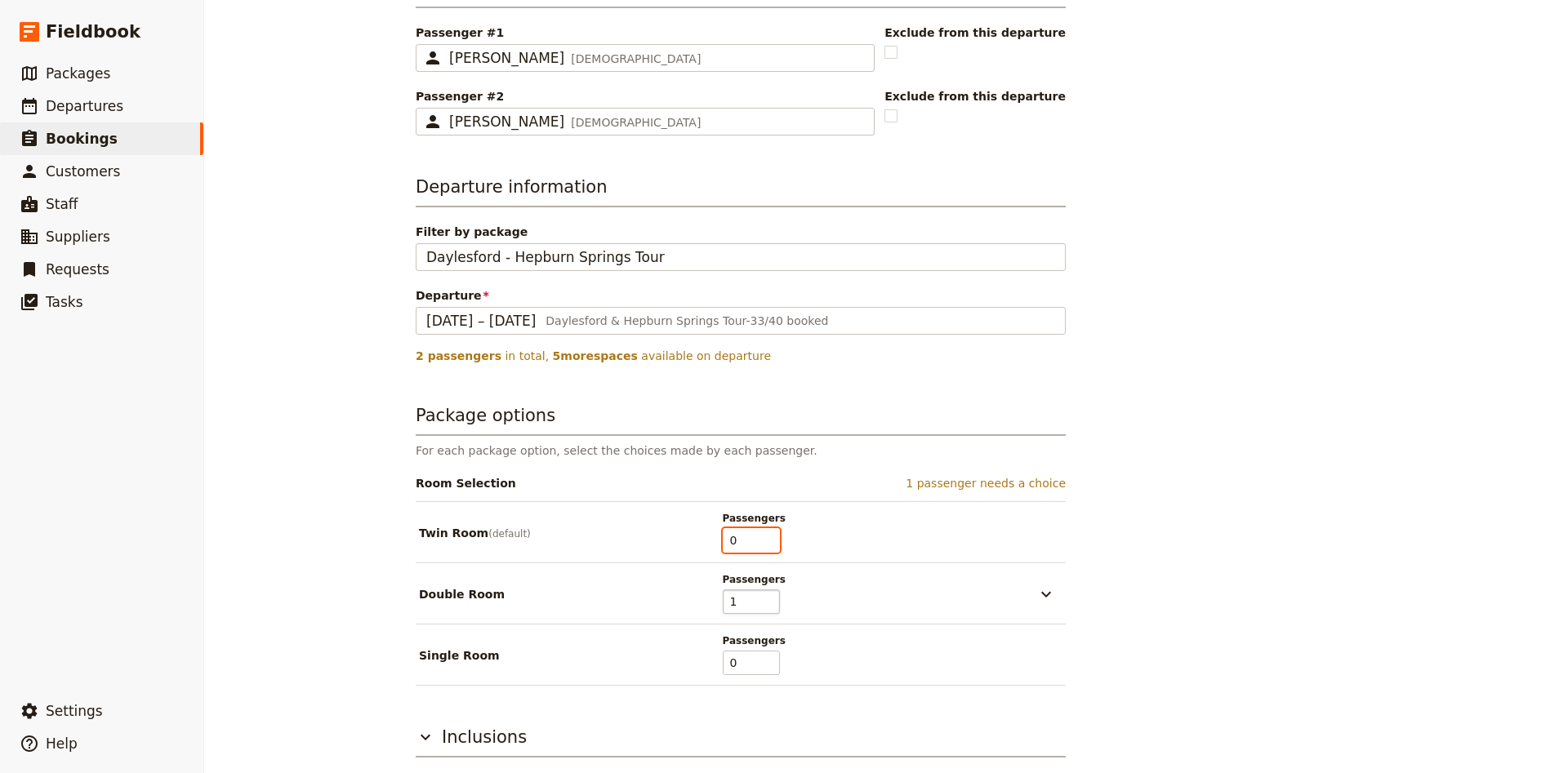
click at [772, 596] on input "1" at bounding box center [750, 602] width 57 height 25
click at [772, 596] on input "2" at bounding box center [750, 602] width 57 height 25
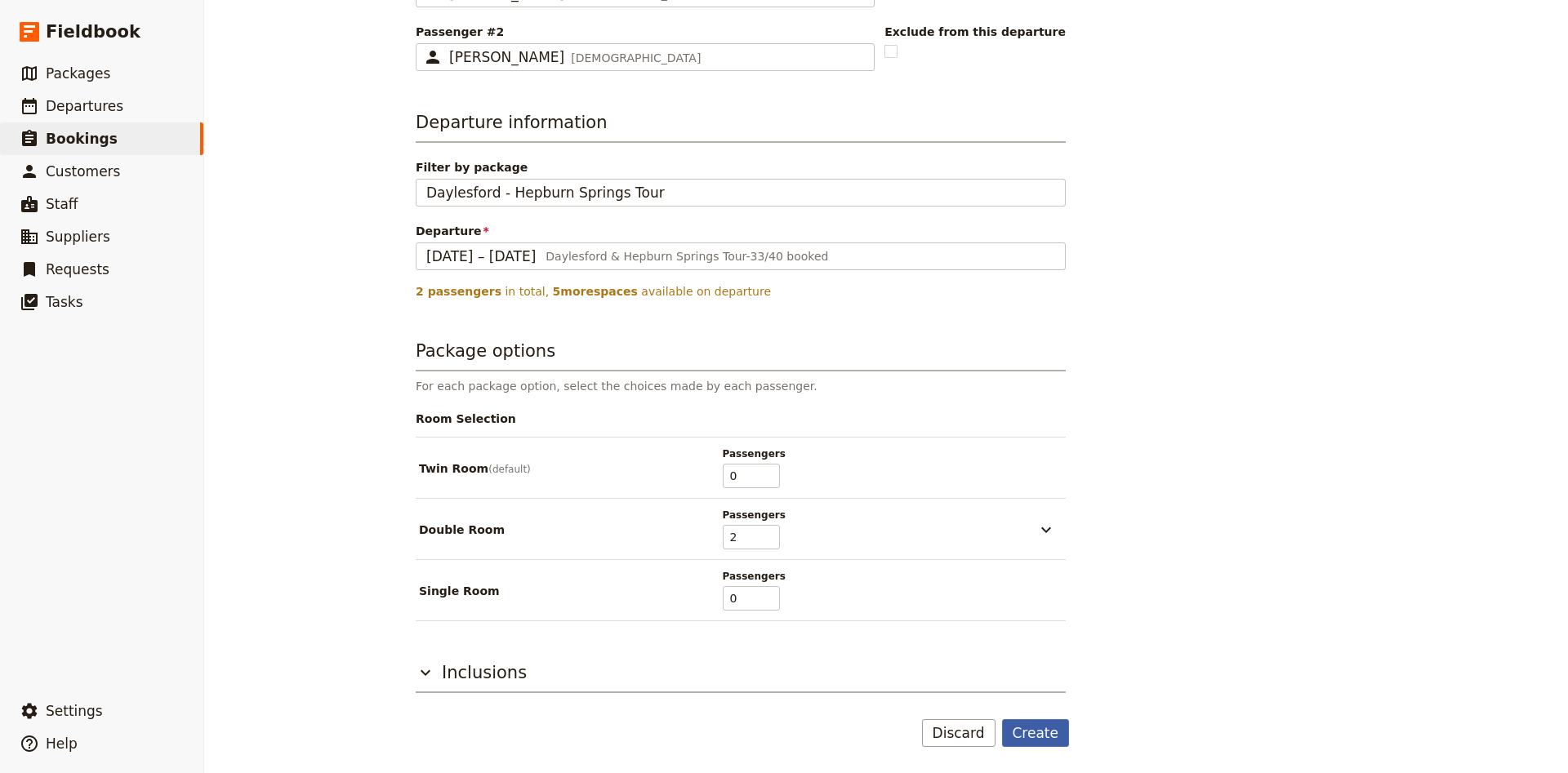
click at [1019, 727] on button "Create" at bounding box center [1036, 733] width 68 height 28
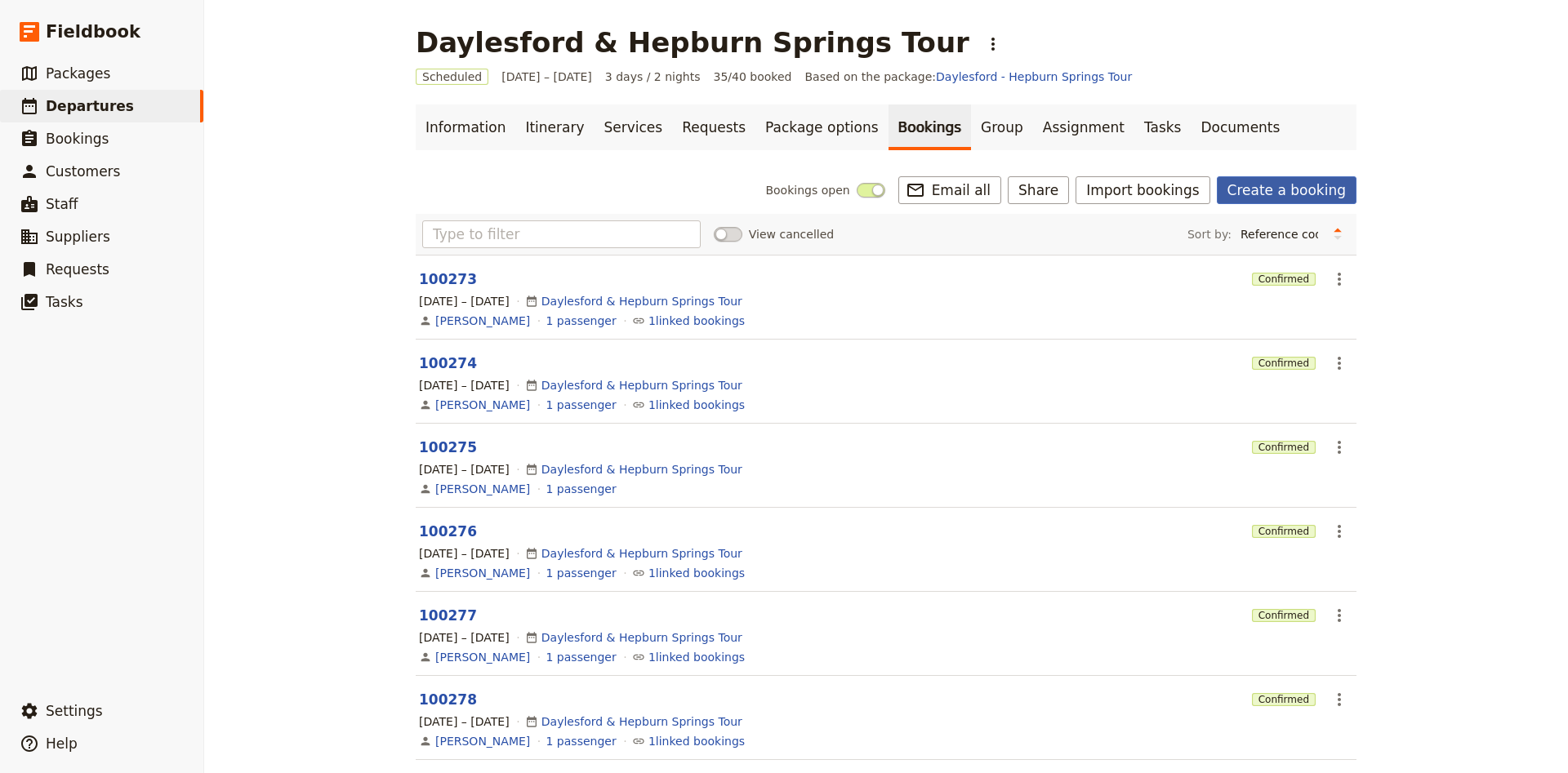
click at [1274, 194] on link "Create a booking" at bounding box center [1286, 190] width 139 height 28
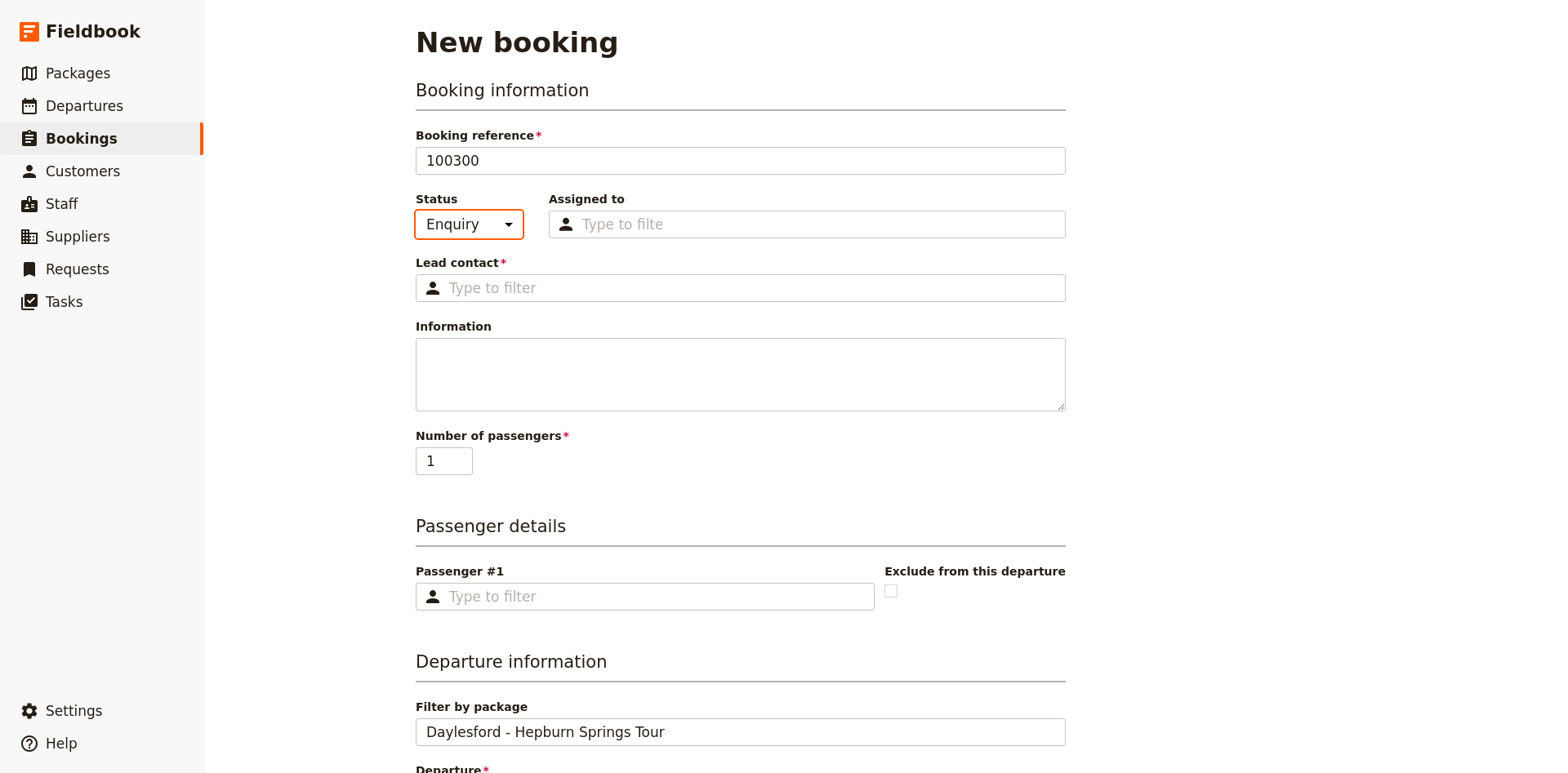
click at [416, 211] on select "Enquiry On hold Confirmed" at bounding box center [470, 225] width 107 height 28
click option "Confirmed" at bounding box center [0, 0] width 0 height 0
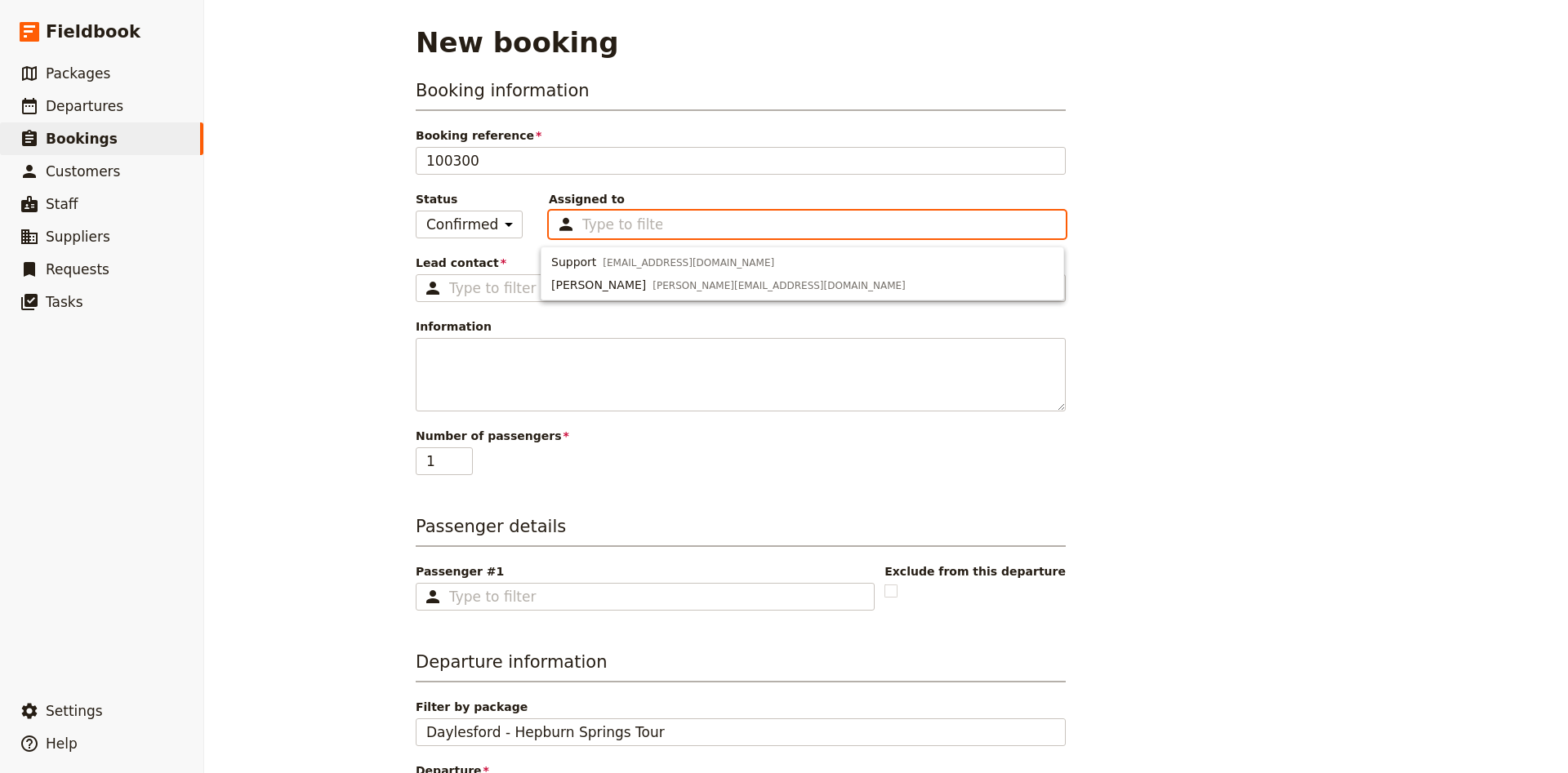
click at [603, 223] on input "Assigned to Type to filter" at bounding box center [622, 225] width 80 height 20
click at [653, 280] on span "[PERSON_NAME][EMAIL_ADDRESS][DOMAIN_NAME]" at bounding box center [779, 286] width 253 height 13
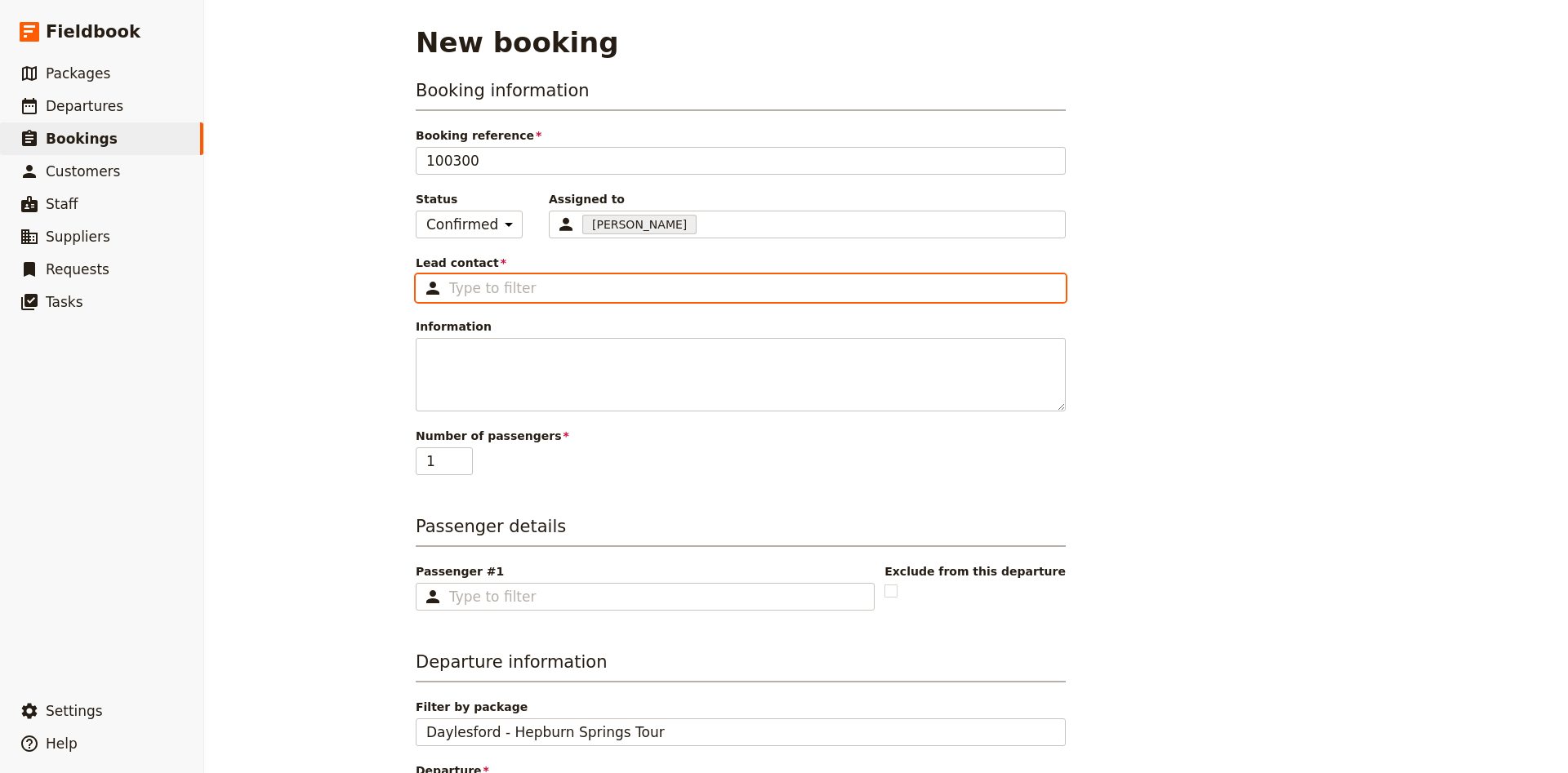
click at [504, 287] on input "Lead contact ​" at bounding box center [751, 289] width 606 height 20
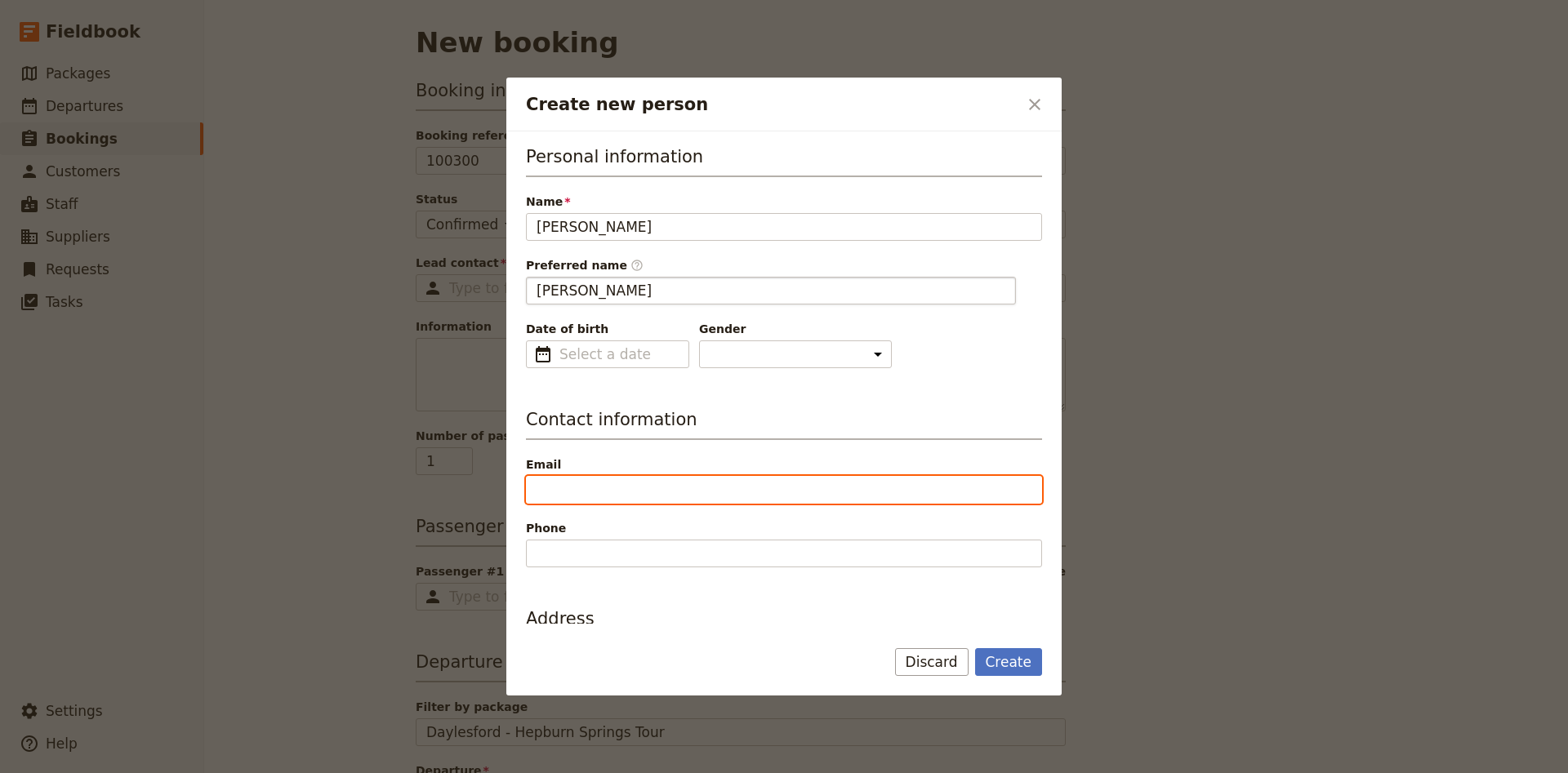
paste input "[EMAIL_ADDRESS][DOMAIN_NAME]"
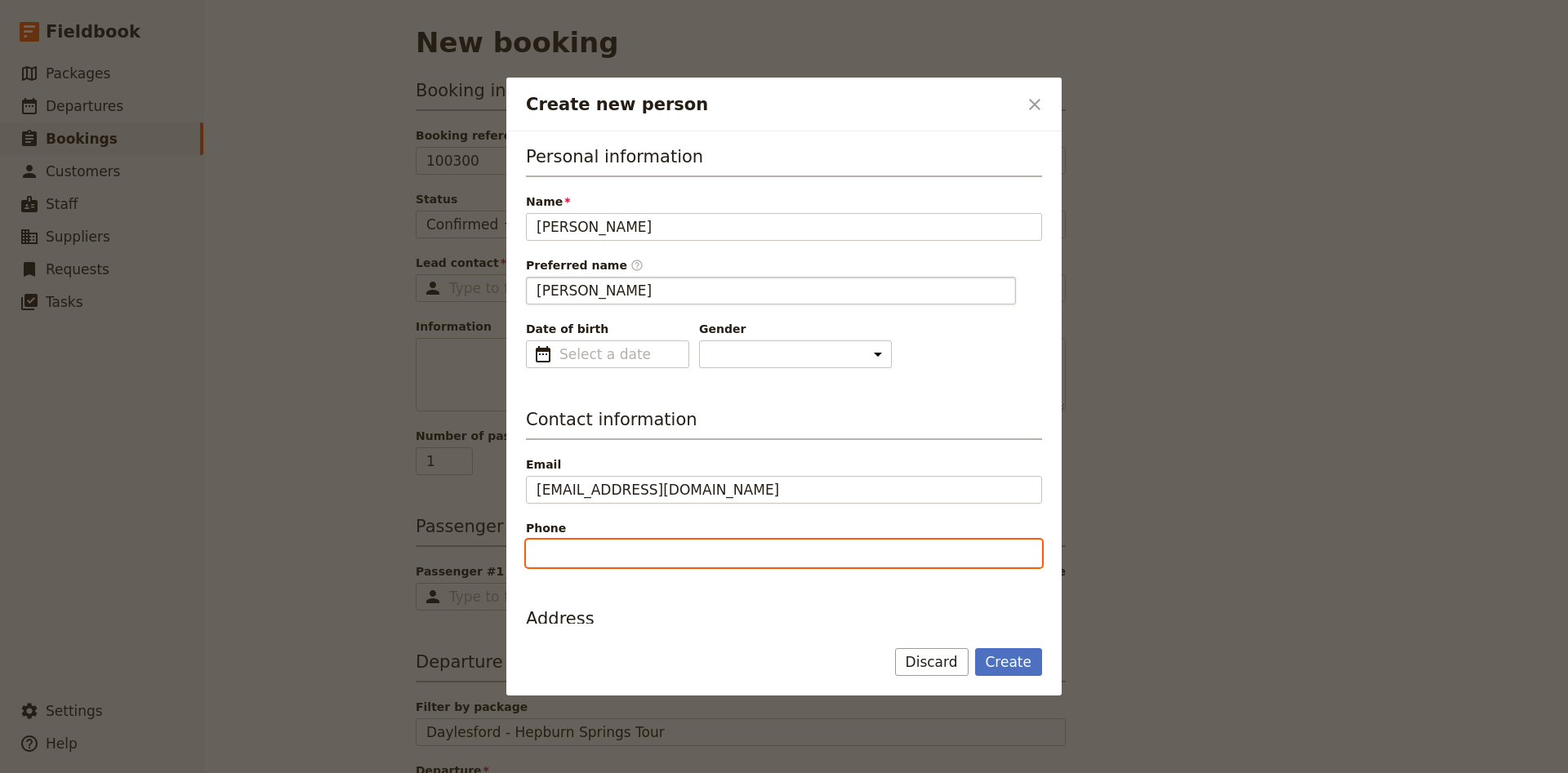
paste input "0488 978 143"
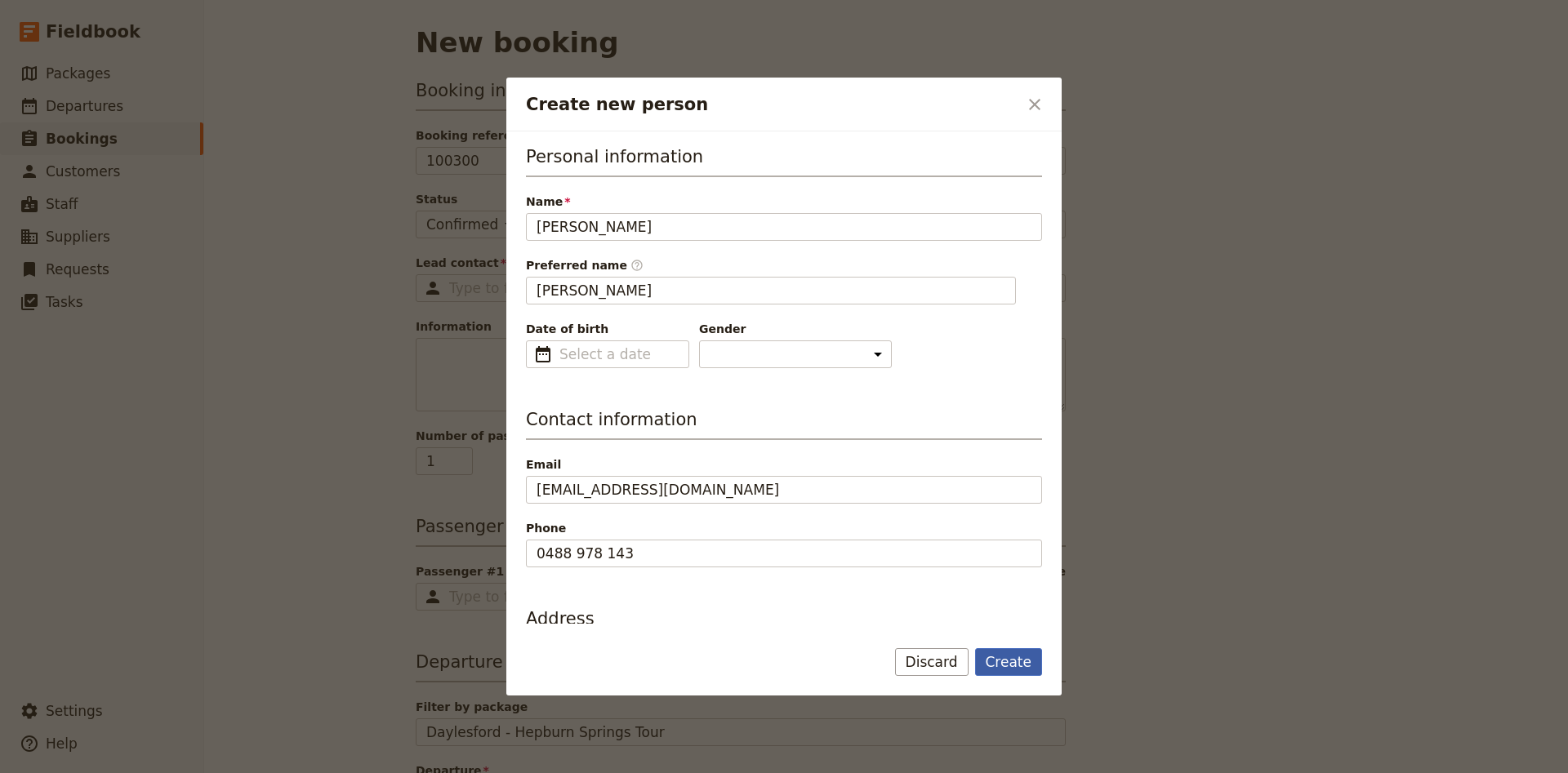
click at [1032, 666] on button "Create" at bounding box center [1009, 663] width 68 height 28
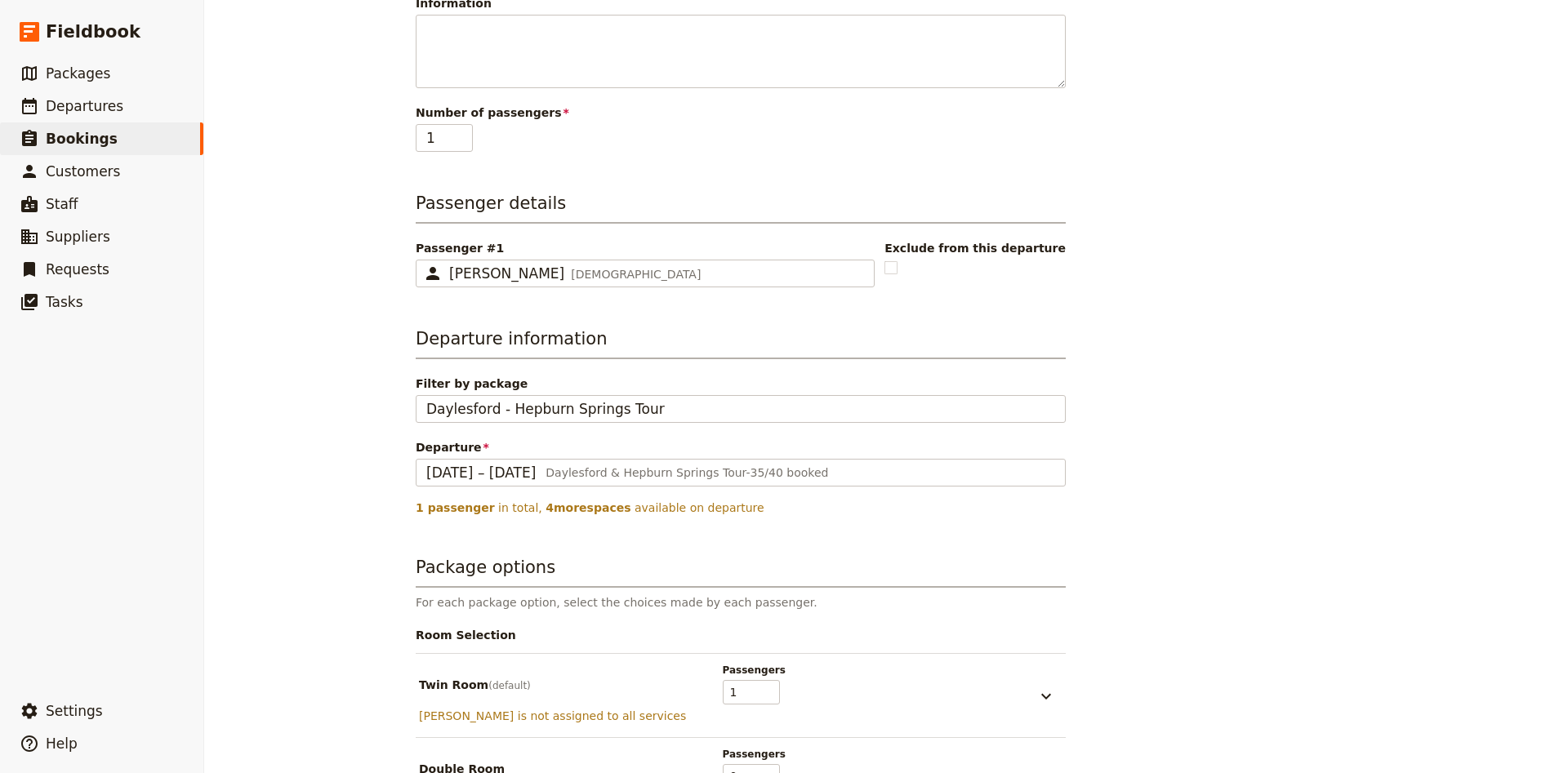
scroll to position [431, 0]
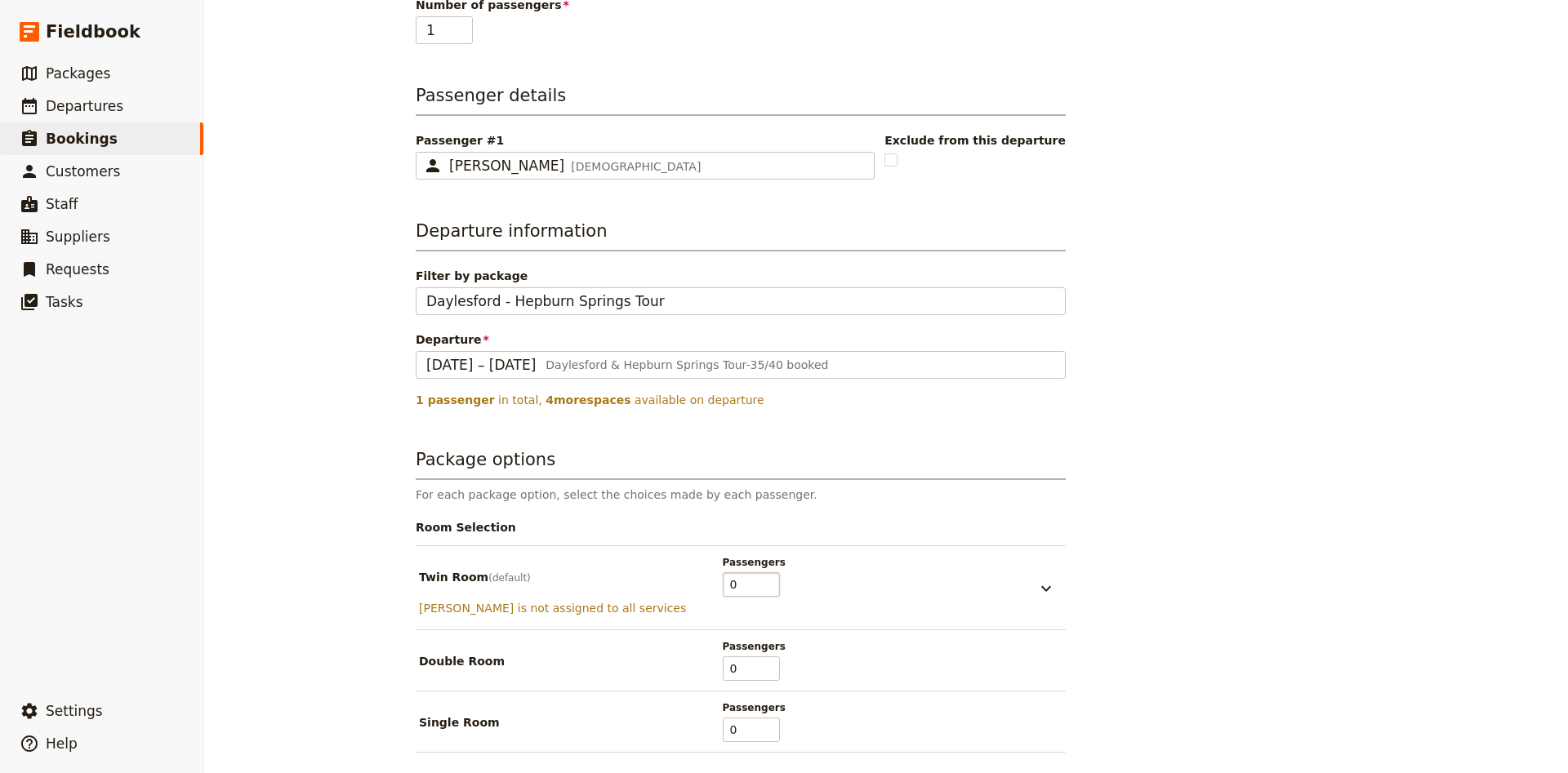
click at [771, 590] on input "0" at bounding box center [750, 584] width 57 height 25
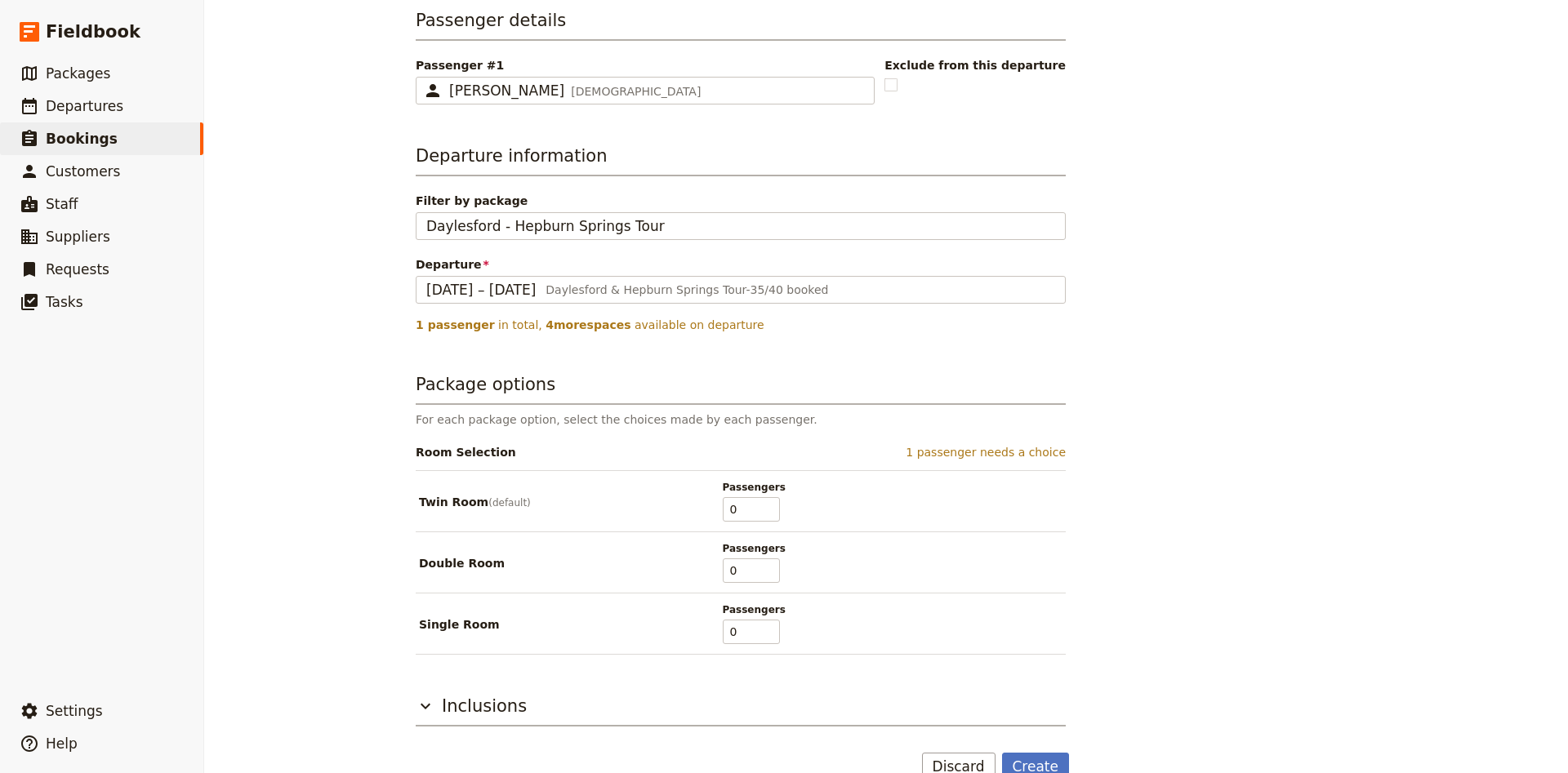
scroll to position [539, 0]
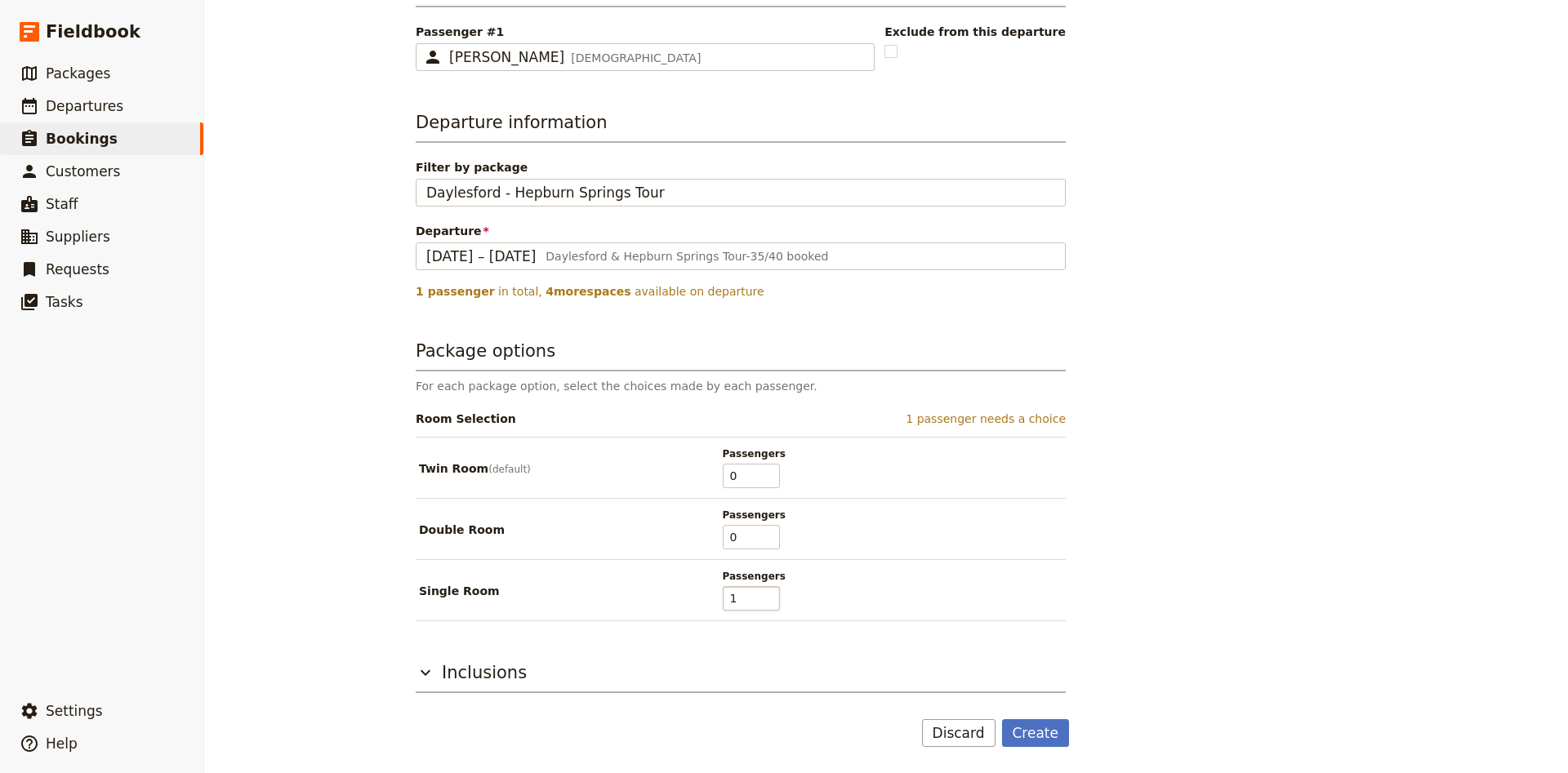
click at [767, 595] on input "1" at bounding box center [750, 598] width 57 height 25
click at [1036, 733] on button "Create" at bounding box center [1036, 733] width 68 height 28
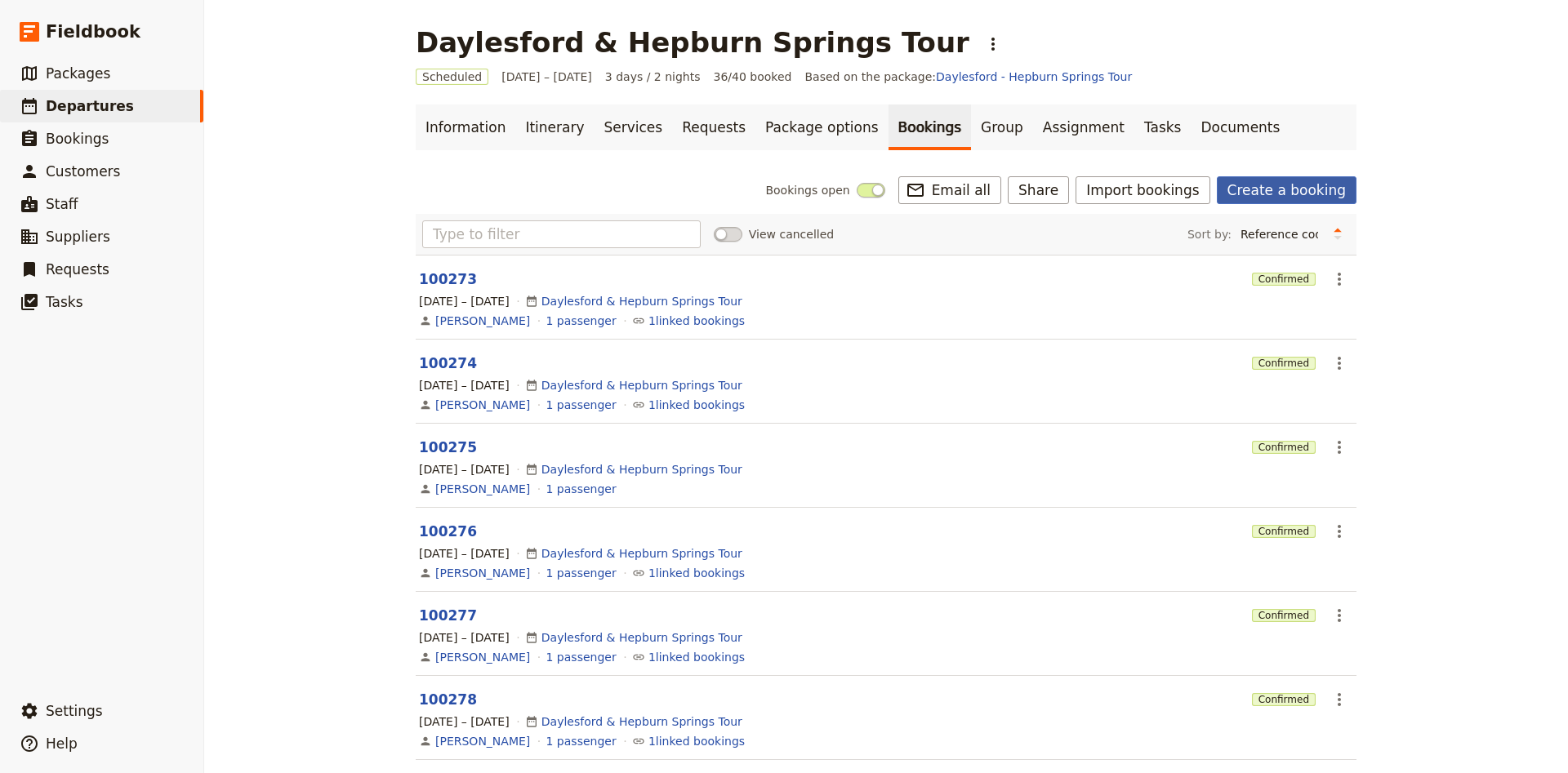
click at [1301, 185] on link "Create a booking" at bounding box center [1286, 190] width 139 height 28
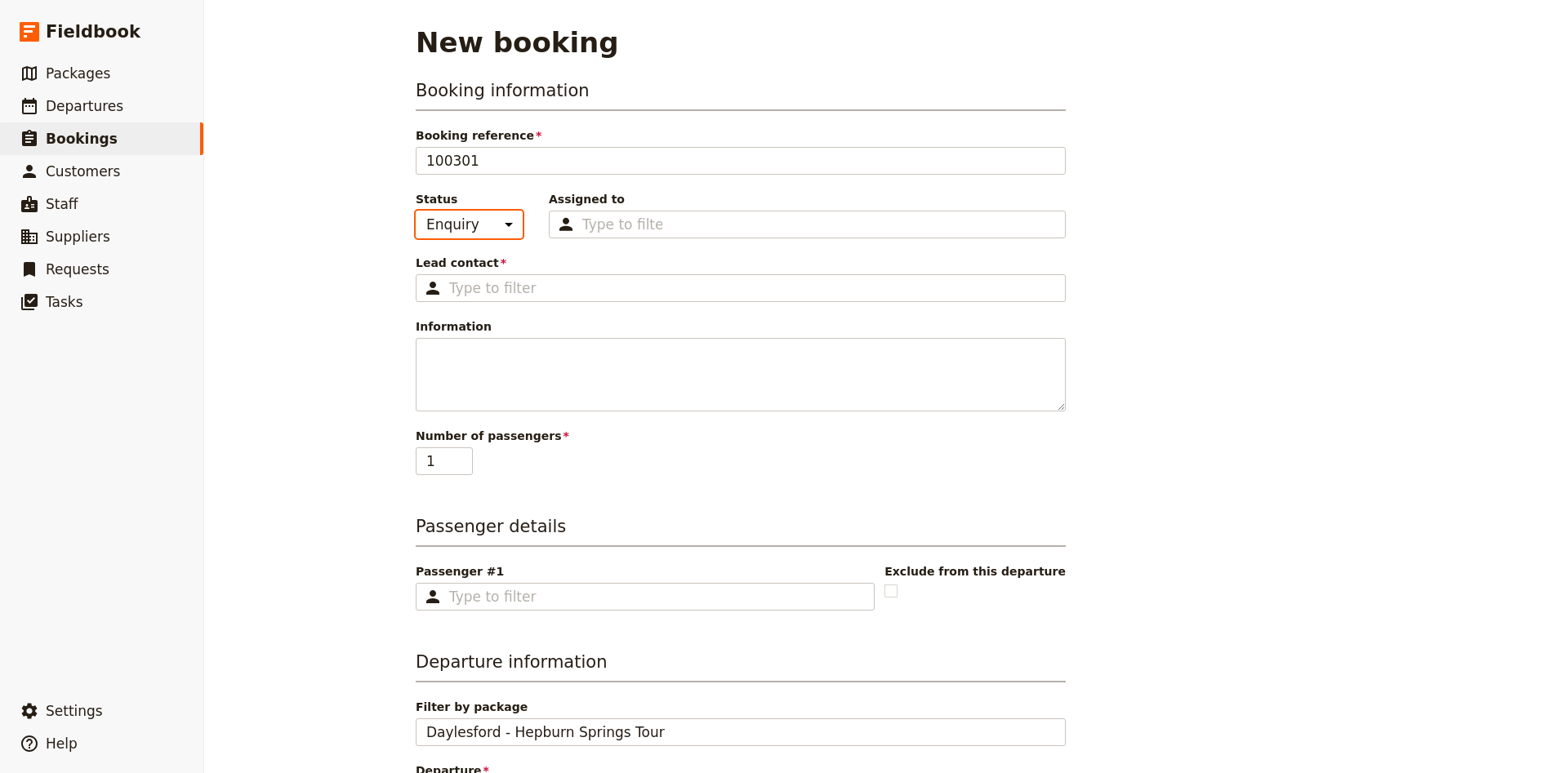
click at [508, 230] on select "Enquiry On hold Confirmed" at bounding box center [470, 225] width 107 height 28
click option "Confirmed" at bounding box center [0, 0] width 0 height 0
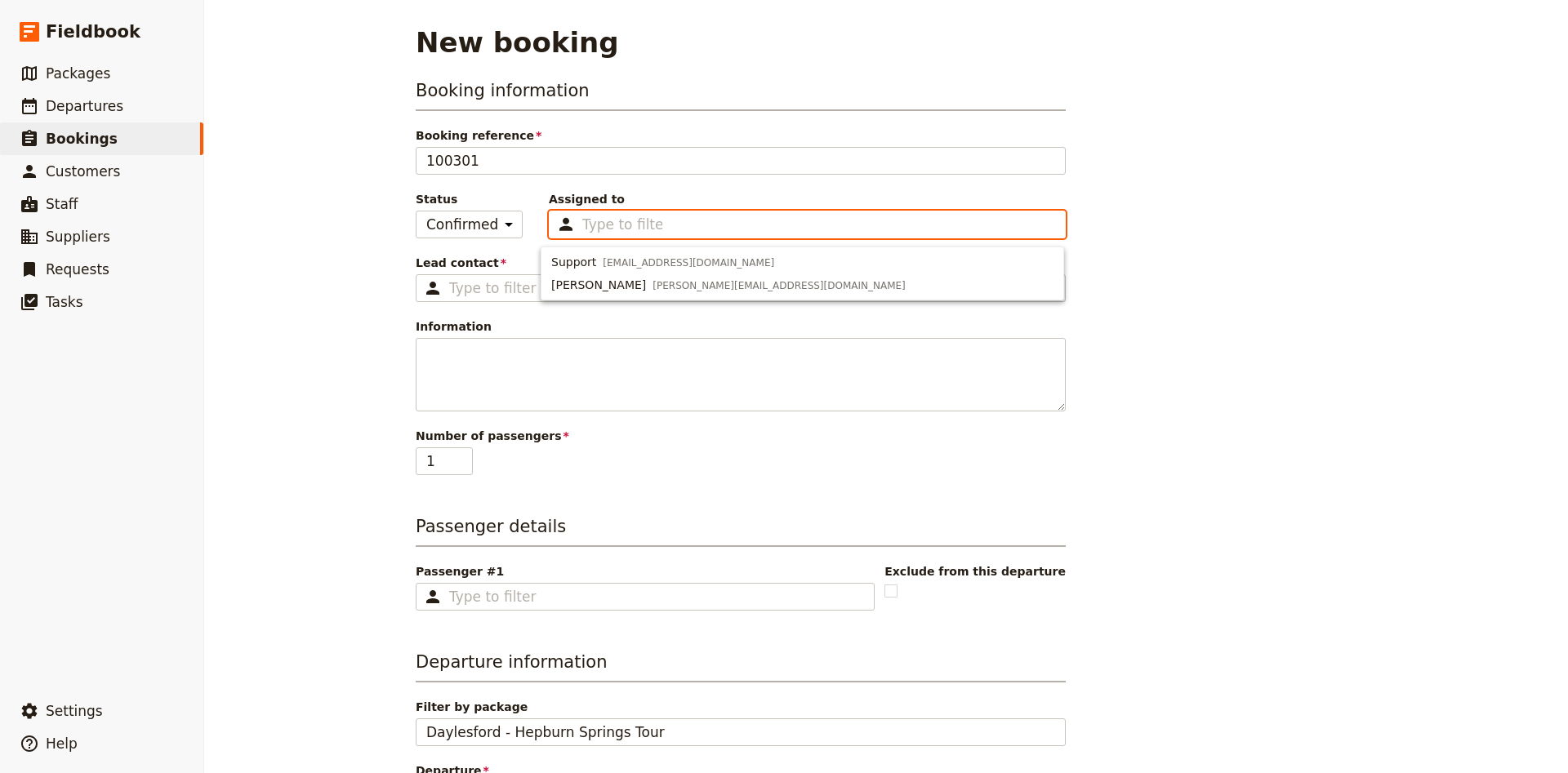
click at [591, 225] on input "Assigned to Type to filter" at bounding box center [622, 225] width 80 height 20
click at [574, 276] on button "Zachary [EMAIL_ADDRESS][DOMAIN_NAME]" at bounding box center [802, 285] width 521 height 23
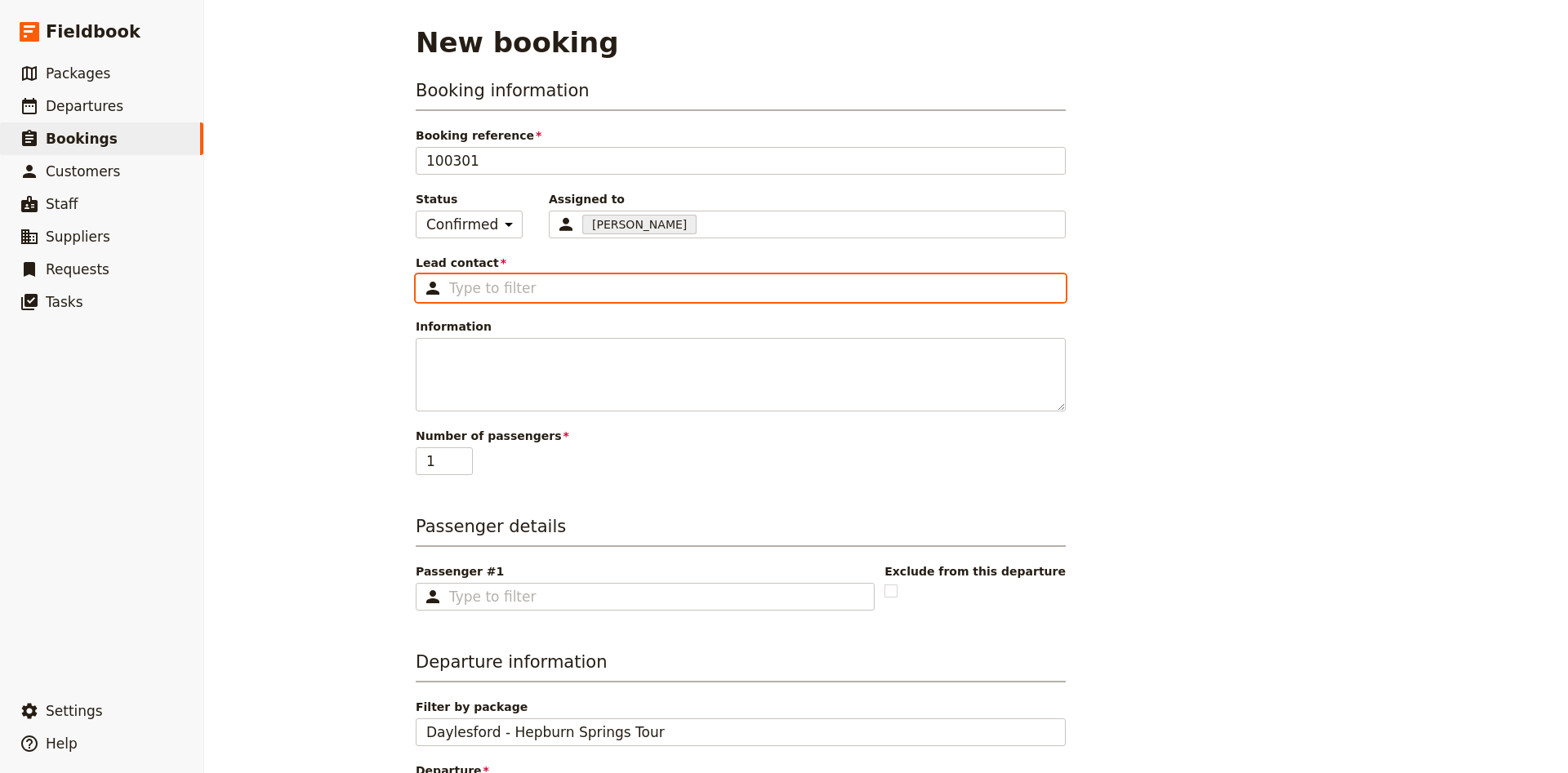
click at [494, 279] on input "Lead contact ​" at bounding box center [751, 289] width 606 height 20
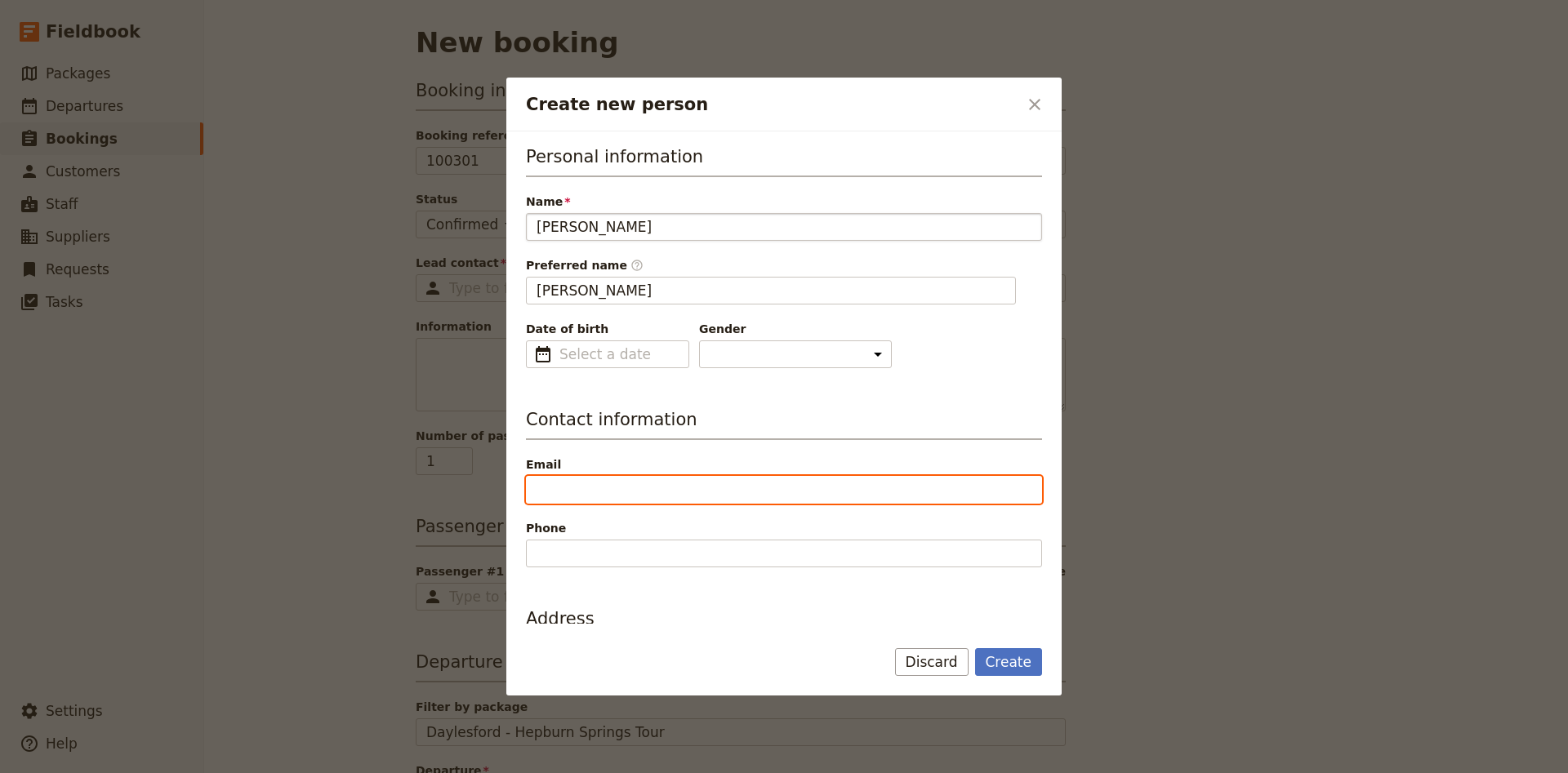
paste input "[EMAIL_ADDRESS][DOMAIN_NAME]"
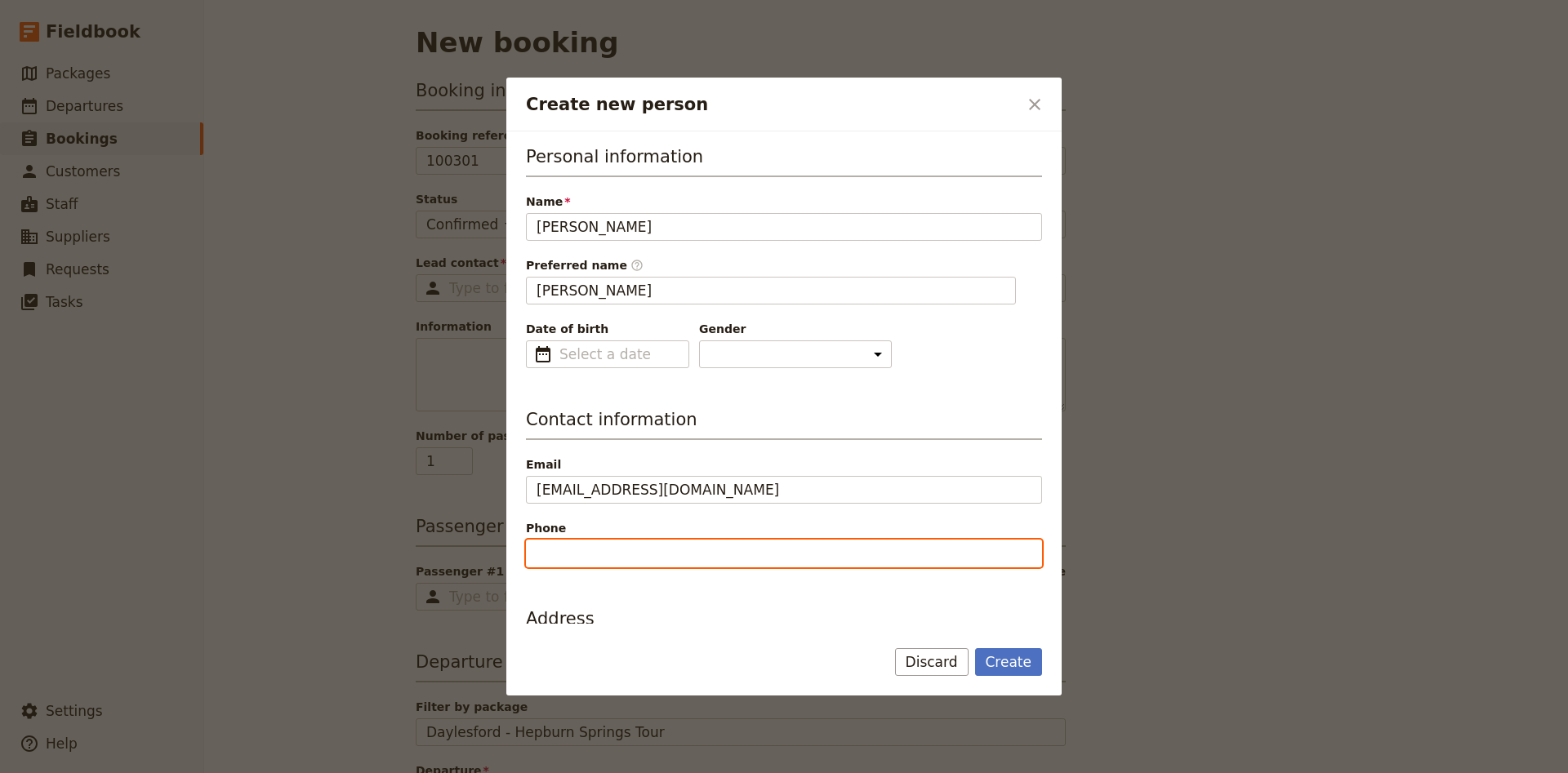
paste input "0428 563 149"
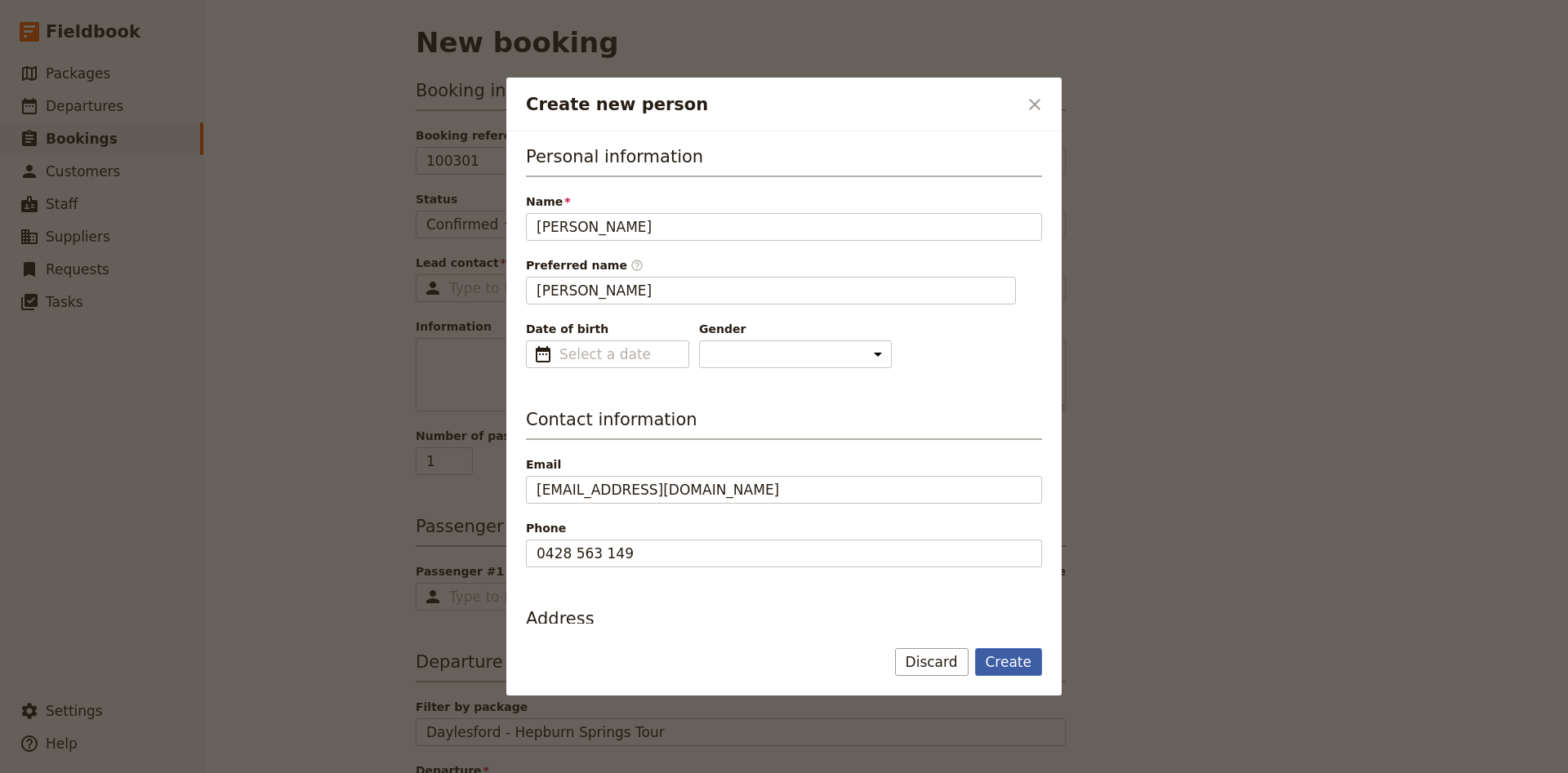
click at [1017, 660] on button "Create" at bounding box center [1009, 663] width 68 height 28
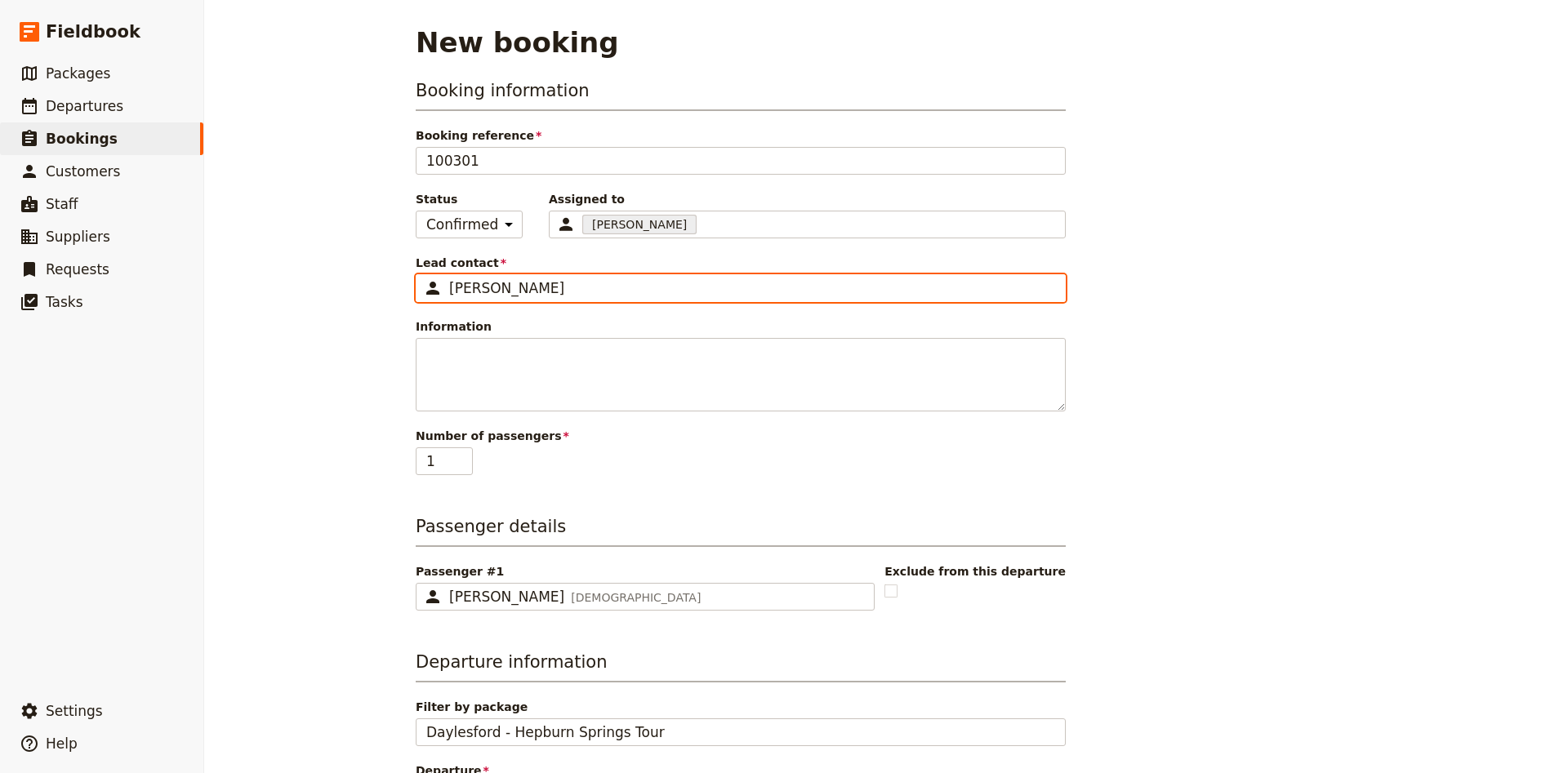
scroll to position [431, 0]
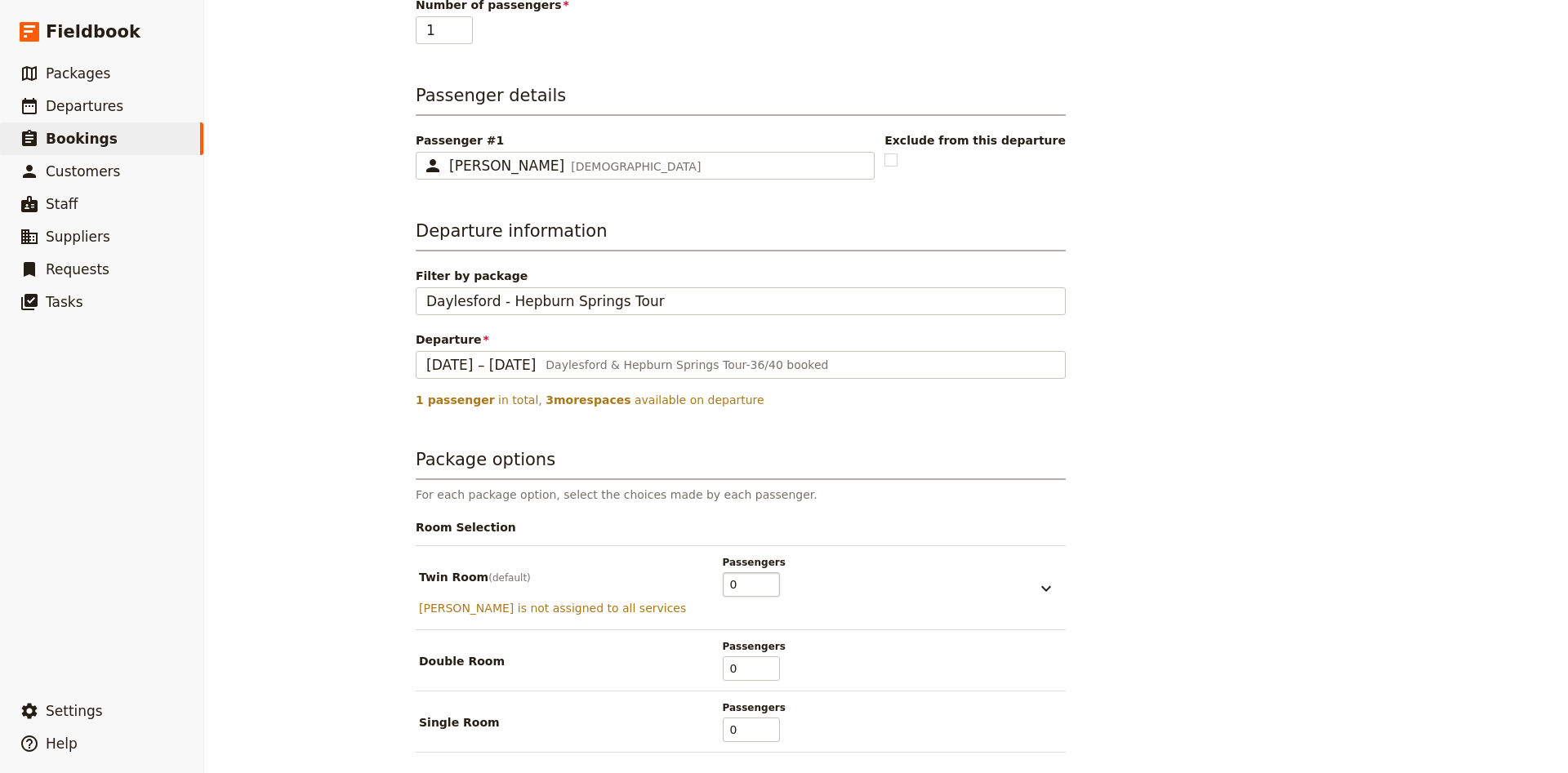
click at [769, 590] on input "0" at bounding box center [750, 584] width 57 height 25
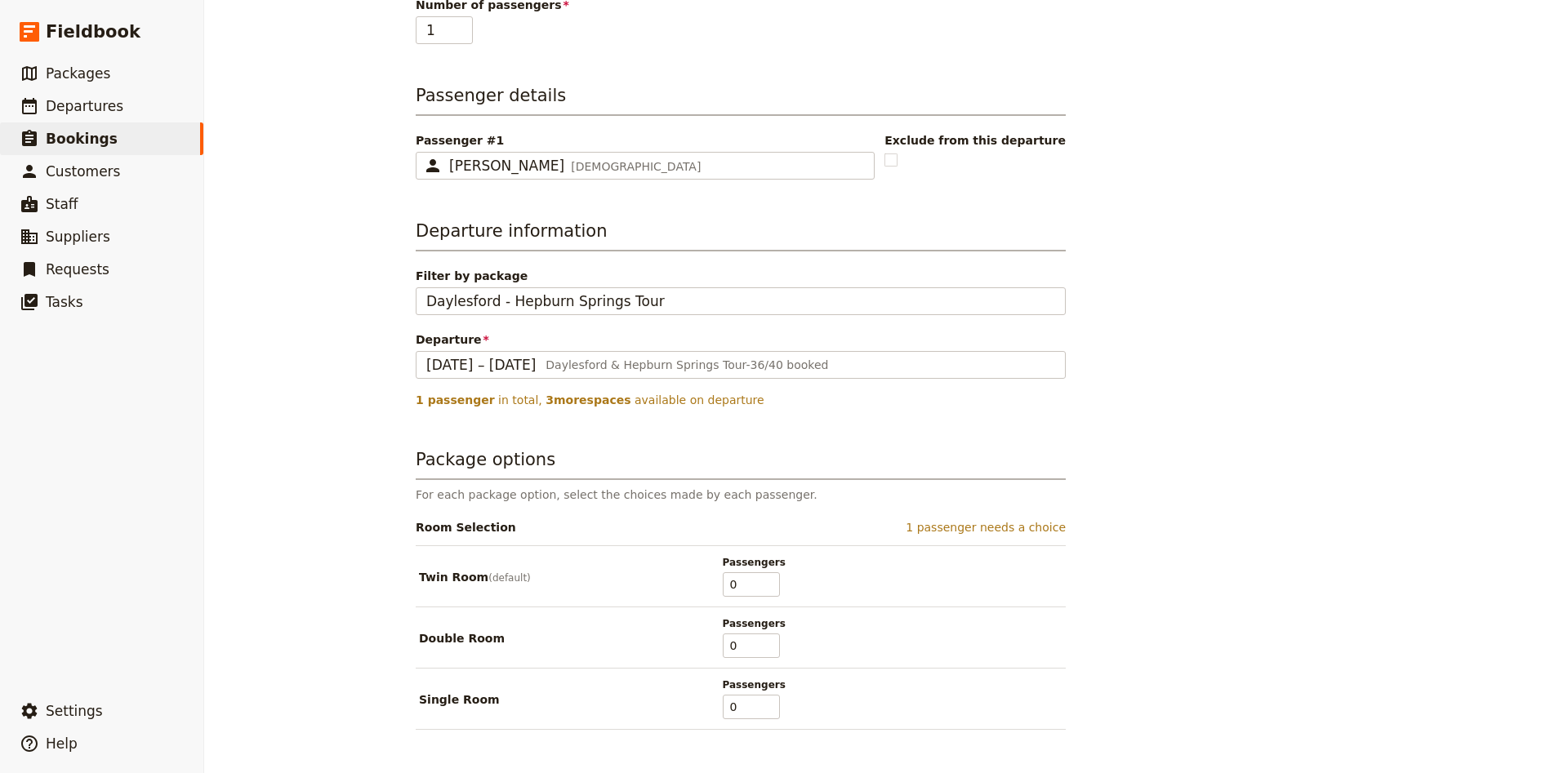
scroll to position [539, 0]
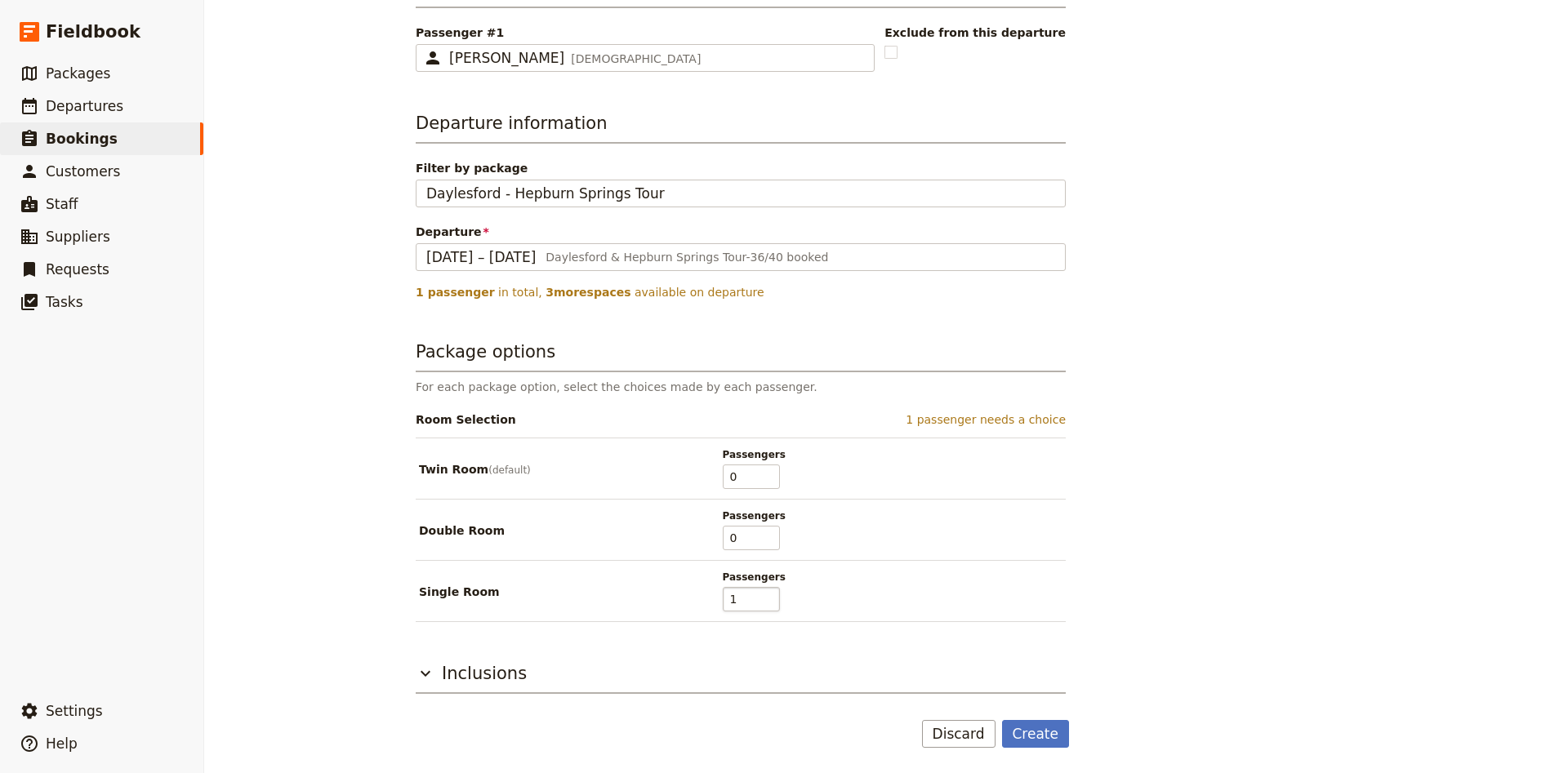
click at [768, 593] on input "1" at bounding box center [750, 599] width 57 height 25
click at [1055, 740] on button "Create" at bounding box center [1036, 733] width 68 height 28
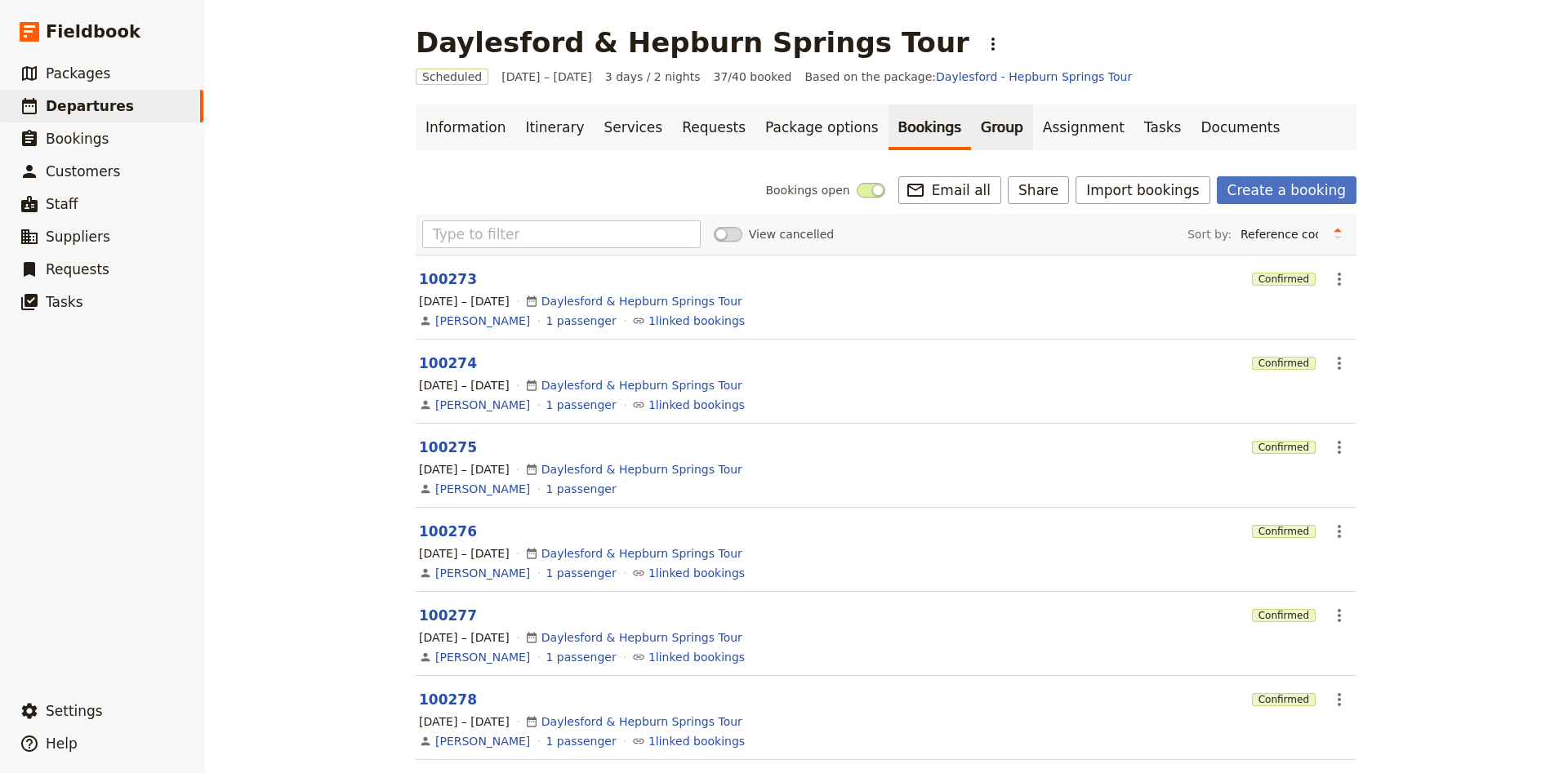
click at [971, 147] on link "Group" at bounding box center [1002, 127] width 62 height 46
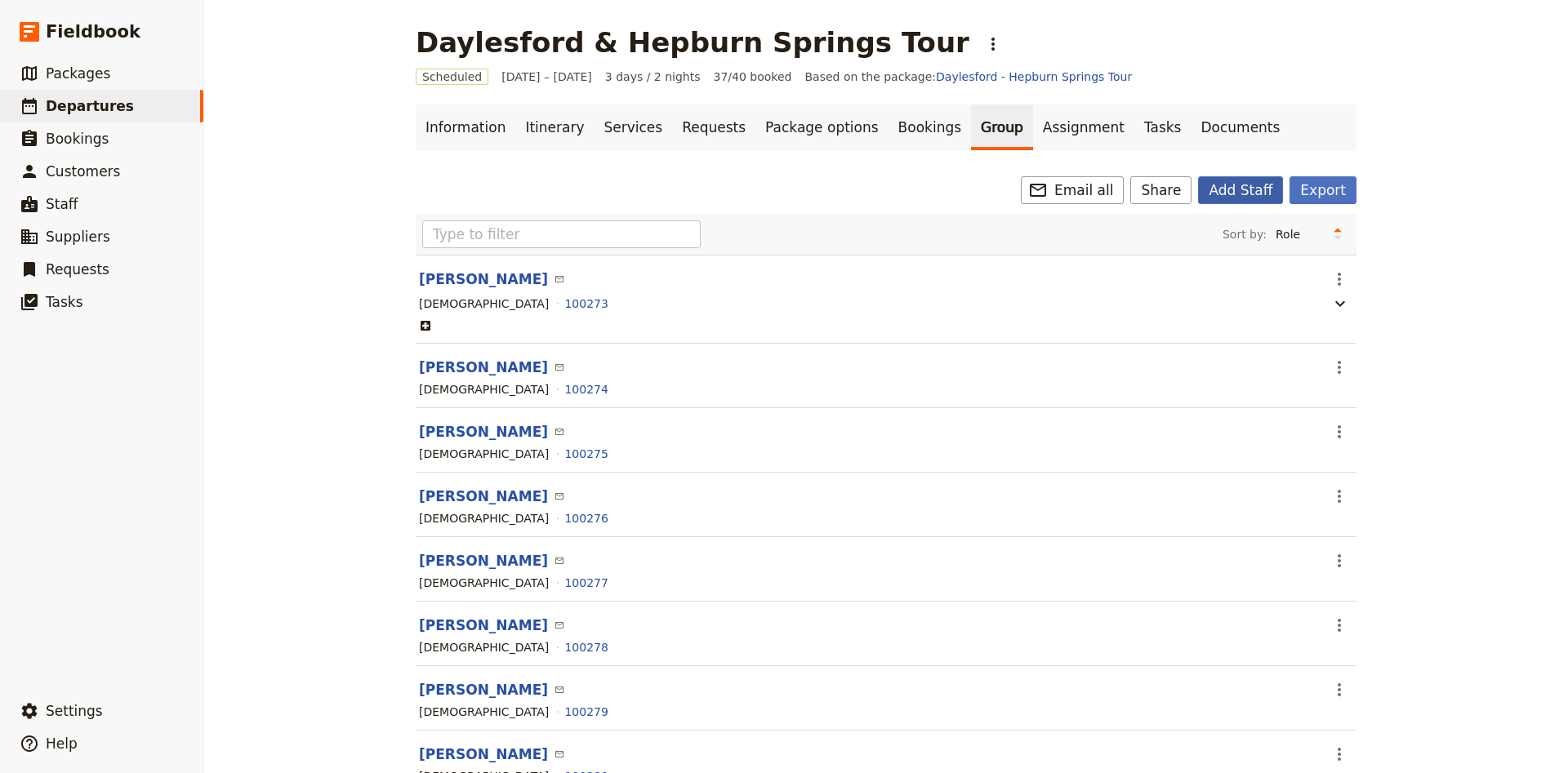
click at [1238, 197] on button "Add Staff" at bounding box center [1240, 190] width 85 height 28
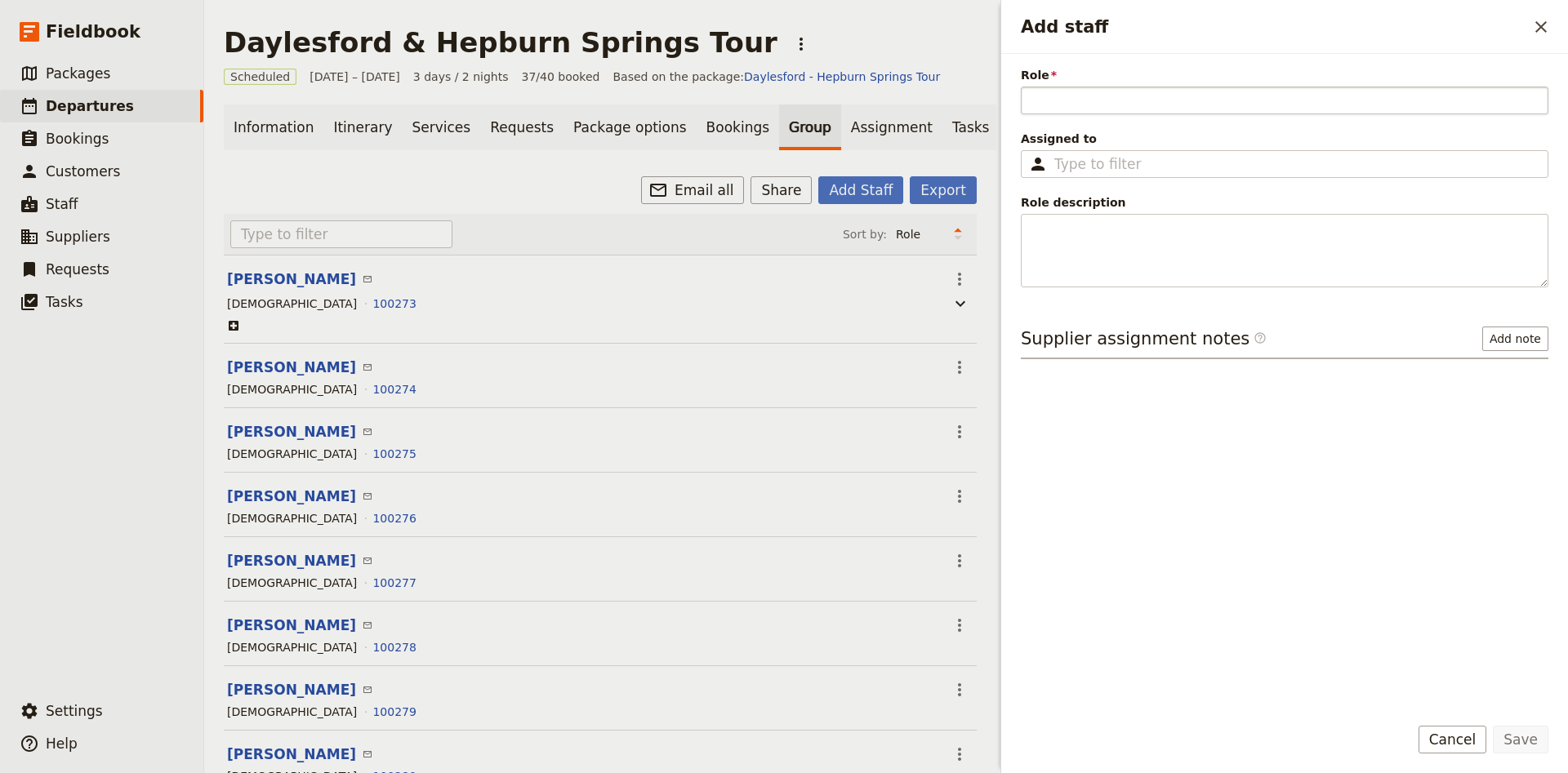
click at [1055, 102] on input "Role" at bounding box center [1284, 100] width 527 height 28
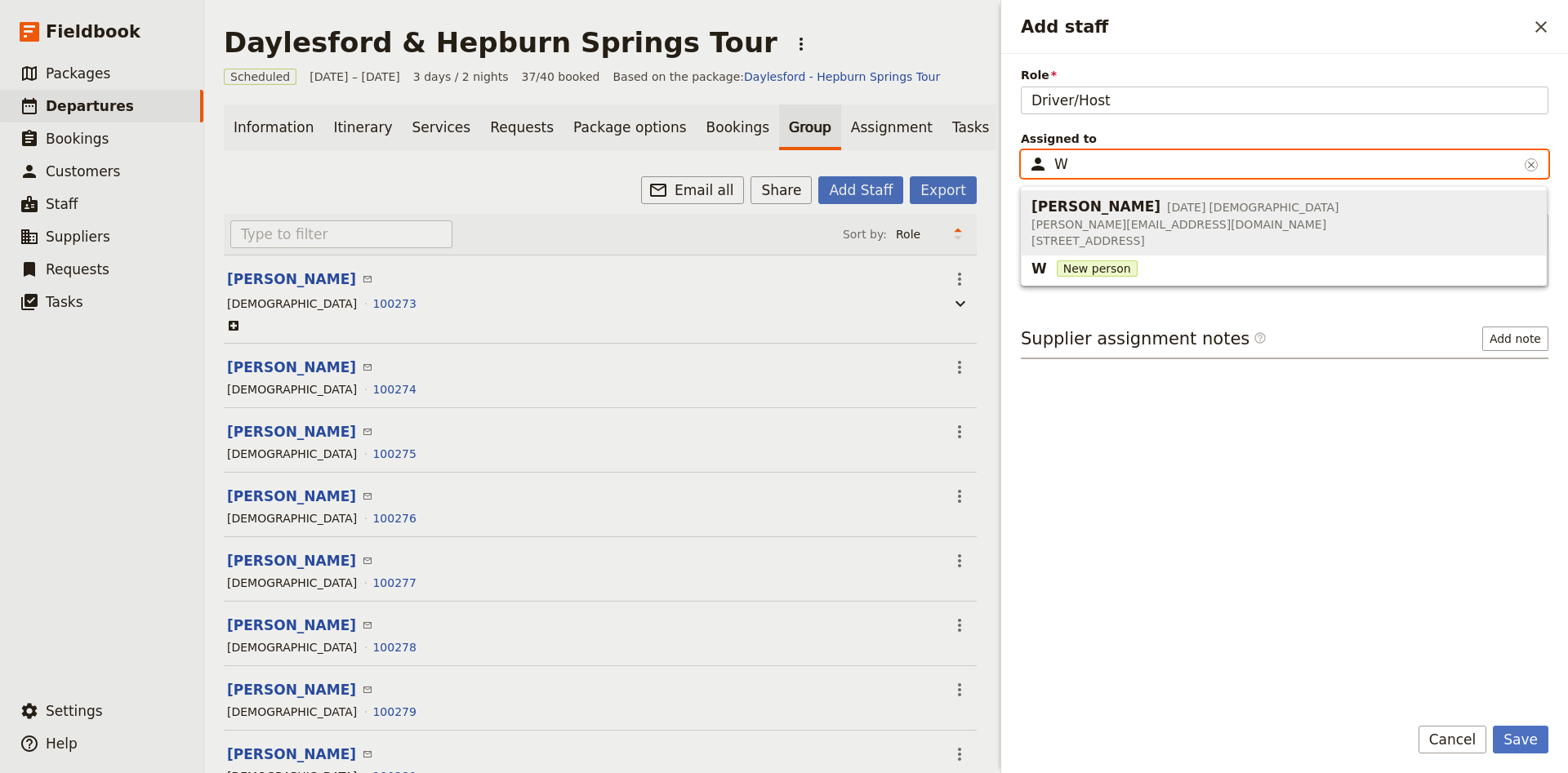
click at [1088, 226] on span "[PERSON_NAME][EMAIL_ADDRESS][DOMAIN_NAME]" at bounding box center [1185, 224] width 307 height 16
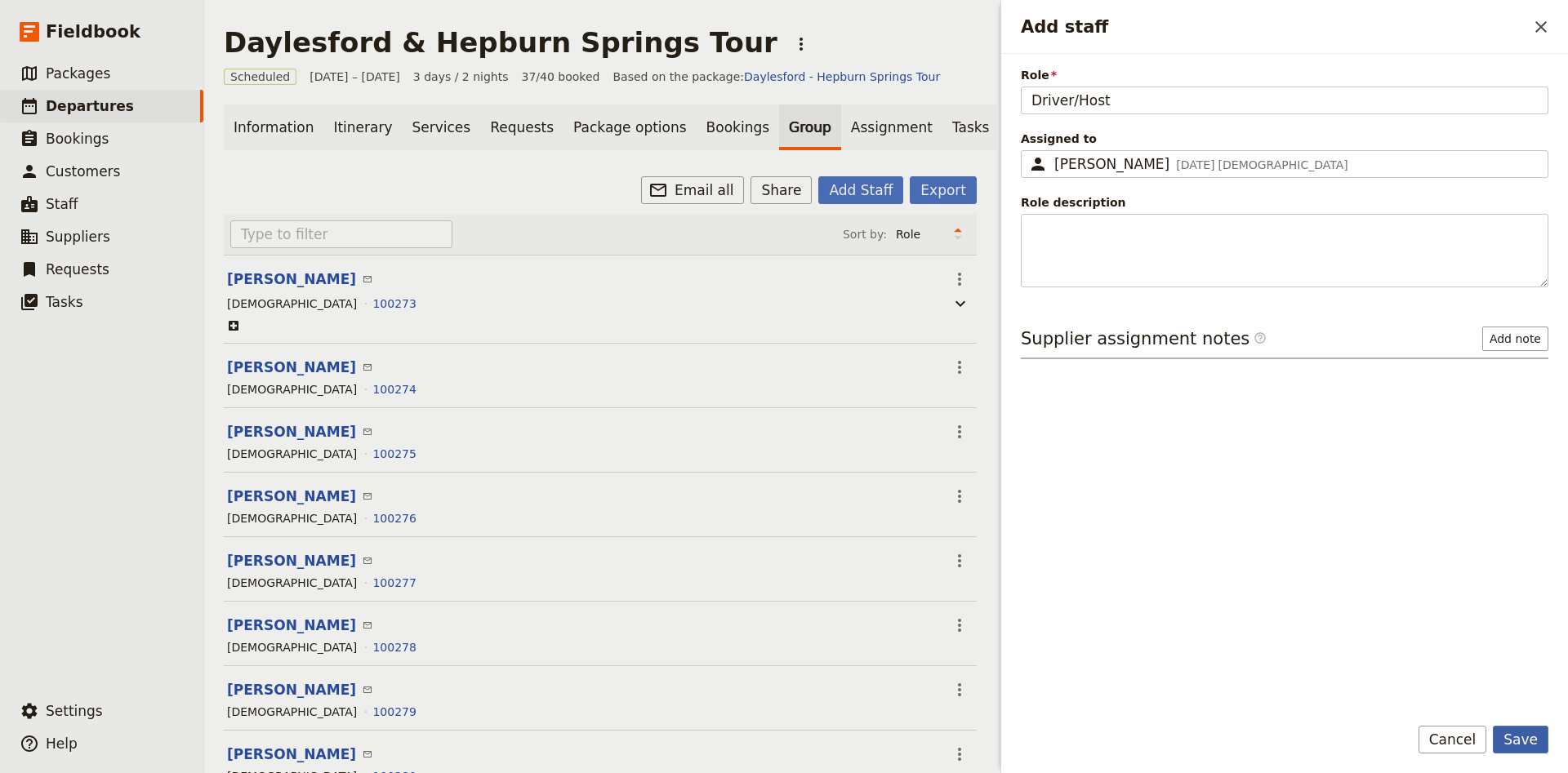
click at [1518, 739] on button "Save" at bounding box center [1520, 740] width 56 height 28
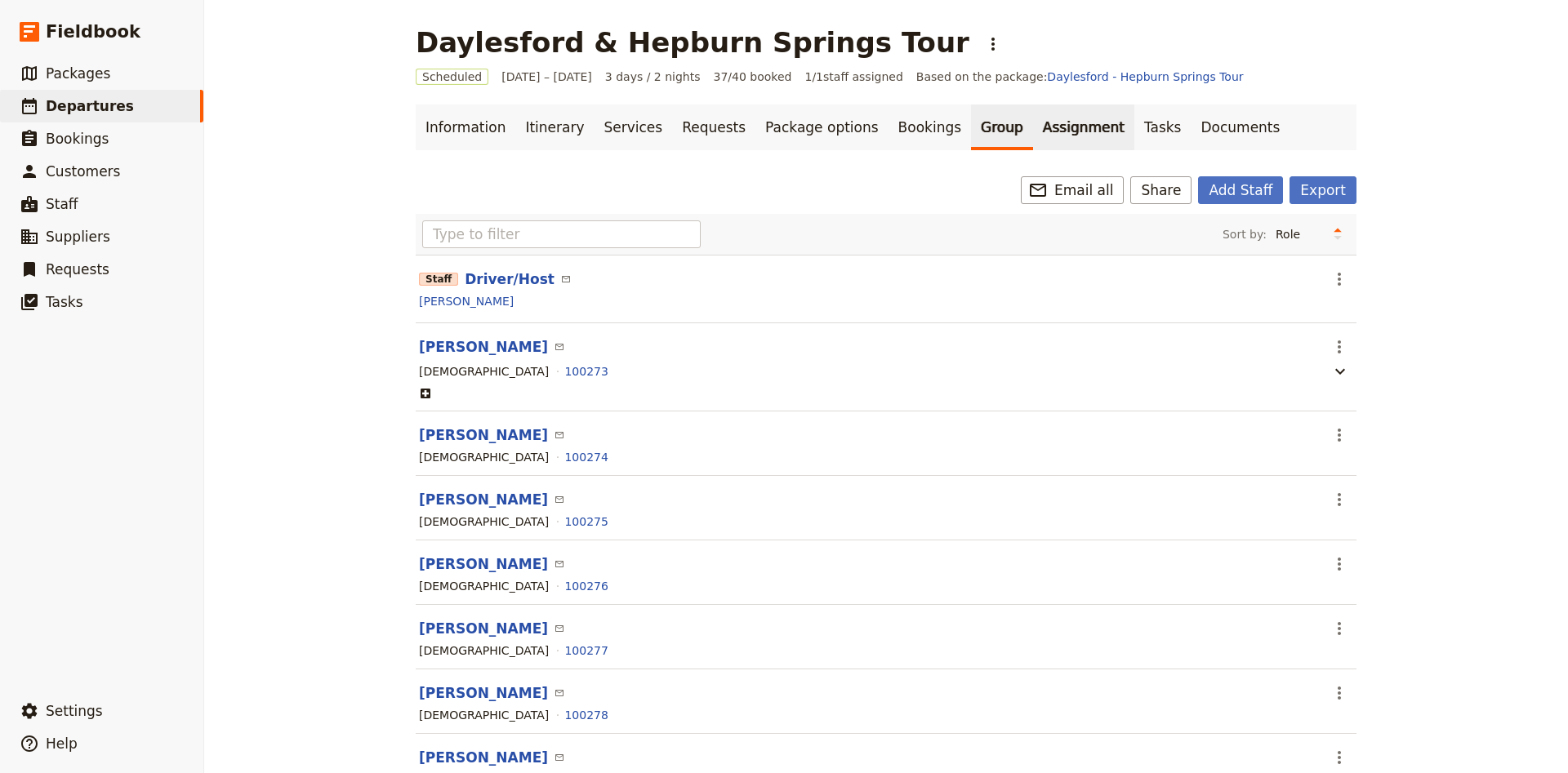
click at [1033, 111] on link "Assignment" at bounding box center [1083, 127] width 101 height 46
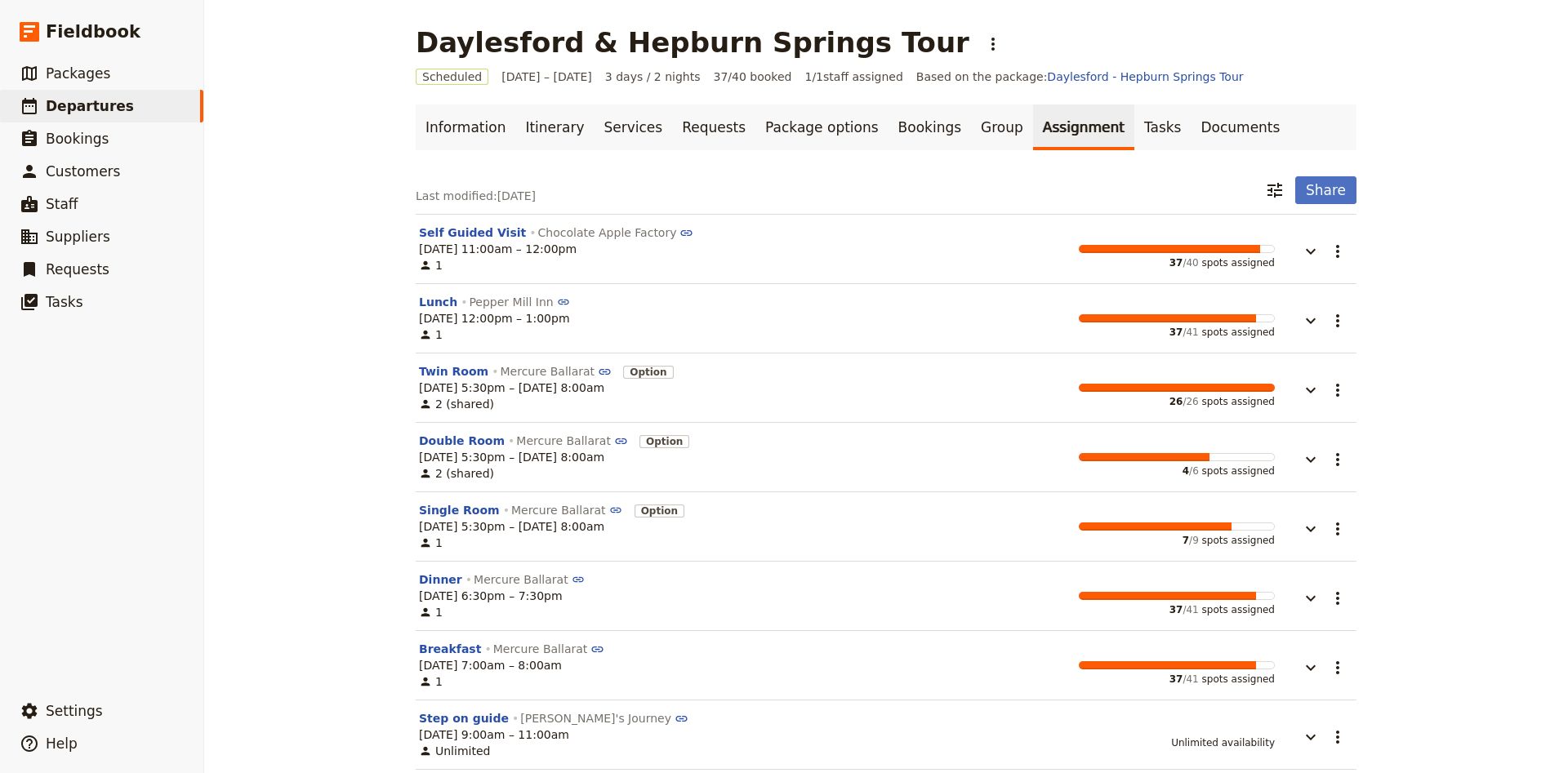
scroll to position [107, 0]
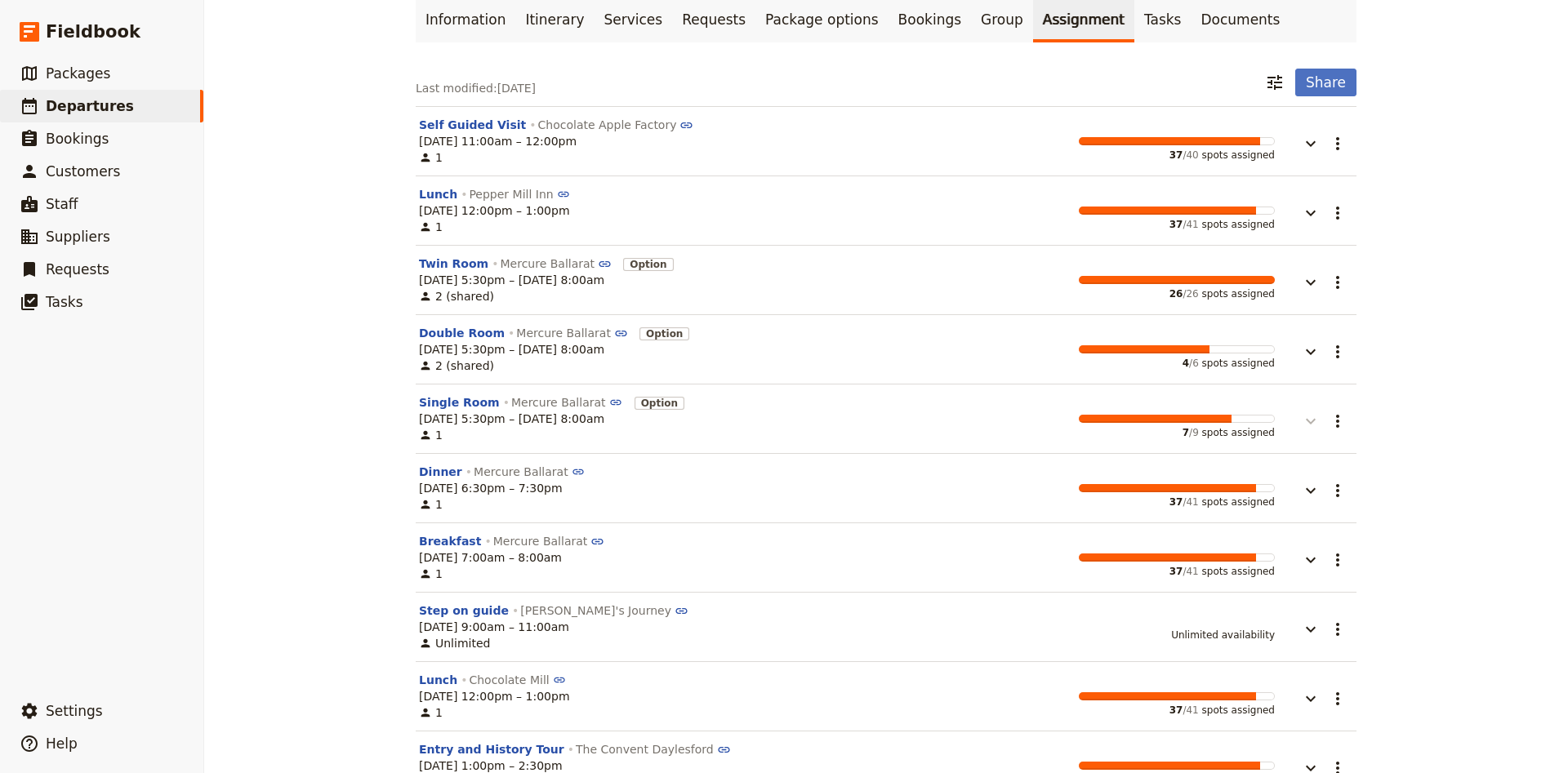
click at [1305, 426] on icon "button" at bounding box center [1310, 422] width 20 height 20
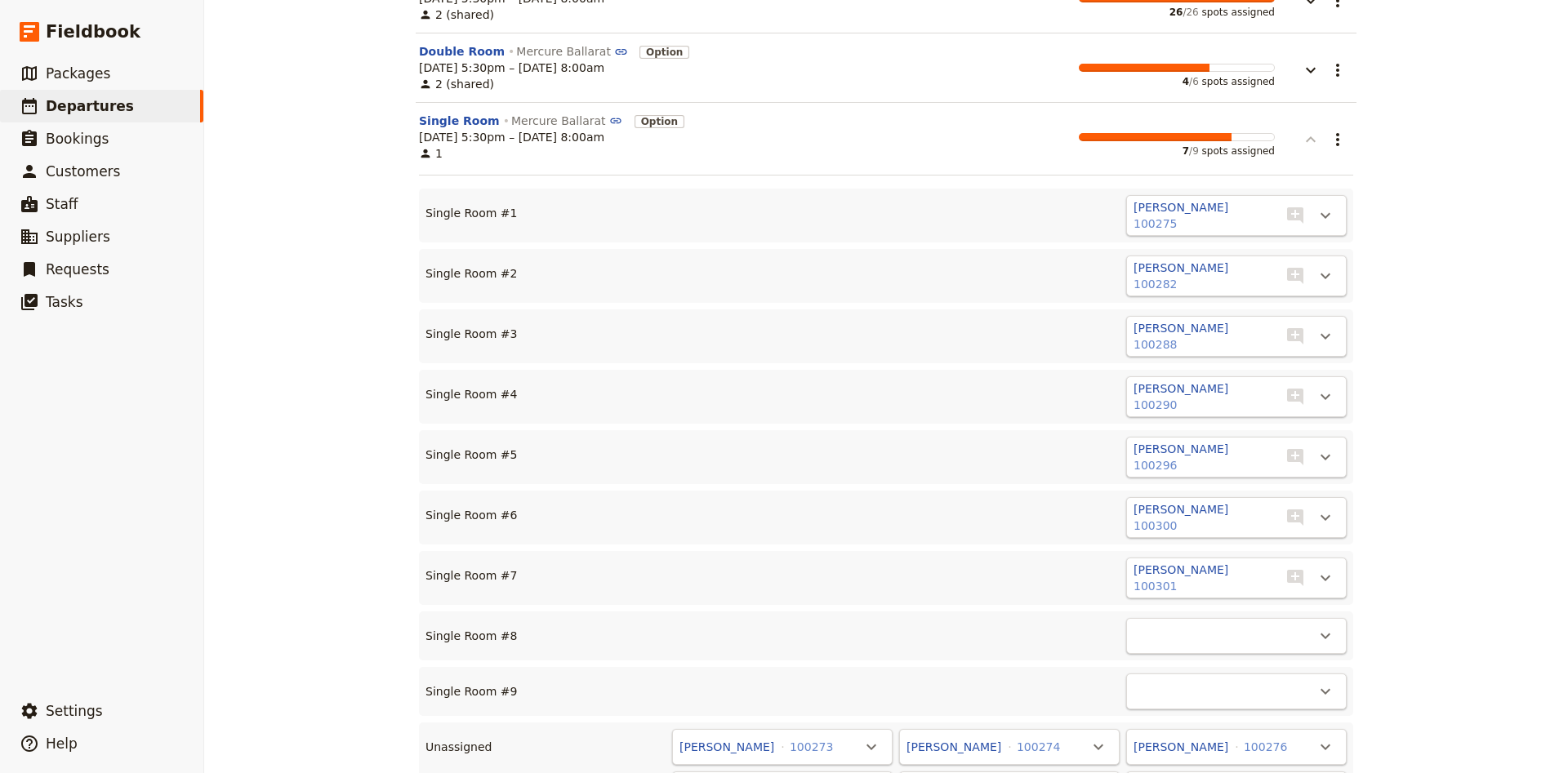
scroll to position [431, 0]
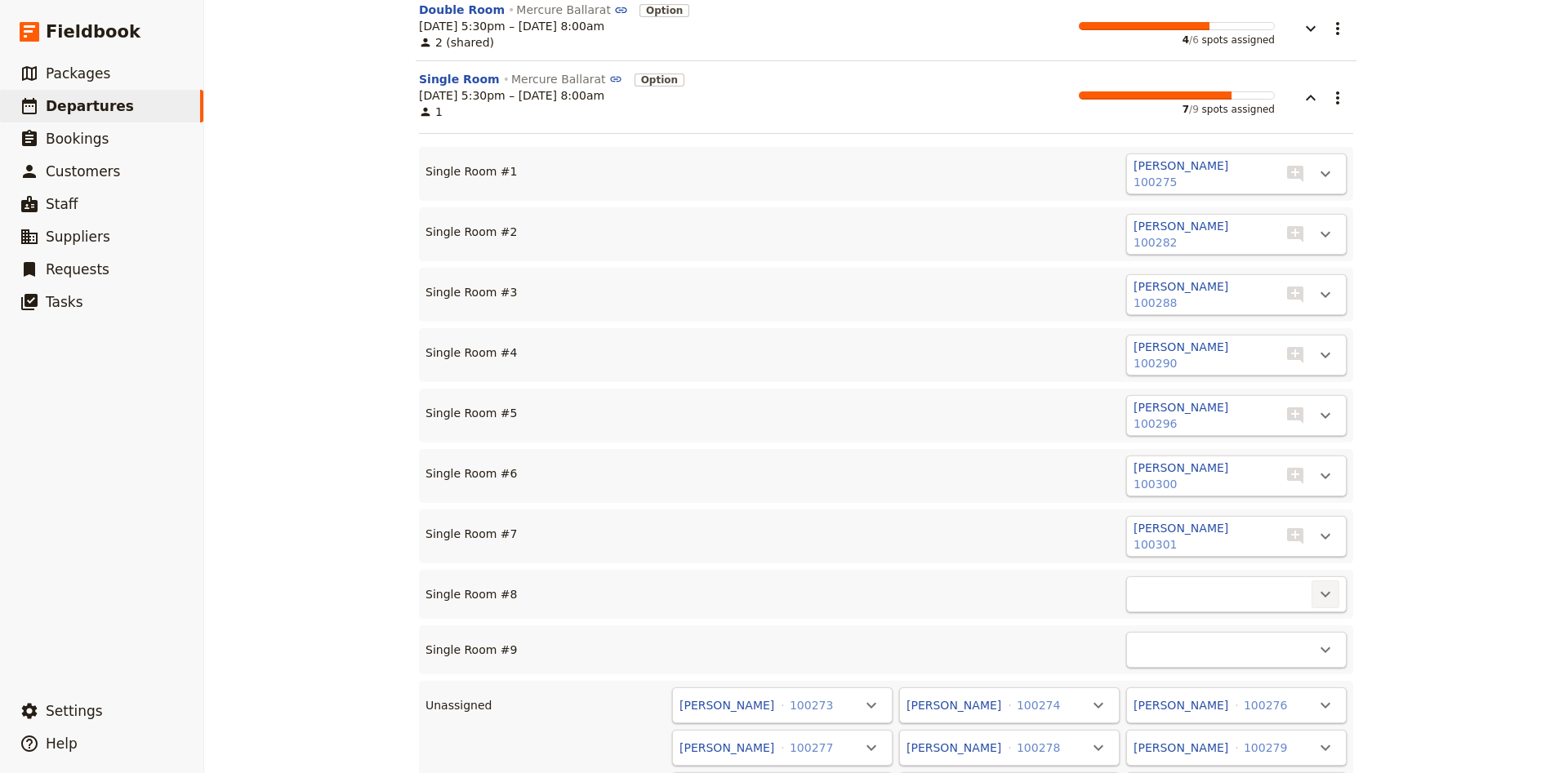
click at [1330, 598] on icon "Actions" at bounding box center [1325, 595] width 20 height 20
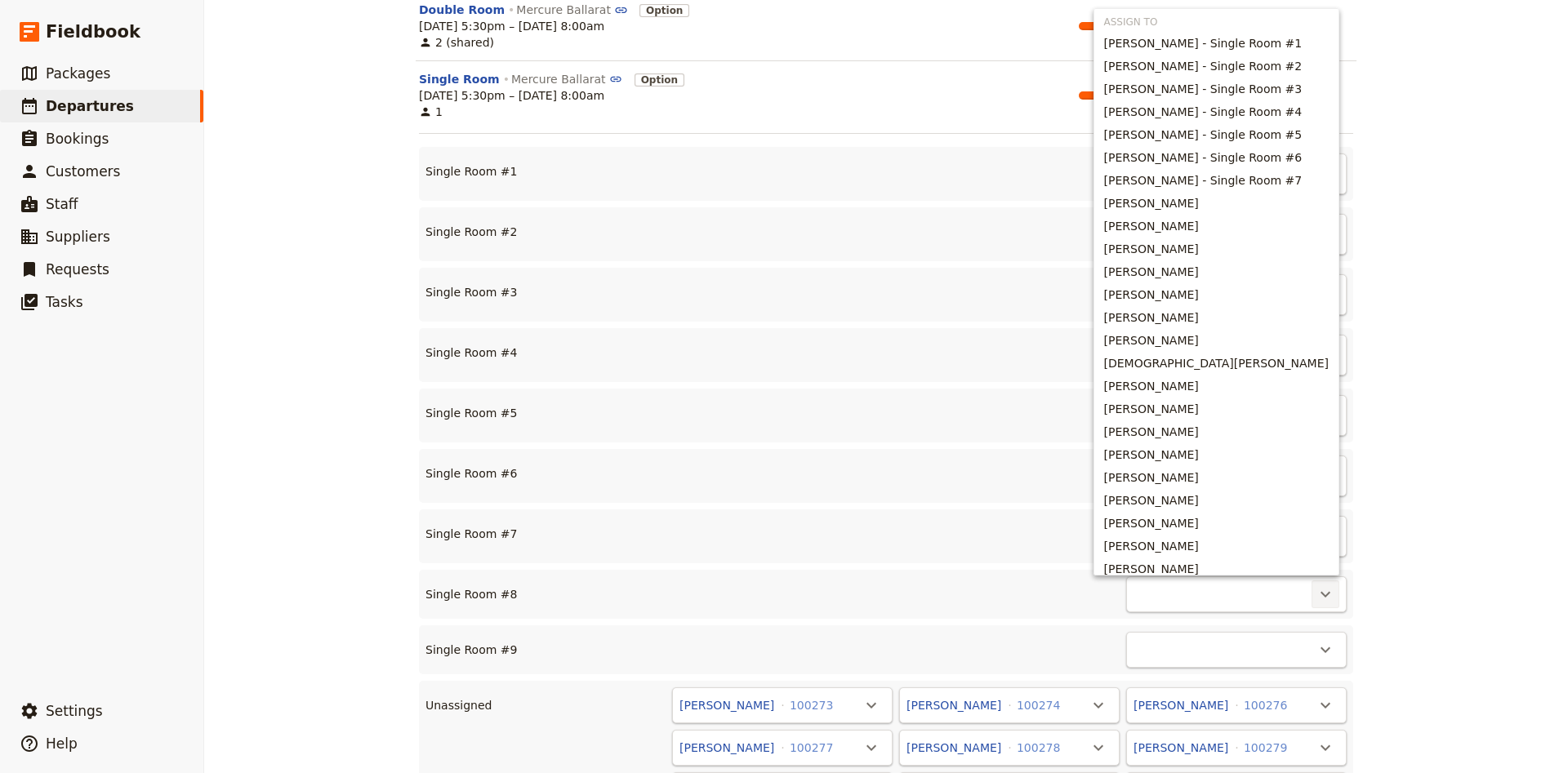
scroll to position [329, 0]
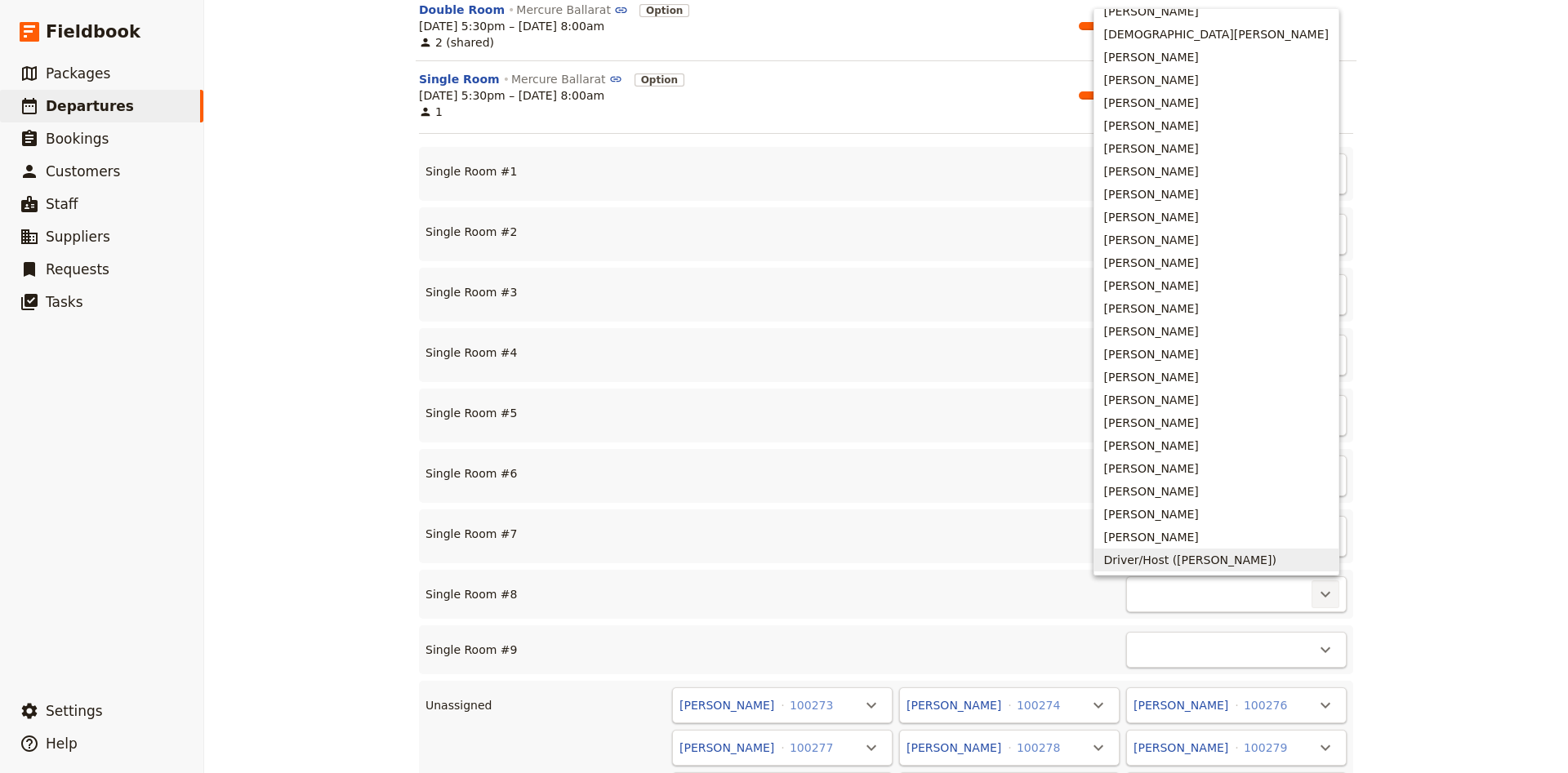
click at [1276, 563] on span "Driver/Host ([PERSON_NAME])" at bounding box center [1190, 560] width 172 height 16
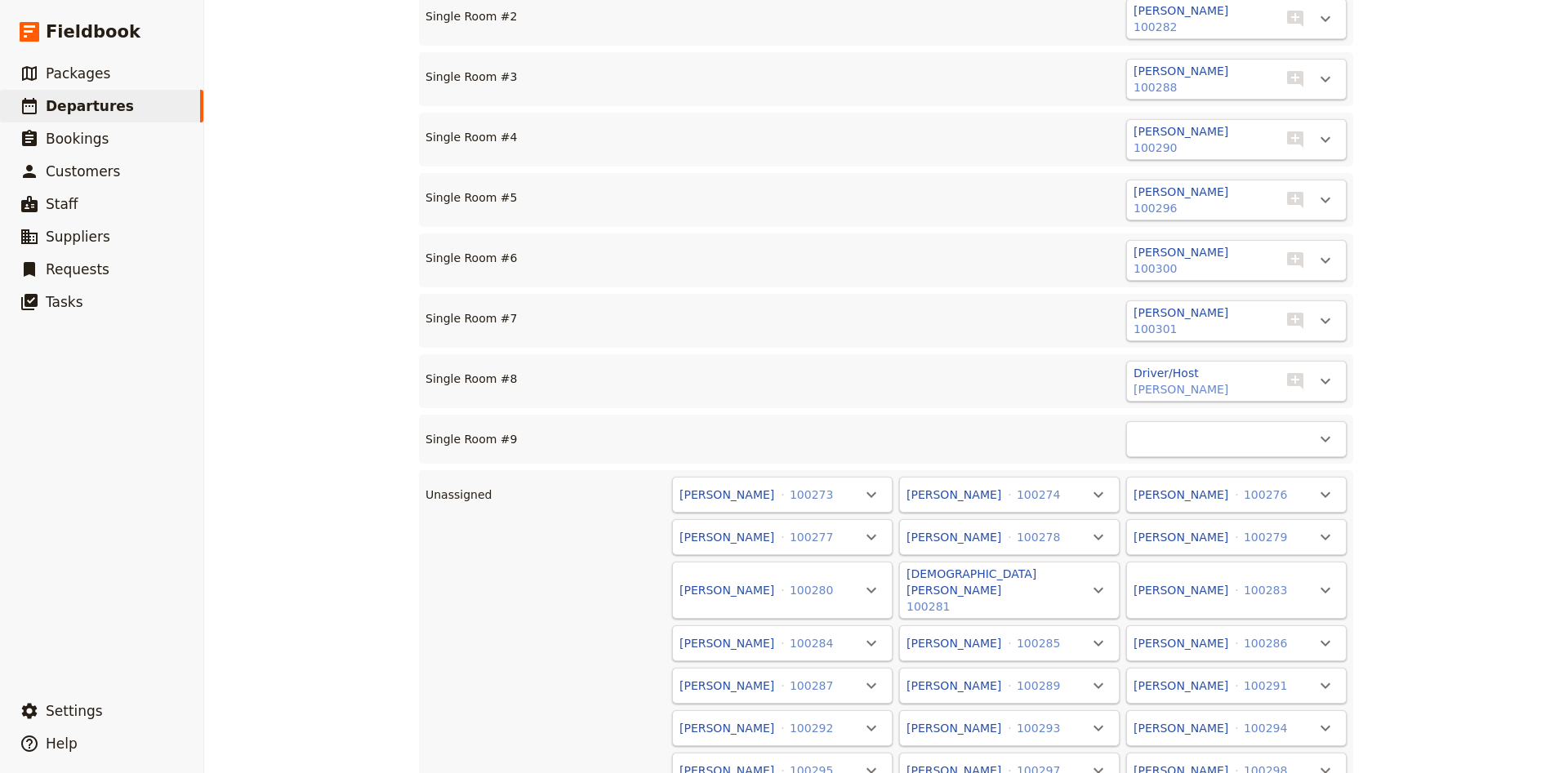
scroll to position [323, 0]
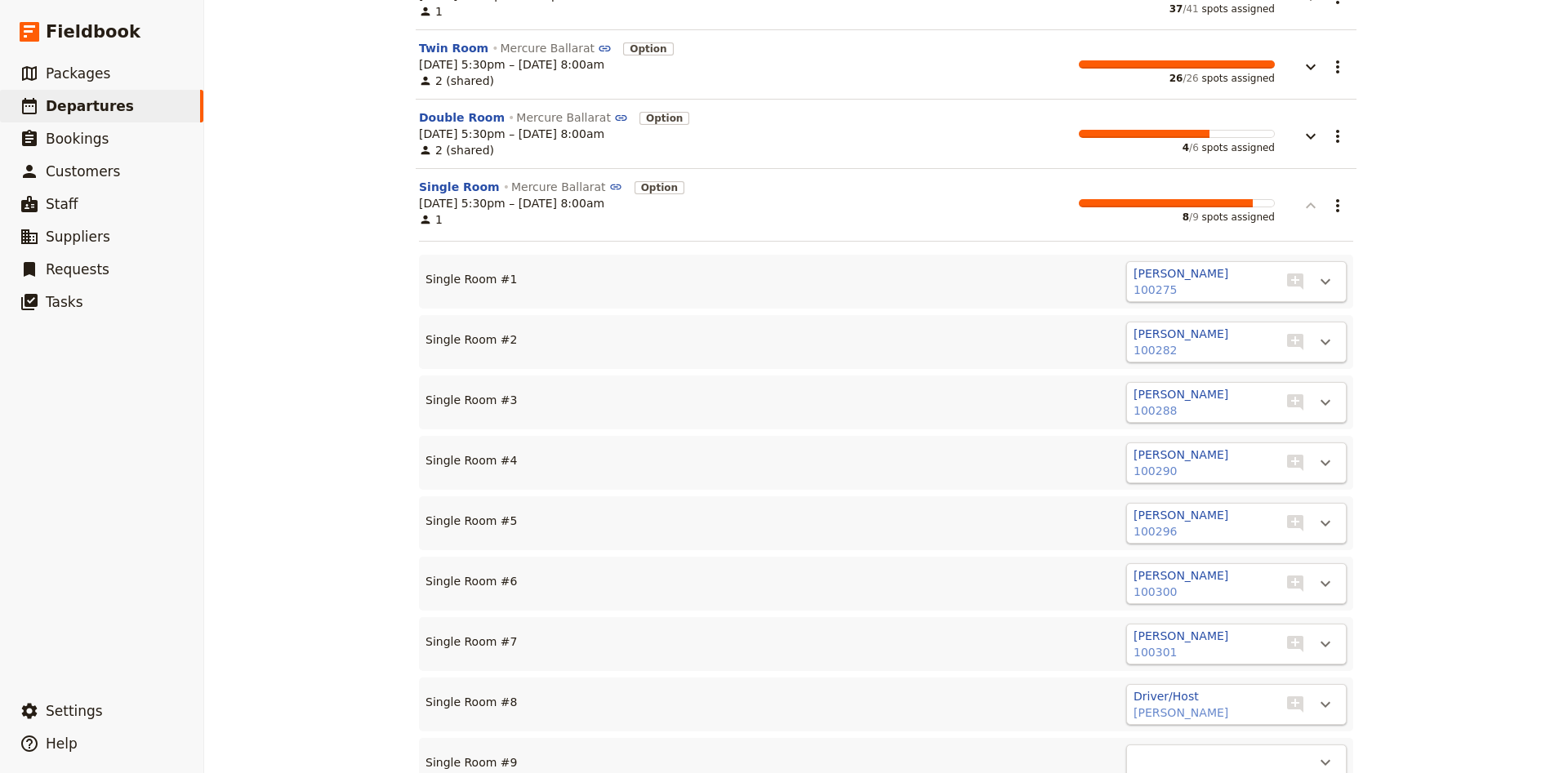
click at [1312, 208] on icon "button" at bounding box center [1310, 206] width 10 height 6
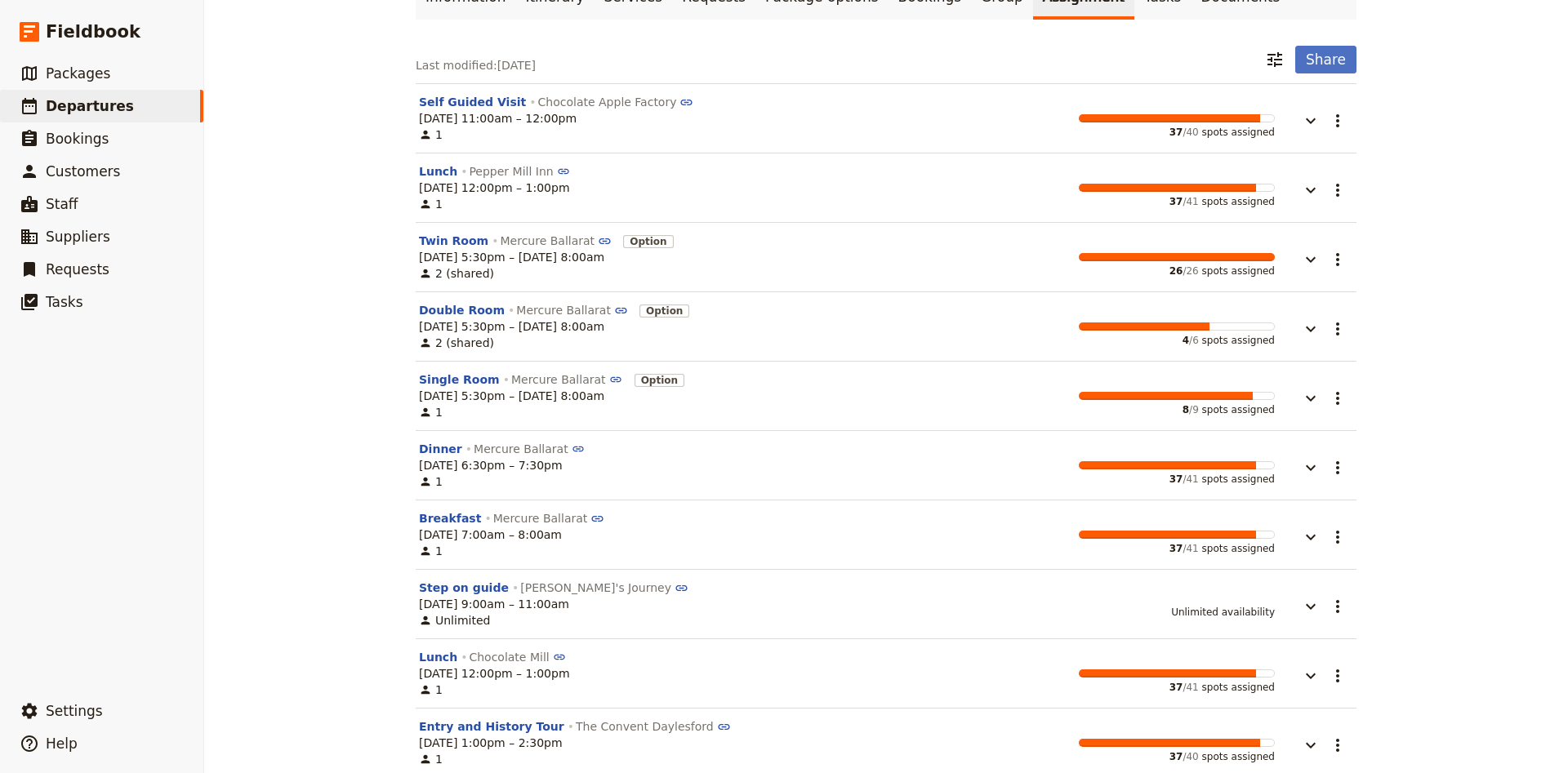
scroll to position [83, 0]
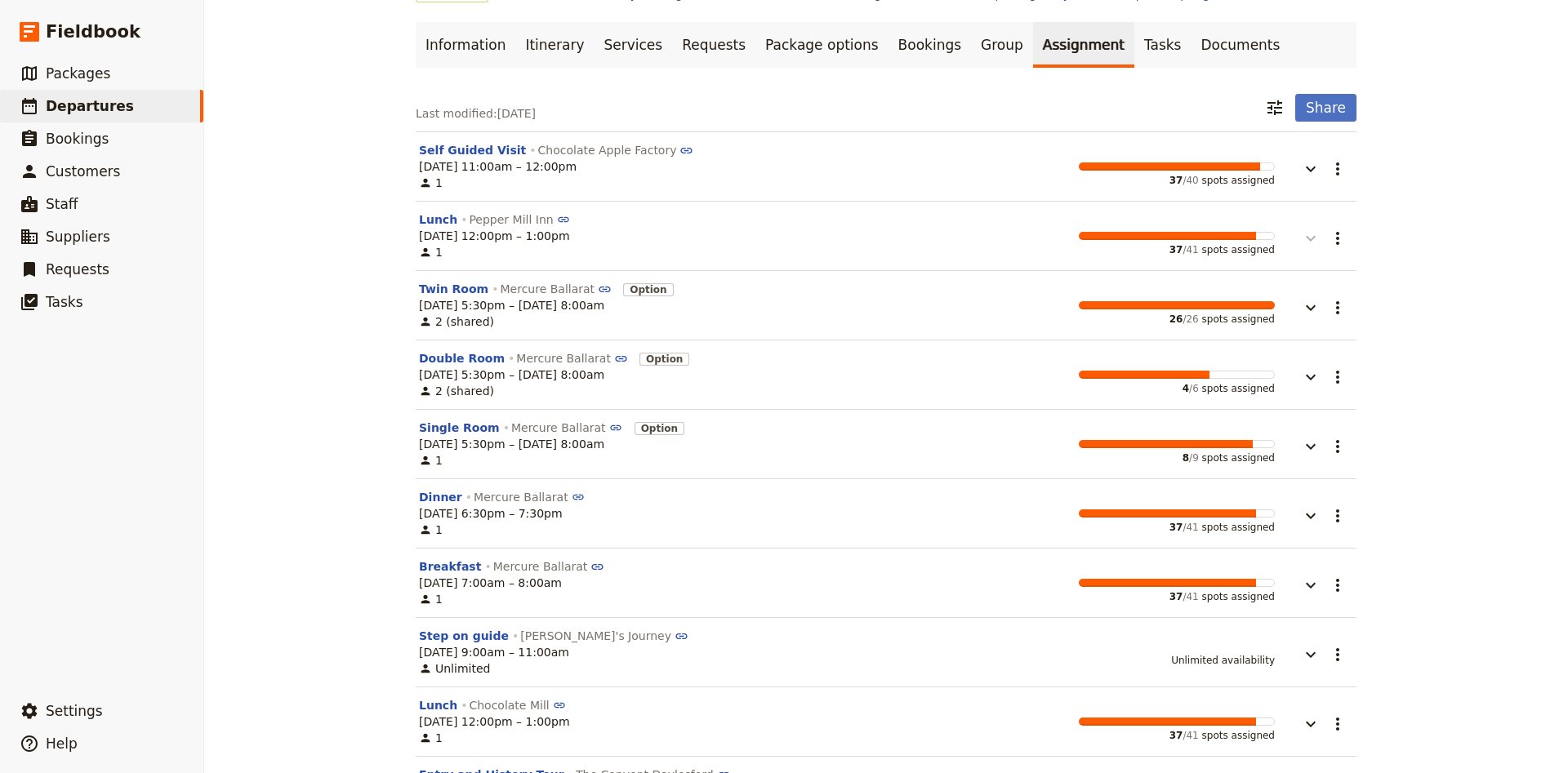
click at [1315, 239] on icon "button" at bounding box center [1310, 239] width 20 height 20
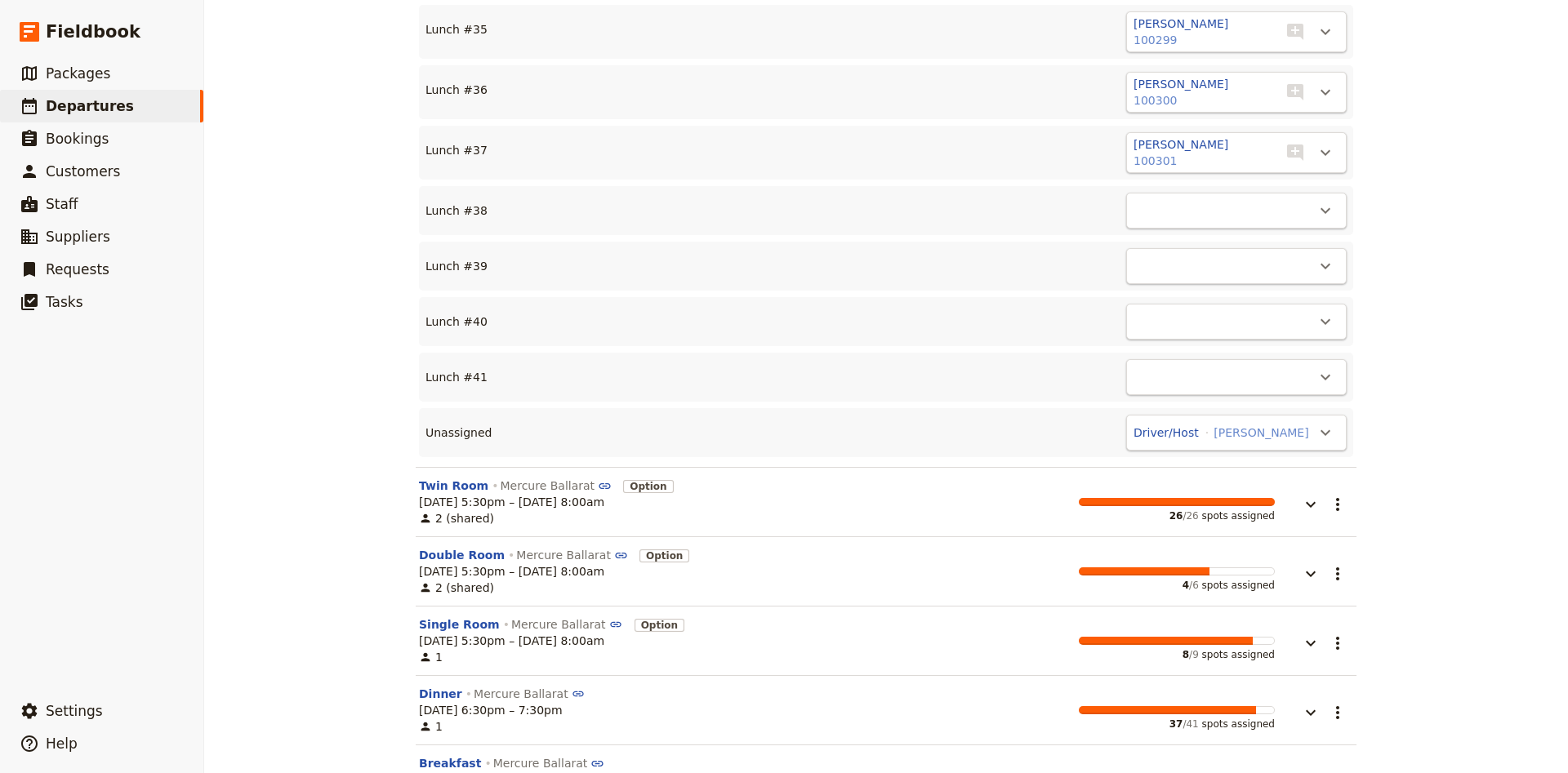
scroll to position [2453, 0]
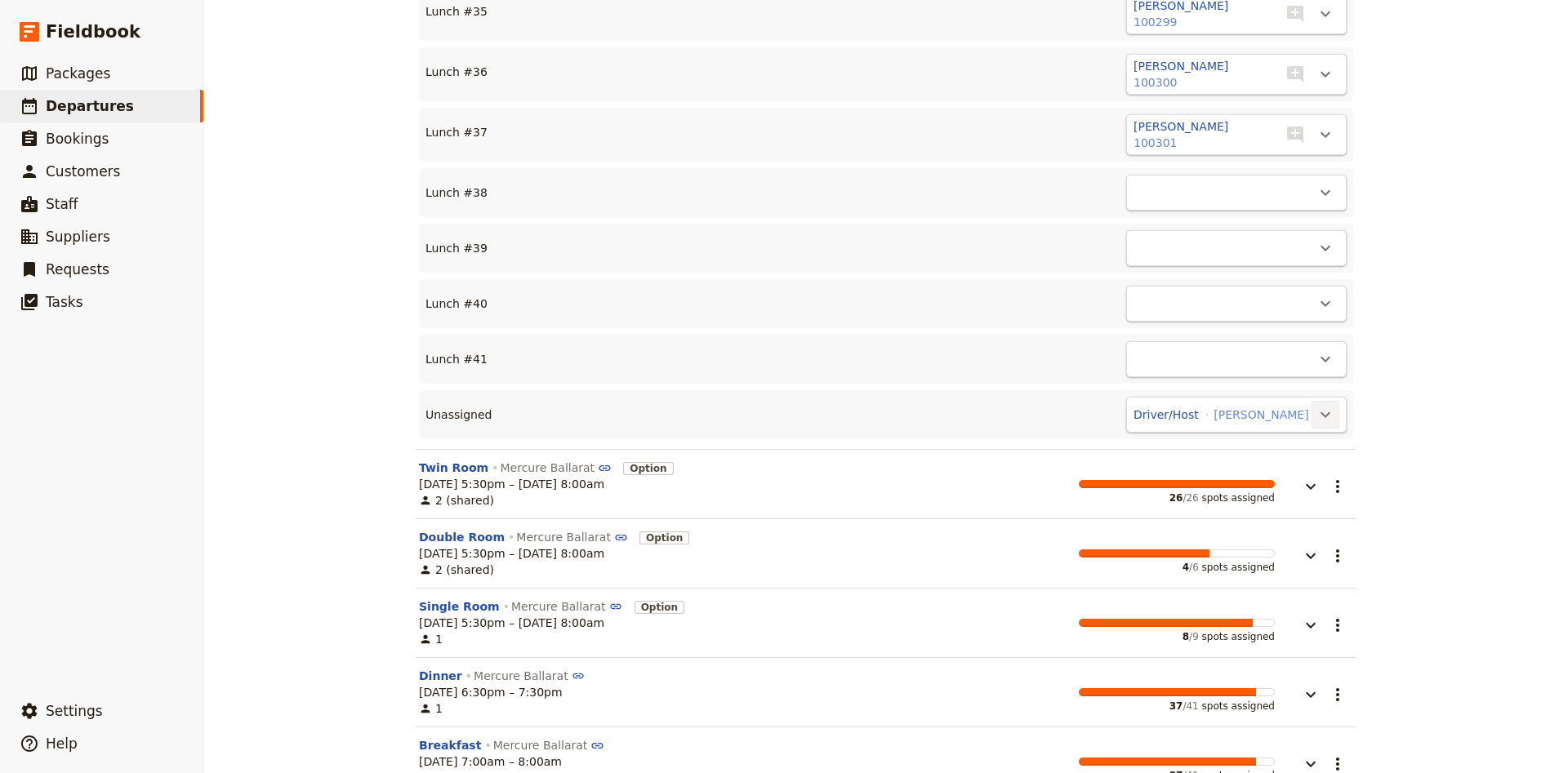
click at [1311, 401] on button "​" at bounding box center [1325, 415] width 28 height 28
click at [1233, 459] on span "Lunch #38 - empty" at bounding box center [1251, 455] width 110 height 16
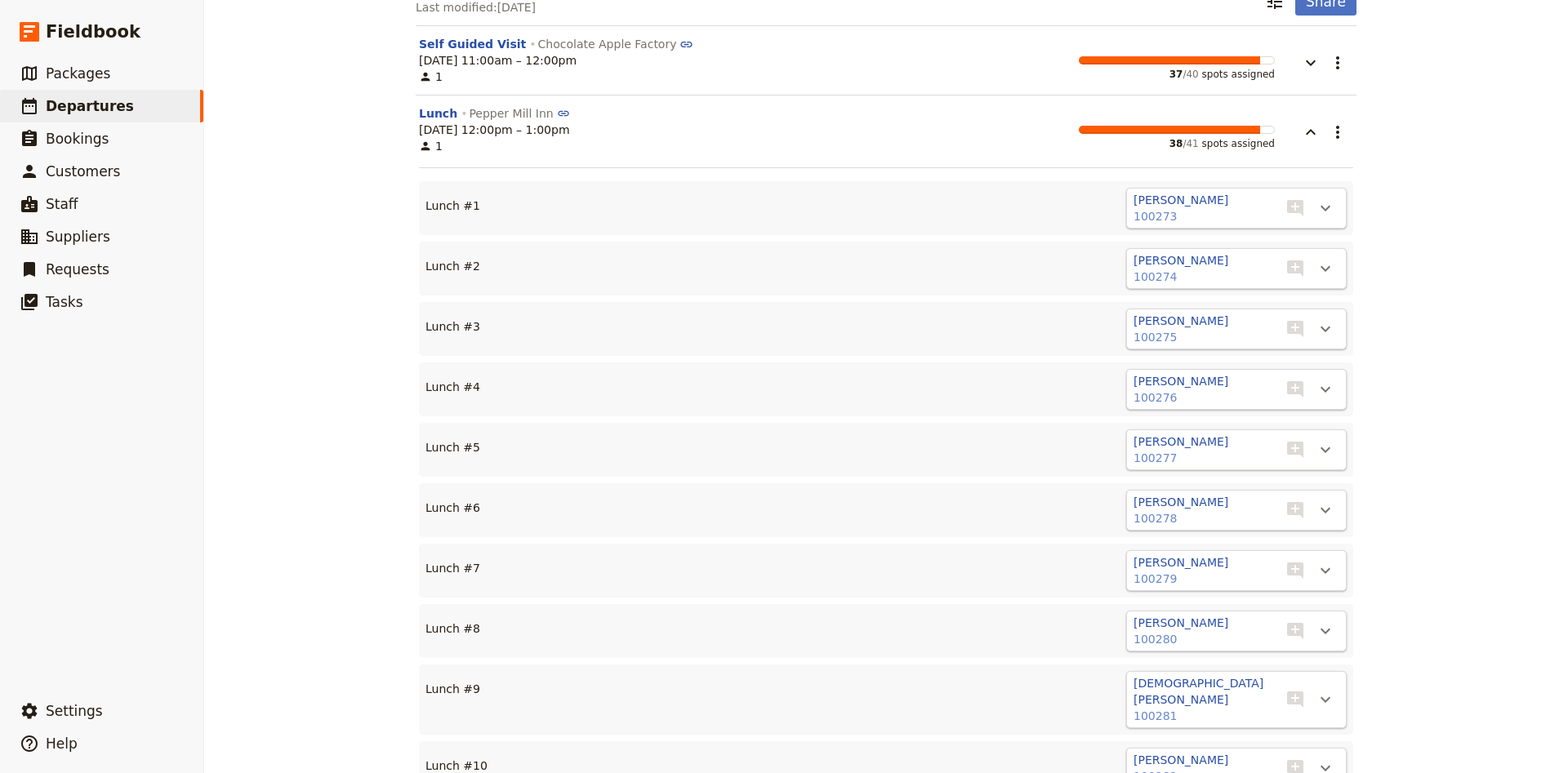
scroll to position [83, 0]
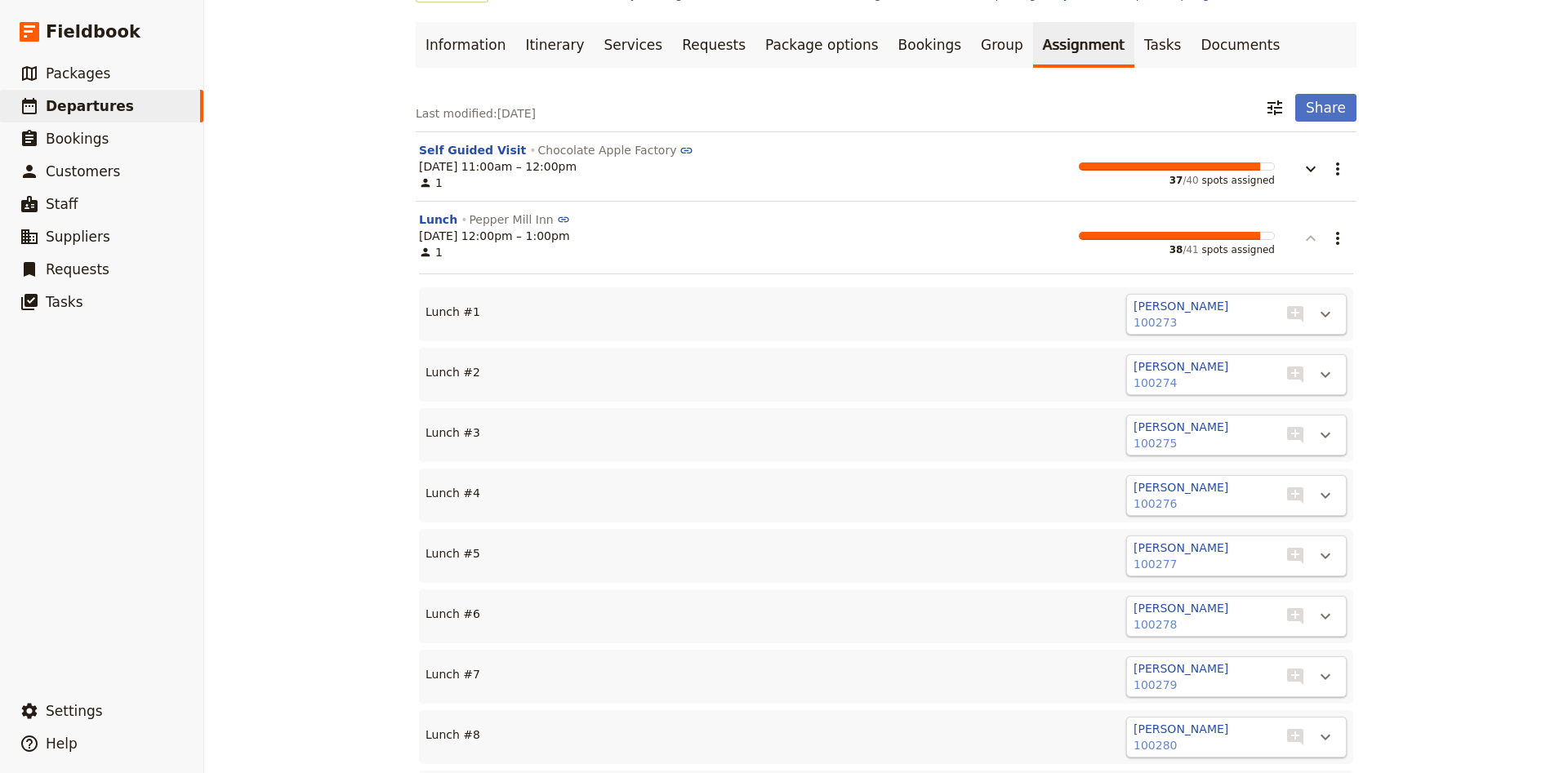
click at [1301, 239] on icon "button" at bounding box center [1310, 239] width 20 height 20
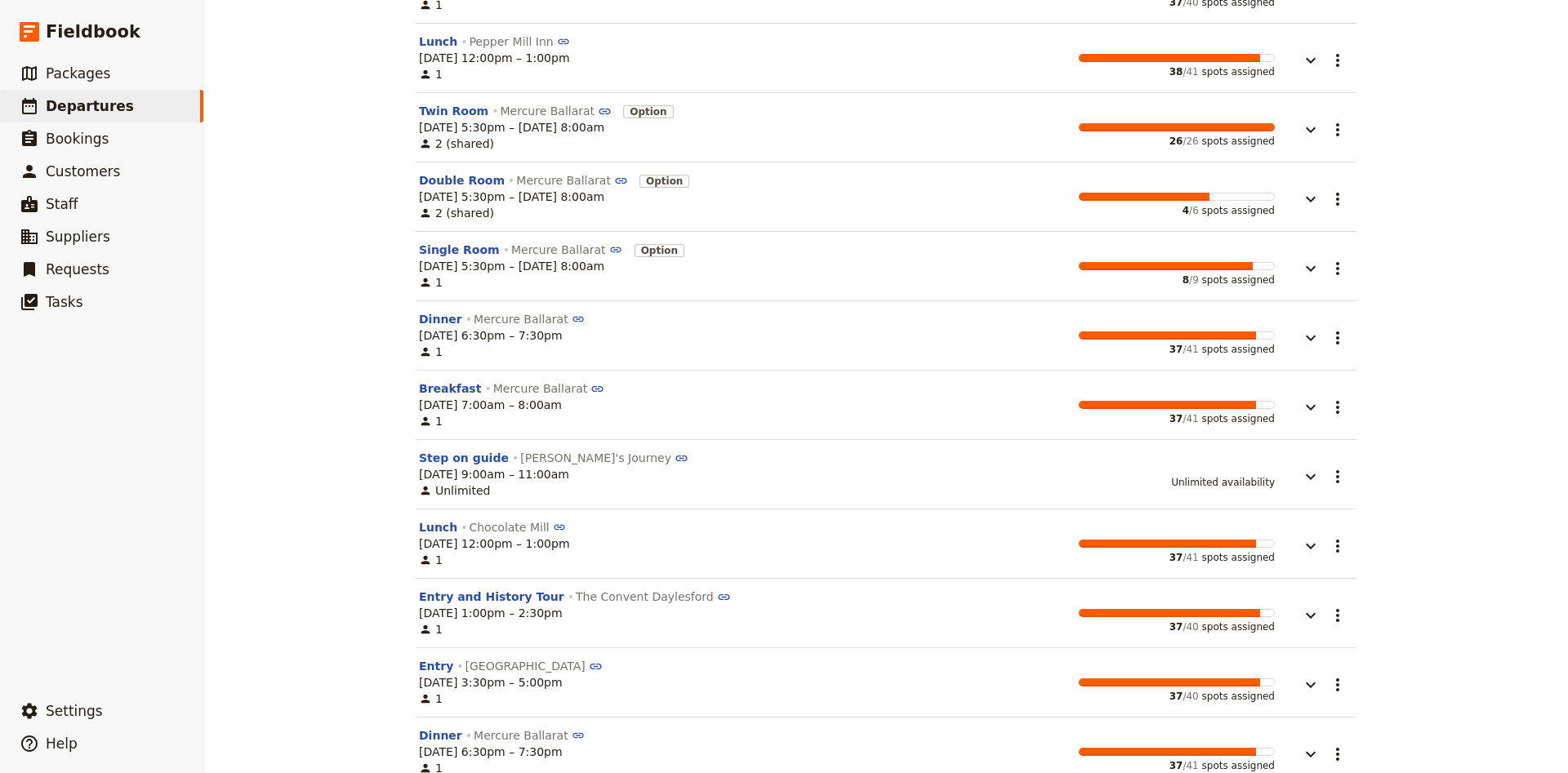
scroll to position [298, 0]
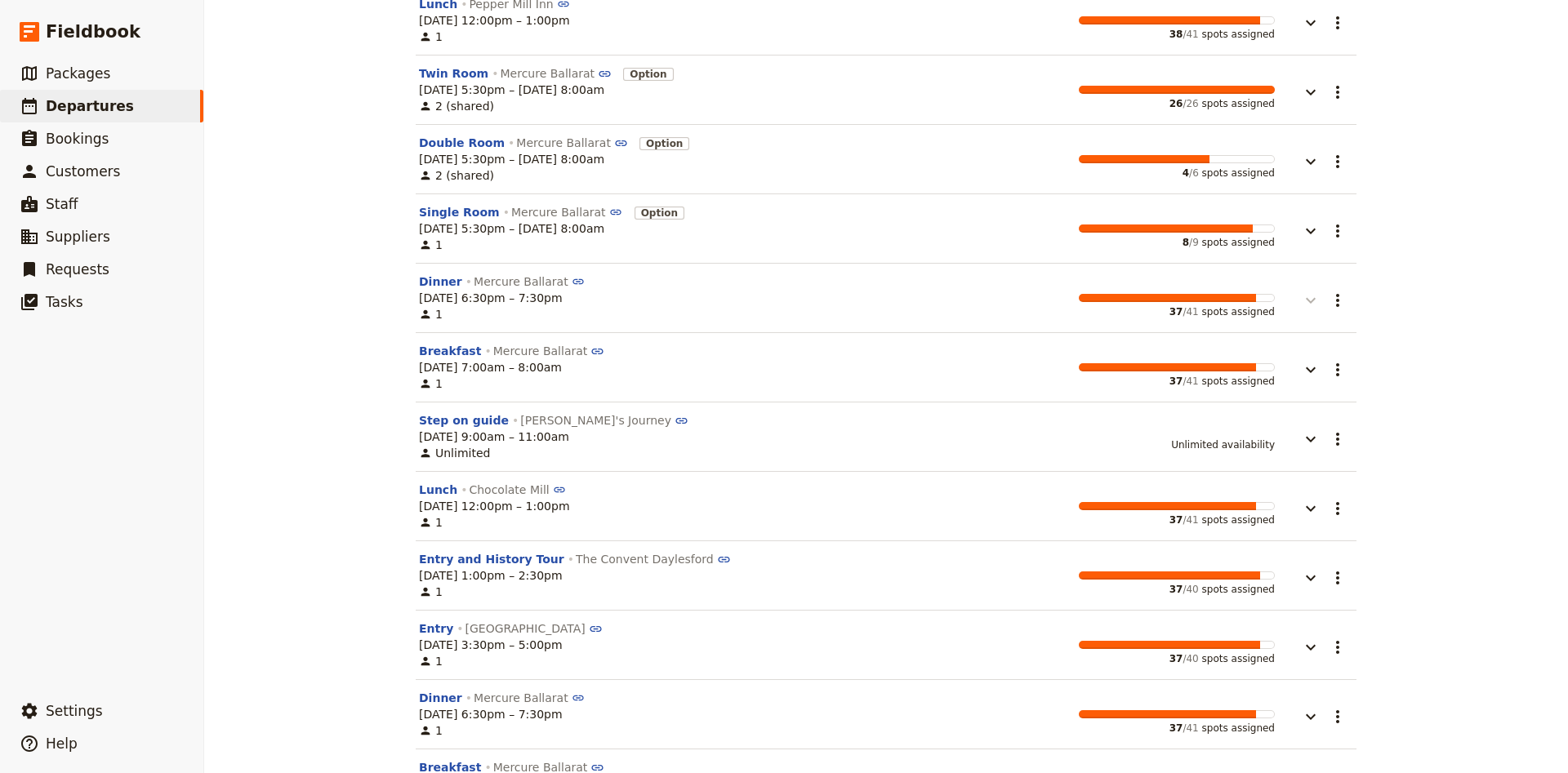
click at [1313, 303] on icon "button" at bounding box center [1310, 301] width 10 height 6
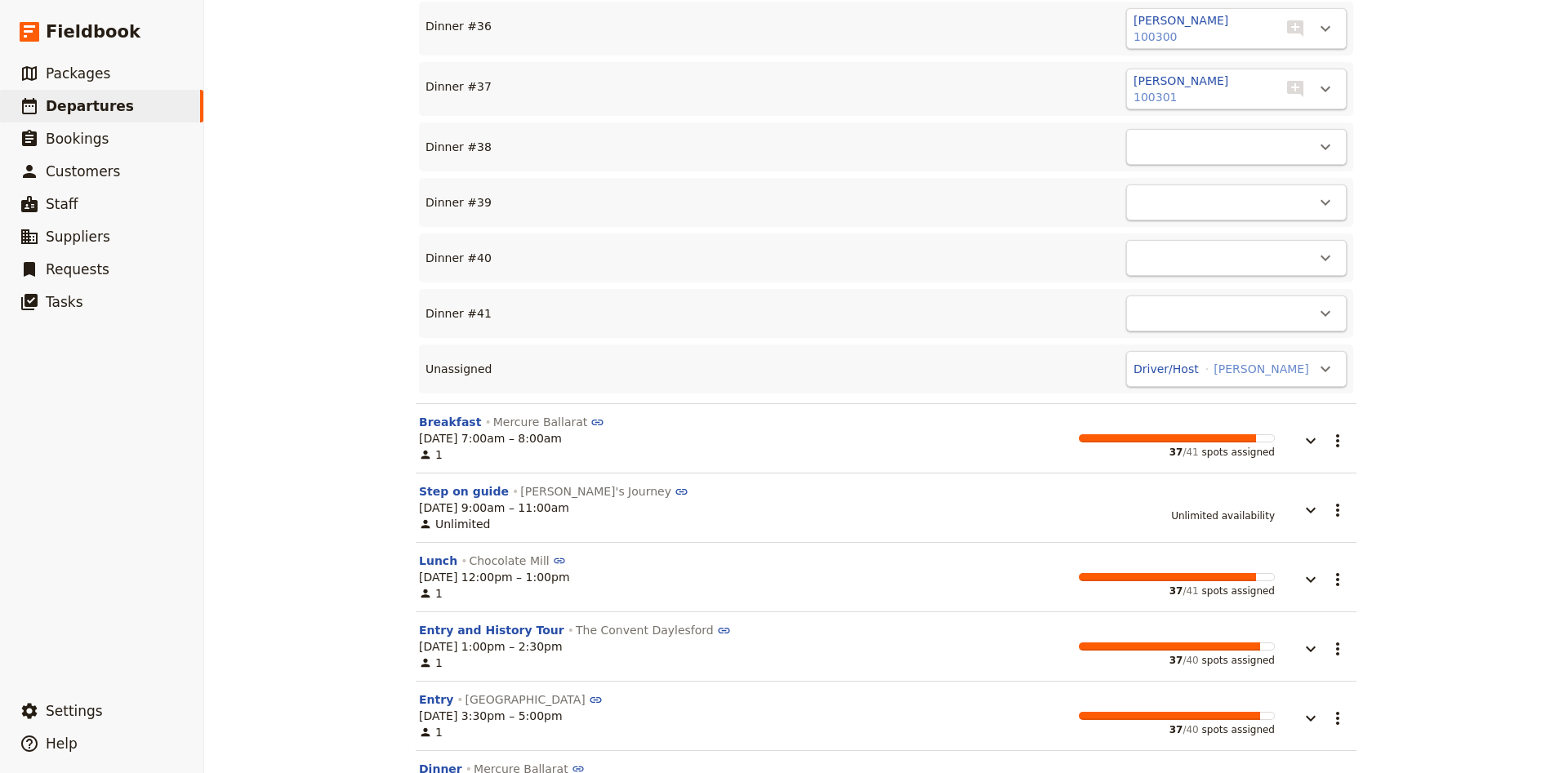
scroll to position [3047, 0]
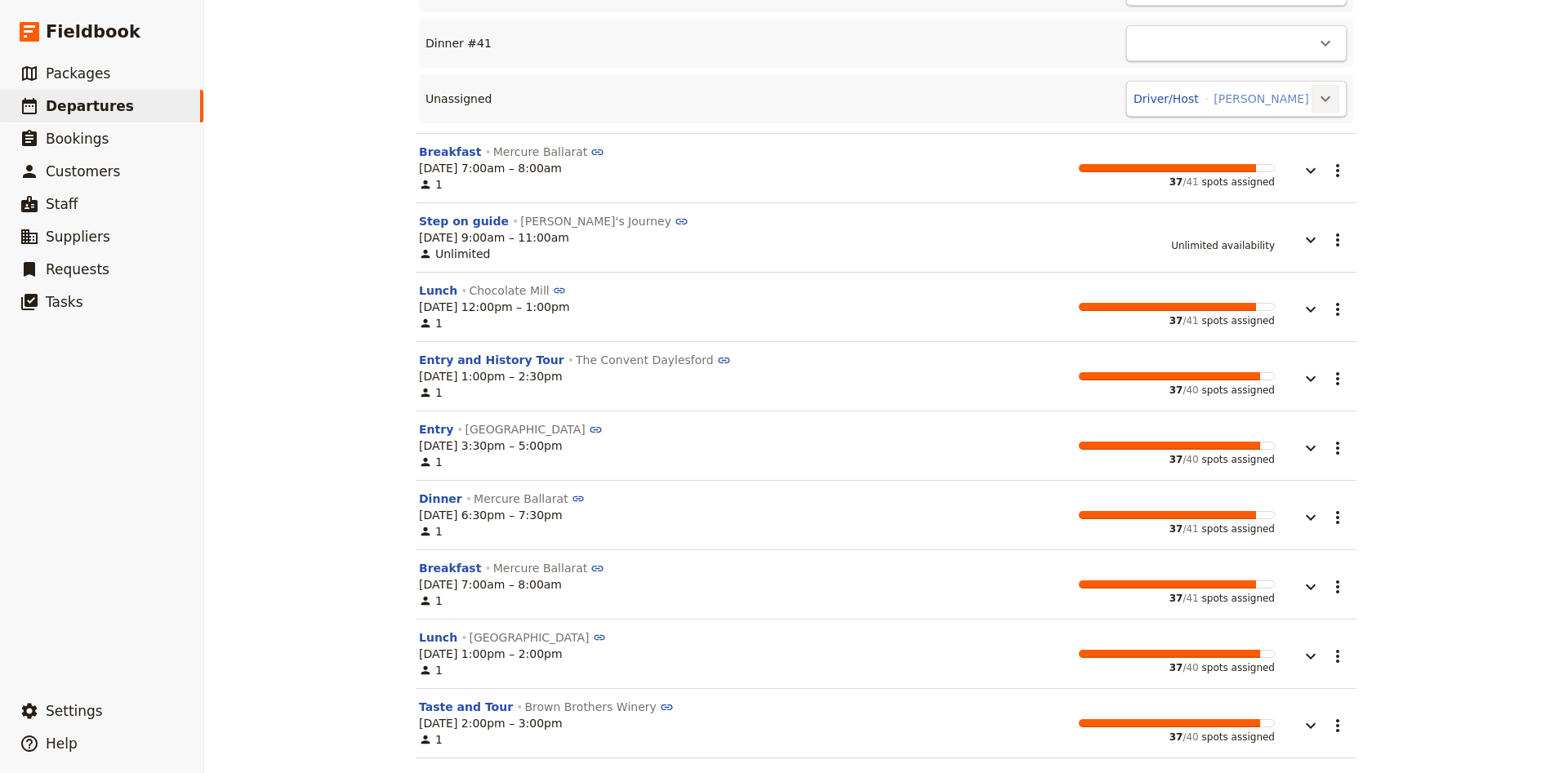
click at [1328, 90] on icon "Actions" at bounding box center [1325, 98] width 20 height 20
click at [1277, 134] on span "Dinner #38 - empty" at bounding box center [1253, 139] width 114 height 16
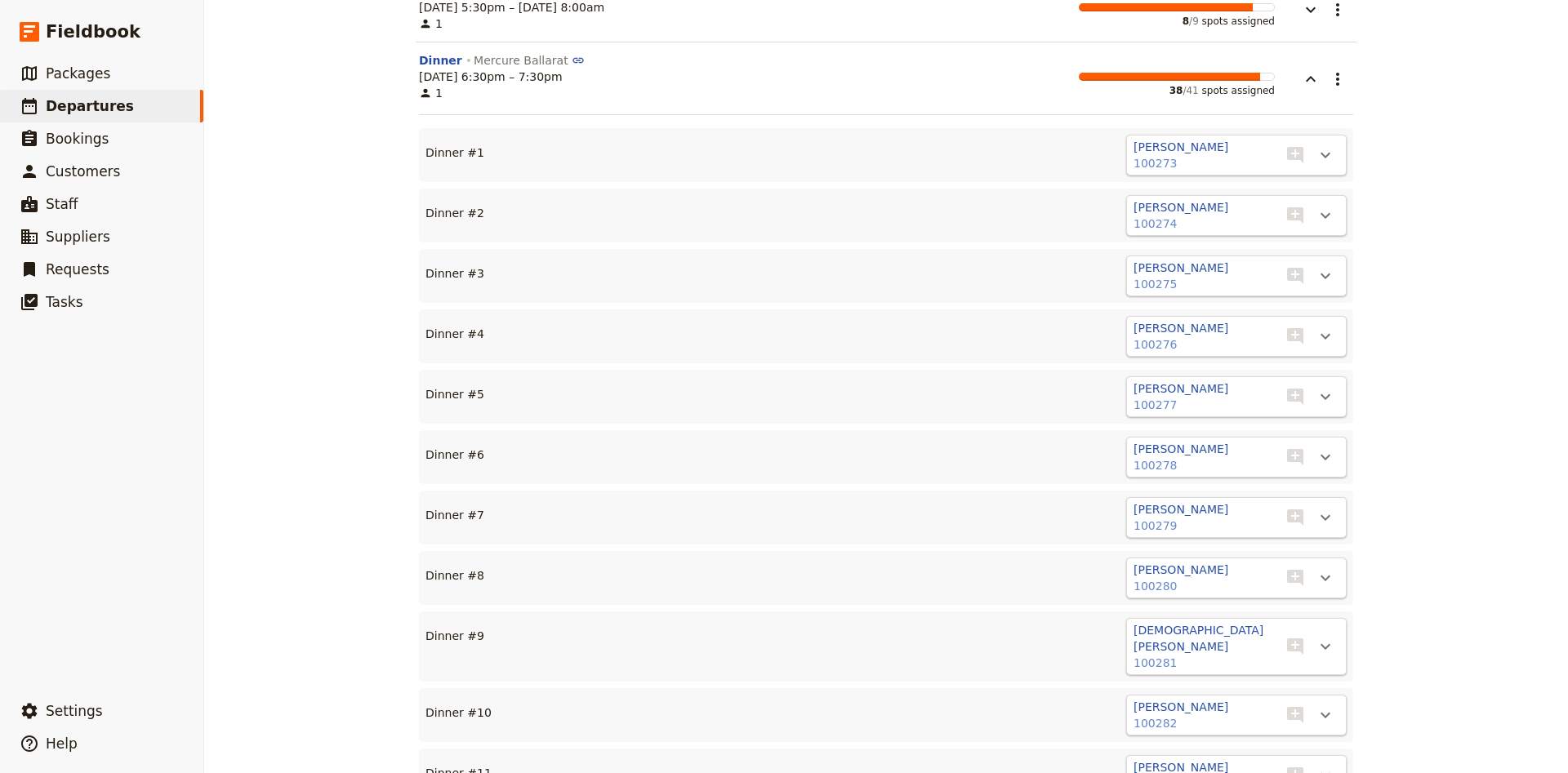
scroll to position [517, 0]
click at [1304, 91] on icon "button" at bounding box center [1310, 81] width 20 height 20
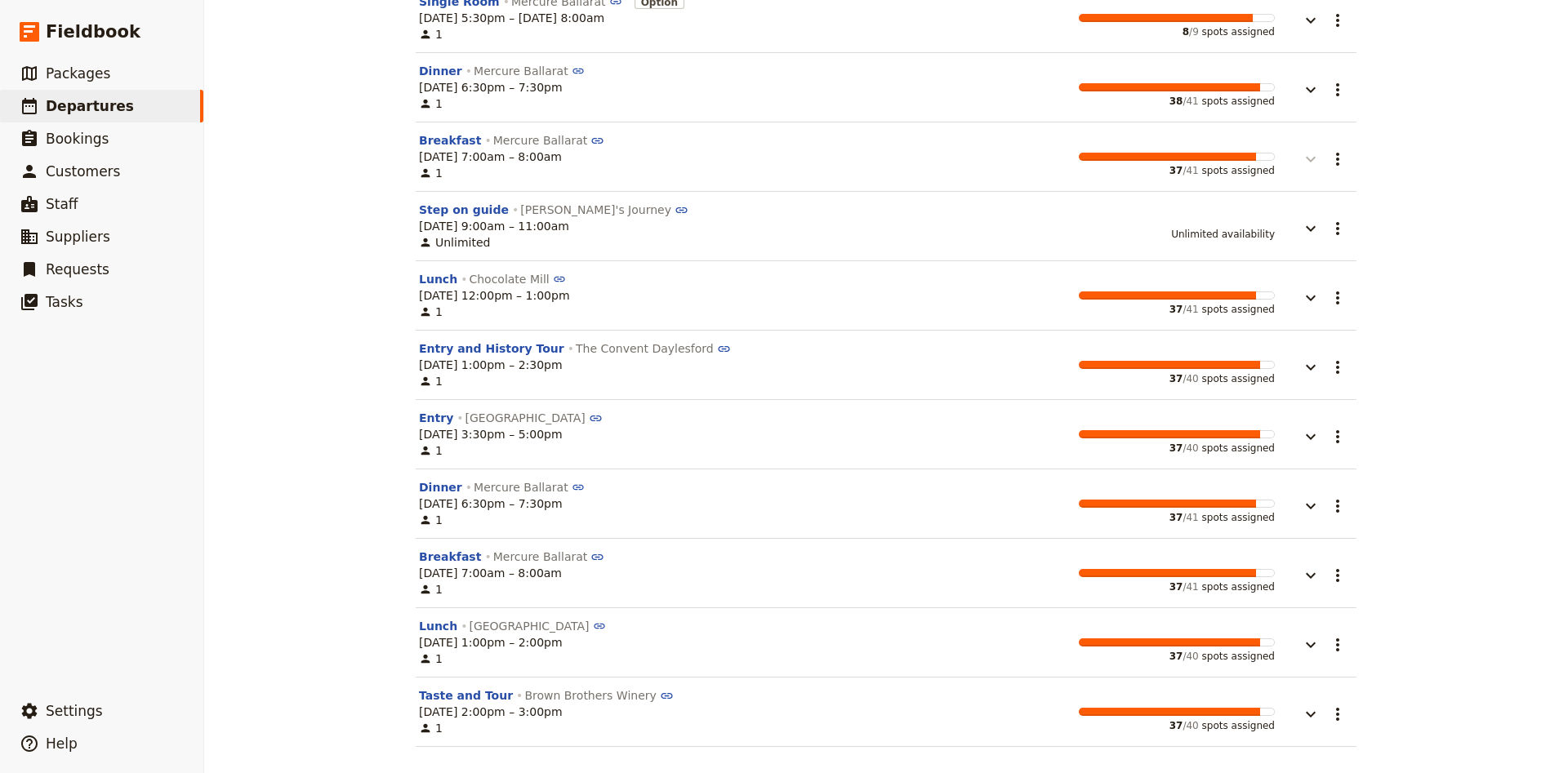
click at [1313, 153] on icon "button" at bounding box center [1310, 159] width 20 height 20
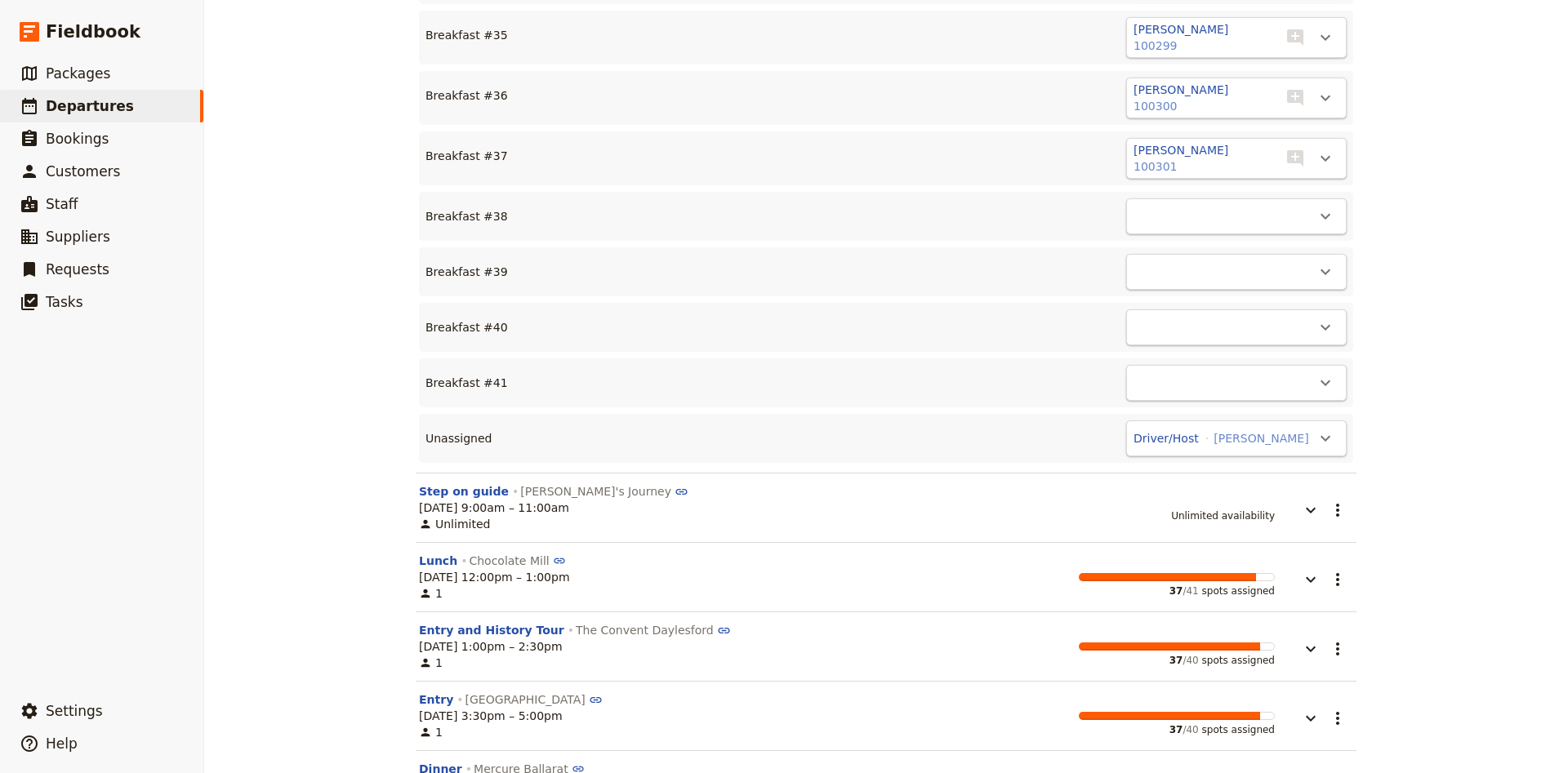
scroll to position [3047, 0]
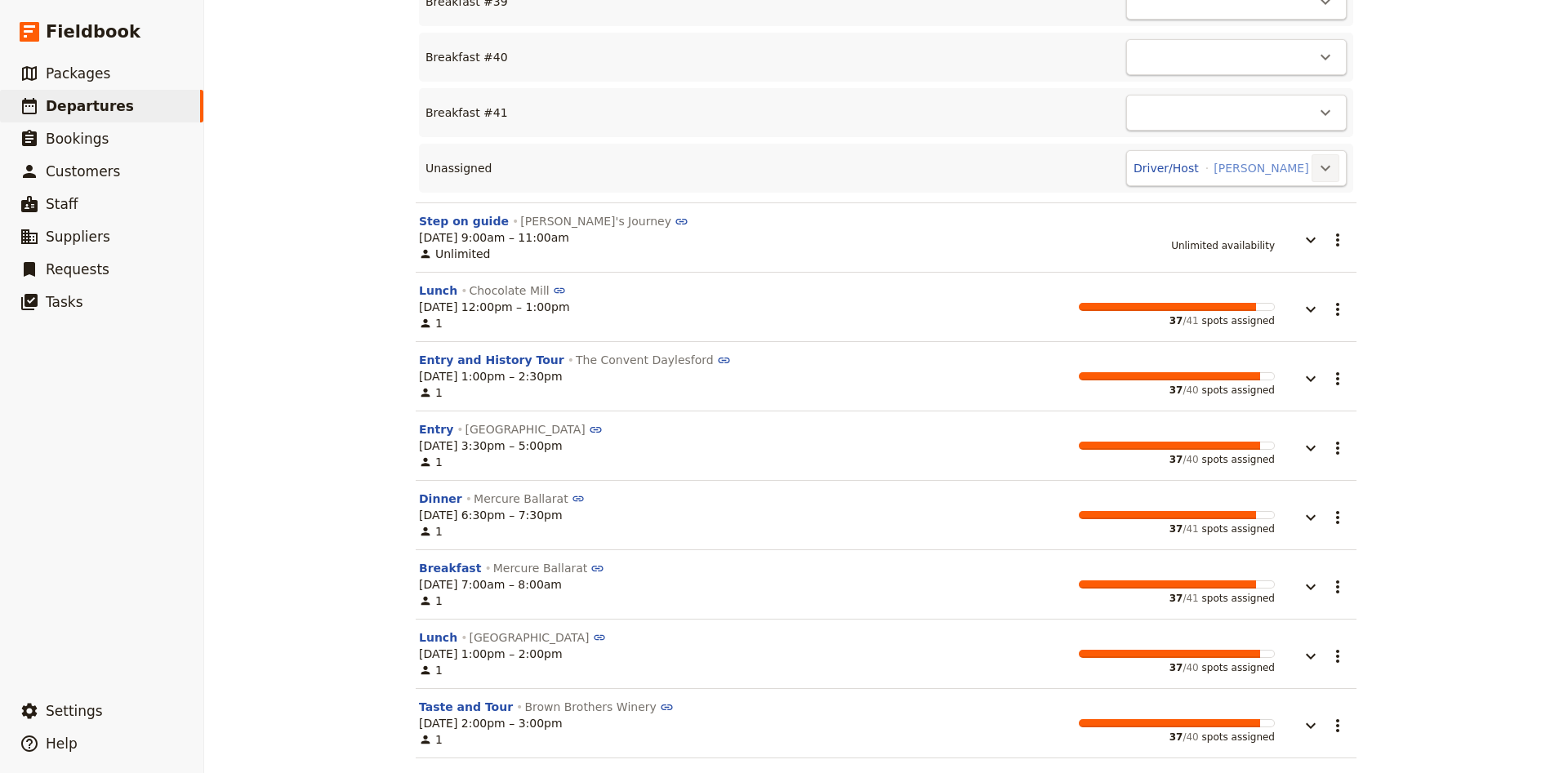
click at [1328, 158] on icon "Actions" at bounding box center [1325, 168] width 20 height 20
click at [1275, 212] on span "Breakfast #38 - empty" at bounding box center [1261, 210] width 130 height 16
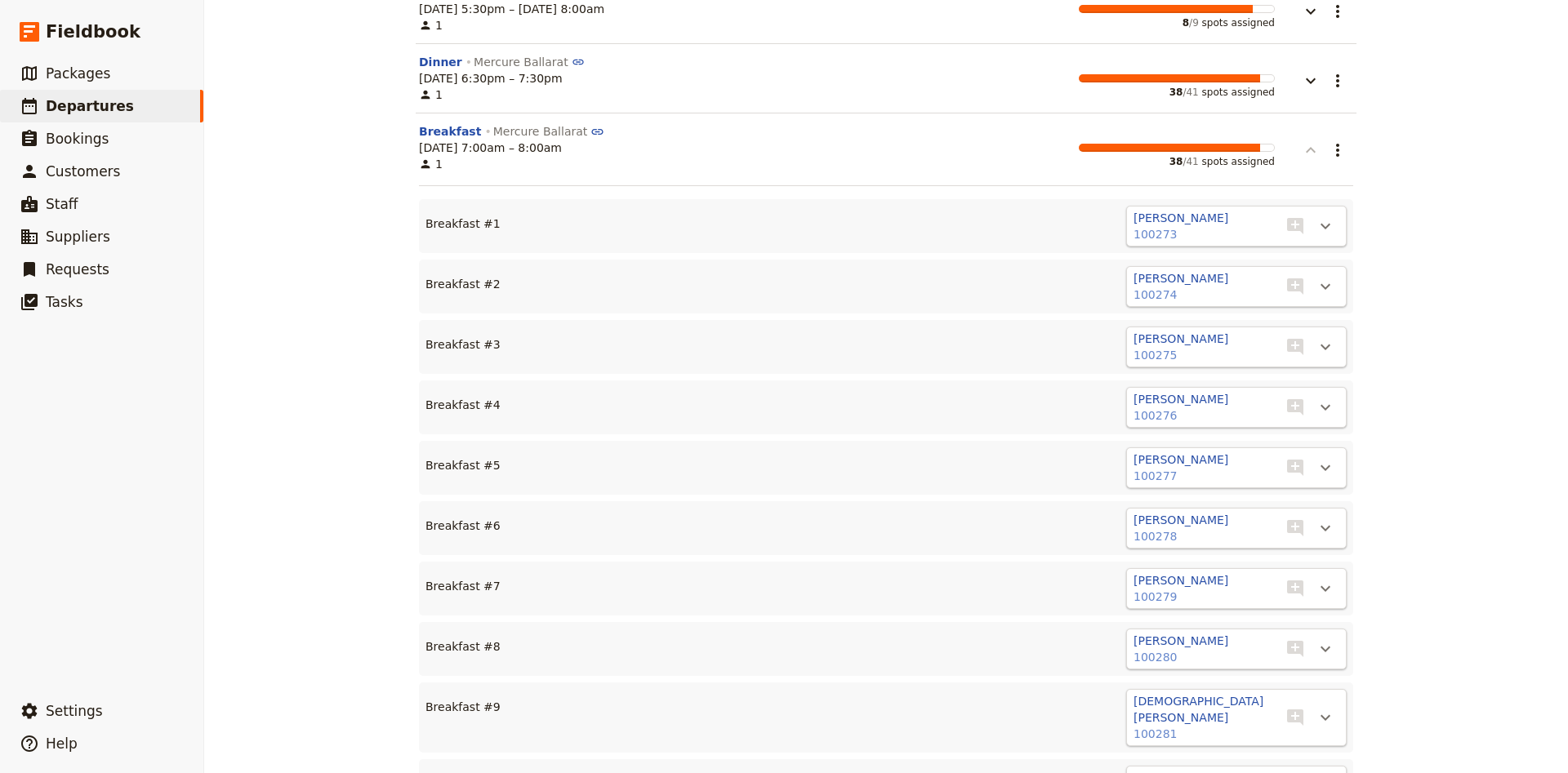
click at [1304, 147] on icon "button" at bounding box center [1310, 150] width 20 height 20
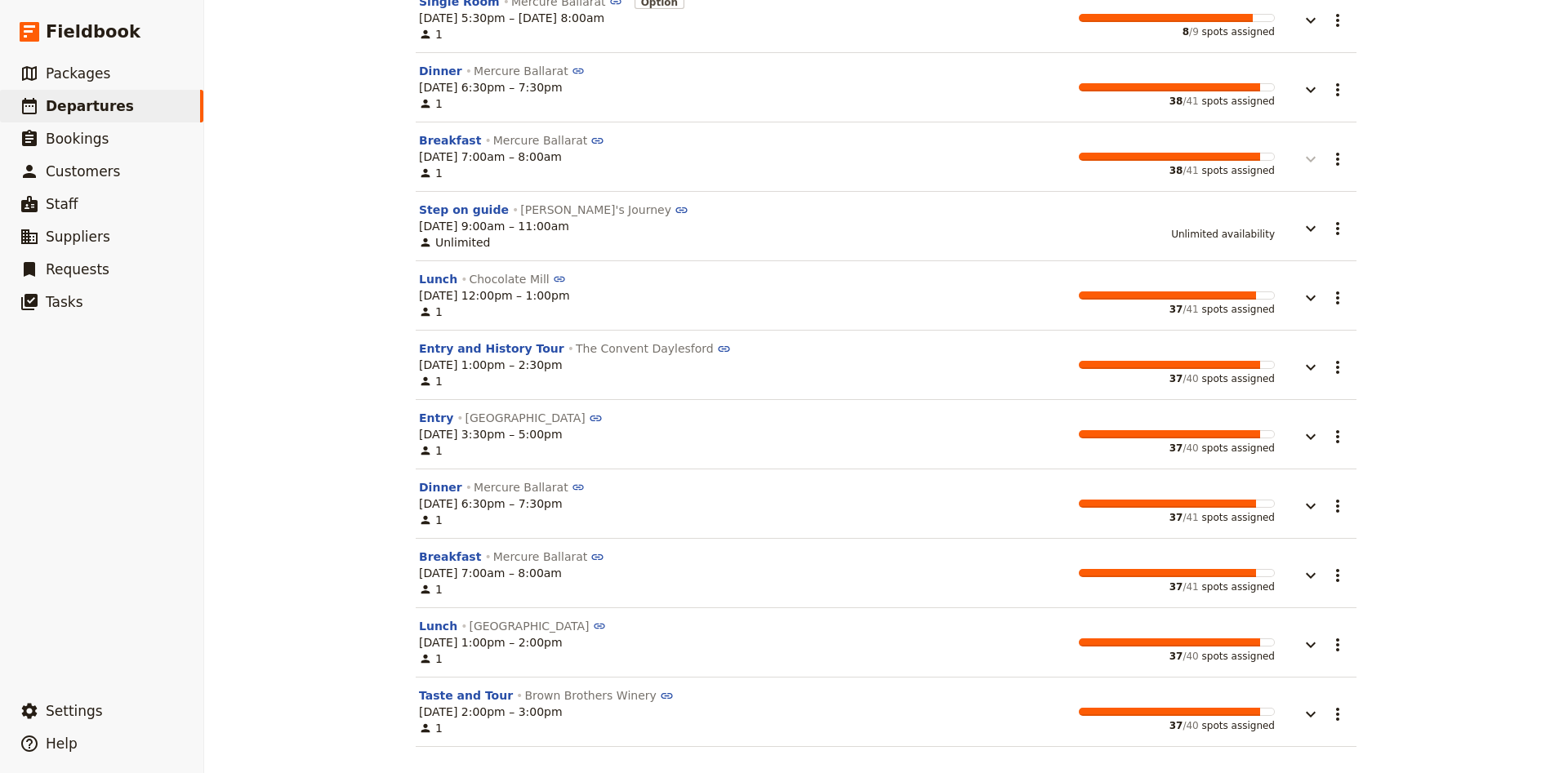
scroll to position [513, 0]
click at [1312, 296] on icon "button" at bounding box center [1310, 298] width 20 height 20
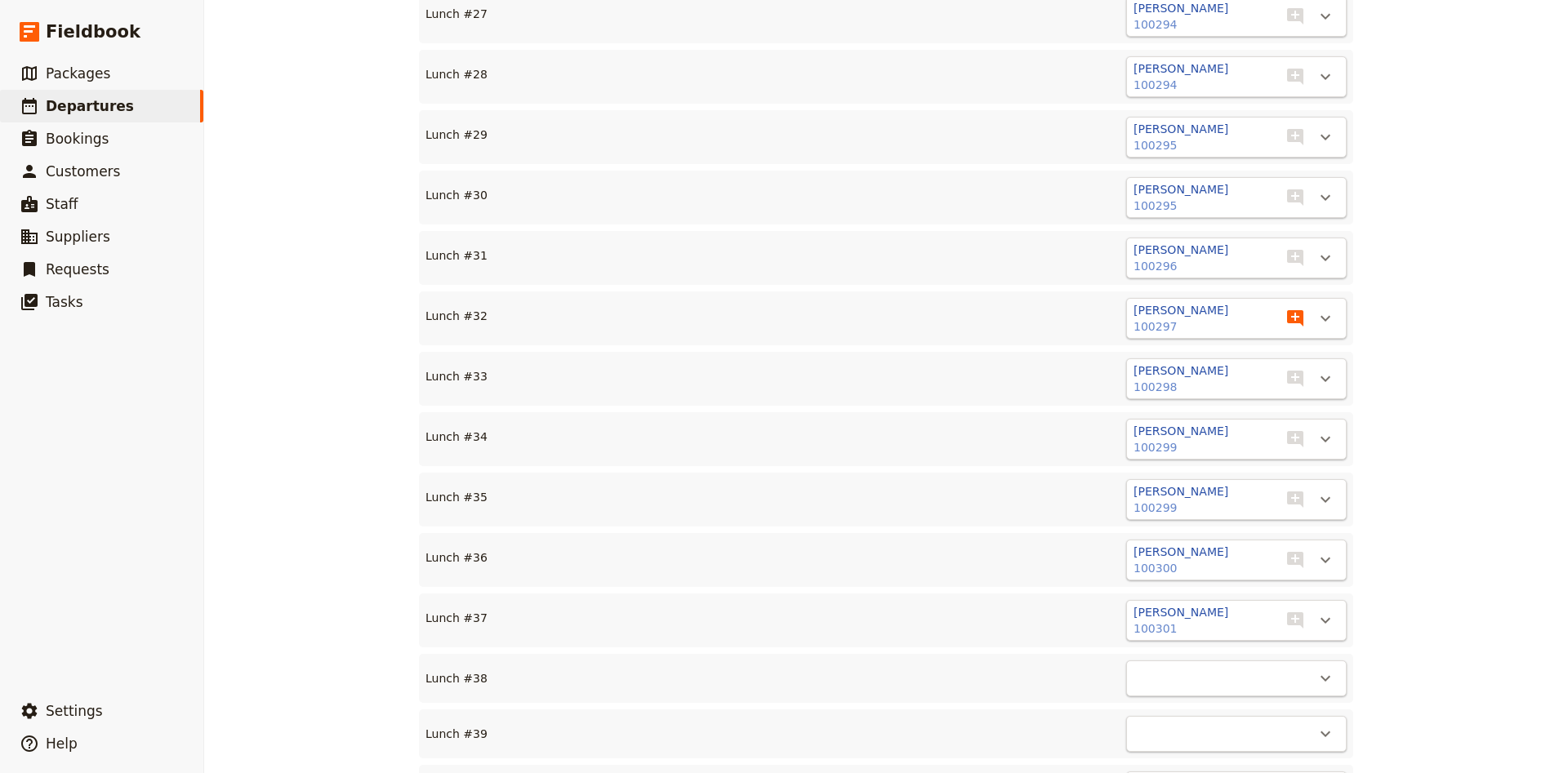
scroll to position [2885, 0]
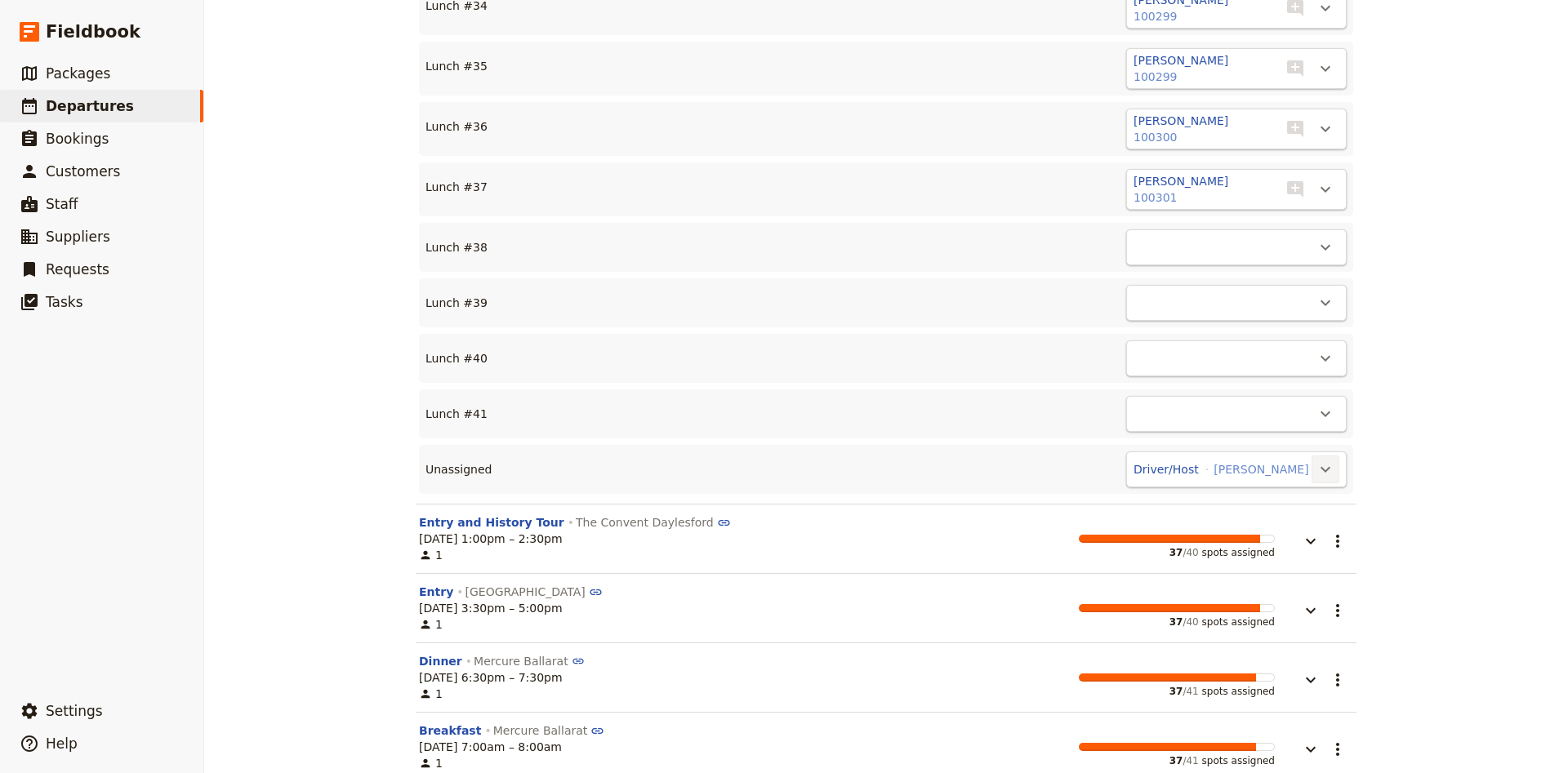
click at [1332, 460] on icon "Actions" at bounding box center [1325, 470] width 20 height 20
click at [1284, 505] on span "Lunch #38 - empty" at bounding box center [1251, 511] width 110 height 16
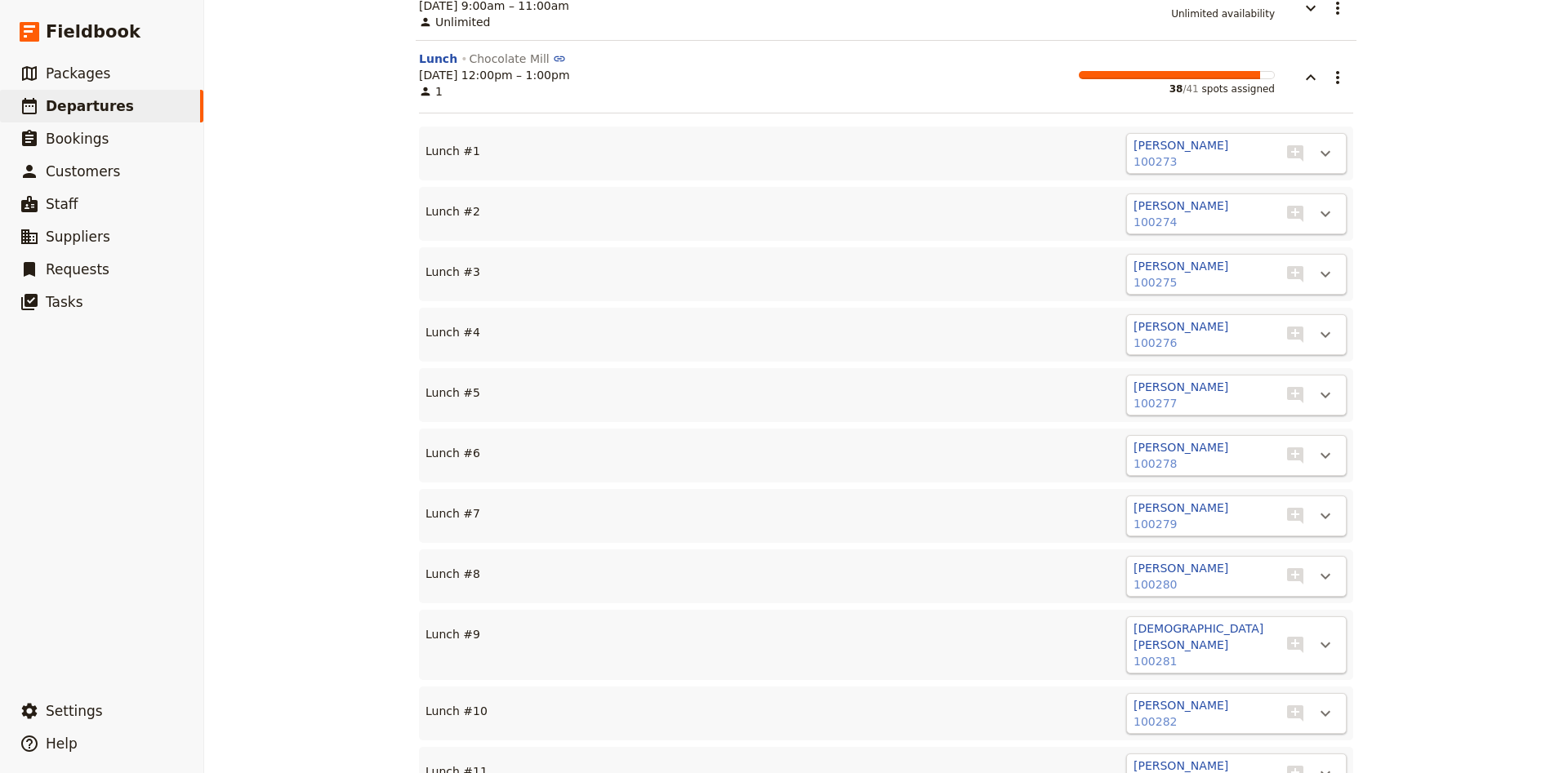
scroll to position [513, 0]
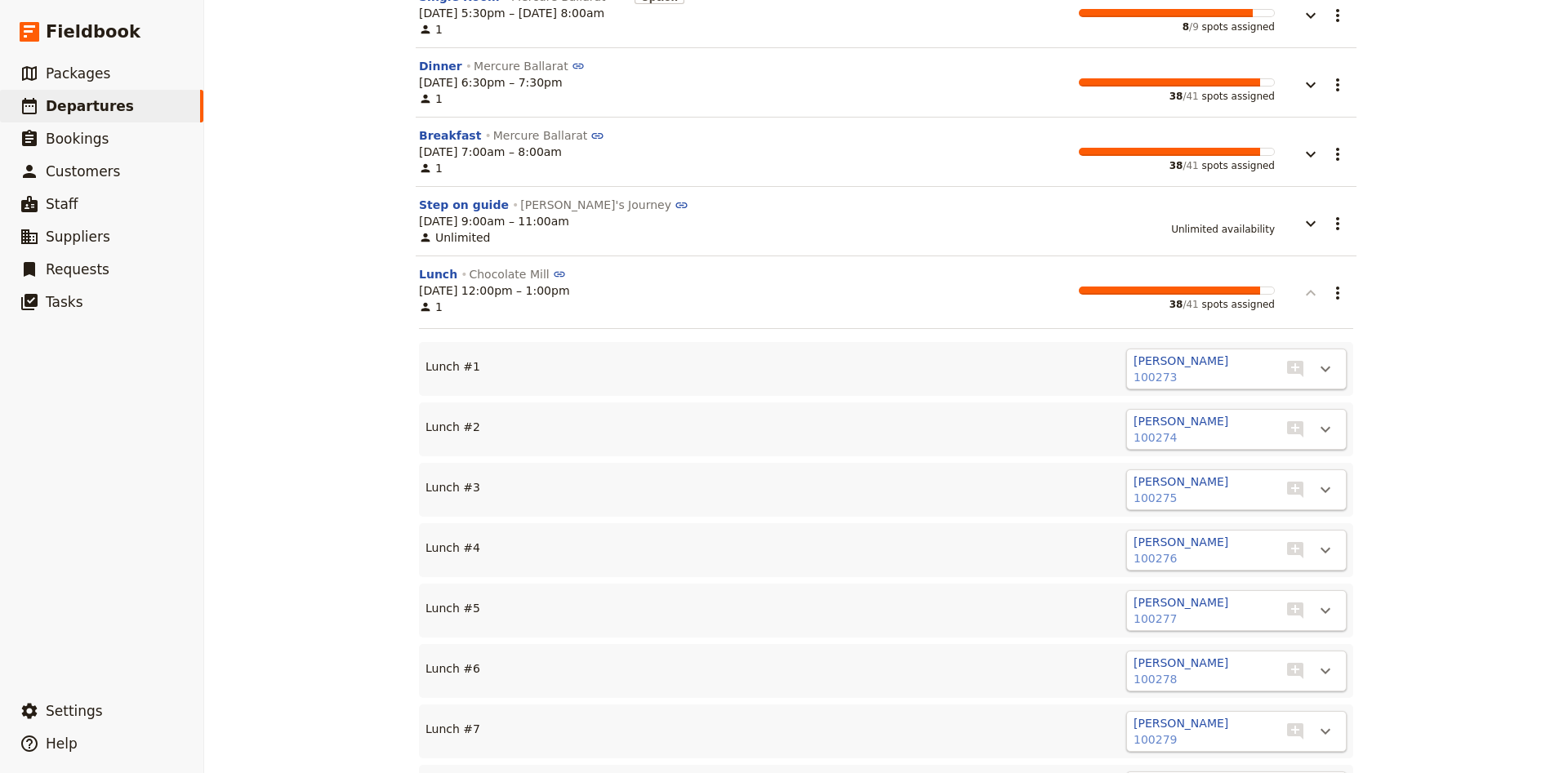
click at [1318, 302] on icon "button" at bounding box center [1310, 293] width 20 height 20
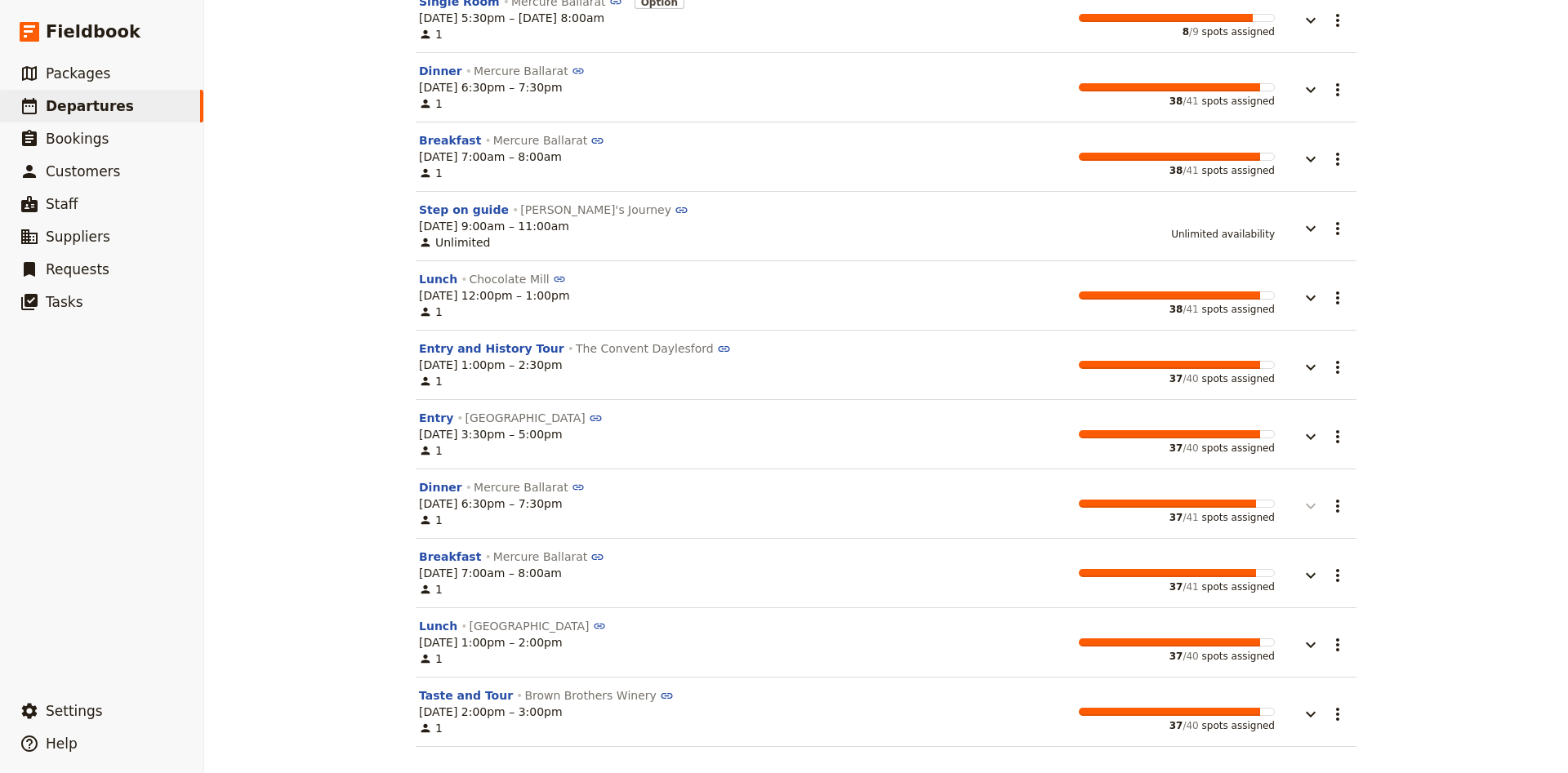
click at [1314, 502] on icon "button" at bounding box center [1310, 506] width 20 height 20
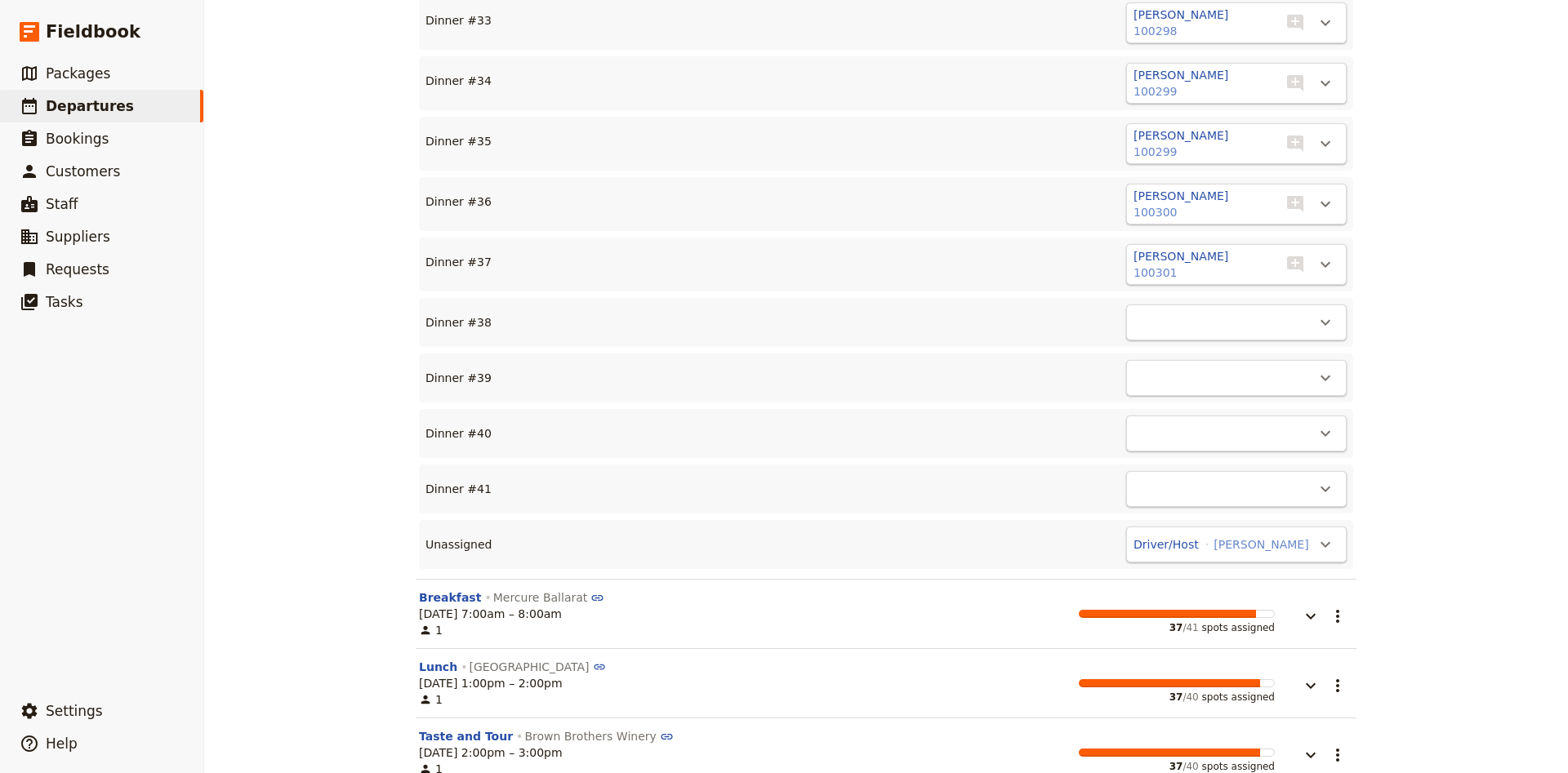
scroll to position [3047, 0]
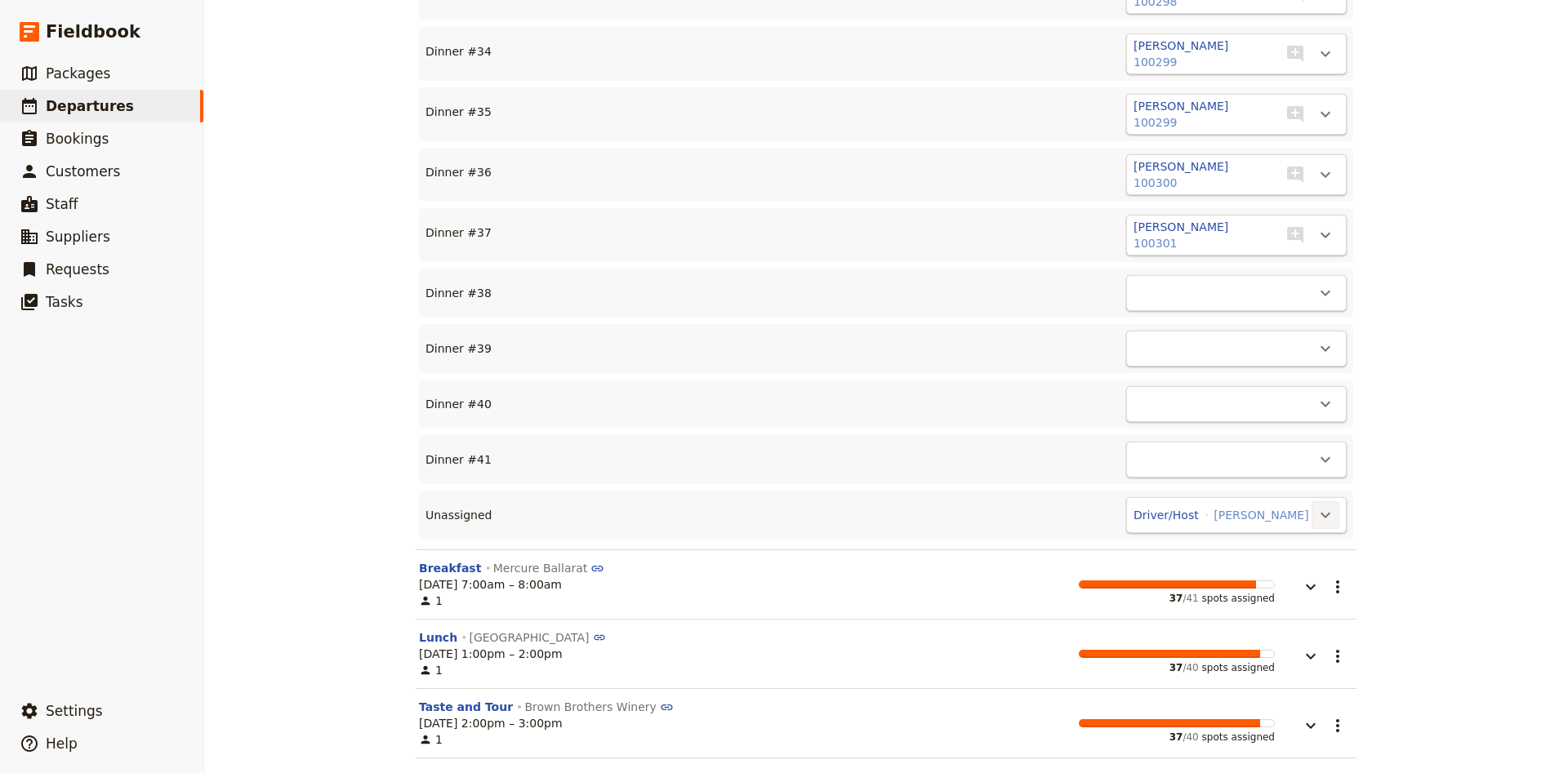
click at [1338, 506] on button "​" at bounding box center [1325, 515] width 28 height 28
click at [1255, 561] on span "Dinner #38 - empty" at bounding box center [1253, 558] width 114 height 16
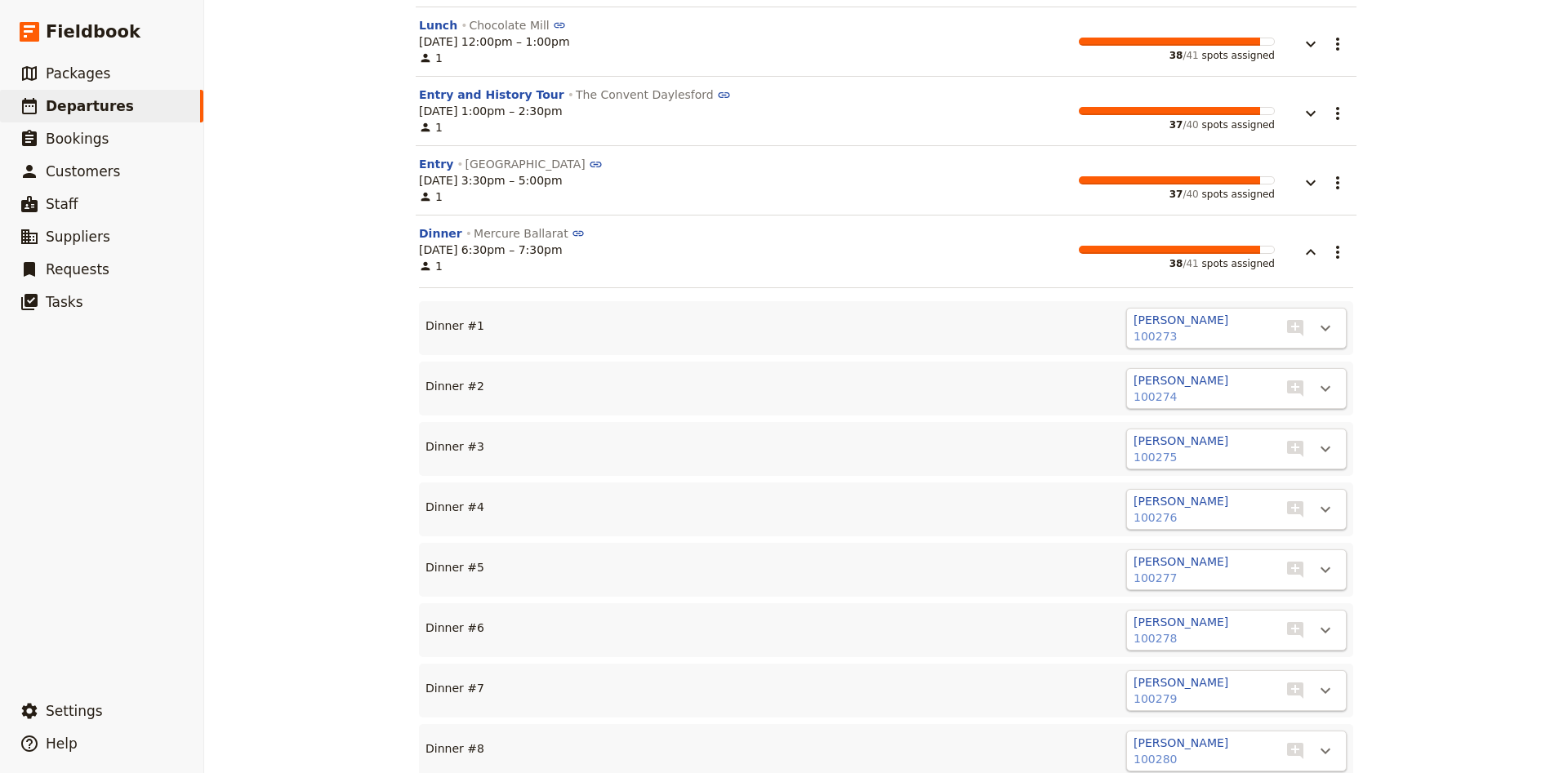
scroll to position [626, 0]
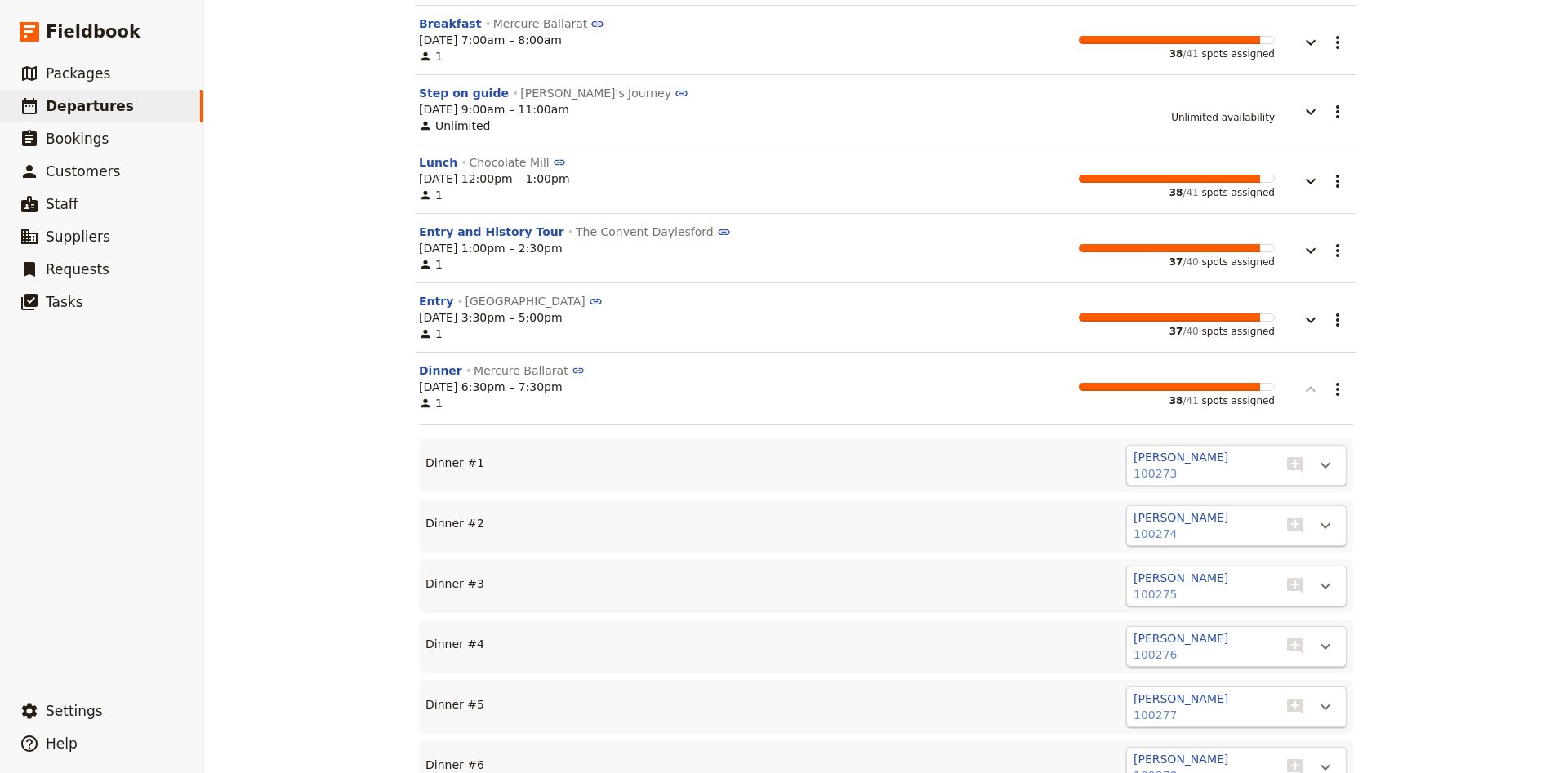
click at [1308, 389] on icon "button" at bounding box center [1310, 390] width 20 height 20
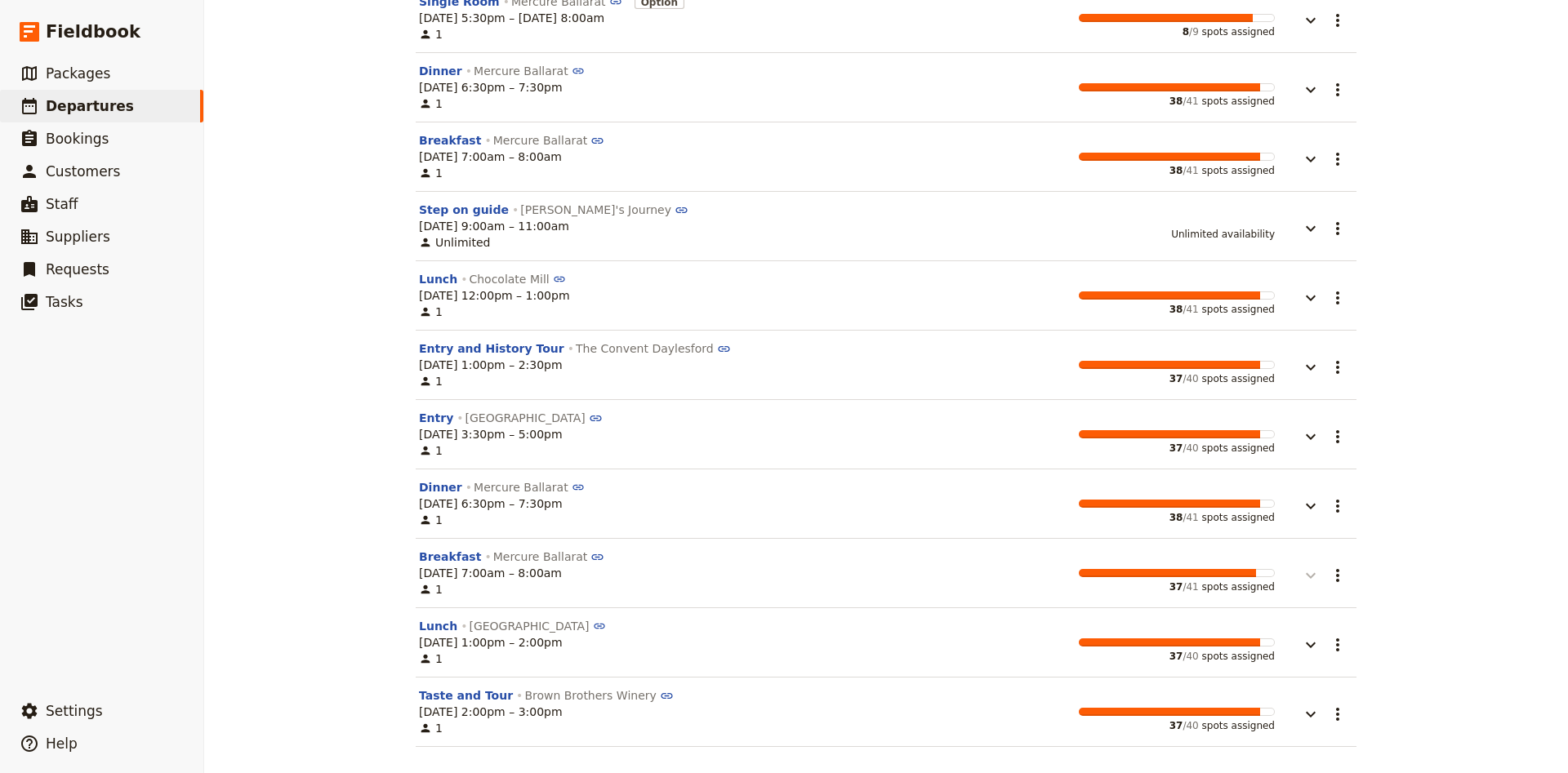
click at [1314, 582] on icon "button" at bounding box center [1310, 576] width 20 height 20
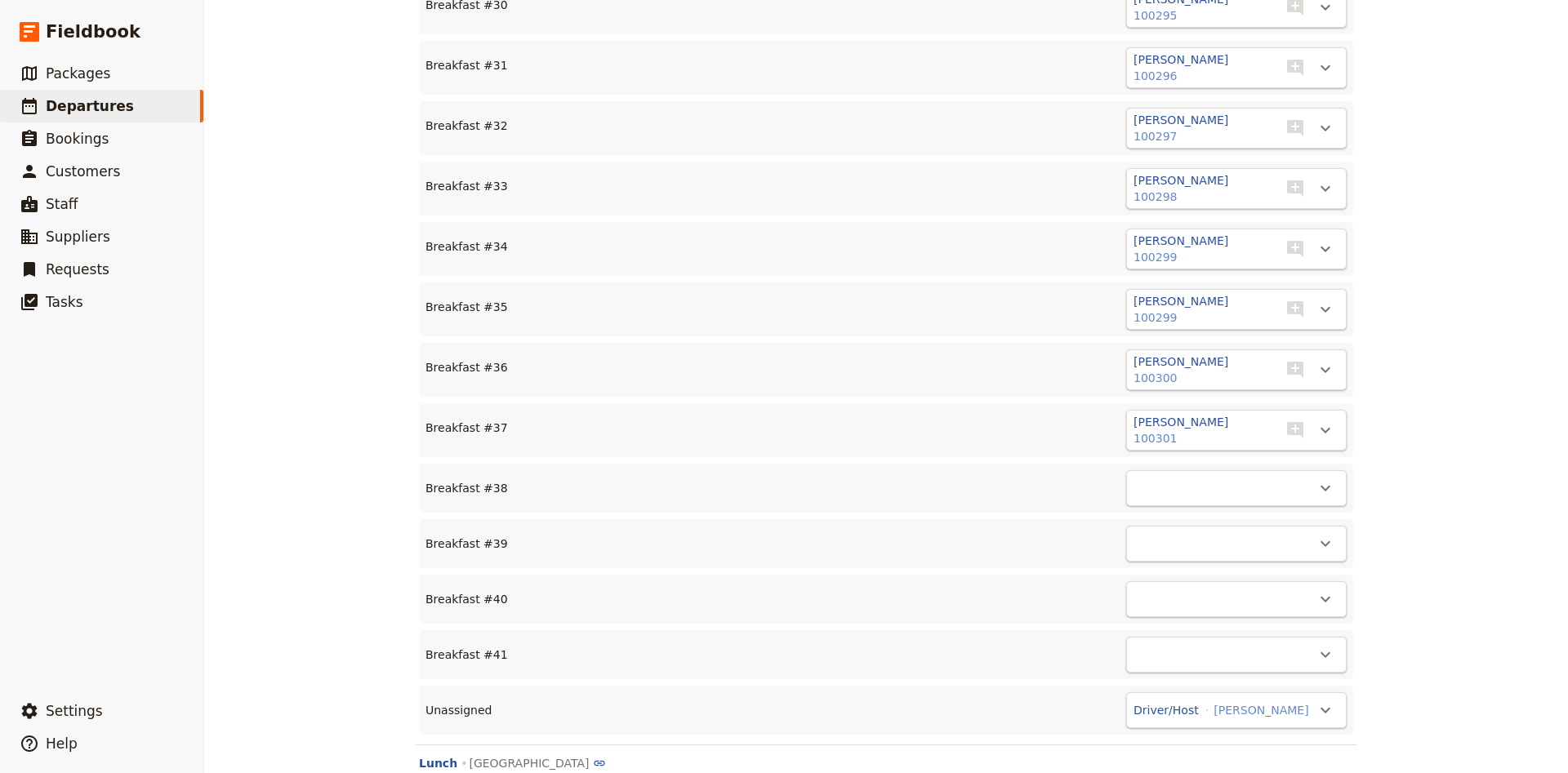
scroll to position [2993, 0]
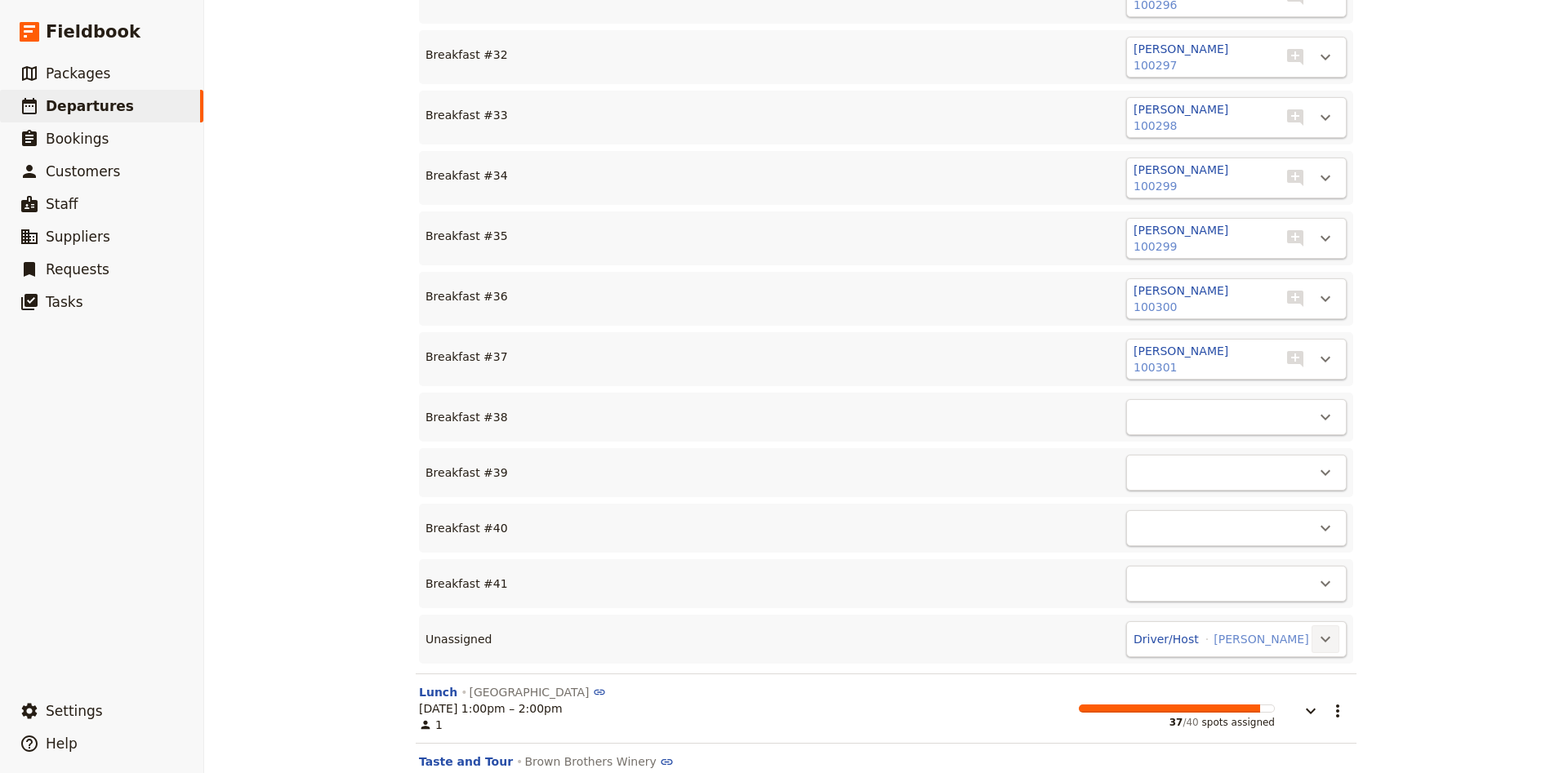
click at [1327, 631] on icon "Actions" at bounding box center [1325, 640] width 20 height 20
click at [1252, 524] on span "Breakfast #38 - empty" at bounding box center [1261, 522] width 130 height 16
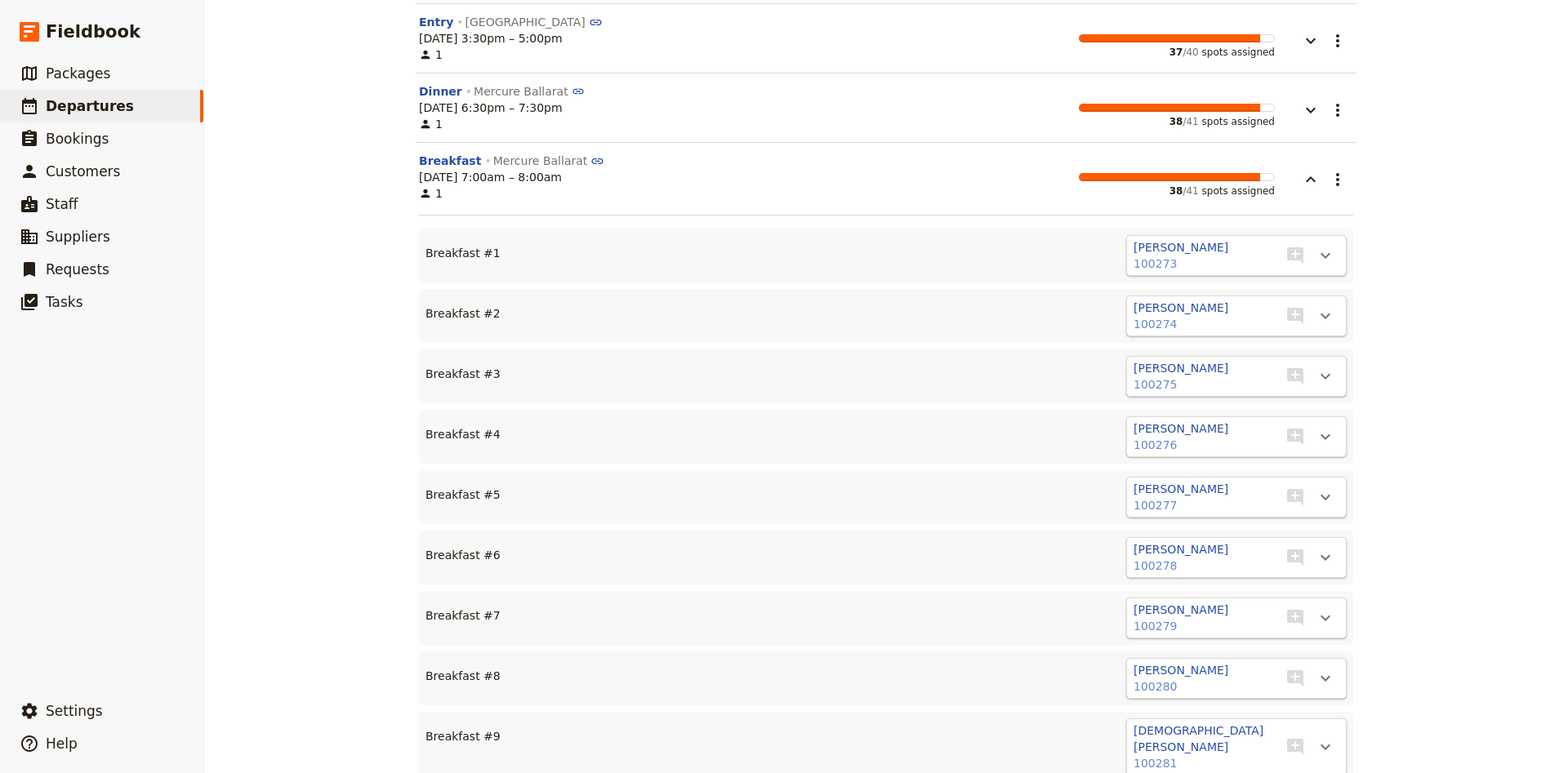
scroll to position [837, 0]
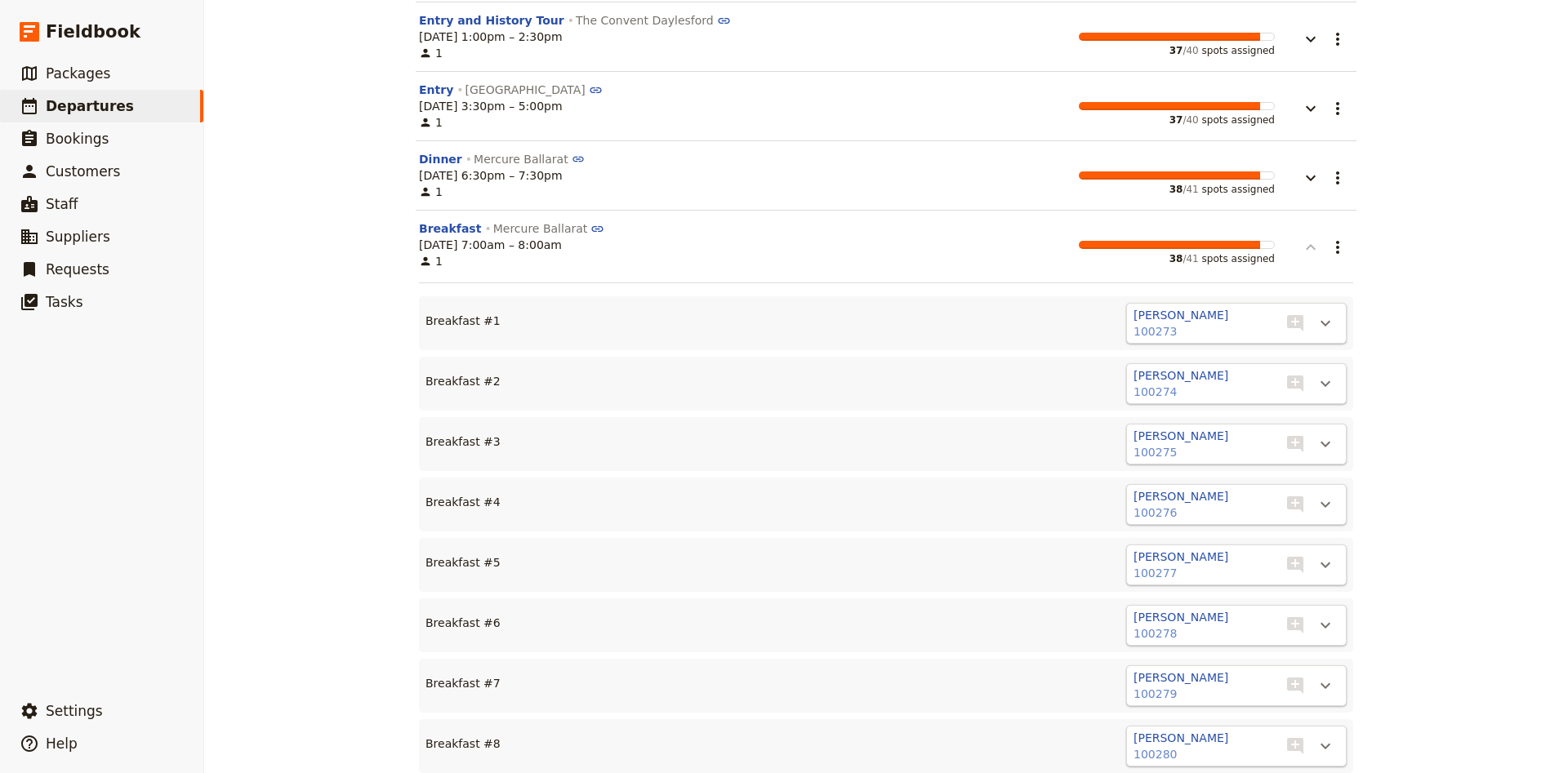
click at [1302, 258] on icon "button" at bounding box center [1310, 248] width 20 height 20
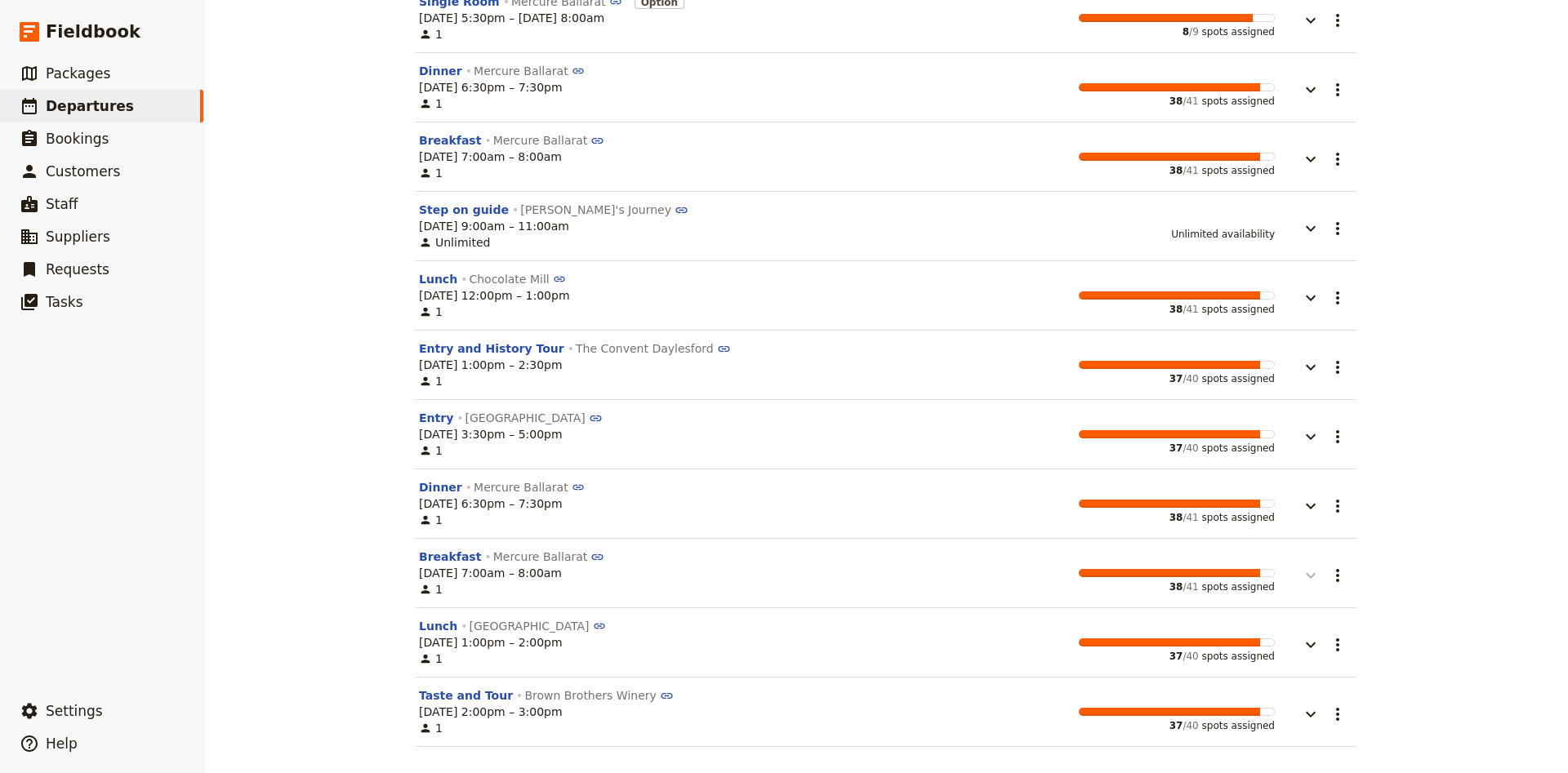
scroll to position [513, 0]
click at [1306, 647] on icon "button" at bounding box center [1310, 645] width 20 height 20
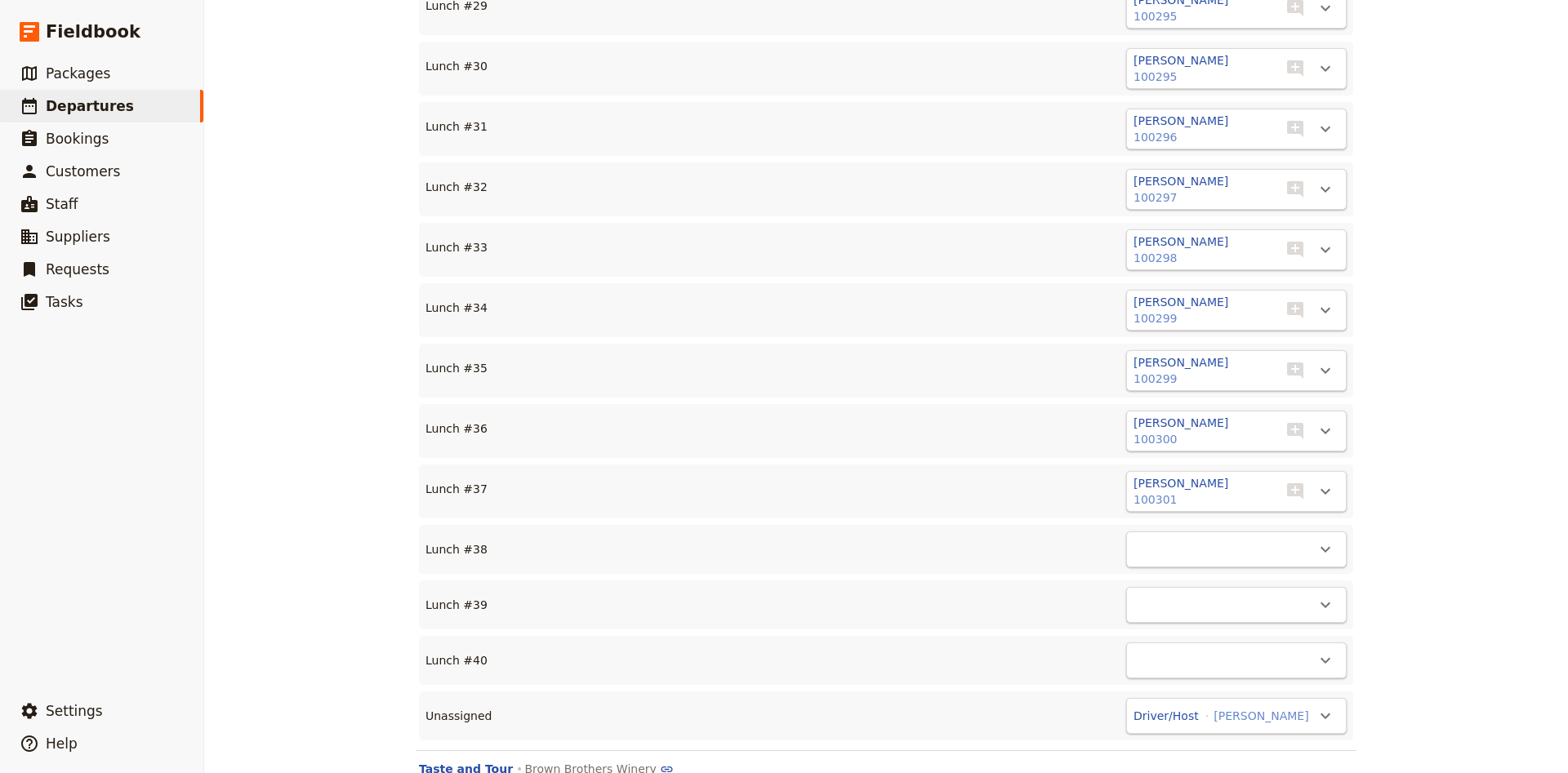
scroll to position [2992, 0]
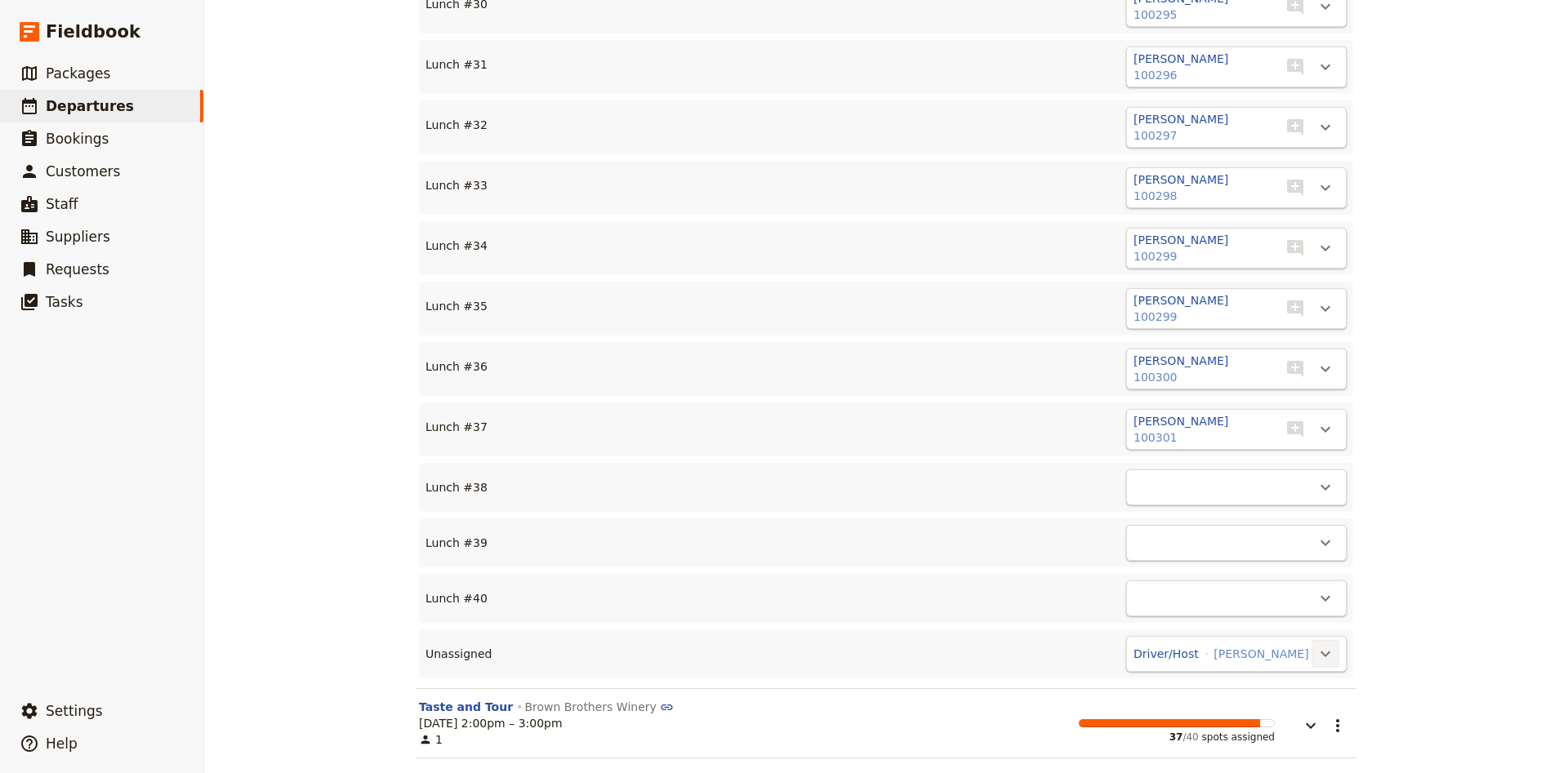
click at [1319, 645] on icon "Actions" at bounding box center [1325, 655] width 20 height 20
drag, startPoint x: 1273, startPoint y: 696, endPoint x: 1272, endPoint y: 684, distance: 12.0
click at [1273, 696] on span "Lunch #38 - empty" at bounding box center [1251, 697] width 110 height 16
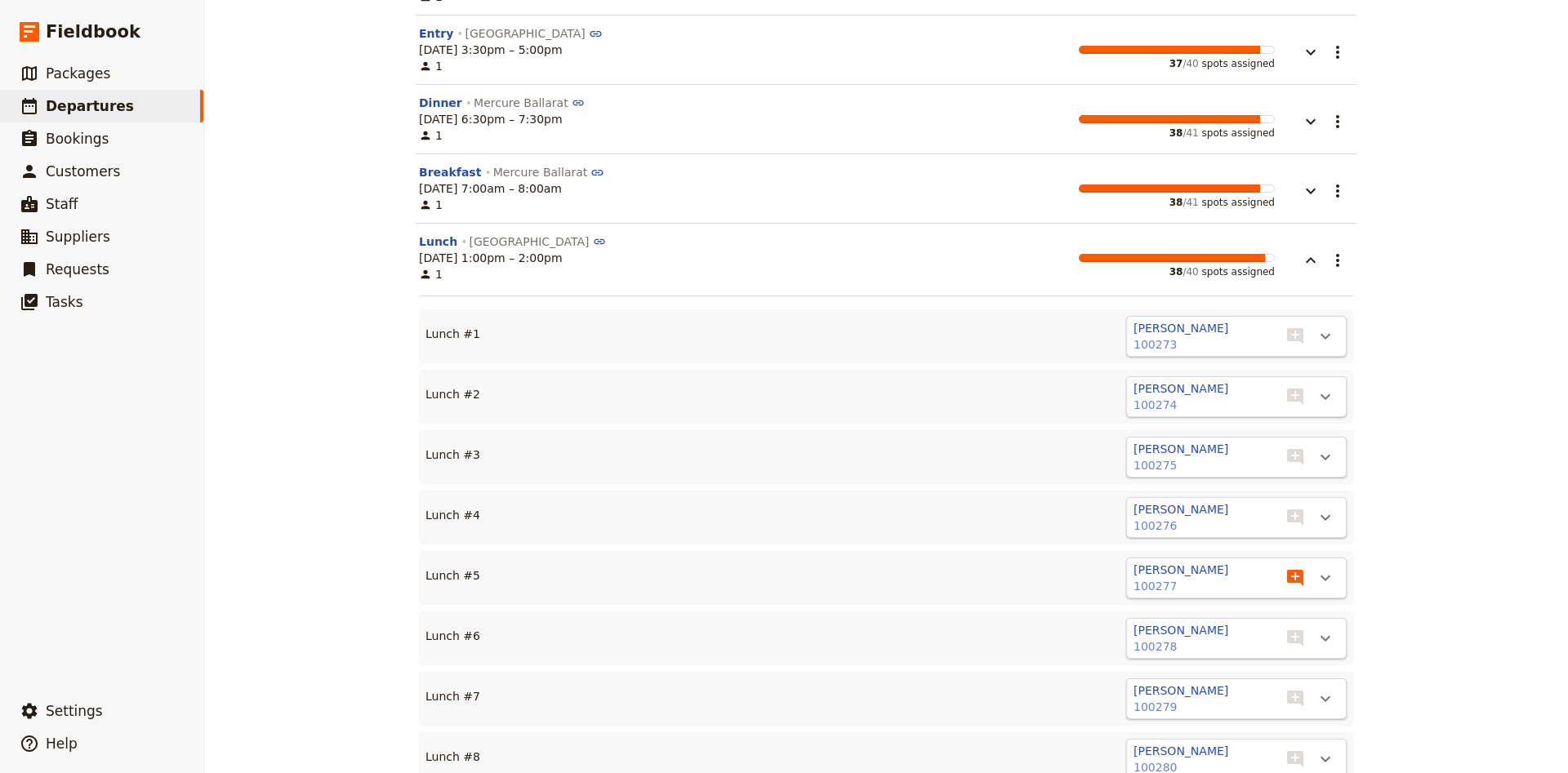
scroll to position [570, 0]
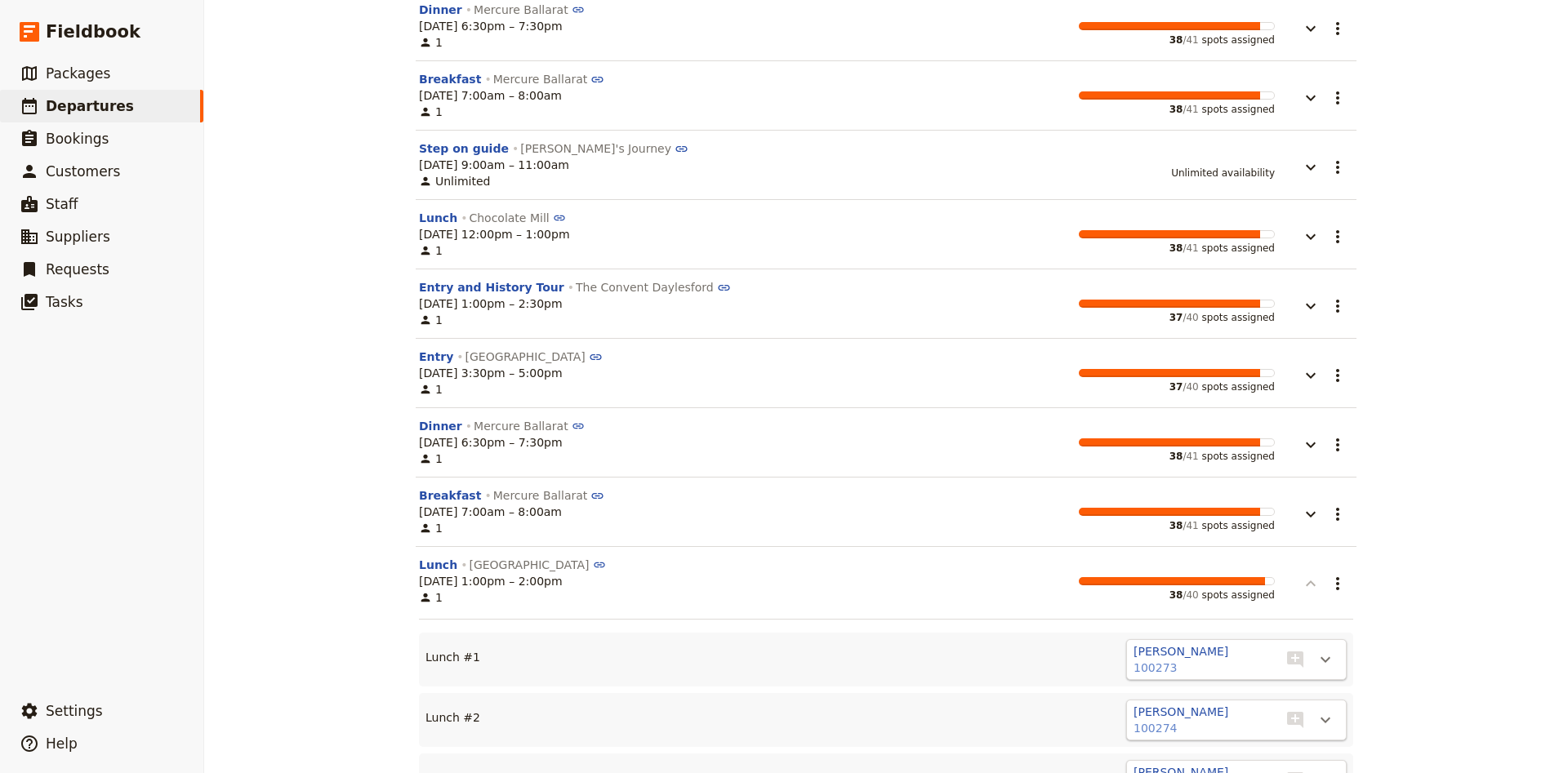
click at [1313, 586] on icon "button" at bounding box center [1310, 584] width 10 height 6
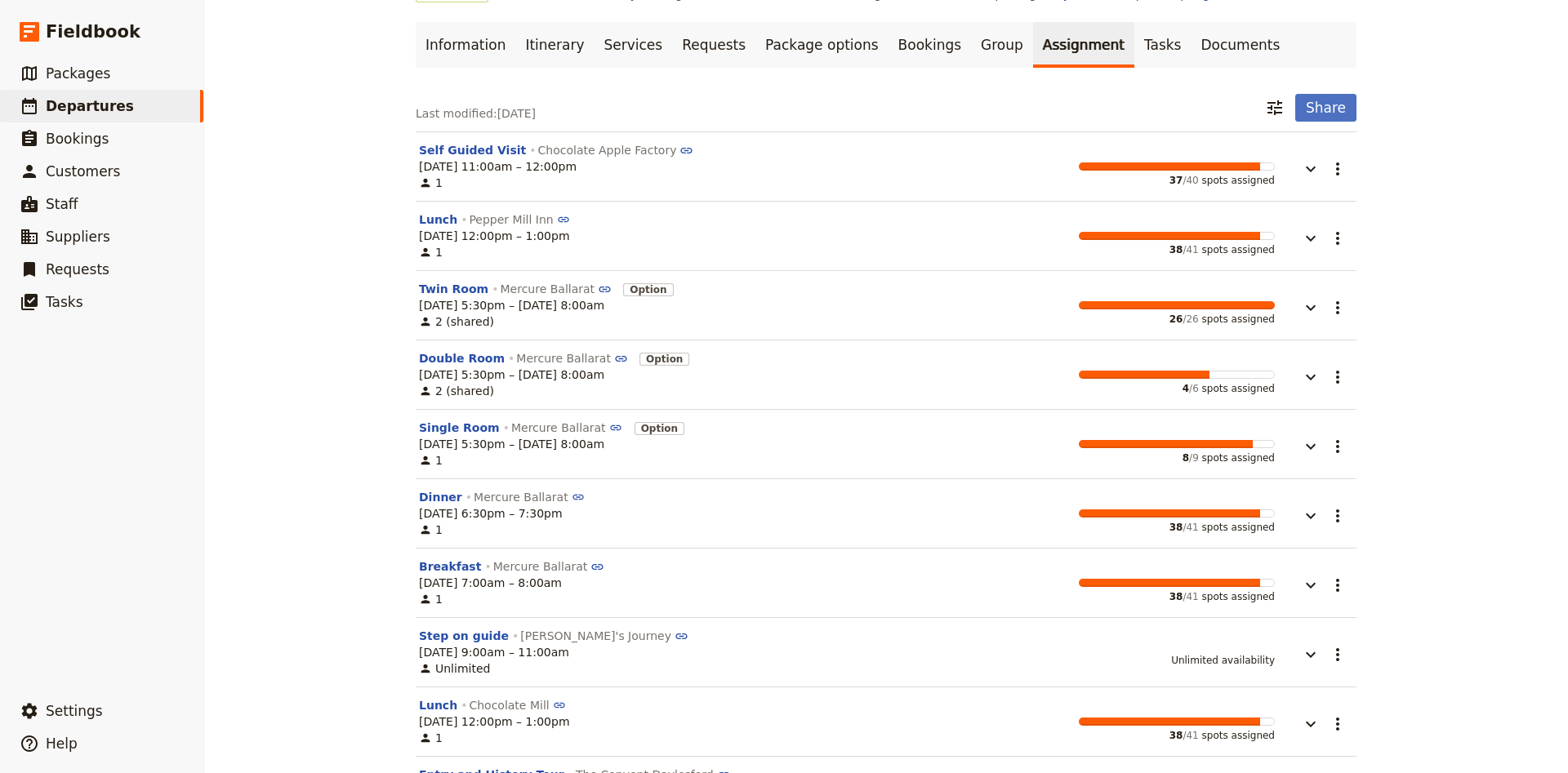
scroll to position [0, 0]
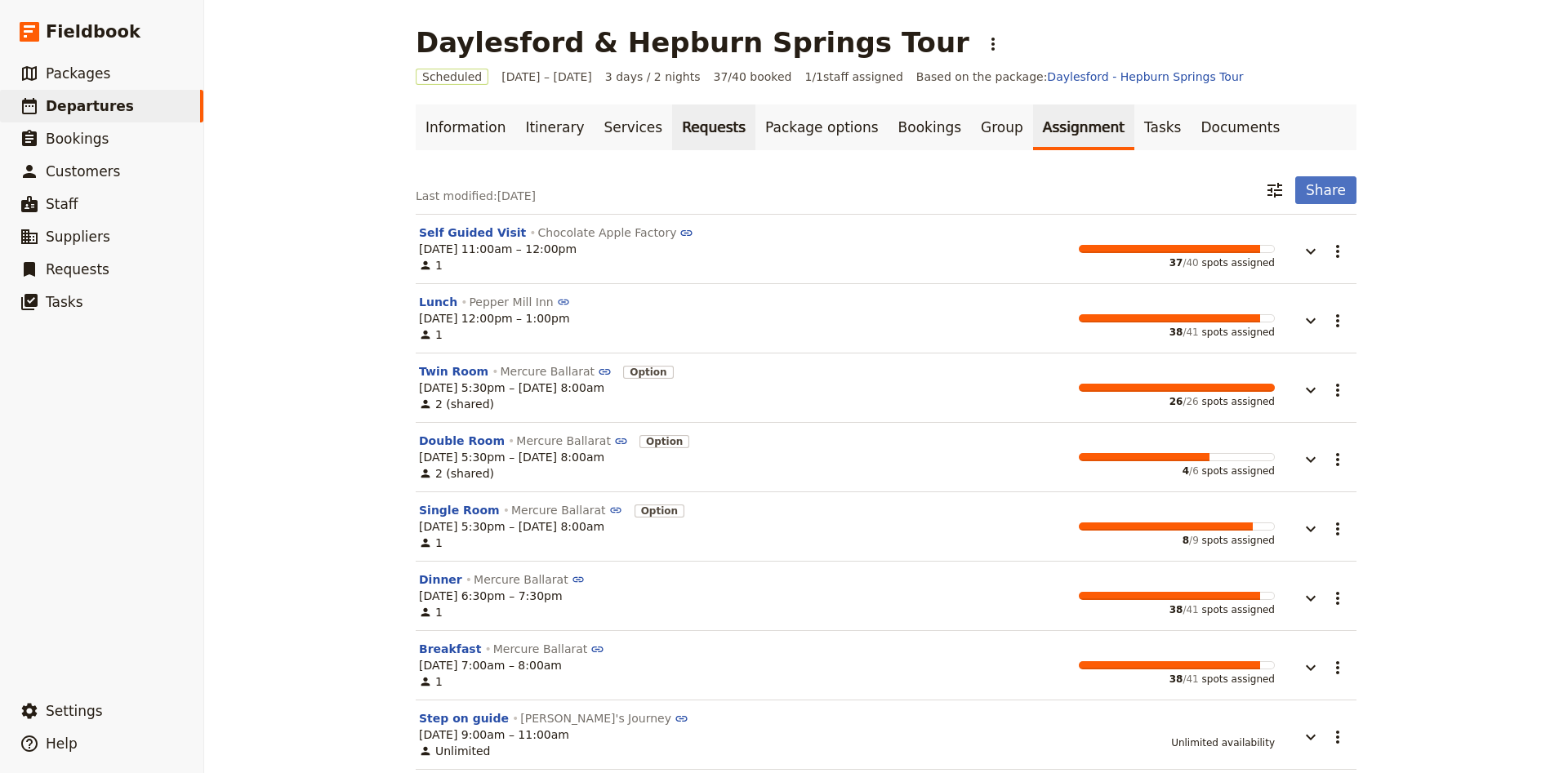
click at [688, 134] on link "Requests" at bounding box center [713, 127] width 84 height 46
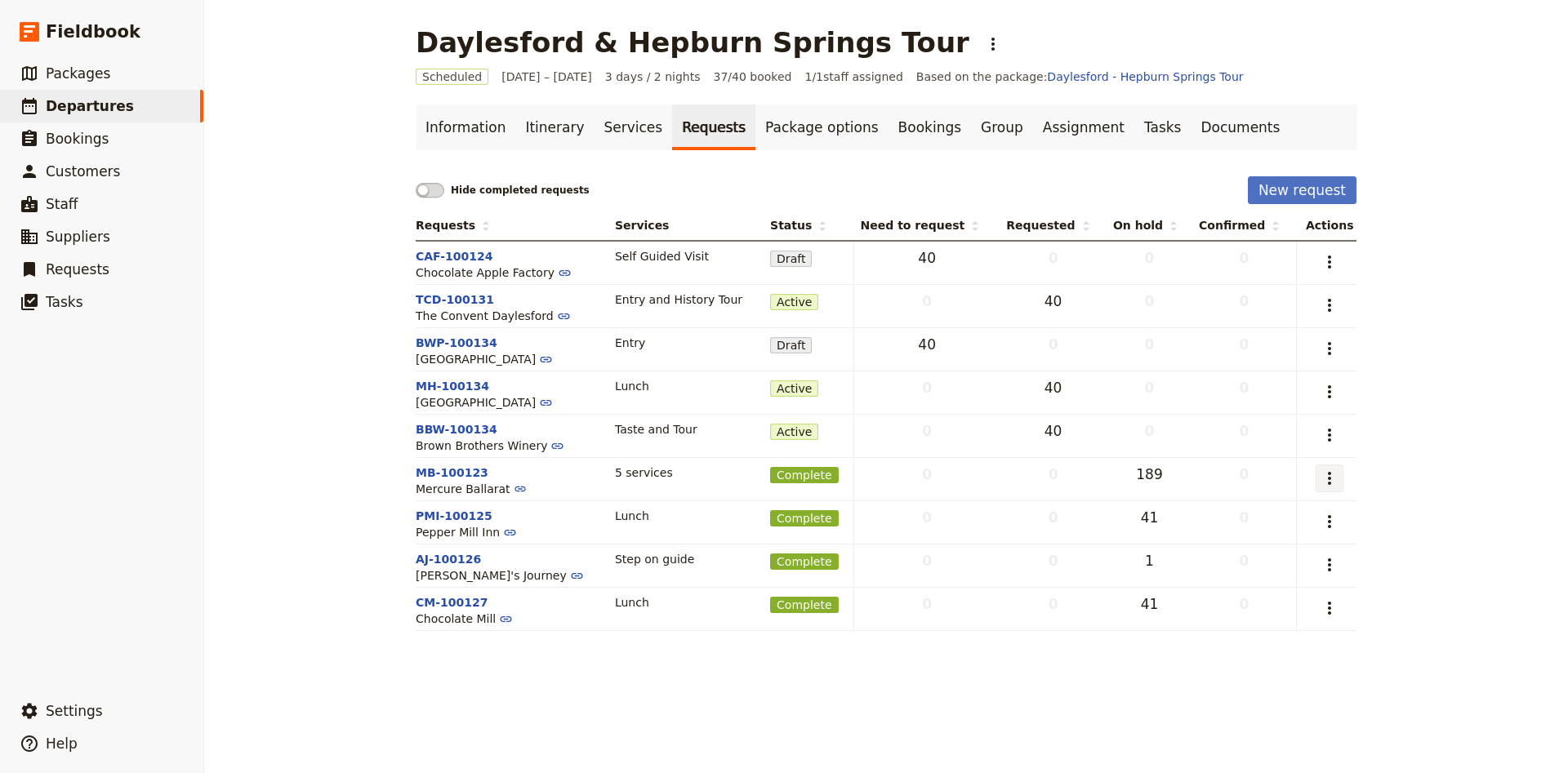
click at [1339, 482] on icon "Actions" at bounding box center [1329, 479] width 20 height 20
click at [1235, 516] on span "Edit request" at bounding box center [1219, 515] width 70 height 16
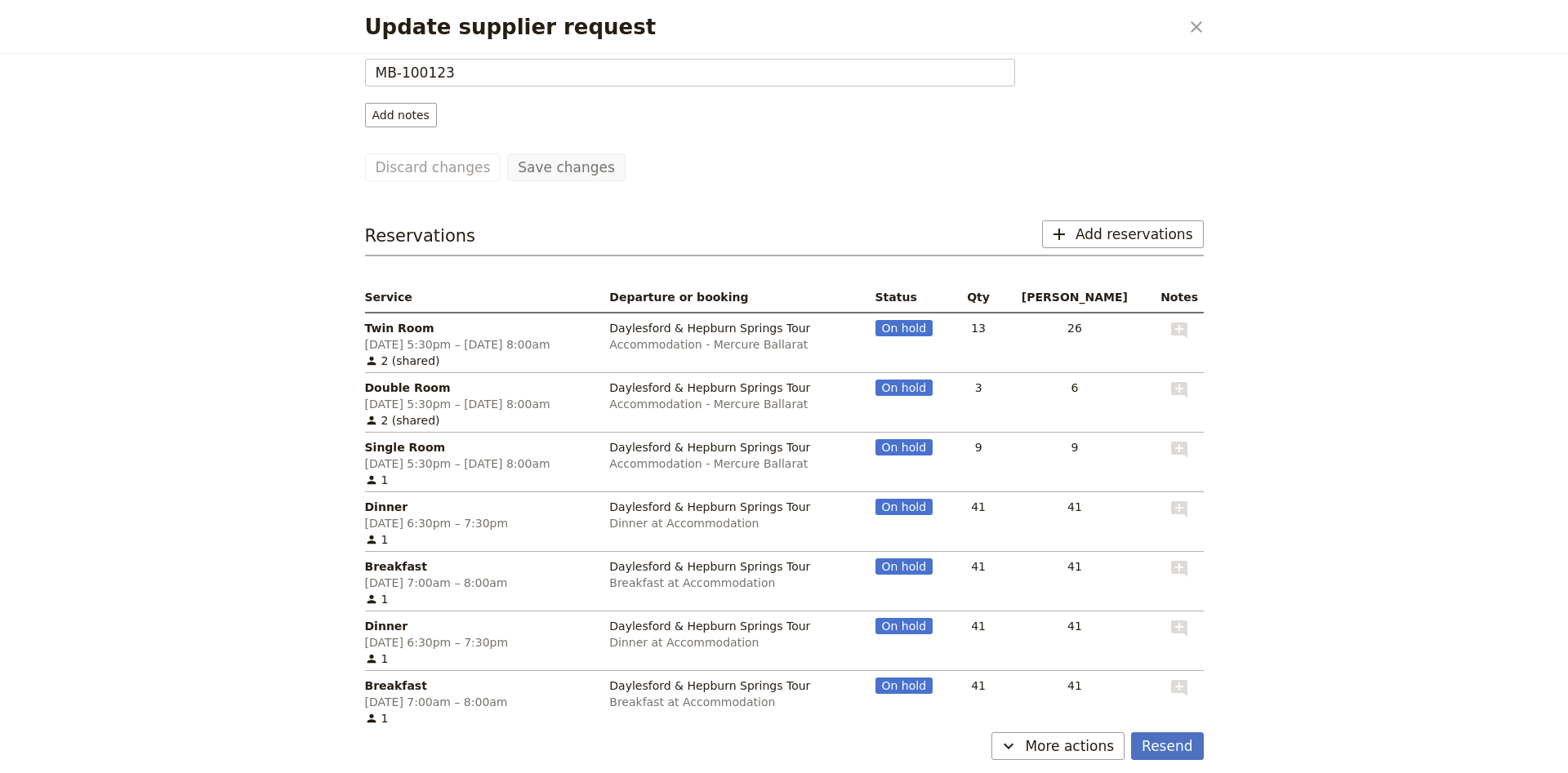
scroll to position [172, 0]
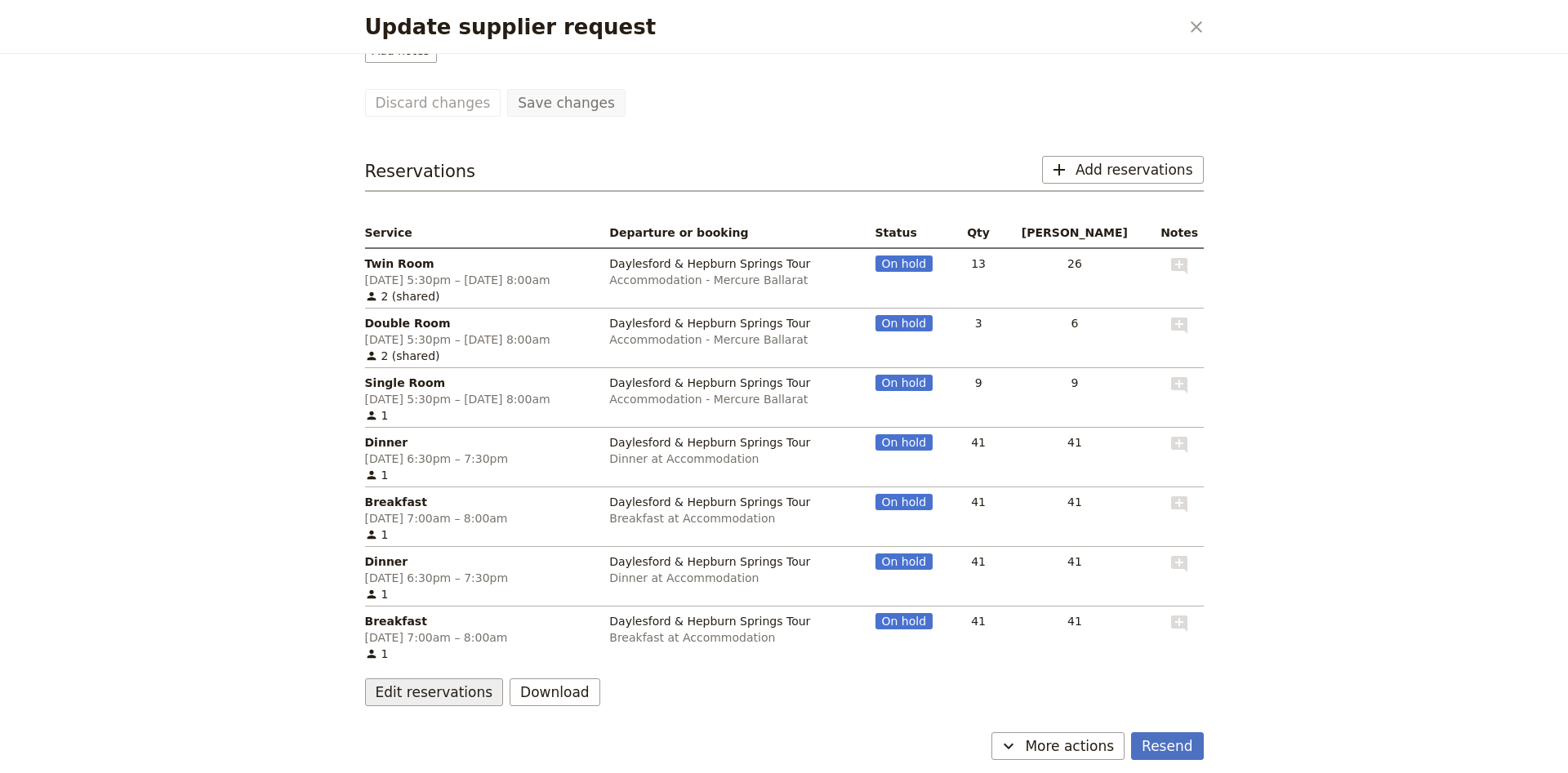
click at [371, 699] on button "Edit reservations" at bounding box center [435, 692] width 139 height 28
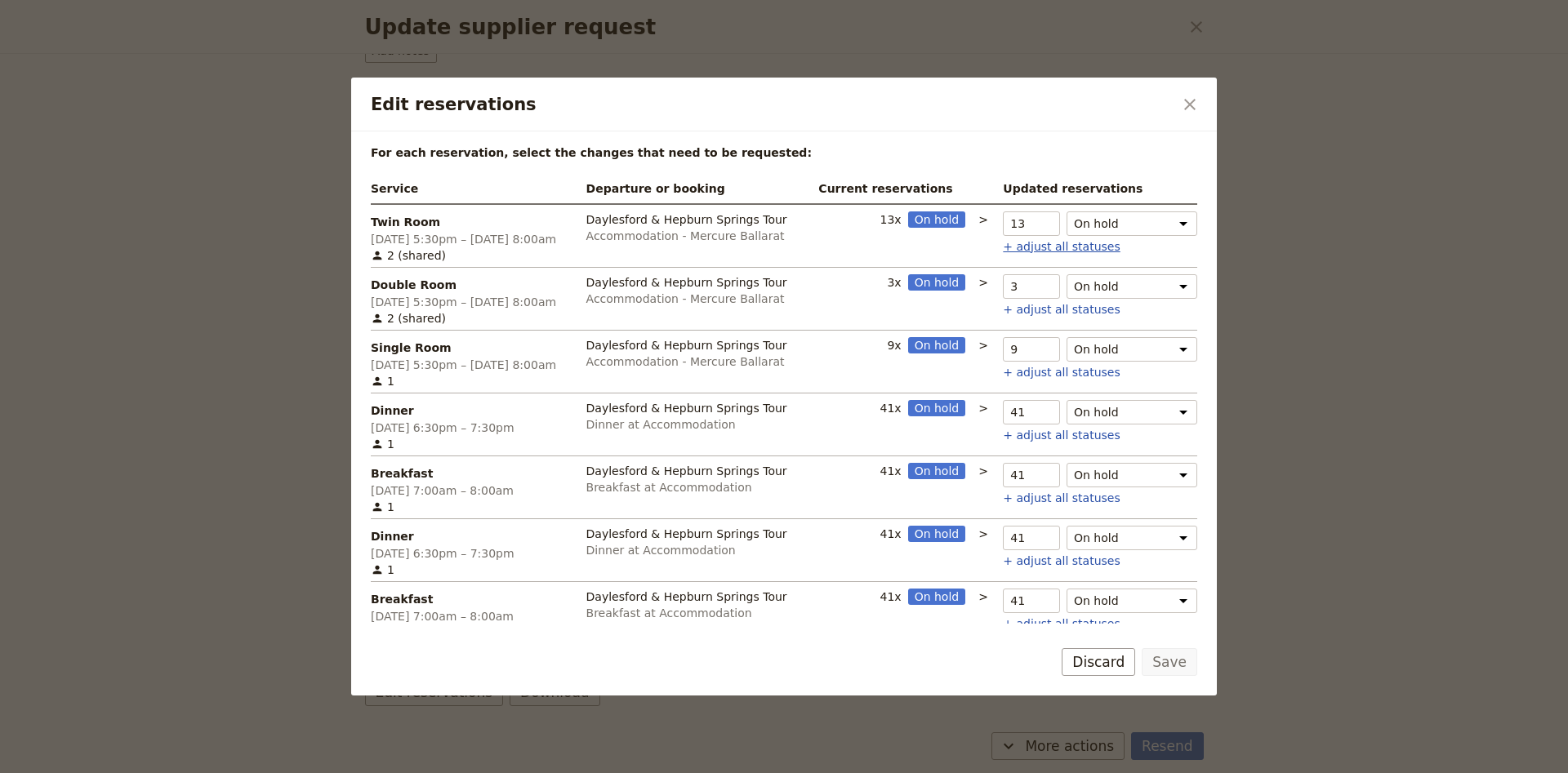
click at [1050, 247] on button "+ adjust all statuses" at bounding box center [1061, 247] width 116 height 16
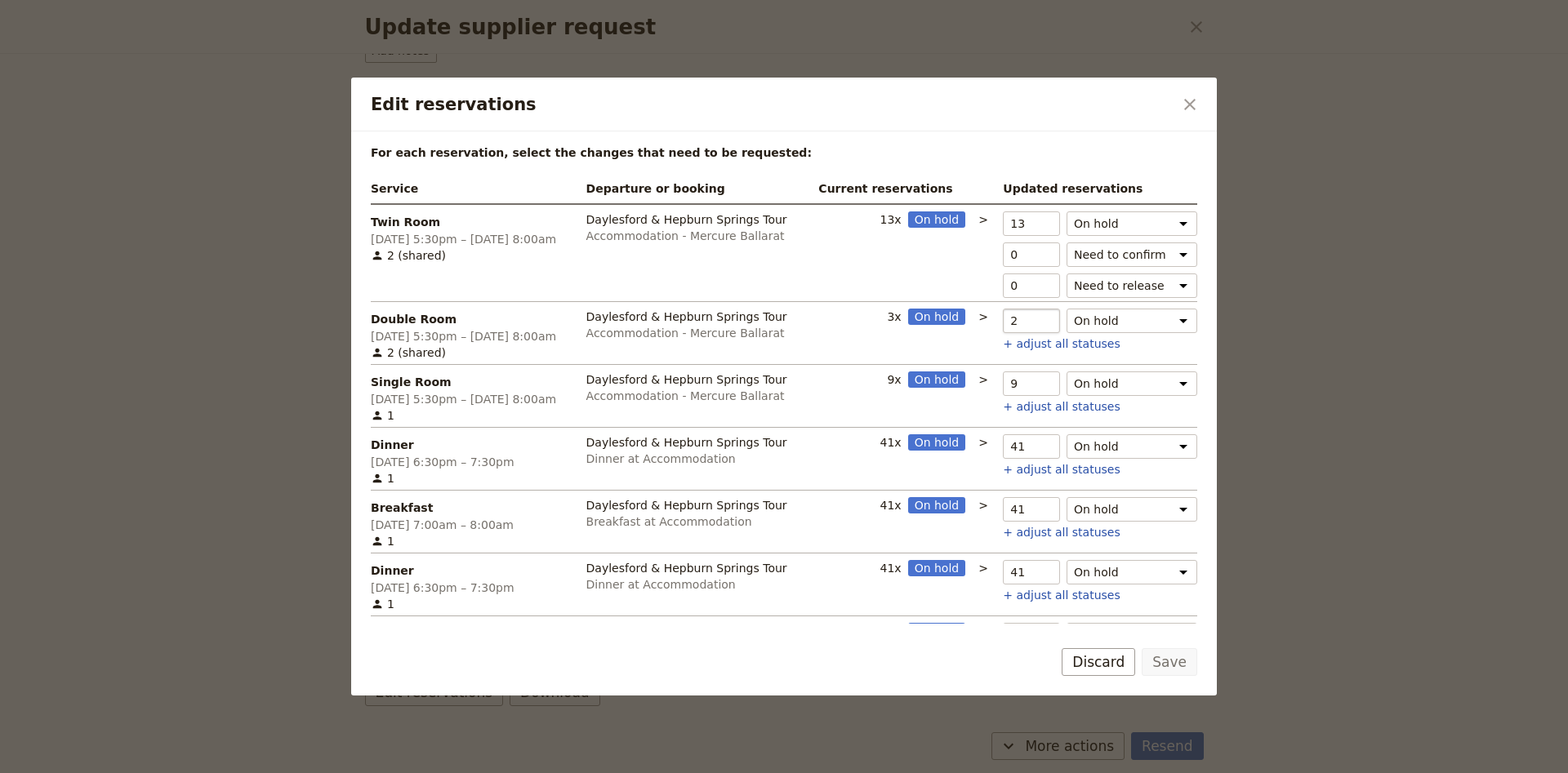
click at [1037, 326] on input "2" at bounding box center [1031, 320] width 57 height 25
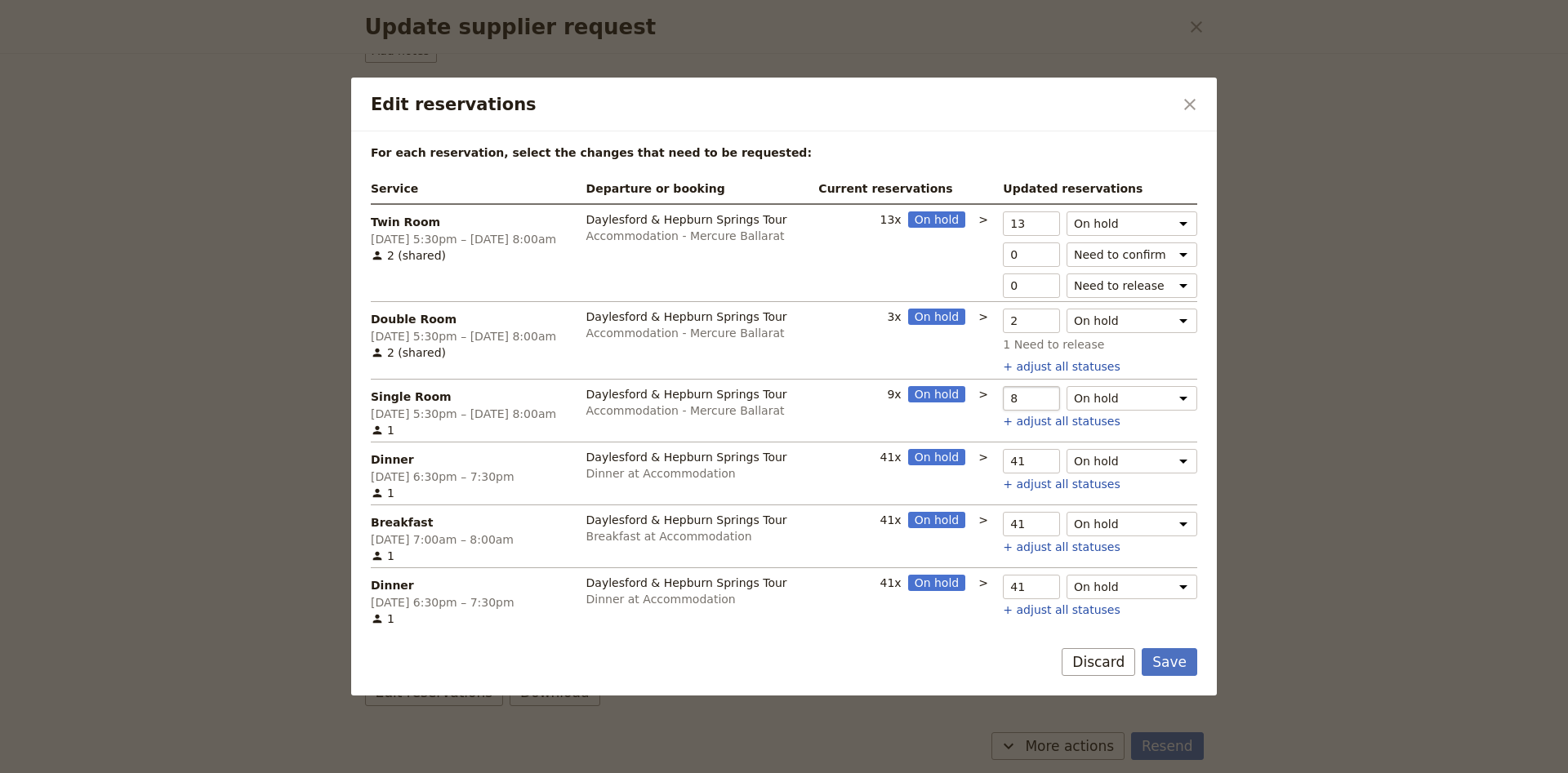
click at [1037, 403] on input "8" at bounding box center [1031, 398] width 57 height 25
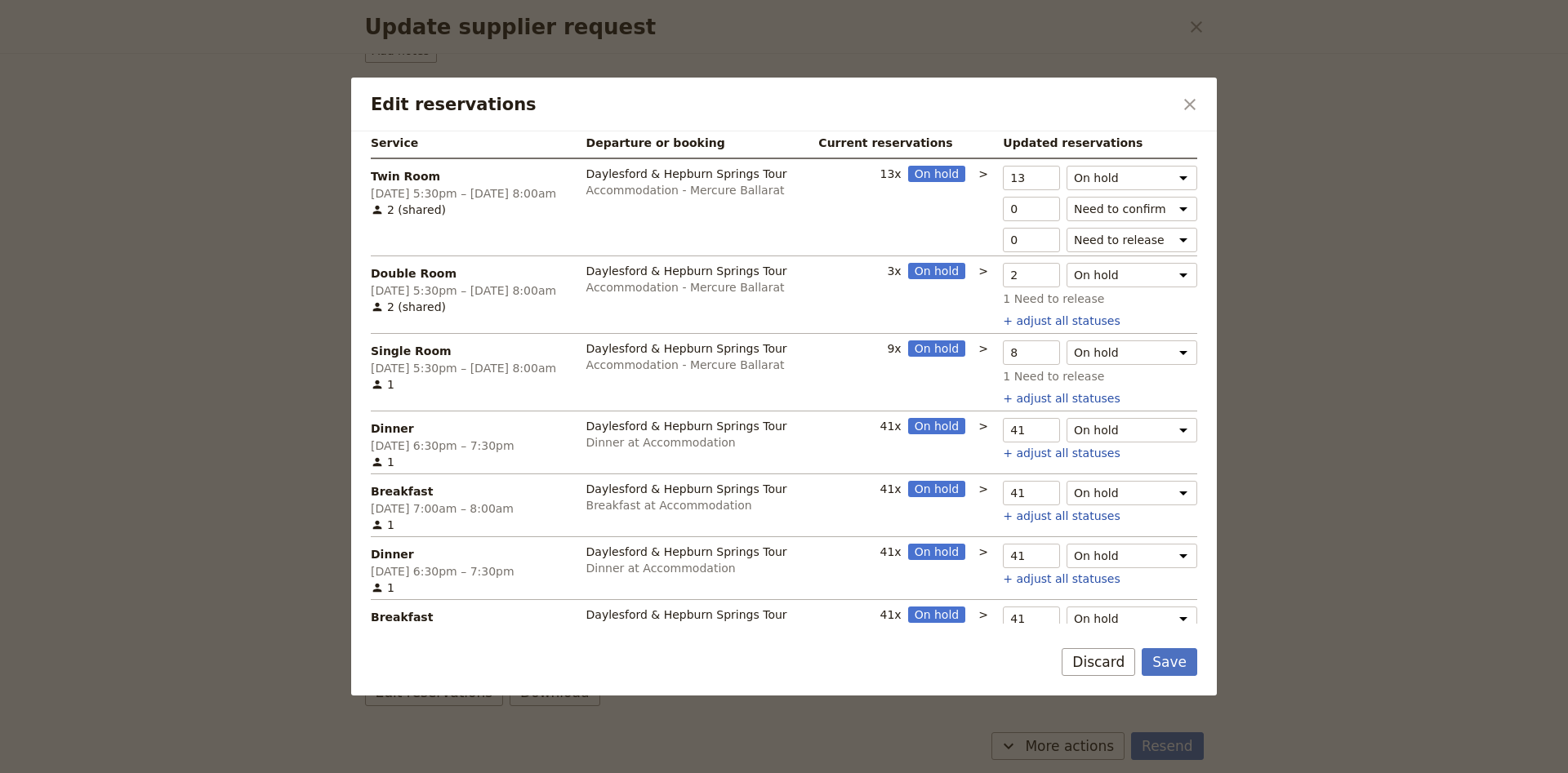
scroll to position [86, 0]
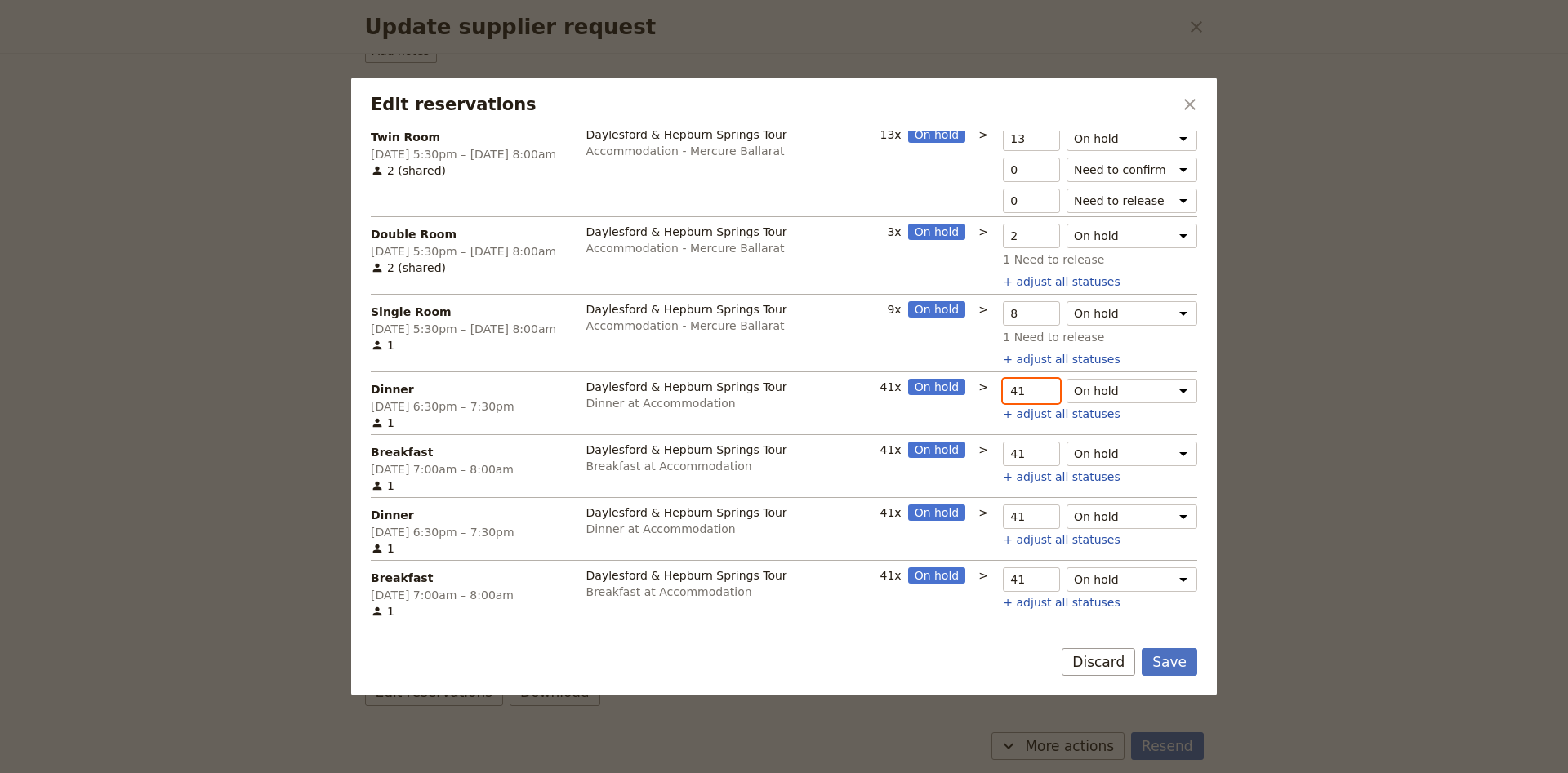
click at [1036, 398] on input "41" at bounding box center [1031, 391] width 57 height 25
click at [1037, 397] on input "40" at bounding box center [1031, 391] width 57 height 25
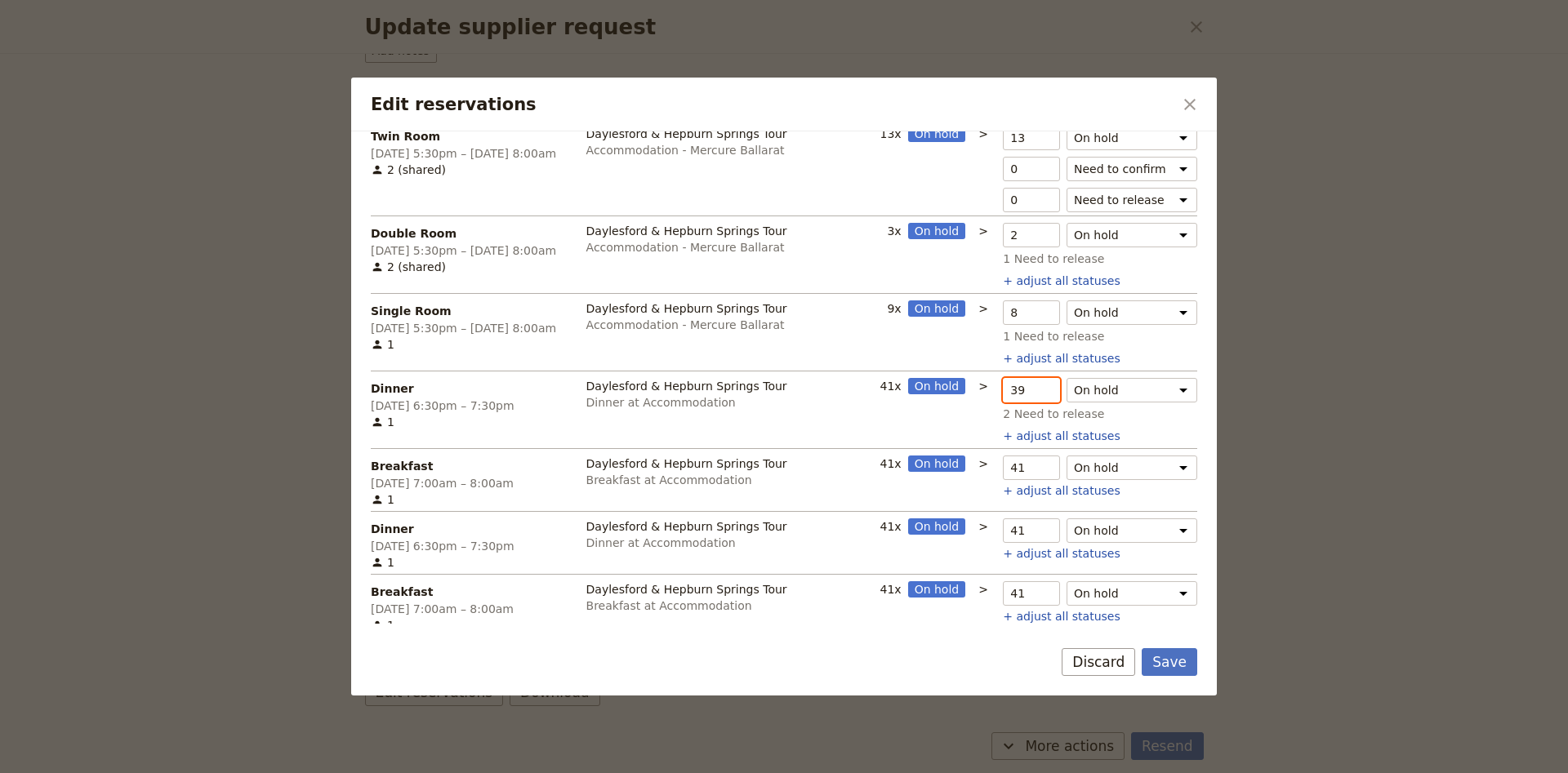
click at [1037, 397] on input "39" at bounding box center [1031, 390] width 57 height 25
click at [1037, 397] on input "38" at bounding box center [1031, 390] width 57 height 25
click at [1038, 473] on input "40" at bounding box center [1031, 468] width 57 height 25
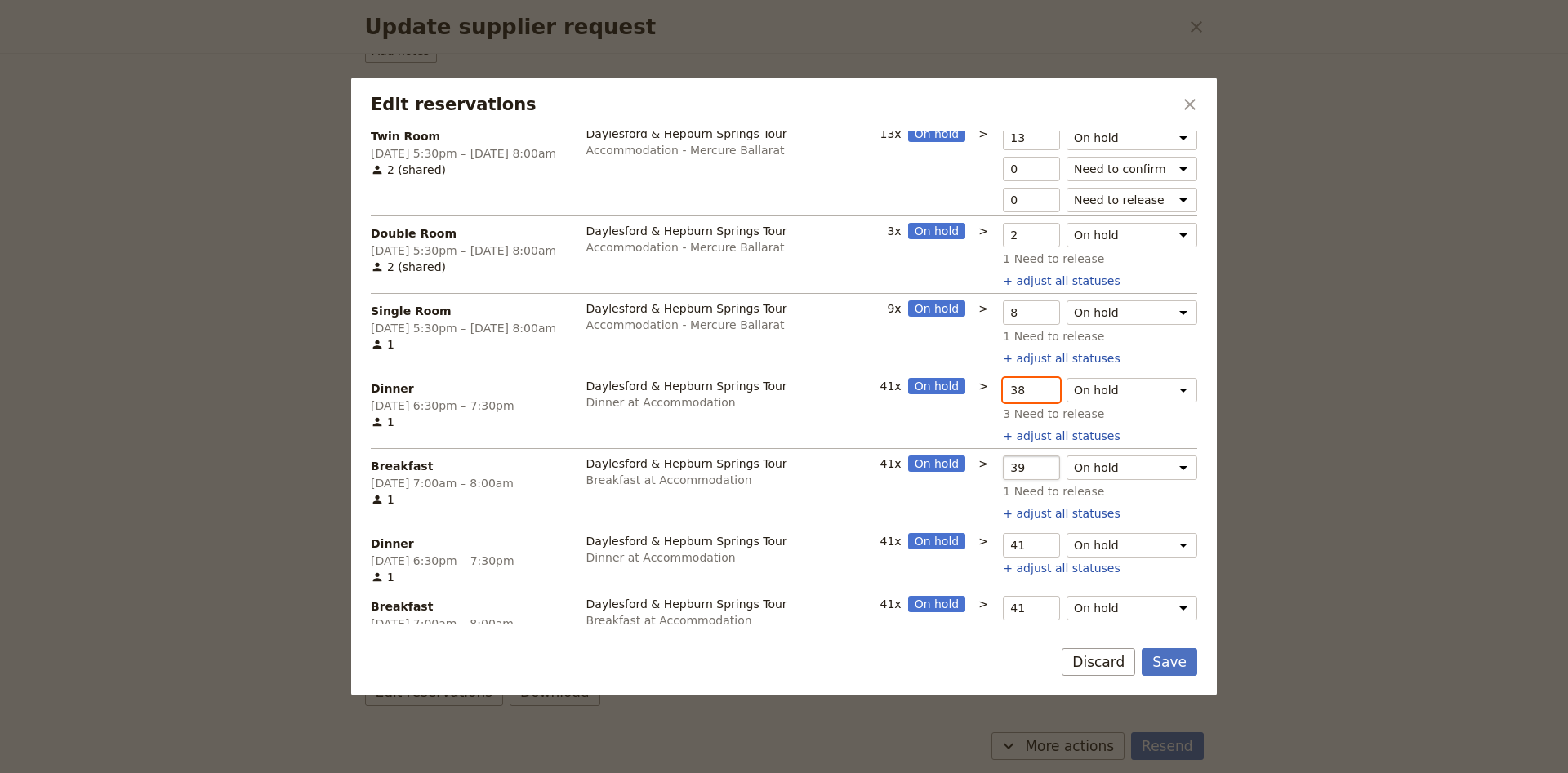
click at [1038, 473] on input "39" at bounding box center [1031, 468] width 57 height 25
click at [1038, 473] on input "38" at bounding box center [1031, 468] width 57 height 25
click at [1032, 549] on input "40" at bounding box center [1031, 545] width 57 height 25
click at [1032, 549] on input "39" at bounding box center [1031, 545] width 57 height 25
click at [1032, 549] on input "38" at bounding box center [1031, 545] width 57 height 25
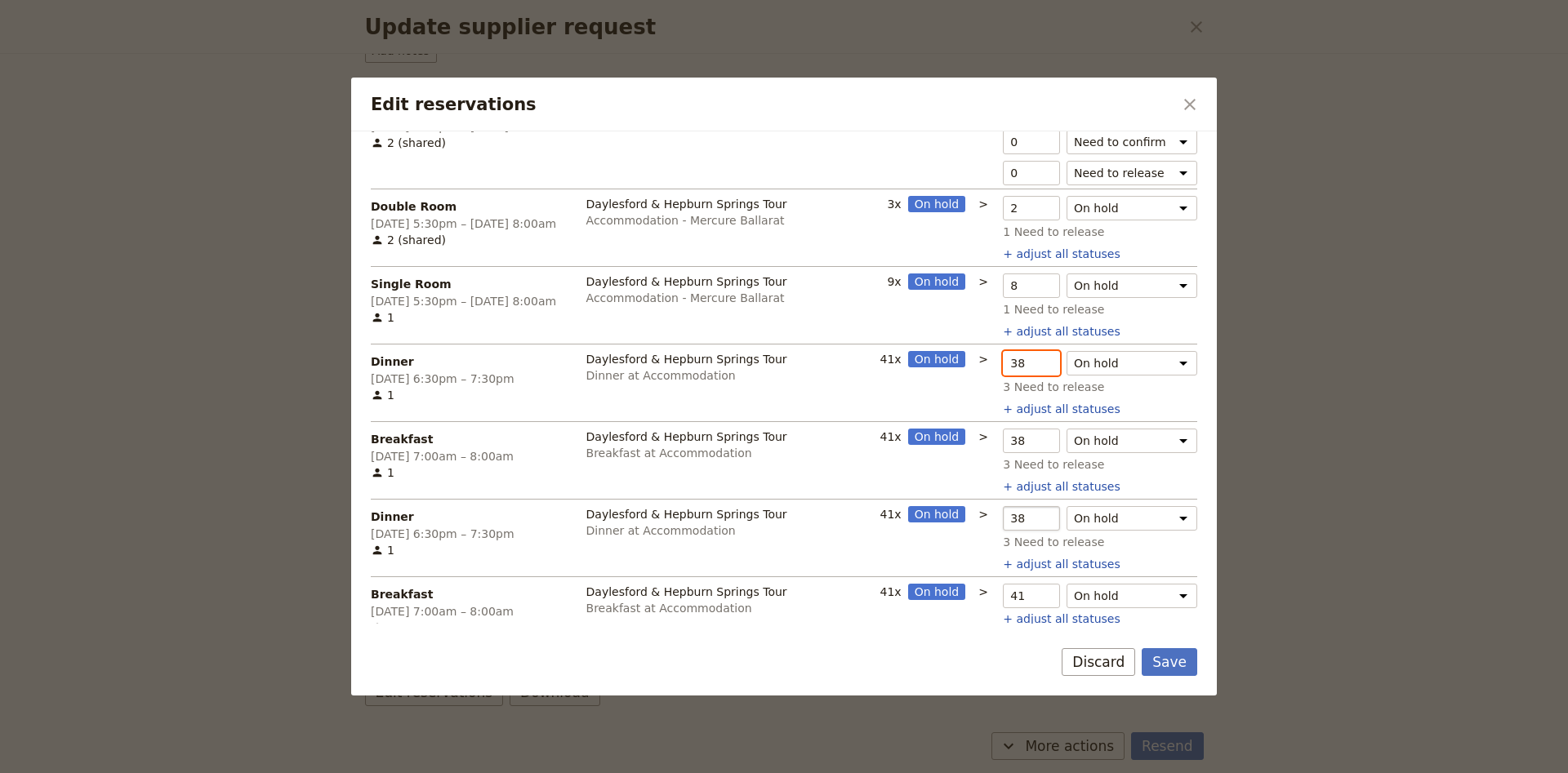
scroll to position [129, 0]
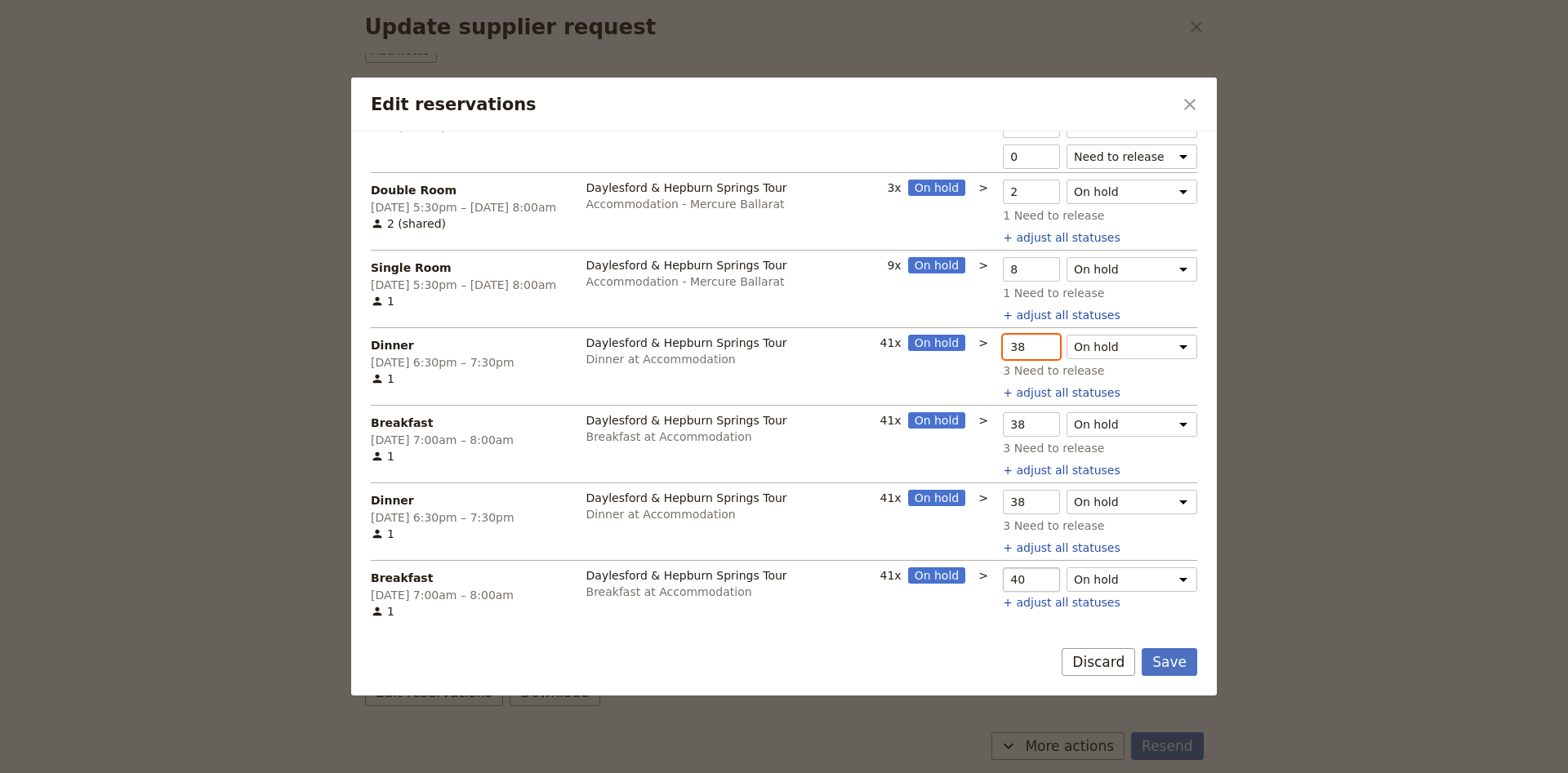
click at [1037, 585] on input "40" at bounding box center [1031, 579] width 57 height 25
click at [1037, 585] on input "39" at bounding box center [1031, 579] width 57 height 25
click at [1037, 585] on input "38" at bounding box center [1031, 579] width 57 height 25
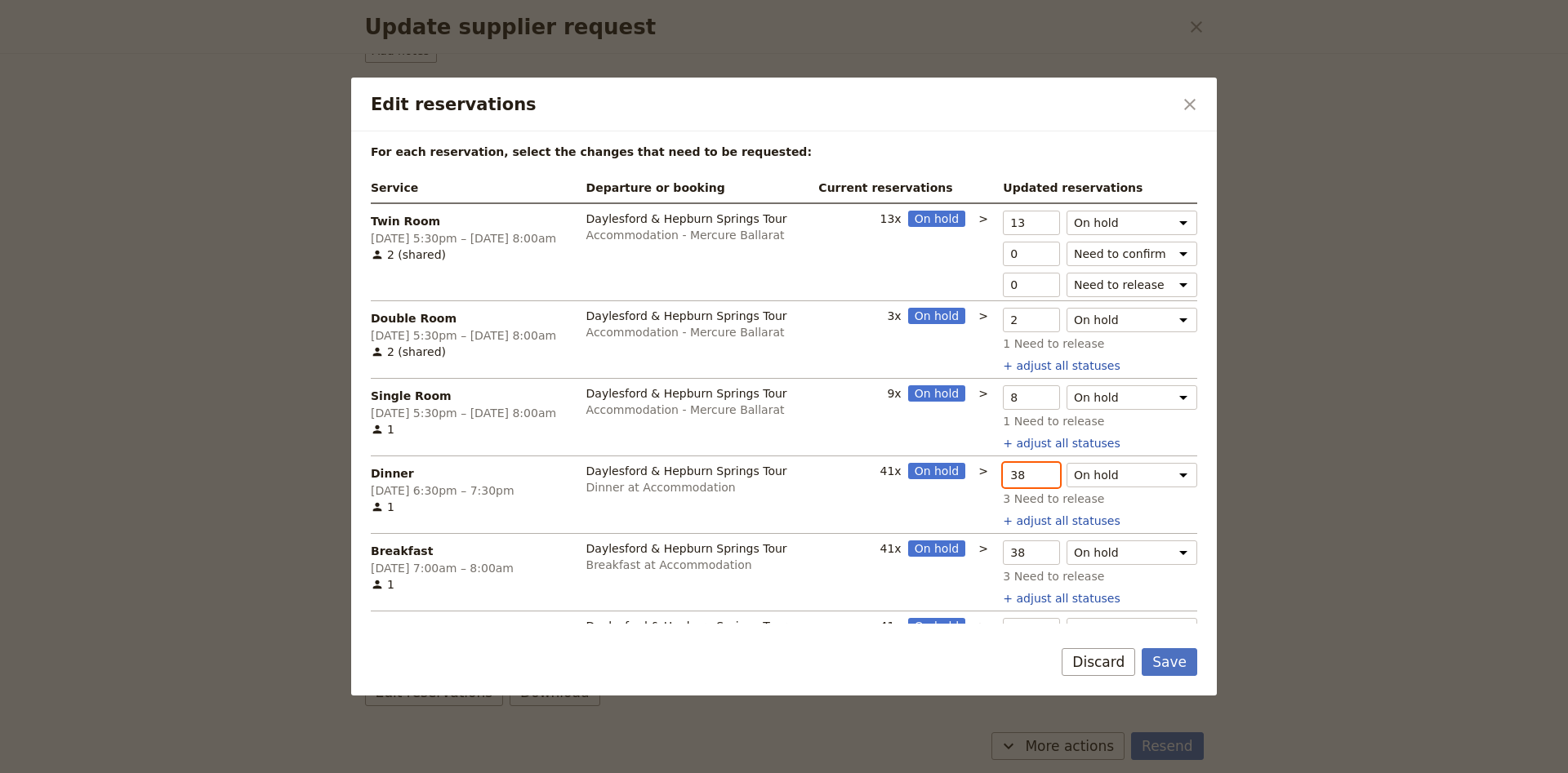
scroll to position [0, 0]
click at [1153, 666] on button "Save" at bounding box center [1169, 663] width 56 height 28
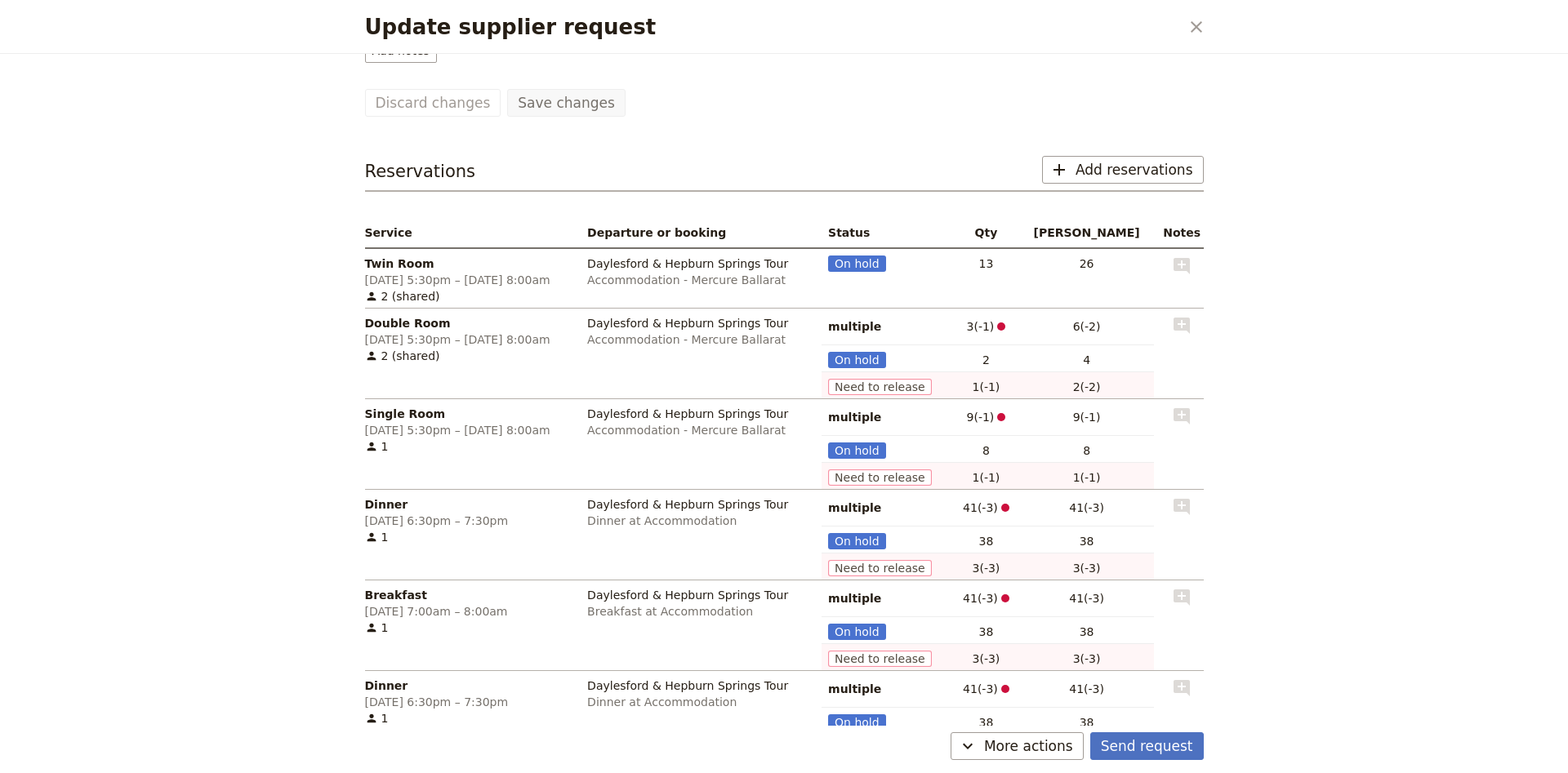
scroll to position [358, 0]
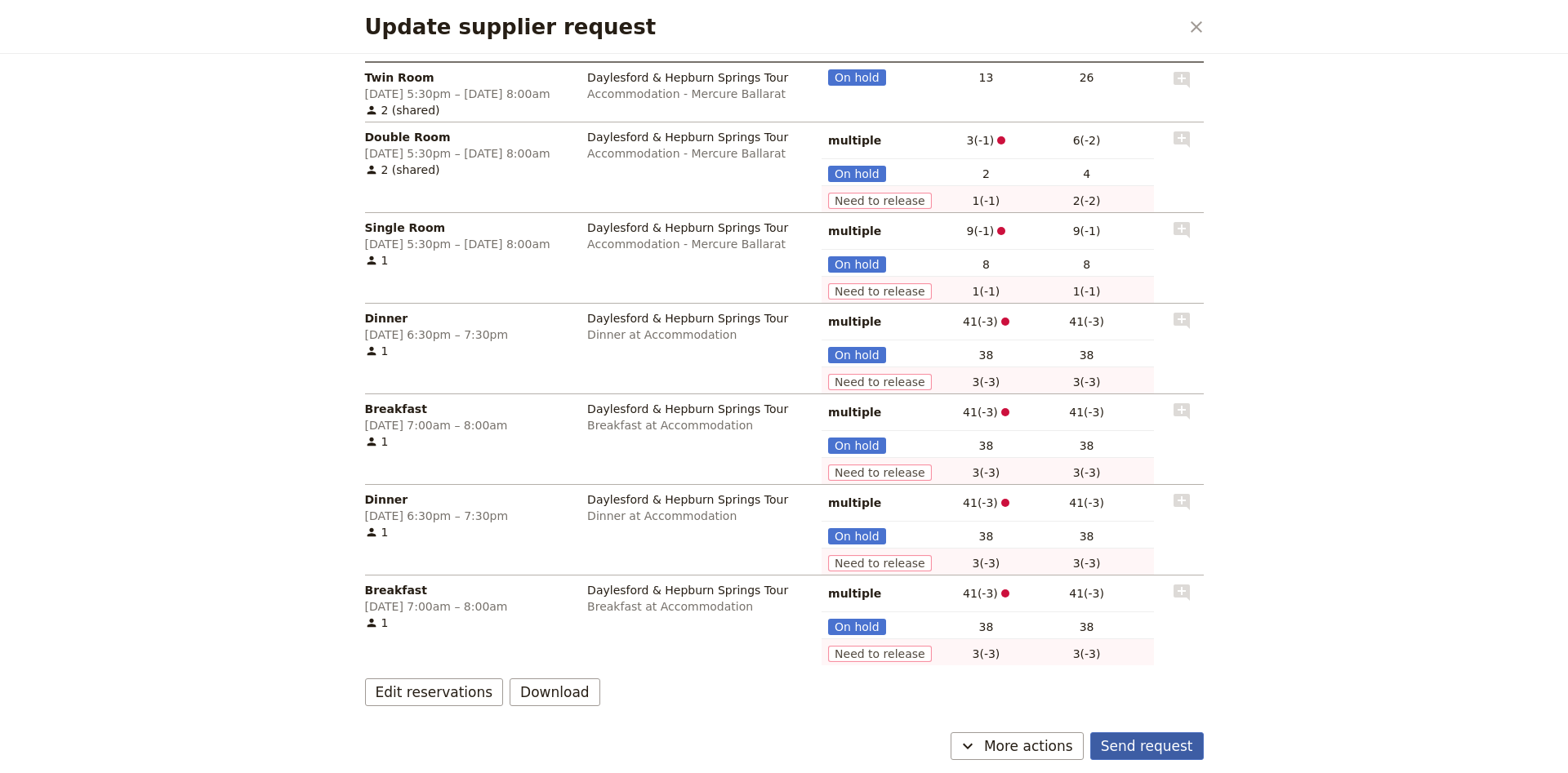
click at [1127, 739] on button "Send request" at bounding box center [1147, 746] width 113 height 28
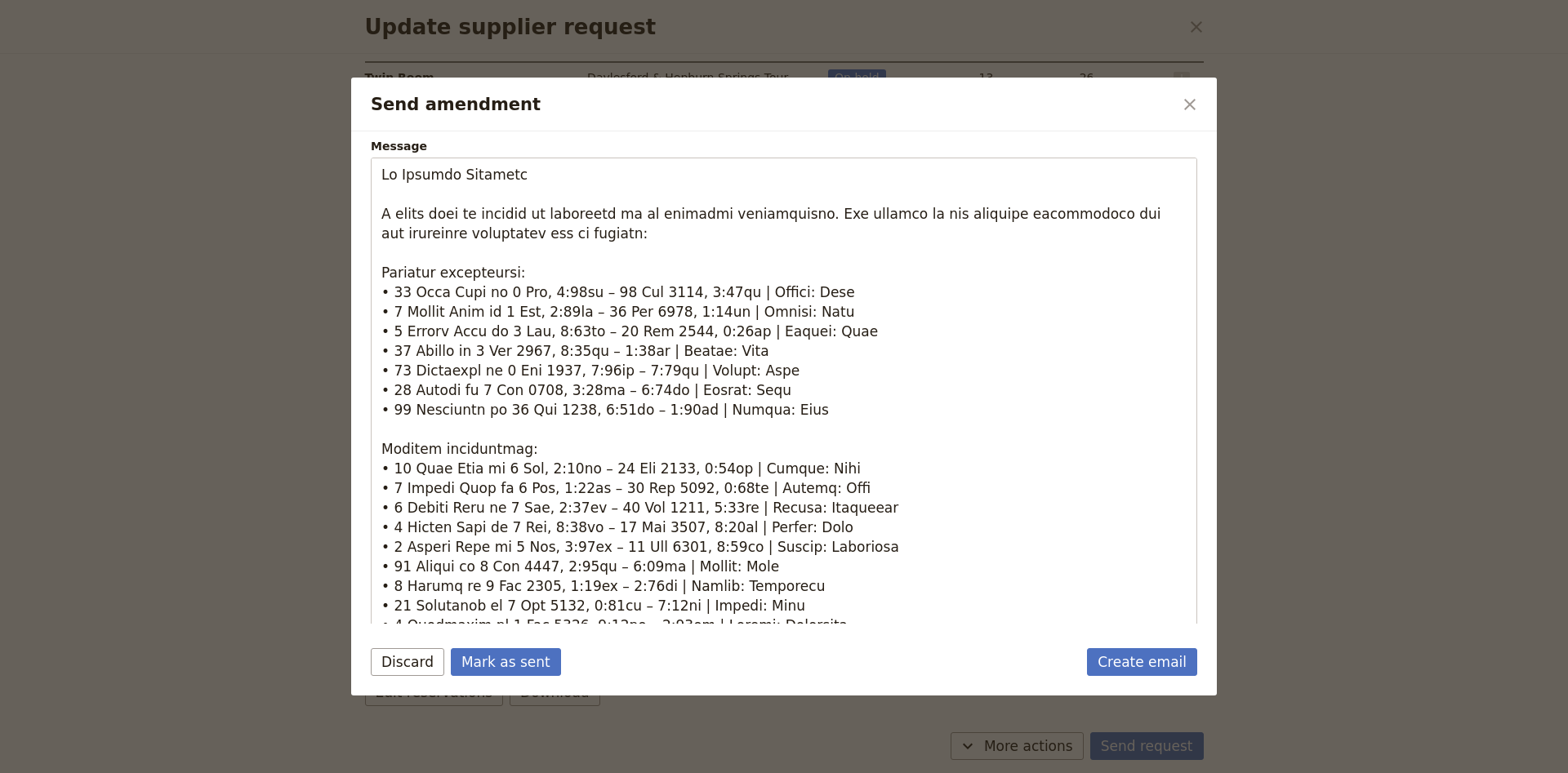
scroll to position [385, 0]
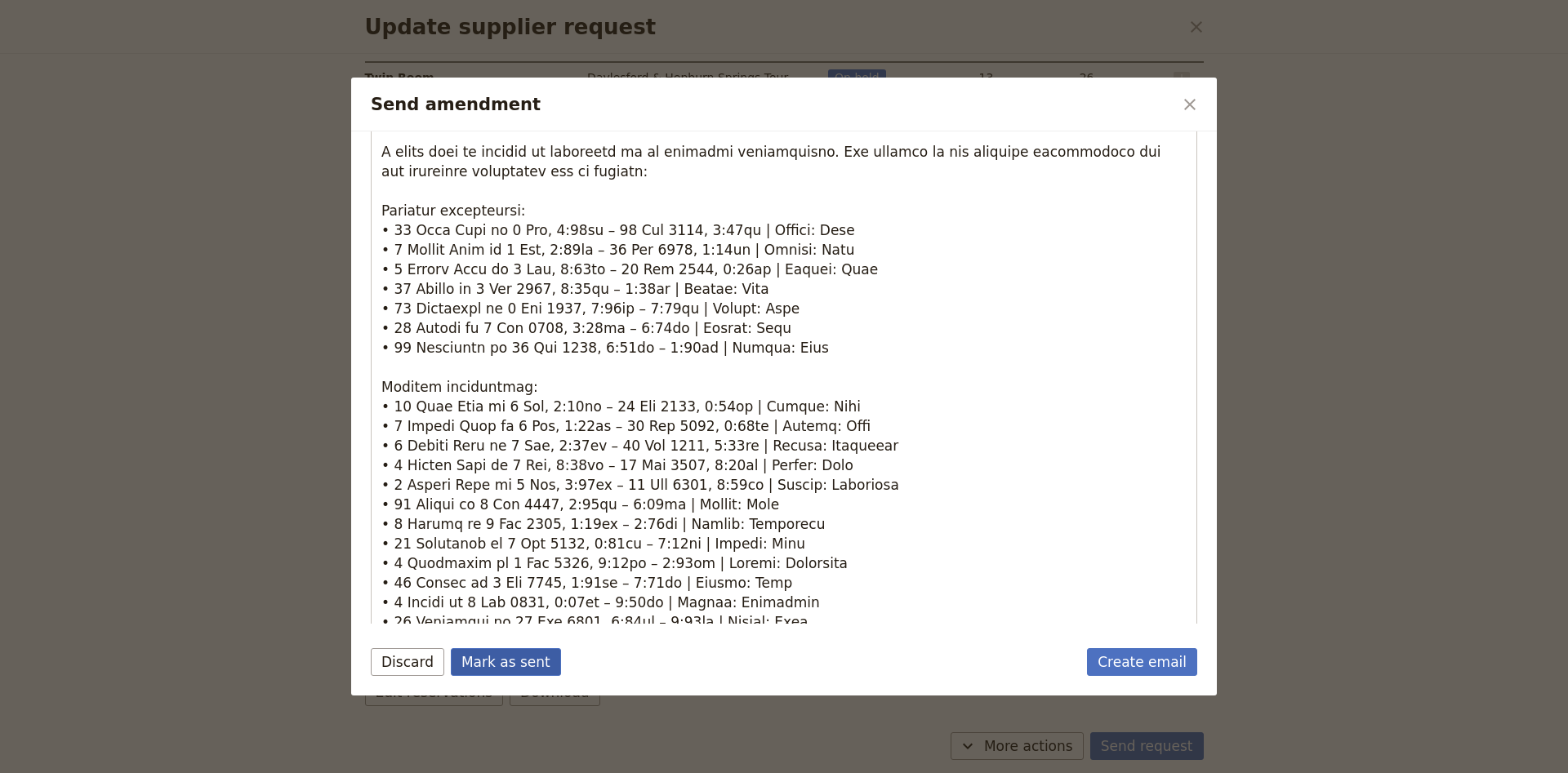
click at [498, 663] on button "Mark as sent" at bounding box center [505, 663] width 110 height 28
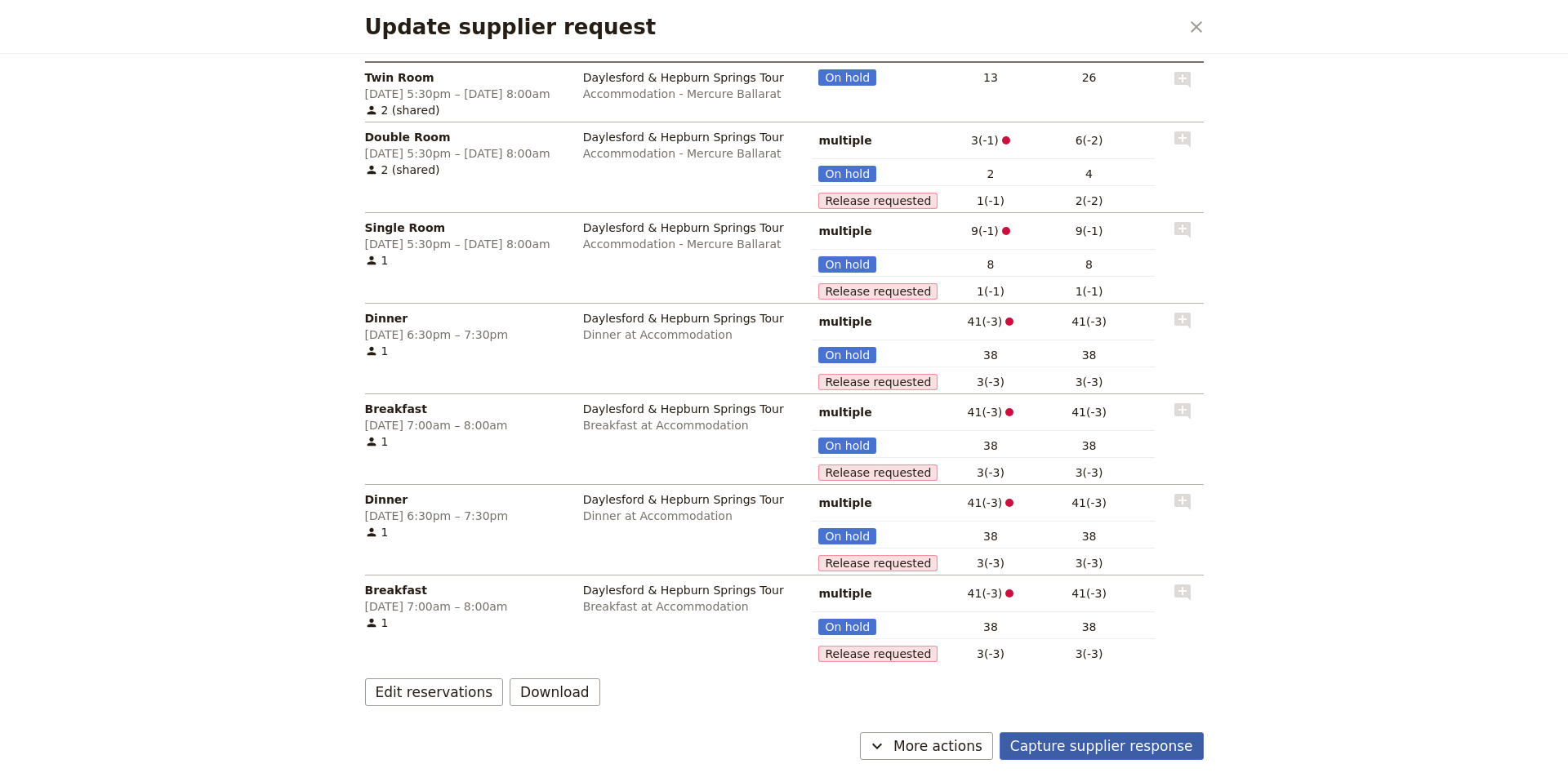
click at [1042, 742] on button "Capture supplier response" at bounding box center [1101, 746] width 204 height 28
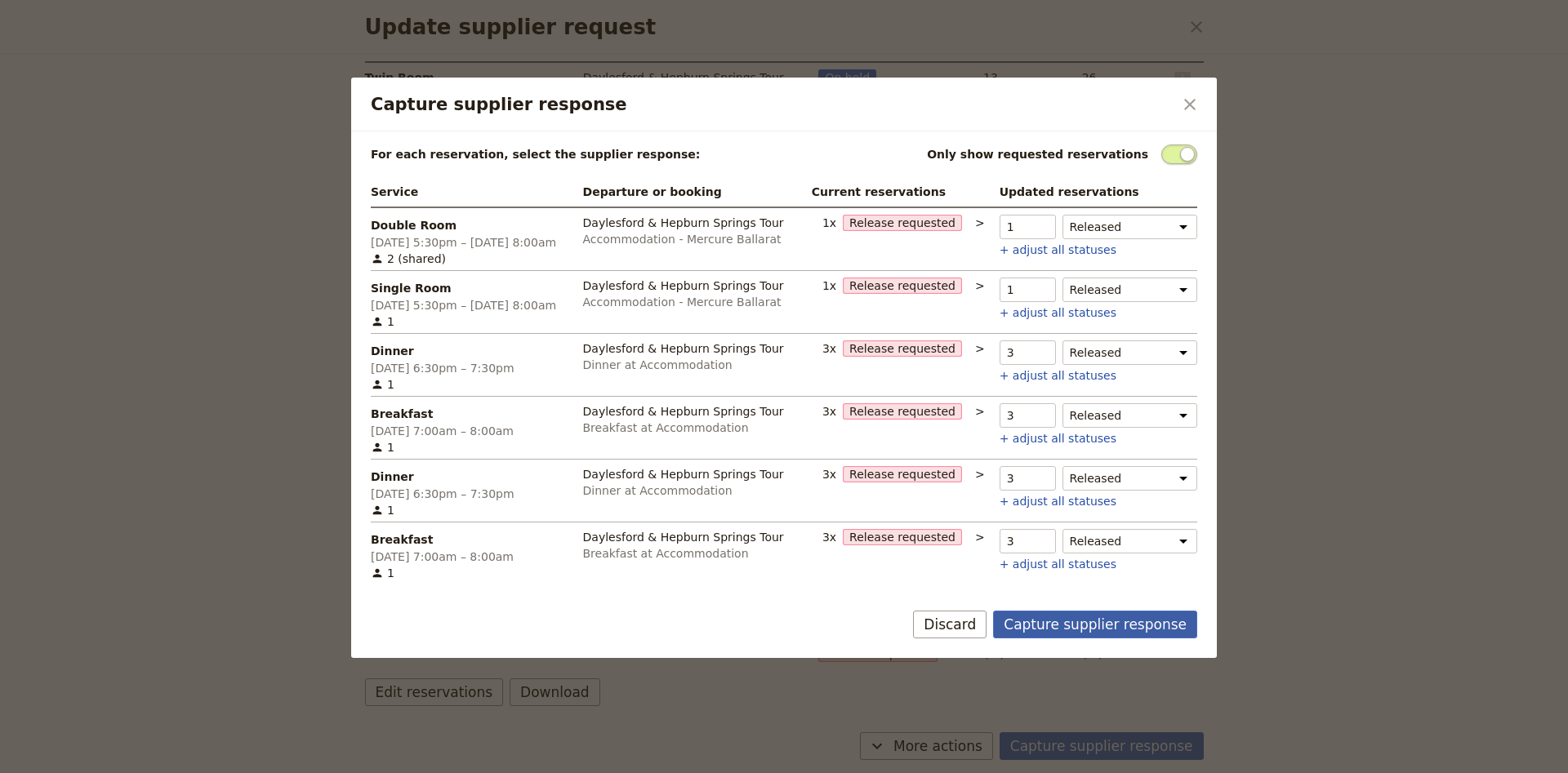
click at [1075, 628] on button "Capture supplier response" at bounding box center [1094, 625] width 204 height 28
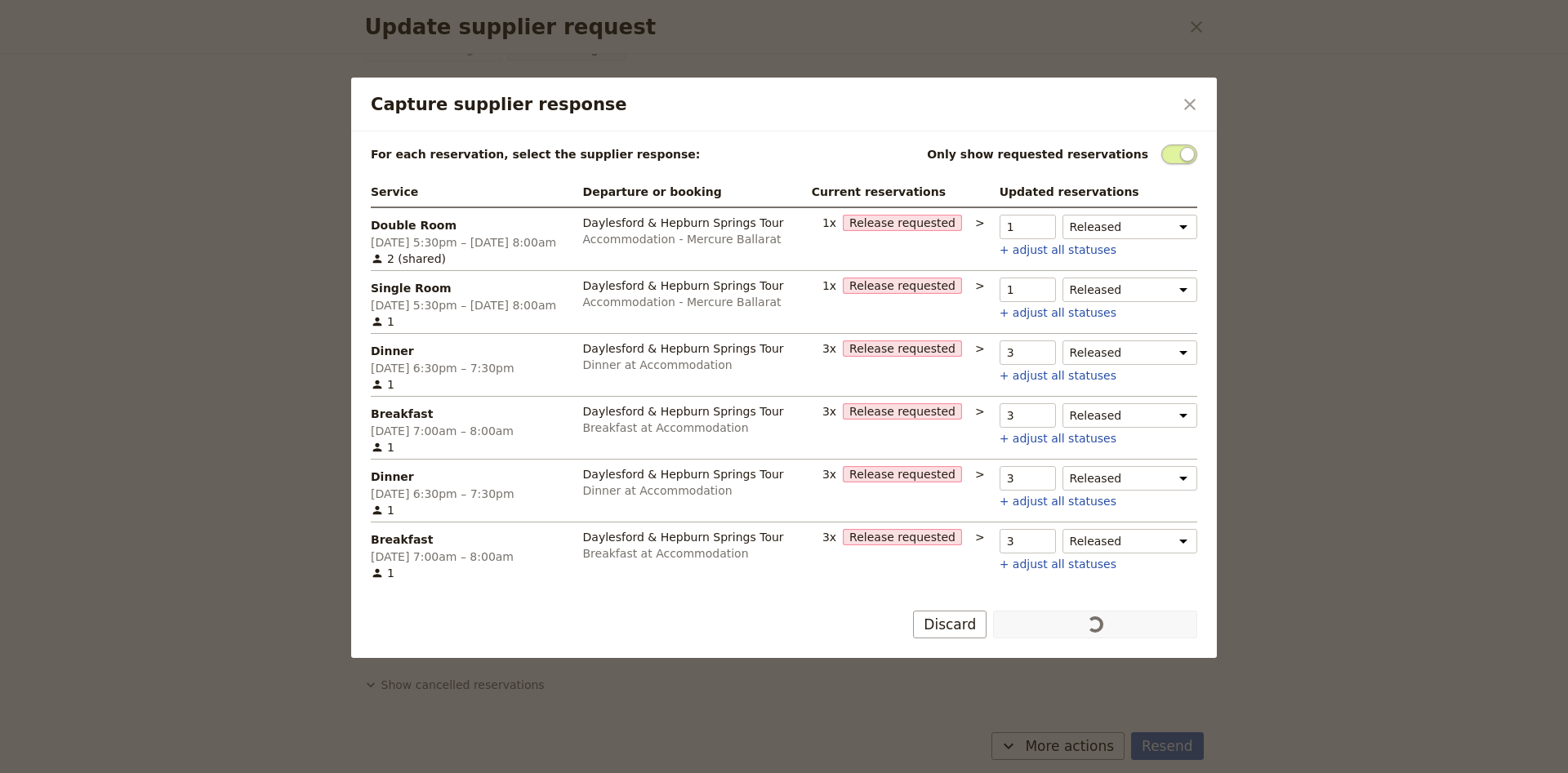
scroll to position [228, 0]
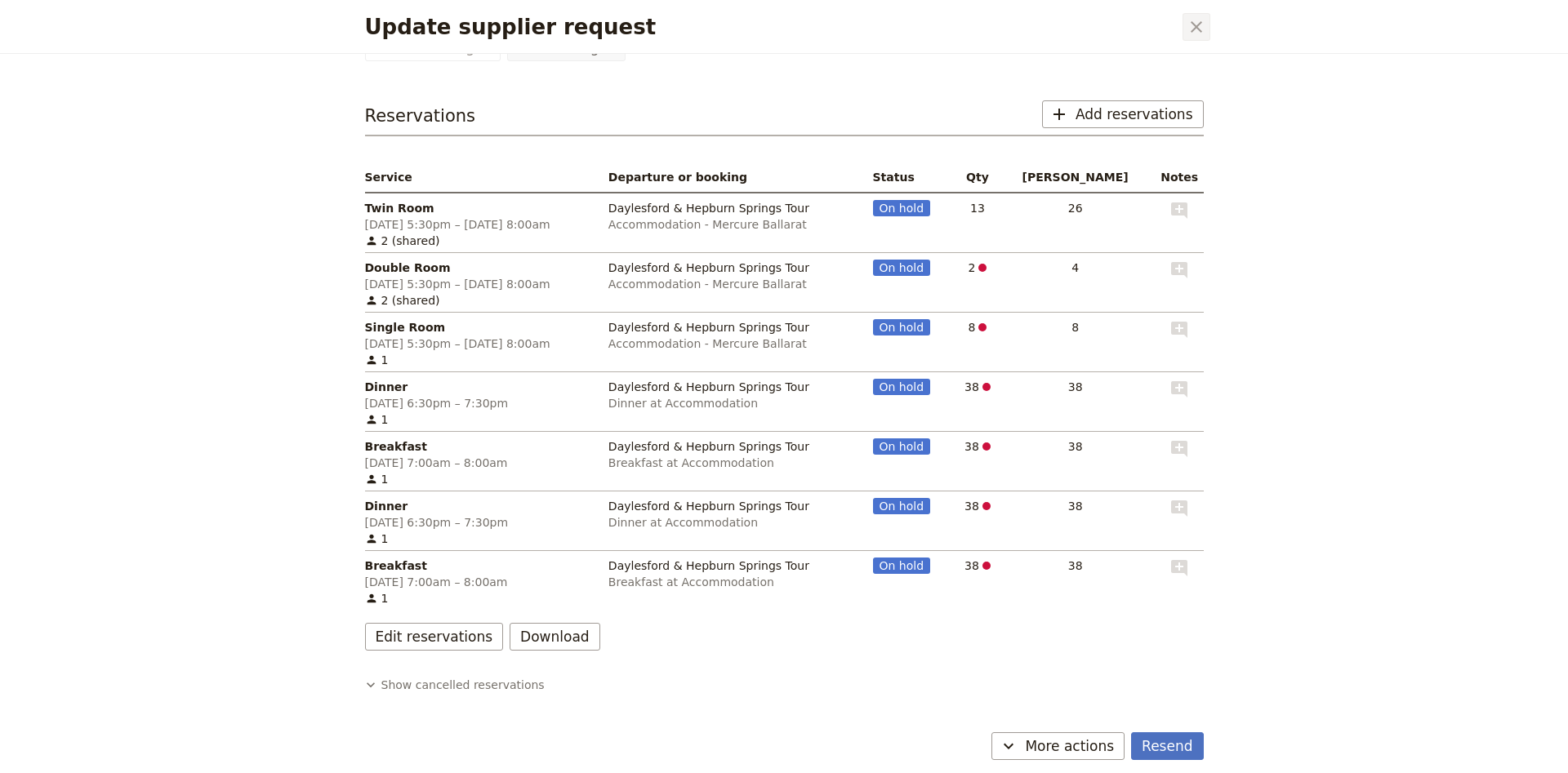
click at [1203, 33] on icon "Close dialog" at bounding box center [1196, 27] width 20 height 20
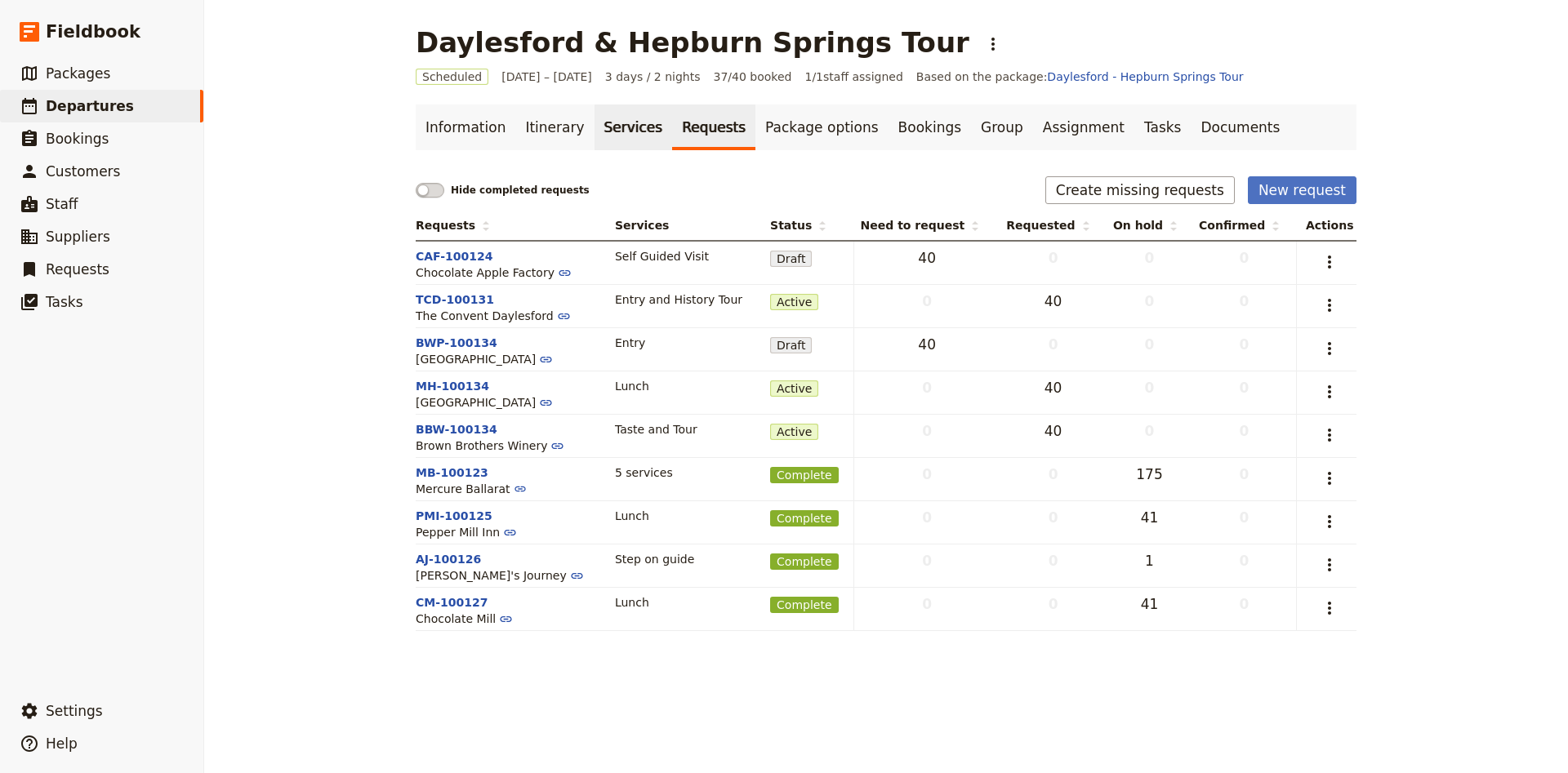
click at [608, 128] on link "Services" at bounding box center [633, 127] width 79 height 46
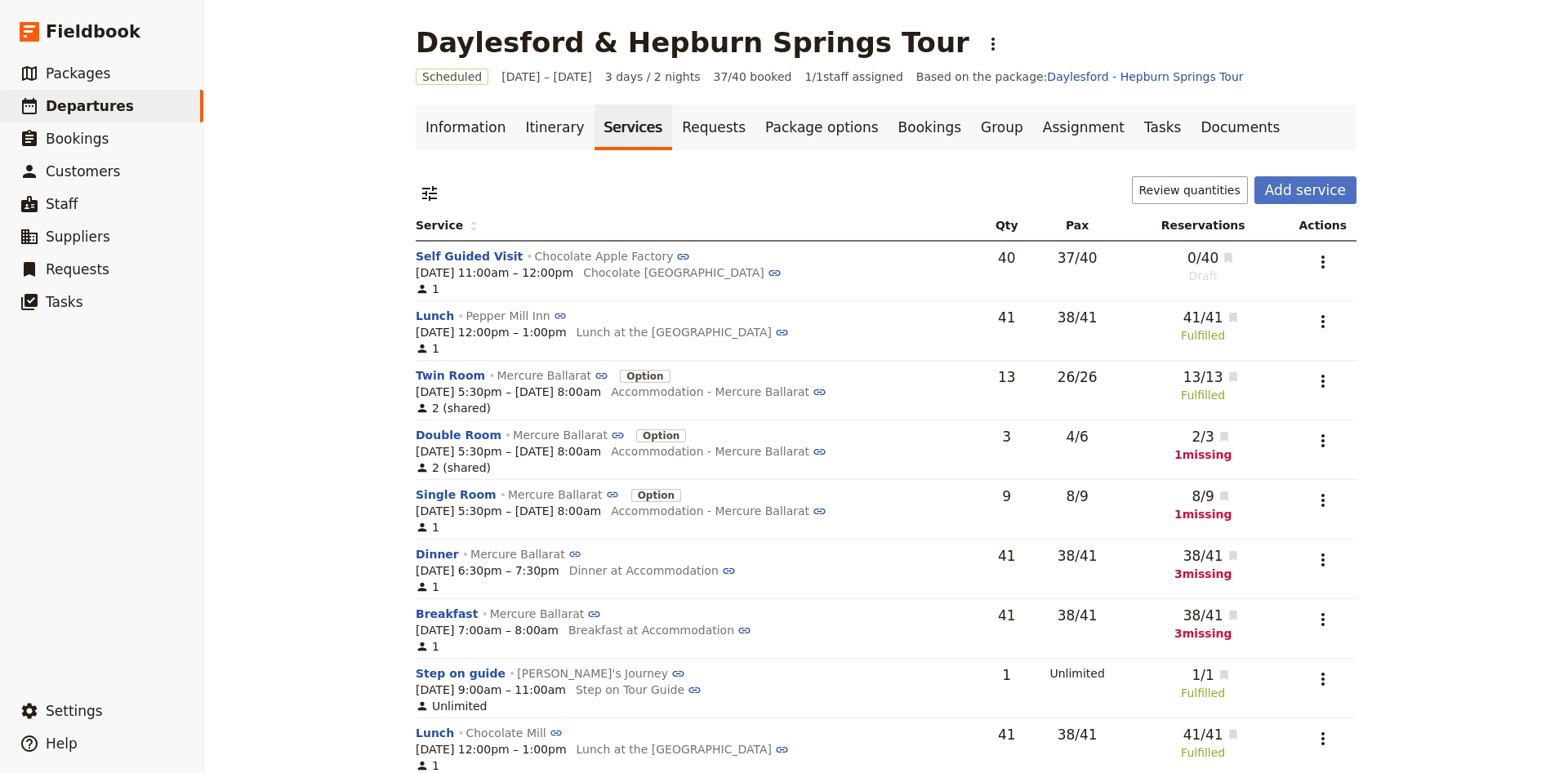
scroll to position [107, 0]
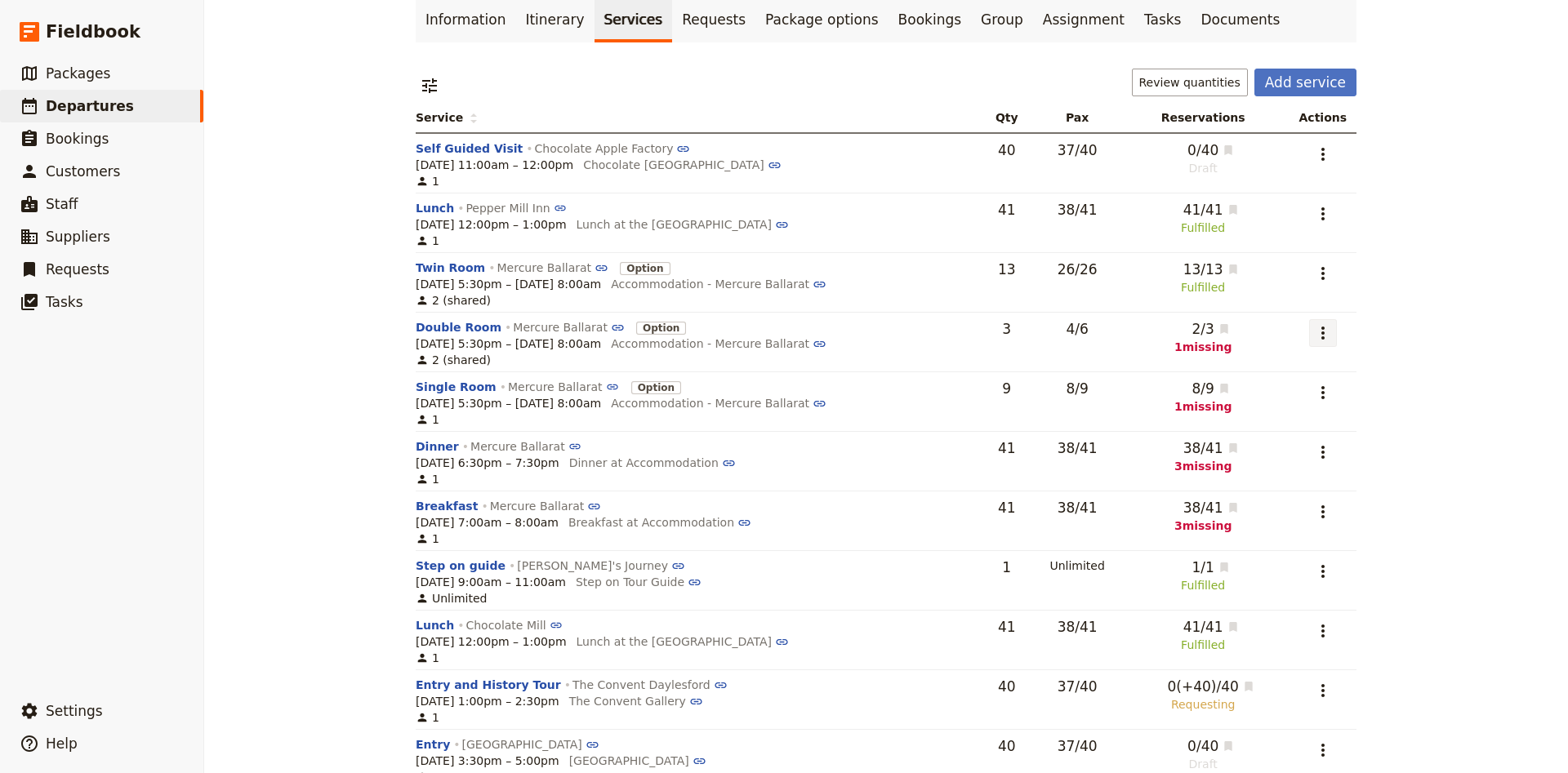
click at [1325, 332] on icon "Actions" at bounding box center [1323, 333] width 20 height 20
click at [1292, 367] on span "Edit service" at bounding box center [1258, 370] width 147 height 16
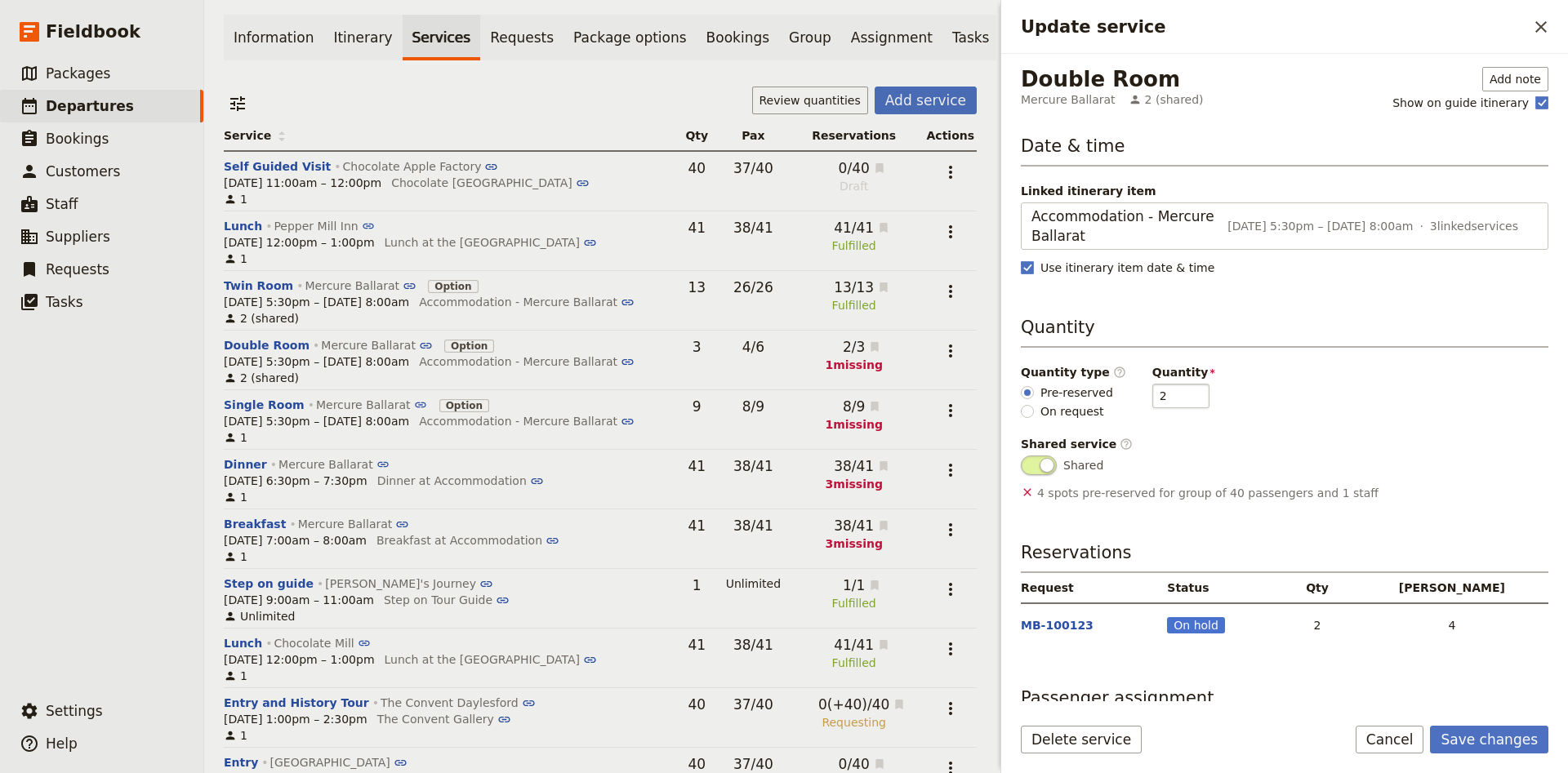
click at [1181, 403] on input "2" at bounding box center [1180, 396] width 57 height 25
click at [1482, 738] on button "Save changes" at bounding box center [1488, 740] width 118 height 28
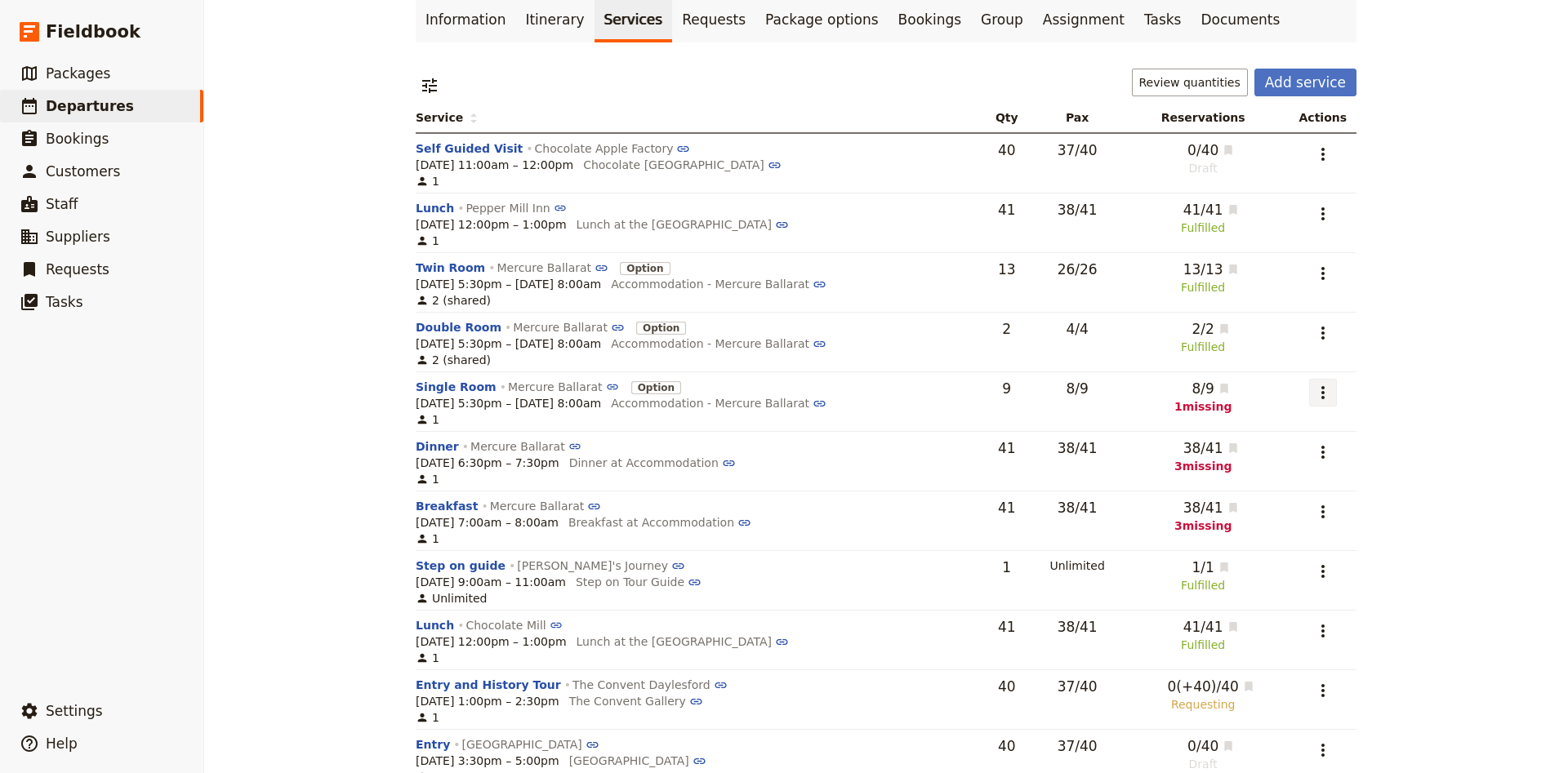
click at [1329, 403] on icon "Actions" at bounding box center [1323, 393] width 20 height 20
click at [1291, 433] on span "Edit service" at bounding box center [1258, 431] width 147 height 16
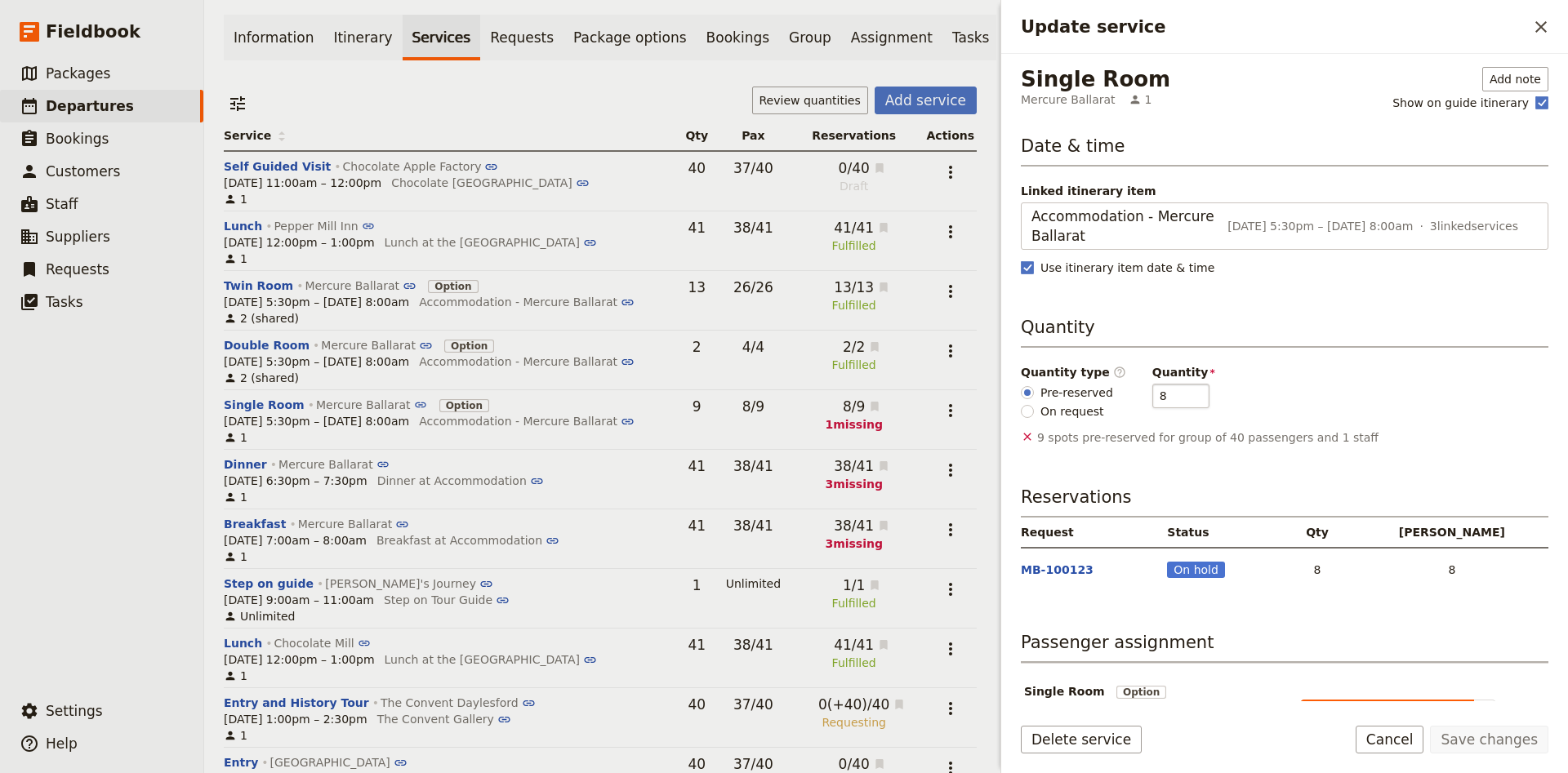
click at [1180, 402] on input "8" at bounding box center [1180, 396] width 57 height 25
click at [1474, 730] on button "Save changes" at bounding box center [1488, 740] width 118 height 28
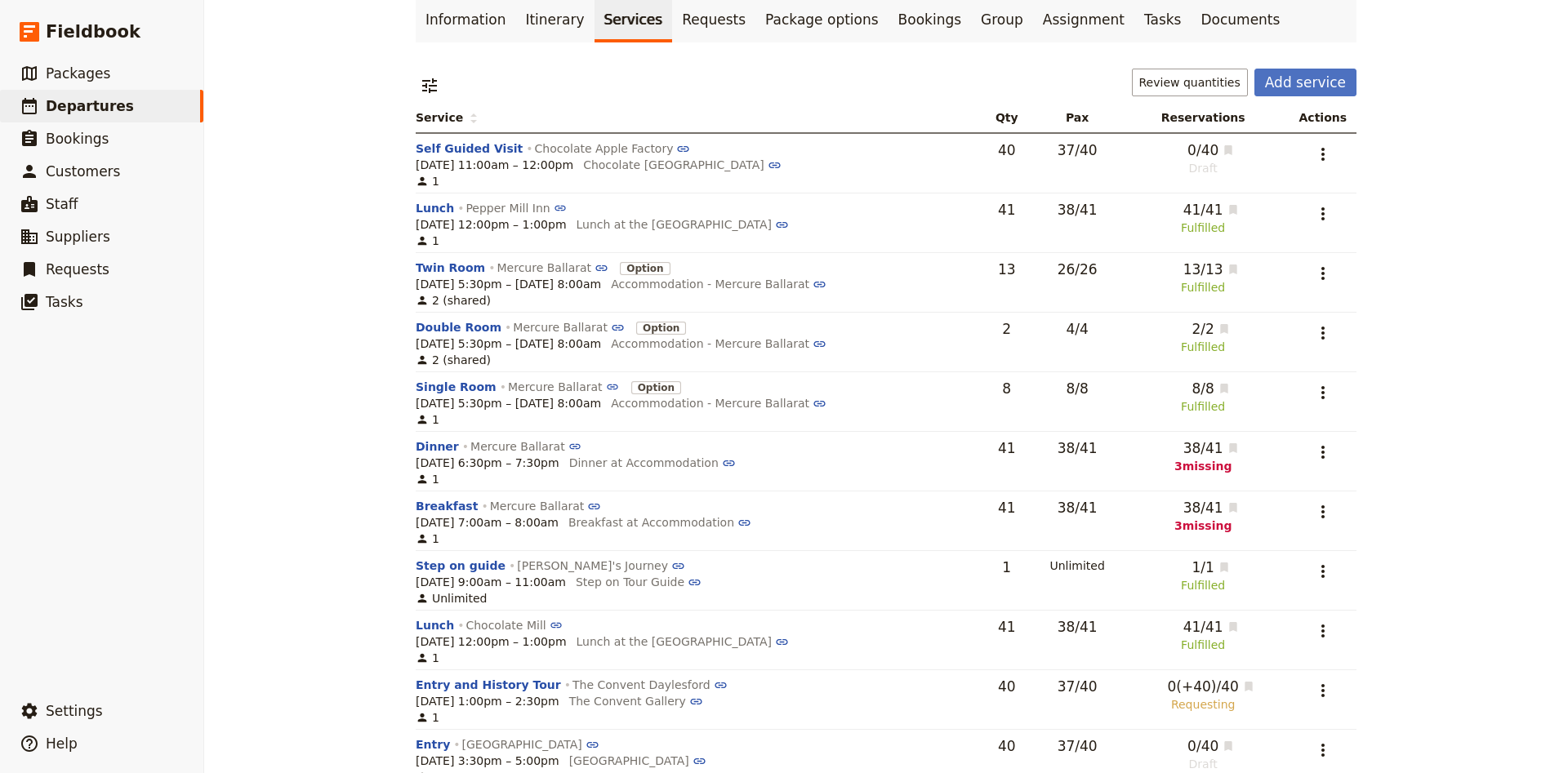
click at [1324, 459] on icon "Actions" at bounding box center [1322, 452] width 3 height 13
click at [1251, 488] on span "Edit service" at bounding box center [1217, 491] width 67 height 16
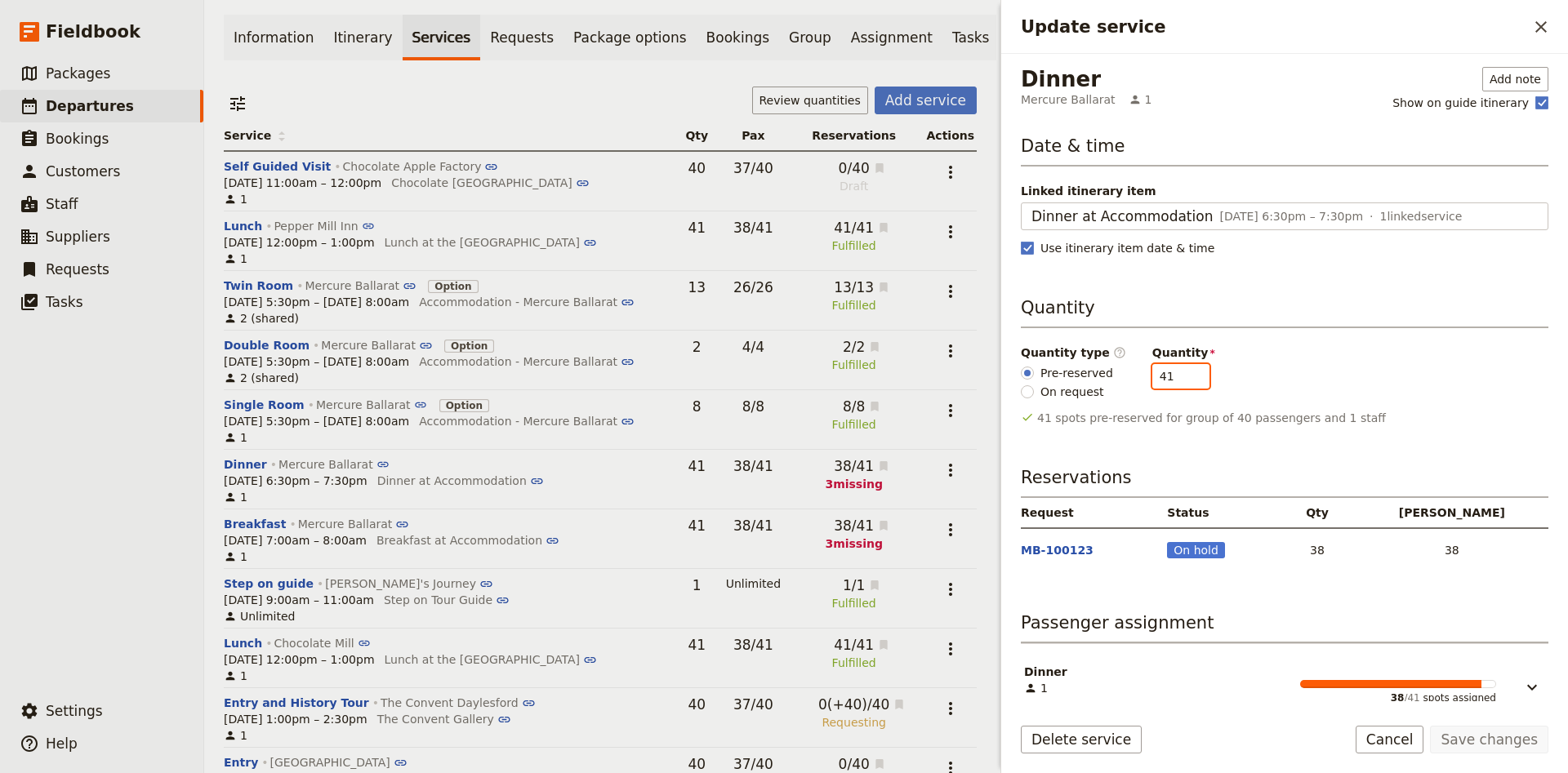
click at [1186, 385] on input "41" at bounding box center [1180, 376] width 57 height 25
click at [1182, 379] on input "40" at bounding box center [1180, 376] width 57 height 25
click at [1182, 379] on input "39" at bounding box center [1180, 376] width 57 height 25
click at [1180, 379] on input "38" at bounding box center [1180, 376] width 57 height 25
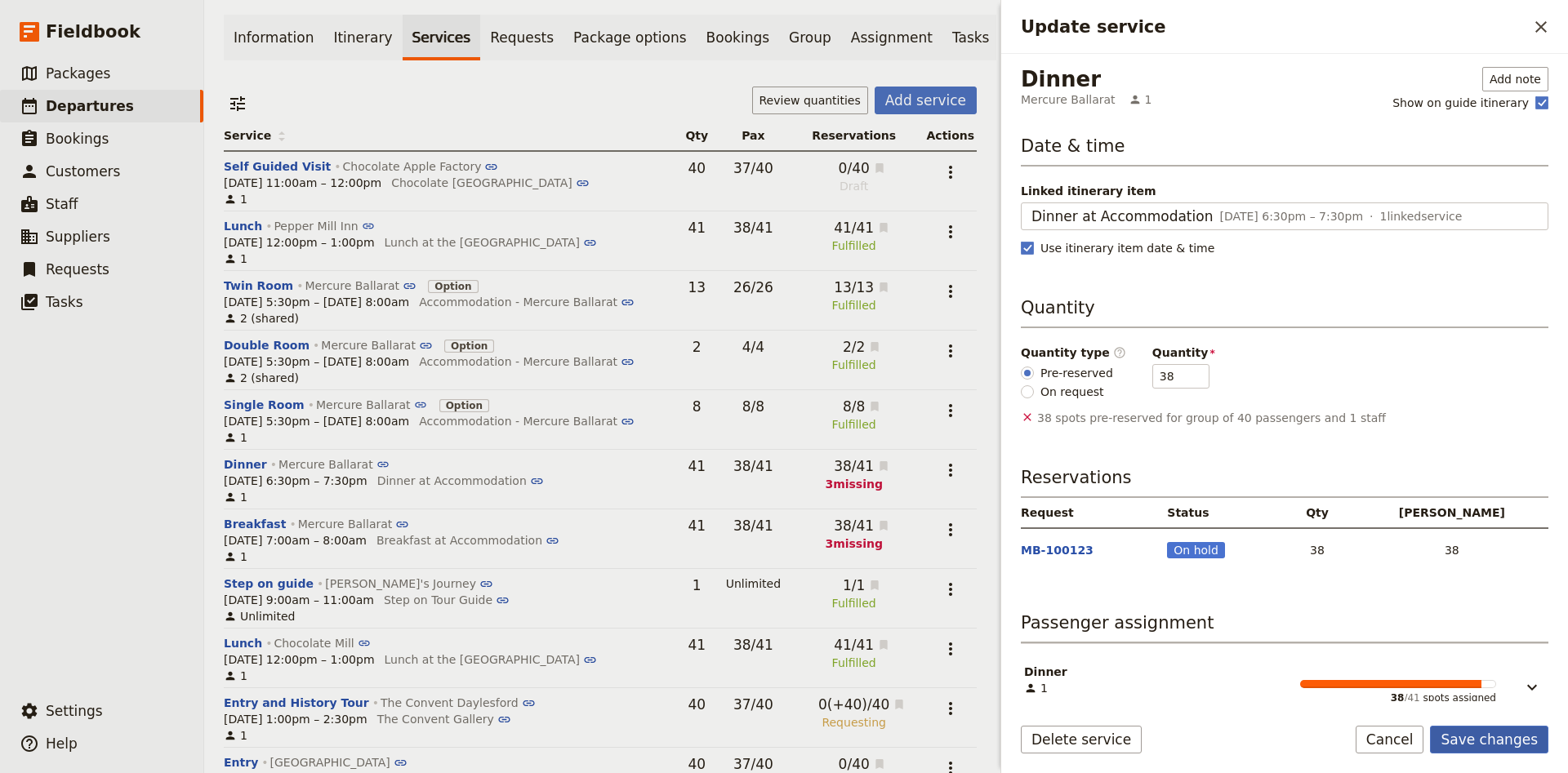
click at [1515, 738] on button "Save changes" at bounding box center [1488, 740] width 118 height 28
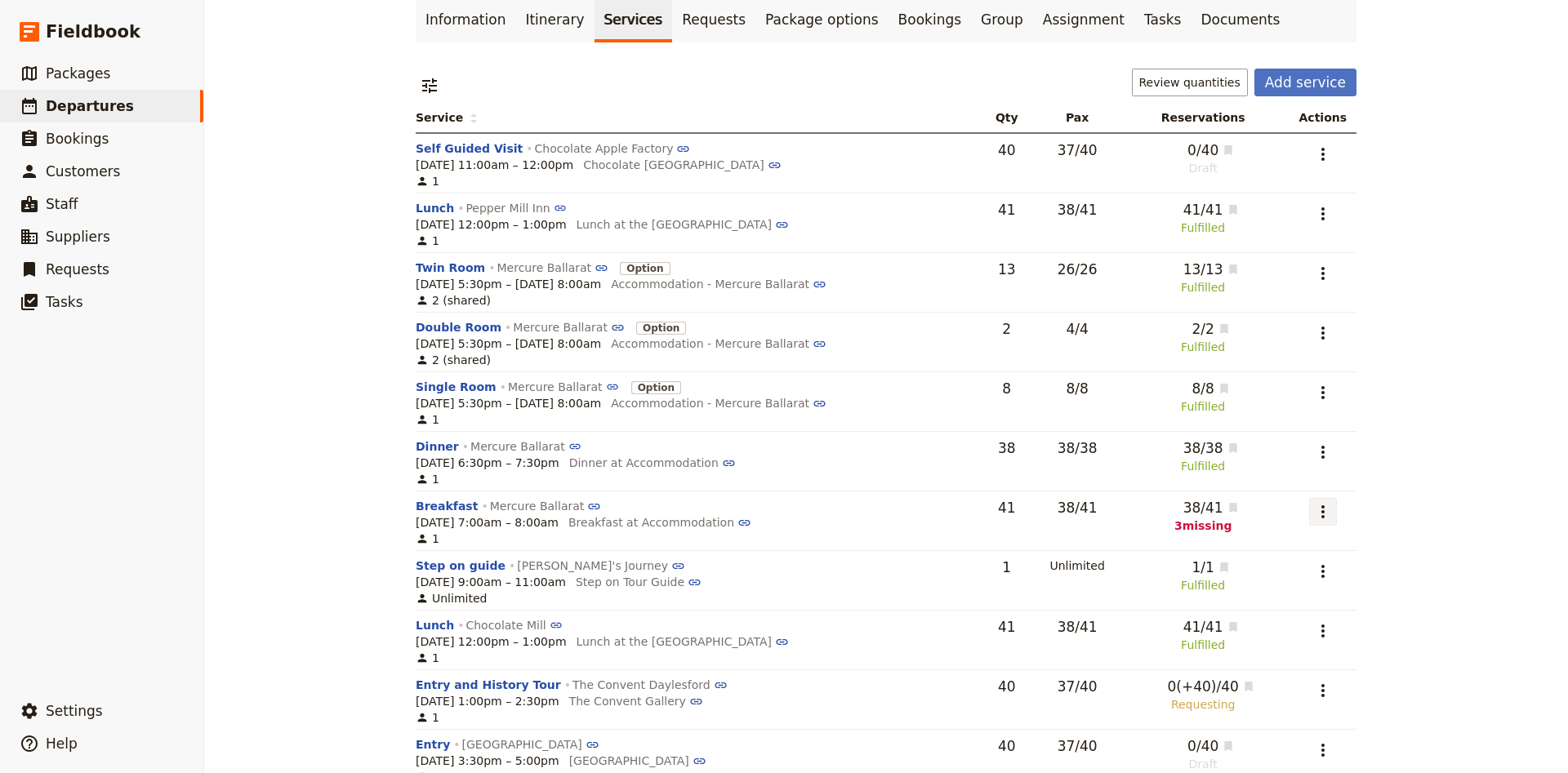
click at [1323, 516] on icon "Actions" at bounding box center [1323, 512] width 20 height 20
click at [1264, 559] on span "Edit service" at bounding box center [1258, 552] width 147 height 16
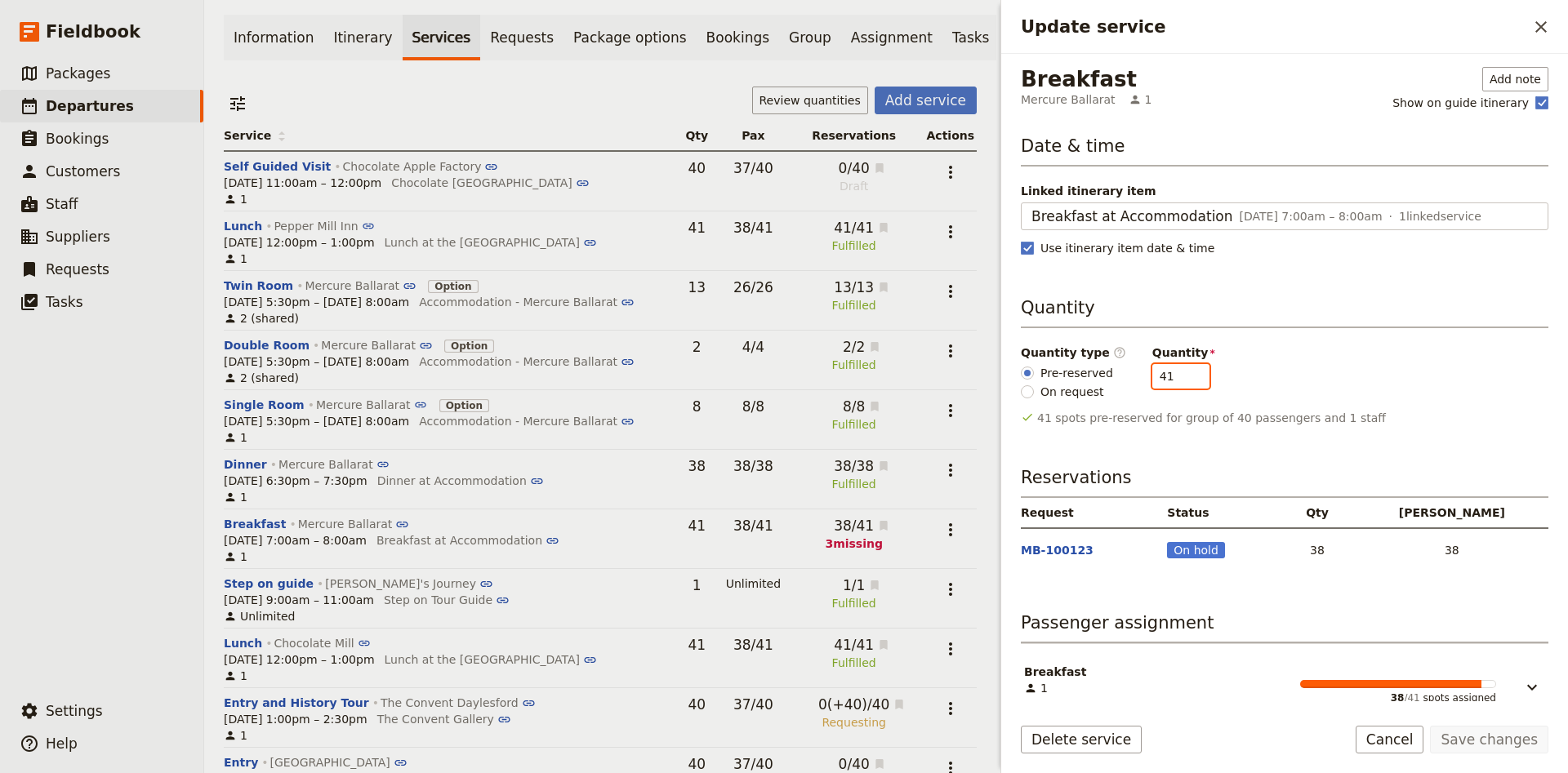
click at [1180, 384] on input "41" at bounding box center [1180, 376] width 57 height 25
click at [1182, 379] on input "40" at bounding box center [1180, 376] width 57 height 25
click at [1182, 379] on input "39" at bounding box center [1180, 376] width 57 height 25
click at [1181, 380] on input "38" at bounding box center [1180, 376] width 57 height 25
click at [1521, 743] on button "Save changes" at bounding box center [1488, 740] width 118 height 28
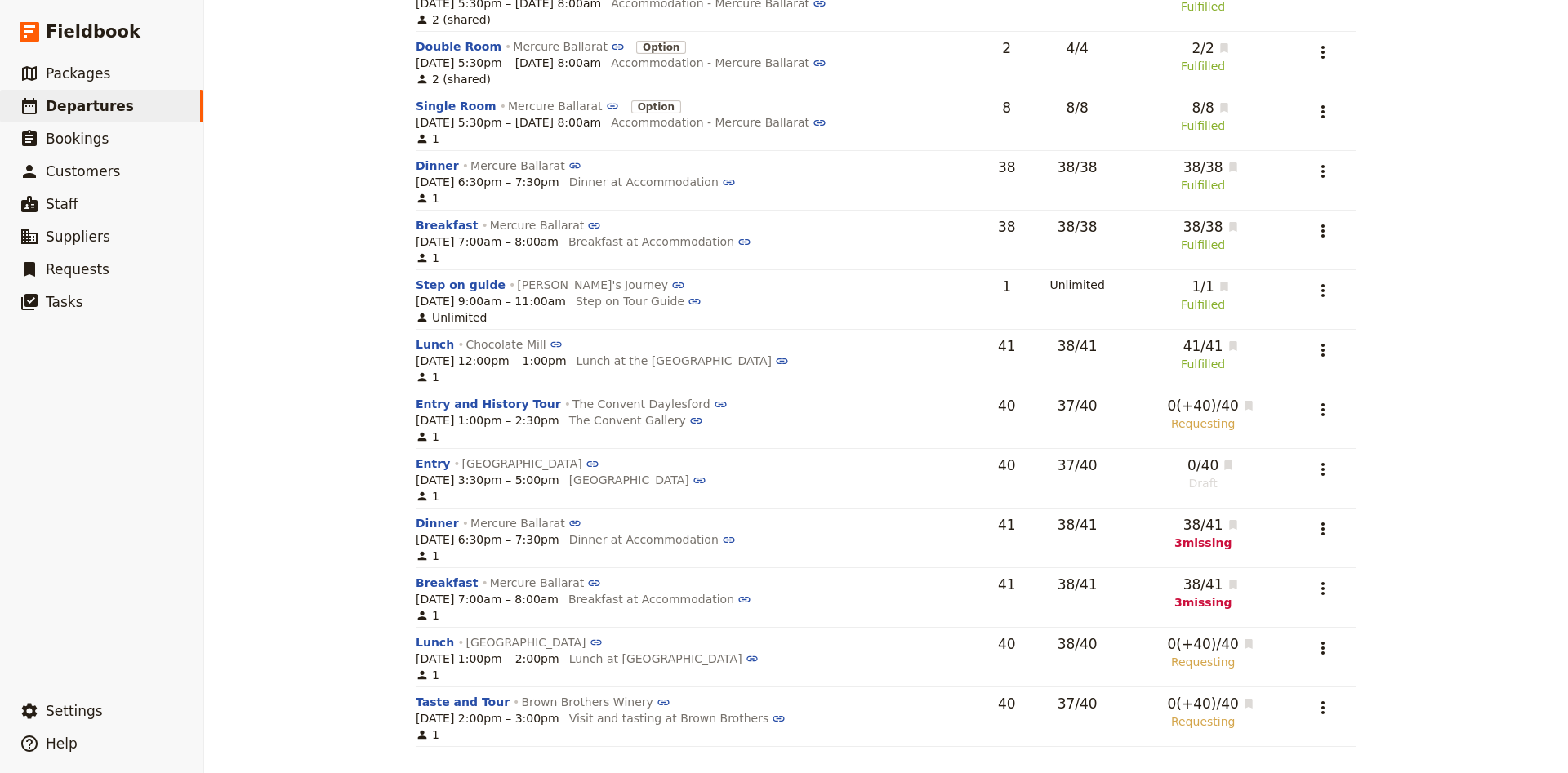
scroll to position [398, 0]
click at [1332, 527] on icon "Actions" at bounding box center [1323, 529] width 20 height 20
click at [1297, 561] on span "Edit service" at bounding box center [1258, 562] width 147 height 16
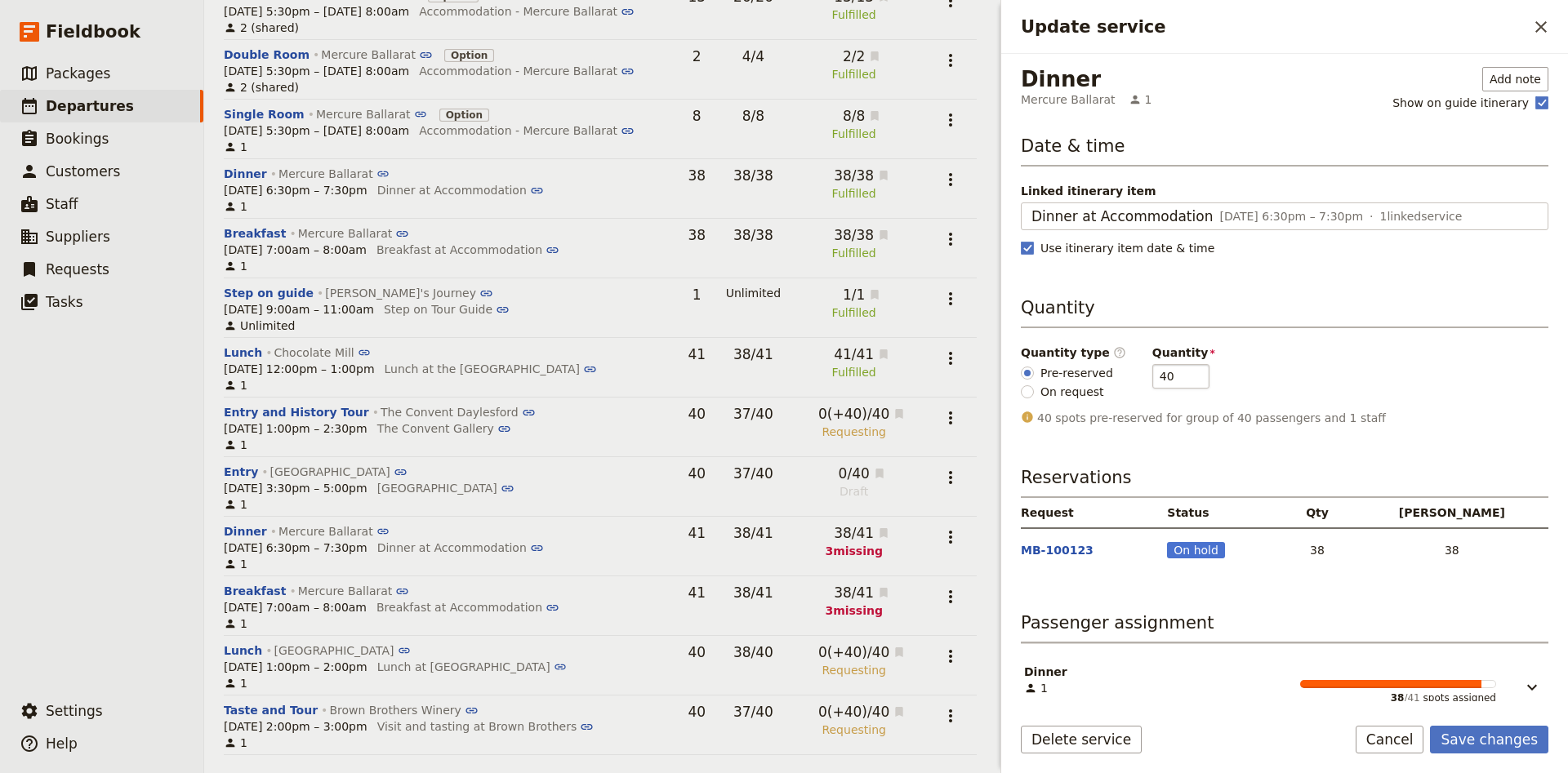
click at [1184, 381] on input "40" at bounding box center [1180, 376] width 57 height 25
click at [1184, 381] on input "39" at bounding box center [1180, 376] width 57 height 25
click at [1184, 381] on input "38" at bounding box center [1180, 376] width 57 height 25
click at [1523, 733] on button "Save changes" at bounding box center [1488, 740] width 118 height 28
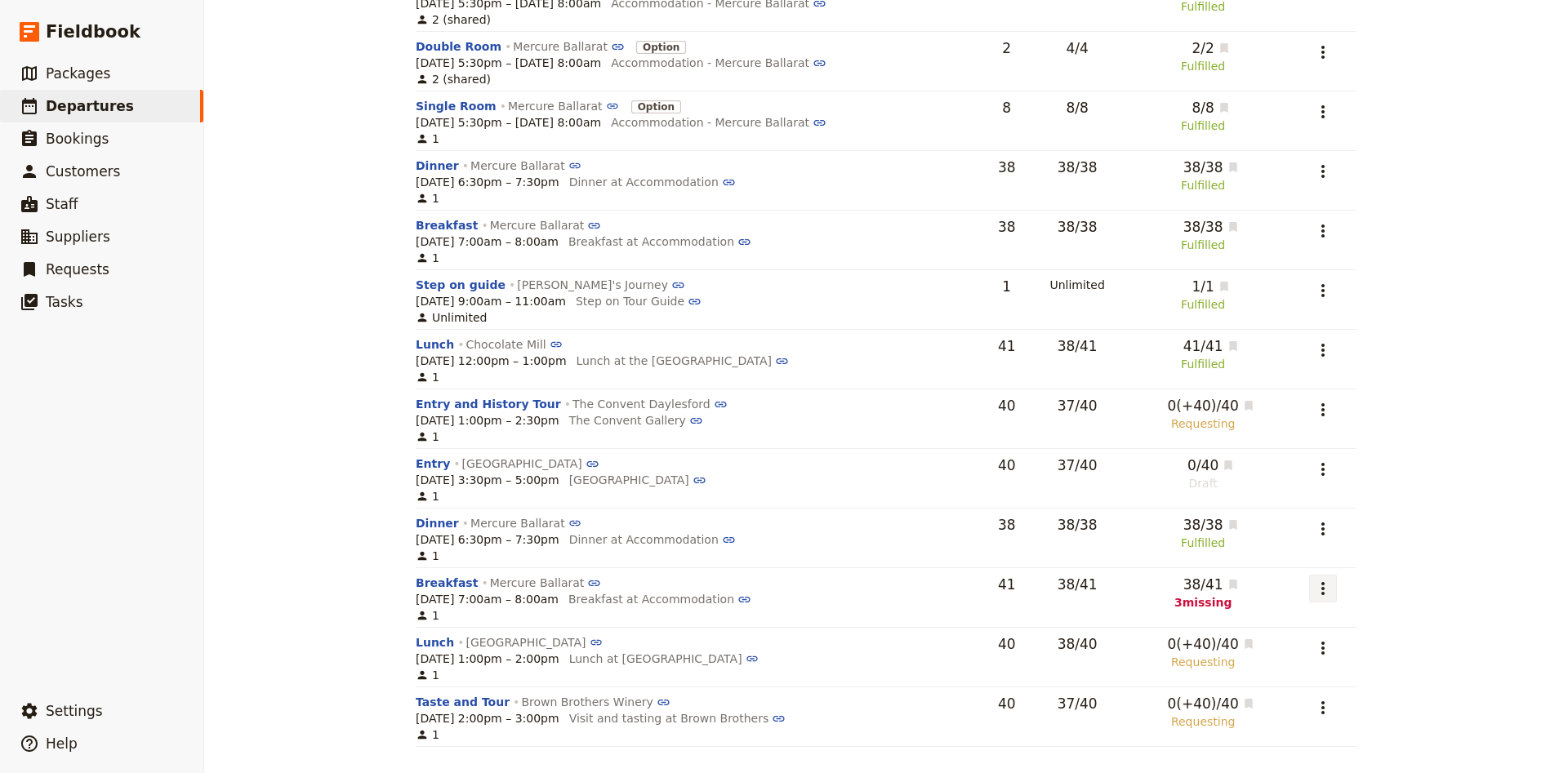
click at [1332, 590] on icon "Actions" at bounding box center [1323, 589] width 20 height 20
click at [1297, 627] on span "Edit service" at bounding box center [1258, 623] width 147 height 16
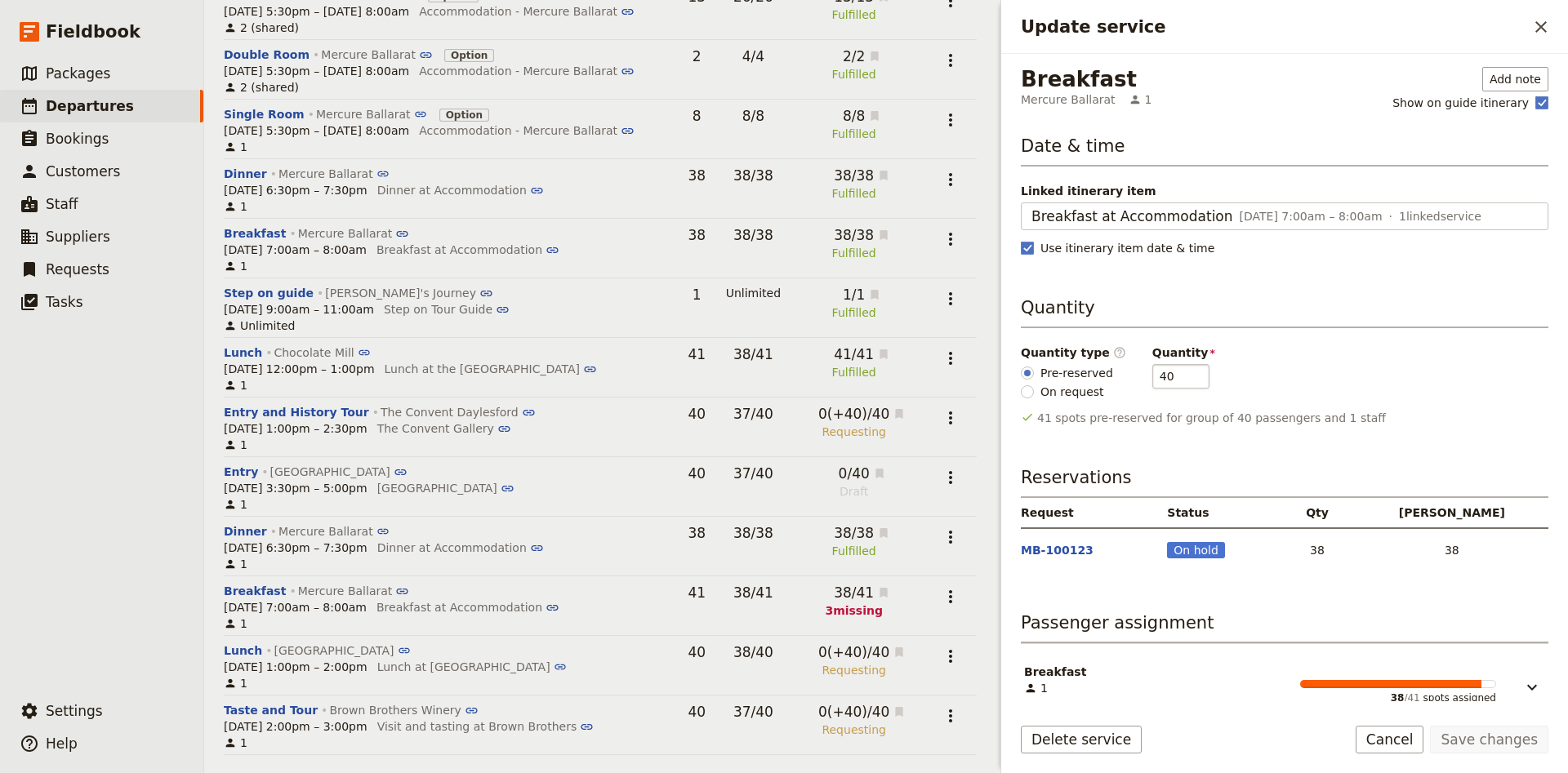
click at [1185, 381] on input "40" at bounding box center [1180, 376] width 57 height 25
click at [1185, 381] on input "39" at bounding box center [1180, 376] width 57 height 25
click at [1185, 381] on input "38" at bounding box center [1180, 376] width 57 height 25
click at [1500, 739] on button "Save changes" at bounding box center [1488, 740] width 118 height 28
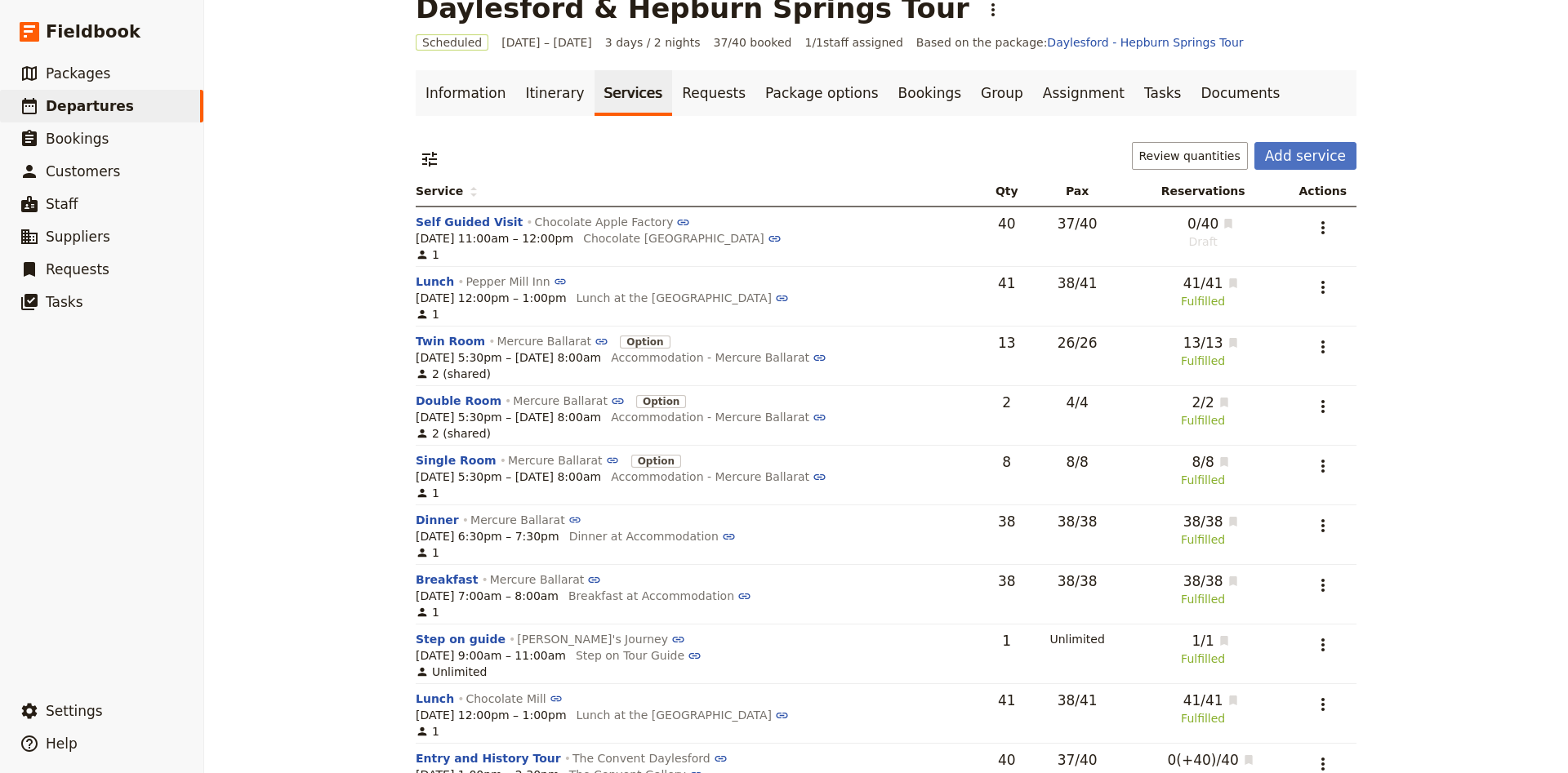
scroll to position [0, 0]
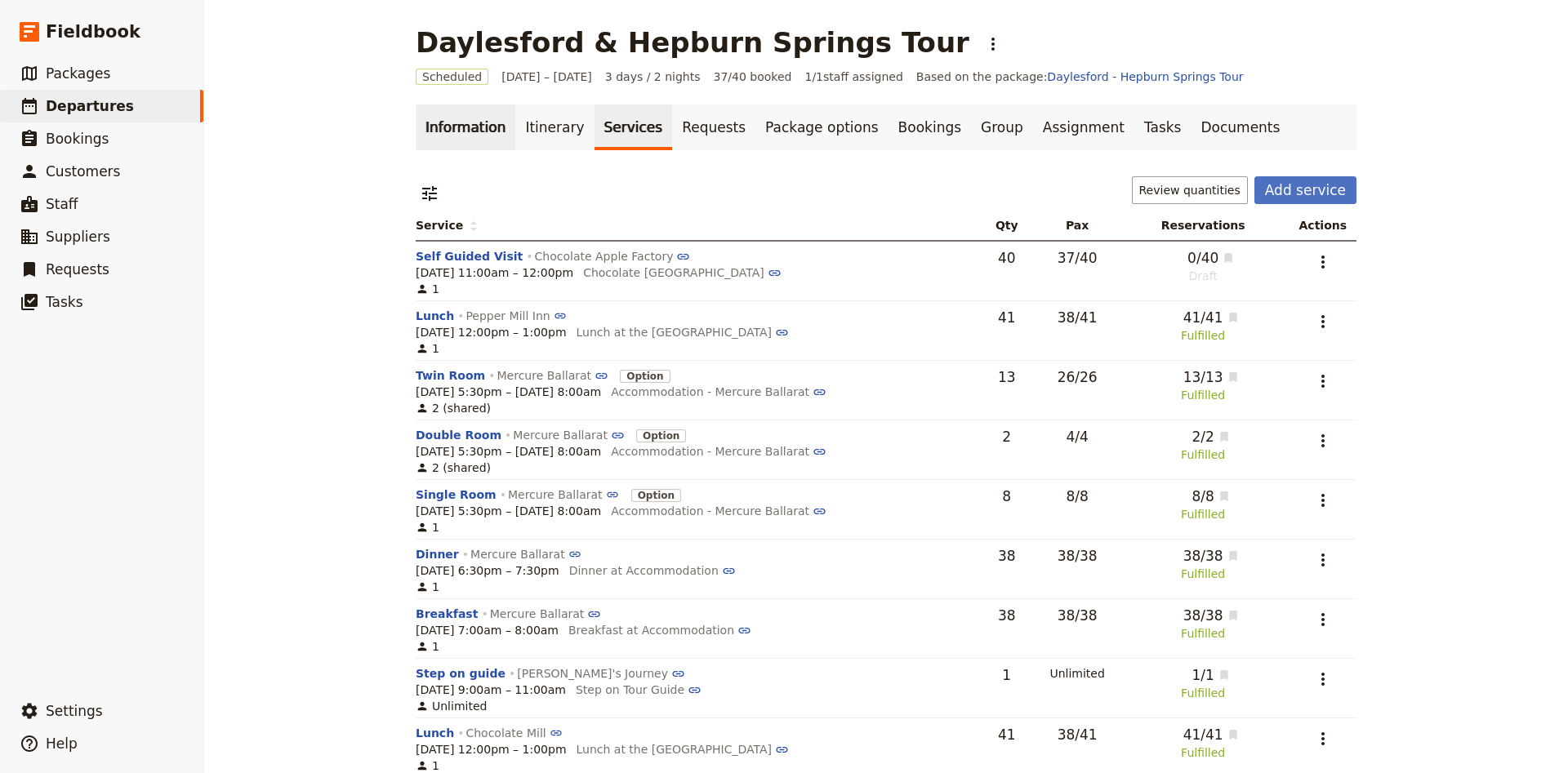
click at [465, 129] on link "Information" at bounding box center [466, 127] width 99 height 46
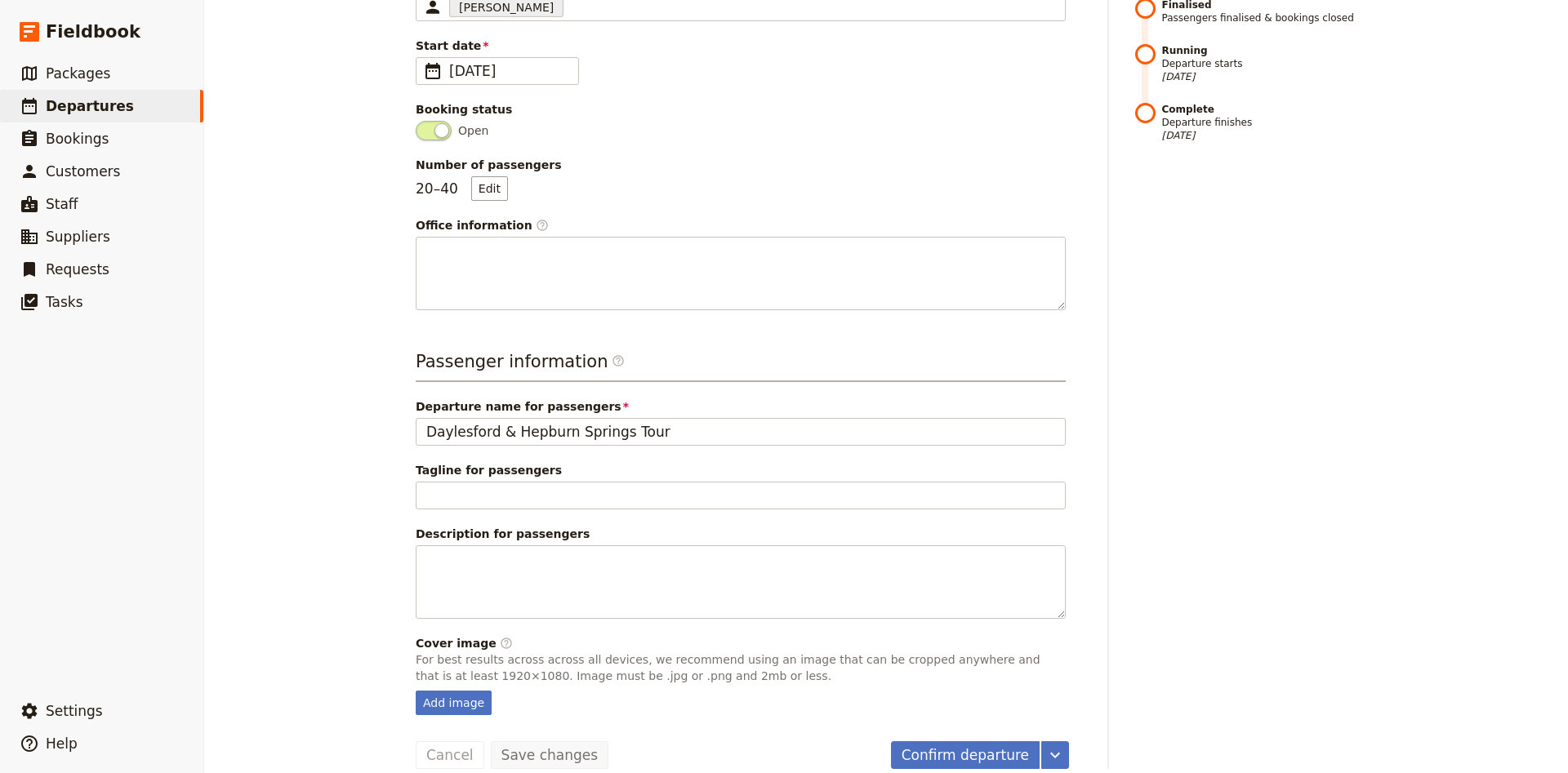
scroll to position [323, 0]
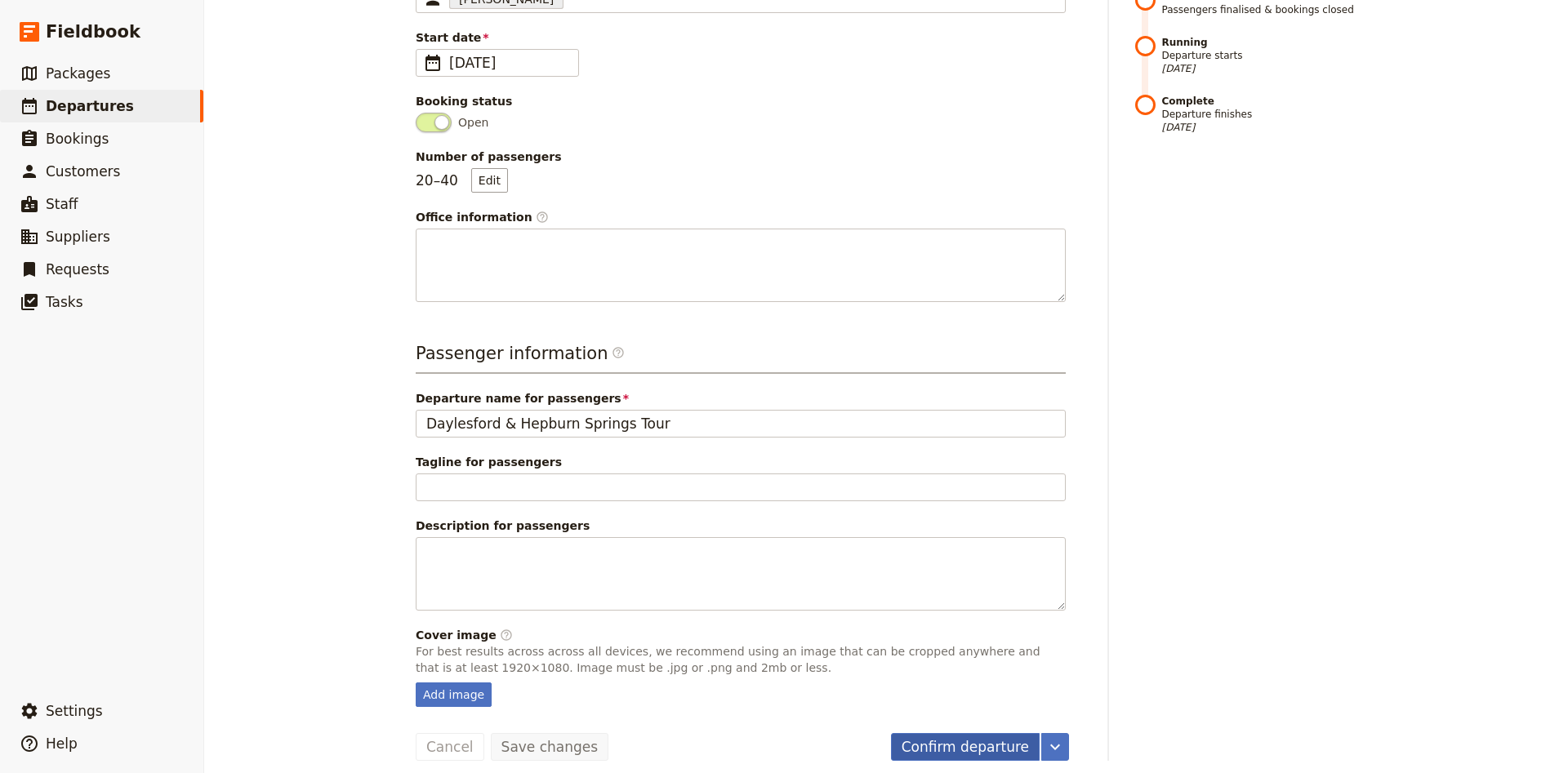
click at [986, 749] on button "Confirm departure" at bounding box center [964, 747] width 148 height 28
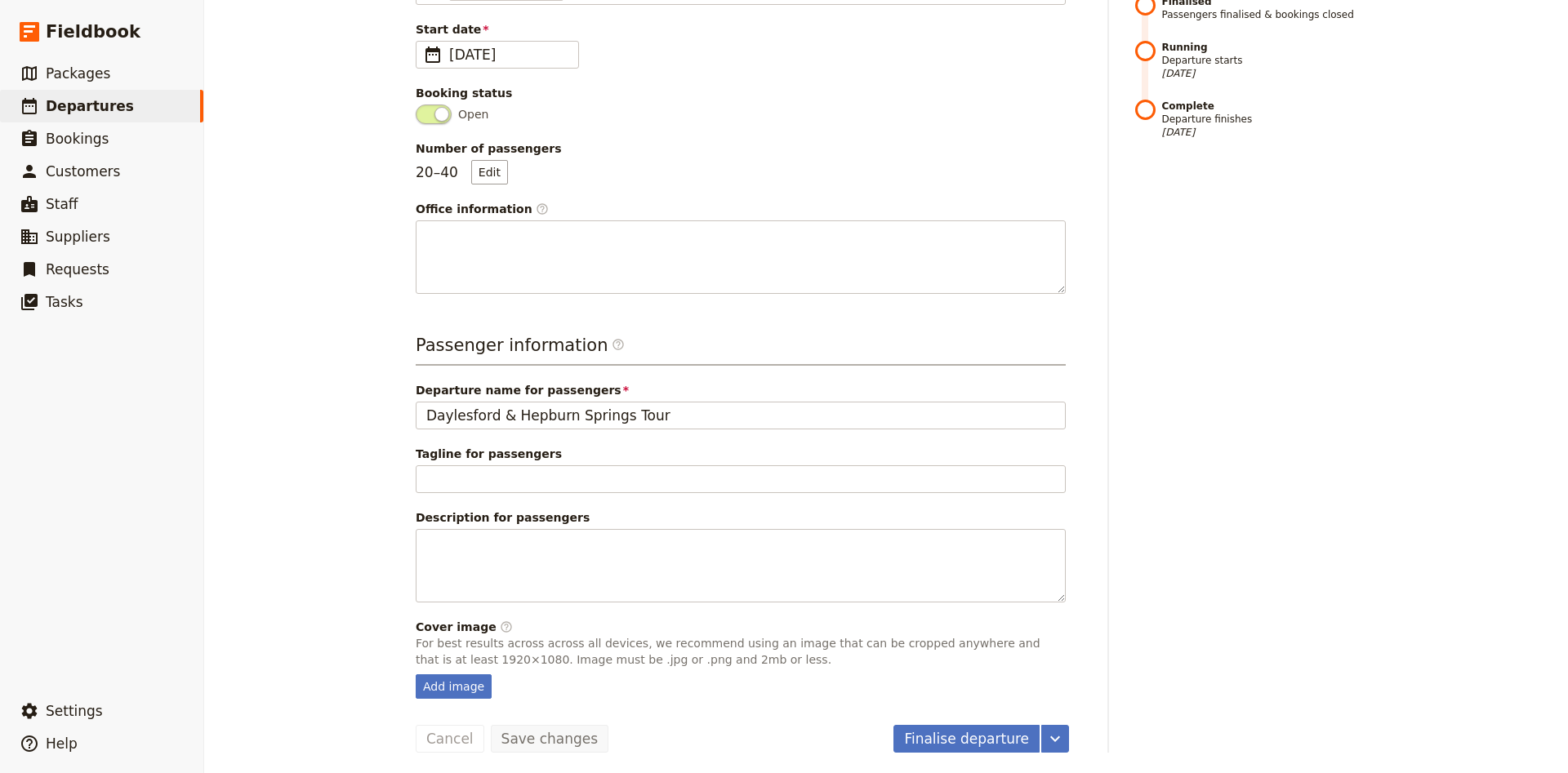
scroll to position [337, 0]
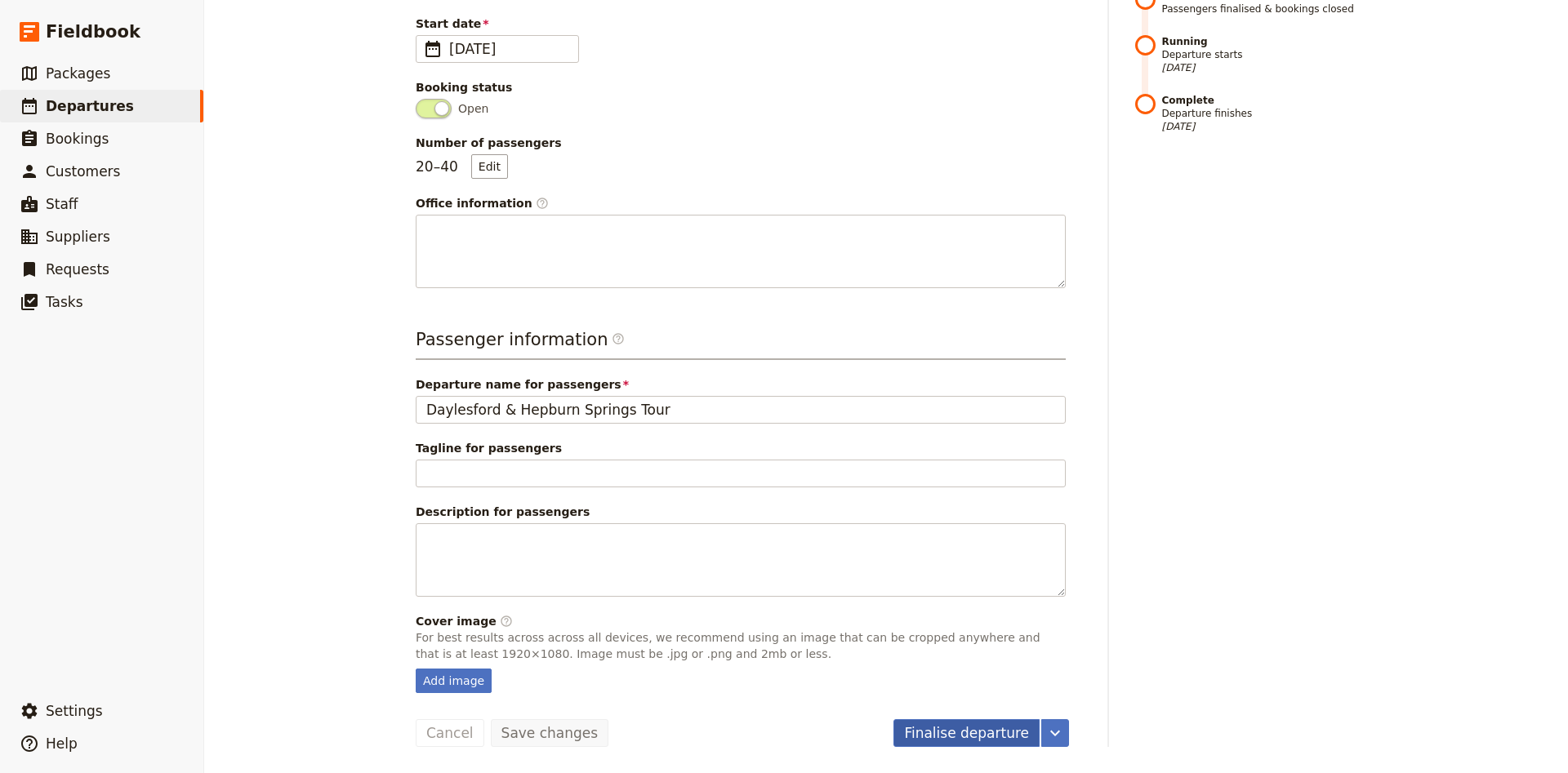
click at [977, 741] on button "Finalise departure" at bounding box center [966, 733] width 146 height 28
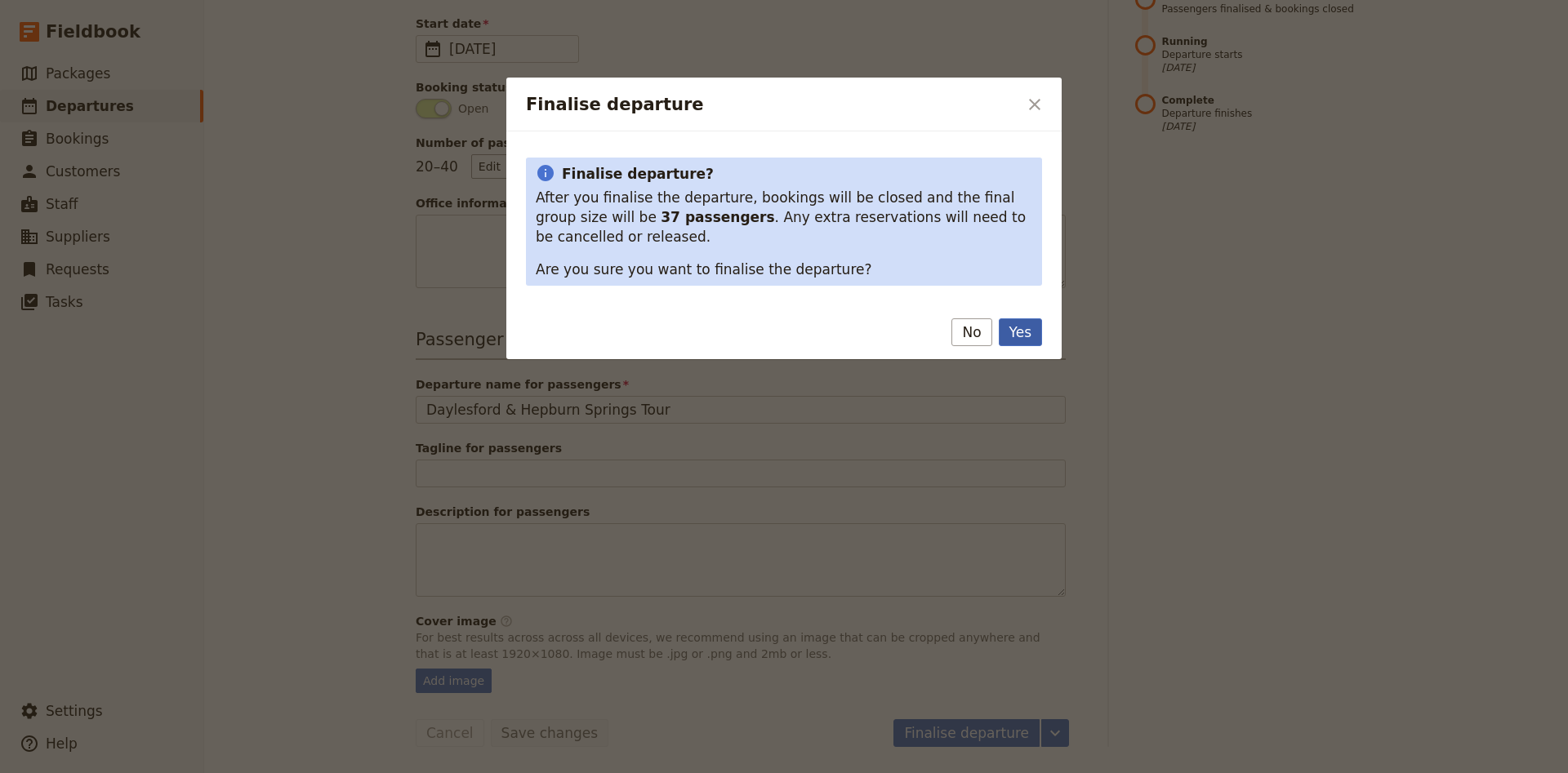
click at [1011, 339] on button "Yes" at bounding box center [1020, 332] width 43 height 28
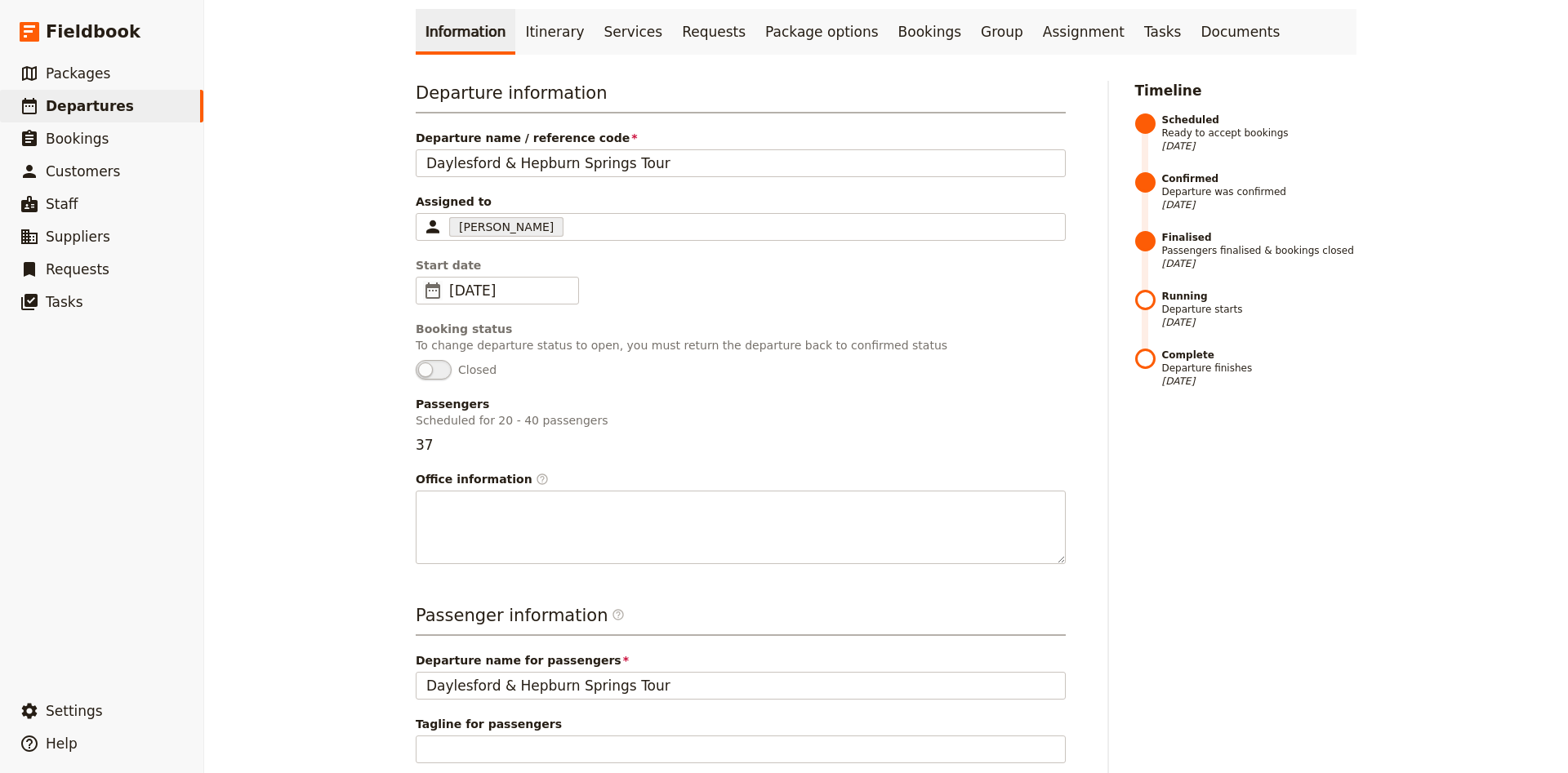
scroll to position [0, 0]
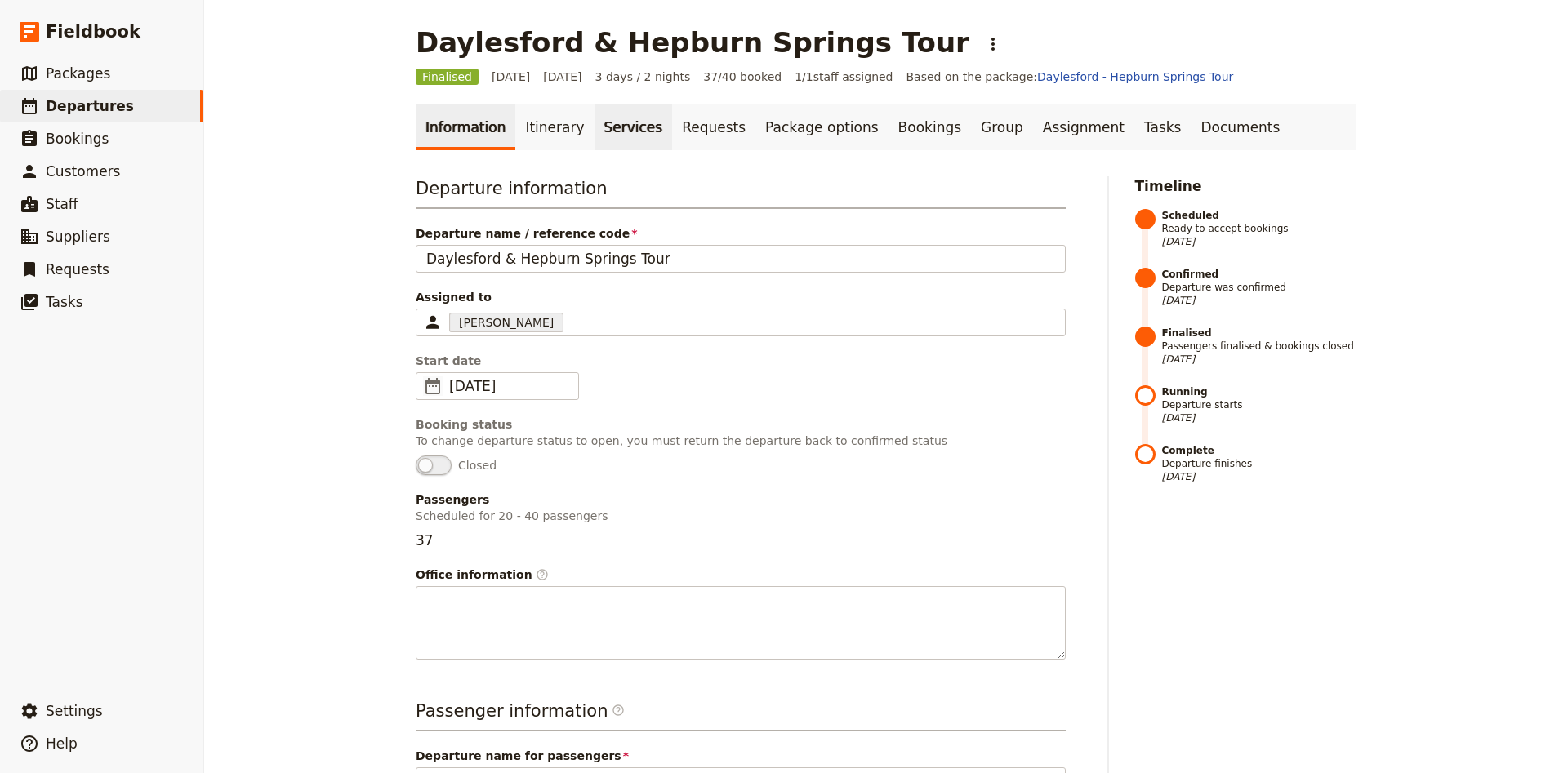
click at [611, 134] on link "Services" at bounding box center [633, 127] width 79 height 46
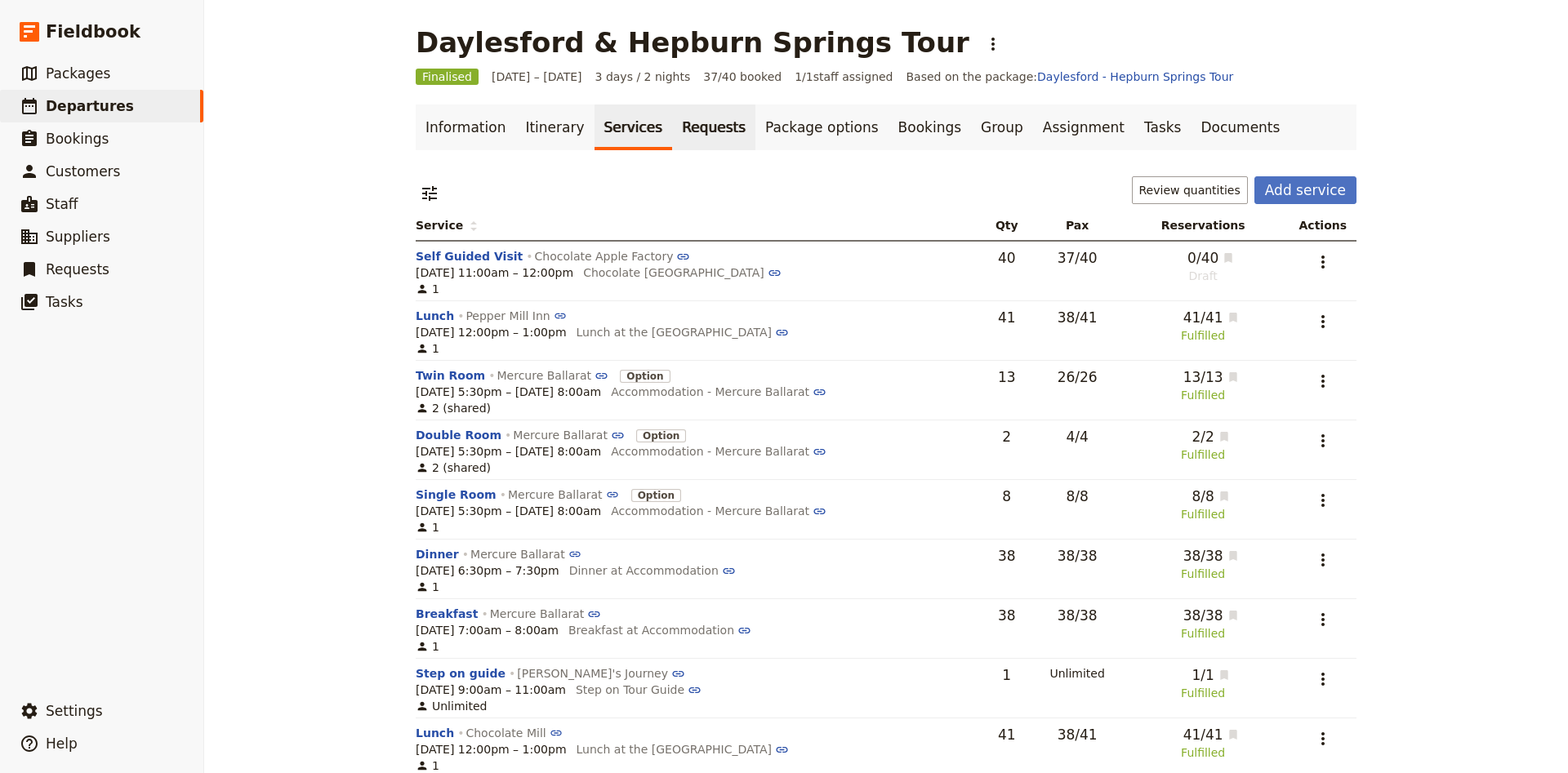
click at [705, 138] on link "Requests" at bounding box center [713, 127] width 84 height 46
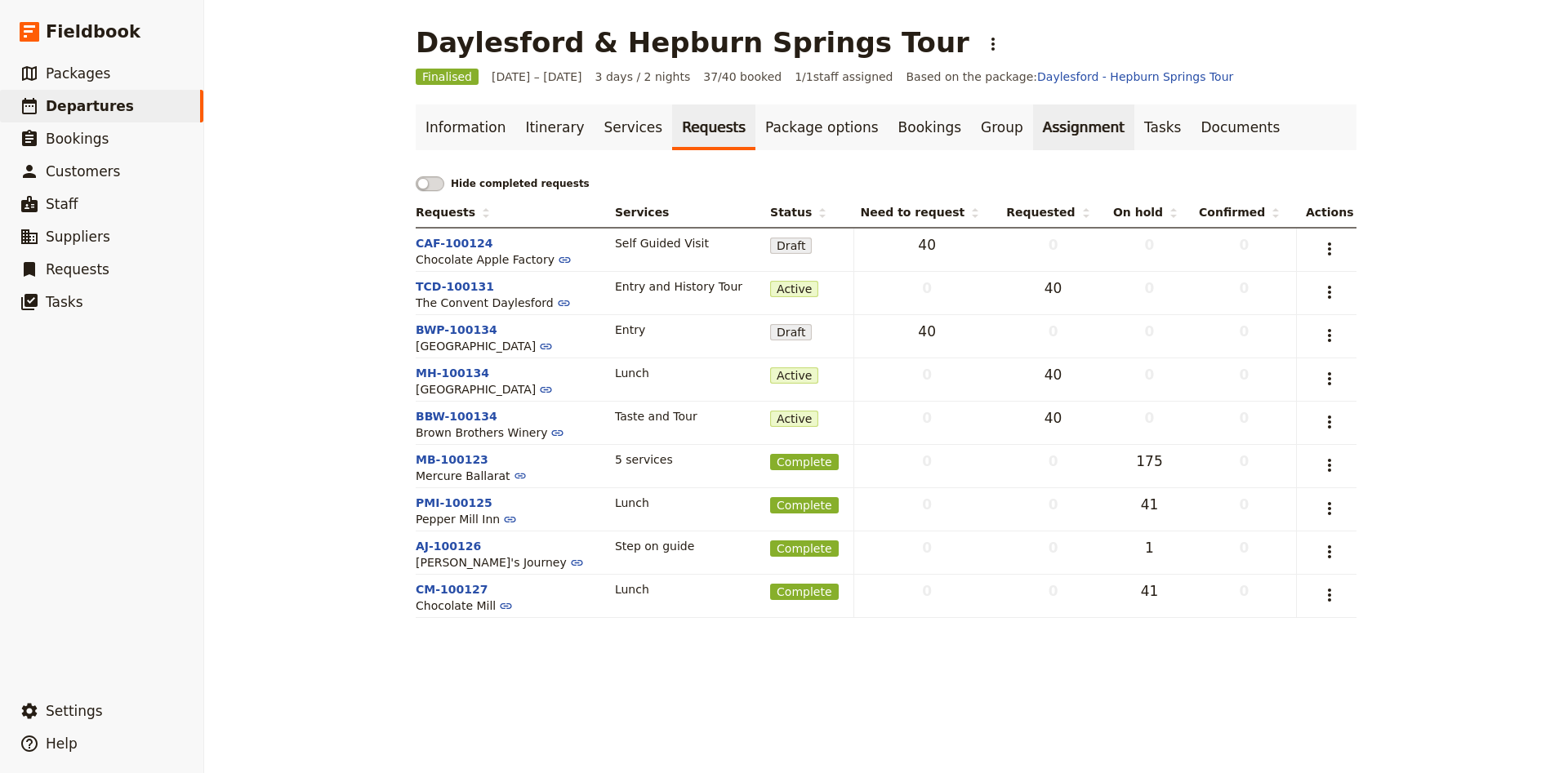
click at [1033, 135] on link "Assignment" at bounding box center [1083, 127] width 101 height 46
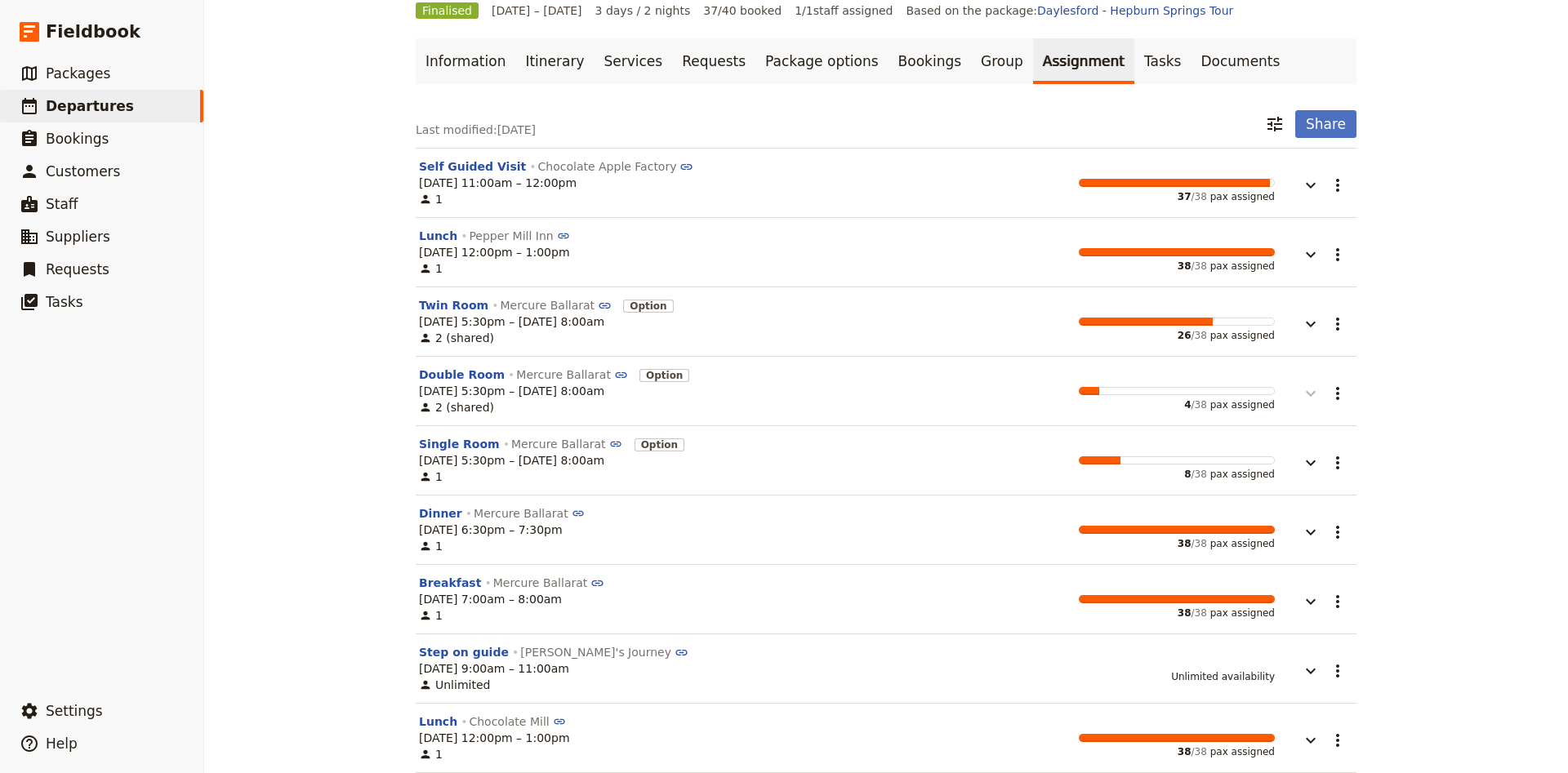
scroll to position [107, 0]
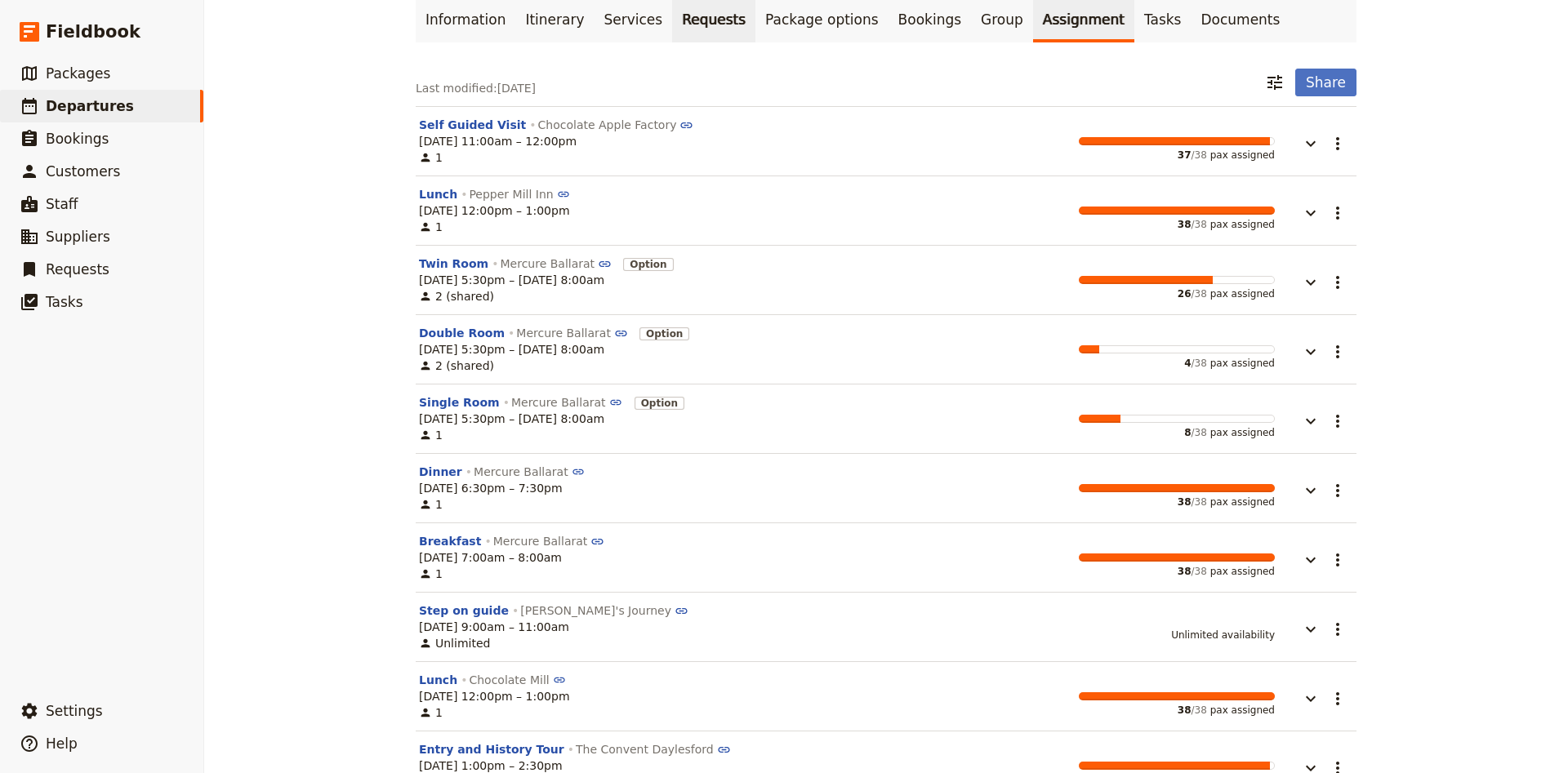
click at [672, 27] on link "Requests" at bounding box center [713, 20] width 84 height 46
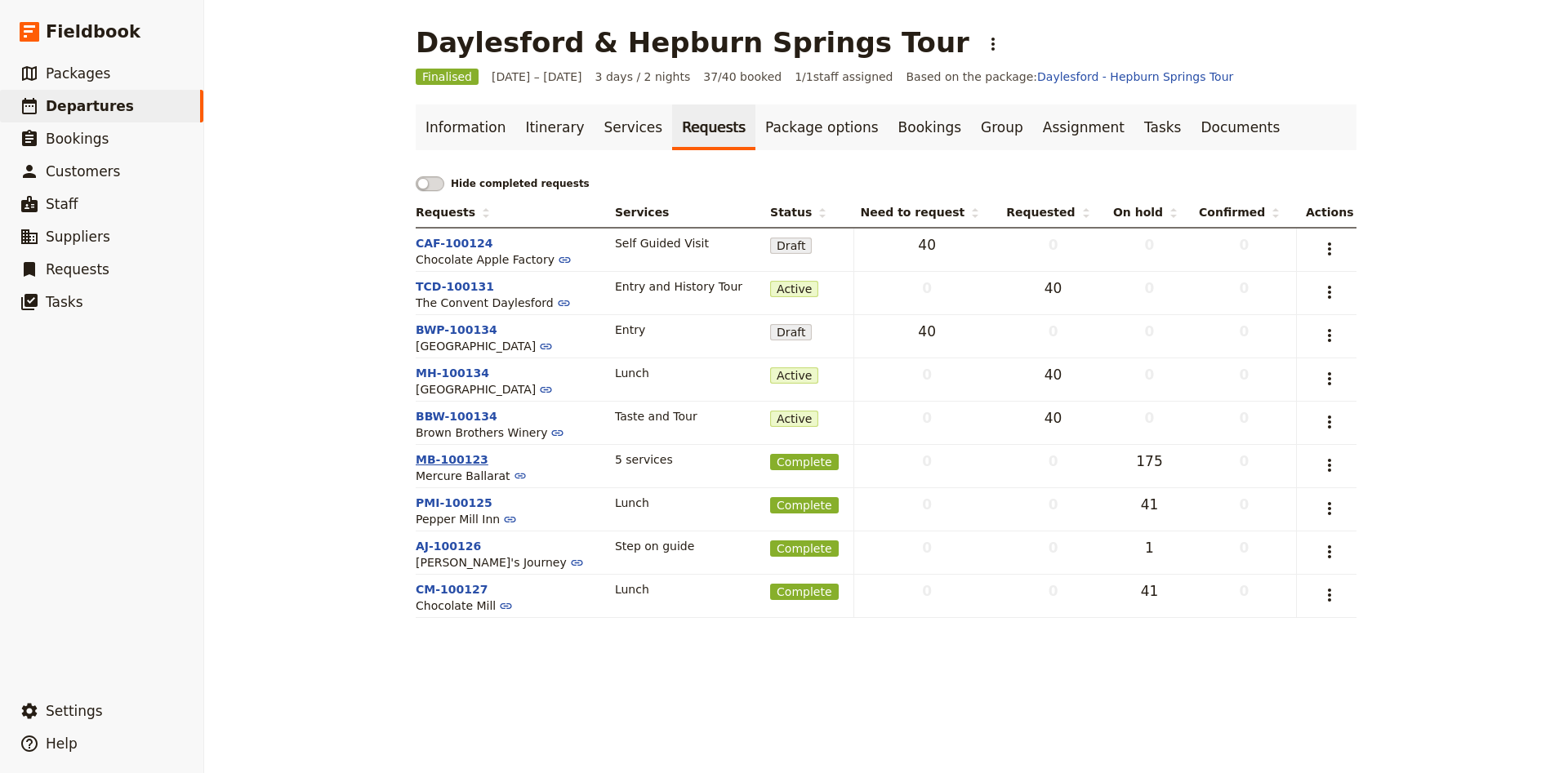
click at [452, 458] on button "MB-100123" at bounding box center [452, 460] width 73 height 16
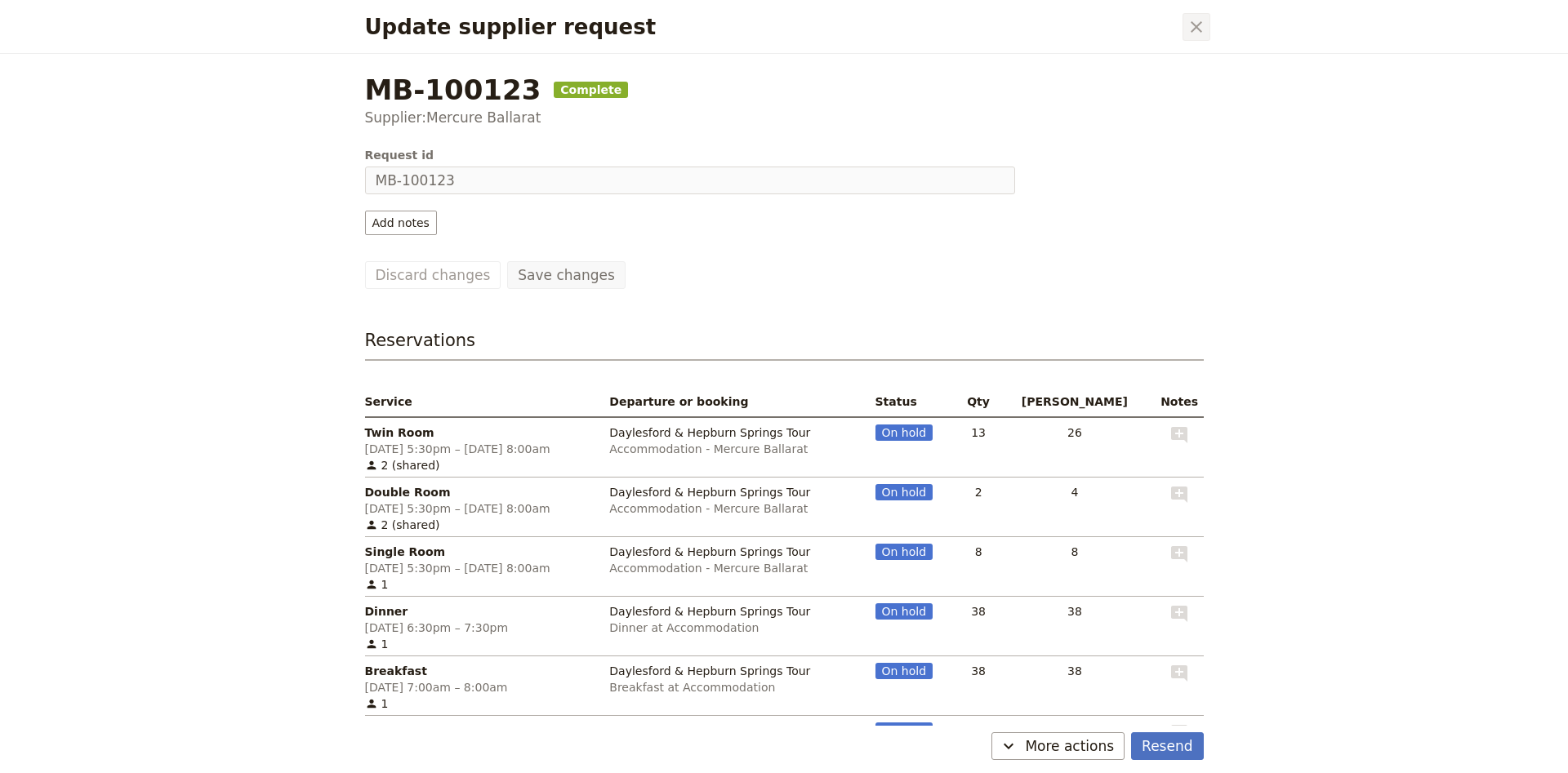
click at [1189, 30] on icon "Close dialog" at bounding box center [1196, 27] width 20 height 20
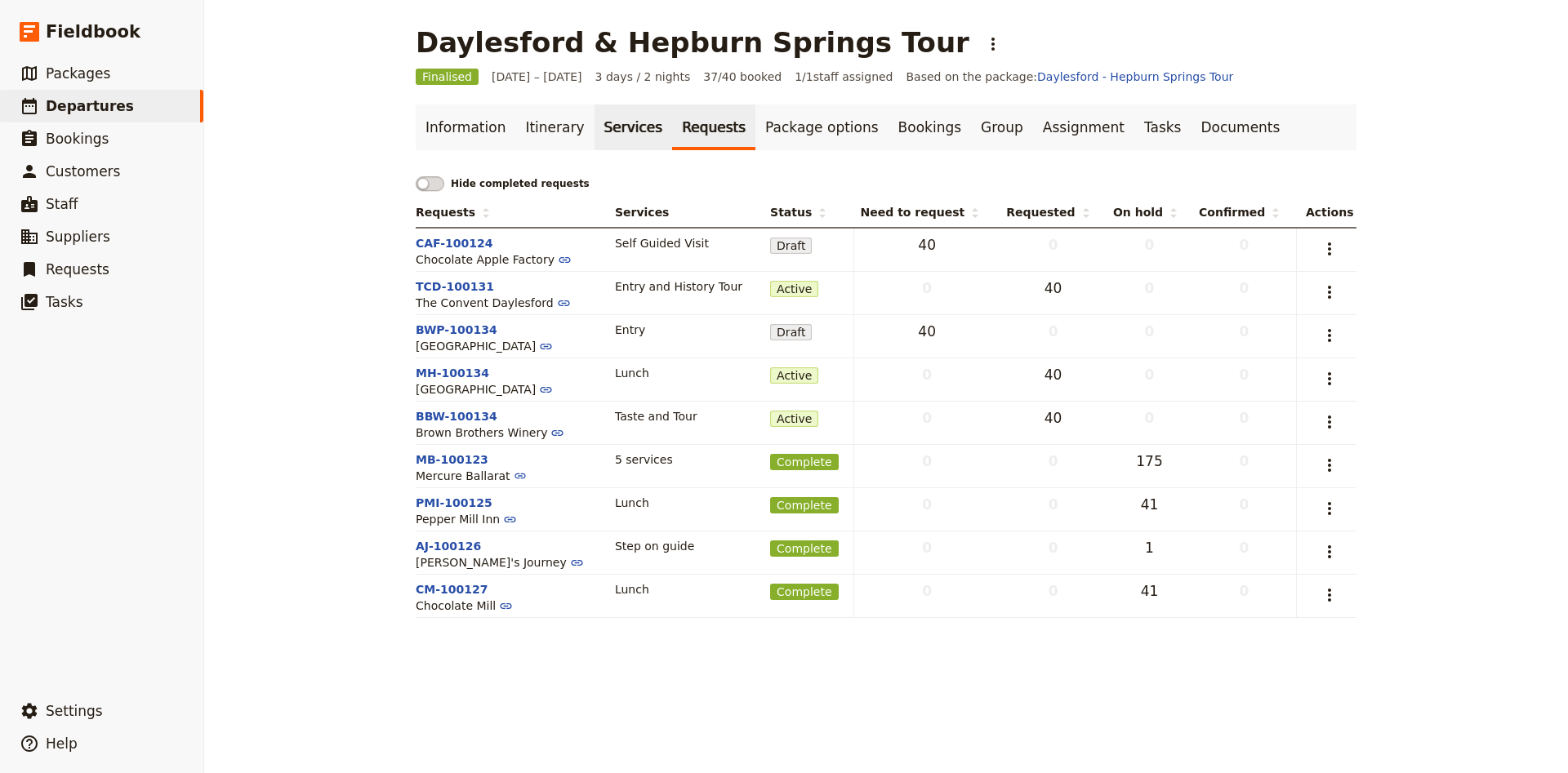
click at [618, 136] on link "Services" at bounding box center [633, 127] width 79 height 46
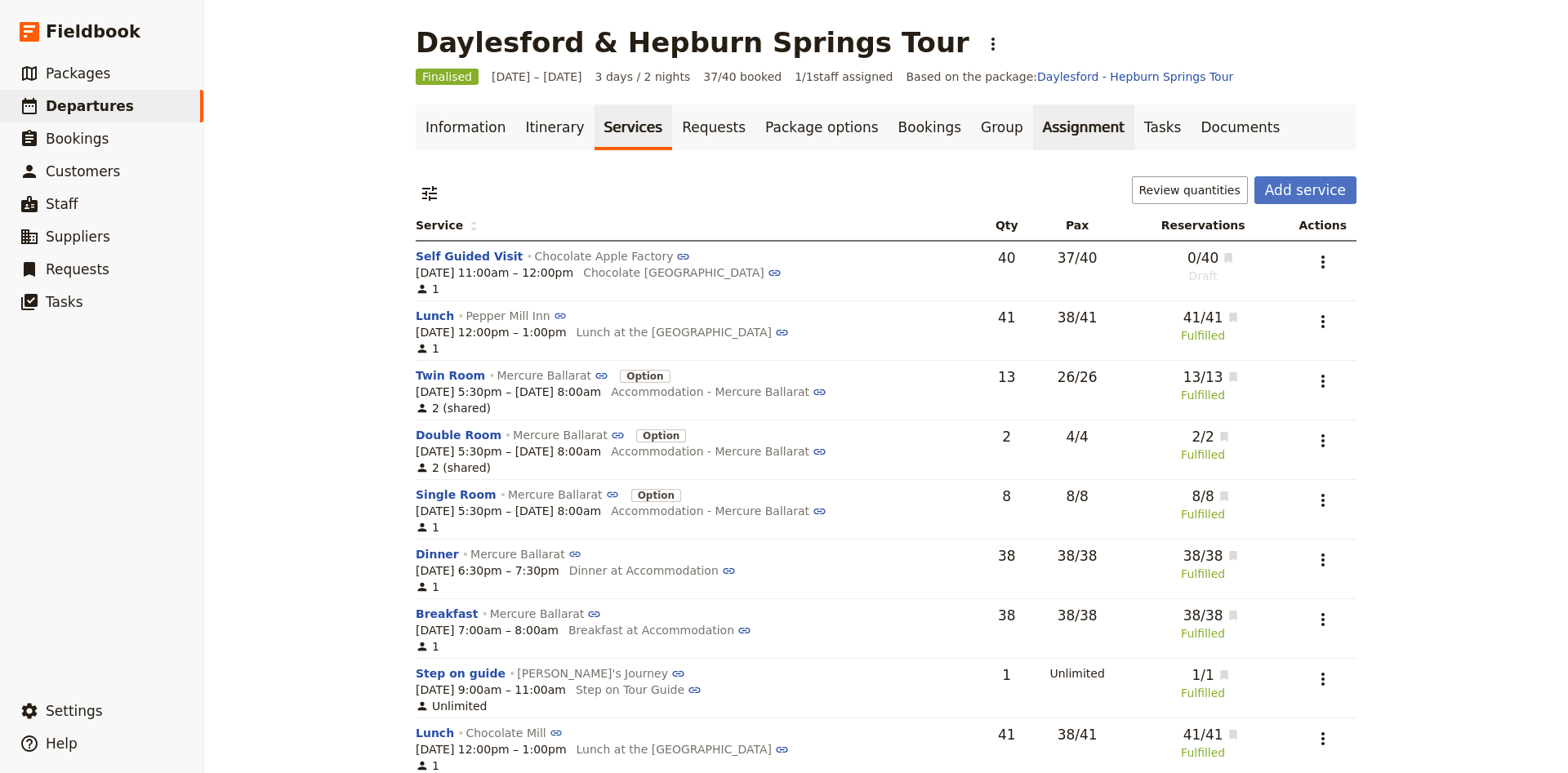
click at [1033, 140] on link "Assignment" at bounding box center [1083, 127] width 101 height 46
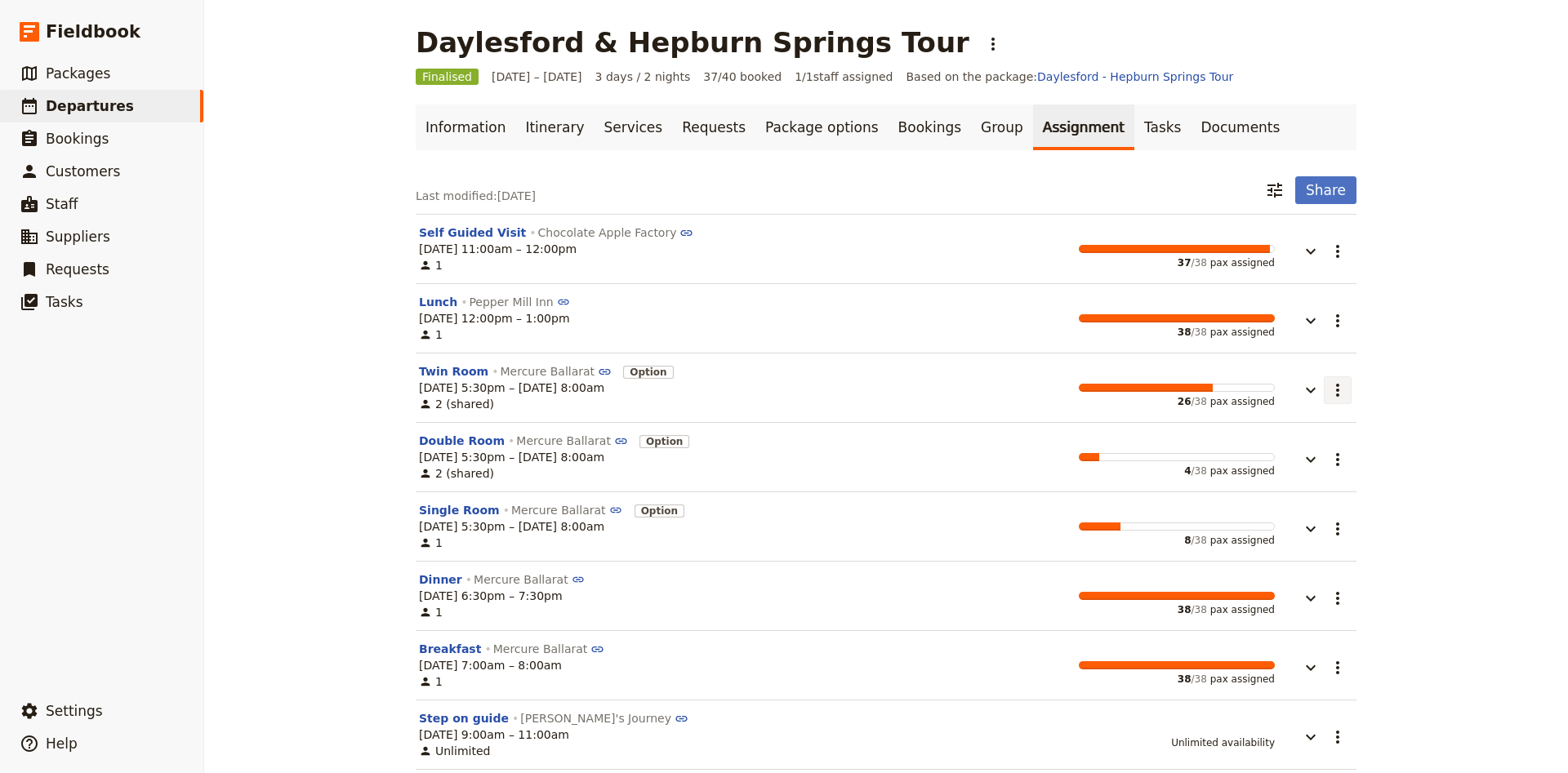
click at [1327, 392] on button "​" at bounding box center [1337, 390] width 28 height 28
click at [1313, 395] on icon "button" at bounding box center [1310, 390] width 20 height 20
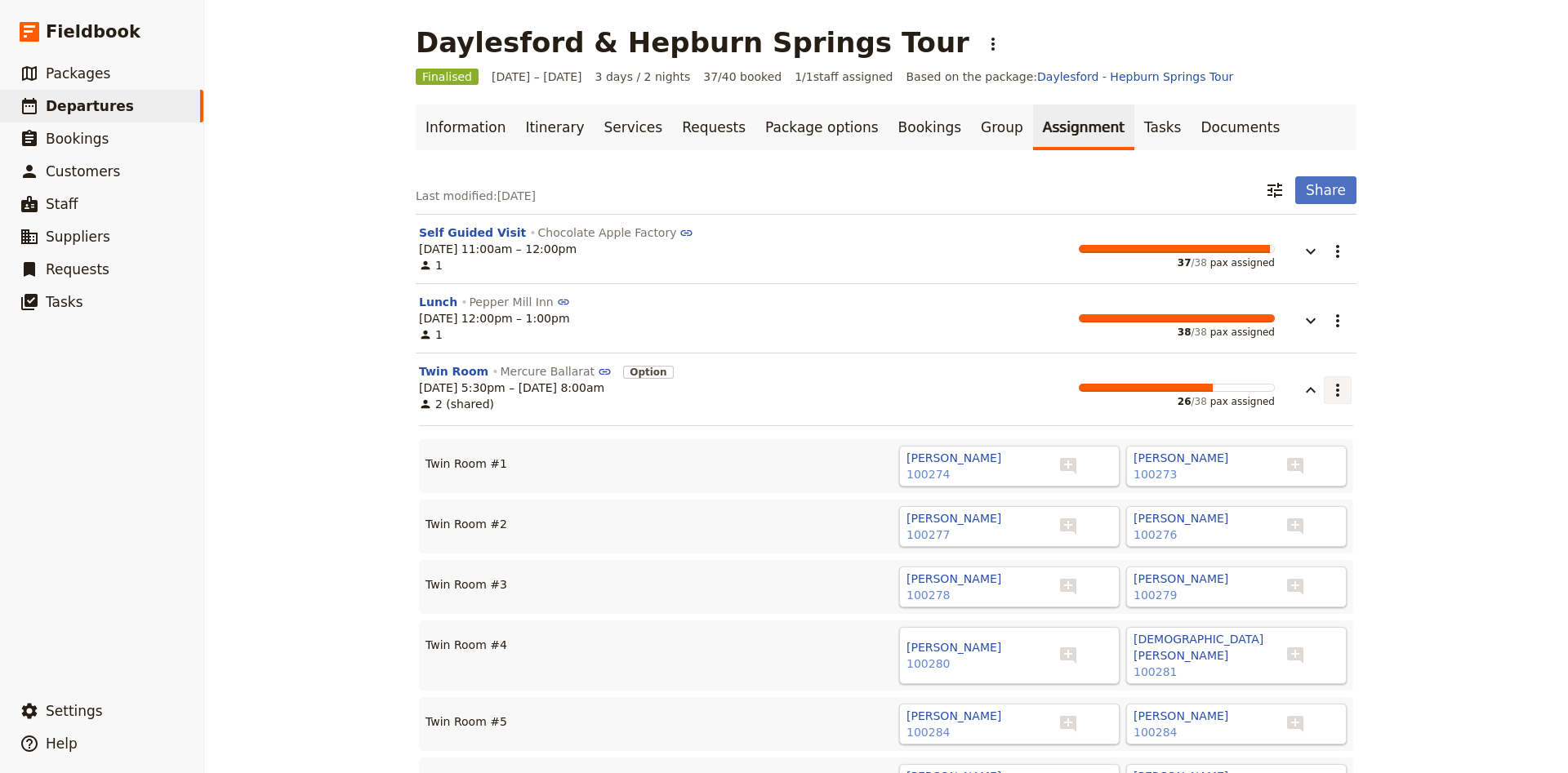
click at [1323, 393] on button "​" at bounding box center [1337, 390] width 28 height 28
click at [1307, 384] on icon "button" at bounding box center [1310, 390] width 20 height 20
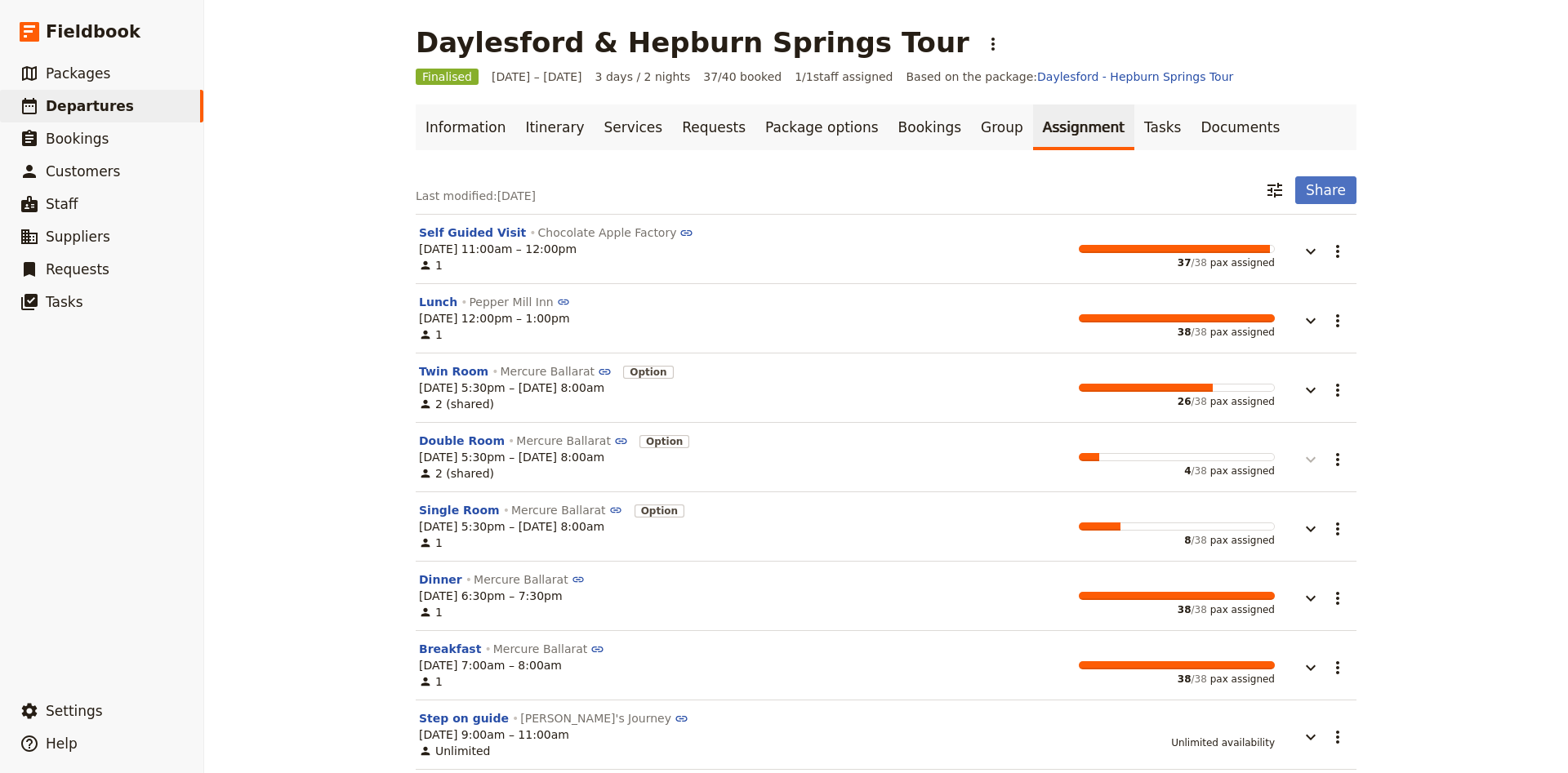
click at [1300, 463] on icon "button" at bounding box center [1310, 460] width 20 height 20
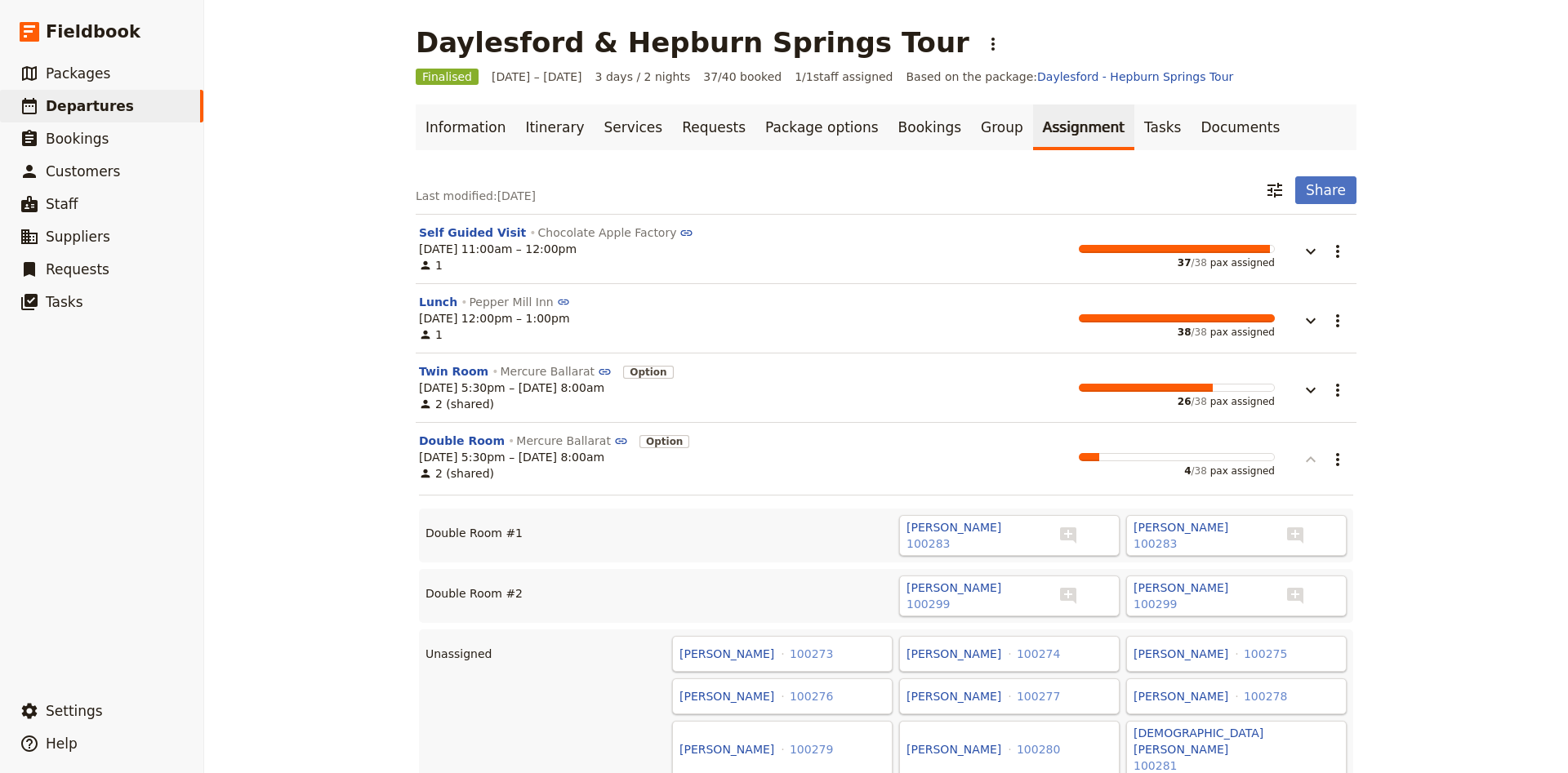
click at [1301, 458] on icon "button" at bounding box center [1310, 460] width 20 height 20
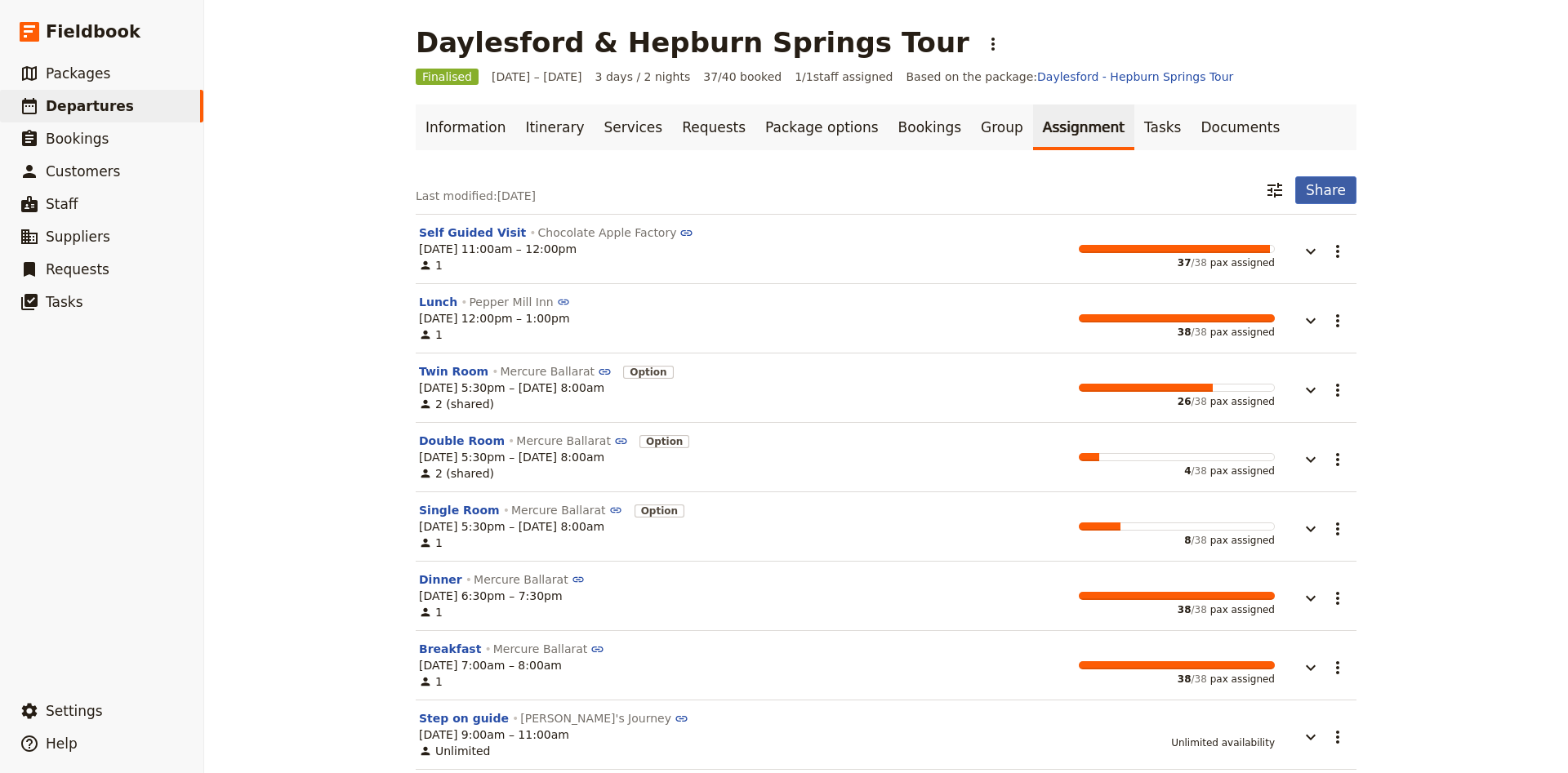
click at [1346, 196] on button "Share" at bounding box center [1326, 190] width 62 height 28
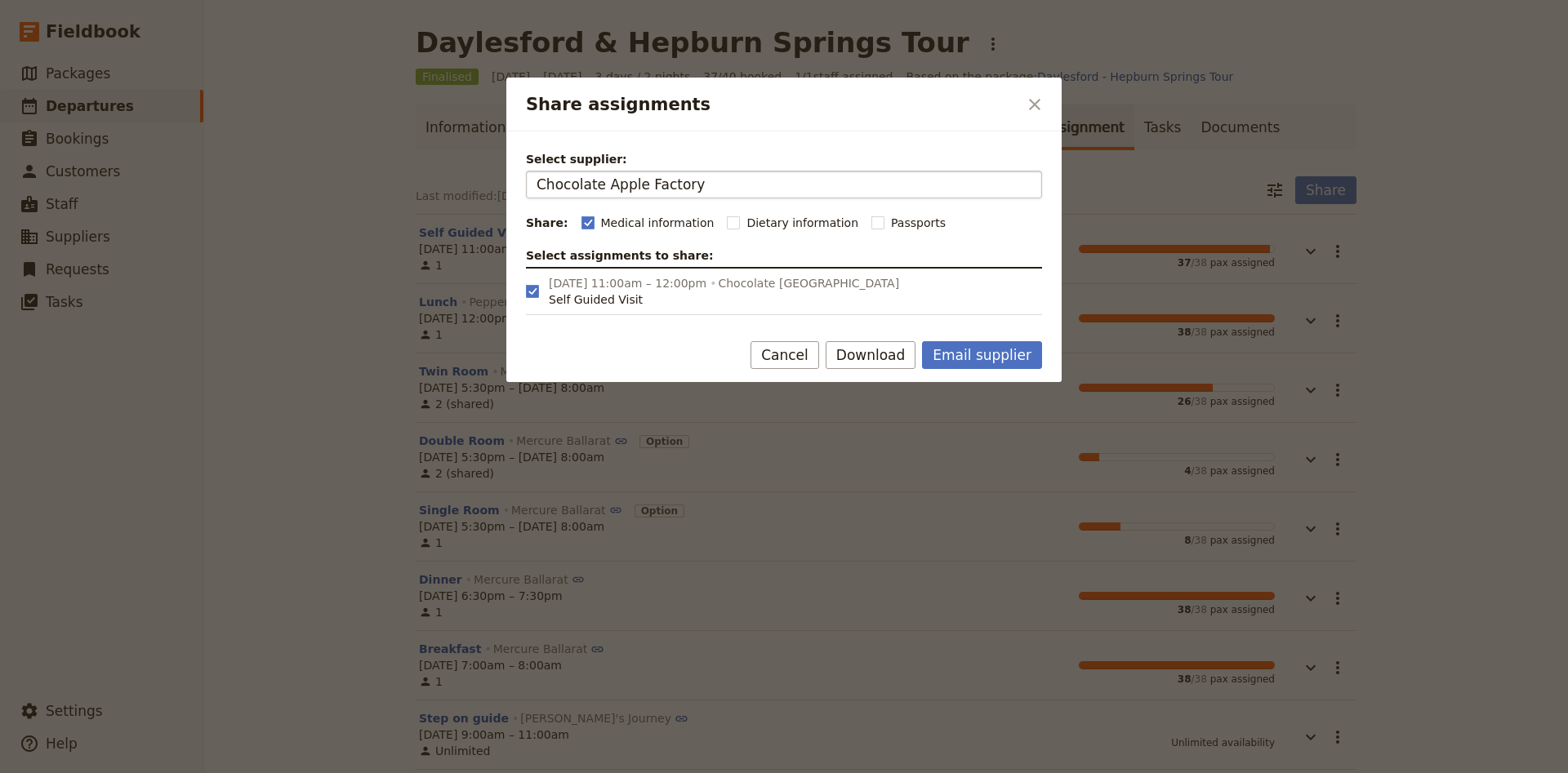
click at [714, 176] on input "Chocolate Apple Factory" at bounding box center [783, 185] width 494 height 20
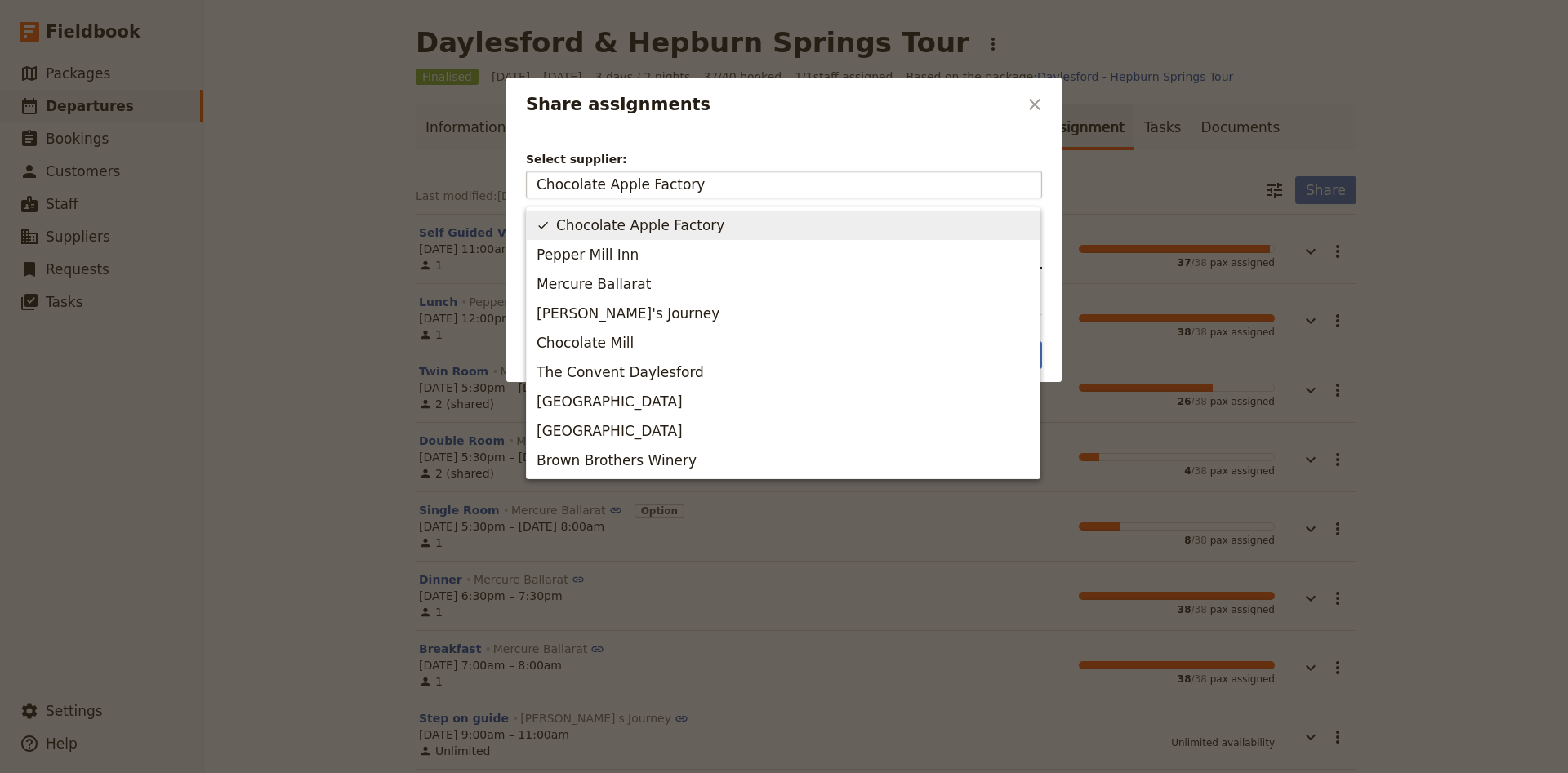
click at [714, 176] on input "Chocolate Apple Factory" at bounding box center [783, 185] width 494 height 20
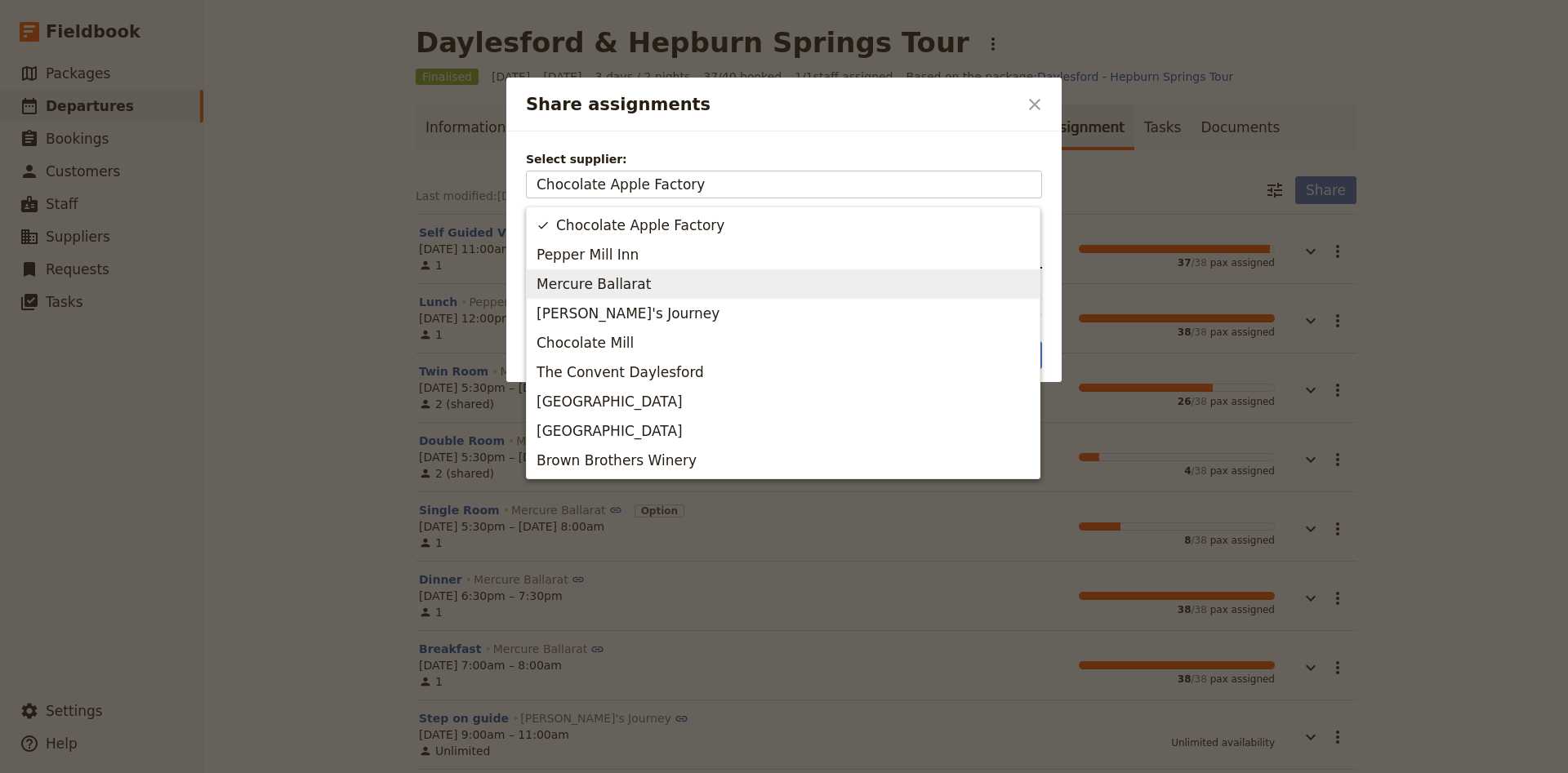
click at [585, 287] on span "Mercure Ballarat" at bounding box center [593, 285] width 114 height 20
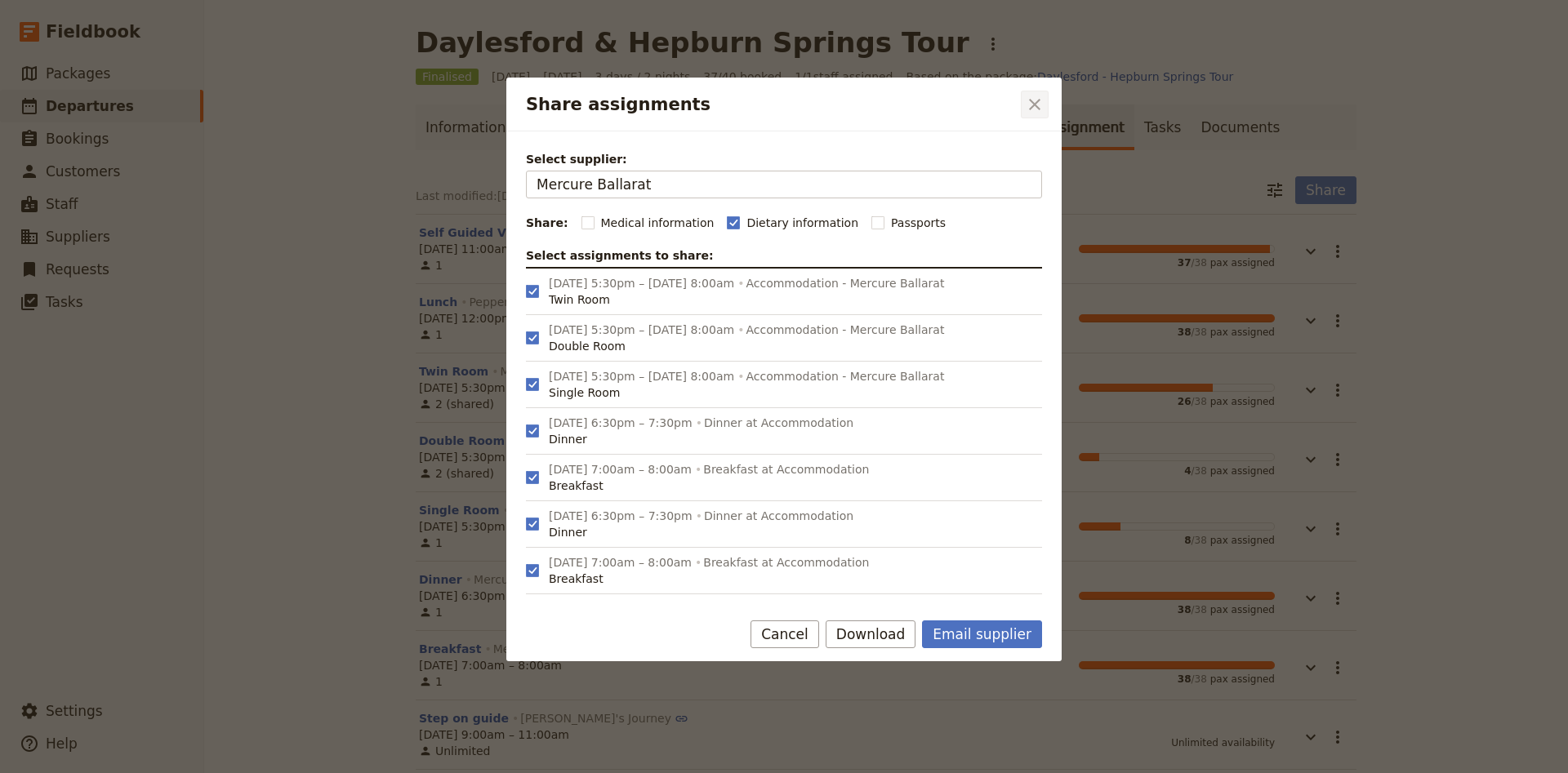
click at [1043, 103] on icon "Close dialog" at bounding box center [1035, 104] width 20 height 20
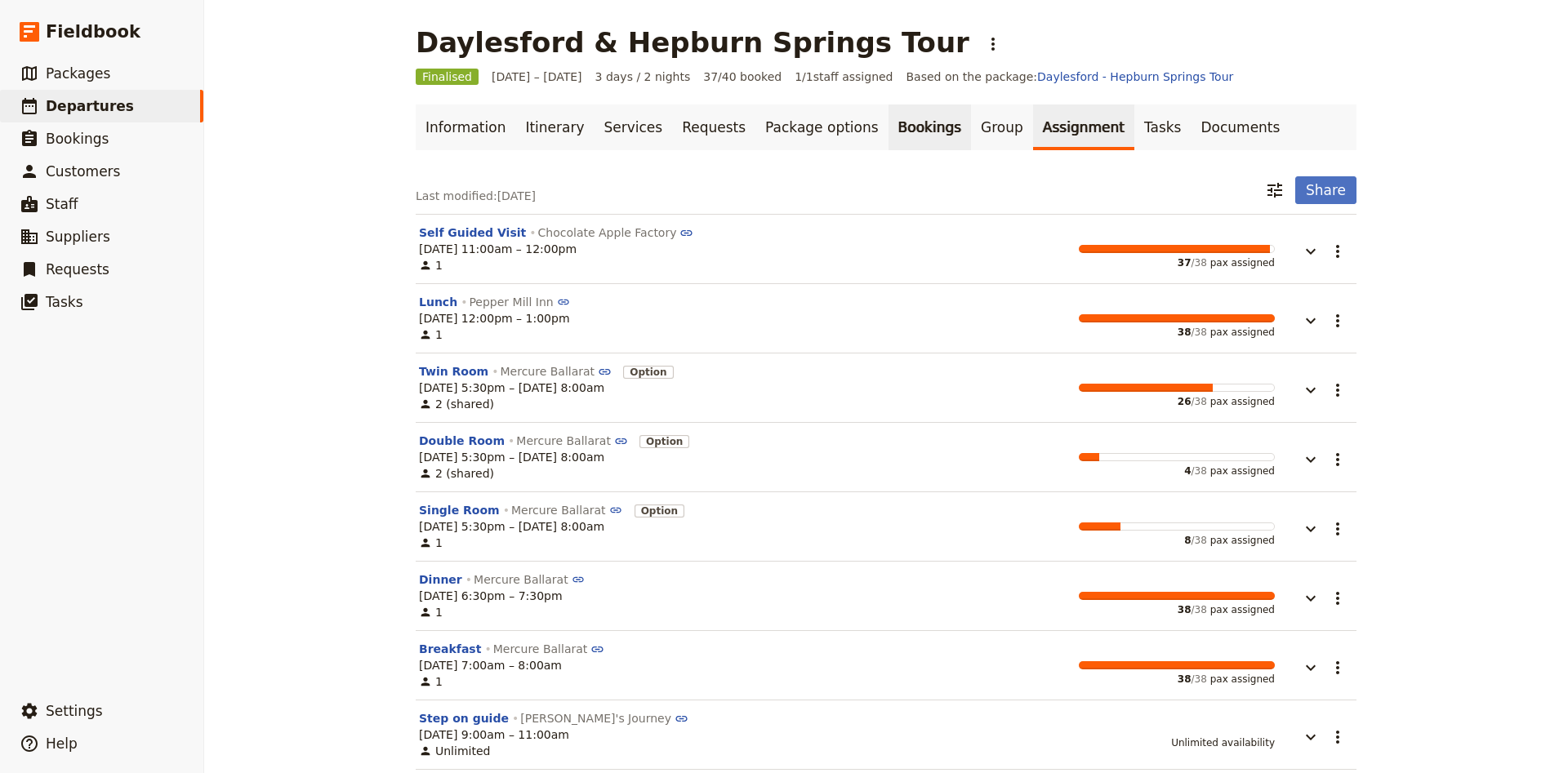
click at [888, 146] on link "Bookings" at bounding box center [929, 127] width 83 height 46
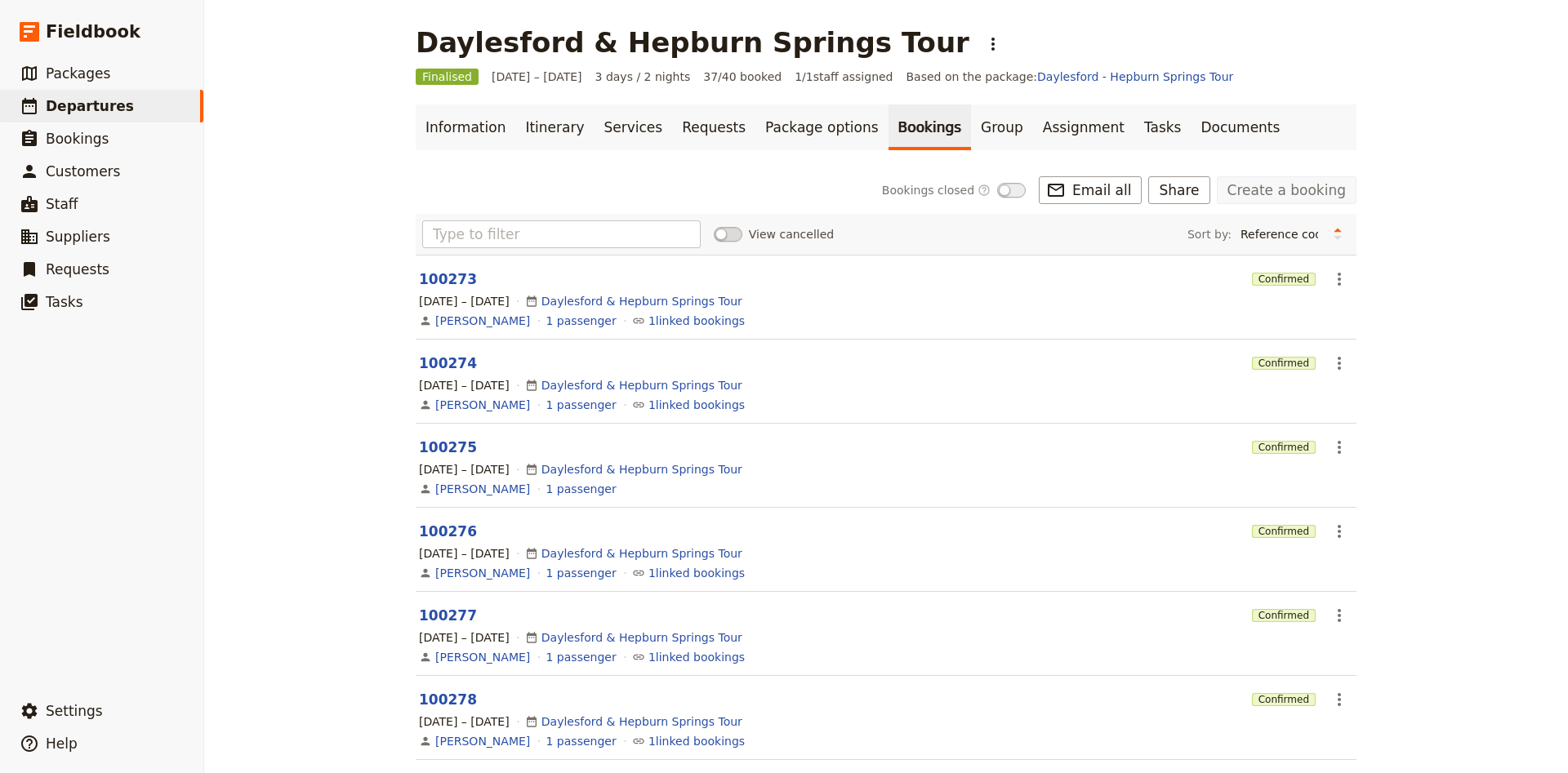
scroll to position [403, 0]
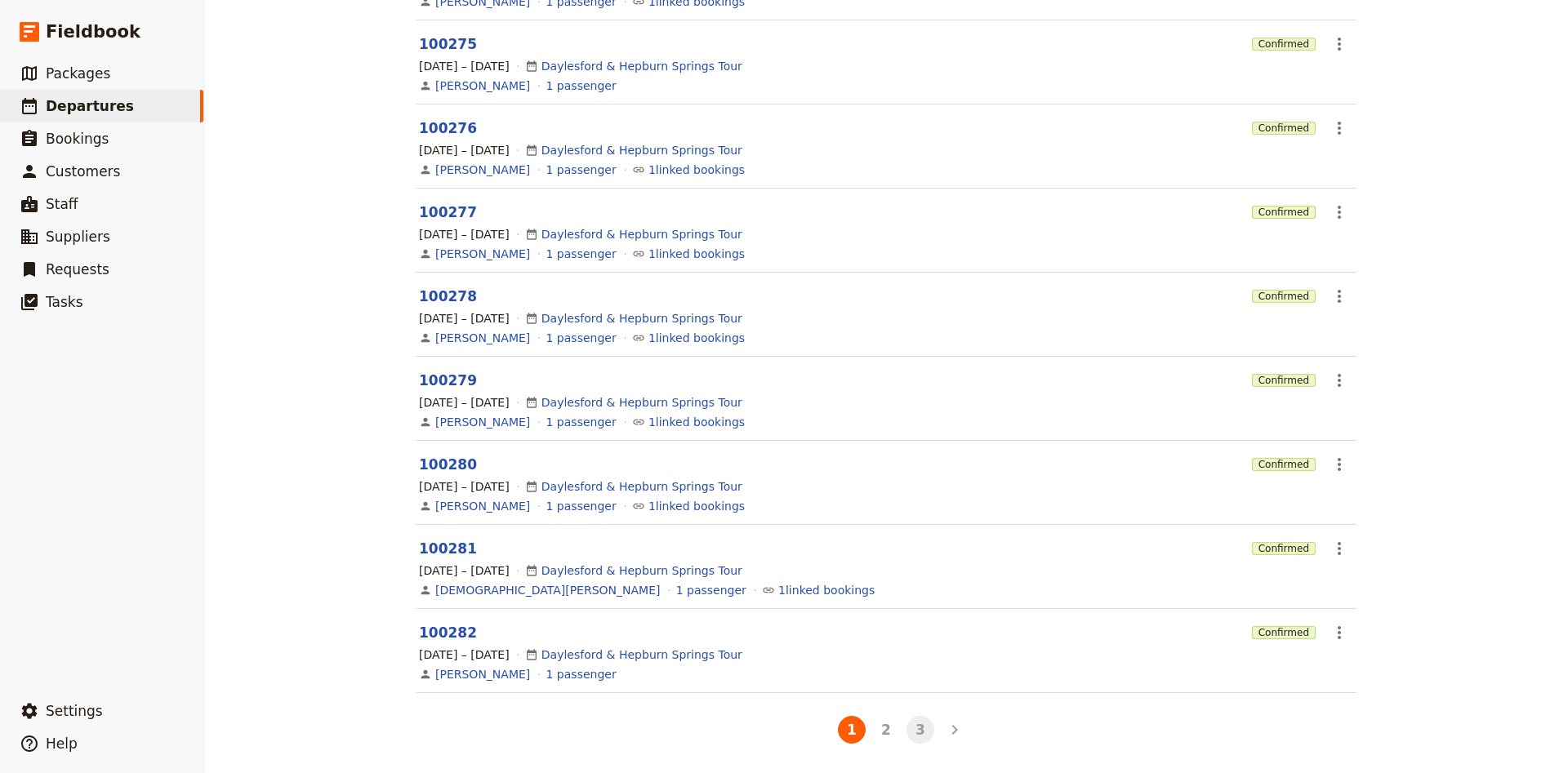
click at [926, 734] on button "3" at bounding box center [920, 730] width 28 height 28
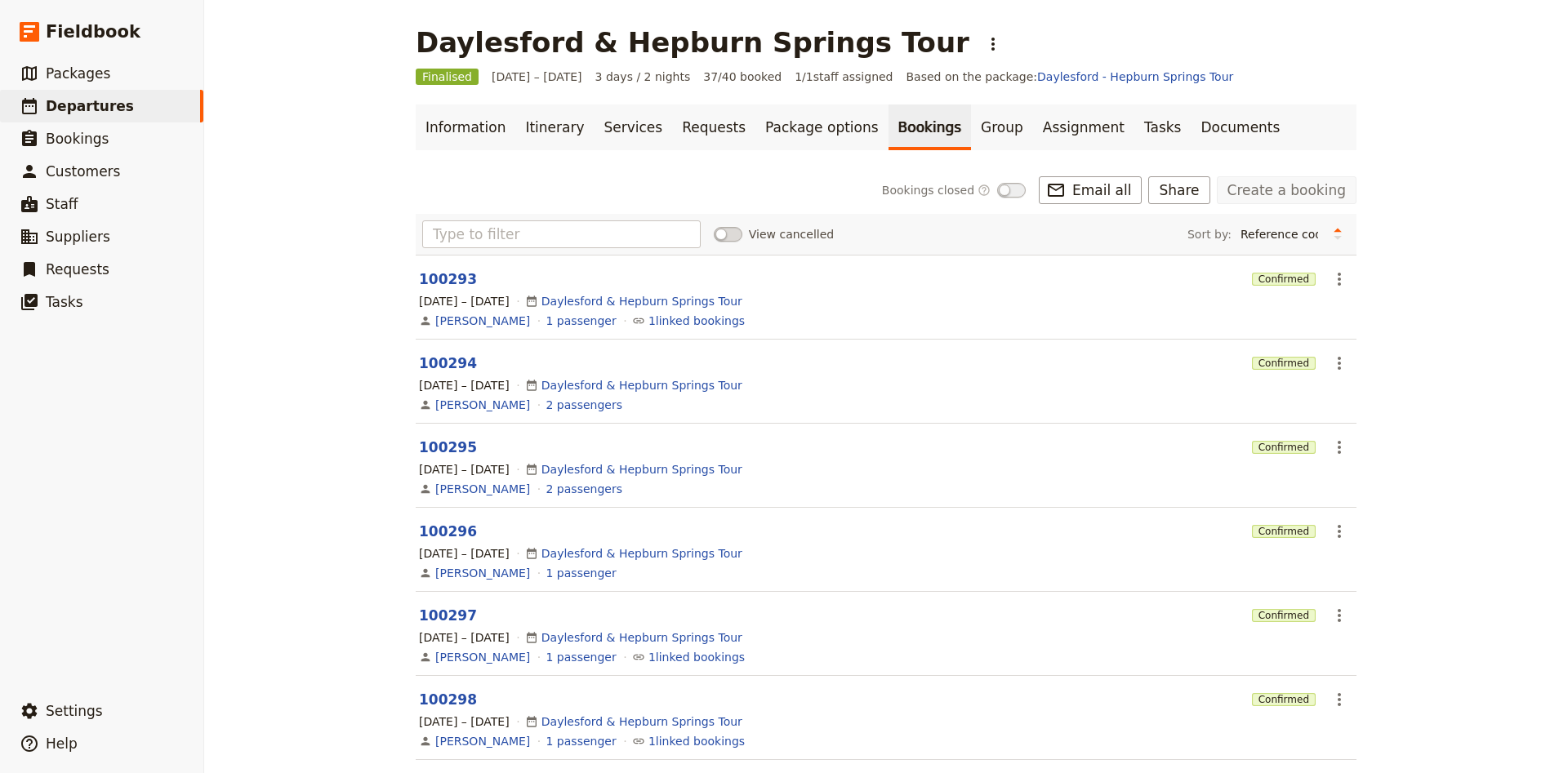
scroll to position [107, 0]
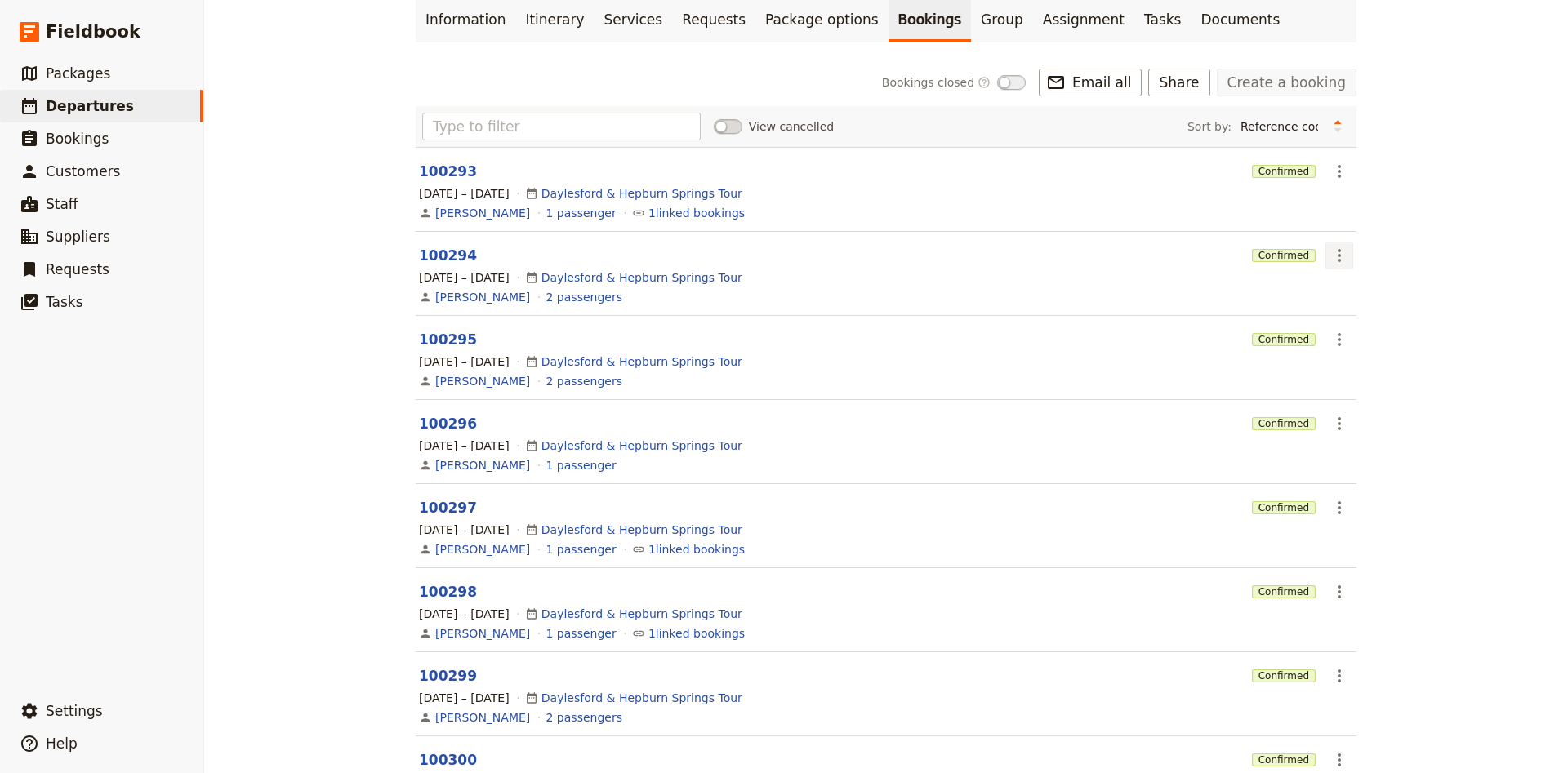
click at [1337, 263] on icon "Actions" at bounding box center [1339, 256] width 20 height 20
click at [483, 297] on link "[PERSON_NAME]" at bounding box center [482, 297] width 95 height 16
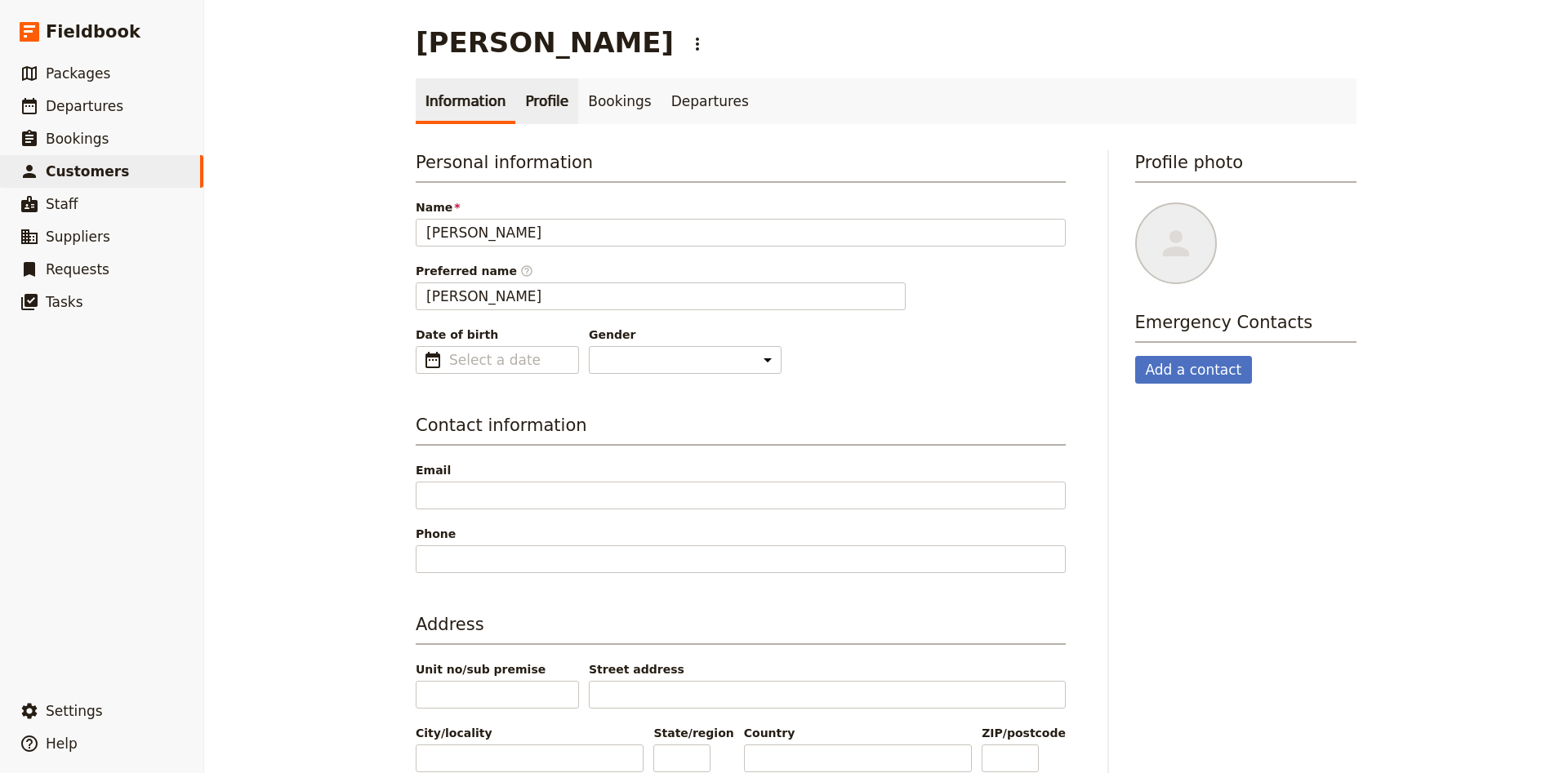
click at [548, 117] on link "Profile" at bounding box center [546, 101] width 63 height 46
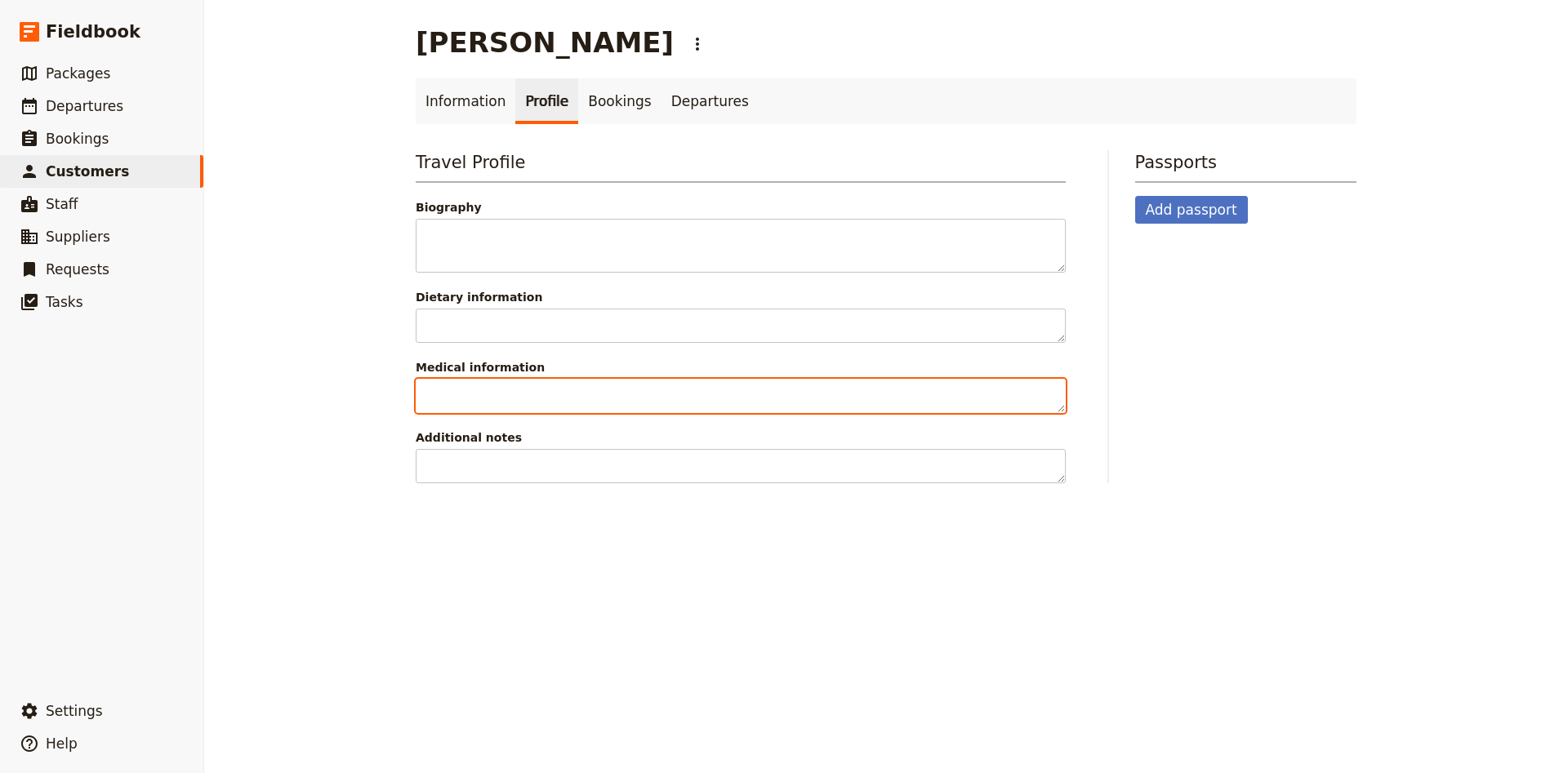
click at [465, 389] on textarea "Medical information" at bounding box center [740, 396] width 650 height 34
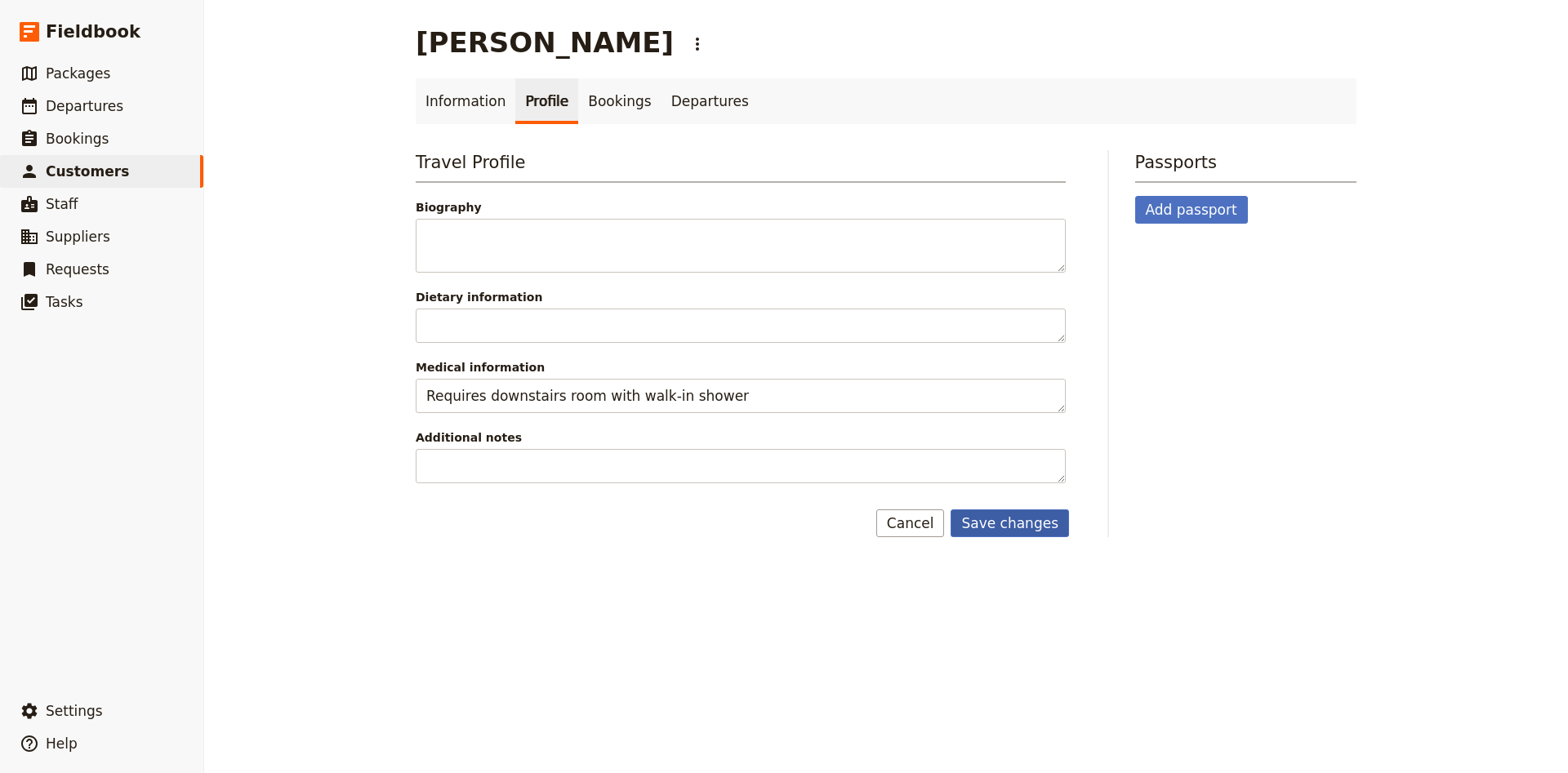
click at [1022, 518] on button "Save changes" at bounding box center [1009, 523] width 118 height 28
click at [73, 140] on span "Bookings" at bounding box center [77, 138] width 63 height 16
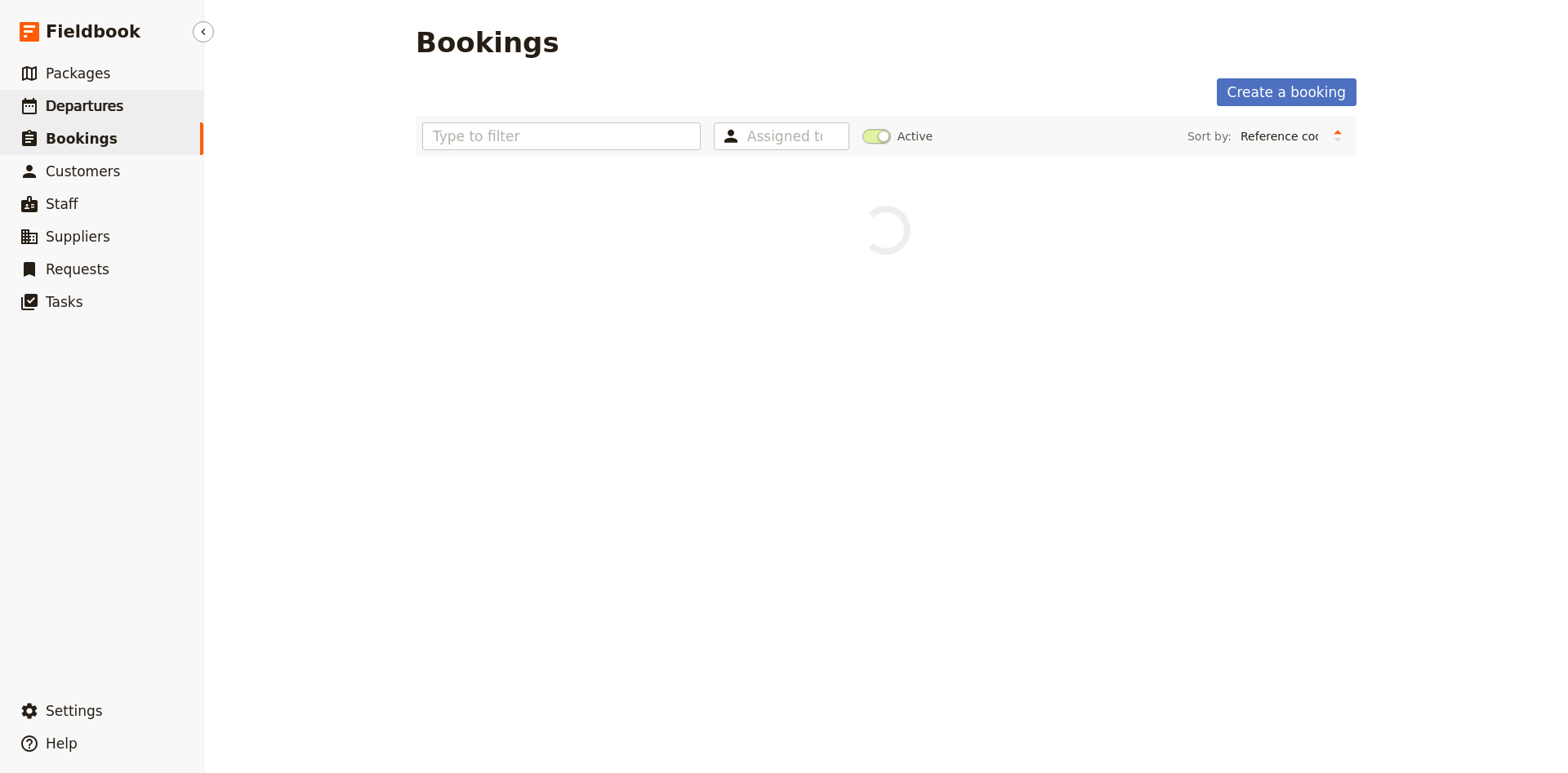
click at [98, 116] on link "​ Departures" at bounding box center [101, 105] width 203 height 33
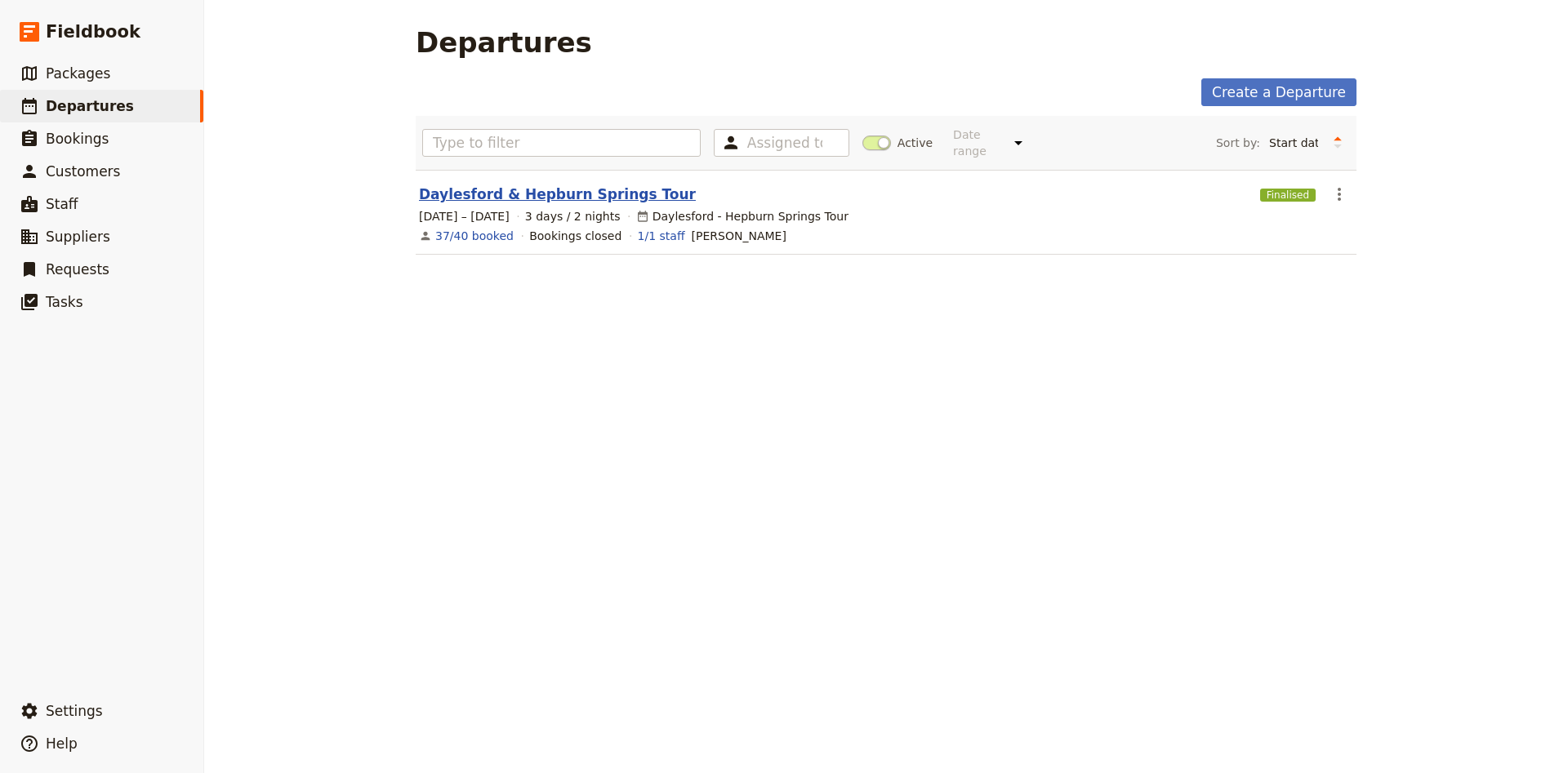
click at [462, 184] on link "Daylesford & Hepburn Springs Tour" at bounding box center [557, 194] width 277 height 20
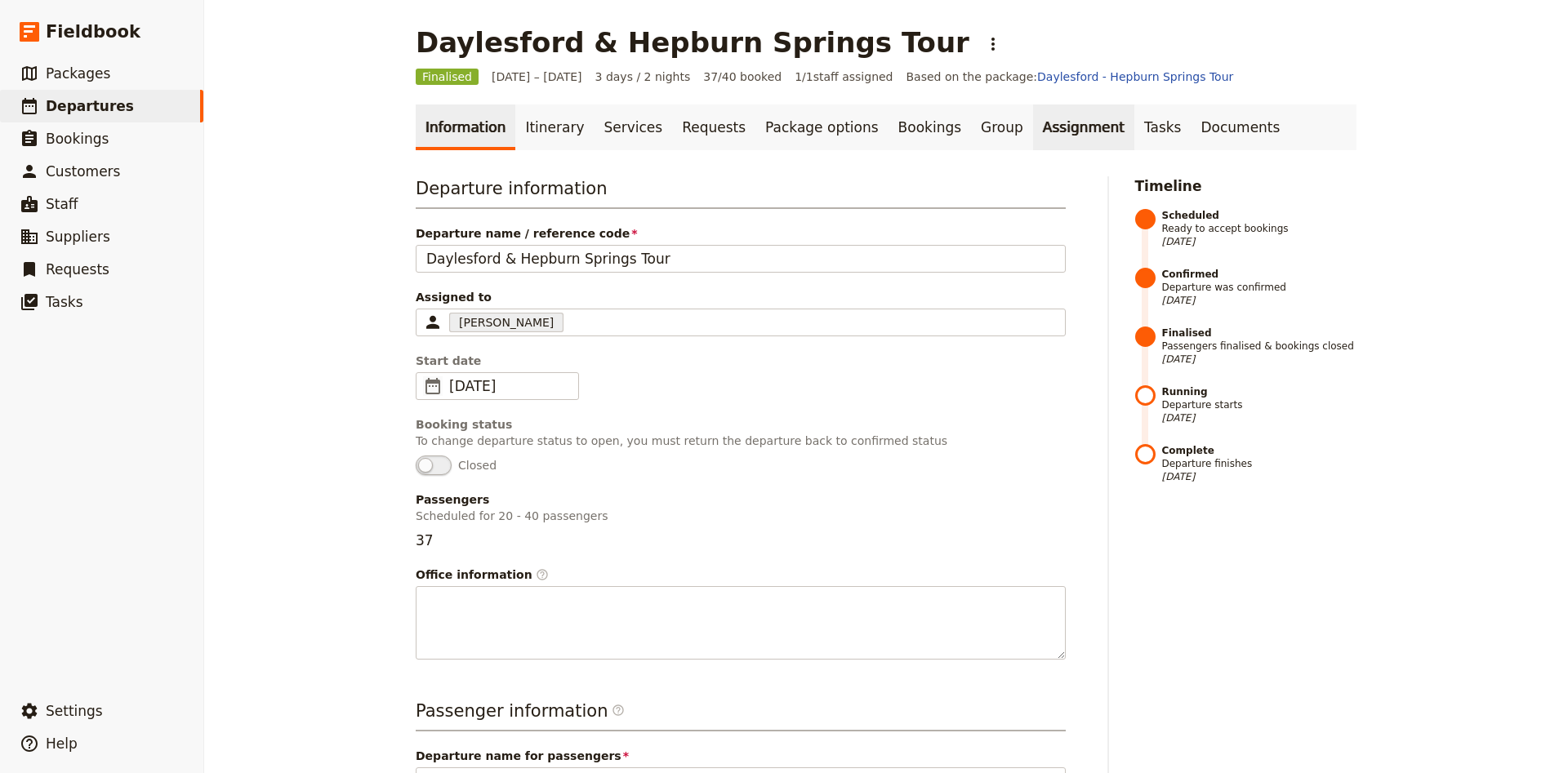
click at [1033, 138] on link "Assignment" at bounding box center [1083, 127] width 101 height 46
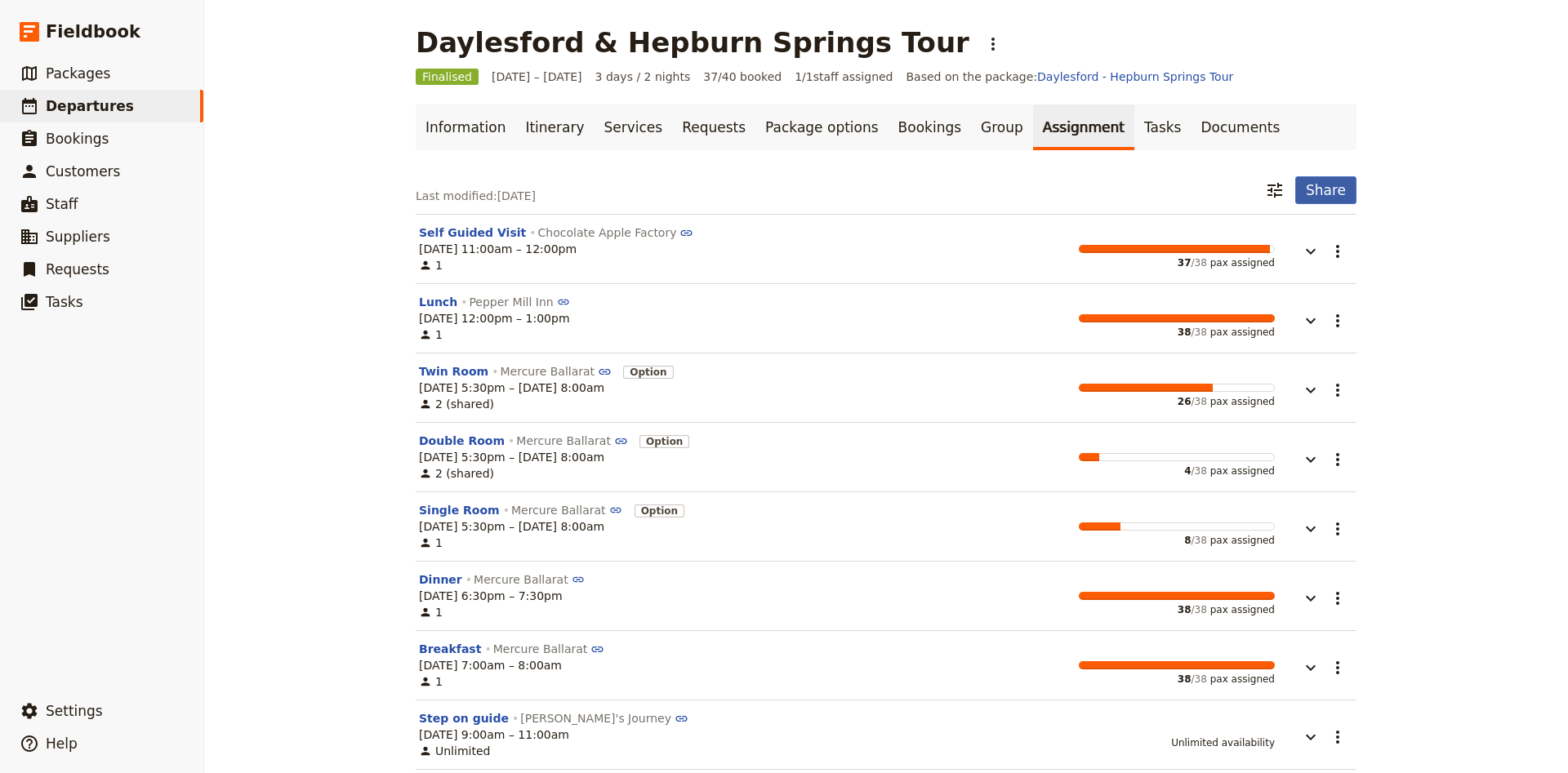
click at [1349, 191] on button "Share" at bounding box center [1326, 190] width 62 height 28
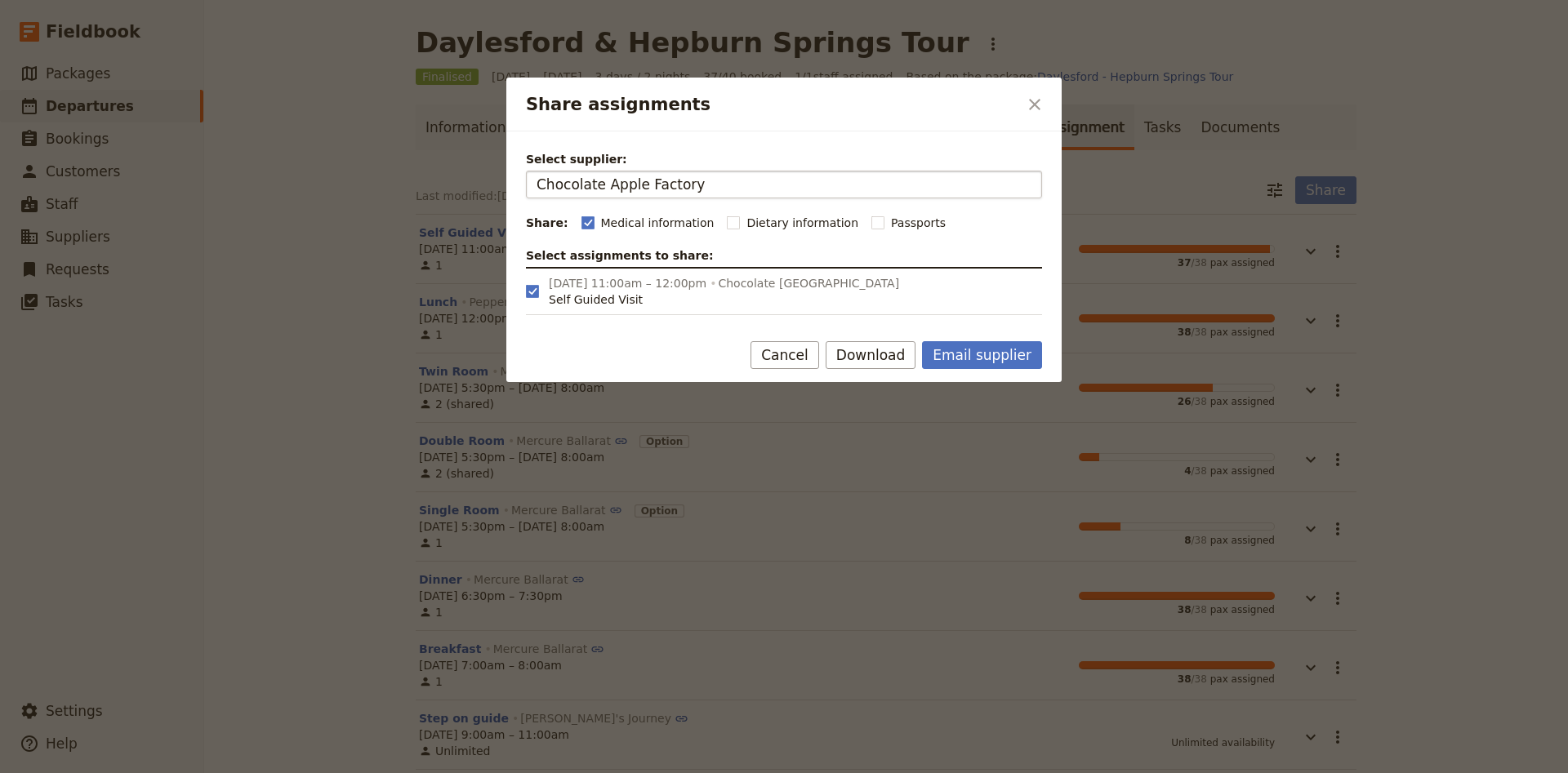
click at [661, 184] on input "Chocolate Apple Factory" at bounding box center [783, 185] width 494 height 20
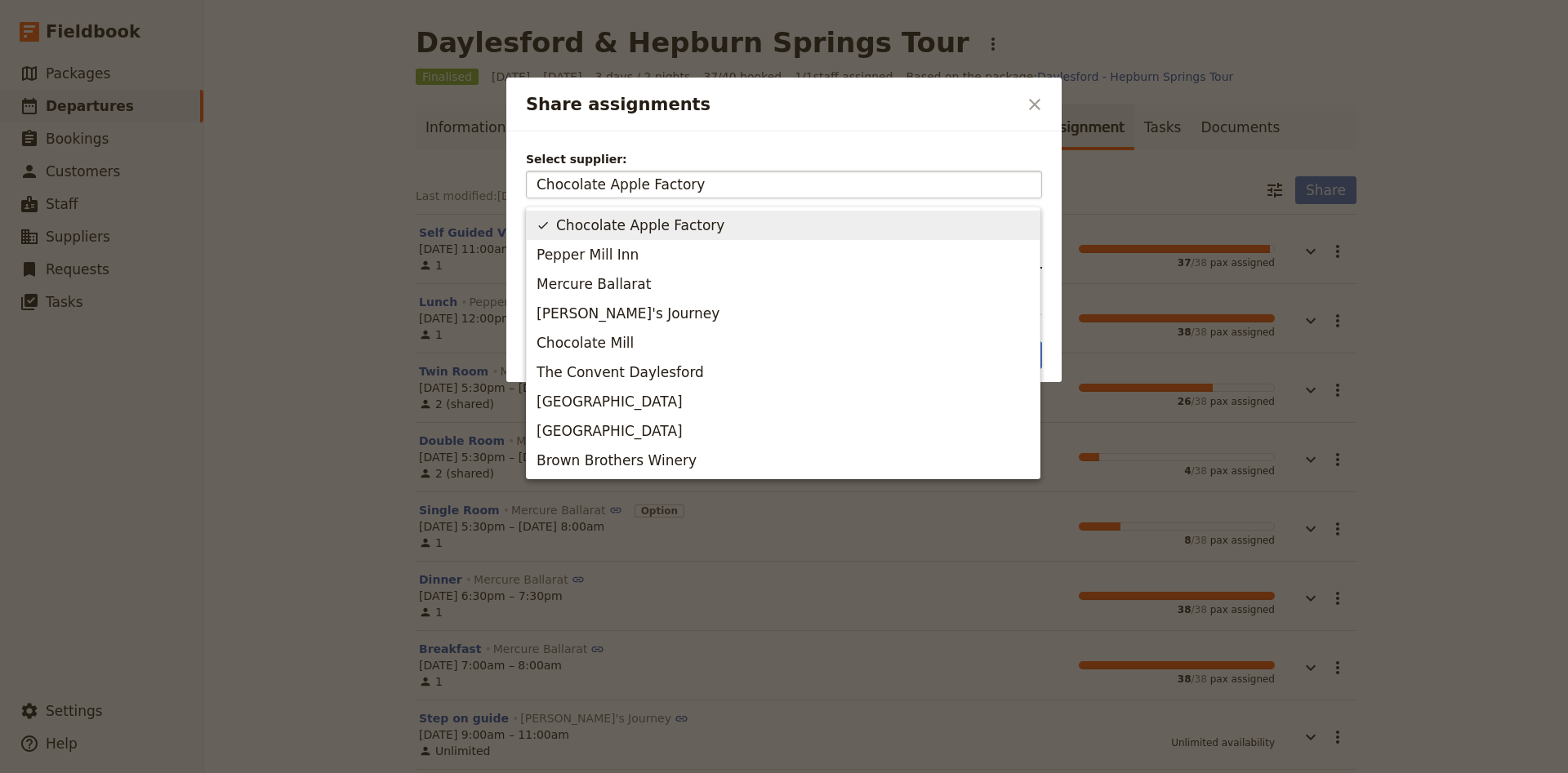
click at [661, 184] on input "Chocolate Apple Factory" at bounding box center [783, 185] width 494 height 20
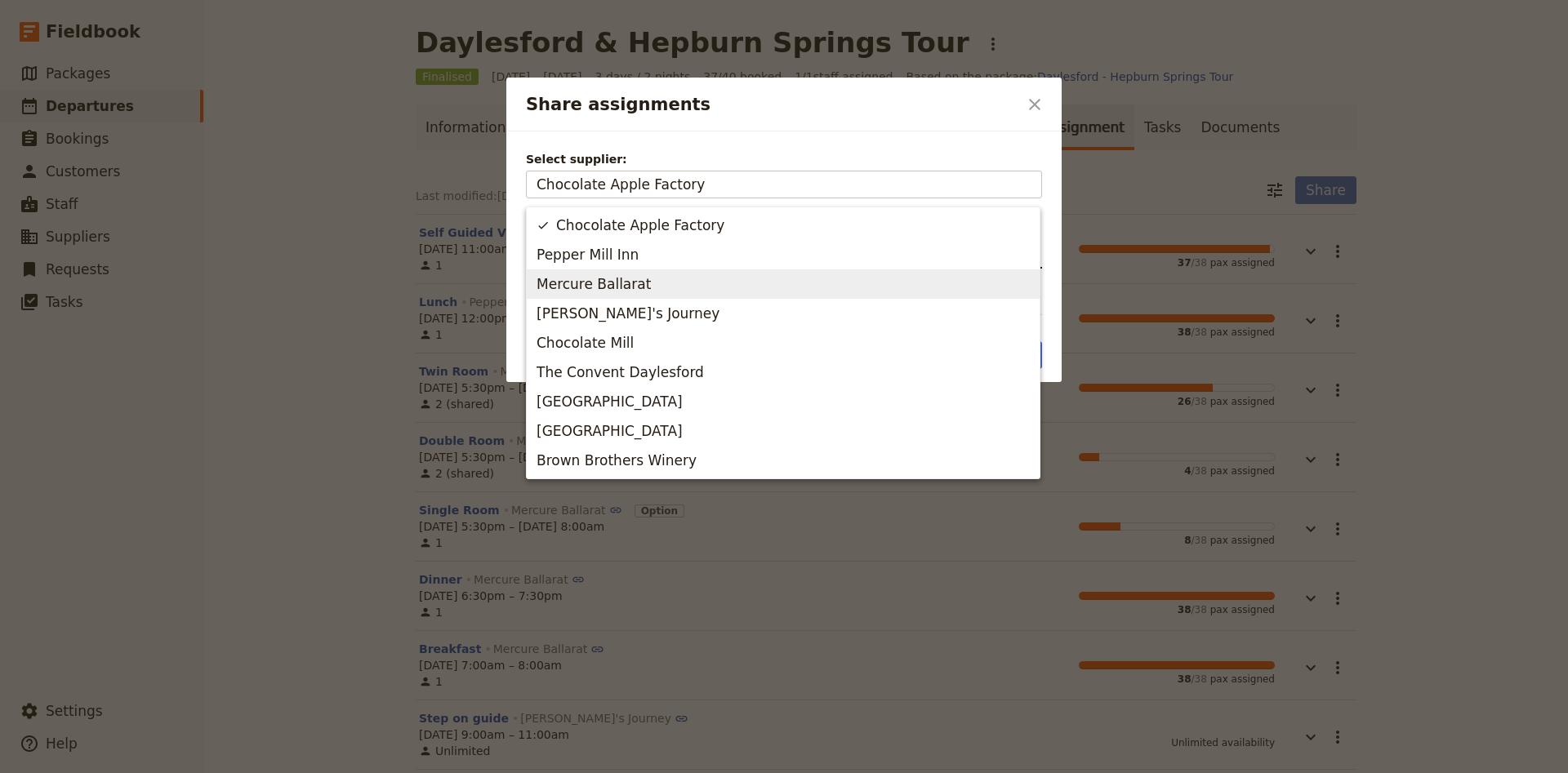
click at [590, 290] on span "Mercure Ballarat" at bounding box center [593, 285] width 114 height 20
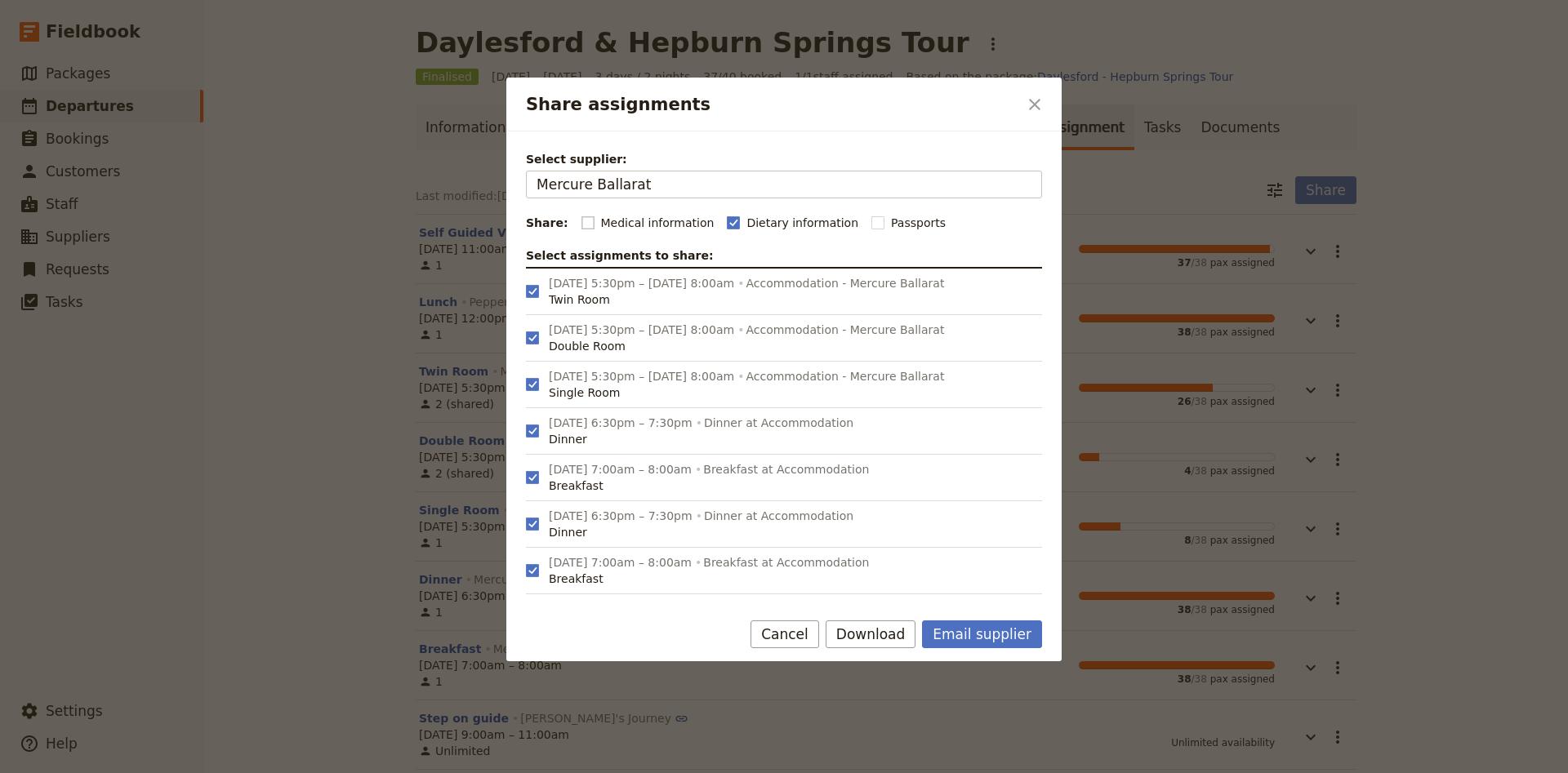
click at [581, 223] on rect "Share assignments" at bounding box center [587, 222] width 12 height 12
click at [581, 215] on input "Medical information" at bounding box center [581, 214] width 1 height 1
click at [862, 633] on button "Download" at bounding box center [871, 635] width 91 height 28
click at [887, 693] on span "Download pdf" at bounding box center [895, 693] width 80 height 16
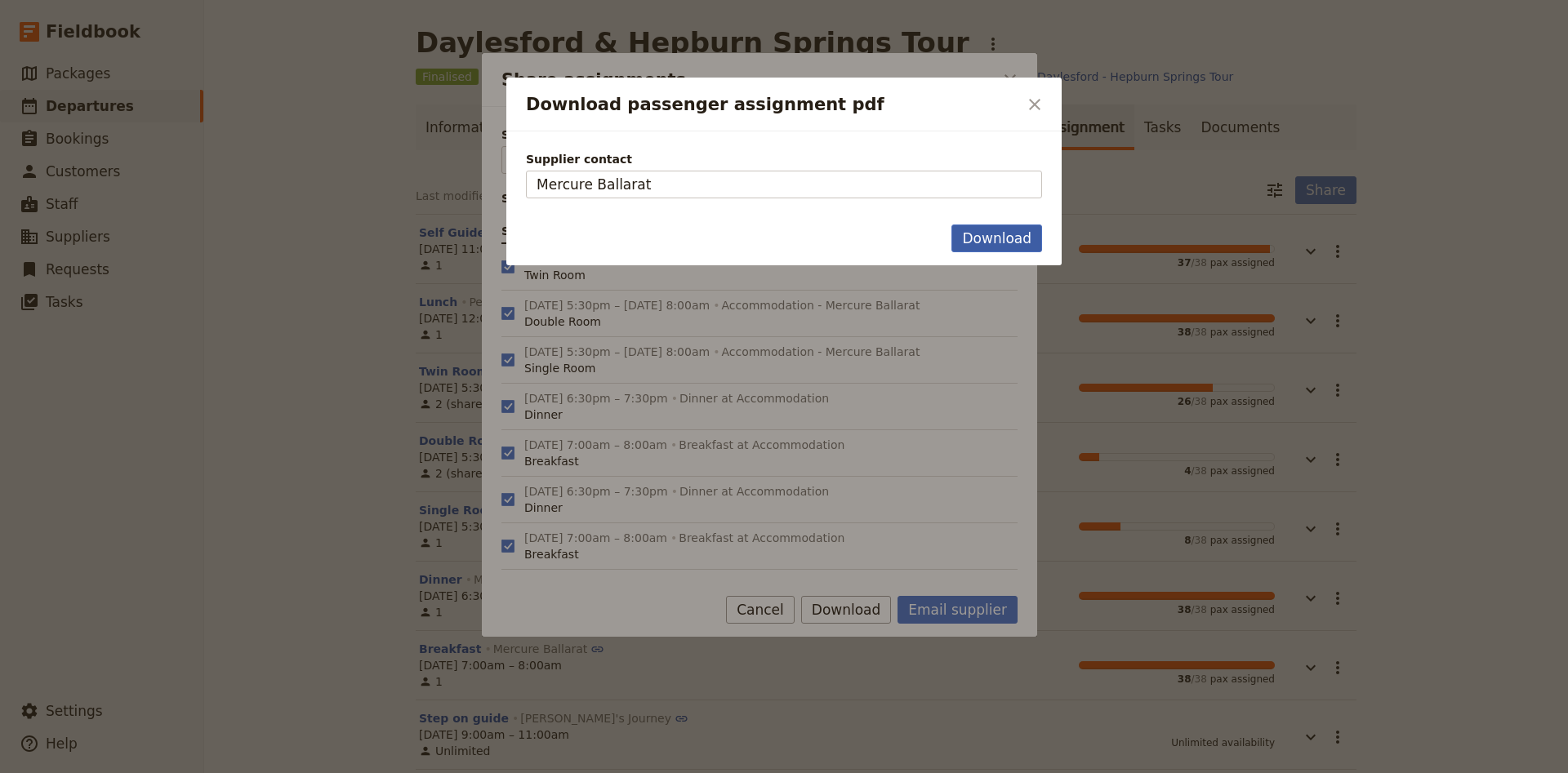
click at [1022, 231] on button "Download" at bounding box center [996, 239] width 91 height 28
